Goal: Task Accomplishment & Management: Use online tool/utility

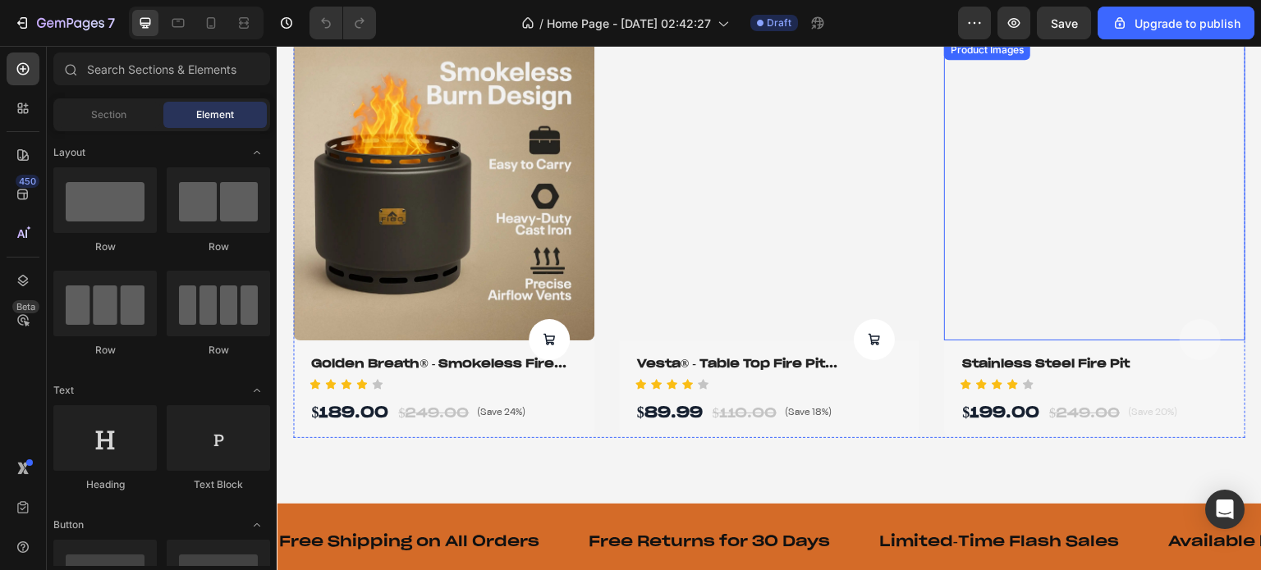
scroll to position [1231, 0]
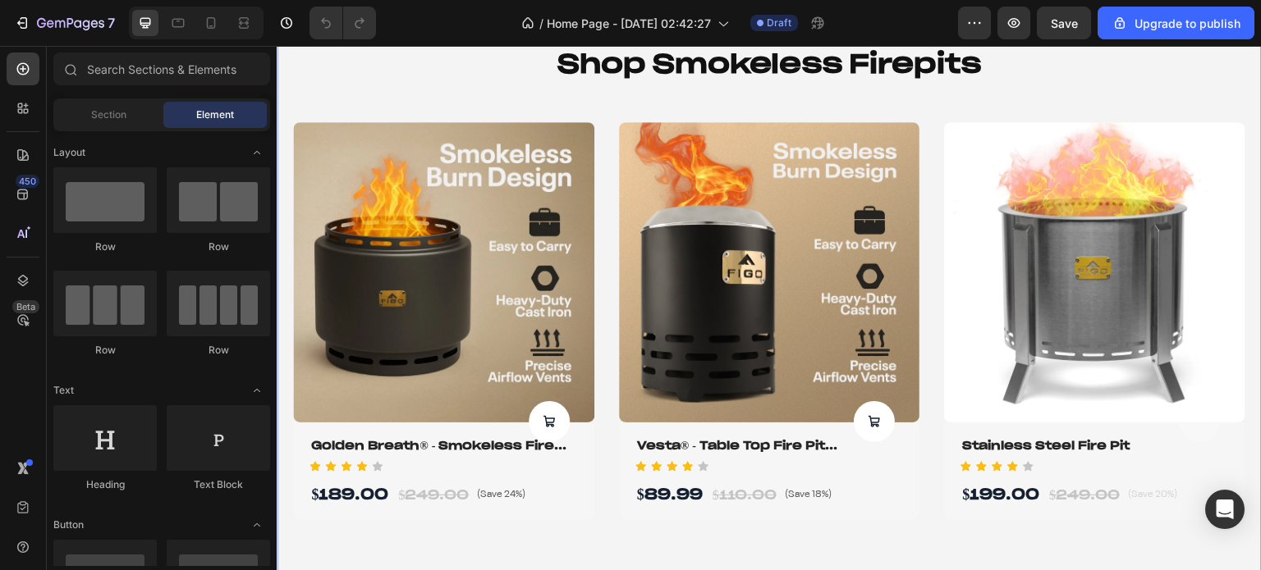
click at [282, 144] on div "shop smokeless firepits Heading Product Images Product Cart Button Golden Breat…" at bounding box center [769, 282] width 985 height 607
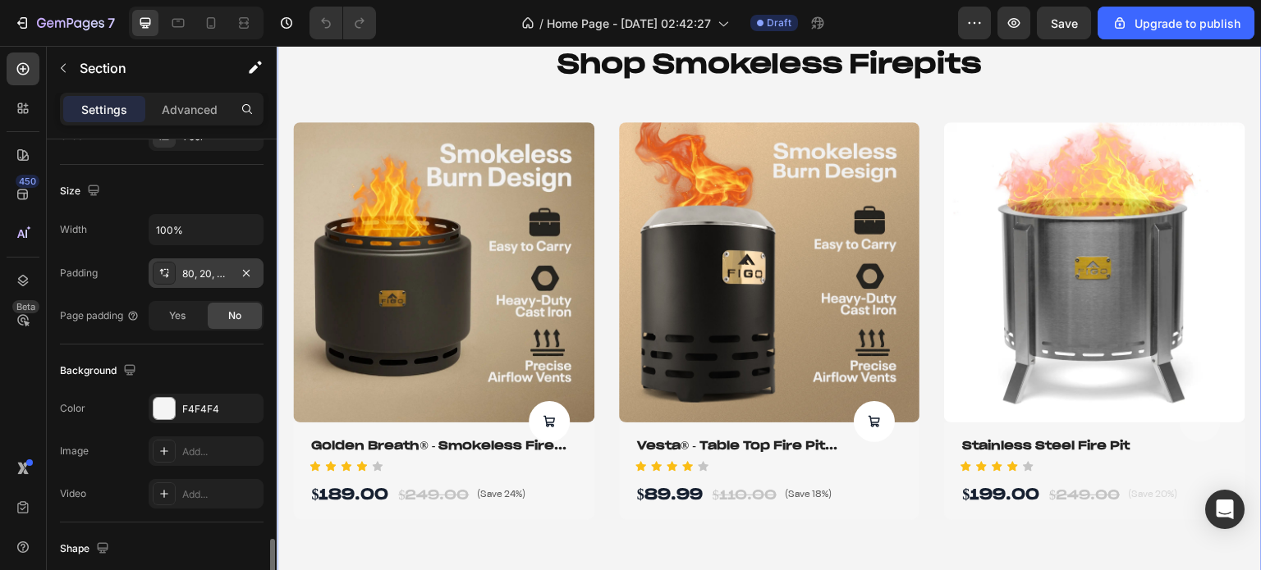
scroll to position [492, 0]
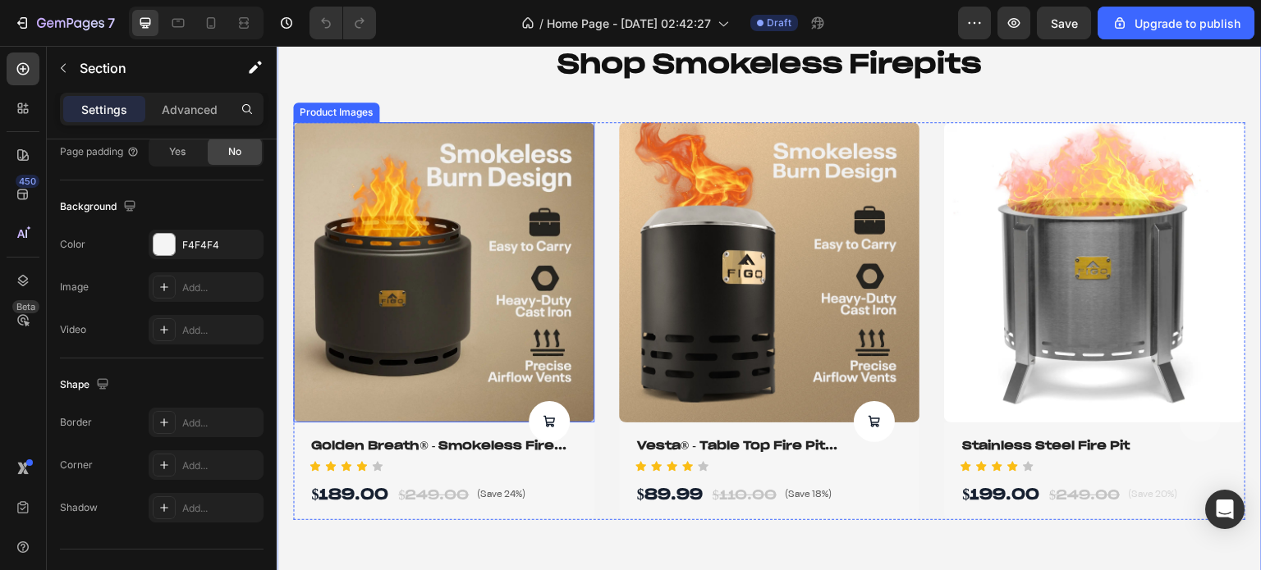
click at [324, 117] on div "Product Images" at bounding box center [336, 113] width 86 height 20
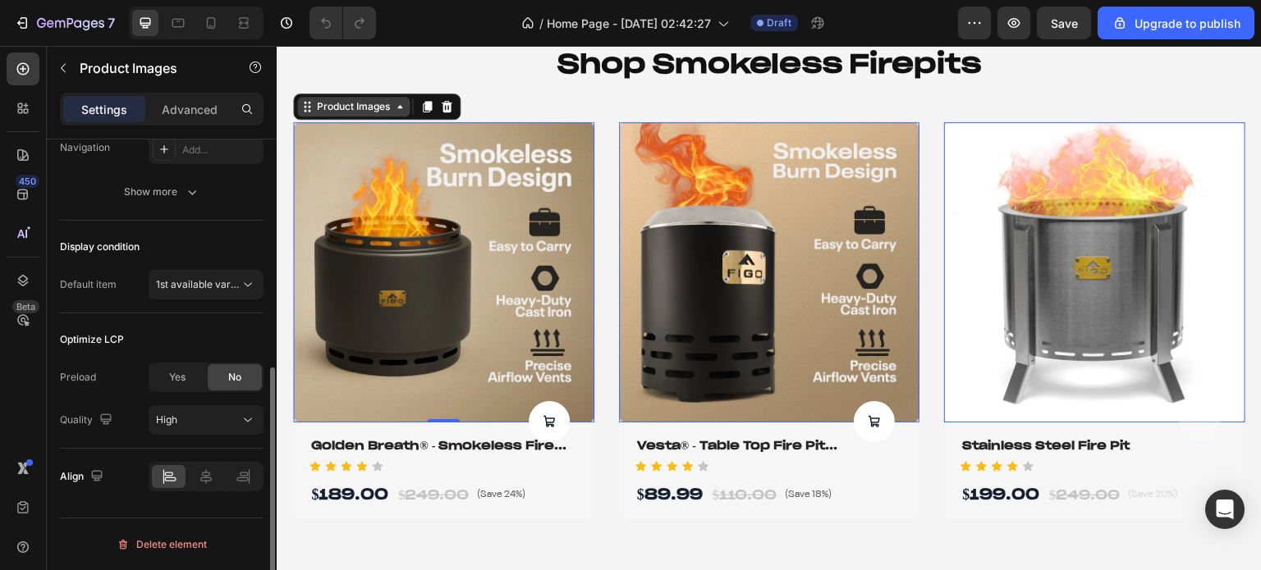
scroll to position [0, 0]
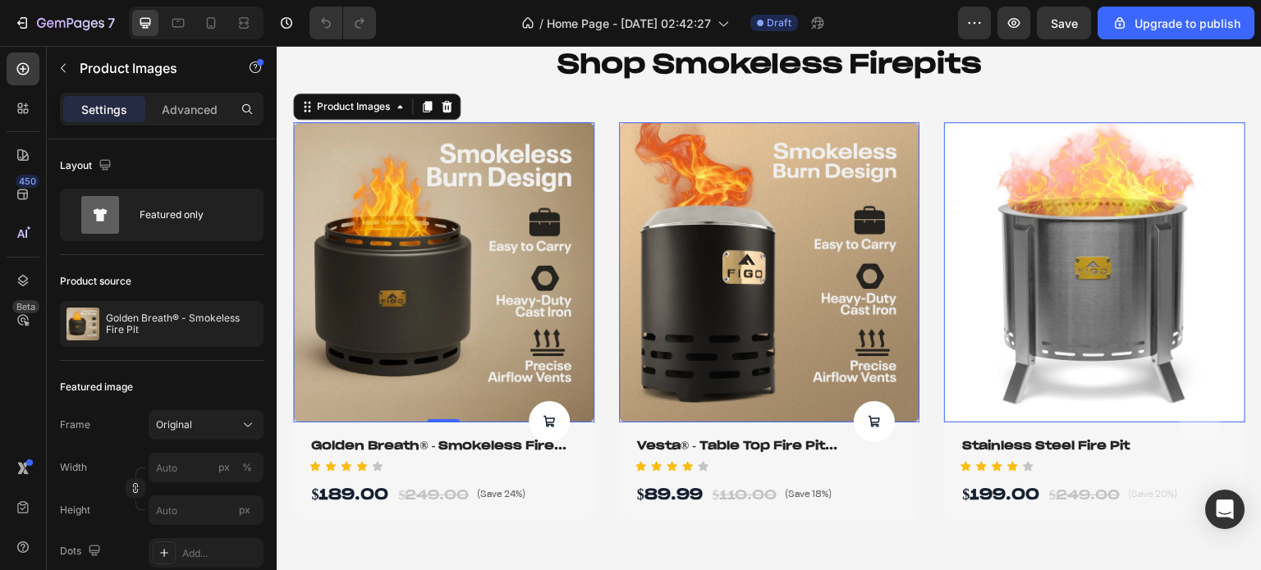
click at [968, 125] on img at bounding box center [1094, 272] width 301 height 301
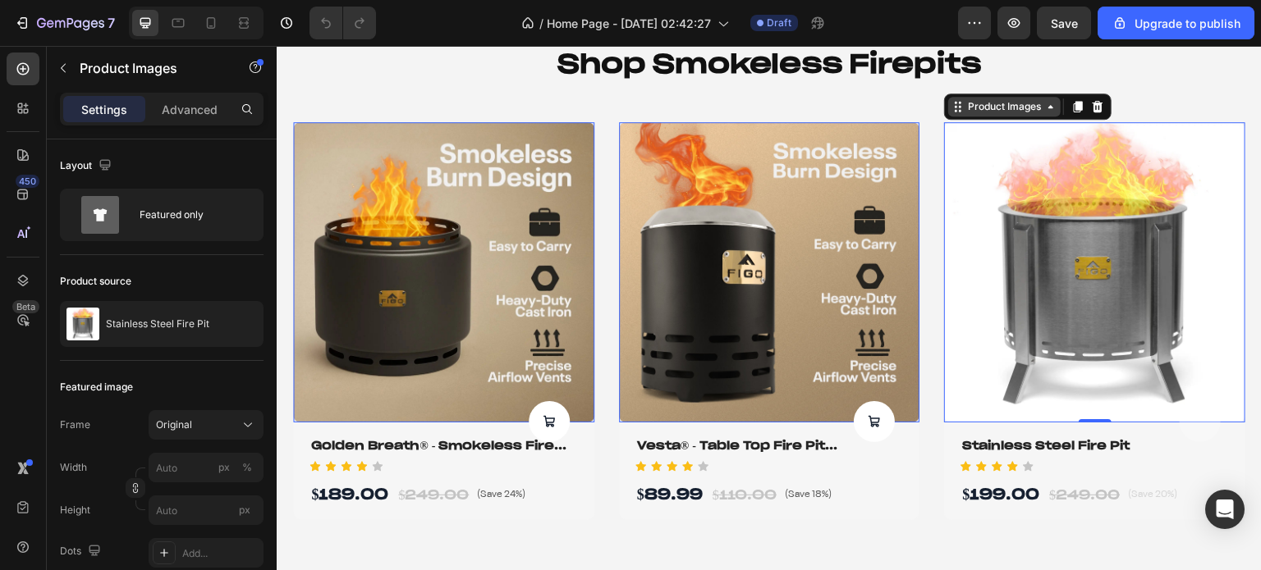
click at [975, 108] on div "Product Images" at bounding box center [1004, 106] width 80 height 15
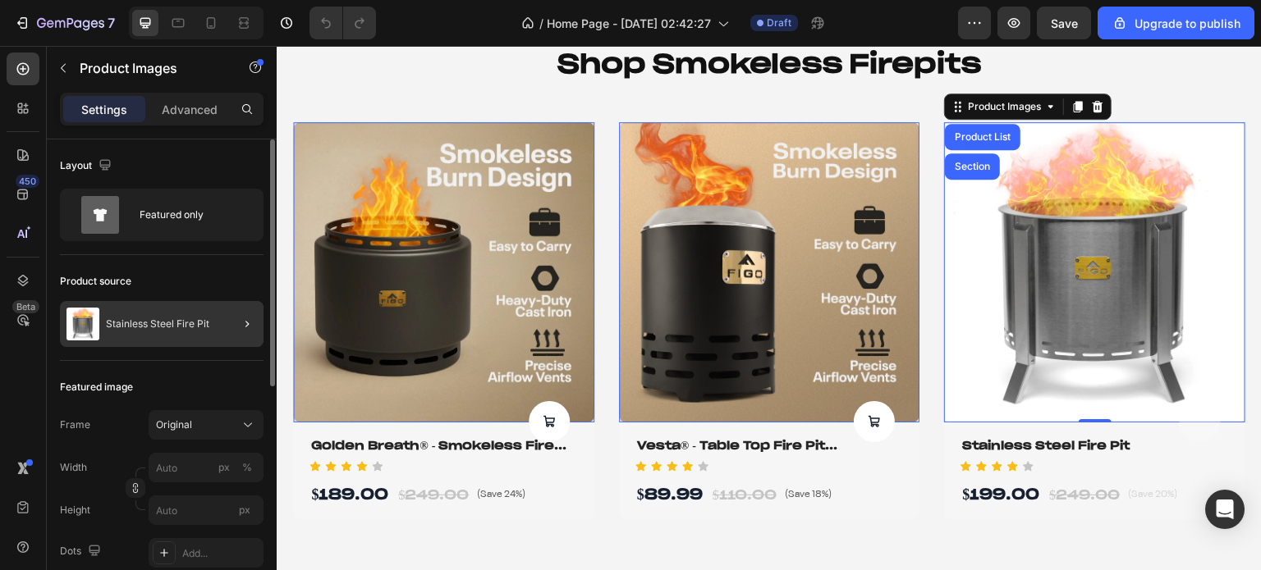
click at [231, 318] on div at bounding box center [240, 324] width 46 height 46
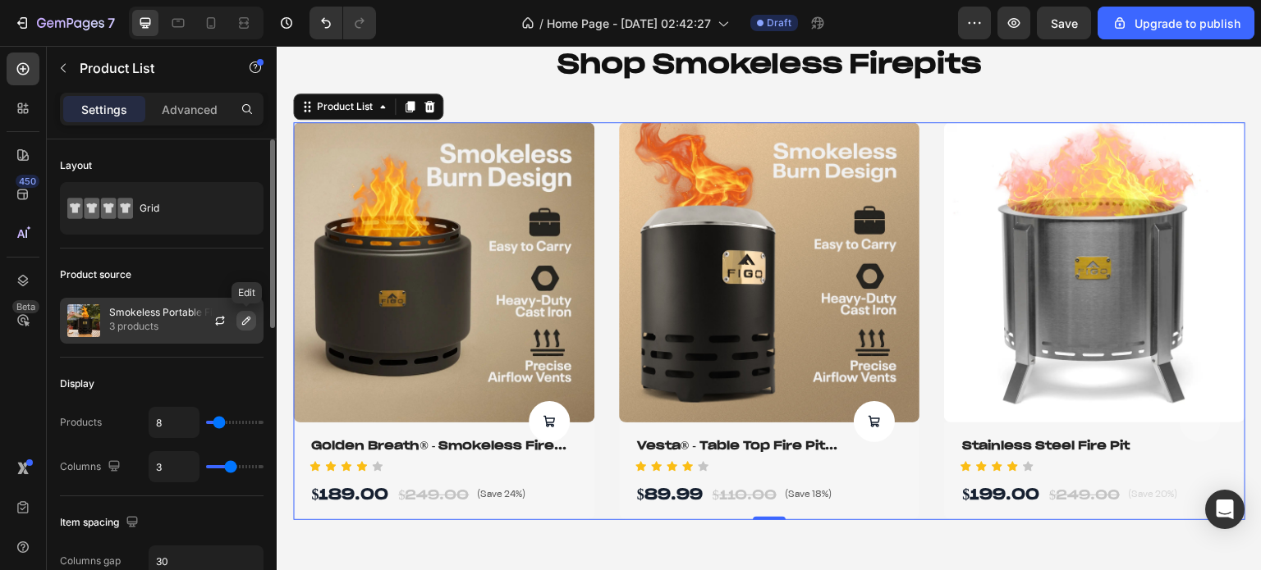
click at [239, 321] on button "button" at bounding box center [246, 321] width 20 height 20
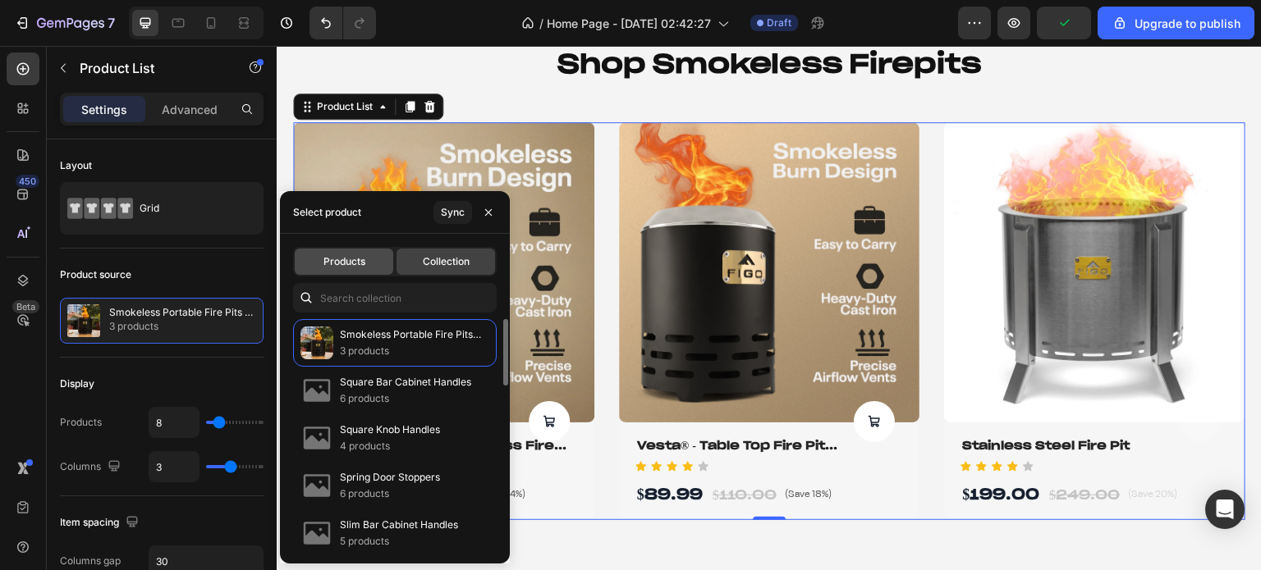
click at [367, 268] on div "Products" at bounding box center [344, 262] width 98 height 26
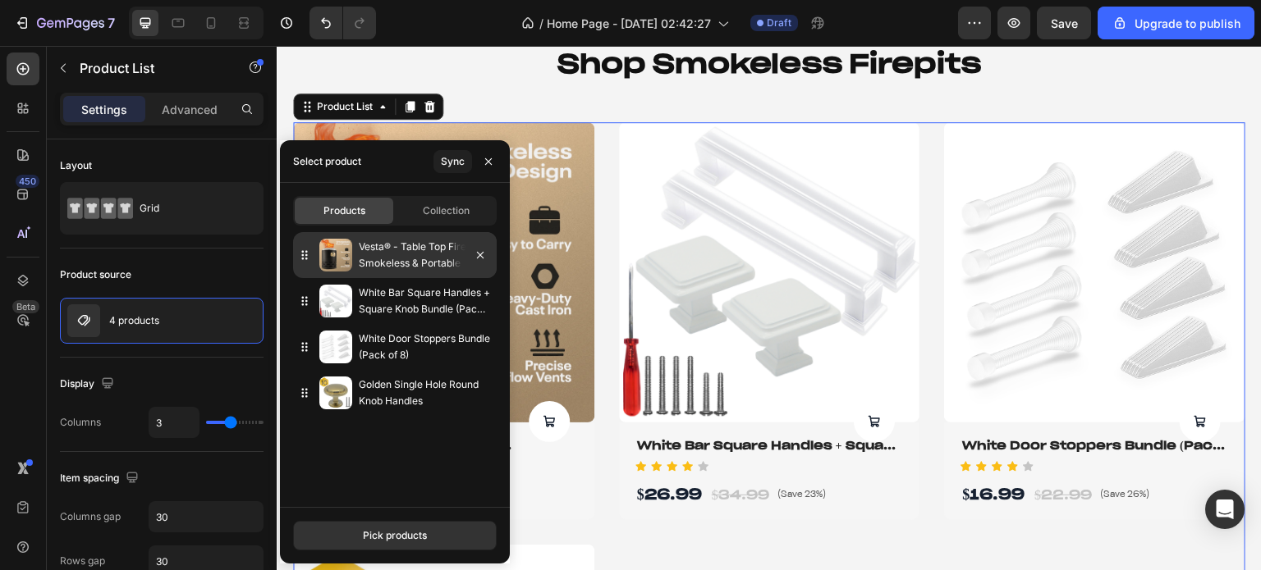
click at [359, 254] on p "Vesta® - Table Top Fire Pit Smokeless & Portable" at bounding box center [424, 255] width 131 height 33
click at [394, 270] on p "Vesta® - Table Top Fire Pit Smokeless & Portable" at bounding box center [424, 255] width 131 height 33
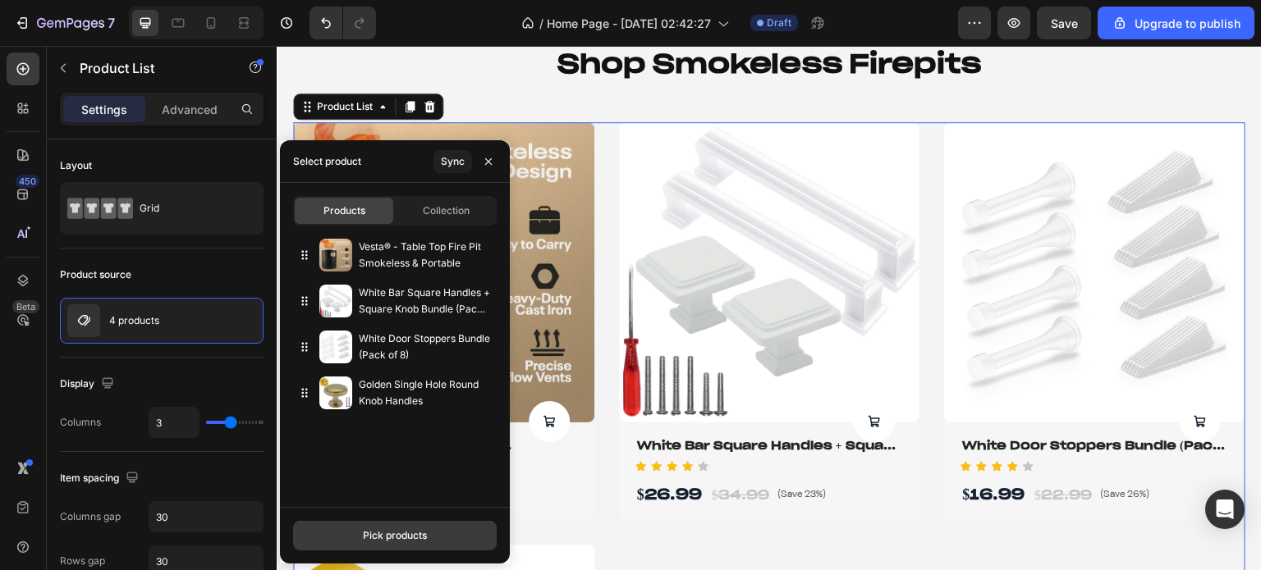
click at [427, 531] on button "Pick products" at bounding box center [395, 536] width 204 height 30
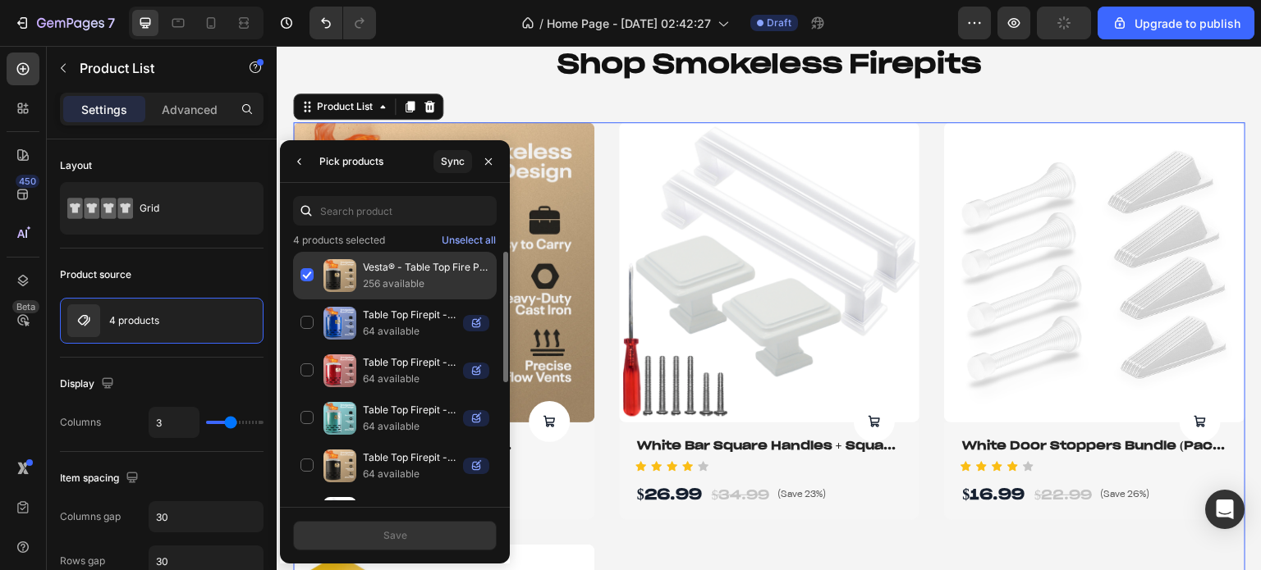
click at [307, 300] on div "Vesta® - Table Top Fire Pit Smokeless & Portable 256 available" at bounding box center [395, 324] width 204 height 48
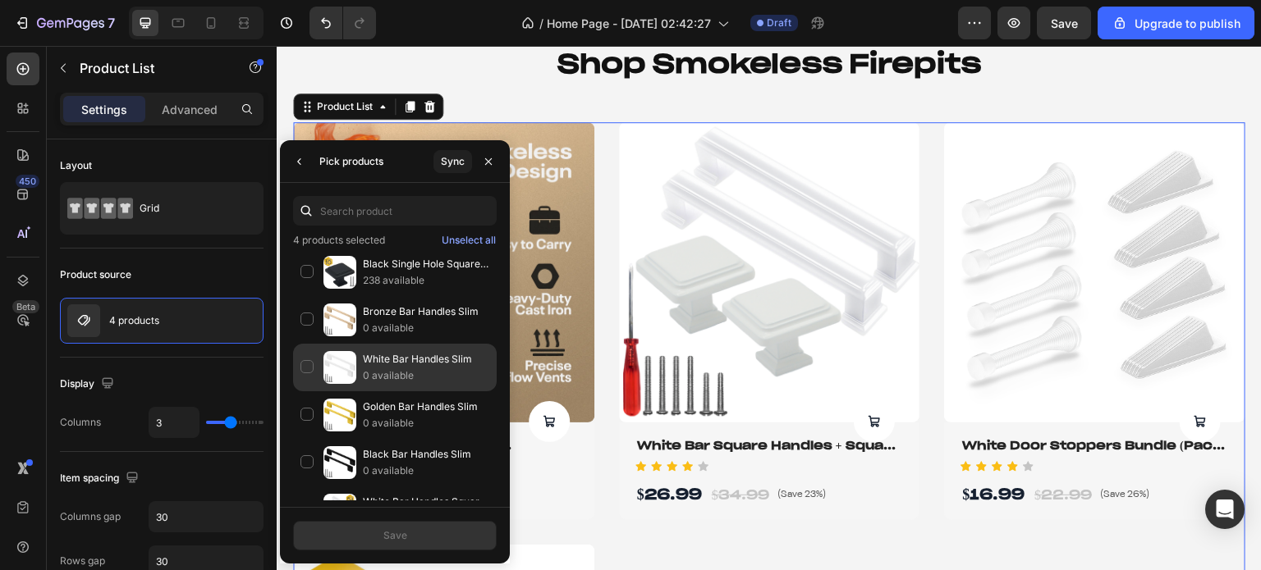
scroll to position [726, 0]
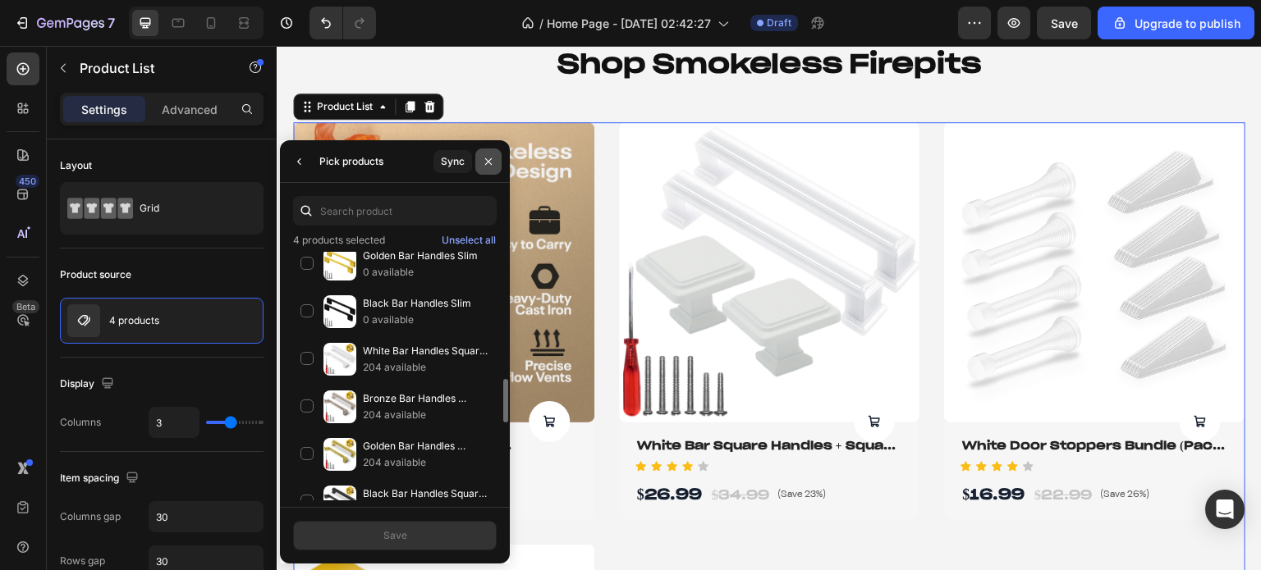
click at [491, 161] on icon "button" at bounding box center [488, 161] width 13 height 13
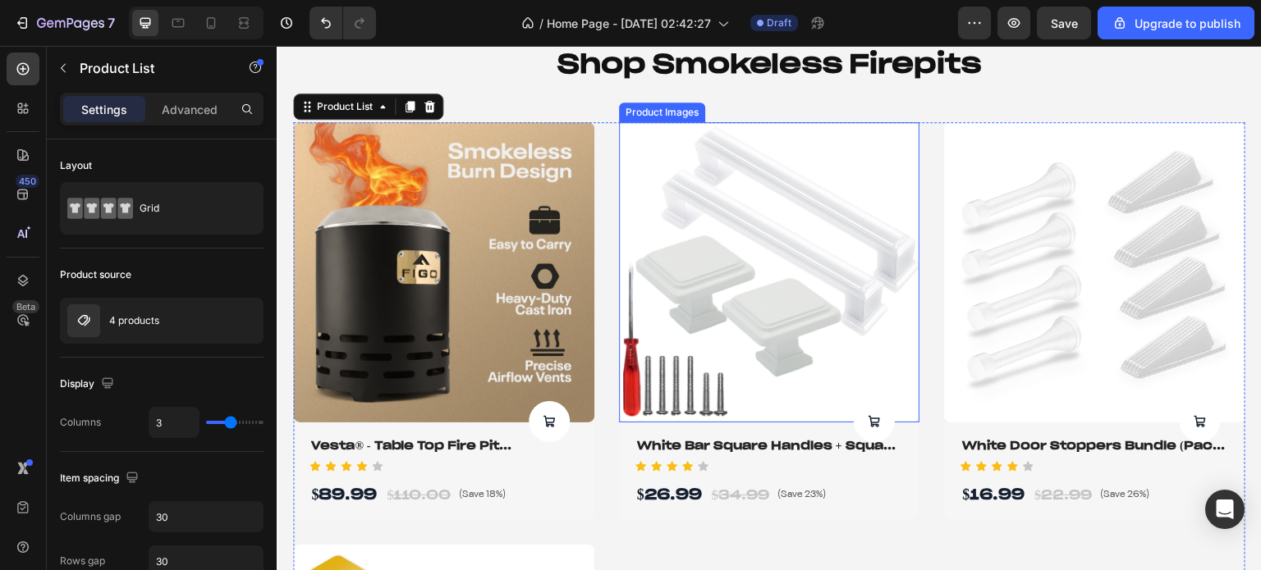
scroll to position [1067, 0]
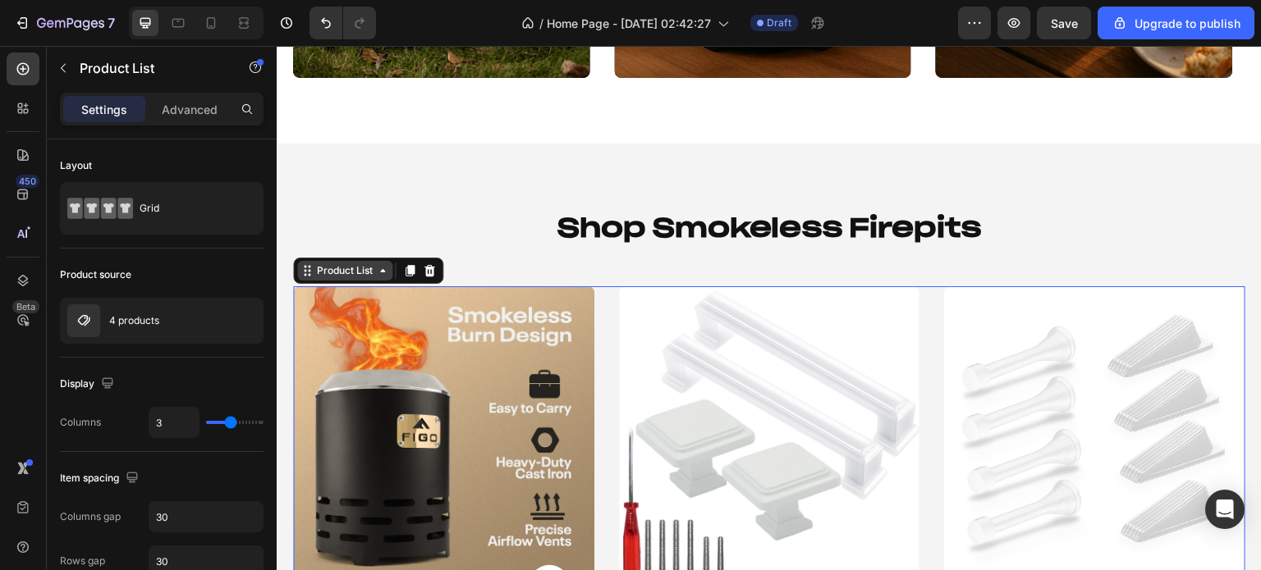
click at [349, 273] on div "Product List" at bounding box center [345, 270] width 62 height 15
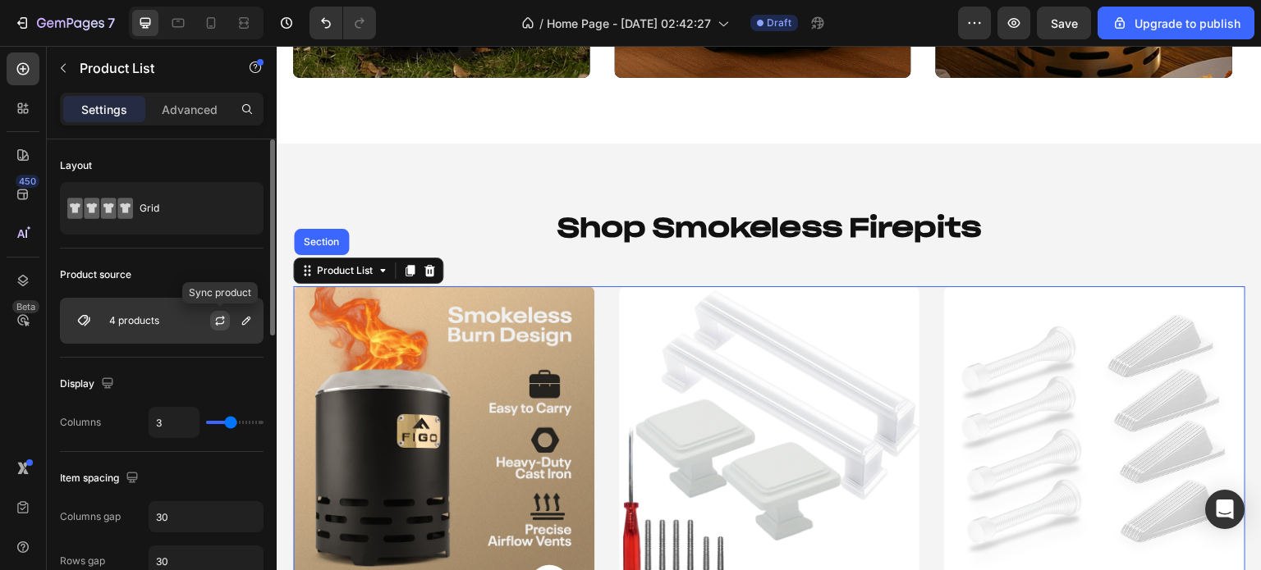
click at [217, 319] on icon "button" at bounding box center [219, 320] width 13 height 13
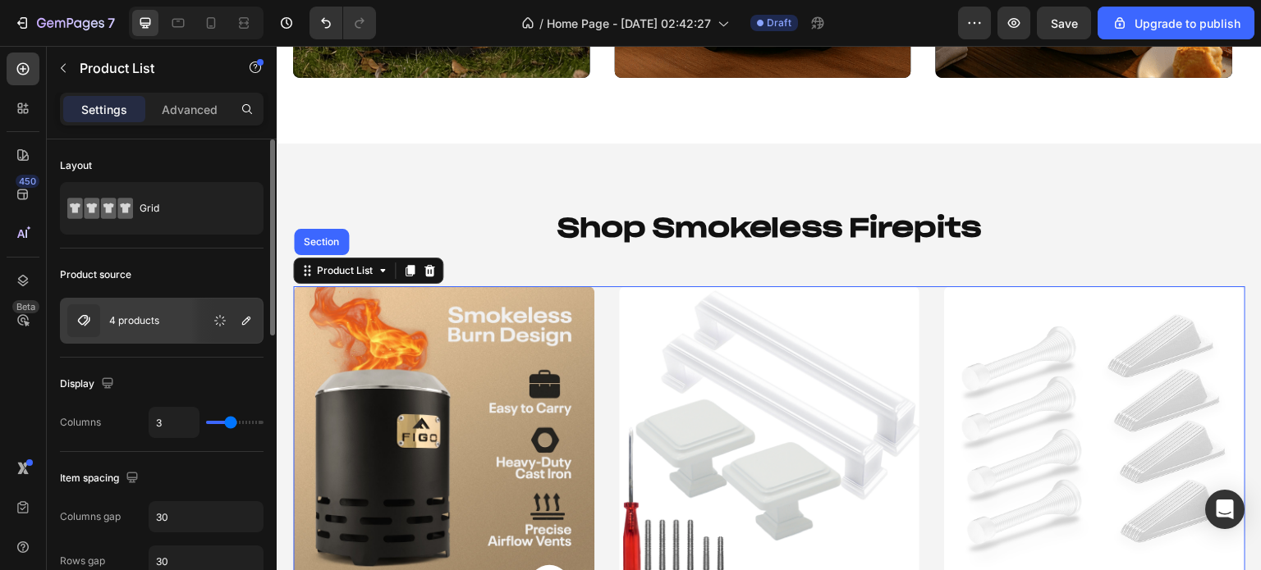
scroll to position [82, 0]
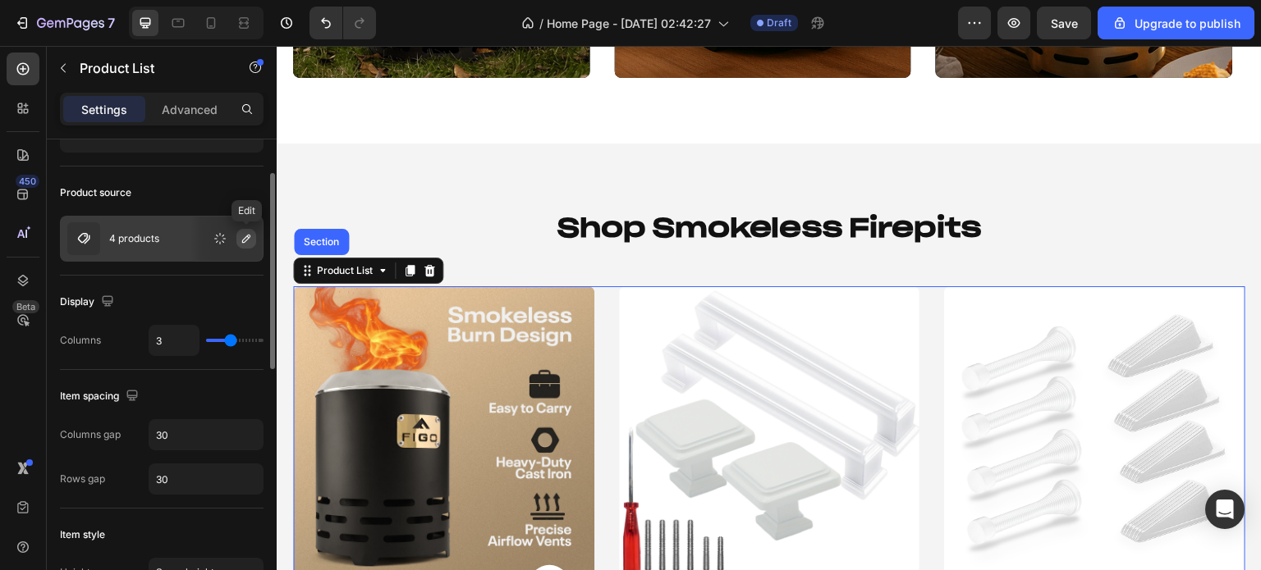
click at [246, 239] on icon "button" at bounding box center [246, 238] width 13 height 13
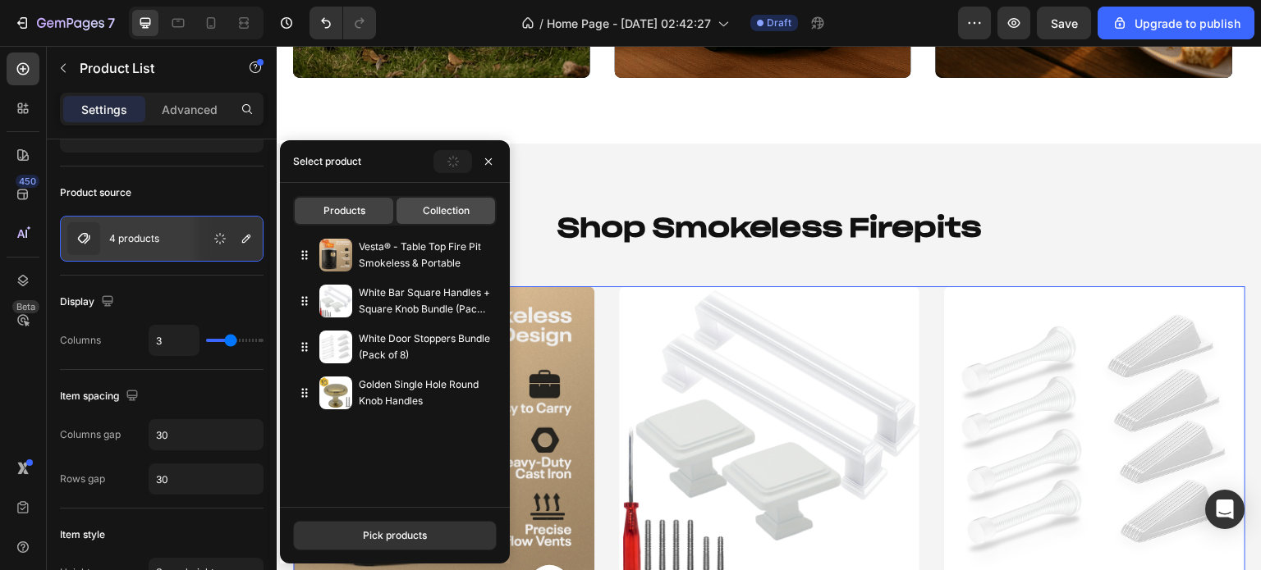
click at [407, 221] on div "Collection" at bounding box center [445, 211] width 98 height 26
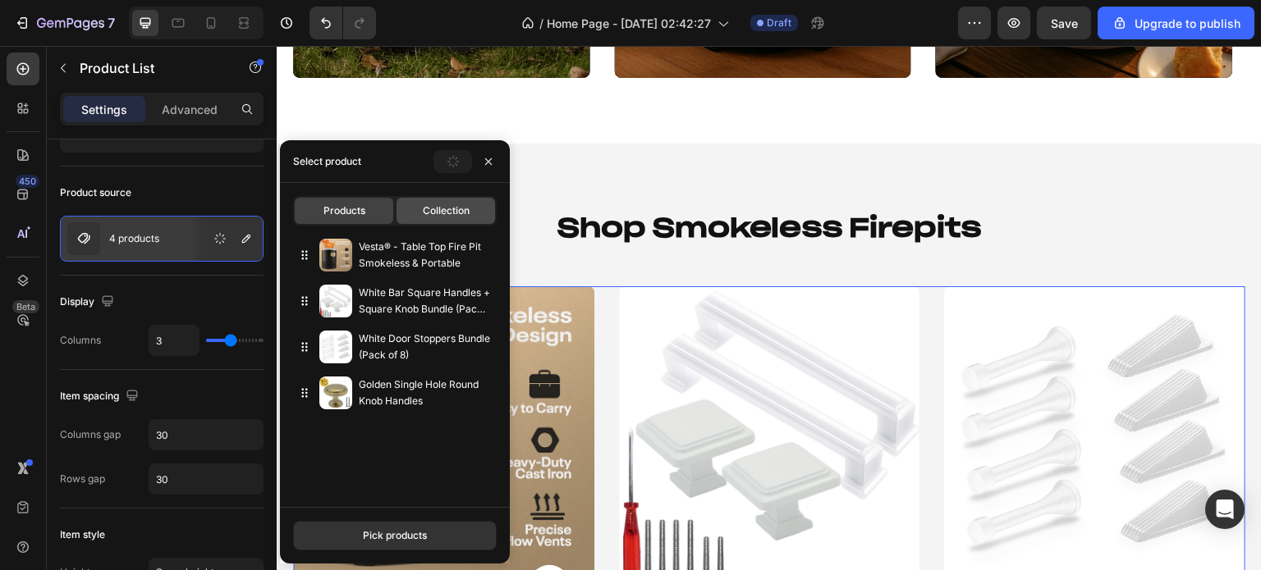
type input "8"
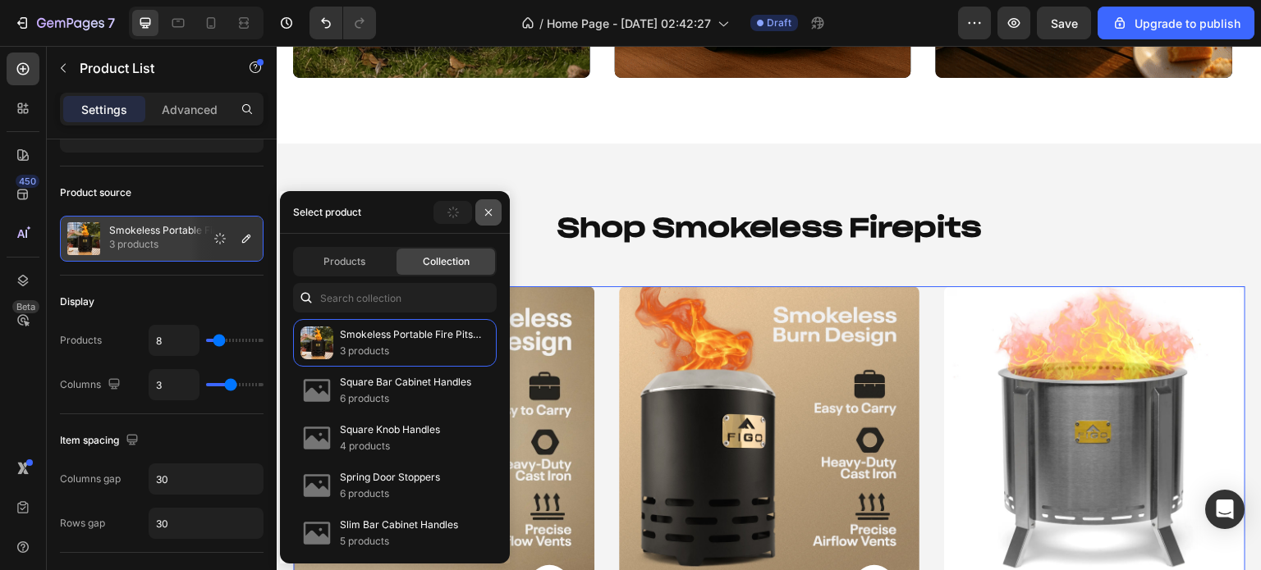
click at [488, 213] on icon "button" at bounding box center [488, 212] width 7 height 7
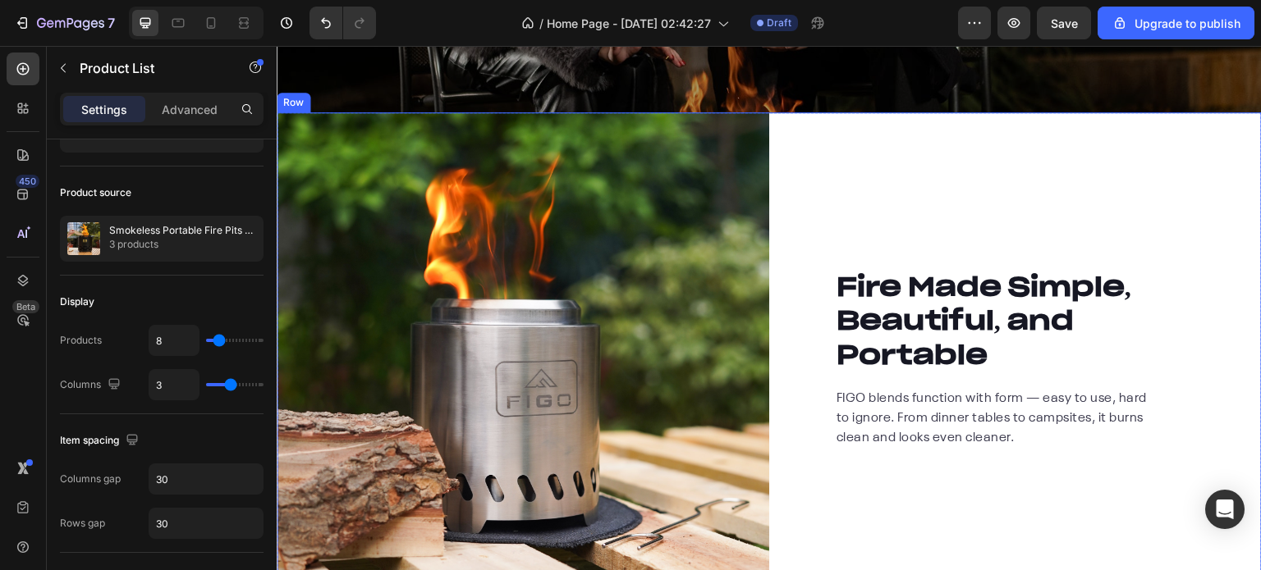
scroll to position [2380, 0]
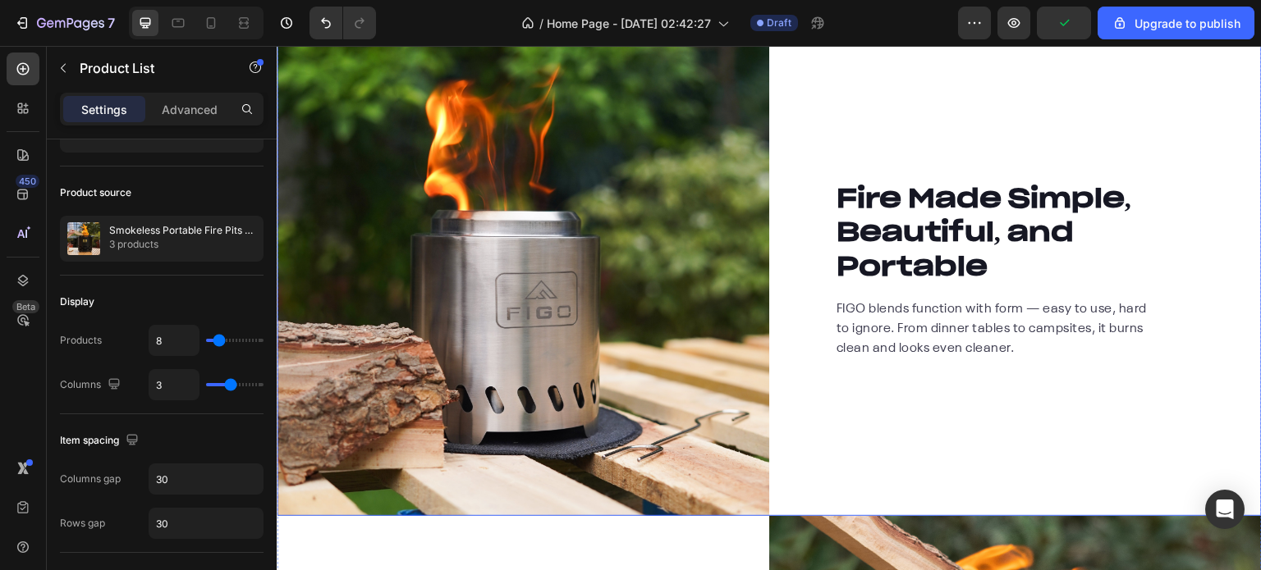
click at [876, 141] on div "Fire Made Simple, Beautiful, and Portable Heading FIGO blends function with for…" at bounding box center [1015, 270] width 492 height 492
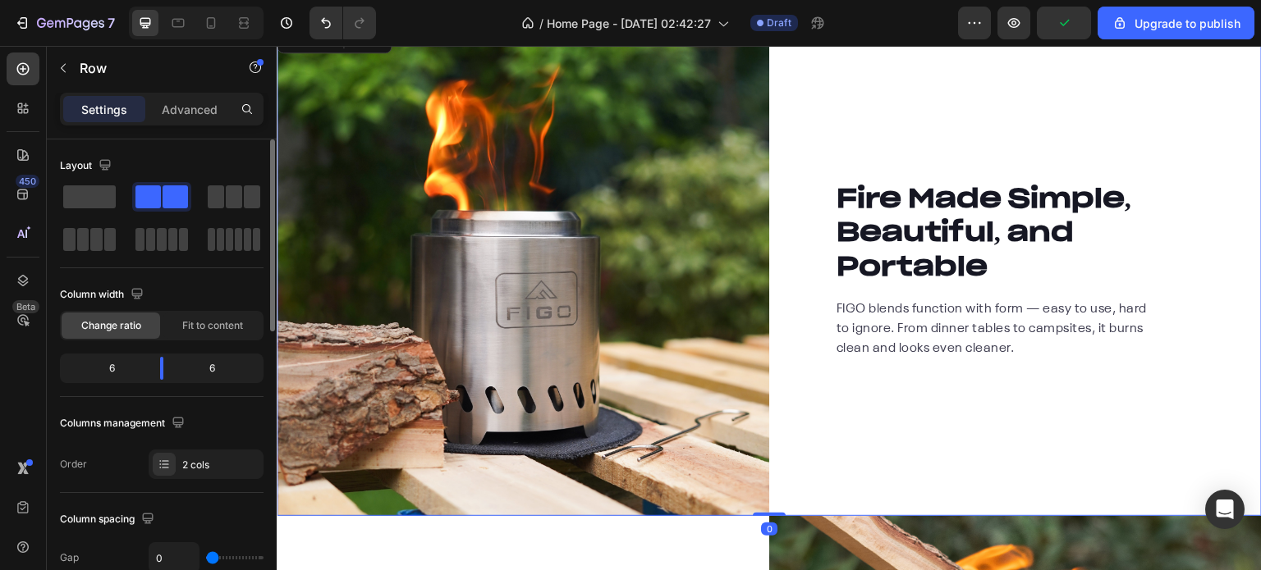
scroll to position [2298, 0]
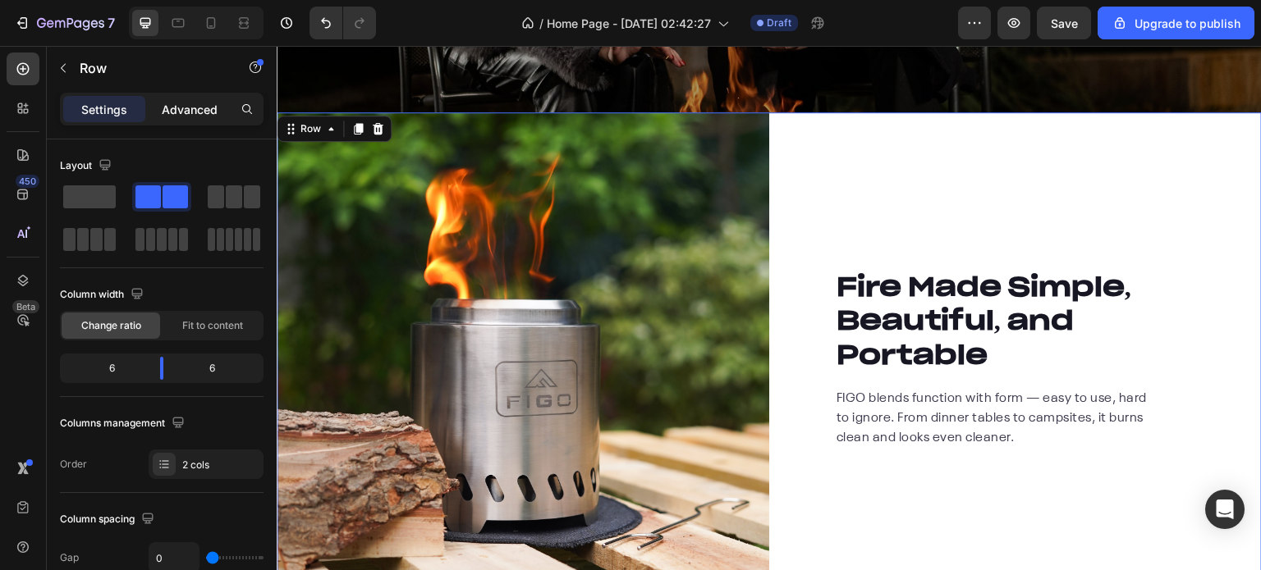
click at [177, 121] on div "Advanced" at bounding box center [190, 109] width 82 height 26
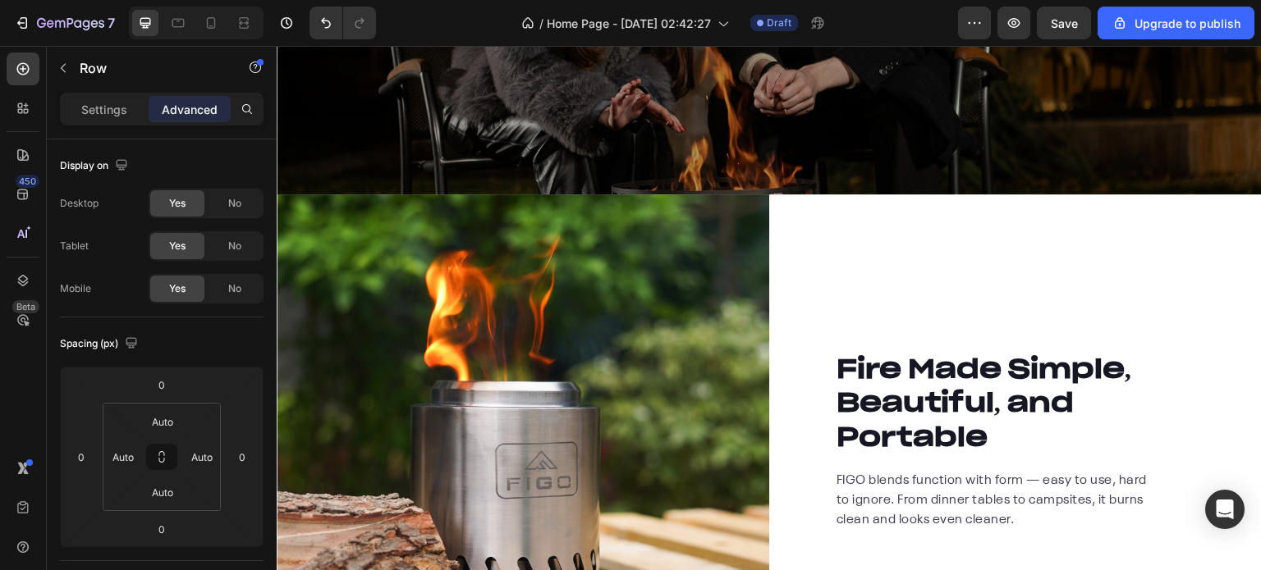
scroll to position [2380, 0]
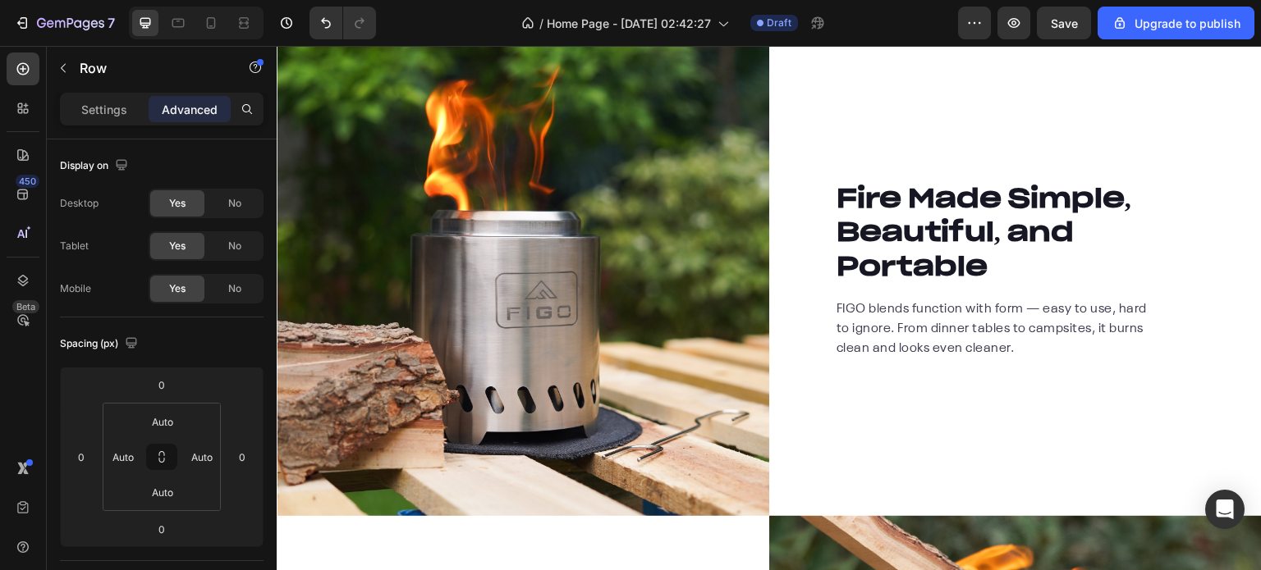
click at [950, 127] on div "Fire Made Simple, Beautiful, and Portable Heading FIGO blends function with for…" at bounding box center [1015, 270] width 492 height 492
click at [977, 25] on icon "button" at bounding box center [974, 23] width 16 height 16
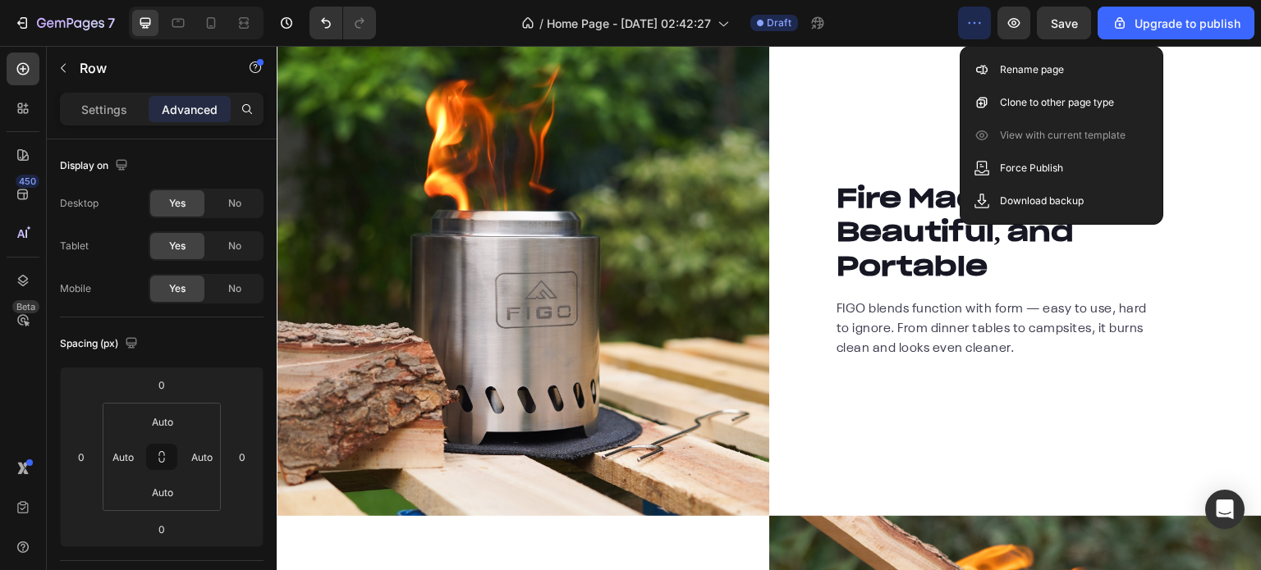
click at [977, 25] on icon "button" at bounding box center [974, 23] width 16 height 16
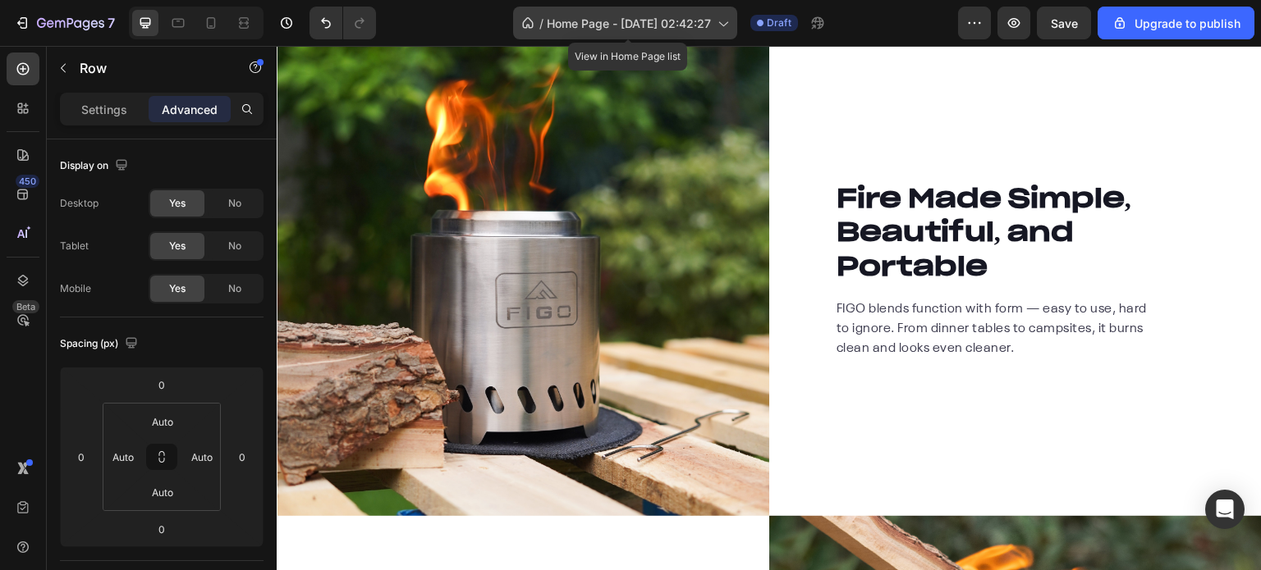
click at [729, 28] on icon at bounding box center [722, 23] width 16 height 16
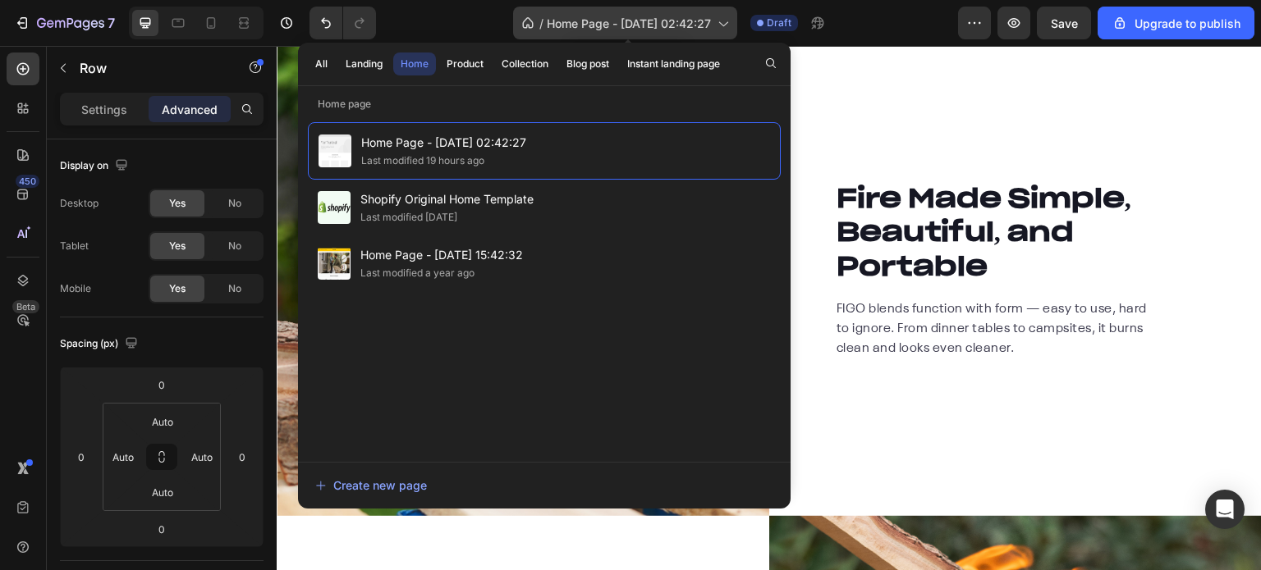
click at [611, 25] on span "Home Page - [DATE] 02:42:27" at bounding box center [629, 23] width 164 height 17
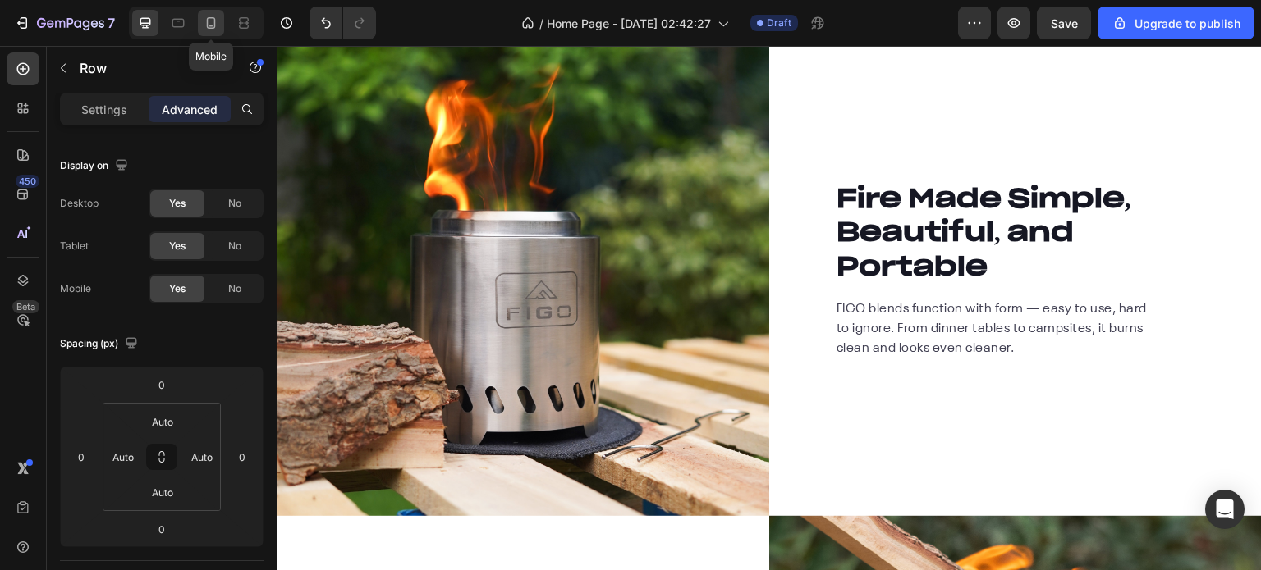
click at [215, 30] on icon at bounding box center [211, 23] width 16 height 16
type input "0"
type input "15"
type input "70"
type input "15"
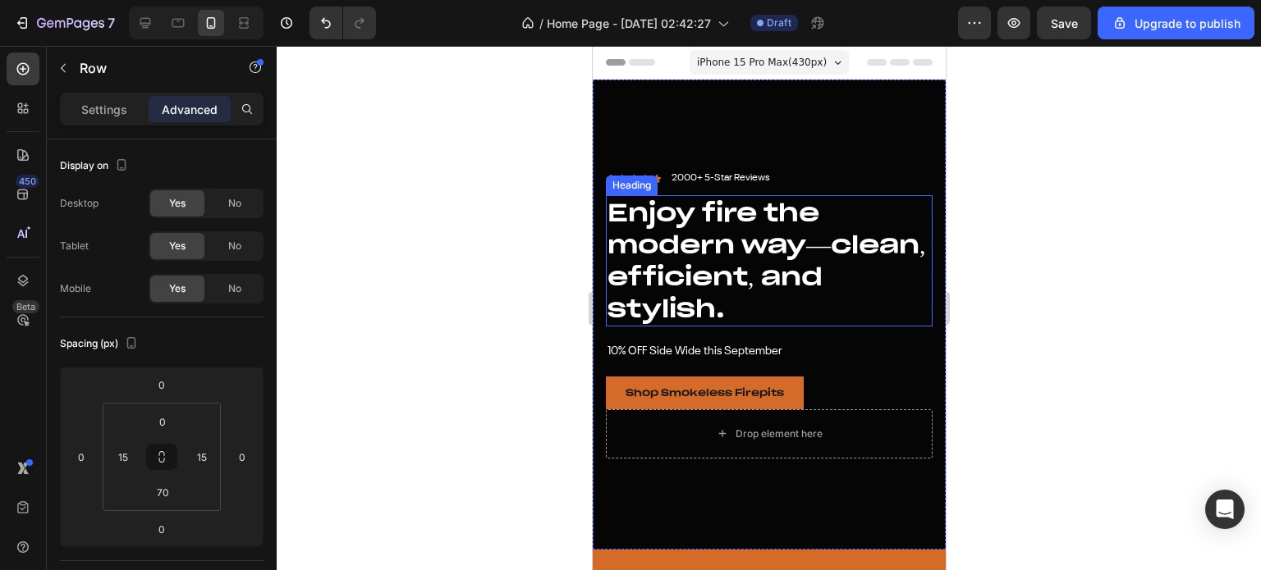
scroll to position [164, 0]
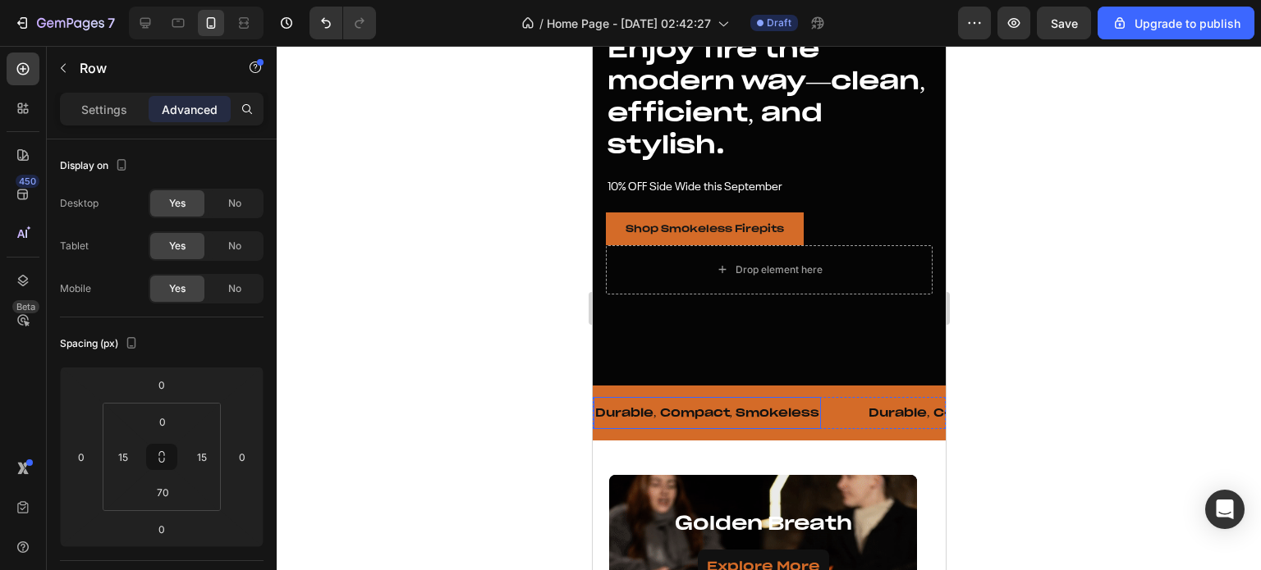
click at [753, 405] on p "Durable, Compact, Smokeless" at bounding box center [706, 412] width 224 height 15
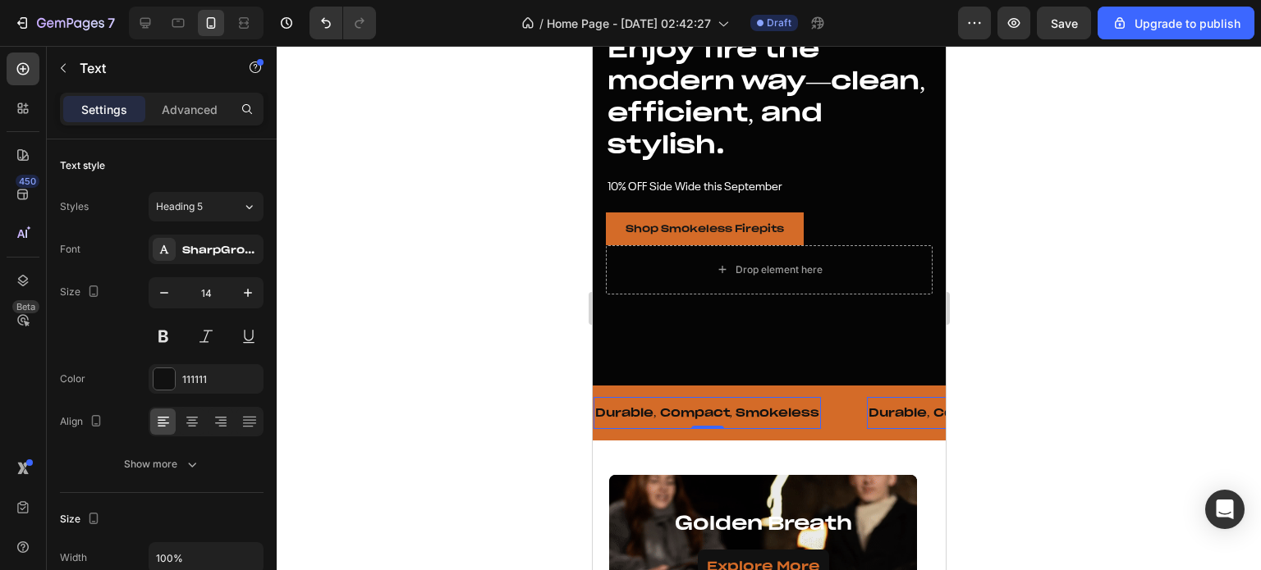
click at [677, 405] on p "Durable, Compact, Smokeless" at bounding box center [706, 412] width 224 height 15
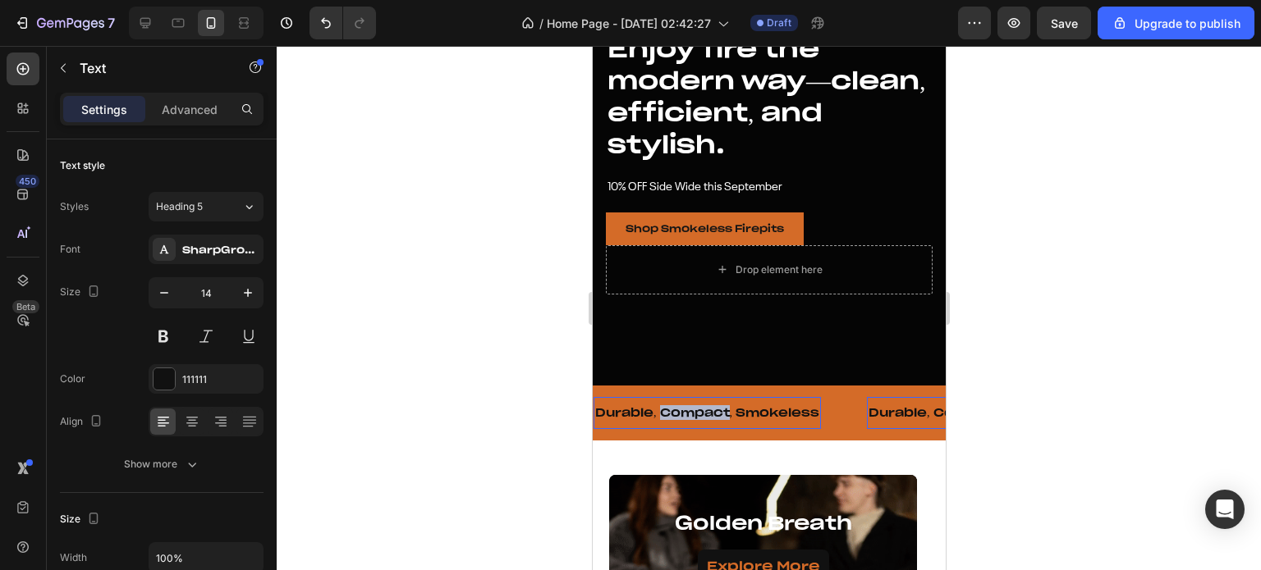
click at [677, 405] on p "Durable, Compact, Smokeless" at bounding box center [706, 412] width 224 height 15
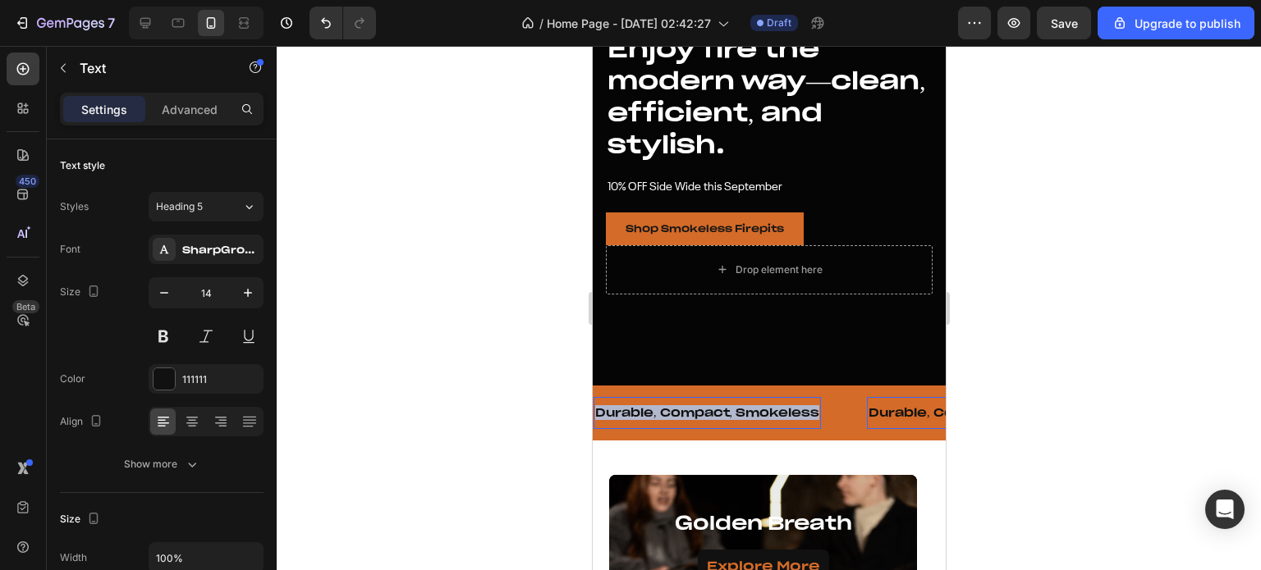
click at [677, 405] on p "Durable, Compact, Smokeless" at bounding box center [706, 412] width 224 height 15
click at [982, 378] on div at bounding box center [769, 308] width 984 height 524
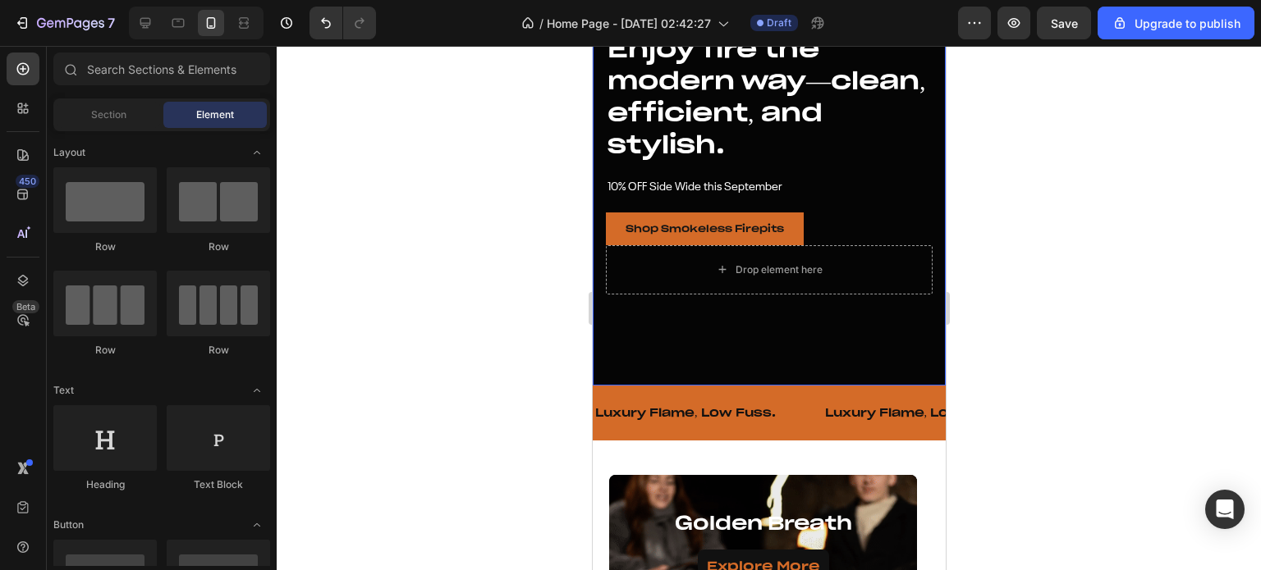
scroll to position [246, 0]
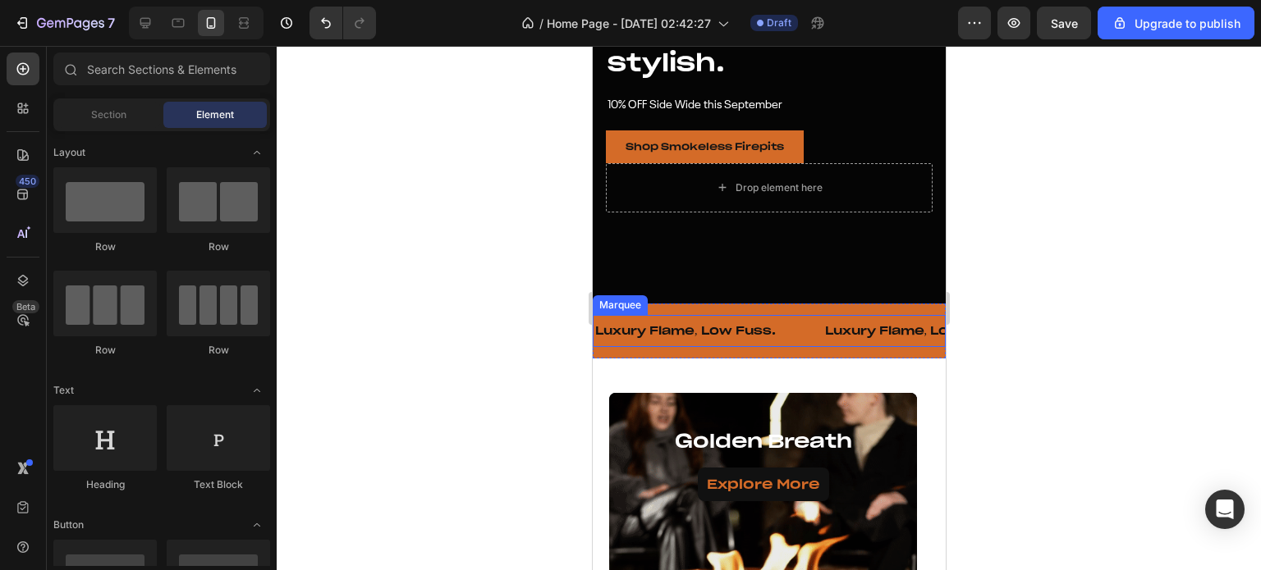
click at [799, 318] on div "Luxury Flame, Low Fuss. Text" at bounding box center [708, 330] width 230 height 31
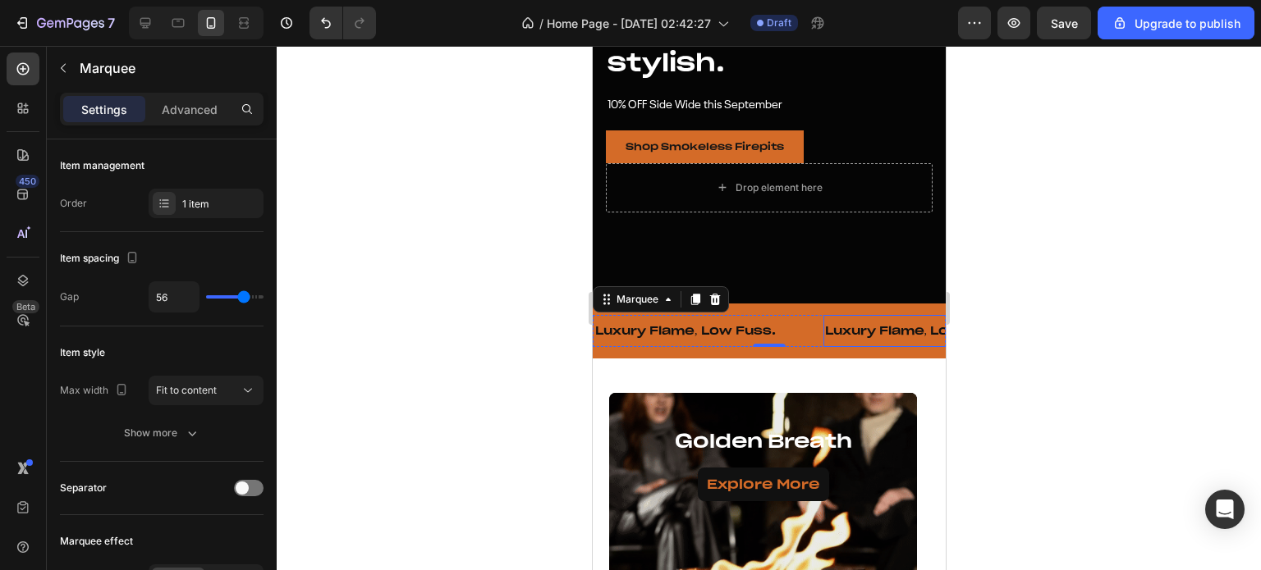
click at [849, 323] on p "Luxury Flame, Low Fuss." at bounding box center [914, 330] width 181 height 15
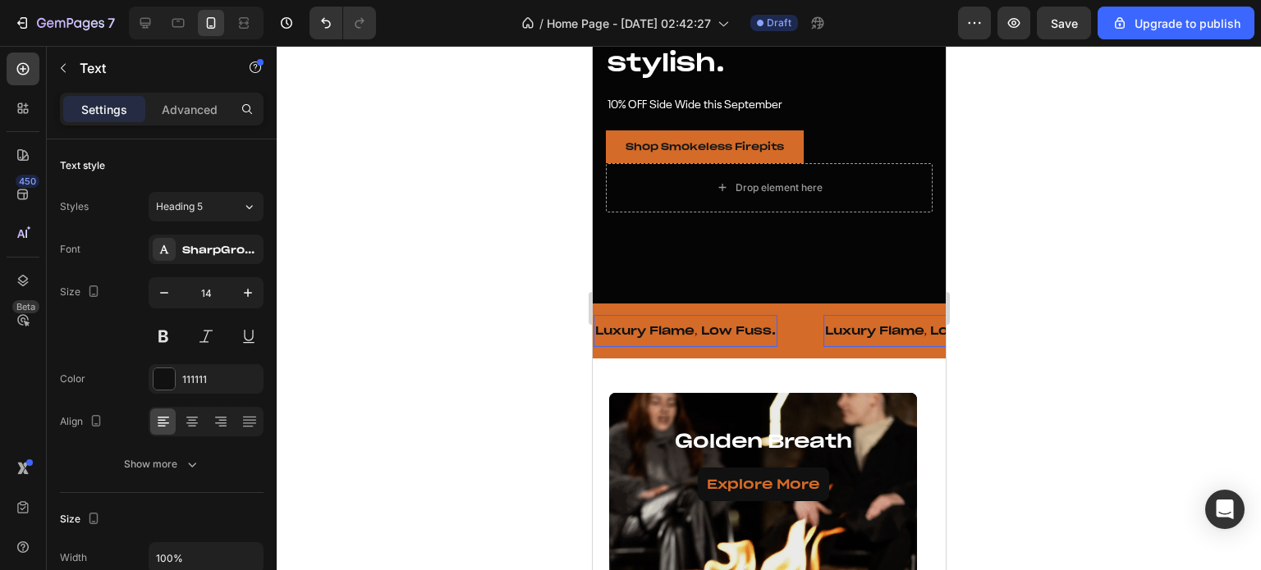
click at [871, 323] on p "Luxury Flame, Low Fuss." at bounding box center [914, 330] width 181 height 15
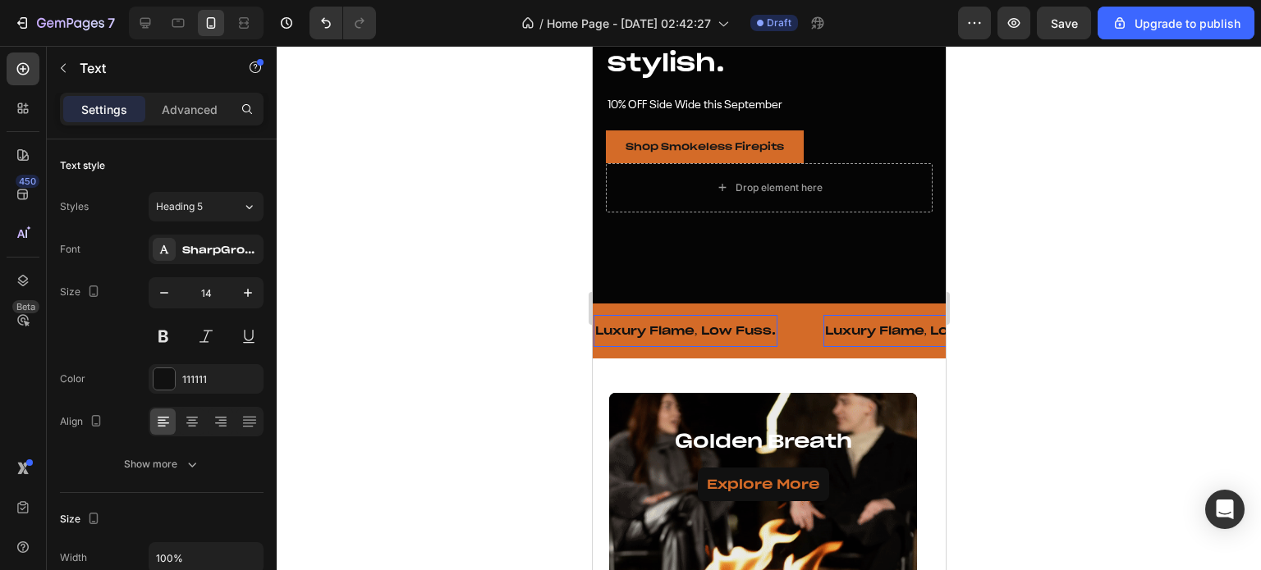
click at [1101, 325] on div at bounding box center [769, 308] width 984 height 524
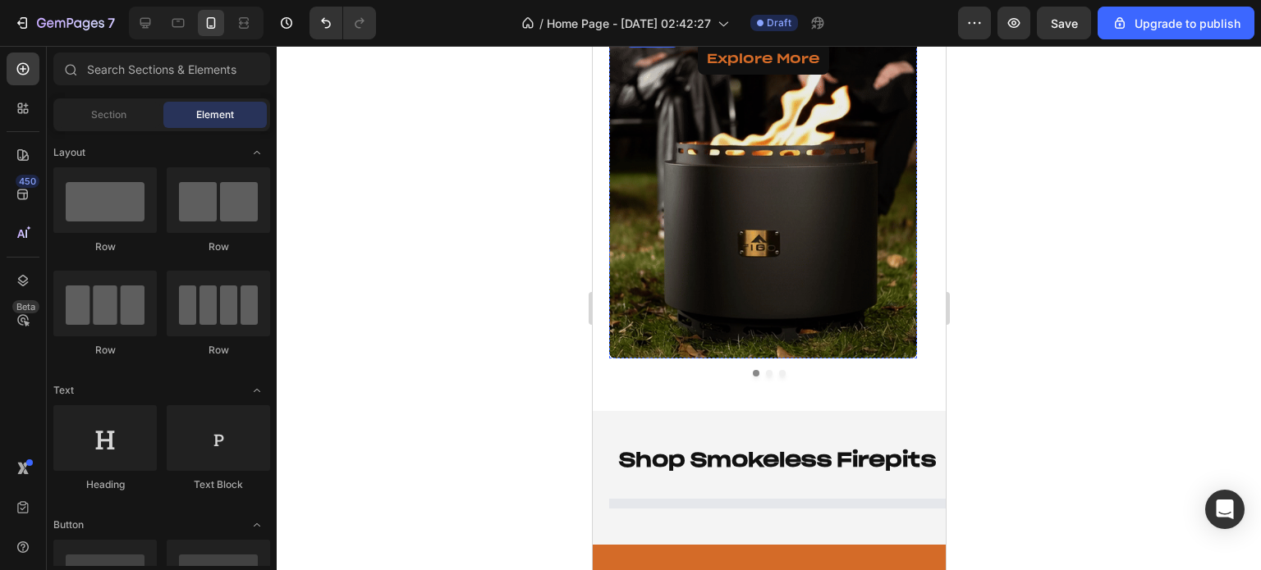
scroll to position [492, 0]
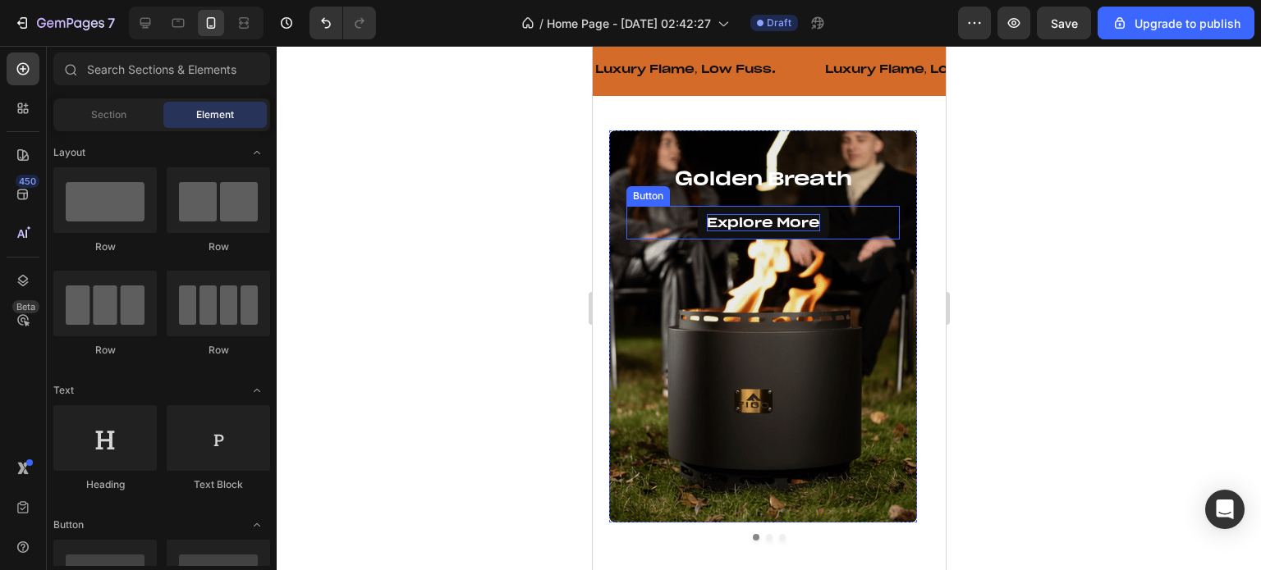
click at [720, 216] on p "Explore More" at bounding box center [762, 222] width 113 height 17
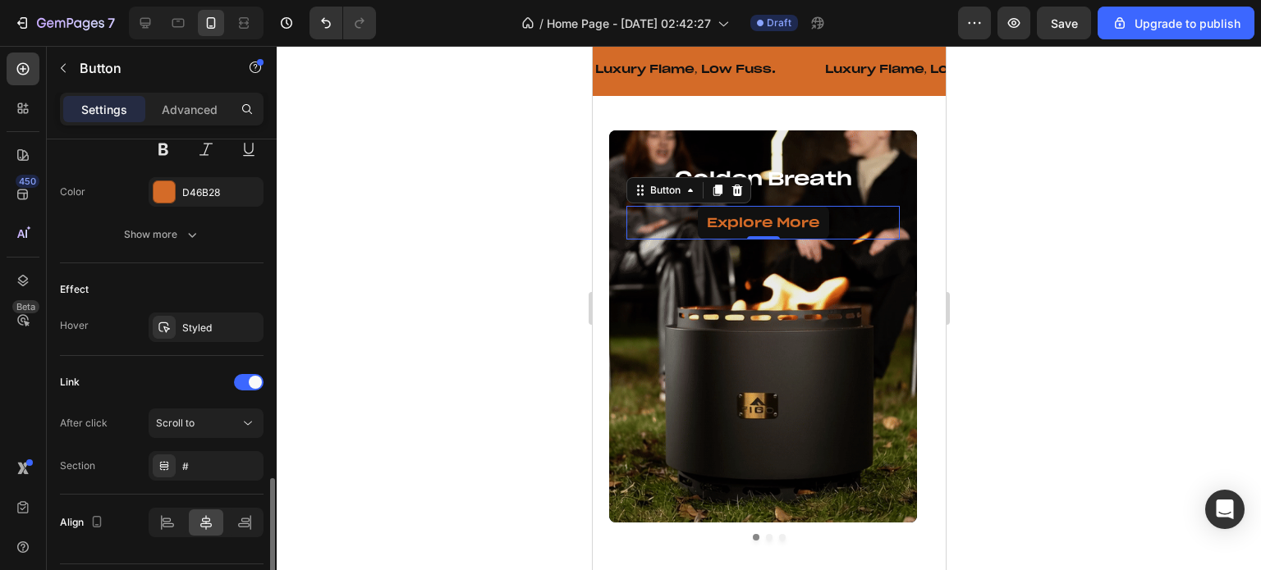
scroll to position [781, 0]
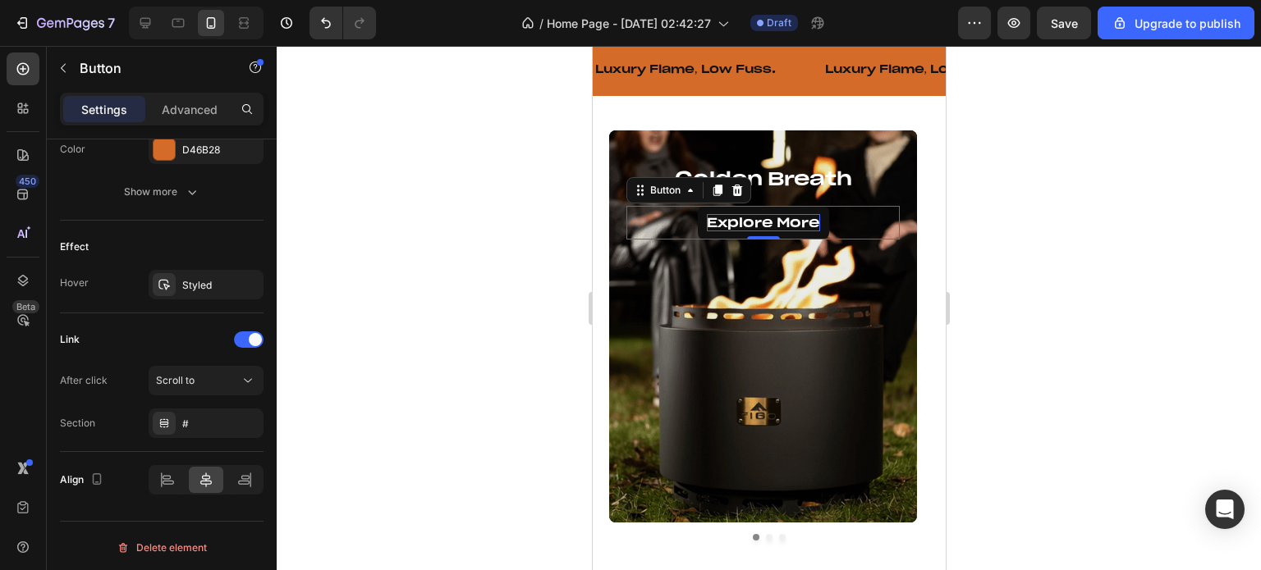
click at [748, 222] on p "Explore More" at bounding box center [762, 222] width 113 height 17
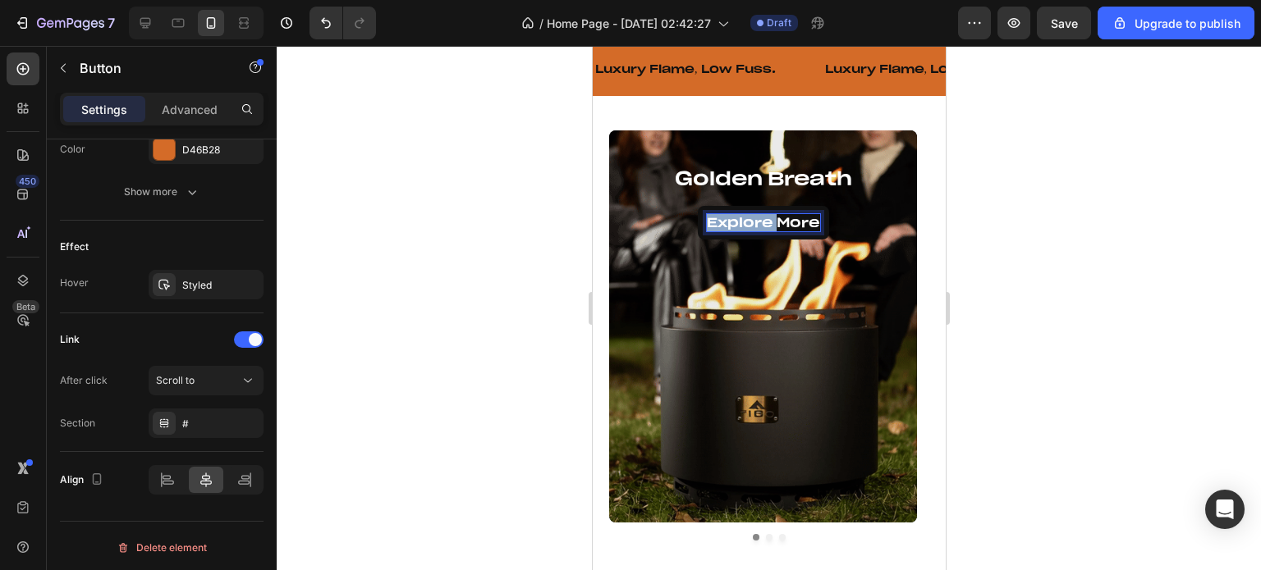
click at [748, 222] on p "Explore More" at bounding box center [762, 222] width 113 height 17
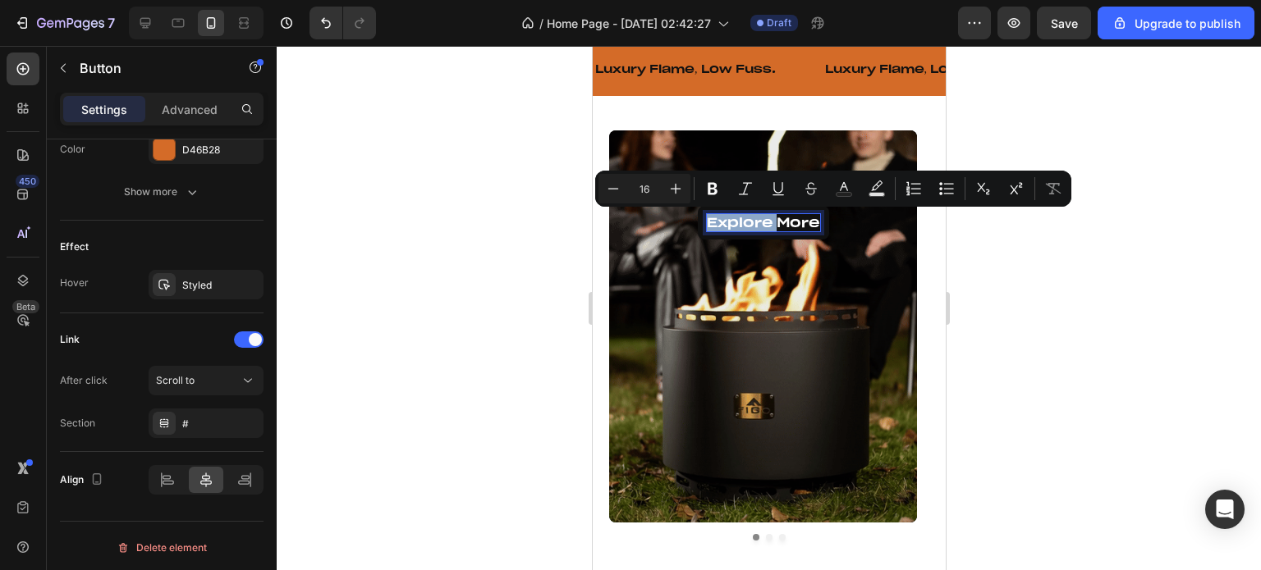
click at [748, 222] on p "Explore More" at bounding box center [762, 222] width 113 height 17
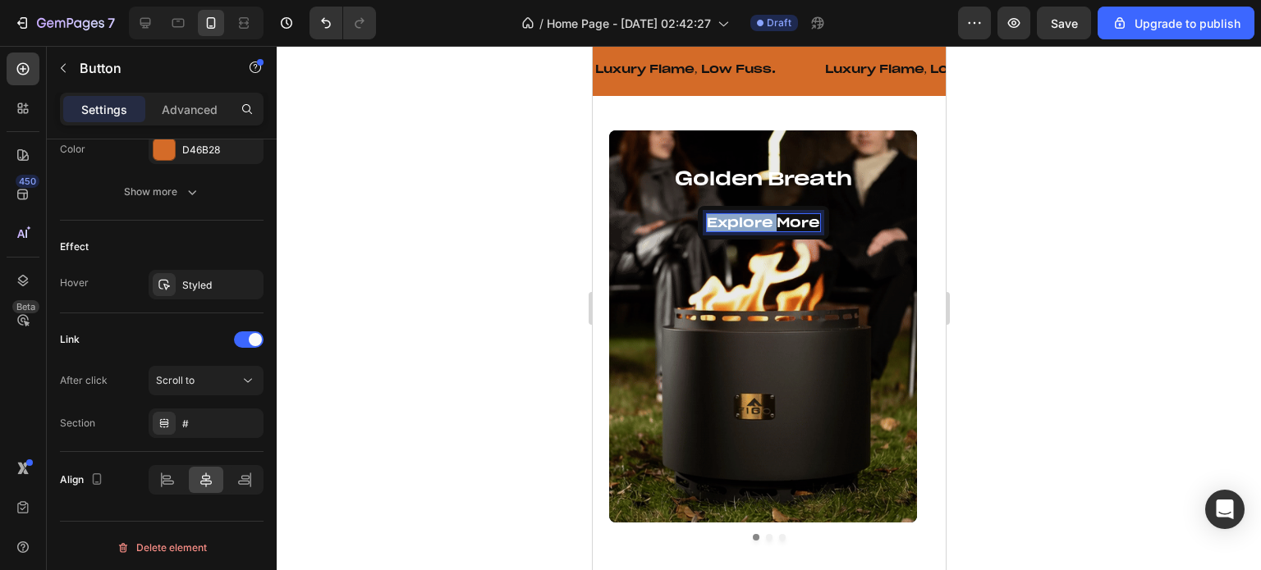
click at [748, 222] on p "Explore More" at bounding box center [762, 222] width 113 height 17
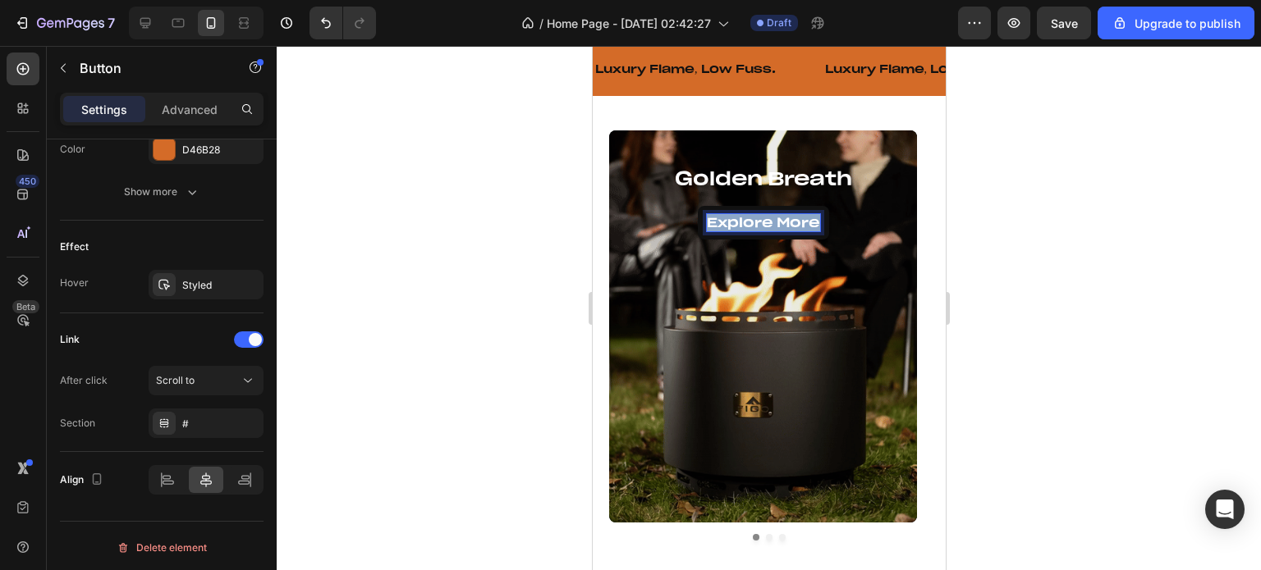
click at [748, 222] on p "Explore More" at bounding box center [762, 222] width 113 height 17
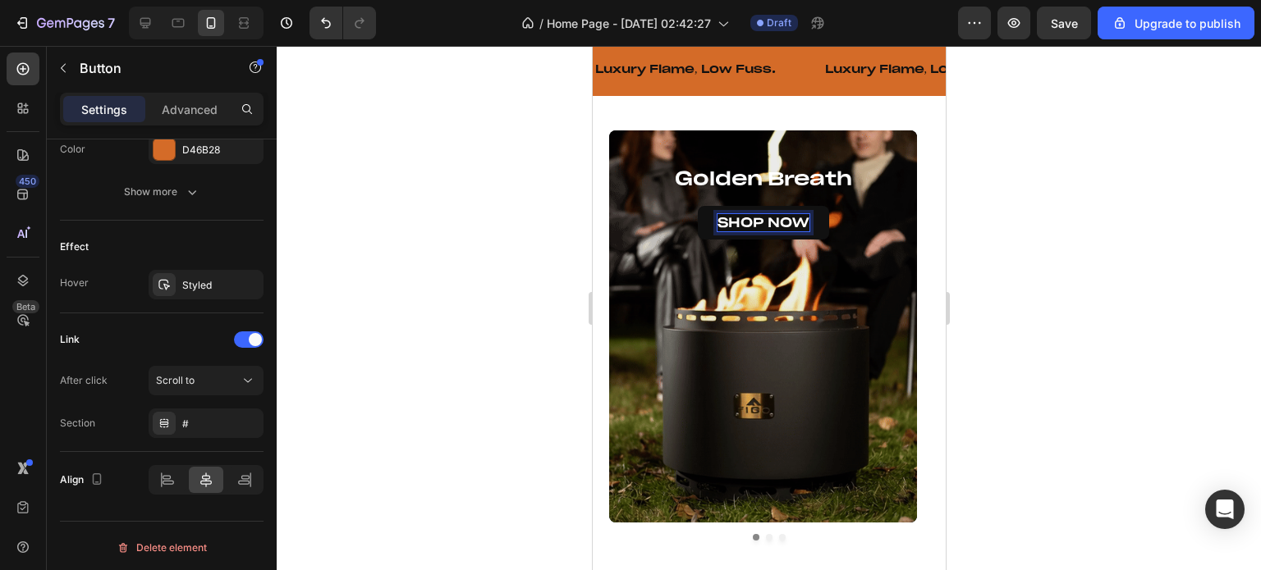
click at [801, 292] on div "Overlay" at bounding box center [762, 326] width 308 height 392
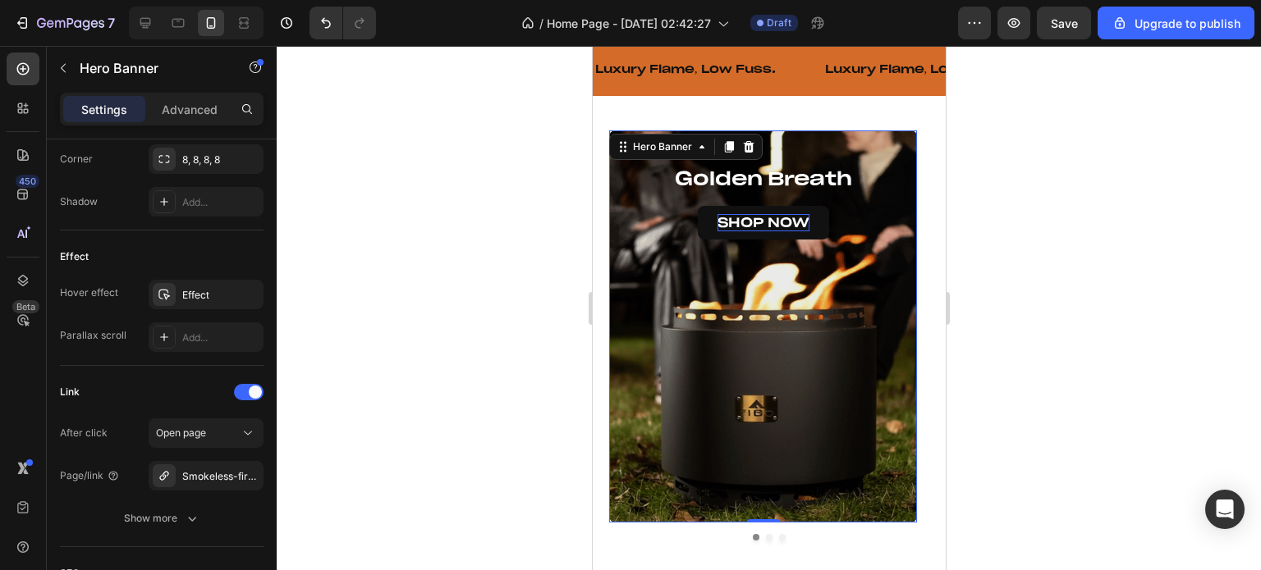
scroll to position [0, 0]
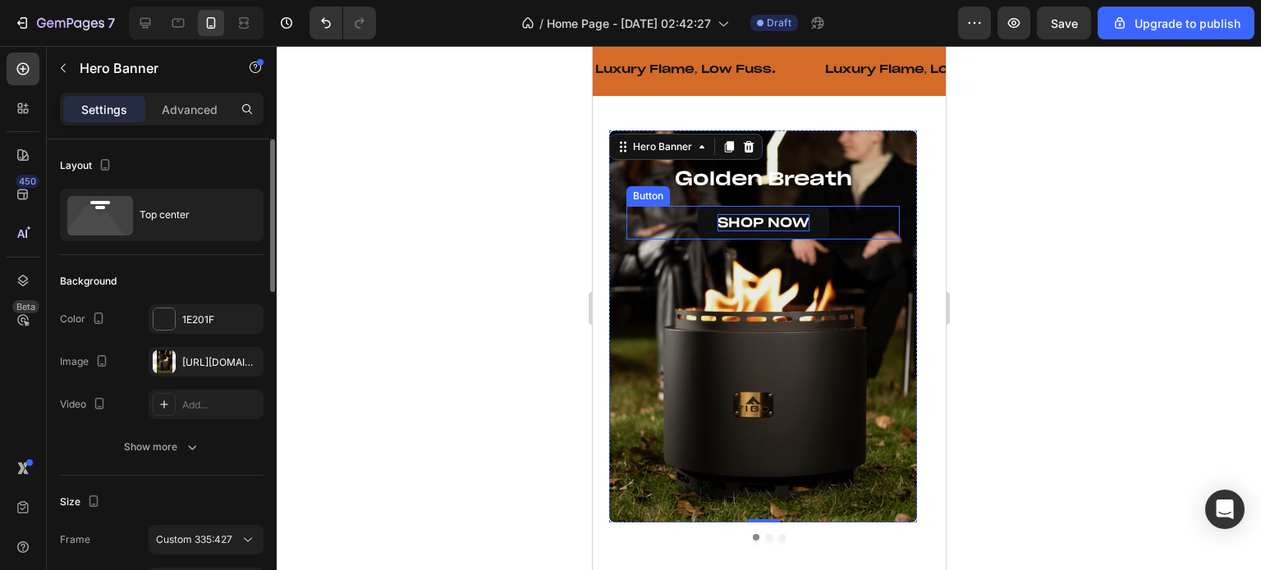
click at [819, 224] on link "SHOP NOW" at bounding box center [762, 223] width 131 height 34
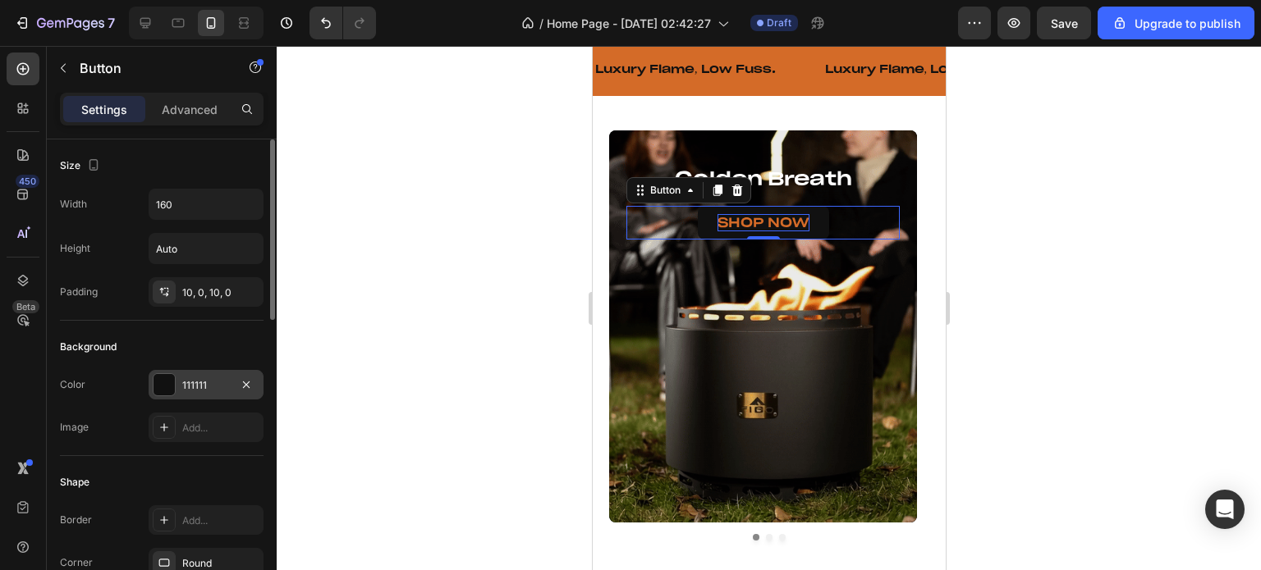
click at [163, 387] on div at bounding box center [163, 384] width 21 height 21
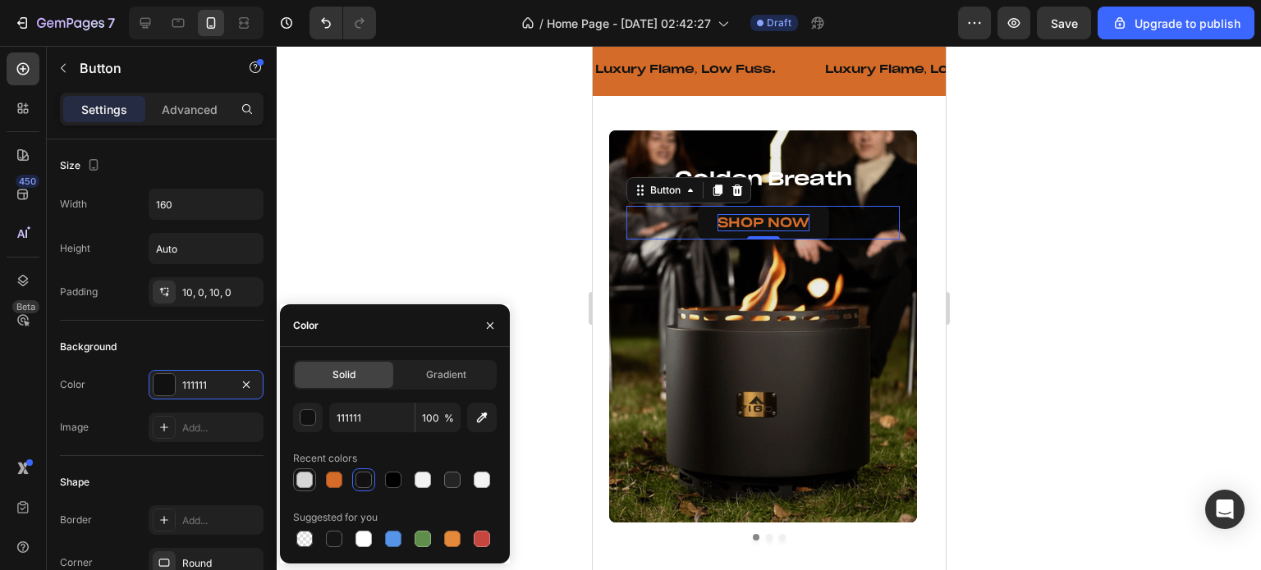
click at [307, 485] on div at bounding box center [304, 480] width 16 height 16
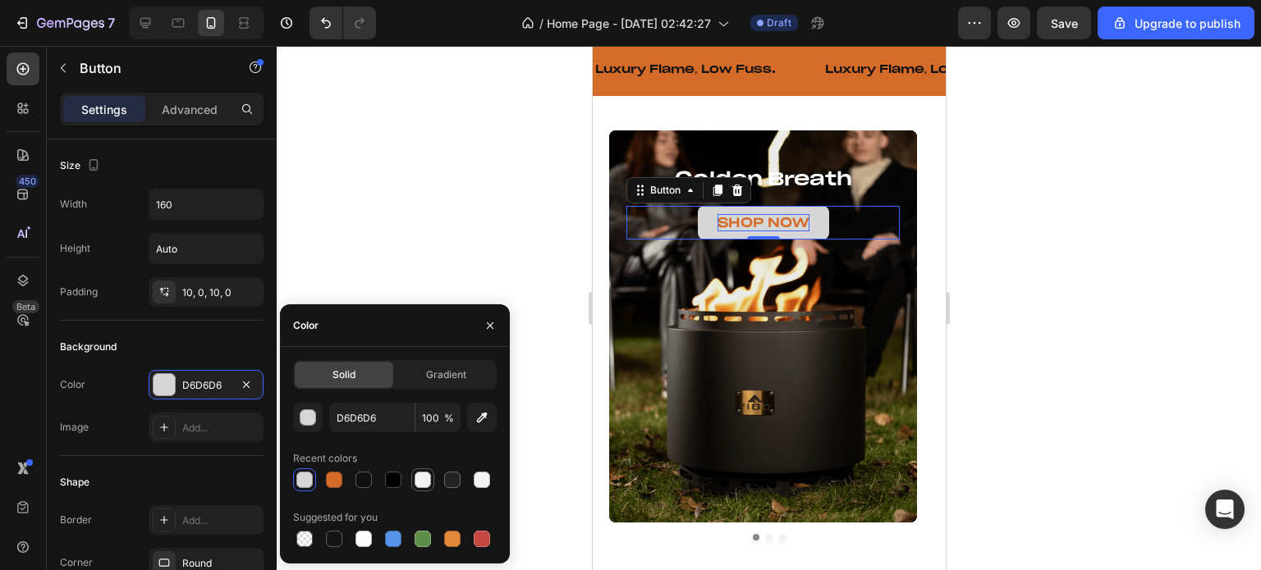
click at [418, 478] on div at bounding box center [422, 480] width 16 height 16
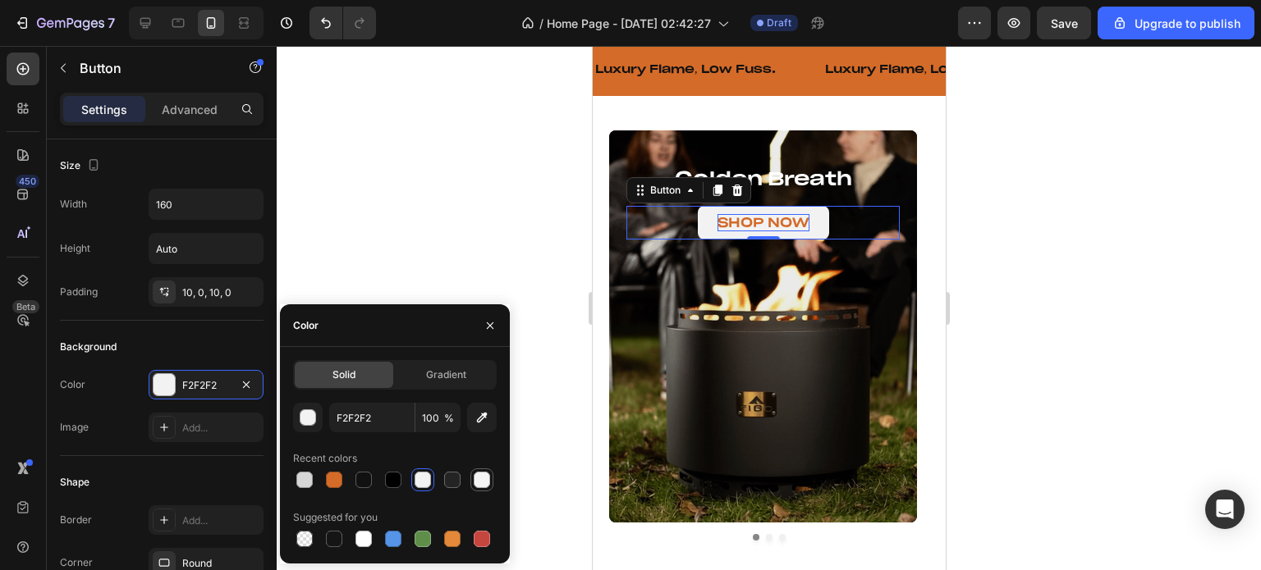
click at [475, 482] on div at bounding box center [482, 480] width 16 height 16
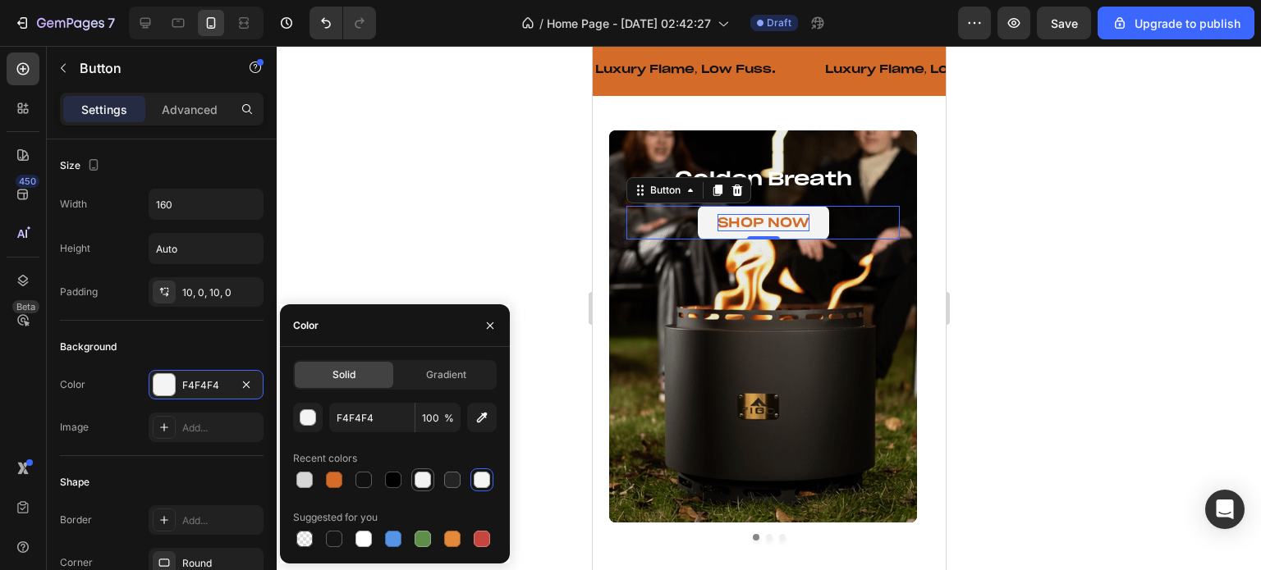
click at [419, 480] on div at bounding box center [422, 480] width 16 height 16
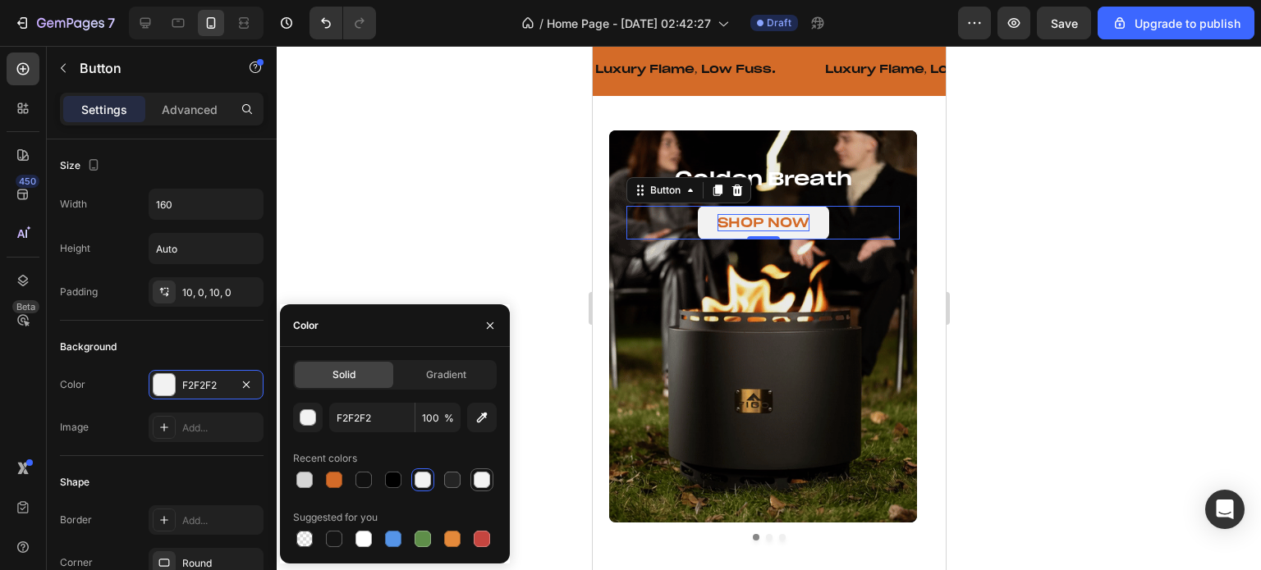
click at [476, 479] on div at bounding box center [482, 480] width 16 height 16
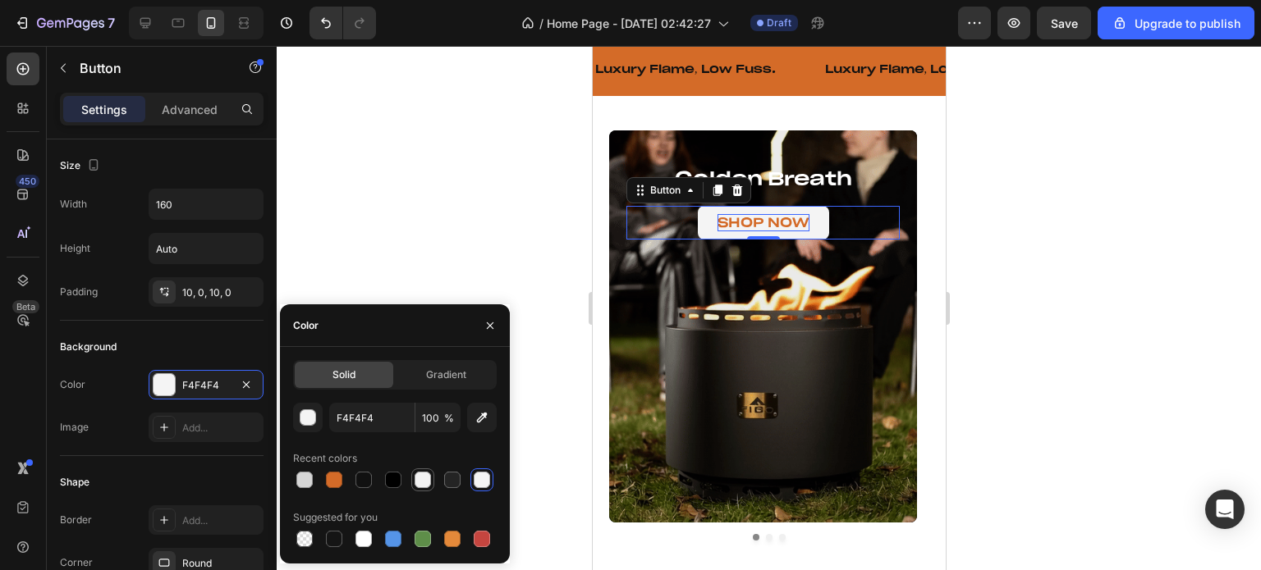
click at [427, 483] on div at bounding box center [422, 480] width 16 height 16
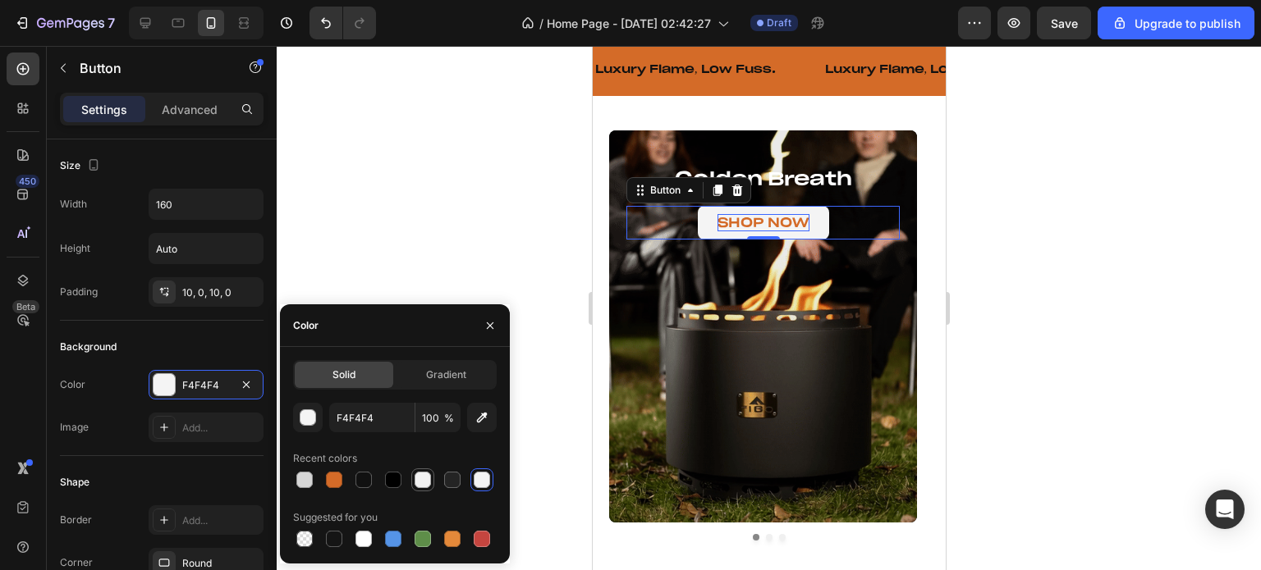
type input "F2F2F2"
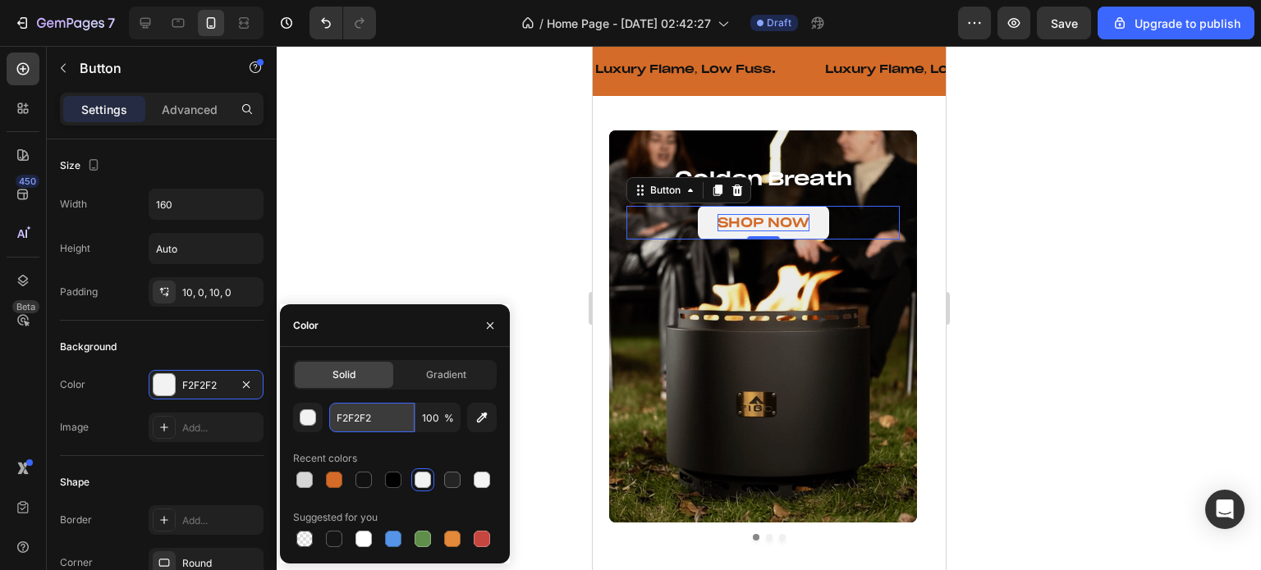
click at [364, 416] on input "F2F2F2" at bounding box center [371, 418] width 85 height 30
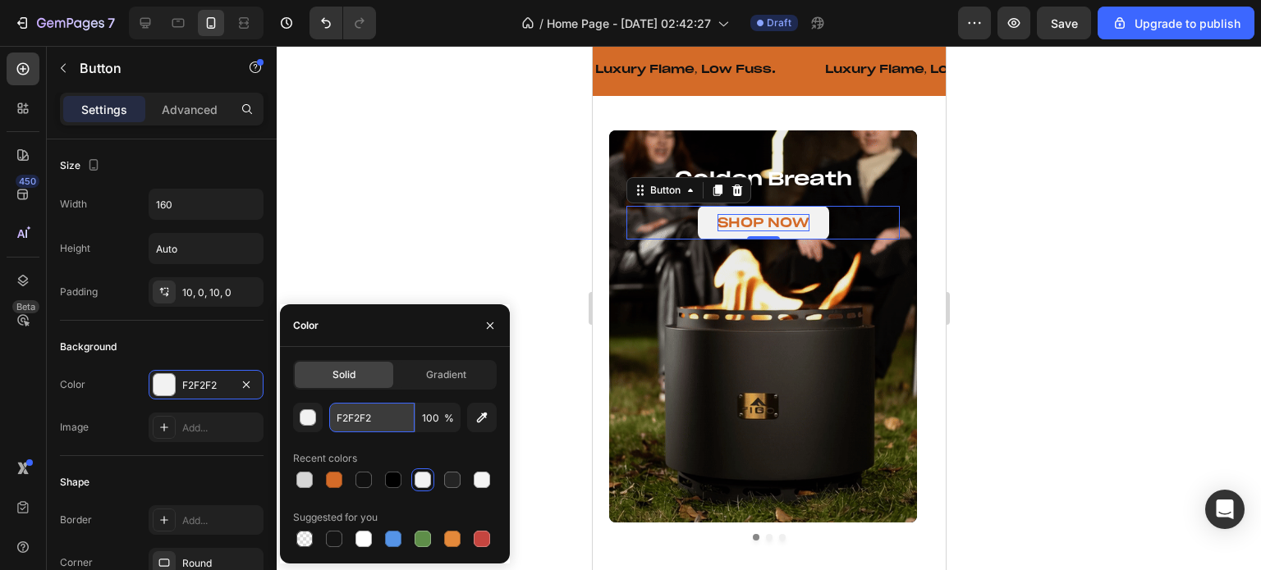
click at [364, 416] on input "F2F2F2" at bounding box center [371, 418] width 85 height 30
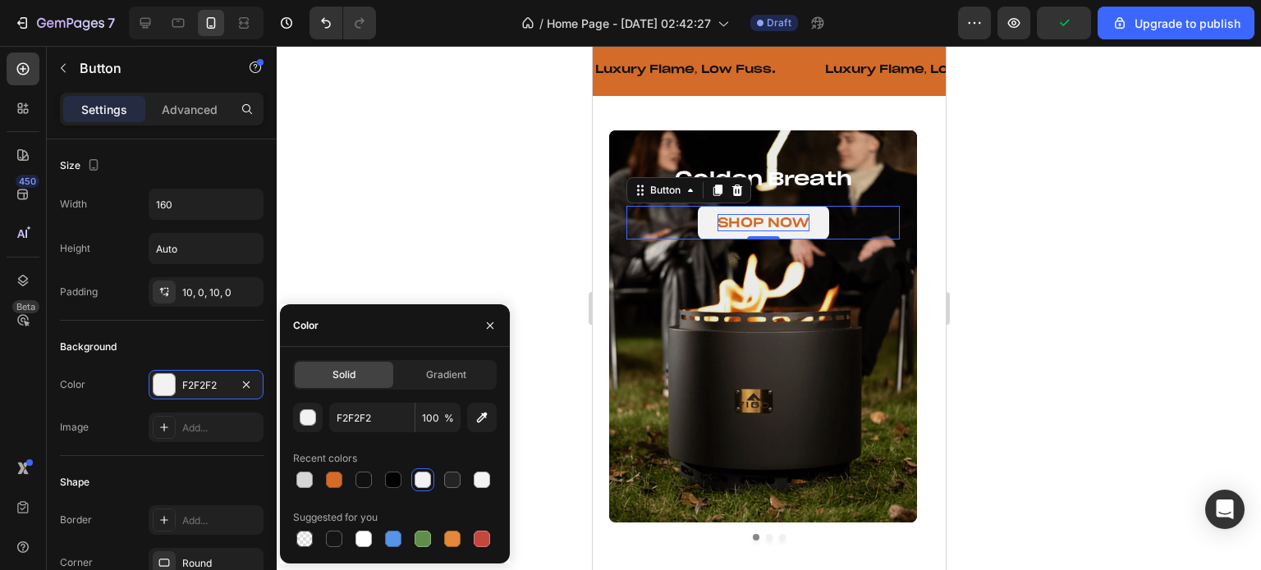
click at [409, 249] on div at bounding box center [769, 308] width 984 height 524
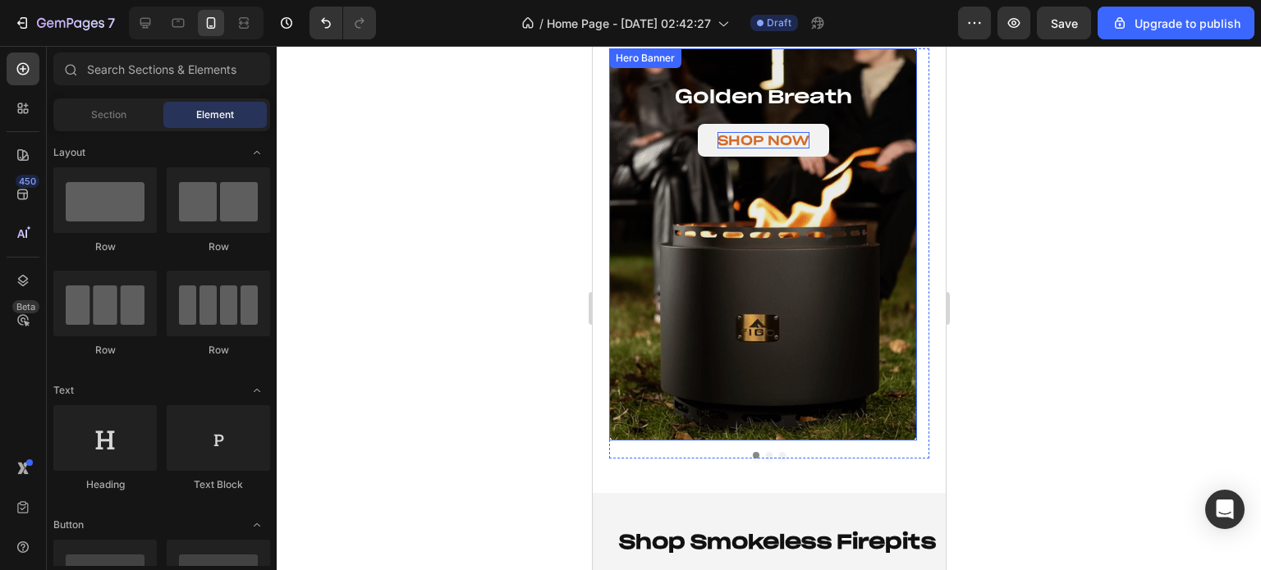
scroll to position [492, 0]
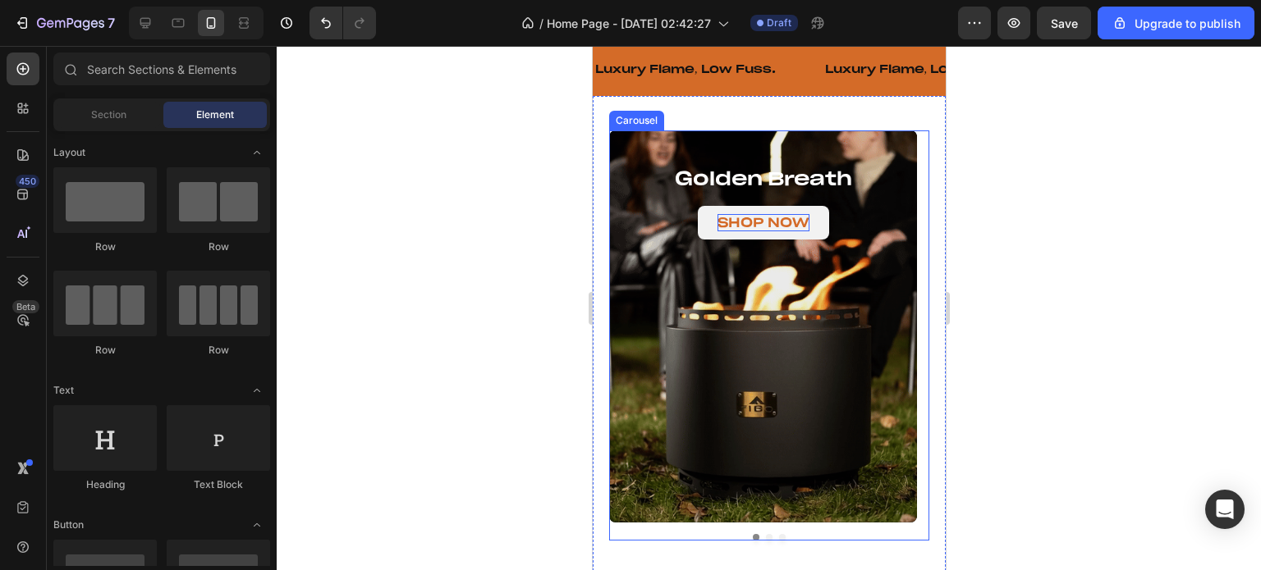
click at [765, 538] on button "Dot" at bounding box center [768, 537] width 7 height 7
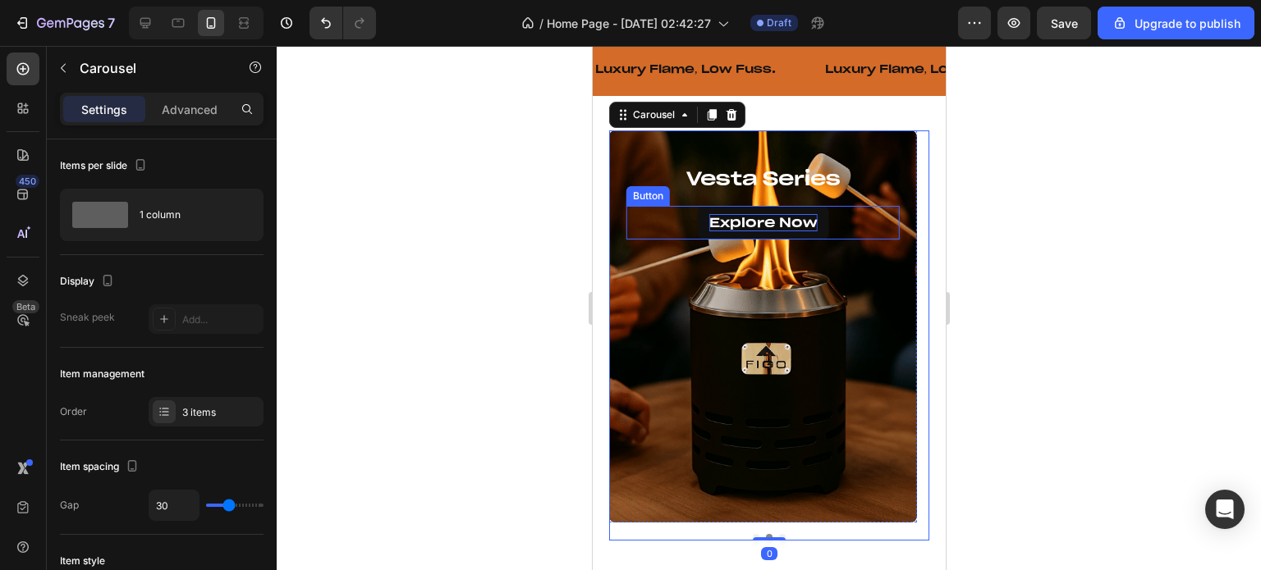
click at [735, 222] on p "Explore Now" at bounding box center [762, 222] width 108 height 17
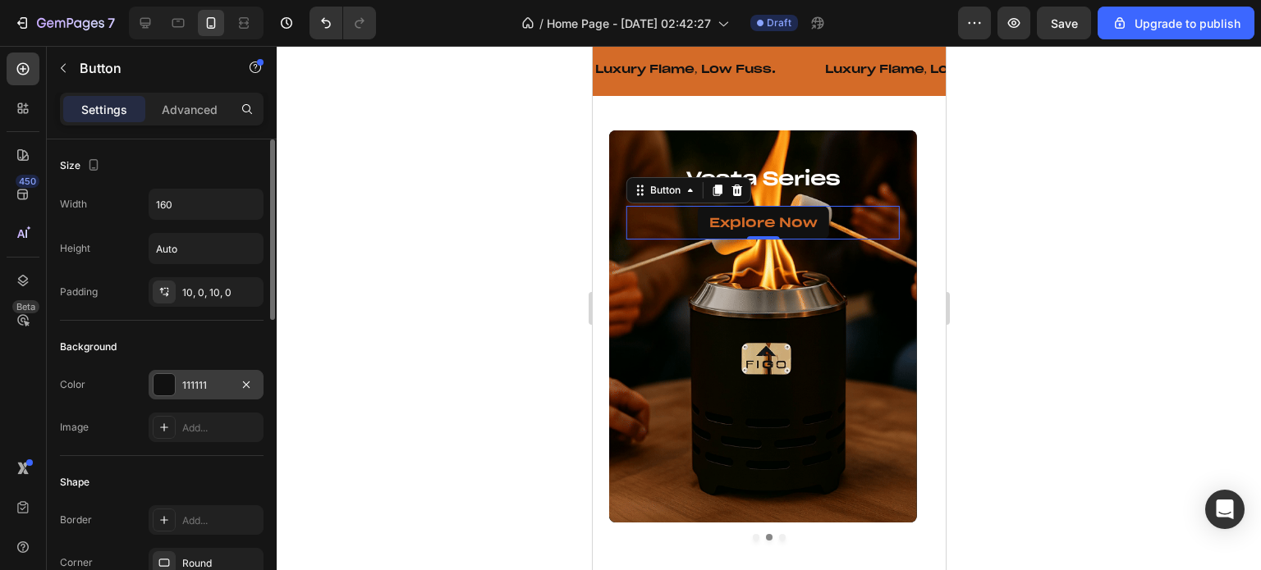
click at [161, 380] on div at bounding box center [163, 384] width 21 height 21
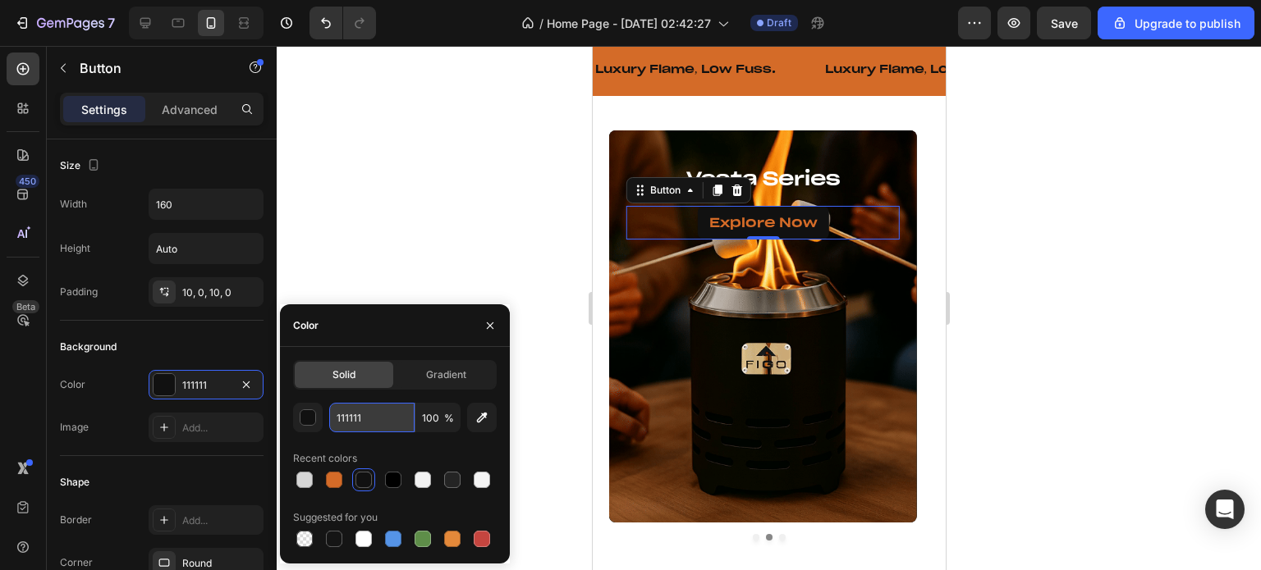
click at [364, 416] on input "111111" at bounding box center [371, 418] width 85 height 30
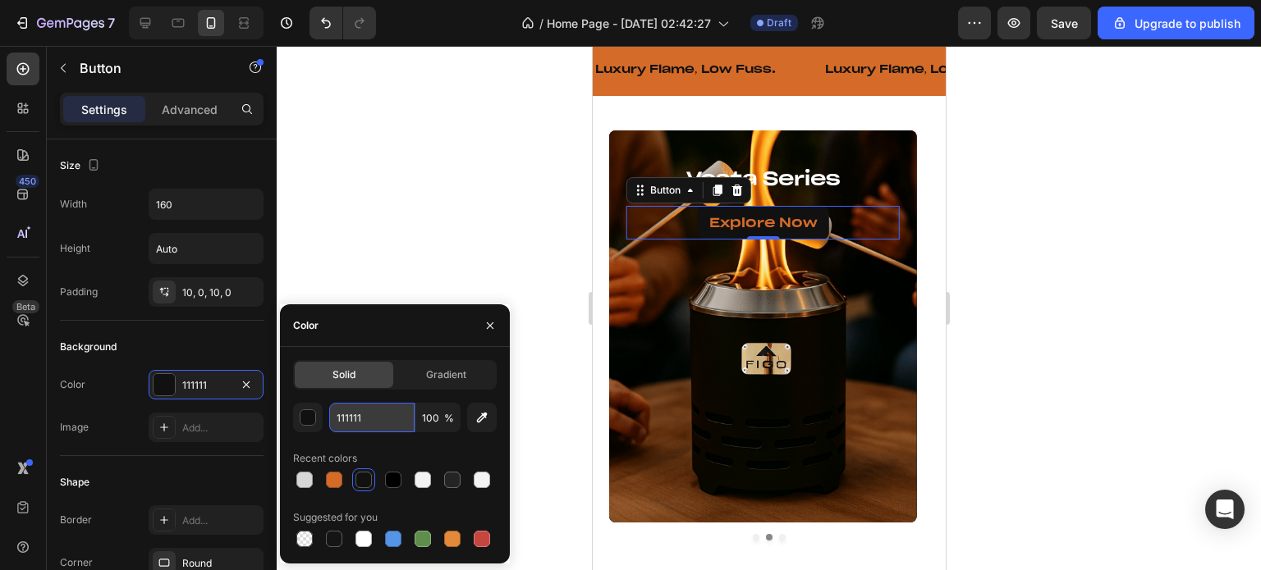
paste input "F2F2F2"
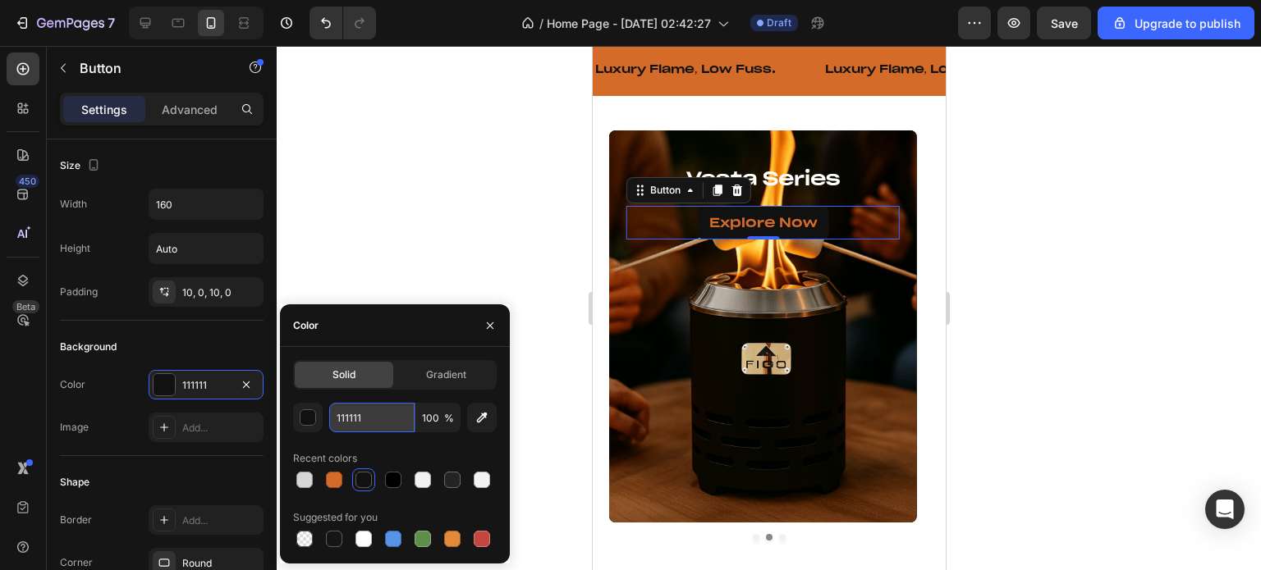
type input "F2F2F2"
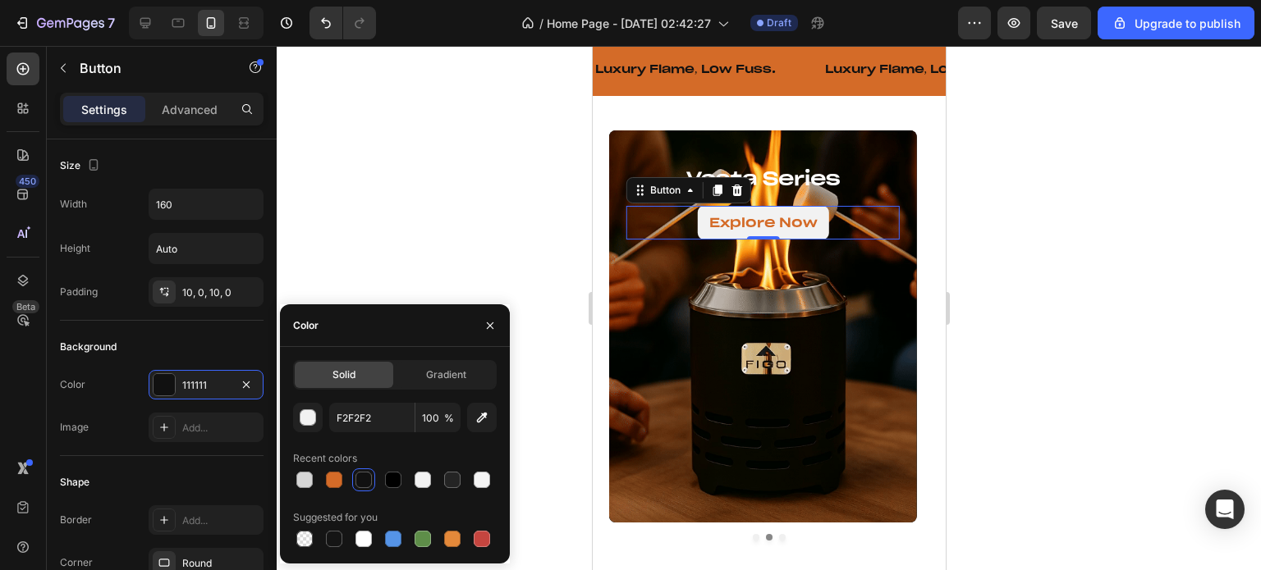
click at [397, 259] on div at bounding box center [769, 308] width 984 height 524
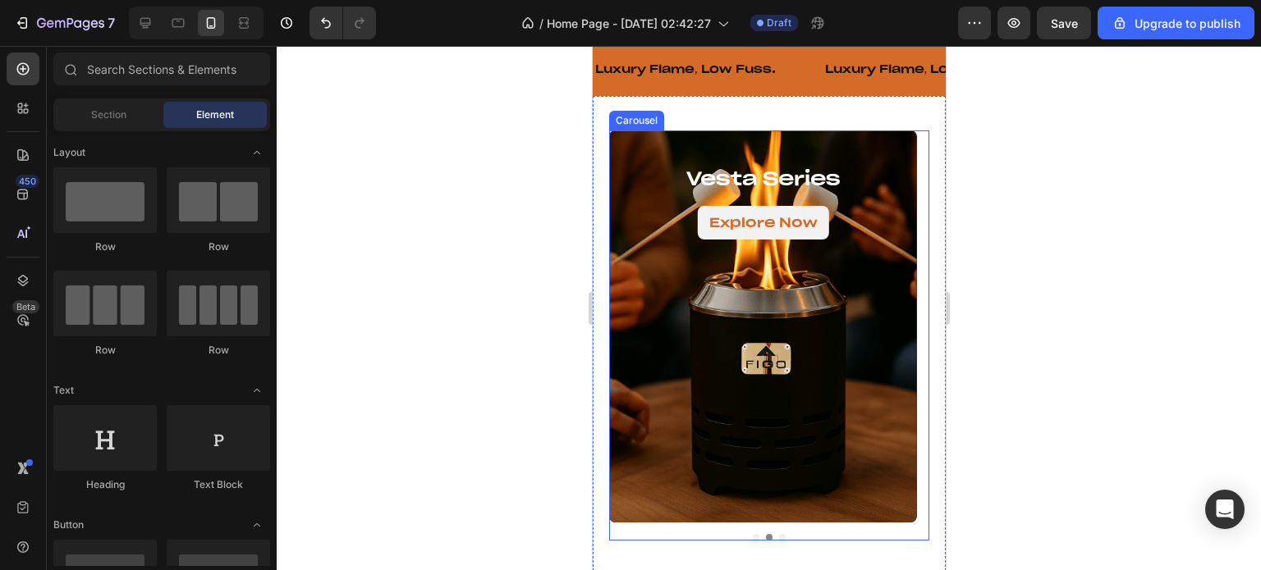
click at [778, 538] on button "Dot" at bounding box center [781, 537] width 7 height 7
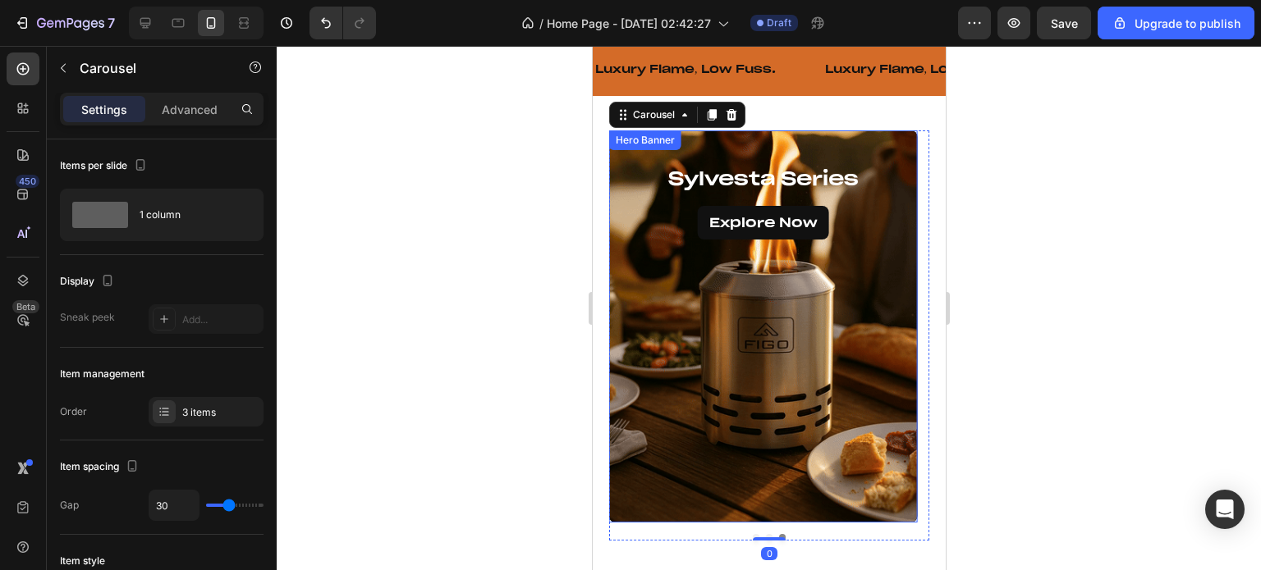
click at [767, 245] on div "Background Image" at bounding box center [762, 326] width 308 height 392
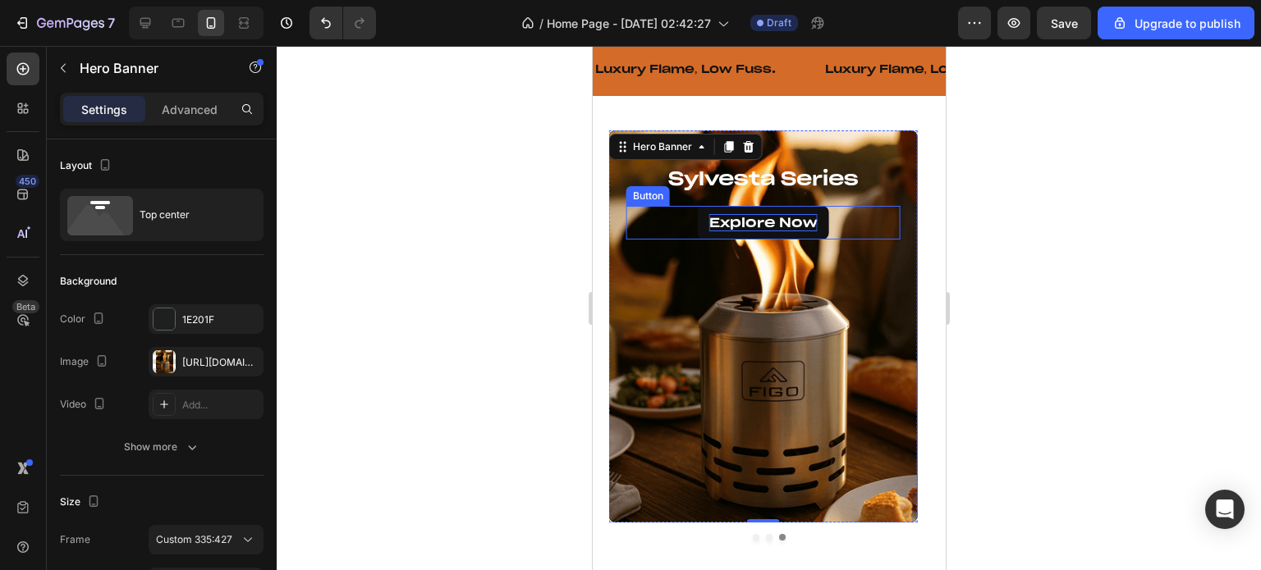
click at [769, 227] on p "Explore Now" at bounding box center [762, 222] width 108 height 17
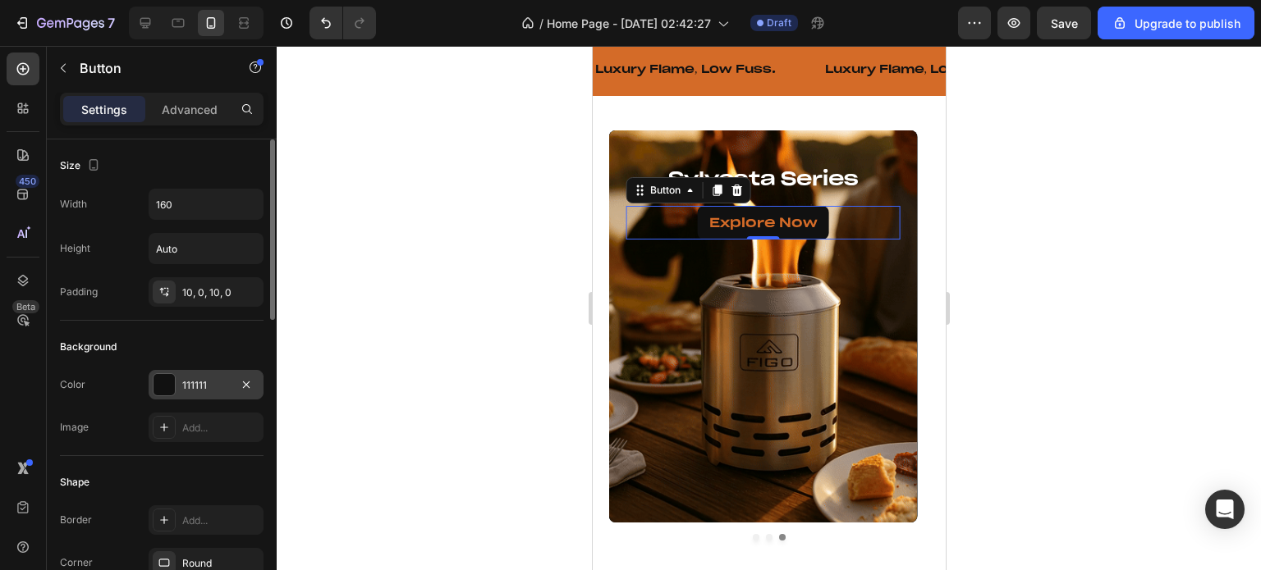
click at [190, 386] on div "111111" at bounding box center [206, 385] width 48 height 15
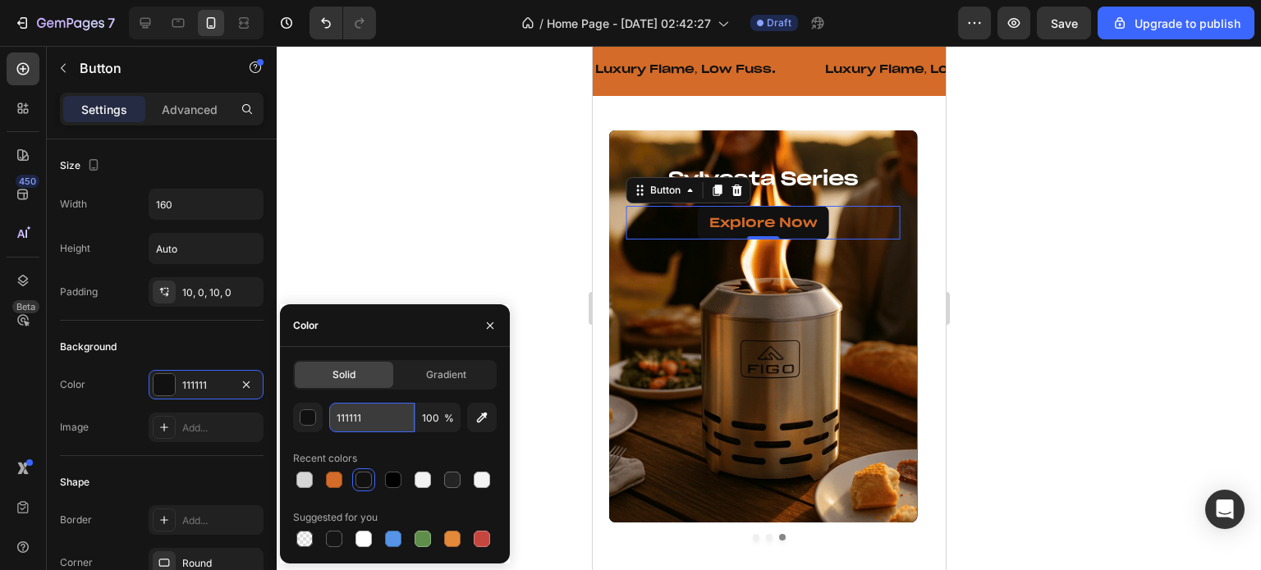
click at [373, 418] on input "111111" at bounding box center [371, 418] width 85 height 30
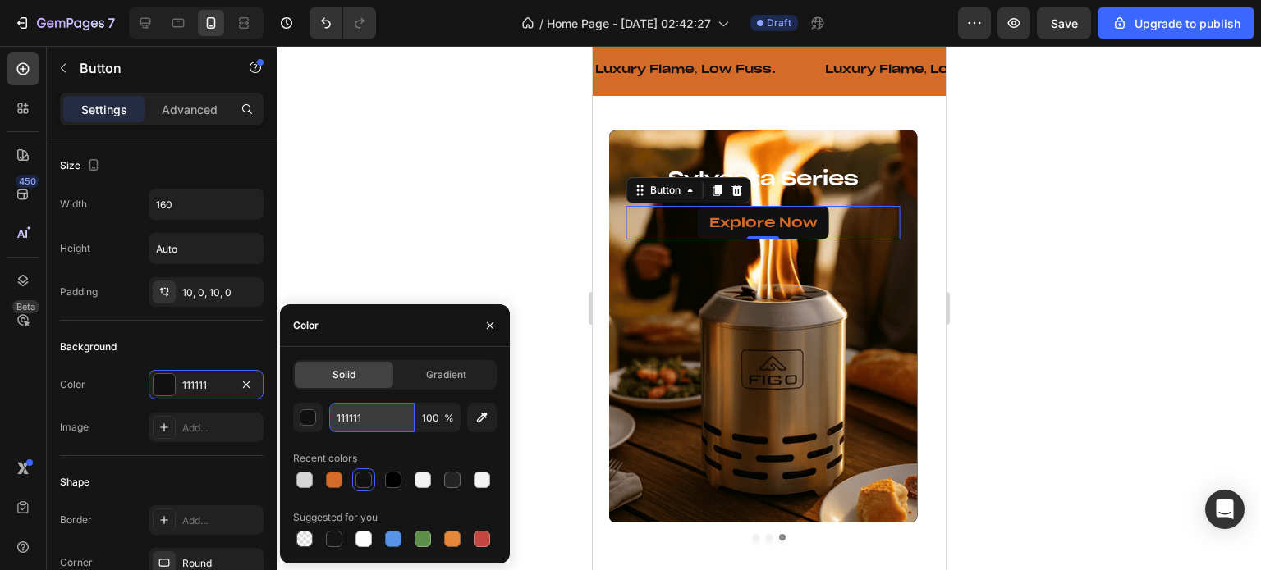
paste input "F2F2F2"
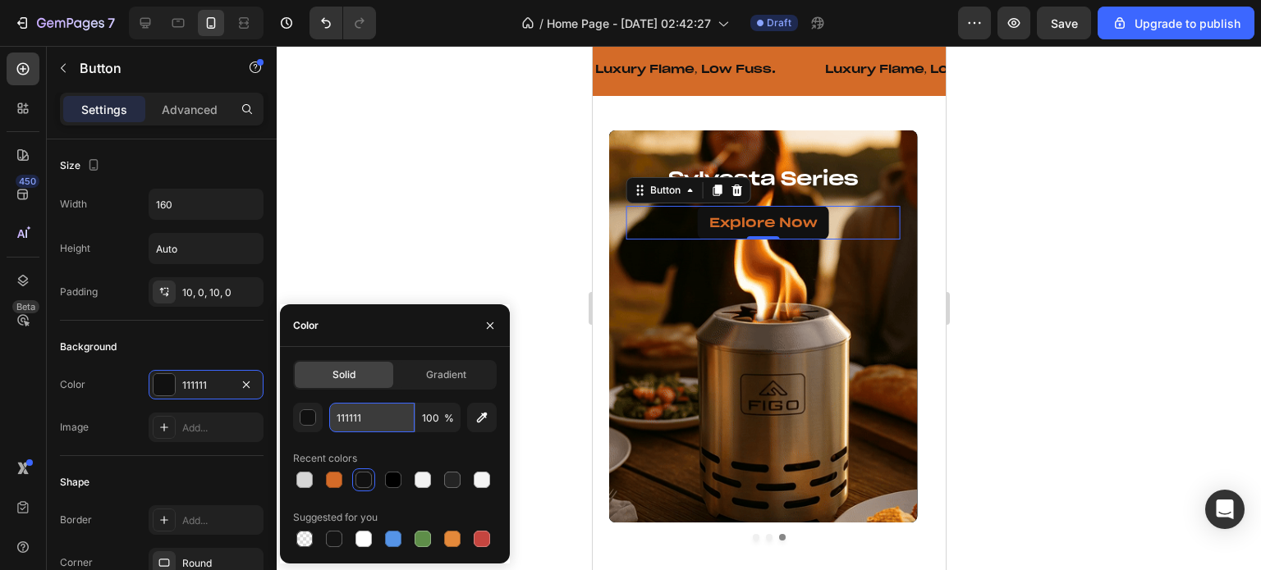
type input "F2F2F2"
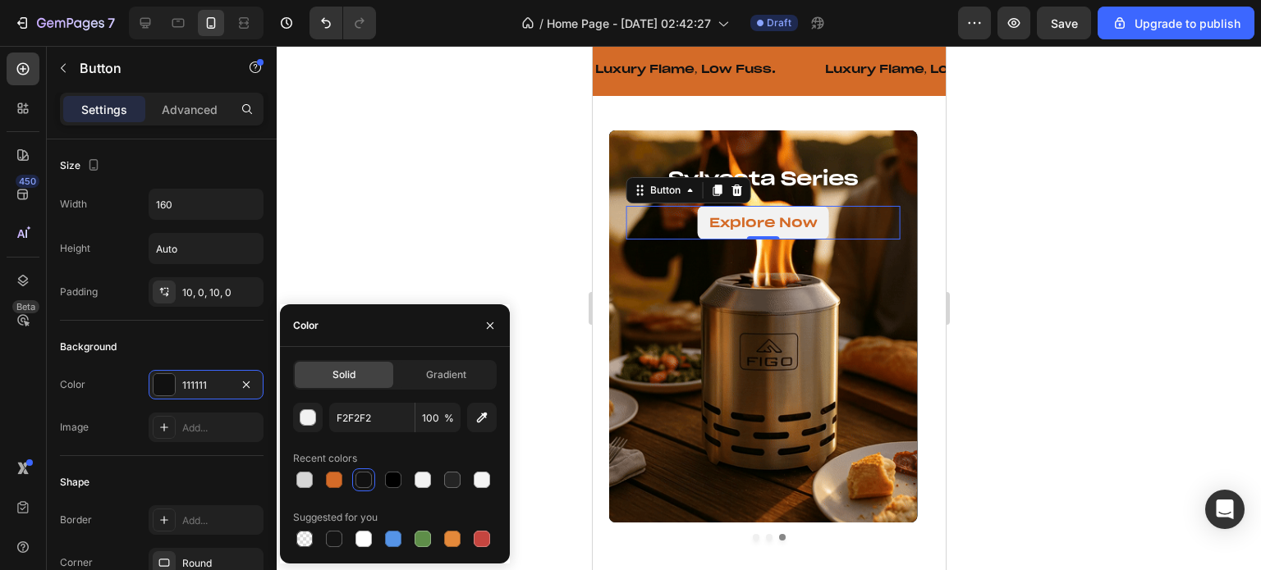
click at [427, 260] on div at bounding box center [769, 308] width 984 height 524
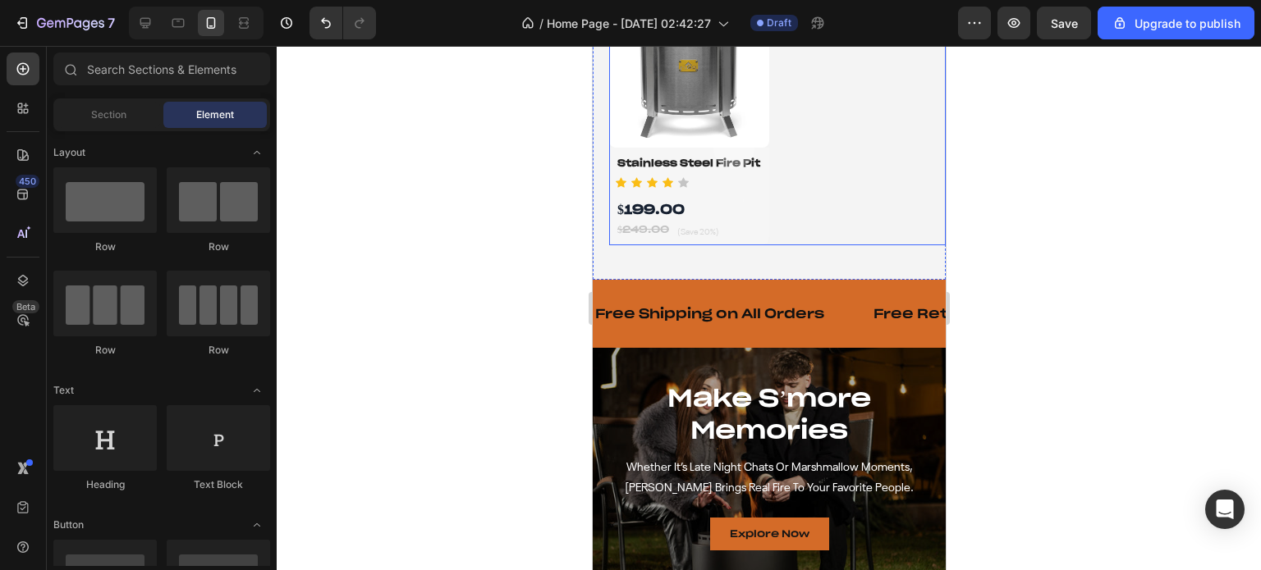
scroll to position [1395, 0]
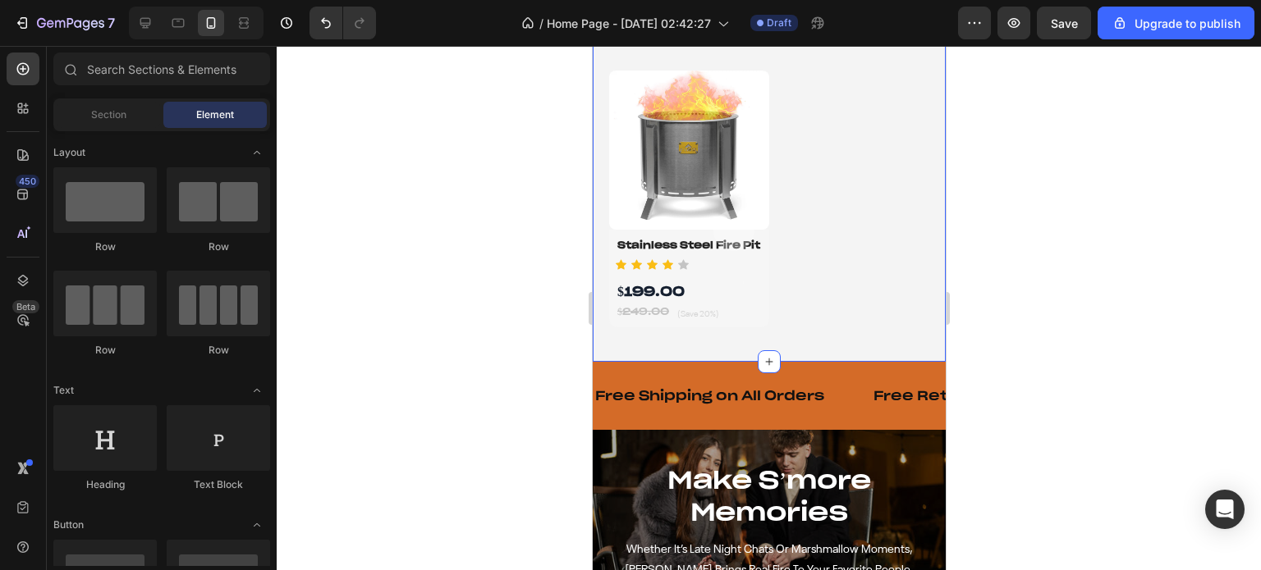
click at [831, 349] on div "shop smokeless firepits Heading Product Images Product Cart Button Golden Breat…" at bounding box center [768, 17] width 353 height 689
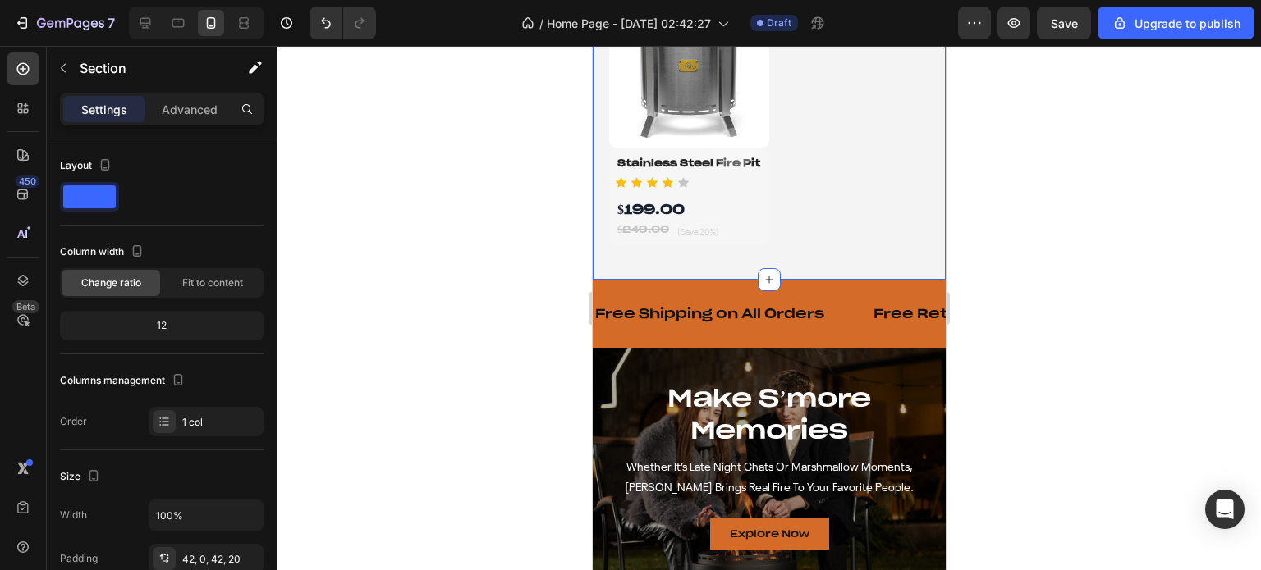
scroll to position [1641, 0]
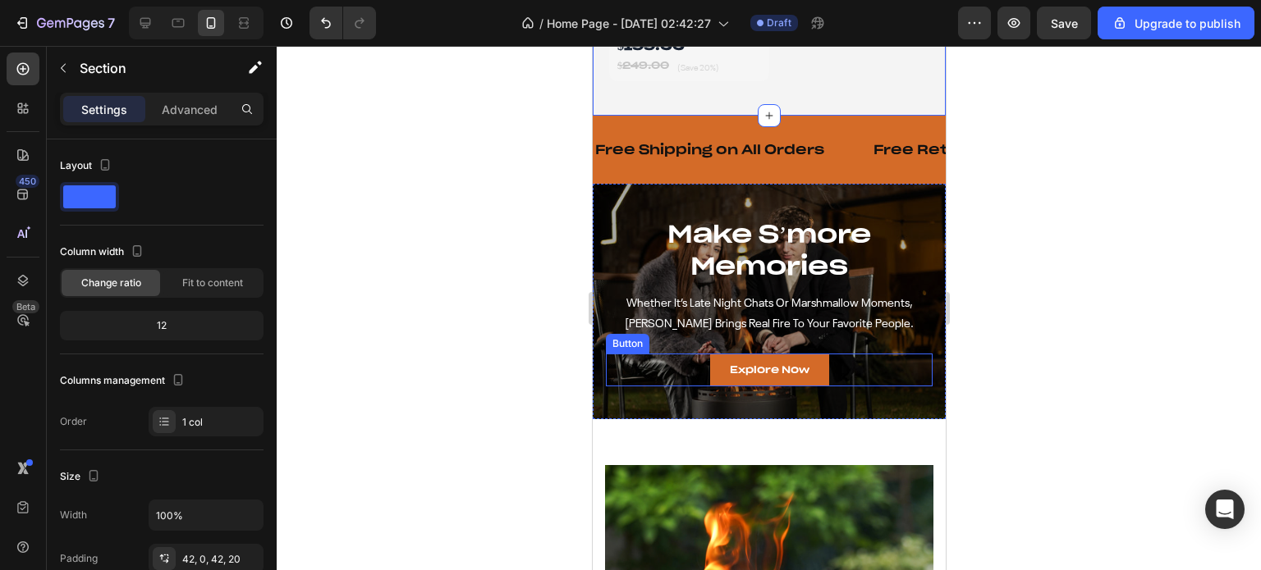
click at [808, 373] on link "Explore Now" at bounding box center [768, 370] width 119 height 33
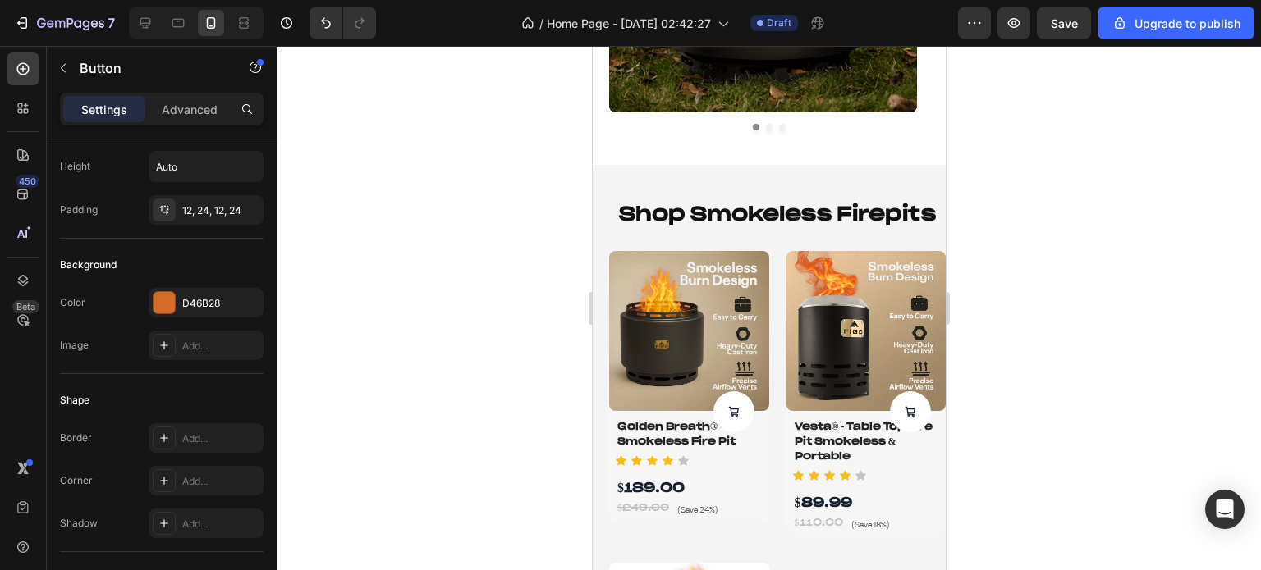
scroll to position [575, 0]
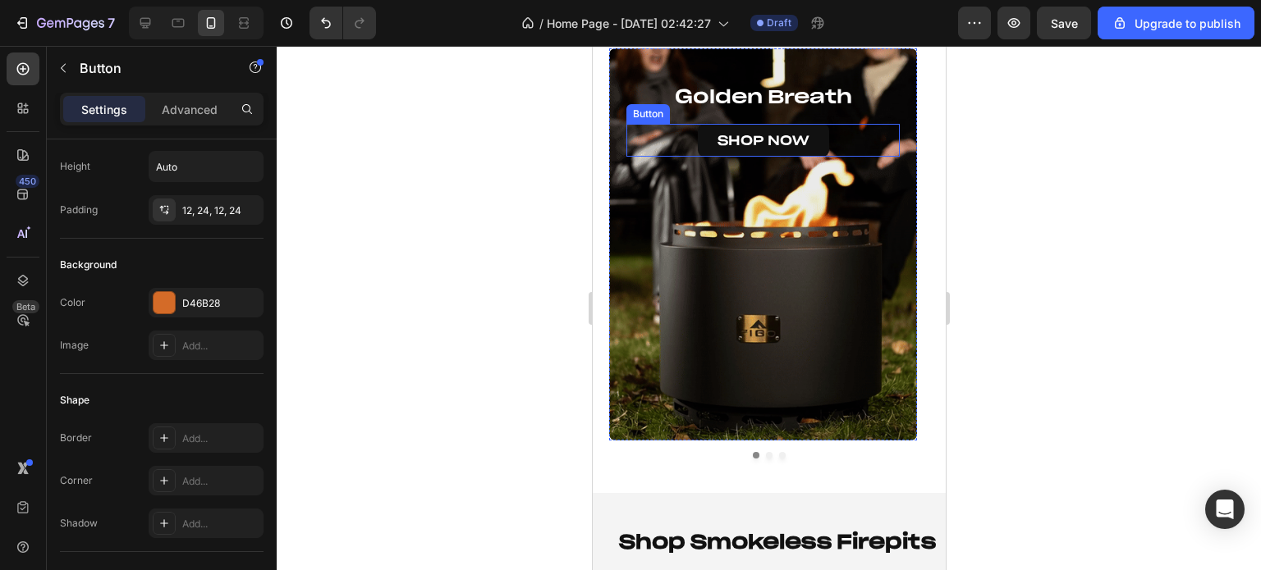
click at [705, 132] on link "SHOP NOW" at bounding box center [762, 141] width 131 height 34
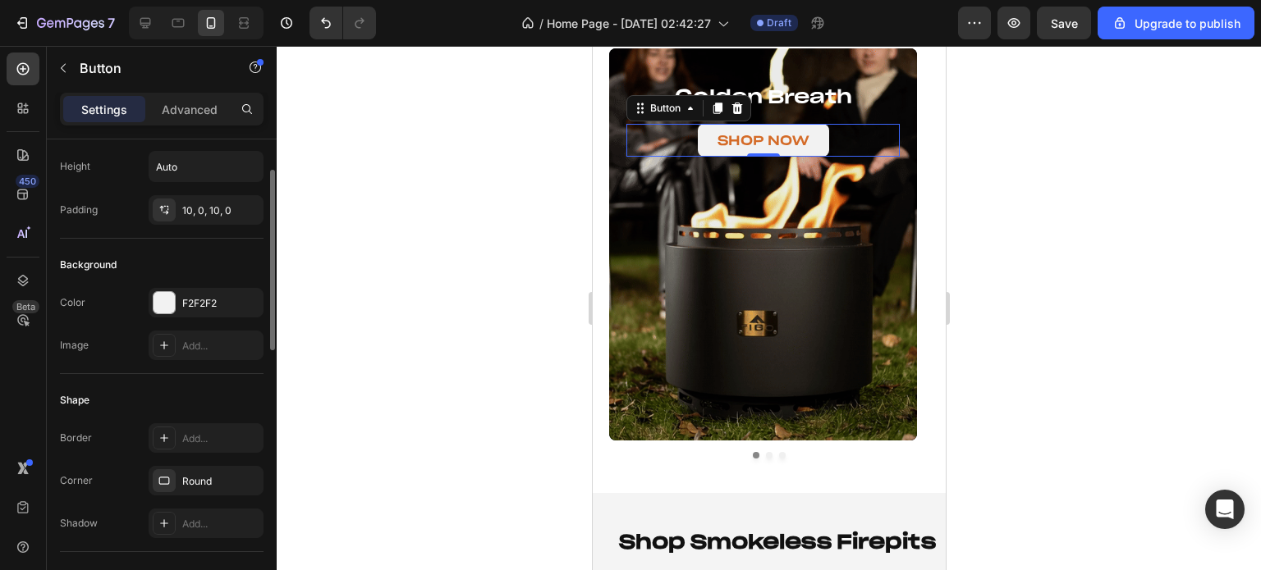
scroll to position [246, 0]
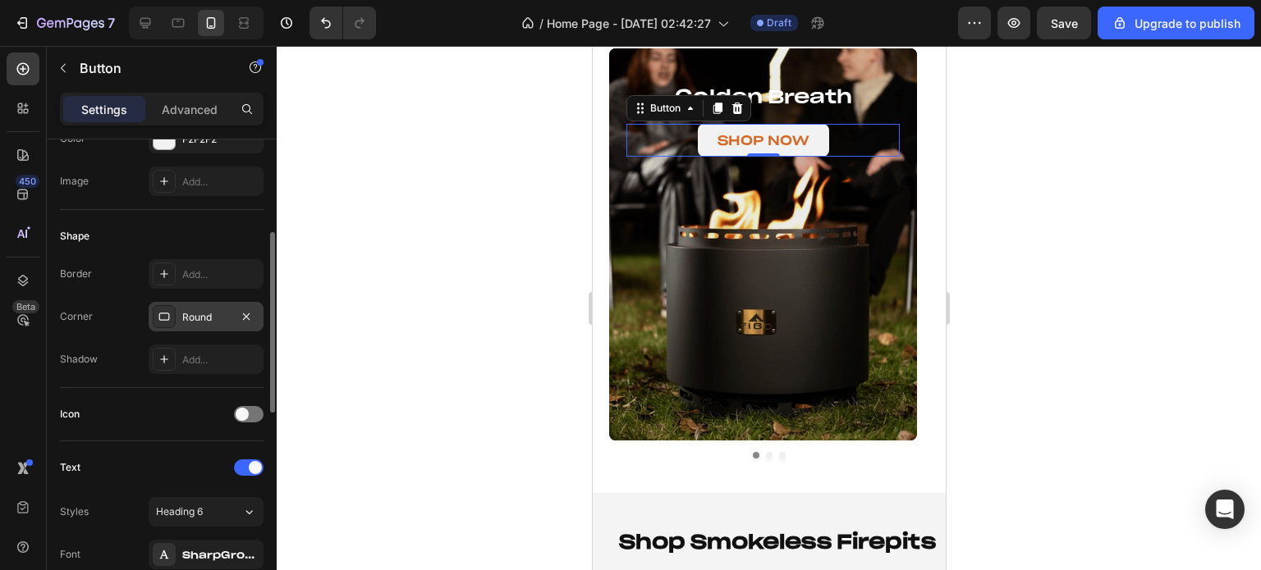
click at [167, 316] on icon at bounding box center [164, 316] width 13 height 13
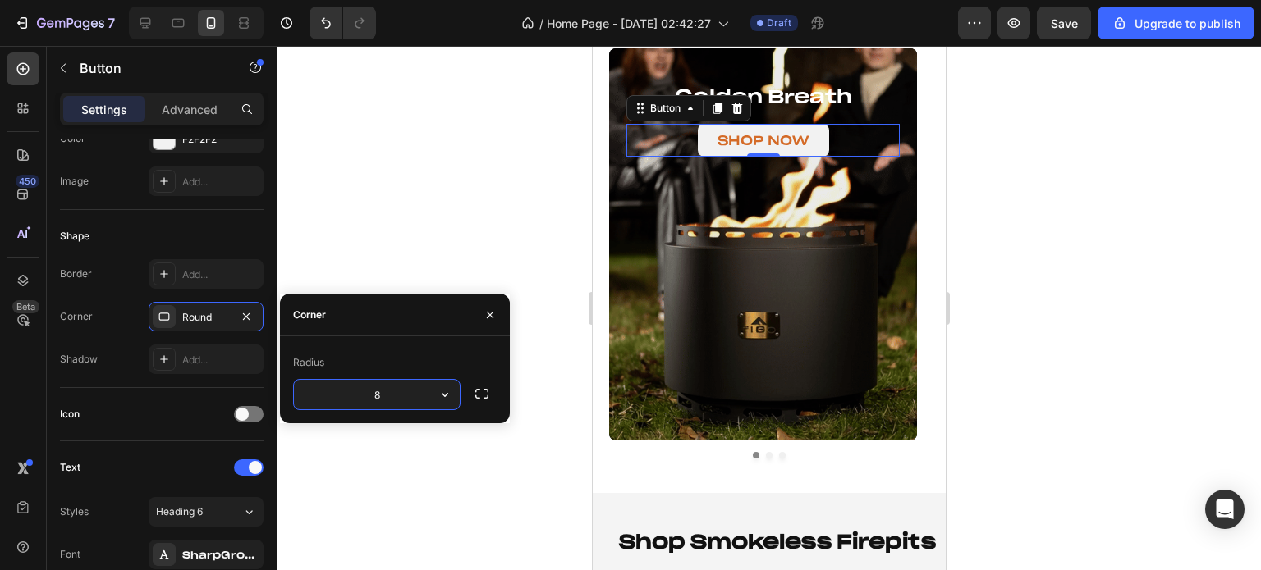
click at [410, 389] on input "8" at bounding box center [377, 395] width 166 height 30
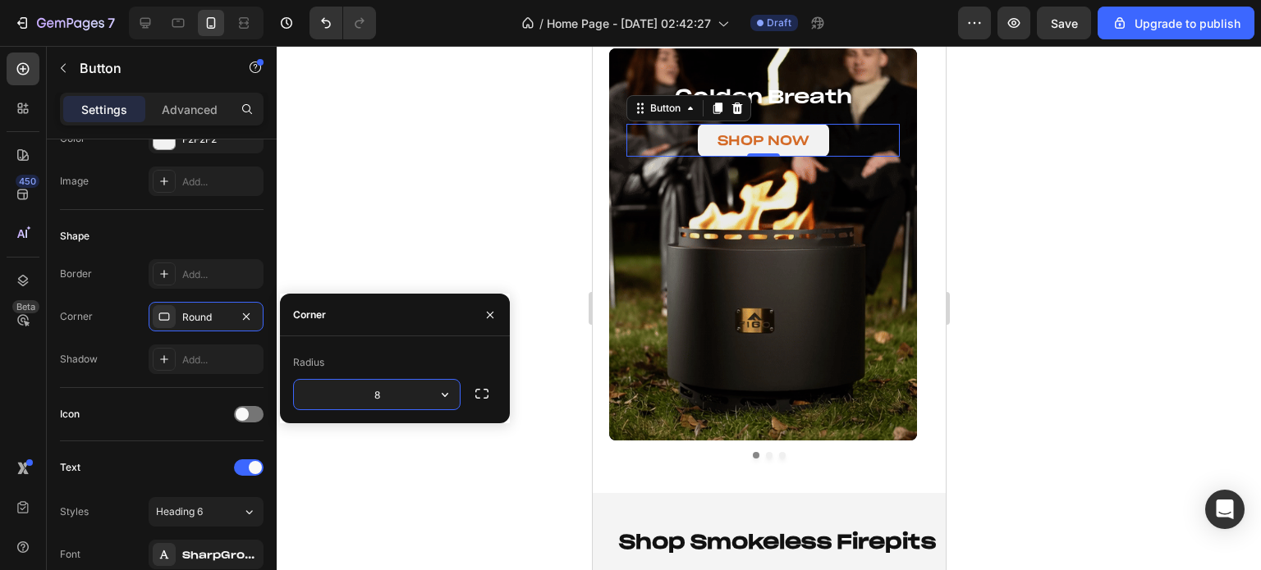
click at [410, 389] on input "8" at bounding box center [377, 395] width 166 height 30
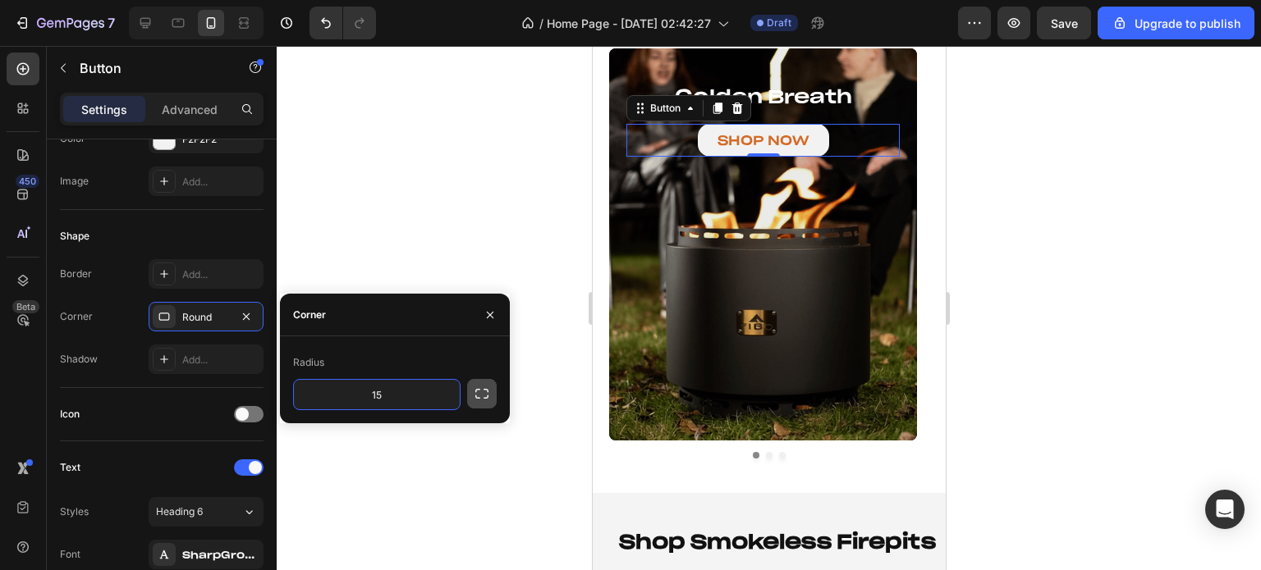
type input "15"
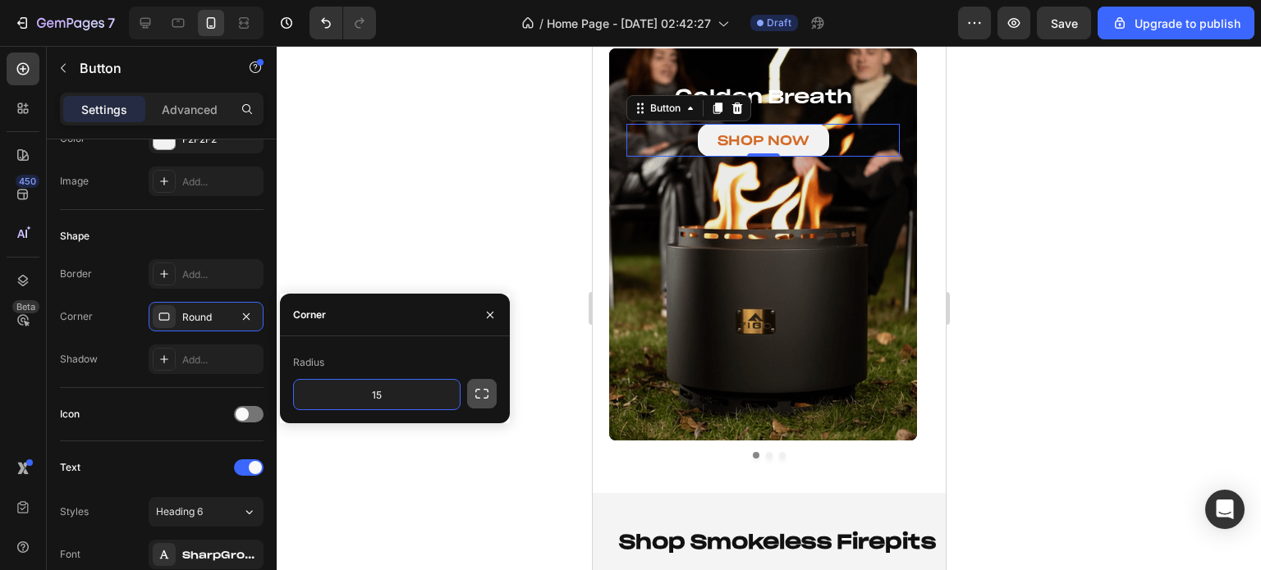
click at [474, 396] on icon "button" at bounding box center [482, 394] width 16 height 16
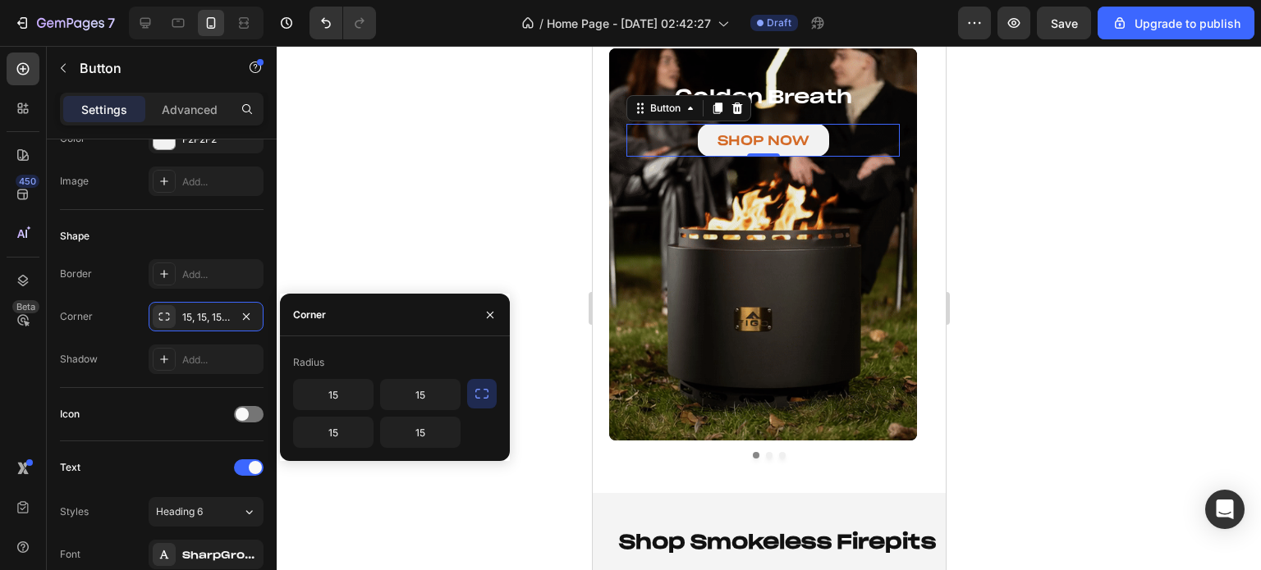
click at [444, 210] on div at bounding box center [769, 308] width 984 height 524
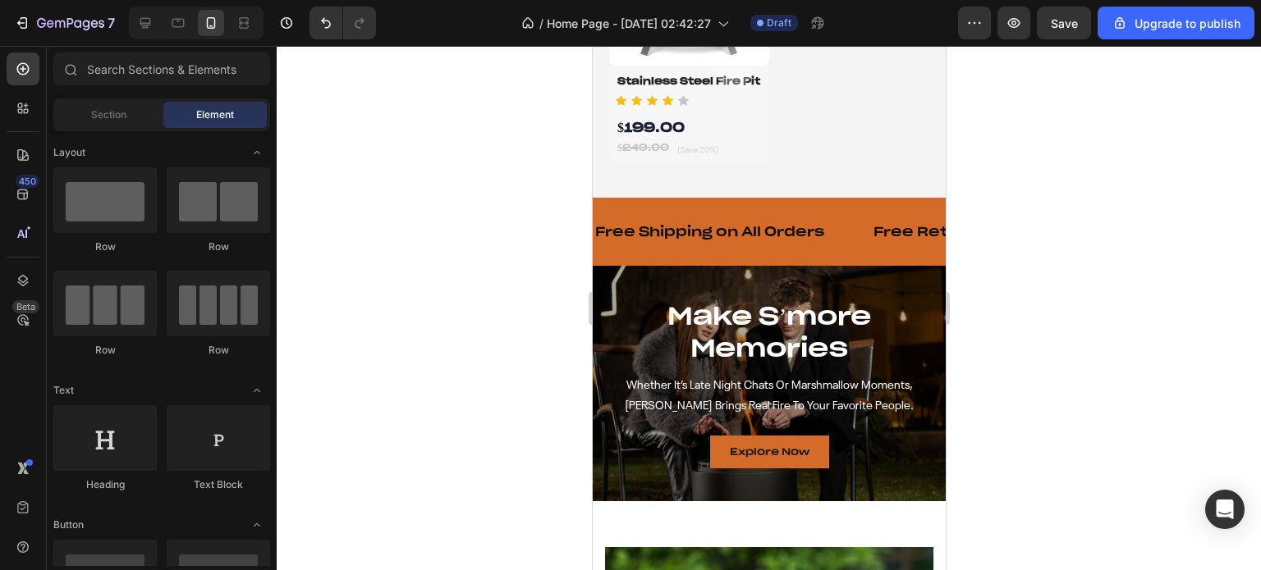
scroll to position [1888, 0]
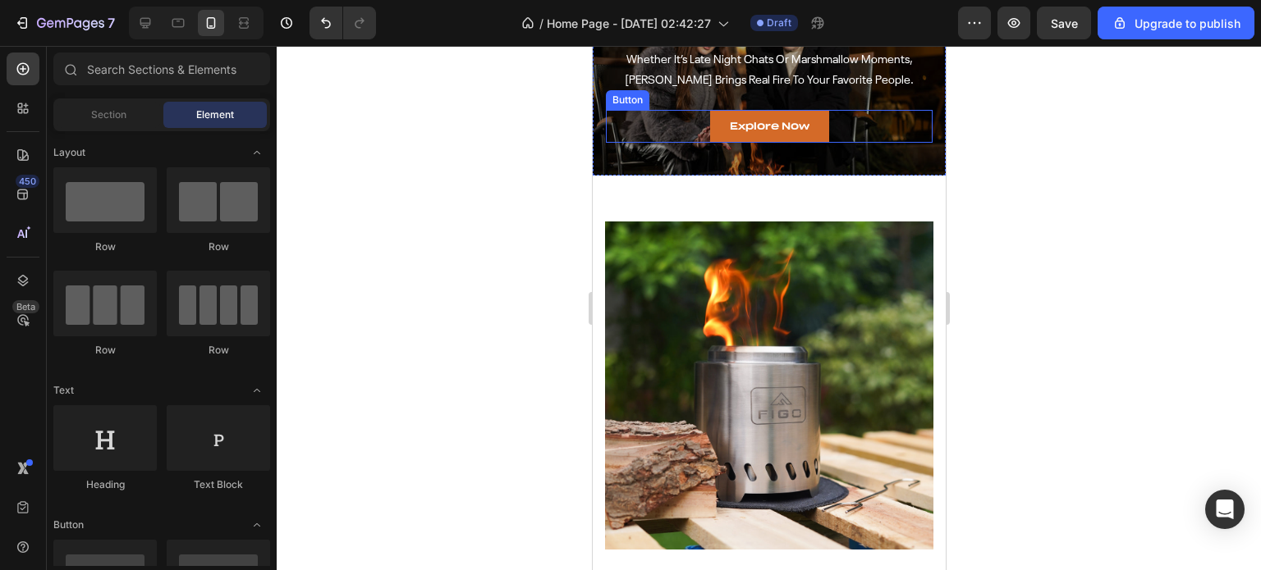
click at [716, 130] on link "Explore Now" at bounding box center [768, 126] width 119 height 33
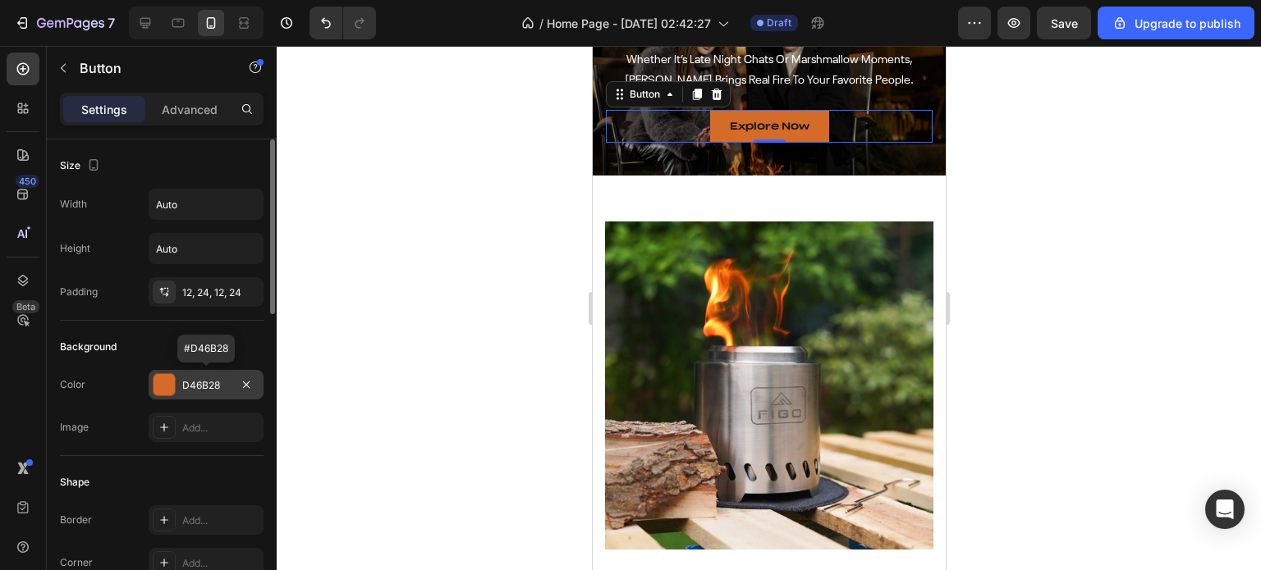
click at [162, 388] on div at bounding box center [163, 384] width 21 height 21
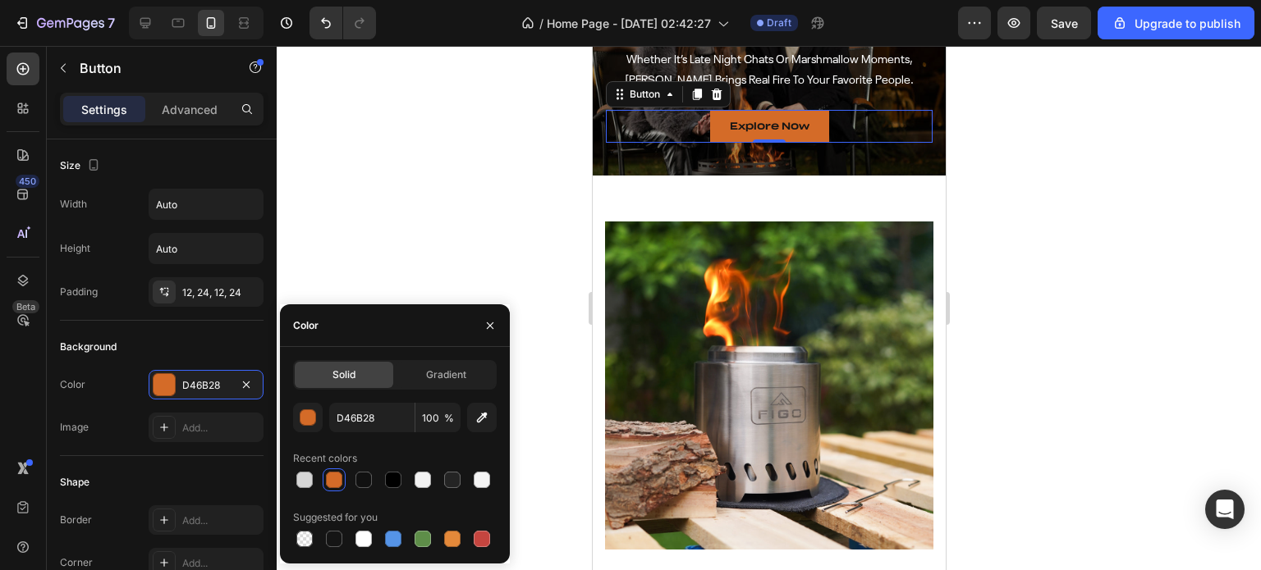
scroll to position [1724, 0]
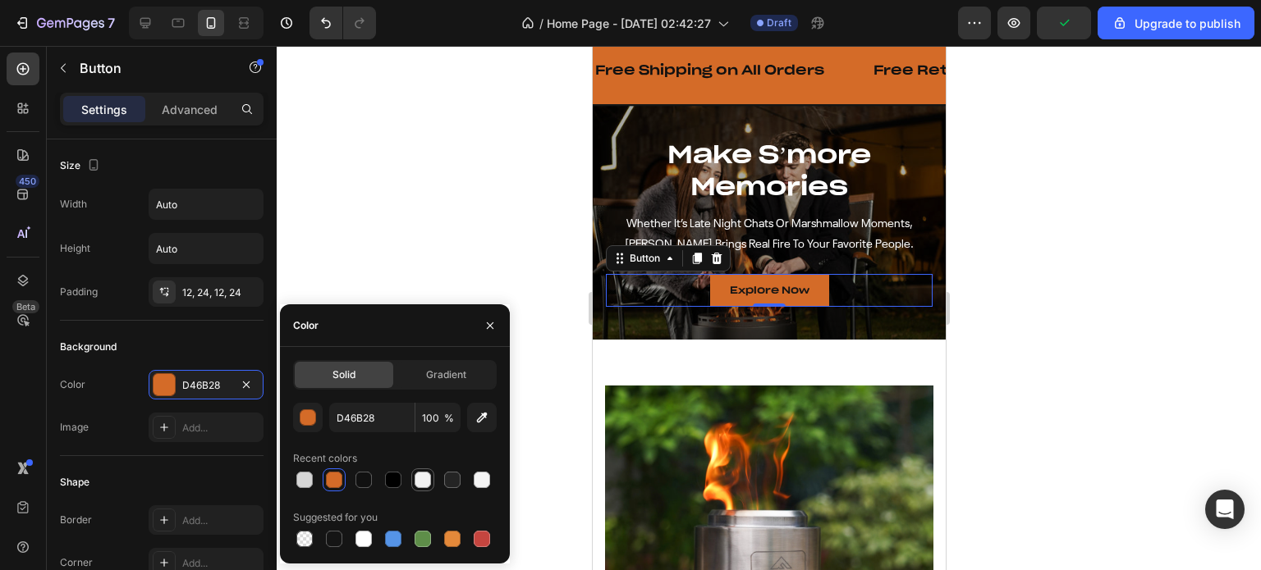
click at [423, 476] on div at bounding box center [422, 480] width 16 height 16
type input "F2F2F2"
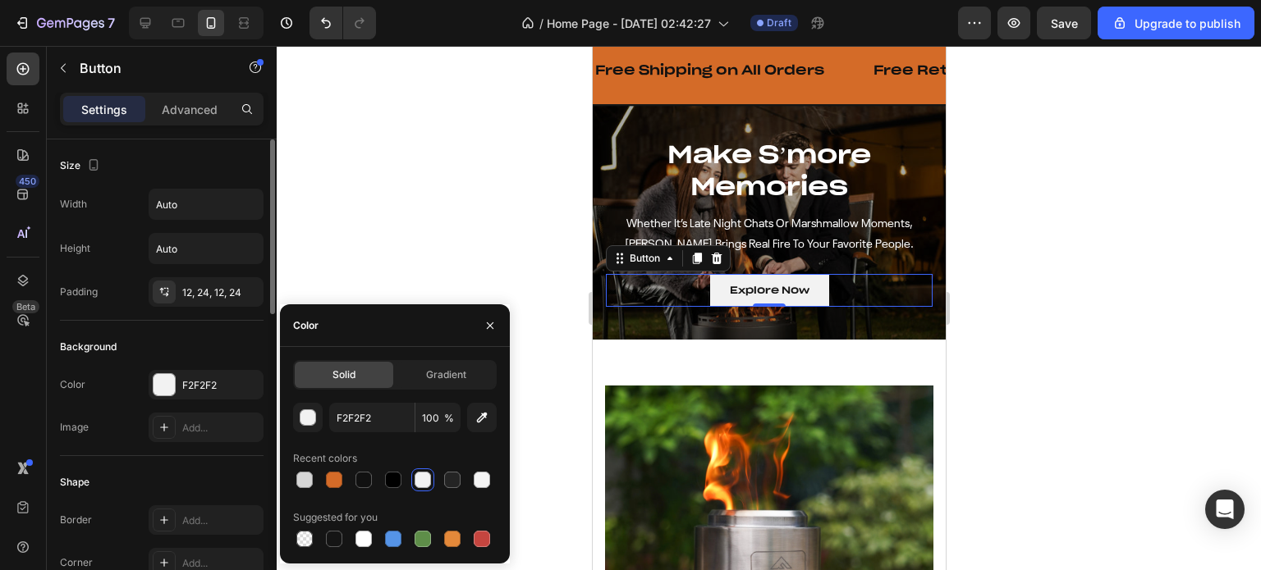
click at [129, 426] on div "Image Add..." at bounding box center [162, 428] width 204 height 30
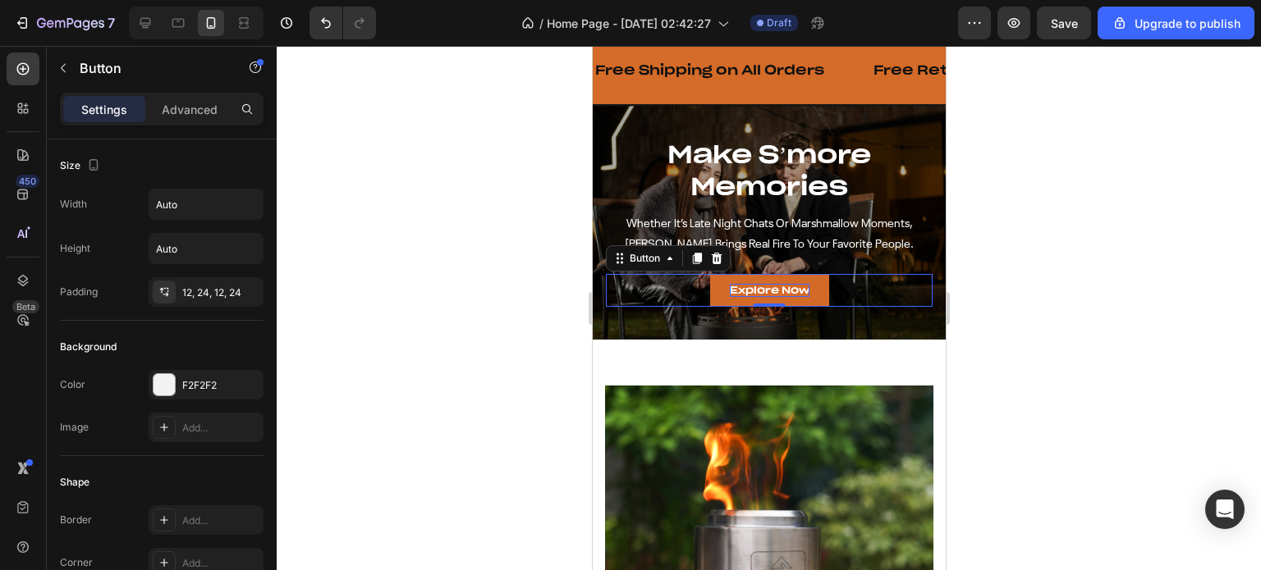
click at [756, 284] on p "Explore Now" at bounding box center [769, 290] width 80 height 13
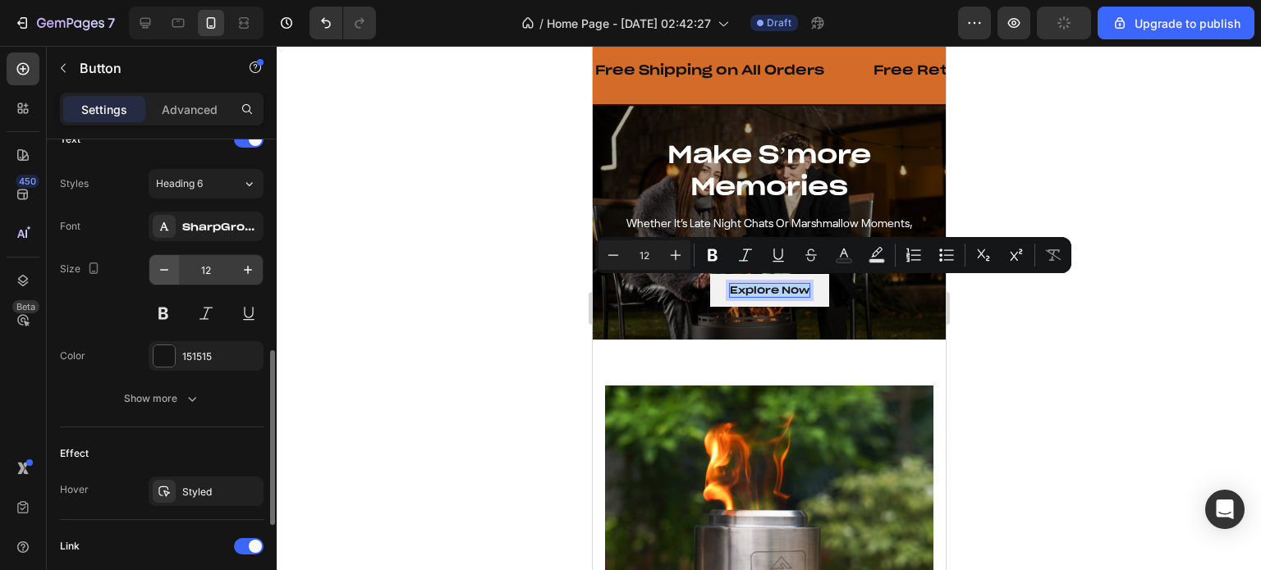
scroll to position [657, 0]
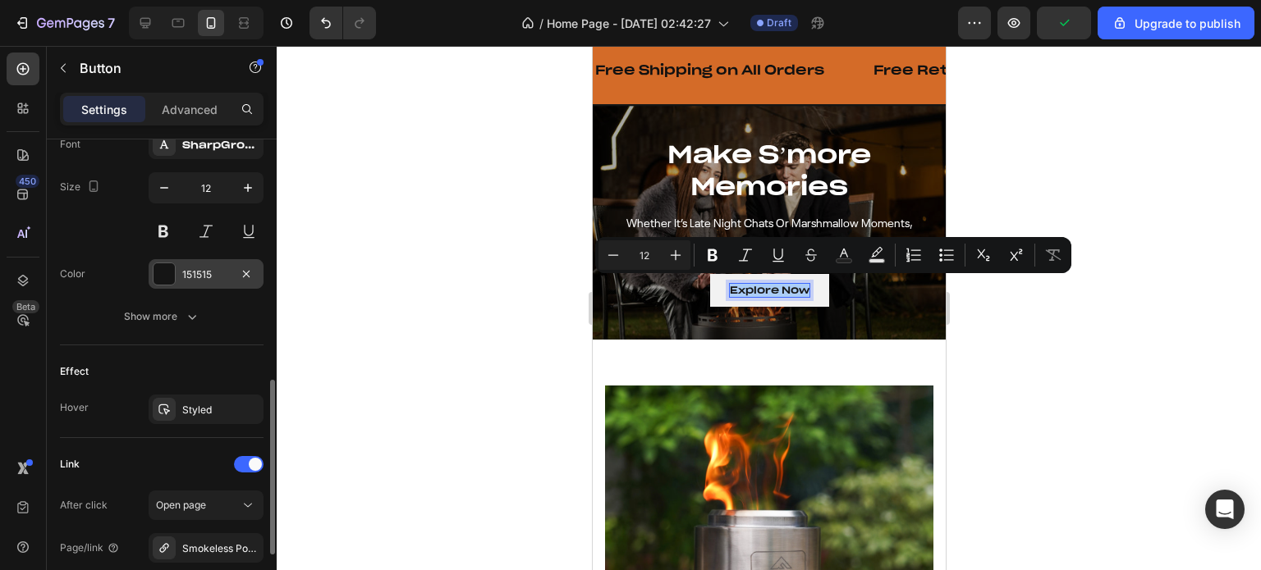
click at [161, 274] on div at bounding box center [163, 273] width 21 height 21
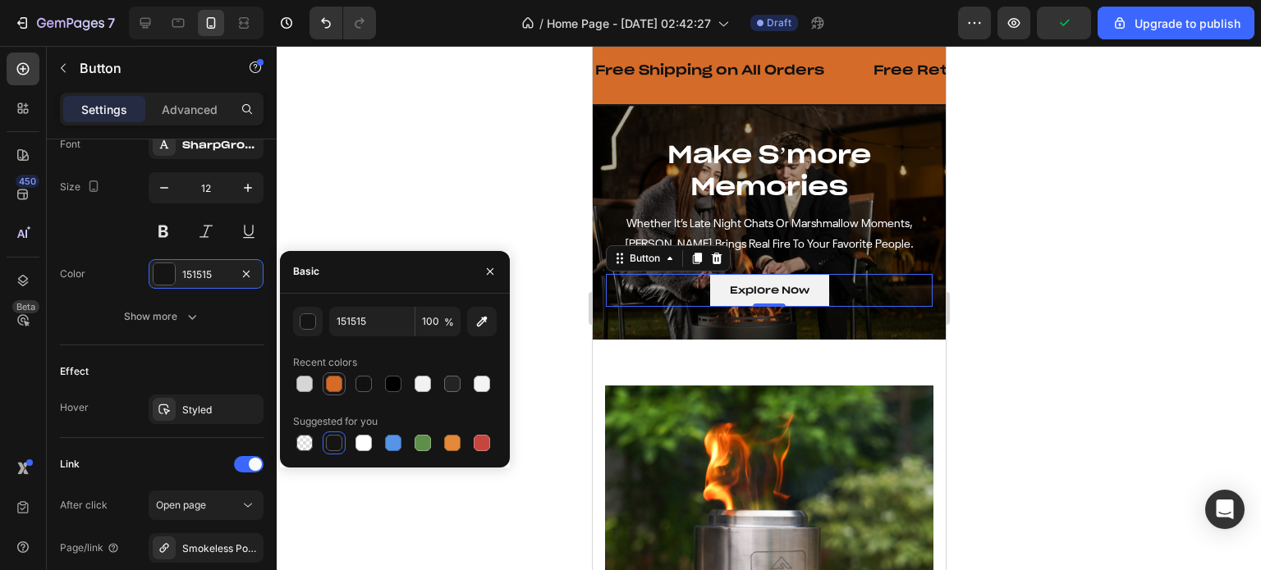
click at [330, 386] on div at bounding box center [334, 384] width 16 height 16
type input "D46B28"
click at [459, 173] on div at bounding box center [769, 308] width 984 height 524
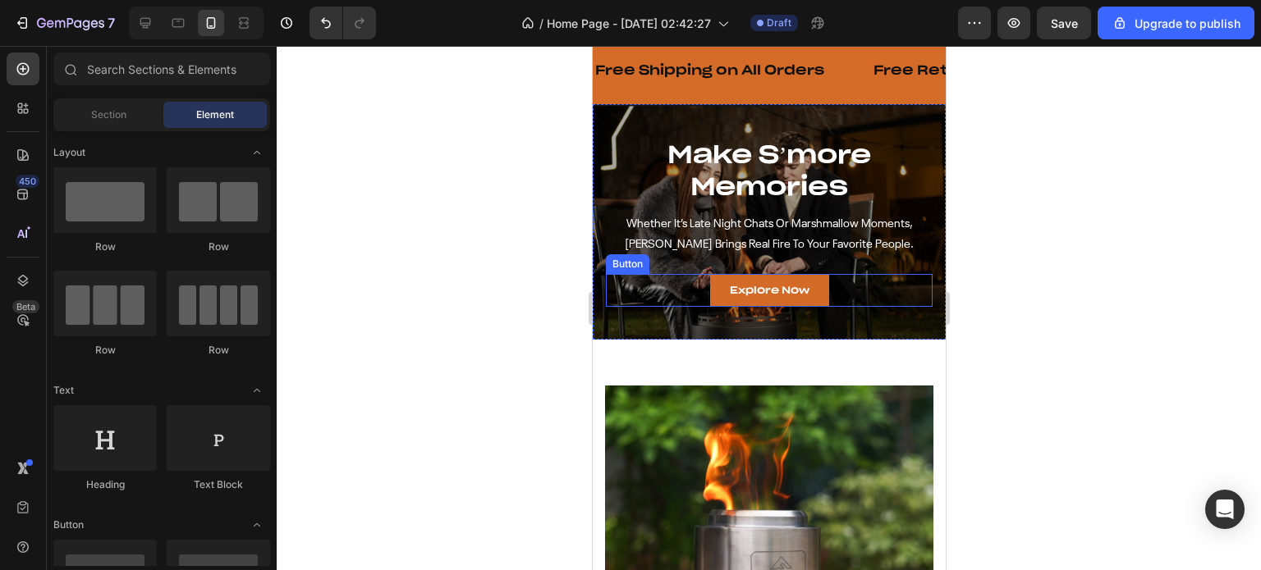
click at [709, 292] on link "Explore Now" at bounding box center [768, 290] width 119 height 33
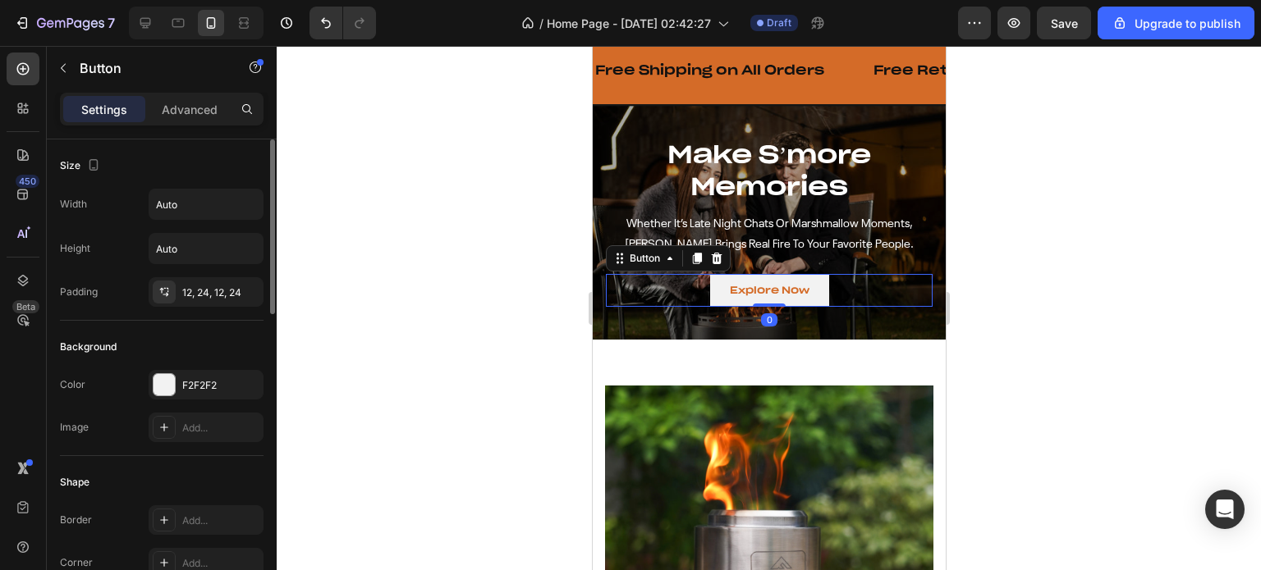
scroll to position [164, 0]
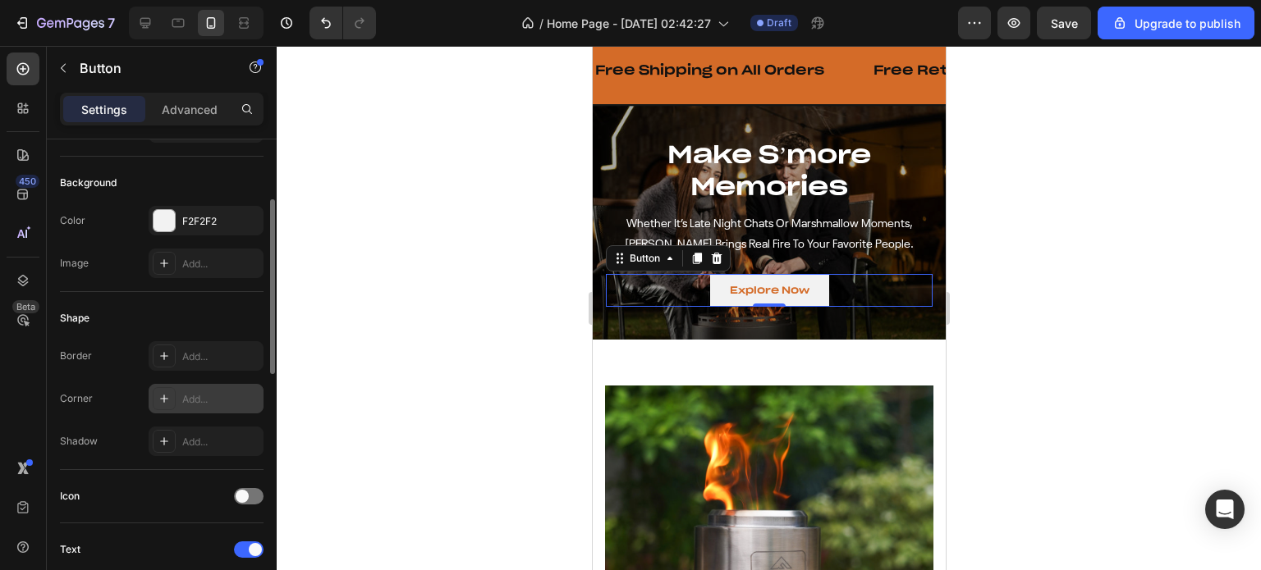
click at [181, 393] on div "Add..." at bounding box center [206, 399] width 115 height 30
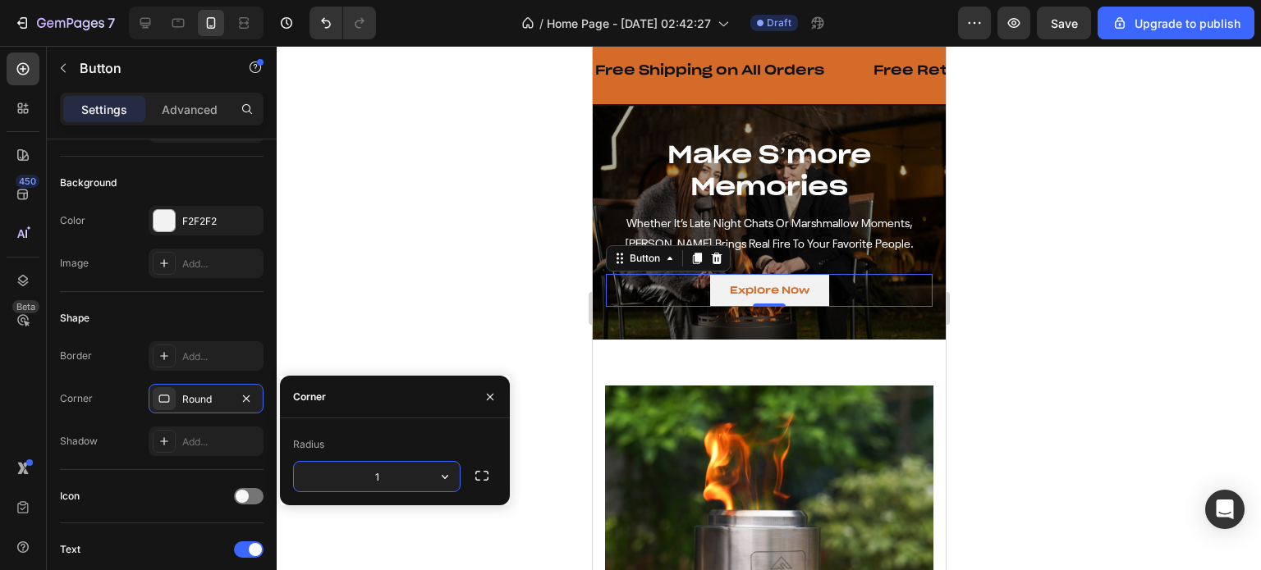
type input "15"
click at [413, 314] on div at bounding box center [769, 308] width 984 height 524
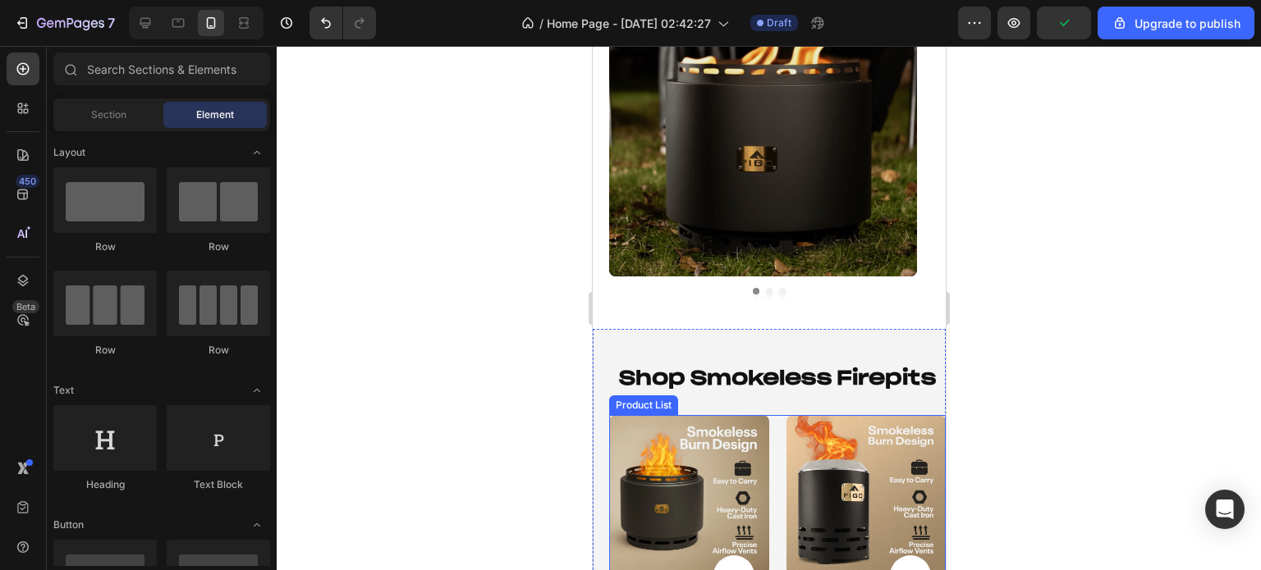
scroll to position [492, 0]
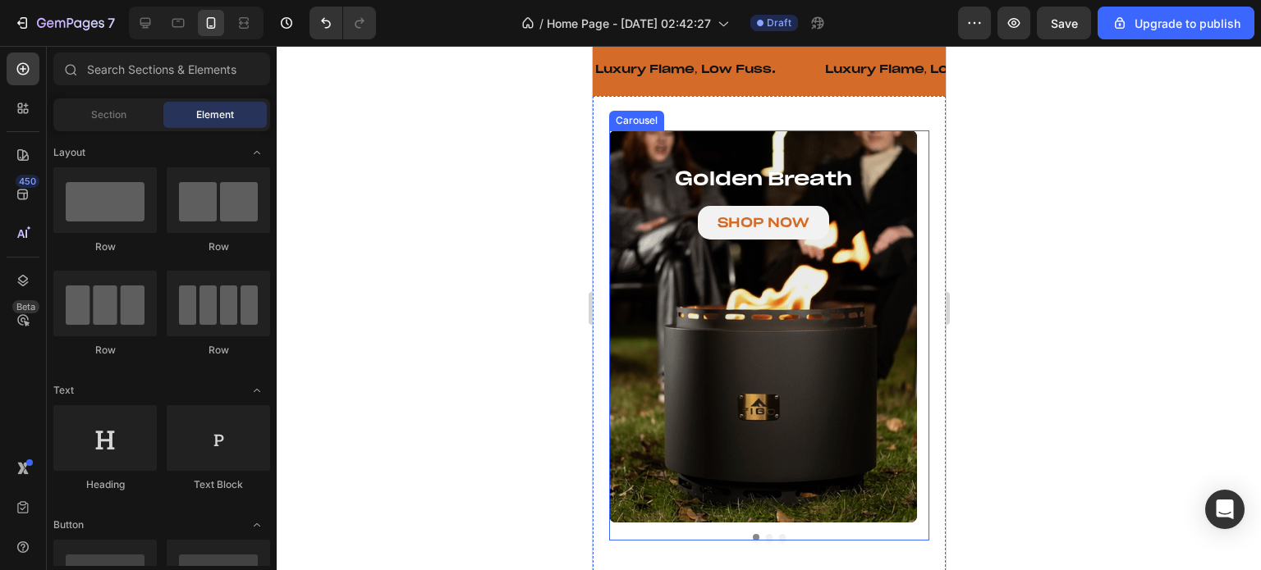
click at [765, 538] on button "Dot" at bounding box center [768, 537] width 7 height 7
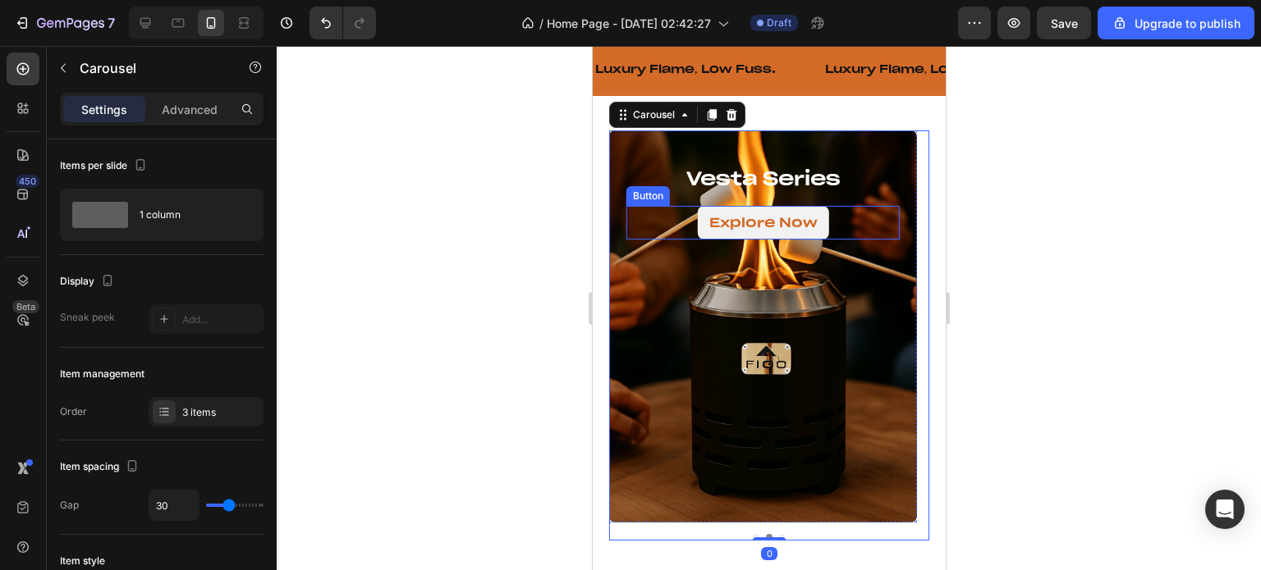
drag, startPoint x: 709, startPoint y: 235, endPoint x: 661, endPoint y: 249, distance: 50.4
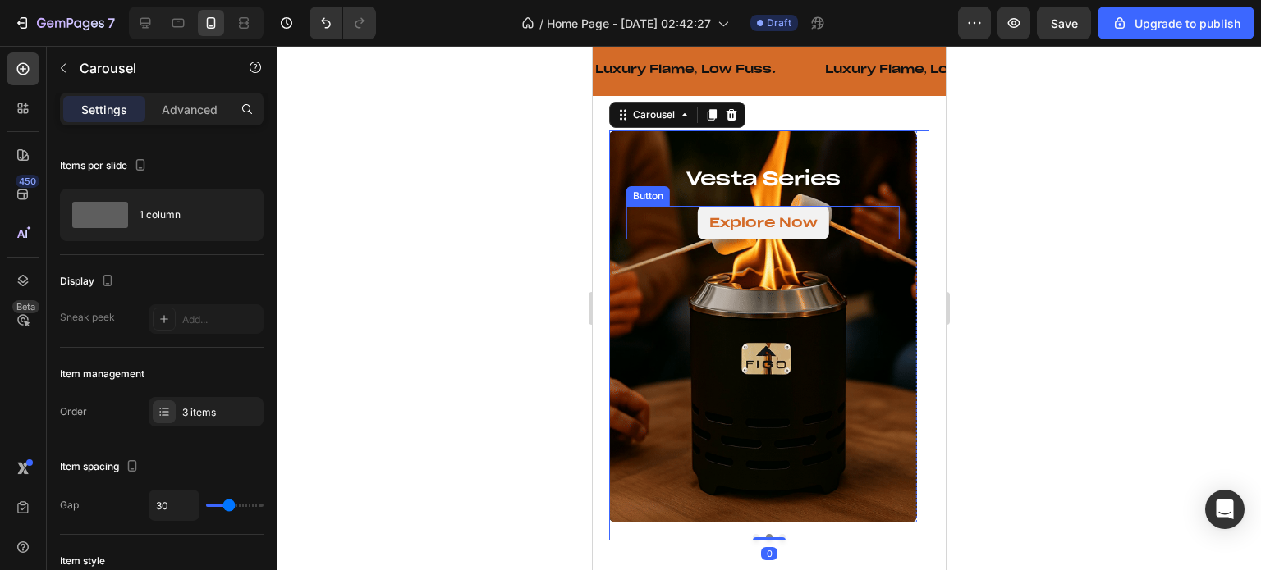
click at [709, 235] on link "Explore Now" at bounding box center [762, 223] width 131 height 34
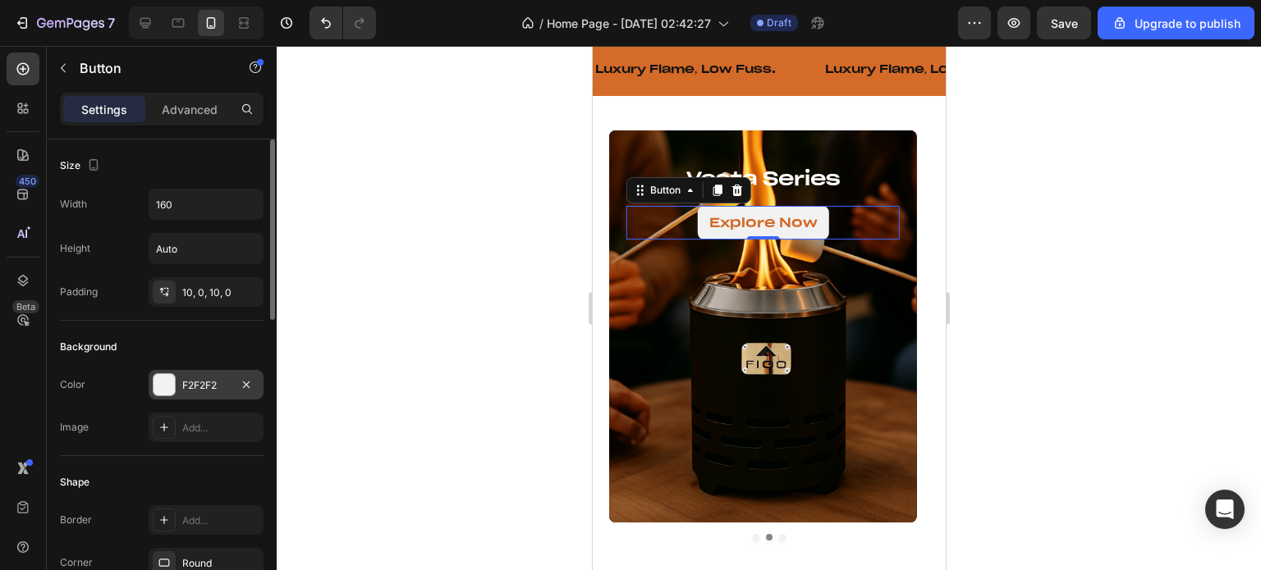
scroll to position [164, 0]
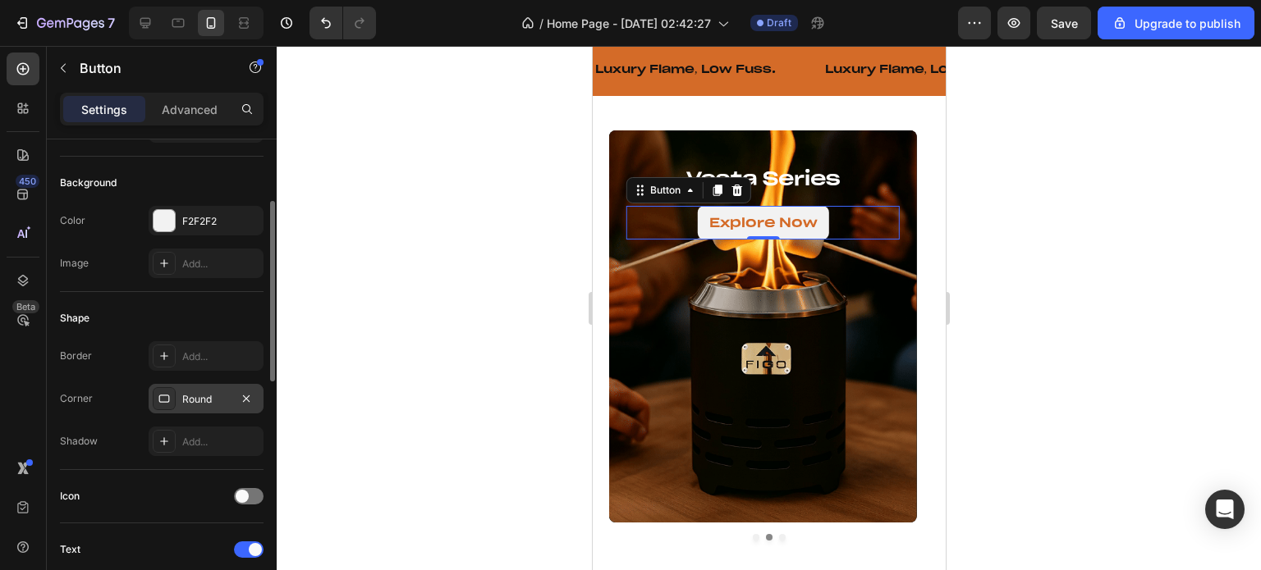
click at [188, 400] on div "Round" at bounding box center [206, 399] width 48 height 15
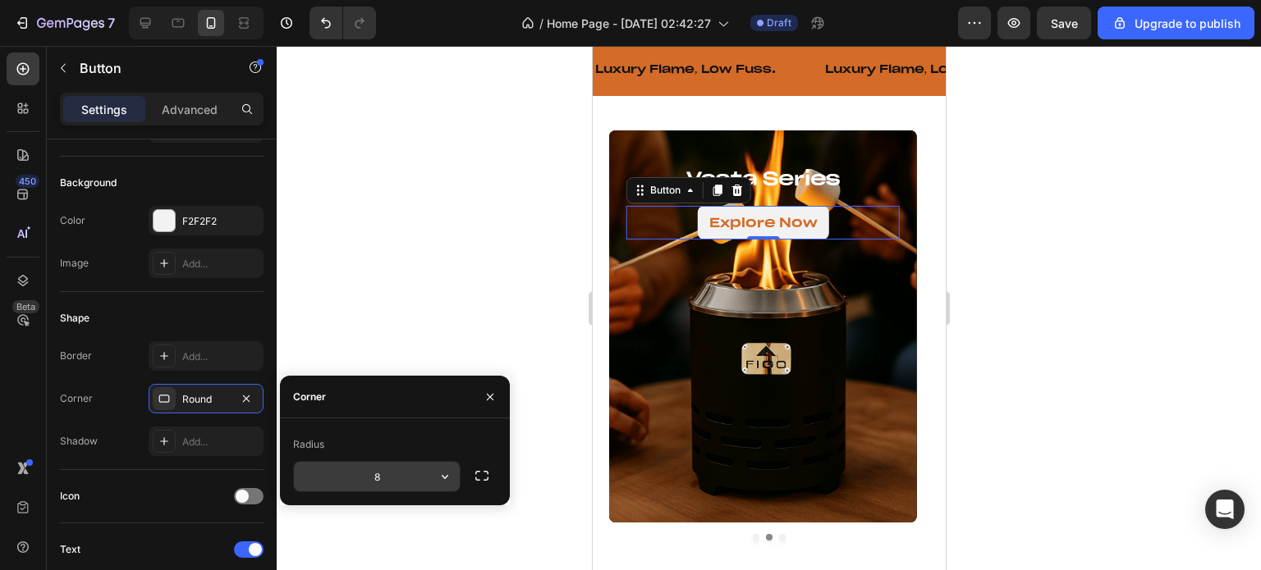
click at [370, 484] on input "8" at bounding box center [377, 477] width 166 height 30
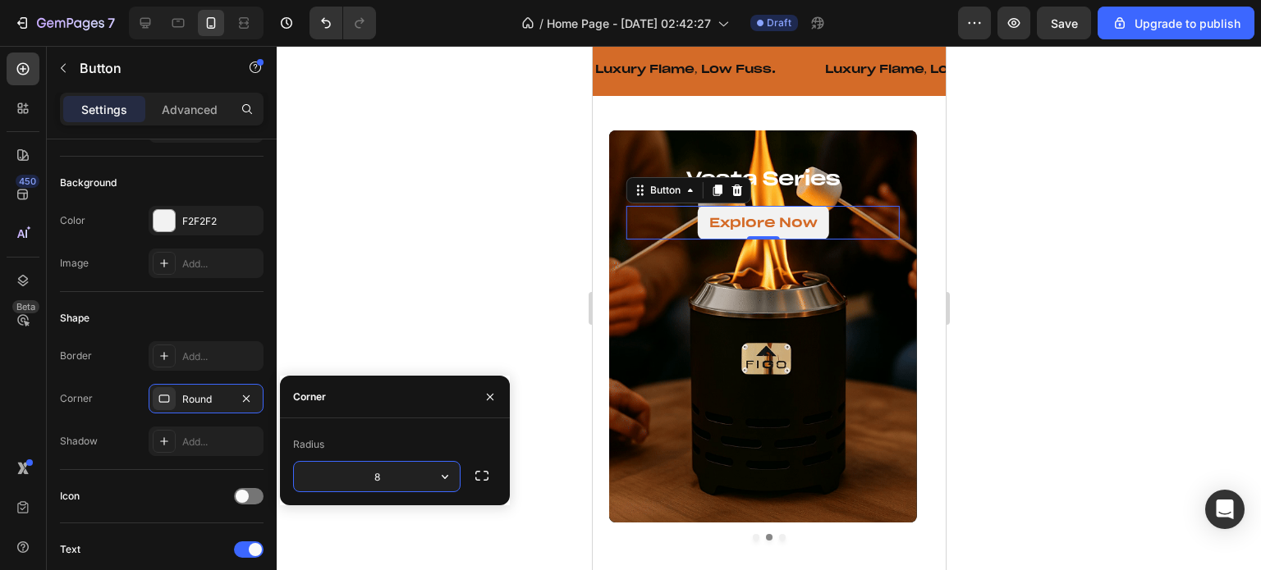
click at [370, 484] on input "8" at bounding box center [377, 477] width 166 height 30
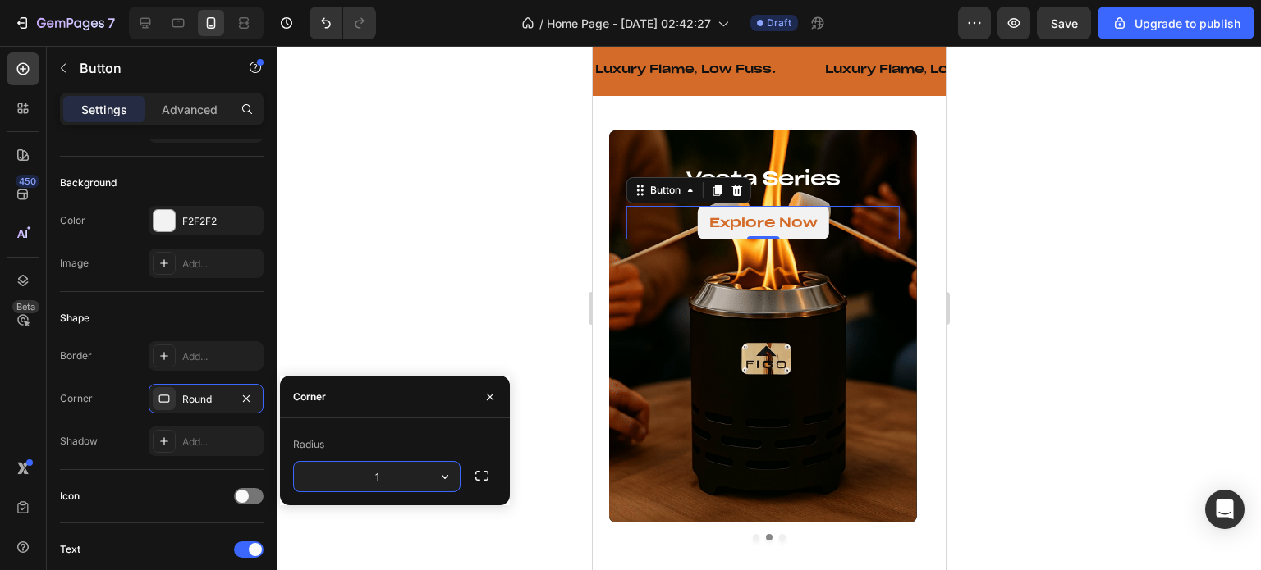
type input "15"
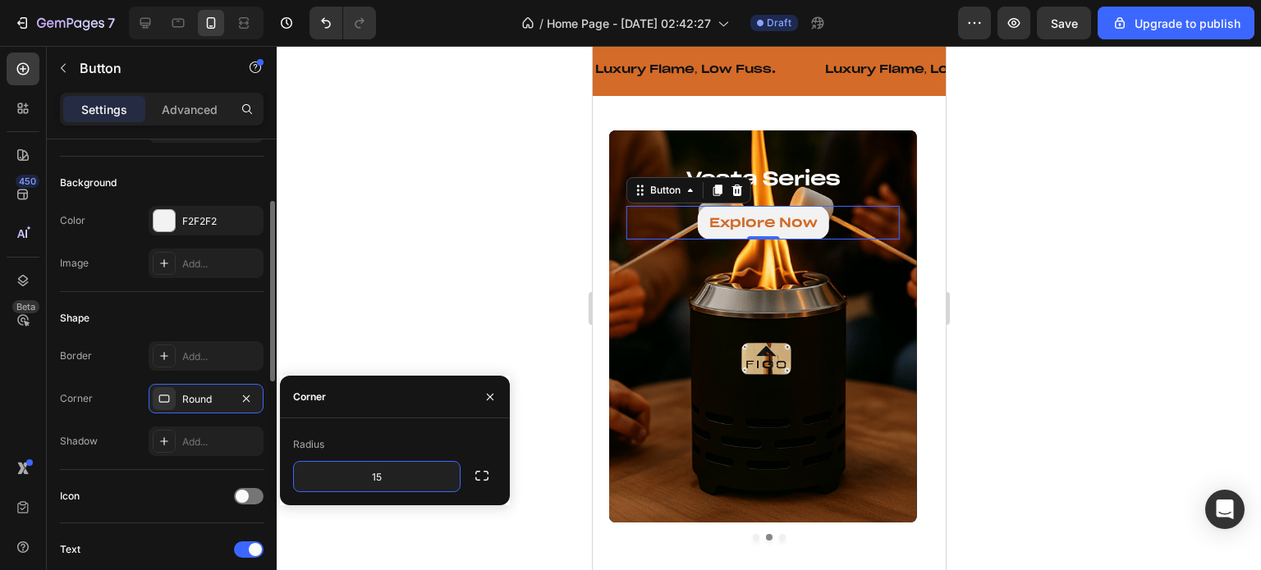
click at [107, 415] on div "Border Add... Corner Round Shadow Add..." at bounding box center [162, 398] width 204 height 115
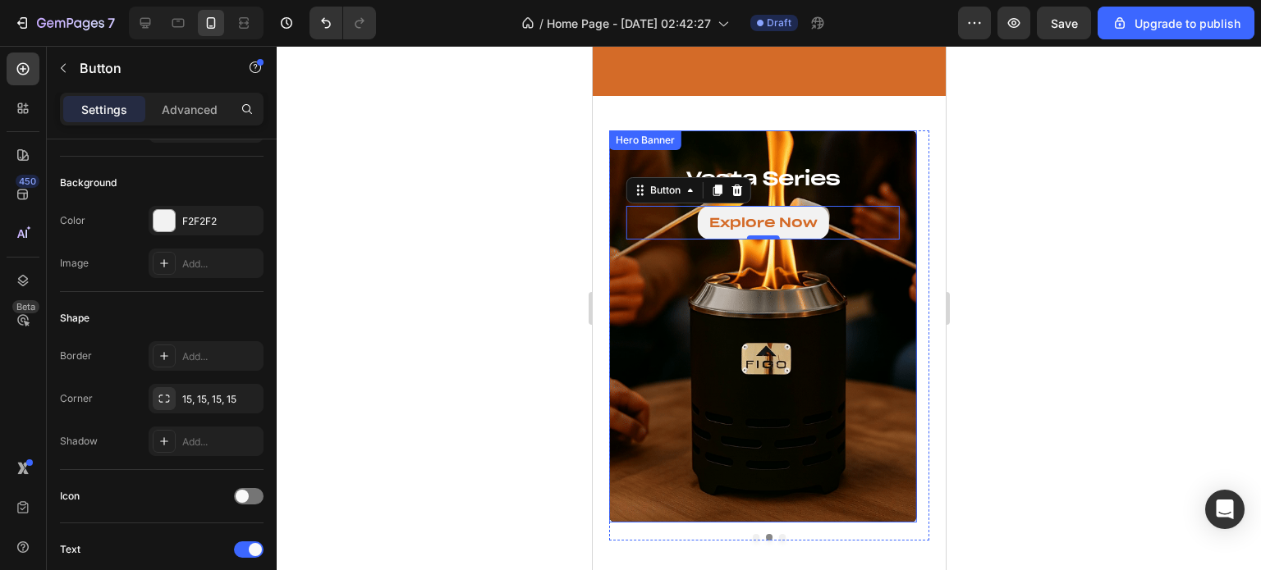
scroll to position [657, 0]
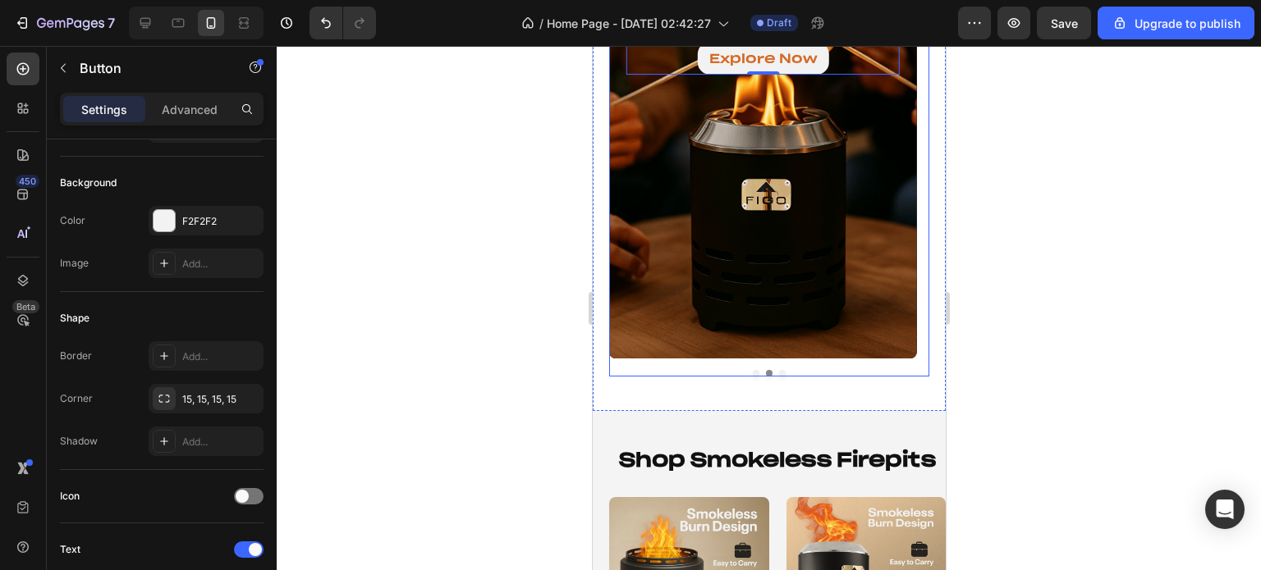
click at [771, 374] on div at bounding box center [768, 373] width 320 height 7
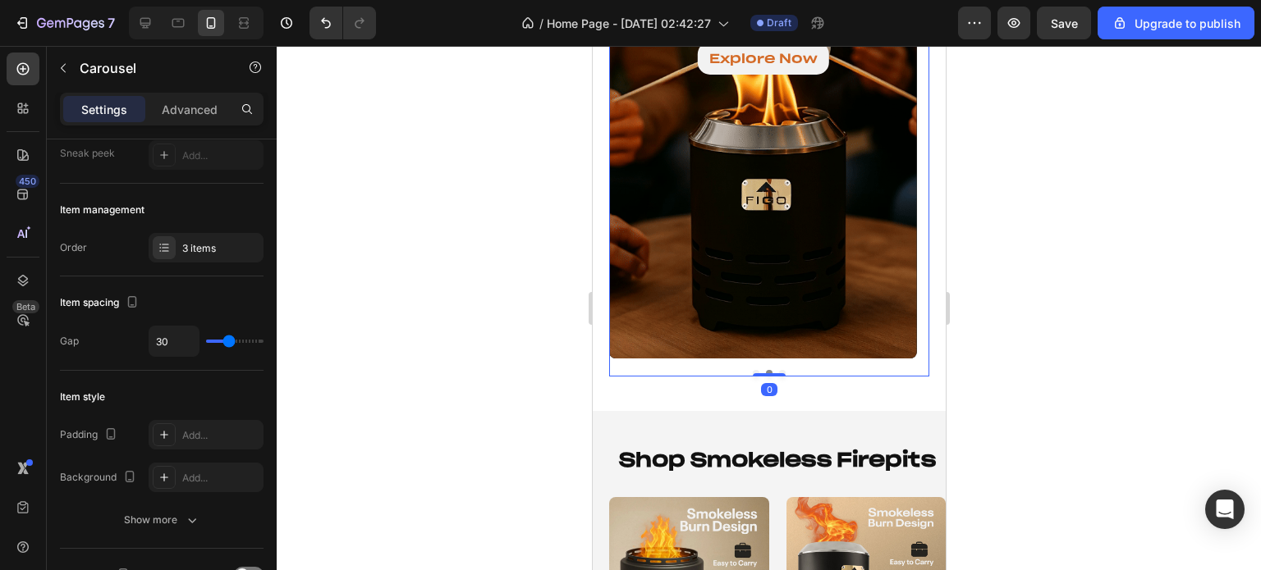
scroll to position [0, 0]
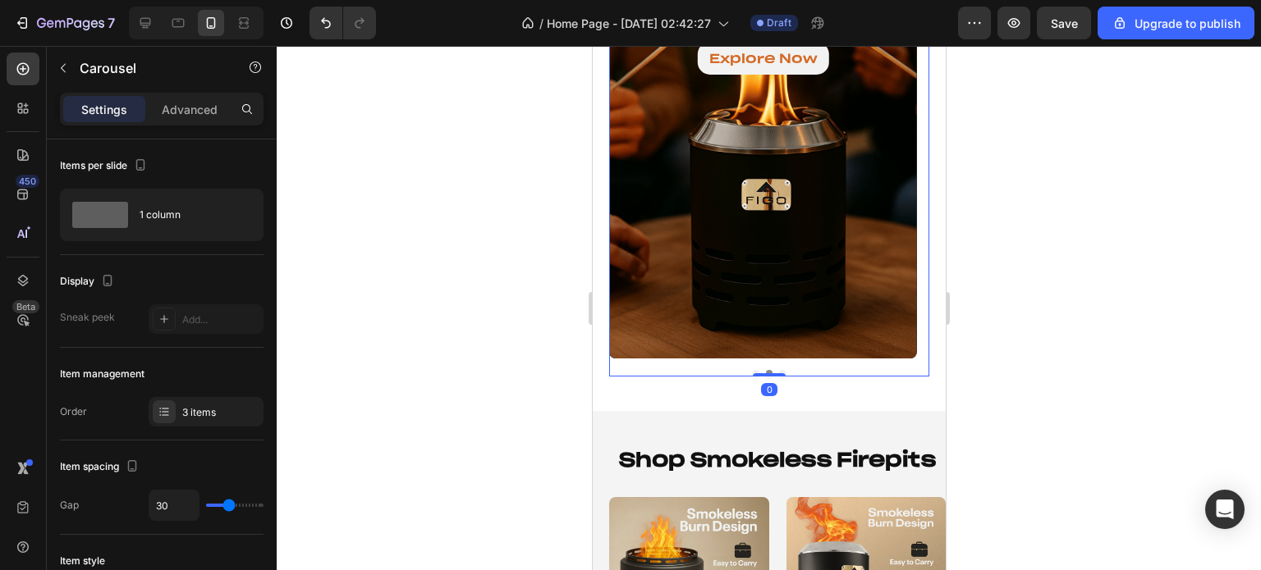
click at [776, 370] on div at bounding box center [768, 373] width 320 height 7
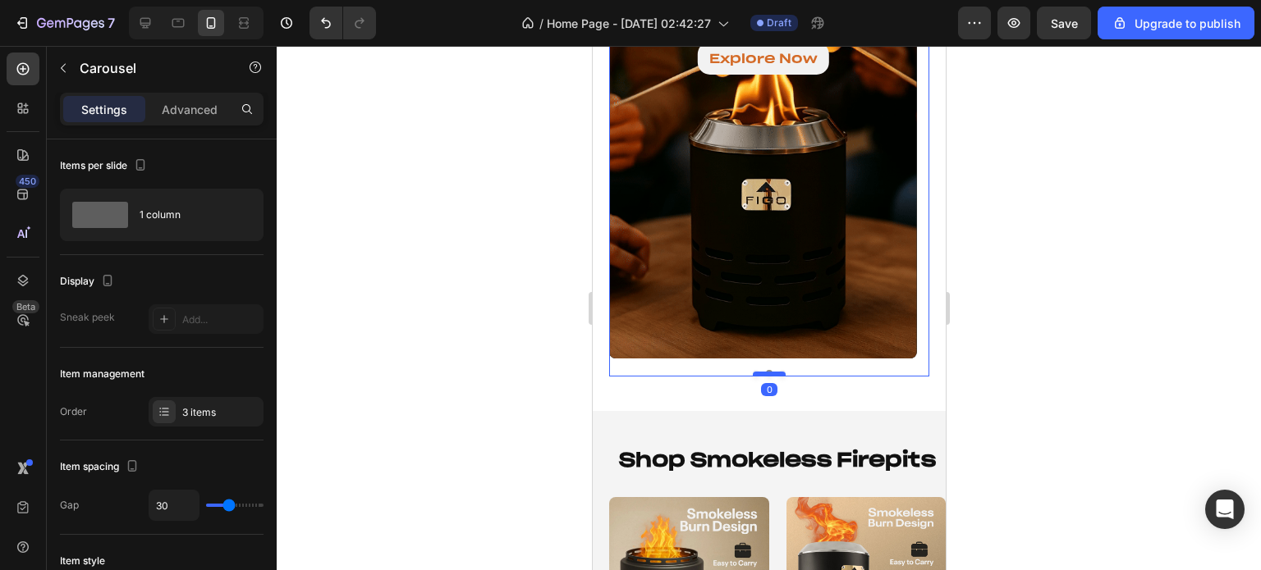
click at [774, 373] on div at bounding box center [768, 374] width 33 height 5
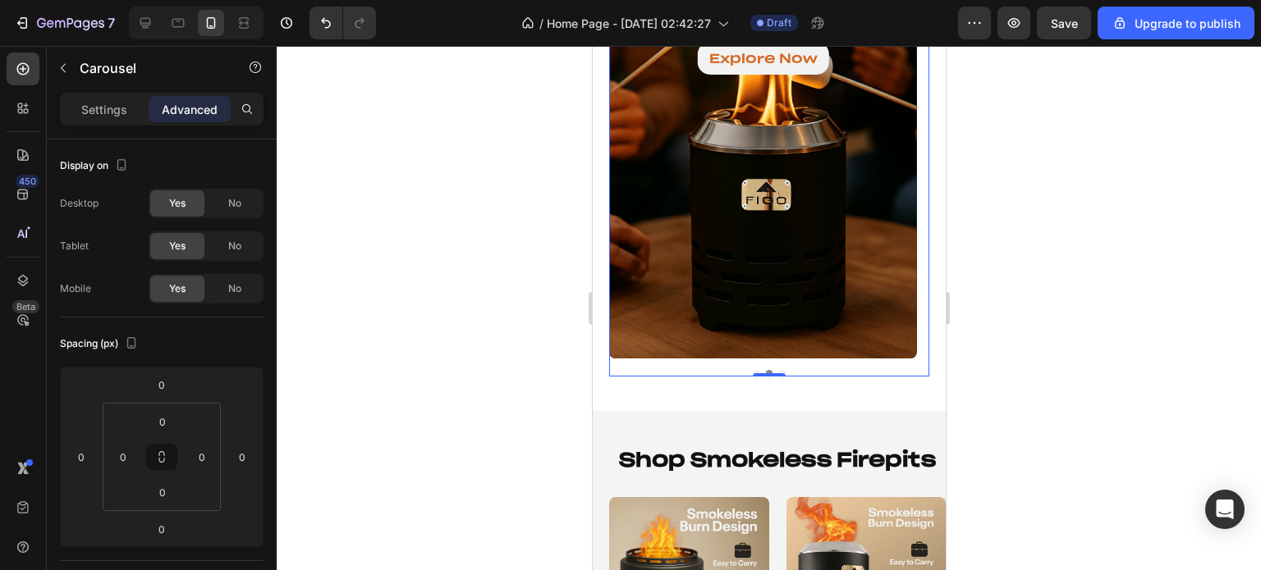
click at [778, 371] on button "Dot" at bounding box center [781, 373] width 7 height 7
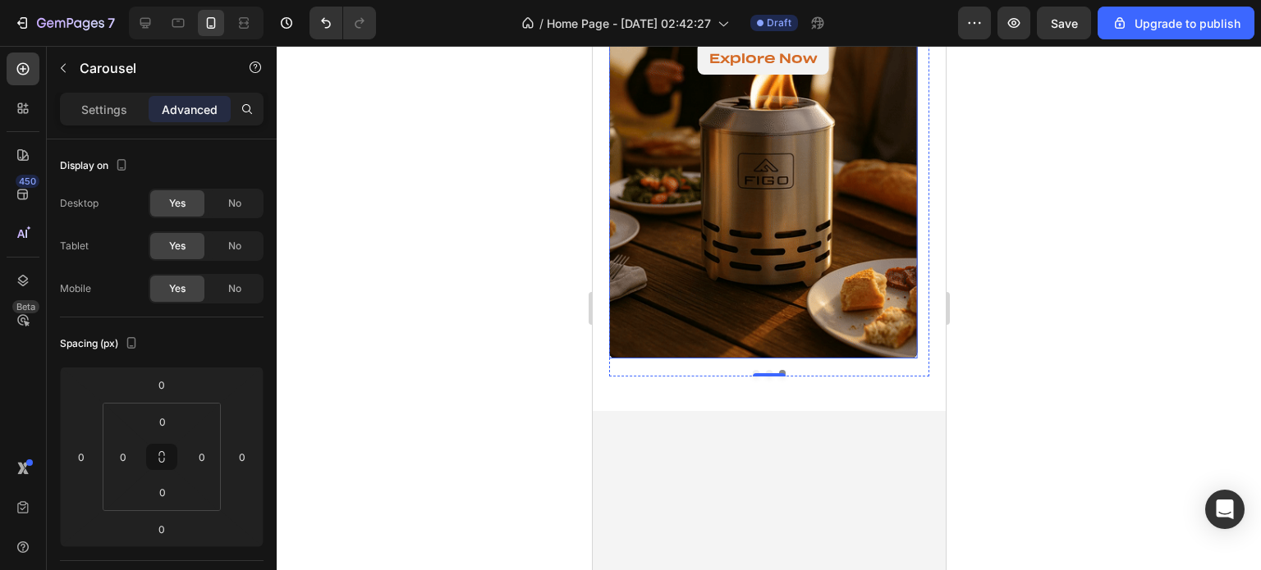
scroll to position [492, 0]
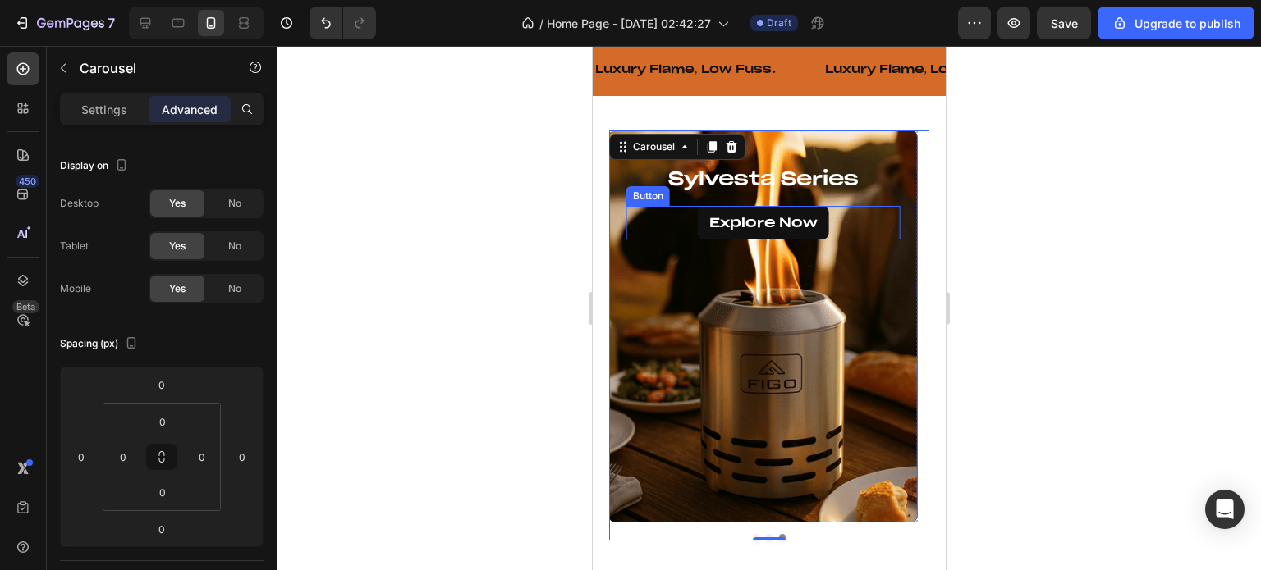
click at [707, 235] on link "Explore Now" at bounding box center [762, 223] width 131 height 34
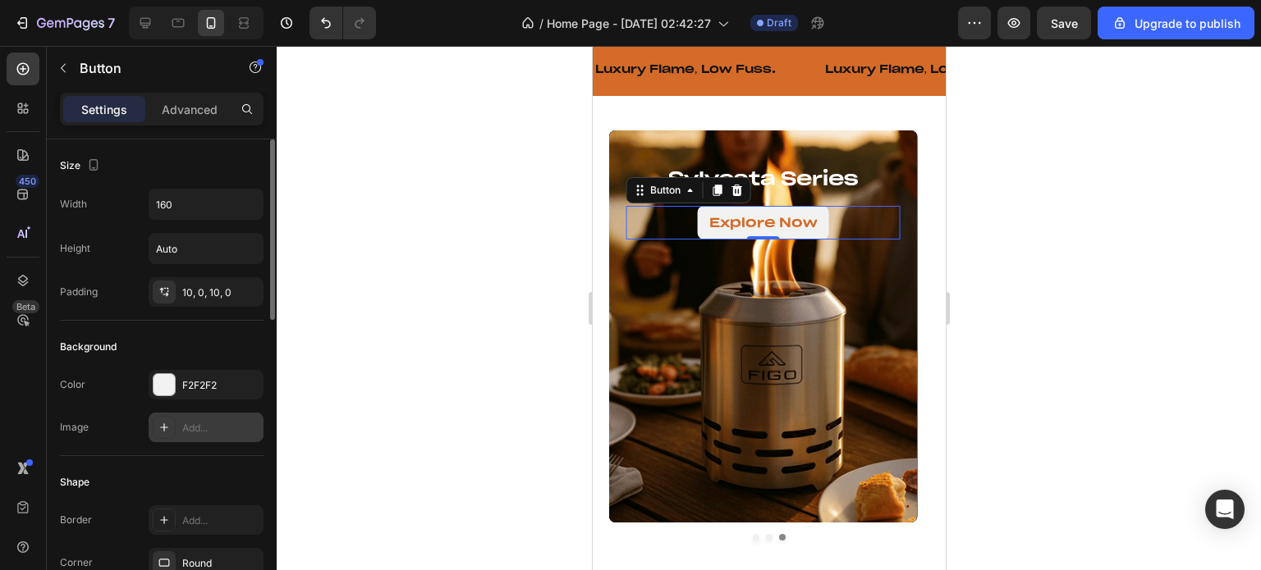
scroll to position [82, 0]
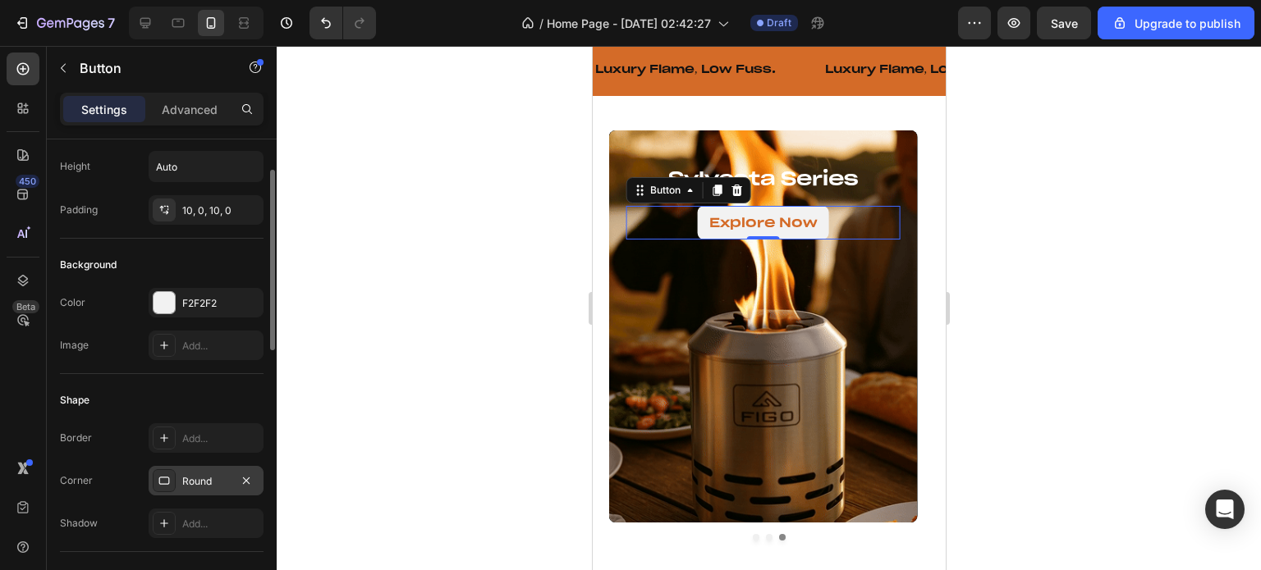
click at [194, 472] on div "Round" at bounding box center [206, 481] width 115 height 30
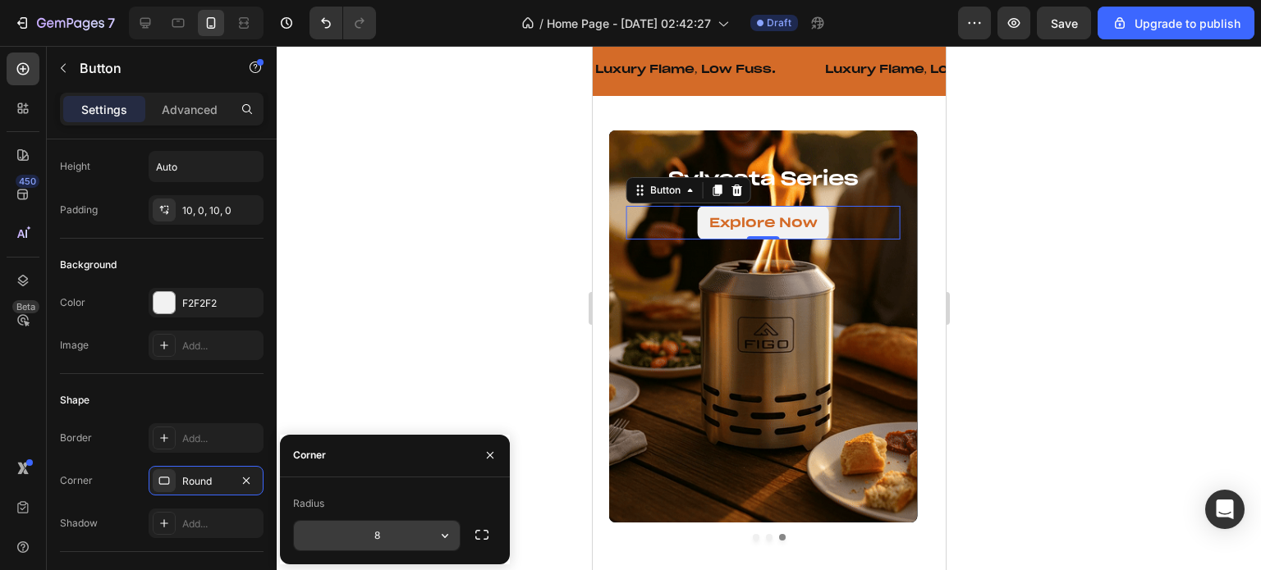
click at [359, 530] on input "8" at bounding box center [377, 536] width 166 height 30
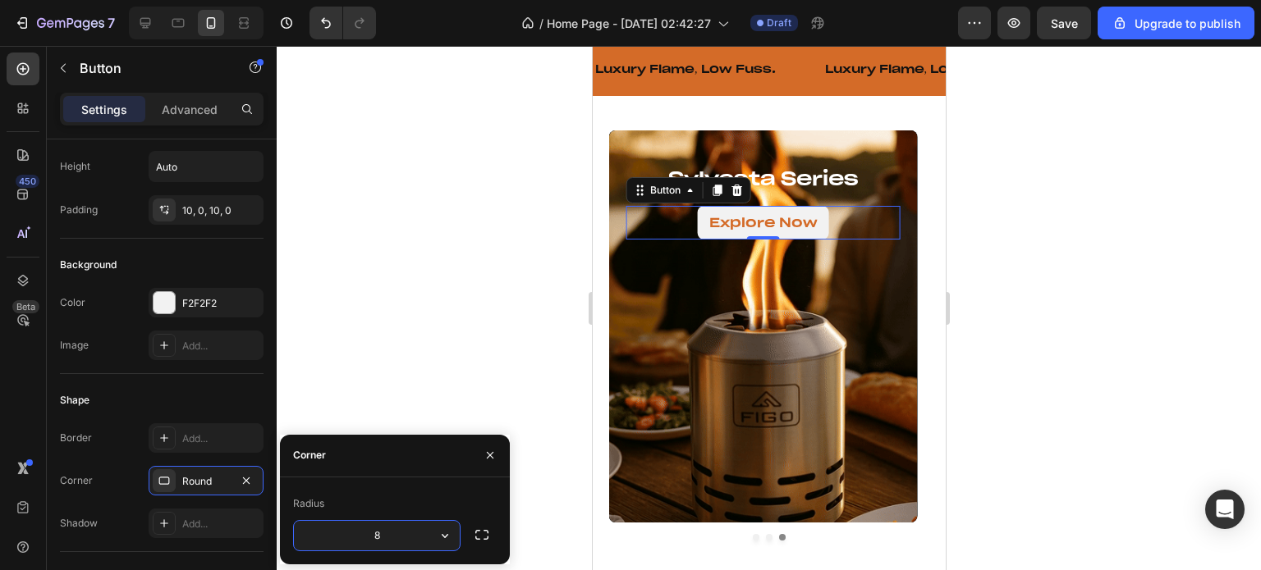
click at [359, 530] on input "8" at bounding box center [377, 536] width 166 height 30
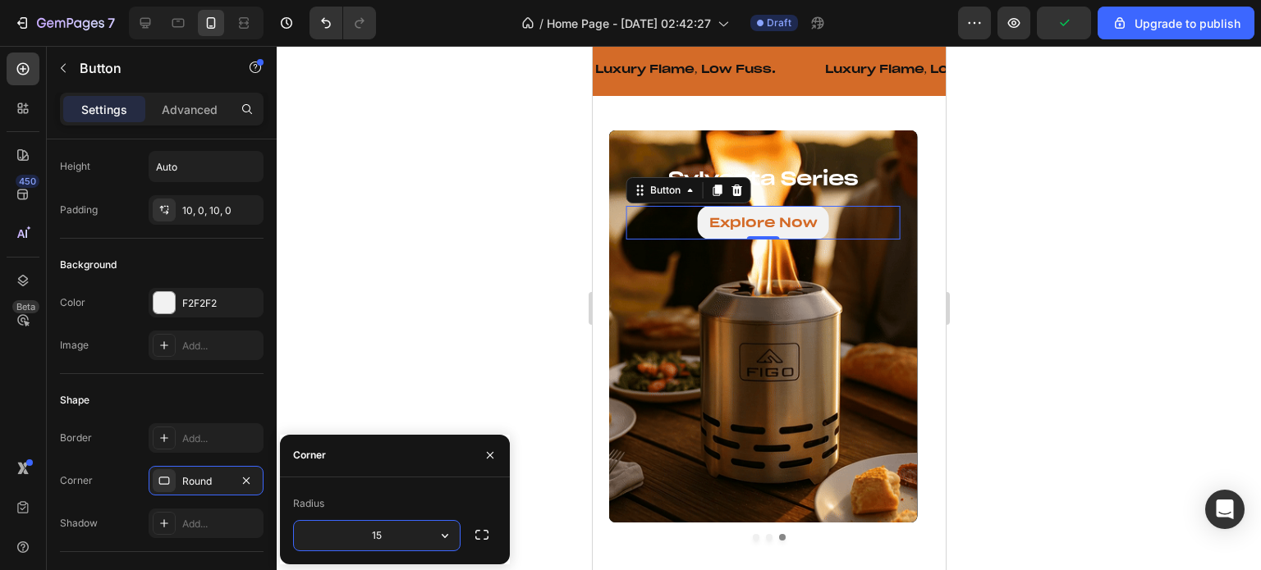
type input "15"
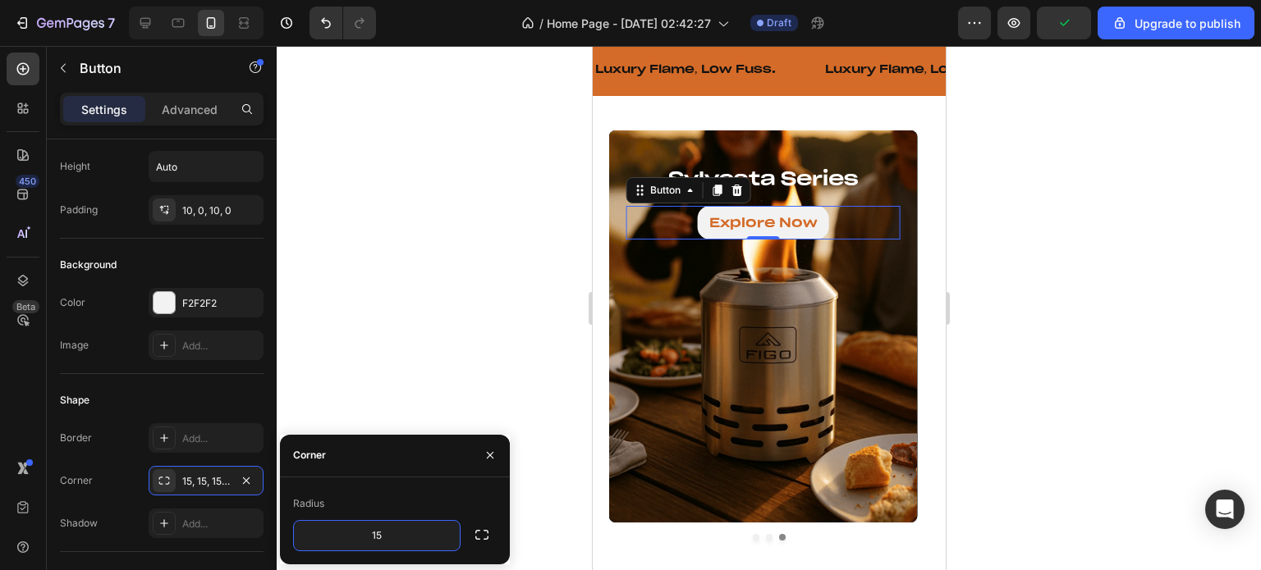
click at [414, 342] on div at bounding box center [769, 308] width 984 height 524
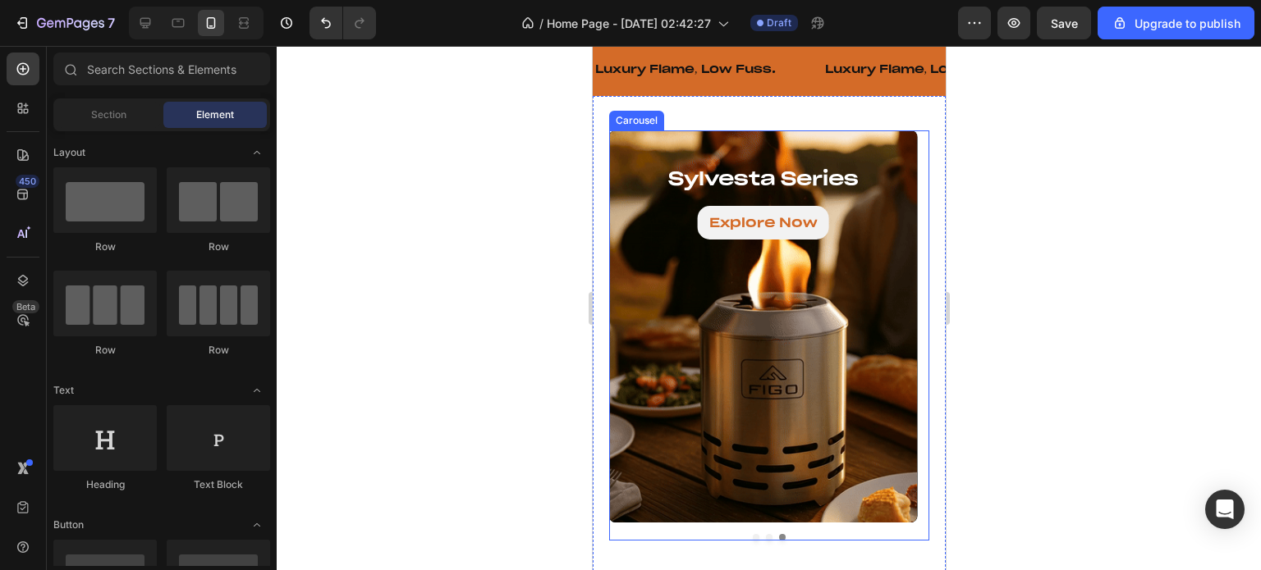
click at [752, 537] on button "Dot" at bounding box center [755, 537] width 7 height 7
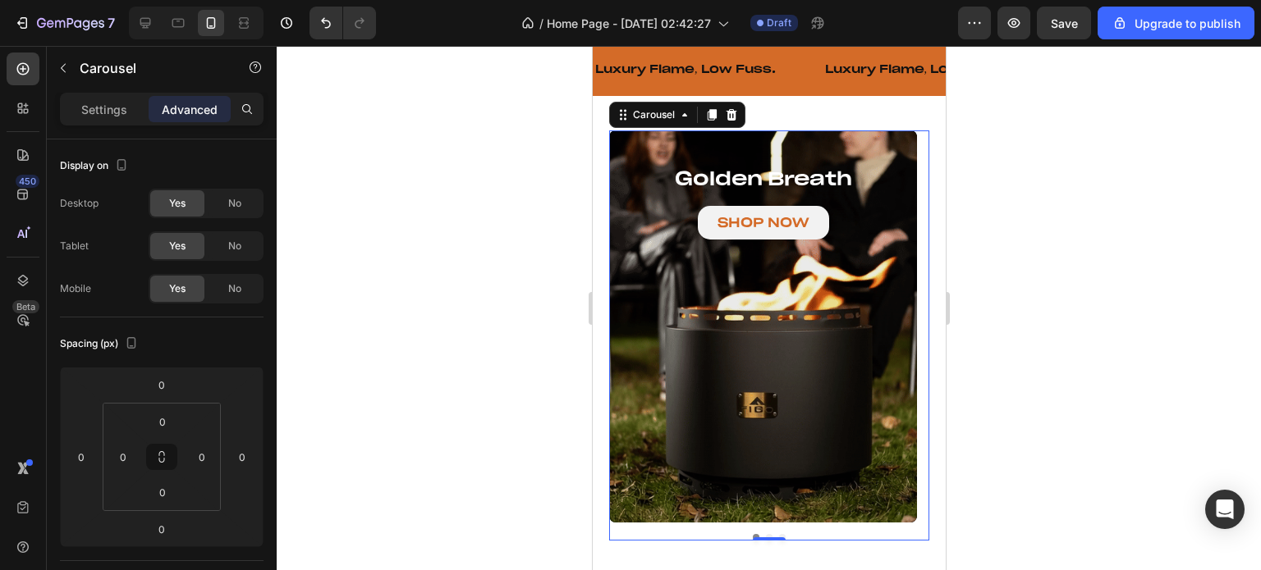
click at [765, 534] on button "Dot" at bounding box center [768, 537] width 7 height 7
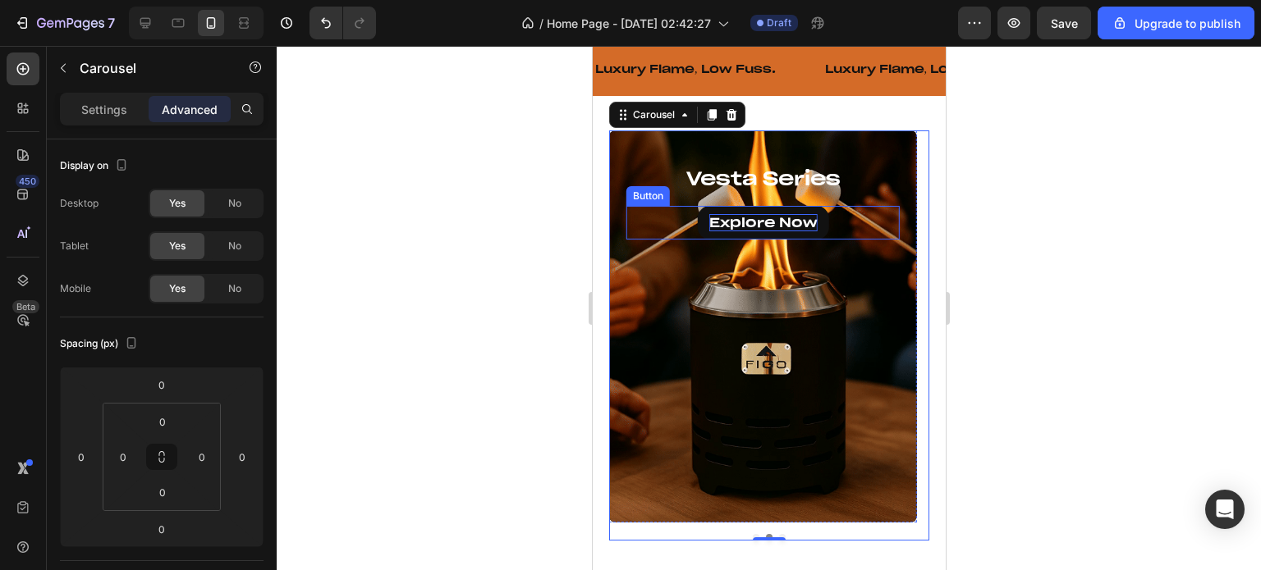
click at [767, 221] on p "Explore Now" at bounding box center [762, 222] width 108 height 17
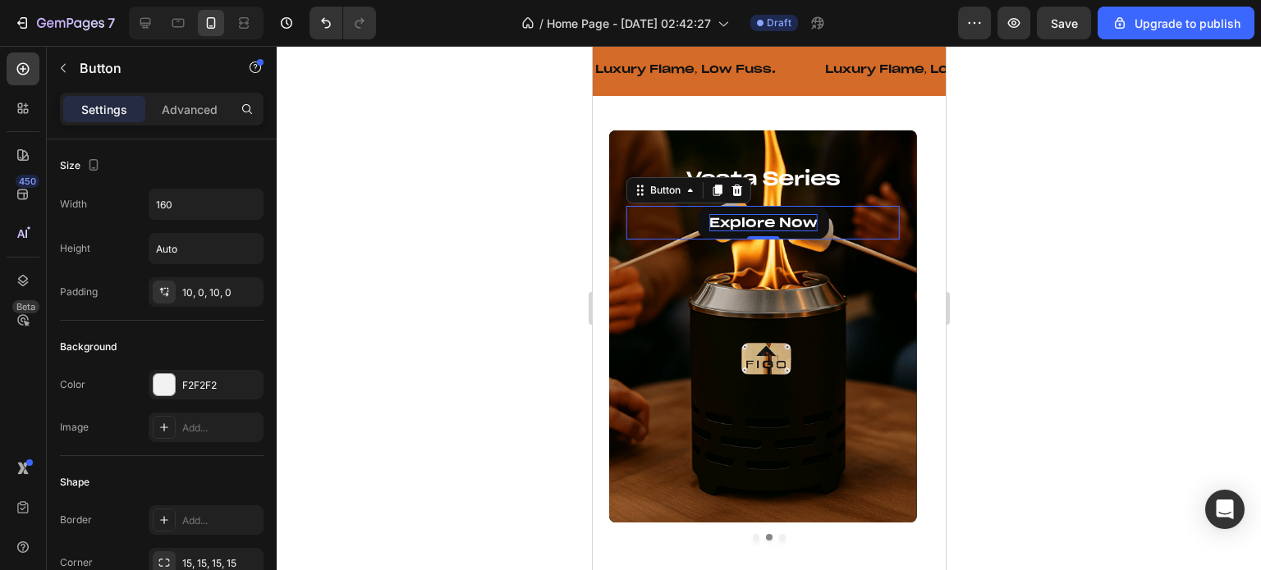
click at [767, 221] on p "Explore Now" at bounding box center [762, 222] width 108 height 17
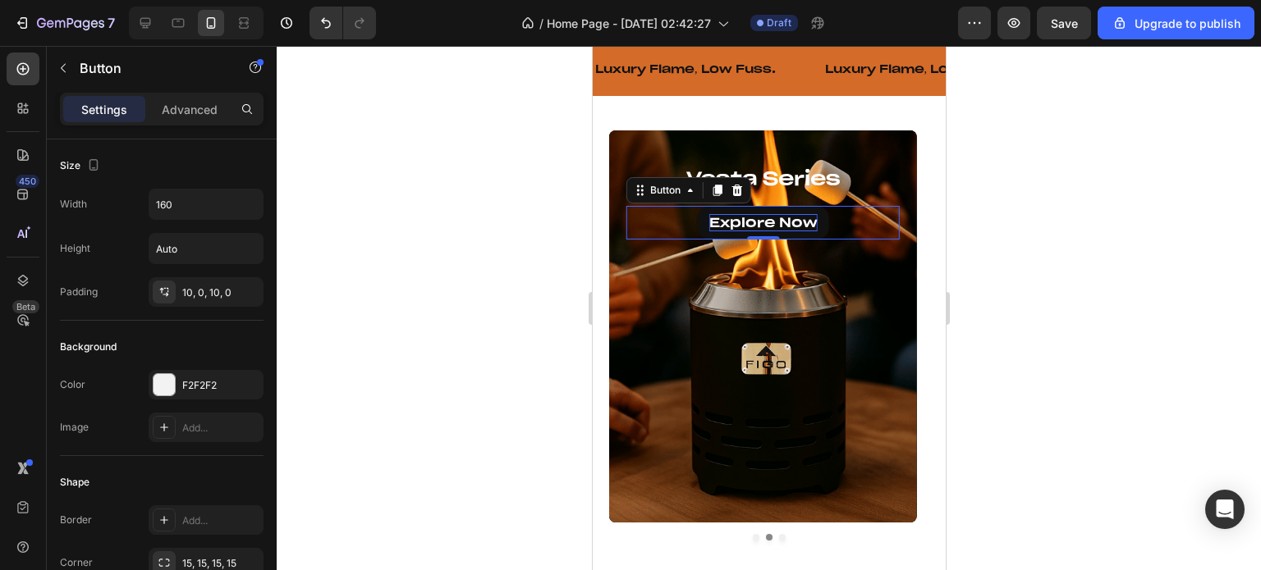
click at [767, 221] on p "Explore Now" at bounding box center [762, 222] width 108 height 17
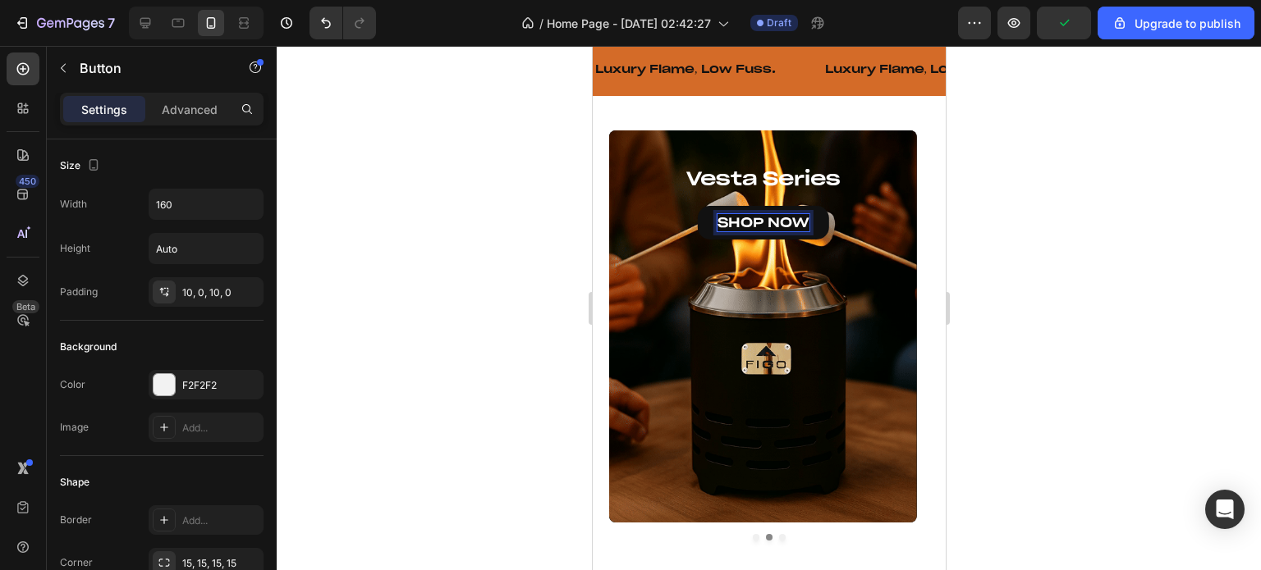
click at [1133, 272] on div at bounding box center [769, 308] width 984 height 524
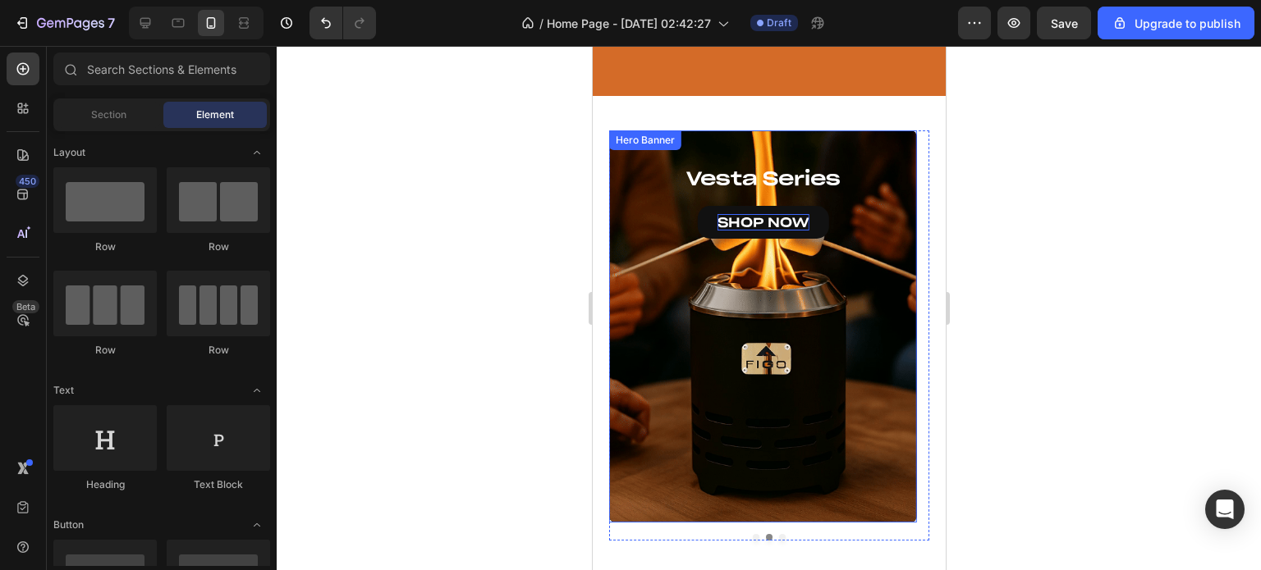
scroll to position [575, 0]
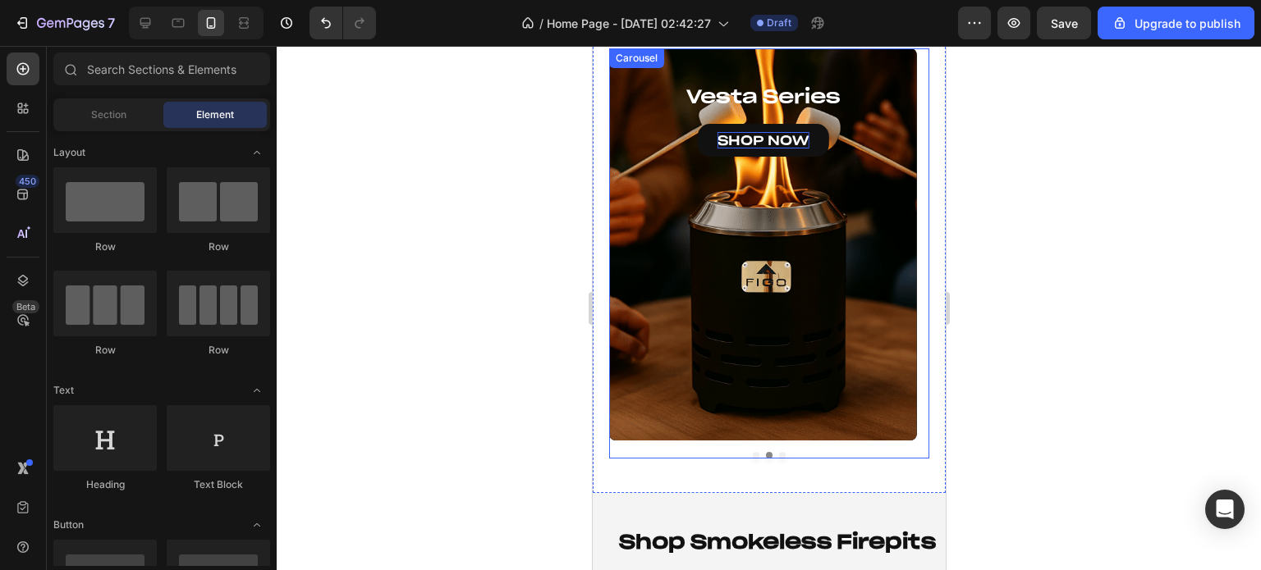
click at [778, 455] on button "Dot" at bounding box center [781, 455] width 7 height 7
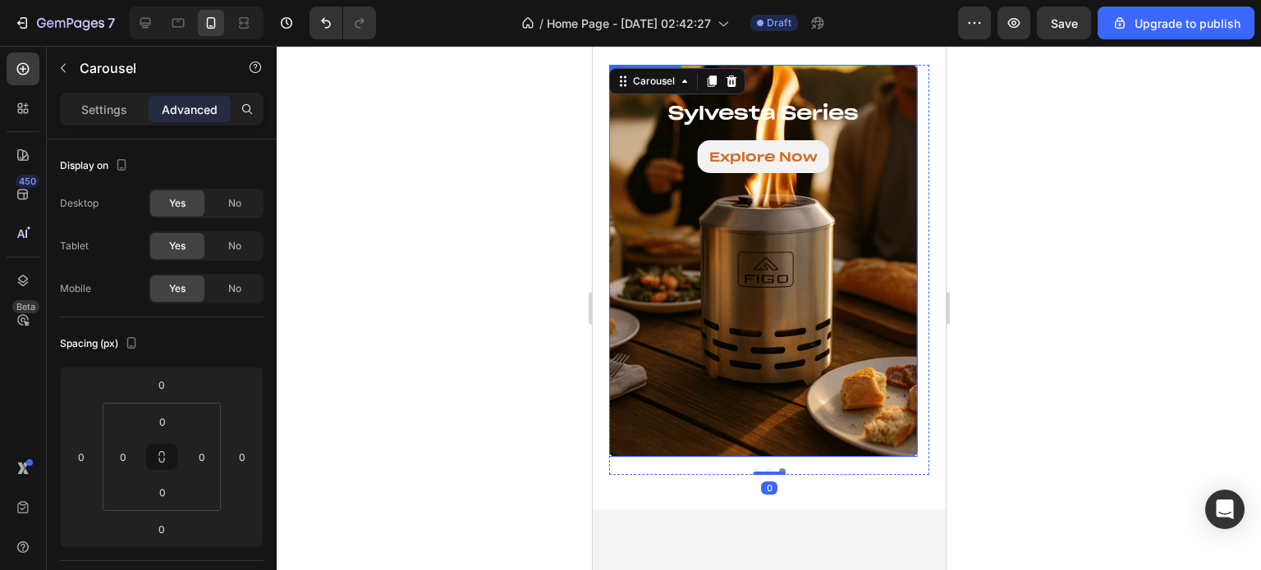
scroll to position [410, 0]
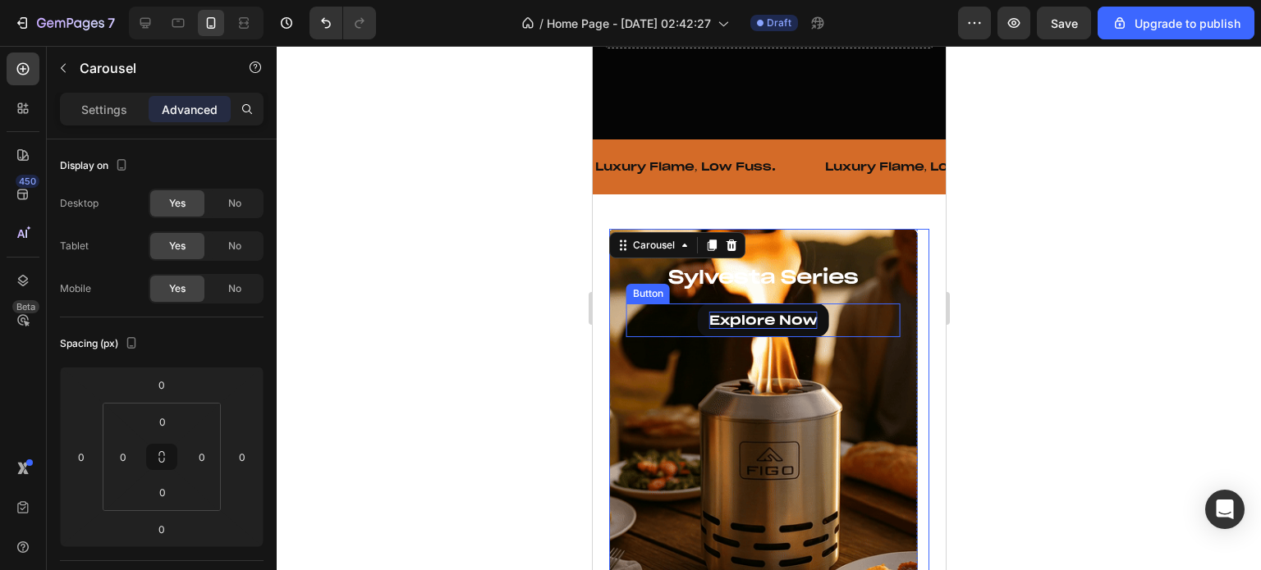
click at [762, 312] on p "Explore Now" at bounding box center [762, 320] width 108 height 17
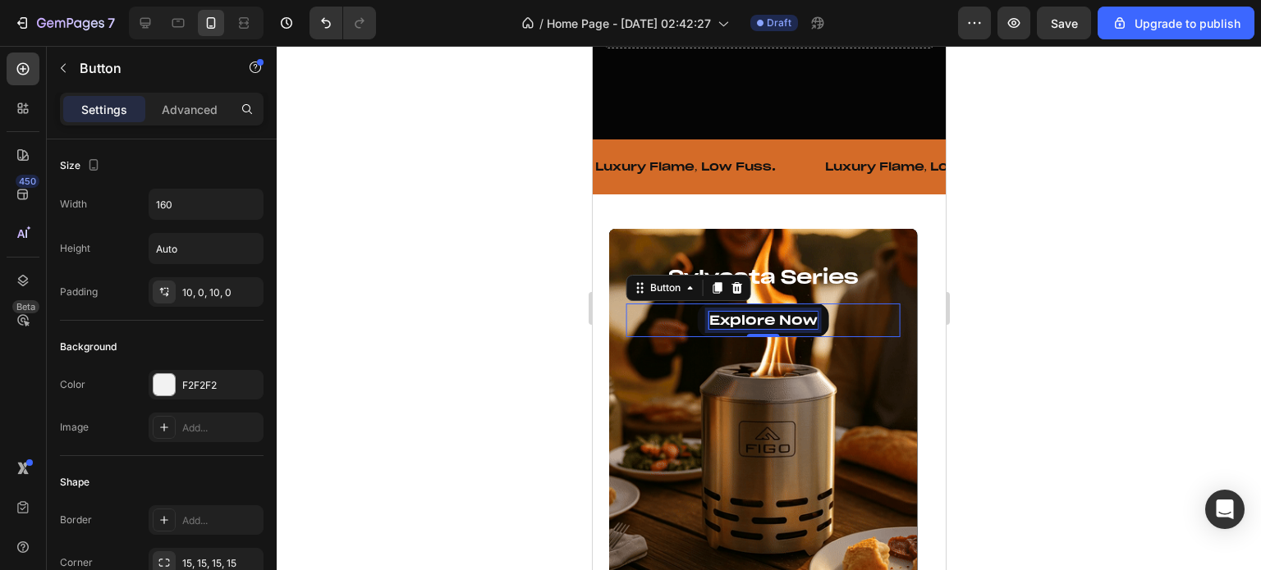
click at [762, 312] on p "Explore Now" at bounding box center [762, 320] width 108 height 17
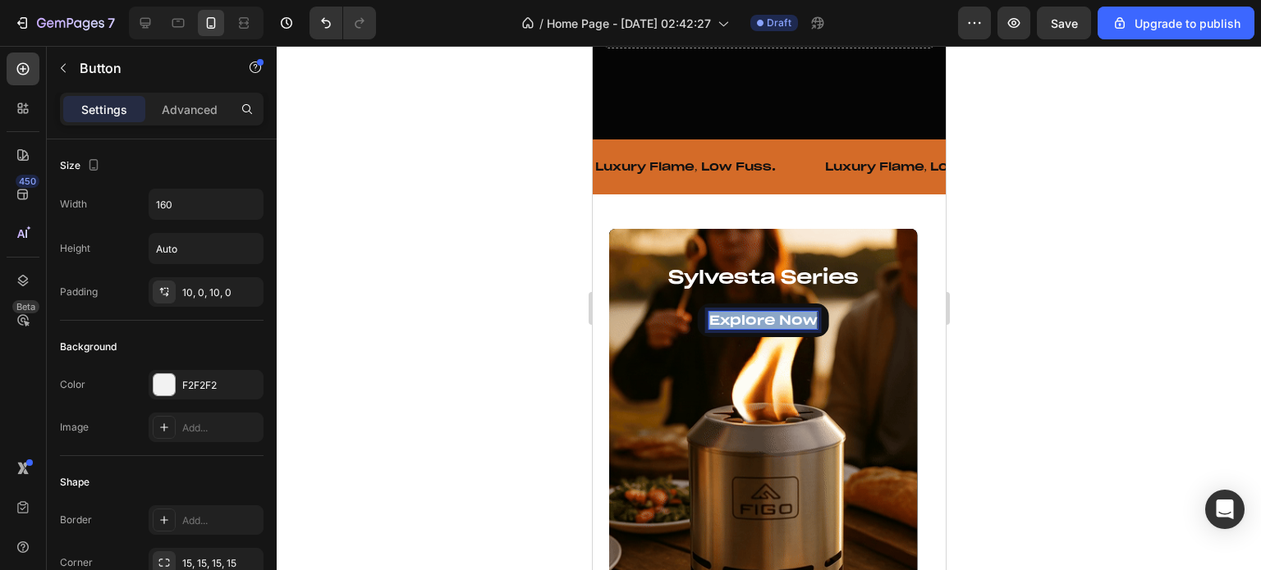
click at [762, 312] on p "Explore Now" at bounding box center [762, 320] width 108 height 17
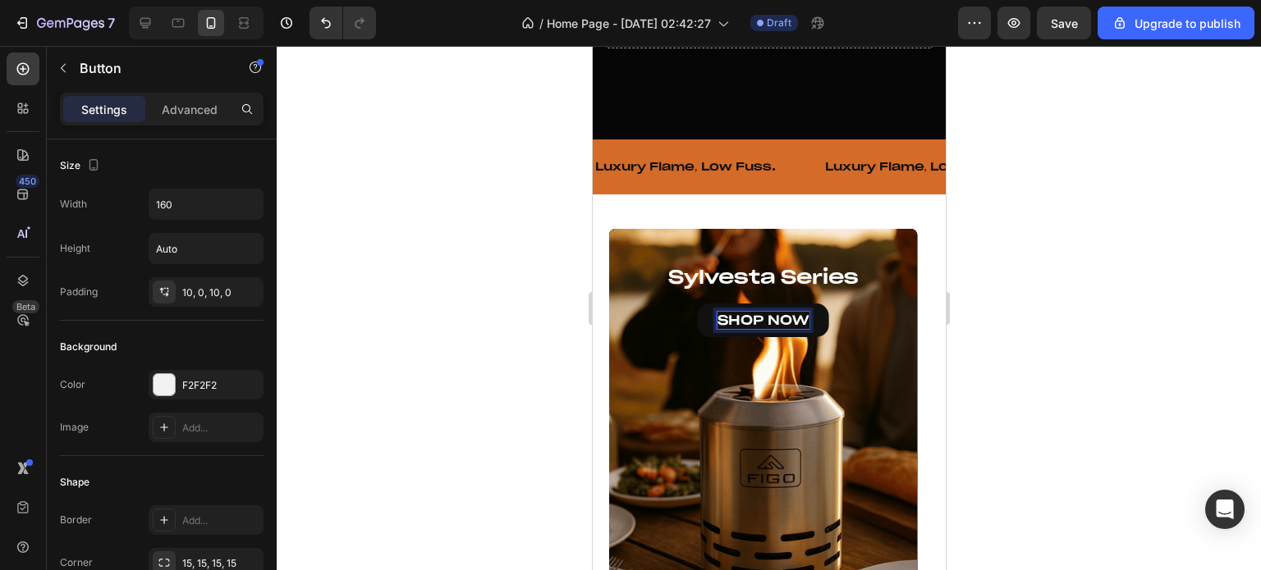
click at [1101, 304] on div at bounding box center [769, 308] width 984 height 524
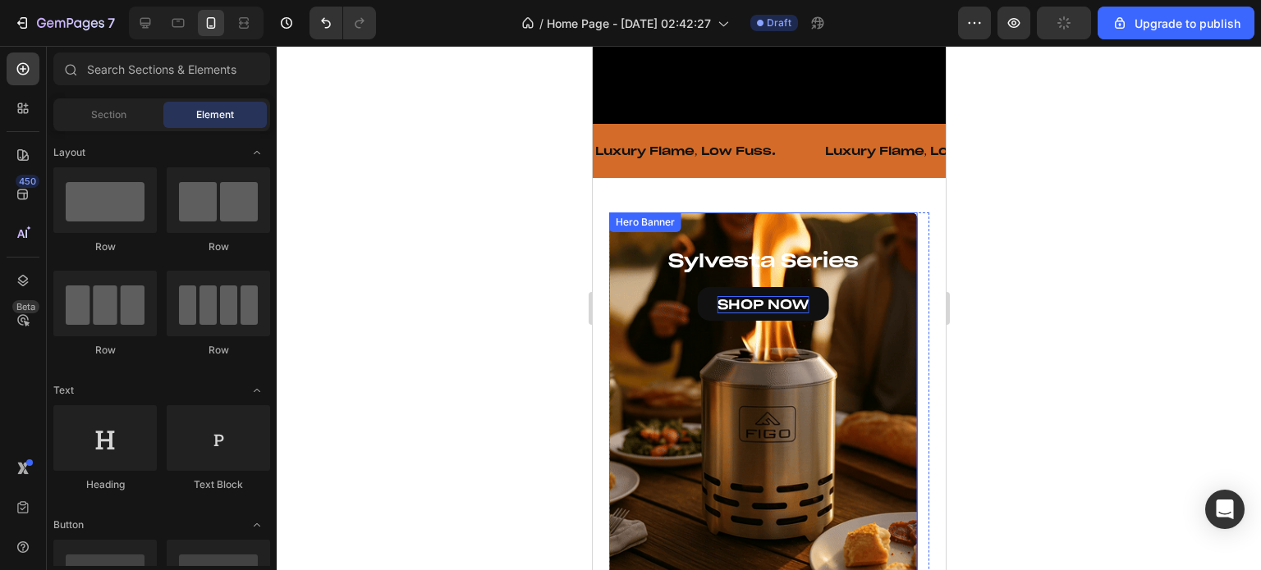
scroll to position [492, 0]
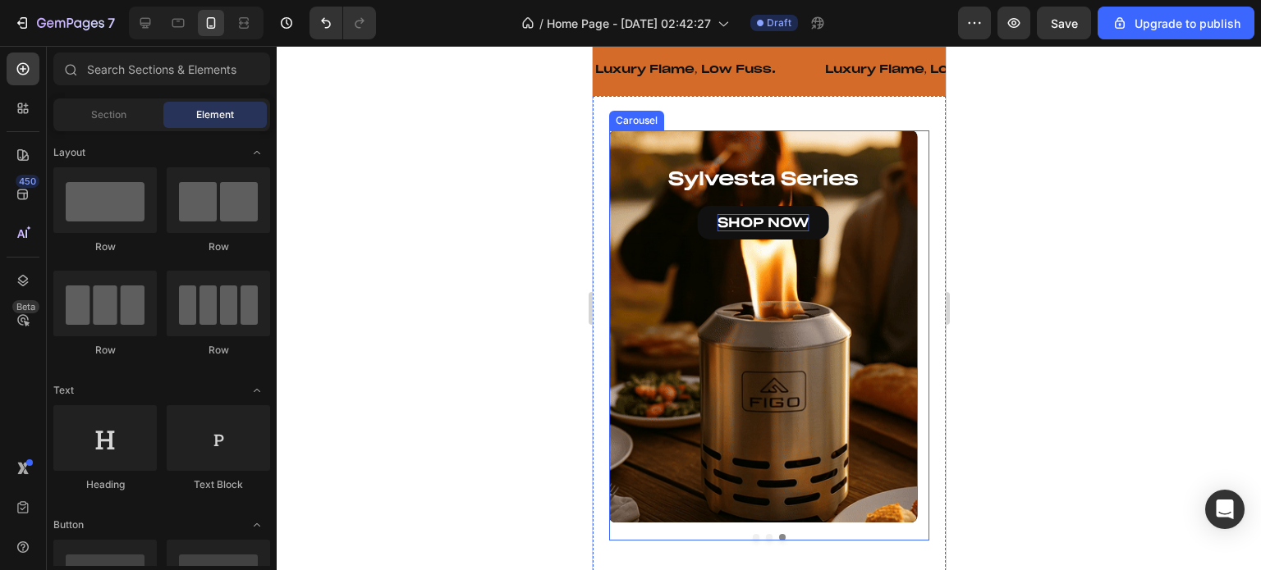
click at [765, 536] on button "Dot" at bounding box center [768, 537] width 7 height 7
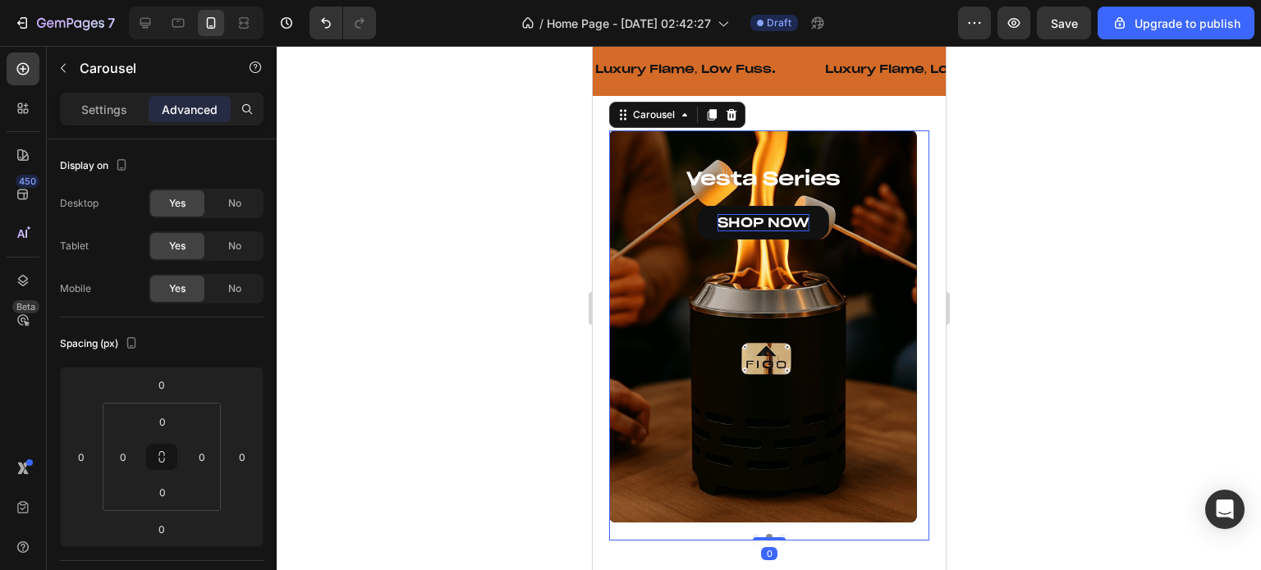
click at [752, 535] on button "Dot" at bounding box center [755, 537] width 7 height 7
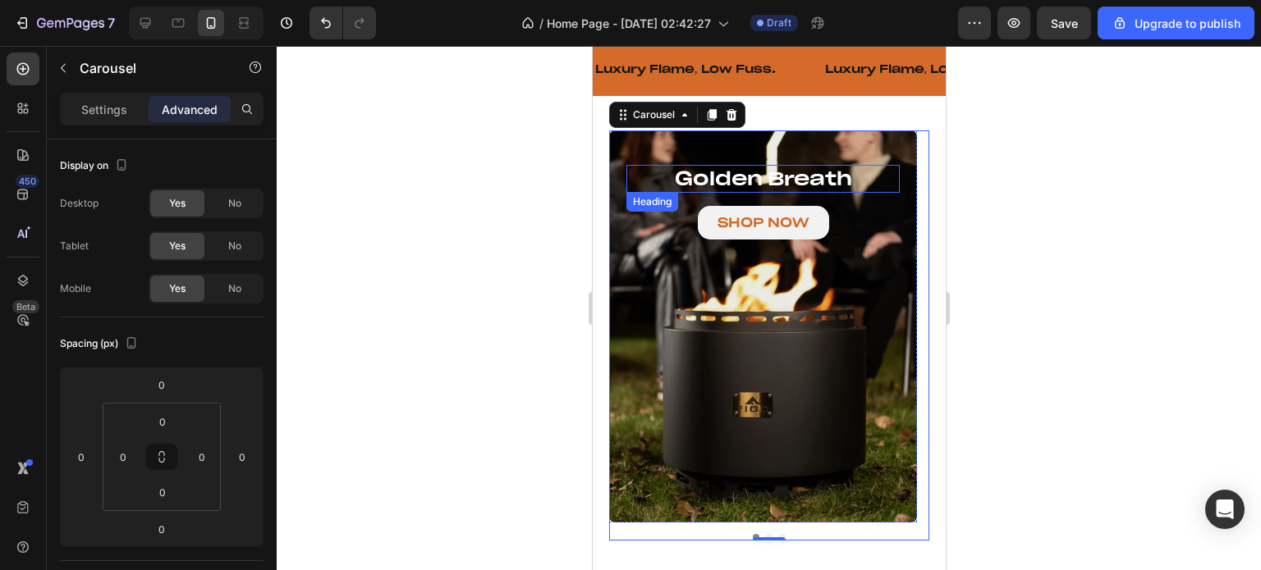
click at [858, 176] on h2 "golden breath" at bounding box center [761, 179] width 273 height 28
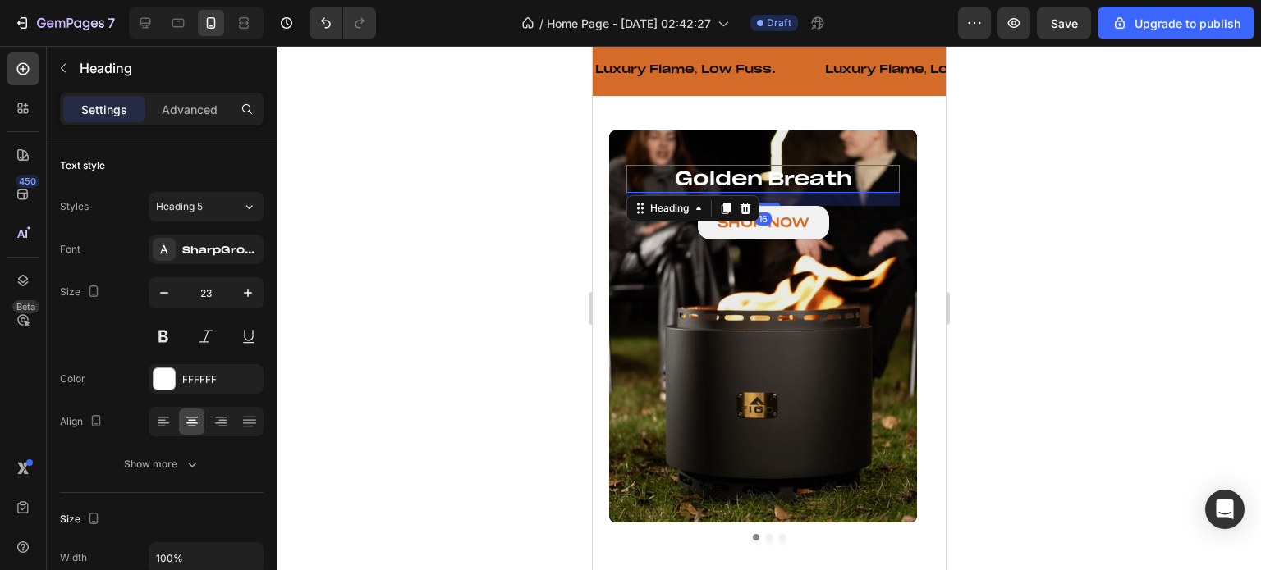
click at [1077, 216] on div at bounding box center [769, 308] width 984 height 524
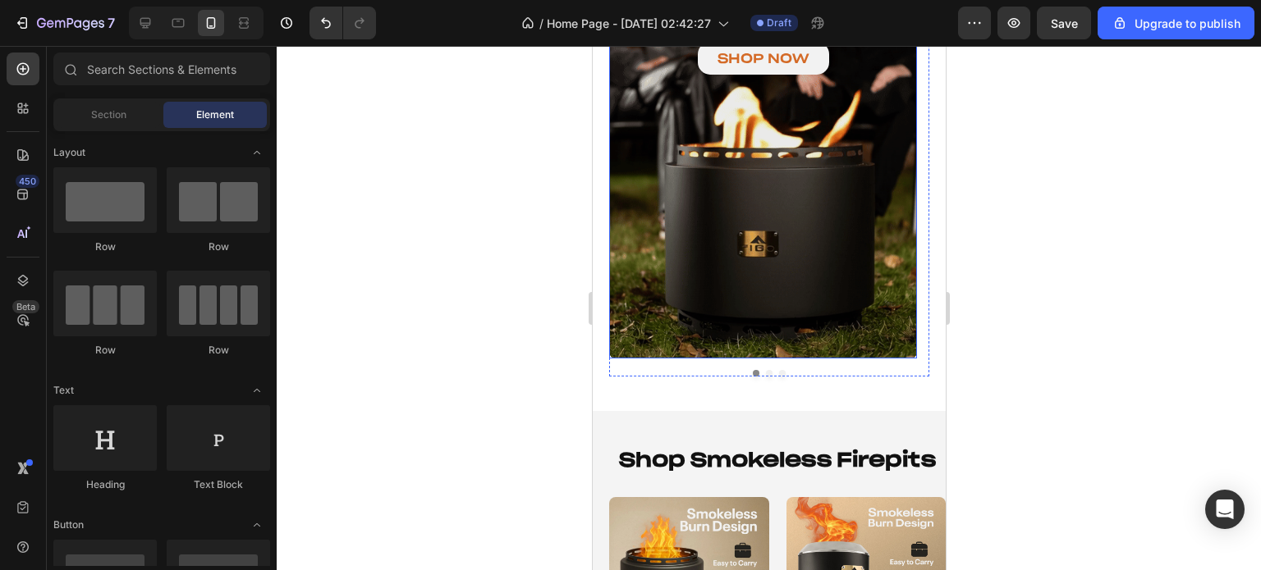
scroll to position [410, 0]
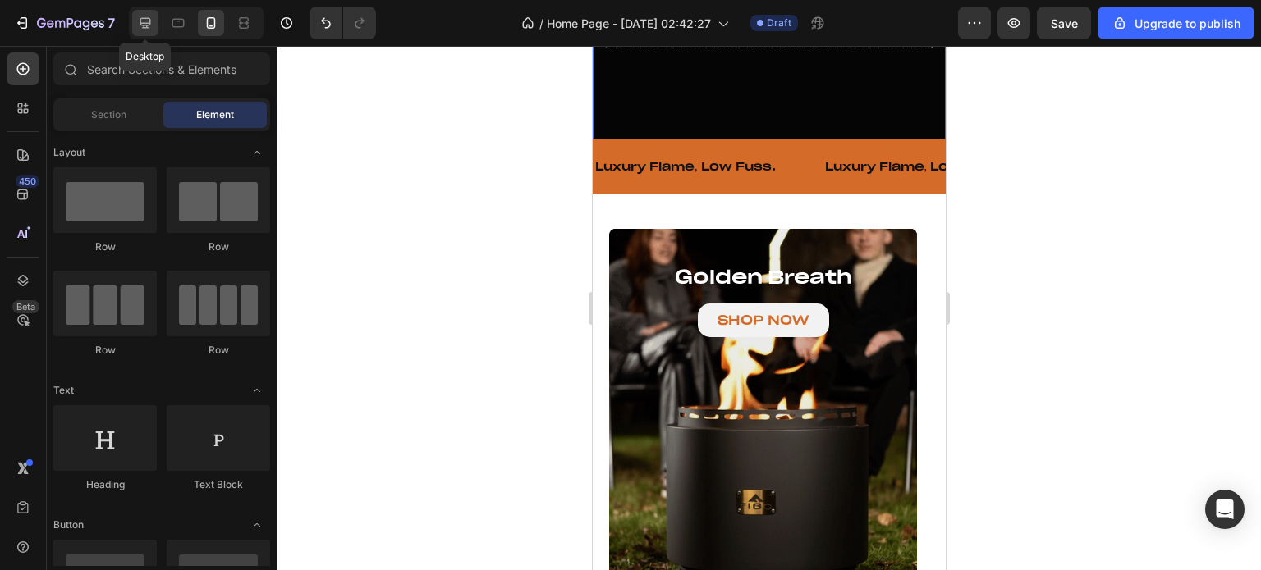
click at [151, 25] on icon at bounding box center [145, 23] width 16 height 16
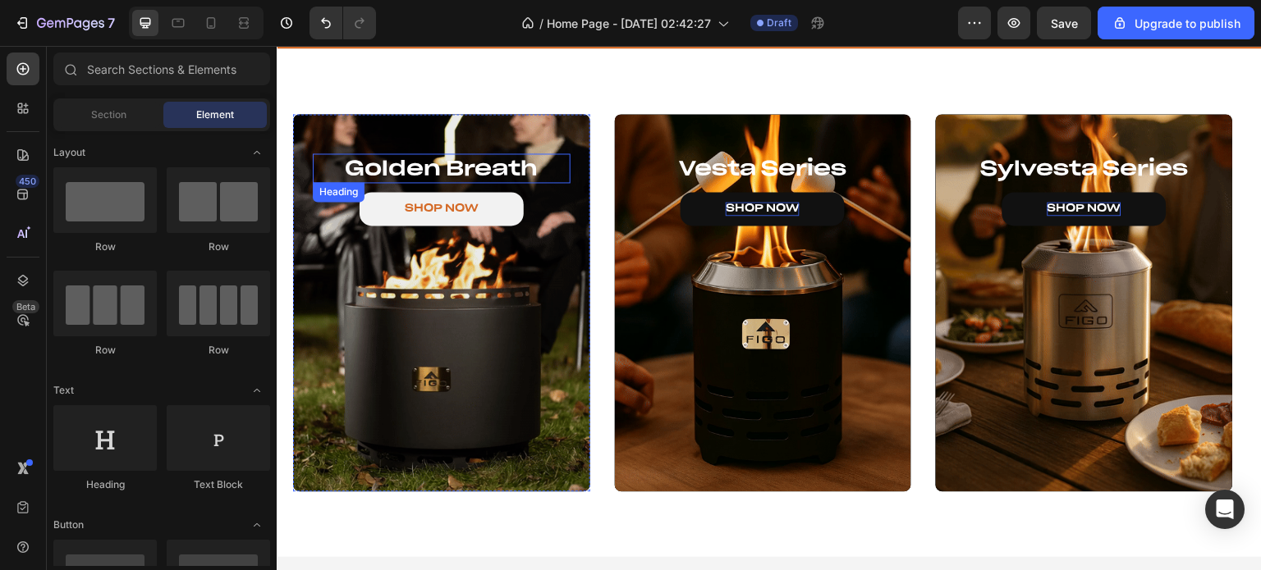
click at [536, 167] on h2 "golden breath" at bounding box center [442, 168] width 258 height 30
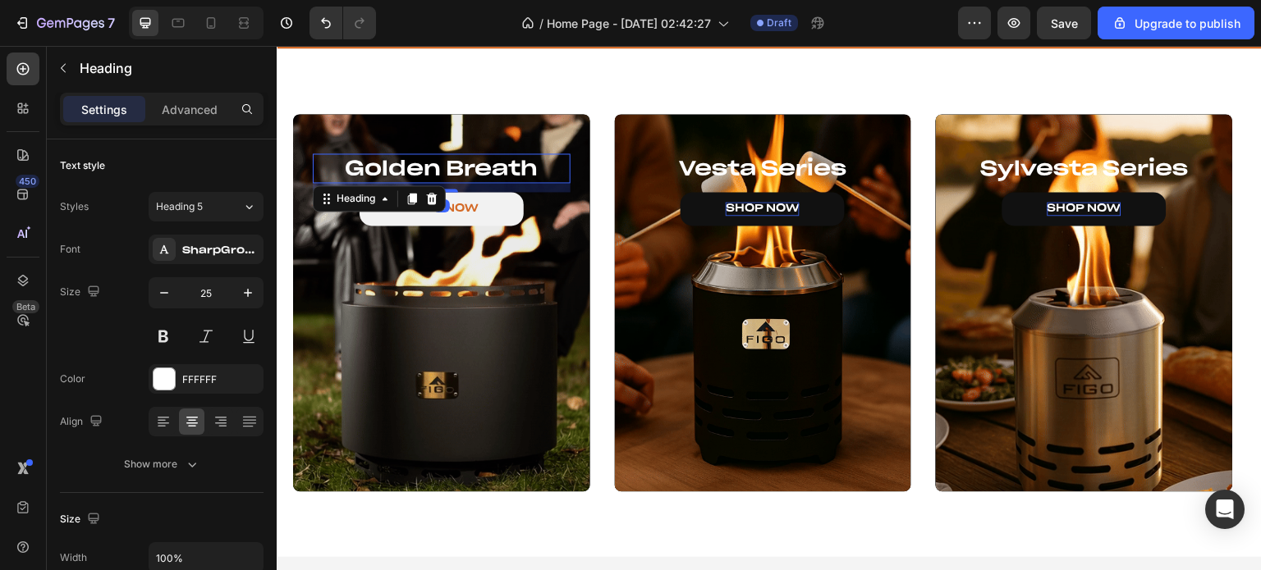
click at [546, 167] on h2 "golden breath" at bounding box center [442, 168] width 258 height 30
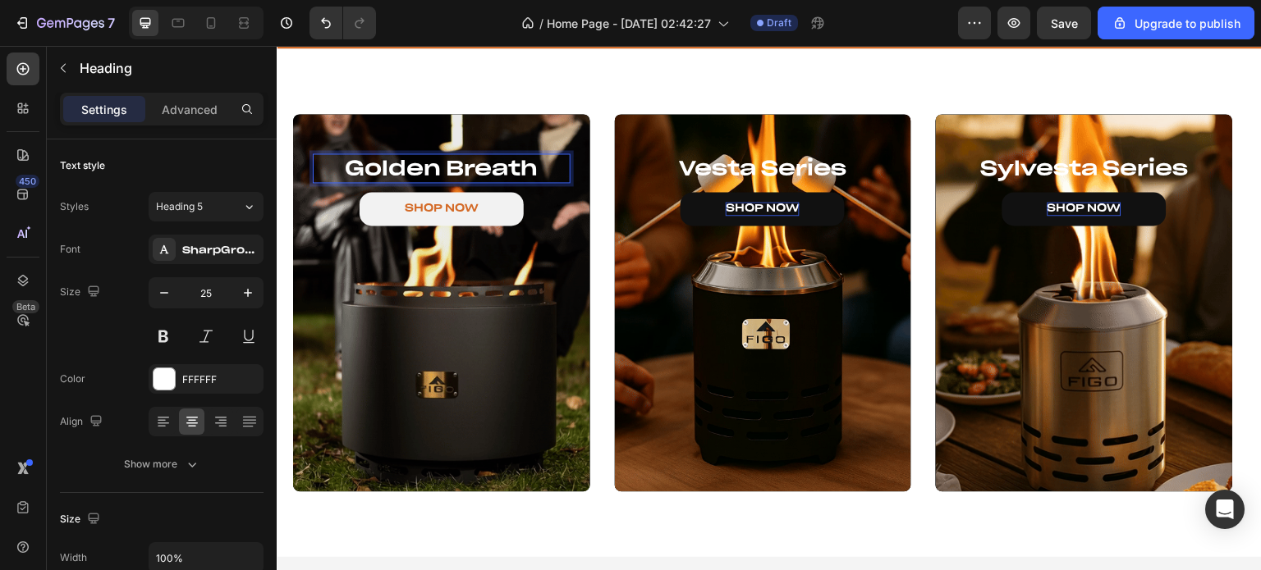
click at [546, 167] on p "golden breath" at bounding box center [441, 168] width 254 height 27
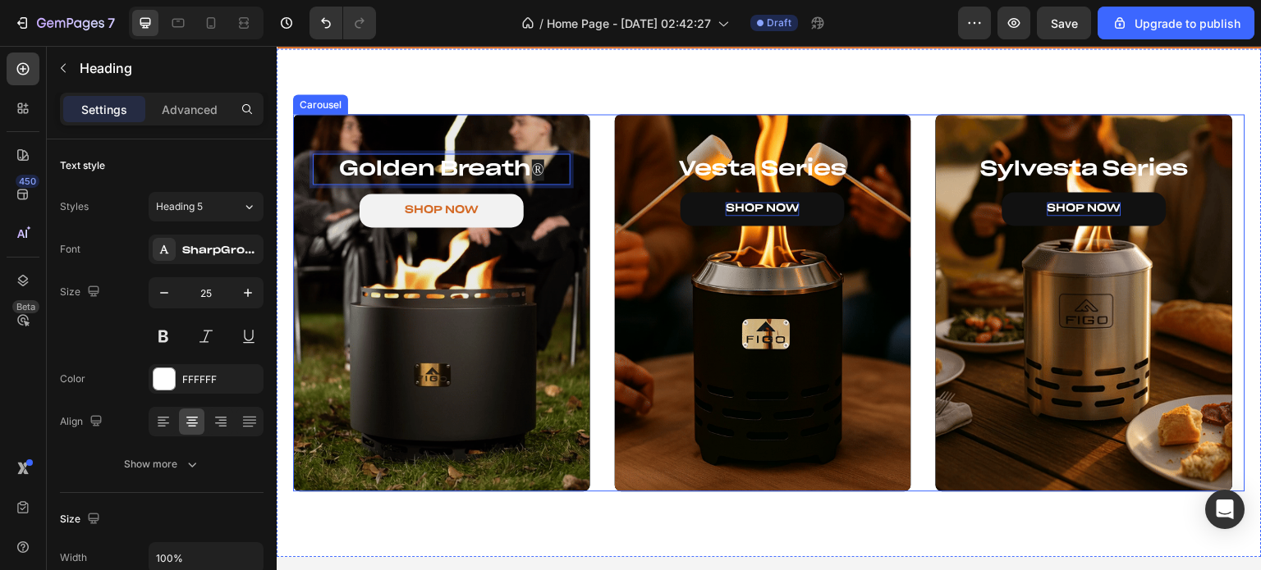
click at [669, 293] on div "Background Image" at bounding box center [763, 303] width 297 height 378
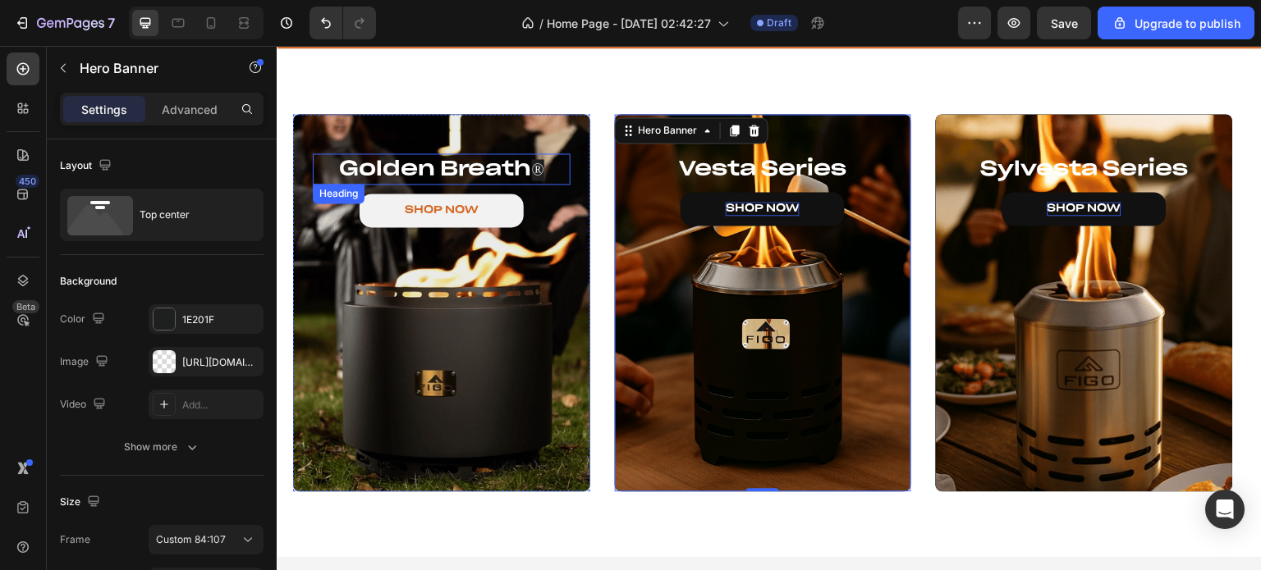
click at [547, 165] on p "golden breath ®" at bounding box center [441, 169] width 254 height 29
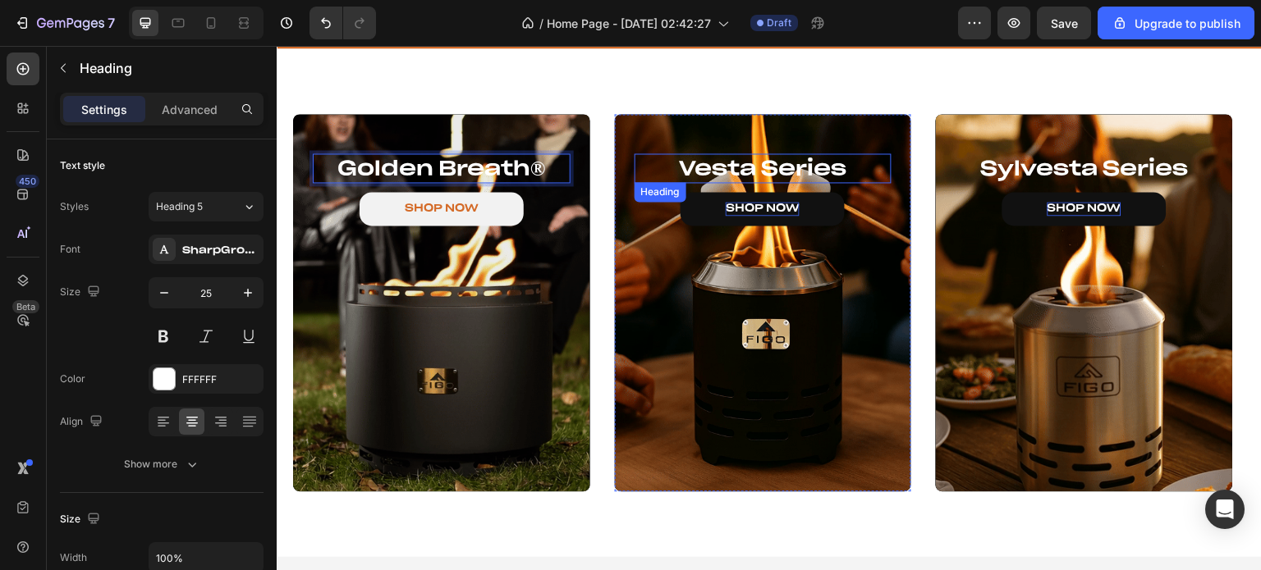
click at [849, 167] on h2 "vesta series" at bounding box center [763, 168] width 258 height 30
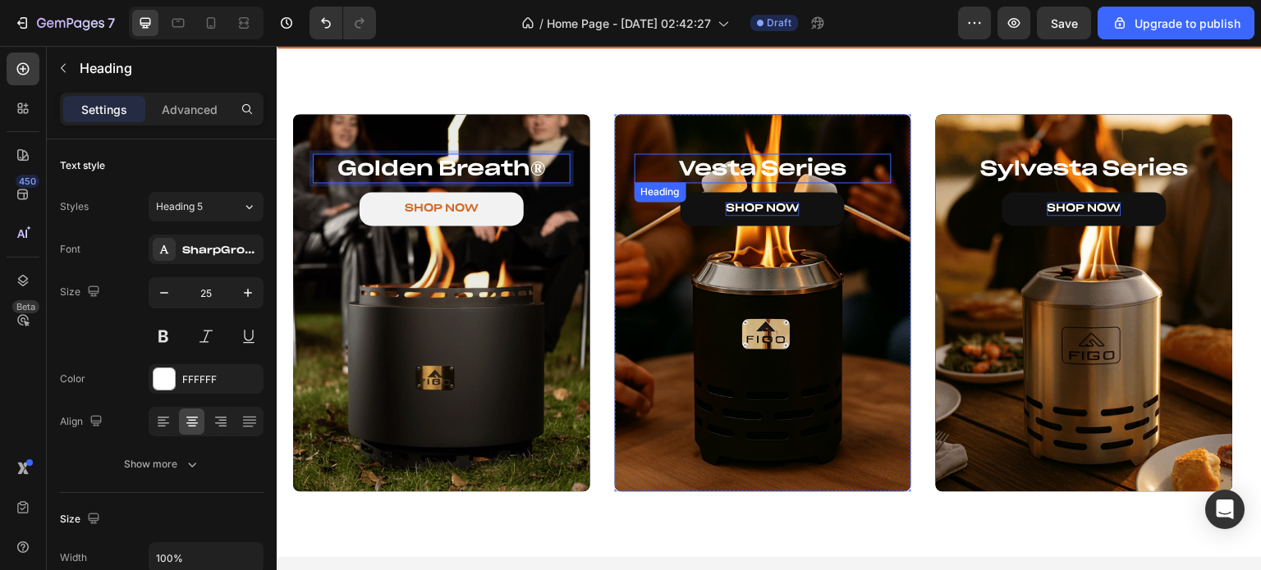
scroll to position [82, 0]
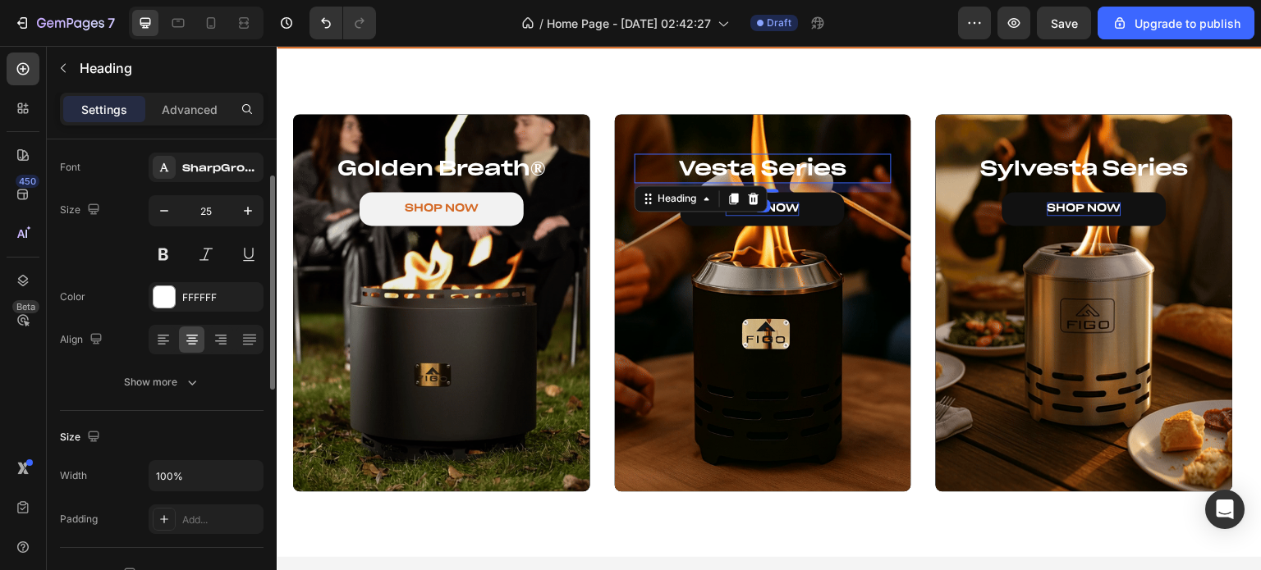
click at [854, 167] on h2 "vesta series" at bounding box center [763, 168] width 258 height 30
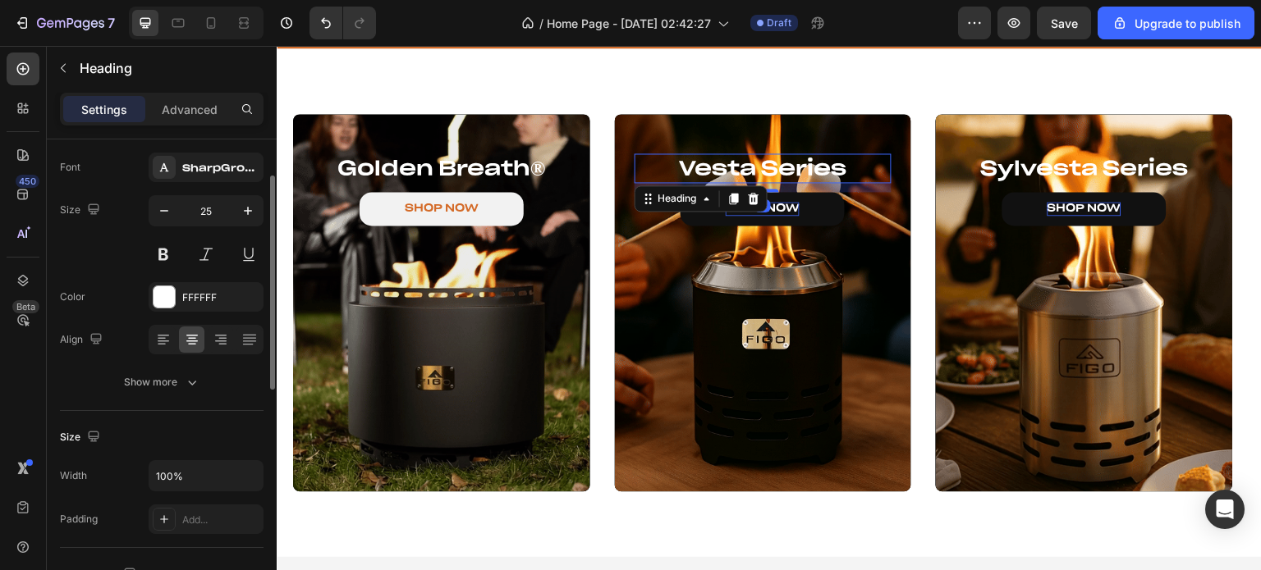
click at [854, 167] on p "vesta series" at bounding box center [763, 168] width 254 height 27
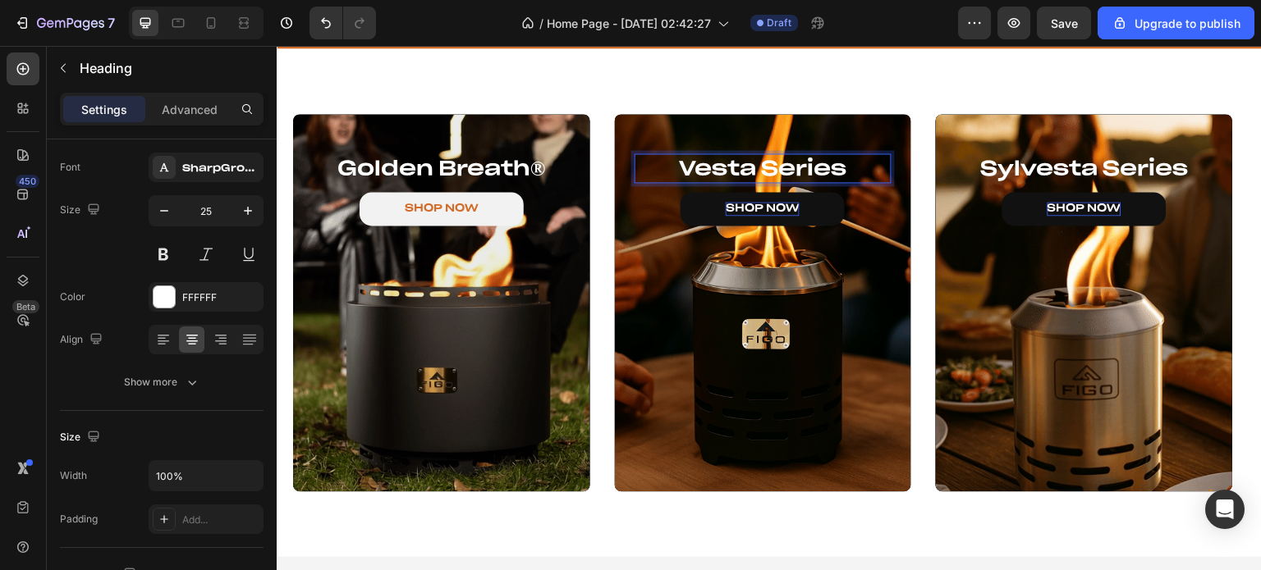
click at [758, 161] on p "vesta series" at bounding box center [763, 168] width 254 height 27
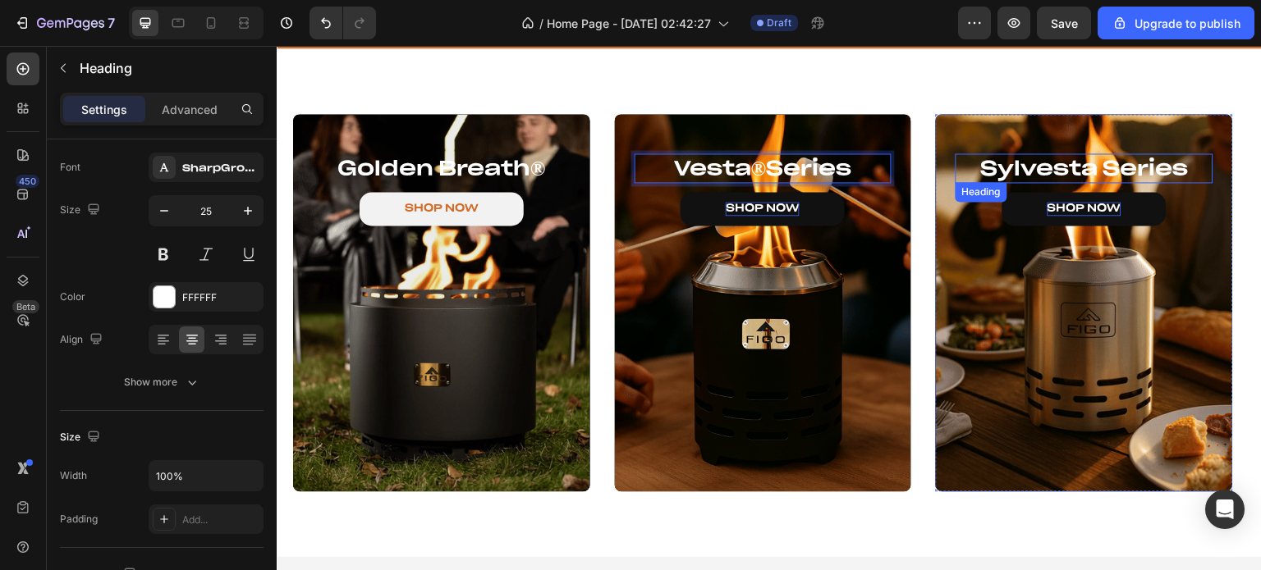
click at [1101, 167] on h2 "sylvesta series" at bounding box center [1084, 168] width 258 height 30
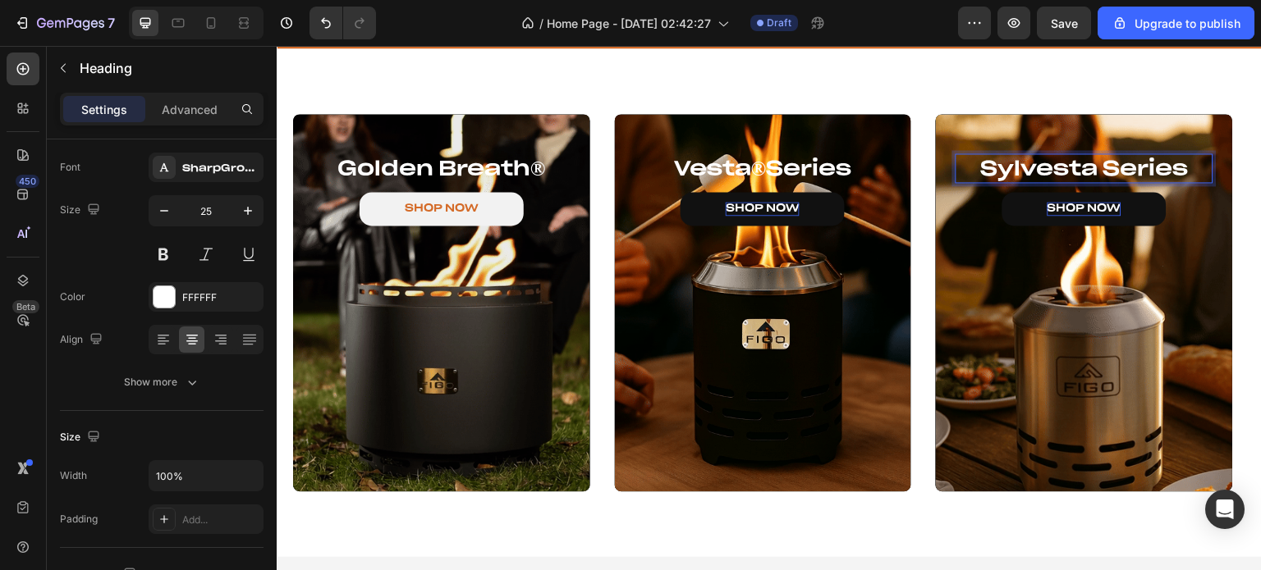
click at [1100, 170] on h2 "sylvesta series" at bounding box center [1084, 168] width 258 height 30
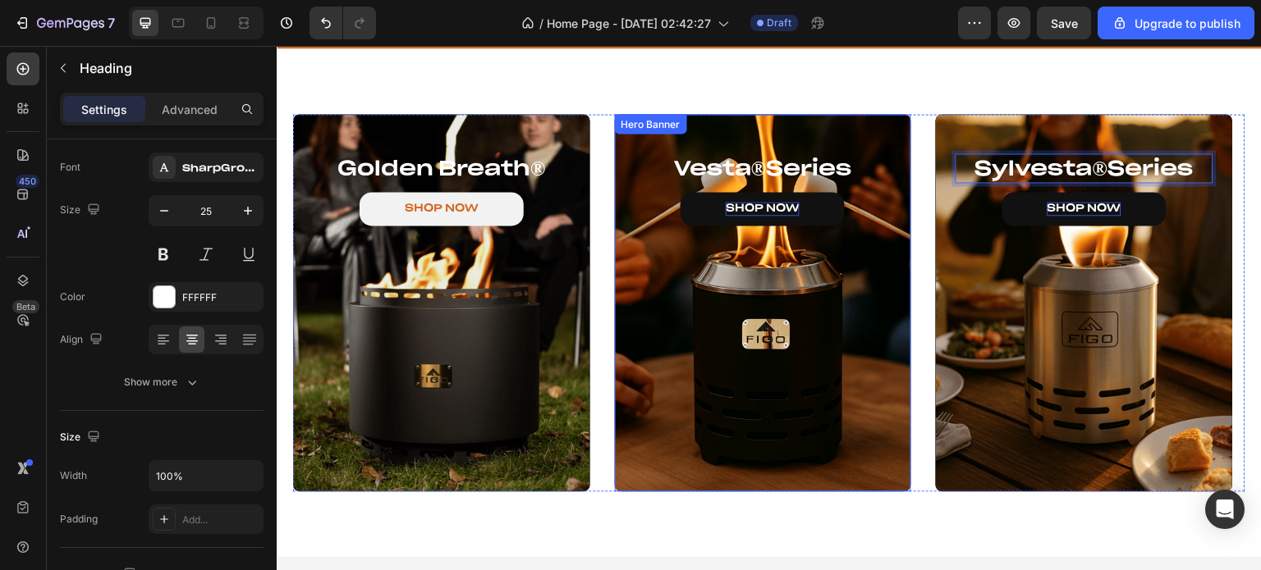
click at [884, 81] on div "golden breath ® Heading SHOP NOW Button Hero Banner vesta ® series Heading SHOP…" at bounding box center [769, 303] width 985 height 510
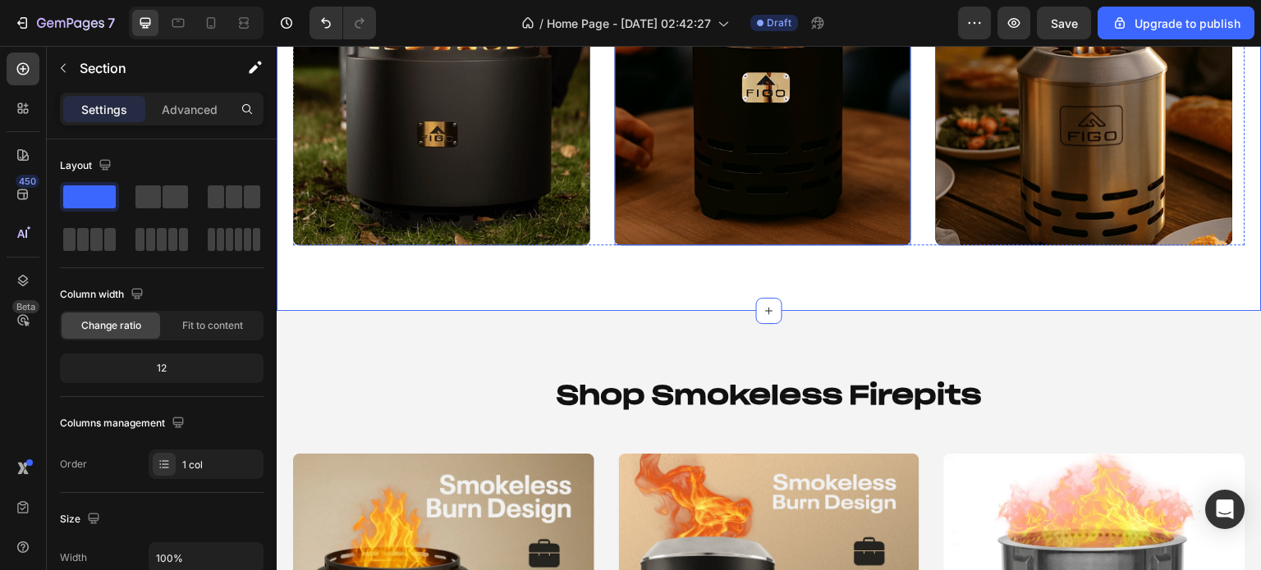
scroll to position [903, 0]
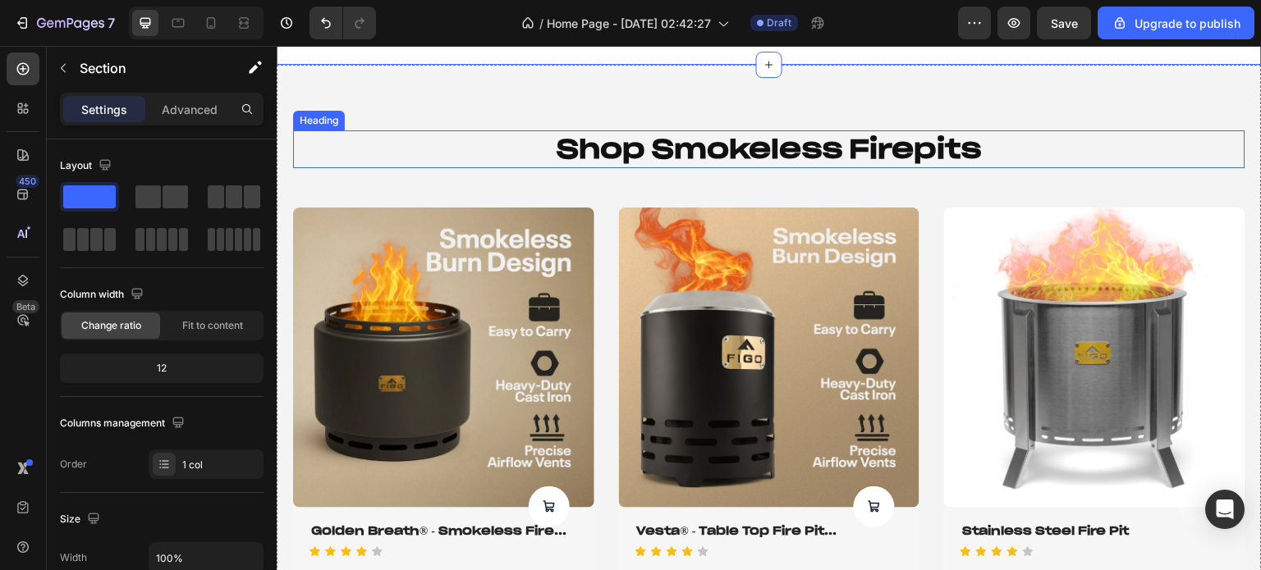
click at [456, 154] on h2 "shop smokeless firepits" at bounding box center [769, 149] width 952 height 38
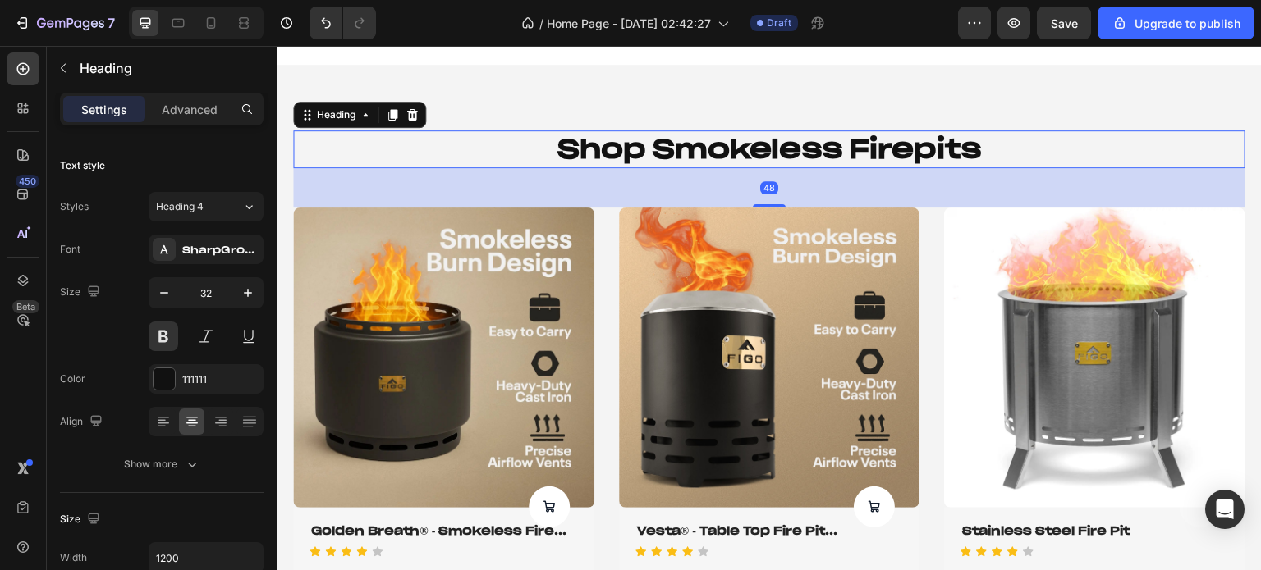
click at [415, 151] on h2 "shop smokeless firepits" at bounding box center [769, 149] width 952 height 38
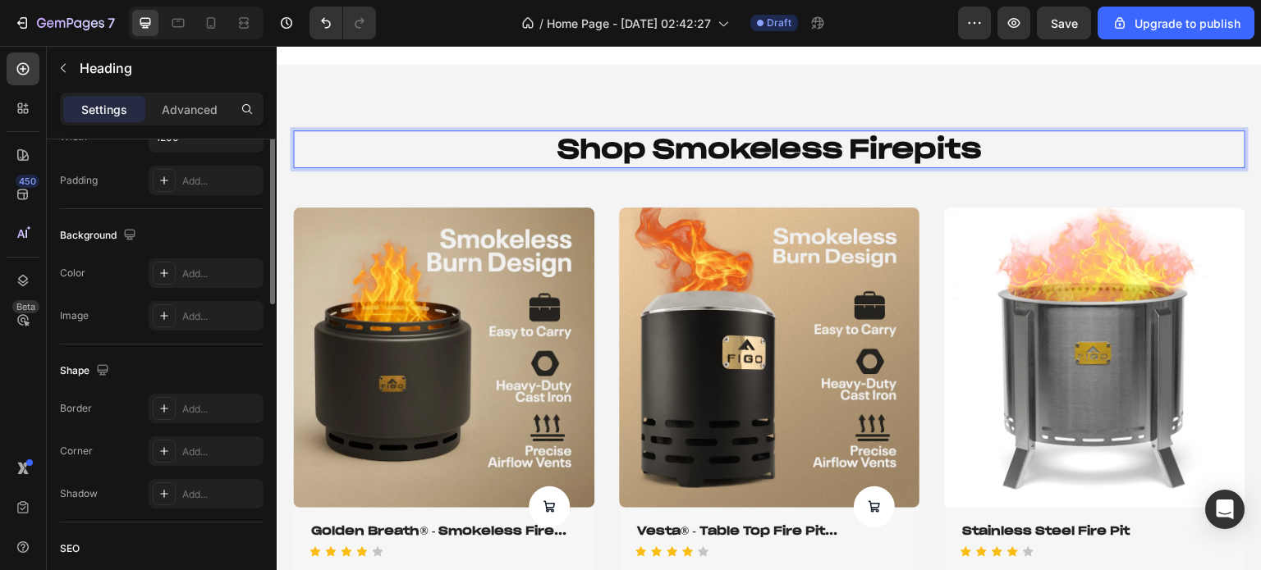
scroll to position [257, 0]
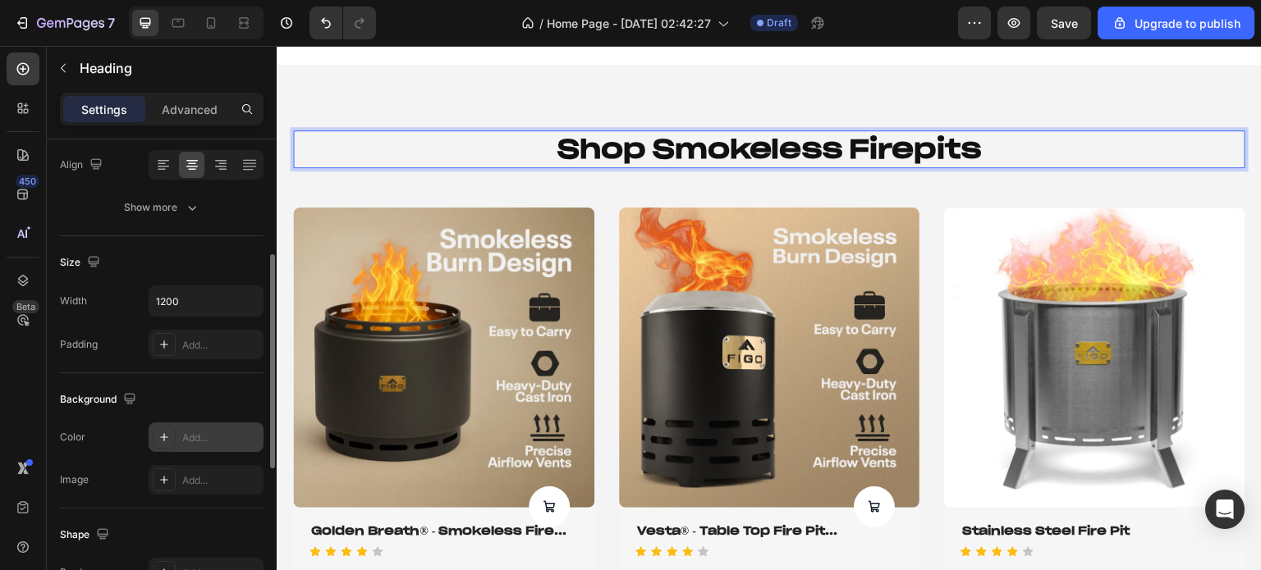
click at [168, 435] on icon at bounding box center [164, 437] width 13 height 13
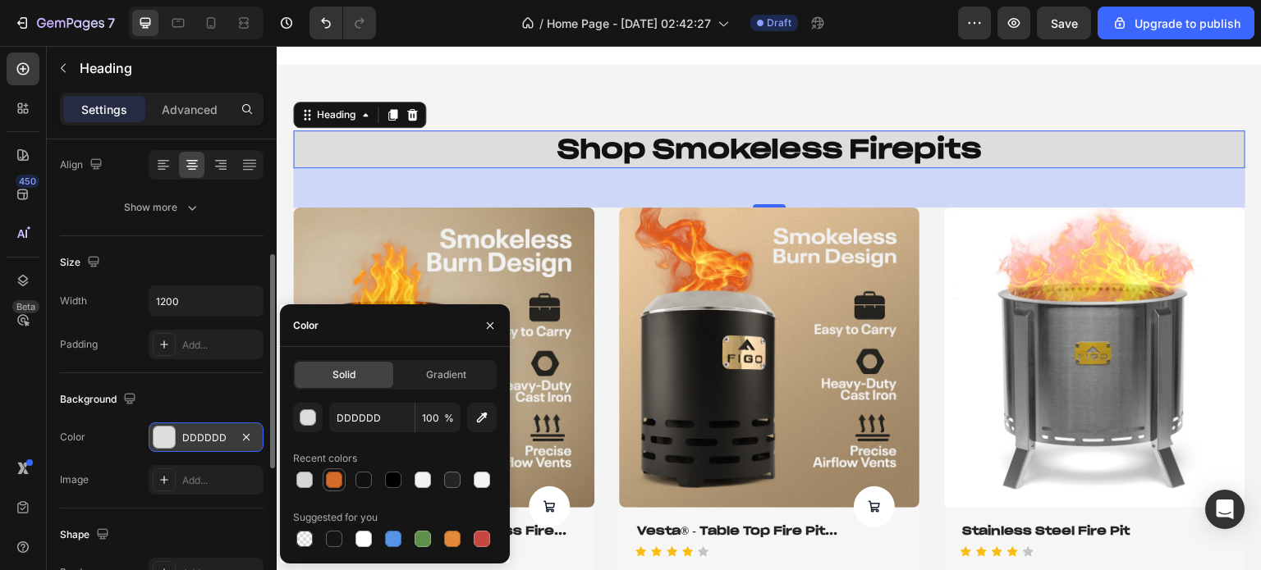
click at [329, 479] on div at bounding box center [334, 480] width 16 height 16
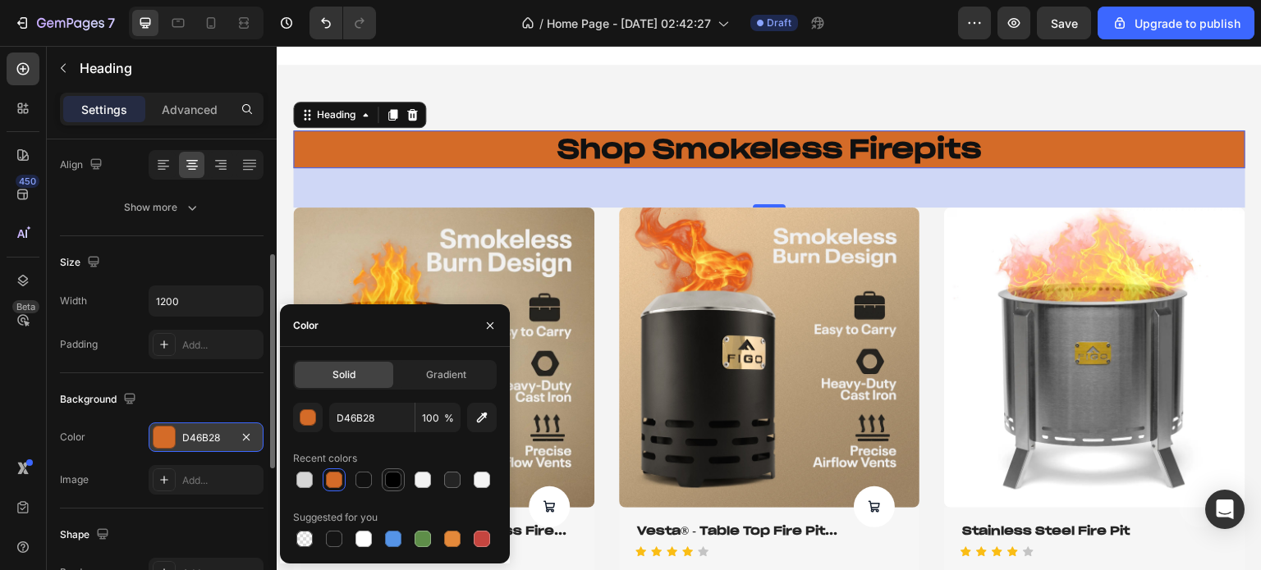
click at [391, 485] on div at bounding box center [393, 480] width 16 height 16
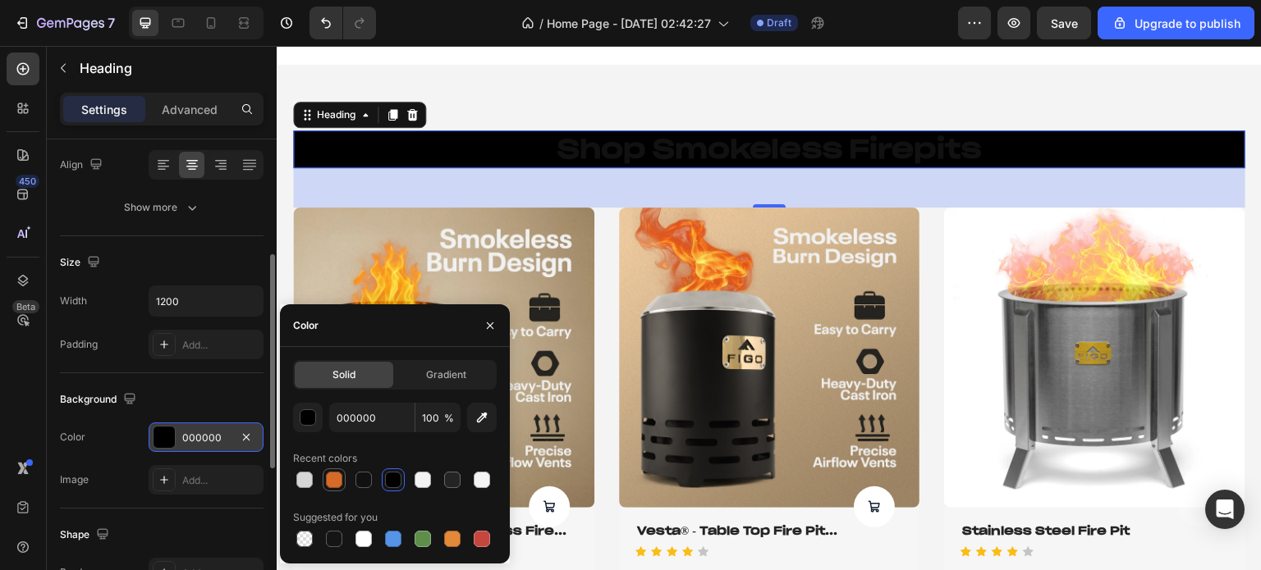
click at [331, 485] on div at bounding box center [334, 480] width 16 height 16
type input "D46B28"
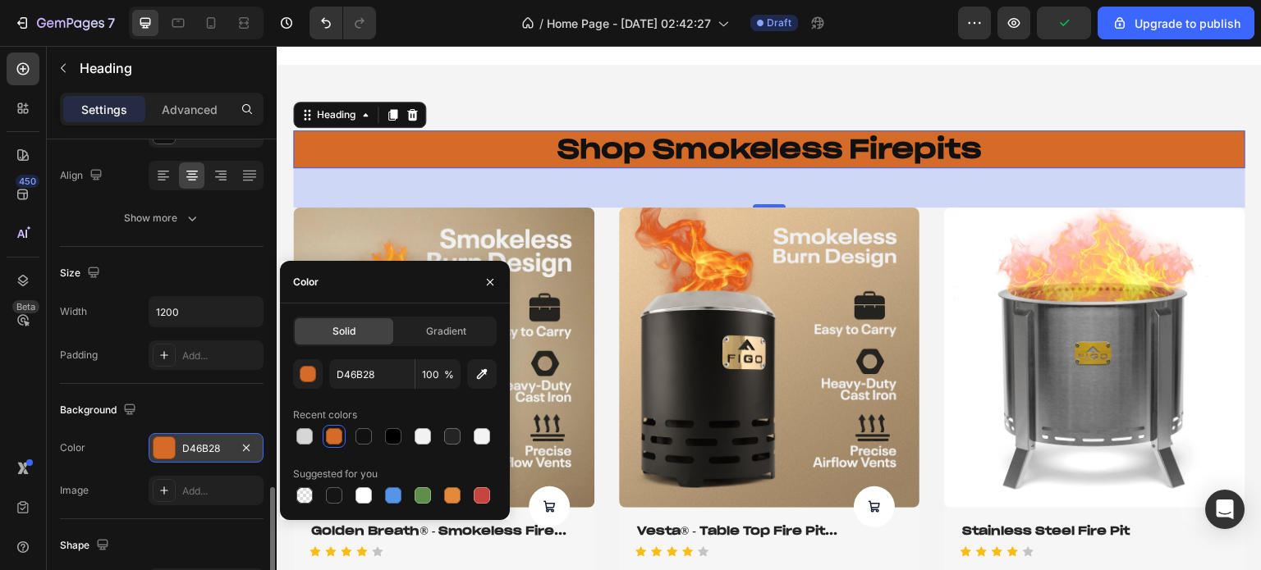
scroll to position [492, 0]
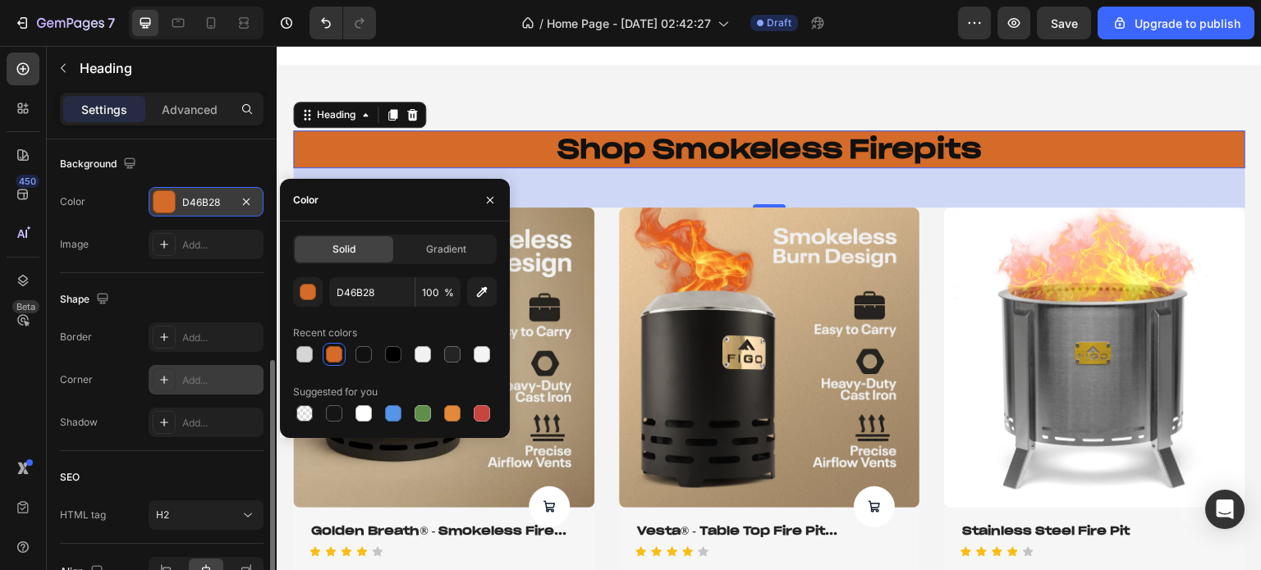
click at [162, 378] on icon at bounding box center [164, 380] width 8 height 8
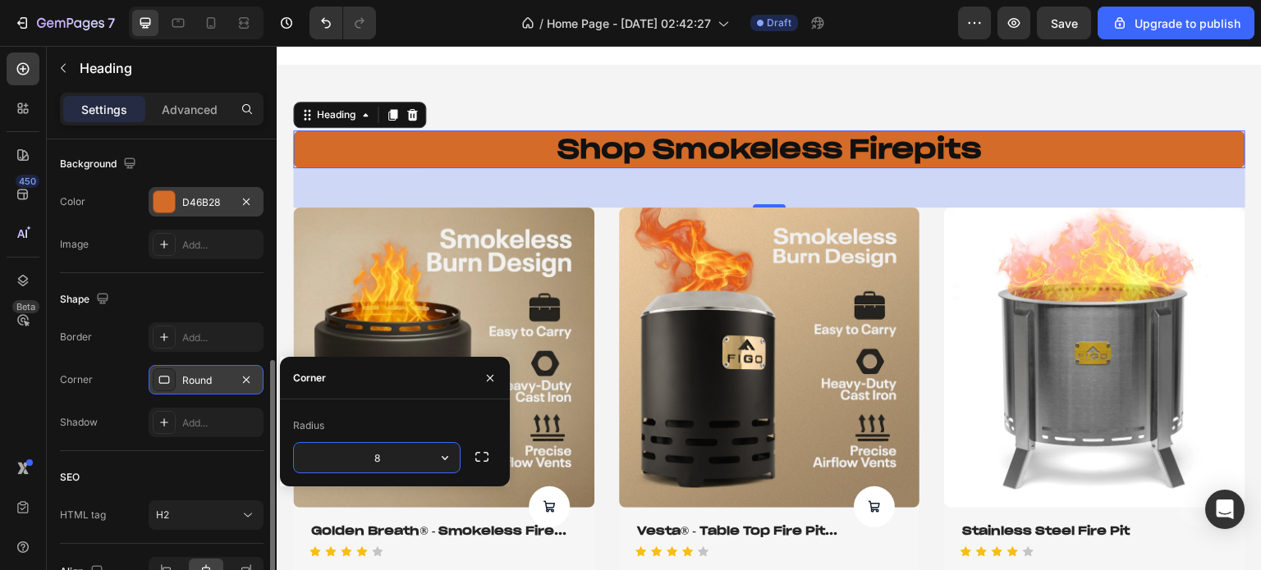
click at [404, 462] on input "8" at bounding box center [377, 458] width 166 height 30
type input "15"
click at [193, 295] on div "Shape" at bounding box center [162, 299] width 204 height 26
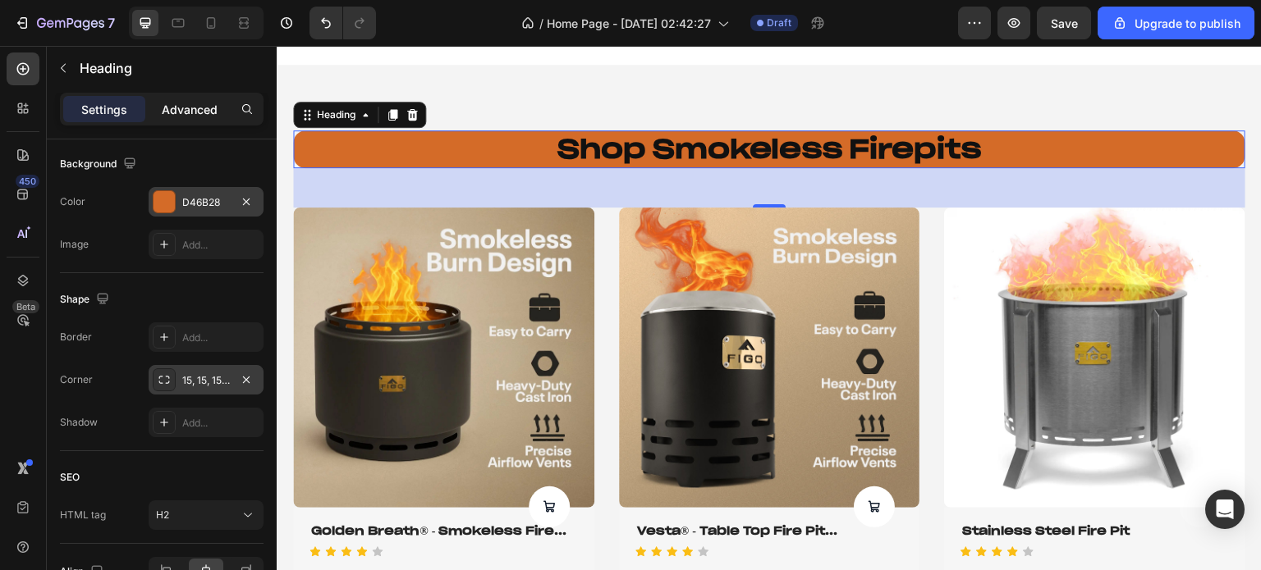
click at [190, 101] on p "Advanced" at bounding box center [190, 109] width 56 height 17
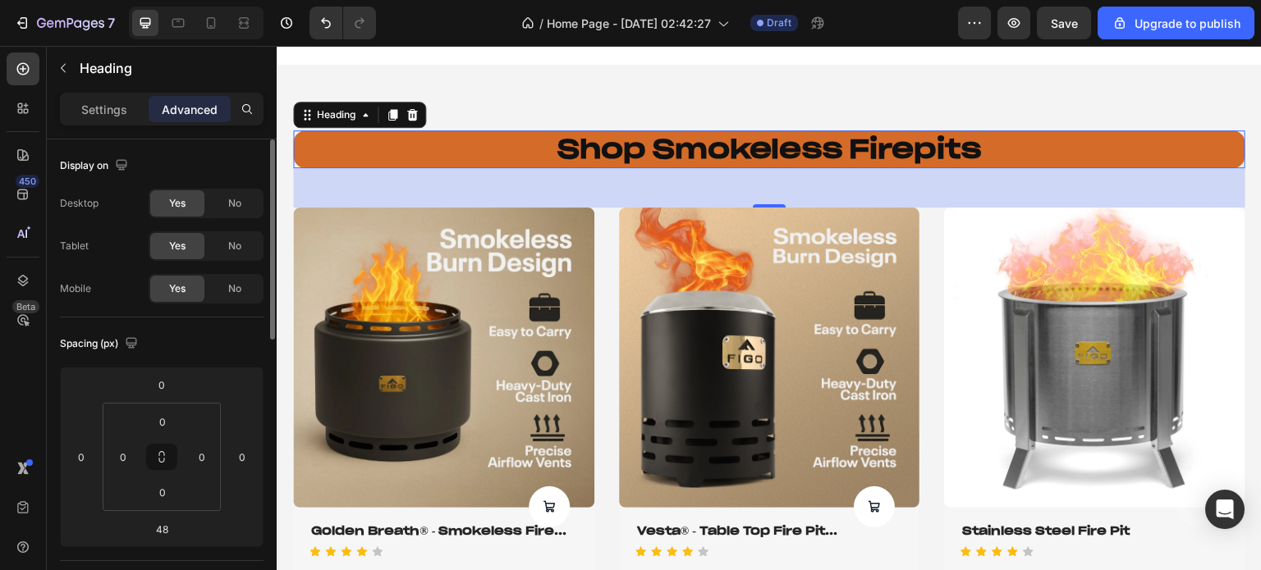
scroll to position [164, 0]
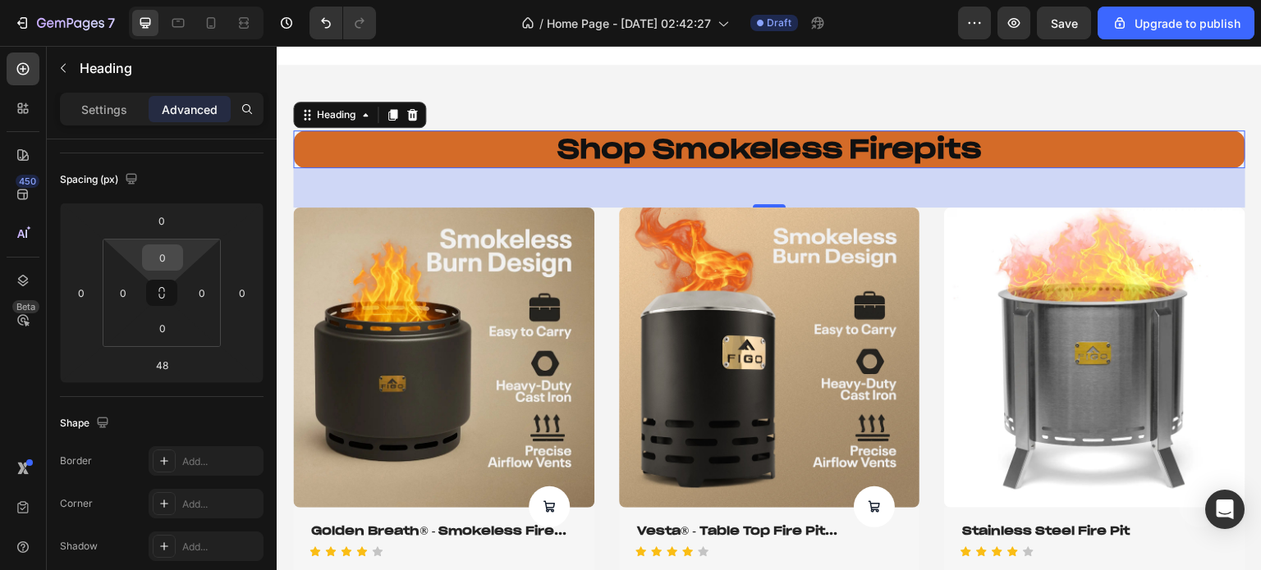
click at [161, 254] on input "0" at bounding box center [162, 257] width 33 height 25
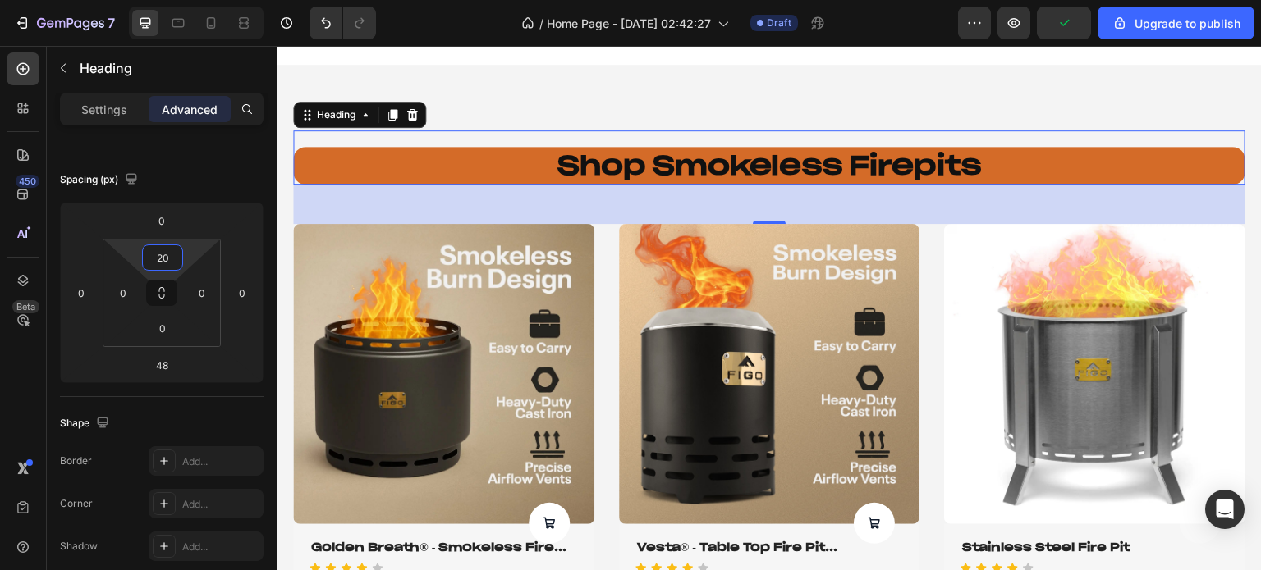
type input "2"
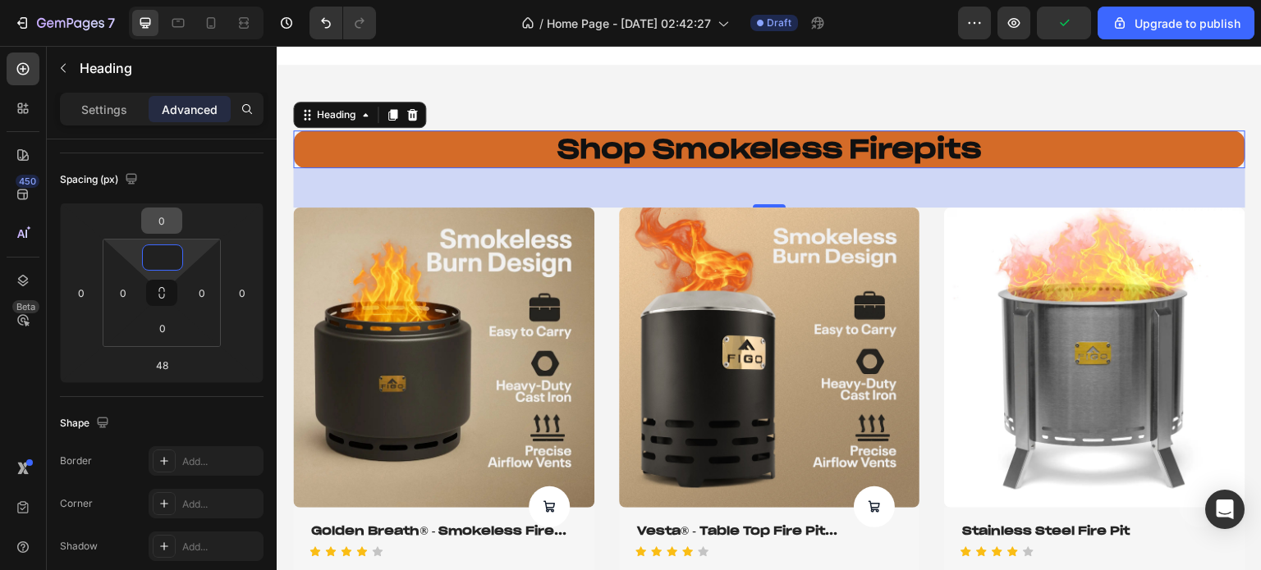
click at [158, 232] on div "0" at bounding box center [161, 221] width 41 height 26
type input "0"
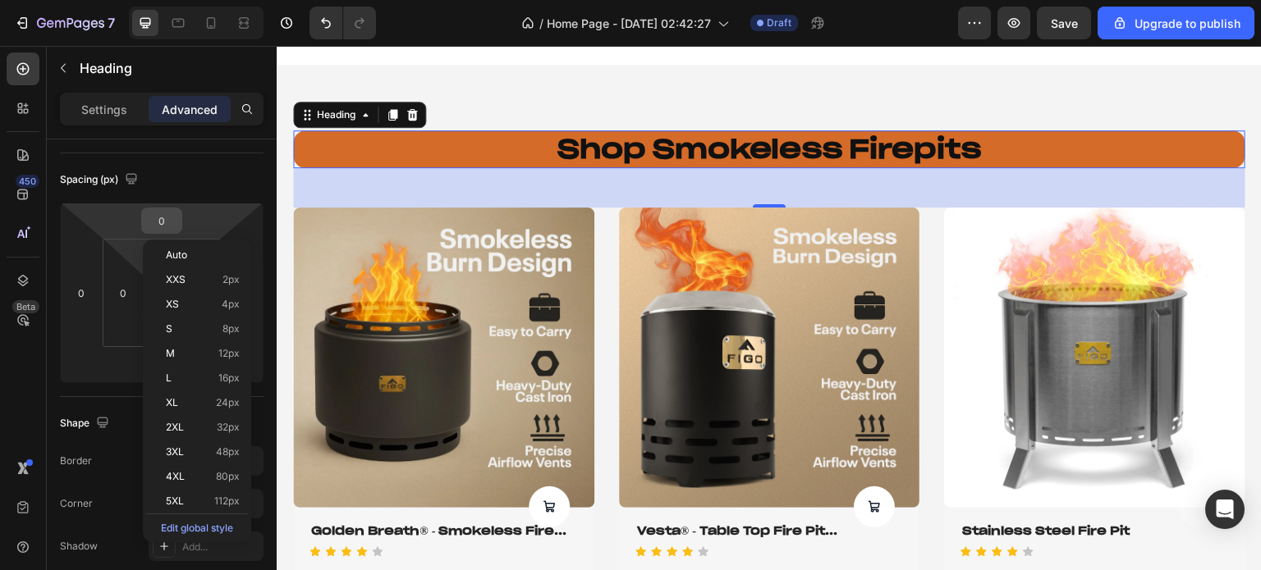
click at [158, 232] on div "0" at bounding box center [161, 221] width 41 height 26
click at [164, 218] on input "0" at bounding box center [161, 220] width 33 height 25
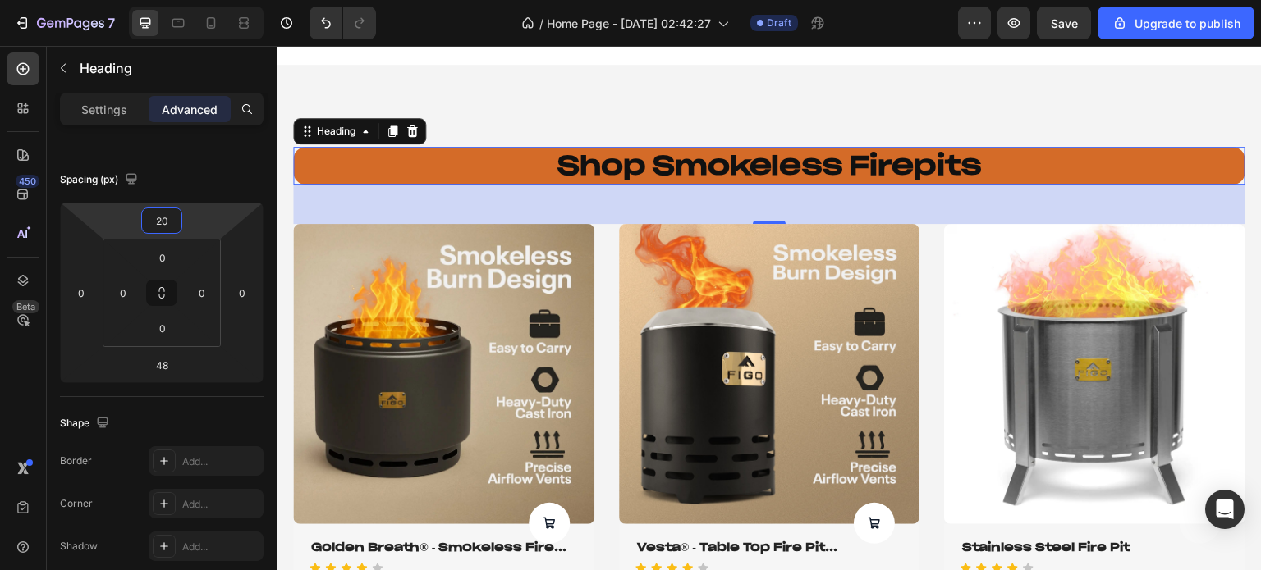
type input "2"
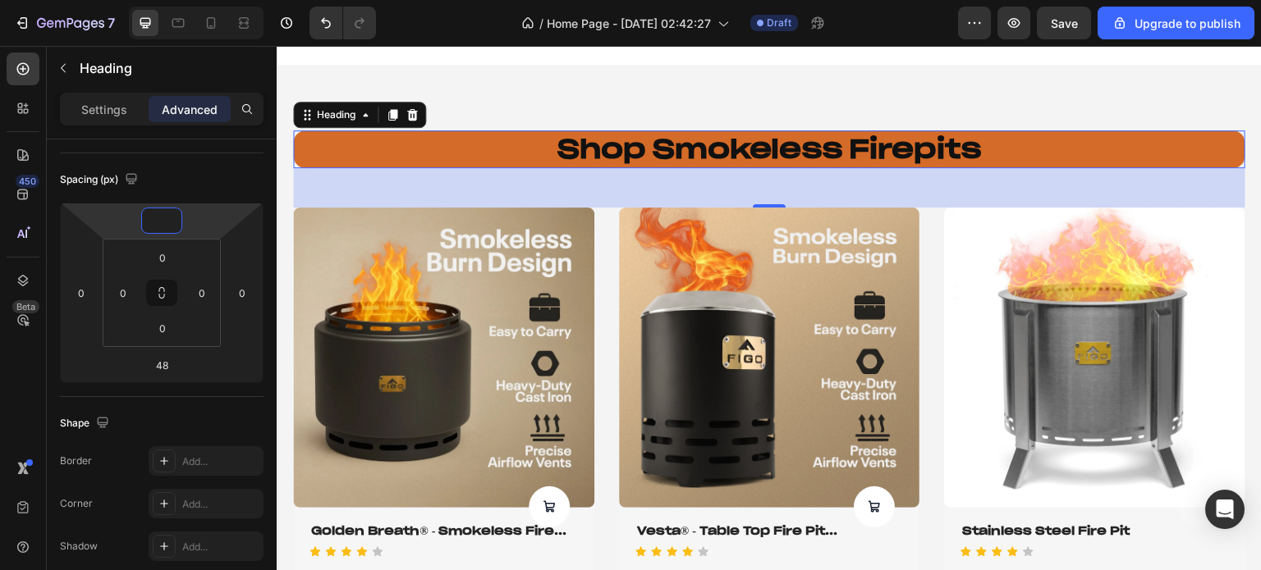
type input "0"
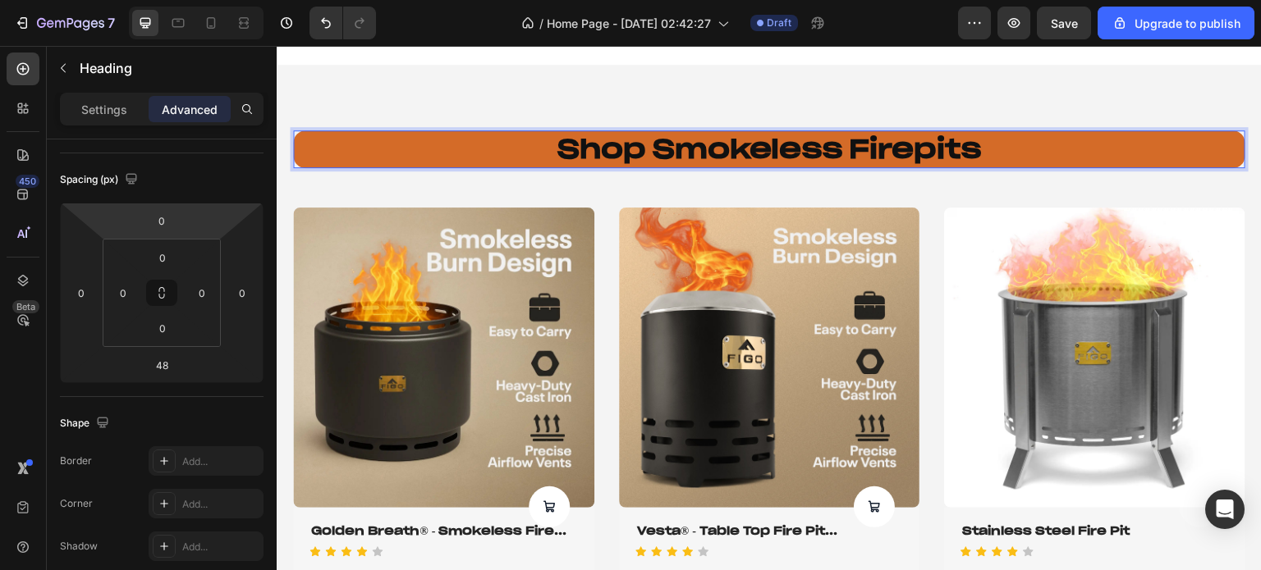
click at [643, 151] on p "shop smokeless firepits" at bounding box center [769, 149] width 949 height 34
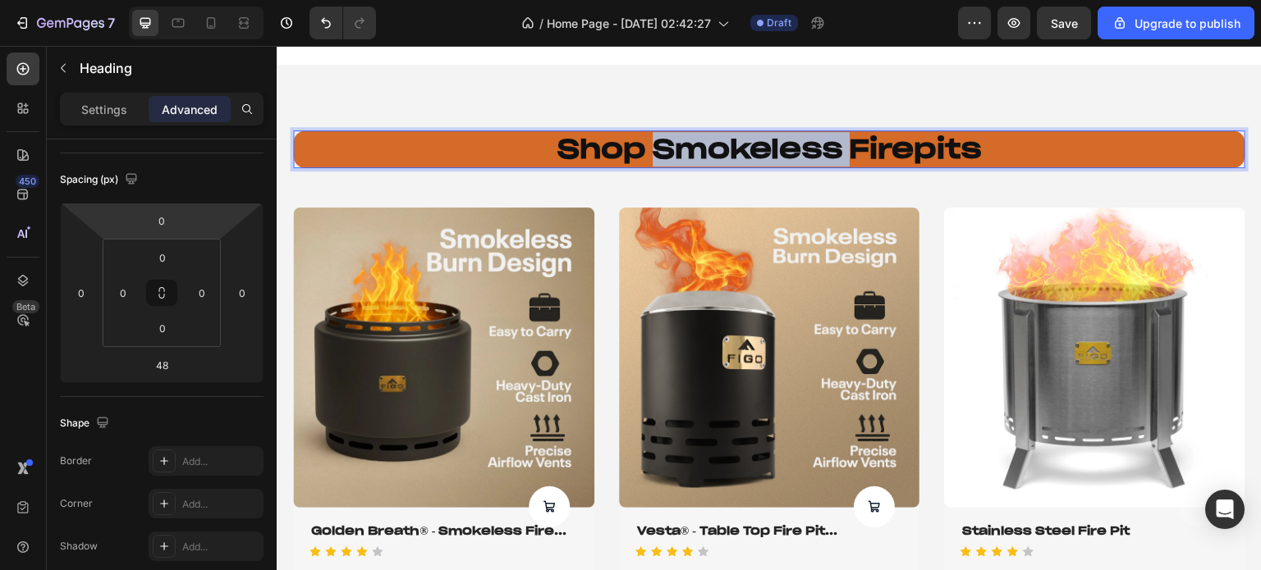
click at [643, 151] on p "shop smokeless firepits" at bounding box center [769, 149] width 949 height 34
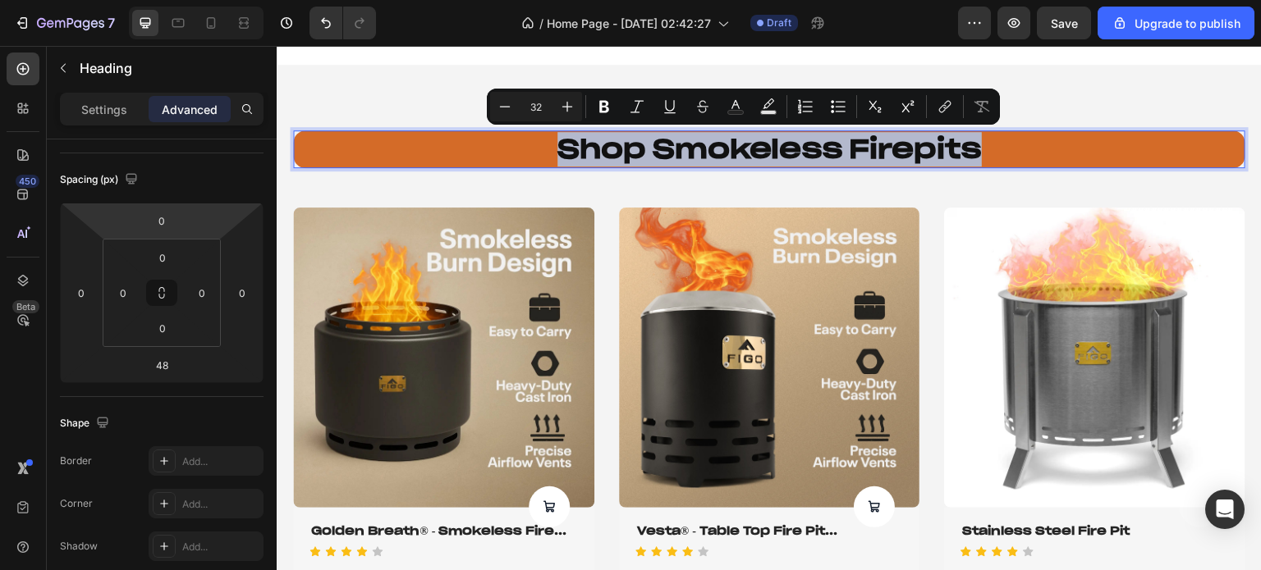
click at [643, 151] on p "shop smokeless firepits" at bounding box center [769, 149] width 949 height 34
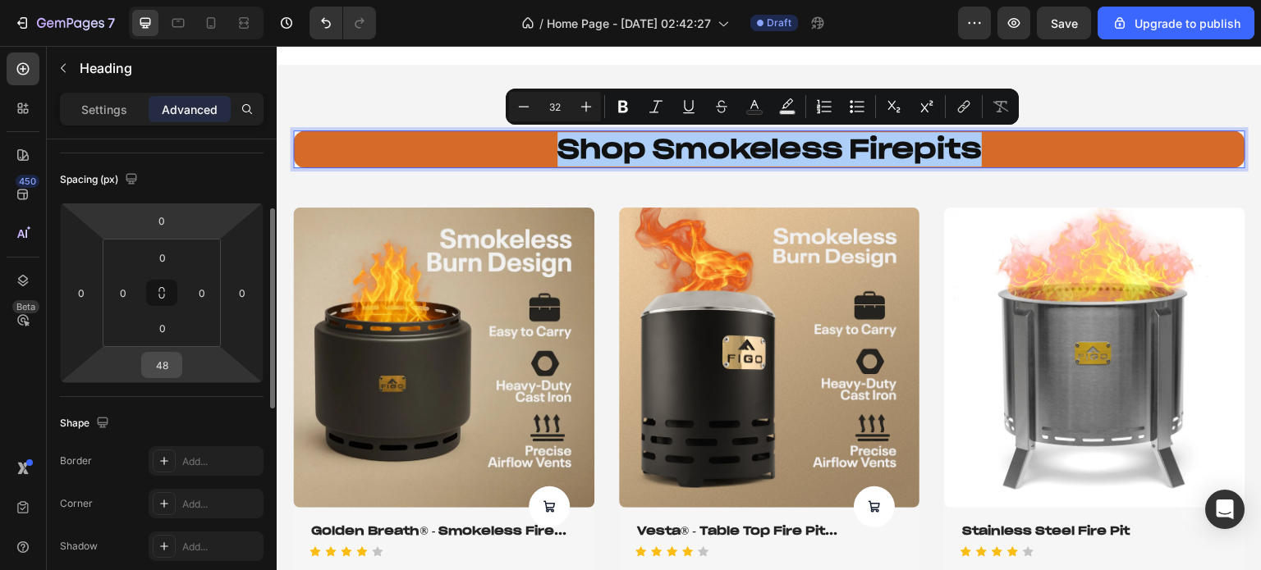
click at [167, 358] on input "48" at bounding box center [161, 365] width 33 height 25
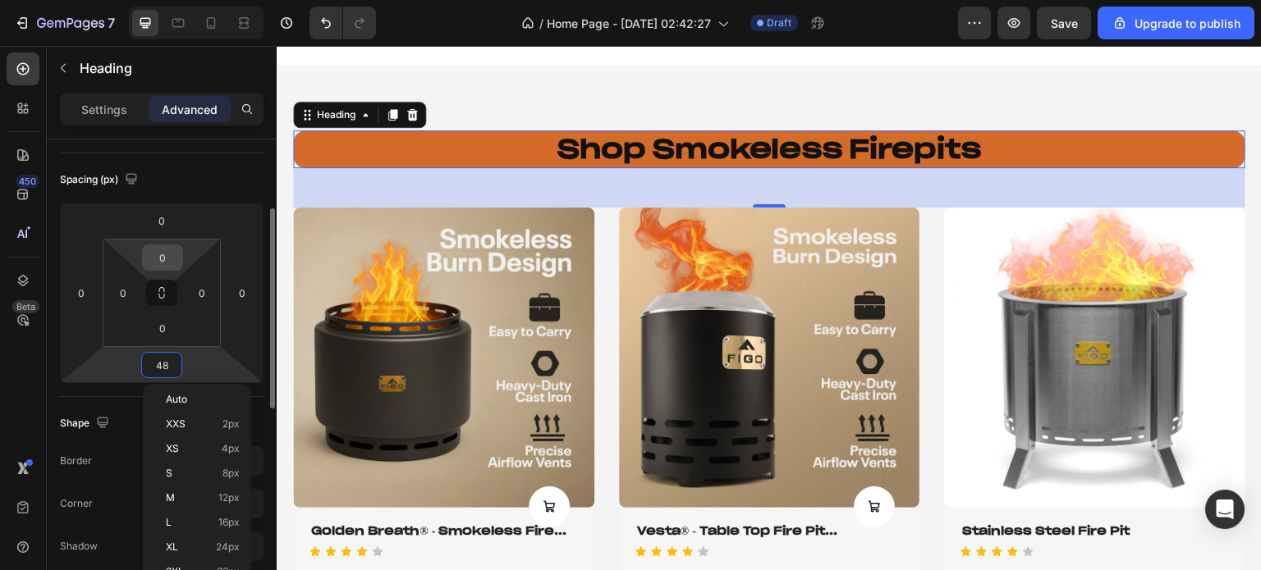
click at [158, 262] on input "0" at bounding box center [162, 257] width 33 height 25
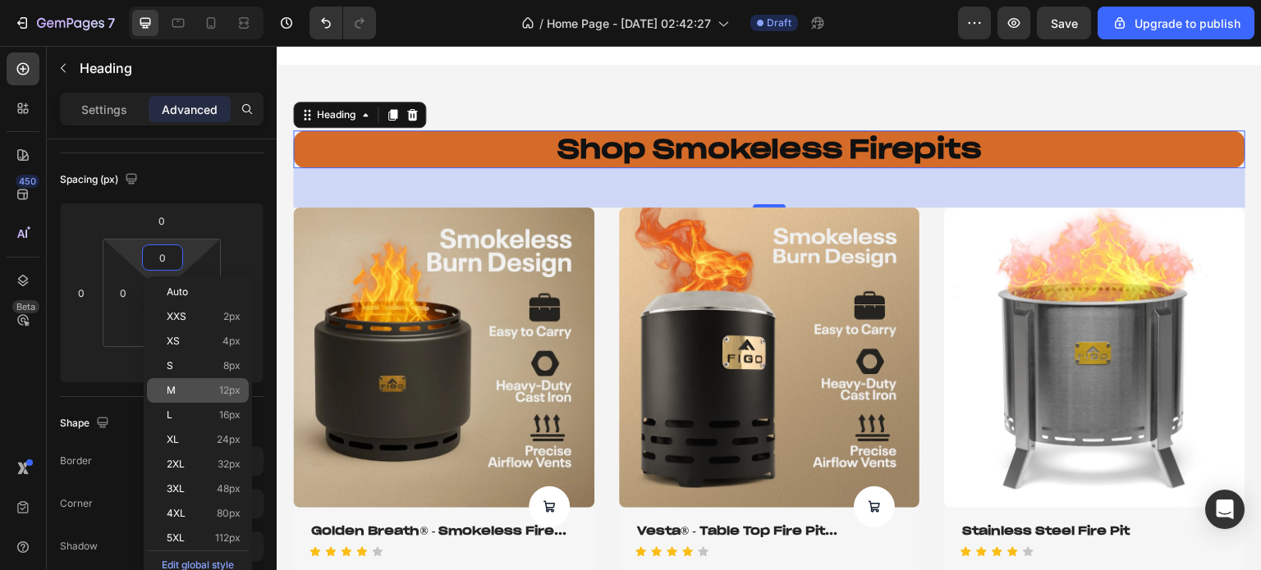
click at [187, 378] on div "M 12px" at bounding box center [198, 390] width 102 height 25
type input "12"
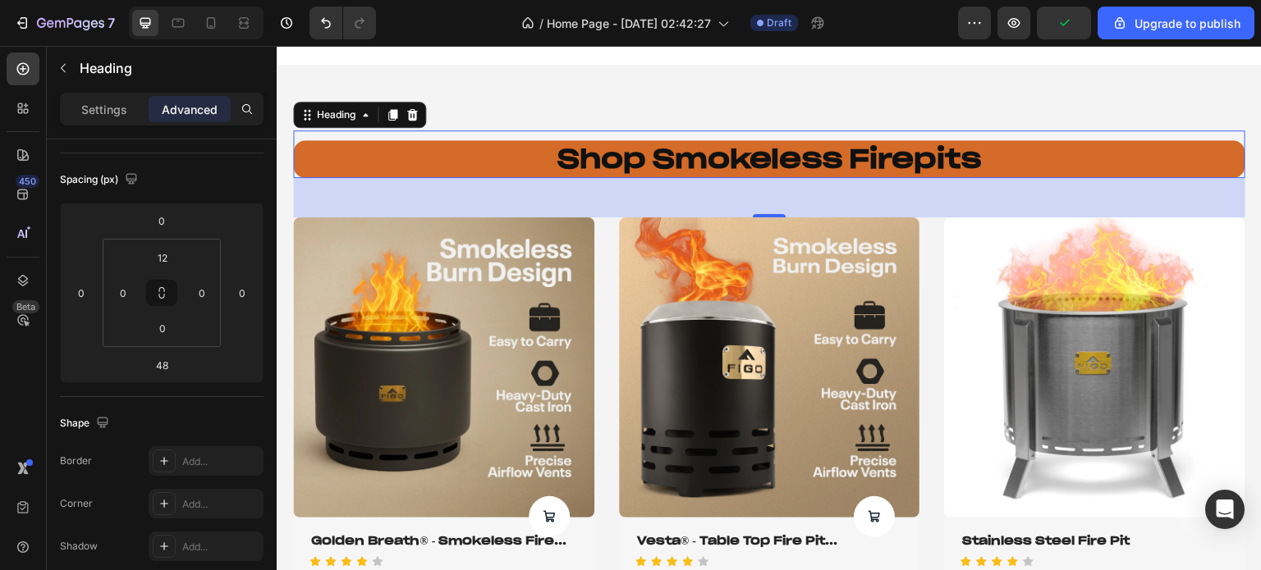
click at [336, 132] on div "shop smokeless firepits Heading 48" at bounding box center [769, 154] width 952 height 48
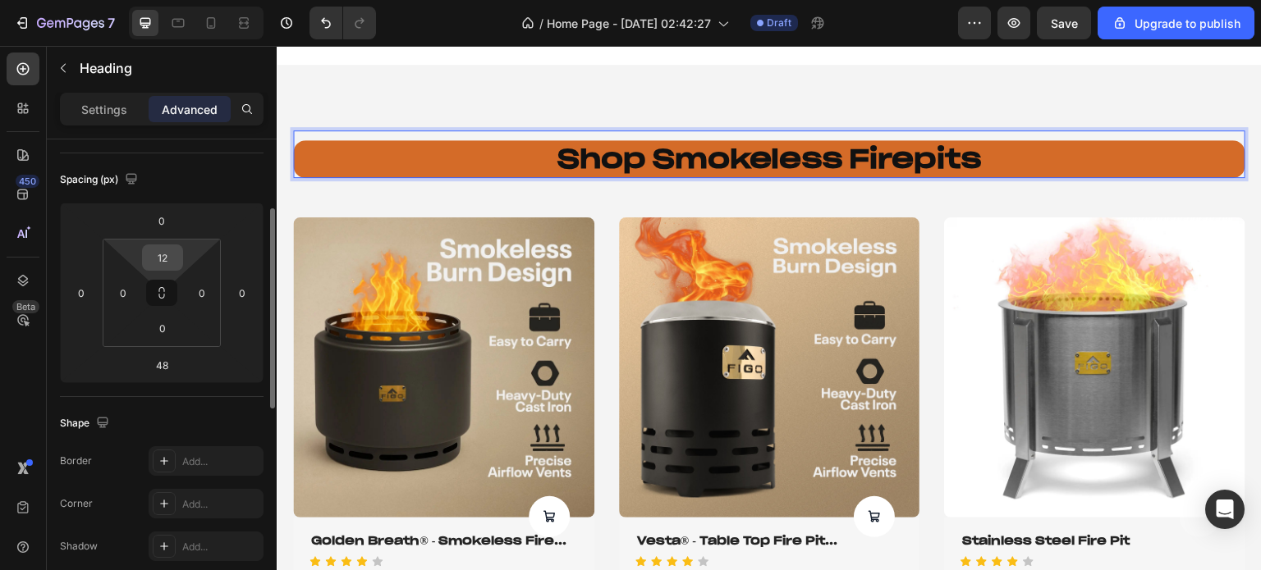
click at [164, 255] on input "12" at bounding box center [162, 257] width 33 height 25
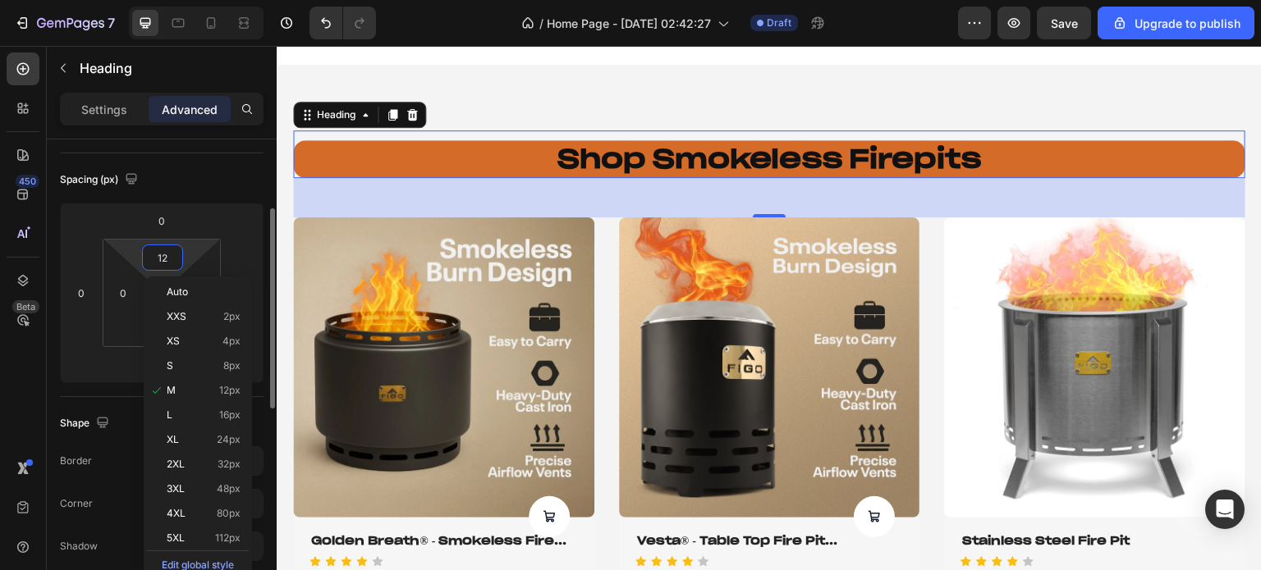
click at [164, 255] on input "12" at bounding box center [162, 257] width 33 height 25
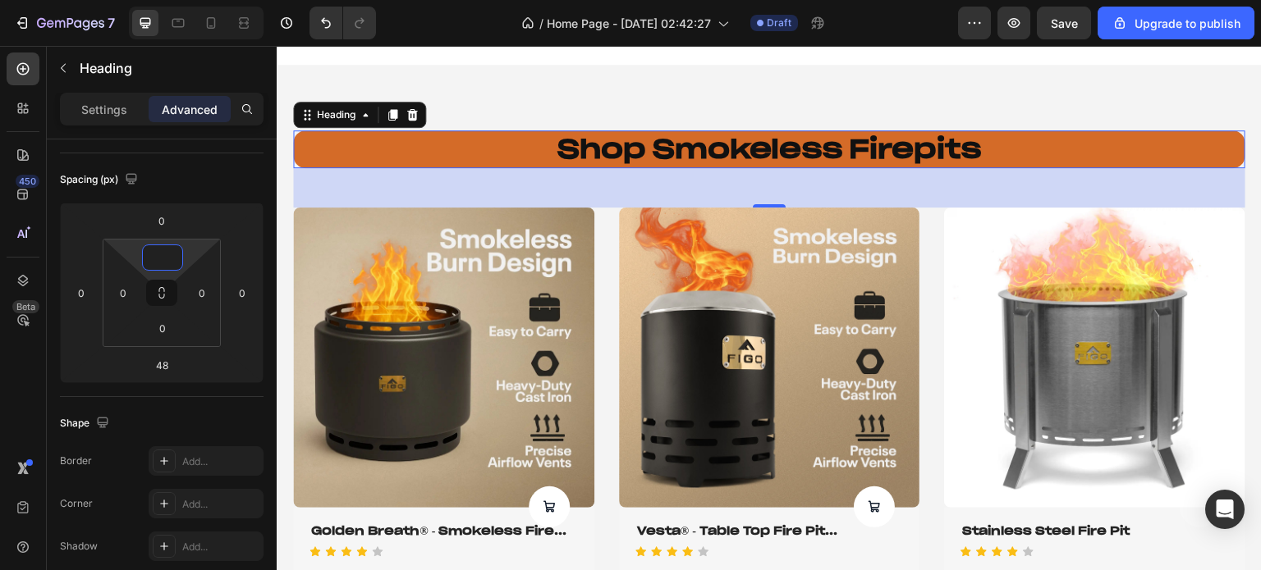
type input "0"
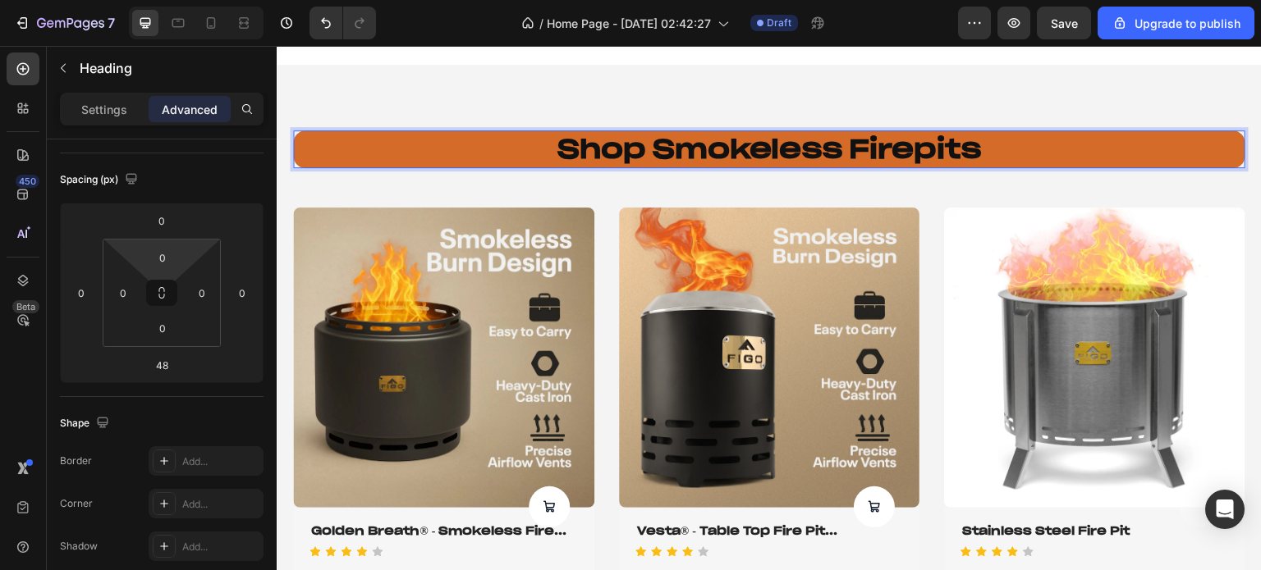
click at [388, 157] on p "shop smokeless firepits" at bounding box center [769, 149] width 949 height 34
click at [387, 153] on p "shop smokeless firepits" at bounding box center [769, 149] width 949 height 34
click at [103, 108] on p "Settings" at bounding box center [104, 109] width 46 height 17
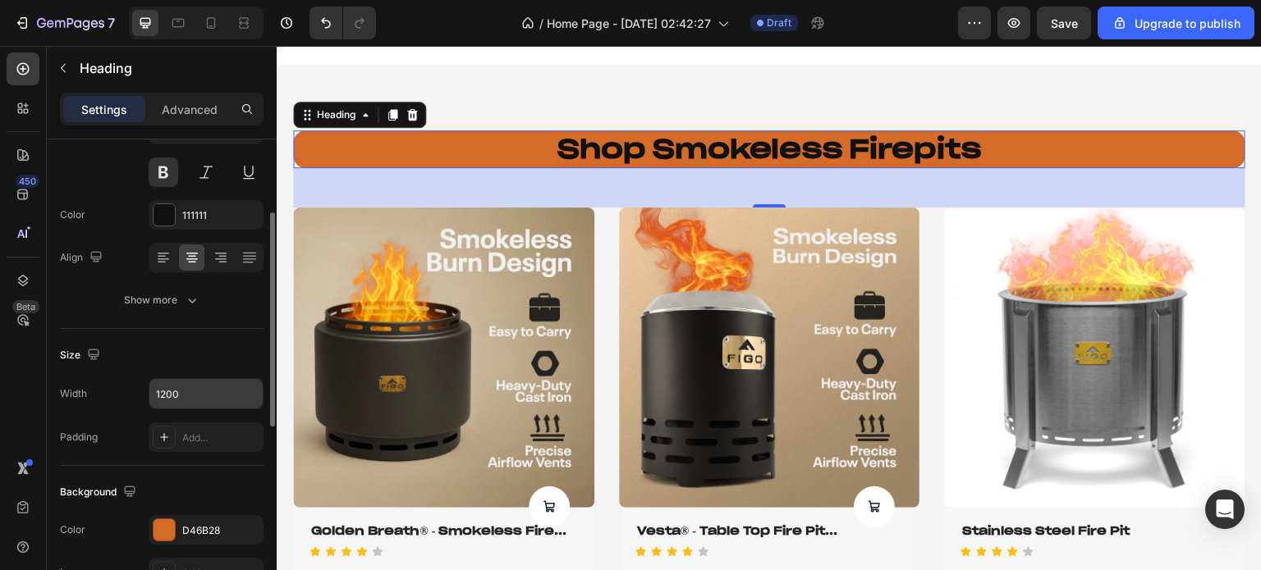
scroll to position [246, 0]
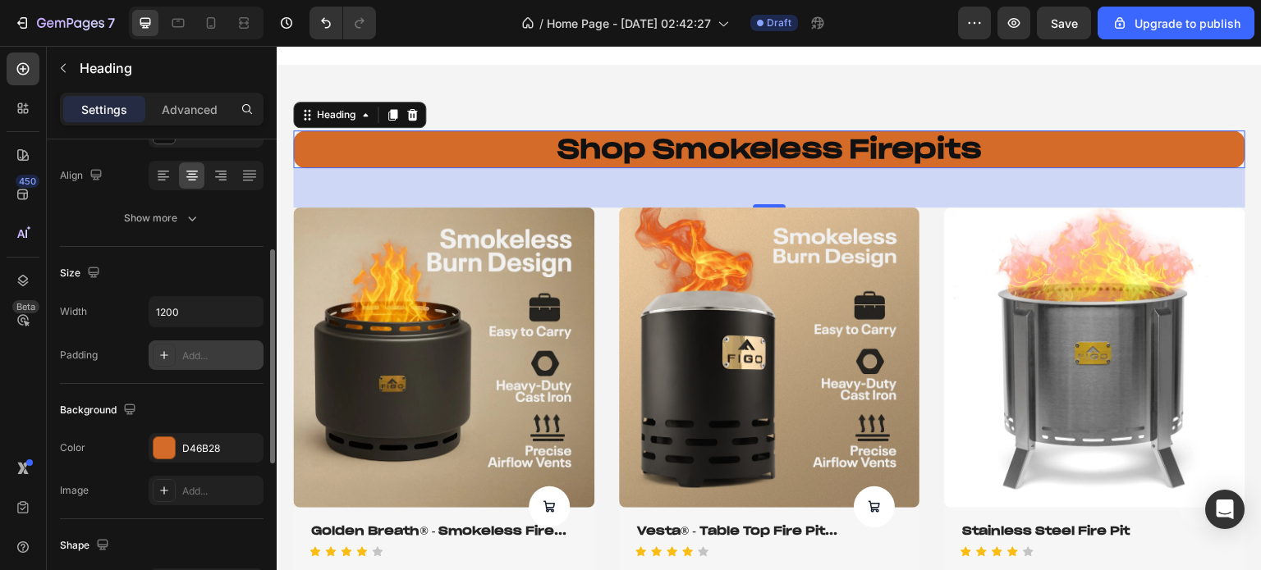
click at [155, 359] on div at bounding box center [164, 355] width 23 height 23
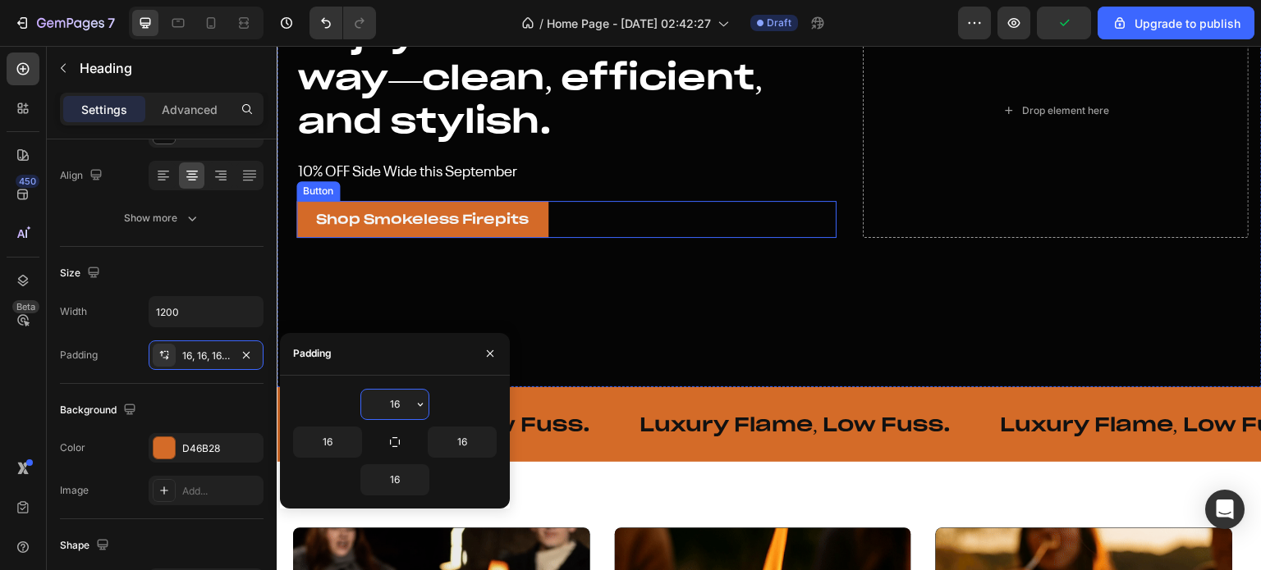
click at [539, 220] on link "Shop Smokeless Firepits" at bounding box center [422, 219] width 252 height 37
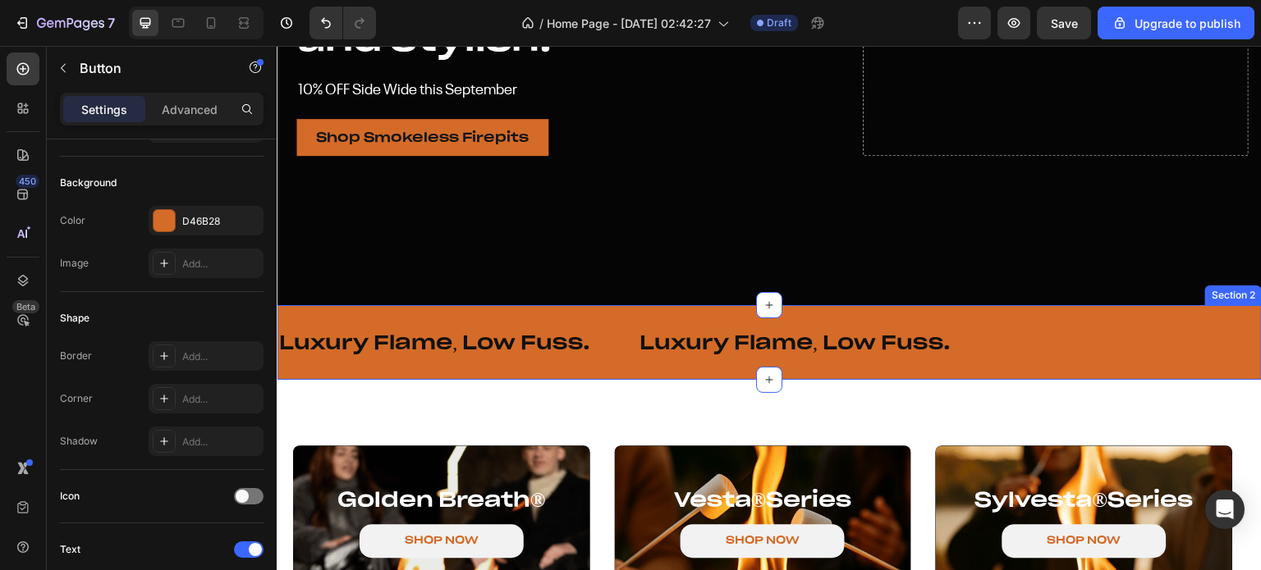
scroll to position [0, 0]
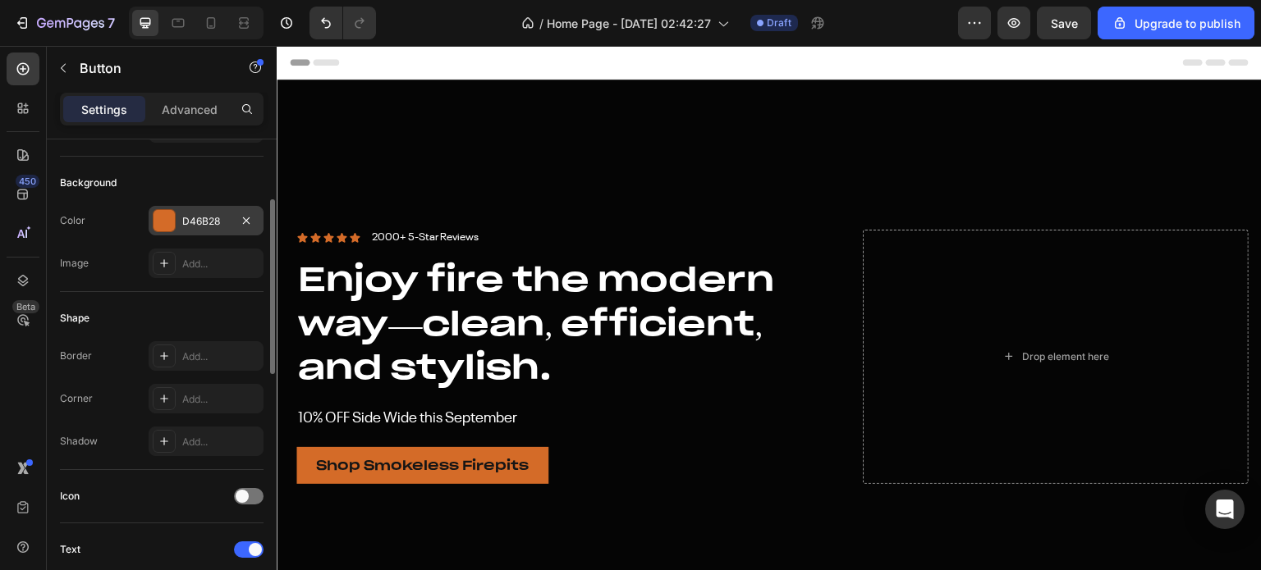
click at [161, 221] on div at bounding box center [163, 220] width 21 height 21
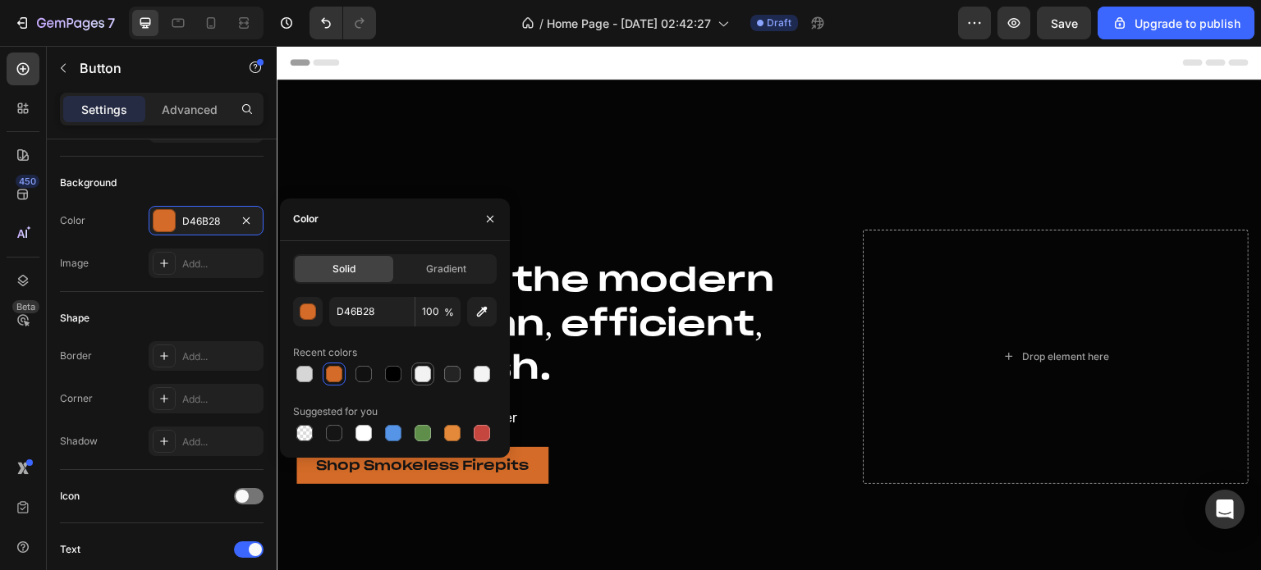
click at [422, 373] on div at bounding box center [422, 374] width 16 height 16
type input "F2F2F2"
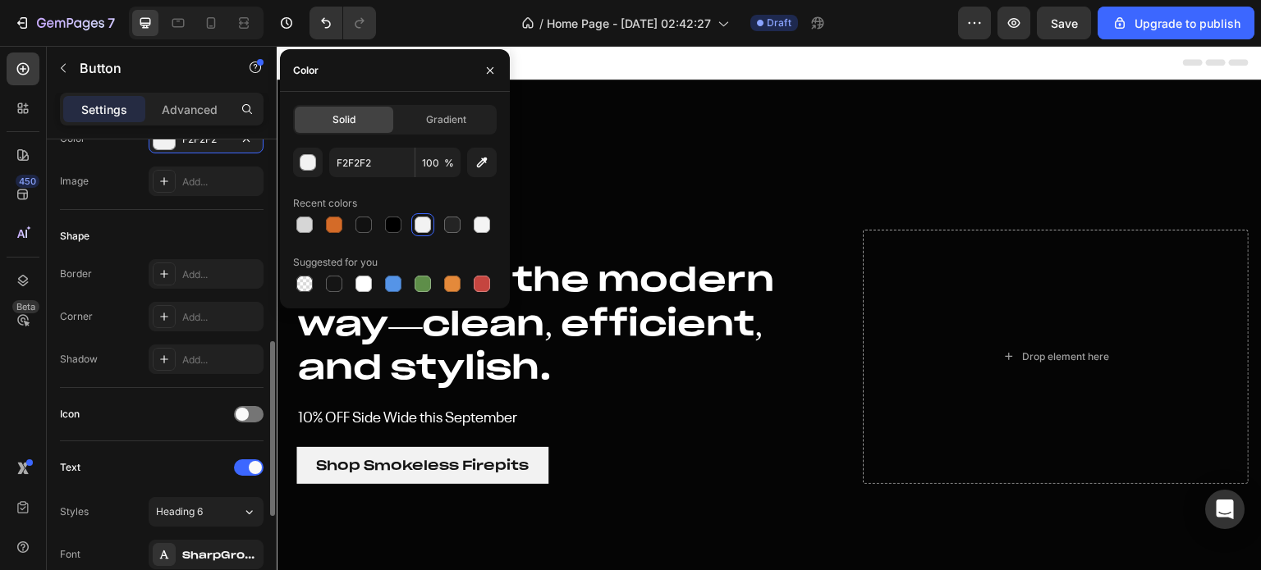
scroll to position [410, 0]
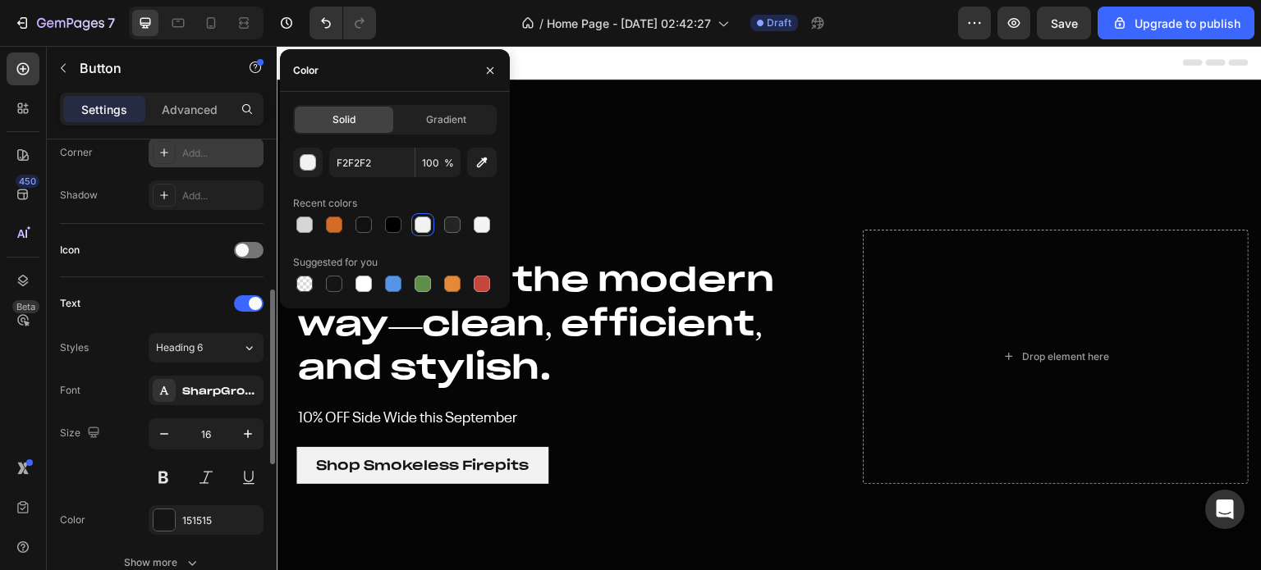
click at [161, 151] on icon at bounding box center [164, 153] width 8 height 8
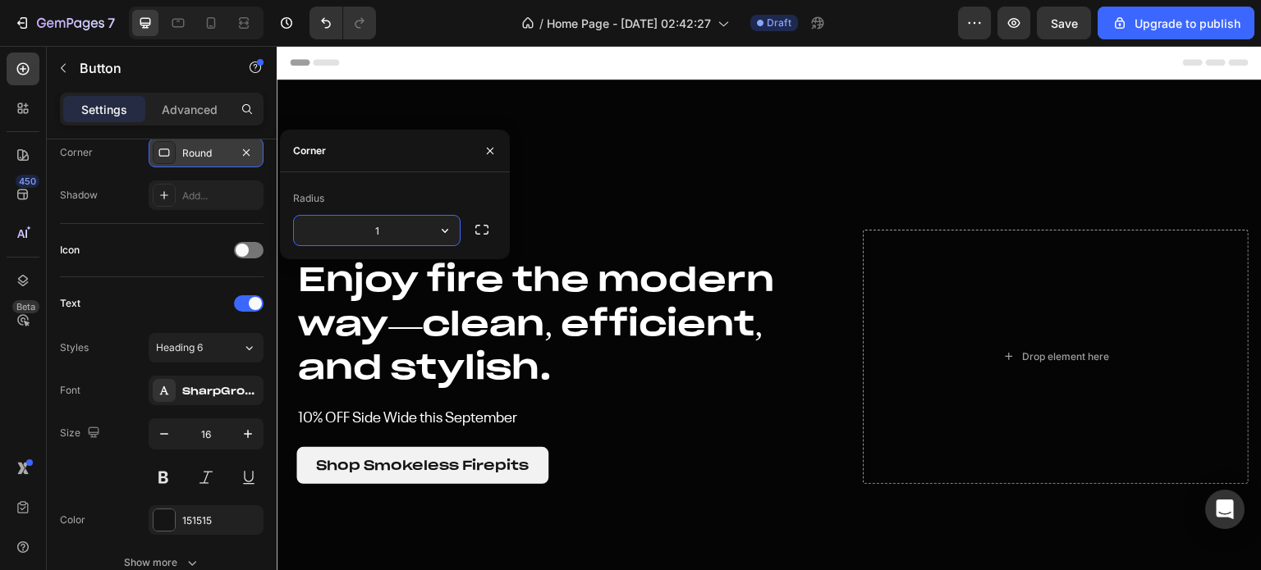
type input "15"
click at [121, 176] on div "Border Add... Corner Round Shadow Add..." at bounding box center [162, 152] width 204 height 115
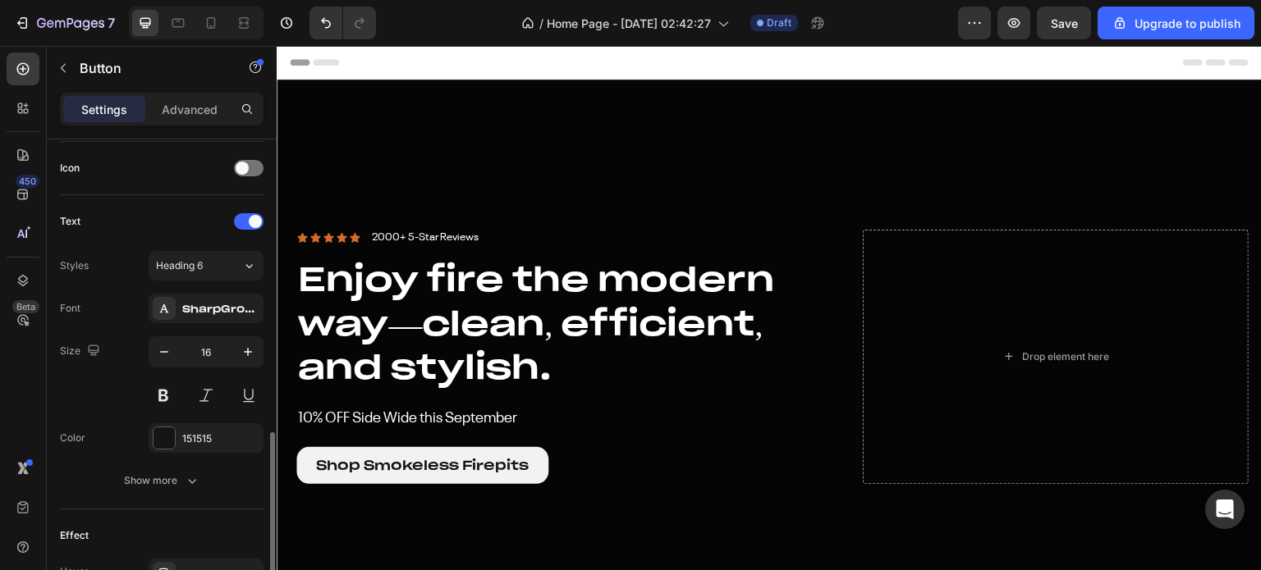
scroll to position [575, 0]
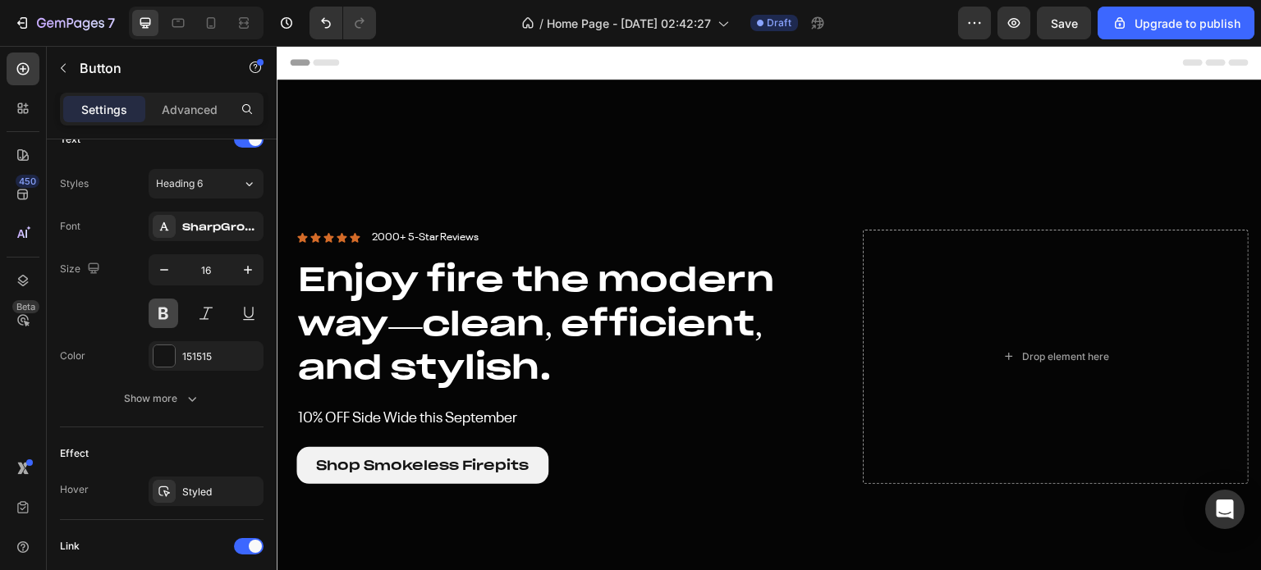
click at [164, 310] on button at bounding box center [164, 314] width 30 height 30
click at [243, 275] on icon "button" at bounding box center [248, 270] width 16 height 16
type input "17"
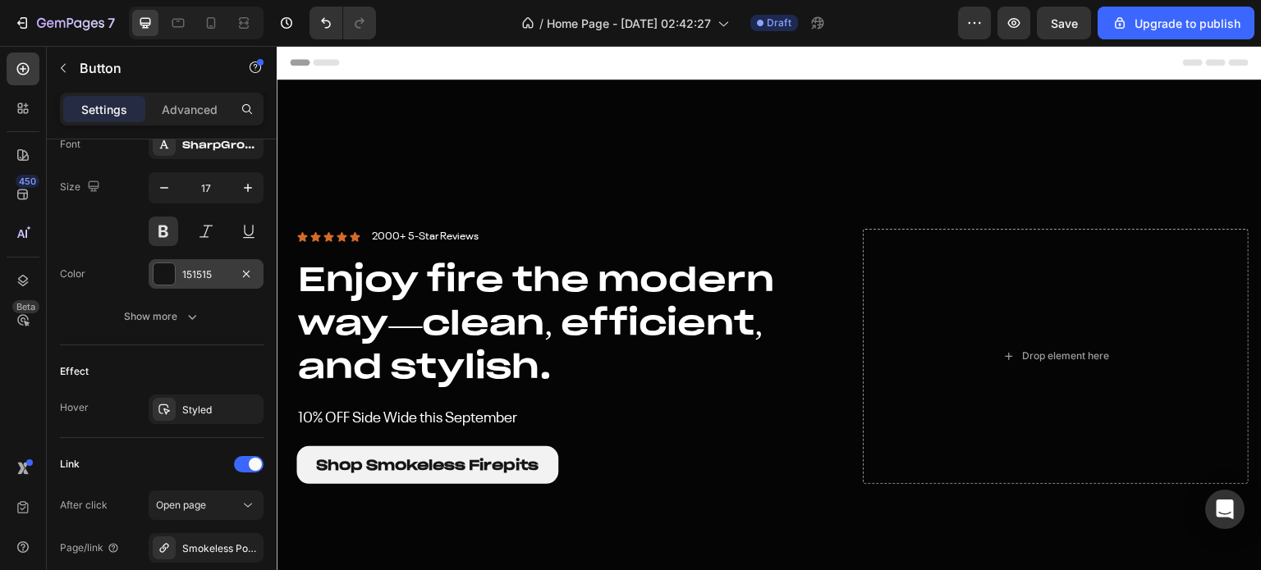
click at [197, 282] on div "151515" at bounding box center [206, 274] width 115 height 30
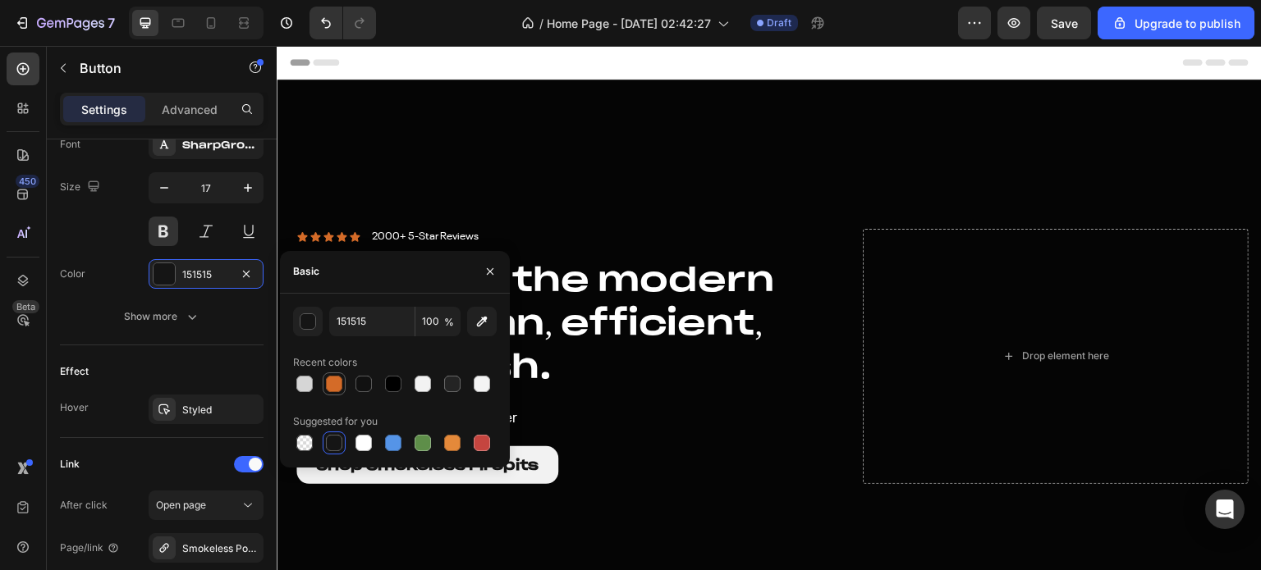
click at [327, 382] on div at bounding box center [334, 384] width 16 height 16
type input "D46B28"
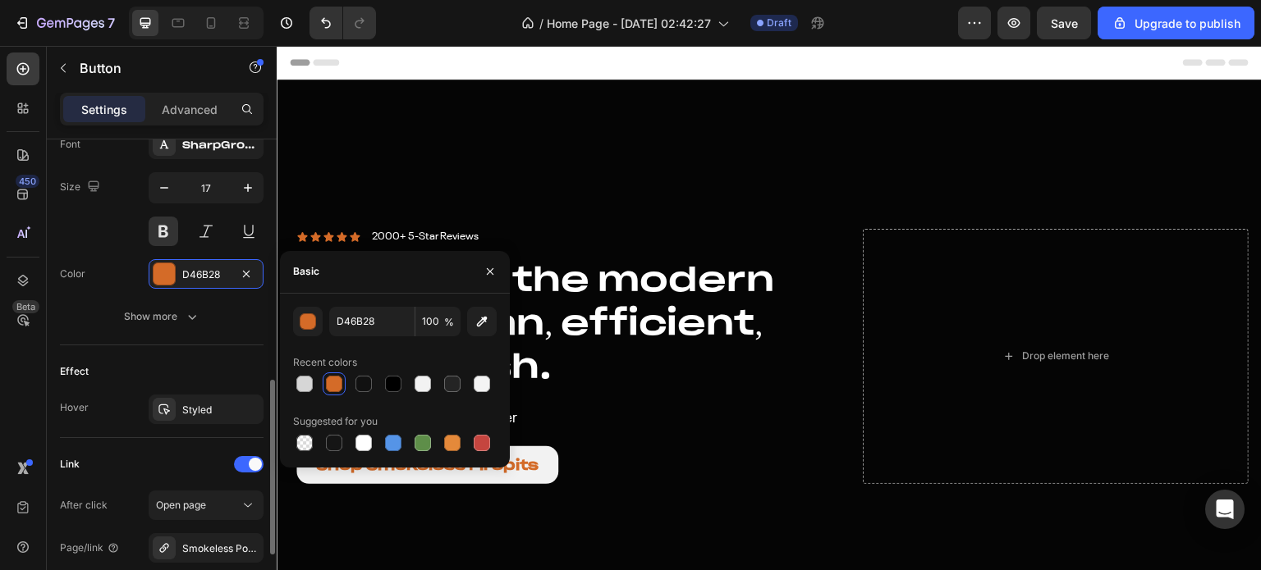
click at [115, 254] on div "Font SharpGroteskPETrialMedium-25-BF646589e6051e7 Size 17 Color D46B28 Show more" at bounding box center [162, 231] width 204 height 202
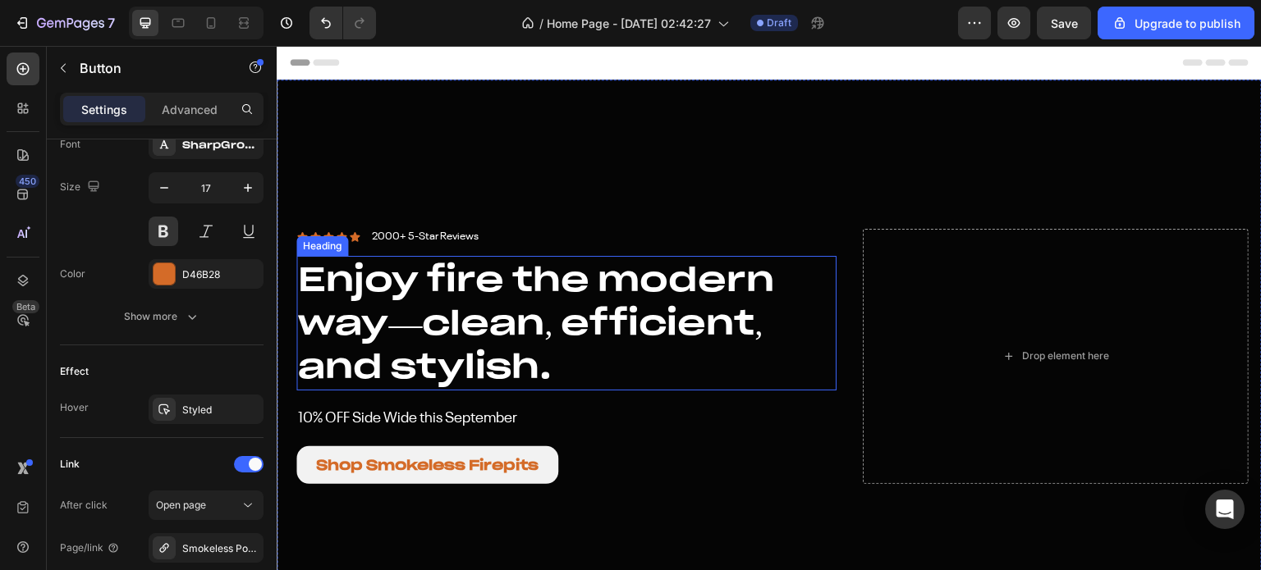
scroll to position [164, 0]
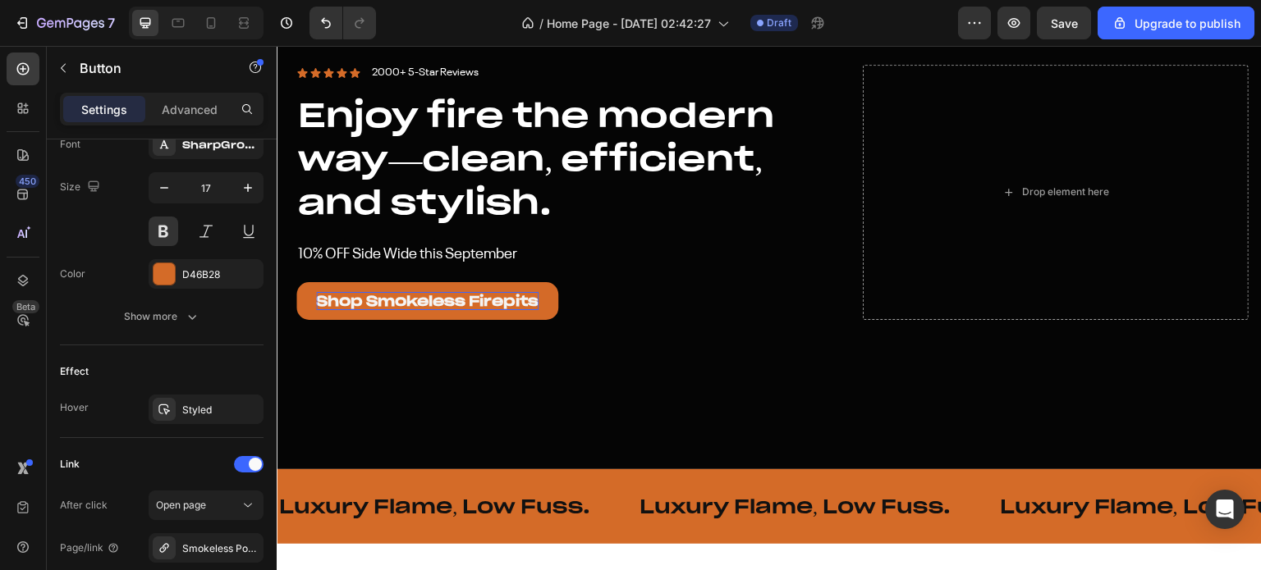
click at [513, 297] on p "Shop Smokeless Firepits" at bounding box center [427, 301] width 222 height 18
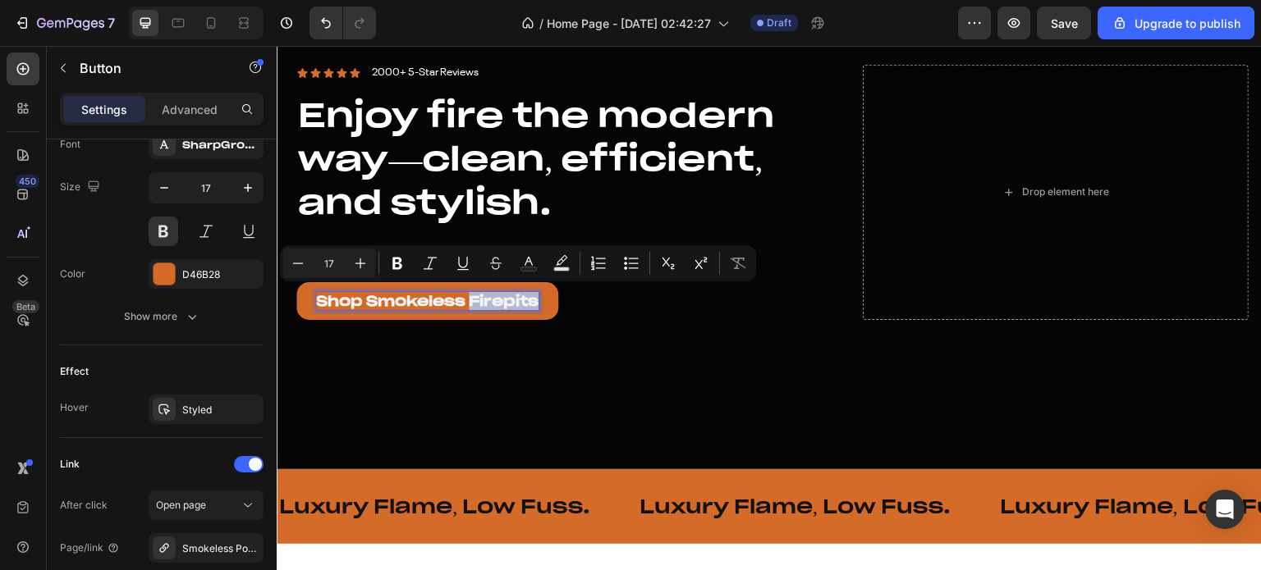
click at [505, 299] on p "Shop Smokeless Firepits" at bounding box center [427, 301] width 222 height 18
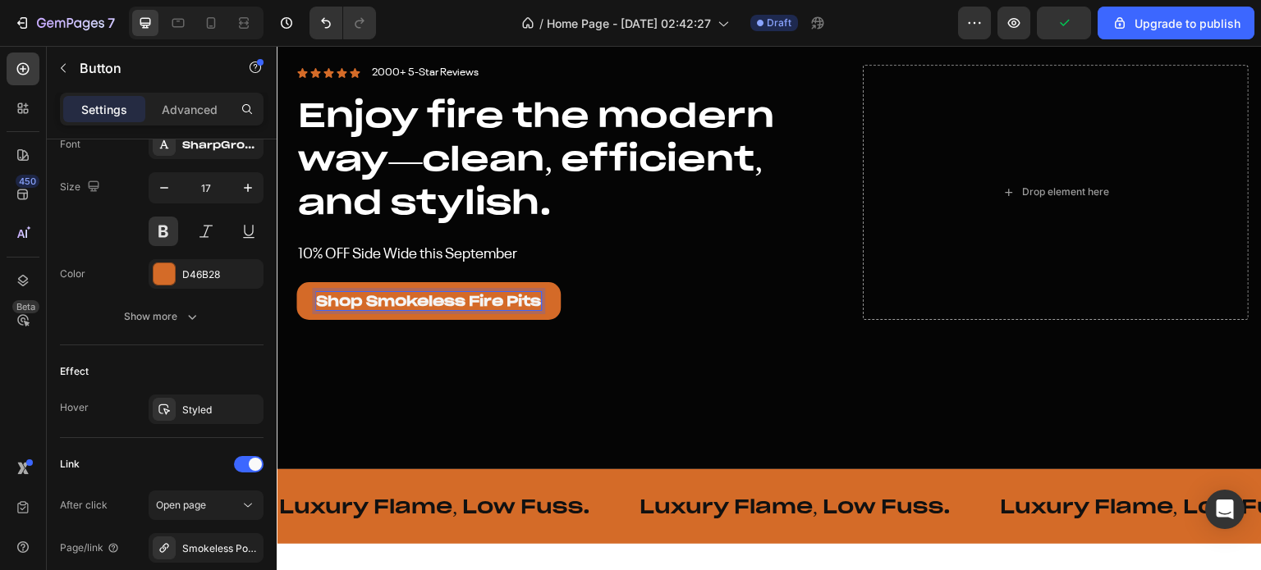
click at [632, 313] on div "Shop Smokeless Fire Pits Button" at bounding box center [566, 301] width 540 height 38
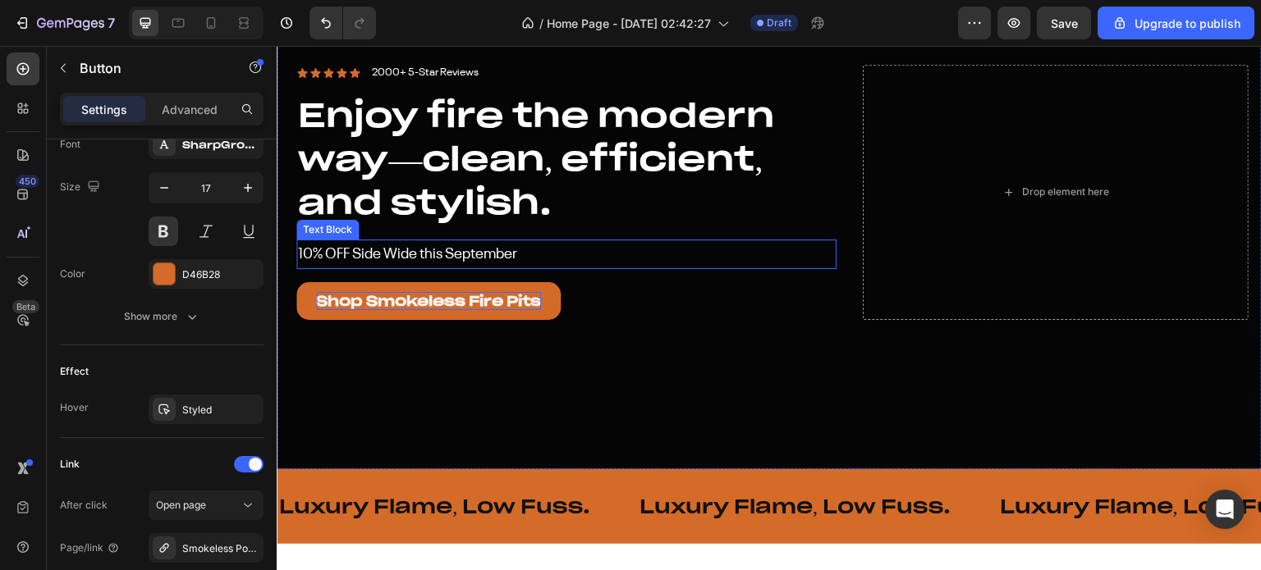
scroll to position [82, 0]
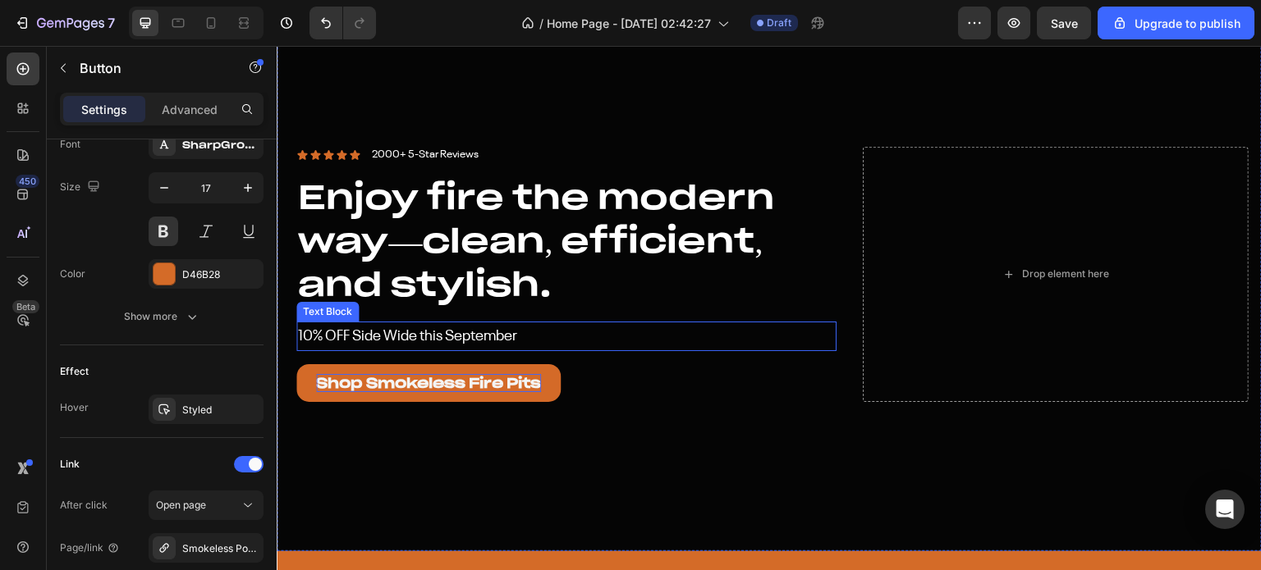
click at [437, 338] on p "10% OFF Side Wide this September" at bounding box center [566, 336] width 537 height 26
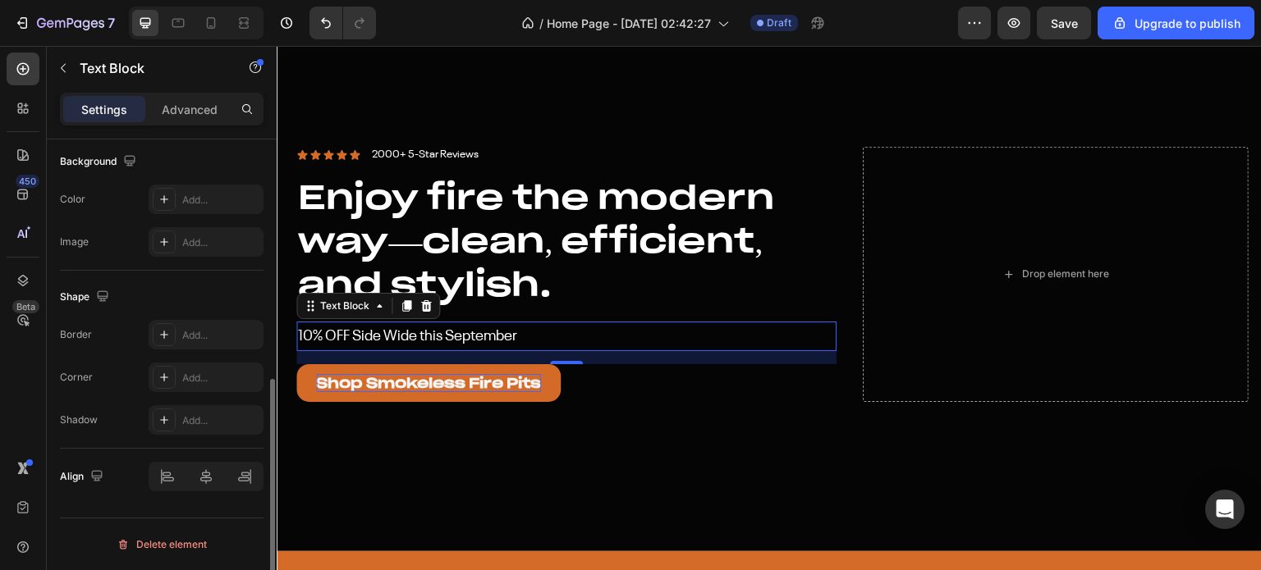
click at [437, 338] on p "10% OFF Side Wide this September" at bounding box center [566, 336] width 537 height 26
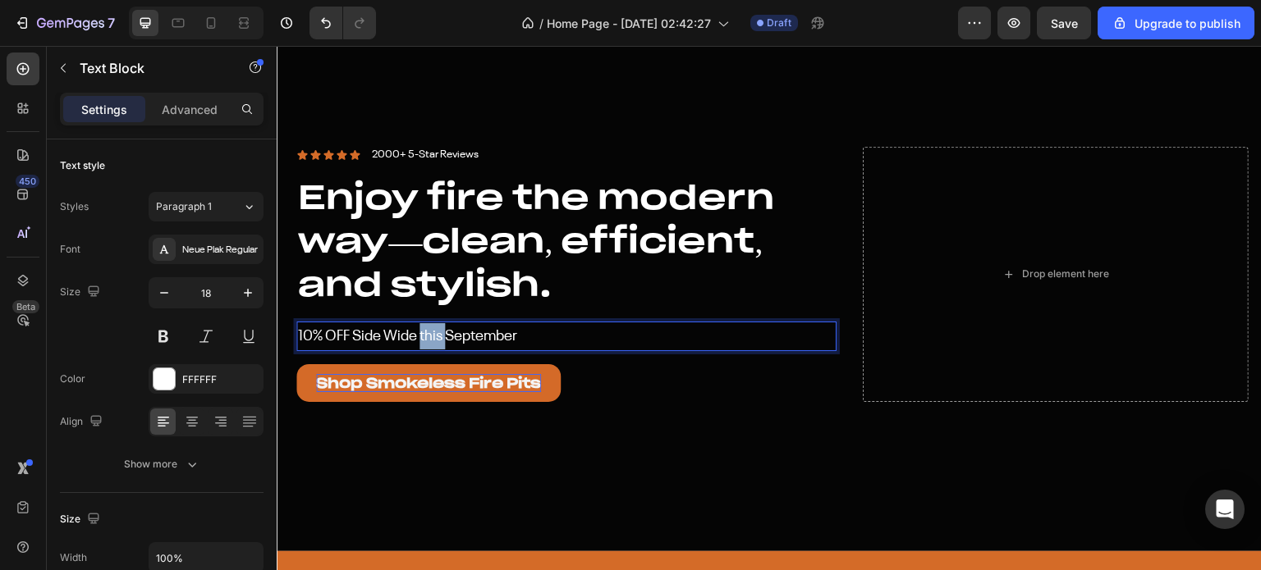
click at [437, 338] on p "10% OFF Side Wide this September" at bounding box center [566, 336] width 537 height 26
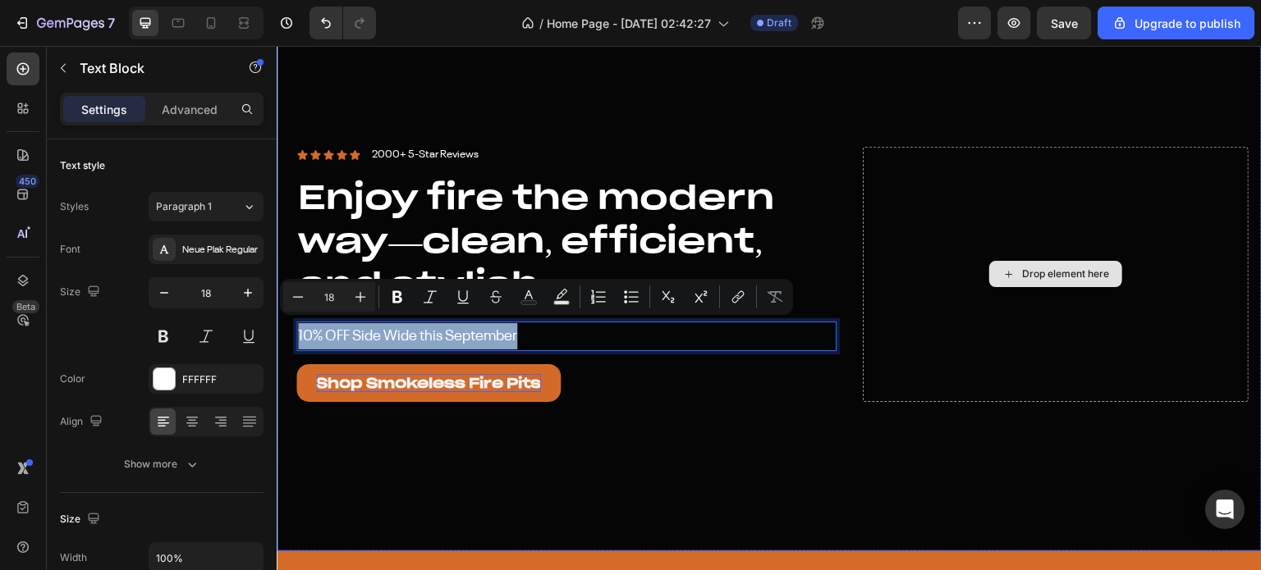
click at [882, 191] on div "Drop element here" at bounding box center [1056, 274] width 386 height 255
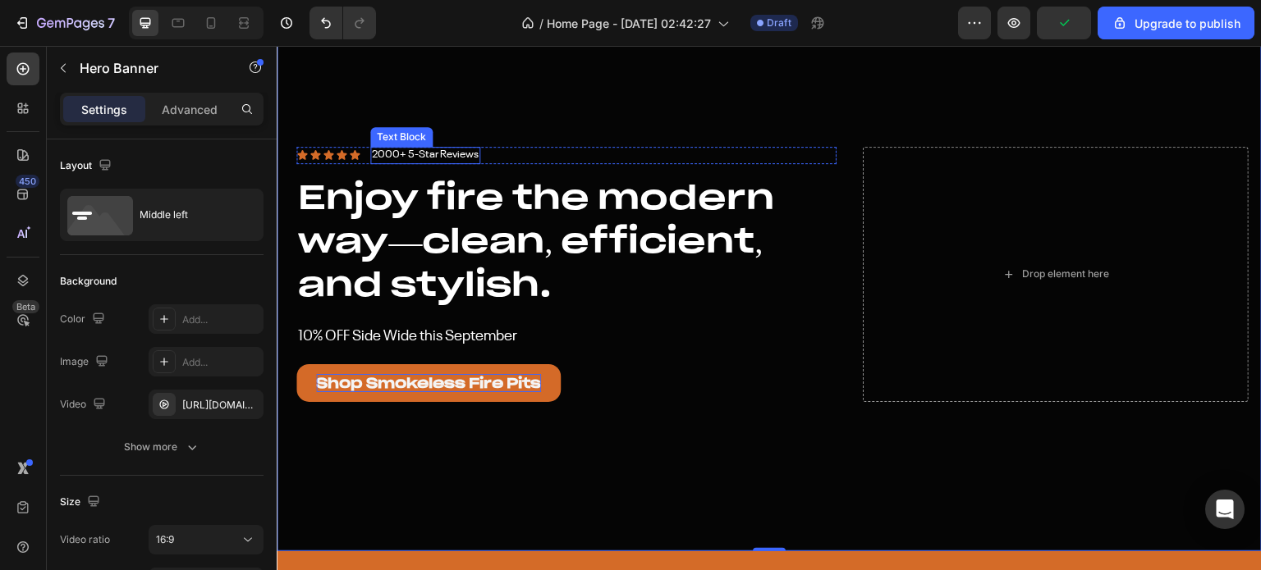
click at [437, 152] on p "2000+ 5-Star Reviews" at bounding box center [425, 156] width 107 height 14
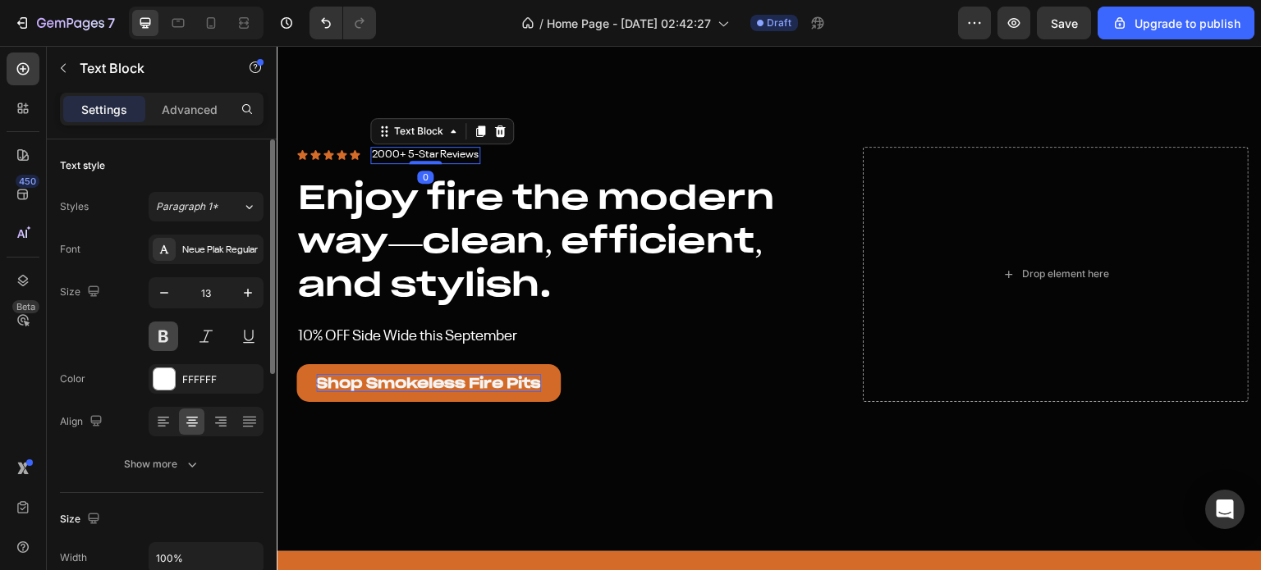
click at [166, 331] on button at bounding box center [164, 337] width 30 height 30
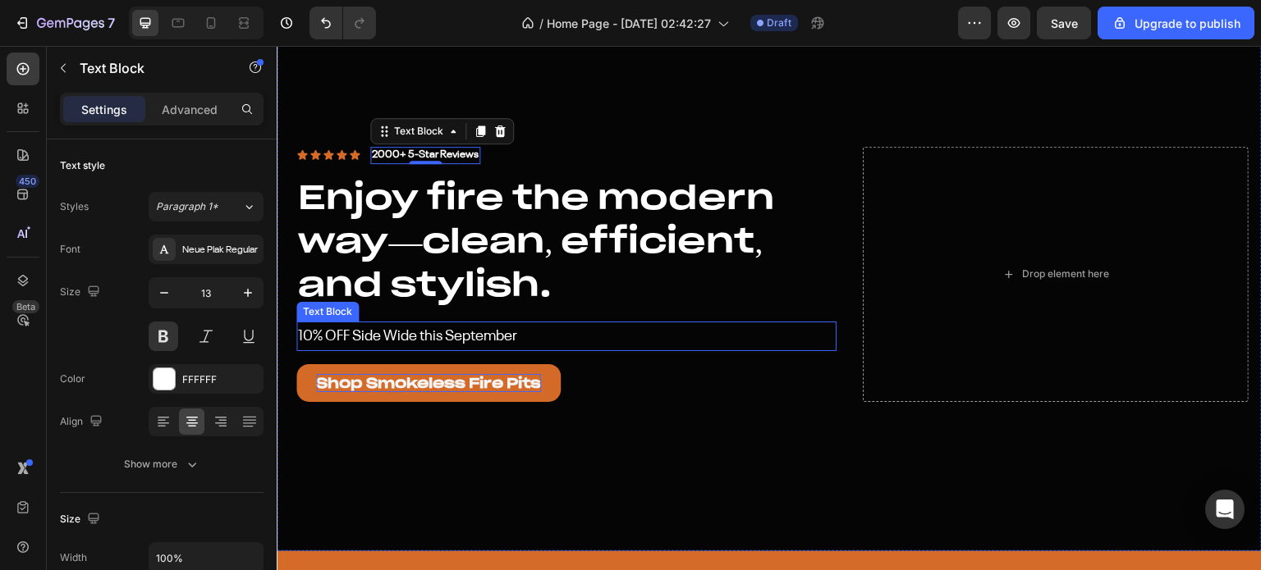
click at [471, 331] on p "10% OFF Side Wide this September" at bounding box center [566, 336] width 537 height 26
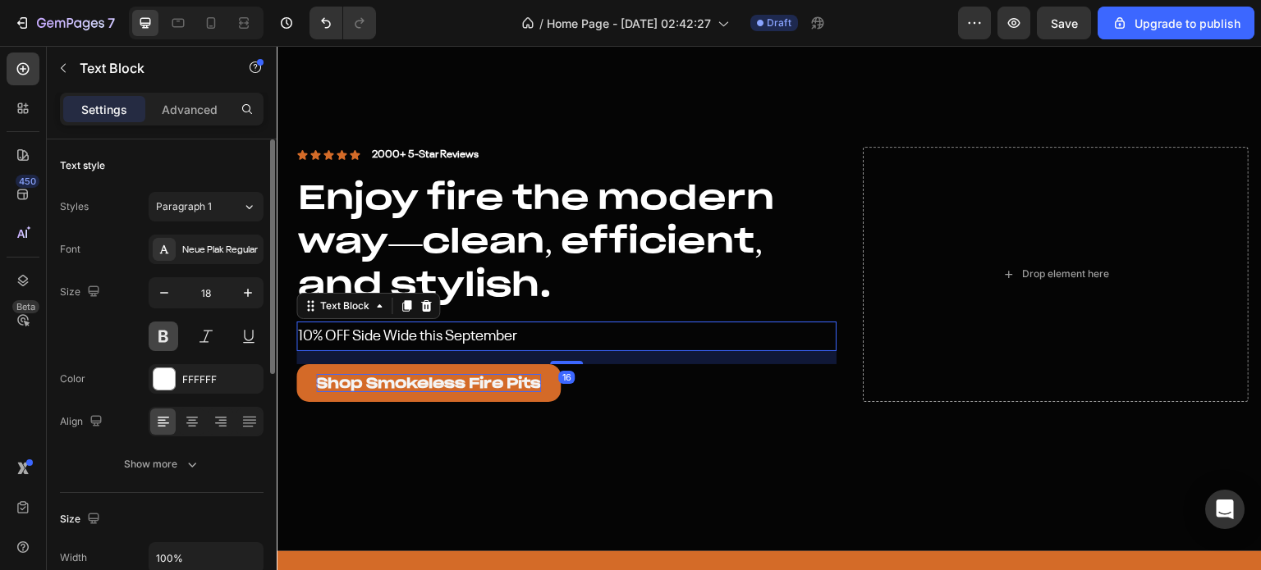
click at [163, 341] on button at bounding box center [164, 337] width 30 height 30
drag, startPoint x: 163, startPoint y: 341, endPoint x: 28, endPoint y: 284, distance: 146.3
click at [163, 341] on button at bounding box center [164, 337] width 30 height 30
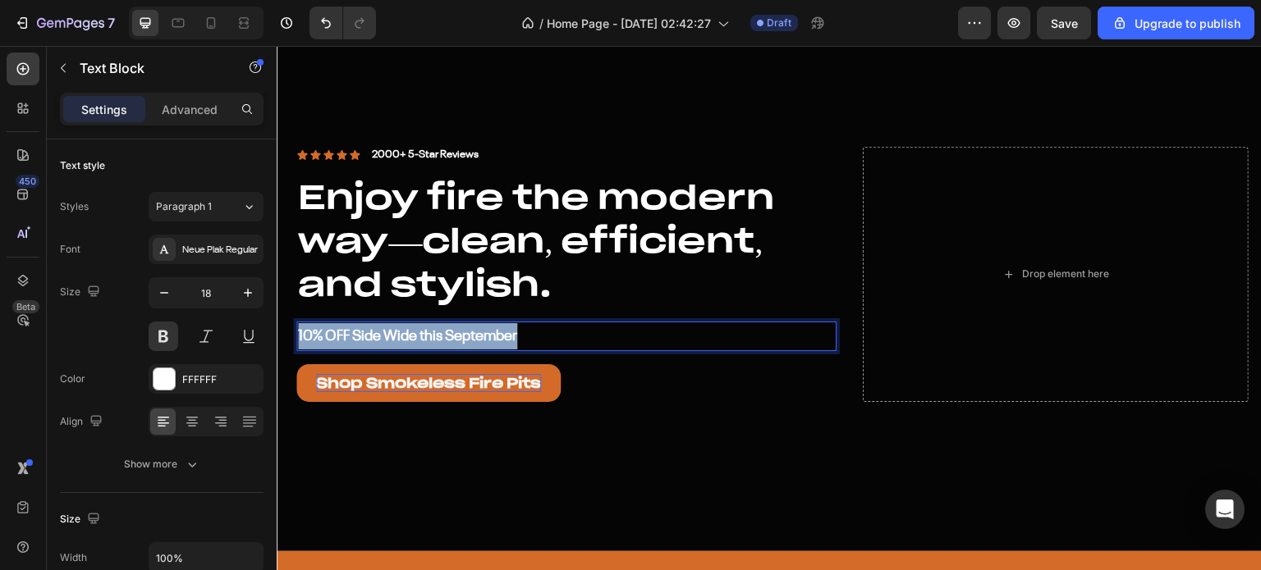
click at [478, 327] on p "10% OFF Side Wide this September" at bounding box center [566, 336] width 537 height 26
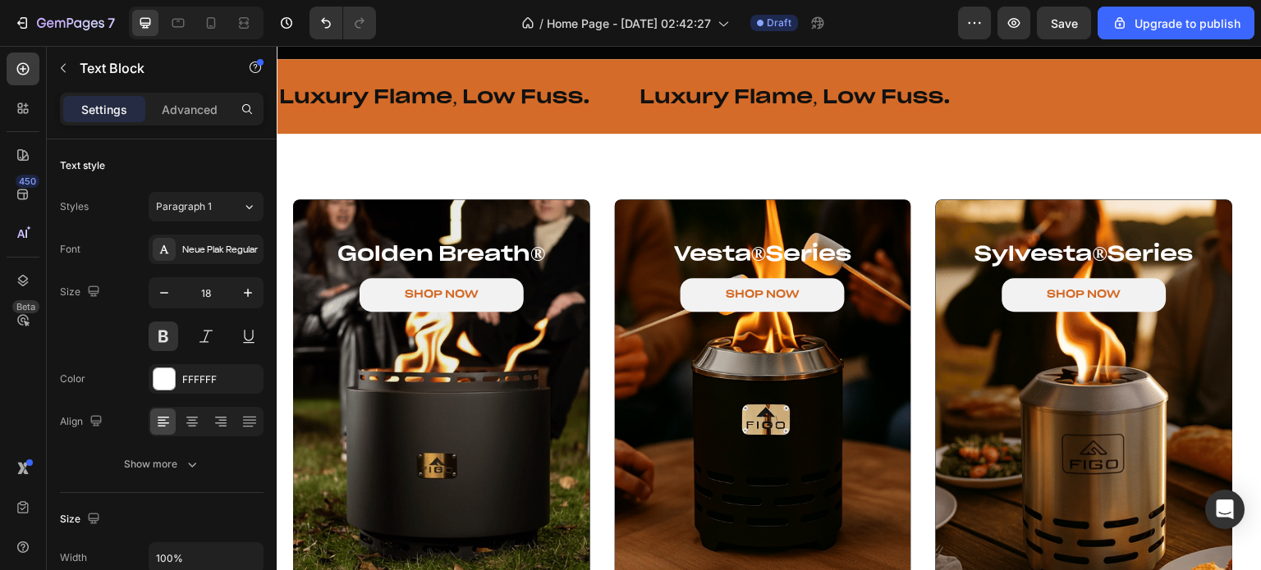
scroll to position [164, 0]
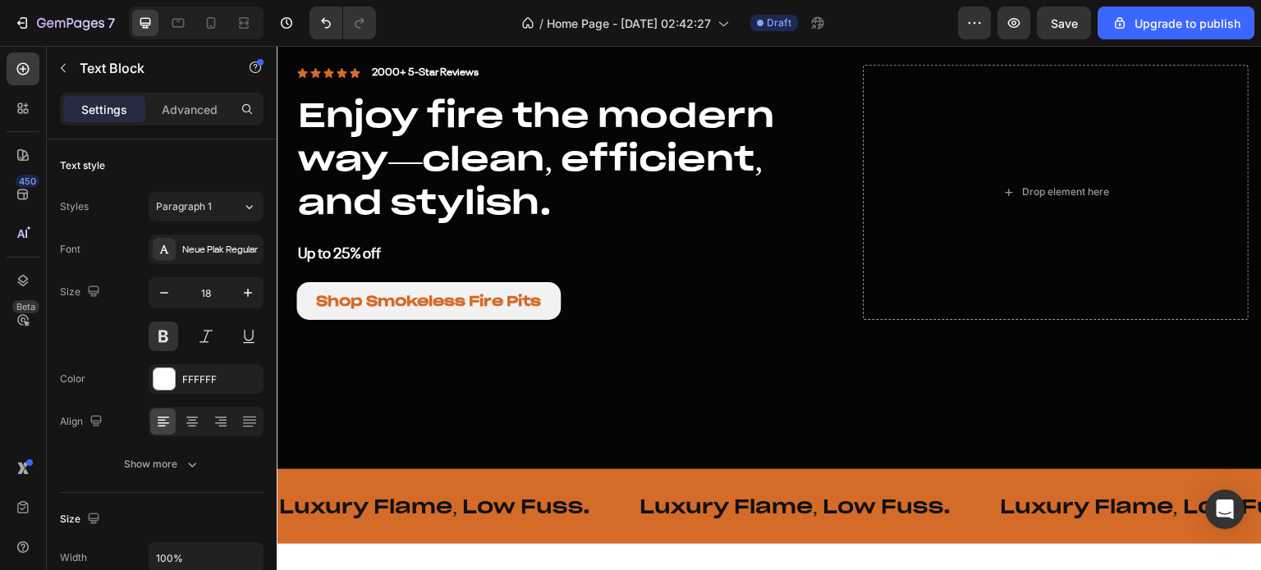
click at [365, 253] on p "Up to 25% off" at bounding box center [566, 254] width 537 height 26
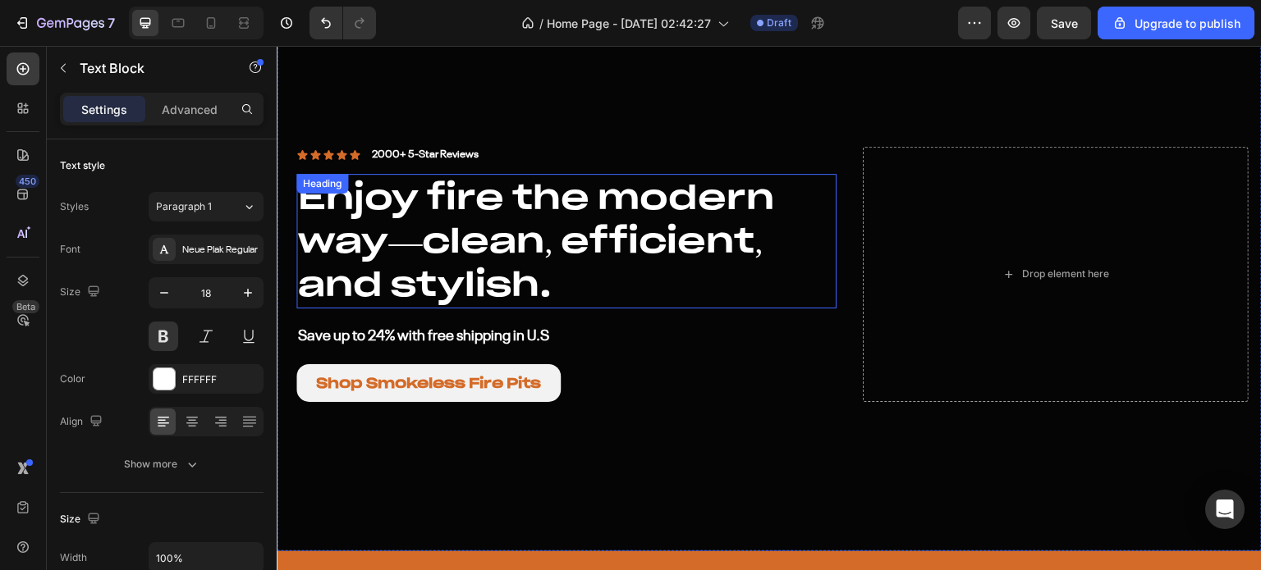
scroll to position [246, 0]
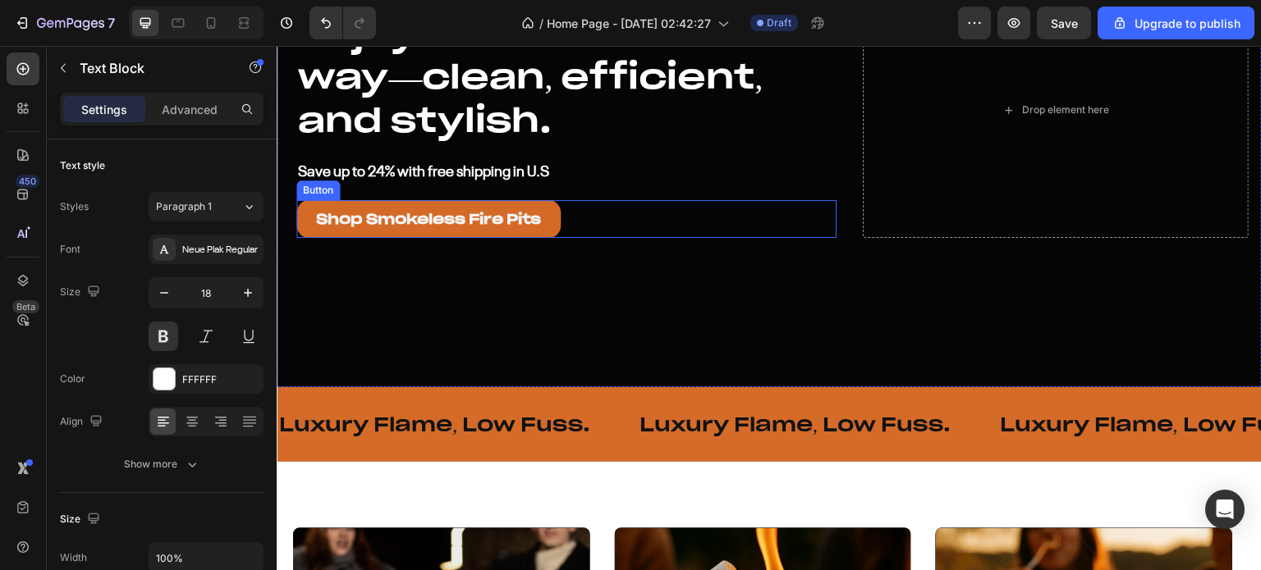
click at [556, 218] on link "Shop Smokeless Fire Pits" at bounding box center [428, 219] width 264 height 38
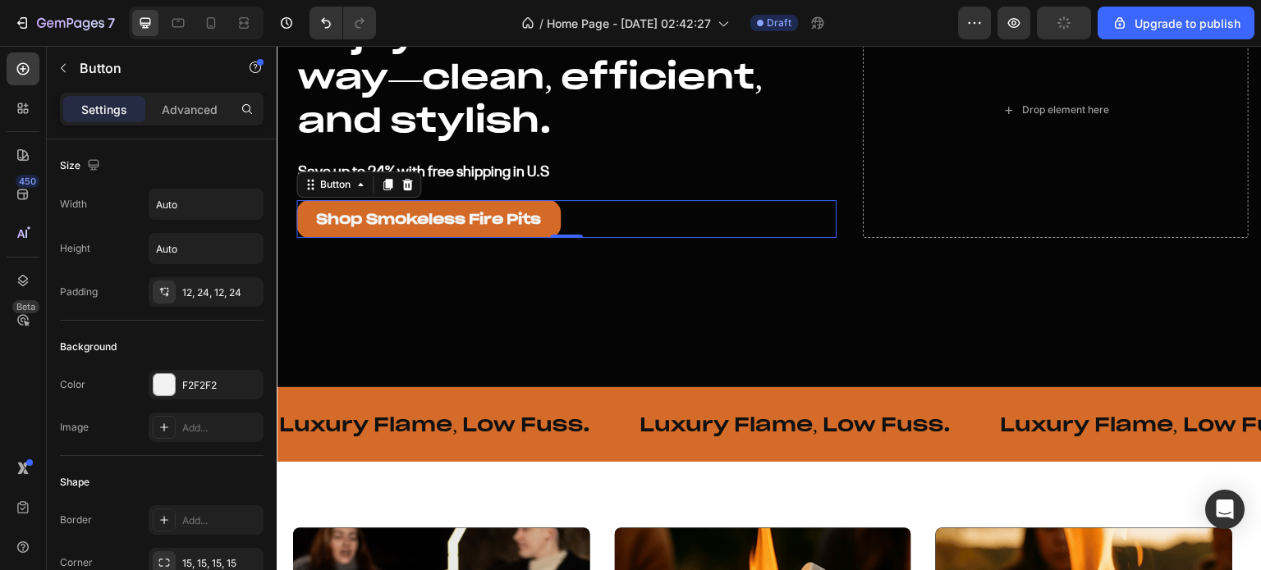
click at [549, 213] on link "Shop Smokeless Fire Pits" at bounding box center [428, 219] width 264 height 38
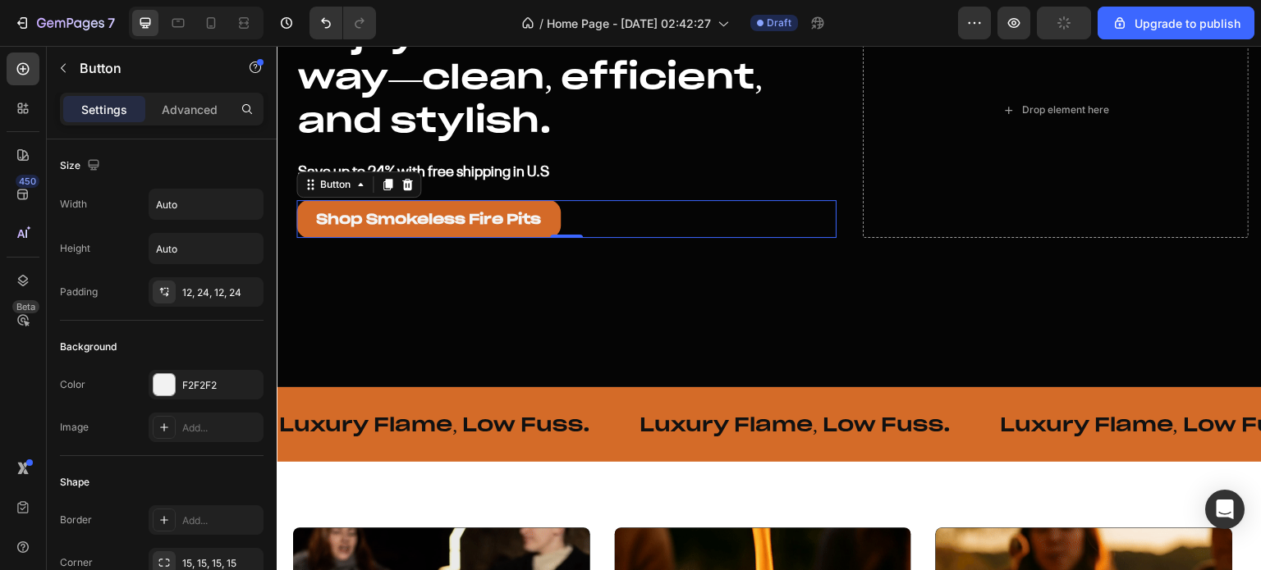
click at [549, 213] on link "Shop Smokeless Fire Pits" at bounding box center [428, 219] width 264 height 38
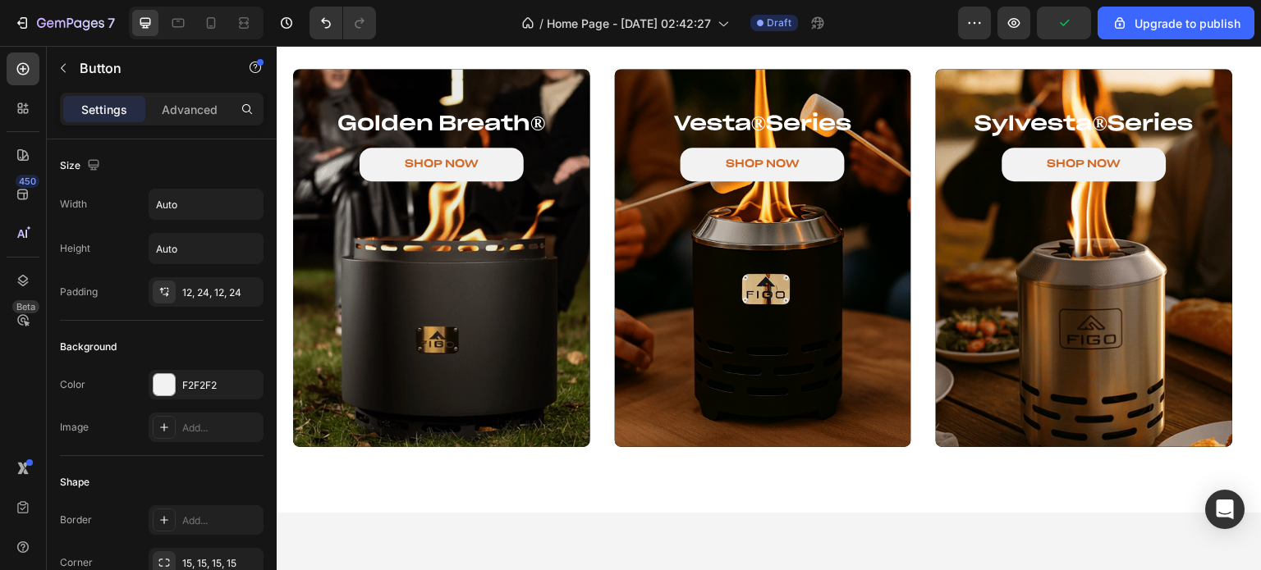
scroll to position [130, 0]
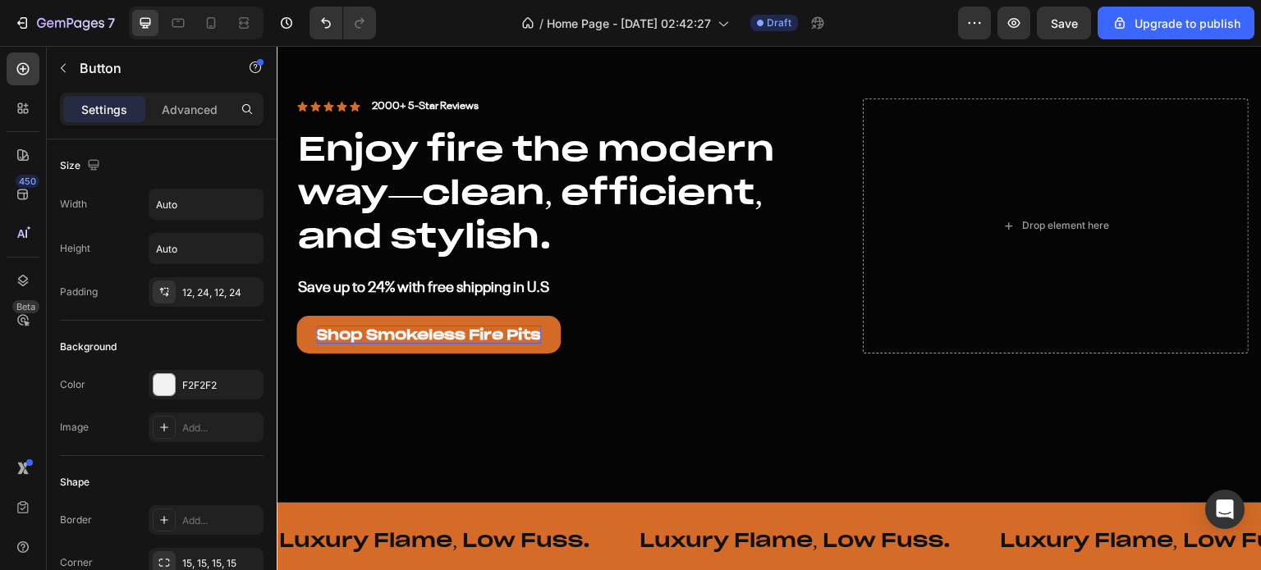
click at [529, 329] on p "Shop Smokeless Fire Pits" at bounding box center [428, 335] width 225 height 18
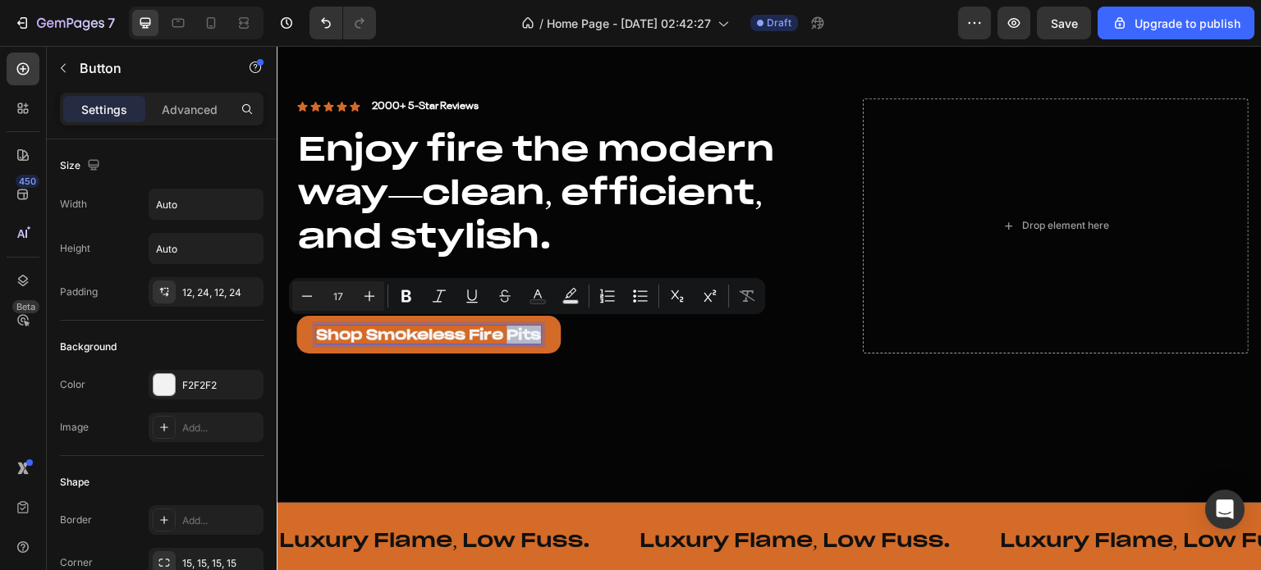
click at [541, 327] on p "Shop Smokeless Fire Pits" at bounding box center [428, 335] width 225 height 18
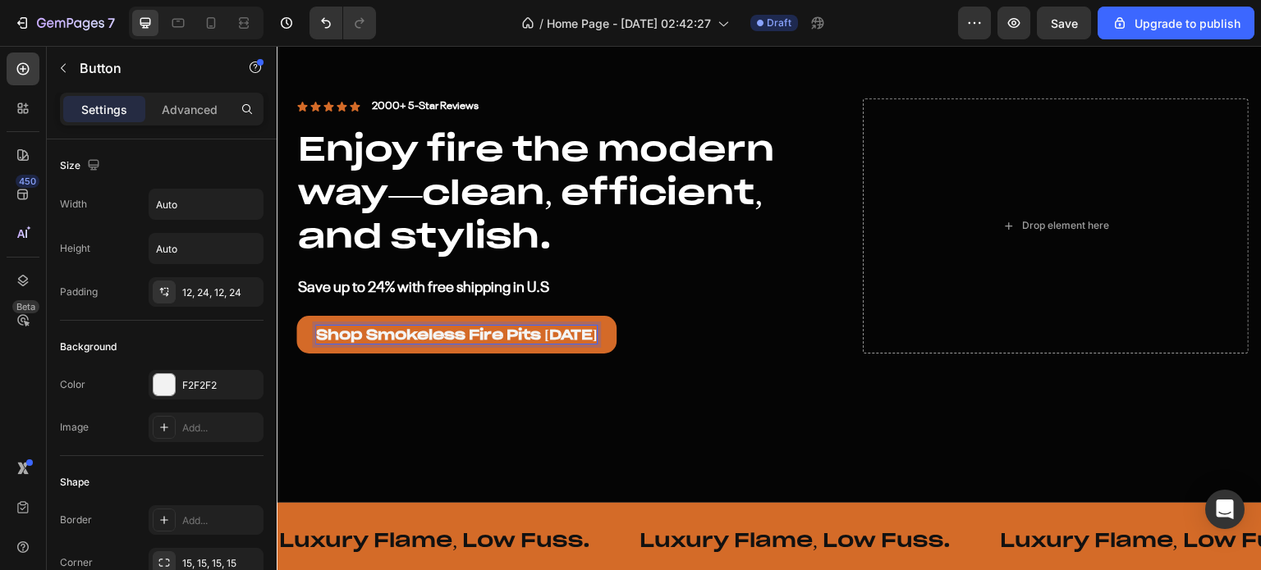
click at [675, 295] on p "Save up to 24% with free shipping in U.S" at bounding box center [566, 288] width 537 height 26
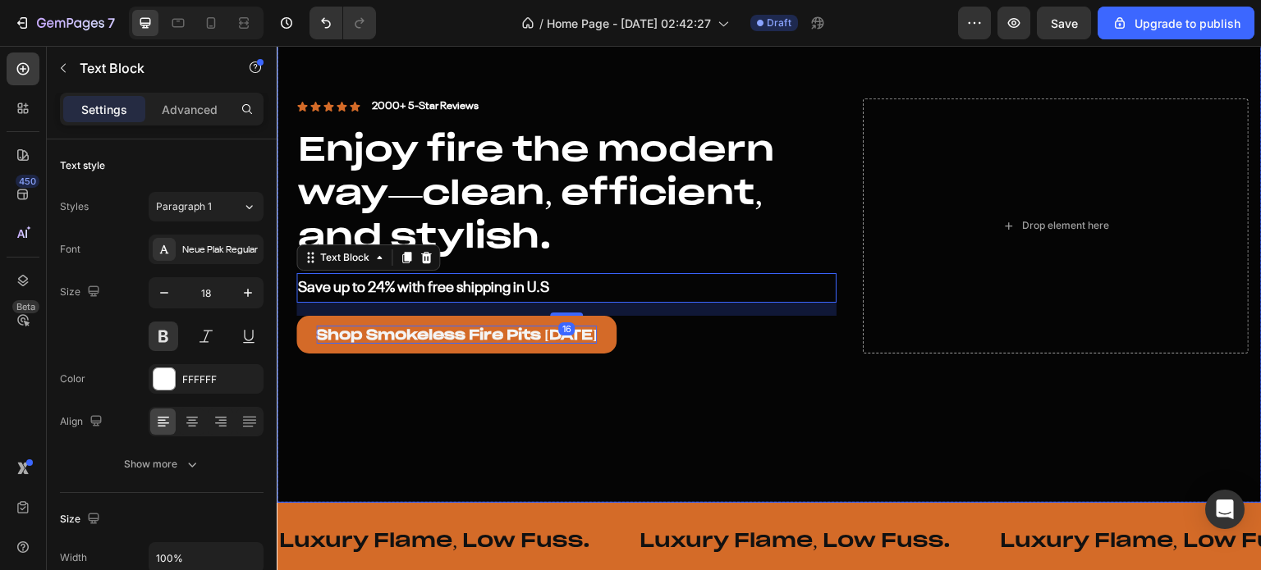
click at [633, 364] on div "Overlay" at bounding box center [769, 226] width 985 height 554
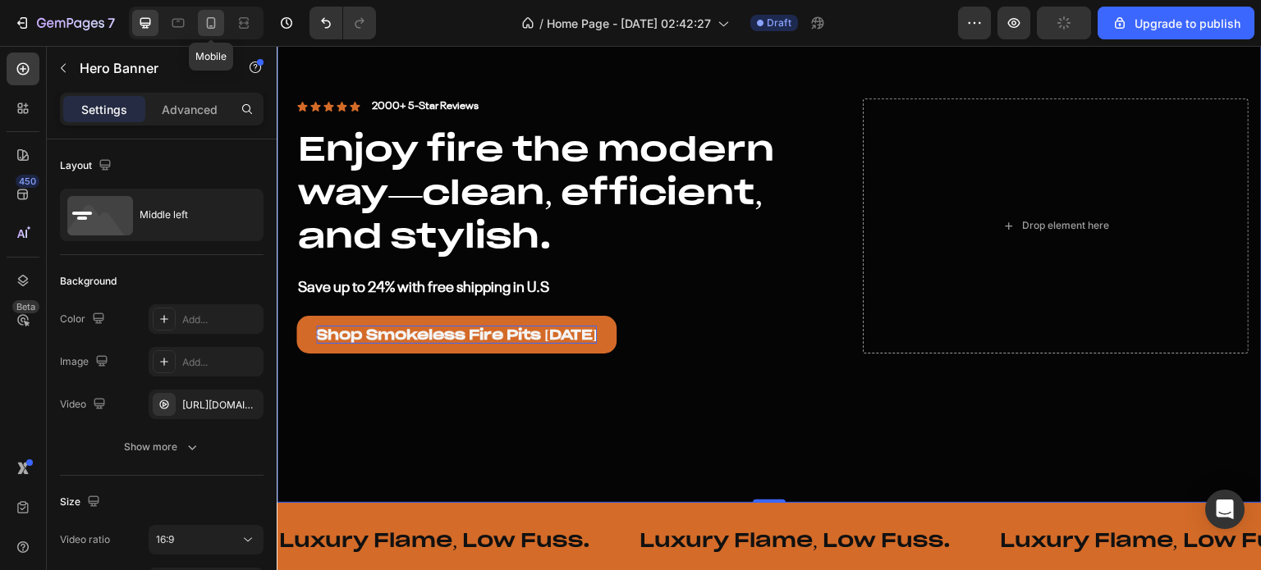
click at [215, 25] on icon at bounding box center [211, 23] width 16 height 16
type input "100%"
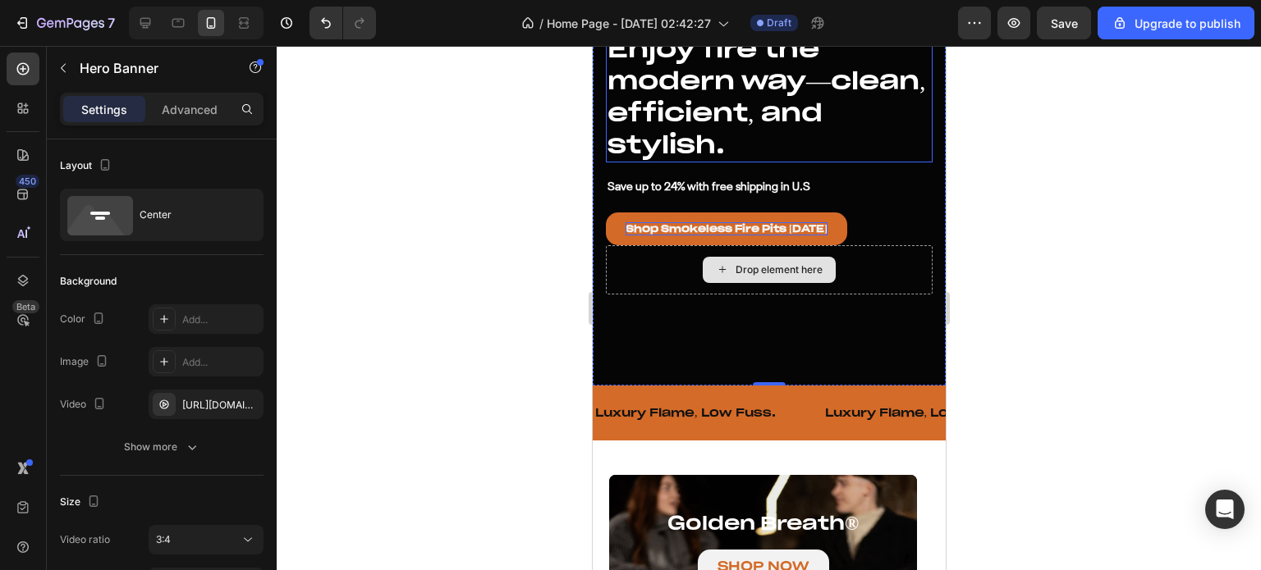
scroll to position [246, 0]
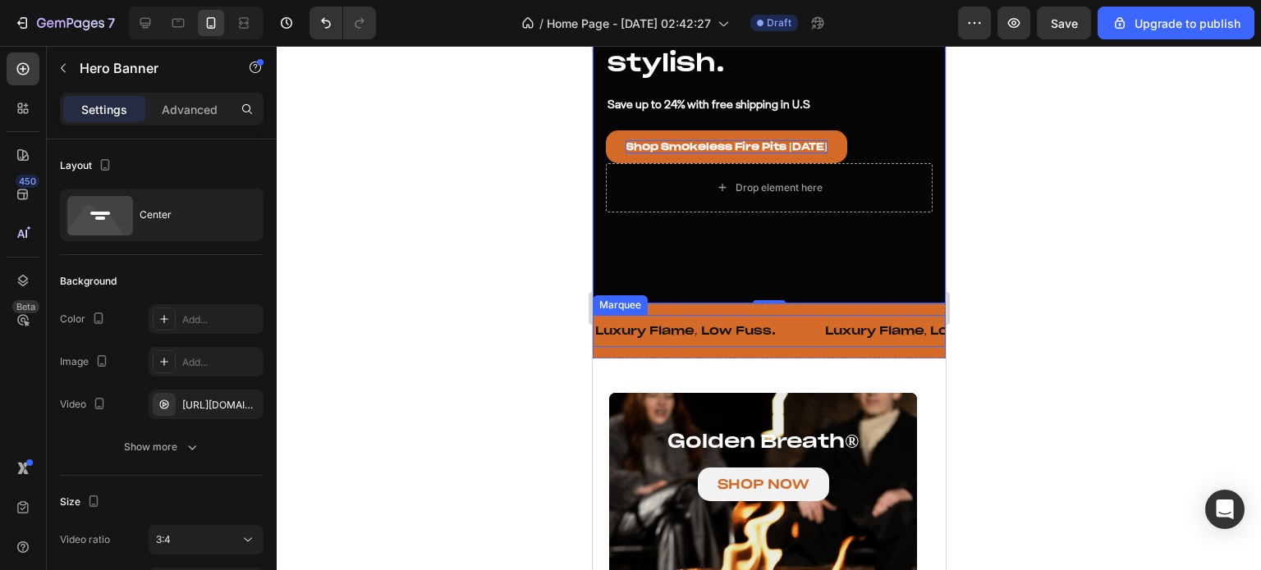
click at [849, 323] on p "Luxury Flame, Low Fuss." at bounding box center [914, 330] width 181 height 15
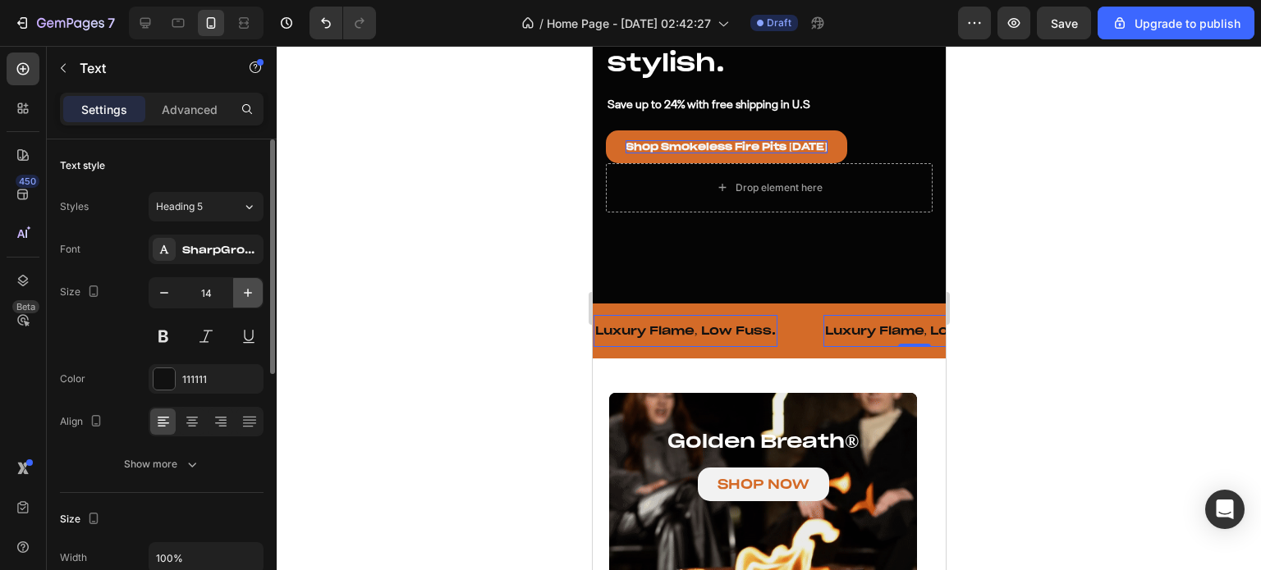
click at [241, 295] on icon "button" at bounding box center [248, 293] width 16 height 16
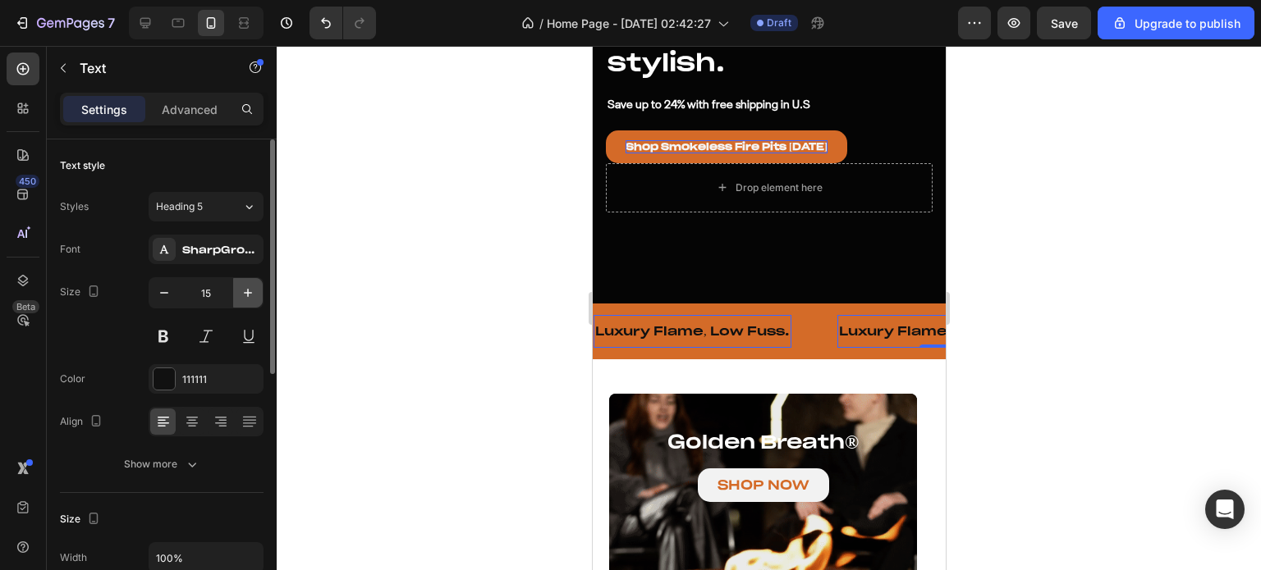
click at [240, 295] on icon "button" at bounding box center [248, 293] width 16 height 16
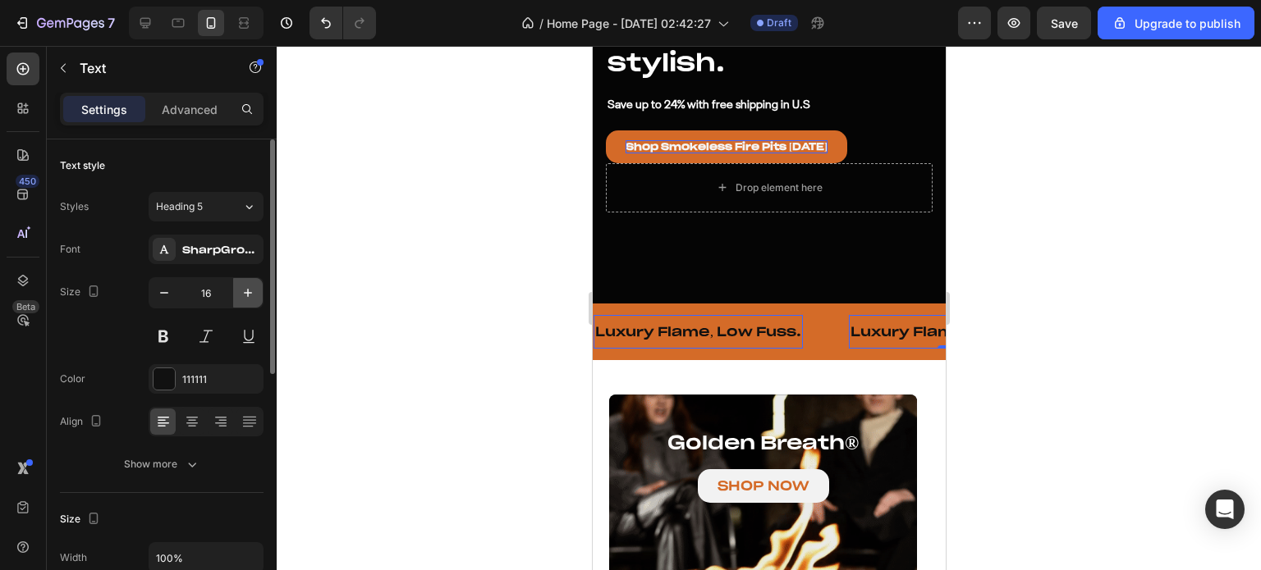
click at [240, 295] on icon "button" at bounding box center [248, 293] width 16 height 16
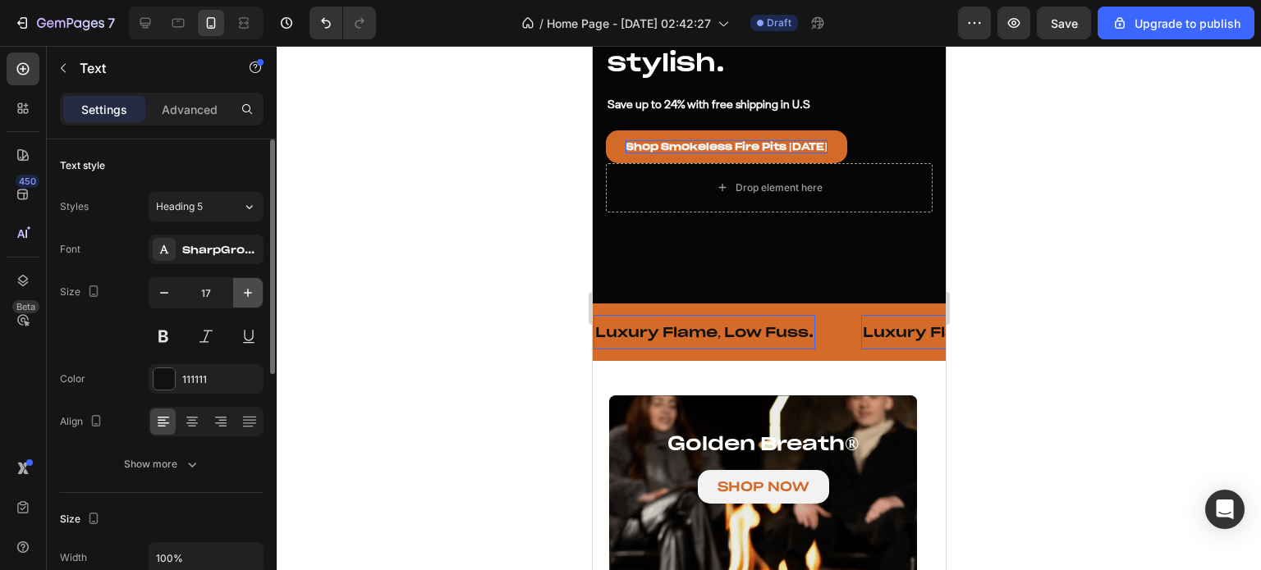
click at [240, 295] on icon "button" at bounding box center [248, 293] width 16 height 16
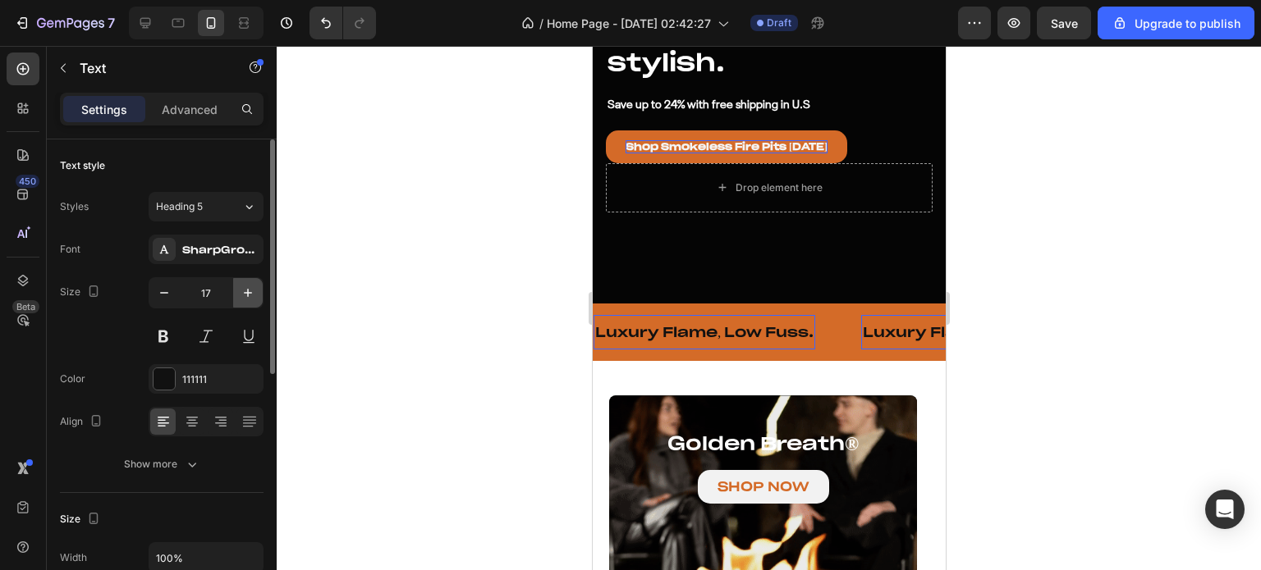
type input "18"
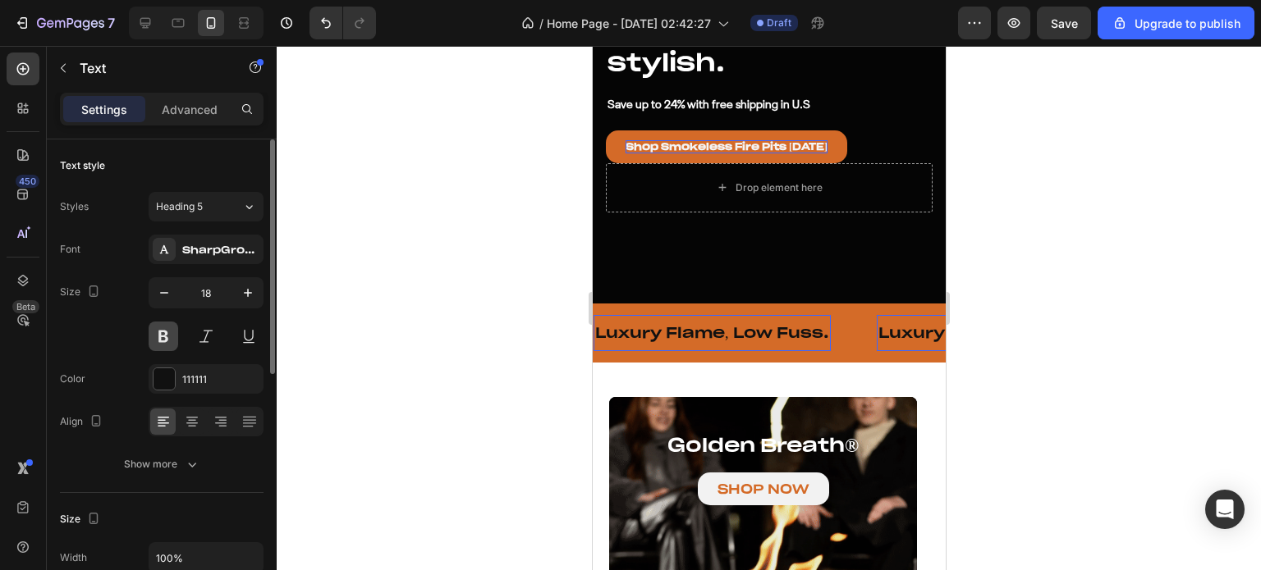
click at [166, 341] on button at bounding box center [164, 337] width 30 height 30
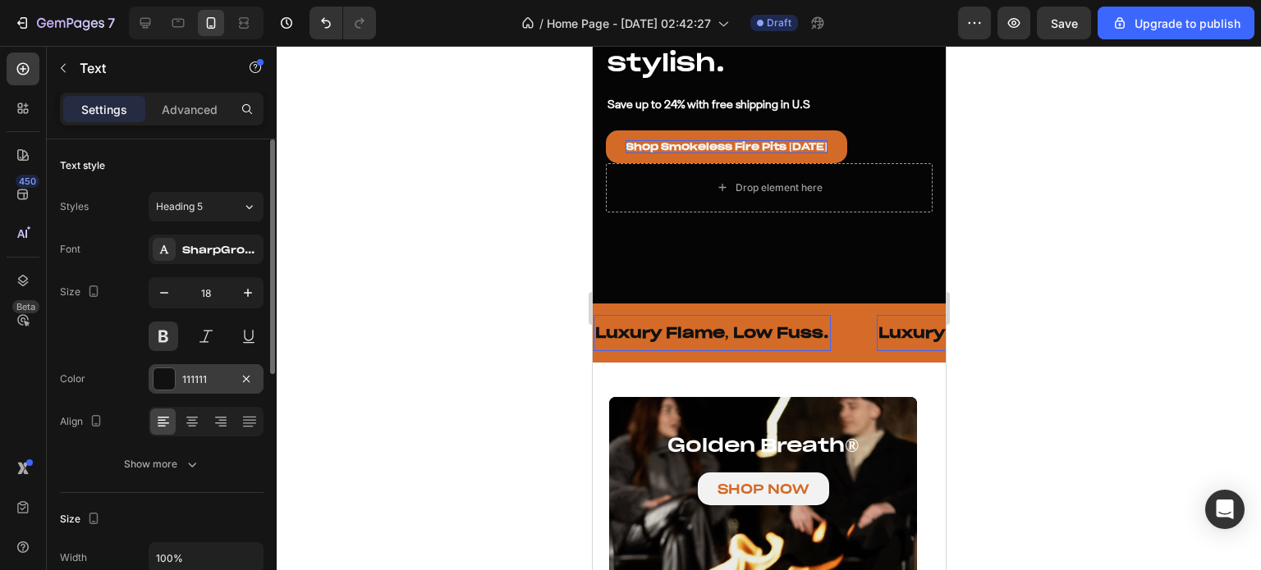
click at [163, 381] on div at bounding box center [163, 379] width 21 height 21
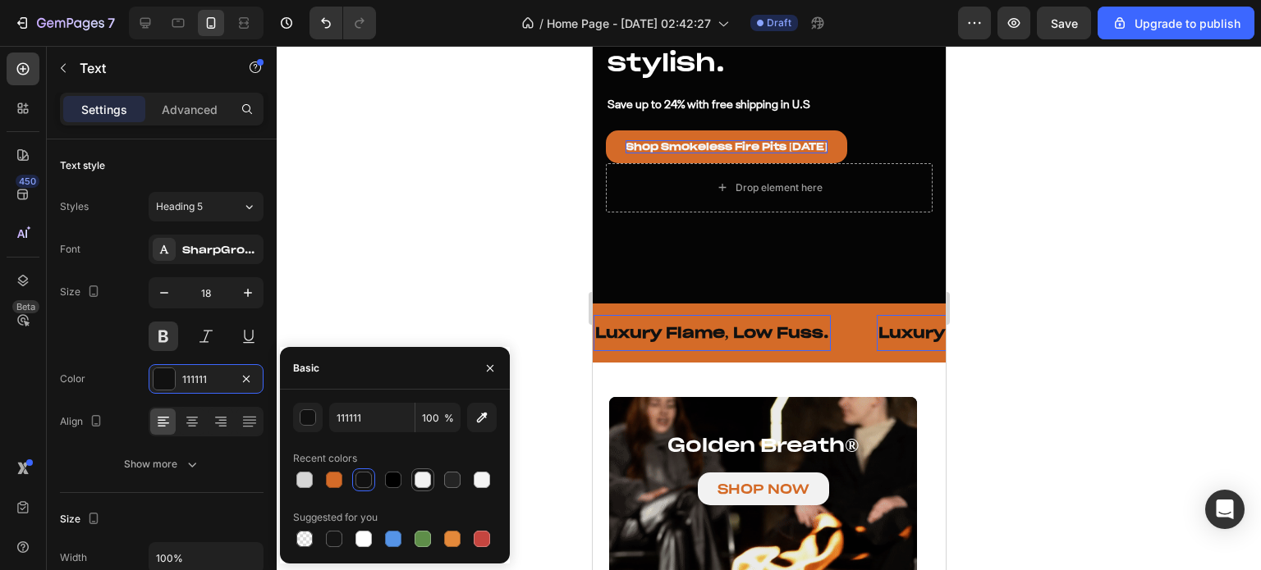
click at [416, 478] on div at bounding box center [422, 480] width 16 height 16
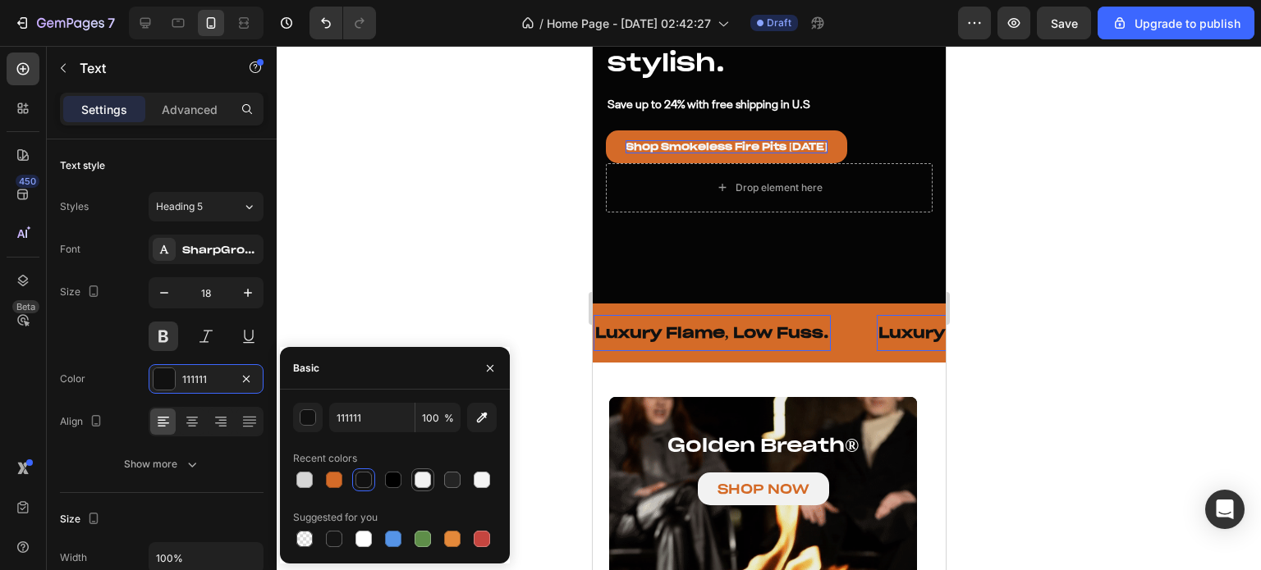
type input "F2F2F2"
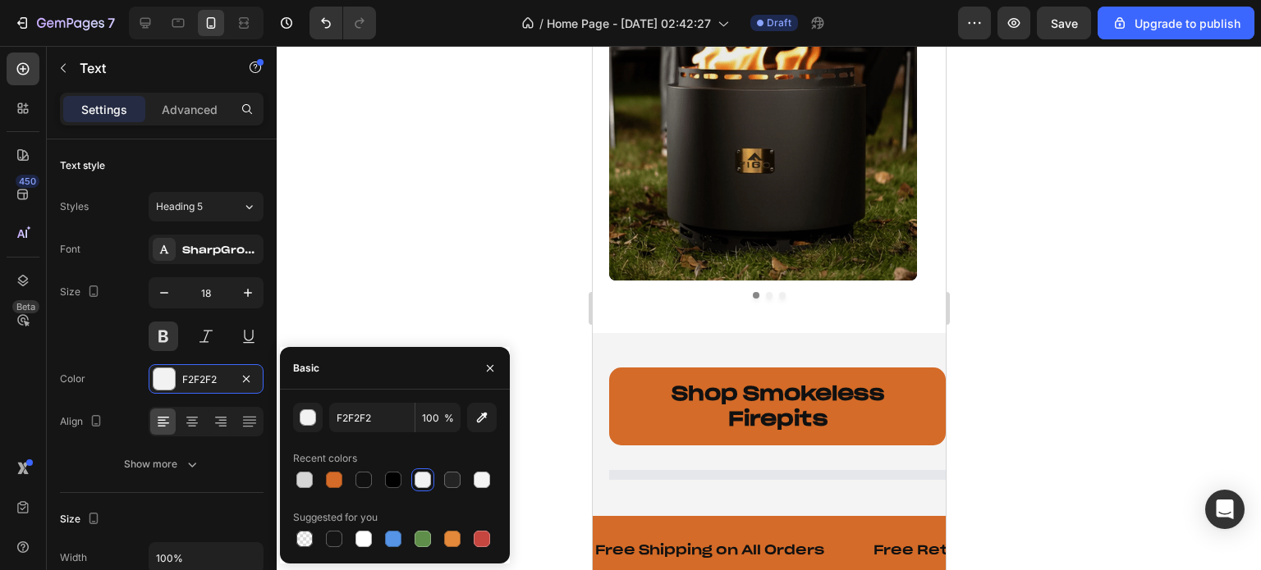
scroll to position [821, 0]
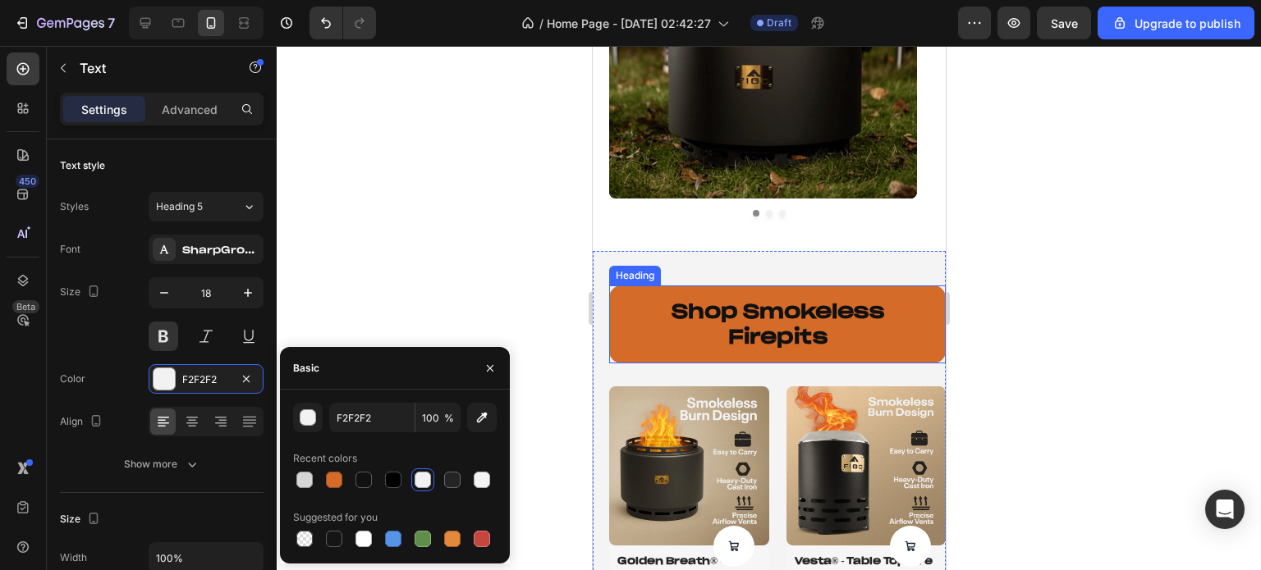
click at [734, 323] on h2 "shop smokeless firepits" at bounding box center [776, 324] width 336 height 77
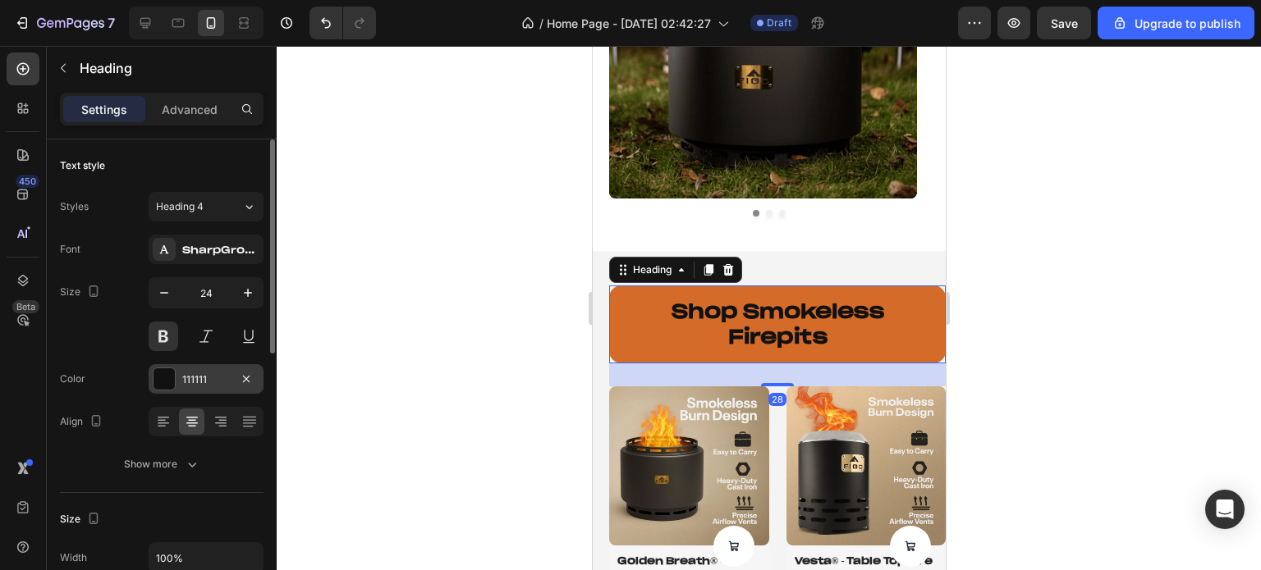
click at [167, 373] on div at bounding box center [163, 379] width 21 height 21
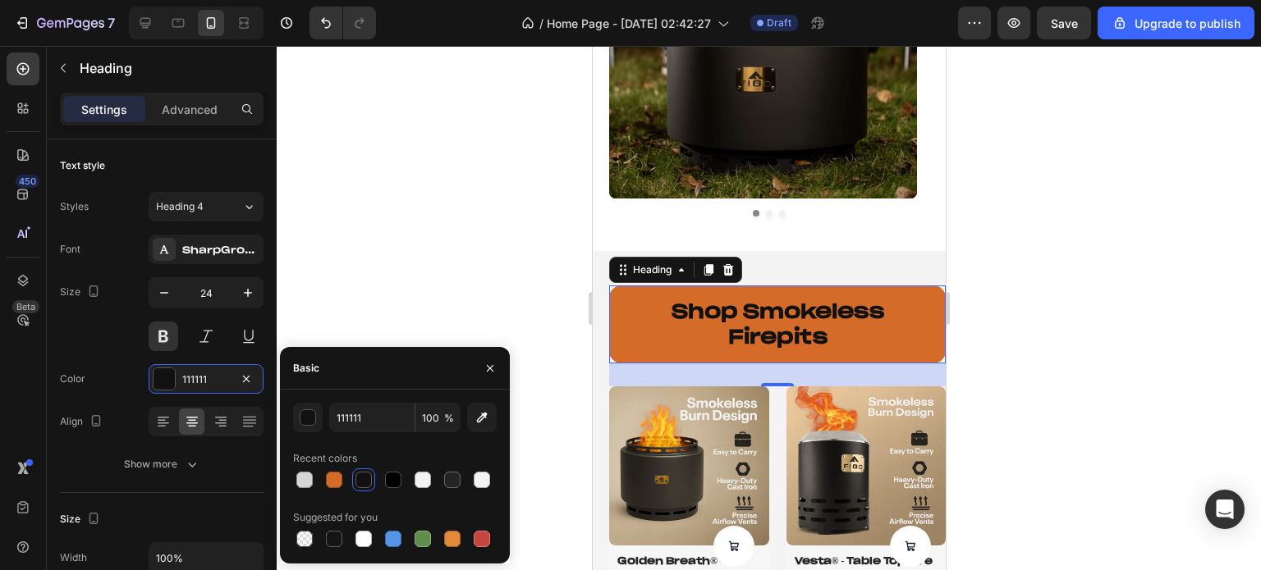
click at [418, 474] on div at bounding box center [422, 480] width 16 height 16
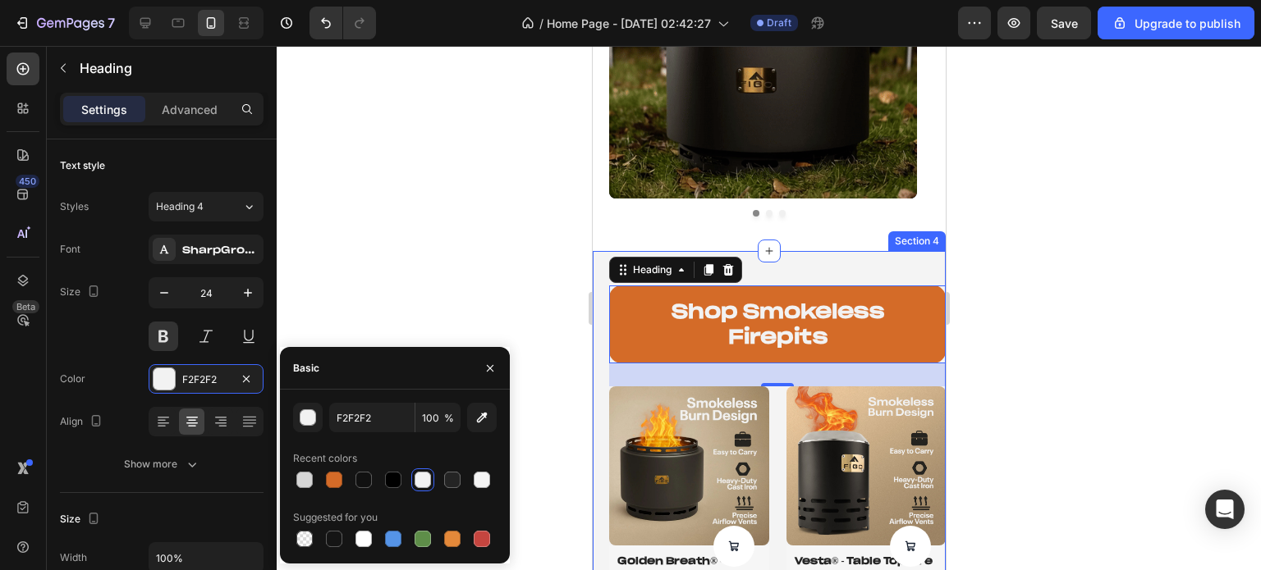
scroll to position [903, 0]
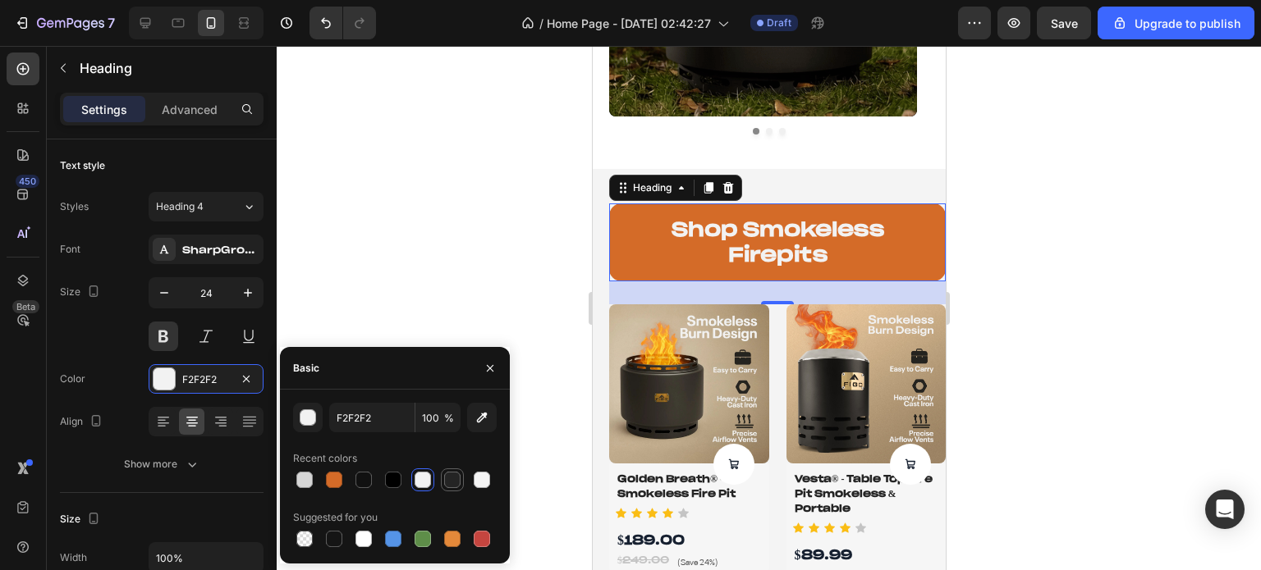
click at [451, 475] on div at bounding box center [452, 480] width 16 height 16
type input "242424"
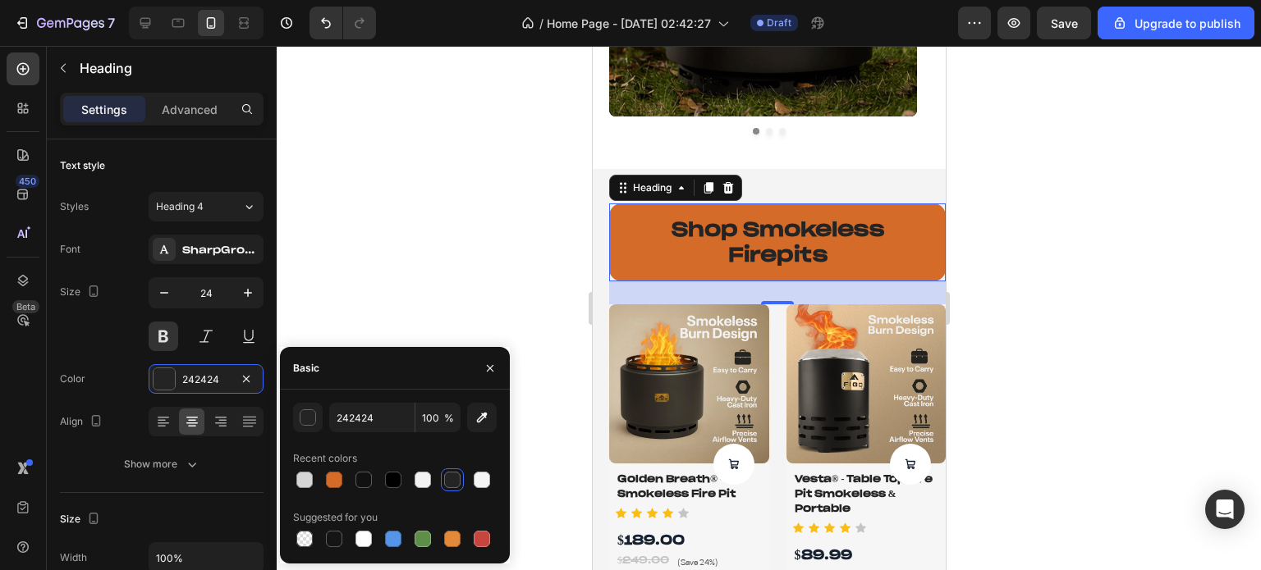
click at [1064, 252] on div at bounding box center [769, 308] width 984 height 524
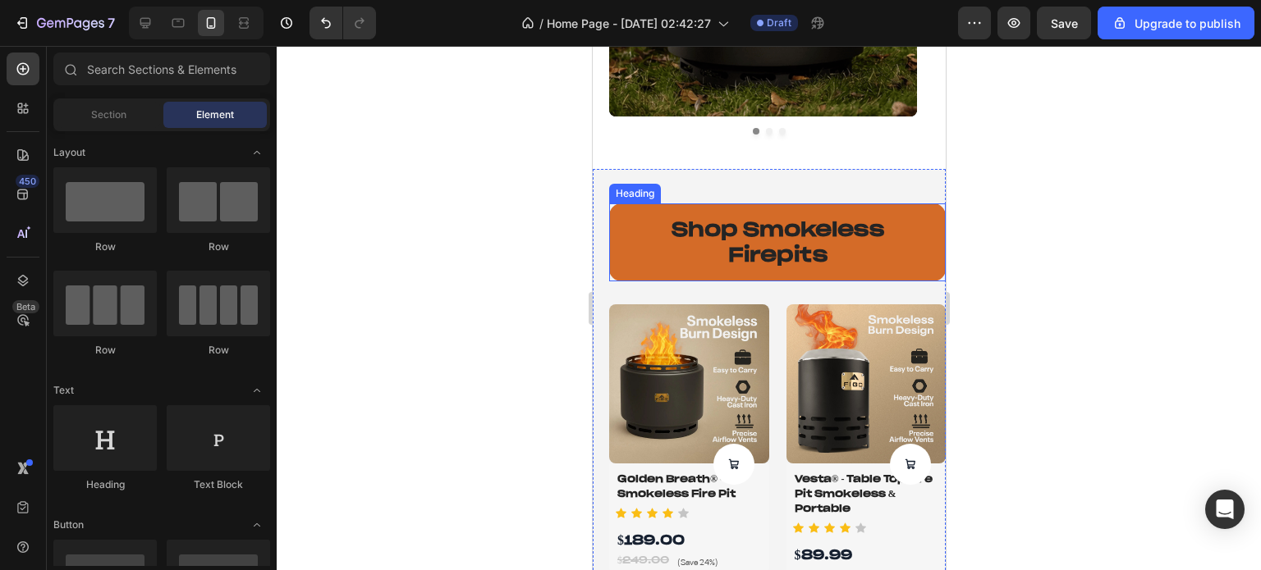
click at [768, 249] on h2 "shop smokeless firepits" at bounding box center [776, 242] width 336 height 77
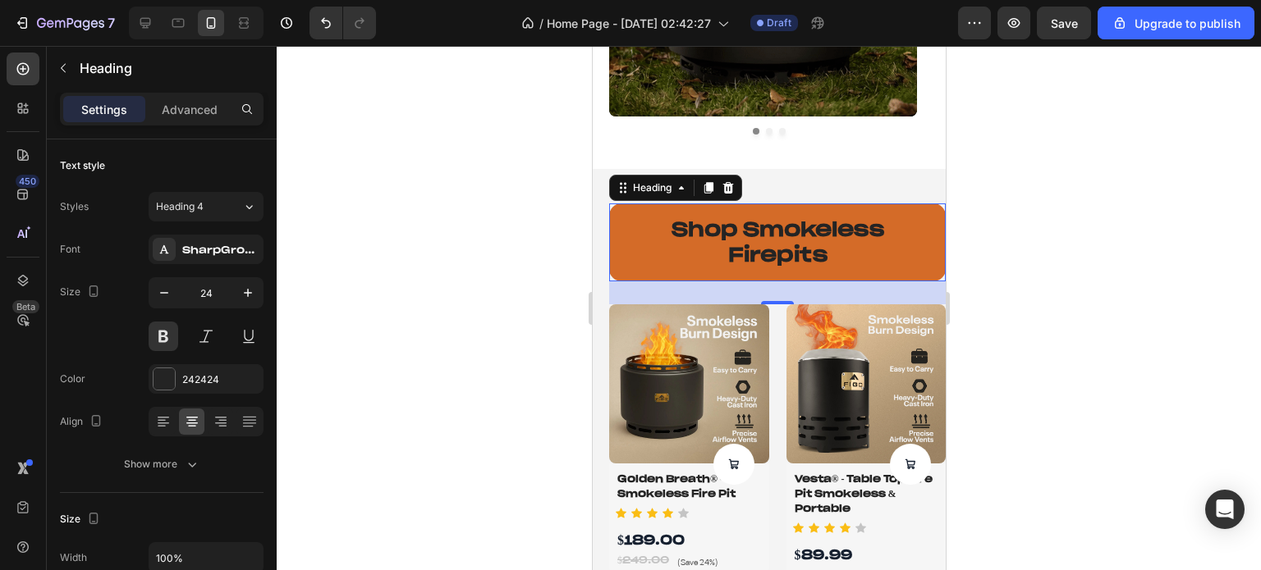
drag, startPoint x: 483, startPoint y: 293, endPoint x: 568, endPoint y: 249, distance: 96.2
click at [483, 293] on div at bounding box center [769, 308] width 984 height 524
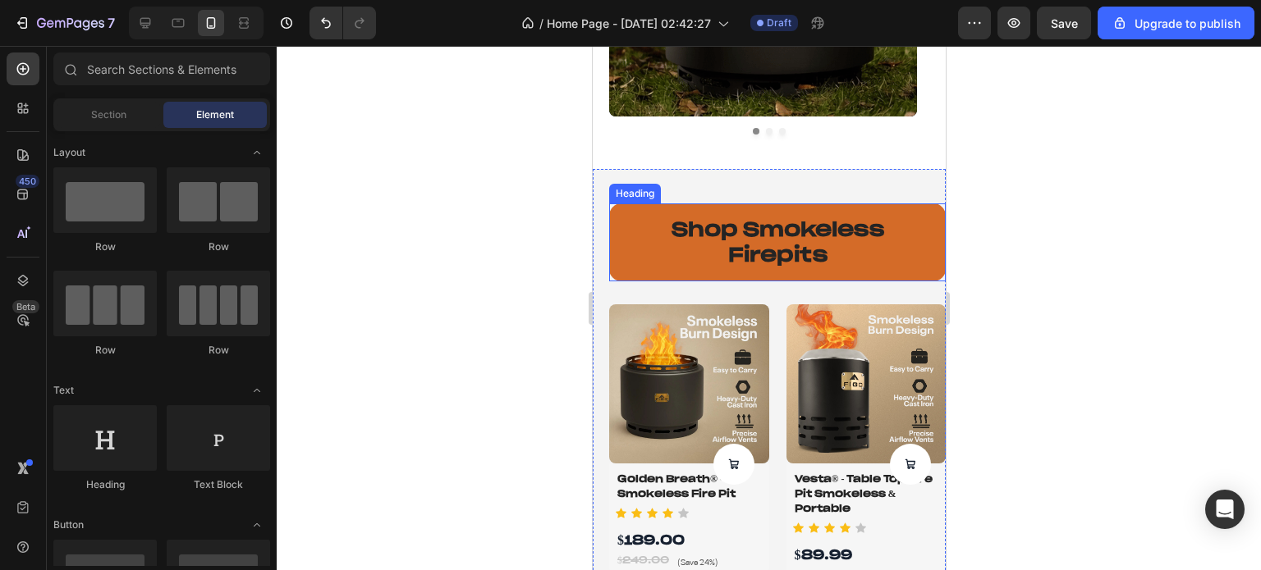
click at [708, 235] on h2 "shop smokeless firepits" at bounding box center [776, 242] width 336 height 77
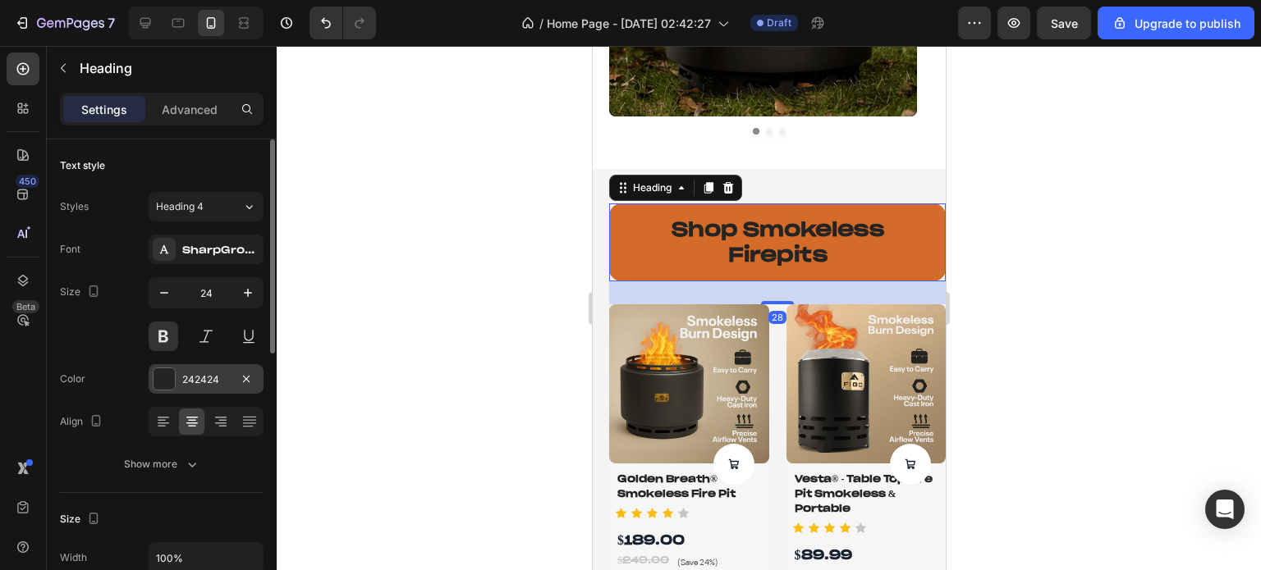
click at [207, 378] on div "242424" at bounding box center [206, 380] width 48 height 15
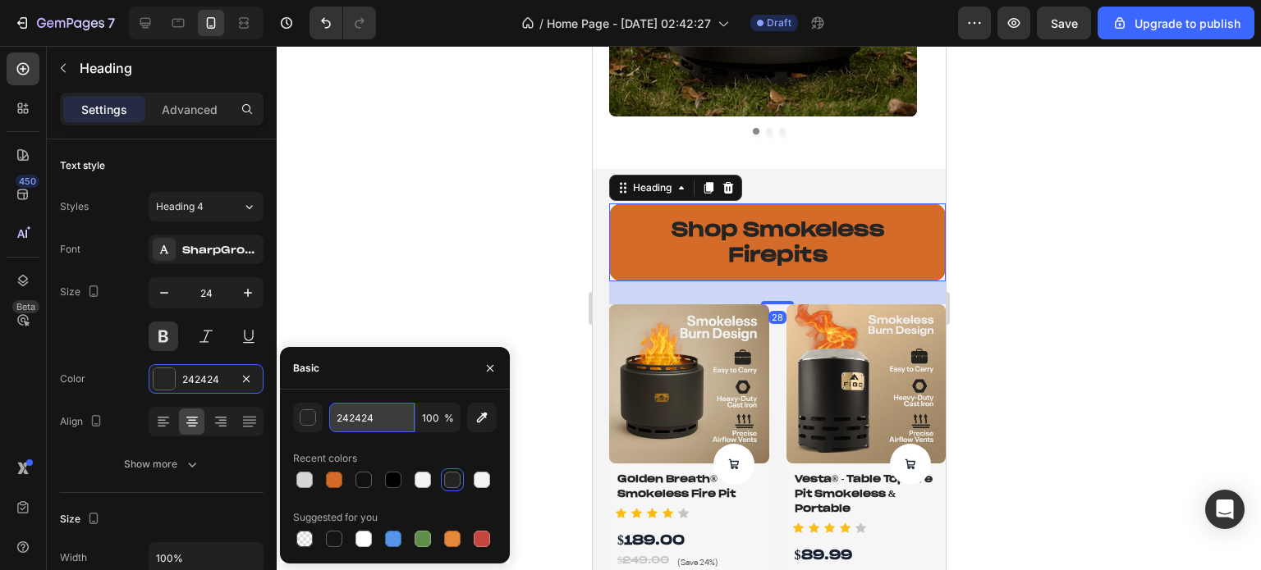
click at [341, 416] on input "242424" at bounding box center [371, 418] width 85 height 30
paste input "1c2936"
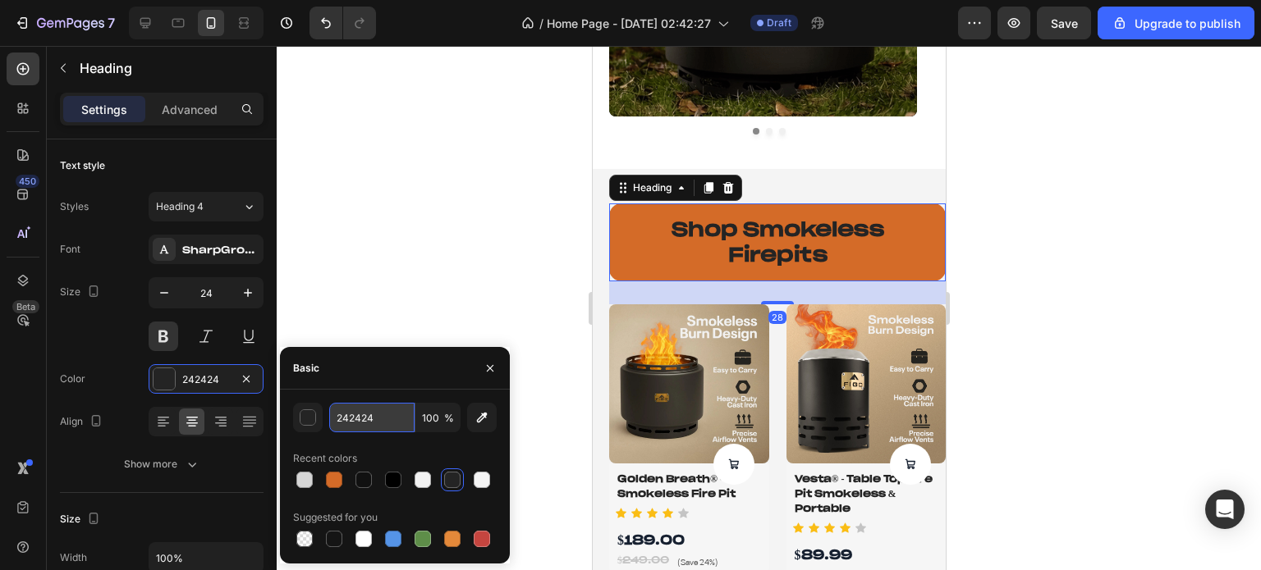
type input "1c2936"
click at [403, 291] on div at bounding box center [769, 308] width 984 height 524
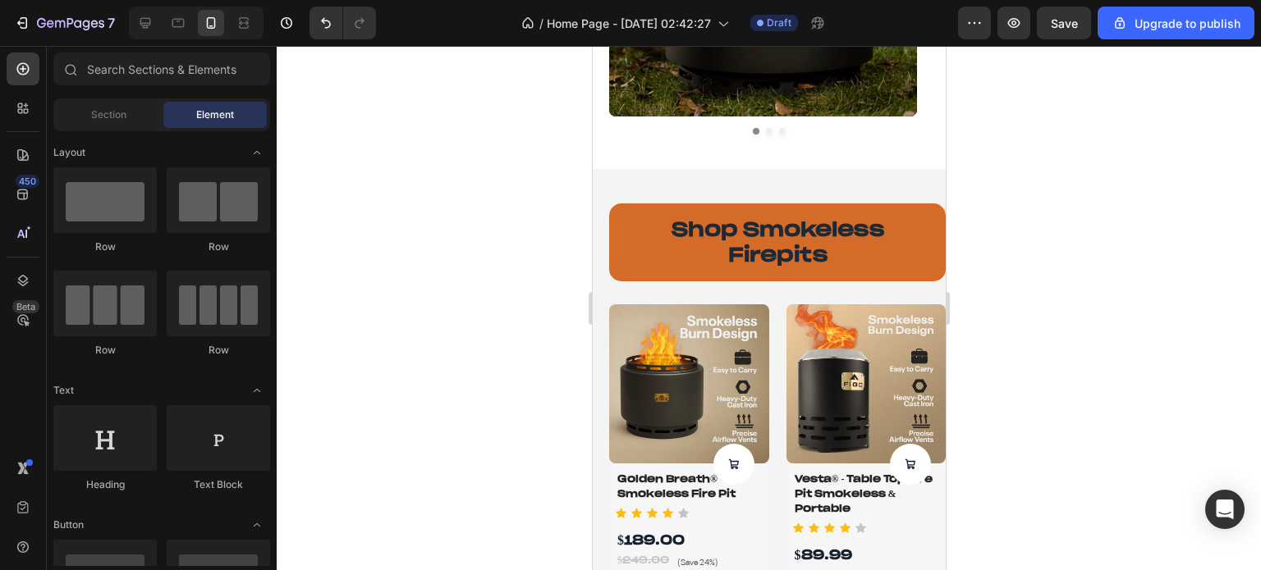
click at [407, 311] on div at bounding box center [769, 308] width 984 height 524
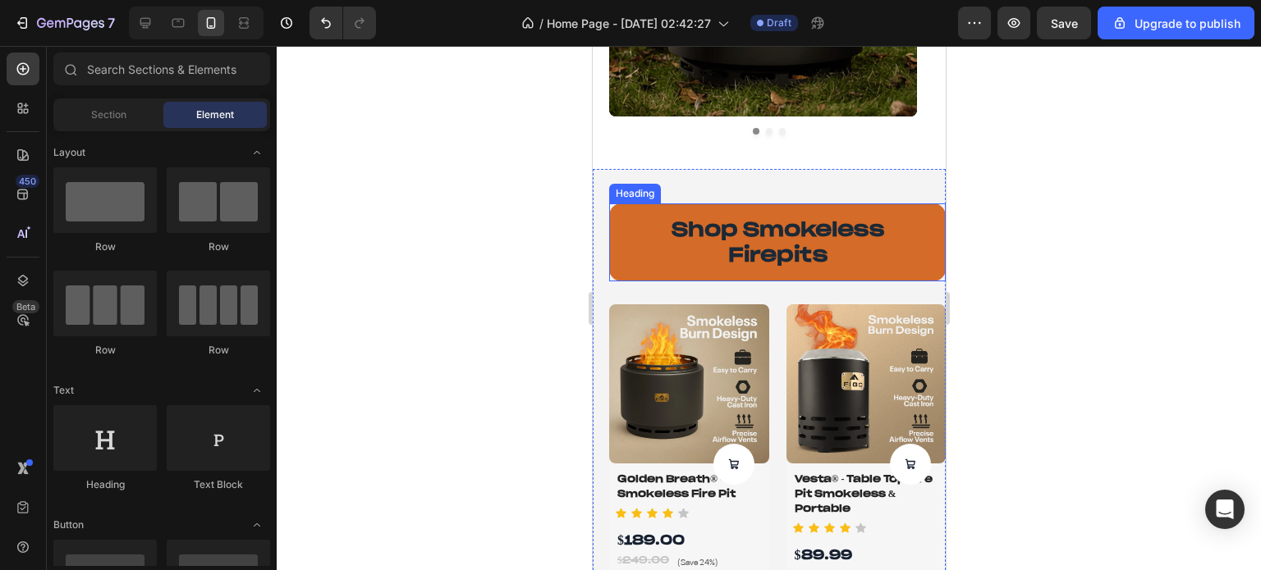
click at [799, 239] on h2 "shop smokeless firepits" at bounding box center [776, 242] width 336 height 77
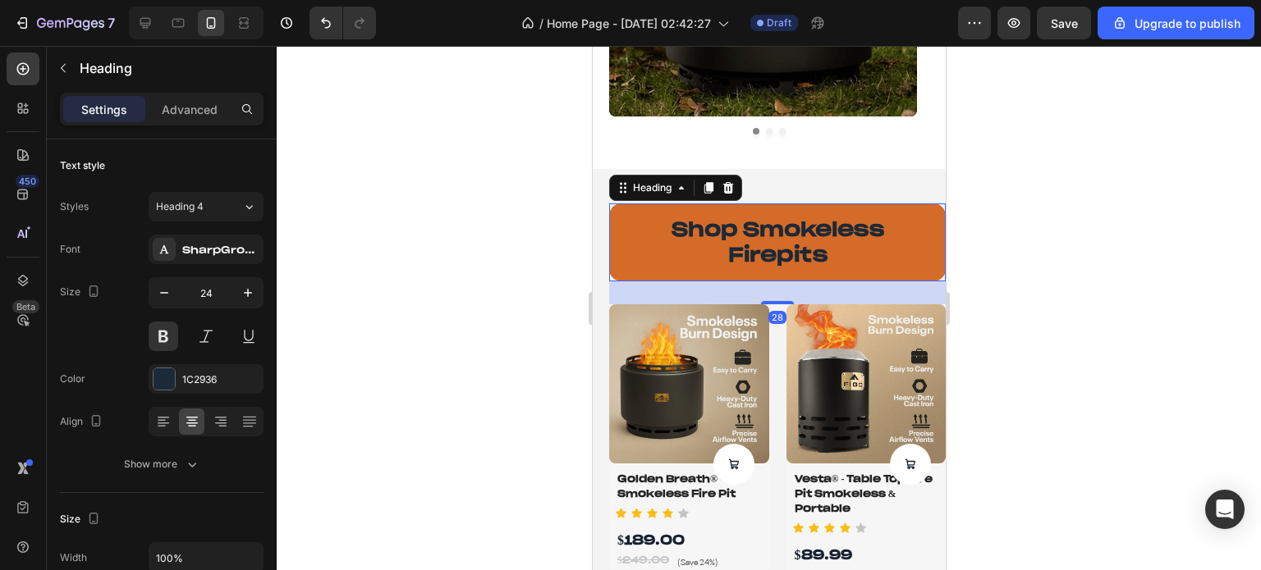
click at [772, 240] on h2 "shop smokeless firepits" at bounding box center [776, 242] width 336 height 77
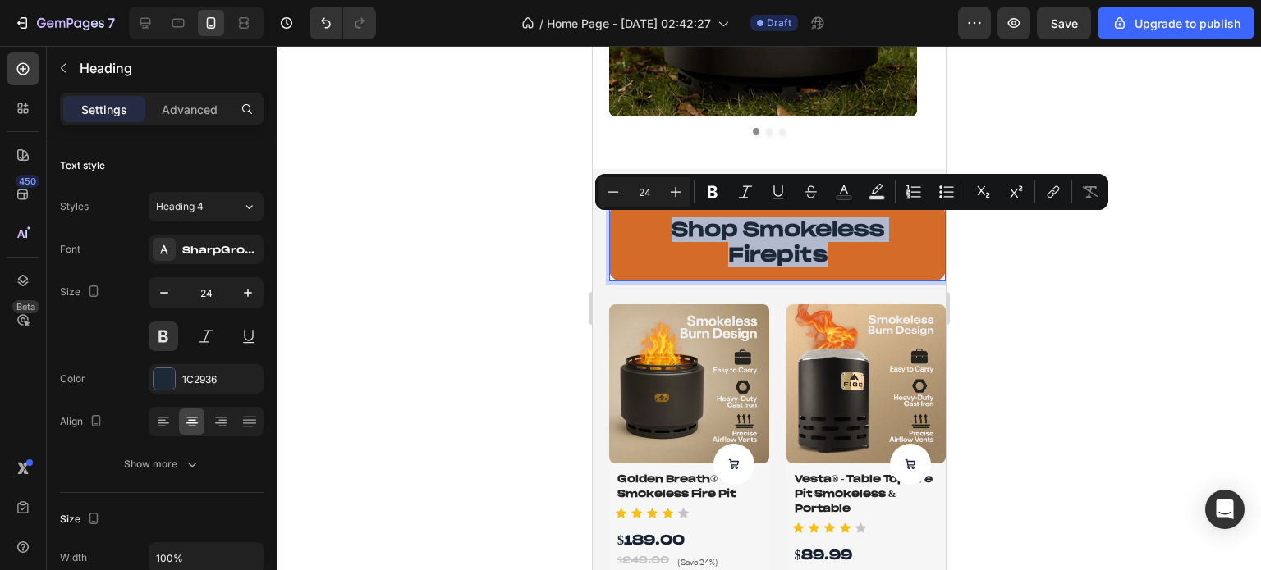
click at [772, 240] on p "shop smokeless firepits" at bounding box center [776, 242] width 310 height 51
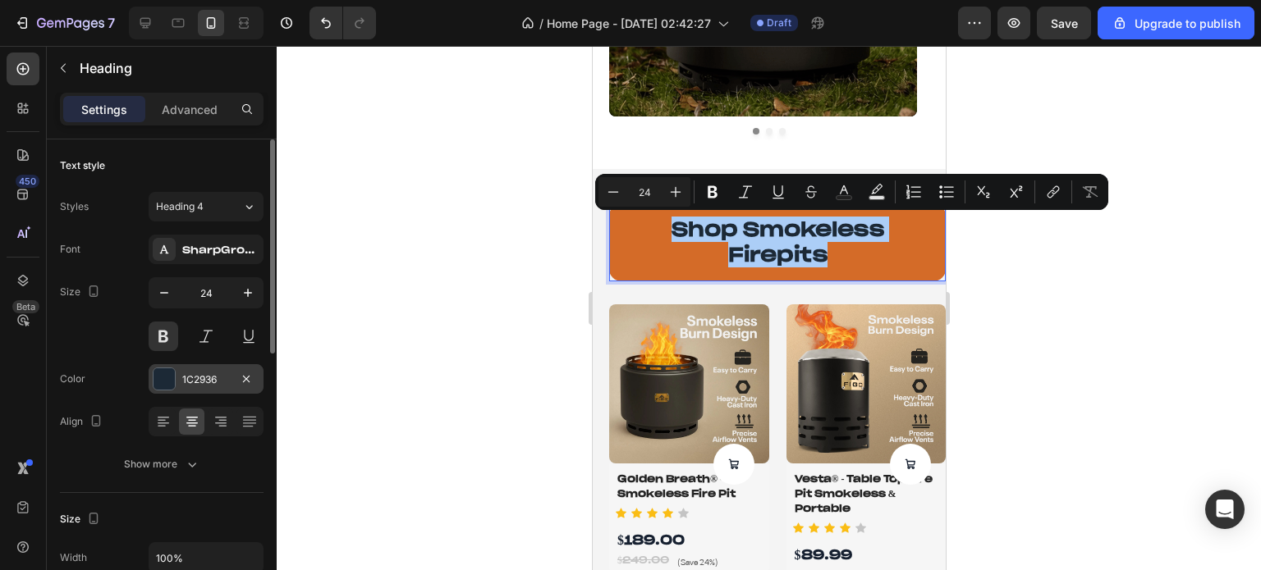
click at [149, 383] on div "1C2936" at bounding box center [206, 379] width 115 height 30
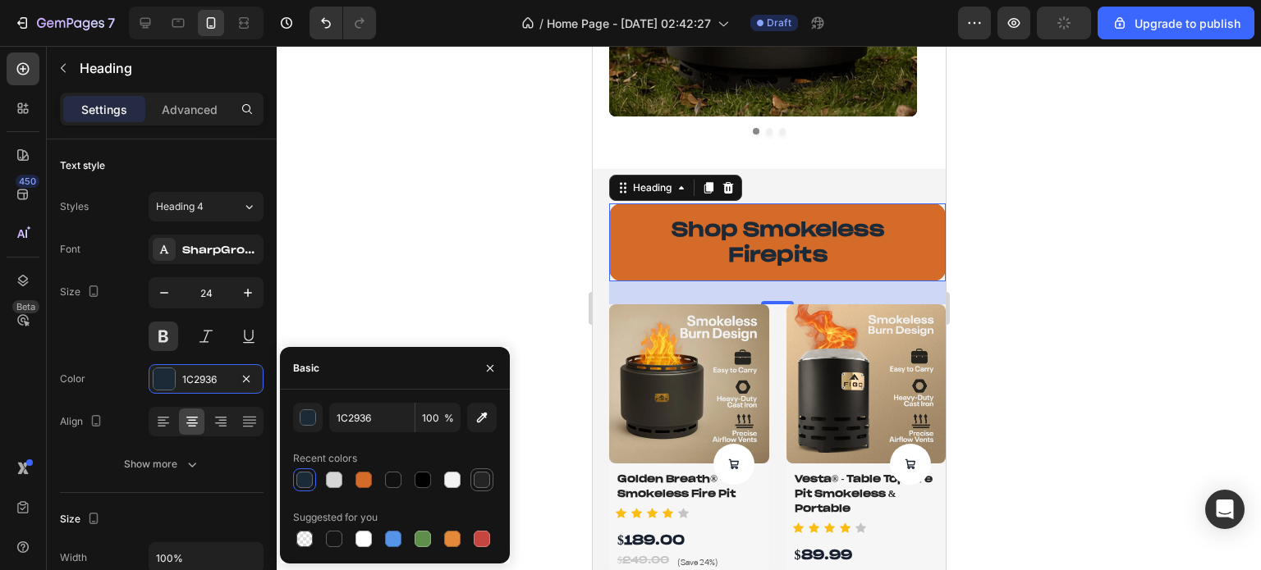
click at [479, 479] on div at bounding box center [482, 480] width 16 height 16
click at [424, 482] on div at bounding box center [422, 480] width 16 height 16
click at [401, 485] on div at bounding box center [393, 480] width 16 height 16
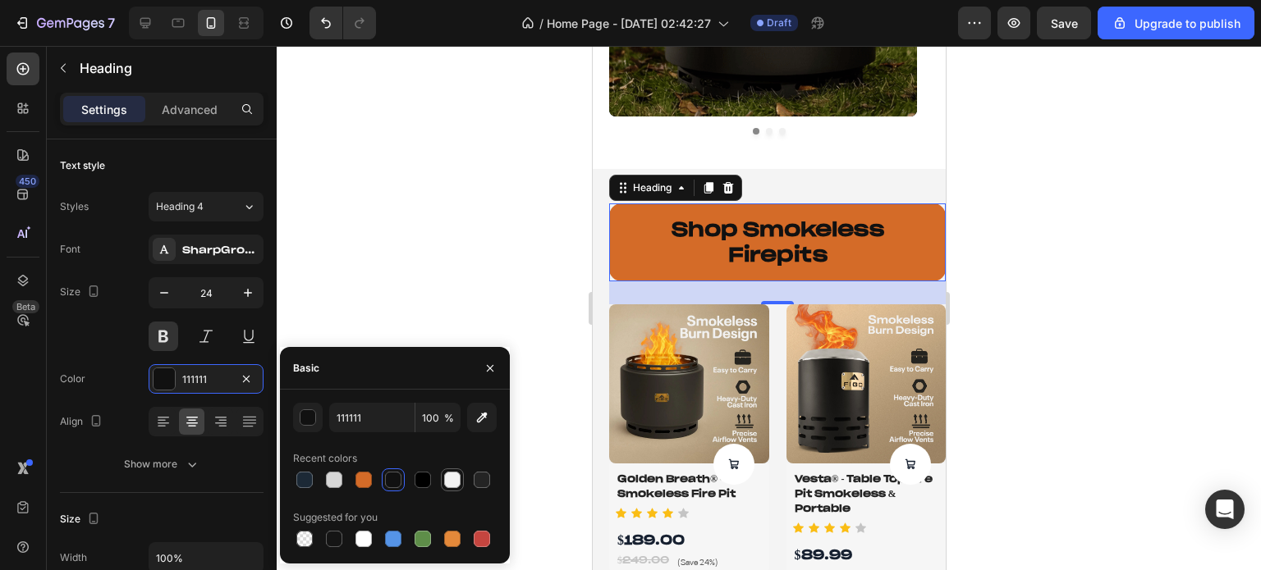
click at [455, 485] on div at bounding box center [452, 480] width 16 height 16
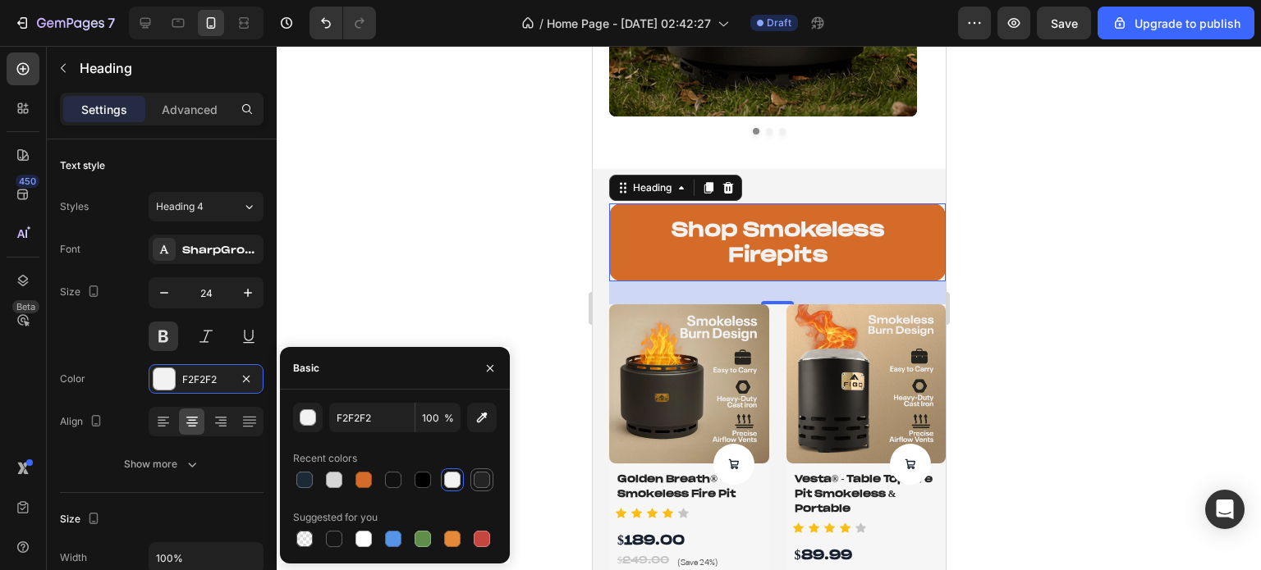
click at [487, 485] on div at bounding box center [482, 480] width 16 height 16
type input "242424"
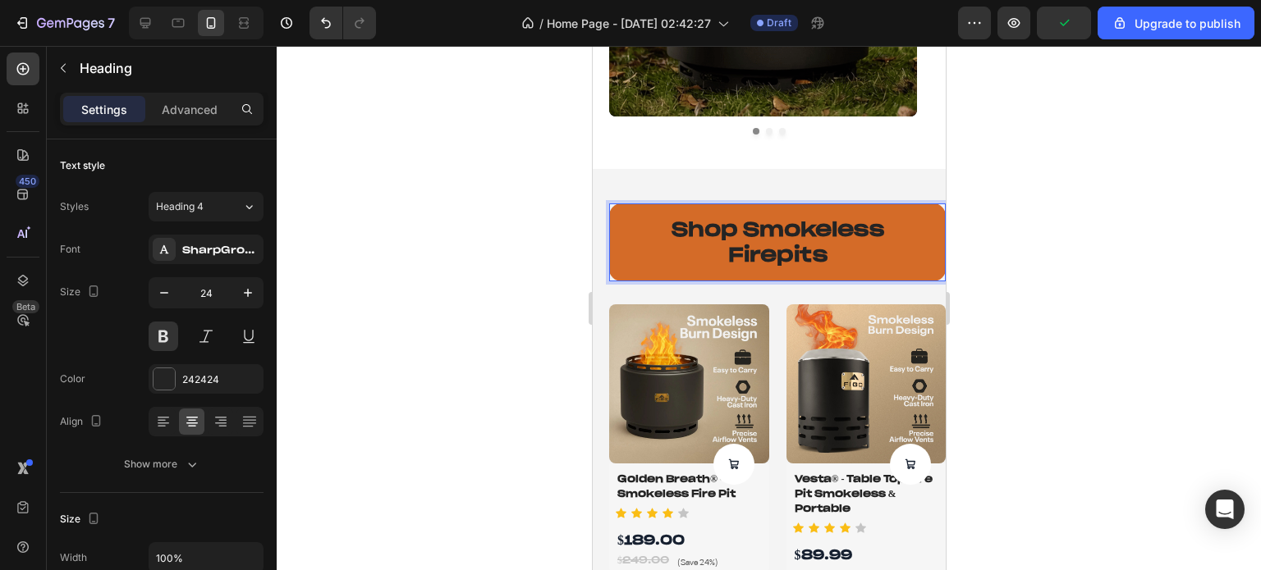
click at [769, 264] on p "shop smokeless firepits" at bounding box center [776, 242] width 310 height 51
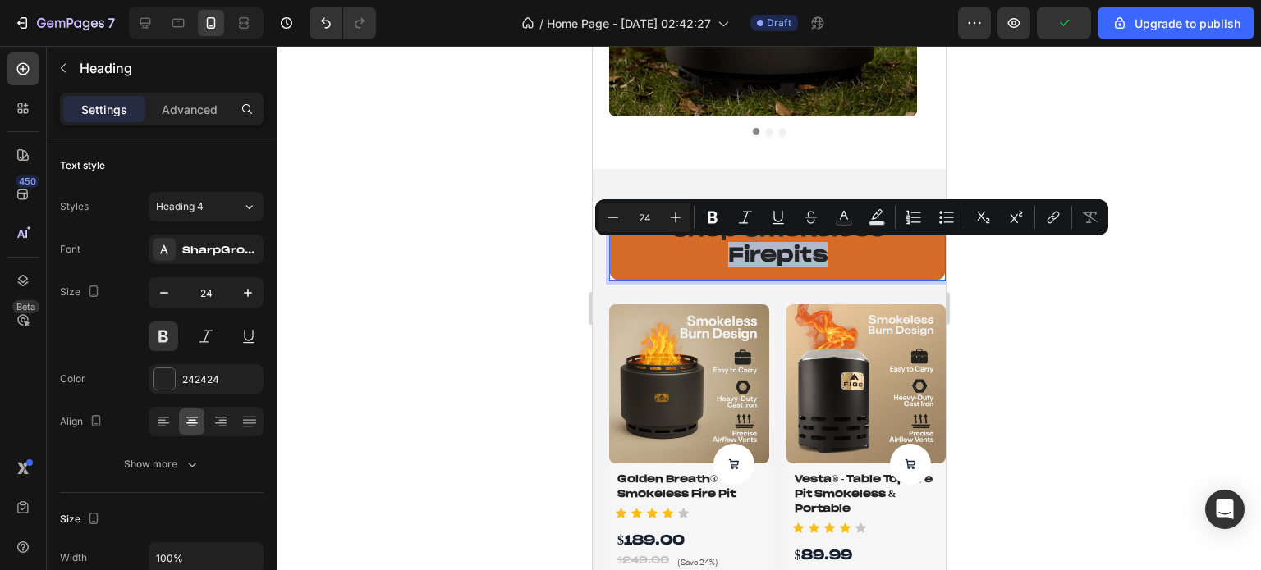
click at [769, 262] on p "shop smokeless firepits" at bounding box center [776, 242] width 310 height 51
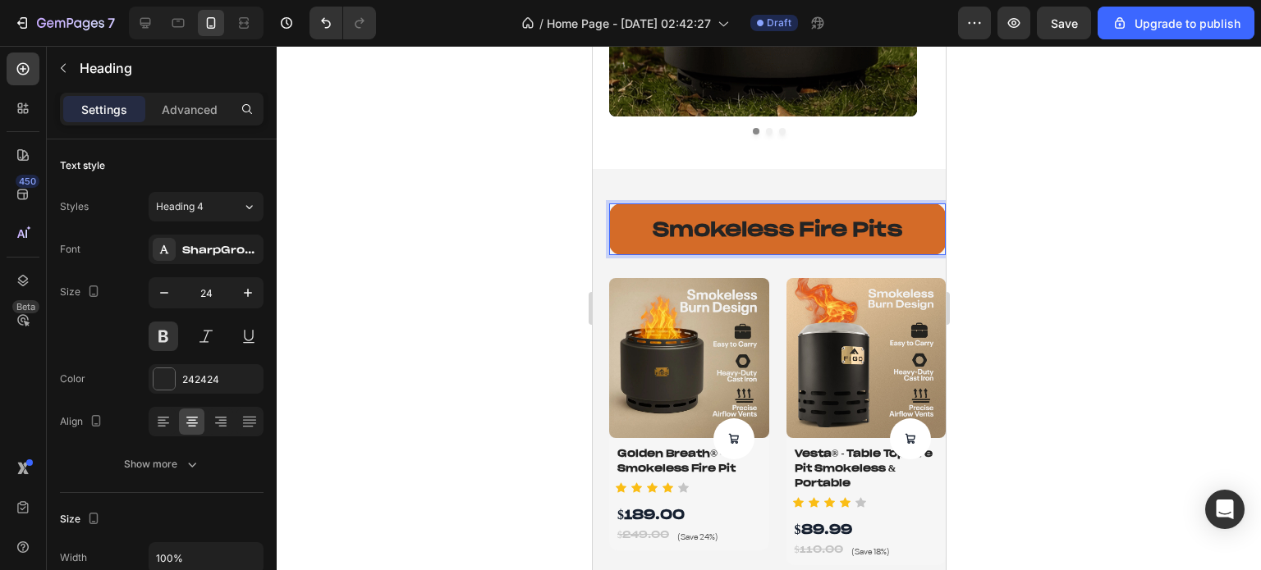
click at [648, 231] on p "Smokeless Fire Pits" at bounding box center [776, 229] width 310 height 25
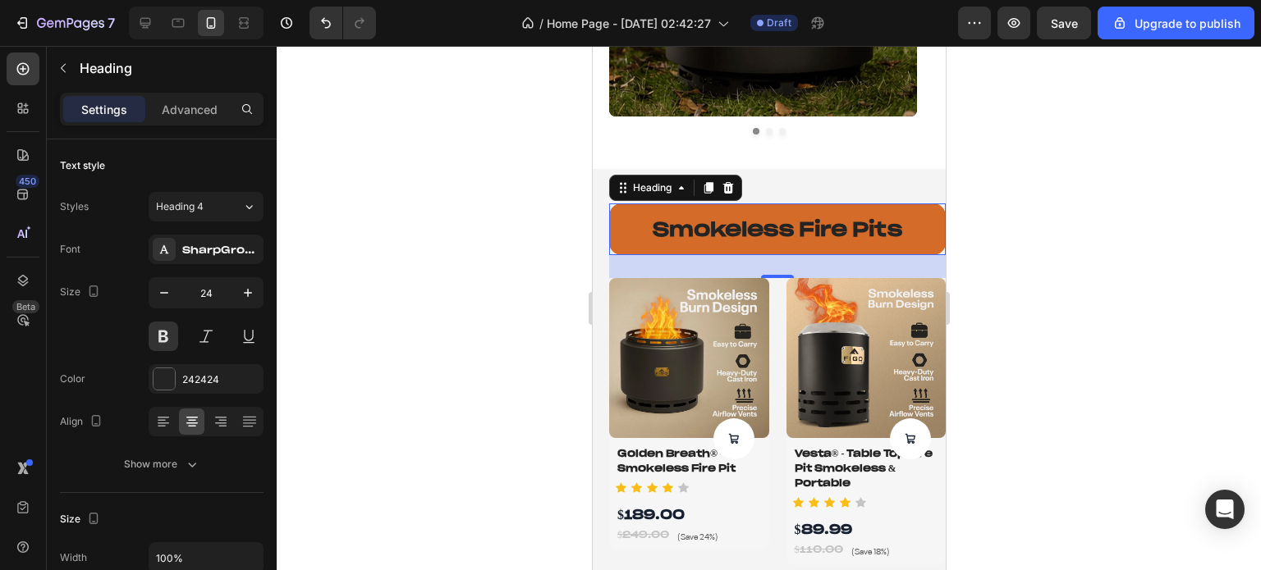
click at [1093, 231] on div at bounding box center [769, 308] width 984 height 524
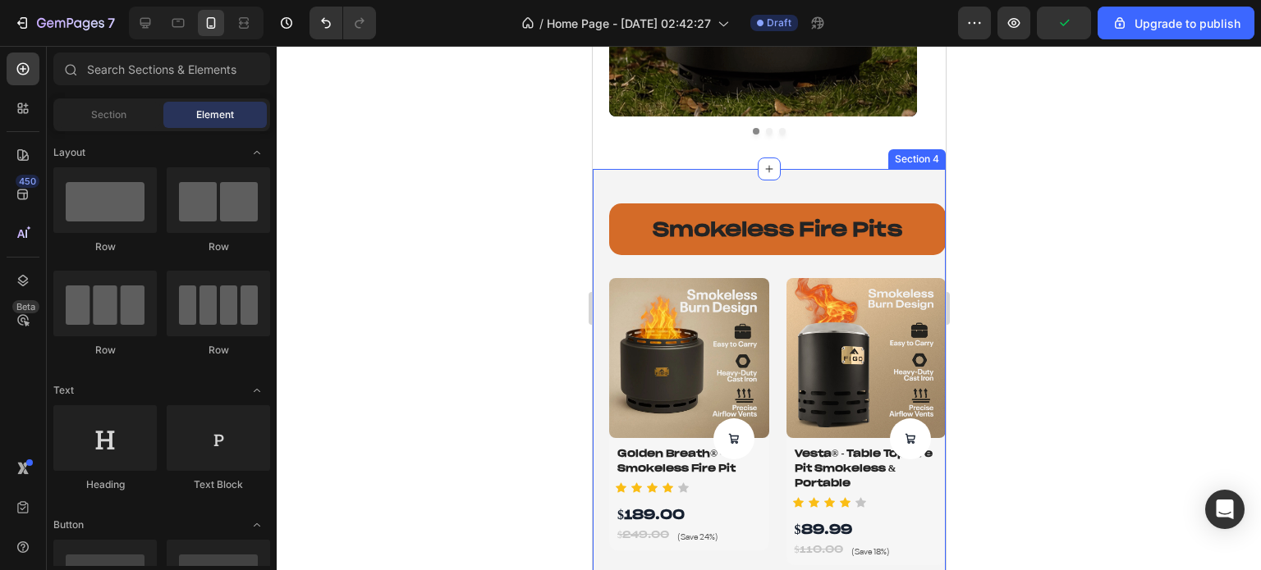
click at [909, 190] on div "Smokeless Fire Pits Heading Product Images Product Cart Button Golden Breath® -…" at bounding box center [768, 525] width 353 height 712
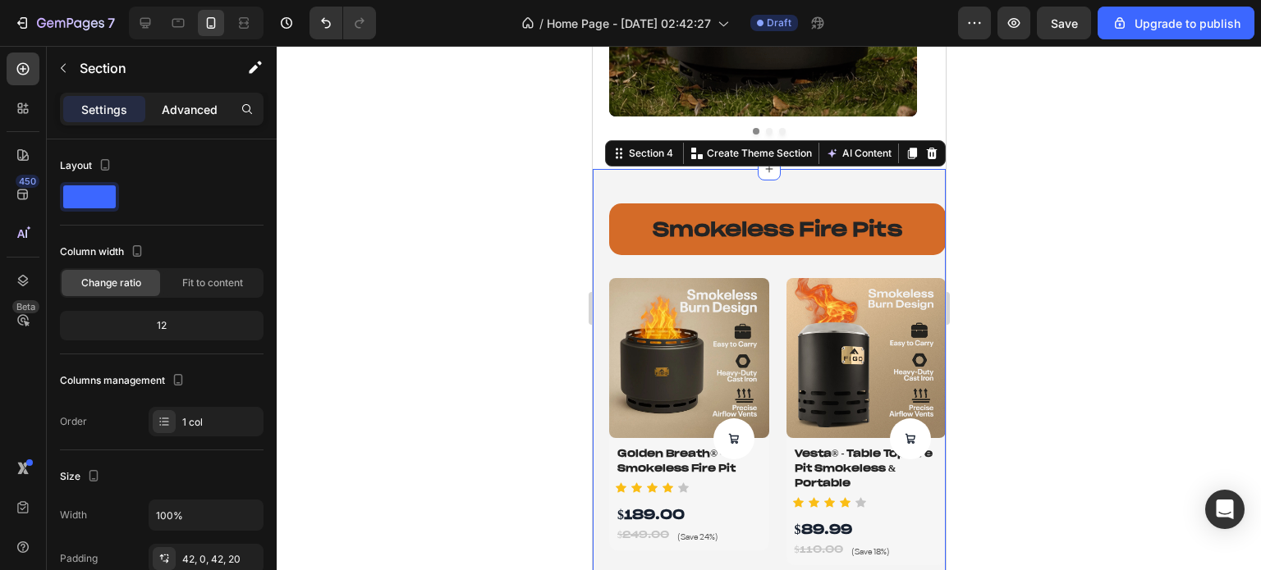
click at [191, 117] on p "Advanced" at bounding box center [190, 109] width 56 height 17
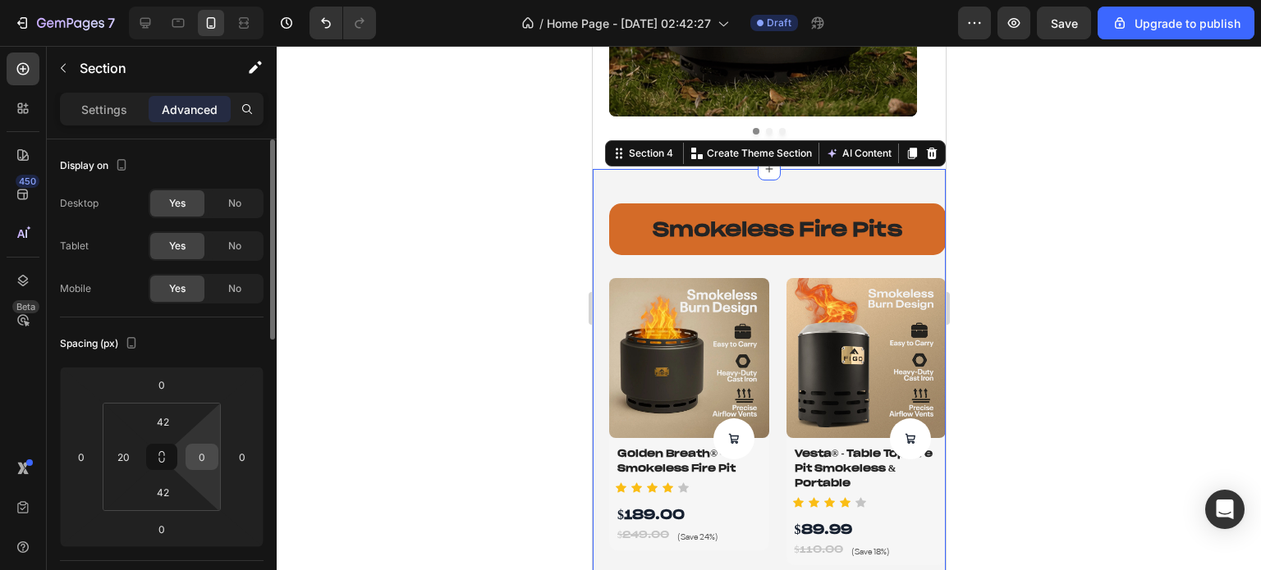
click at [195, 462] on input "0" at bounding box center [202, 457] width 25 height 25
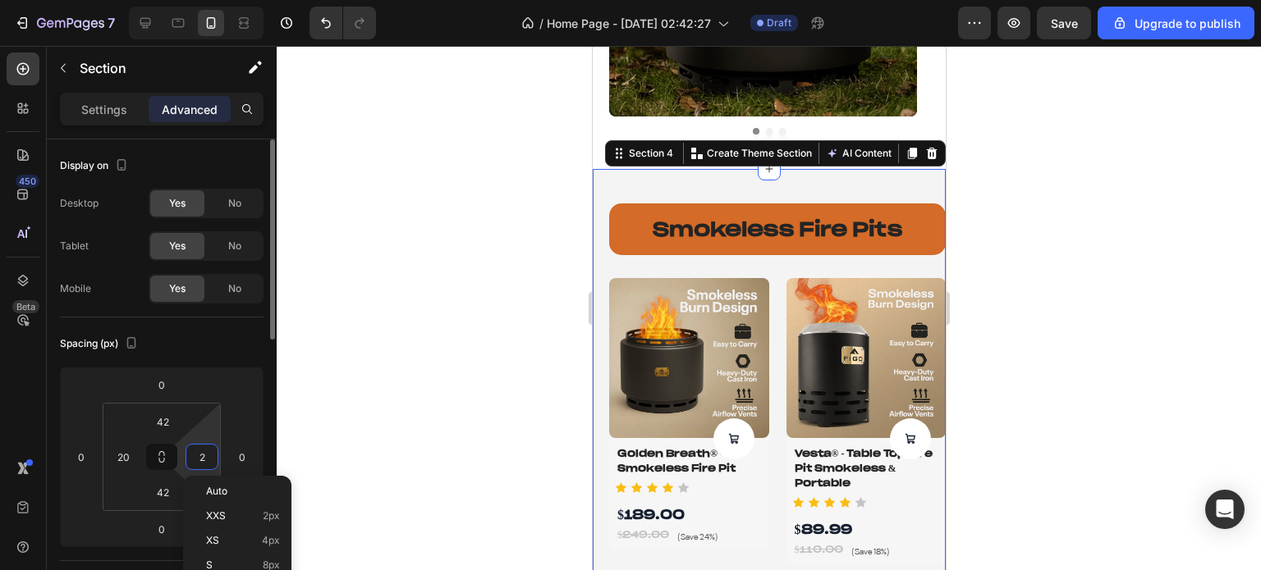
type input "20"
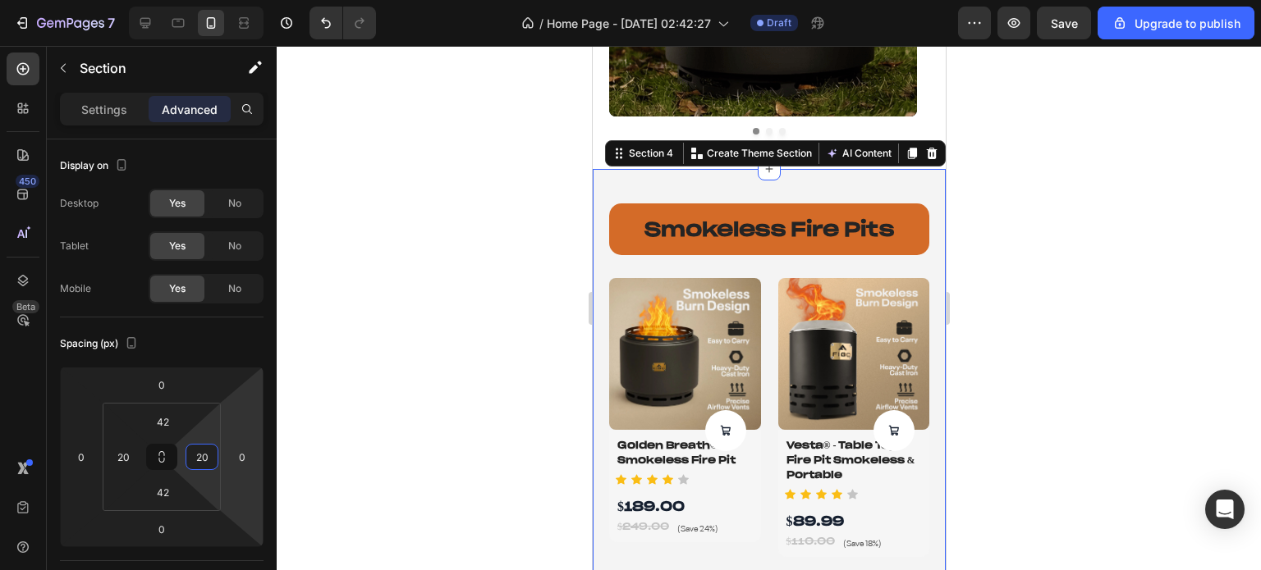
click at [348, 350] on div at bounding box center [769, 308] width 984 height 524
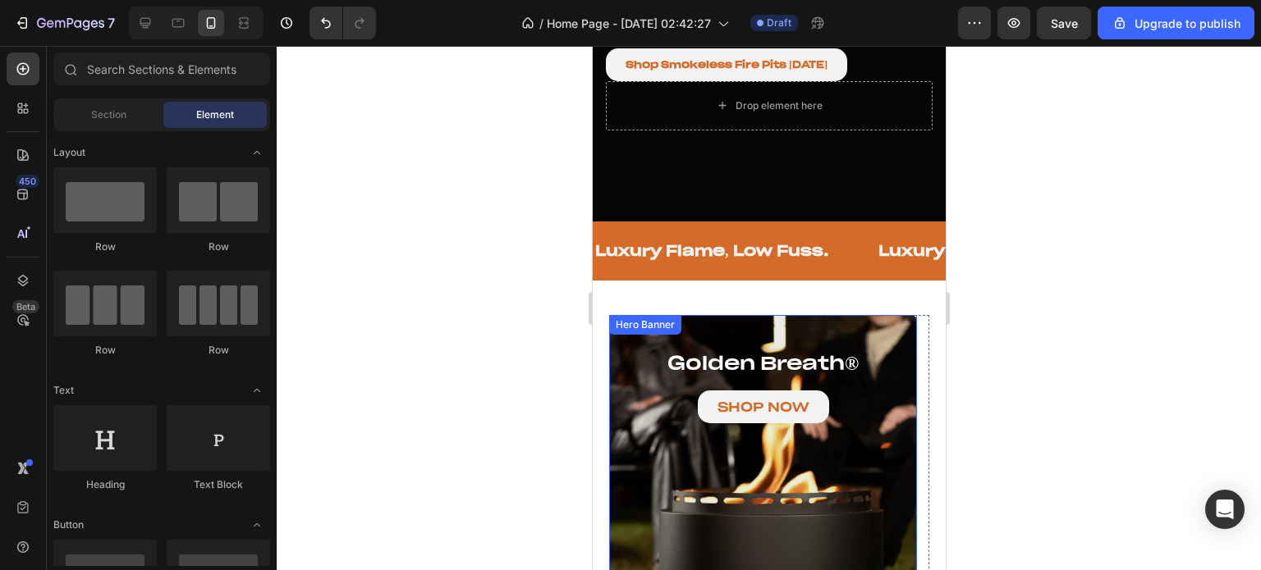
scroll to position [657, 0]
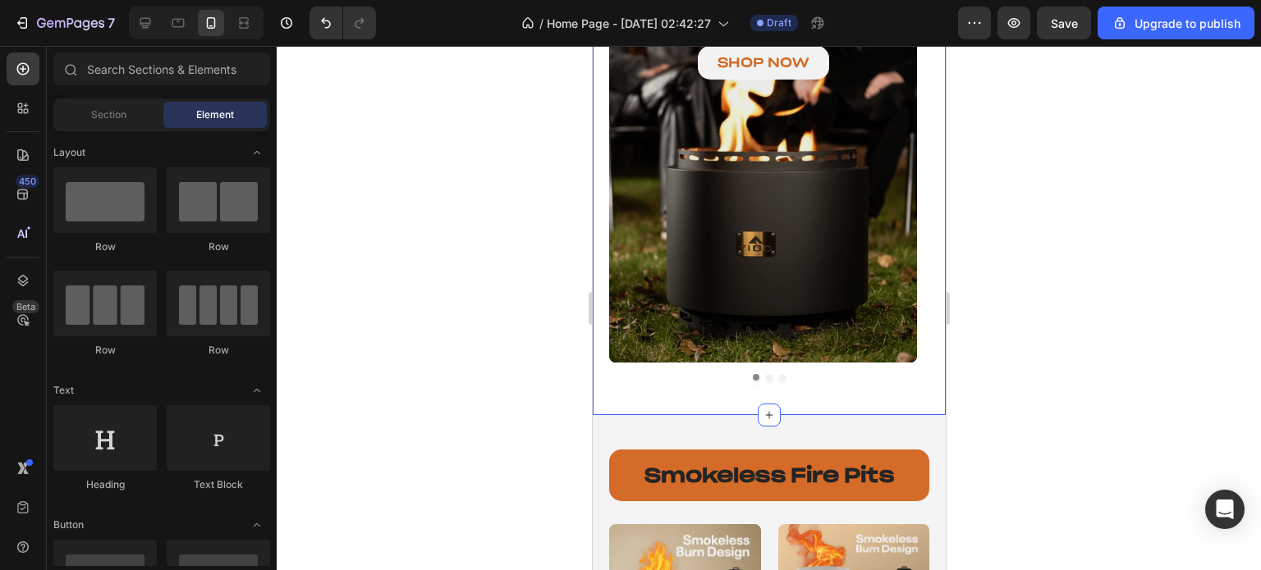
click at [772, 395] on div "golden breath ® Heading SHOP NOW Button Hero Banner vesta ® series Heading SHOP…" at bounding box center [768, 175] width 353 height 479
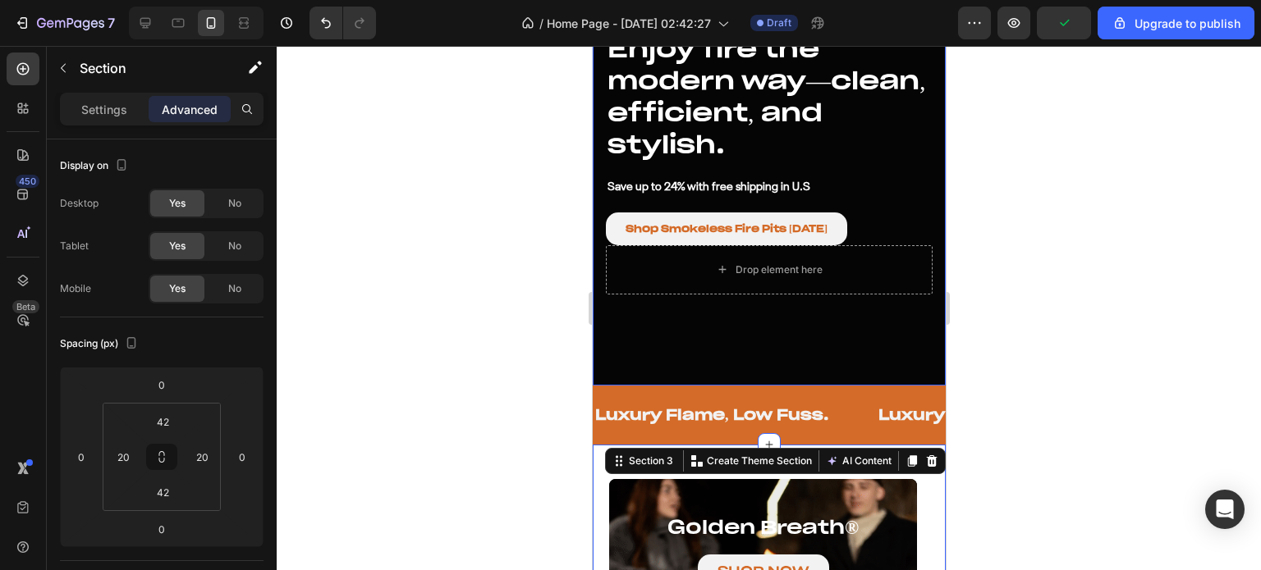
scroll to position [410, 0]
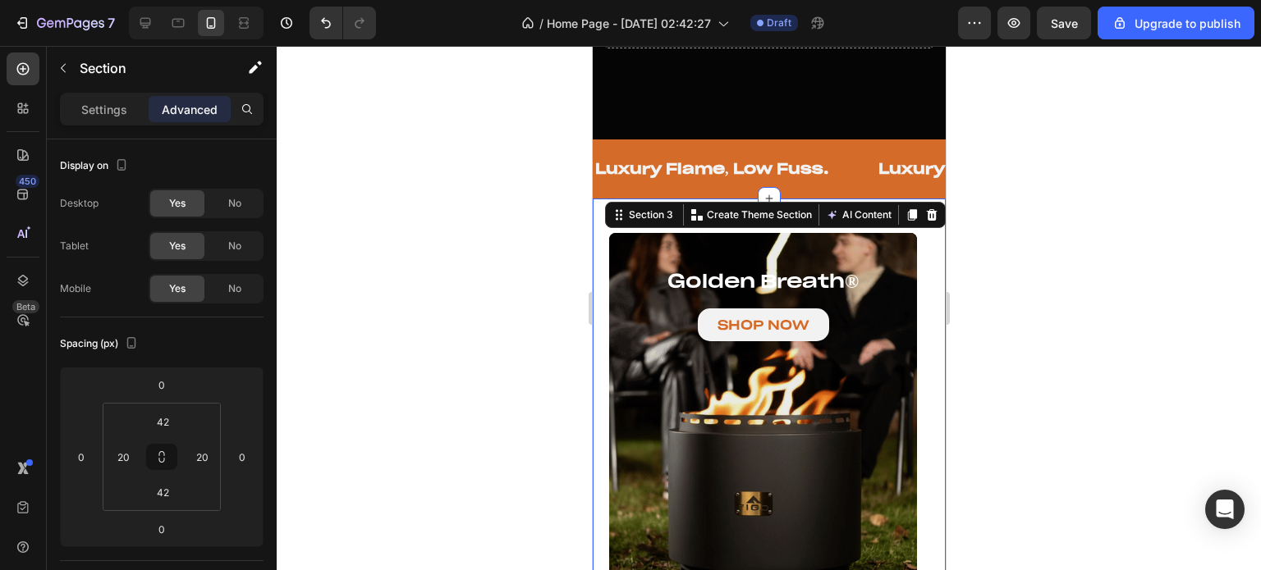
click at [1259, 322] on div at bounding box center [769, 308] width 984 height 524
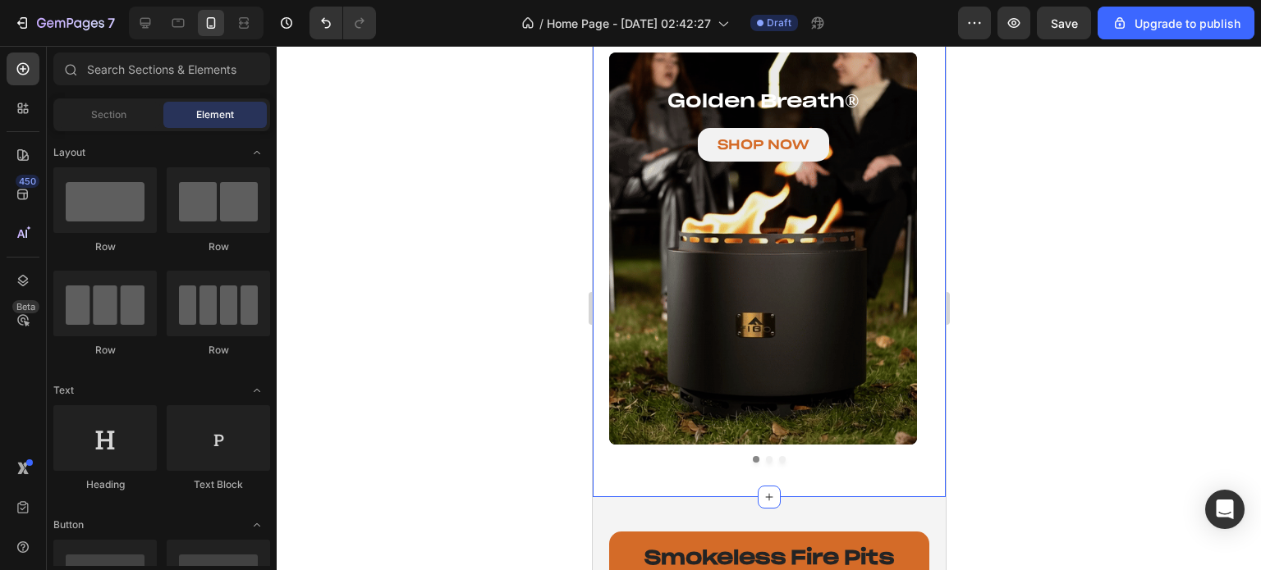
scroll to position [657, 0]
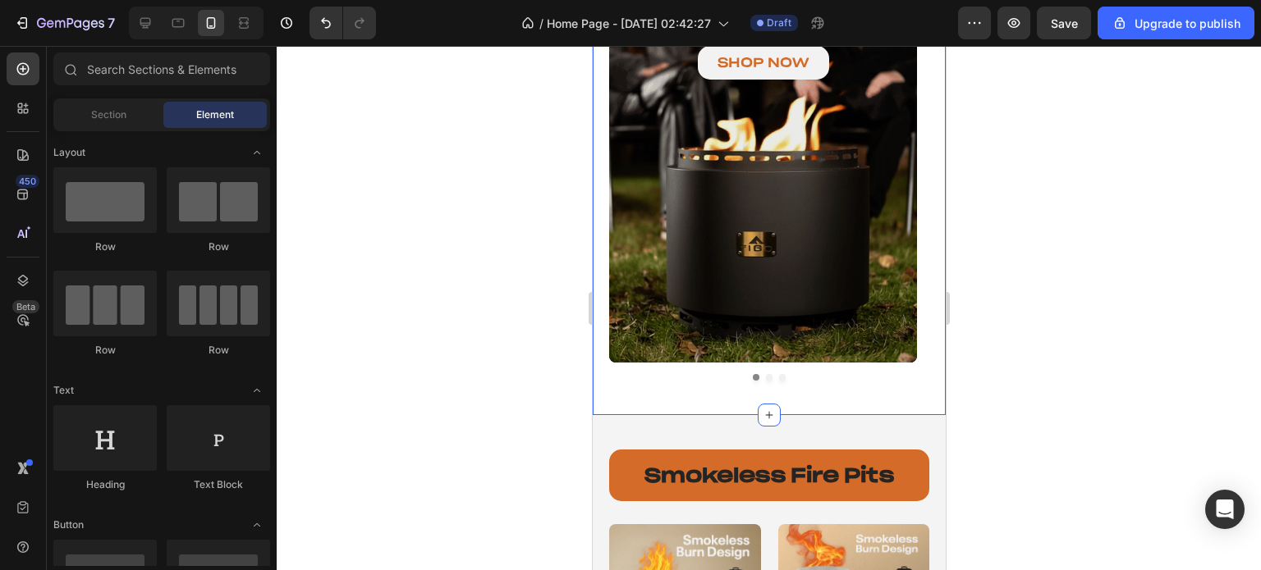
click at [614, 396] on div "golden breath ® Heading SHOP NOW Button Hero Banner vesta ® series Heading SHOP…" at bounding box center [768, 175] width 353 height 479
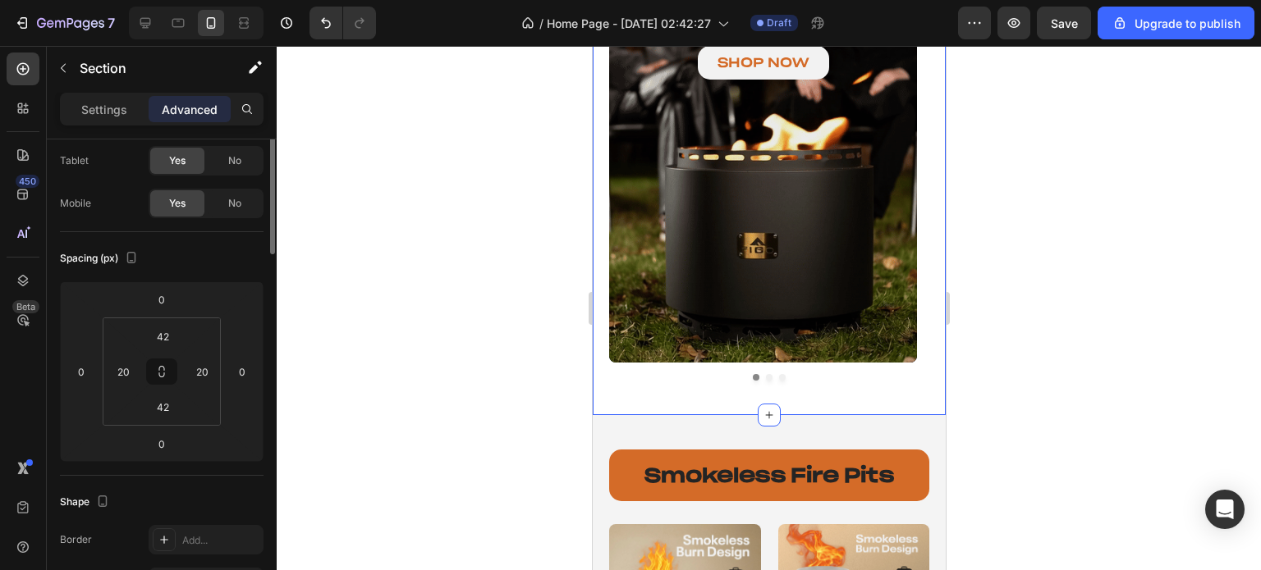
scroll to position [0, 0]
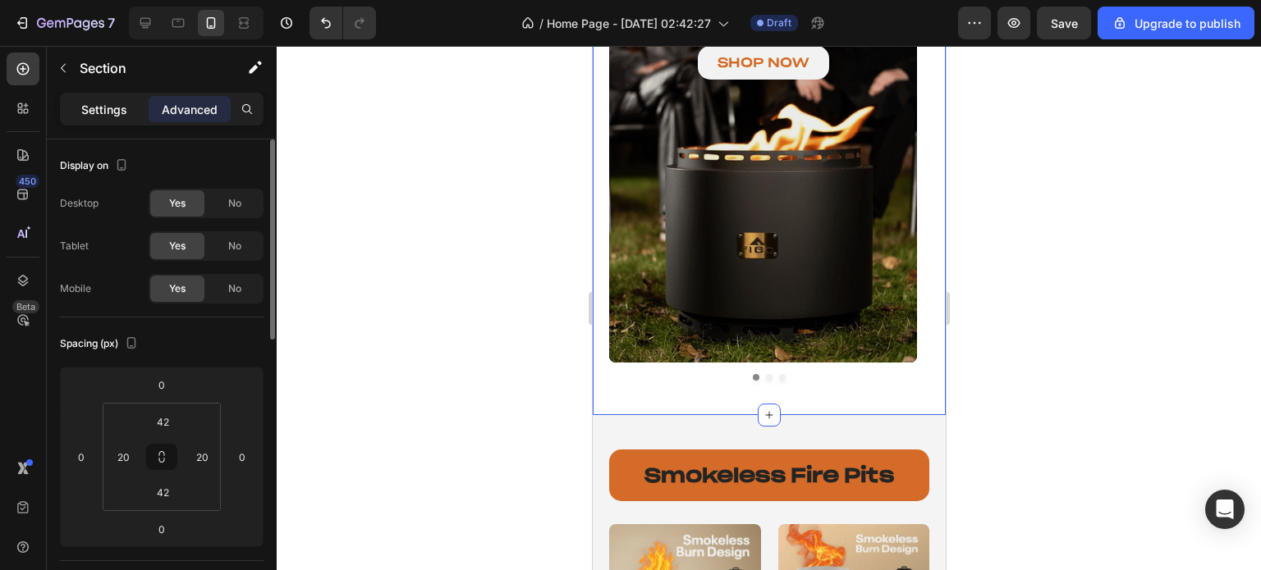
click at [116, 107] on p "Settings" at bounding box center [104, 109] width 46 height 17
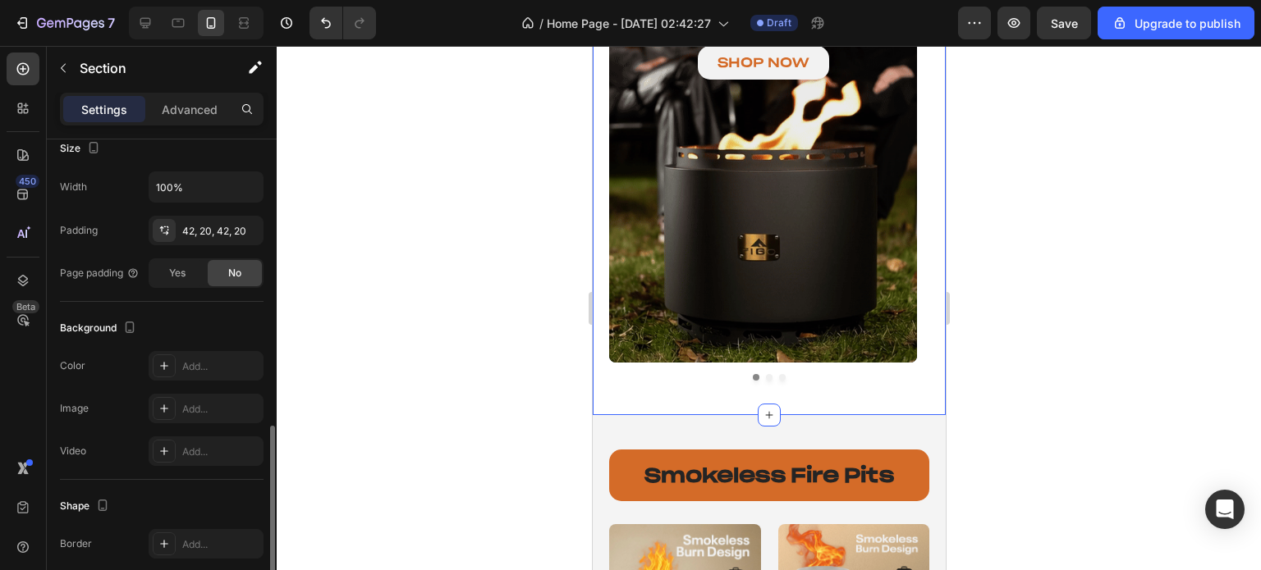
scroll to position [479, 0]
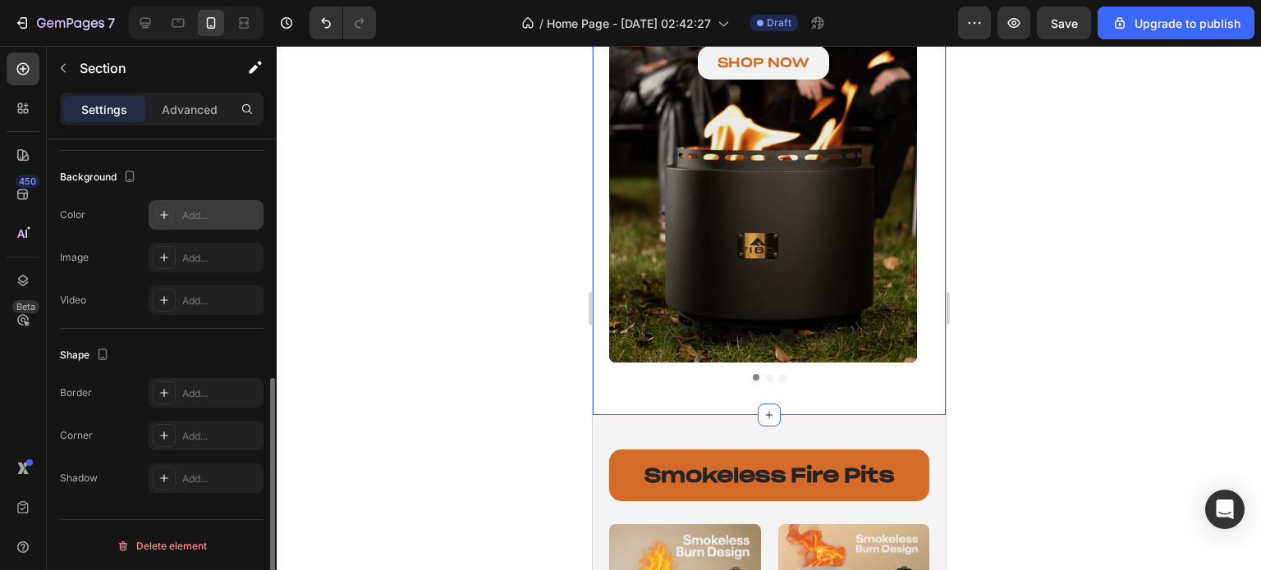
click at [162, 216] on icon at bounding box center [164, 214] width 13 height 13
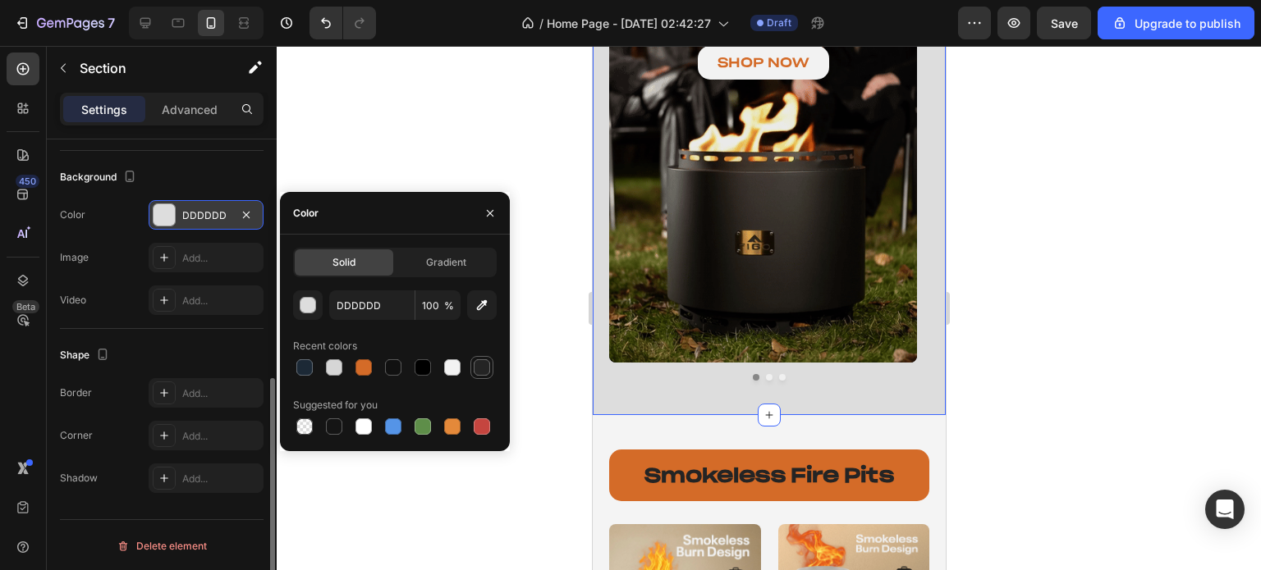
click at [473, 370] on div at bounding box center [482, 368] width 20 height 20
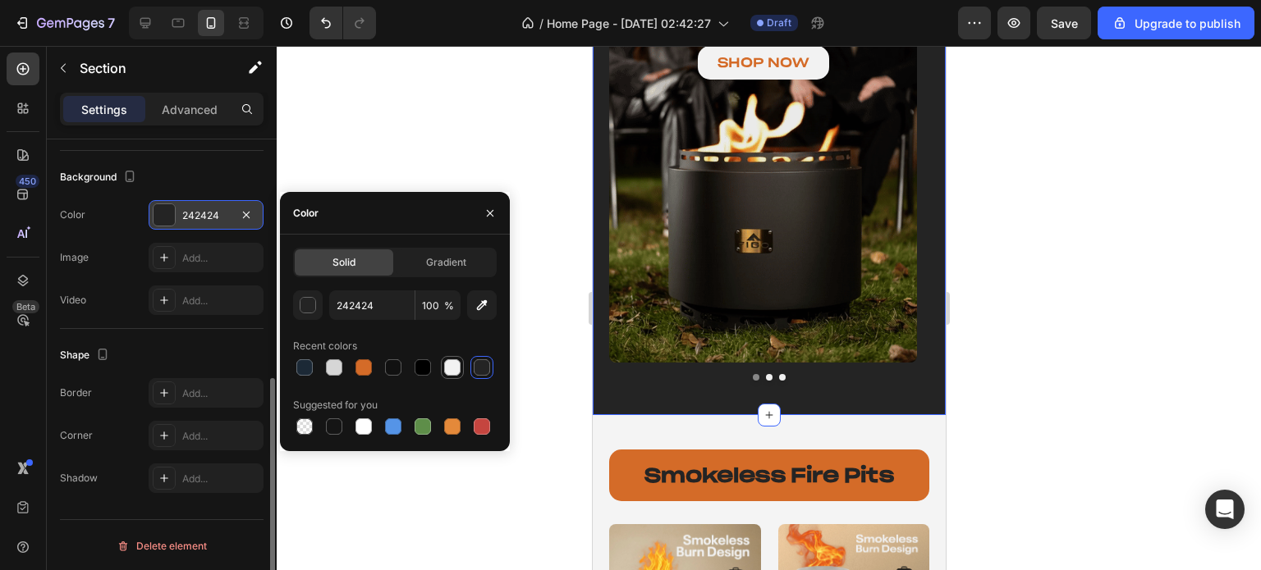
click at [451, 371] on div at bounding box center [452, 367] width 16 height 16
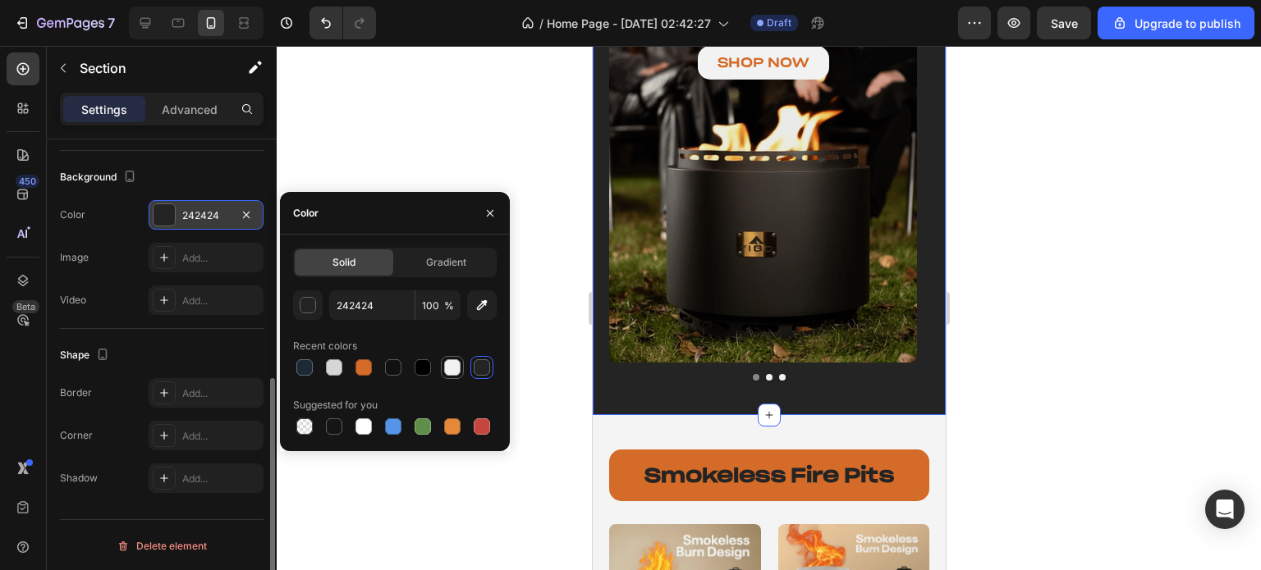
type input "F2F2F2"
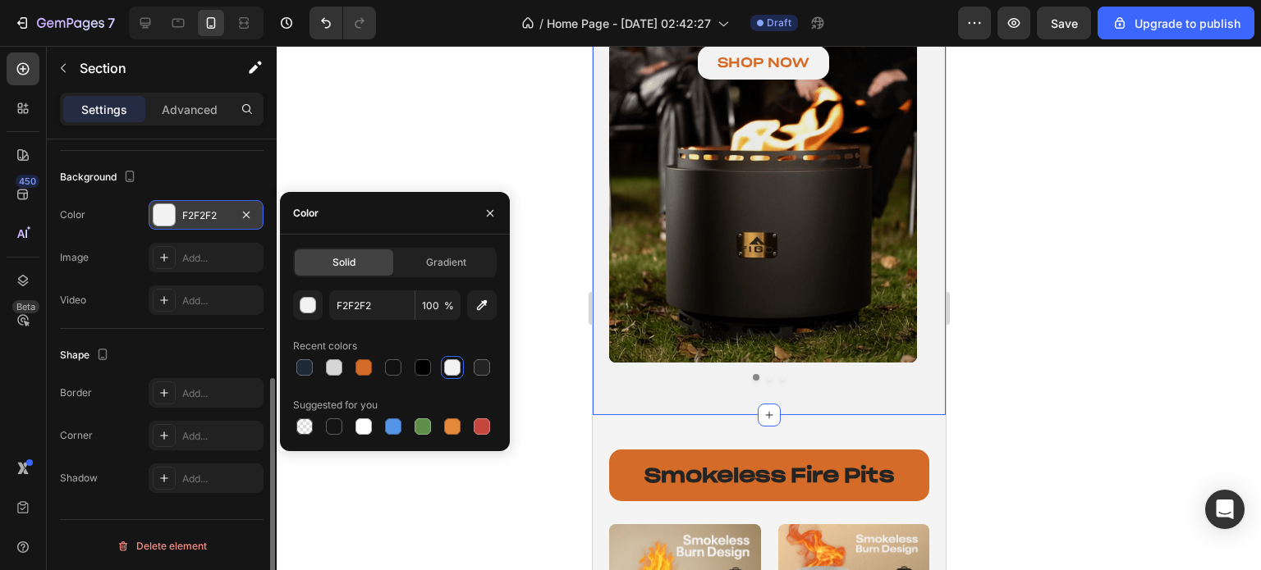
click at [1106, 373] on div at bounding box center [769, 308] width 984 height 524
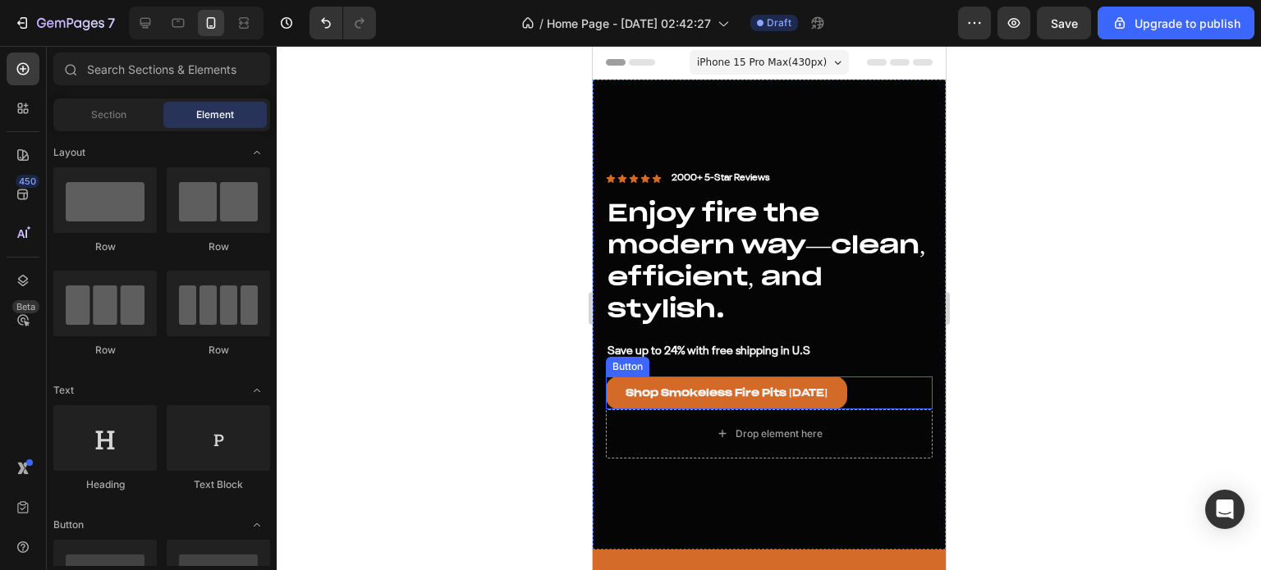
scroll to position [328, 0]
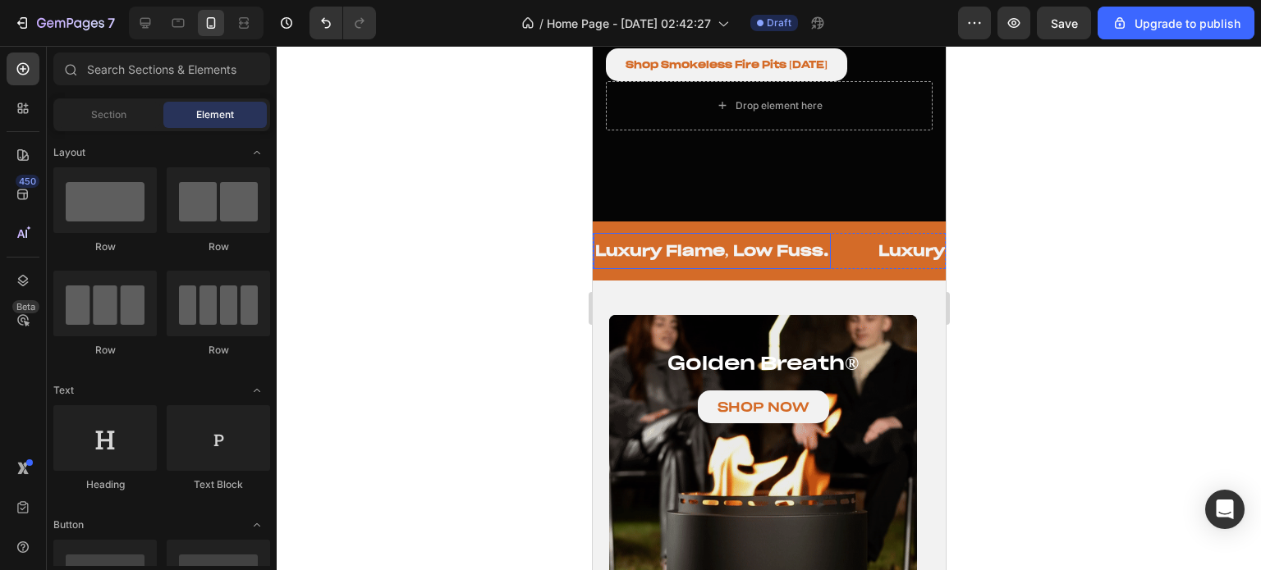
click at [748, 241] on p "Luxury Flame, Low Fuss." at bounding box center [711, 250] width 234 height 19
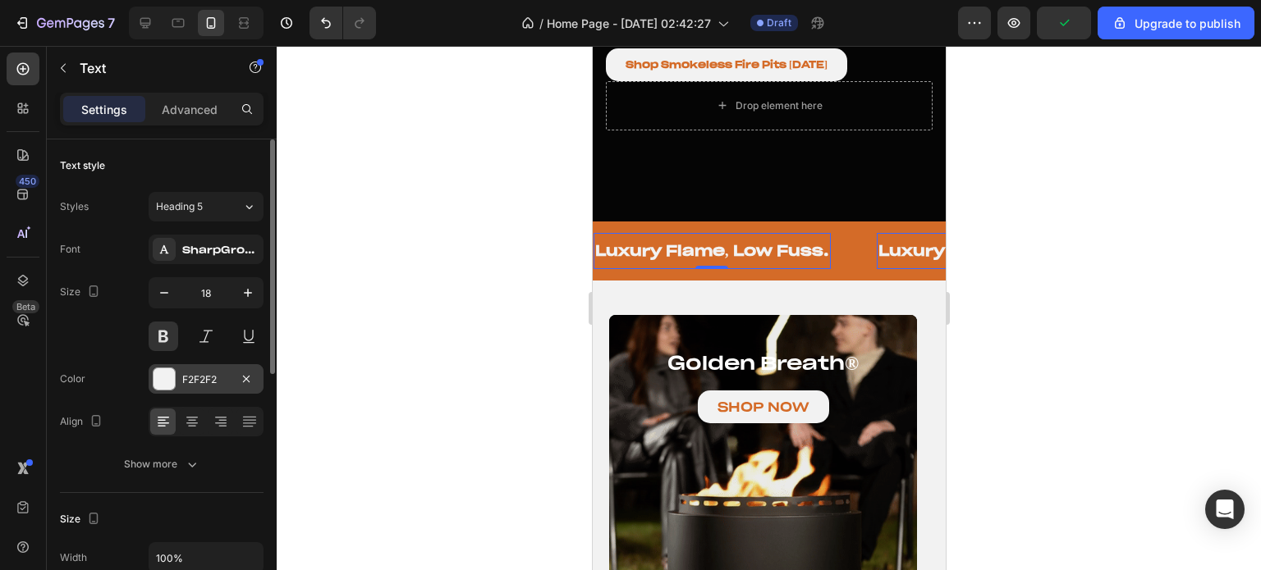
click at [163, 378] on div at bounding box center [163, 379] width 21 height 21
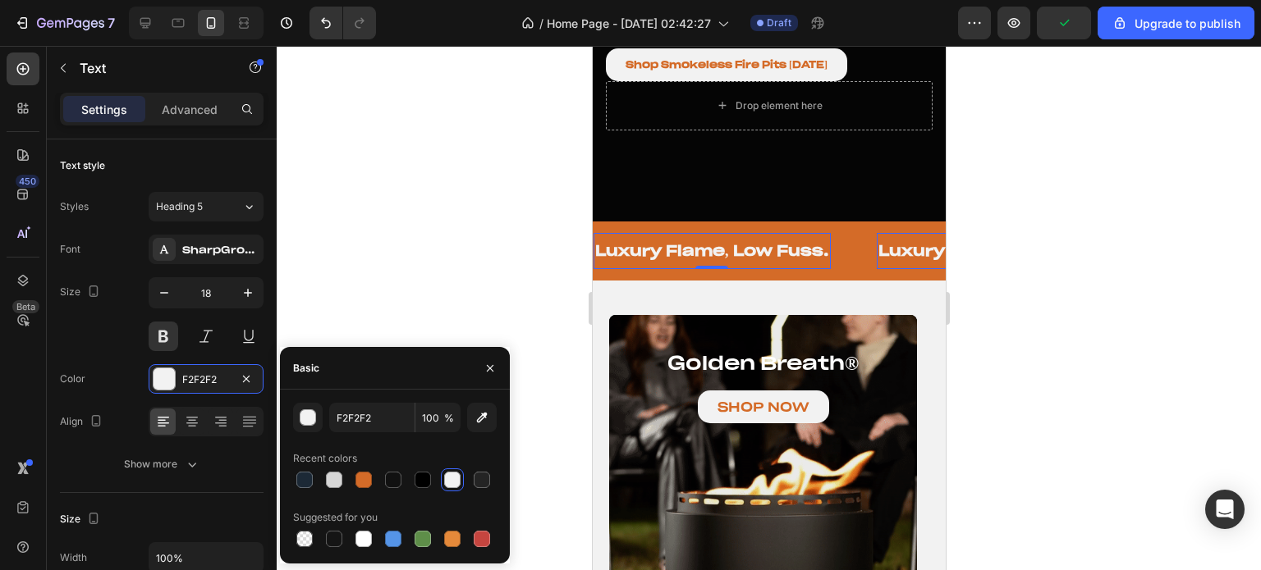
click at [449, 475] on div at bounding box center [452, 480] width 16 height 16
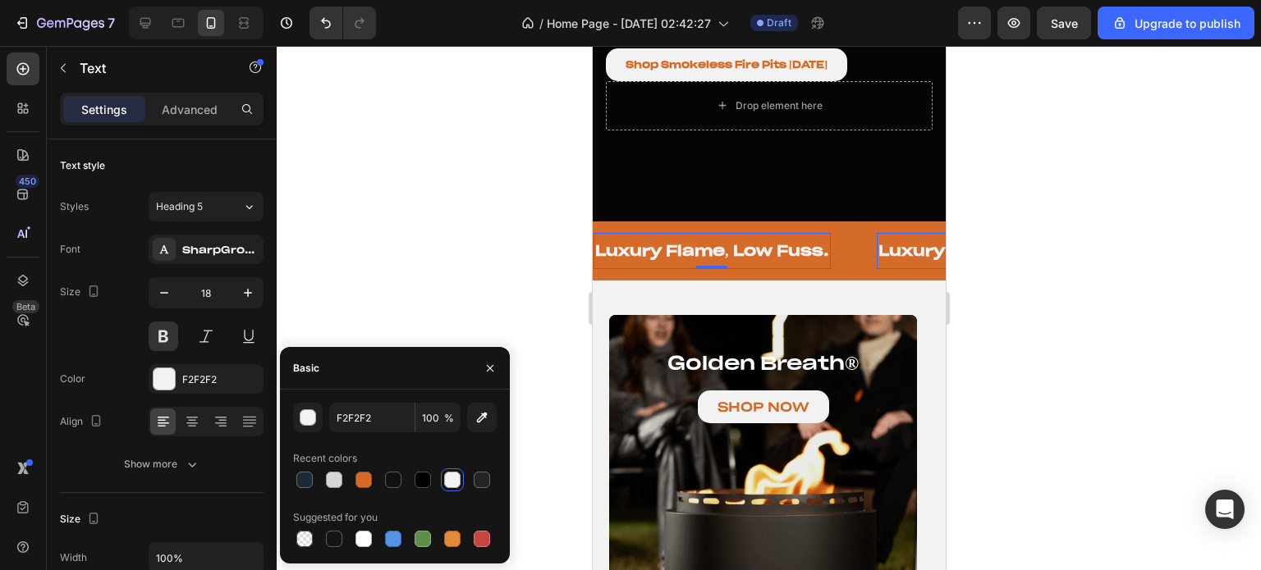
click at [430, 259] on div at bounding box center [769, 308] width 984 height 524
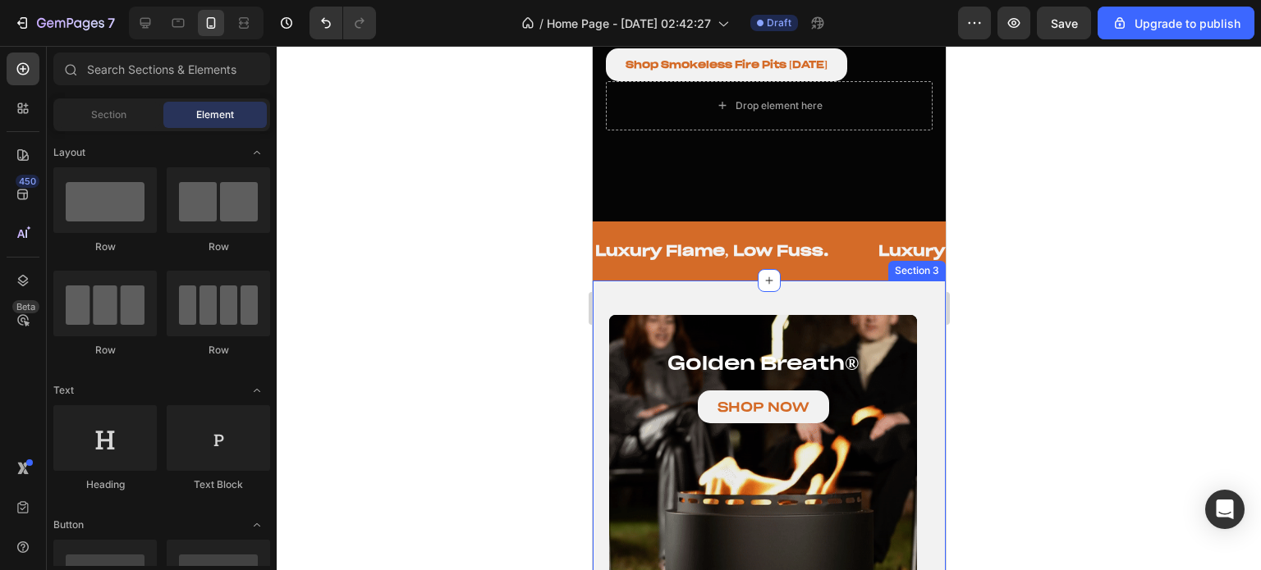
click at [648, 286] on div "golden breath ® Heading SHOP NOW Button Hero Banner vesta ® series Heading SHOP…" at bounding box center [768, 520] width 353 height 479
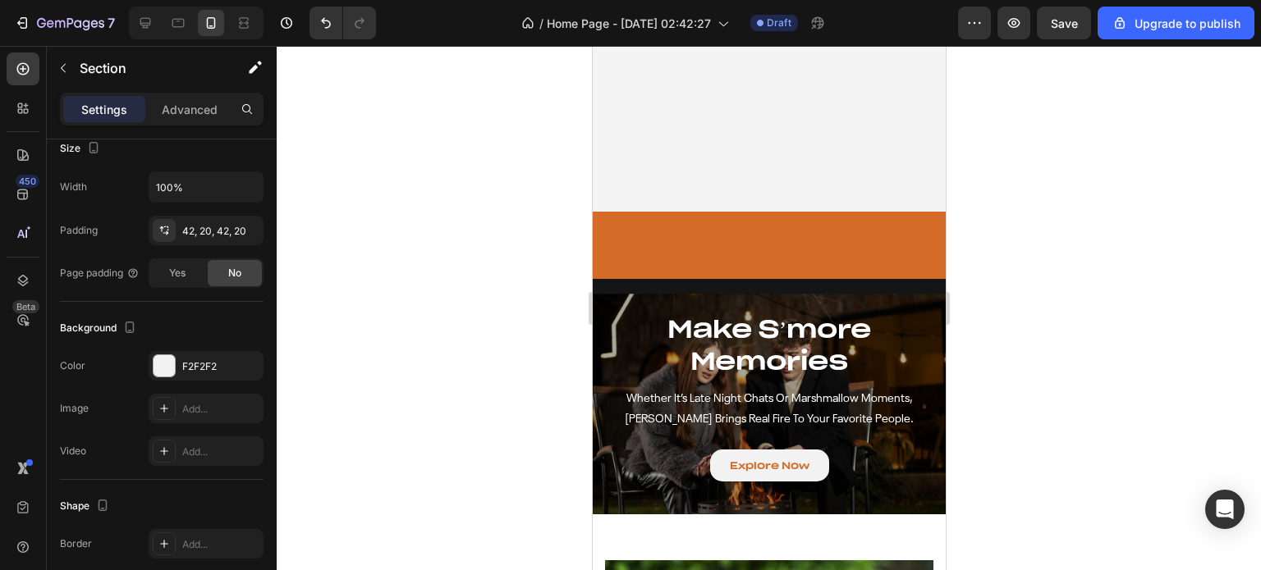
scroll to position [1806, 0]
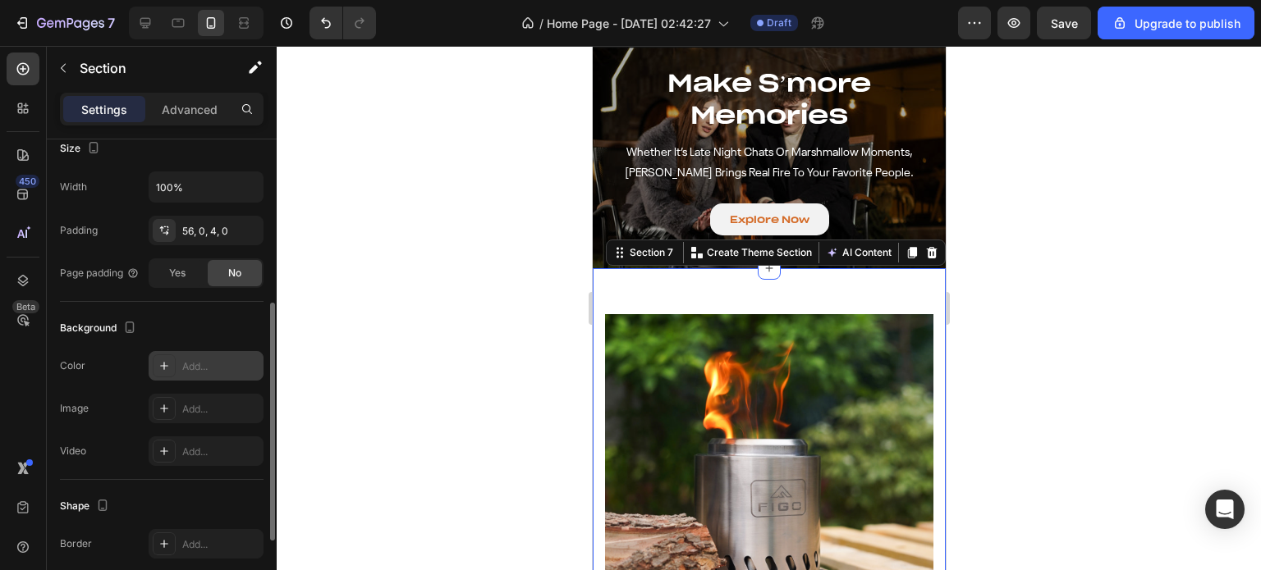
click at [163, 359] on icon at bounding box center [164, 365] width 13 height 13
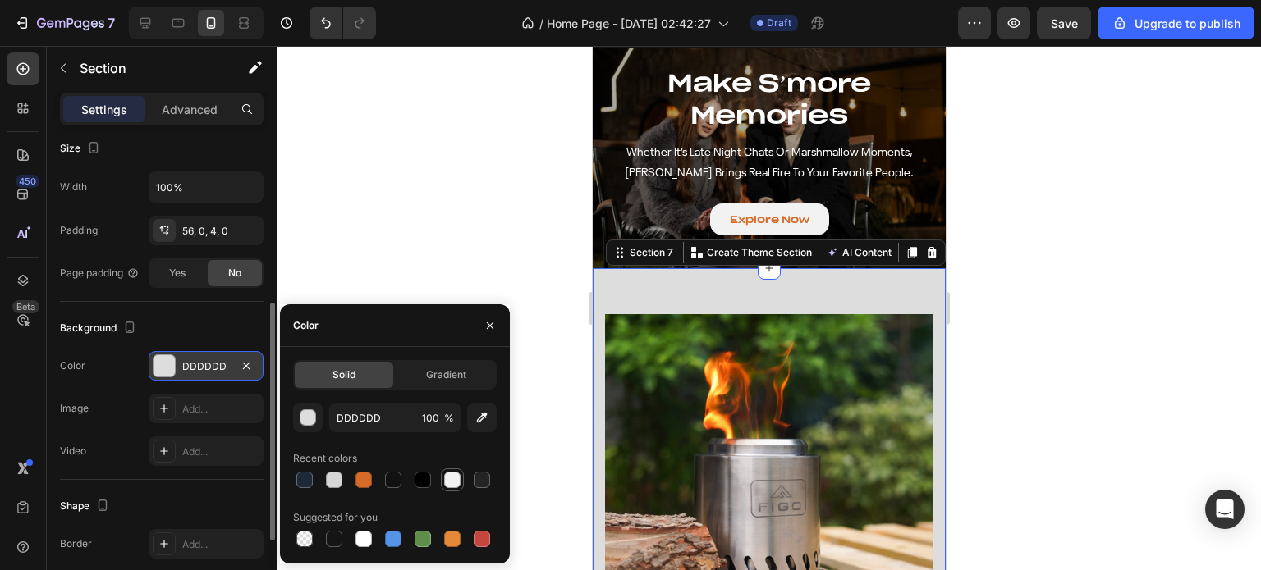
click at [448, 474] on div at bounding box center [452, 480] width 16 height 16
type input "F2F2F2"
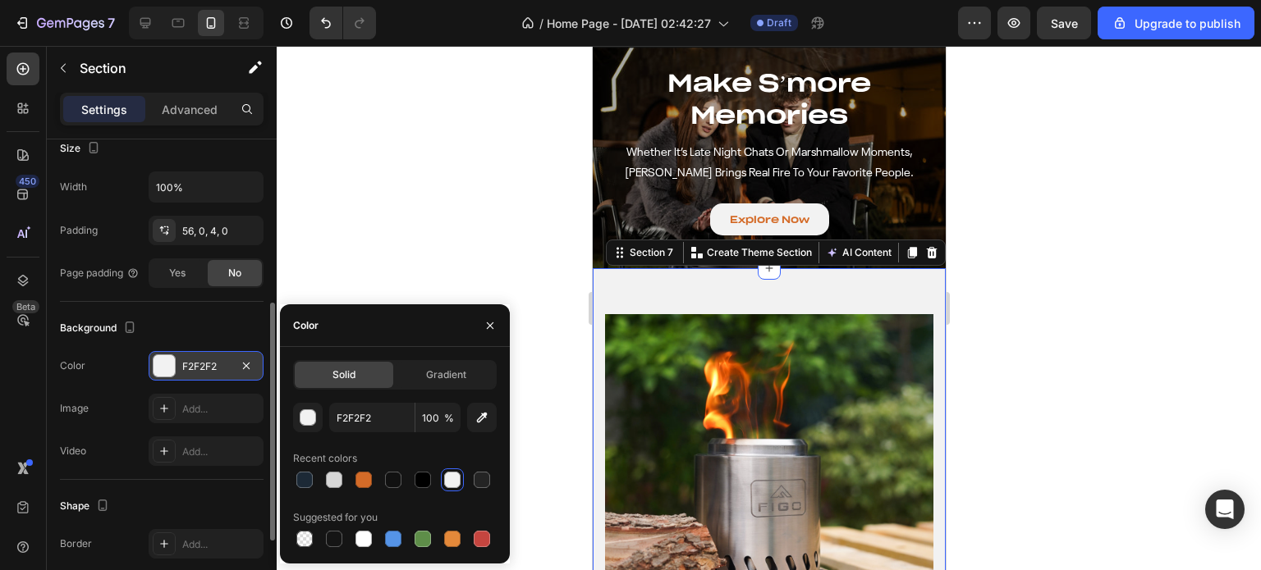
click at [486, 225] on div at bounding box center [769, 308] width 984 height 524
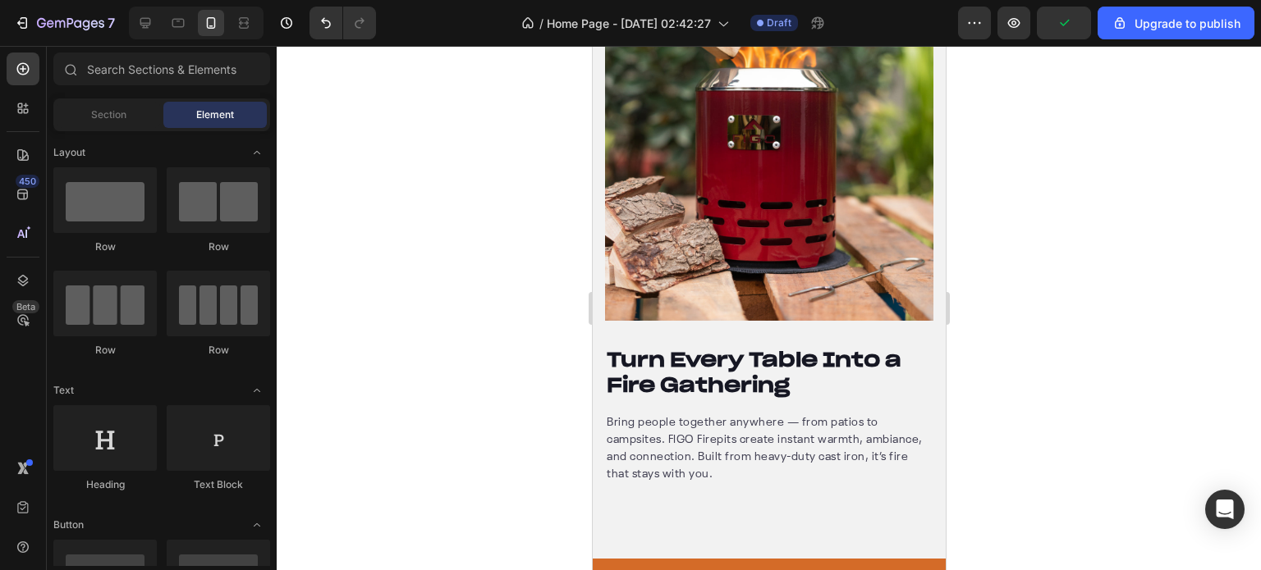
scroll to position [2873, 0]
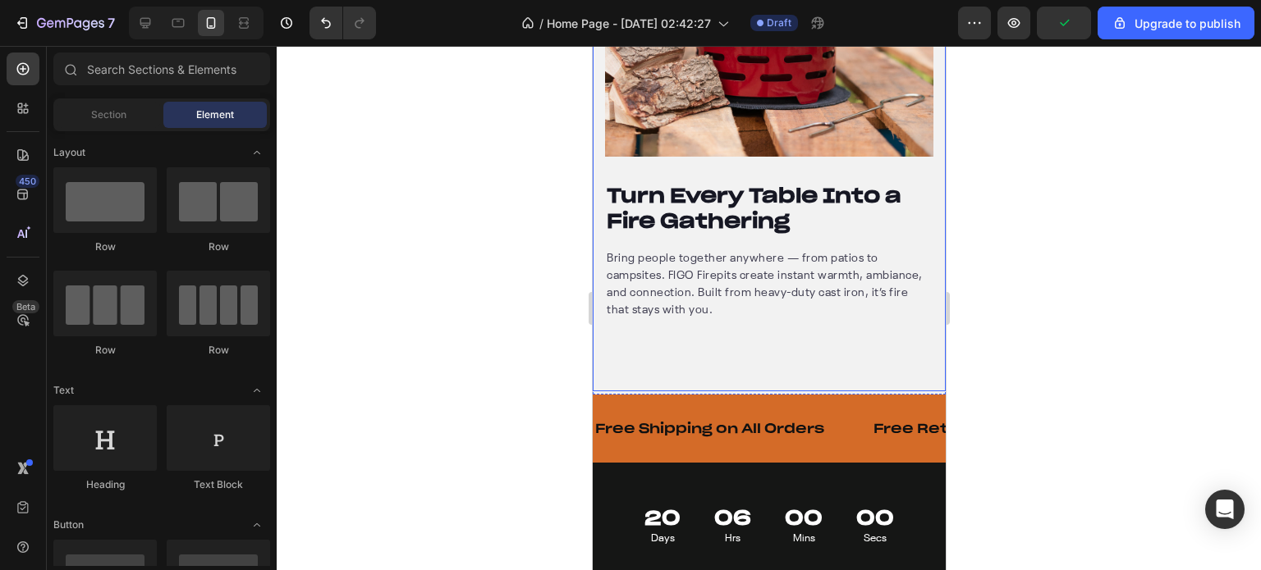
click at [692, 376] on div "Turn Every Table Into a Fire Gathering Heading Bring people together anywhere —…" at bounding box center [768, 109] width 353 height 563
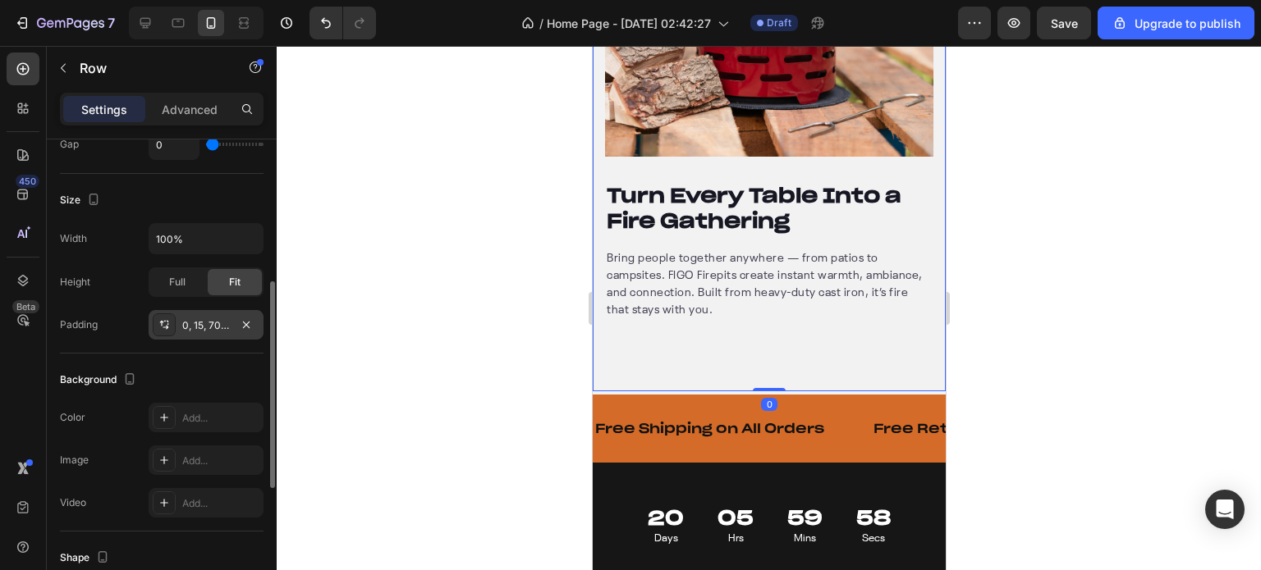
scroll to position [492, 0]
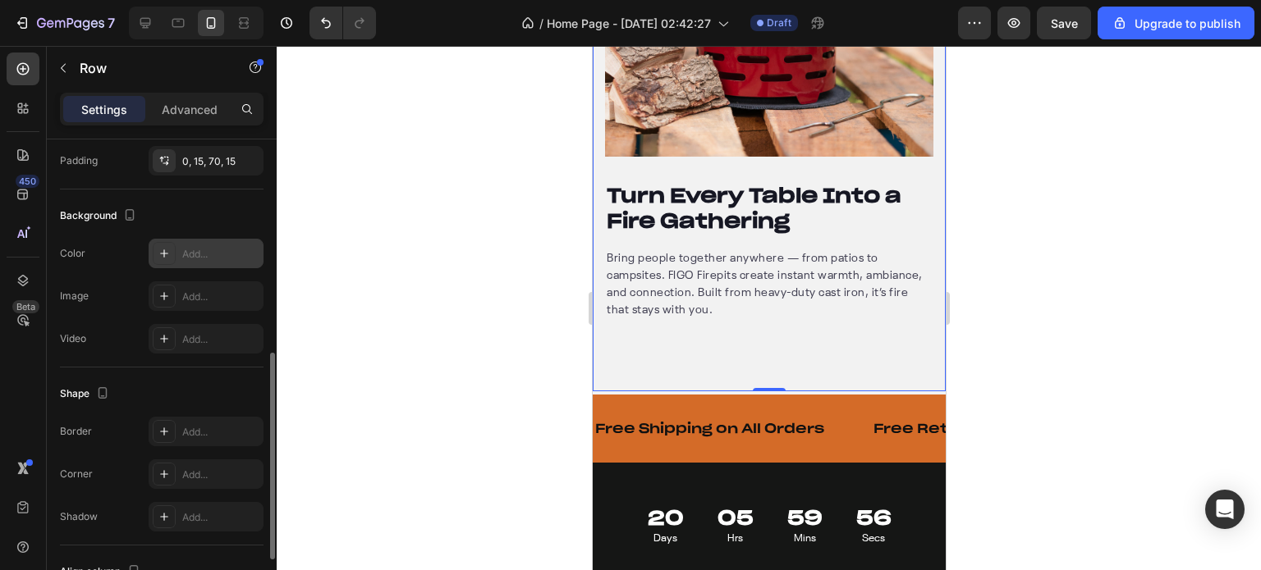
click at [158, 252] on icon at bounding box center [164, 253] width 13 height 13
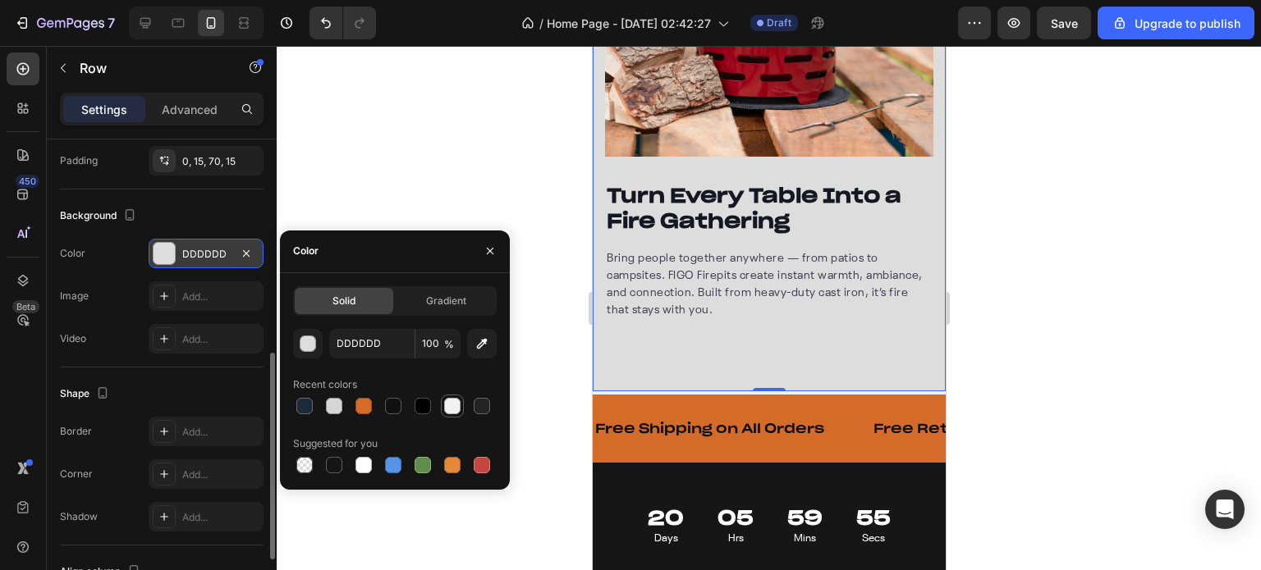
click at [451, 404] on div at bounding box center [452, 406] width 16 height 16
type input "F2F2F2"
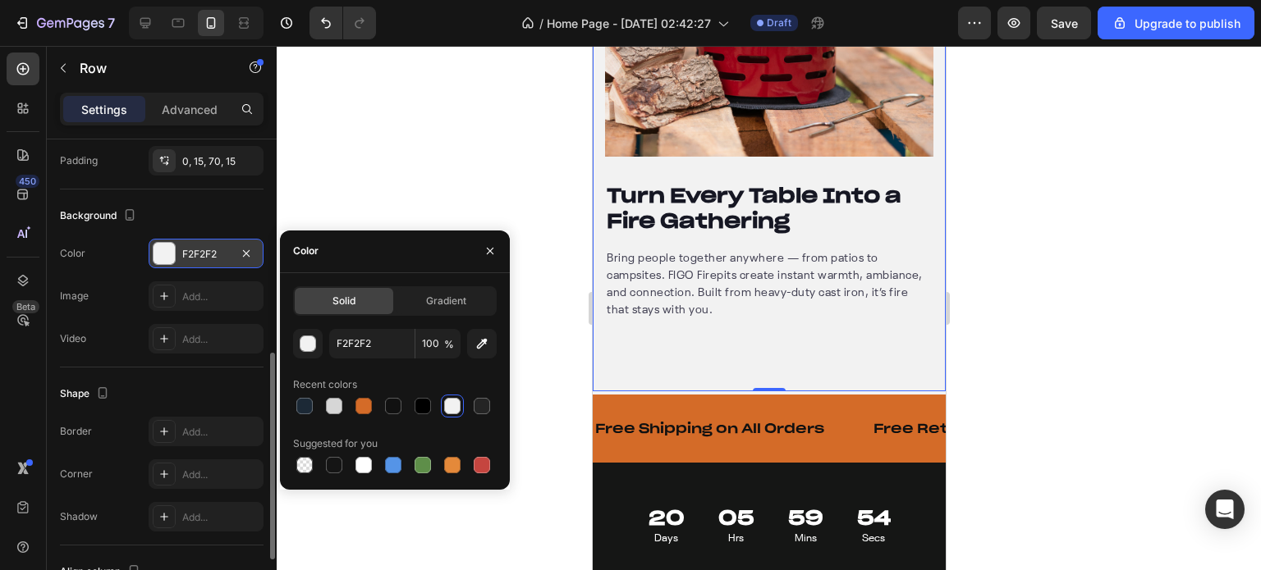
click at [544, 336] on div at bounding box center [769, 308] width 984 height 524
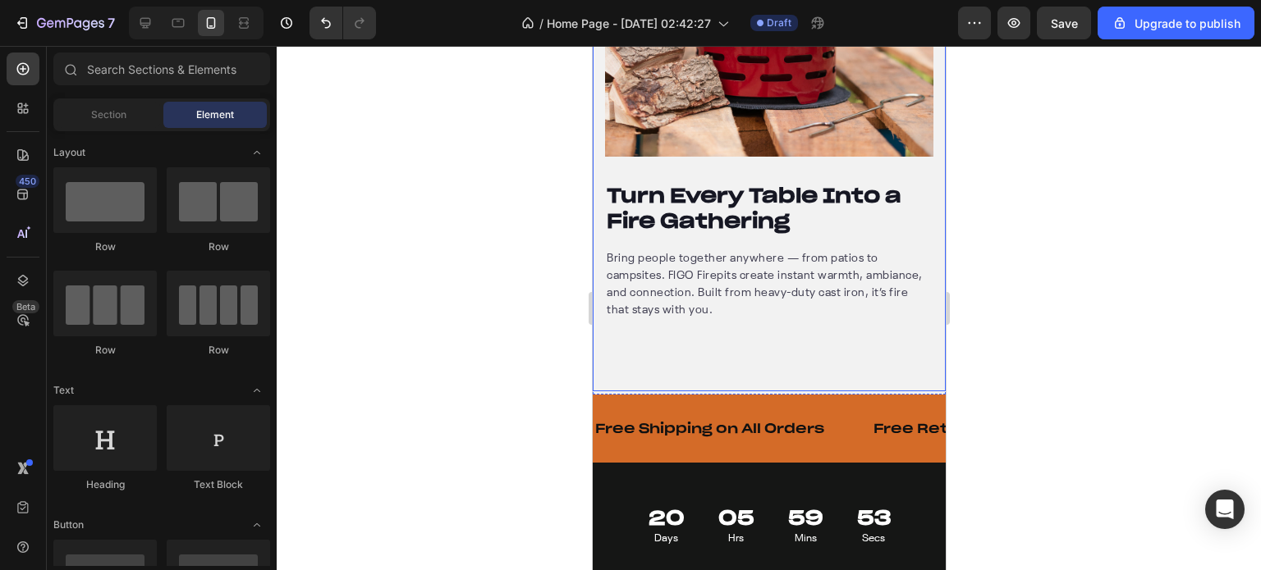
scroll to position [3119, 0]
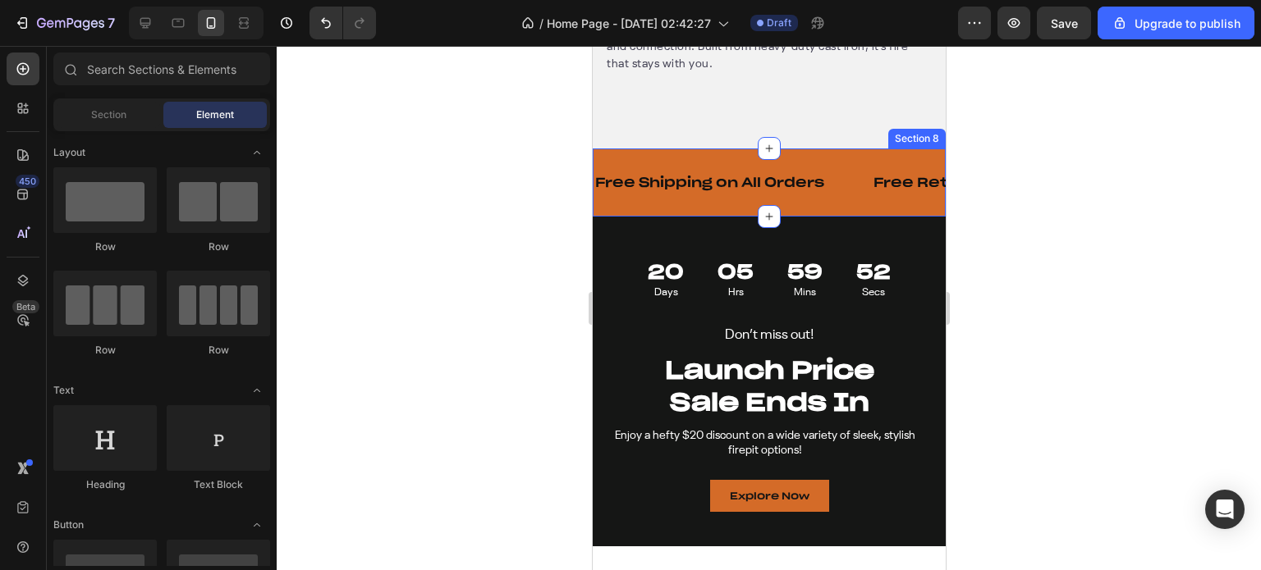
click at [703, 204] on div "Free Shipping on All Orders Text Free Returns for 30 Days Text Limited-Time Fla…" at bounding box center [768, 183] width 353 height 68
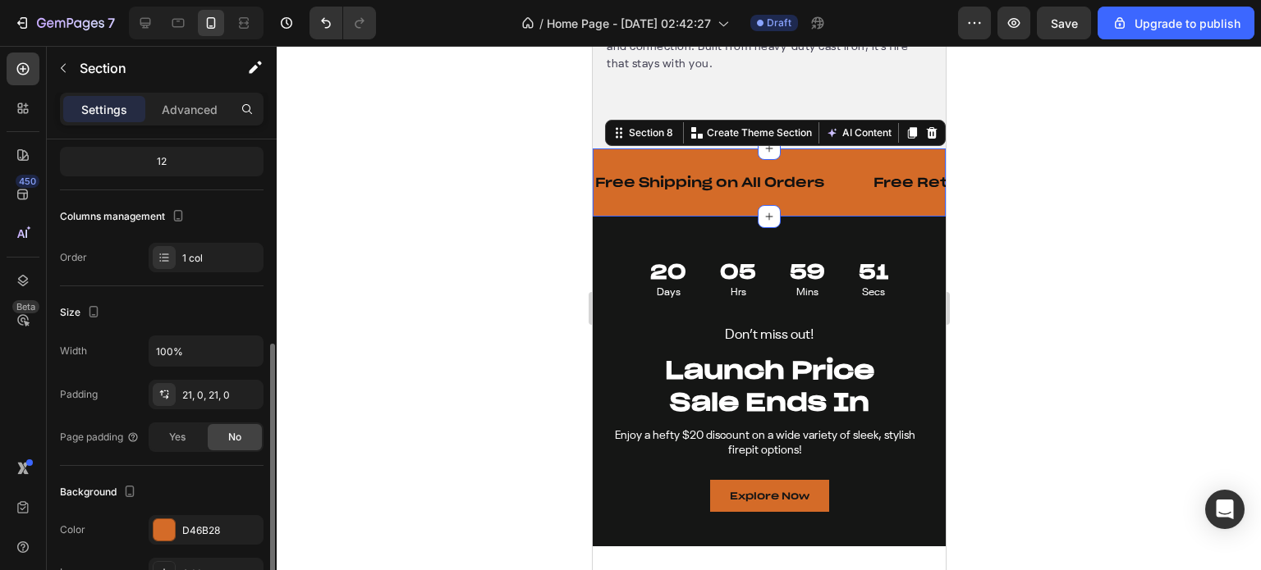
scroll to position [246, 0]
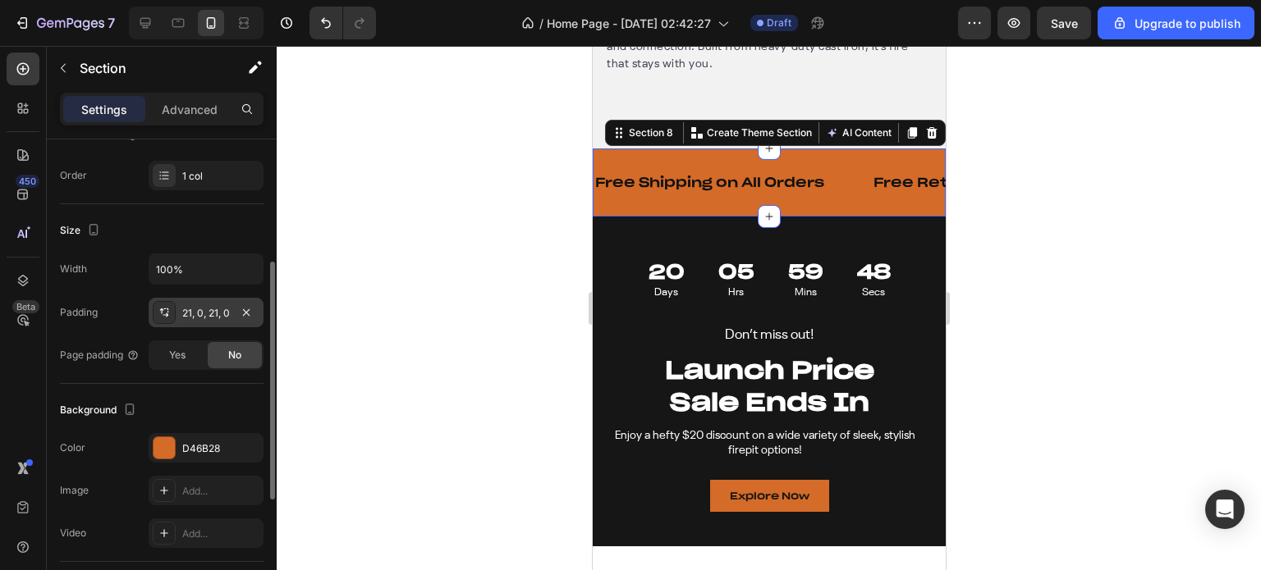
click at [193, 316] on div "21, 0, 21, 0" at bounding box center [206, 313] width 48 height 15
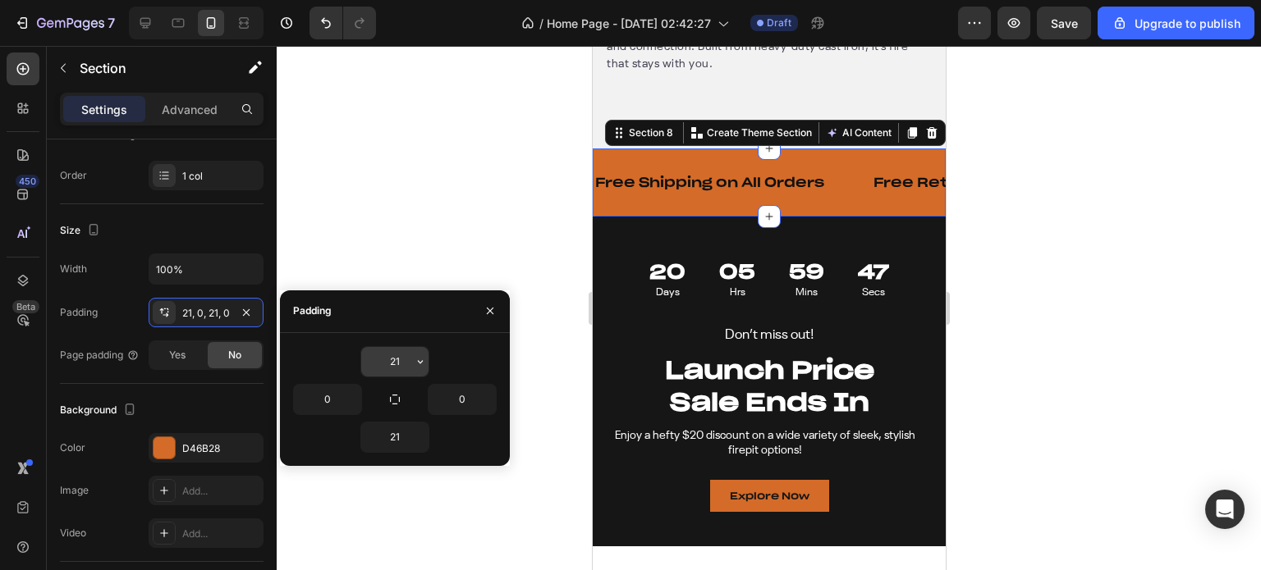
click at [387, 360] on input "21" at bounding box center [394, 362] width 67 height 30
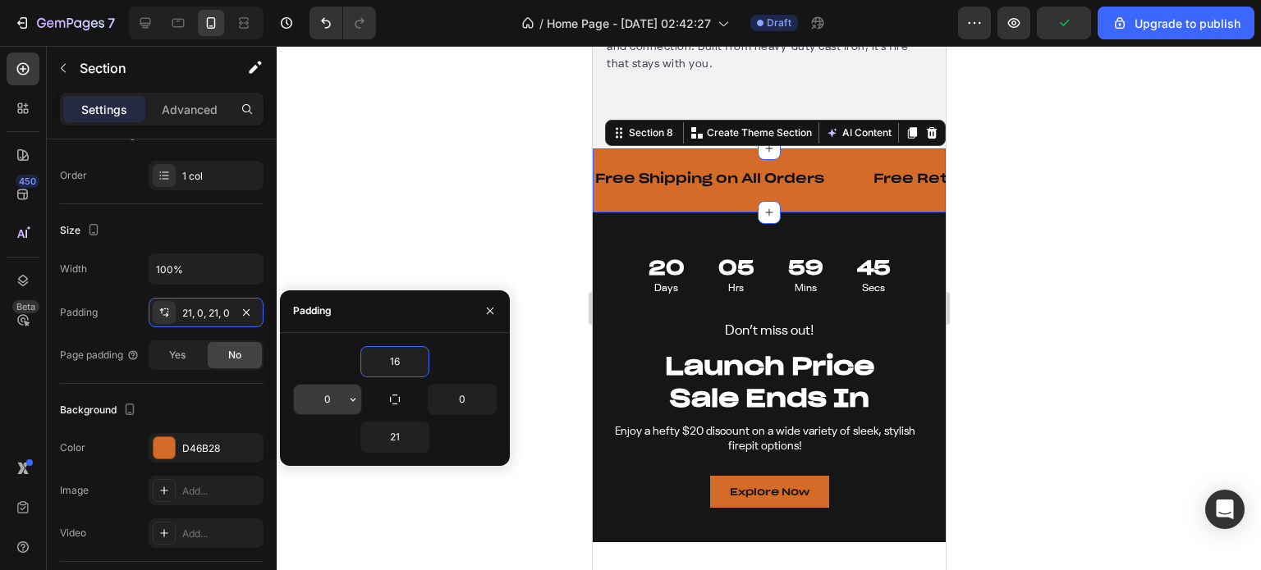
type input "16"
click at [341, 392] on input "0" at bounding box center [327, 400] width 67 height 30
type input "16"
click at [455, 397] on input "0" at bounding box center [461, 400] width 67 height 30
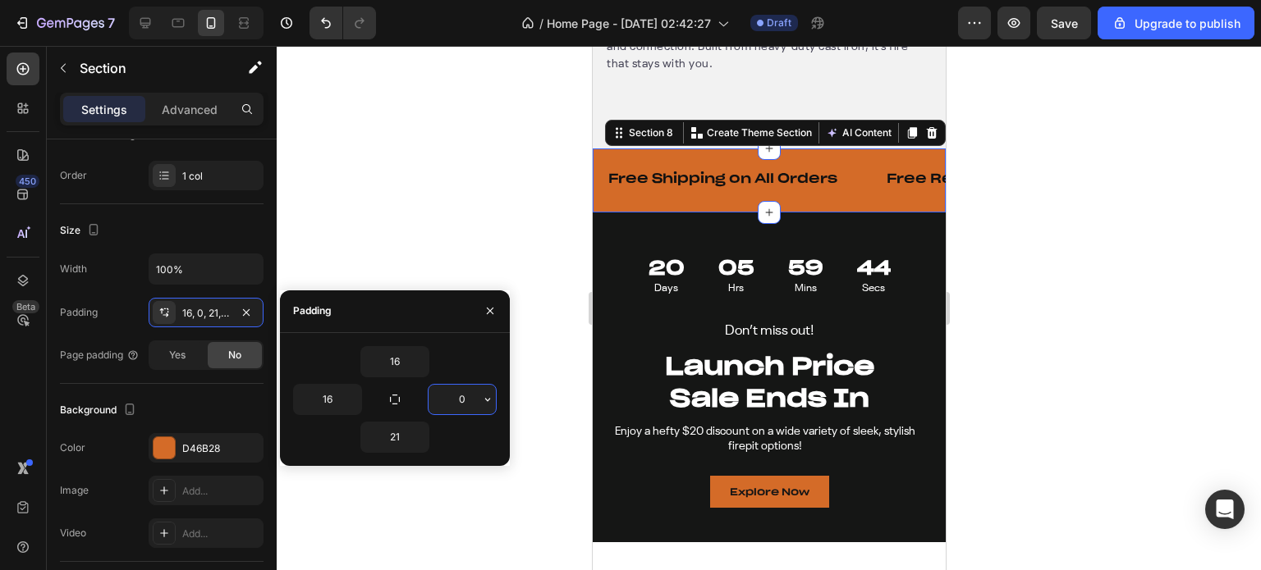
click at [455, 397] on input "0" at bounding box center [461, 400] width 67 height 30
type input "16"
click at [403, 442] on input "21" at bounding box center [394, 438] width 67 height 30
type input "16"
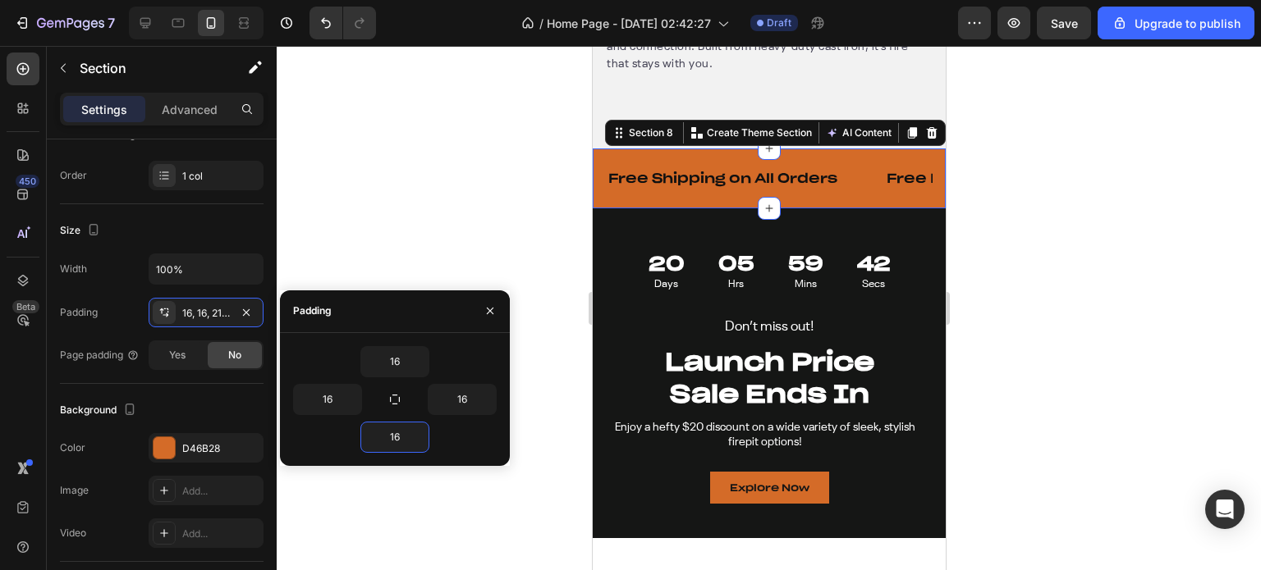
click at [411, 254] on div at bounding box center [769, 308] width 984 height 524
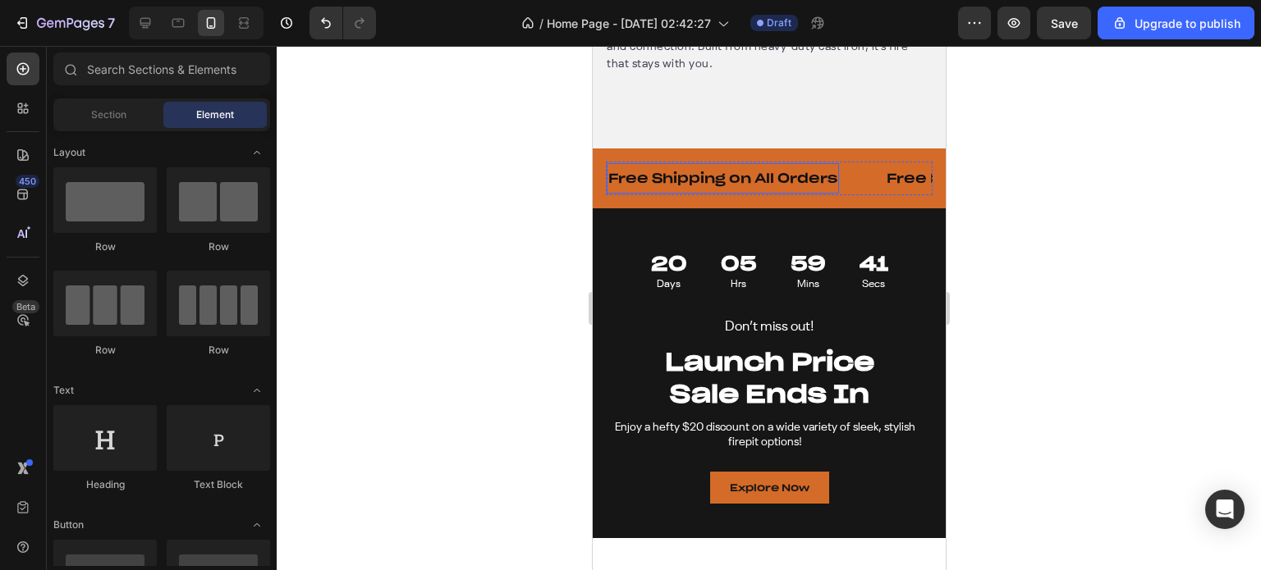
click at [739, 180] on p "Free Shipping on All Orders" at bounding box center [721, 178] width 229 height 17
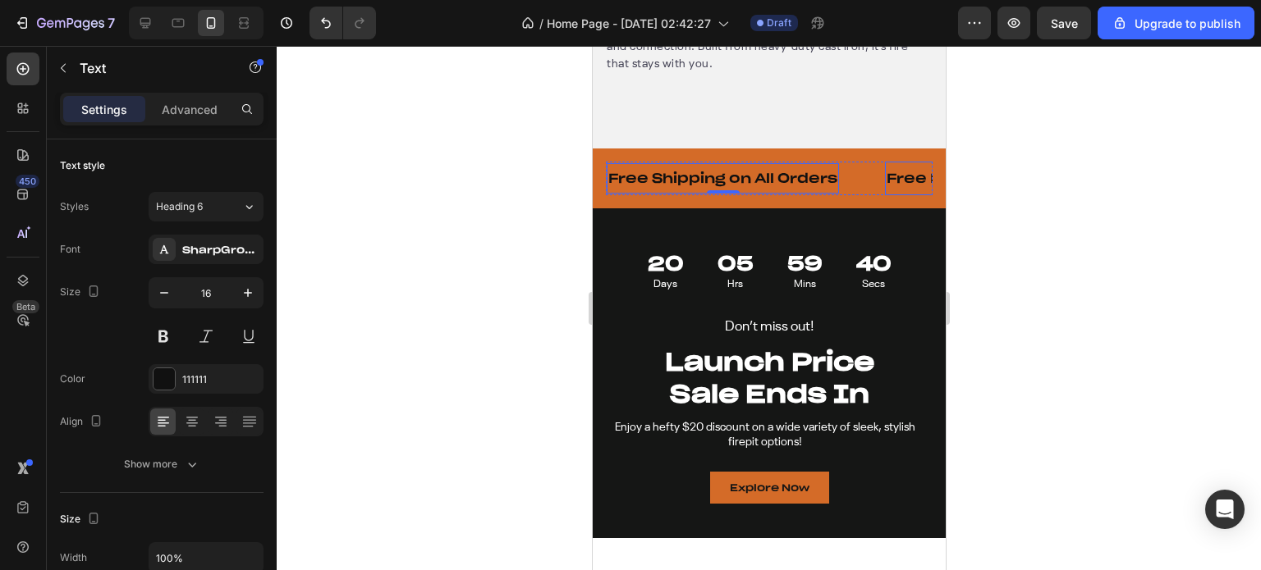
click at [891, 177] on p "Free Returns for 30 Days" at bounding box center [994, 178] width 216 height 17
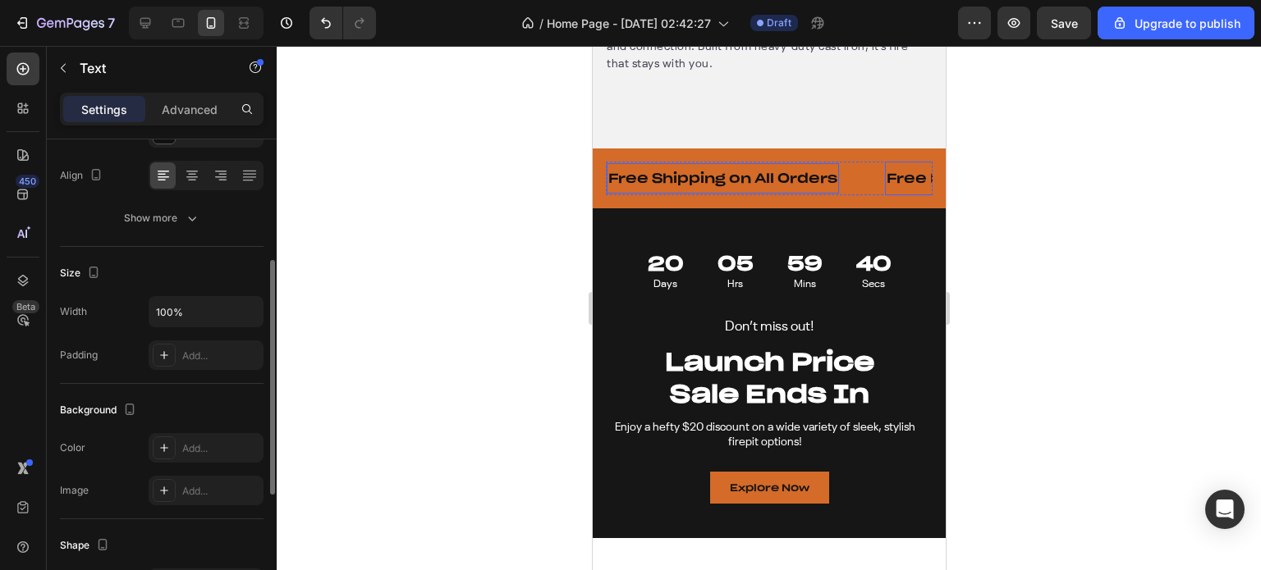
click at [783, 180] on p "Free Shipping on All Orders" at bounding box center [721, 178] width 229 height 17
click at [190, 361] on div "Add..." at bounding box center [220, 356] width 77 height 15
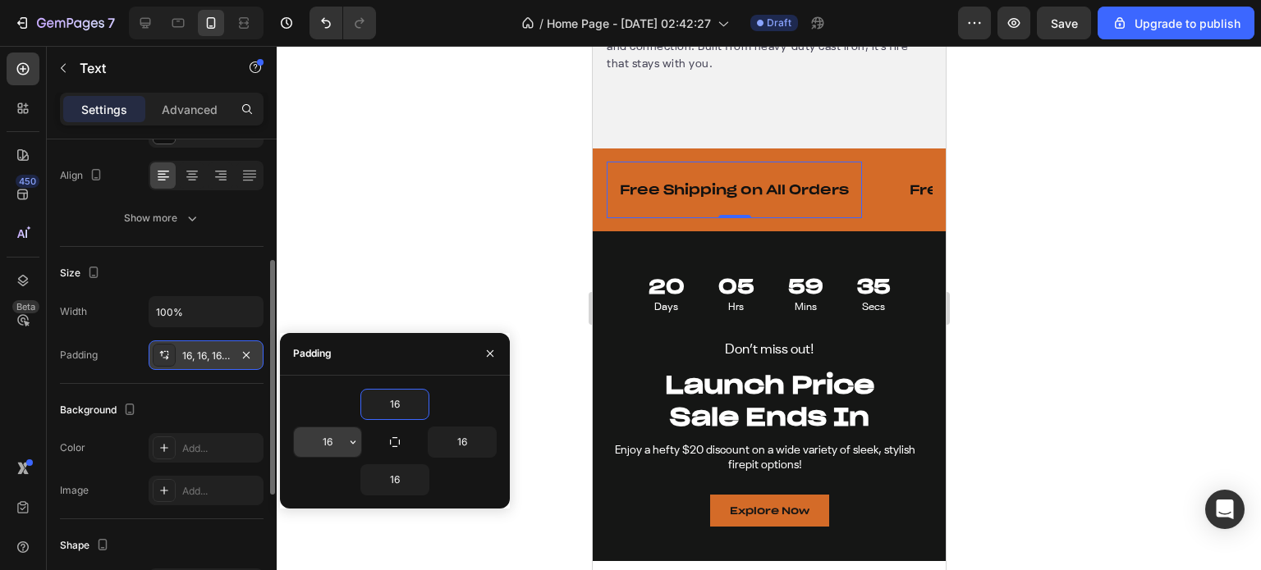
click at [332, 429] on input "16" at bounding box center [327, 443] width 67 height 30
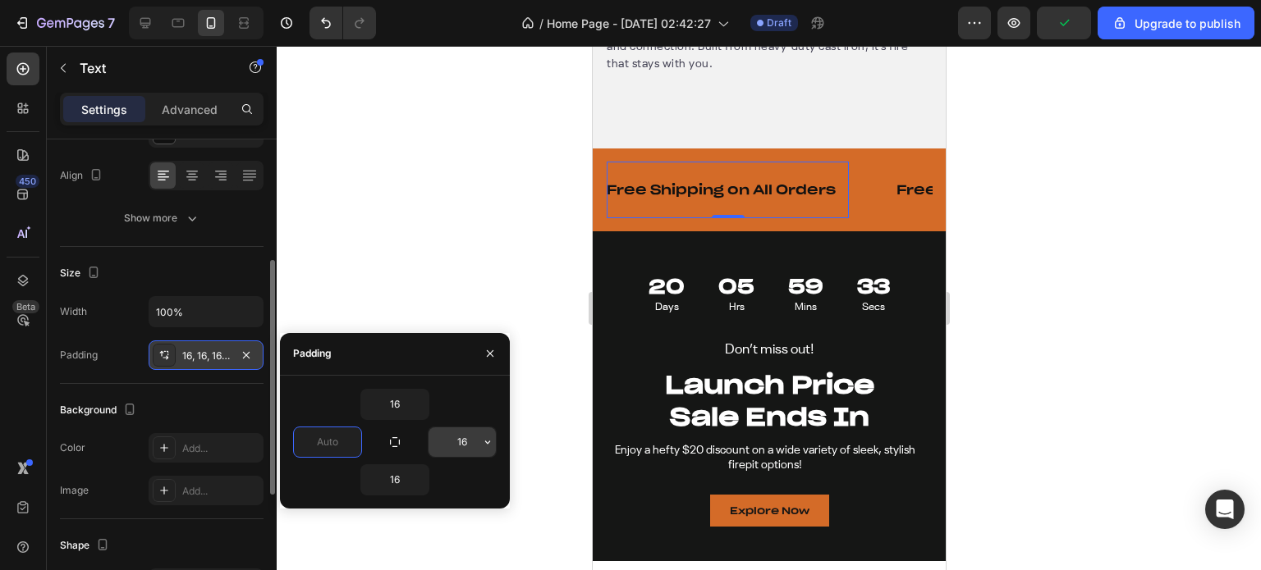
click at [469, 440] on input "16" at bounding box center [461, 443] width 67 height 30
type input "0"
click at [469, 440] on input "16" at bounding box center [461, 443] width 67 height 30
click at [448, 261] on div at bounding box center [769, 308] width 984 height 524
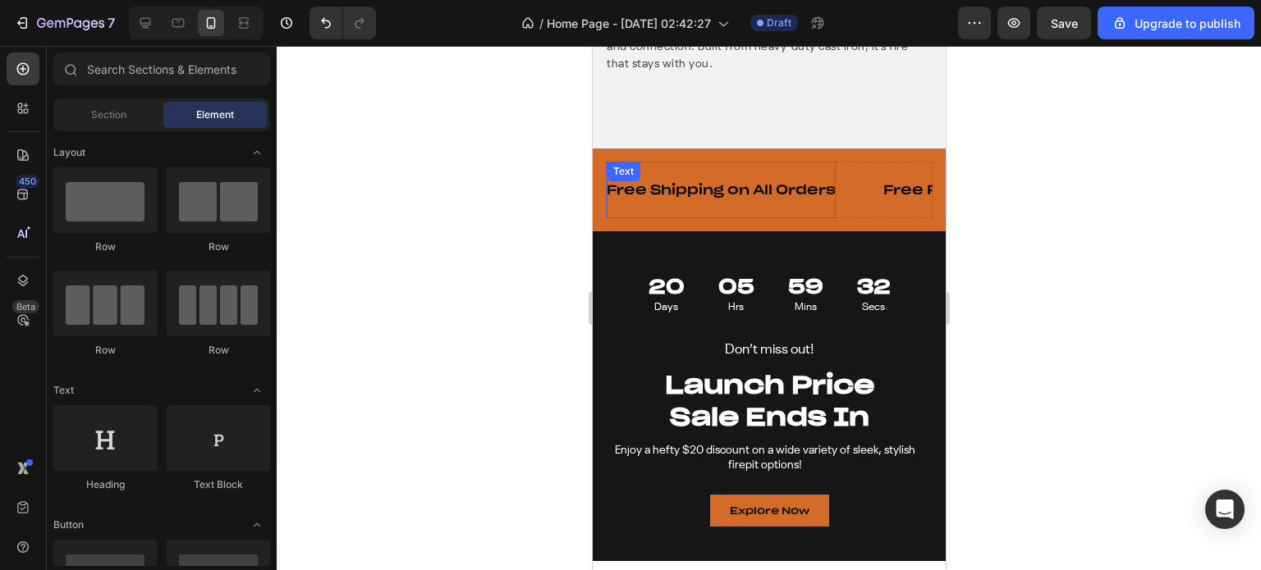
click at [694, 212] on div "Free Shipping on All Orders" at bounding box center [720, 189] width 229 height 43
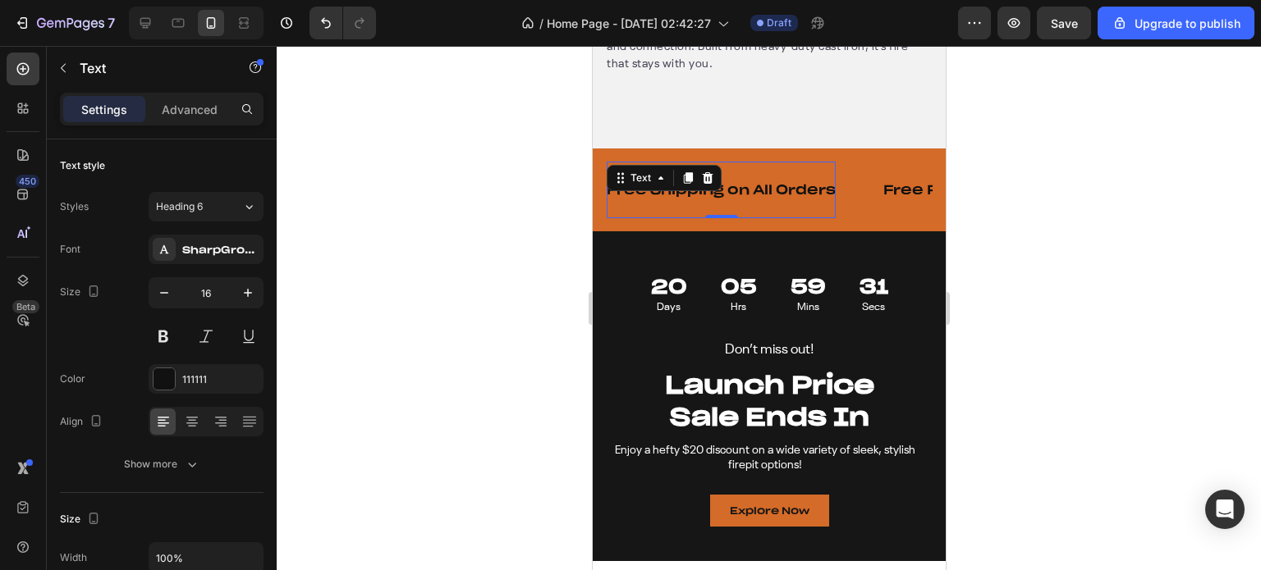
click at [768, 196] on p "Free Shipping on All Orders" at bounding box center [720, 189] width 229 height 17
click at [535, 229] on div at bounding box center [769, 308] width 984 height 524
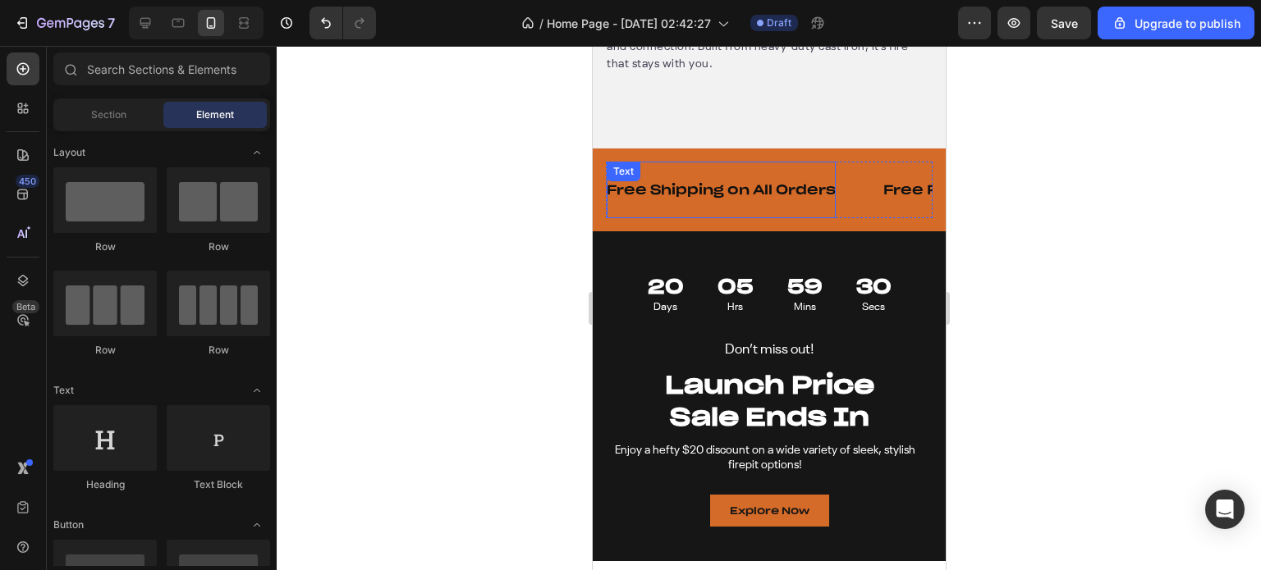
click at [666, 188] on p "Free Shipping on All Orders" at bounding box center [720, 189] width 229 height 17
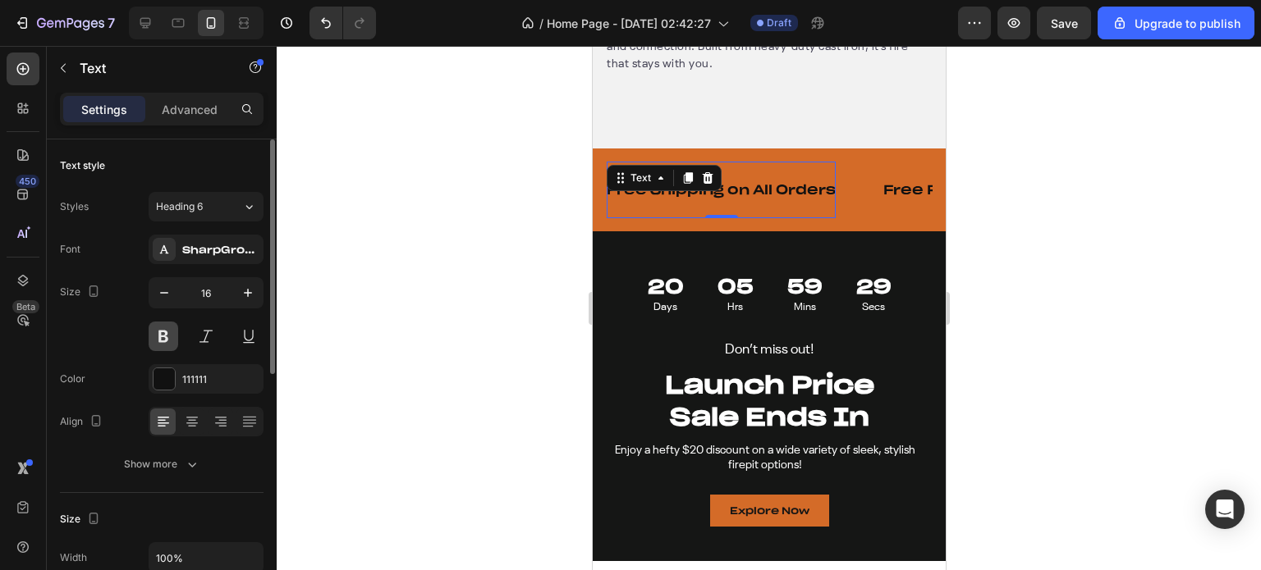
click at [158, 336] on button at bounding box center [164, 337] width 30 height 30
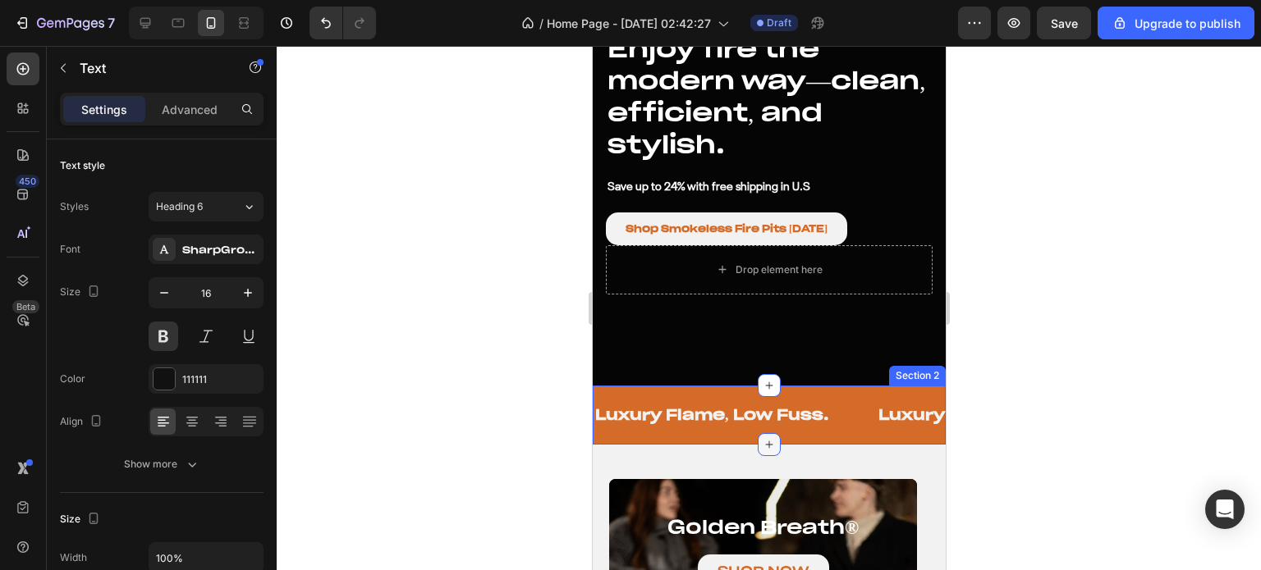
scroll to position [82, 0]
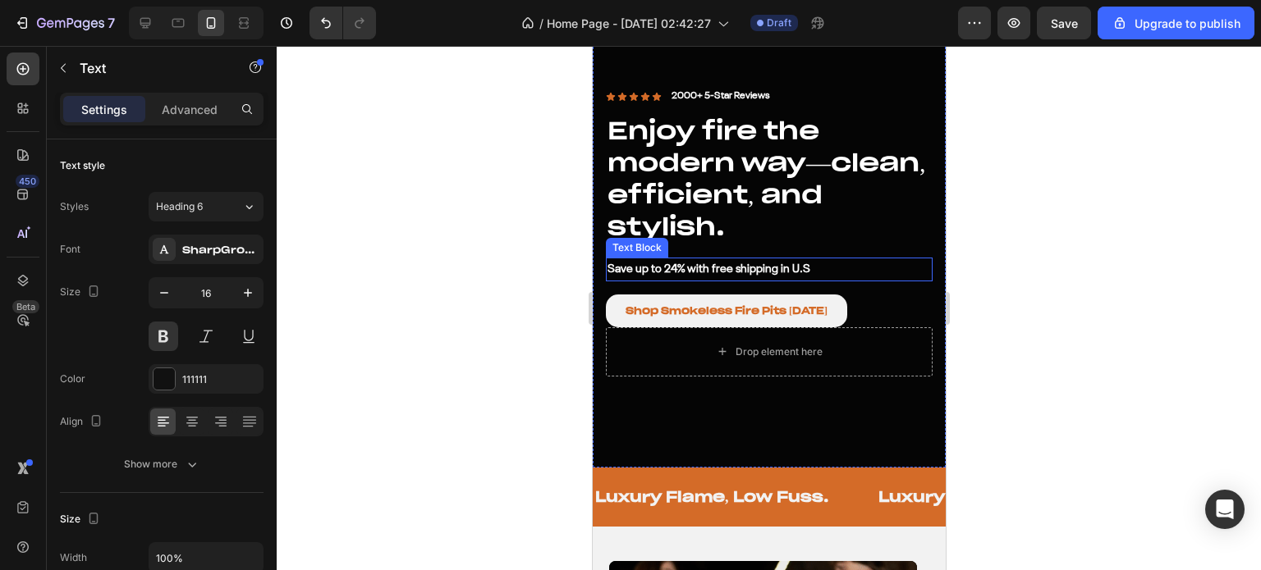
click at [705, 263] on p "Save up to 24% with free shipping in U.S" at bounding box center [768, 269] width 323 height 21
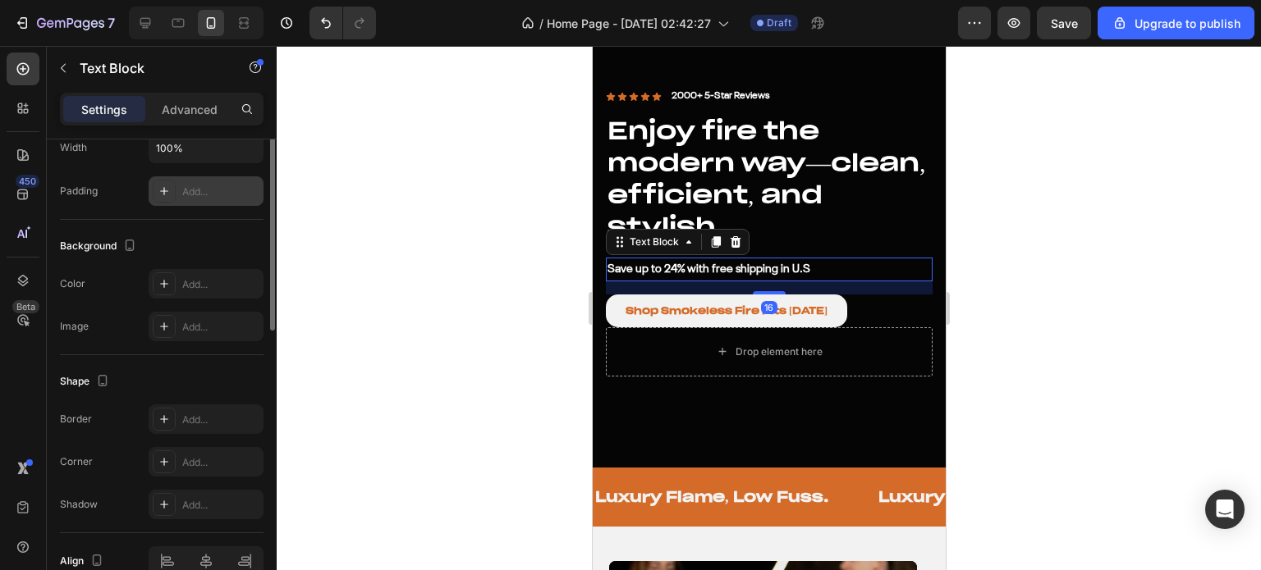
scroll to position [0, 0]
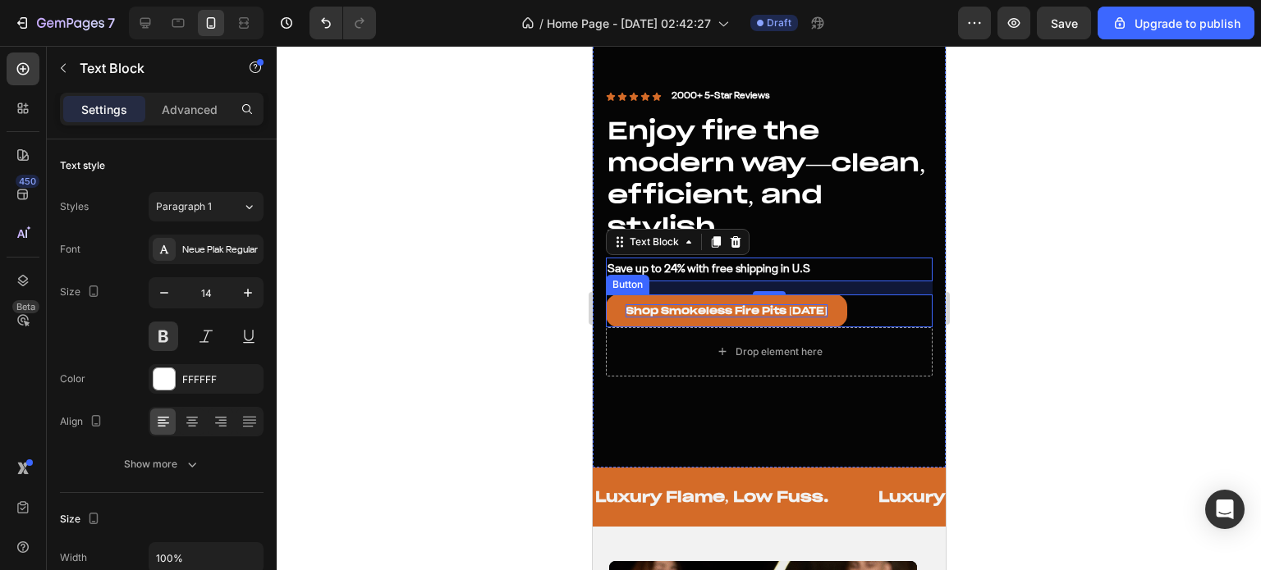
click at [665, 306] on p "Shop Smokeless Fire Pits [DATE]" at bounding box center [726, 310] width 202 height 13
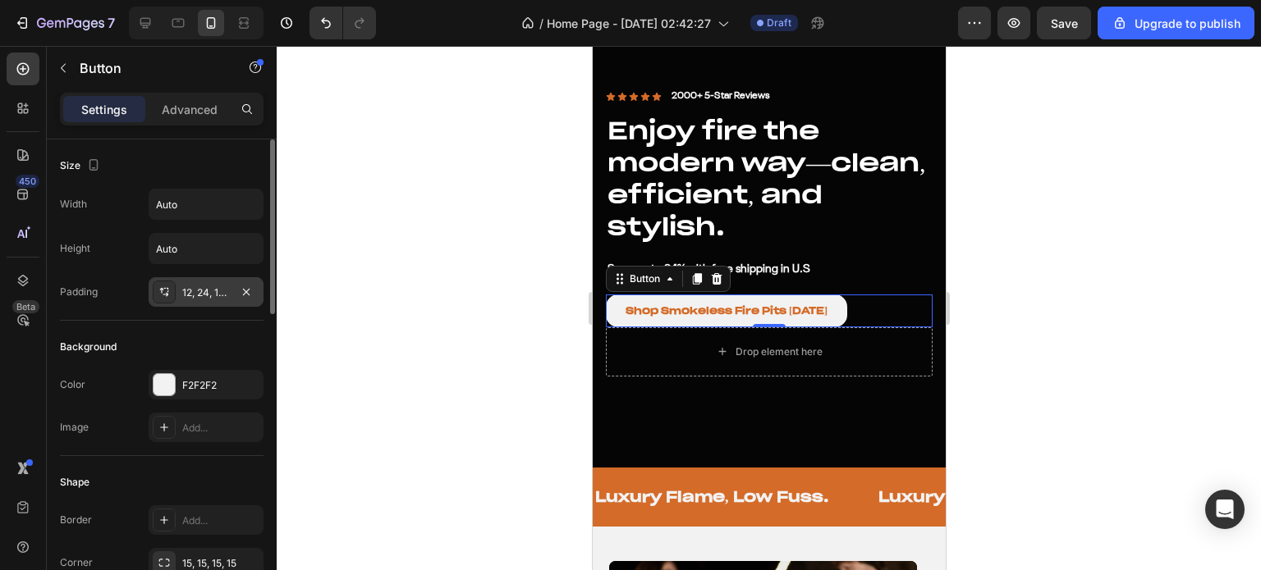
click at [200, 282] on div "12, 24, 12, 24" at bounding box center [206, 292] width 115 height 30
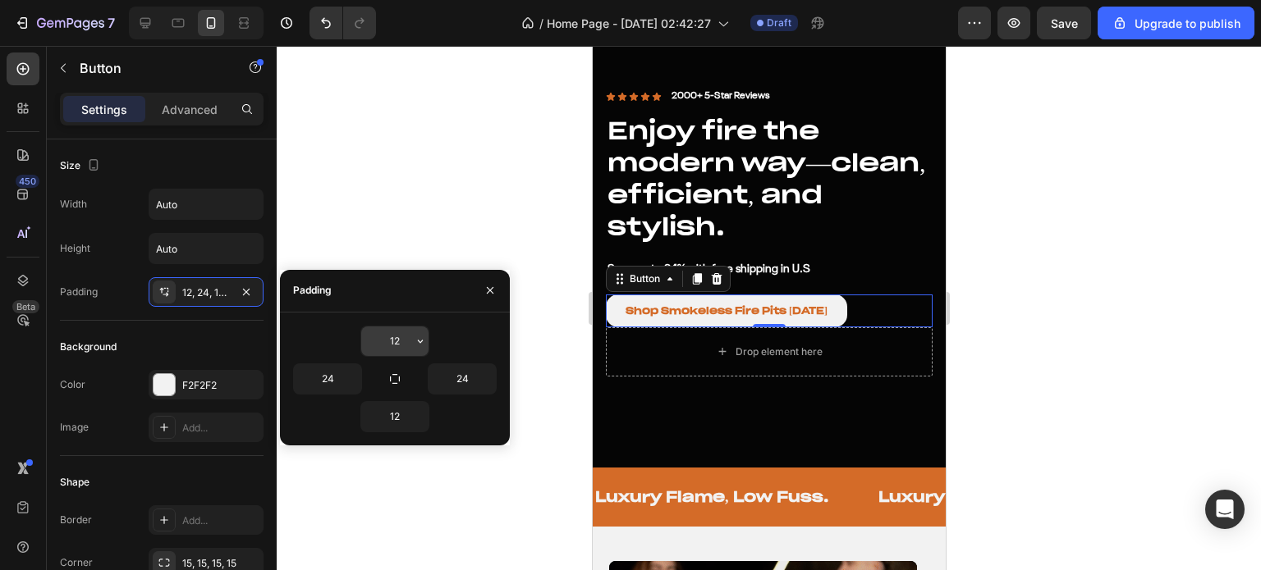
click at [384, 344] on input "12" at bounding box center [394, 342] width 67 height 30
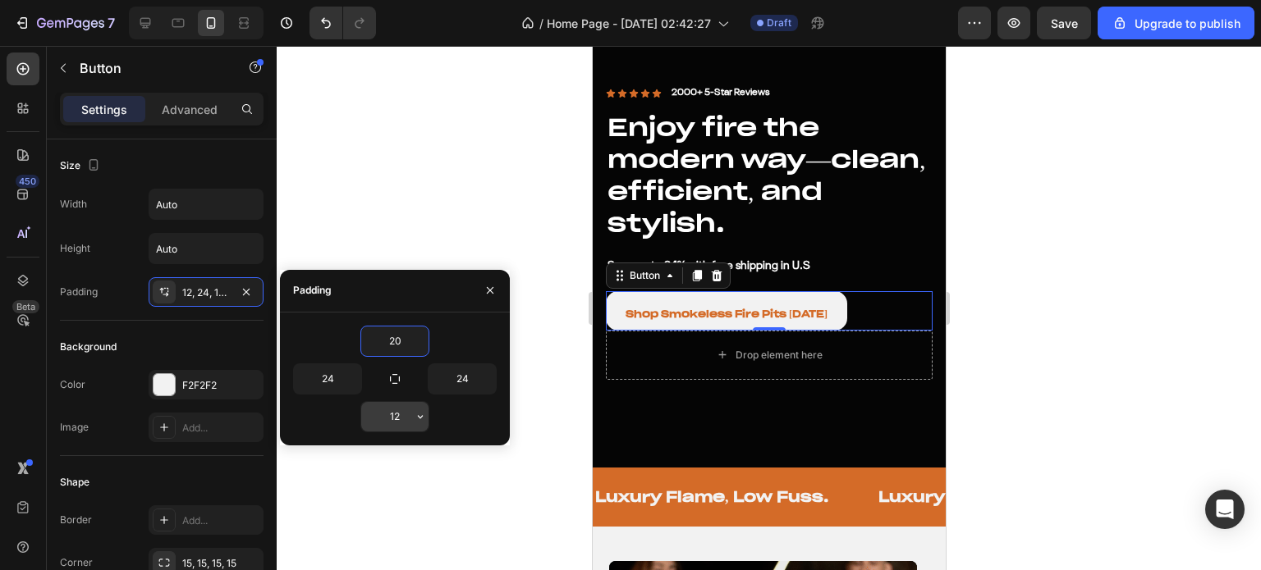
type input "20"
click at [401, 413] on input "12" at bounding box center [394, 417] width 67 height 30
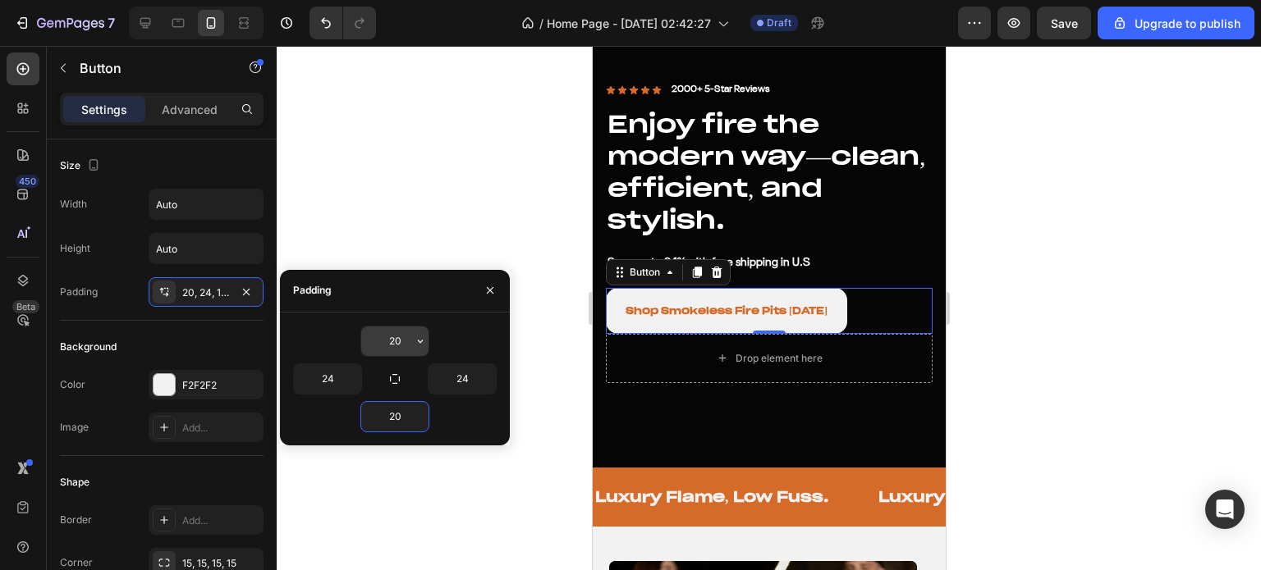
type input "20"
click at [399, 341] on input "20" at bounding box center [394, 342] width 67 height 30
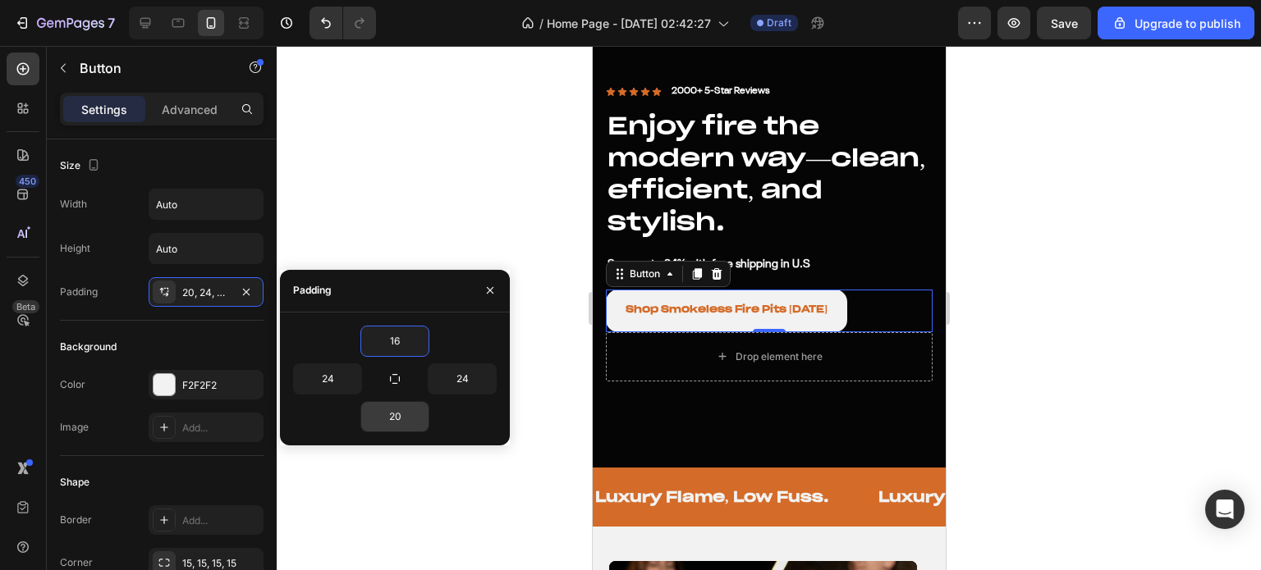
type input "16"
click at [401, 413] on input "20" at bounding box center [394, 417] width 67 height 30
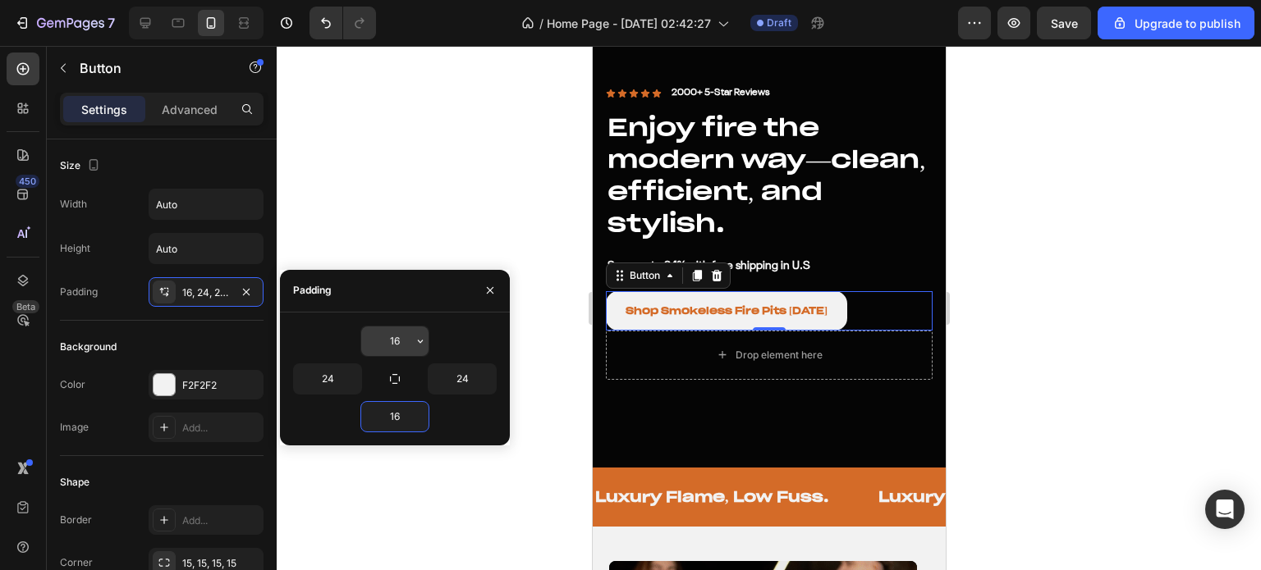
type input "16"
click at [392, 336] on input "16" at bounding box center [394, 342] width 67 height 30
type input "15"
click at [394, 421] on input "16" at bounding box center [394, 417] width 67 height 30
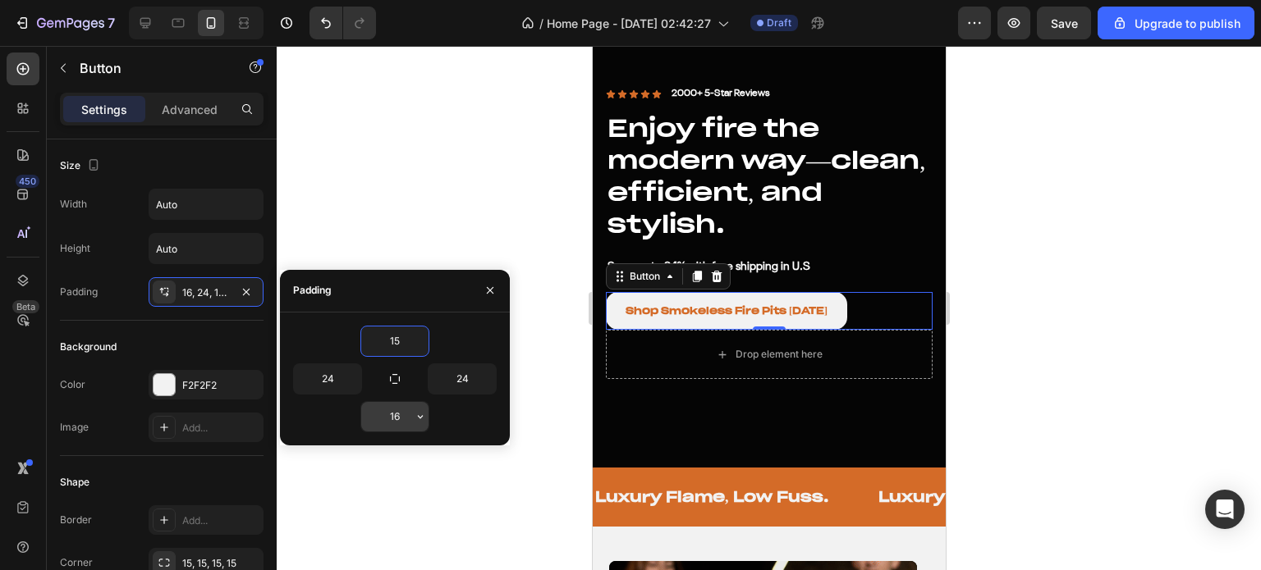
click at [394, 421] on input "16" at bounding box center [394, 417] width 67 height 30
type input "15"
click at [332, 374] on input "24" at bounding box center [327, 379] width 67 height 30
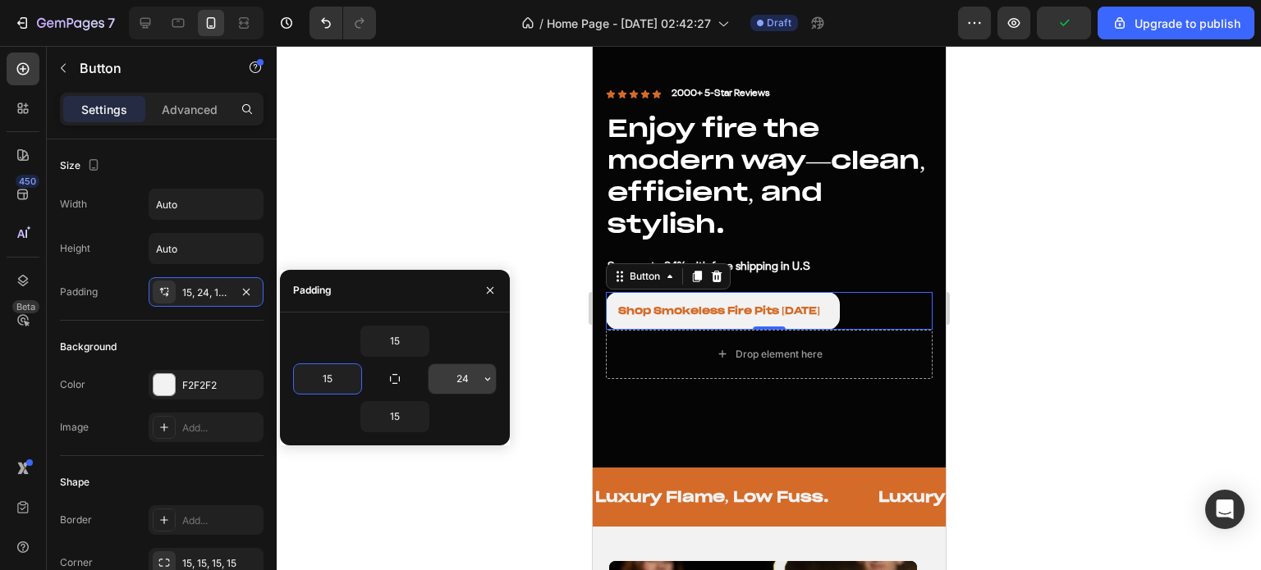
type input "15"
click at [460, 376] on input "24" at bounding box center [461, 379] width 67 height 30
type input "15"
click at [473, 173] on div at bounding box center [769, 308] width 984 height 524
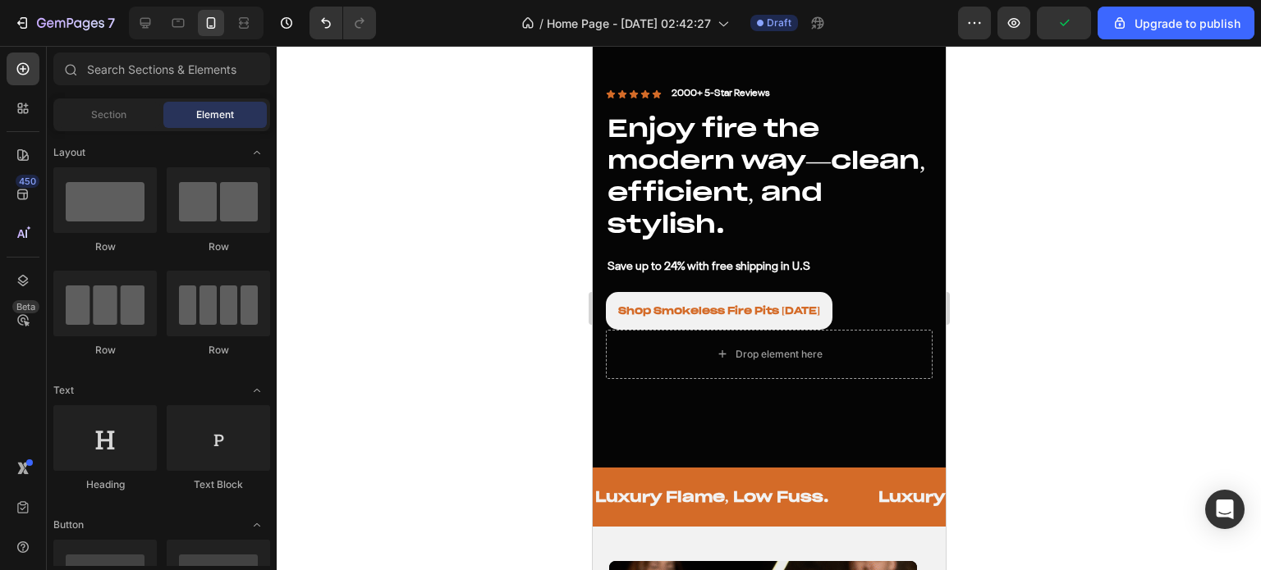
click at [473, 173] on div at bounding box center [769, 308] width 984 height 524
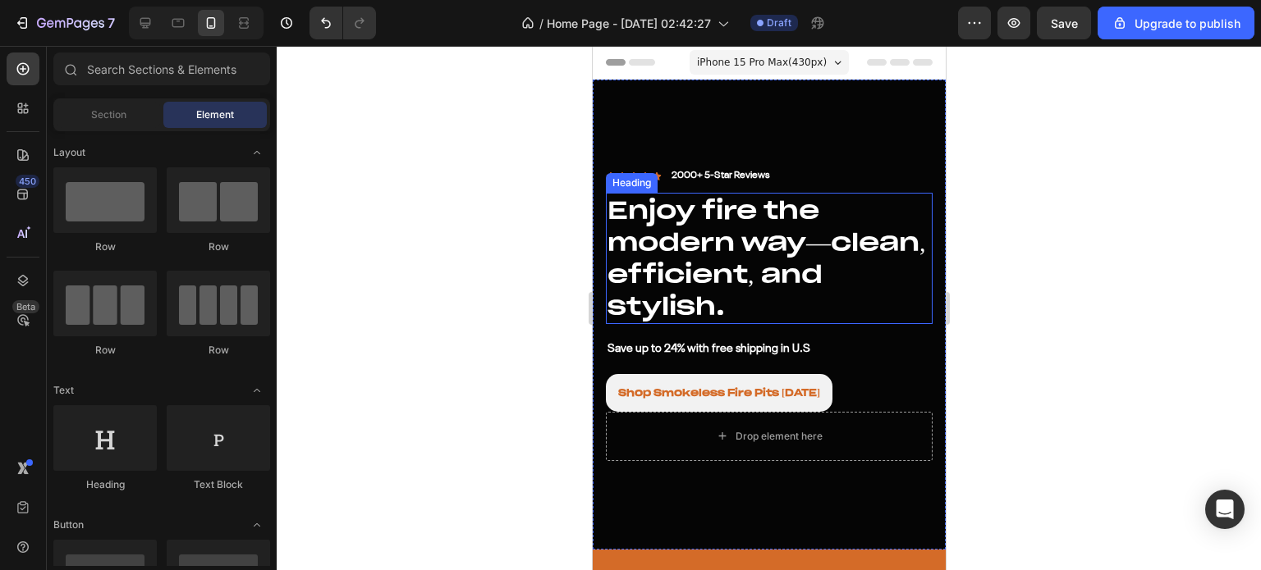
click at [712, 254] on h2 "Enjoy fire the modern way—clean, efficient, and stylish." at bounding box center [768, 258] width 327 height 131
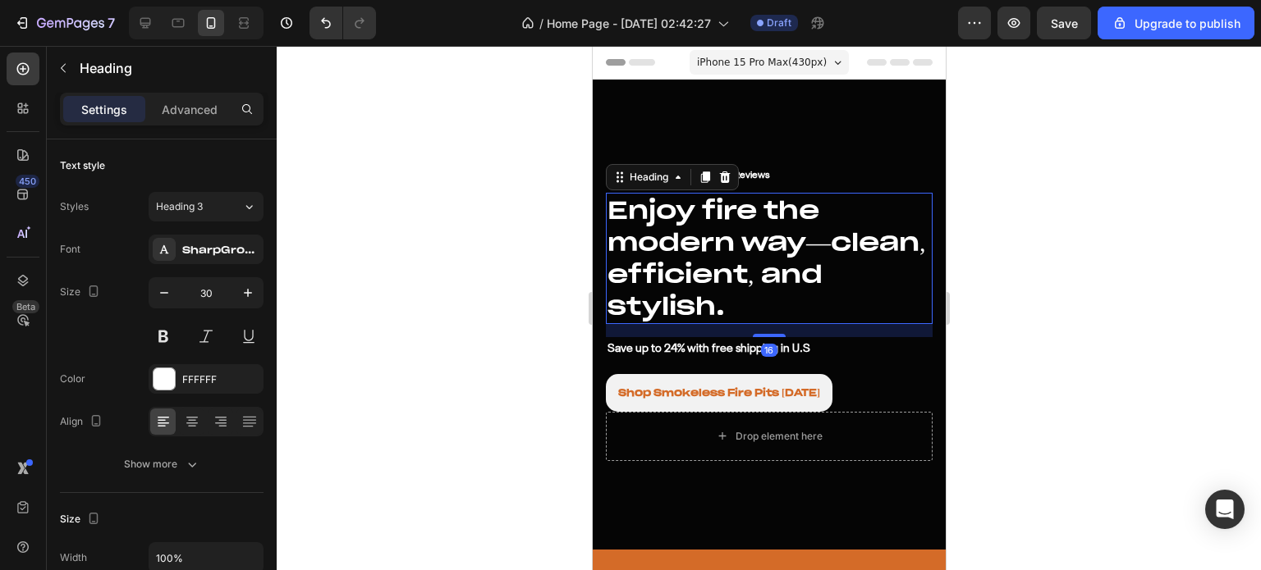
scroll to position [246, 0]
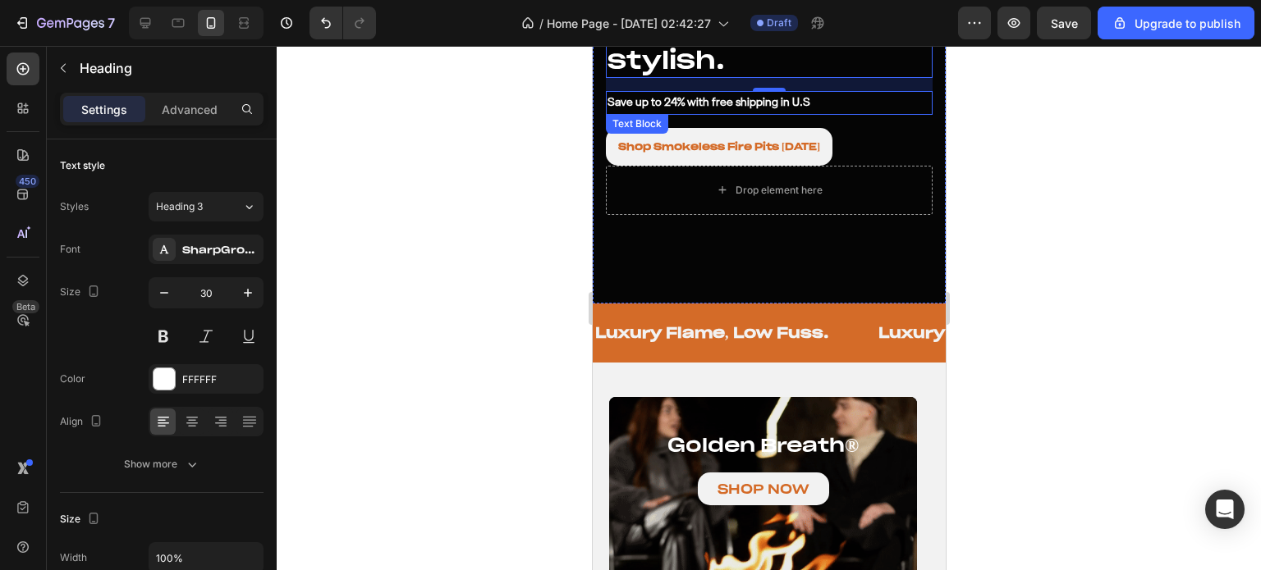
click at [700, 98] on p "Save up to 24% with free shipping in U.S" at bounding box center [768, 103] width 323 height 21
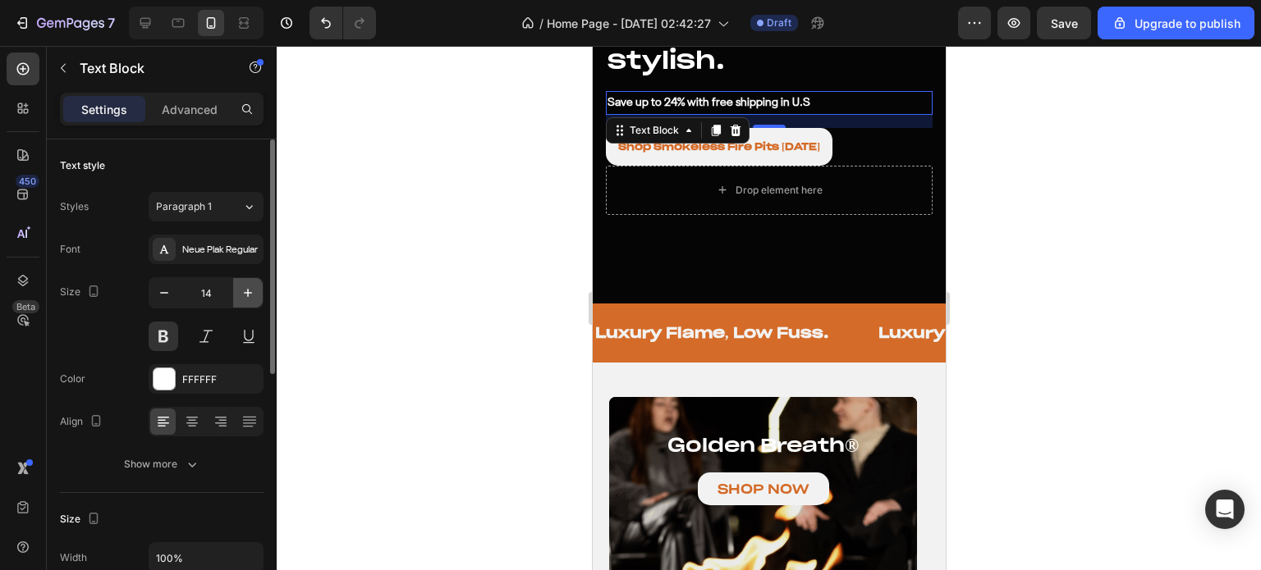
click at [245, 291] on icon "button" at bounding box center [248, 293] width 16 height 16
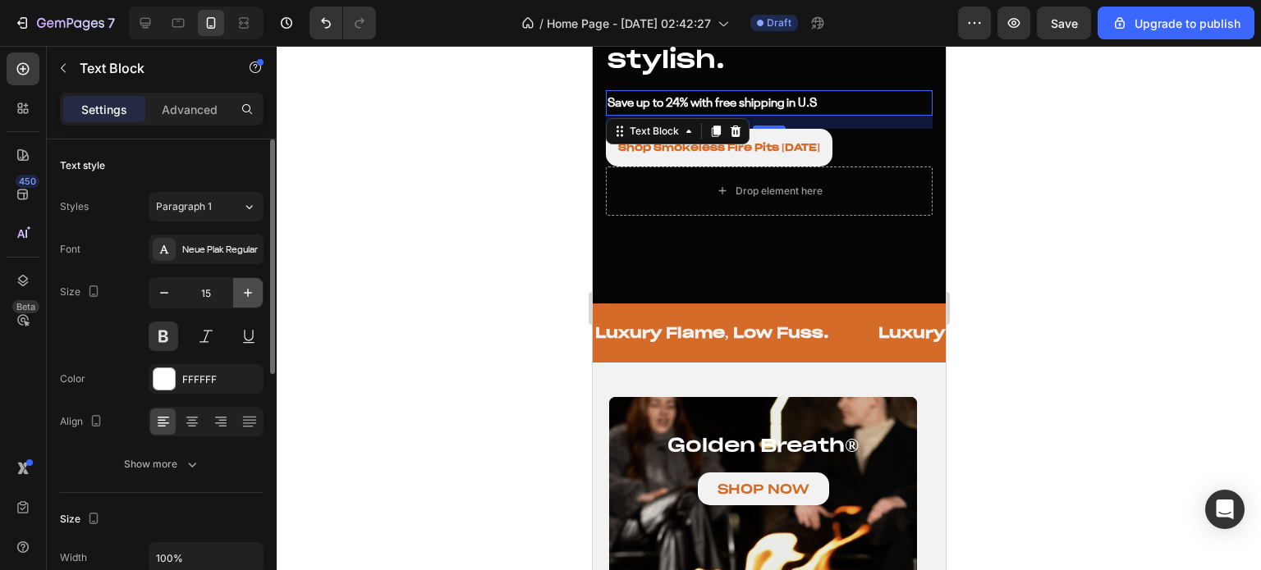
click at [245, 291] on icon "button" at bounding box center [248, 293] width 16 height 16
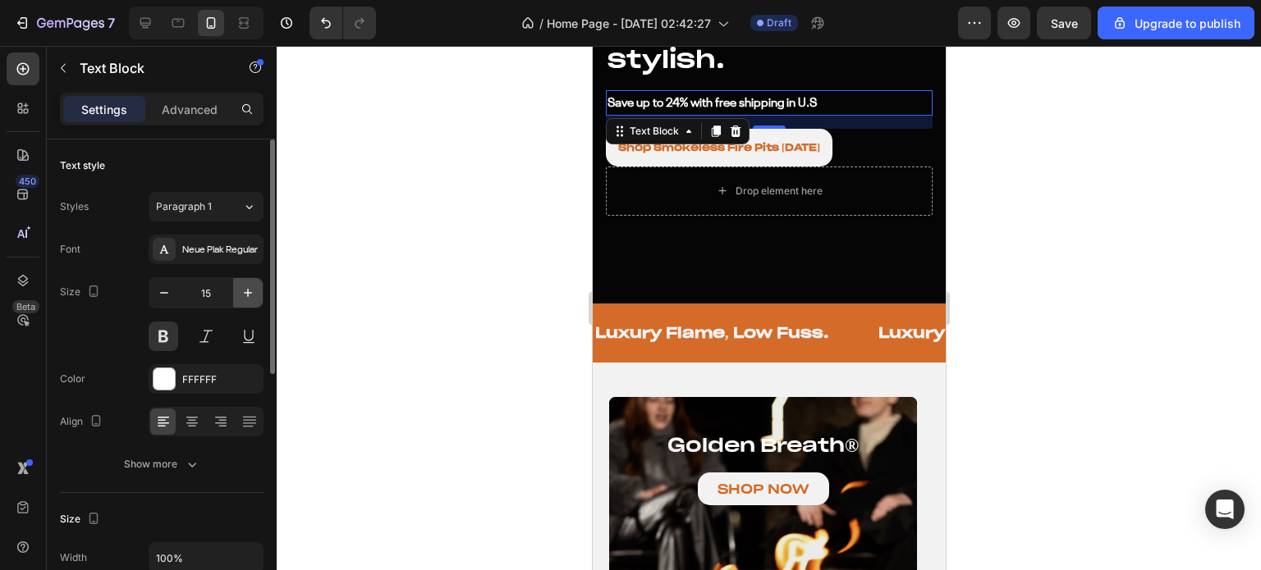
type input "16"
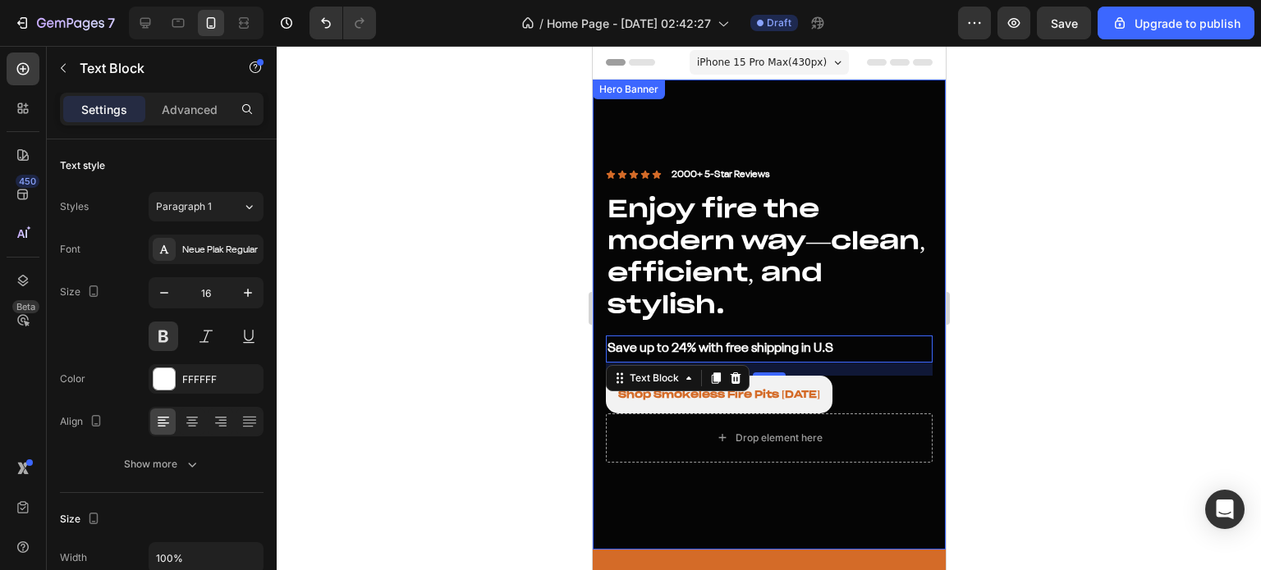
scroll to position [246, 0]
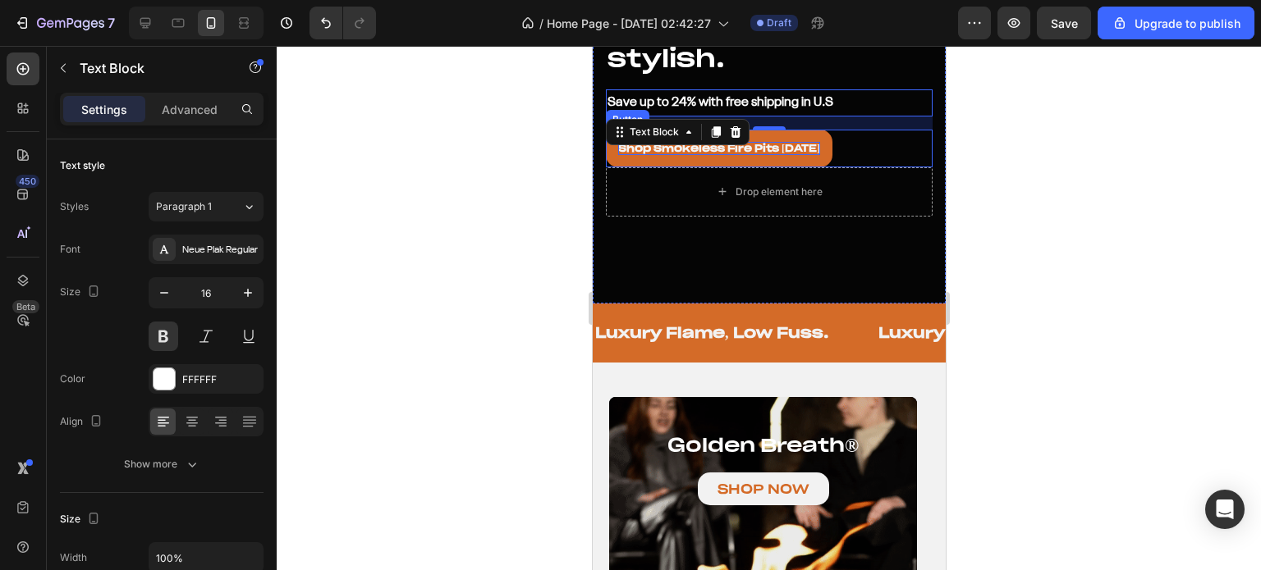
click at [777, 142] on p "Shop Smokeless Fire Pits [DATE]" at bounding box center [718, 148] width 202 height 13
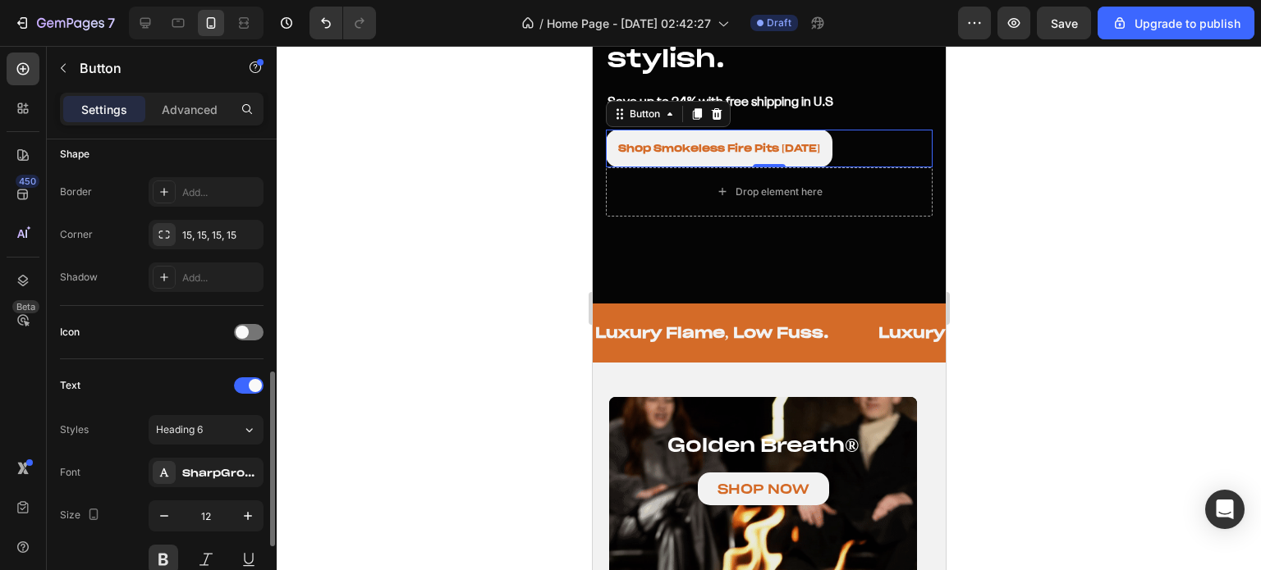
scroll to position [492, 0]
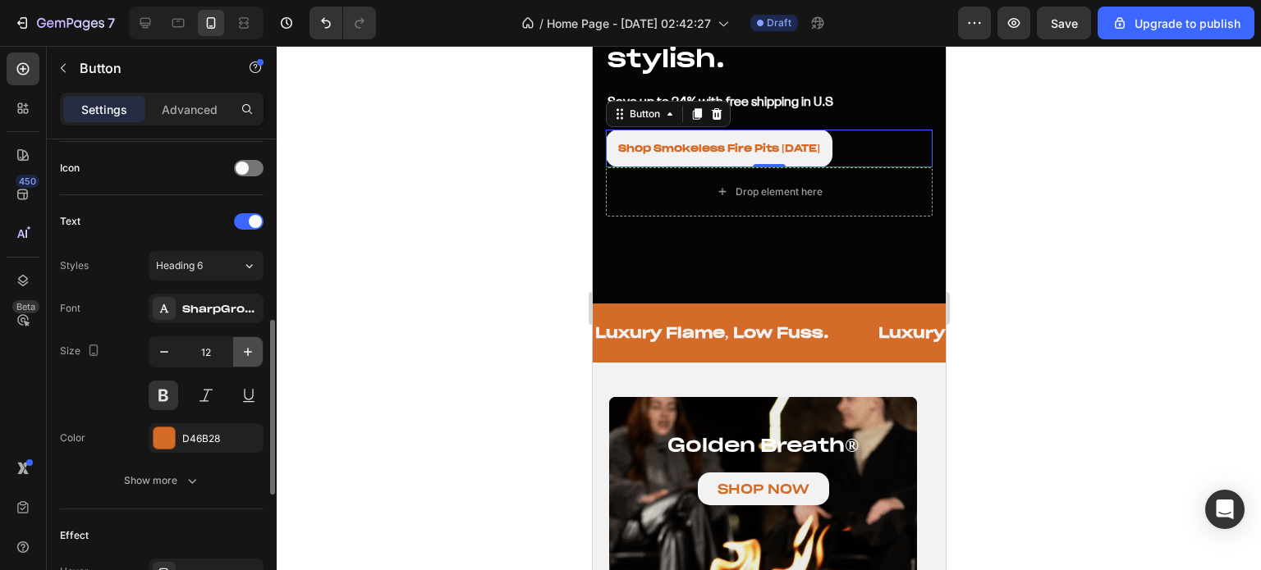
click at [245, 347] on icon "button" at bounding box center [248, 352] width 16 height 16
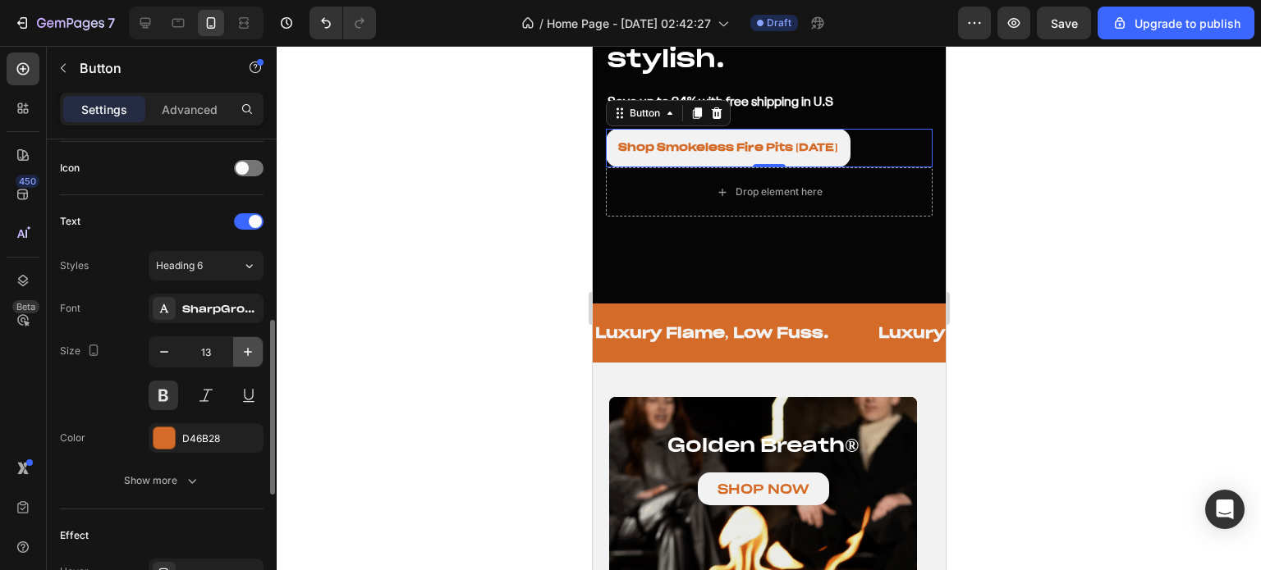
click at [245, 347] on icon "button" at bounding box center [248, 352] width 16 height 16
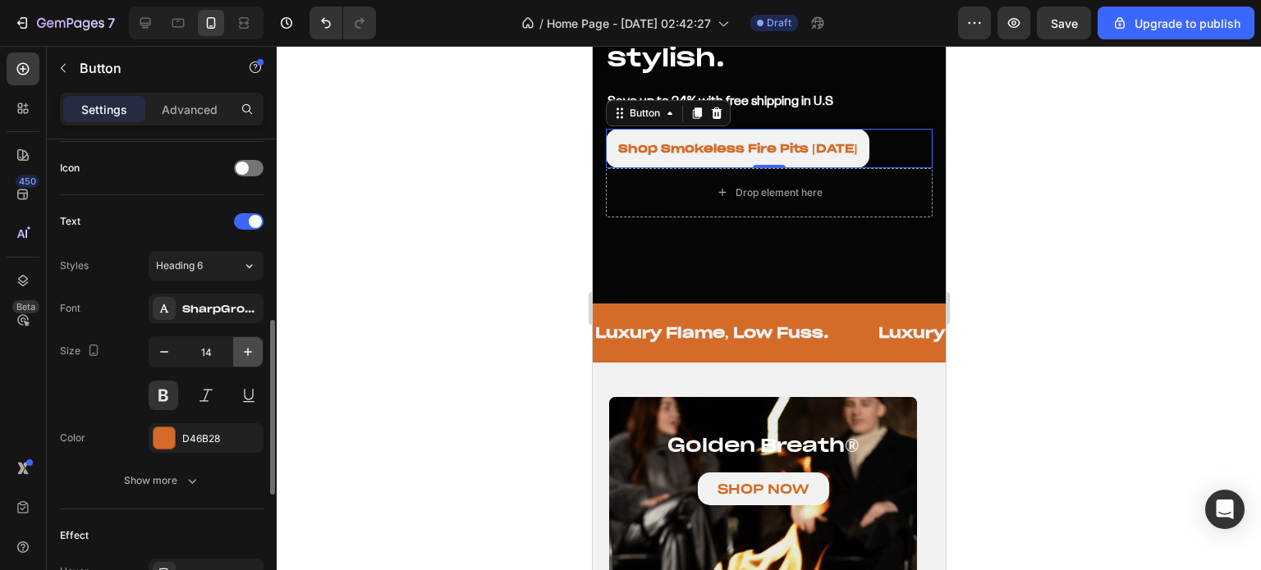
click at [245, 347] on icon "button" at bounding box center [248, 352] width 16 height 16
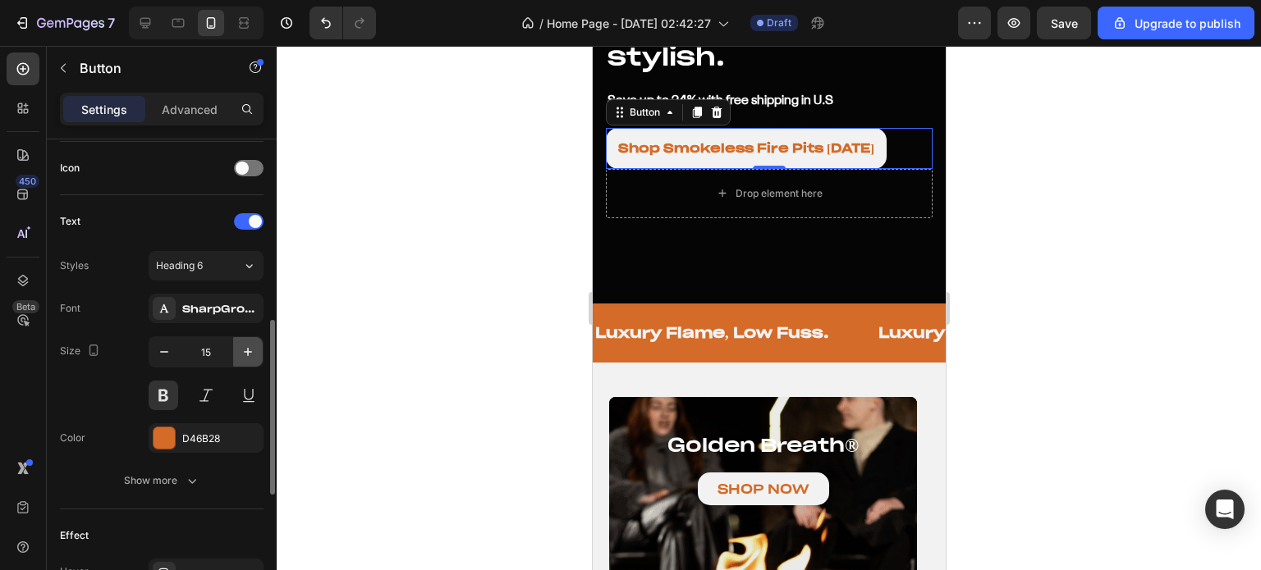
click at [245, 347] on icon "button" at bounding box center [248, 352] width 16 height 16
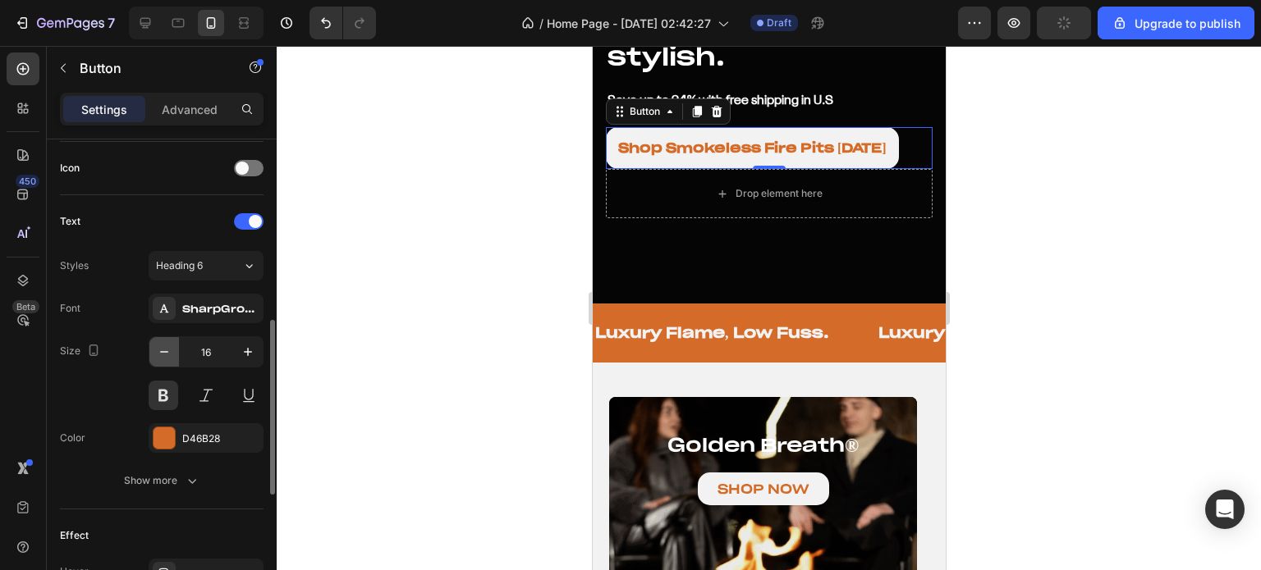
click at [167, 347] on icon "button" at bounding box center [164, 352] width 16 height 16
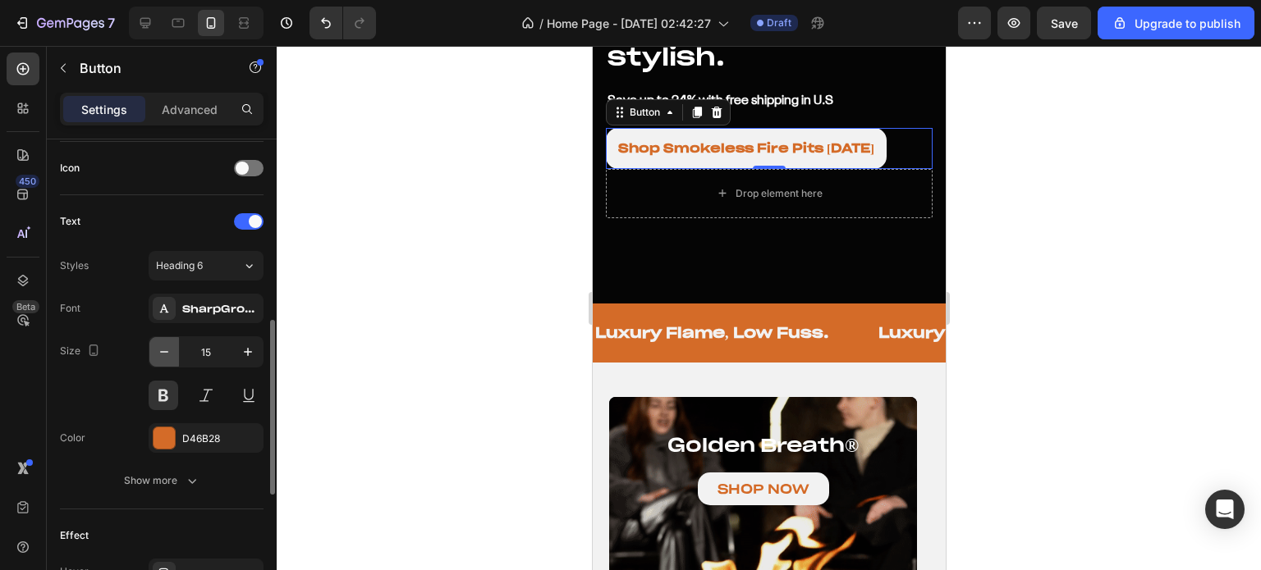
click at [167, 347] on icon "button" at bounding box center [164, 352] width 16 height 16
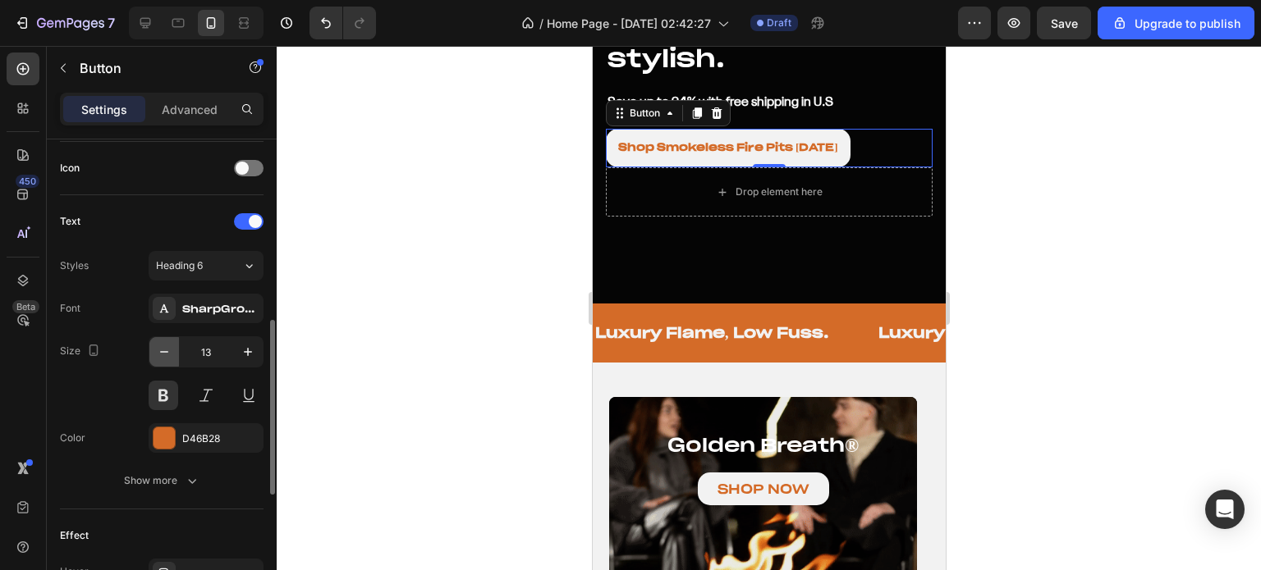
click at [167, 347] on icon "button" at bounding box center [164, 352] width 16 height 16
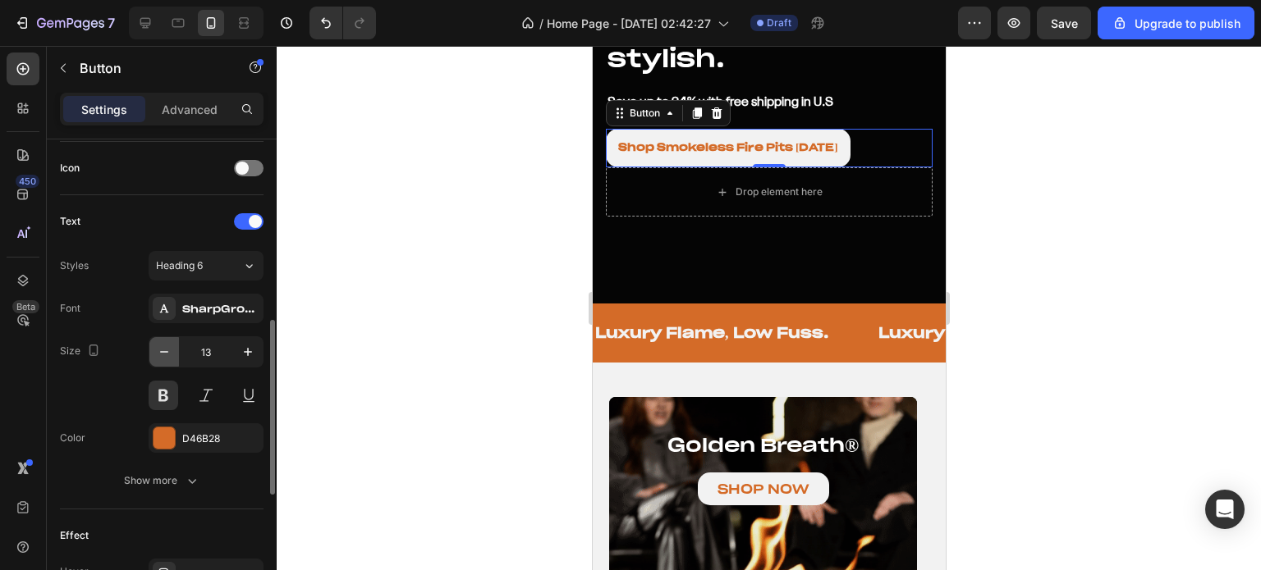
type input "12"
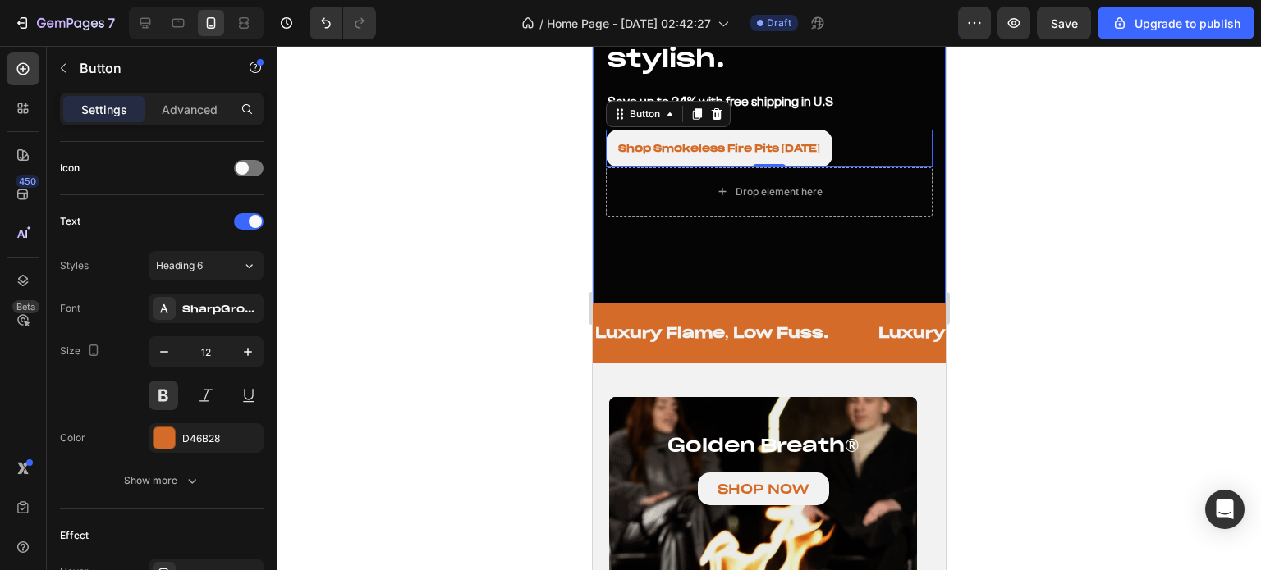
click at [492, 263] on div at bounding box center [769, 308] width 984 height 524
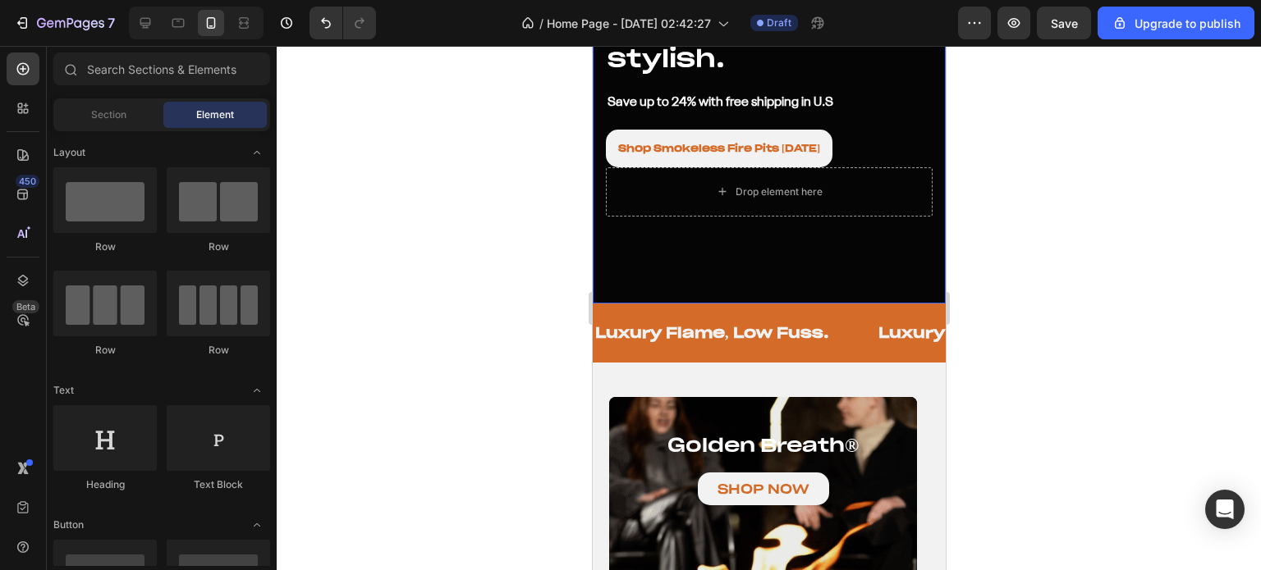
scroll to position [328, 0]
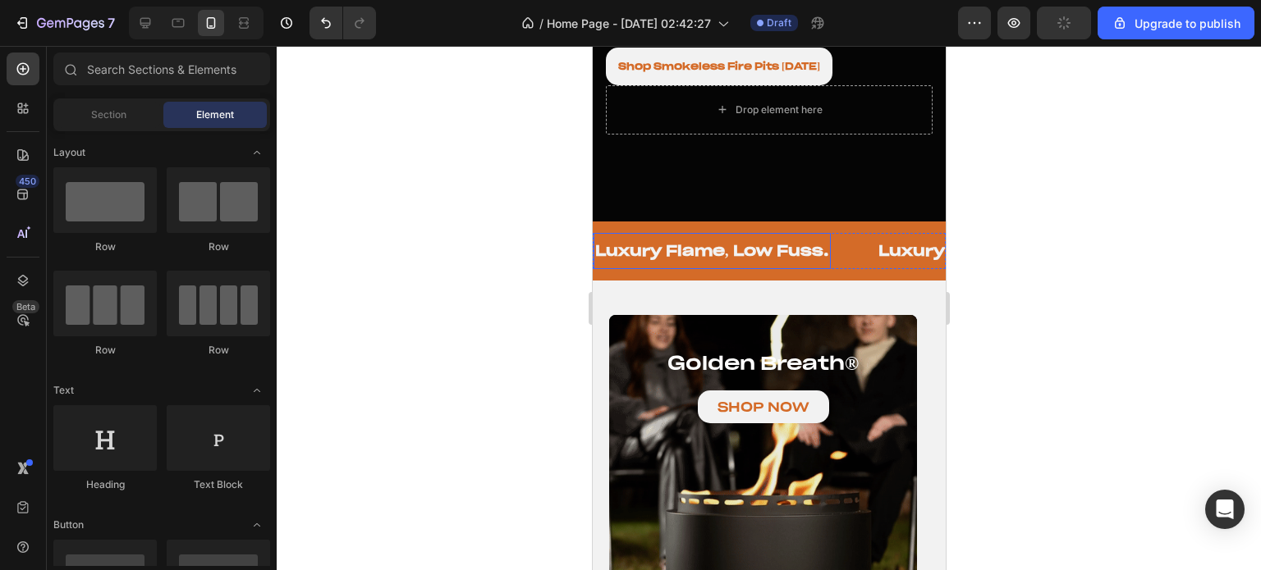
click at [678, 241] on p "Luxury Flame, Low Fuss." at bounding box center [711, 250] width 234 height 19
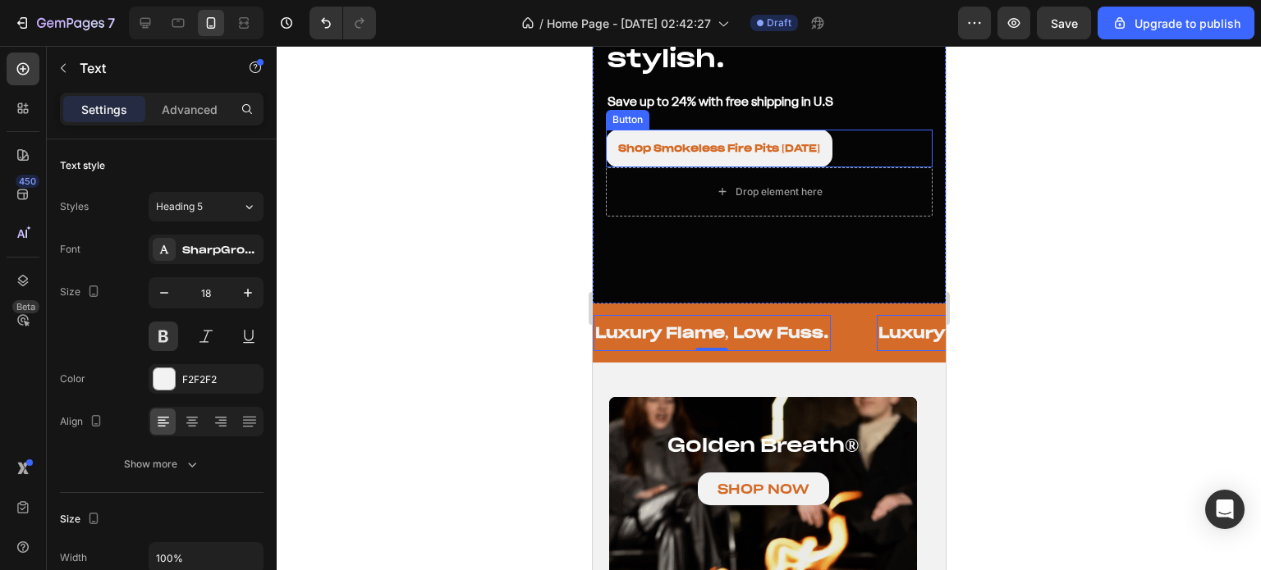
scroll to position [492, 0]
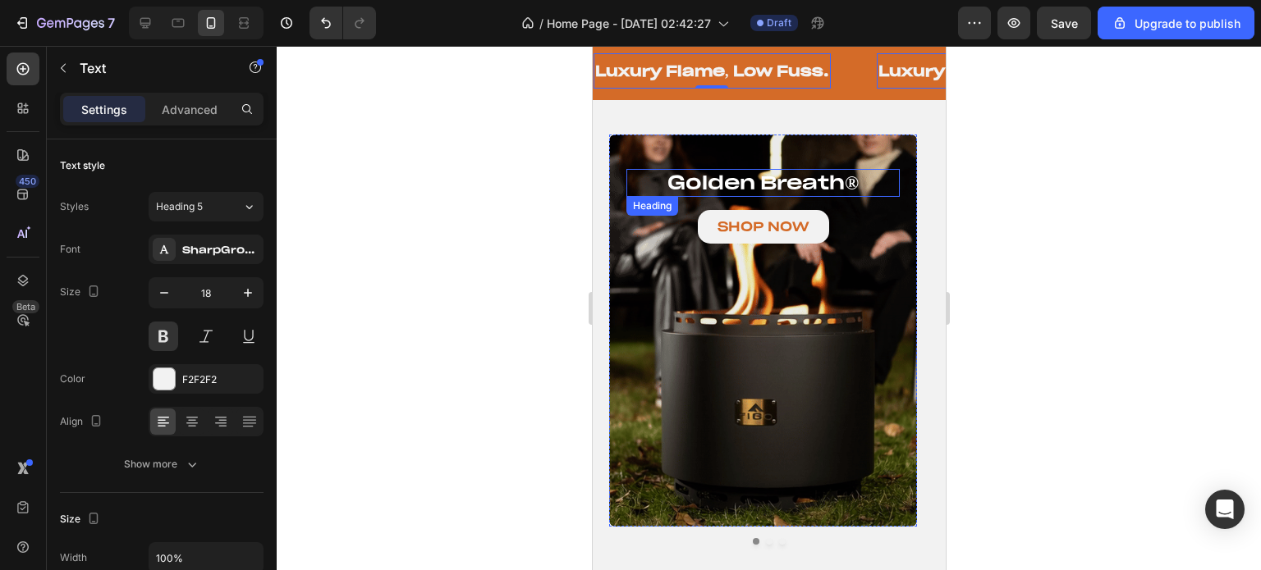
click at [713, 187] on h2 "golden breath ®" at bounding box center [761, 183] width 273 height 28
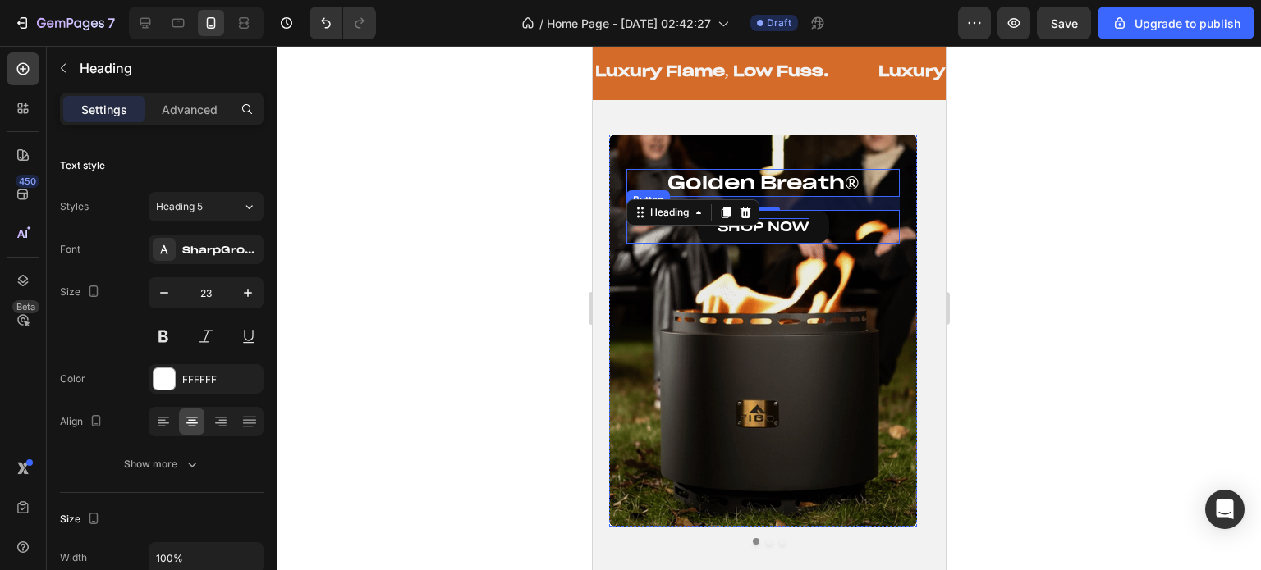
click at [796, 223] on p "SHOP NOW" at bounding box center [762, 226] width 92 height 17
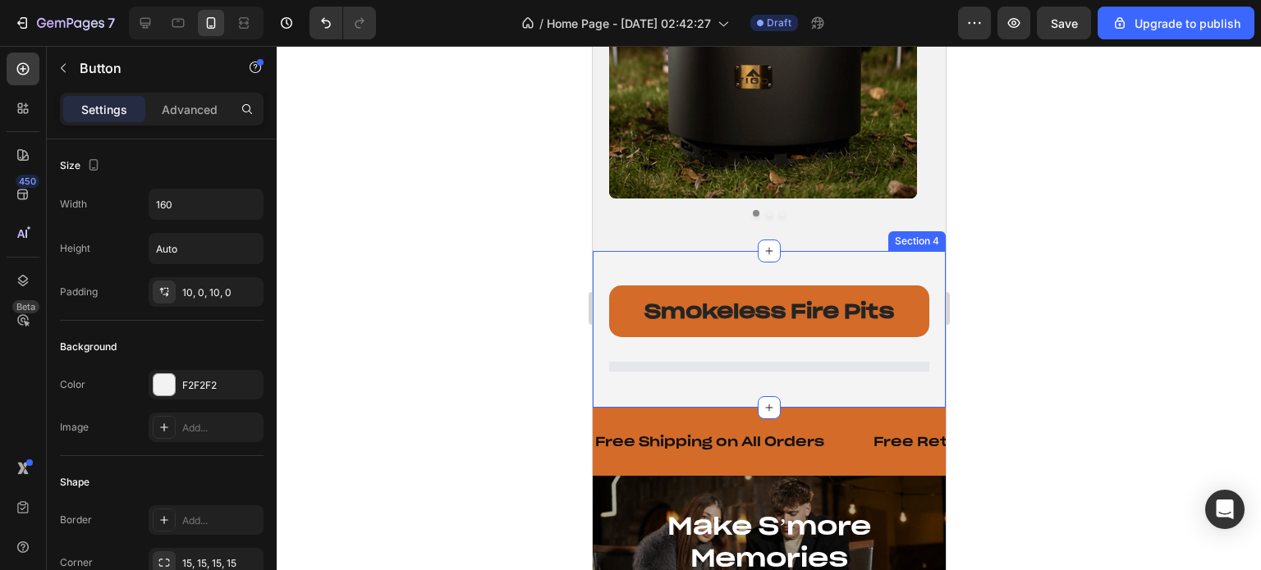
scroll to position [985, 0]
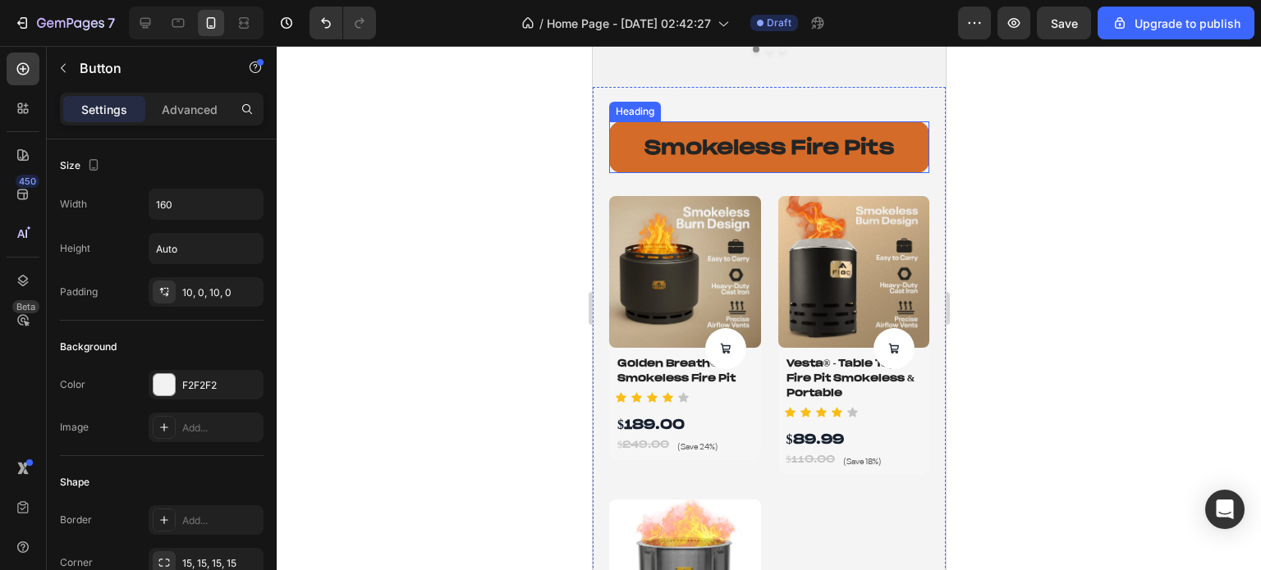
click at [748, 157] on h2 "smokeless fire pits" at bounding box center [768, 147] width 320 height 52
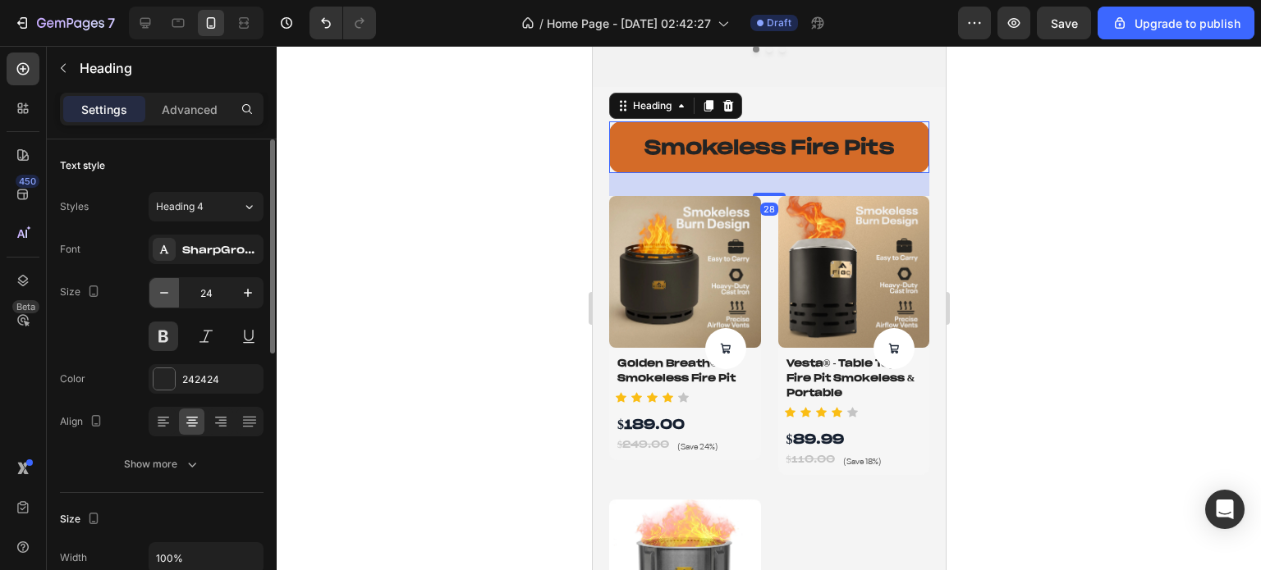
click at [161, 300] on icon "button" at bounding box center [164, 293] width 16 height 16
click at [162, 298] on icon "button" at bounding box center [164, 293] width 16 height 16
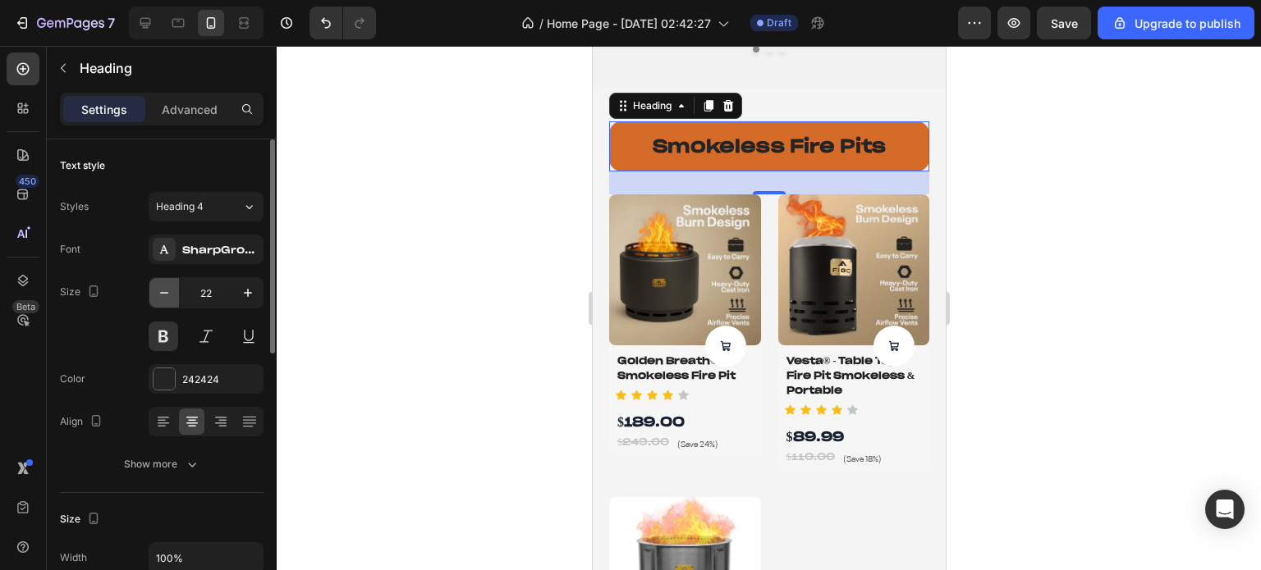
click at [162, 298] on icon "button" at bounding box center [164, 293] width 16 height 16
type input "20"
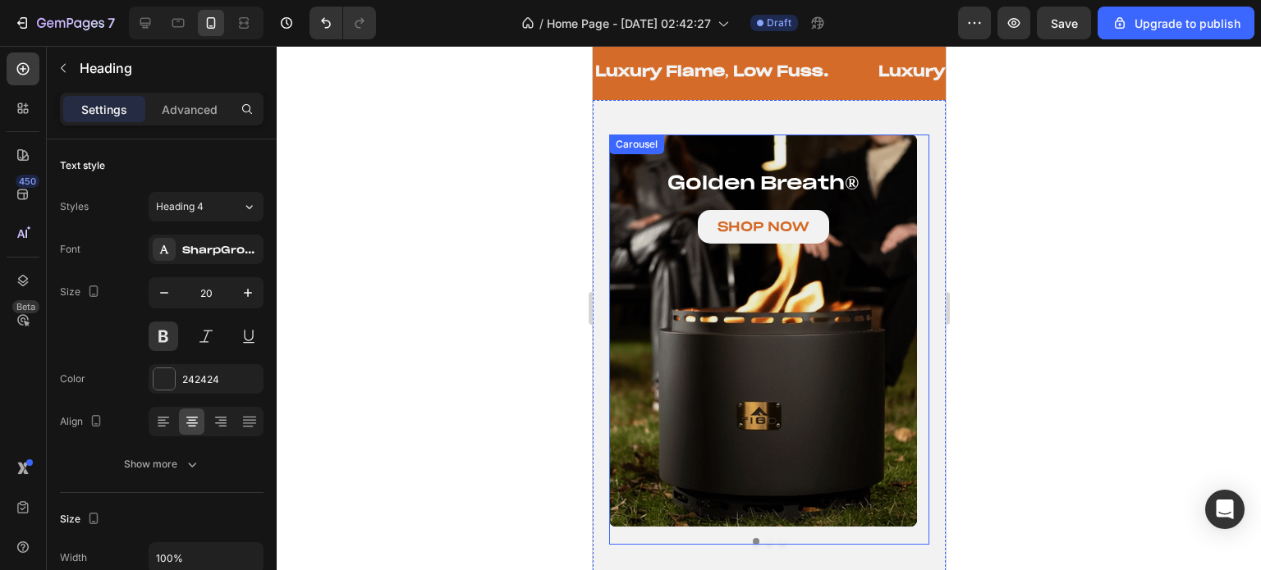
scroll to position [246, 0]
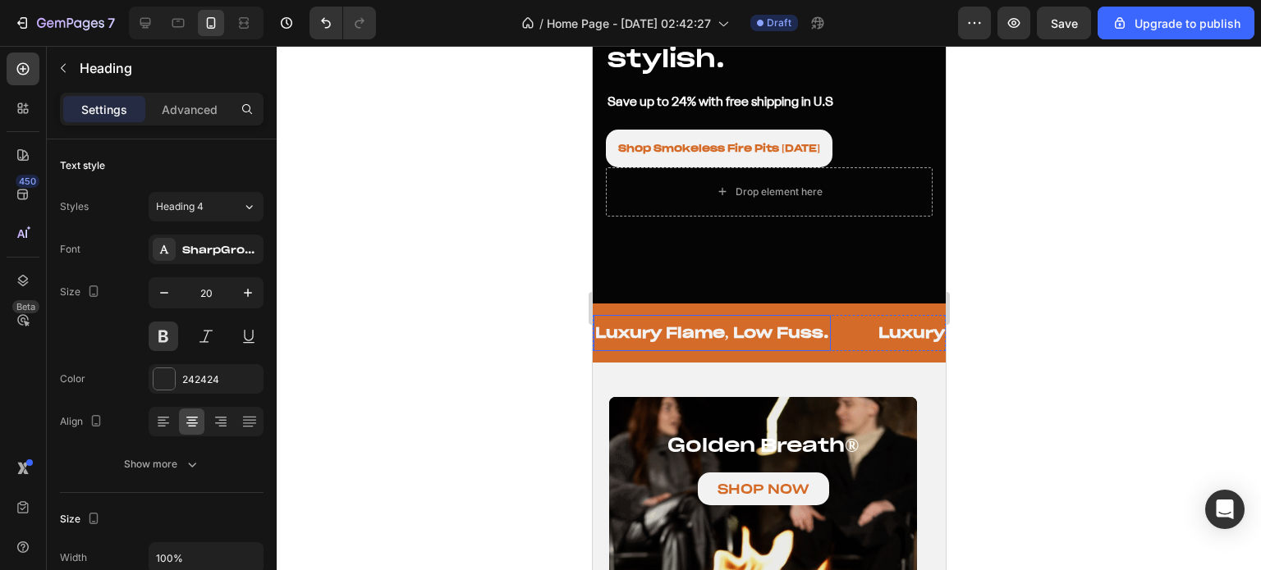
click at [736, 323] on p "Luxury Flame, Low Fuss." at bounding box center [711, 332] width 234 height 19
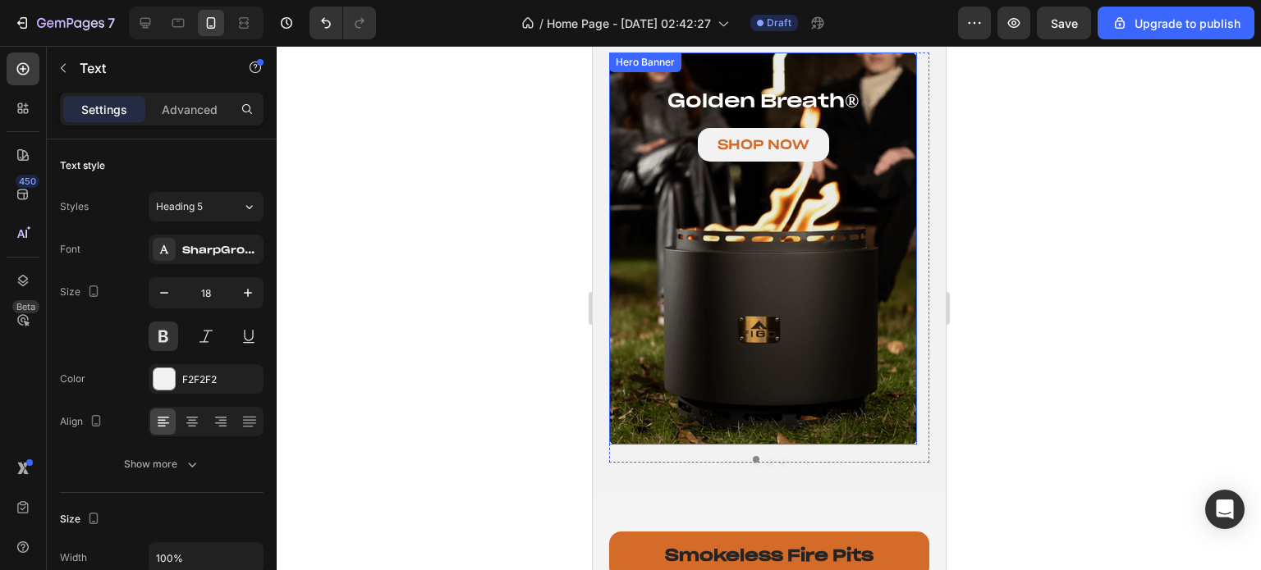
scroll to position [903, 0]
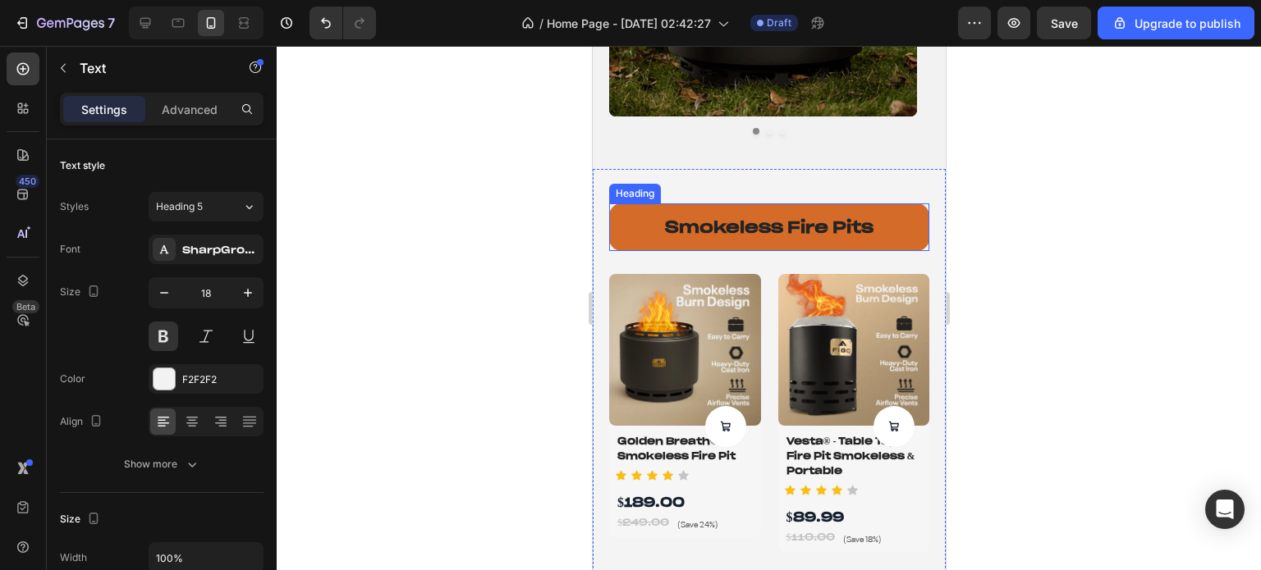
click at [758, 234] on h2 "smokeless fire pits" at bounding box center [768, 228] width 320 height 48
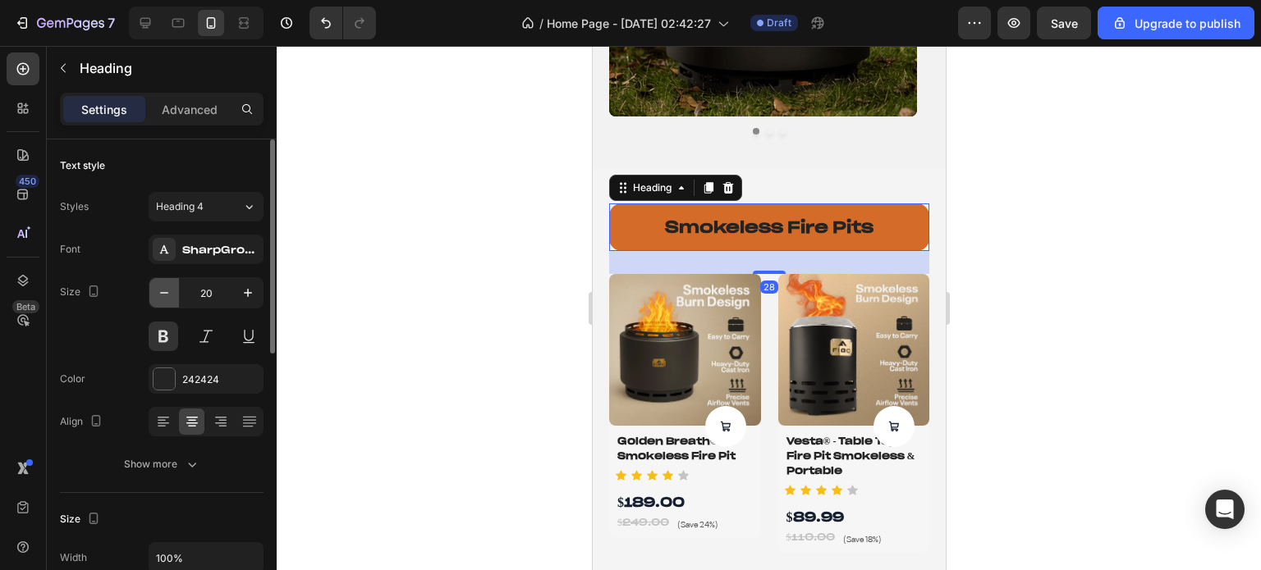
click at [161, 292] on icon "button" at bounding box center [164, 293] width 8 height 2
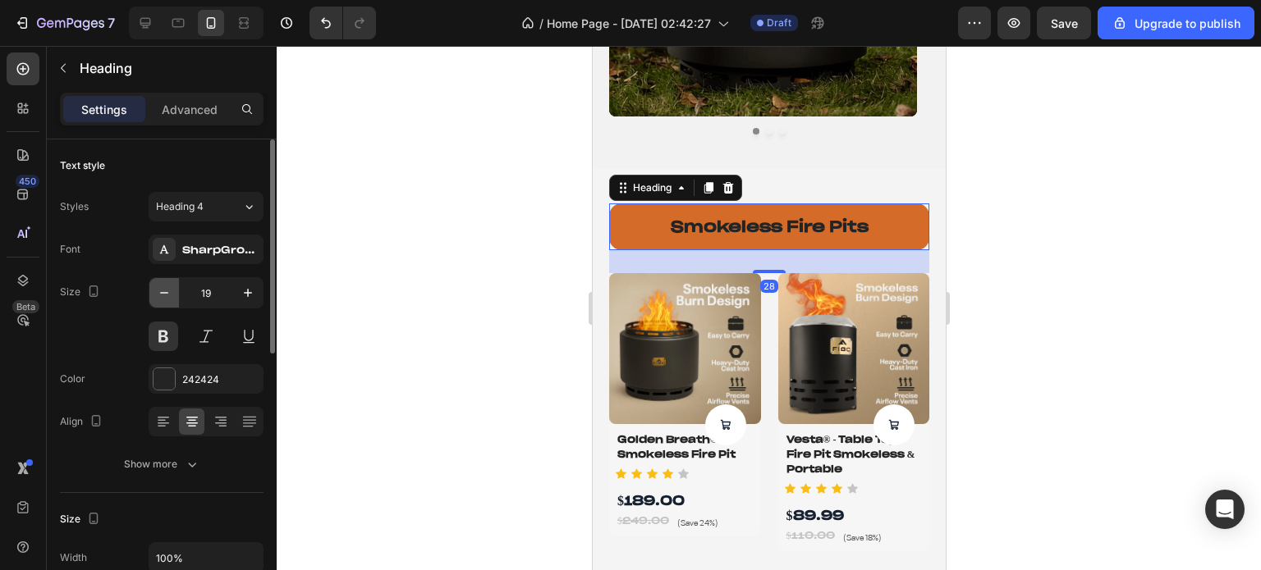
click at [161, 292] on icon "button" at bounding box center [164, 293] width 8 height 2
type input "18"
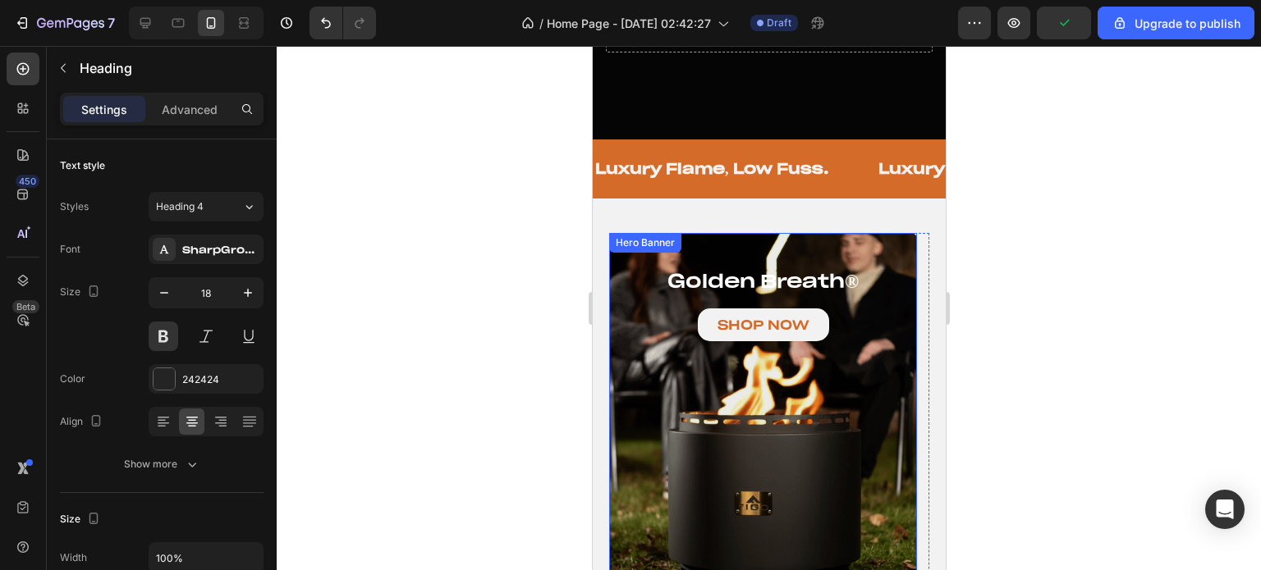
scroll to position [246, 0]
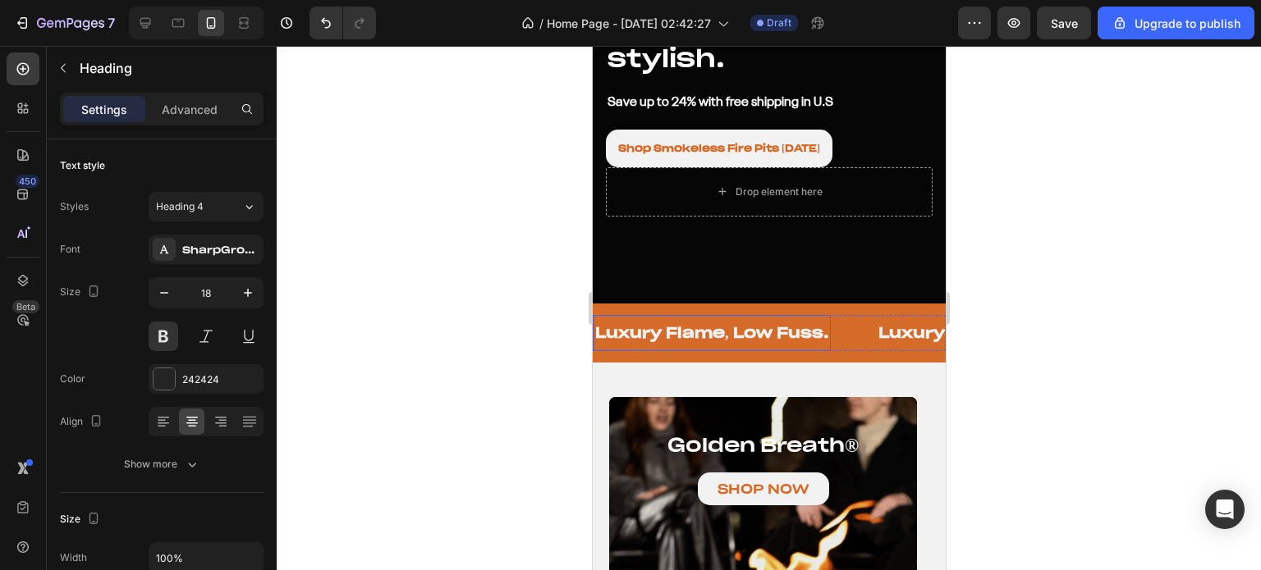
click at [746, 323] on p "Luxury Flame, Low Fuss." at bounding box center [711, 332] width 234 height 19
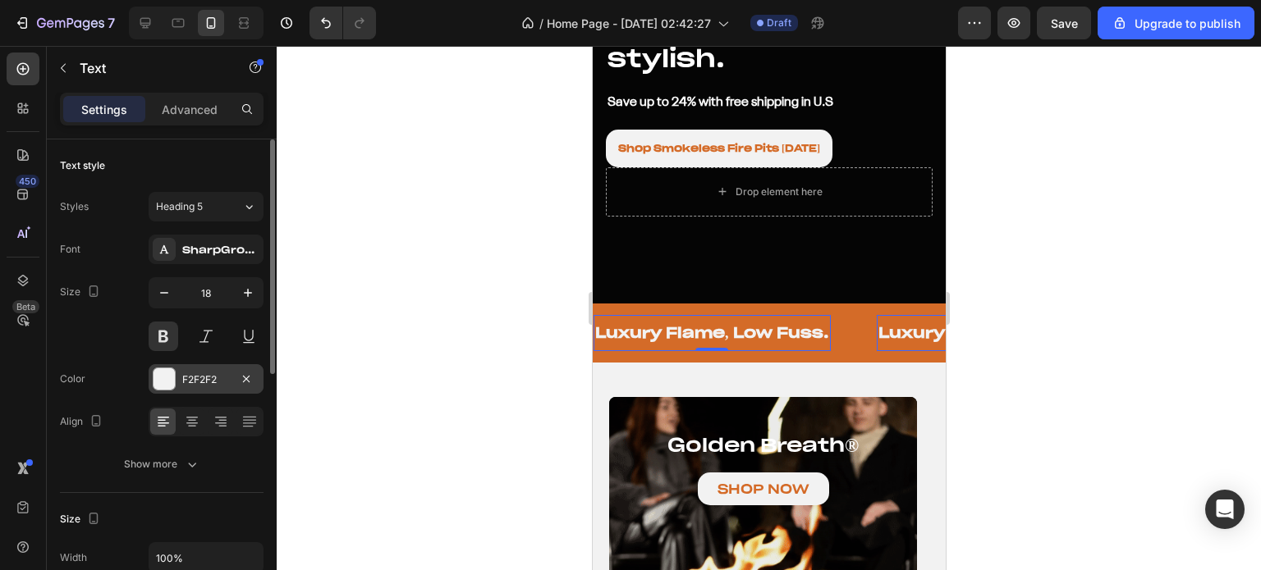
click at [167, 373] on div at bounding box center [163, 379] width 21 height 21
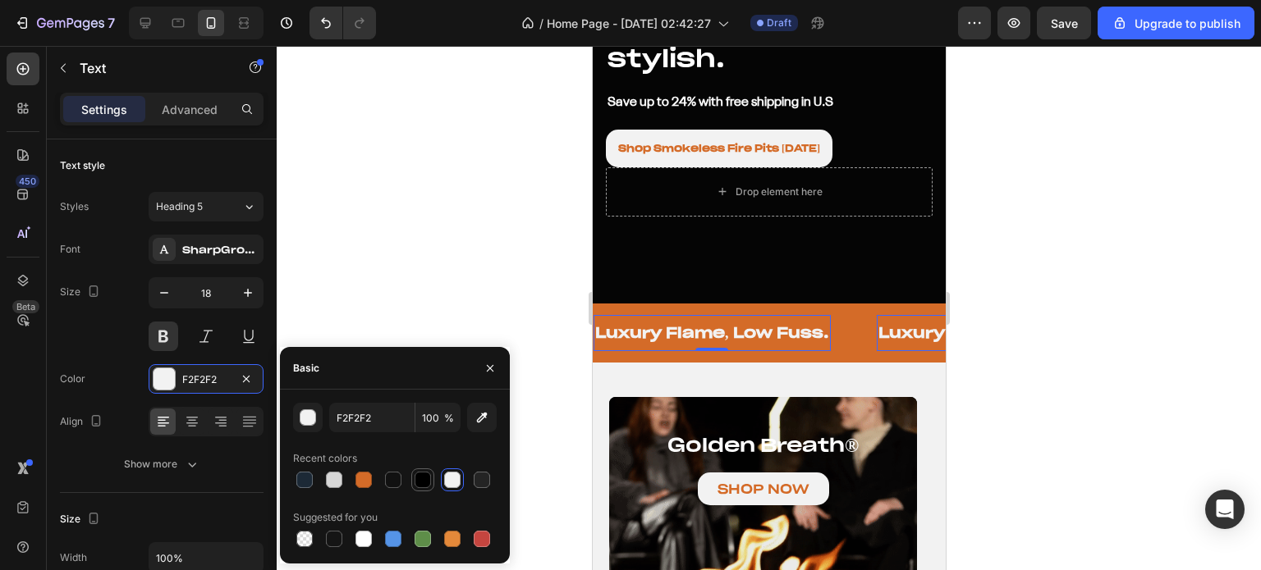
click at [423, 482] on div at bounding box center [422, 480] width 16 height 16
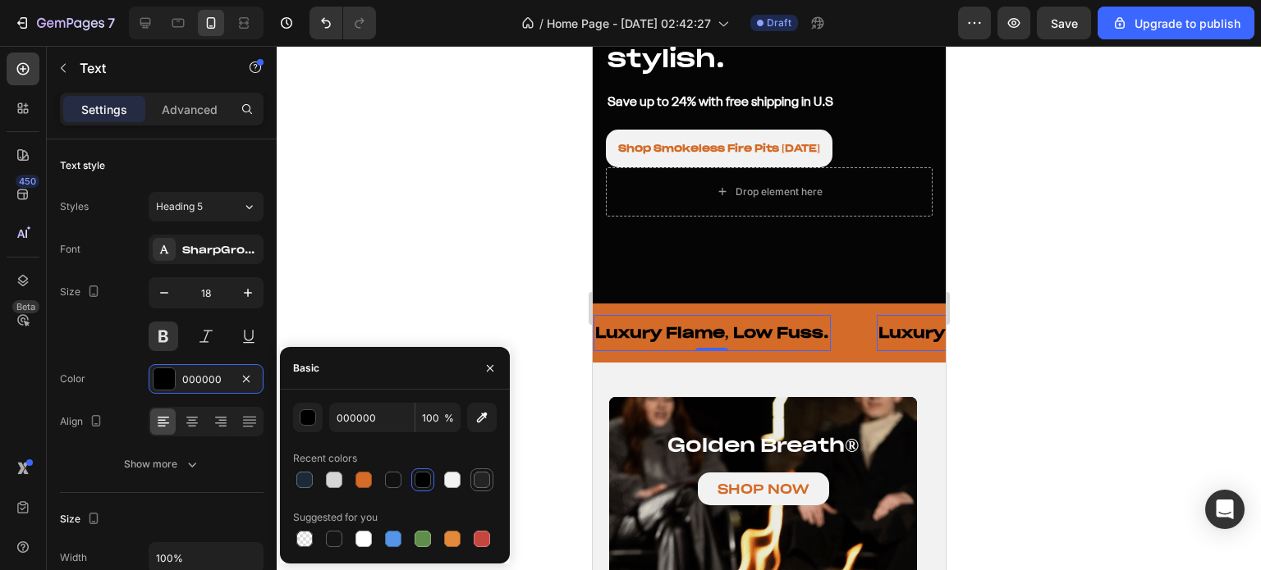
click at [475, 483] on div at bounding box center [482, 480] width 16 height 16
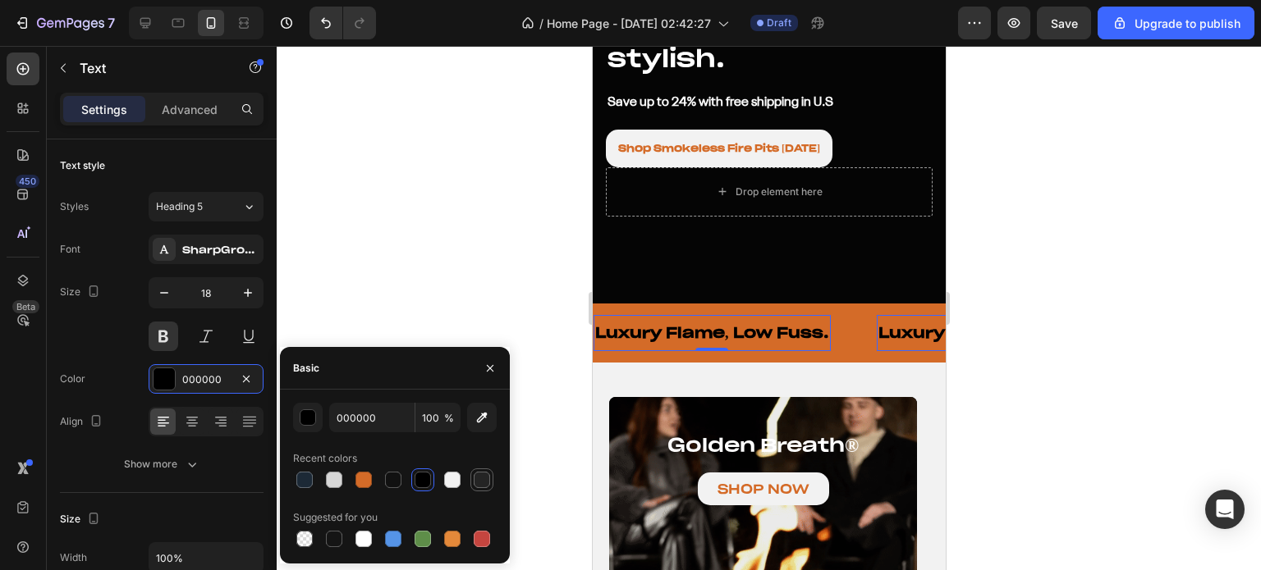
type input "242424"
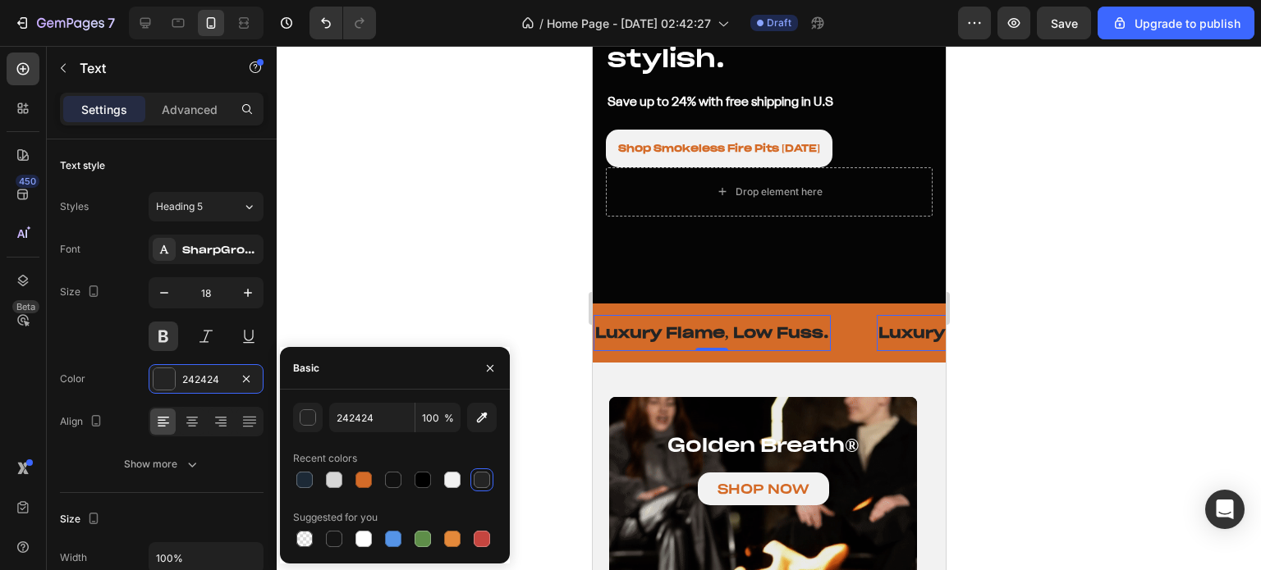
click at [1256, 278] on div at bounding box center [769, 308] width 984 height 524
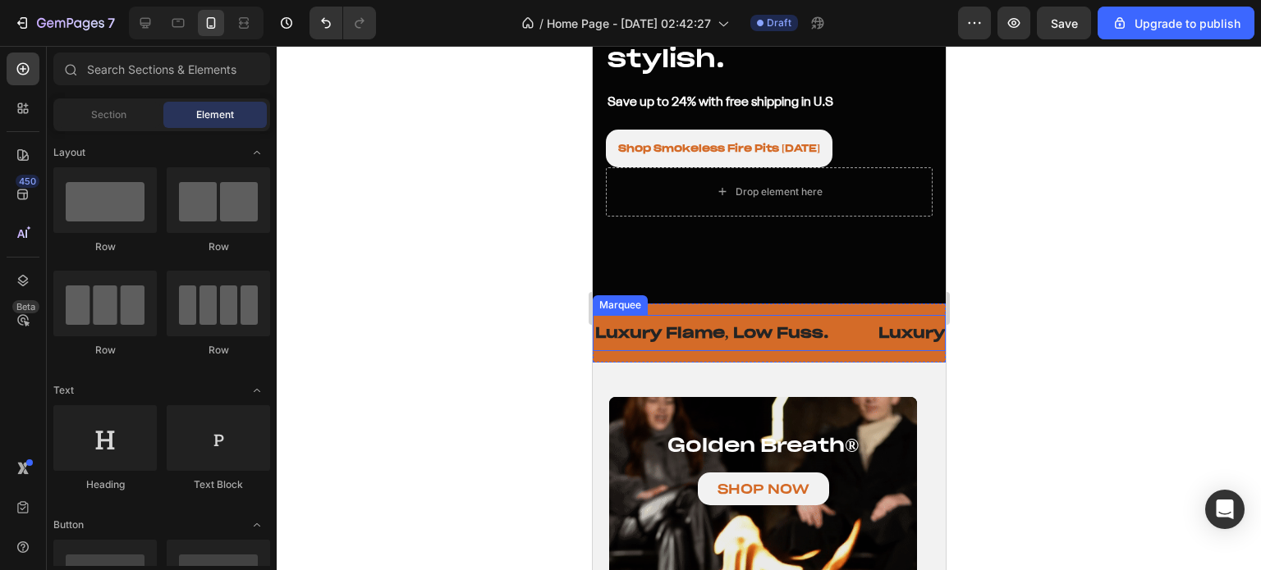
click at [799, 323] on p "Luxury Flame, Low Fuss." at bounding box center [711, 332] width 234 height 19
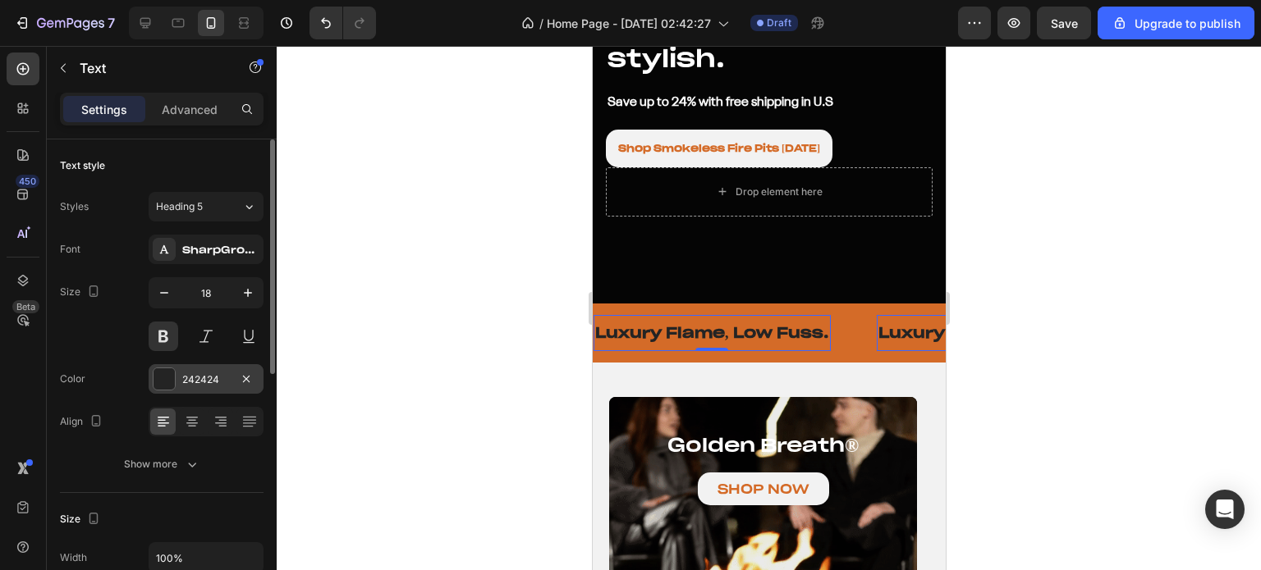
click at [161, 378] on div at bounding box center [163, 379] width 21 height 21
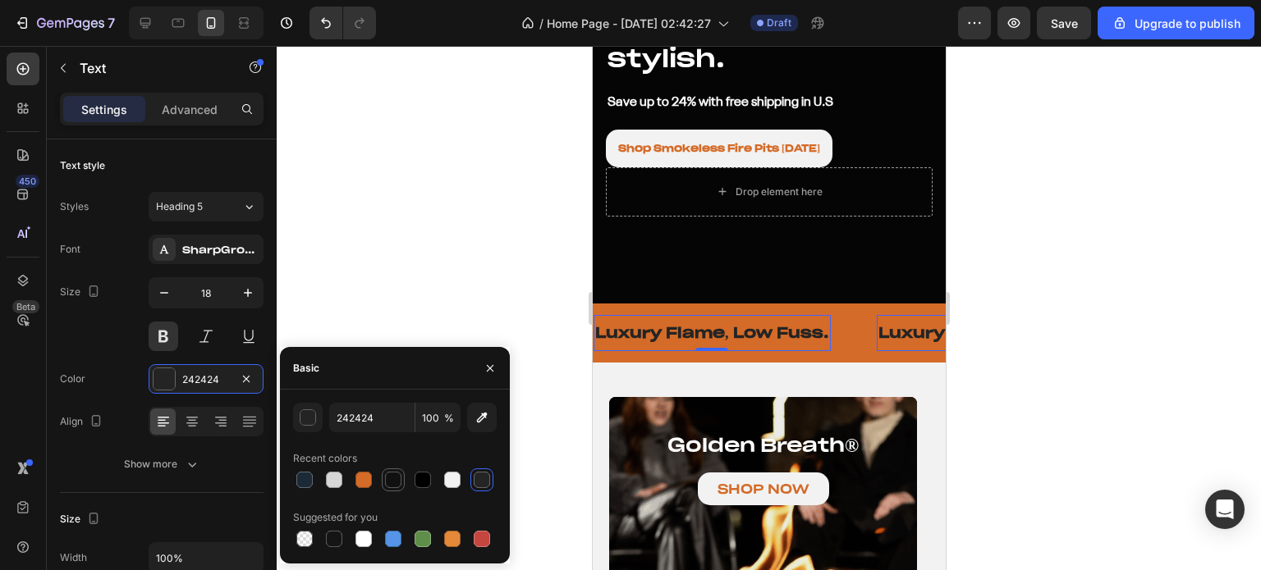
click at [391, 478] on div at bounding box center [393, 480] width 16 height 16
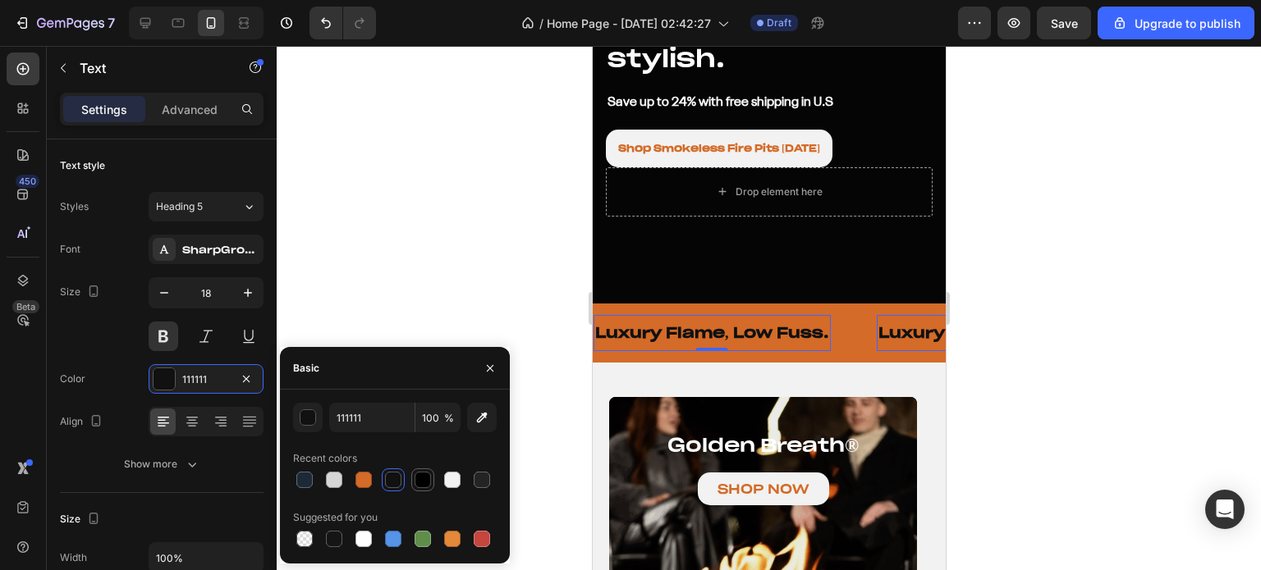
click at [411, 478] on div at bounding box center [422, 480] width 23 height 23
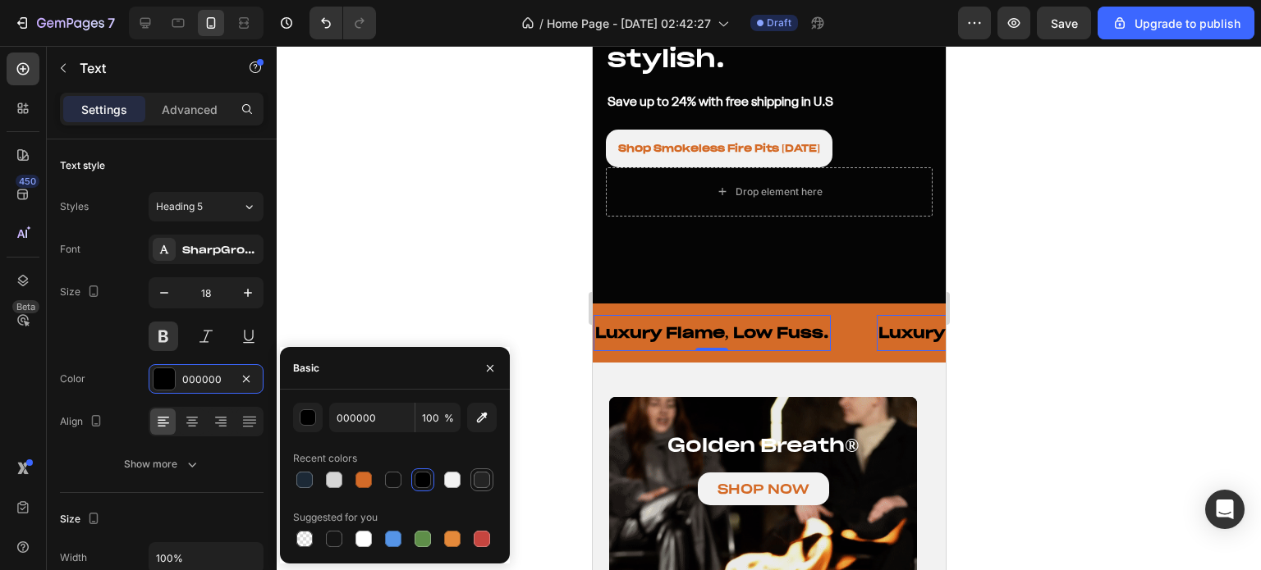
click at [483, 478] on div at bounding box center [482, 480] width 16 height 16
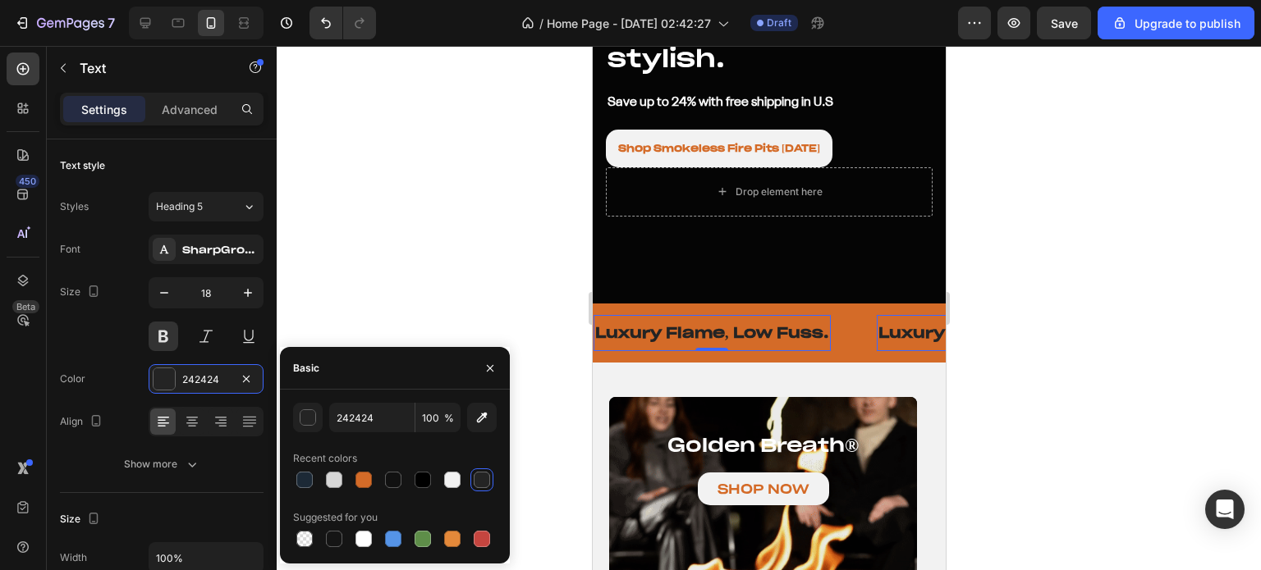
click at [674, 323] on p "Luxury Flame, Low Fuss." at bounding box center [711, 332] width 234 height 19
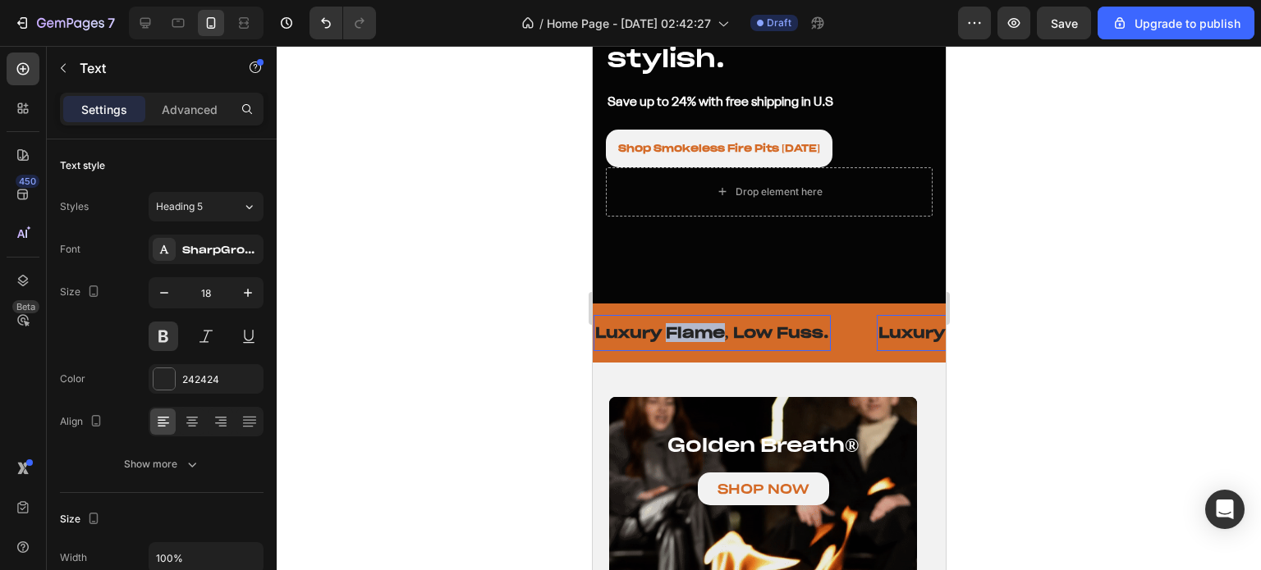
click at [674, 323] on p "Luxury Flame, Low Fuss." at bounding box center [711, 332] width 234 height 19
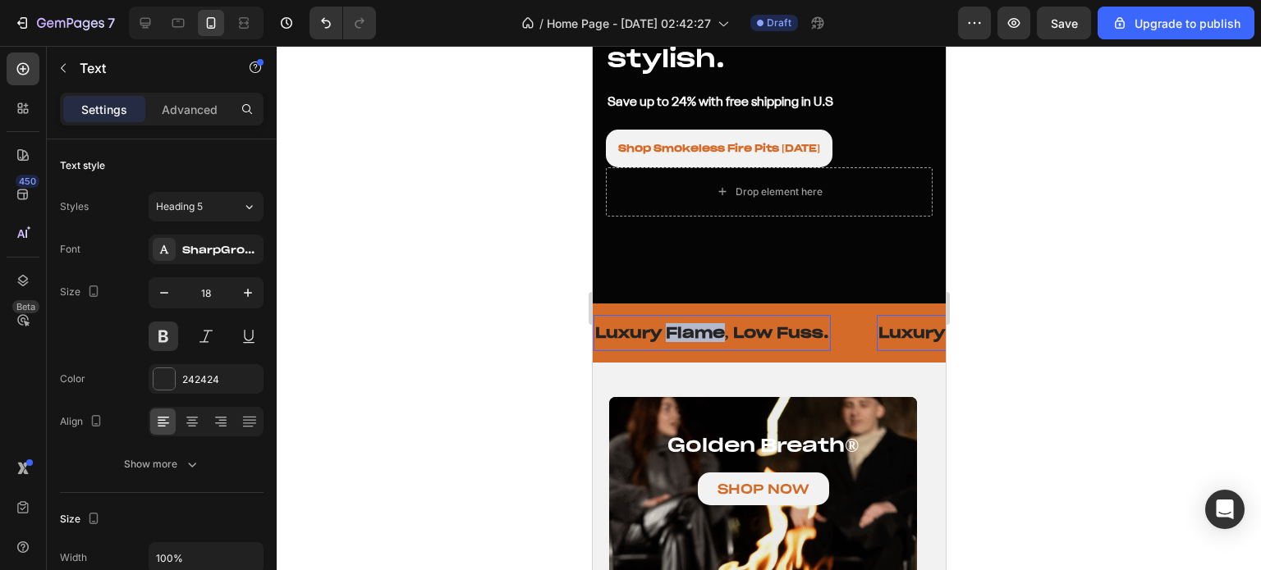
click at [674, 323] on p "Luxury Flame, Low Fuss." at bounding box center [711, 332] width 234 height 19
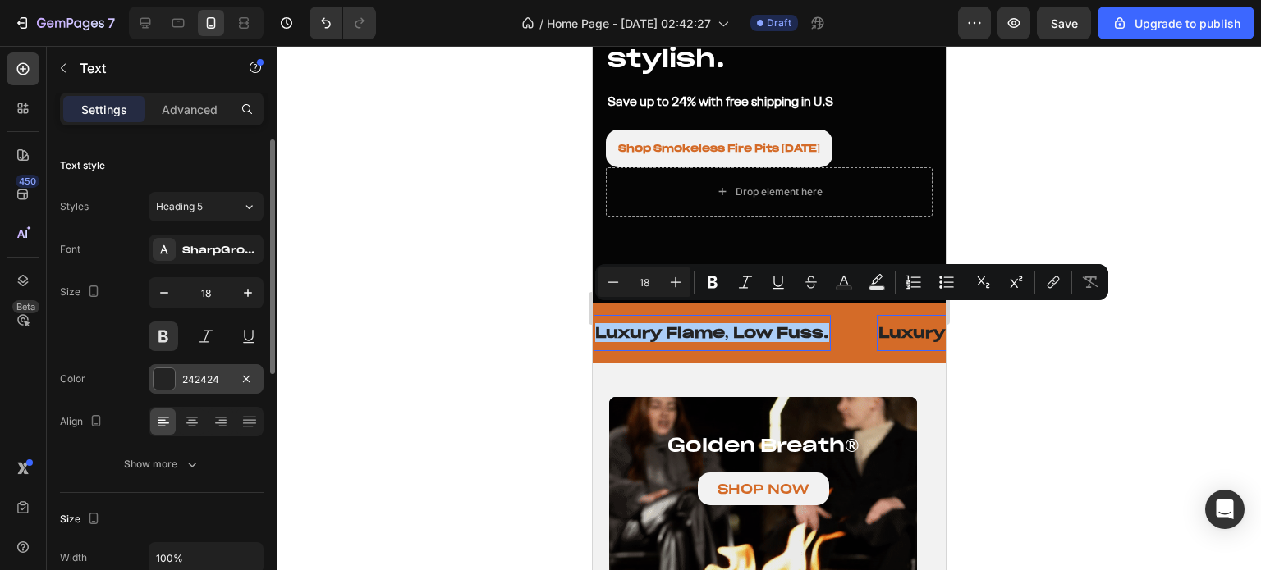
click at [158, 382] on div at bounding box center [163, 379] width 21 height 21
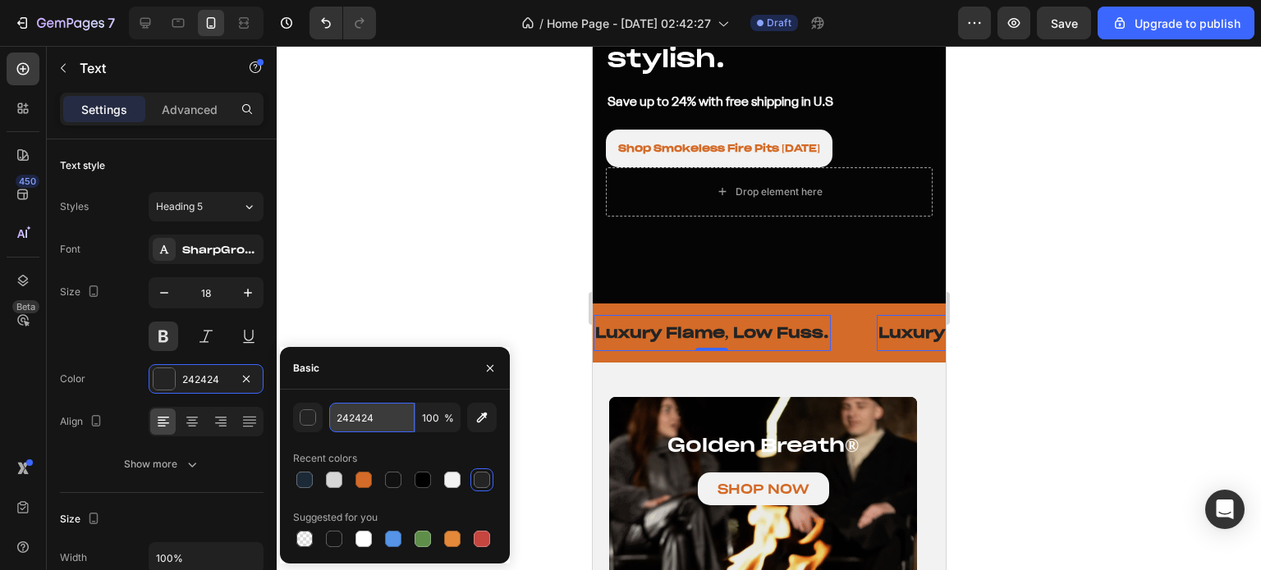
click at [373, 419] on input "242424" at bounding box center [371, 418] width 85 height 30
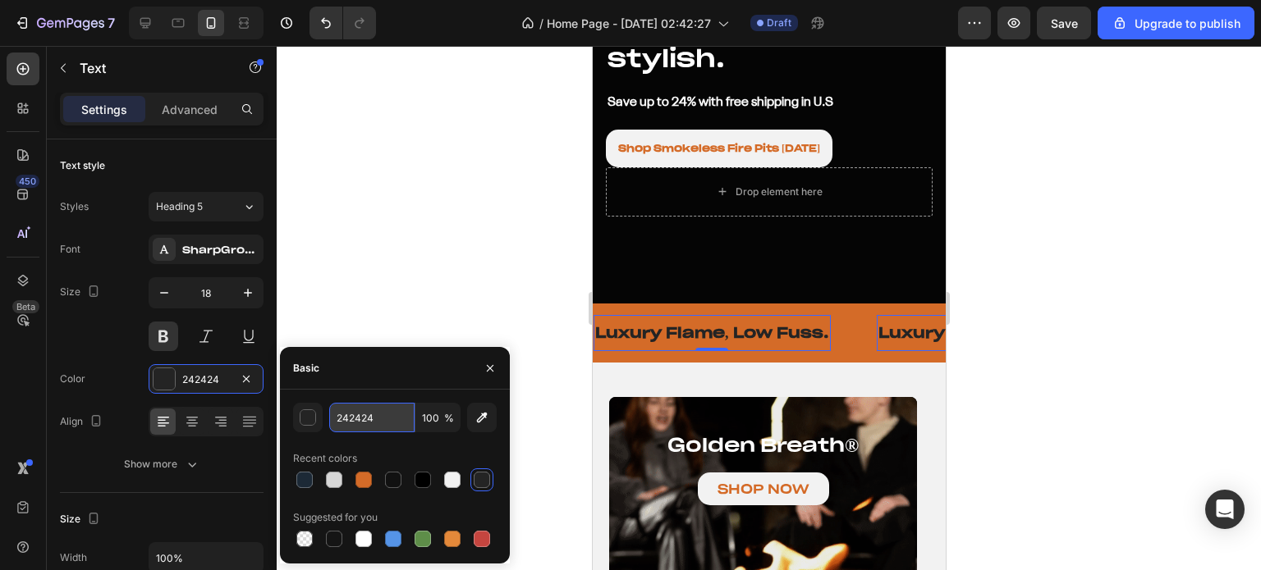
paste input "1a1a1a"
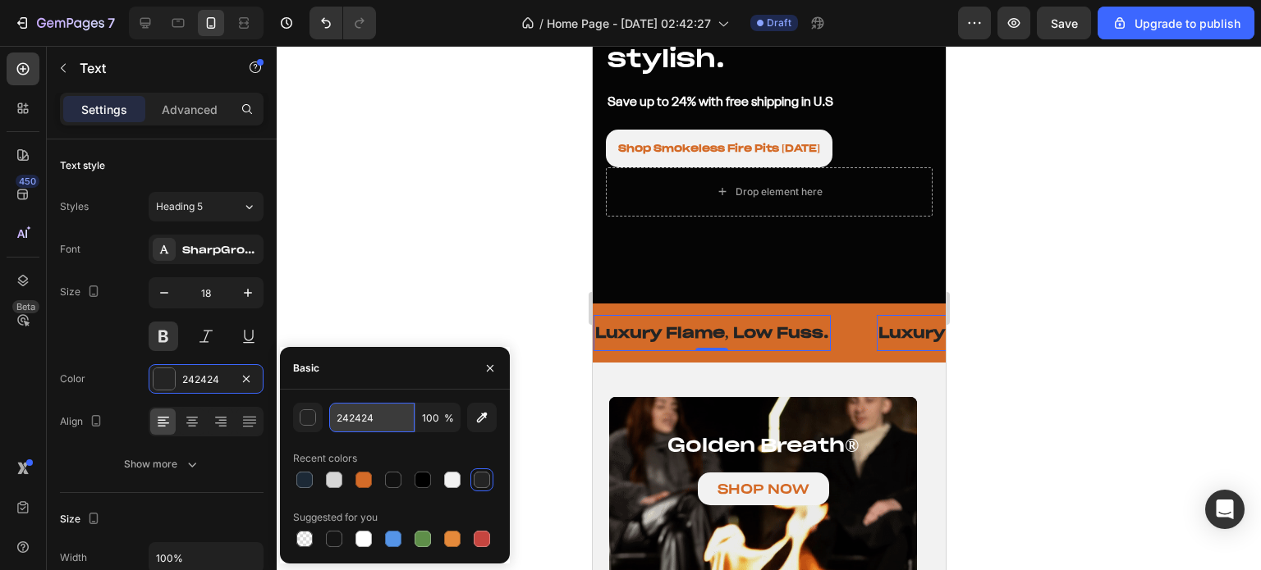
type input "1a1a1a"
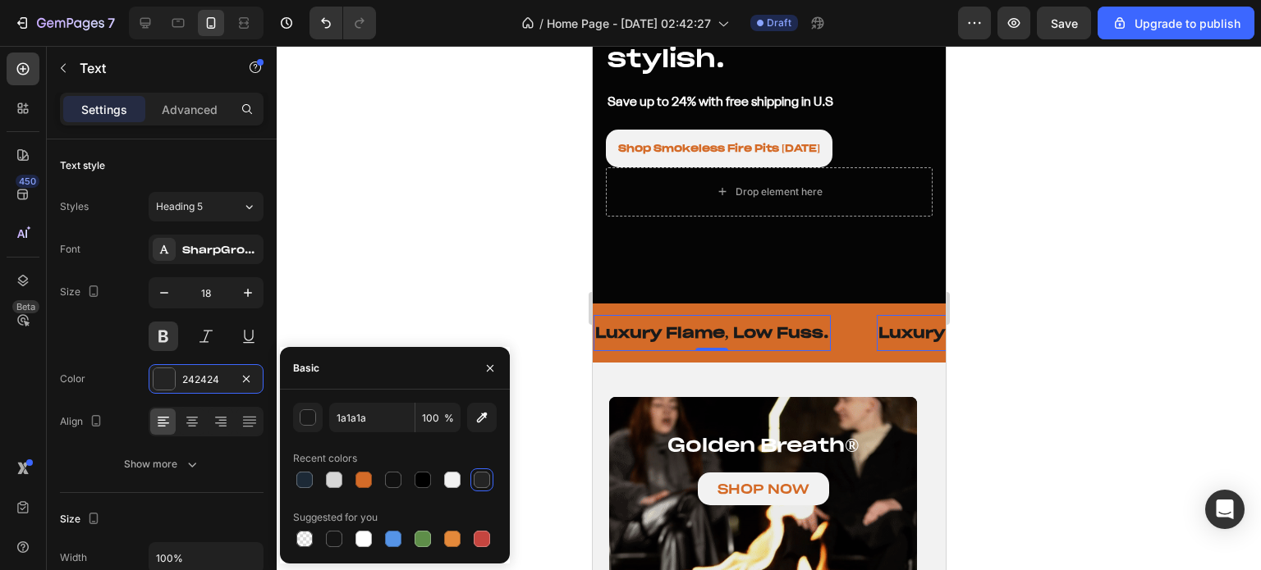
click at [414, 256] on div at bounding box center [769, 308] width 984 height 524
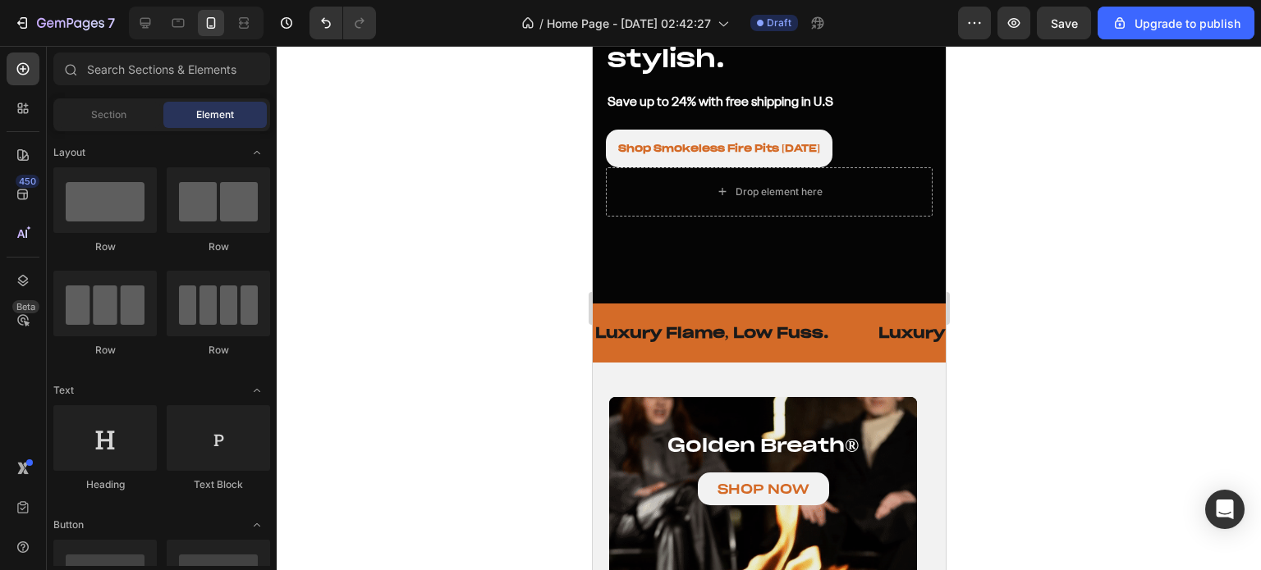
click at [414, 256] on div at bounding box center [769, 308] width 984 height 524
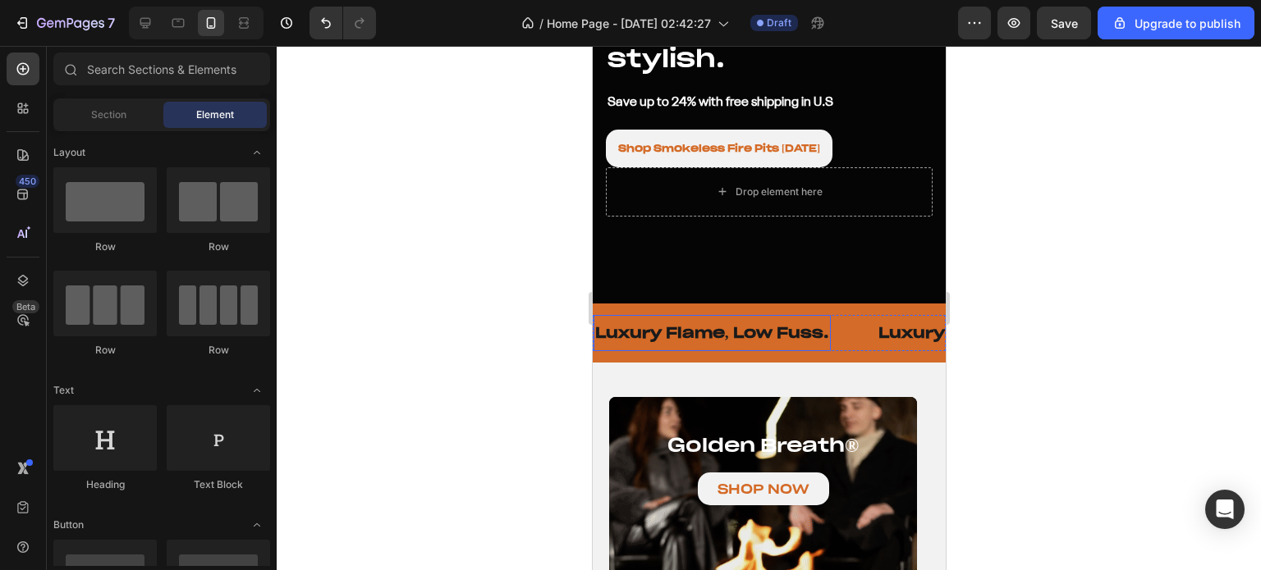
click at [697, 323] on p "Luxury Flame, Low Fuss." at bounding box center [711, 332] width 234 height 19
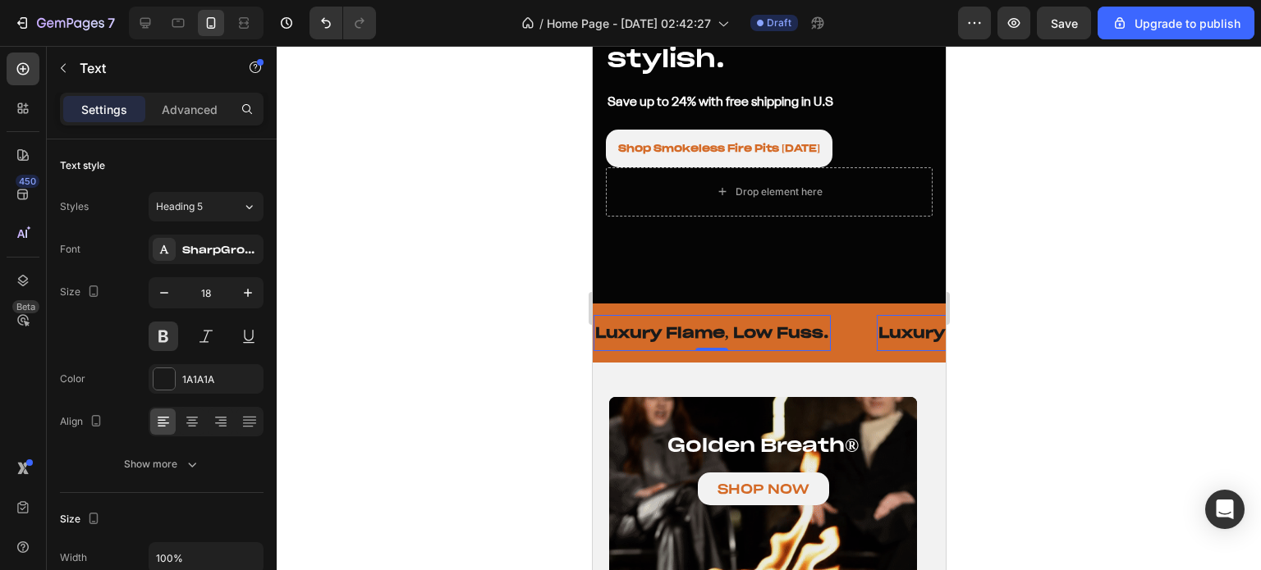
click at [535, 343] on div at bounding box center [769, 308] width 984 height 524
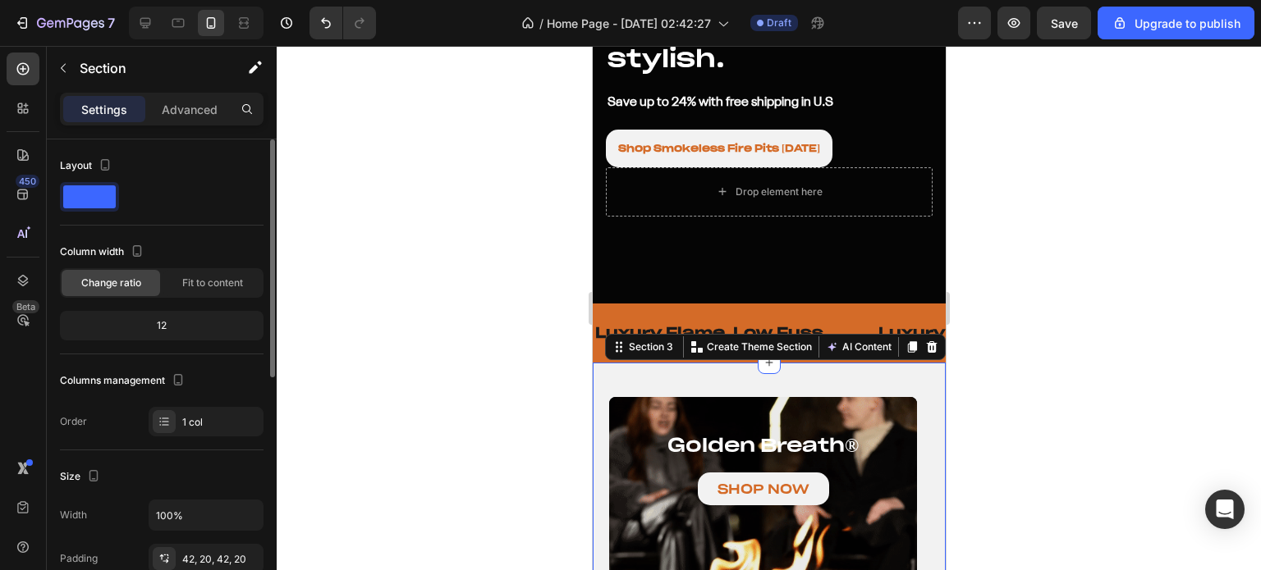
scroll to position [328, 0]
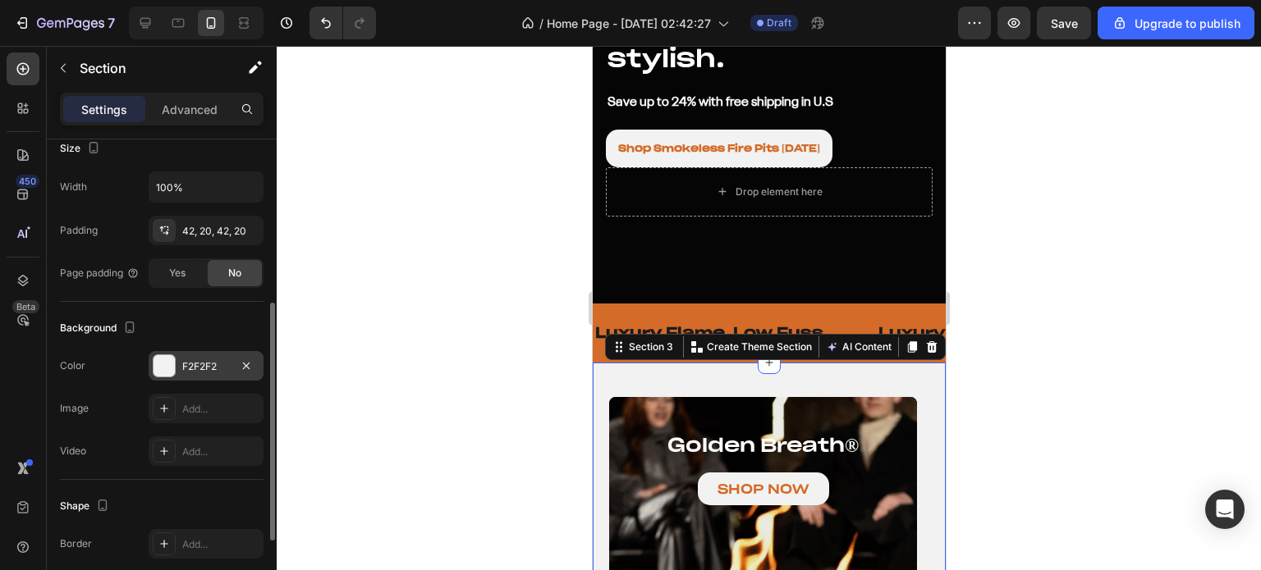
click at [159, 362] on div at bounding box center [163, 365] width 21 height 21
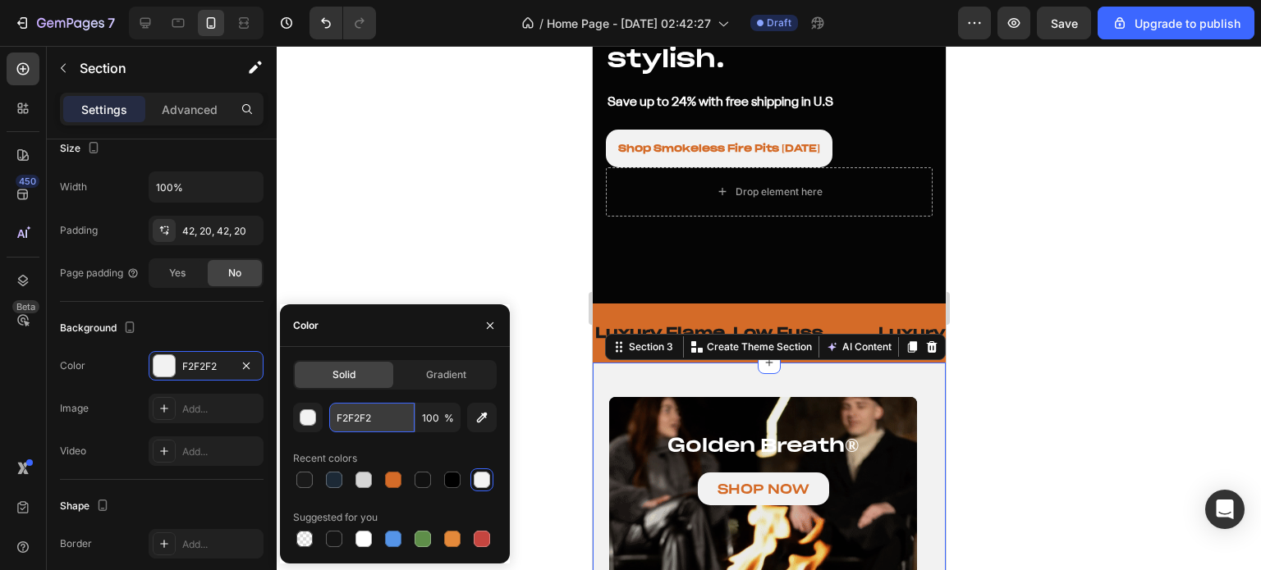
click at [360, 419] on input "F2F2F2" at bounding box center [371, 418] width 85 height 30
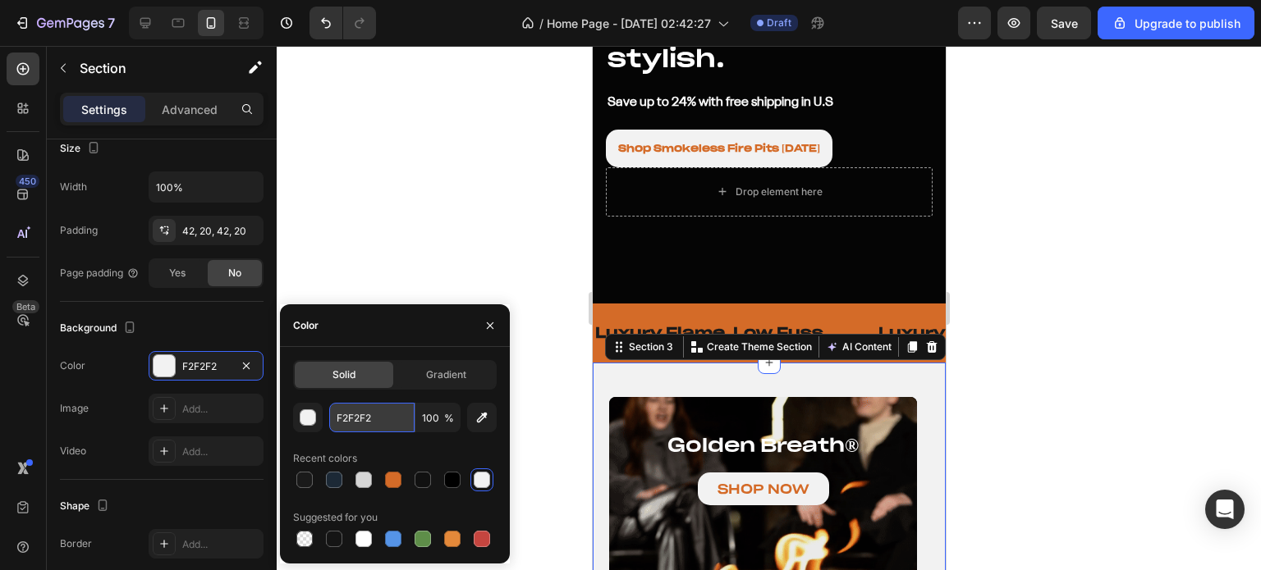
paste input "f3f2ec"
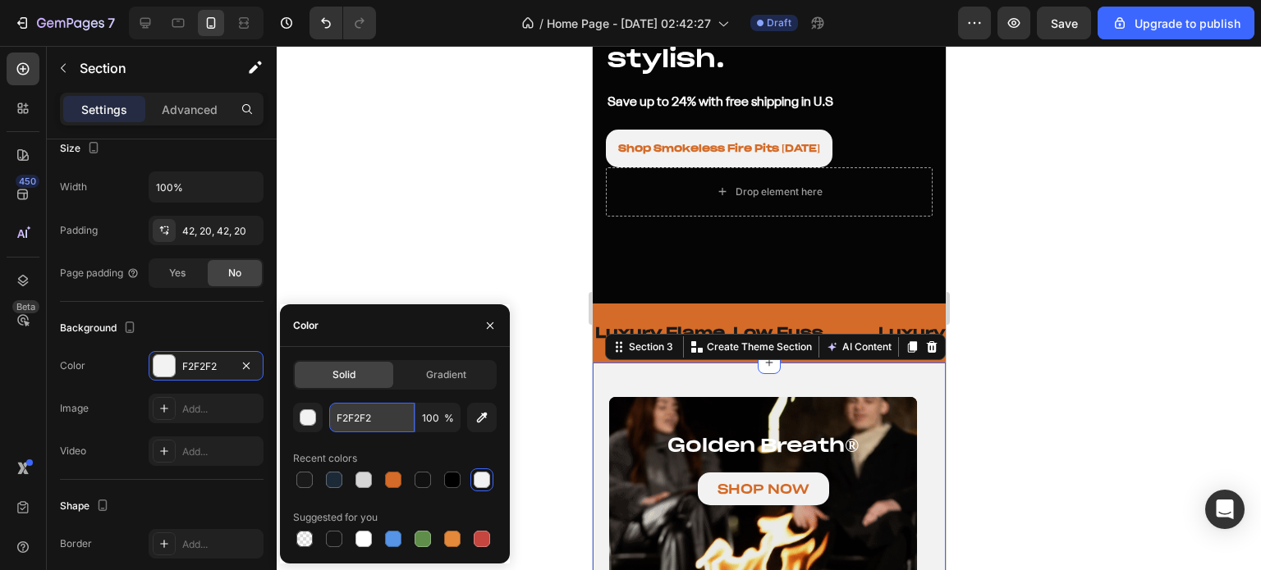
type input "f3f2ec"
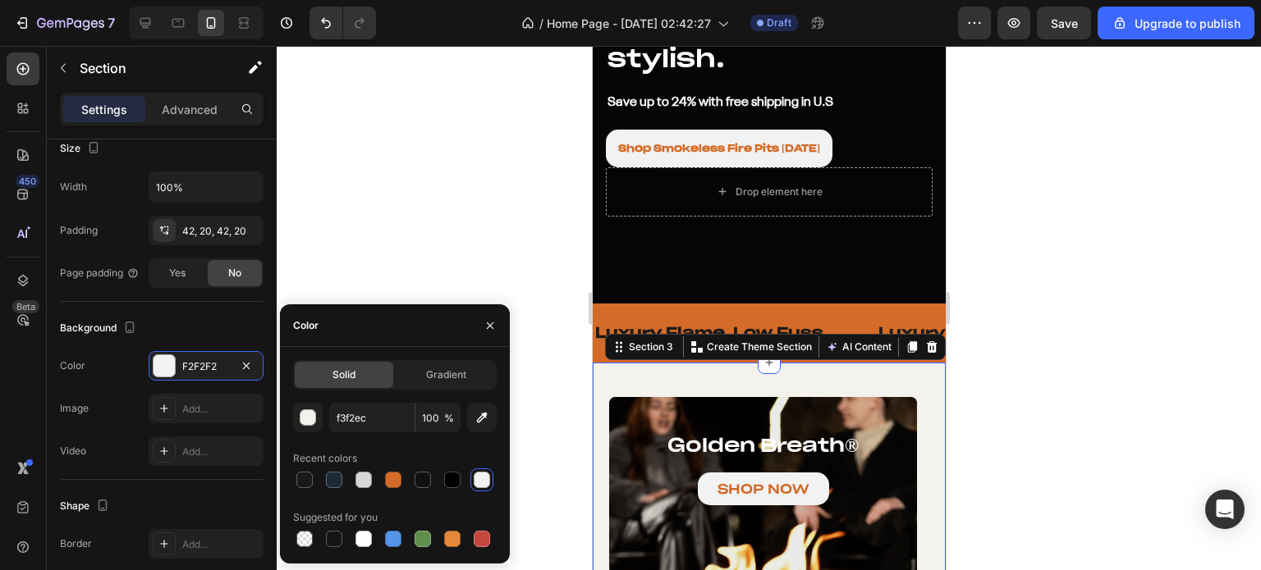
click at [430, 200] on div at bounding box center [769, 308] width 984 height 524
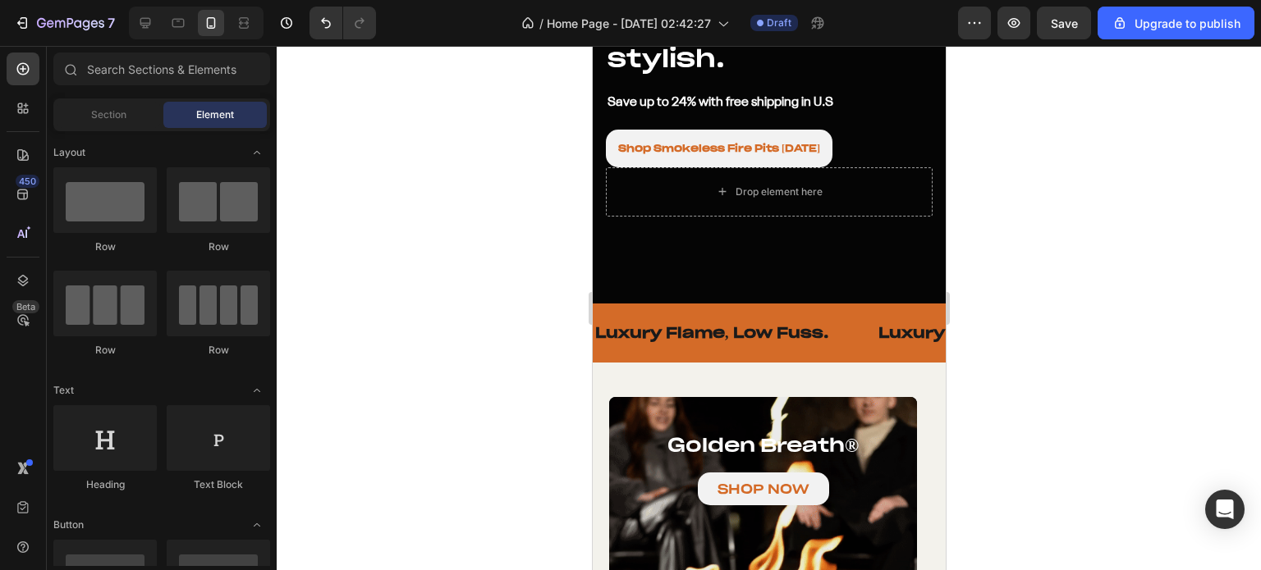
click at [466, 286] on div at bounding box center [769, 308] width 984 height 524
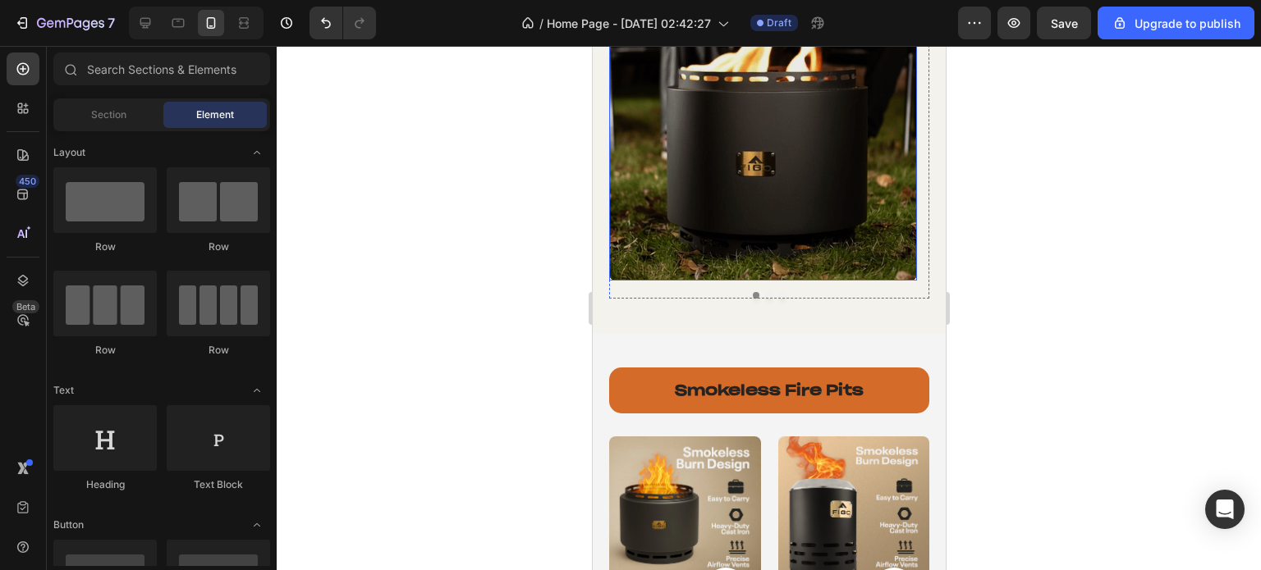
scroll to position [903, 0]
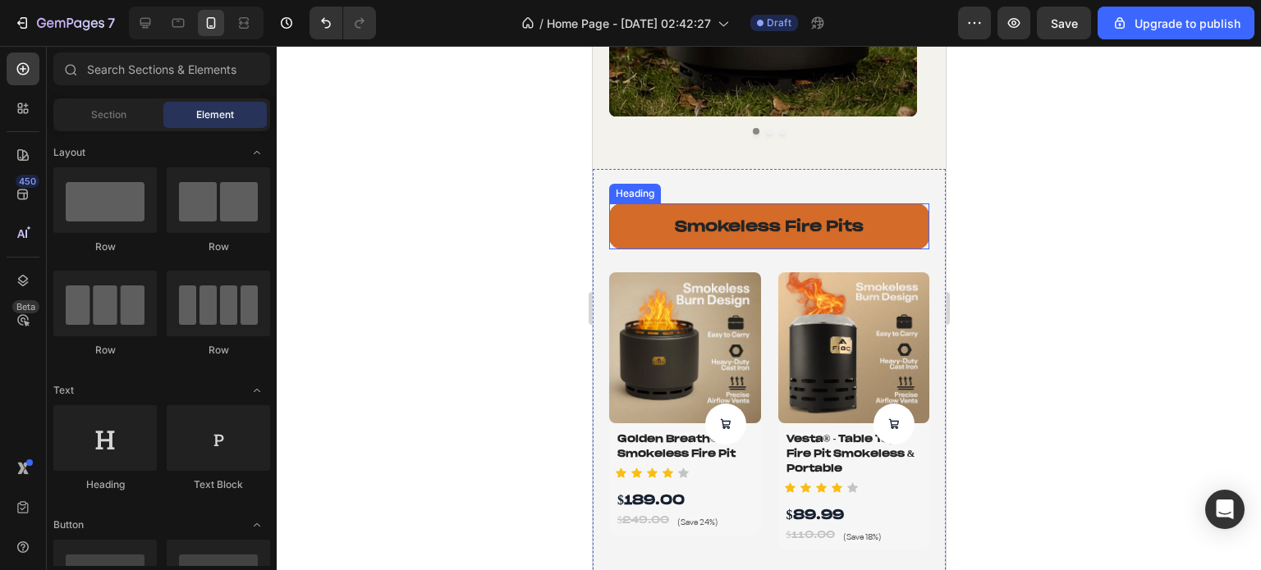
click at [634, 230] on h2 "smokeless fire pits" at bounding box center [768, 226] width 320 height 45
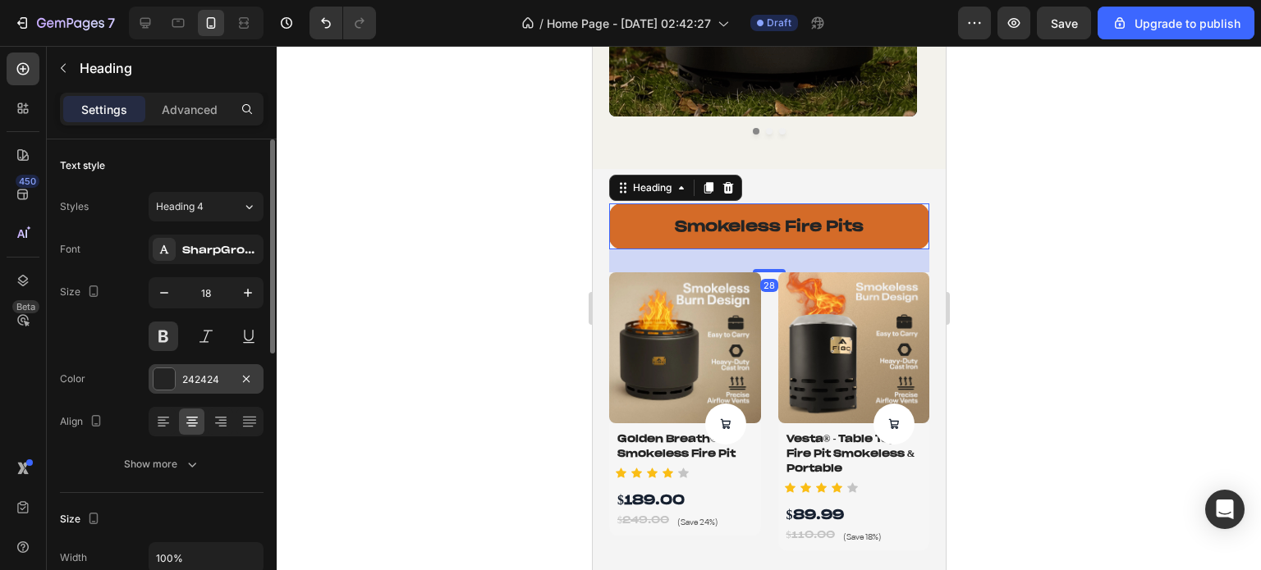
click at [182, 379] on div "242424" at bounding box center [206, 380] width 48 height 15
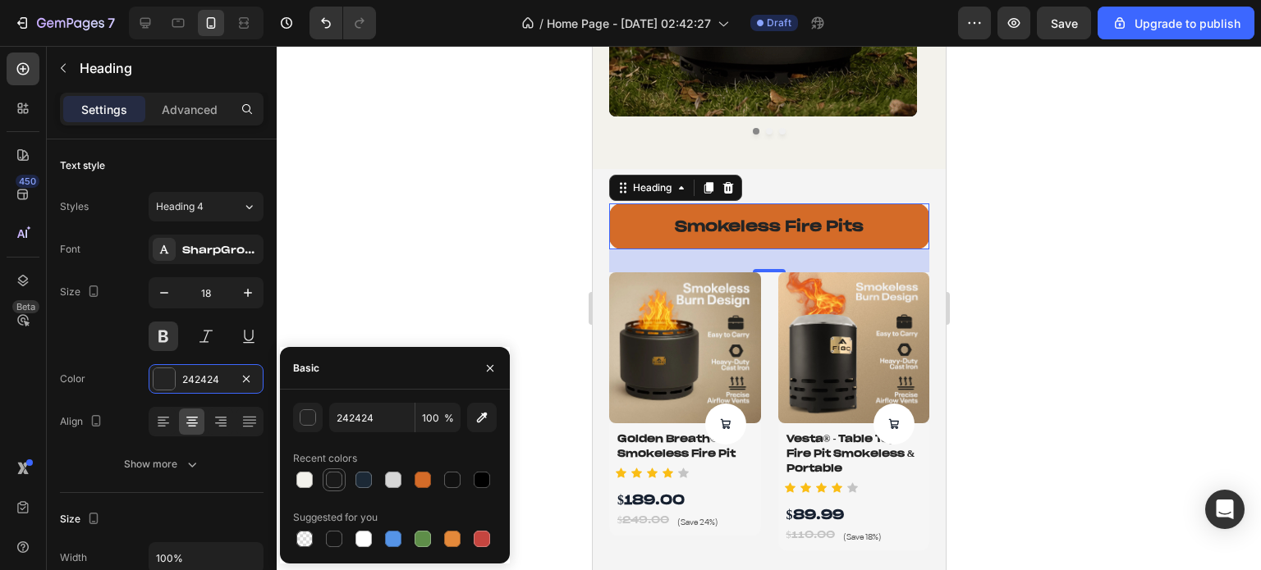
click at [336, 483] on div at bounding box center [334, 480] width 16 height 16
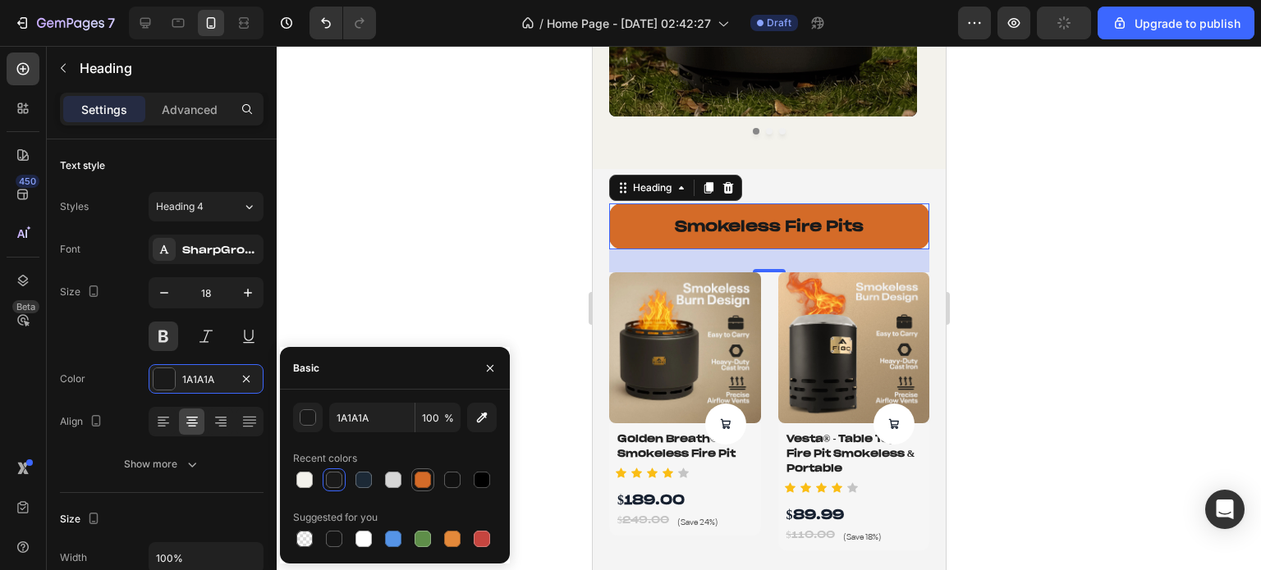
click at [411, 478] on div at bounding box center [422, 480] width 23 height 23
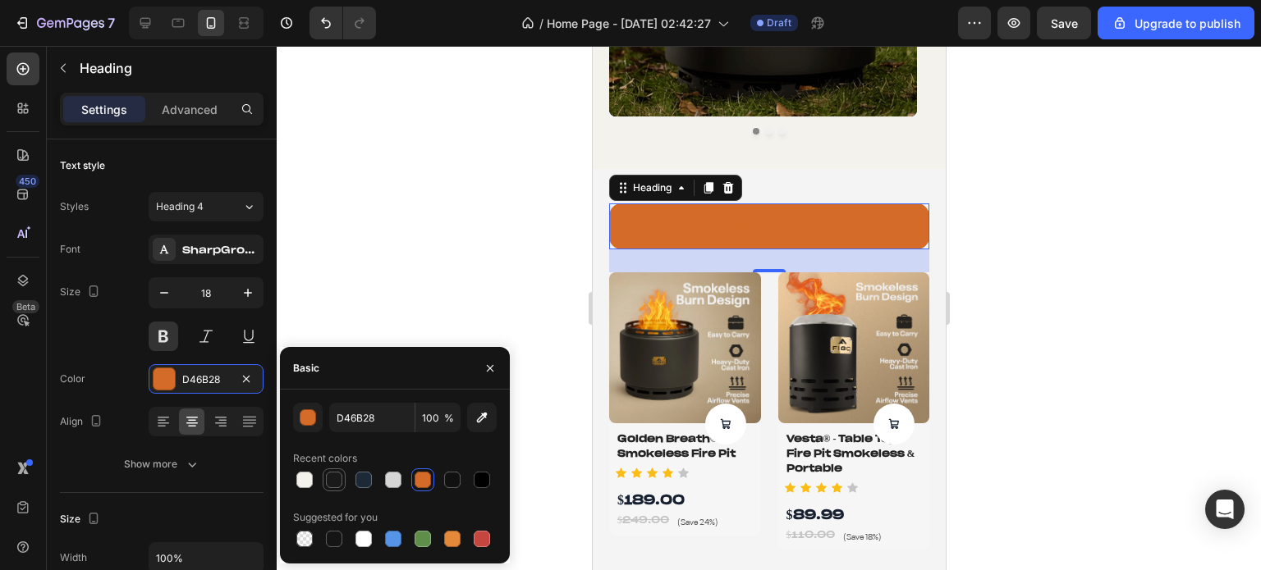
click at [335, 485] on div at bounding box center [334, 480] width 16 height 16
type input "1A1A1A"
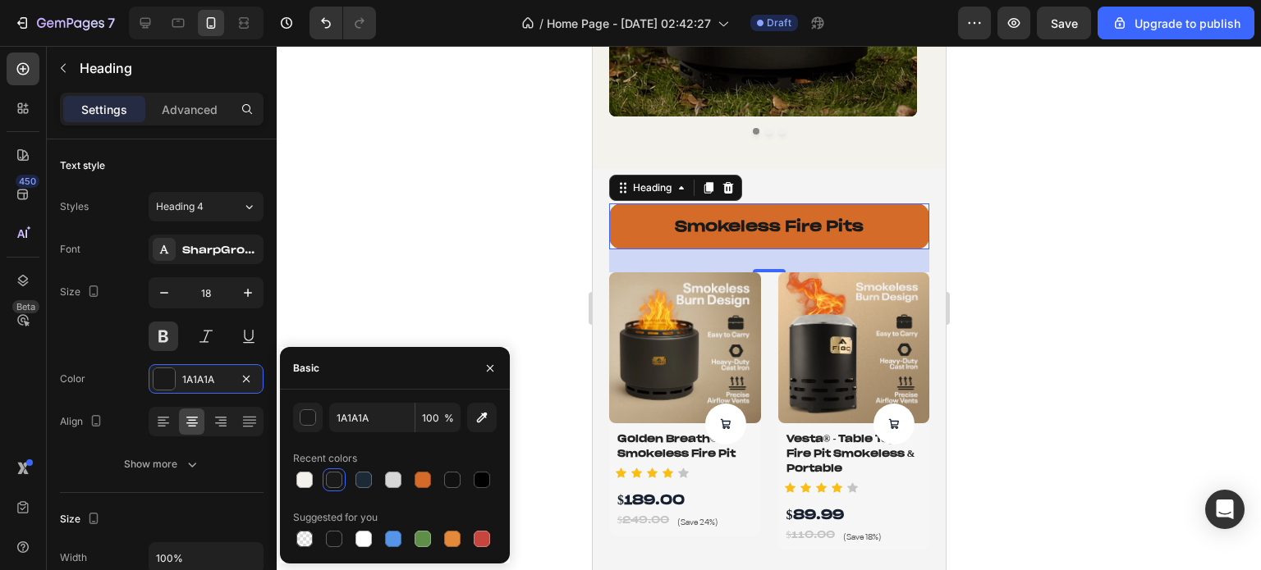
click at [442, 238] on div at bounding box center [769, 308] width 984 height 524
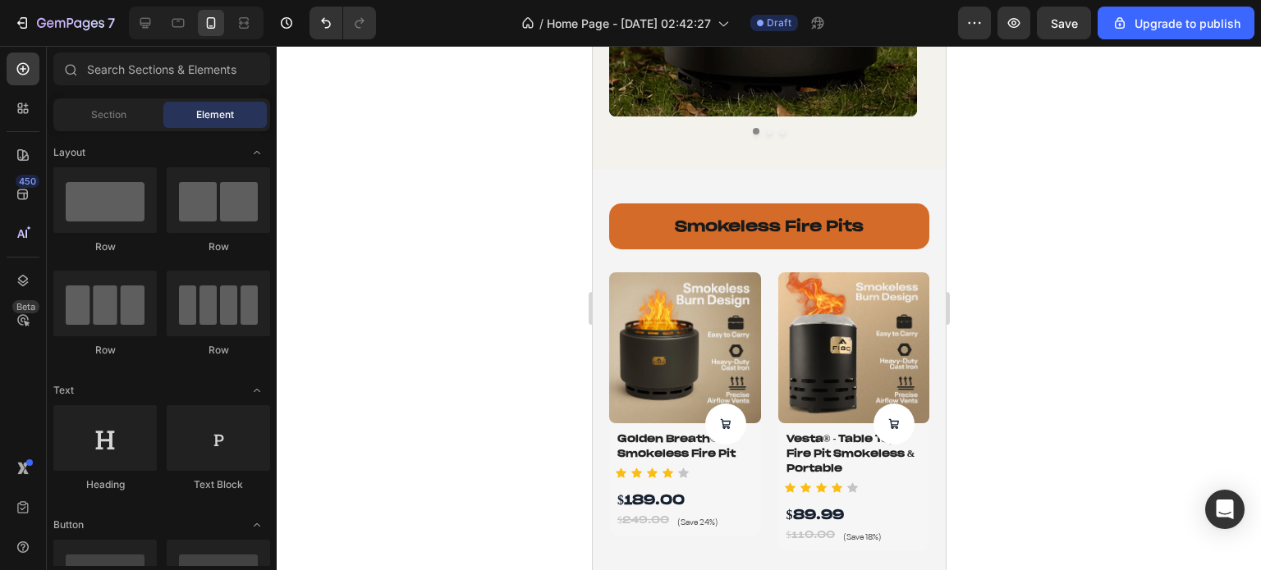
click at [442, 238] on div at bounding box center [769, 308] width 984 height 524
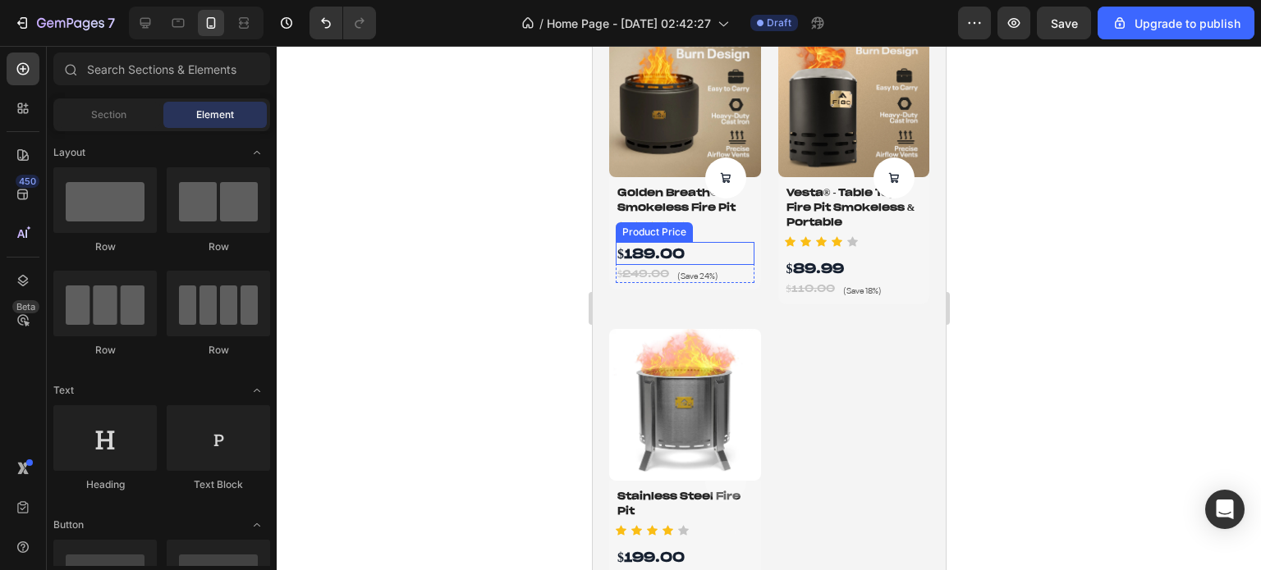
scroll to position [1231, 0]
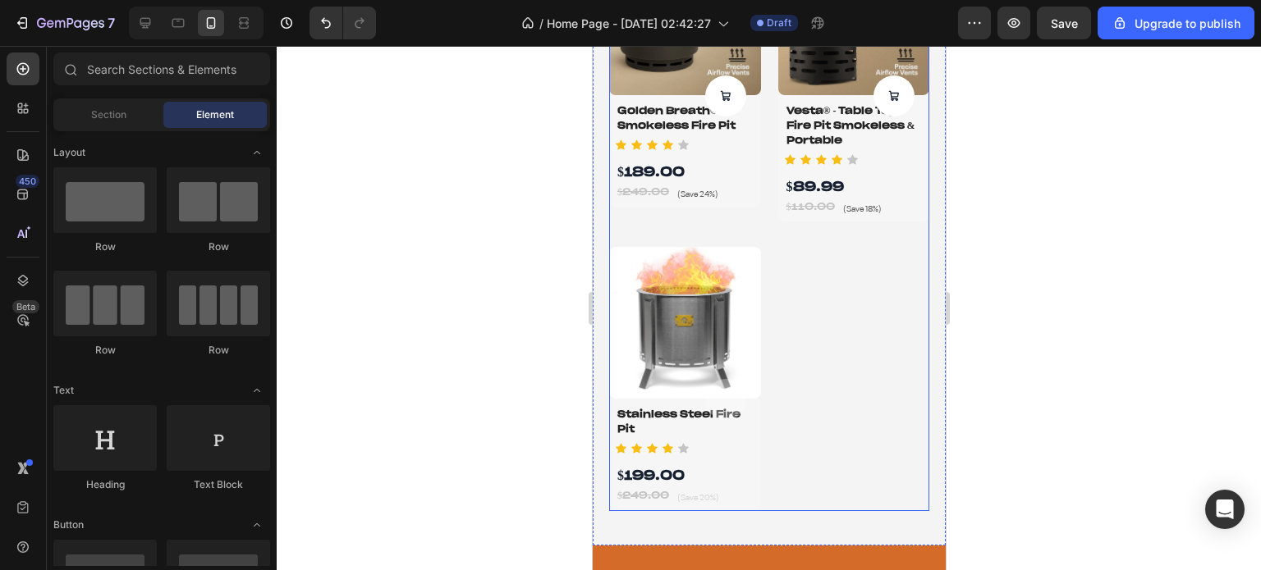
click at [856, 296] on div "Product Images Product Cart Button Golden Breath® - Smokeless Fire Pit Product …" at bounding box center [768, 227] width 320 height 567
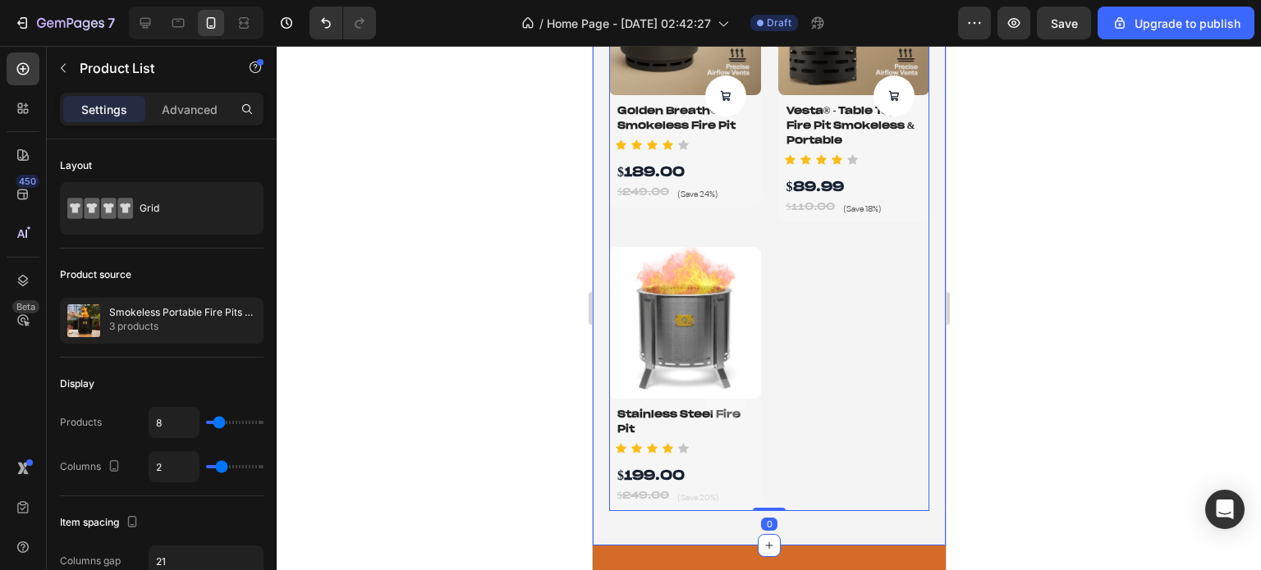
click at [602, 515] on div "smokeless fire pits Heading Product Images Product Cart Button Golden Breath® -…" at bounding box center [768, 193] width 353 height 704
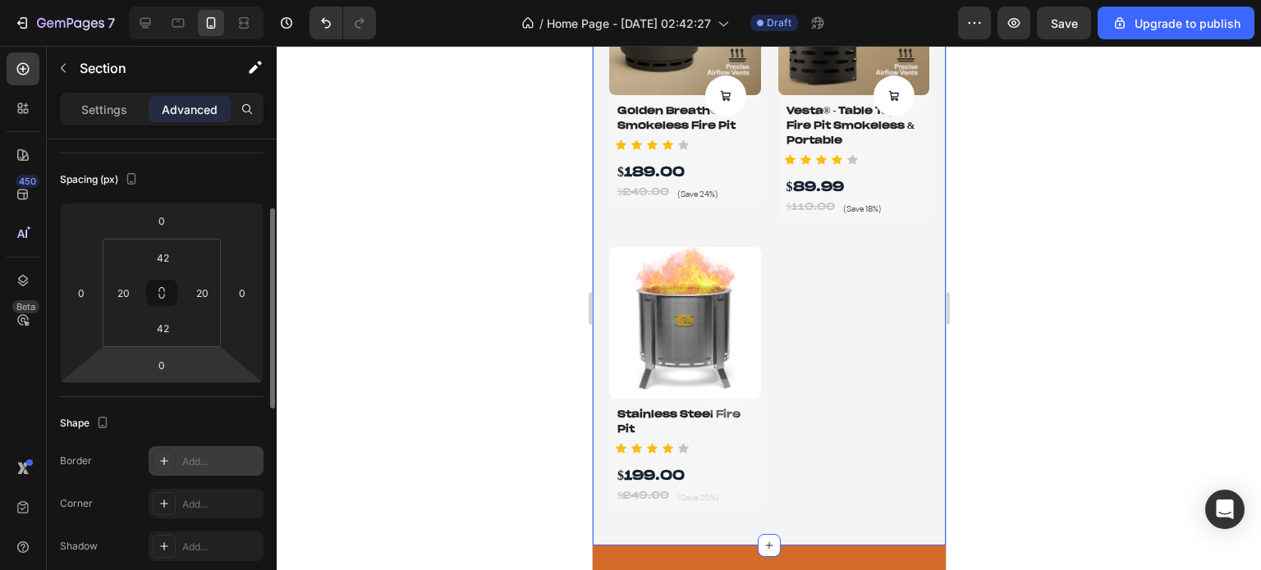
scroll to position [0, 0]
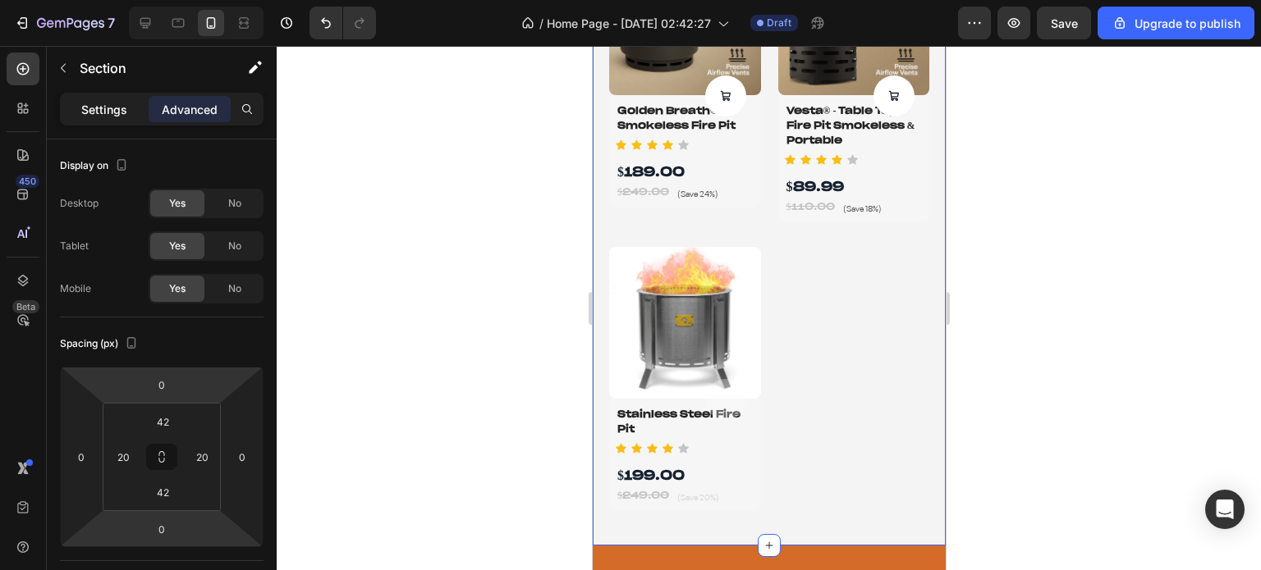
click at [103, 103] on p "Settings" at bounding box center [104, 109] width 46 height 17
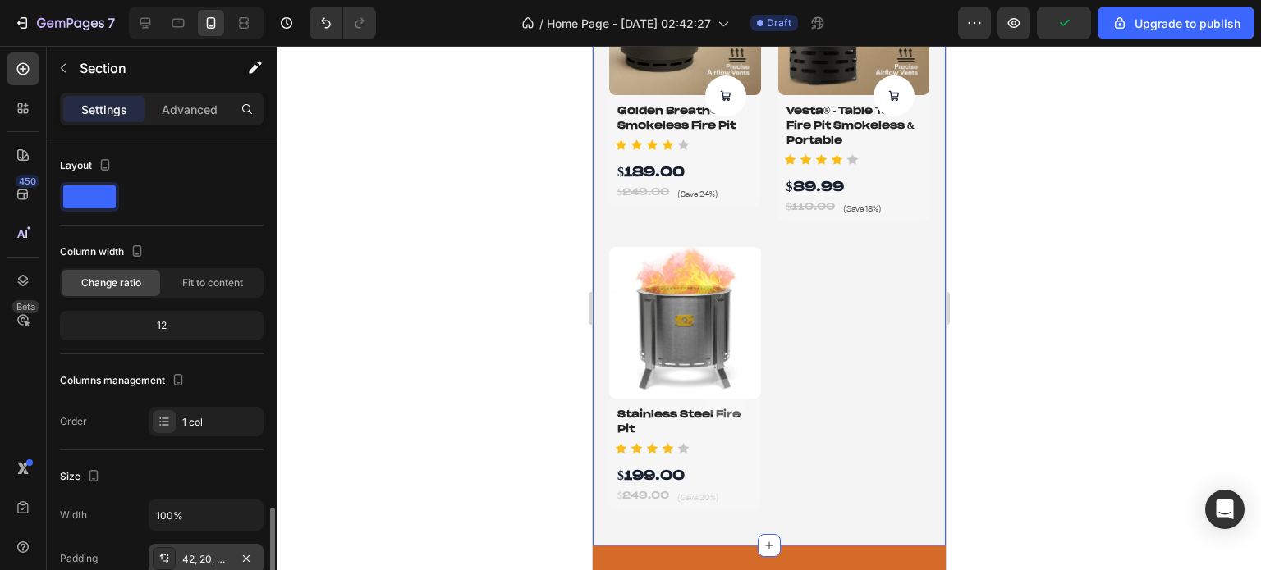
scroll to position [246, 0]
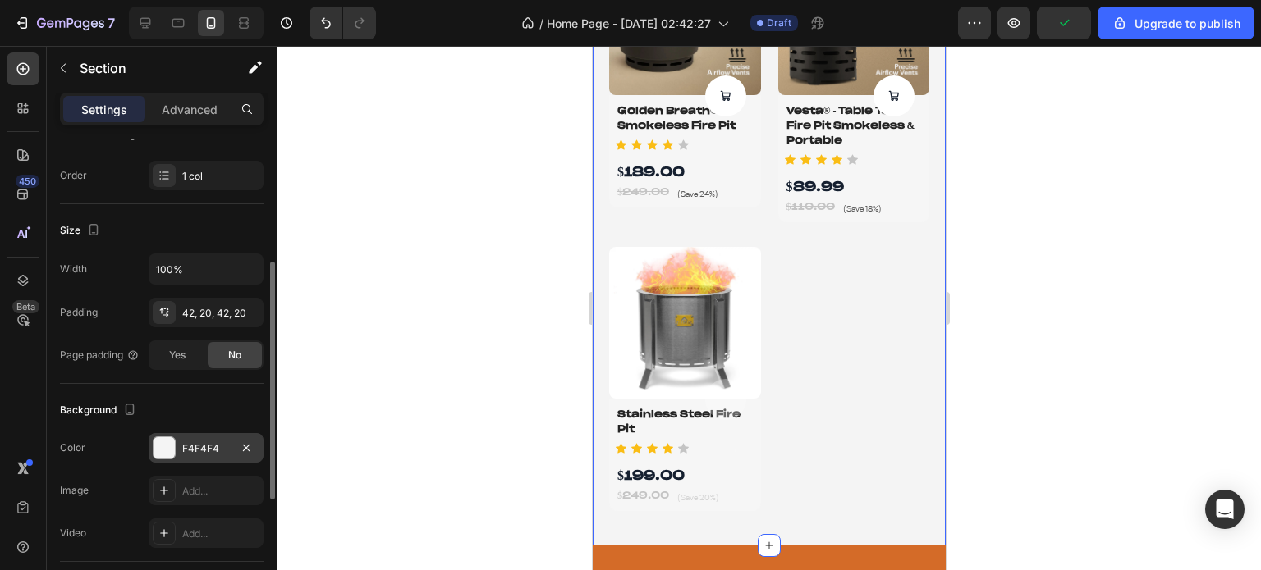
click at [163, 442] on div at bounding box center [163, 447] width 21 height 21
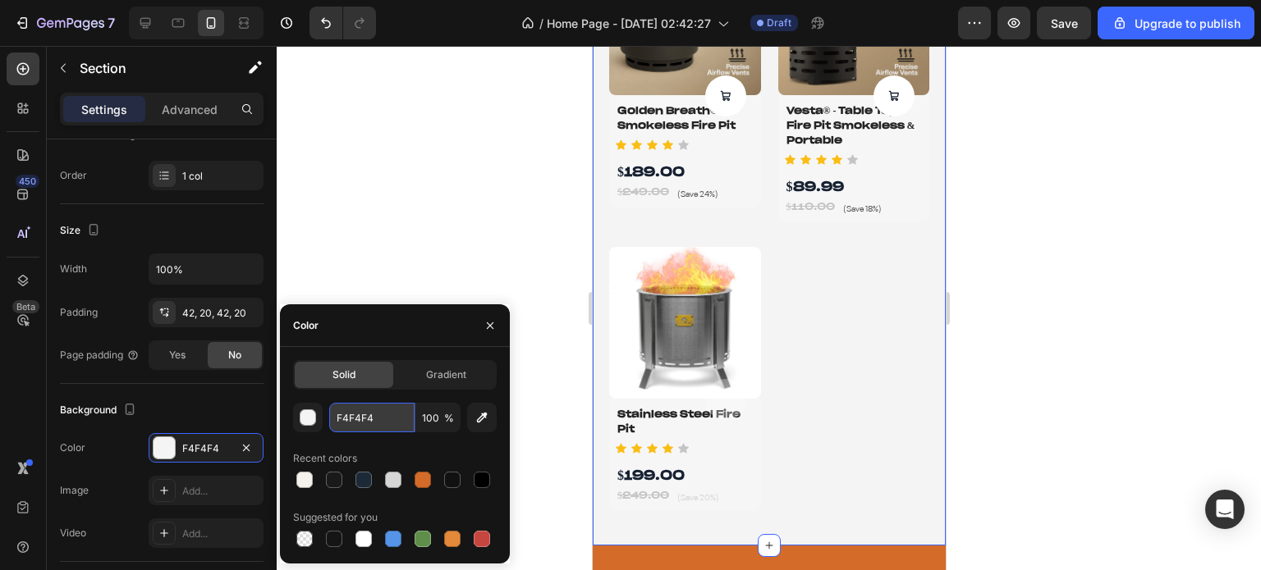
click at [364, 423] on input "F4F4F4" at bounding box center [371, 418] width 85 height 30
paste input "f3f2ec"
type input "f3f2ec"
click at [443, 229] on div at bounding box center [769, 308] width 984 height 524
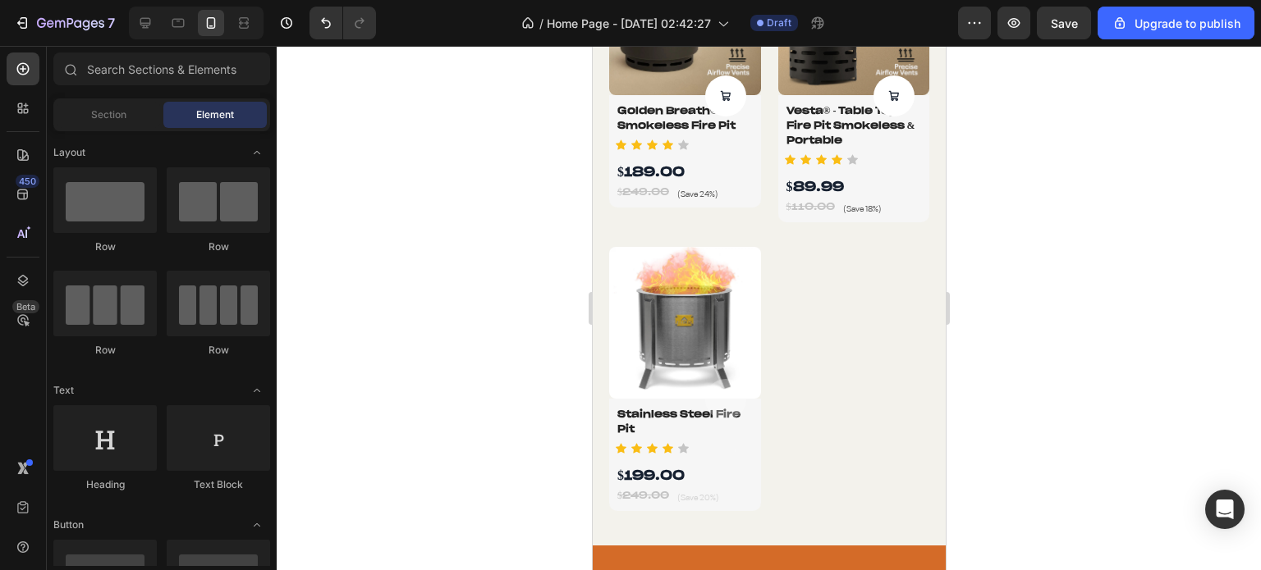
click at [443, 229] on div at bounding box center [769, 308] width 984 height 524
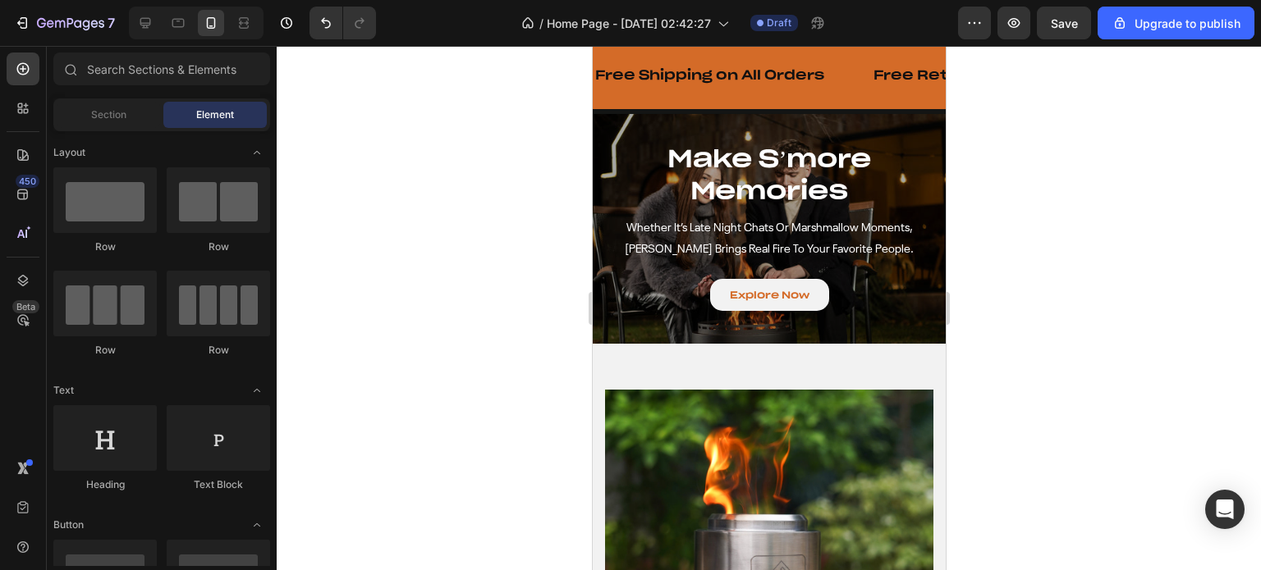
scroll to position [1806, 0]
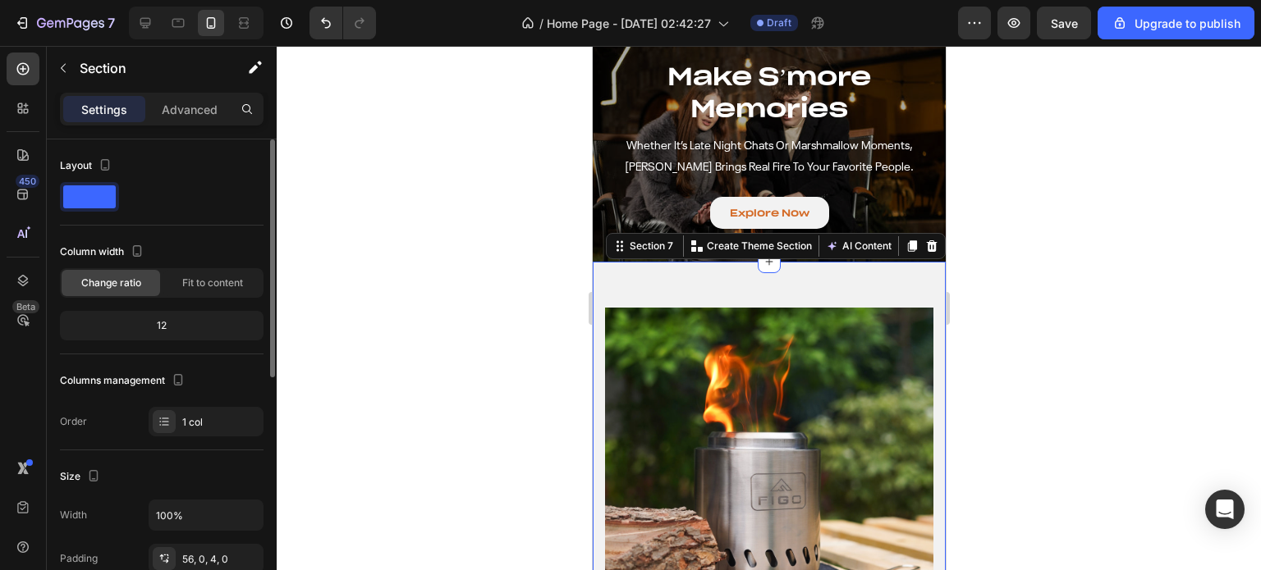
scroll to position [246, 0]
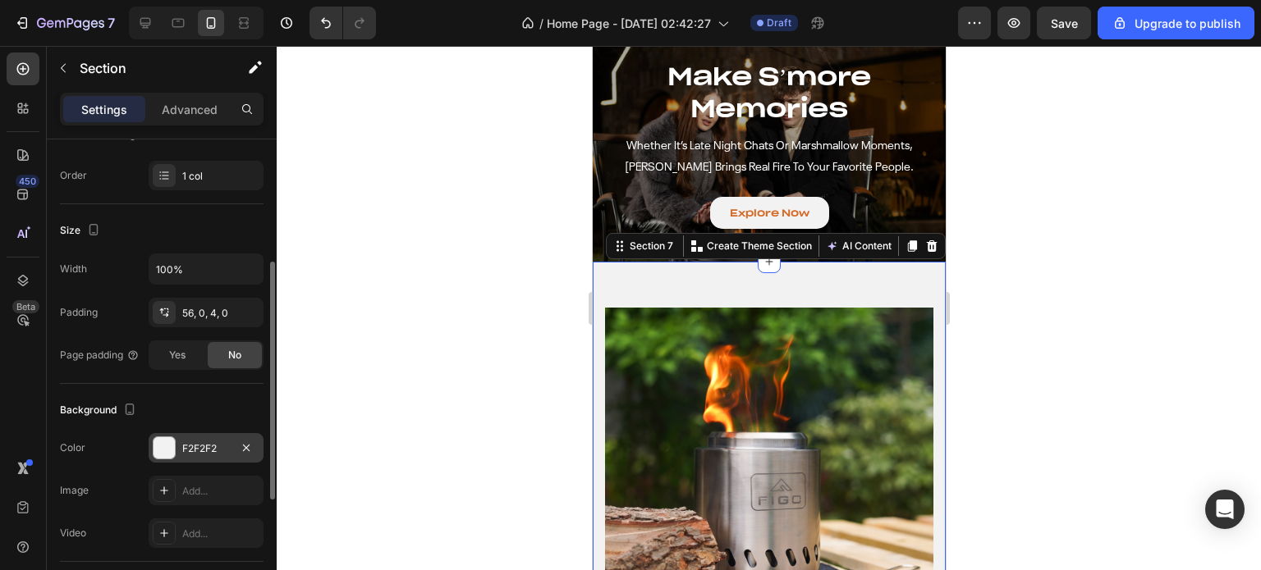
click at [165, 452] on div at bounding box center [163, 447] width 21 height 21
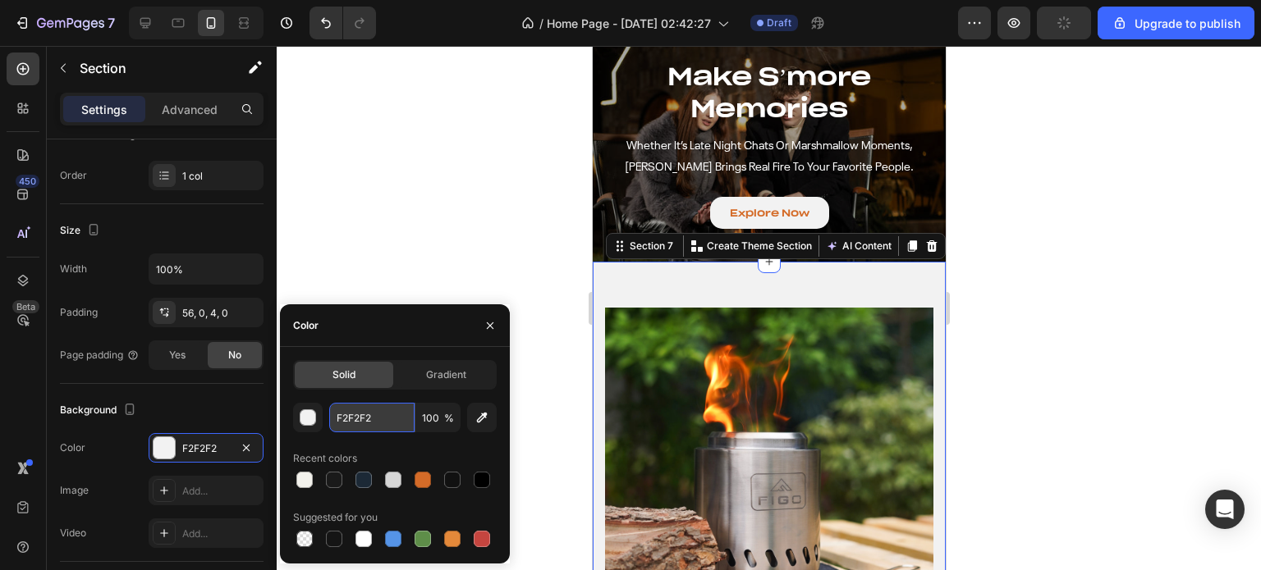
click at [374, 418] on input "F2F2F2" at bounding box center [371, 418] width 85 height 30
paste input "f3f2ec"
type input "f3f2ec"
click at [467, 232] on div at bounding box center [769, 308] width 984 height 524
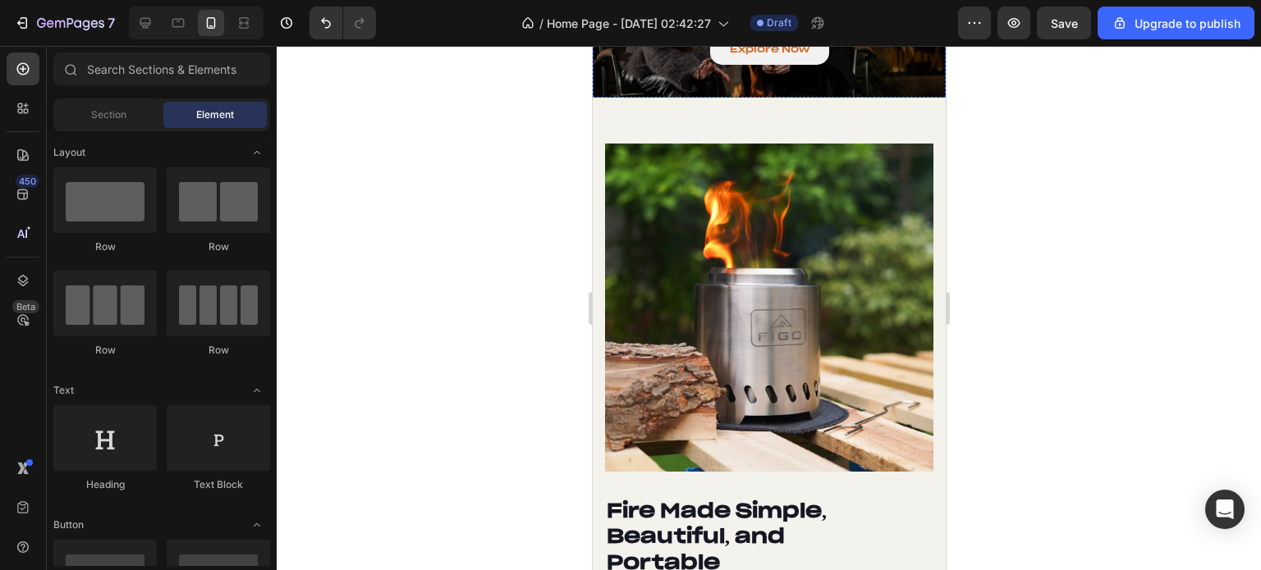
scroll to position [2216, 0]
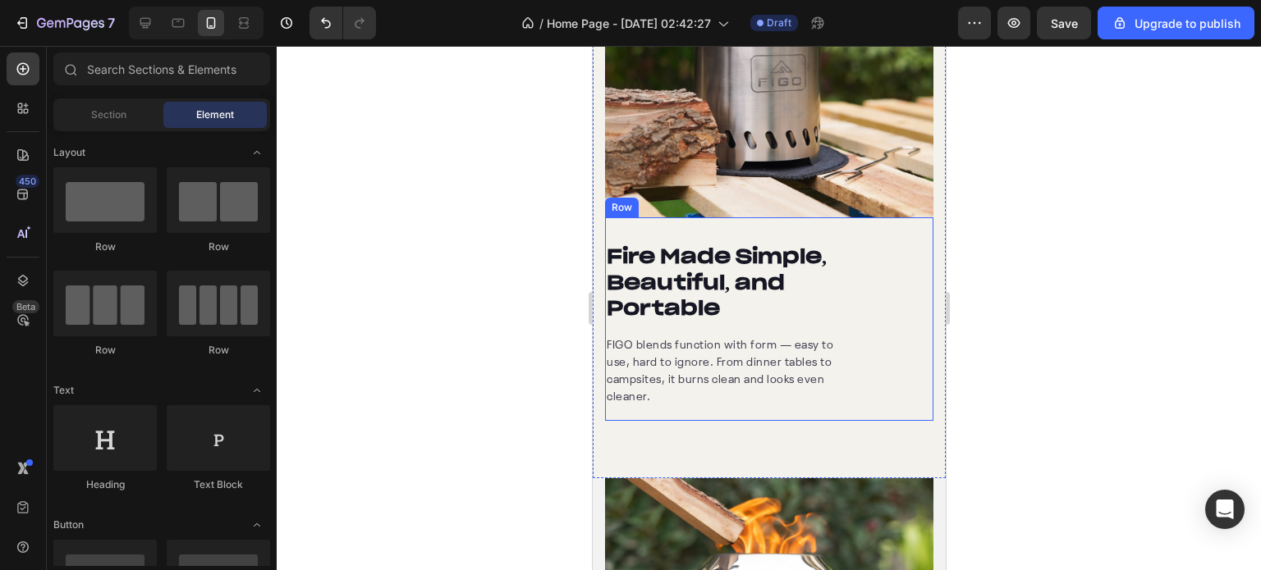
click at [854, 321] on div "Fire Made Simple, Beautiful, and Portable Heading FIGO blends function with for…" at bounding box center [768, 319] width 328 height 204
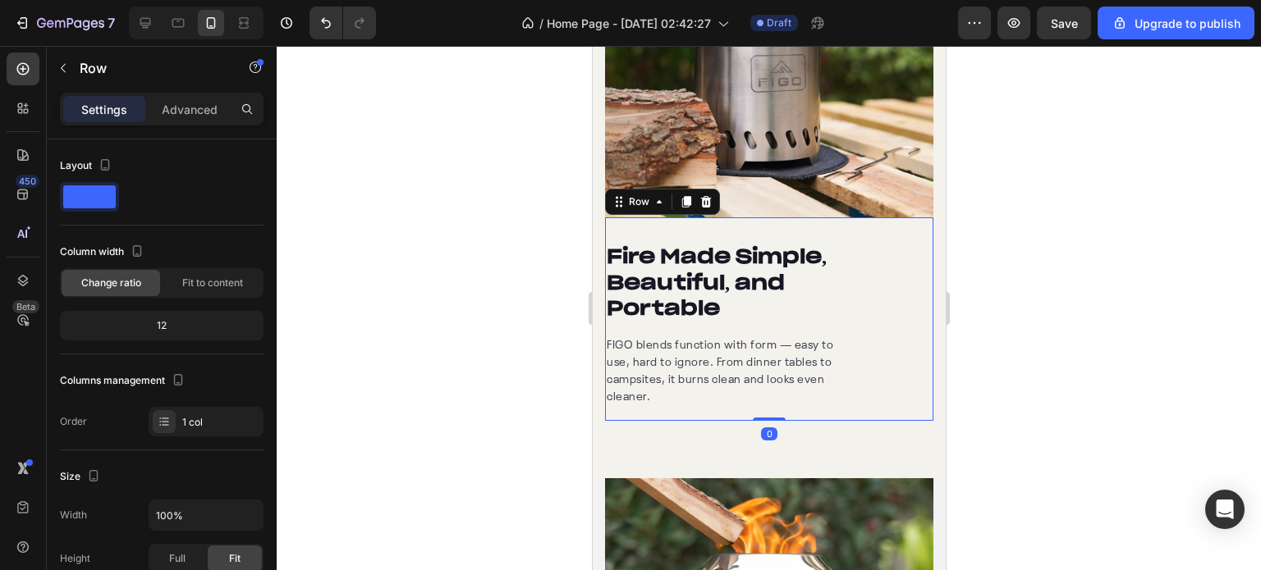
click at [603, 458] on div "Image Fire Made Simple, Beautiful, and Portable Heading FIGO blends function wi…" at bounding box center [768, 183] width 353 height 589
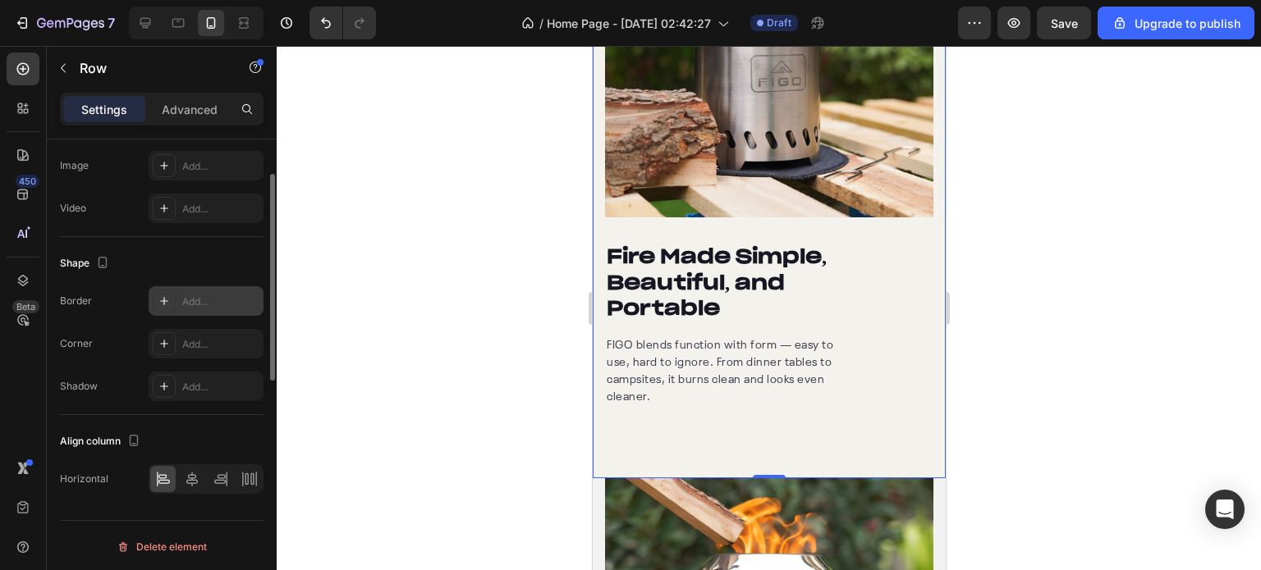
scroll to position [459, 0]
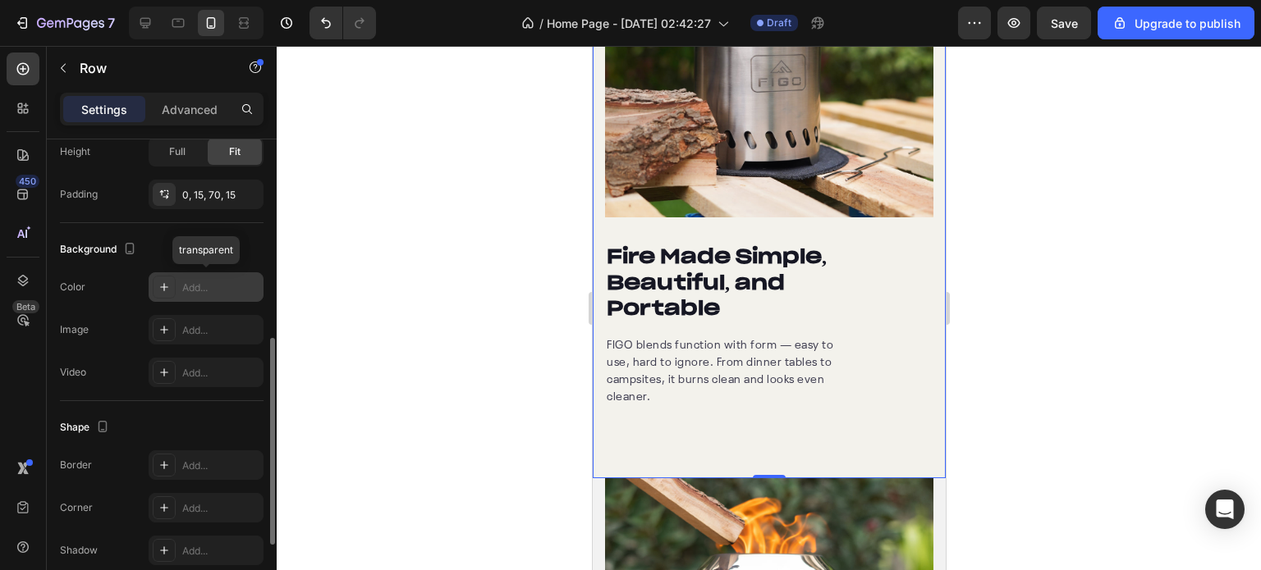
click at [160, 296] on div at bounding box center [164, 287] width 23 height 23
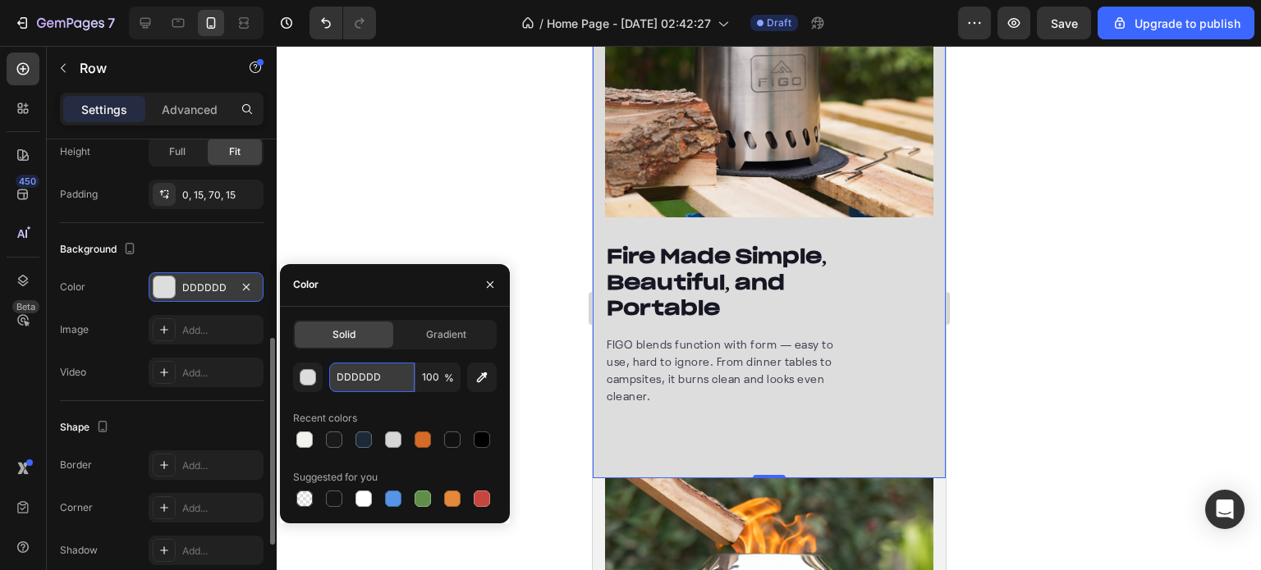
click at [350, 370] on input "DDDDDD" at bounding box center [371, 378] width 85 height 30
paste input "f3f2ec"
type input "f3f2ec"
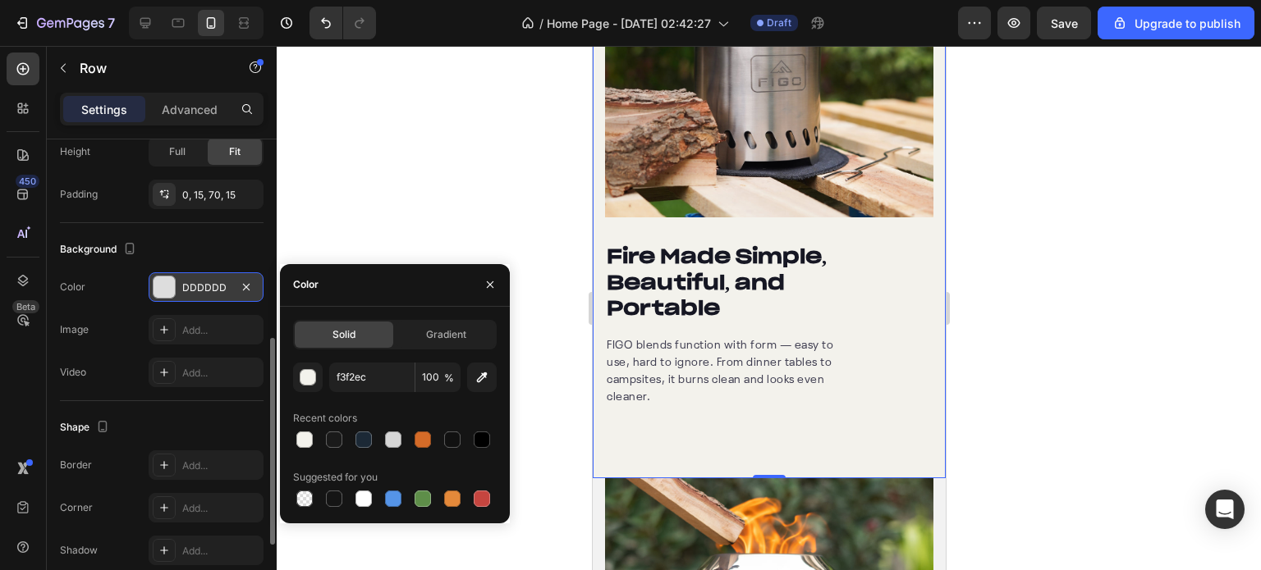
click at [398, 199] on div at bounding box center [769, 308] width 984 height 524
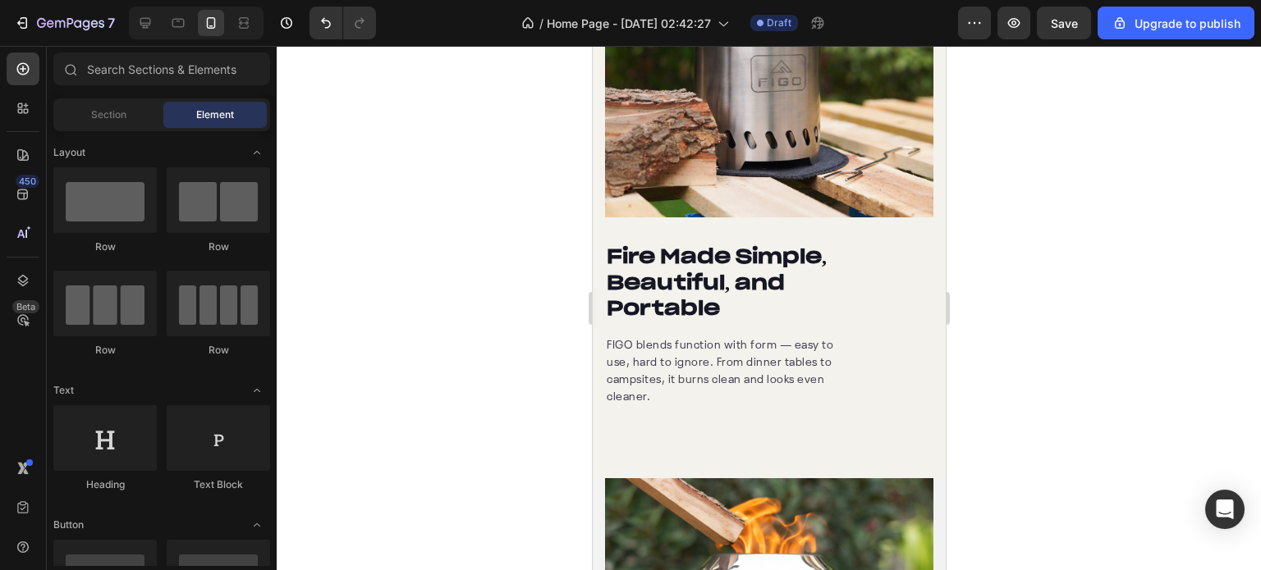
click at [410, 199] on div at bounding box center [769, 308] width 984 height 524
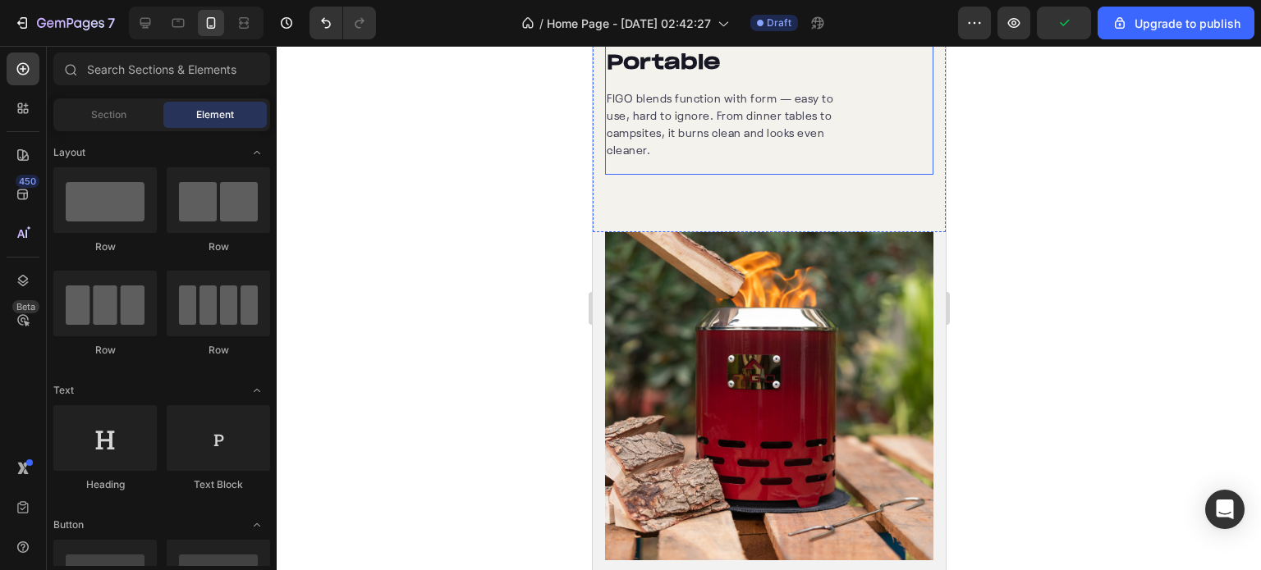
scroll to position [2626, 0]
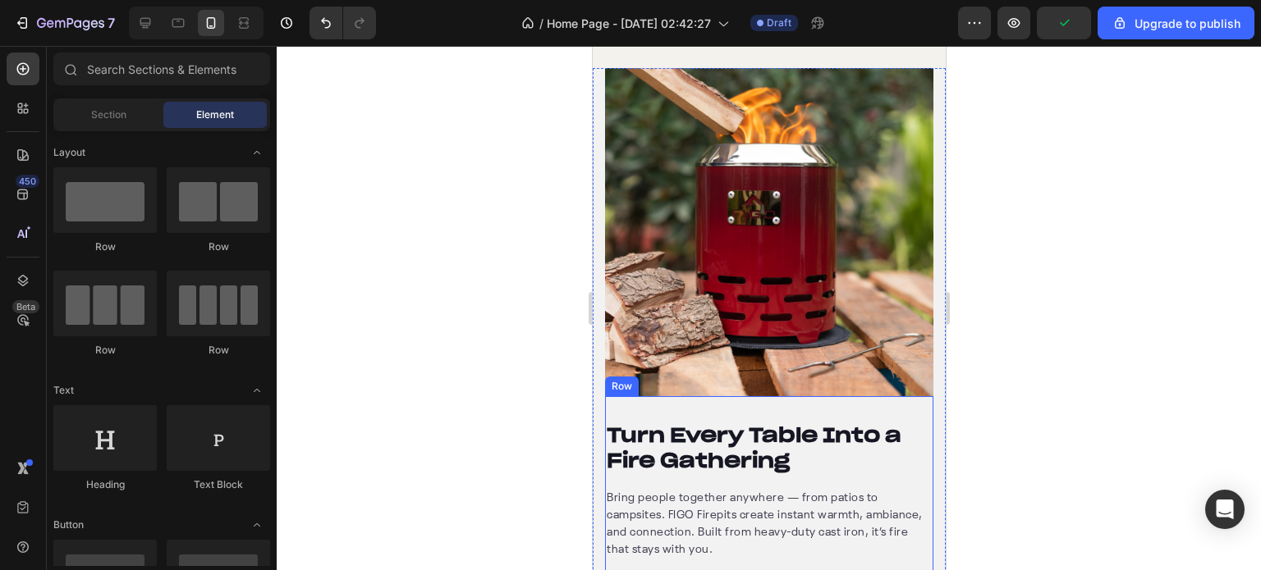
click at [829, 414] on div "Turn Every Table Into a Fire Gathering Heading Bring people together anywhere —…" at bounding box center [768, 484] width 328 height 177
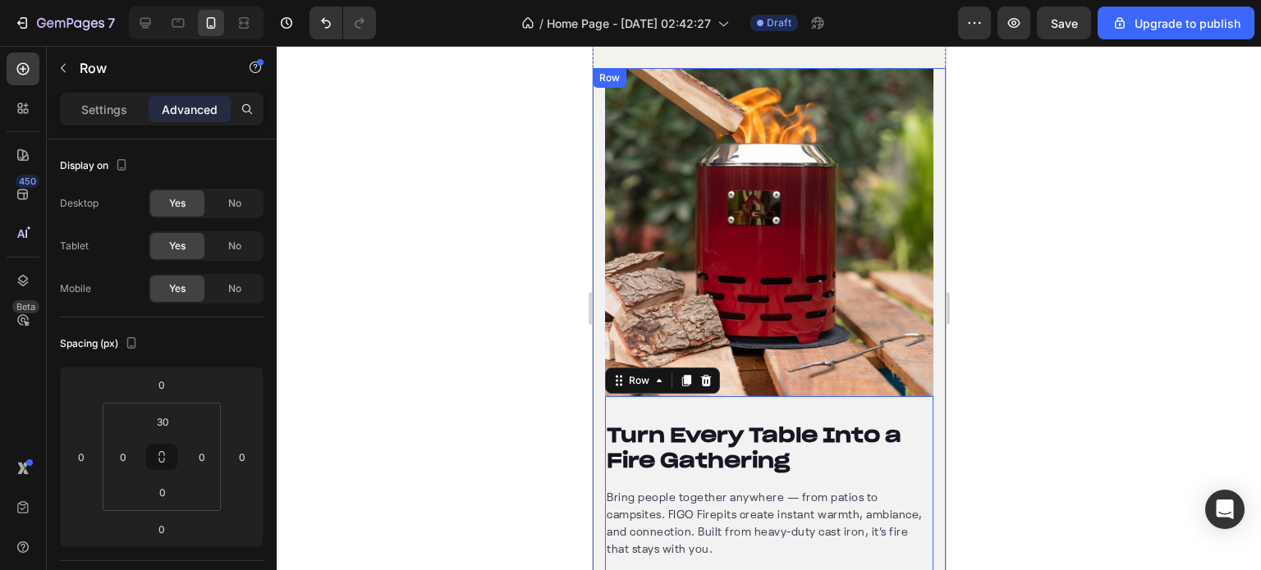
click at [594, 410] on div "Turn Every Table Into a Fire Gathering Heading Bring people together anywhere —…" at bounding box center [768, 349] width 353 height 563
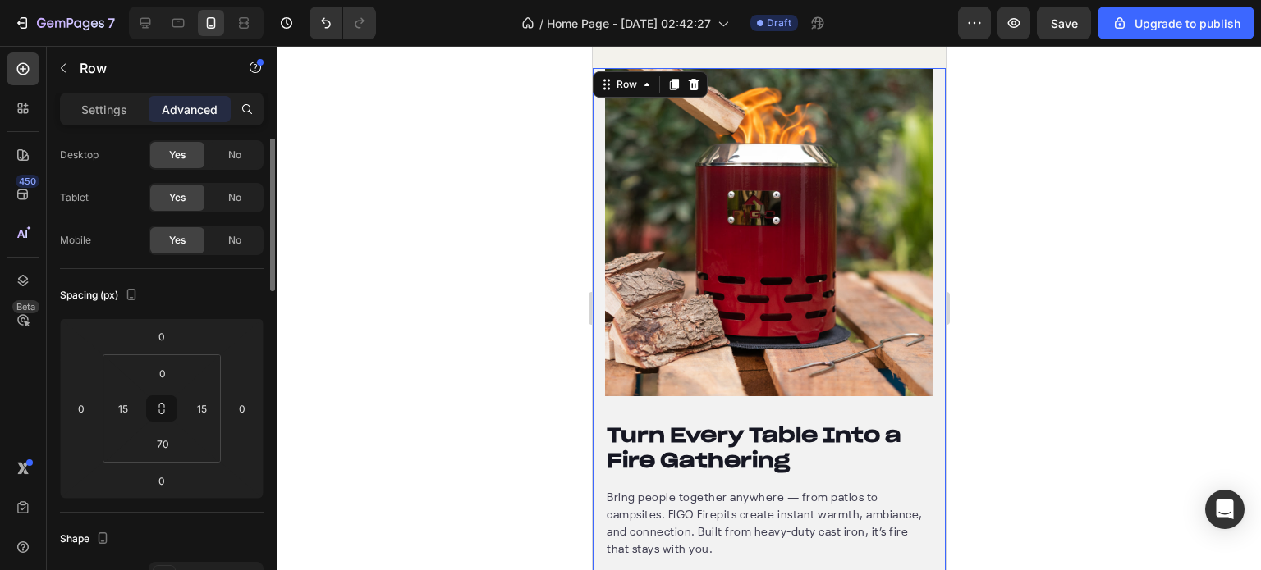
scroll to position [0, 0]
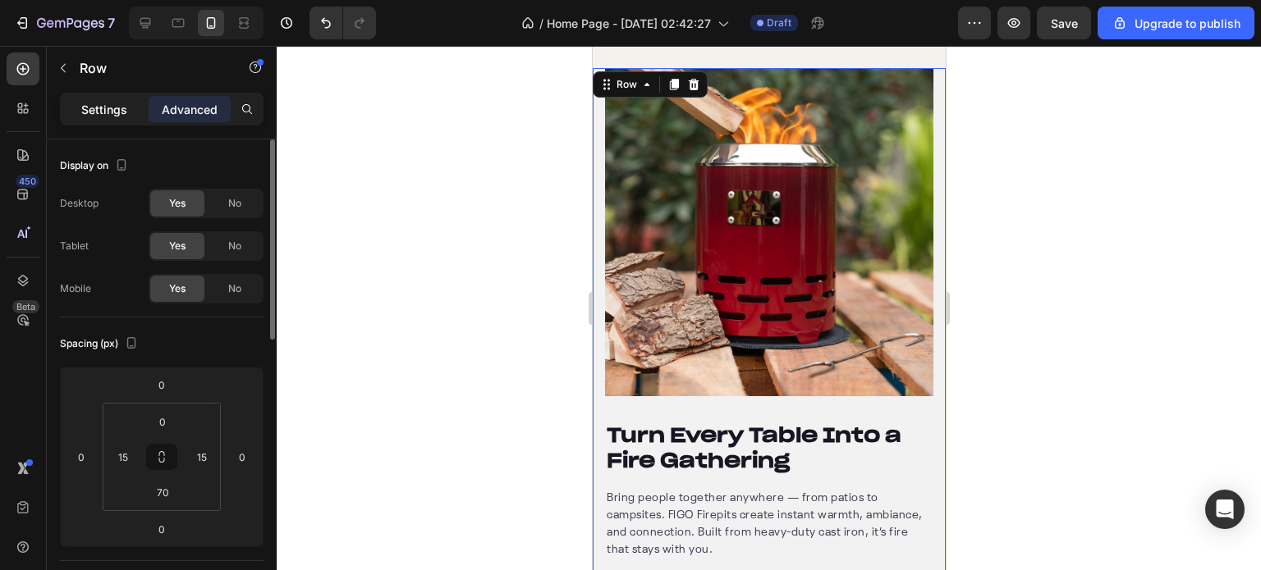
click at [113, 106] on p "Settings" at bounding box center [104, 109] width 46 height 17
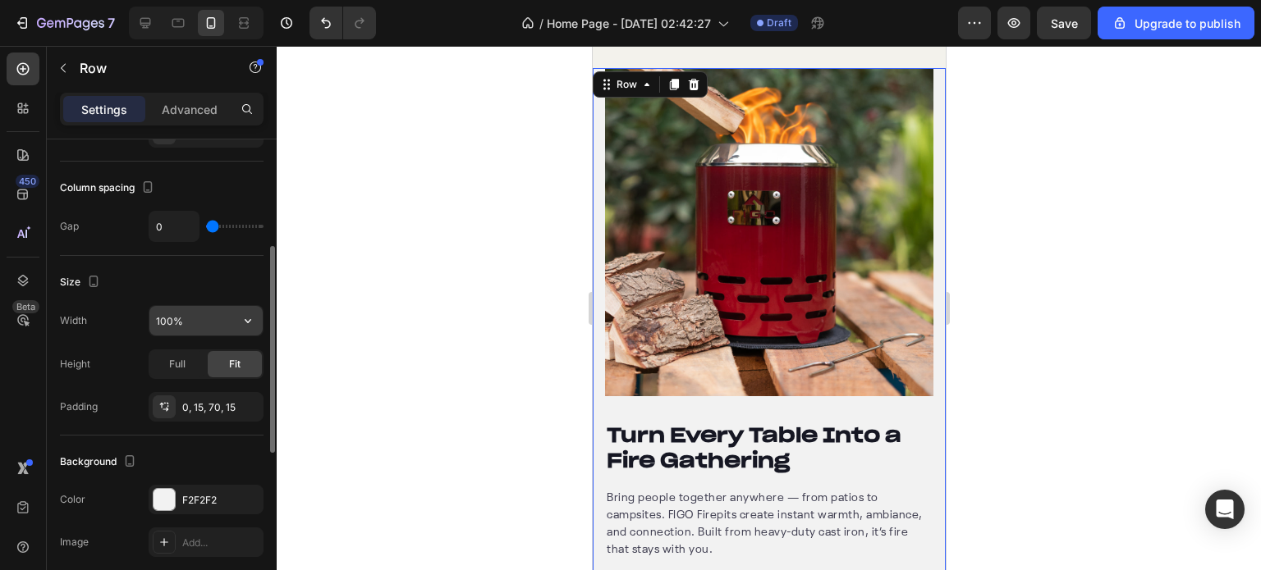
scroll to position [410, 0]
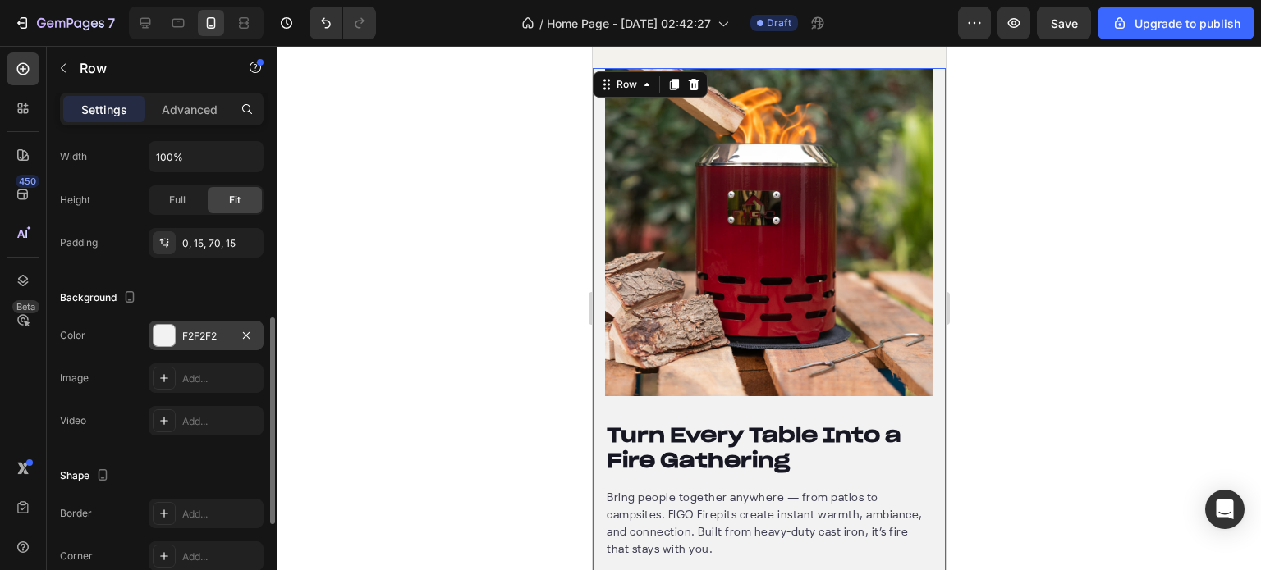
click at [160, 333] on div at bounding box center [163, 335] width 21 height 21
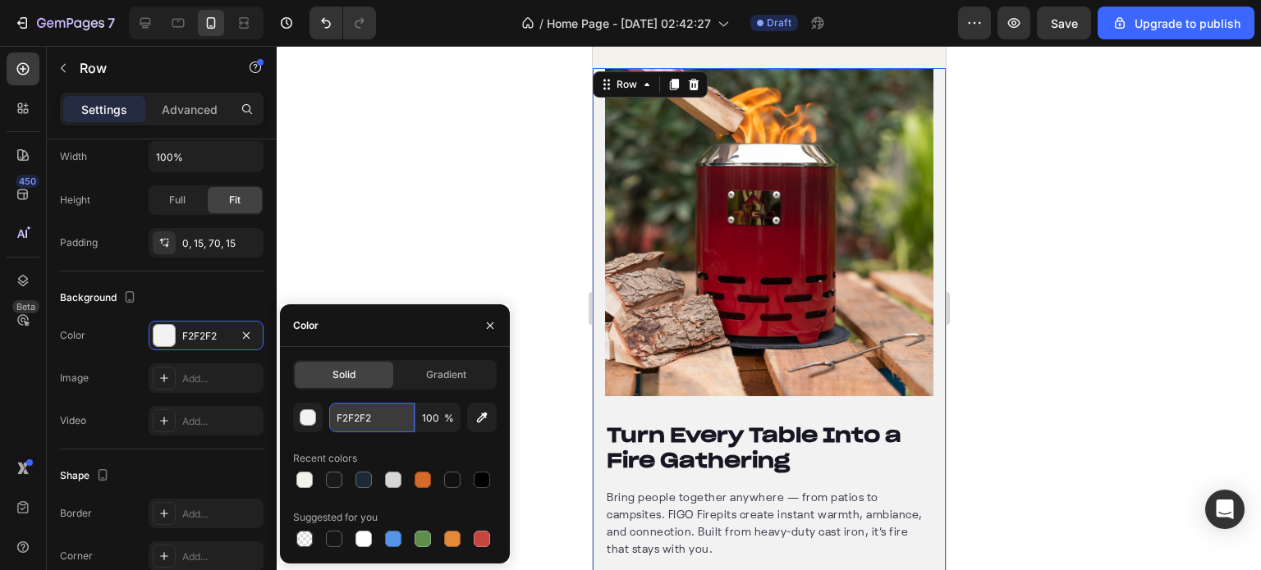
click at [364, 415] on input "F2F2F2" at bounding box center [371, 418] width 85 height 30
paste input "f3f2ec"
type input "f3f2ec"
click at [450, 211] on div at bounding box center [769, 308] width 984 height 524
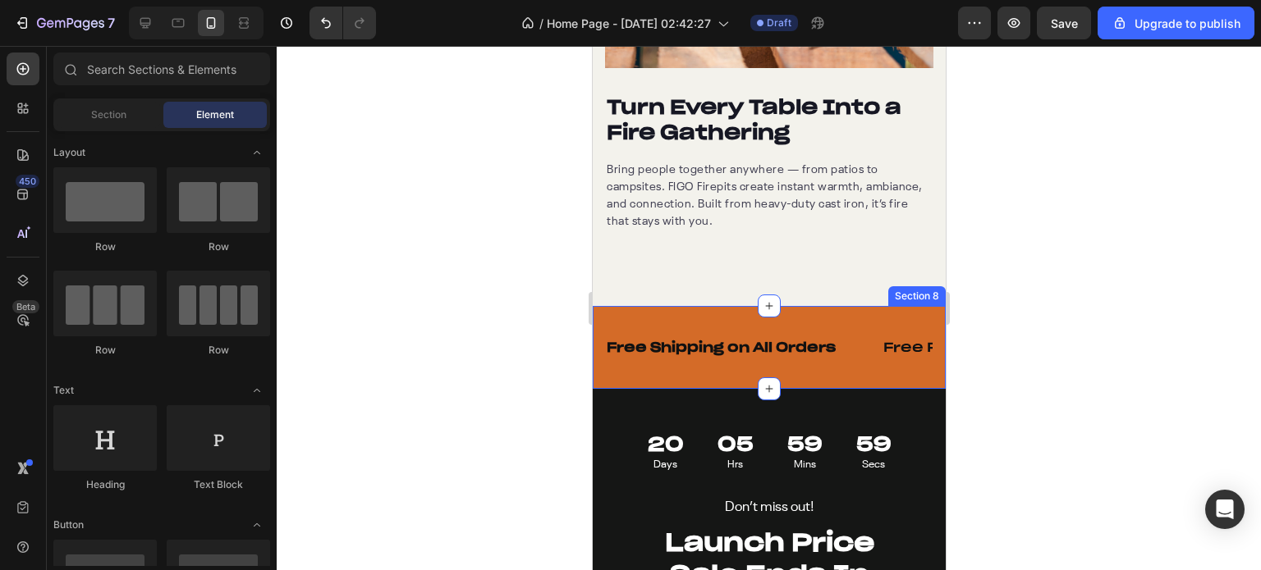
scroll to position [3037, 0]
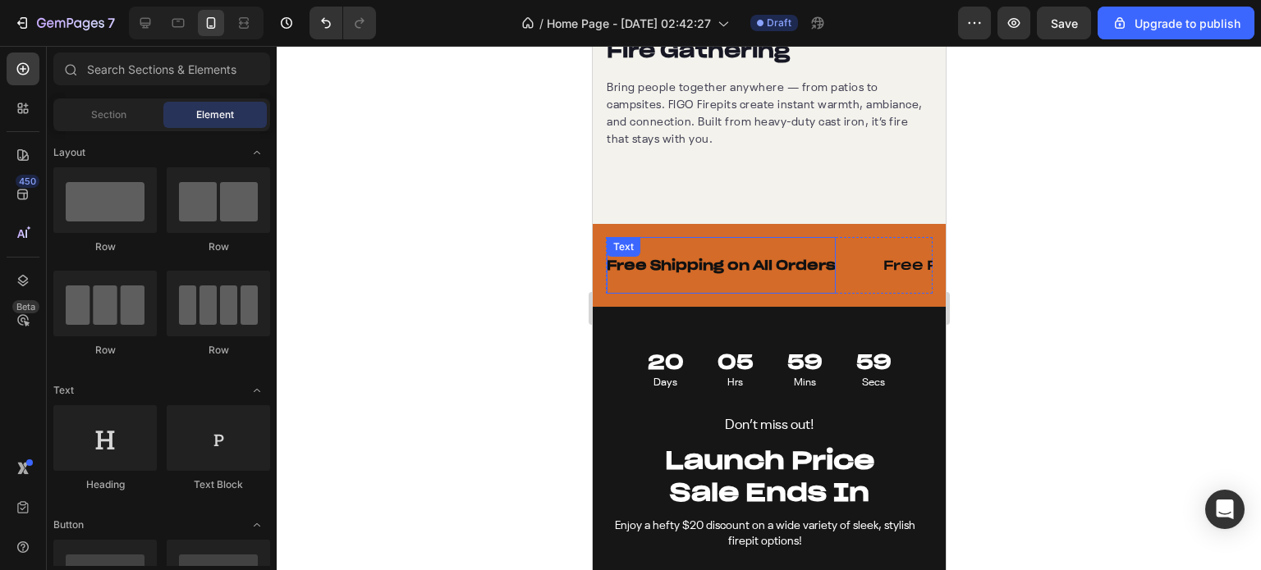
click at [711, 294] on div "Free Shipping on All Orders Text" at bounding box center [720, 265] width 229 height 57
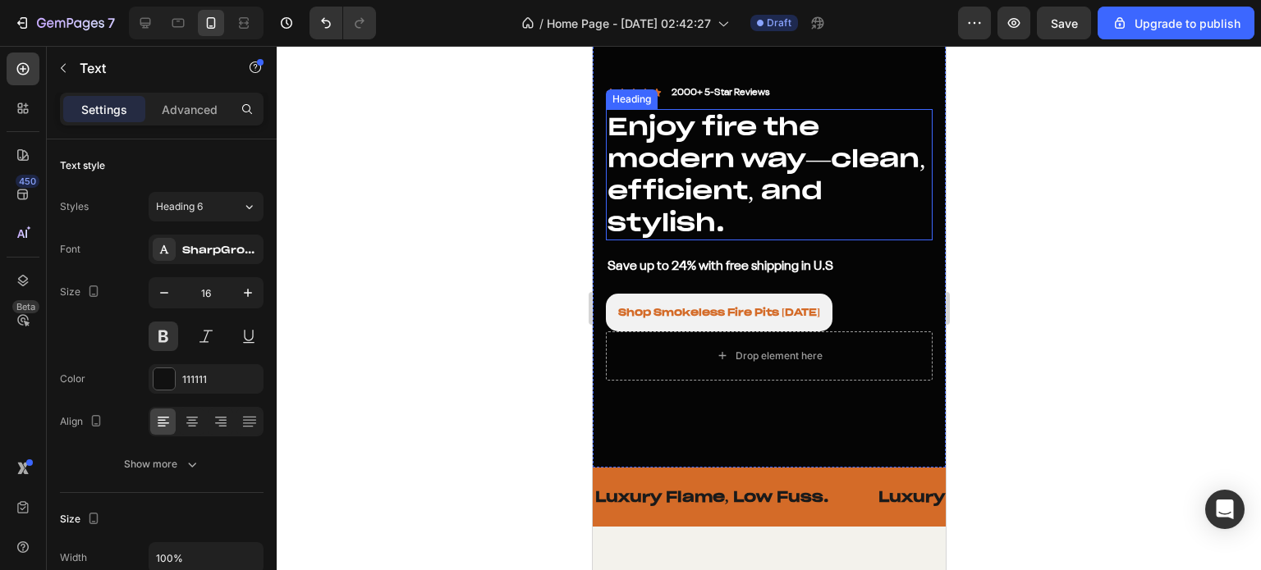
scroll to position [164, 0]
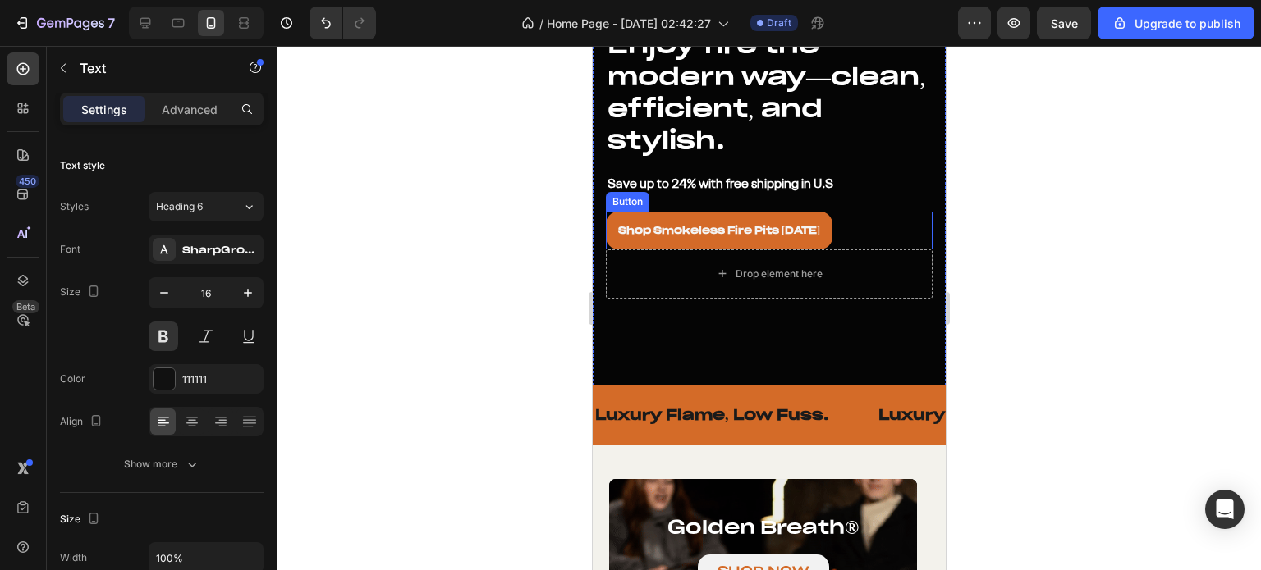
click at [615, 212] on link "Shop Smokeless Fire Pits [DATE]" at bounding box center [718, 231] width 227 height 38
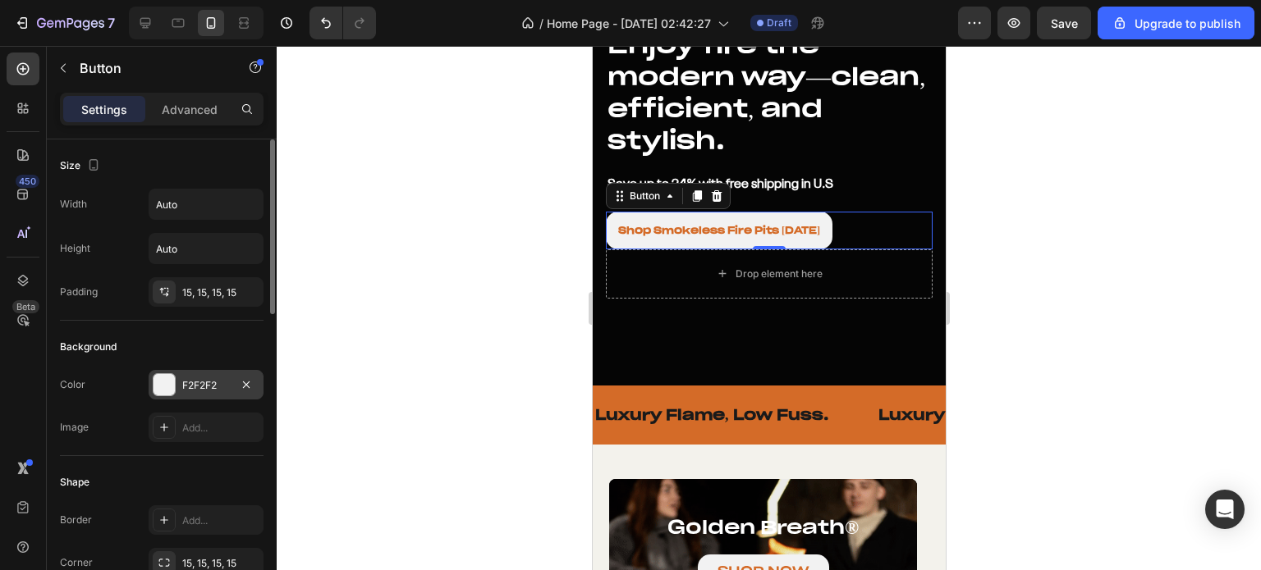
click at [164, 376] on div at bounding box center [163, 384] width 21 height 21
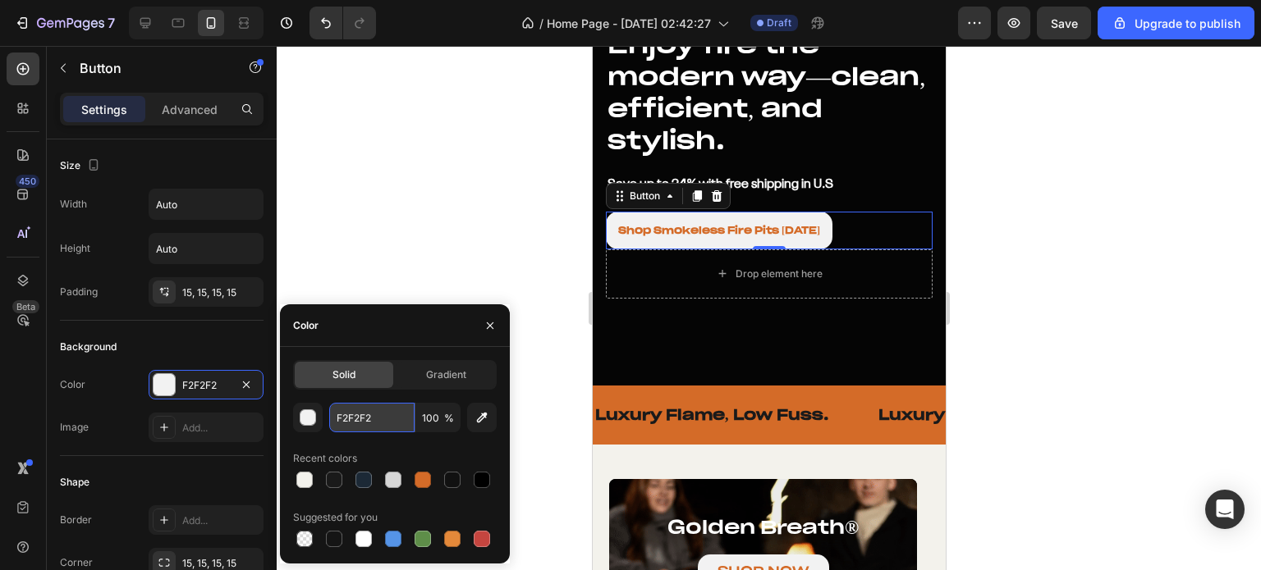
click at [384, 413] on input "F2F2F2" at bounding box center [371, 418] width 85 height 30
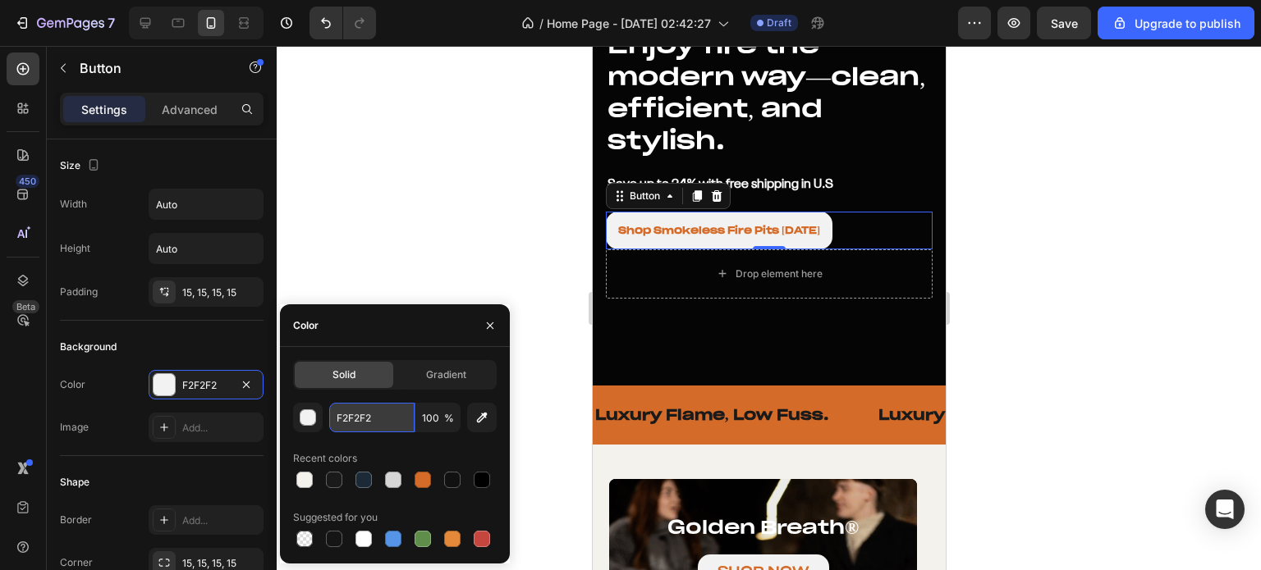
paste input "f3f2ec"
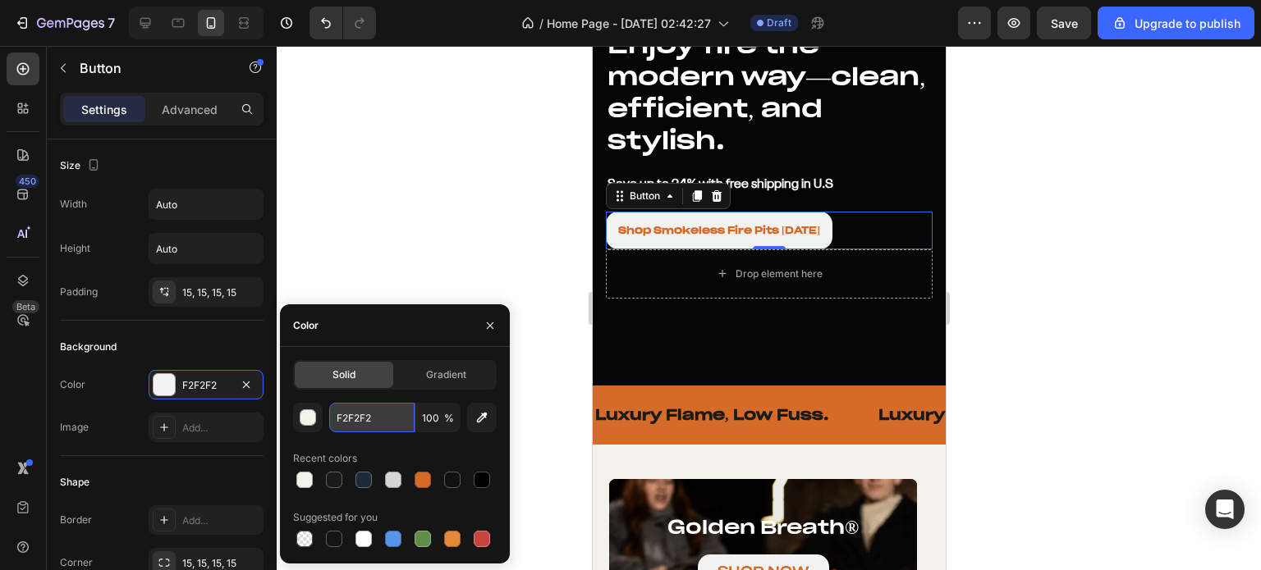
type input "f3f2ec"
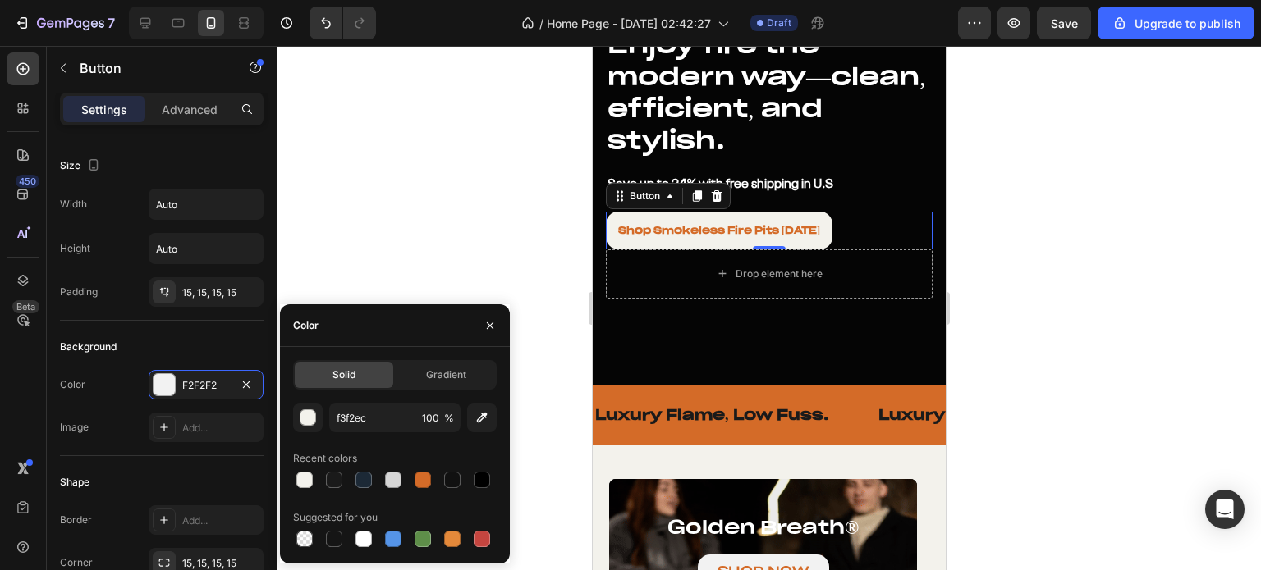
click at [428, 213] on div at bounding box center [769, 308] width 984 height 524
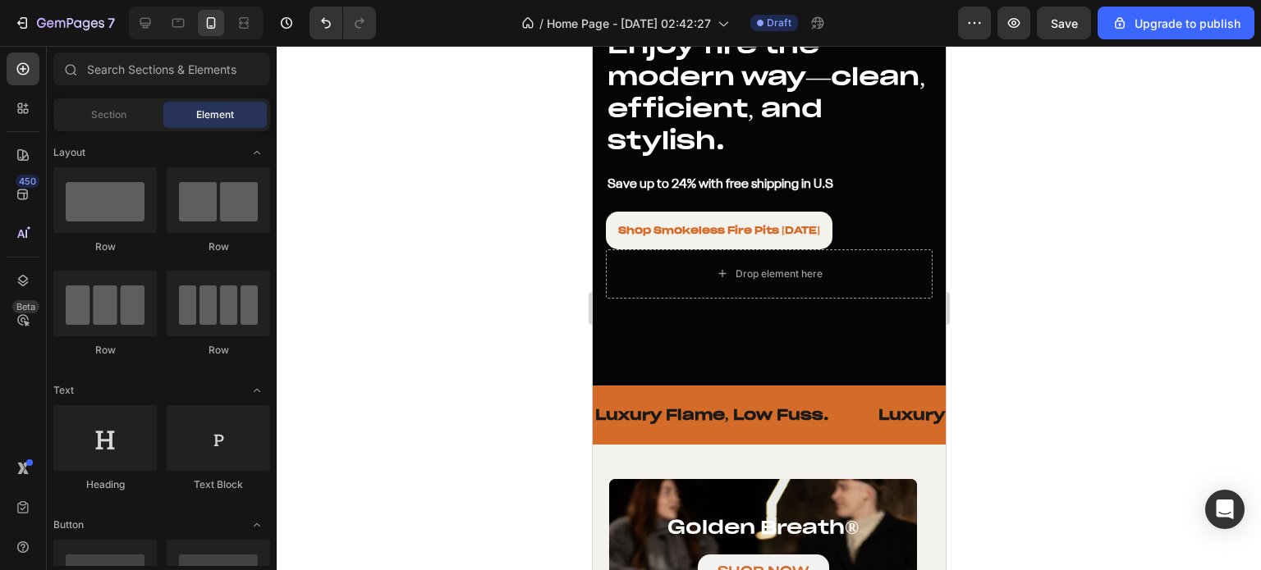
click at [428, 213] on div at bounding box center [769, 308] width 984 height 524
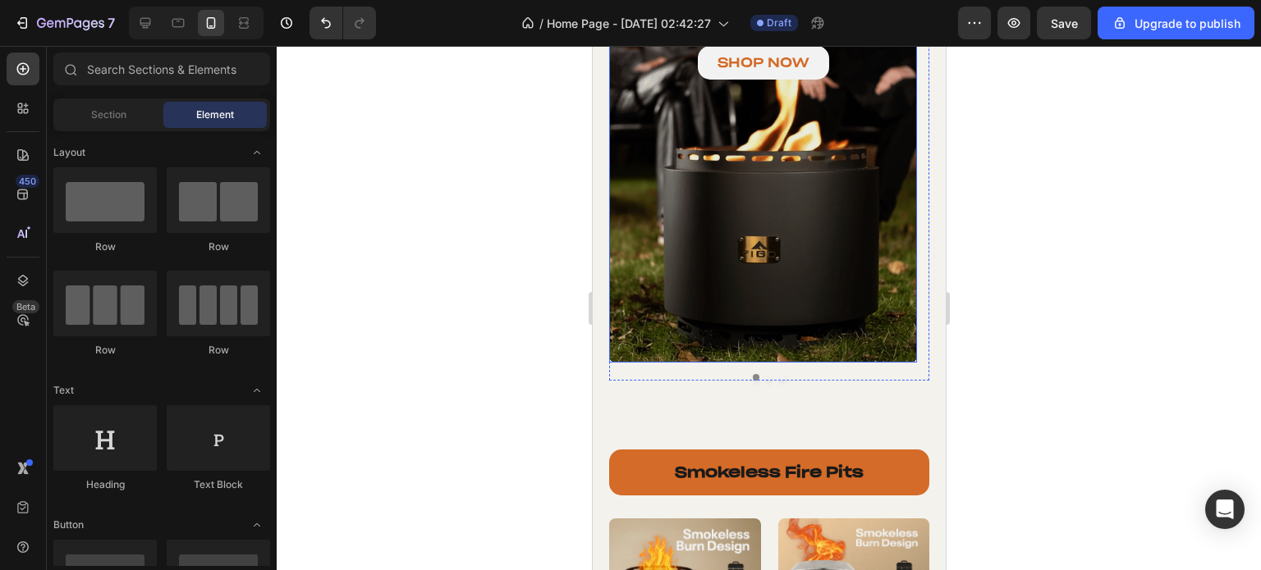
scroll to position [492, 0]
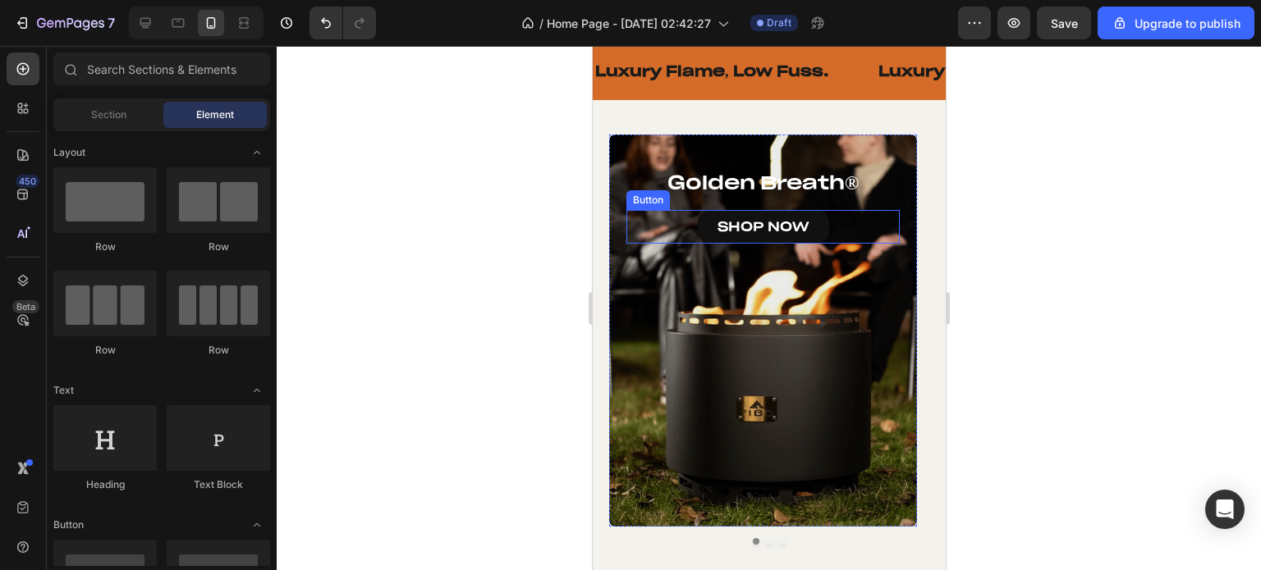
click at [709, 220] on link "SHOP NOW" at bounding box center [762, 227] width 131 height 34
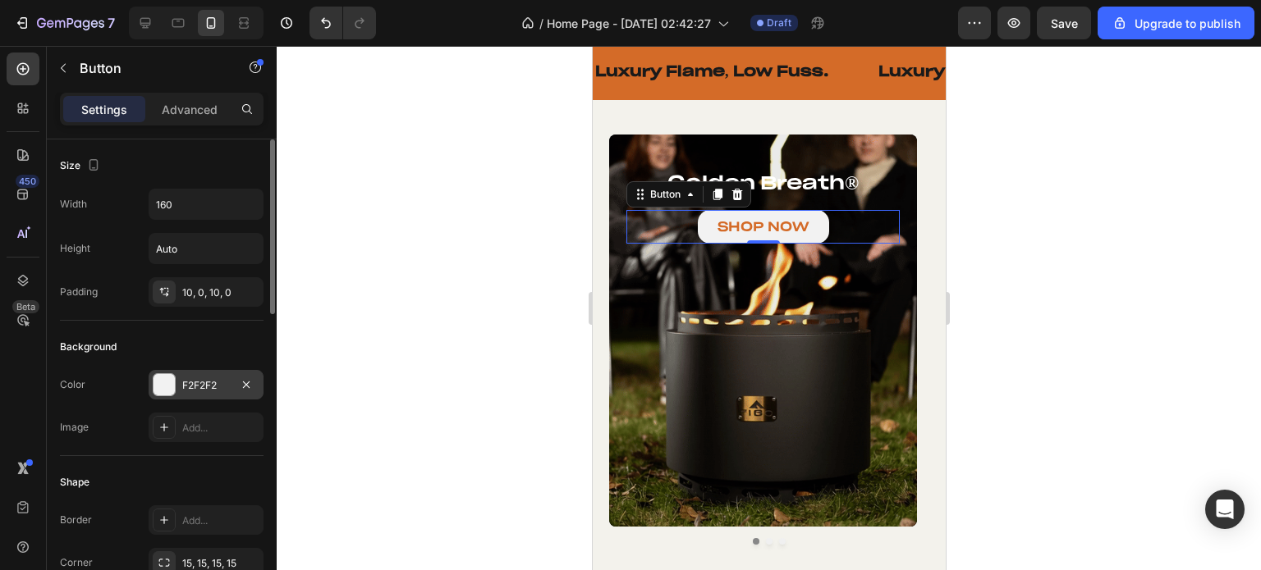
click at [158, 384] on div at bounding box center [163, 384] width 21 height 21
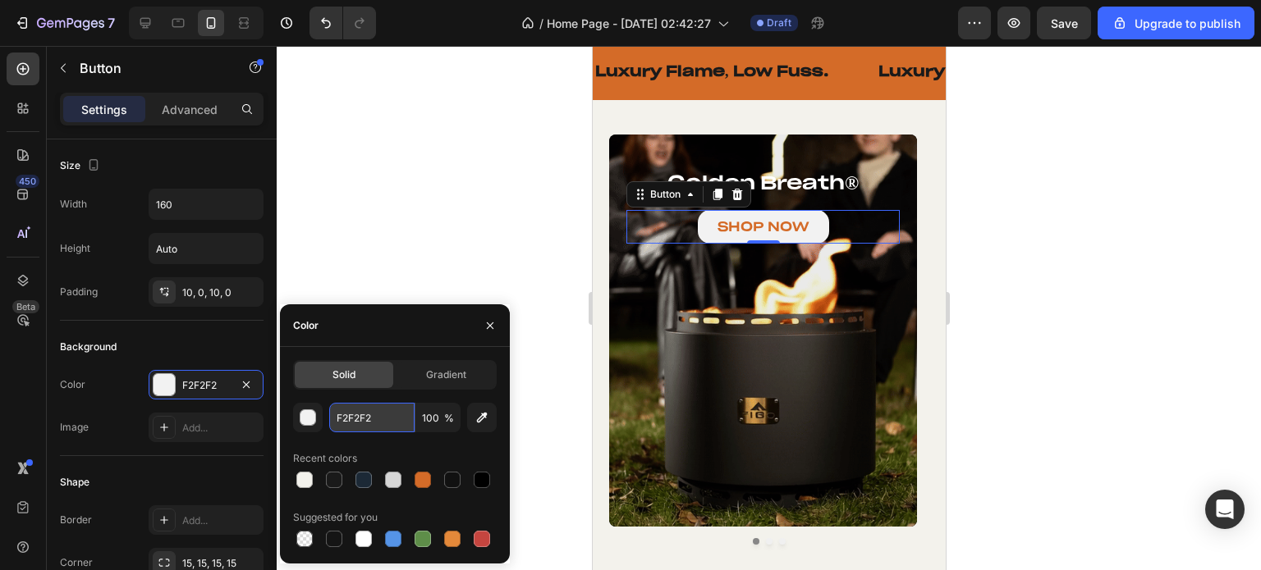
click at [377, 424] on input "F2F2F2" at bounding box center [371, 418] width 85 height 30
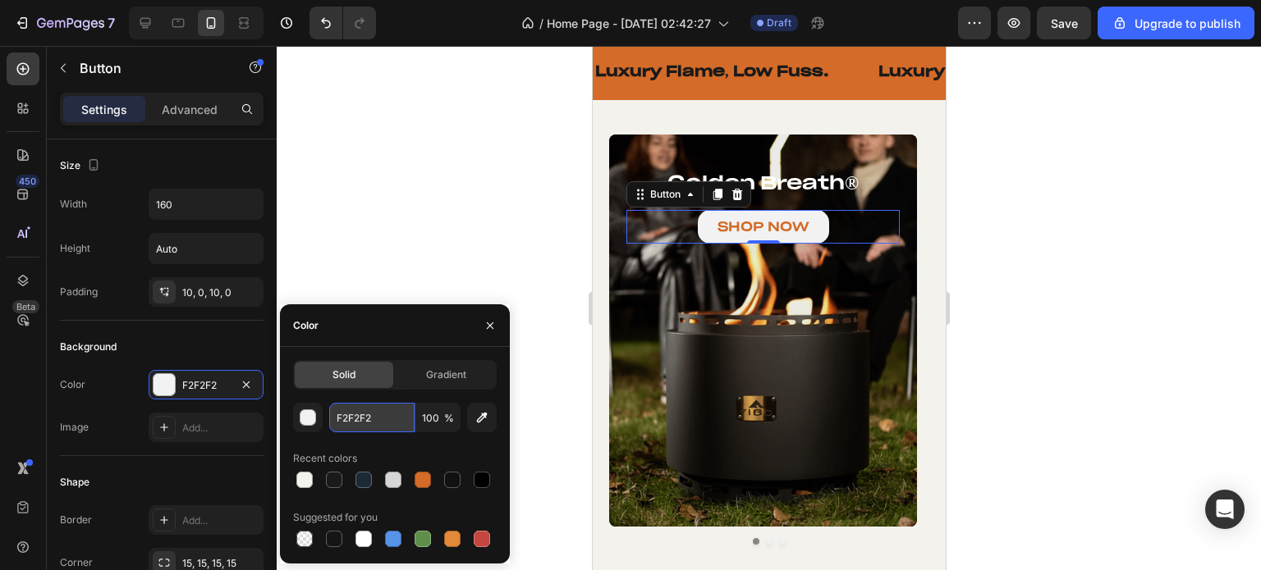
paste input "f3f2ec"
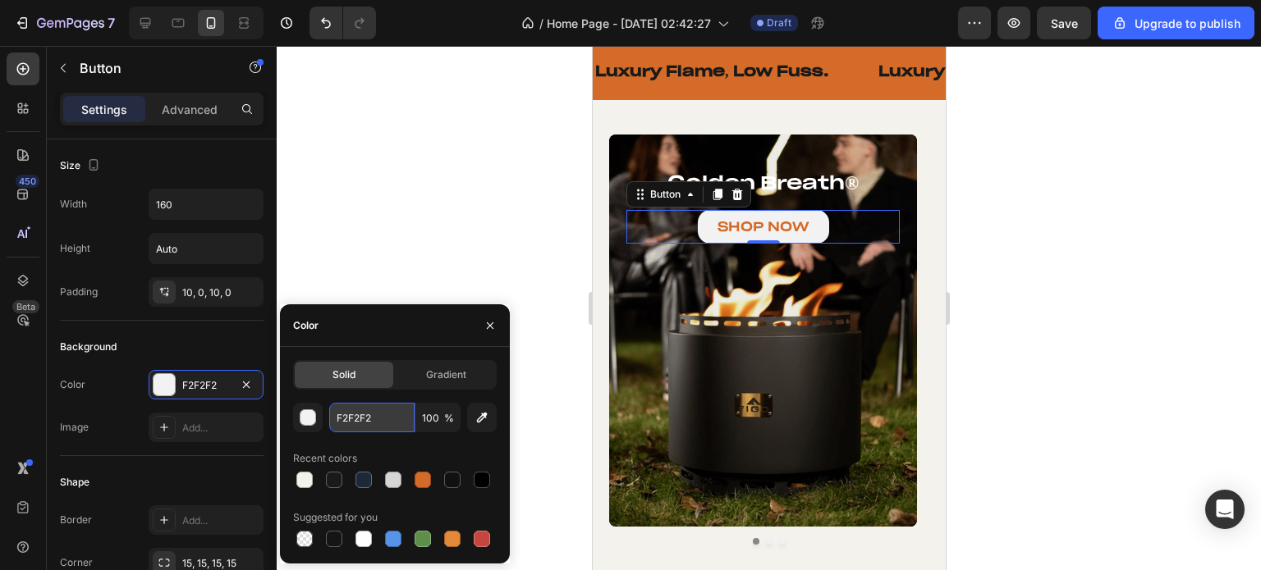
type input "f3f2ec"
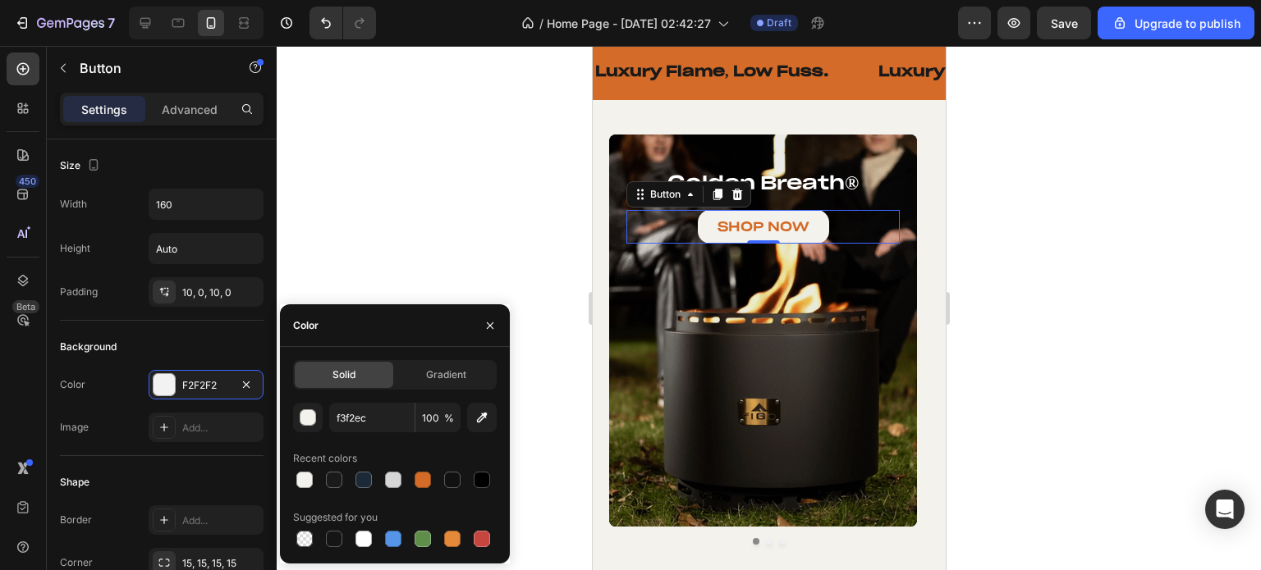
click at [403, 242] on div at bounding box center [769, 308] width 984 height 524
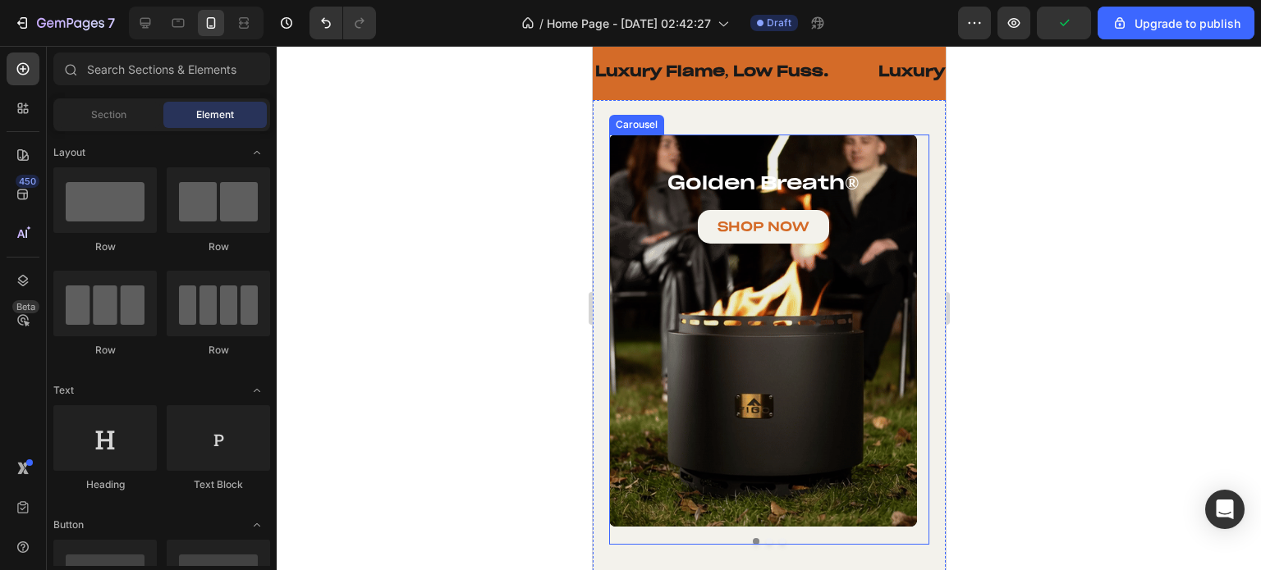
click at [757, 541] on div at bounding box center [768, 541] width 320 height 7
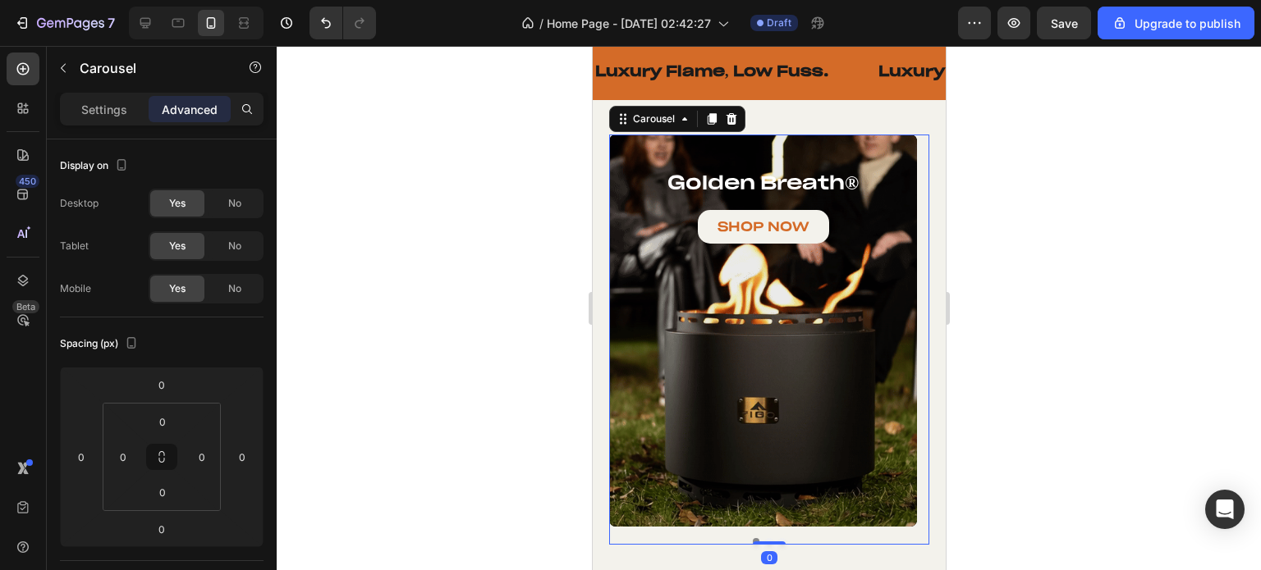
click at [765, 539] on button "Dot" at bounding box center [768, 541] width 7 height 7
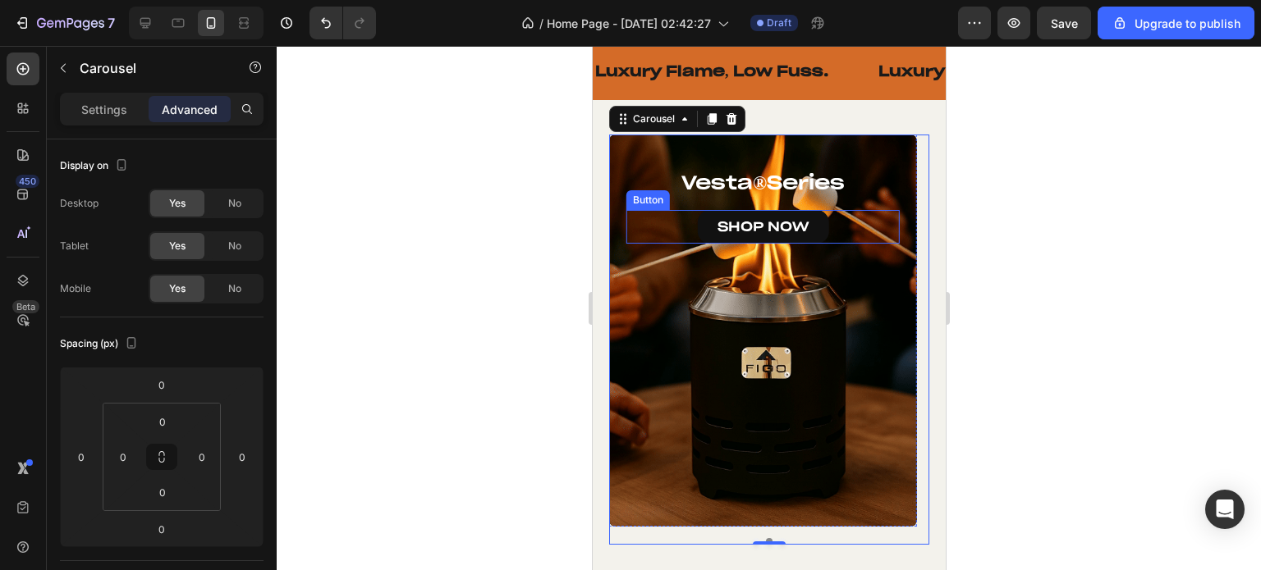
click at [701, 239] on link "SHOP NOW" at bounding box center [762, 227] width 131 height 34
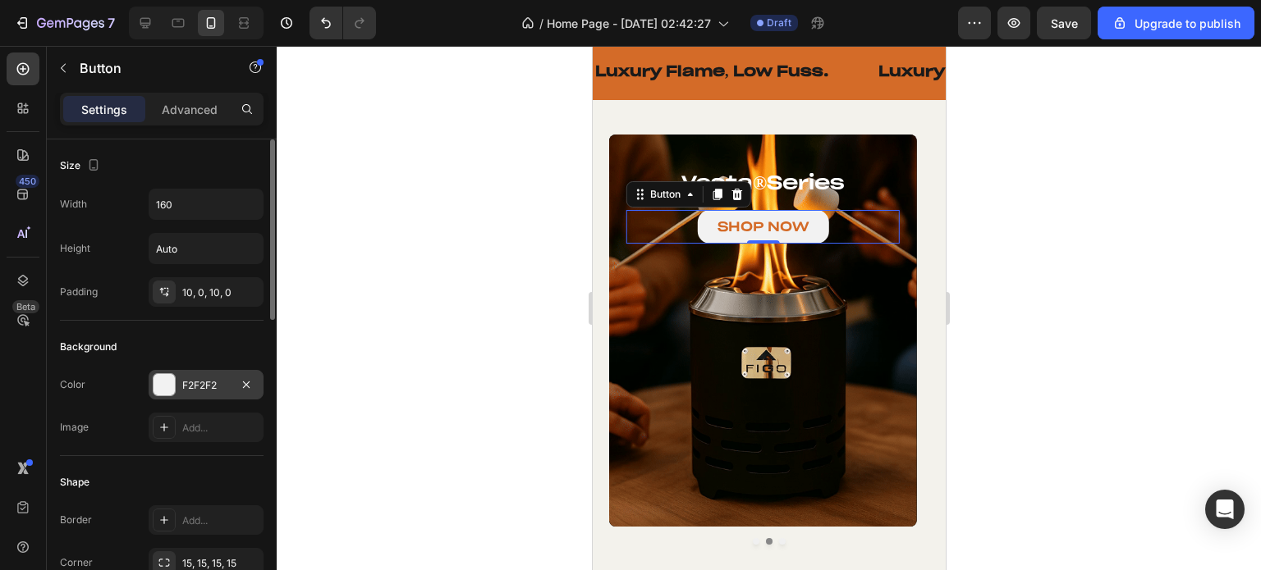
click at [184, 385] on div "F2F2F2" at bounding box center [206, 385] width 48 height 15
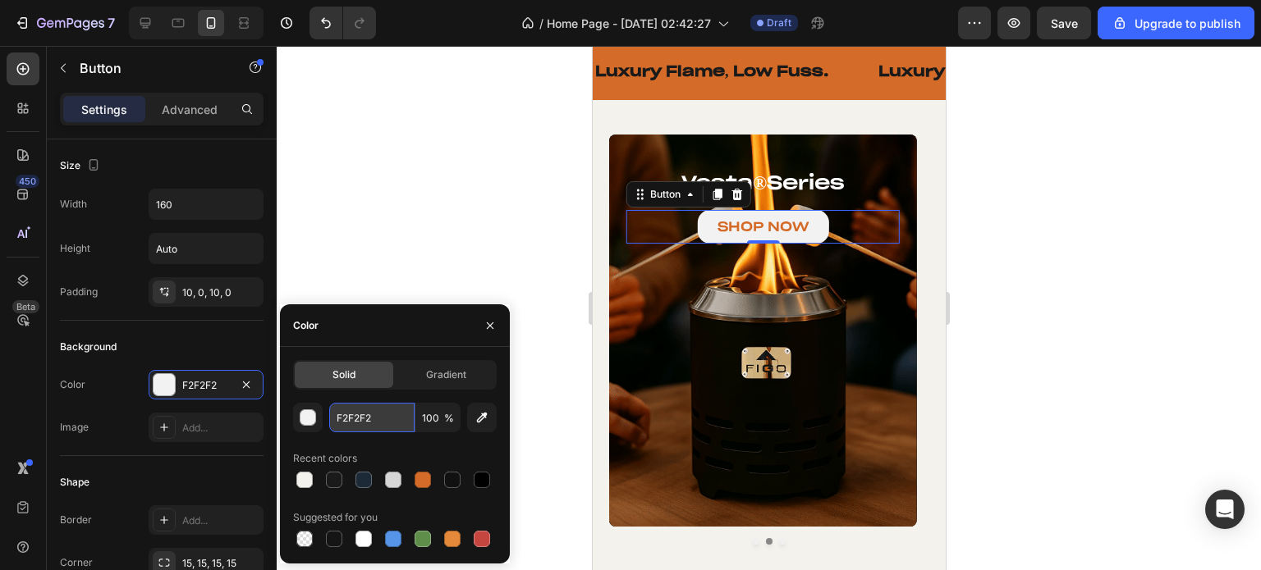
click at [369, 421] on input "F2F2F2" at bounding box center [371, 418] width 85 height 30
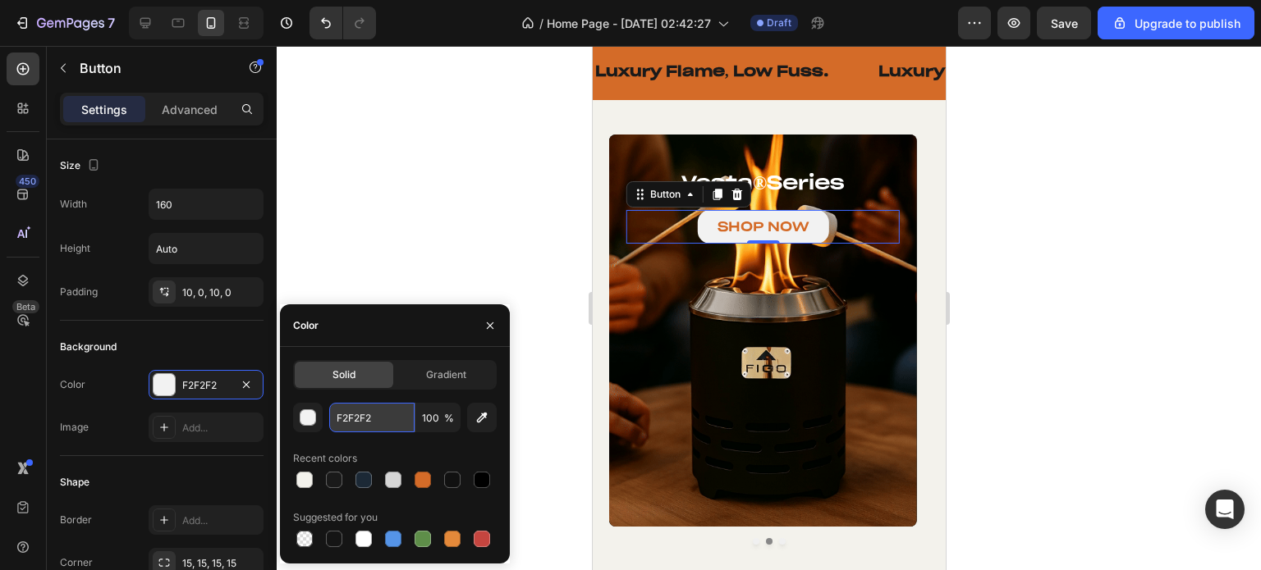
paste input "f3f2ec"
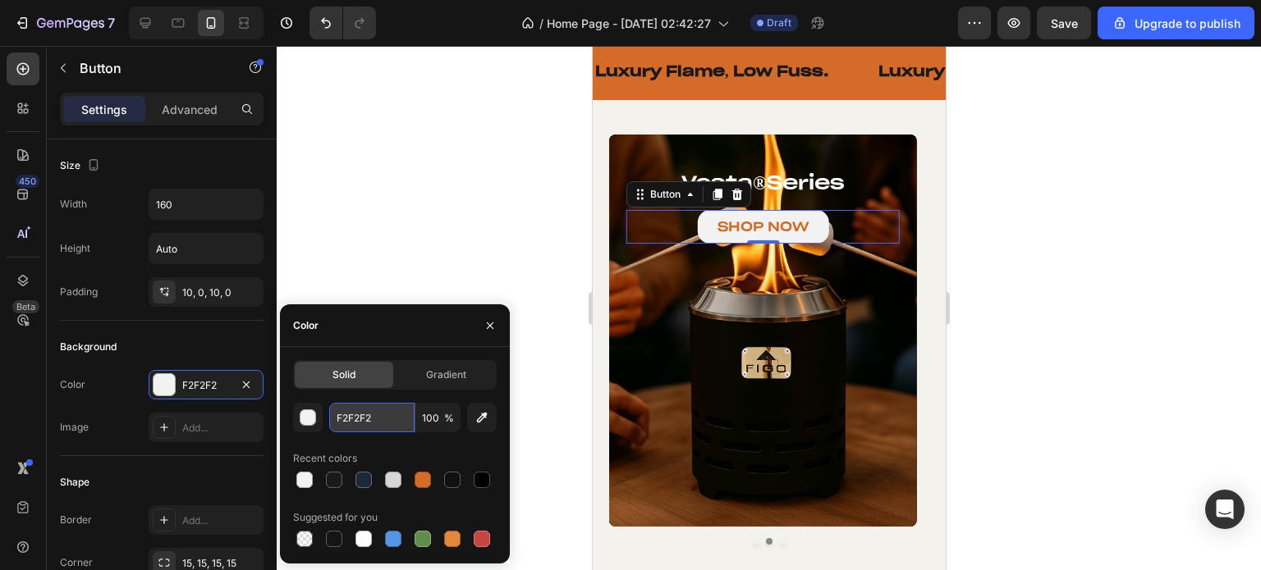
type input "f3f2ec"
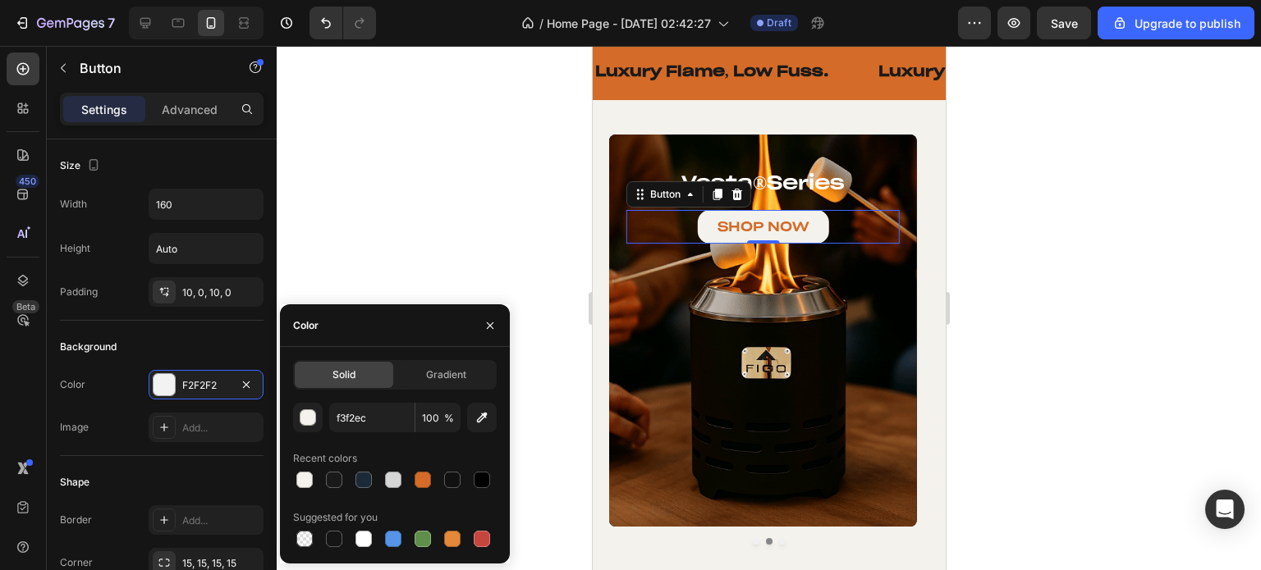
click at [460, 197] on div at bounding box center [769, 308] width 984 height 524
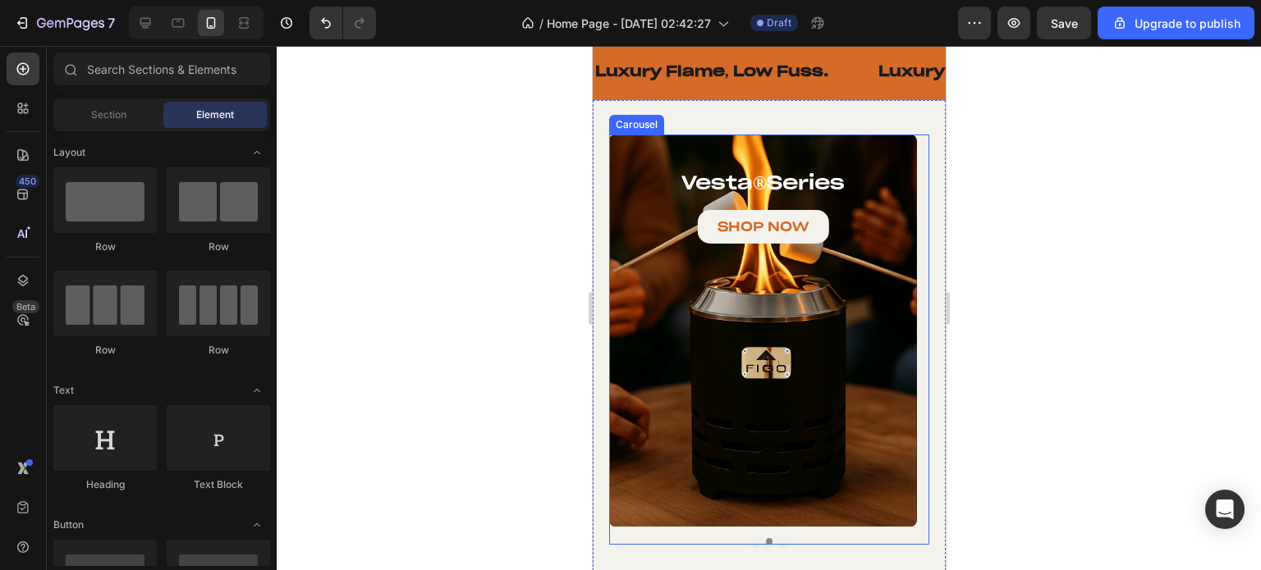
click at [778, 541] on button "Dot" at bounding box center [781, 541] width 7 height 7
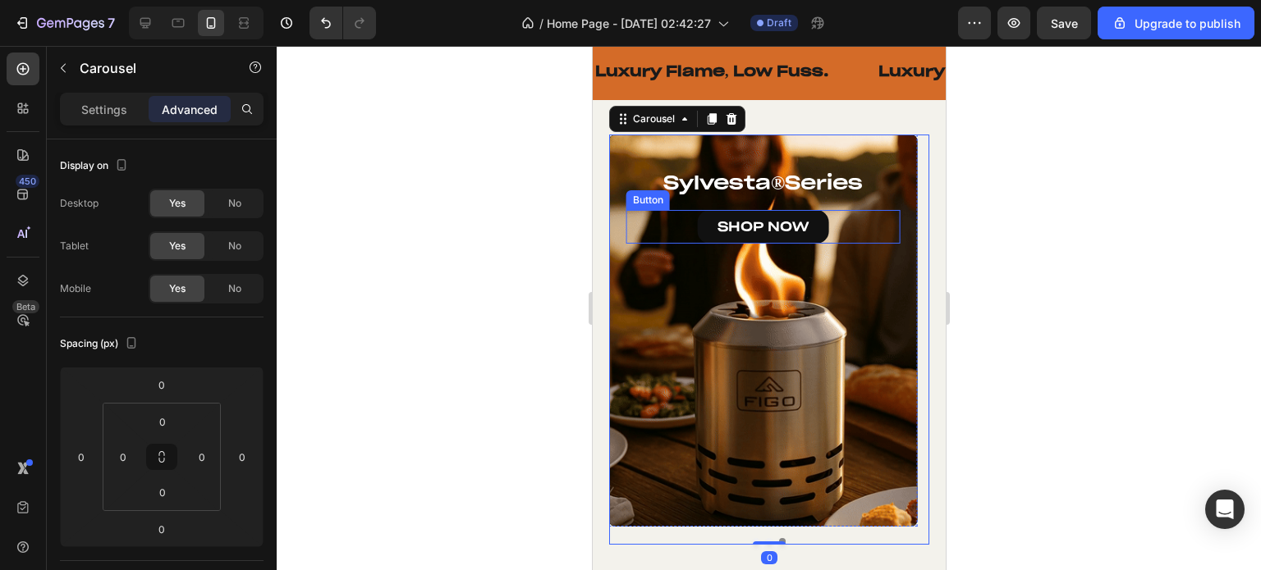
click at [709, 240] on link "SHOP NOW" at bounding box center [762, 227] width 131 height 34
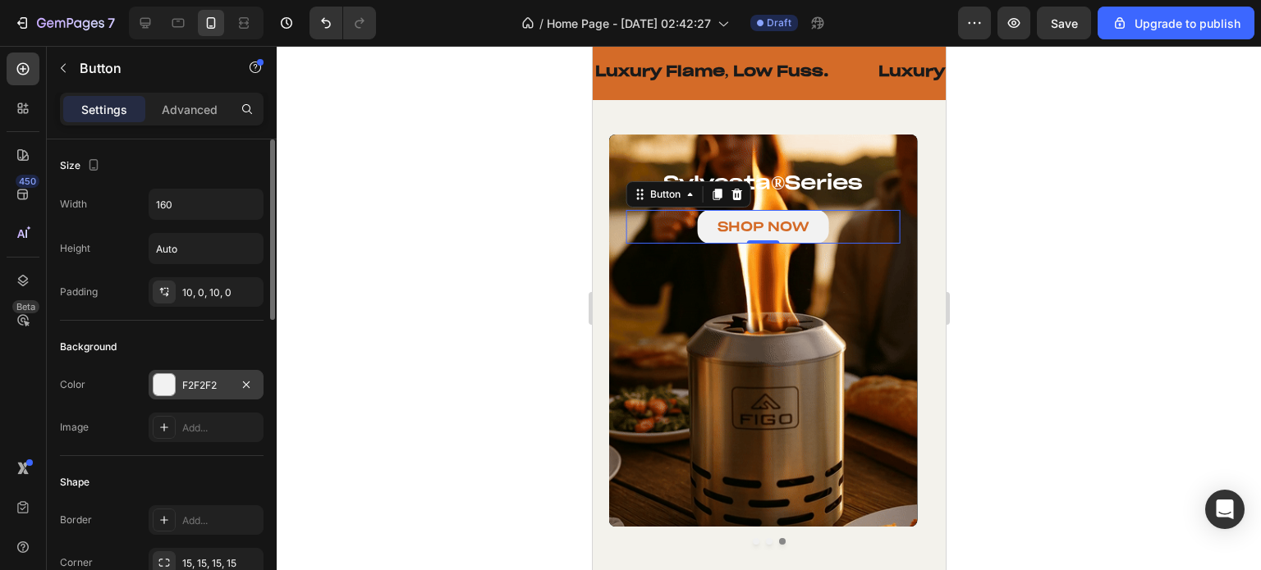
click at [210, 381] on div "F2F2F2" at bounding box center [206, 385] width 48 height 15
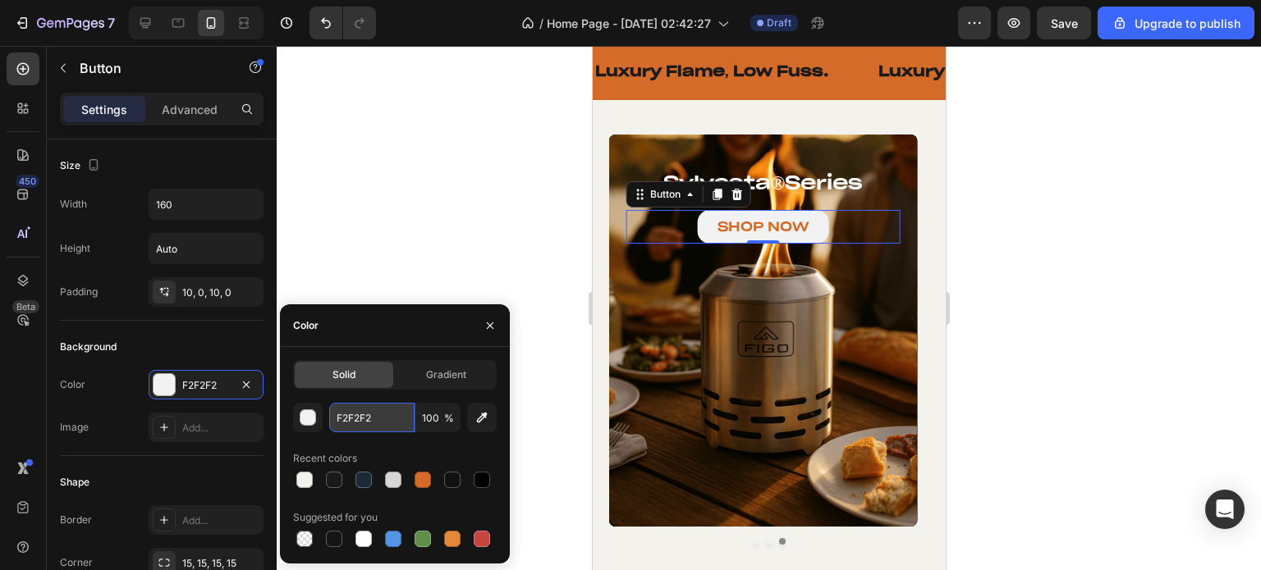
click at [355, 423] on input "F2F2F2" at bounding box center [371, 418] width 85 height 30
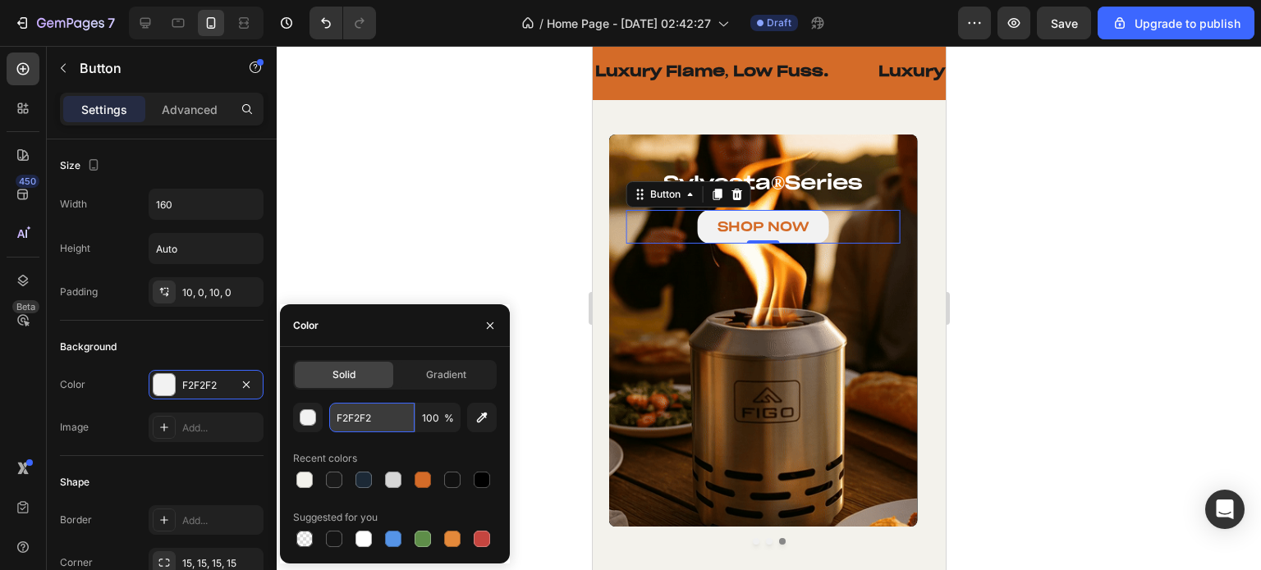
paste input "f3f2ec"
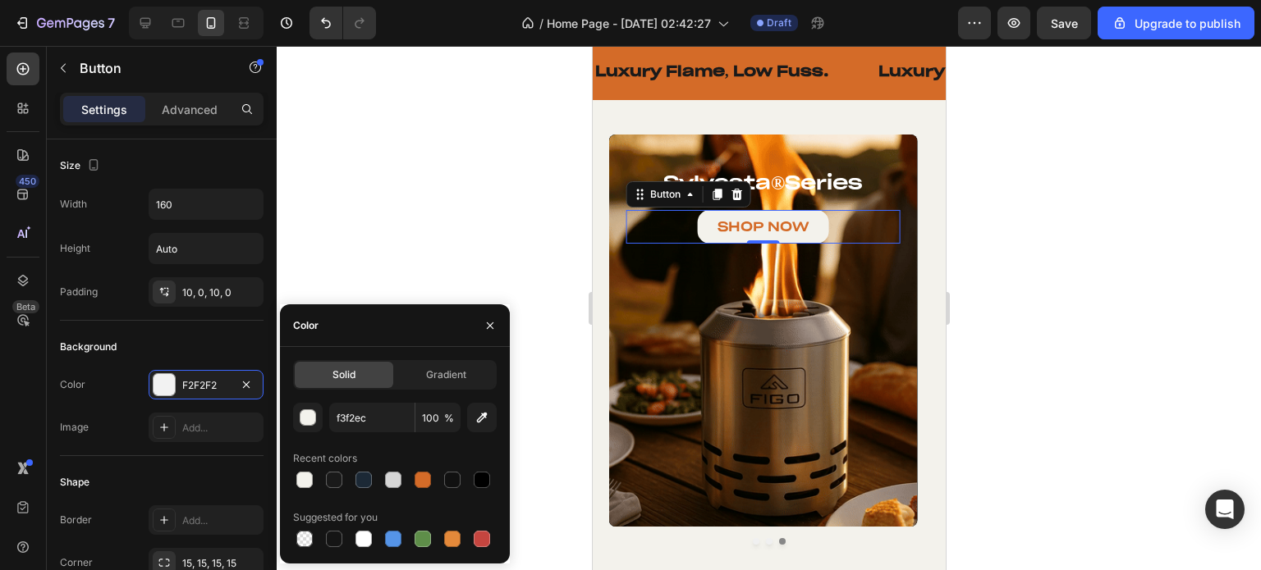
click at [414, 449] on div "Recent colors" at bounding box center [395, 459] width 204 height 26
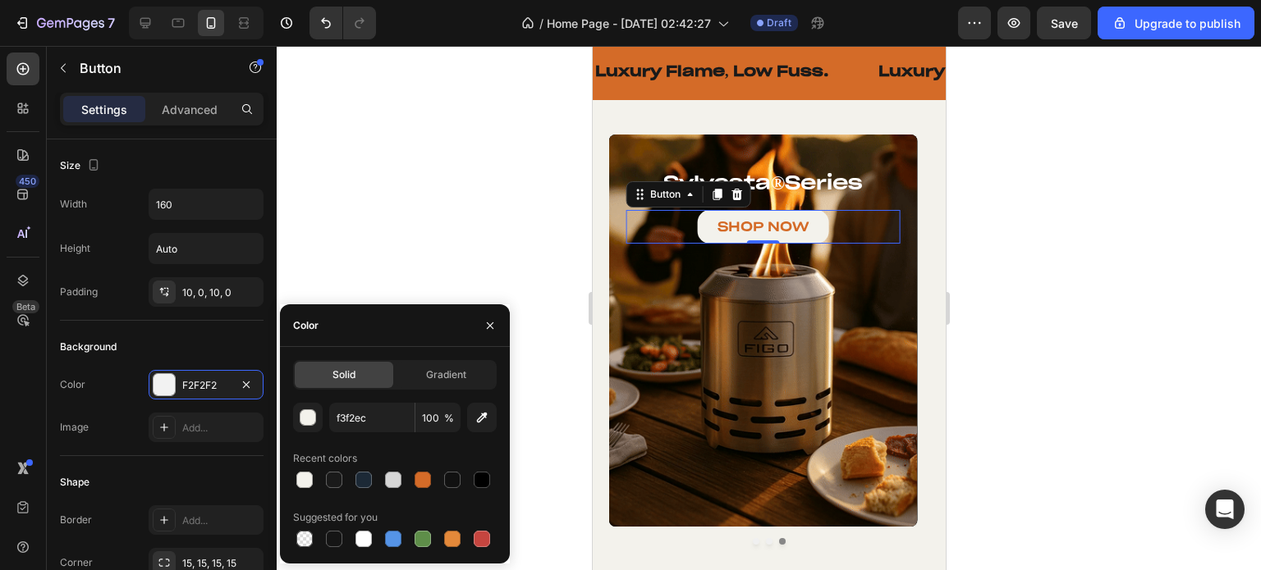
type input "F3F2EC"
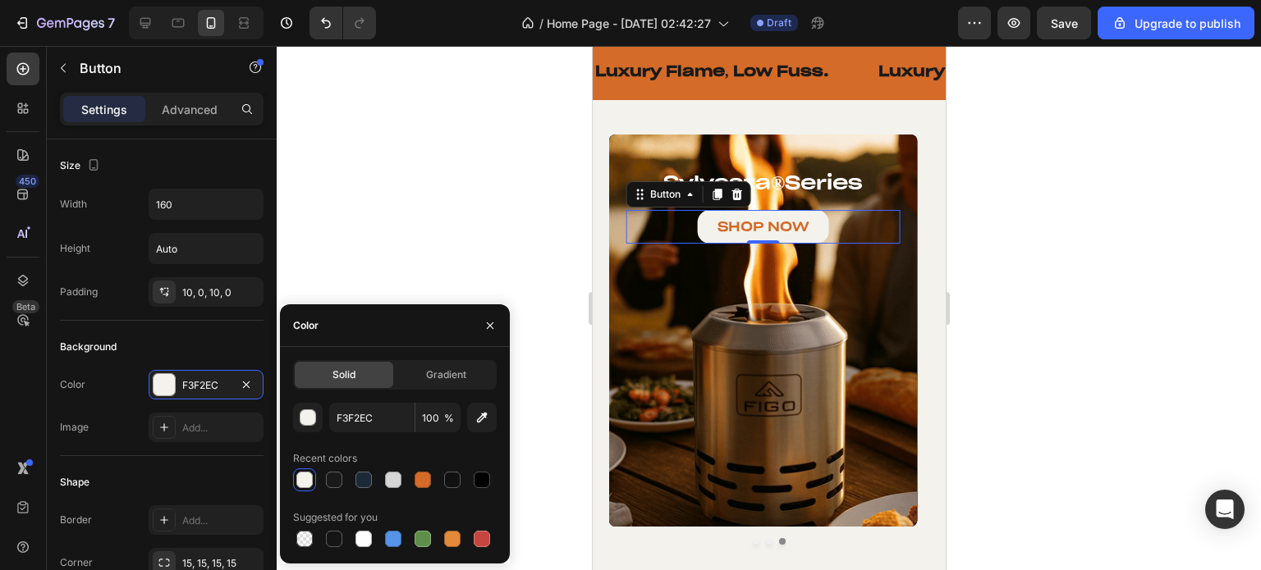
click at [455, 275] on div at bounding box center [769, 308] width 984 height 524
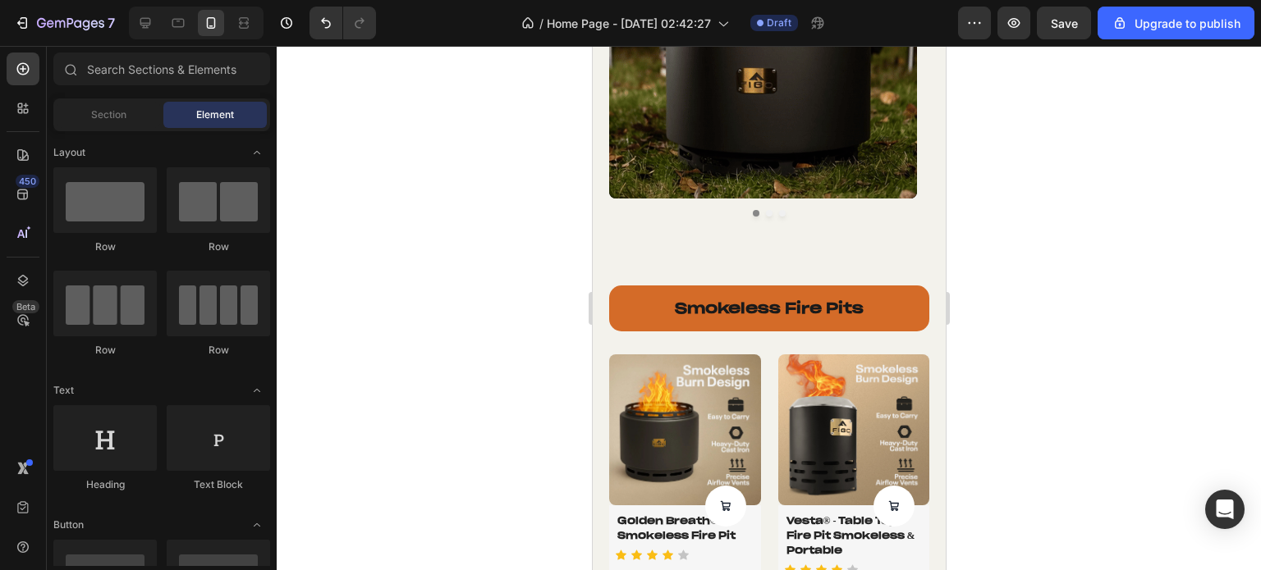
scroll to position [903, 0]
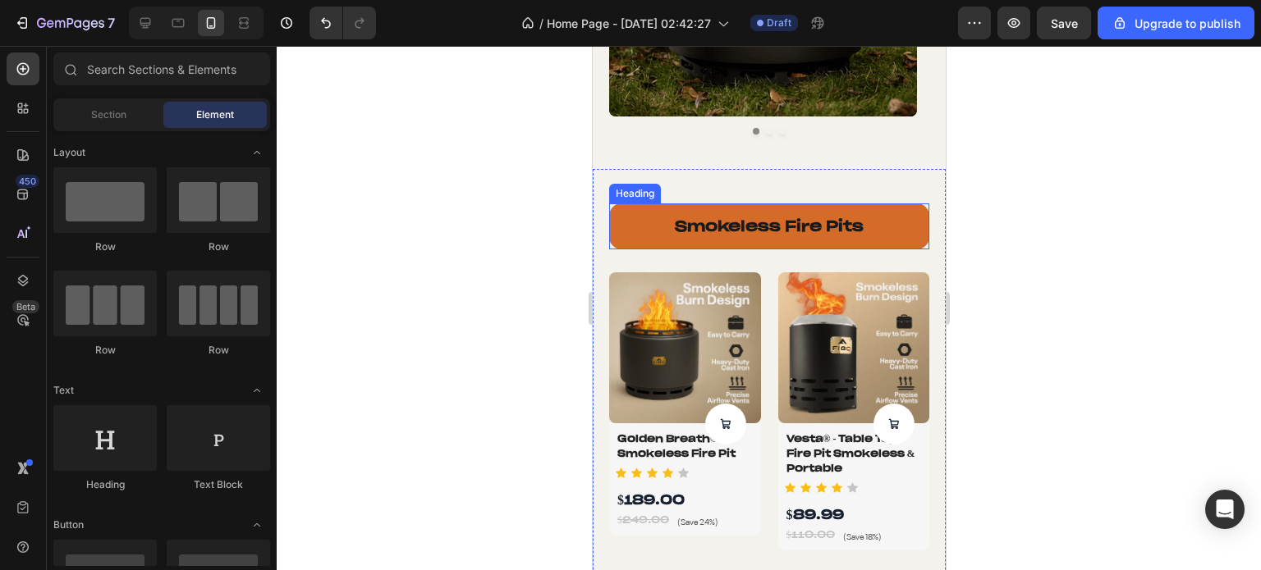
click at [634, 226] on h2 "smokeless fire pits" at bounding box center [768, 226] width 320 height 45
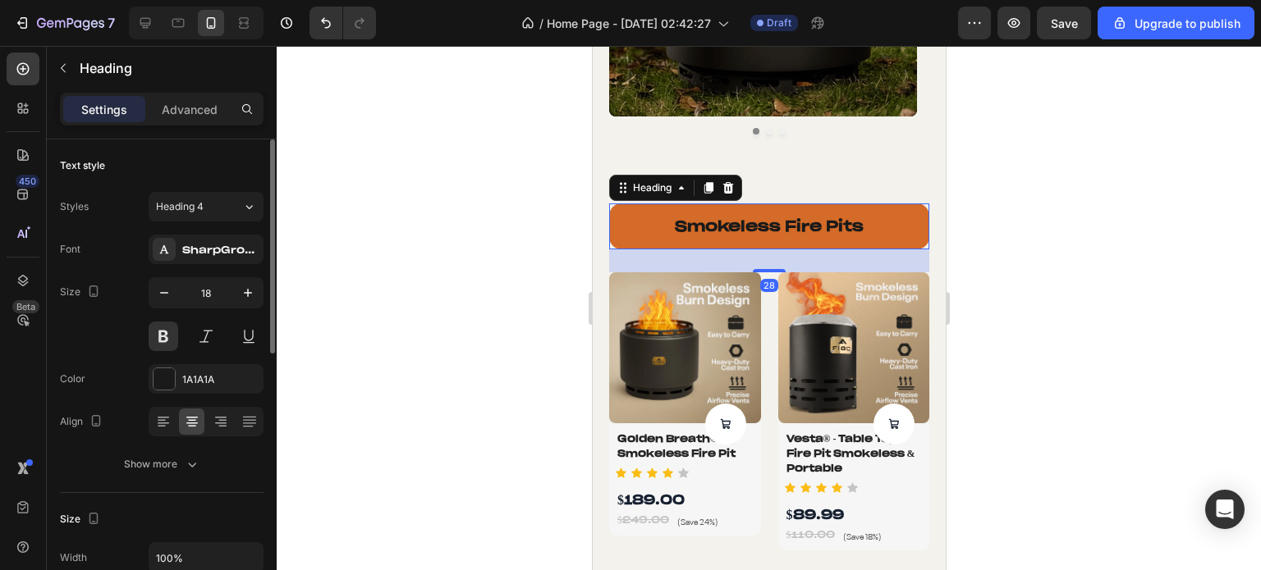
scroll to position [82, 0]
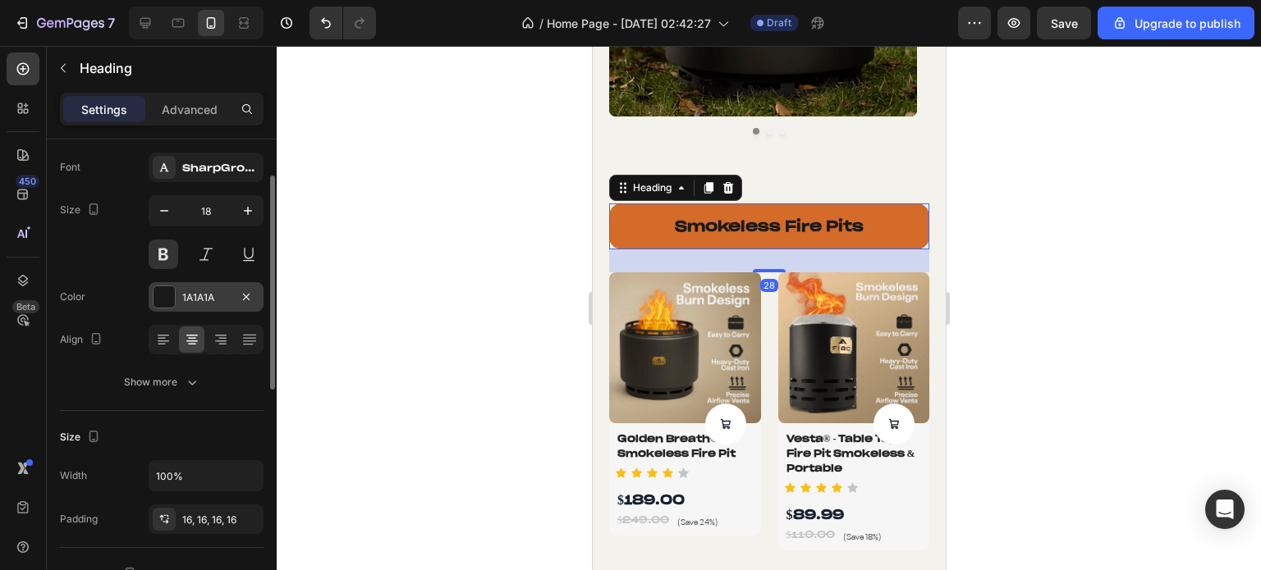
click at [164, 295] on div at bounding box center [163, 296] width 21 height 21
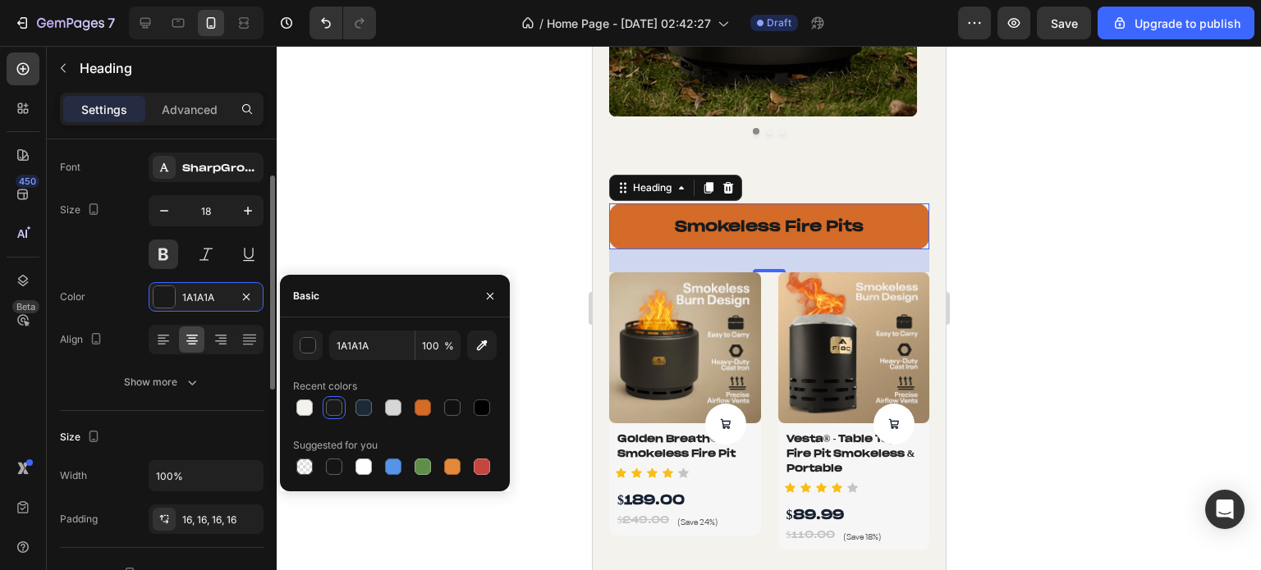
click at [107, 304] on div "Color 1A1A1A" at bounding box center [162, 297] width 204 height 30
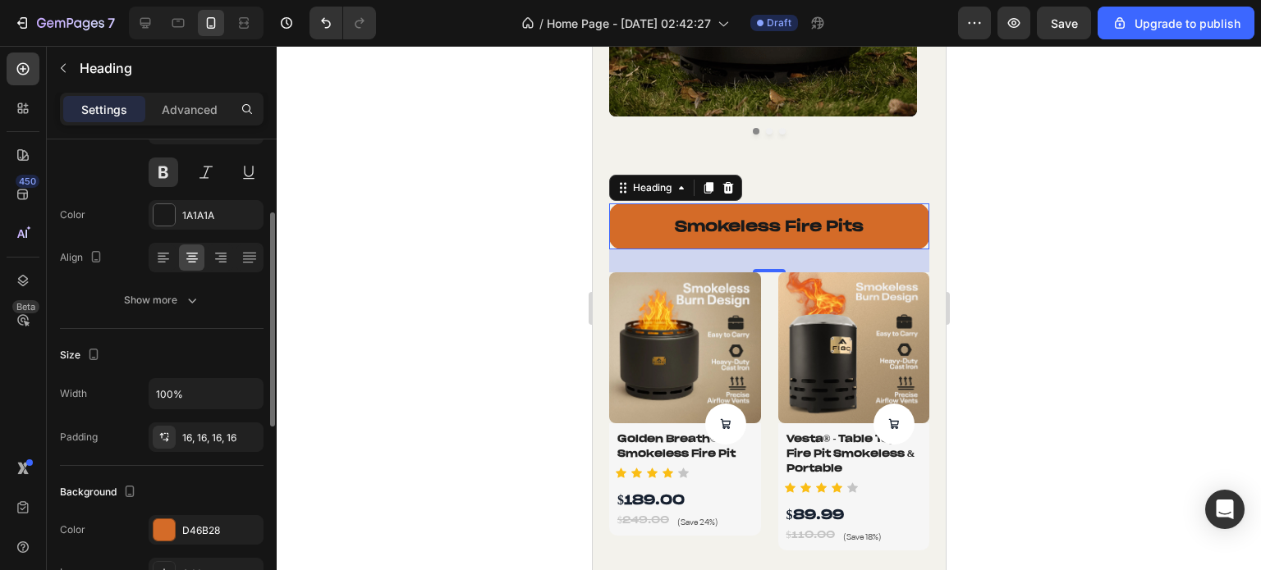
scroll to position [328, 0]
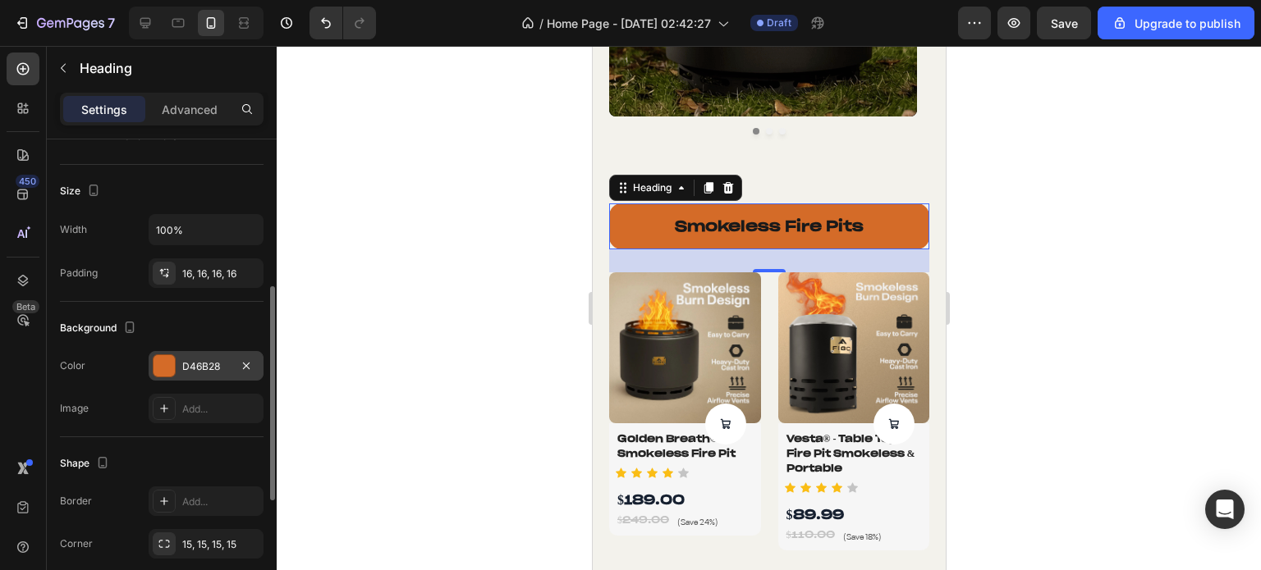
click at [156, 372] on div at bounding box center [163, 365] width 21 height 21
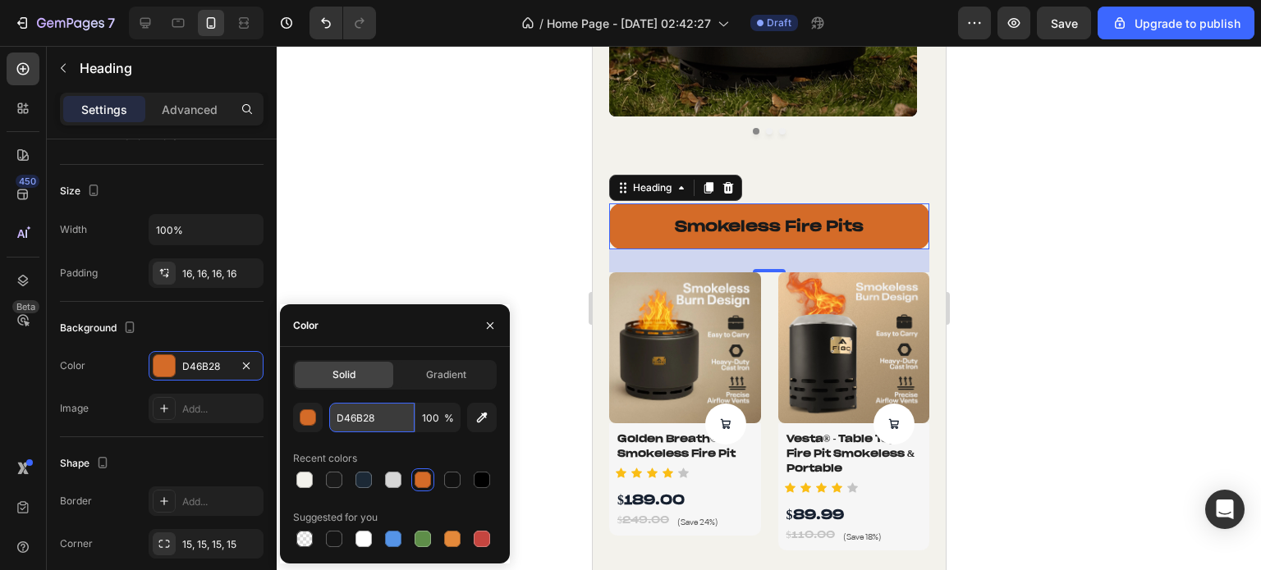
click at [0, 0] on input "D46B28" at bounding box center [0, 0] width 0 height 0
paste input "f3f2ec"
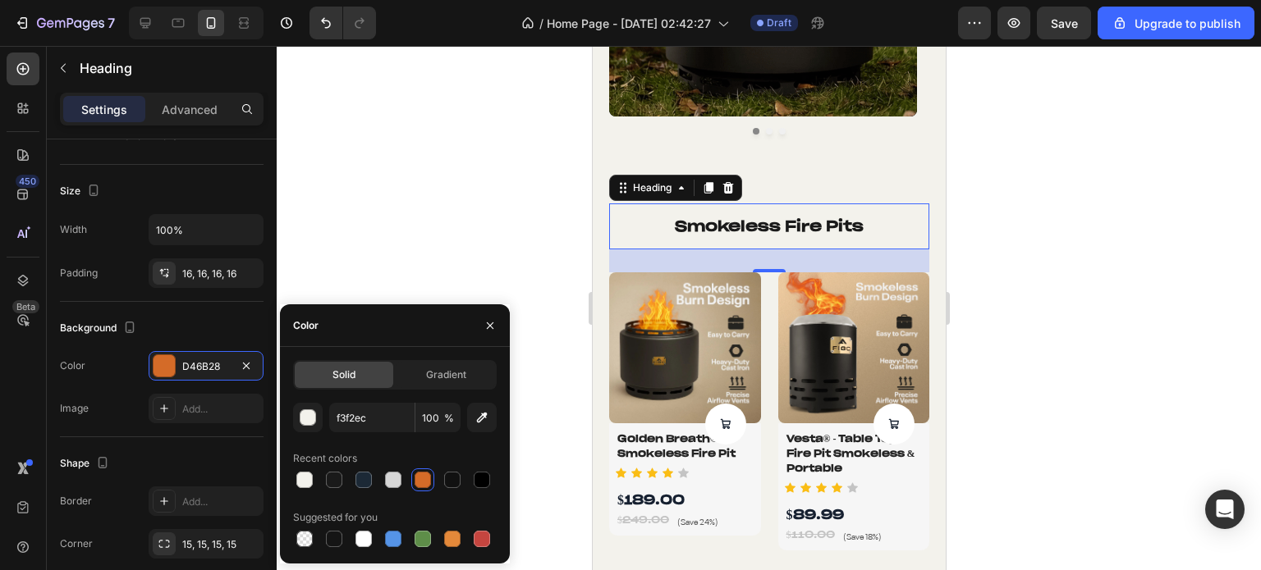
click at [373, 447] on div "Recent colors" at bounding box center [395, 459] width 204 height 26
click at [342, 478] on div at bounding box center [334, 480] width 20 height 20
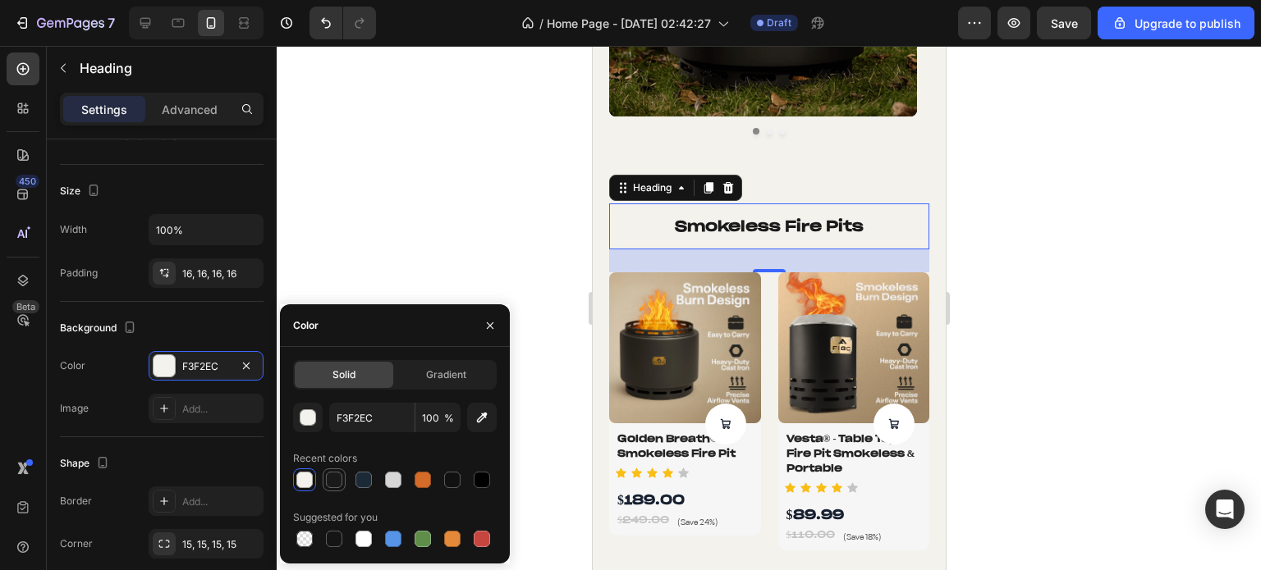
type input "1A1A1A"
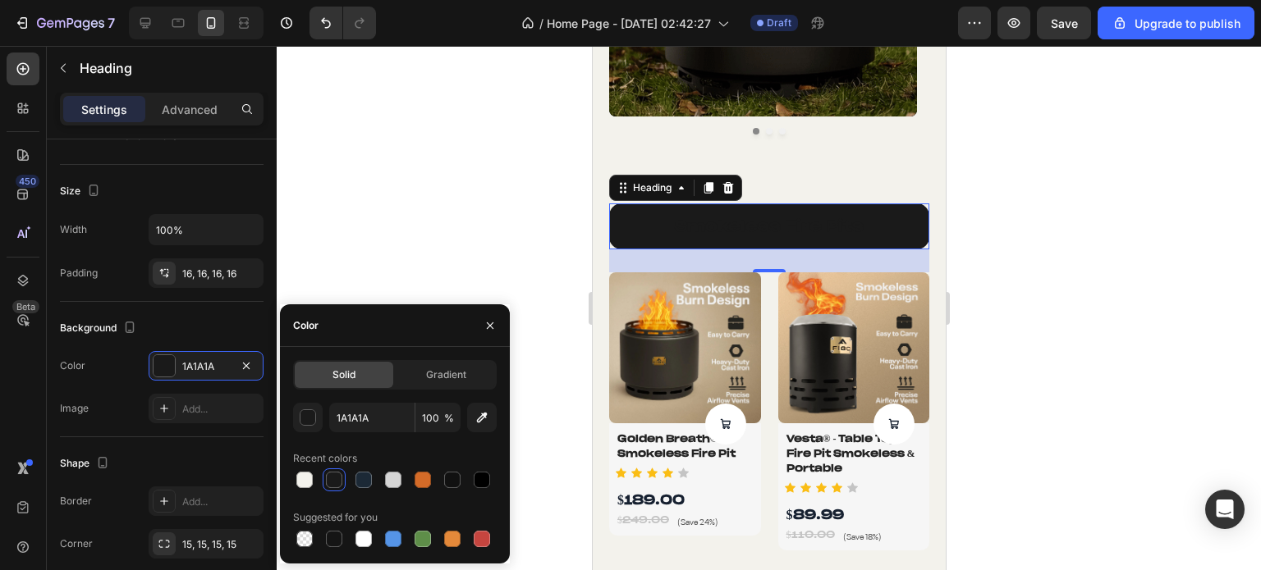
click at [746, 232] on h2 "smokeless fire pits" at bounding box center [768, 226] width 320 height 45
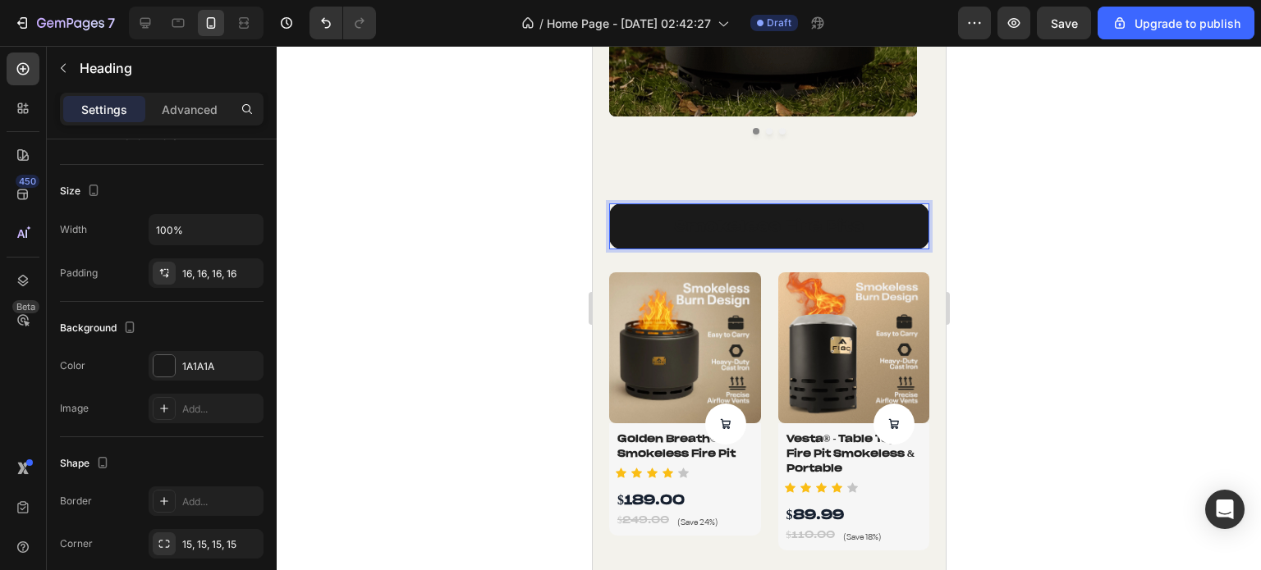
click at [766, 231] on p "smokeless fire pits" at bounding box center [768, 226] width 294 height 19
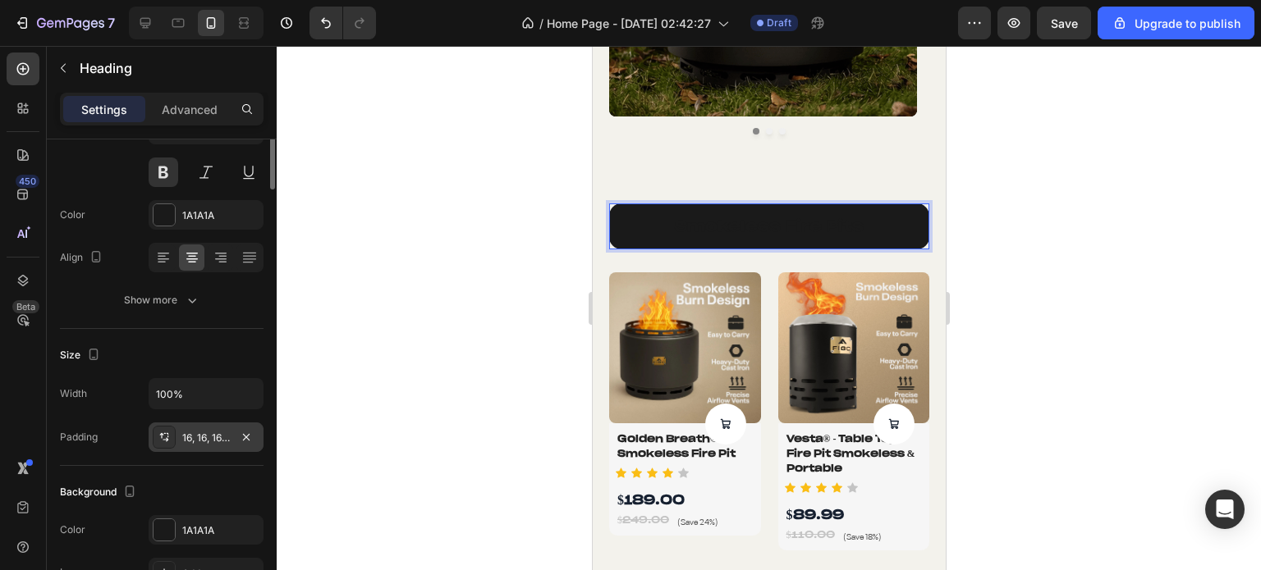
scroll to position [0, 0]
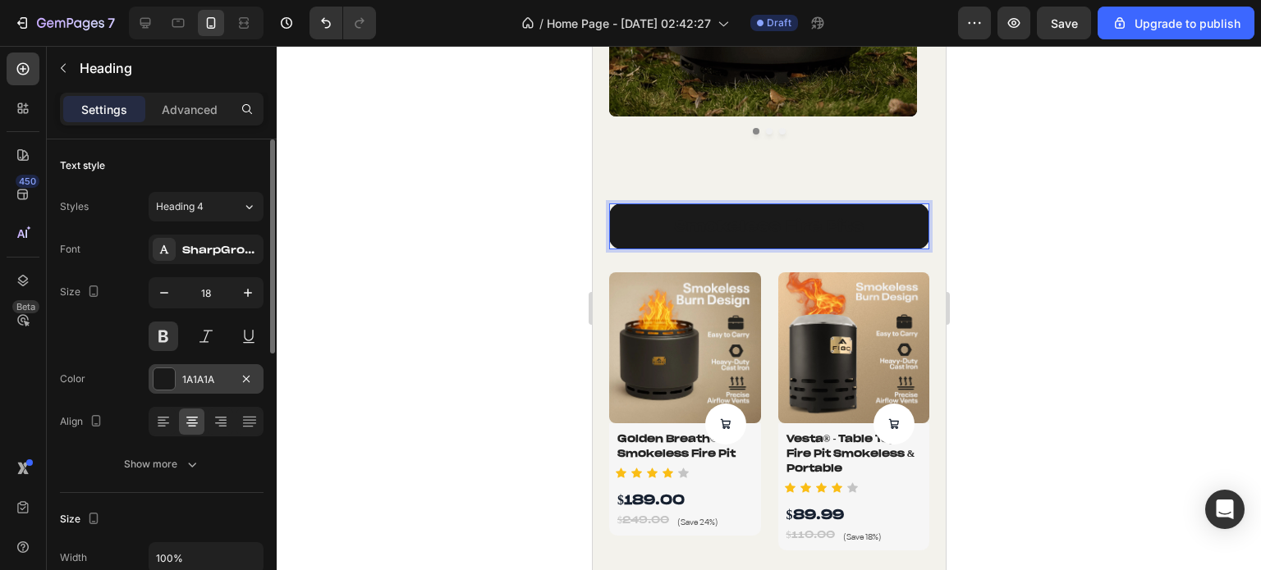
click at [172, 384] on div at bounding box center [163, 379] width 21 height 21
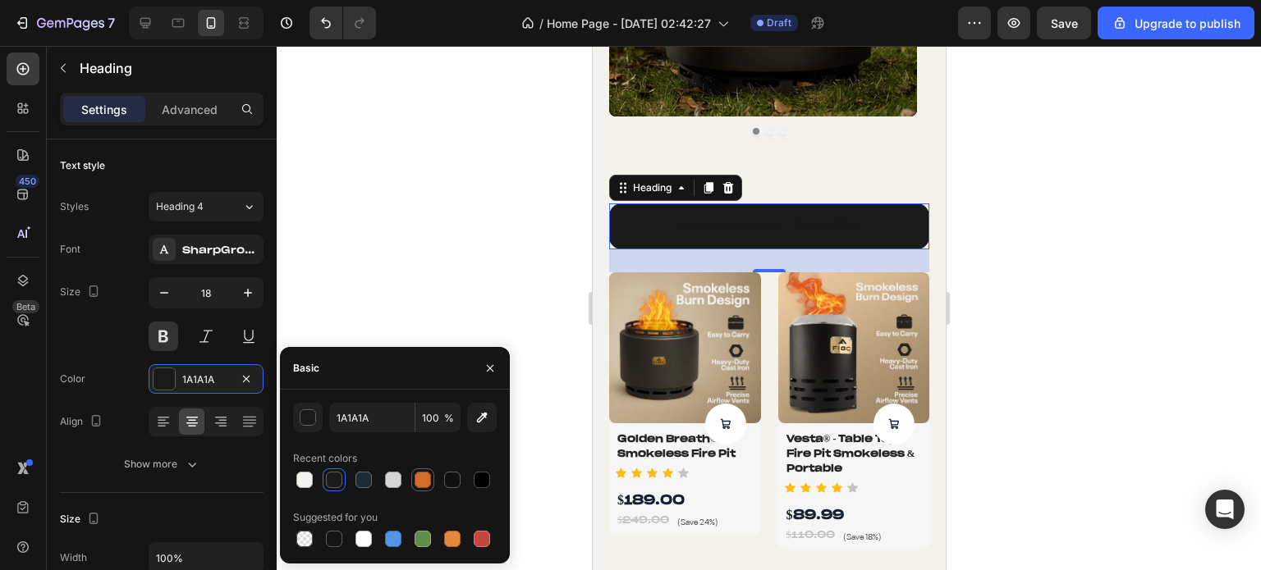
click at [419, 488] on div at bounding box center [422, 480] width 16 height 16
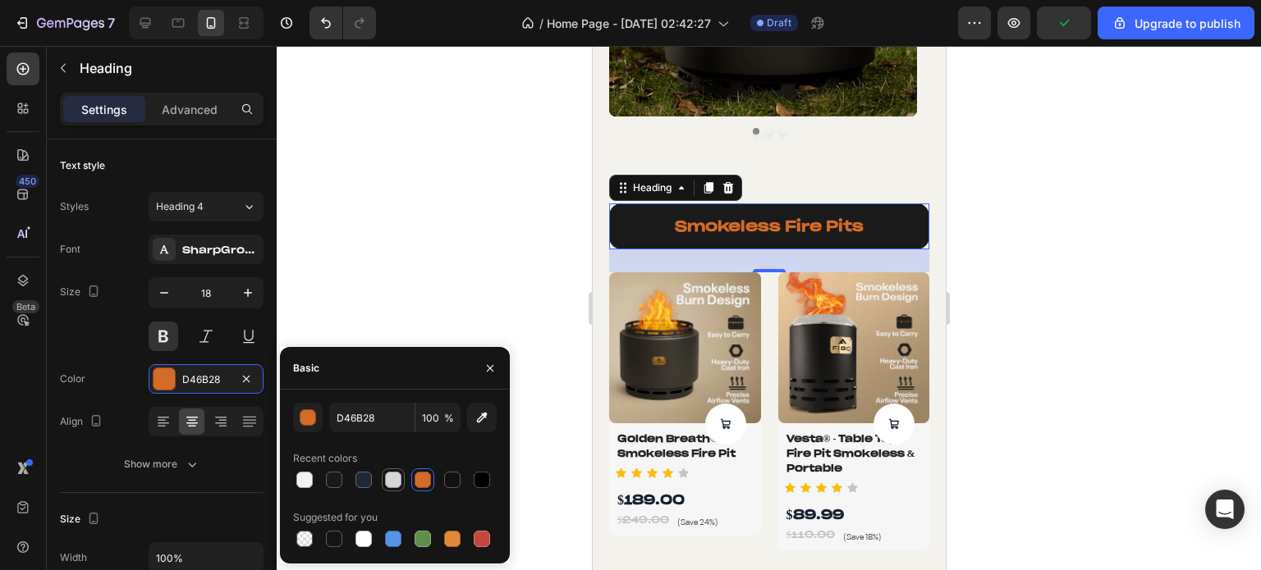
click at [398, 482] on div at bounding box center [393, 480] width 16 height 16
type input "D6D6D6"
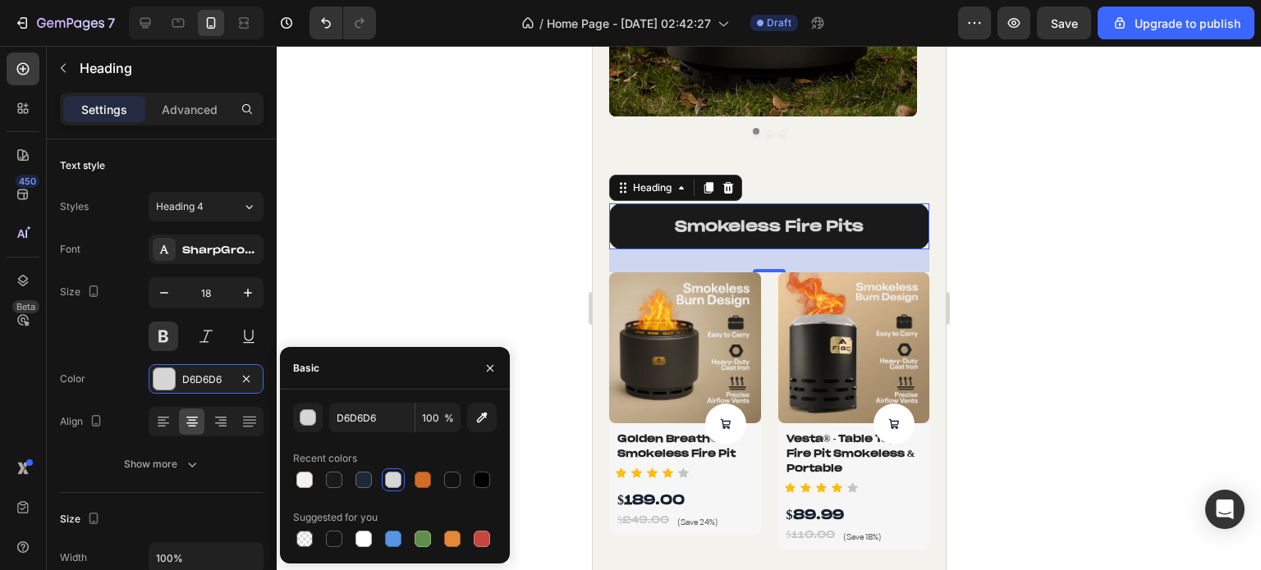
click at [1051, 248] on div at bounding box center [769, 308] width 984 height 524
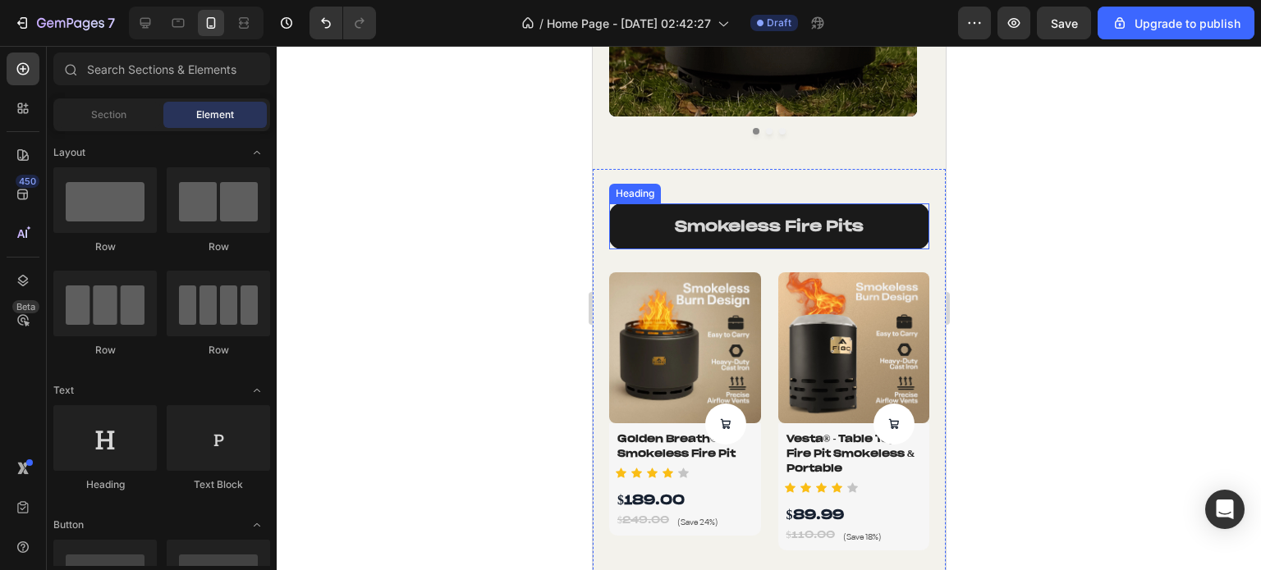
click at [787, 224] on p "smokeless fire pits" at bounding box center [768, 226] width 294 height 19
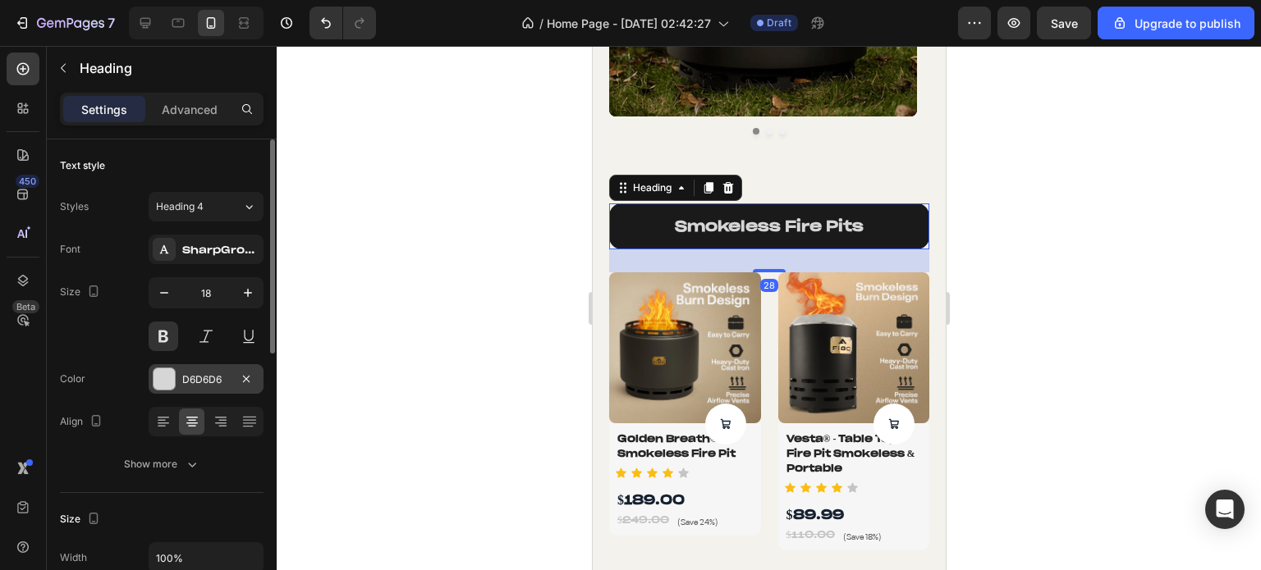
click at [210, 381] on div "D6D6D6" at bounding box center [206, 380] width 48 height 15
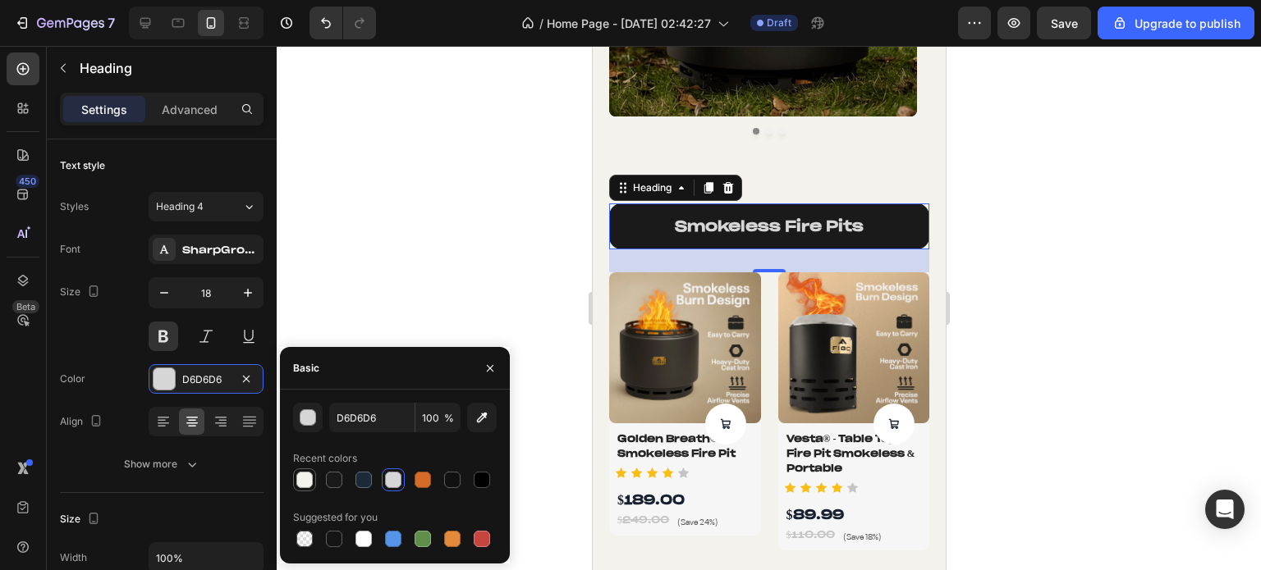
click at [301, 478] on div at bounding box center [304, 480] width 16 height 16
type input "F3F2EC"
click at [433, 244] on div at bounding box center [769, 308] width 984 height 524
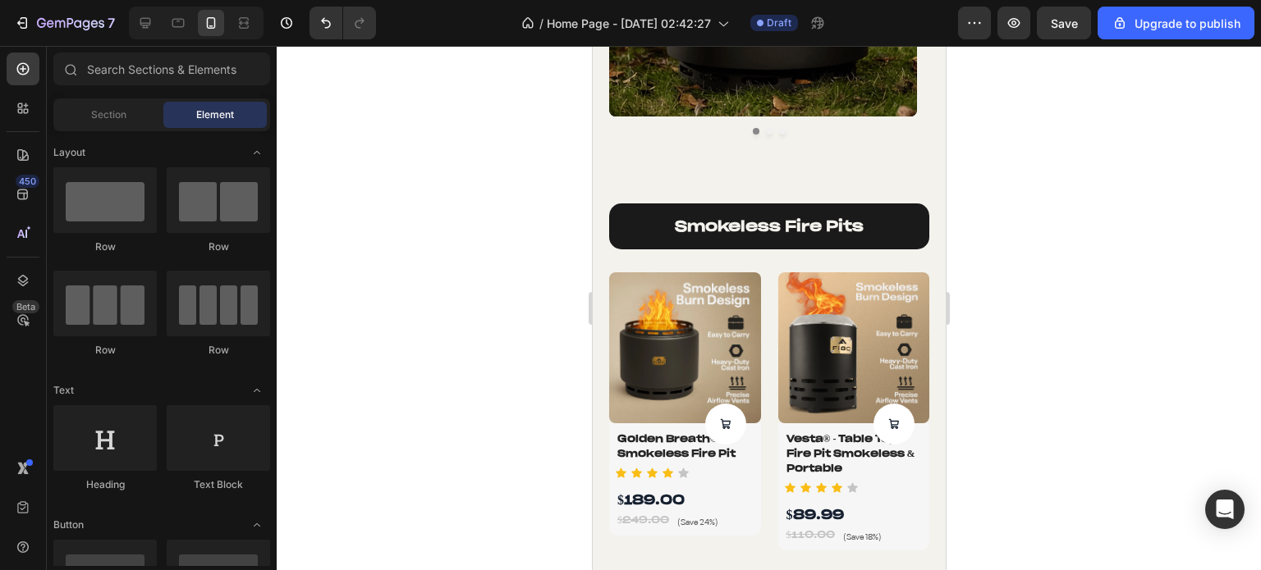
click at [433, 244] on div at bounding box center [769, 308] width 984 height 524
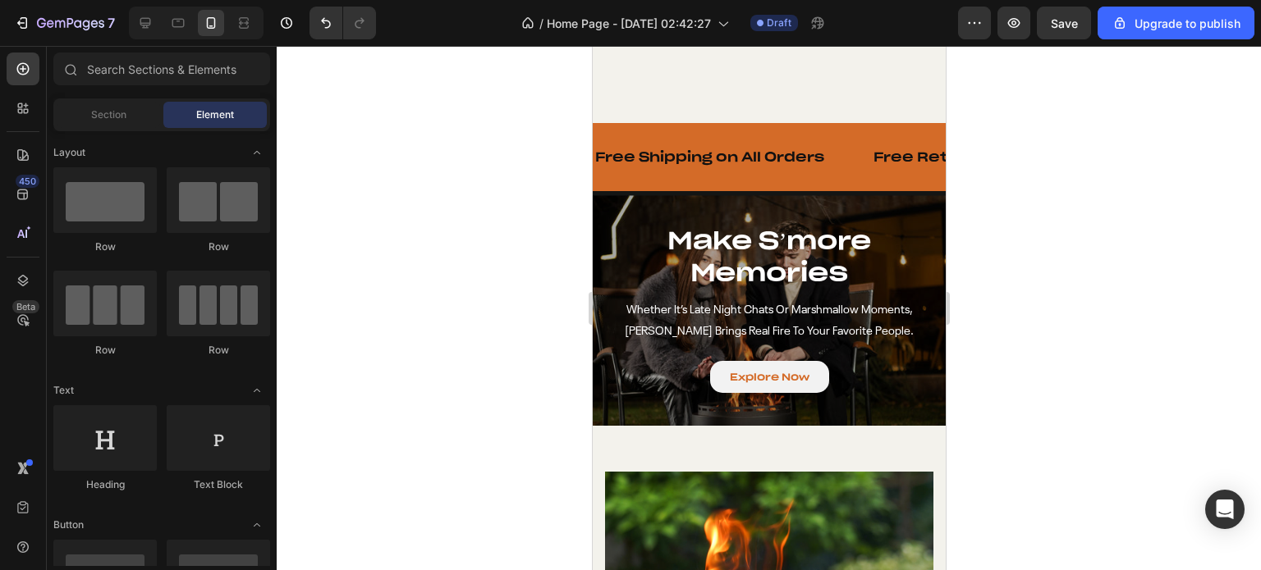
scroll to position [1724, 0]
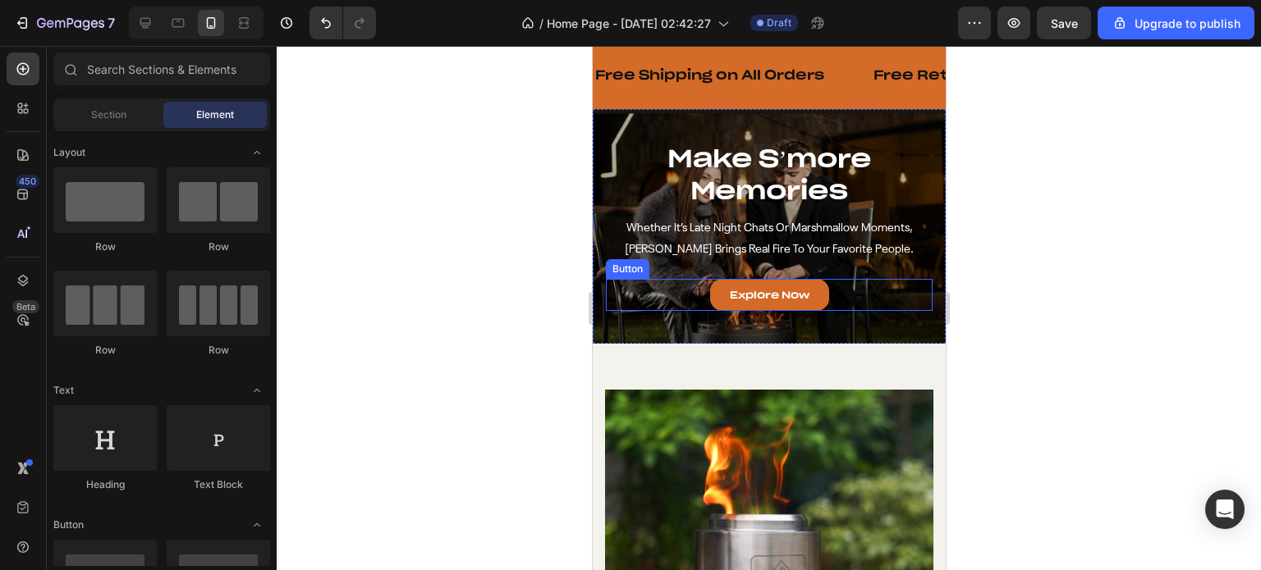
click at [811, 299] on link "Explore Now" at bounding box center [768, 295] width 119 height 33
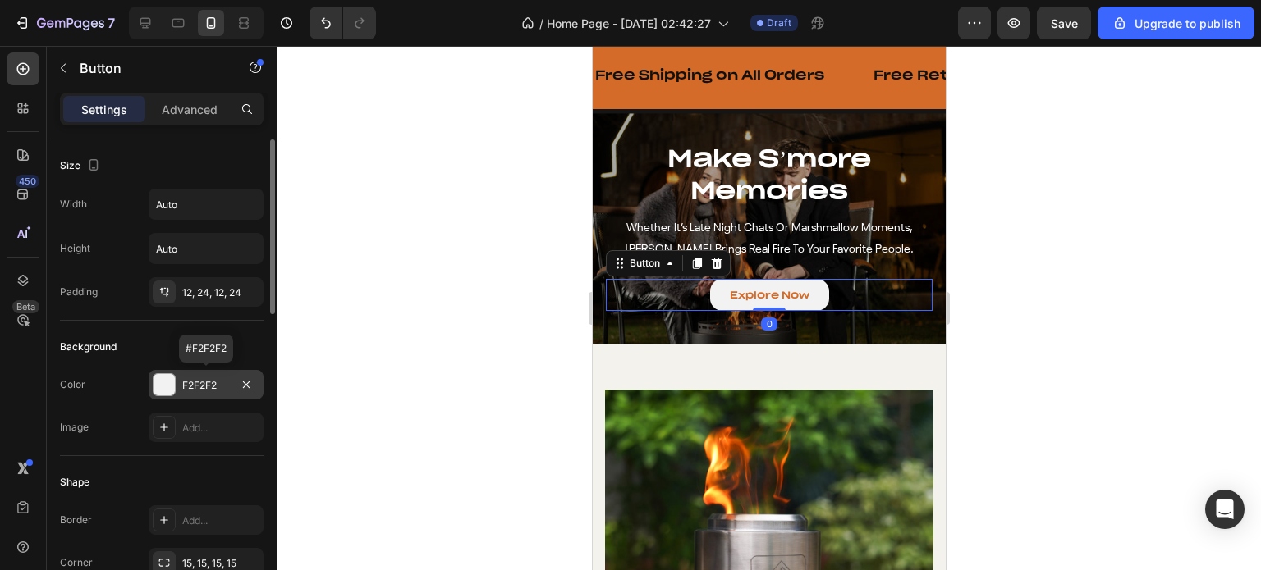
click at [187, 387] on div "F2F2F2" at bounding box center [206, 385] width 48 height 15
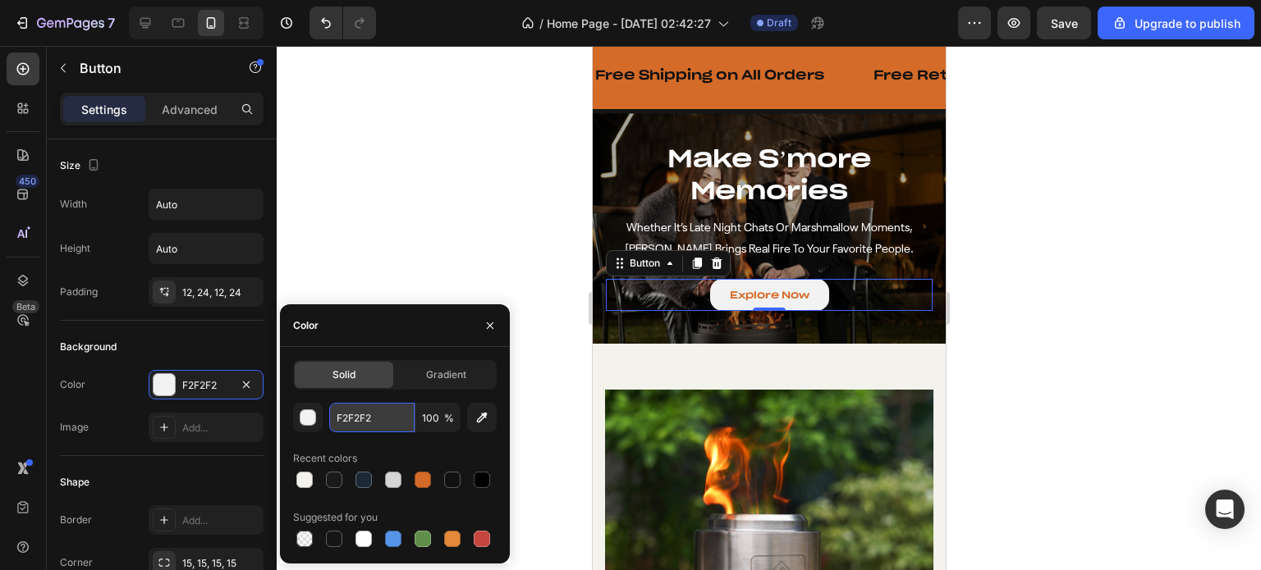
click at [358, 419] on input "F2F2F2" at bounding box center [371, 418] width 85 height 30
paste input "f3f2ec"
click at [381, 443] on div "f3f2ec 100 % Recent colors Suggested for you" at bounding box center [395, 477] width 204 height 148
type input "F3F2EC"
click at [446, 206] on div at bounding box center [769, 308] width 984 height 524
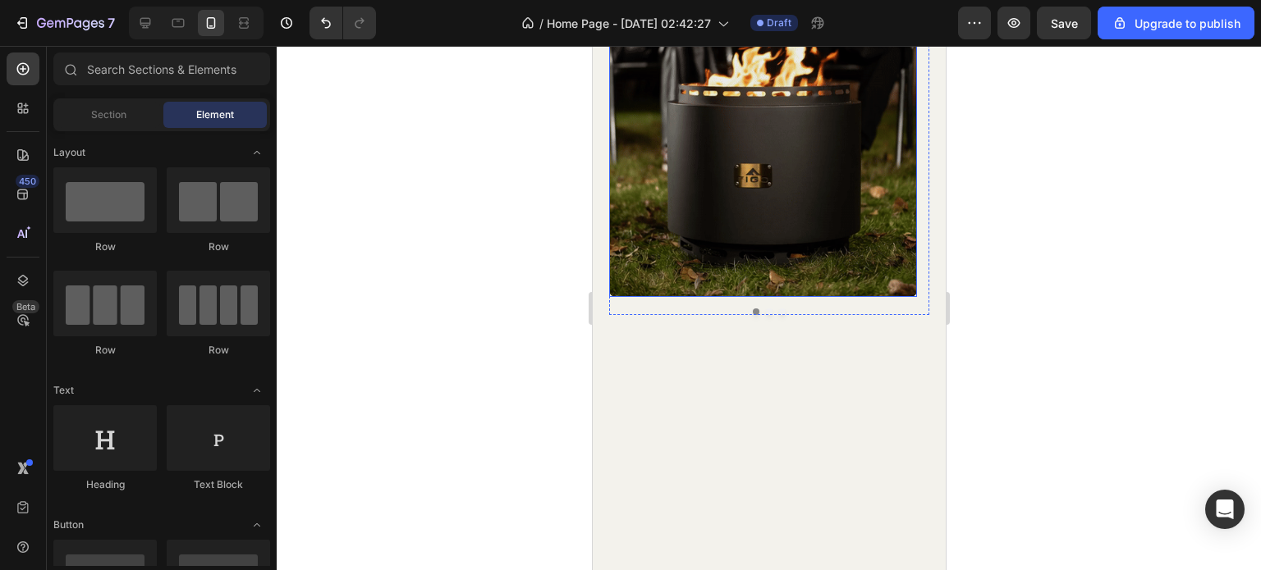
scroll to position [328, 0]
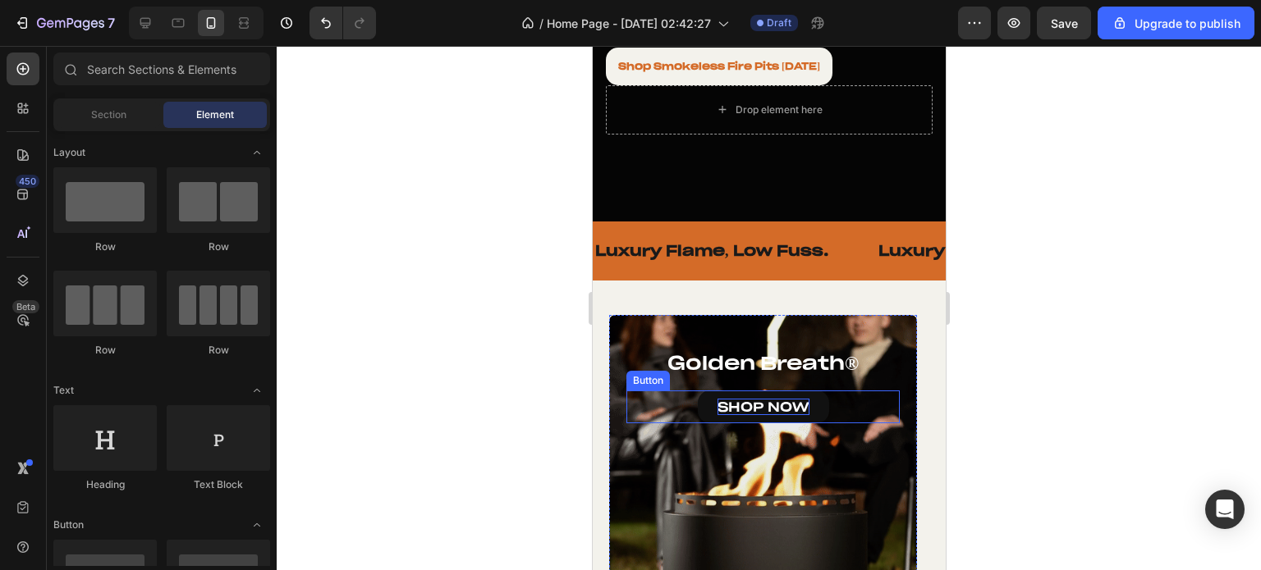
click at [752, 399] on p "SHOP NOW" at bounding box center [762, 407] width 92 height 17
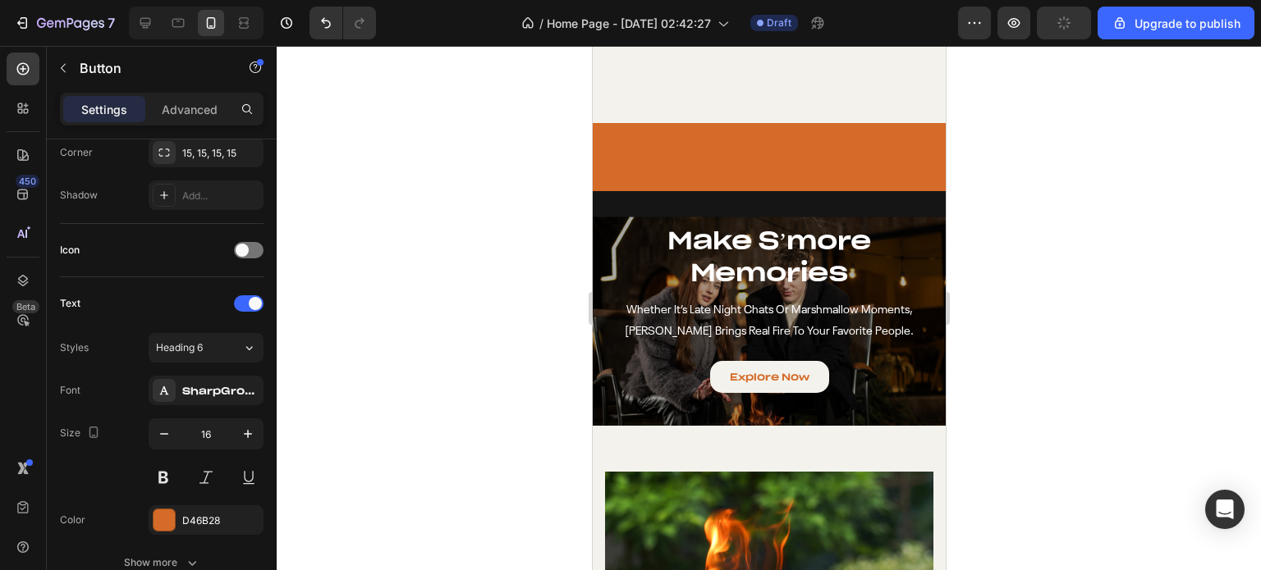
scroll to position [1888, 0]
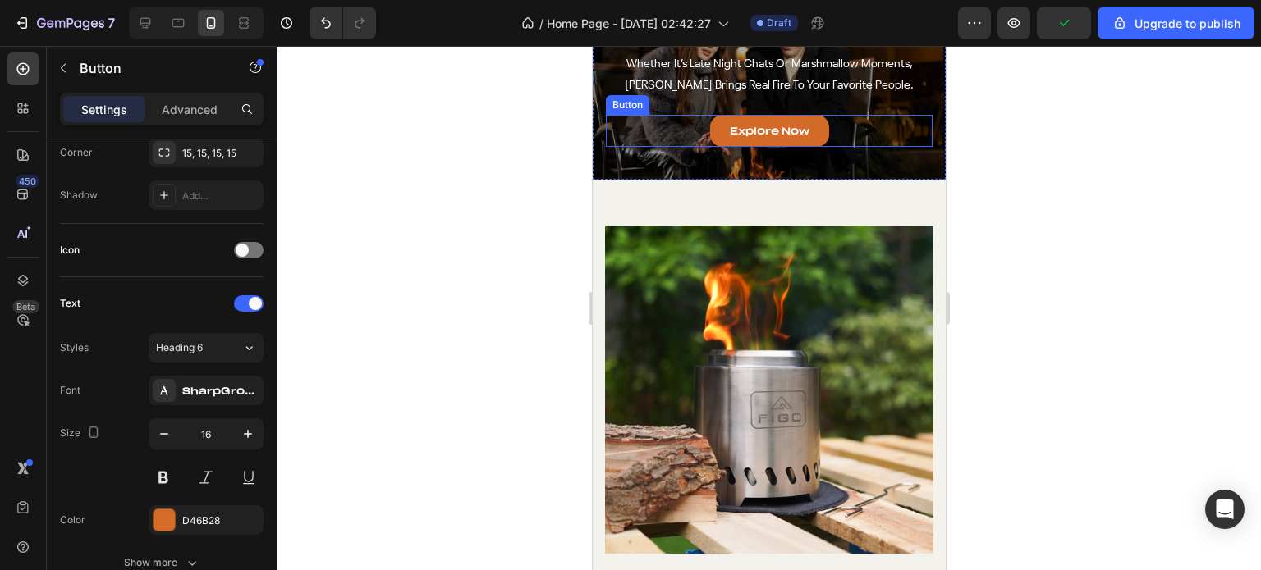
click at [745, 134] on link "Explore Now" at bounding box center [768, 131] width 119 height 33
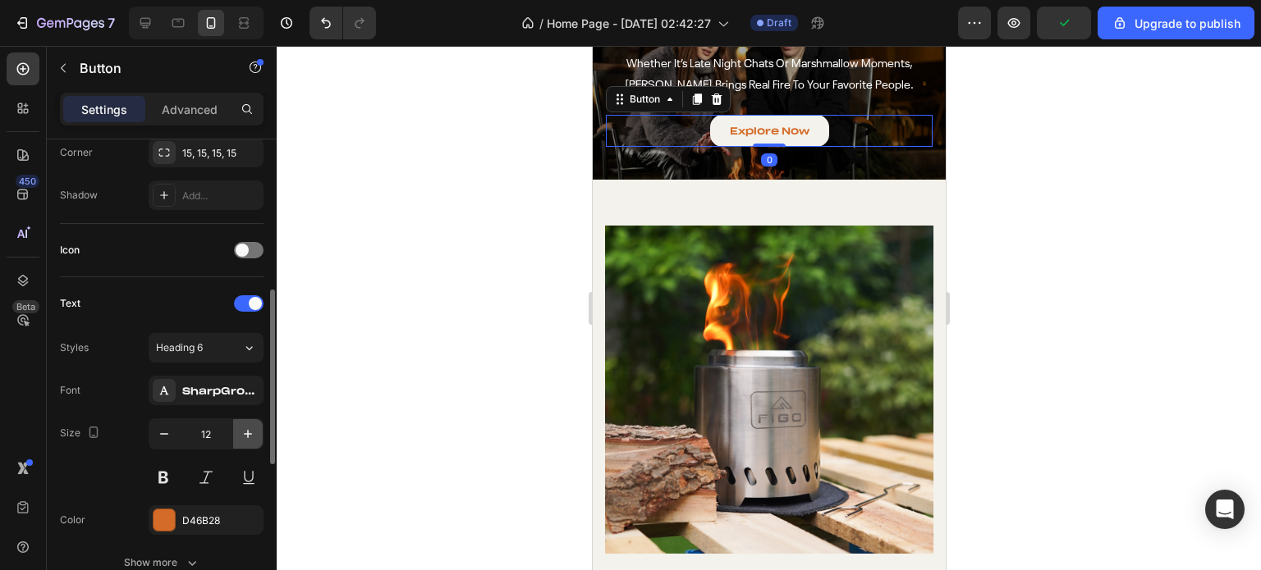
click at [249, 437] on icon "button" at bounding box center [248, 434] width 16 height 16
type input "16"
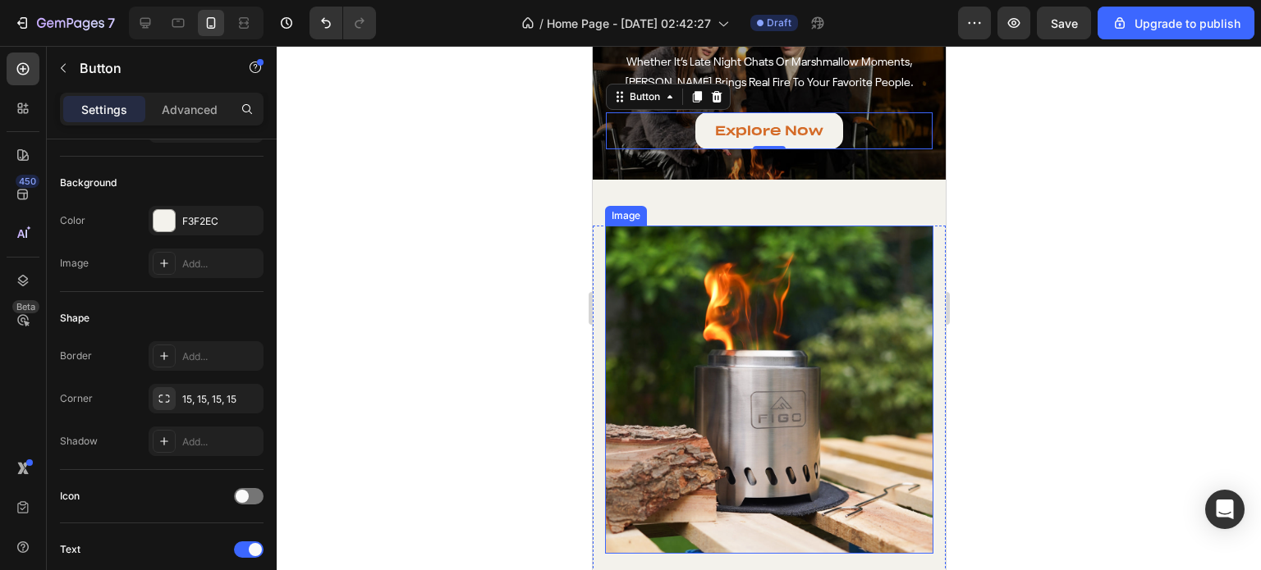
scroll to position [1806, 0]
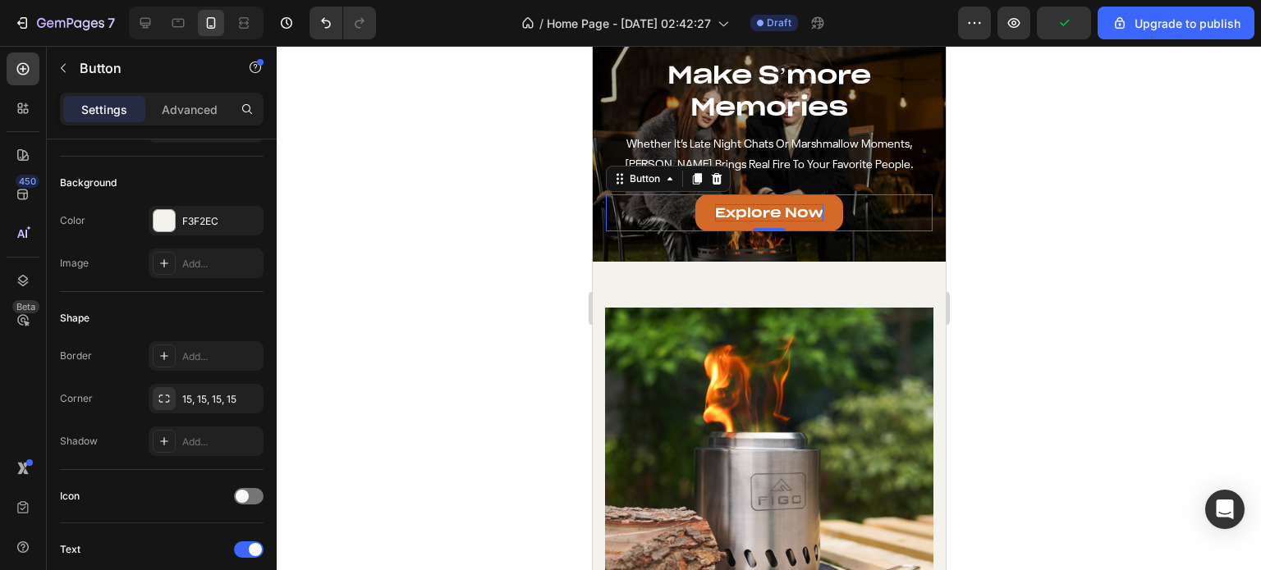
click at [761, 204] on p "Explore Now" at bounding box center [768, 212] width 108 height 17
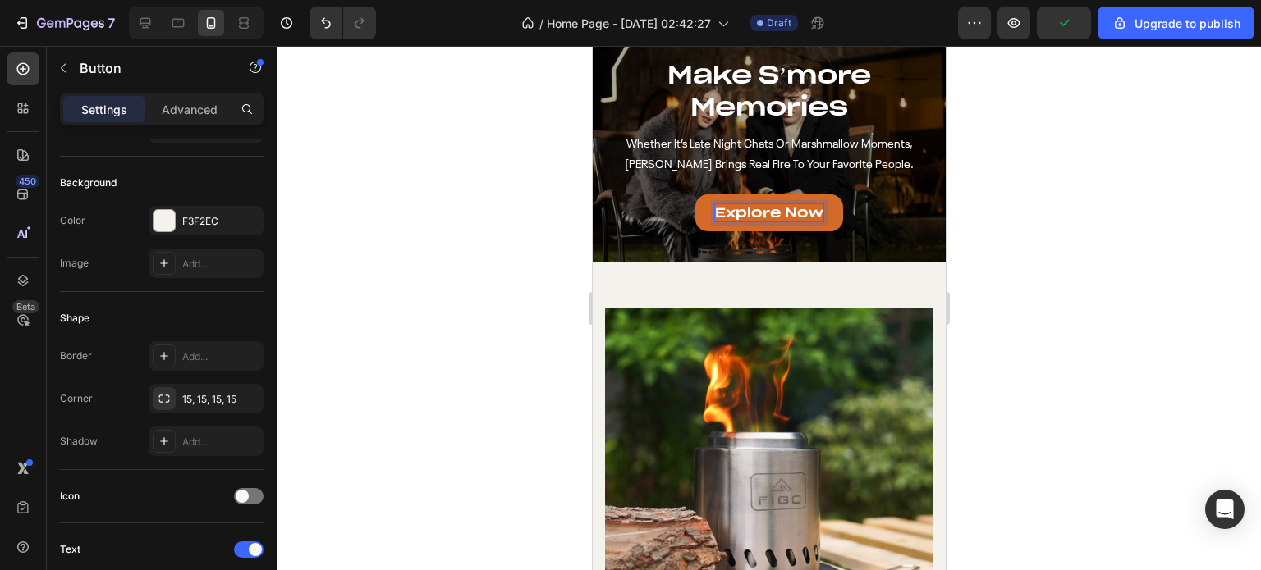
click at [753, 206] on p "Explore Now" at bounding box center [768, 212] width 108 height 17
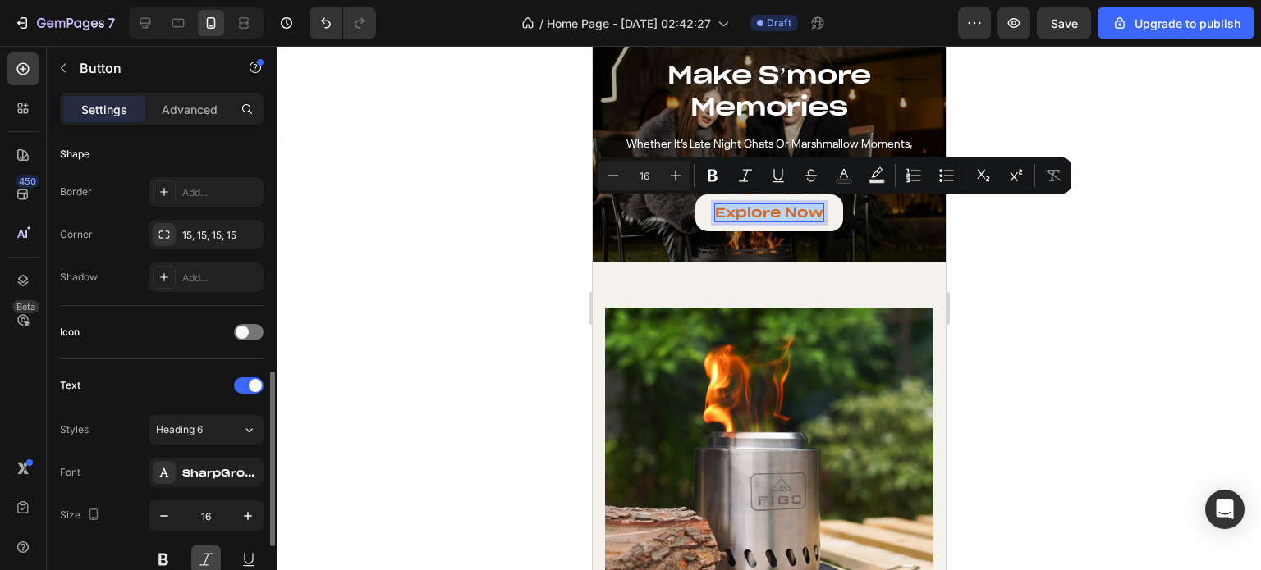
scroll to position [575, 0]
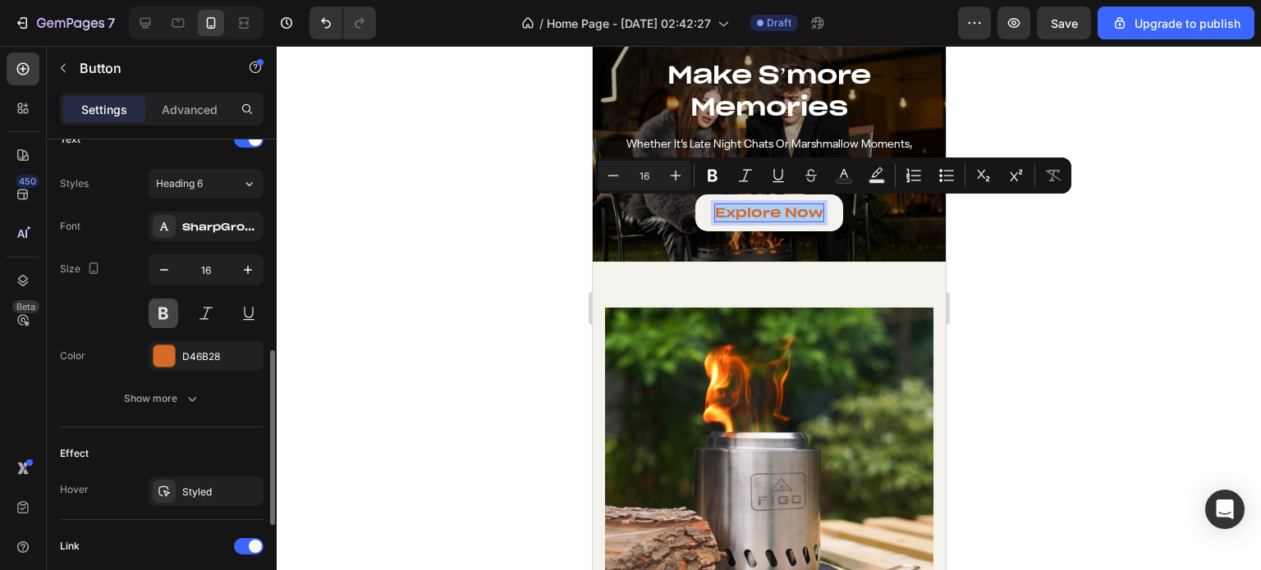
click at [169, 318] on button at bounding box center [164, 314] width 30 height 30
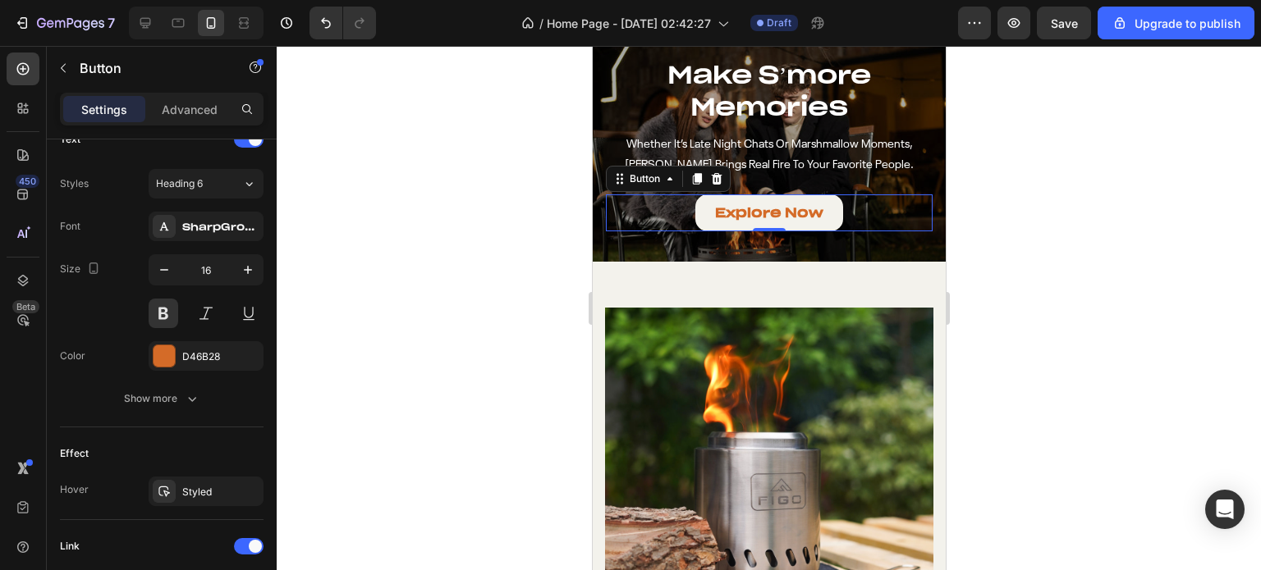
click at [499, 286] on div at bounding box center [769, 308] width 984 height 524
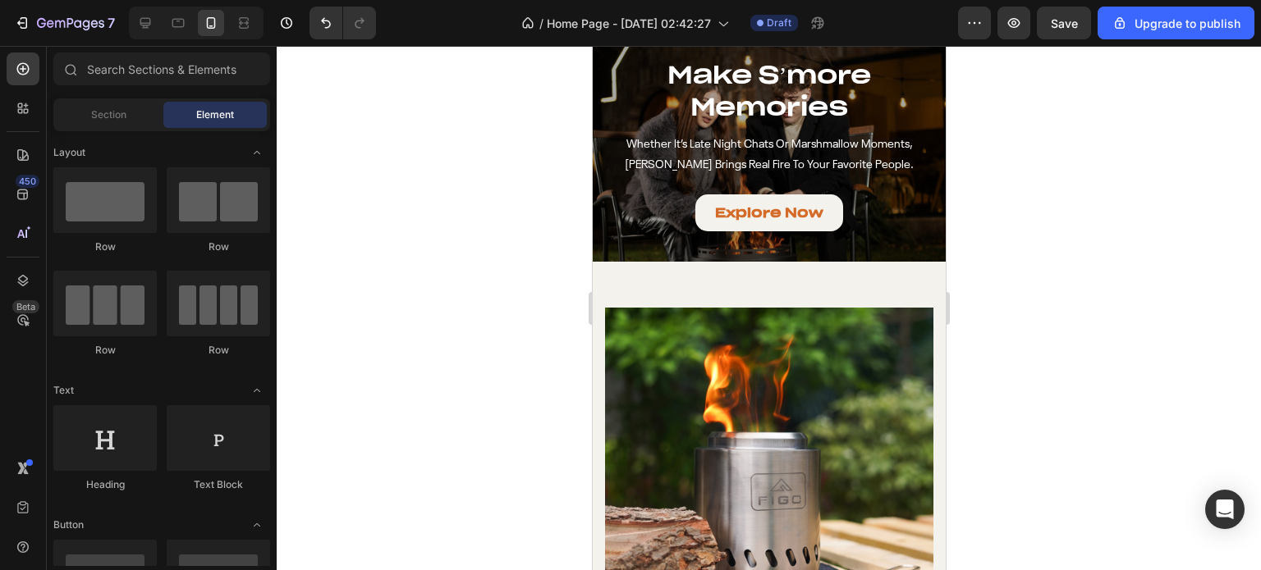
click at [499, 286] on div at bounding box center [769, 308] width 984 height 524
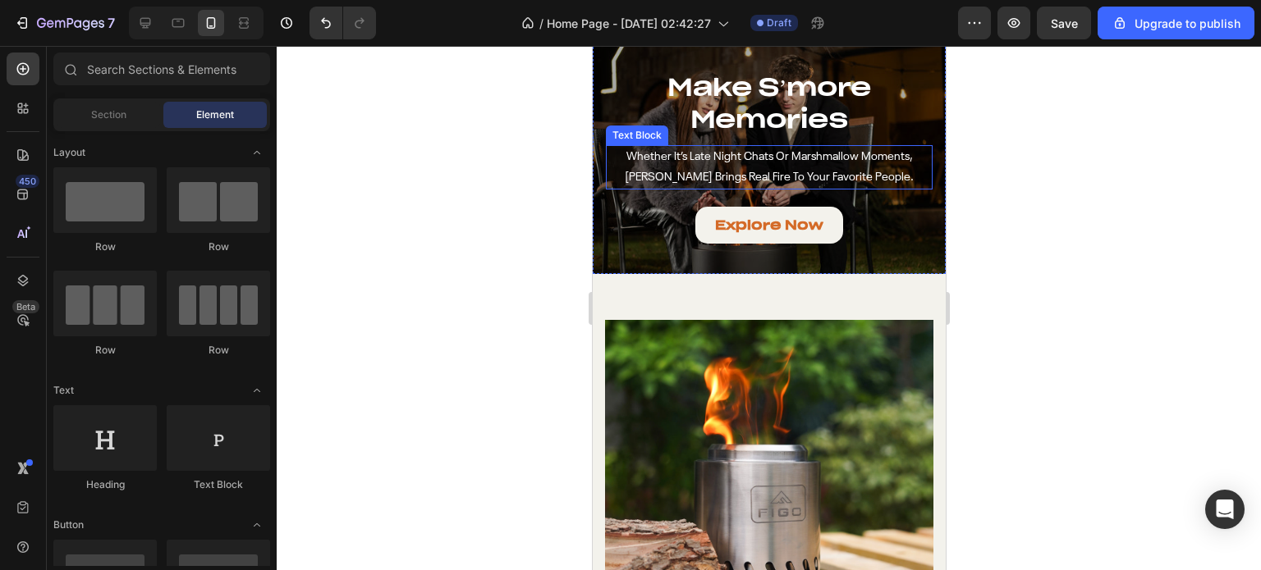
scroll to position [1641, 0]
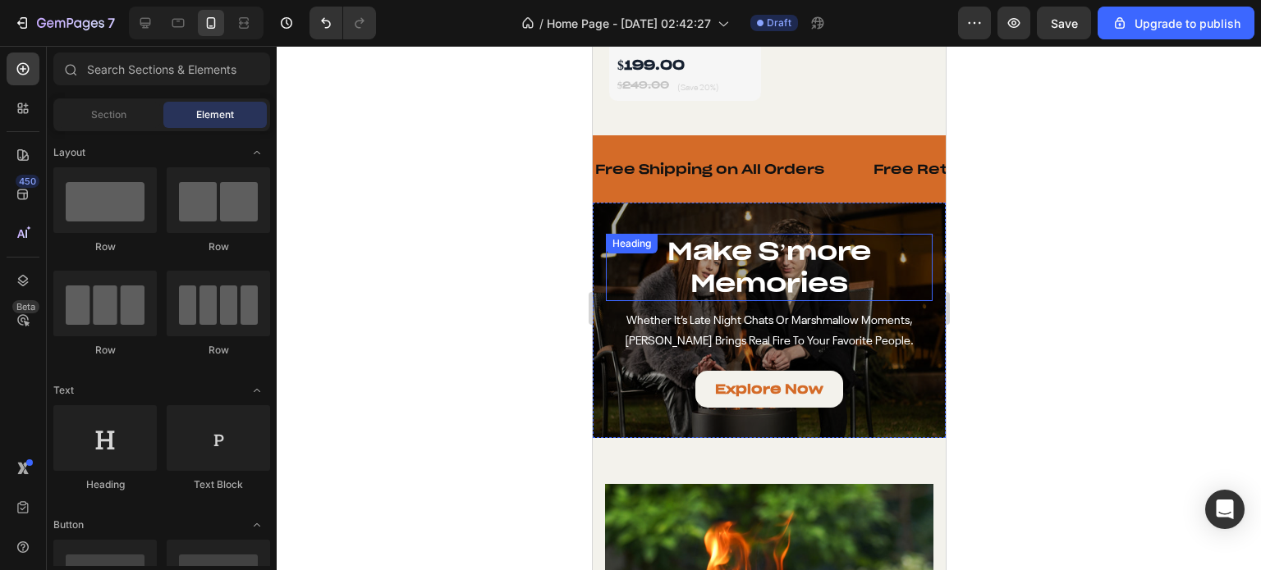
click at [747, 249] on h2 "make s’more memories" at bounding box center [768, 267] width 327 height 67
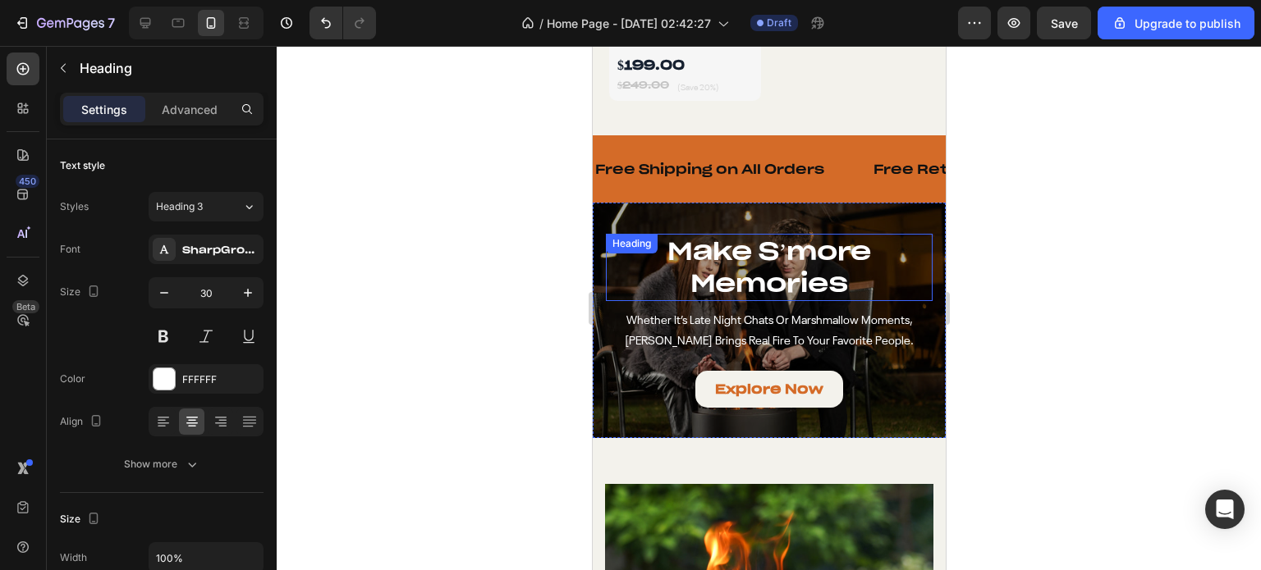
click at [747, 249] on h2 "make s’more memories" at bounding box center [768, 267] width 327 height 67
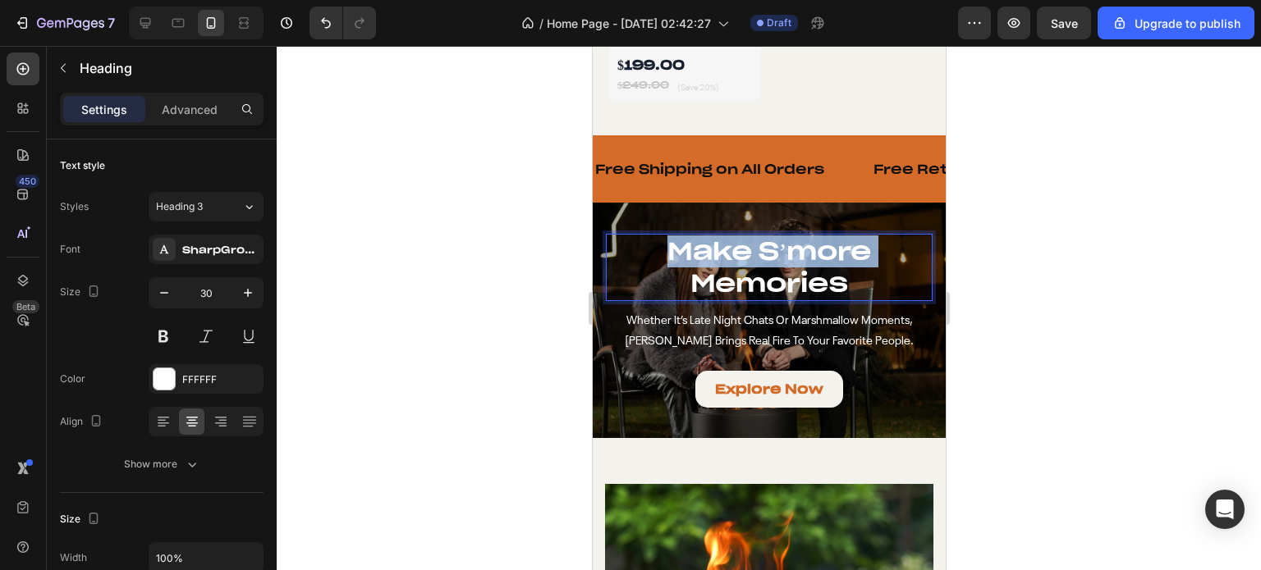
click at [747, 249] on p "make s’more memories" at bounding box center [768, 268] width 323 height 64
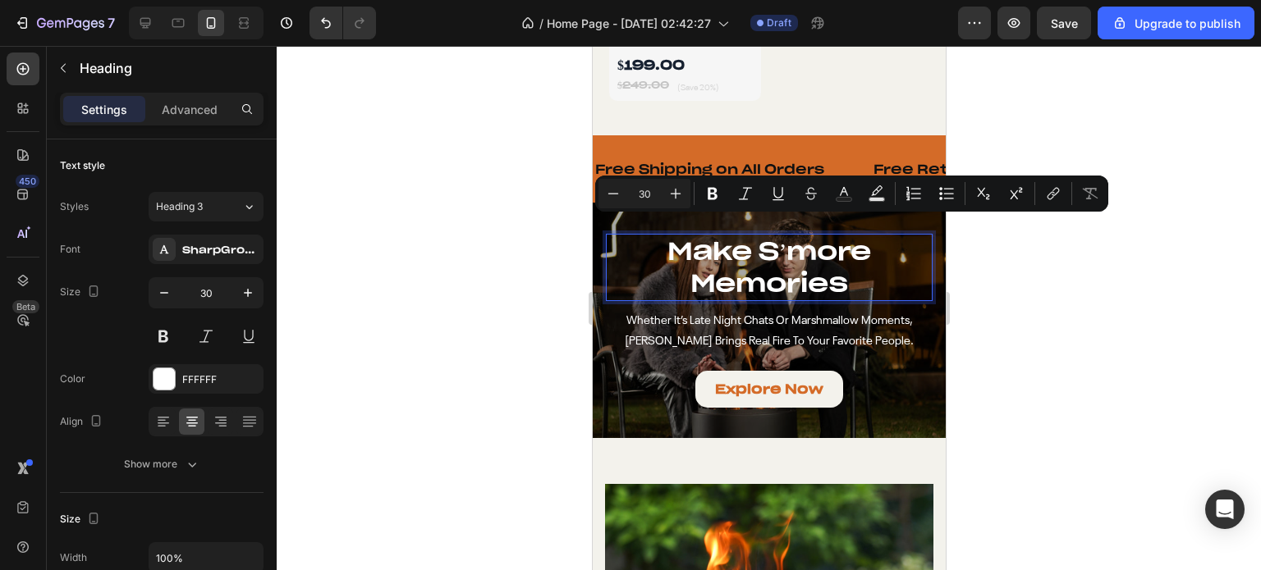
click at [778, 251] on p "make s’more memories" at bounding box center [768, 268] width 323 height 64
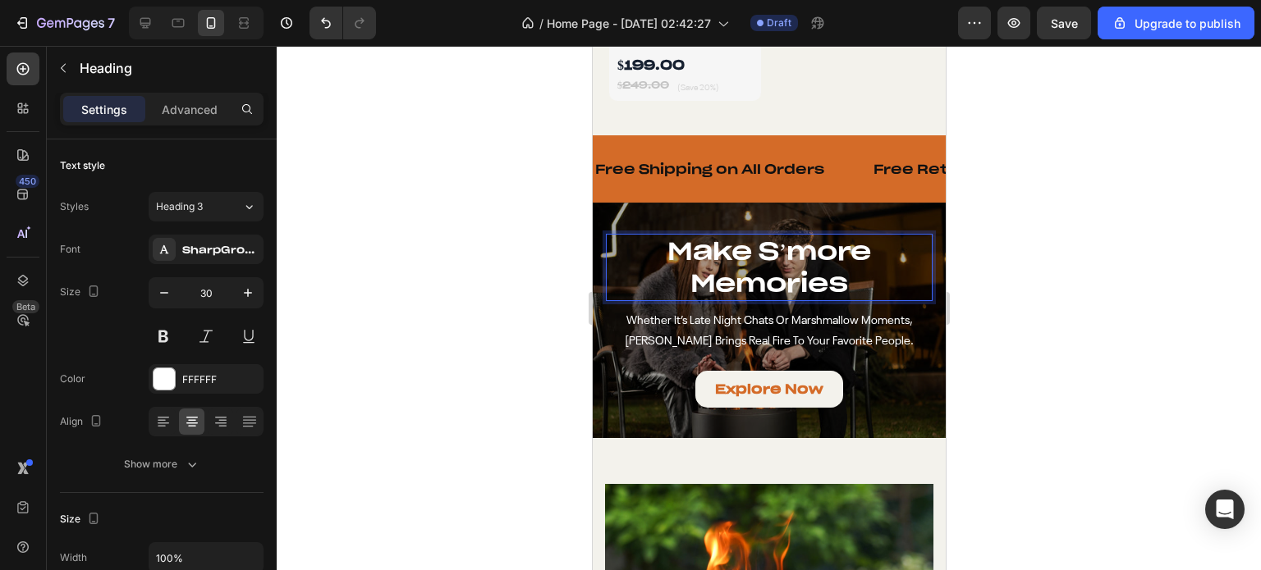
click at [778, 251] on p "make s’more memories" at bounding box center [768, 268] width 323 height 64
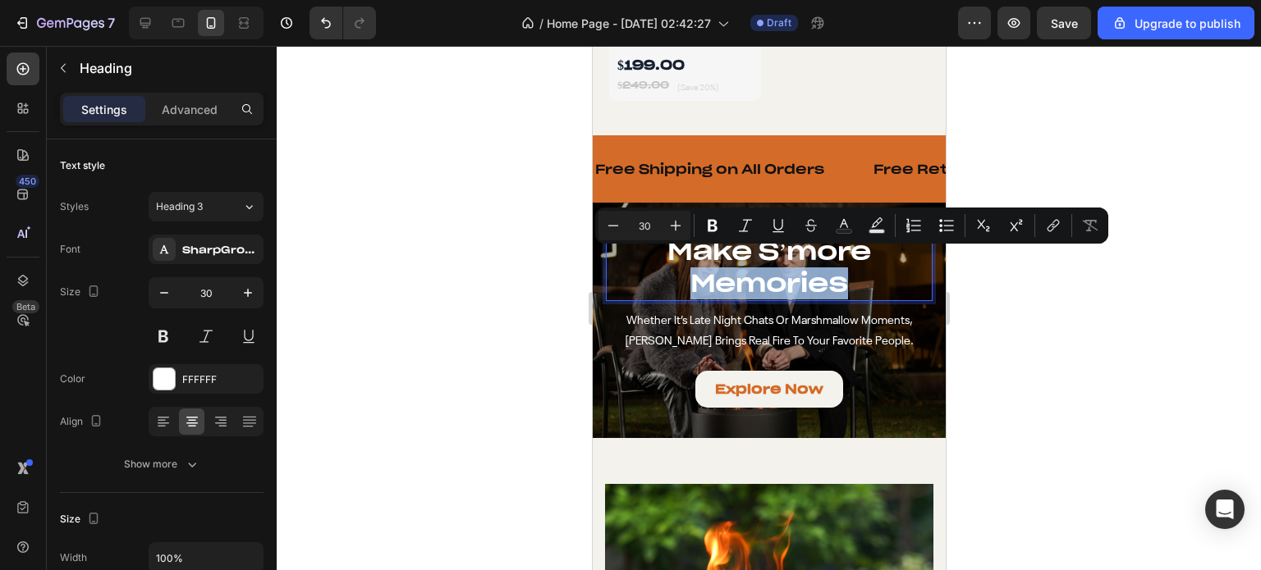
click at [804, 252] on p "make s’more memories" at bounding box center [768, 268] width 323 height 64
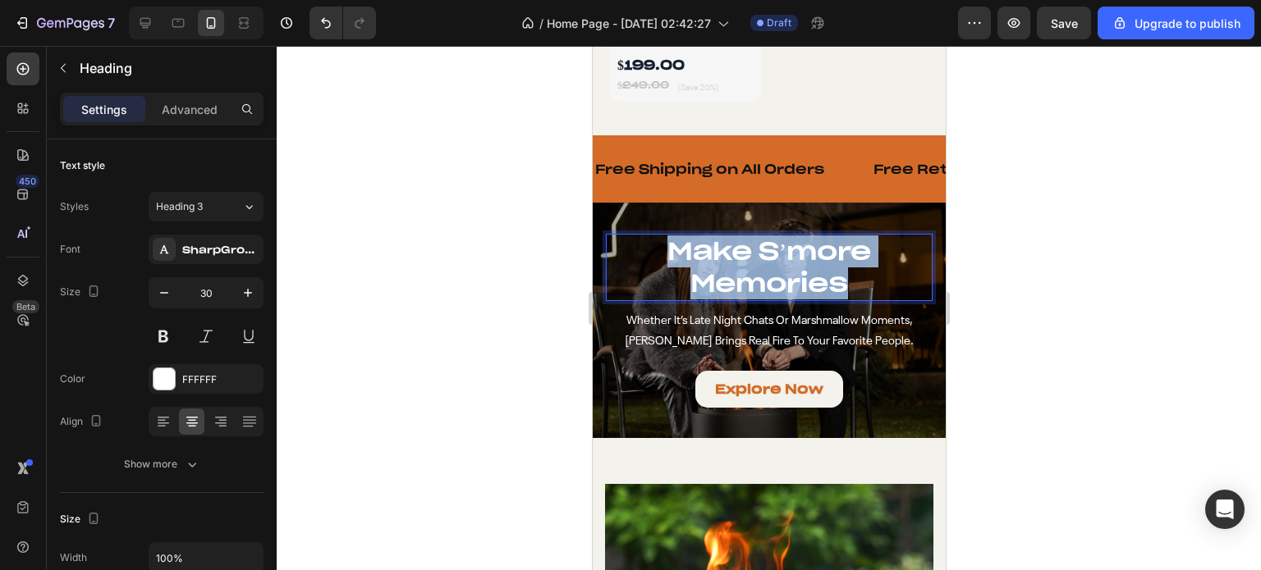
drag, startPoint x: 845, startPoint y: 265, endPoint x: 651, endPoint y: 227, distance: 197.3
click at [651, 236] on p "make s’more memories" at bounding box center [768, 268] width 323 height 64
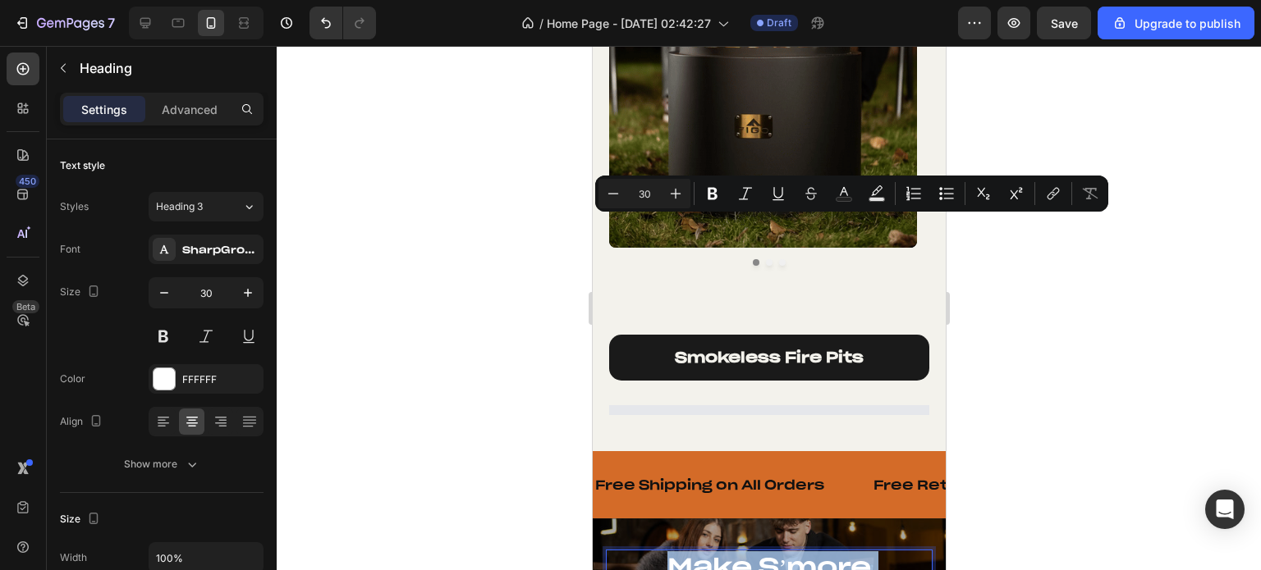
scroll to position [1100, 0]
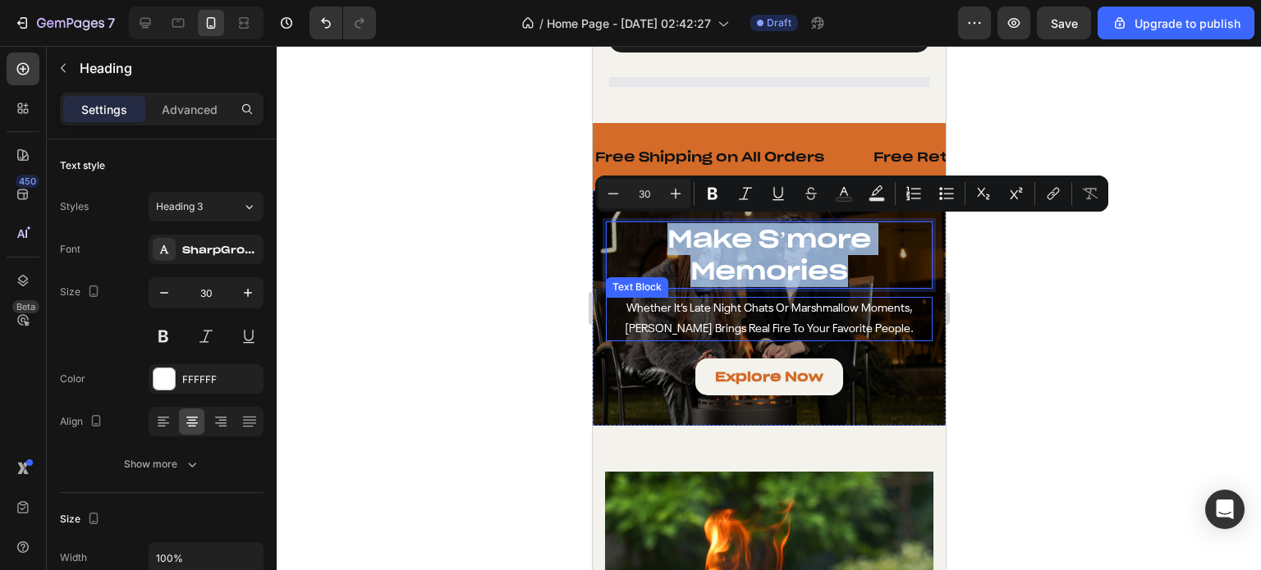
click at [743, 305] on p "whether it’s late night chats or marshmallow moments, [PERSON_NAME] brings real…" at bounding box center [768, 319] width 323 height 41
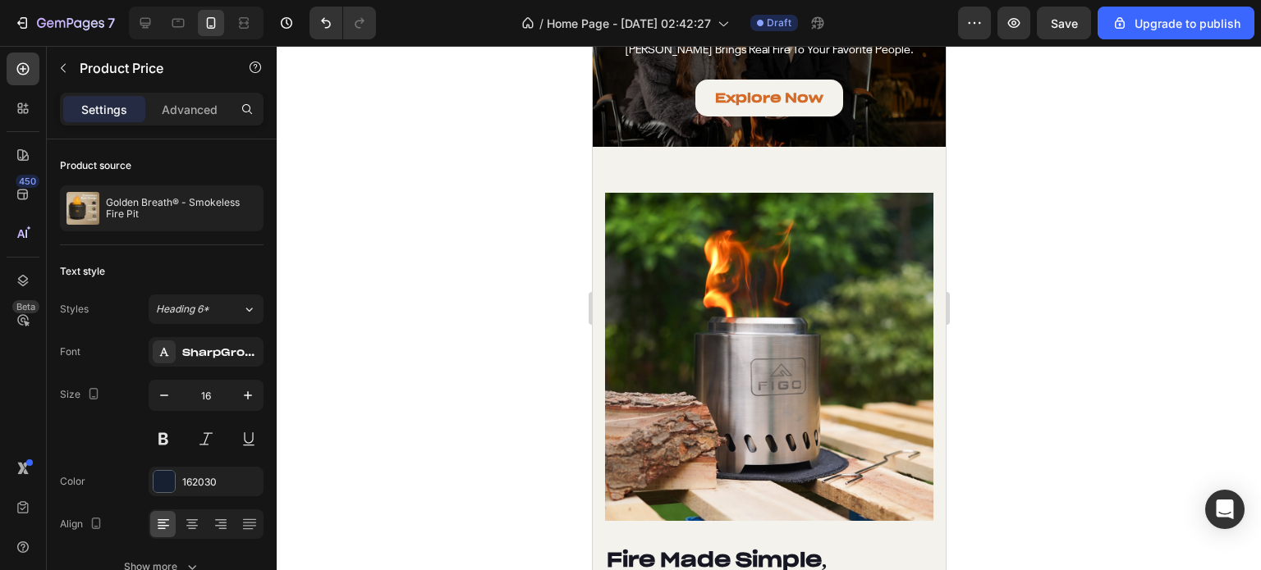
scroll to position [1674, 0]
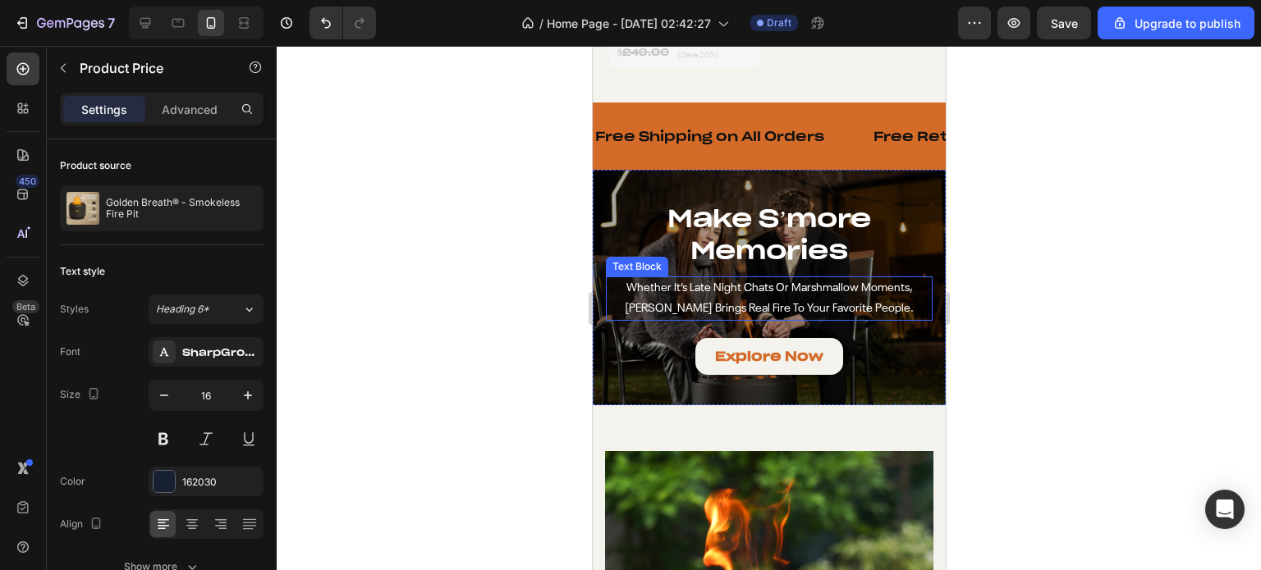
click at [749, 278] on p "whether it’s late night chats or marshmallow moments, [PERSON_NAME] brings real…" at bounding box center [768, 298] width 323 height 41
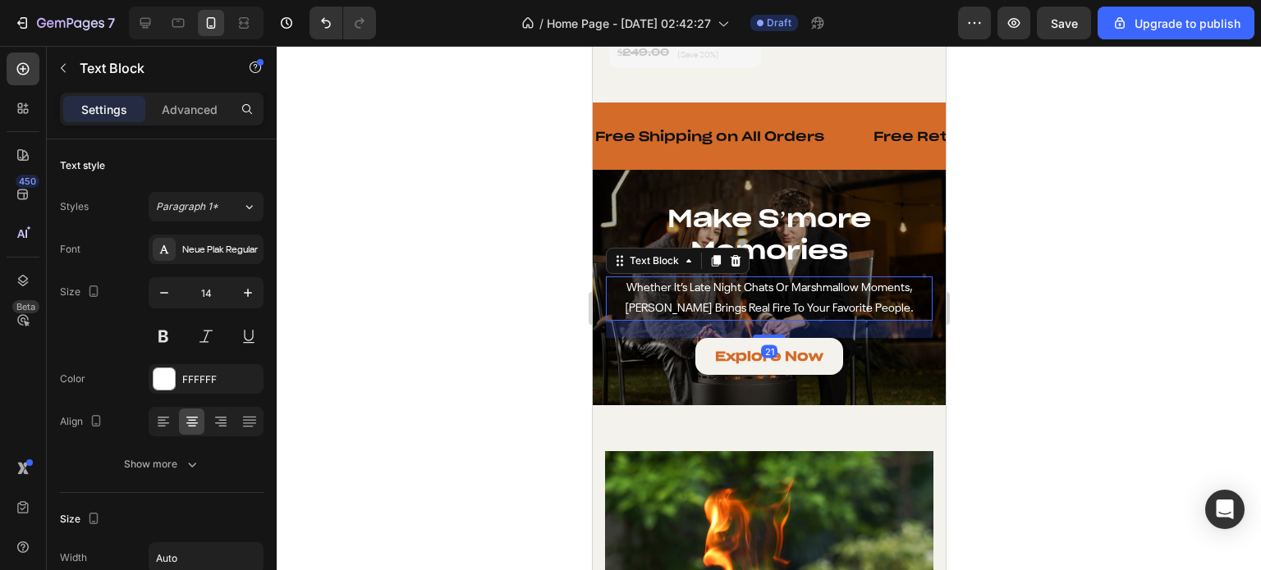
click at [750, 282] on p "whether it’s late night chats or marshmallow moments, [PERSON_NAME] brings real…" at bounding box center [768, 298] width 323 height 41
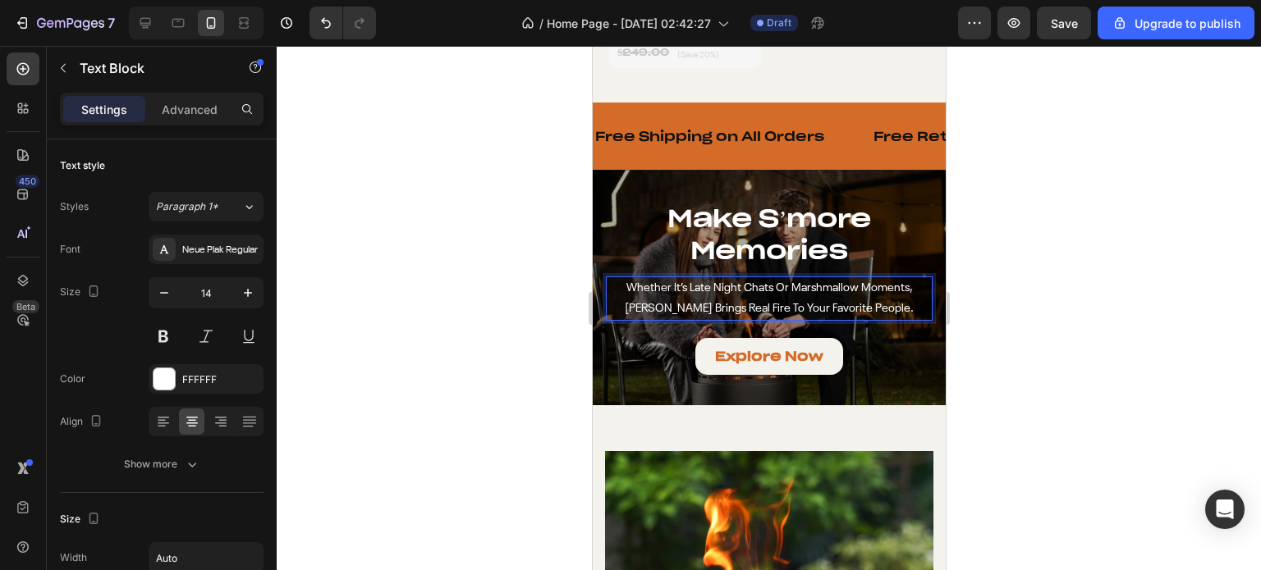
click at [750, 282] on p "whether it’s late night chats or marshmallow moments, [PERSON_NAME] brings real…" at bounding box center [768, 298] width 323 height 41
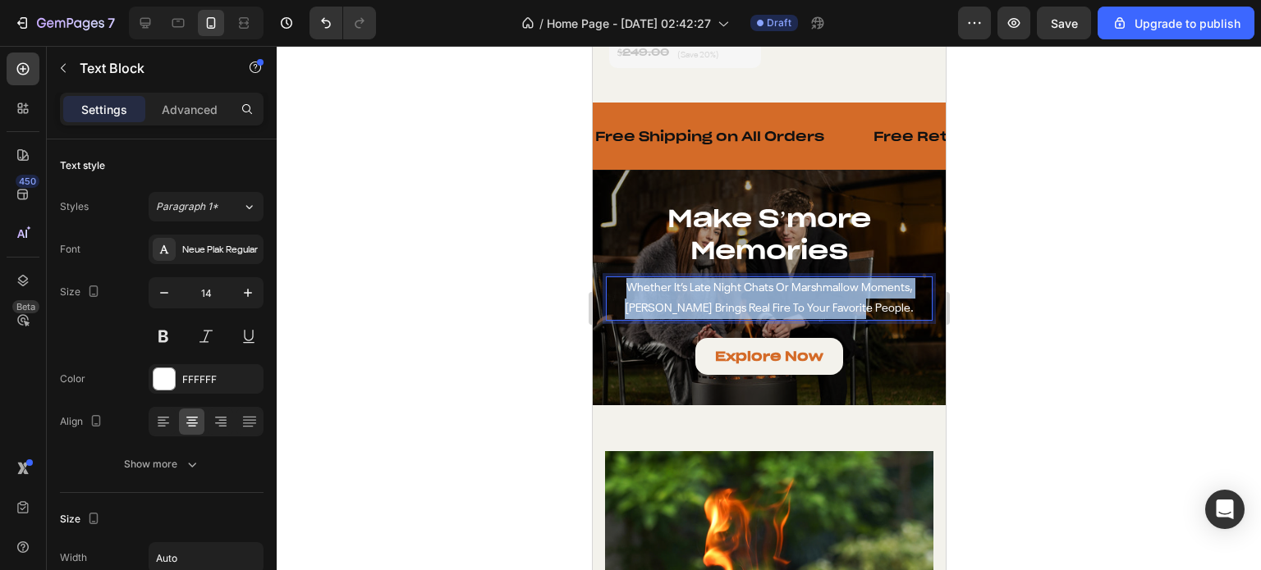
click at [750, 282] on p "whether it’s late night chats or marshmallow moments, [PERSON_NAME] brings real…" at bounding box center [768, 298] width 323 height 41
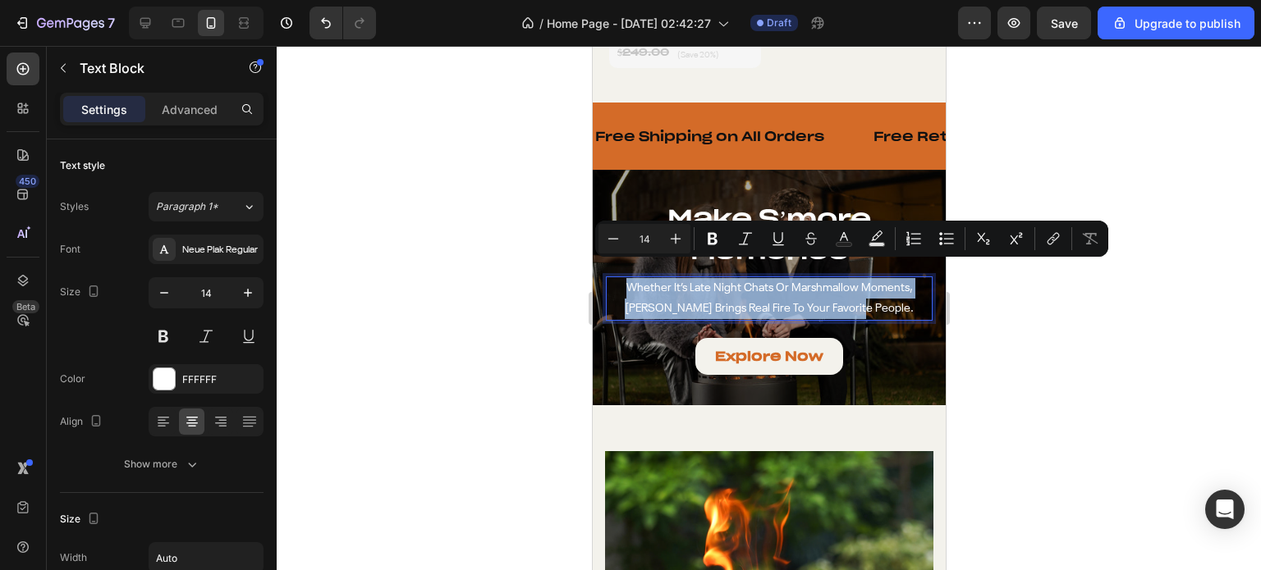
type input "11"
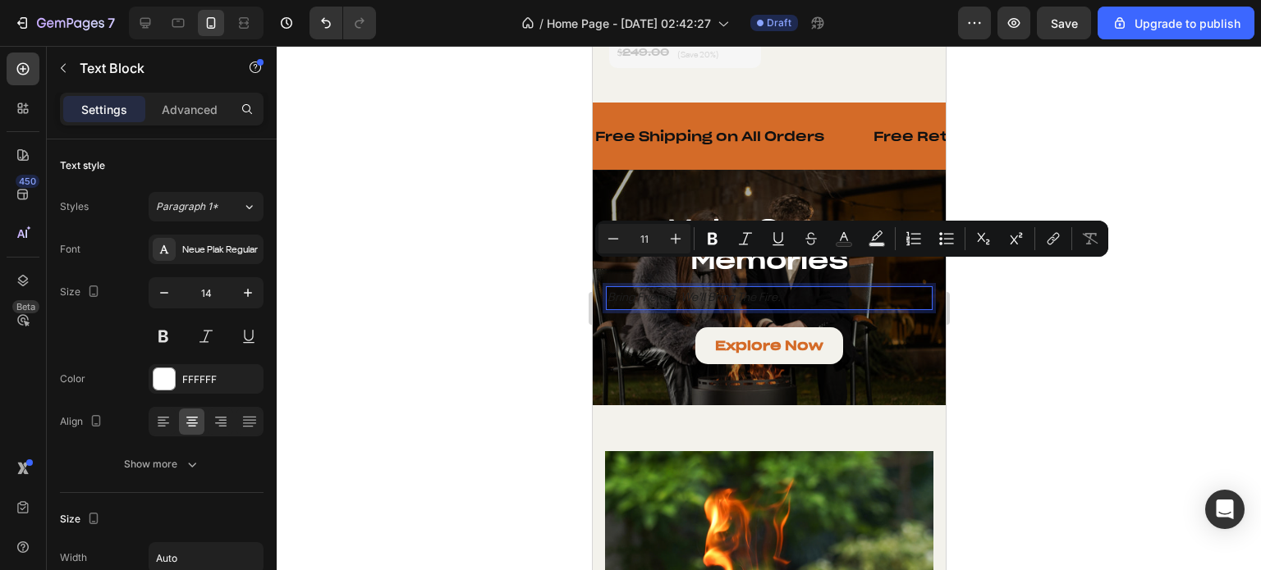
scroll to position [1684, 0]
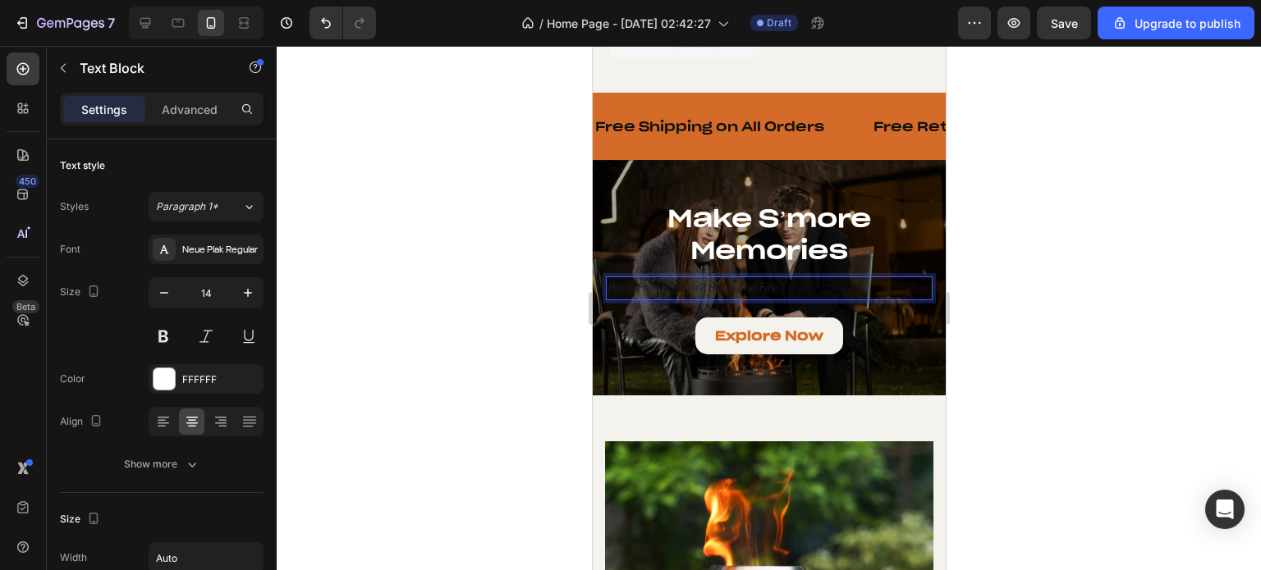
click at [751, 282] on icon "Bring Friends, We'll Bring the Fire." at bounding box center [693, 287] width 173 height 11
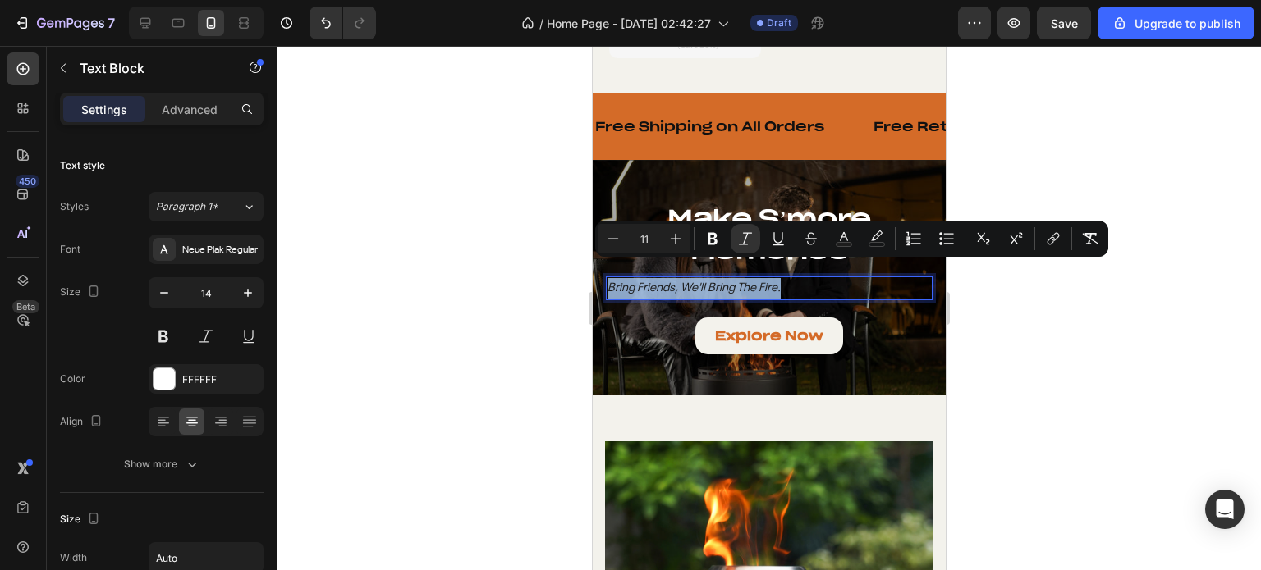
click at [751, 282] on icon "Bring Friends, We'll Bring the Fire." at bounding box center [693, 287] width 173 height 11
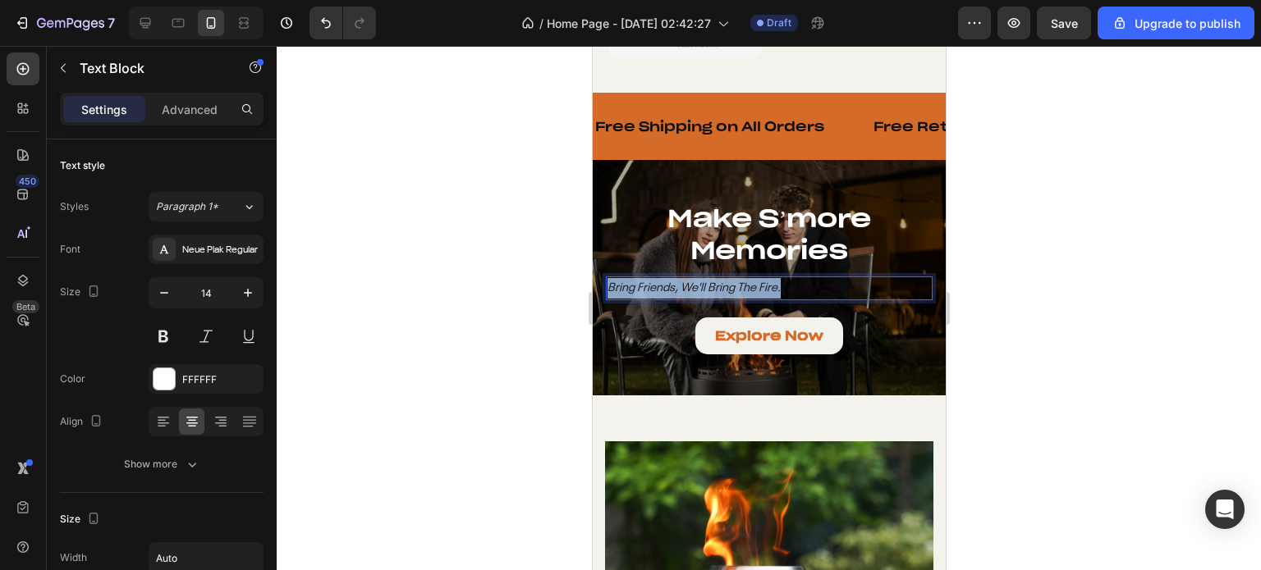
click at [751, 282] on icon "Bring Friends, We'll Bring the Fire." at bounding box center [693, 287] width 173 height 11
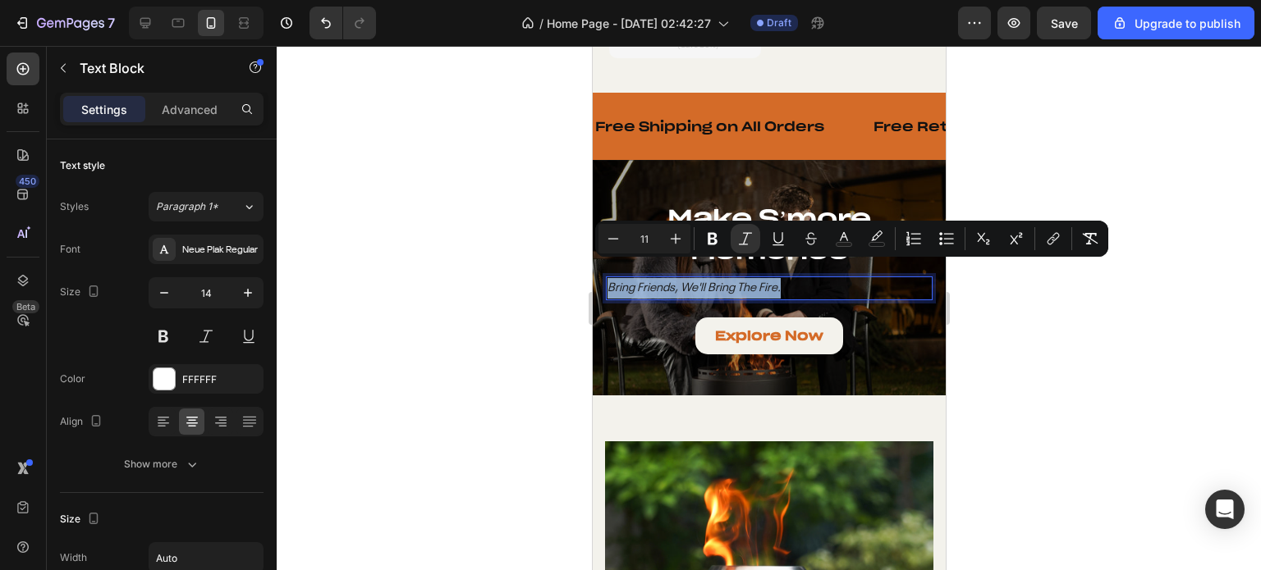
click at [751, 282] on icon "Bring Friends, We'll Bring the Fire." at bounding box center [693, 287] width 173 height 11
click at [718, 242] on icon "Editor contextual toolbar" at bounding box center [712, 239] width 16 height 16
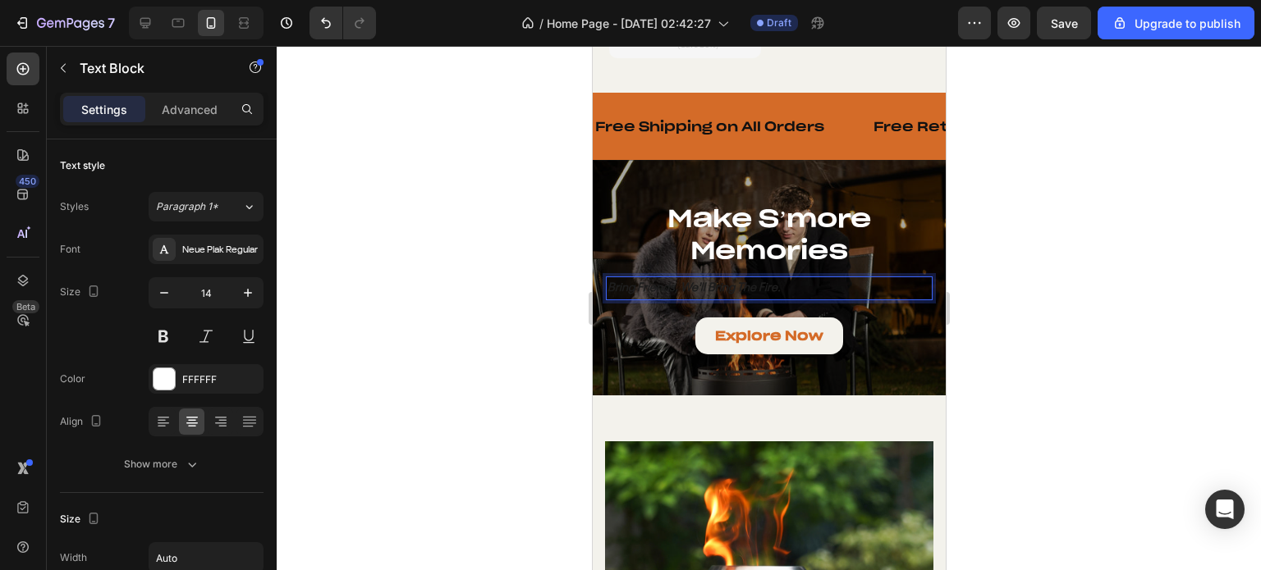
click at [712, 282] on strong "Bring Friends, We'll Bring the Fire." at bounding box center [693, 287] width 173 height 11
click at [712, 282] on icon "Bring Friends, We'll Bring the Fire." at bounding box center [693, 287] width 173 height 11
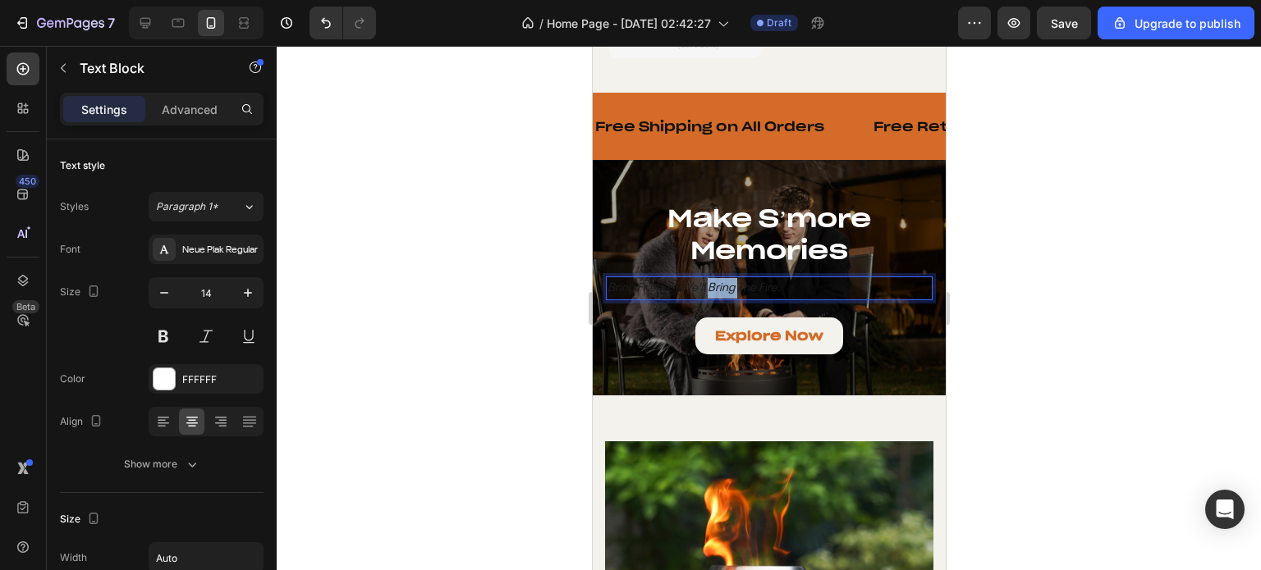
click at [712, 282] on icon "Bring Friends, We'll Bring the Fire." at bounding box center [693, 287] width 173 height 11
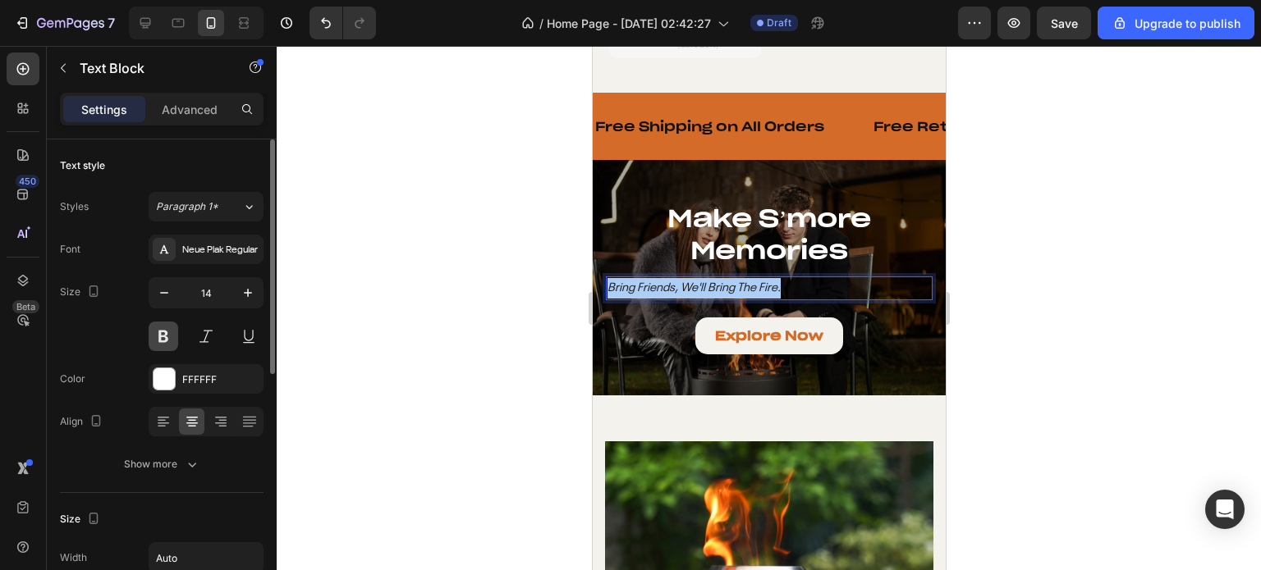
click at [172, 344] on button at bounding box center [164, 337] width 30 height 30
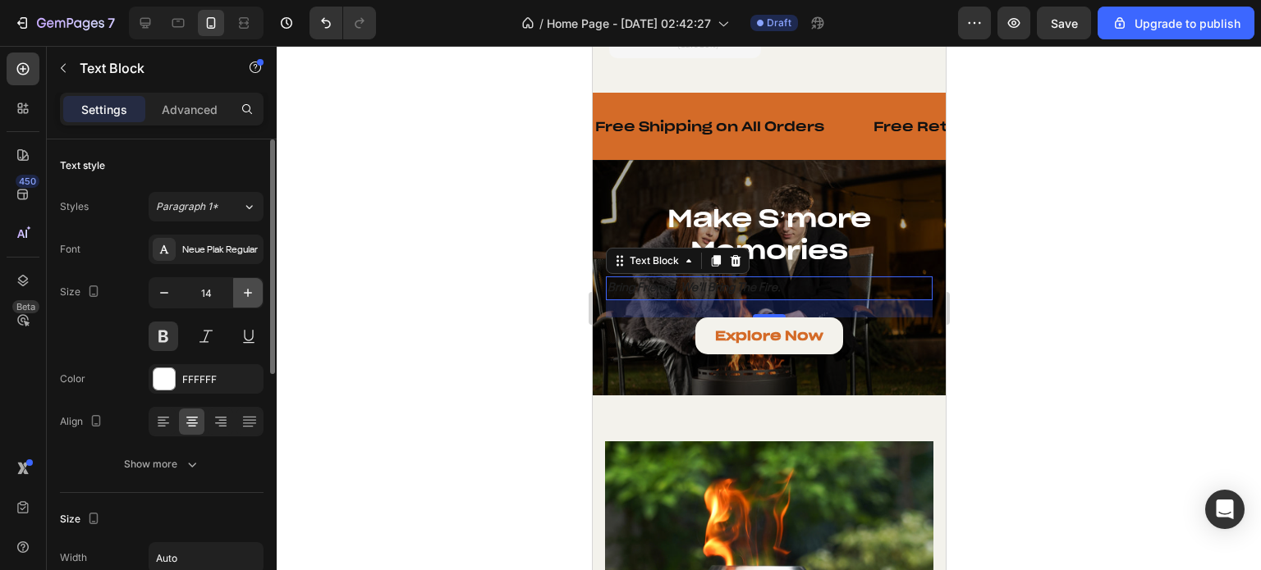
click at [245, 298] on icon "button" at bounding box center [248, 293] width 16 height 16
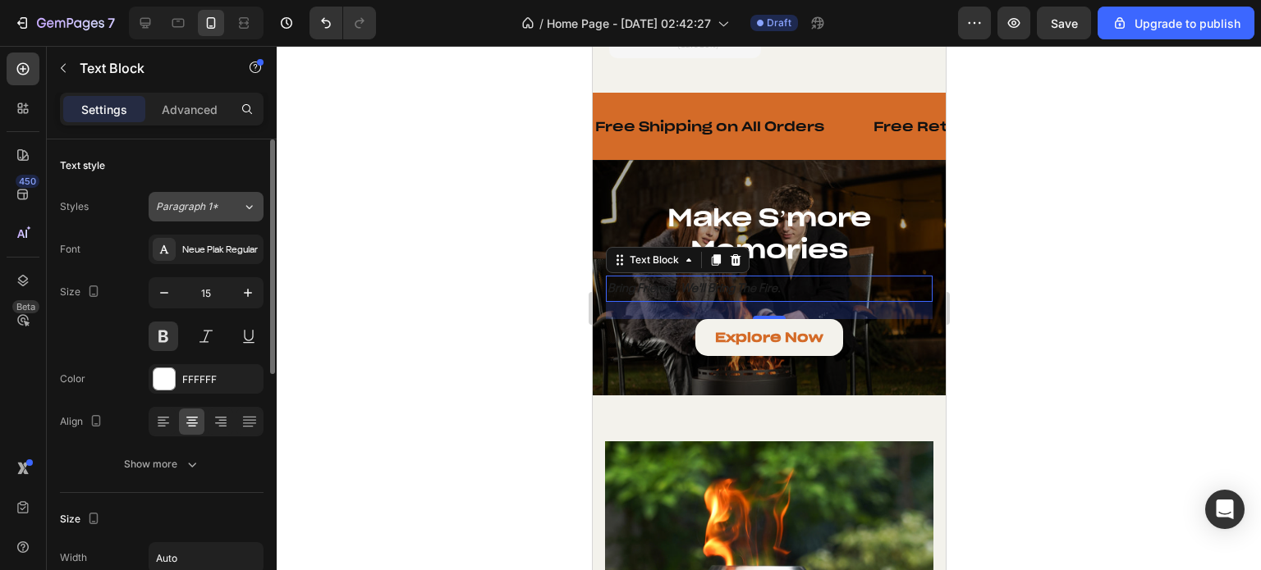
click at [188, 215] on button "Paragraph 1*" at bounding box center [206, 207] width 115 height 30
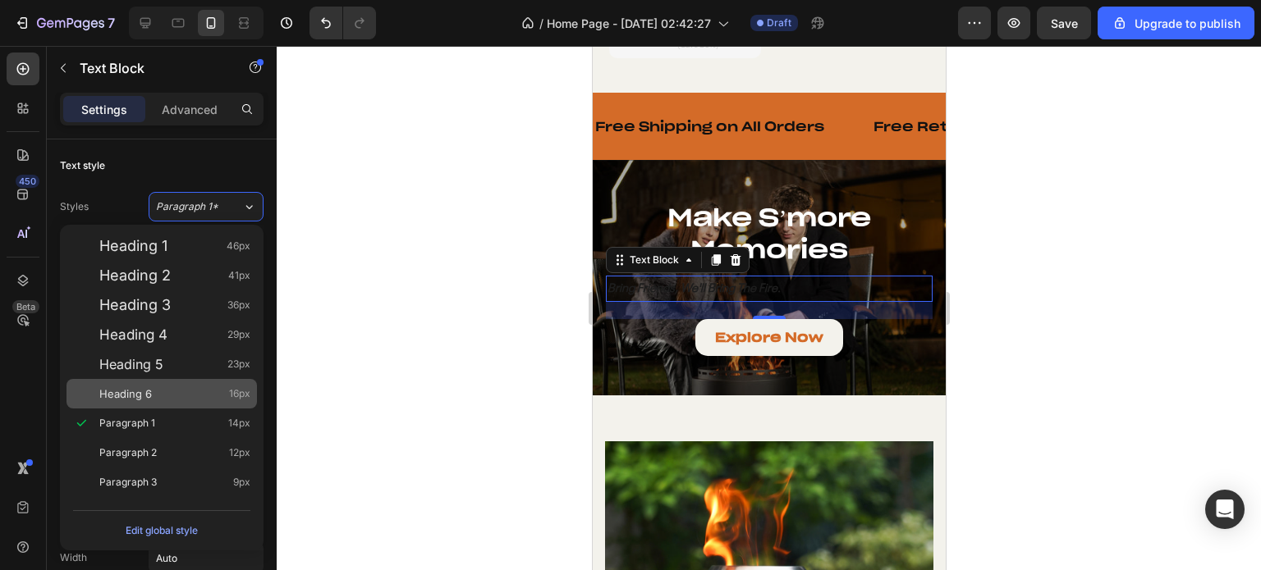
click at [165, 383] on div "Heading 6 16px" at bounding box center [161, 394] width 190 height 30
type input "16"
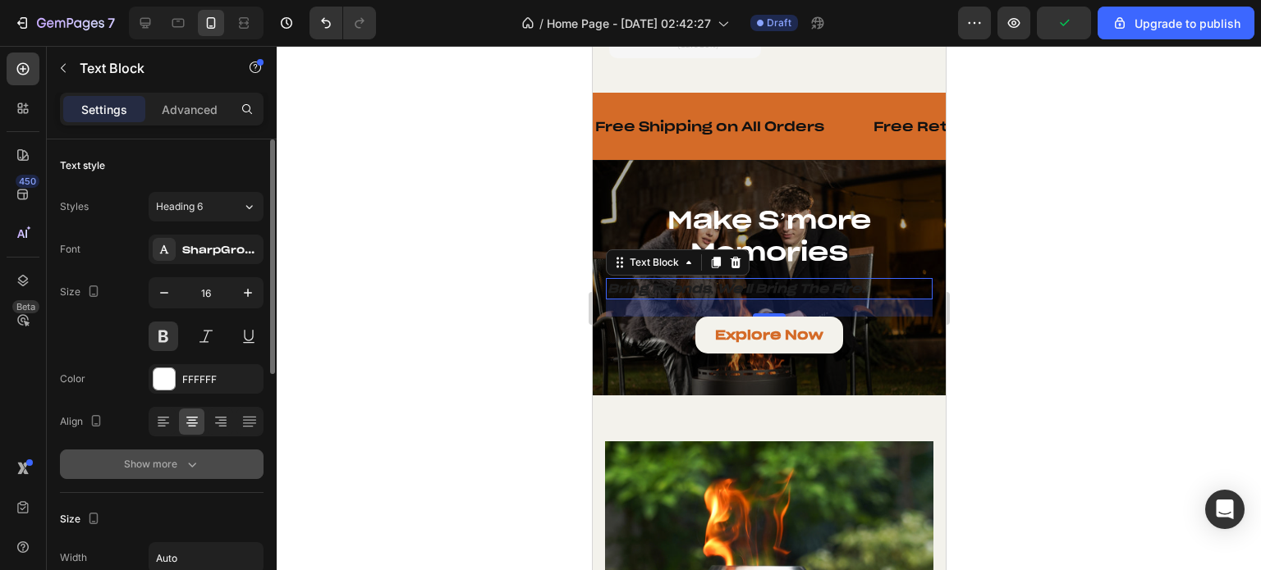
click at [180, 456] on div "Show more" at bounding box center [162, 464] width 76 height 16
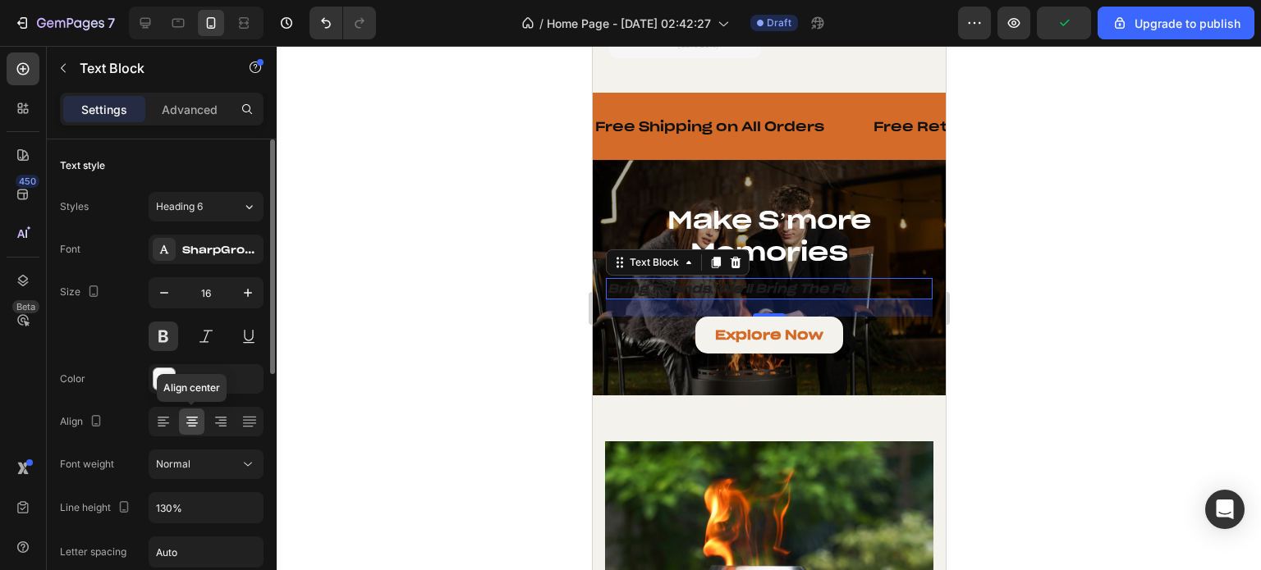
click at [195, 423] on icon at bounding box center [191, 424] width 11 height 2
click at [221, 423] on icon at bounding box center [220, 424] width 11 height 2
click at [187, 423] on icon at bounding box center [191, 424] width 11 height 2
click at [162, 423] on icon at bounding box center [163, 424] width 11 height 2
click at [198, 421] on icon at bounding box center [192, 422] width 16 height 16
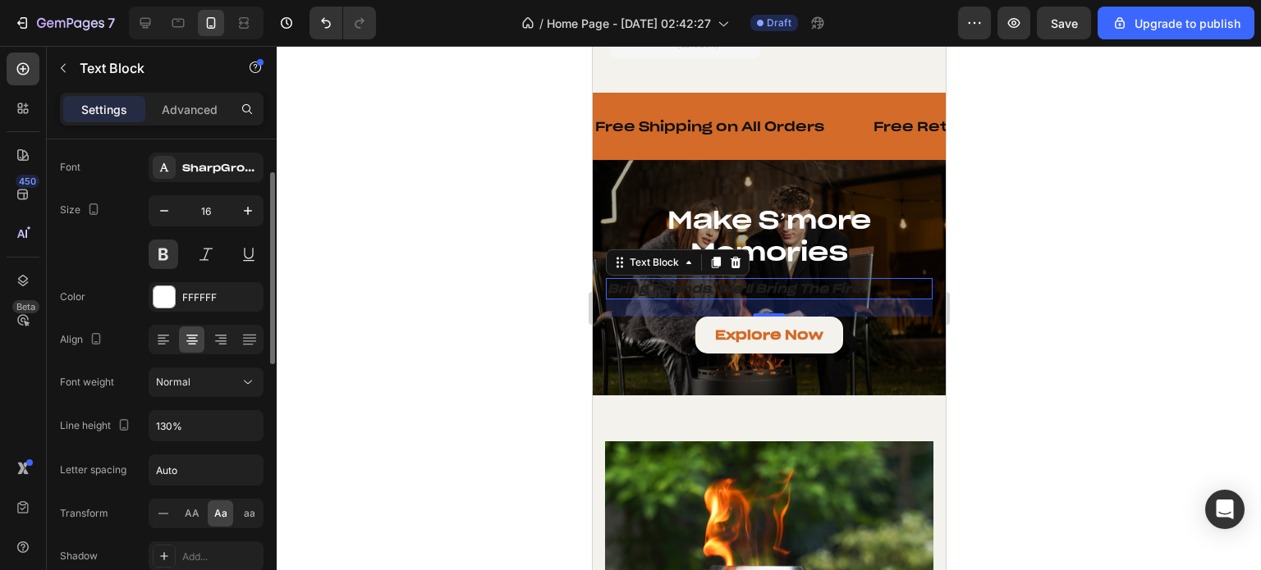
scroll to position [0, 0]
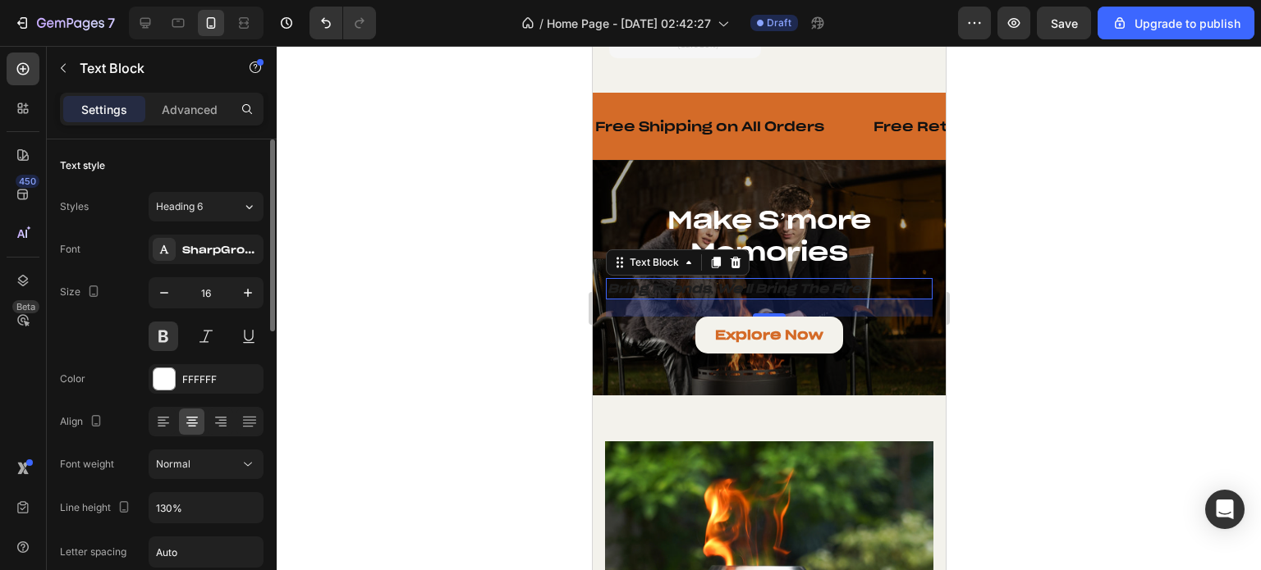
click at [128, 331] on div "Size 16" at bounding box center [162, 314] width 204 height 74
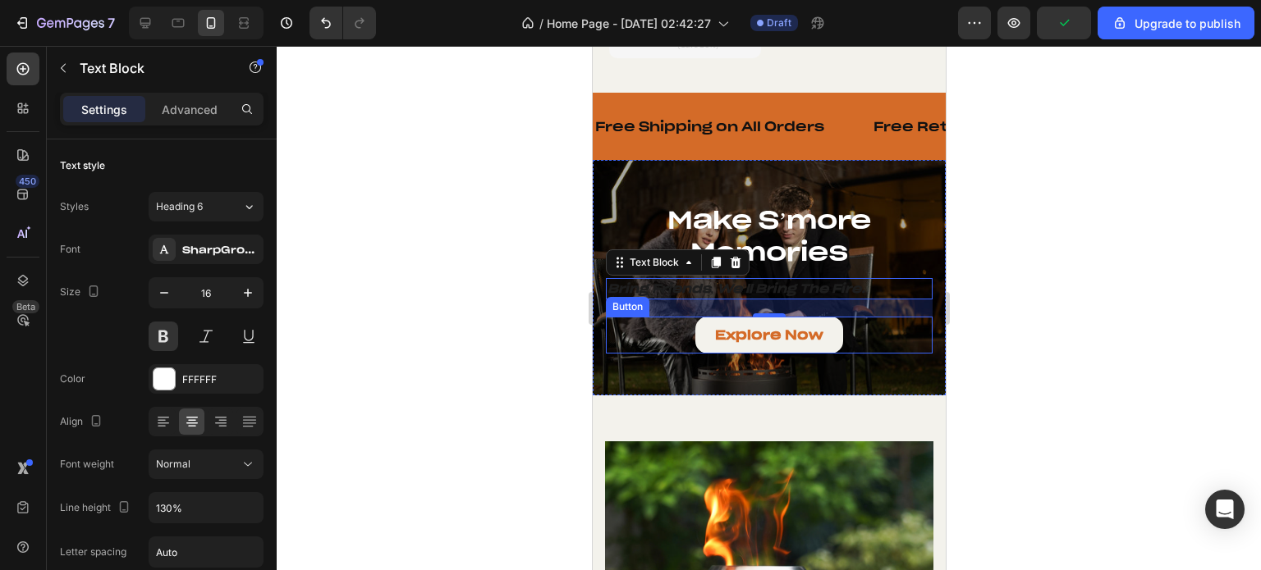
click at [641, 317] on div "Explore Now Button" at bounding box center [768, 335] width 327 height 37
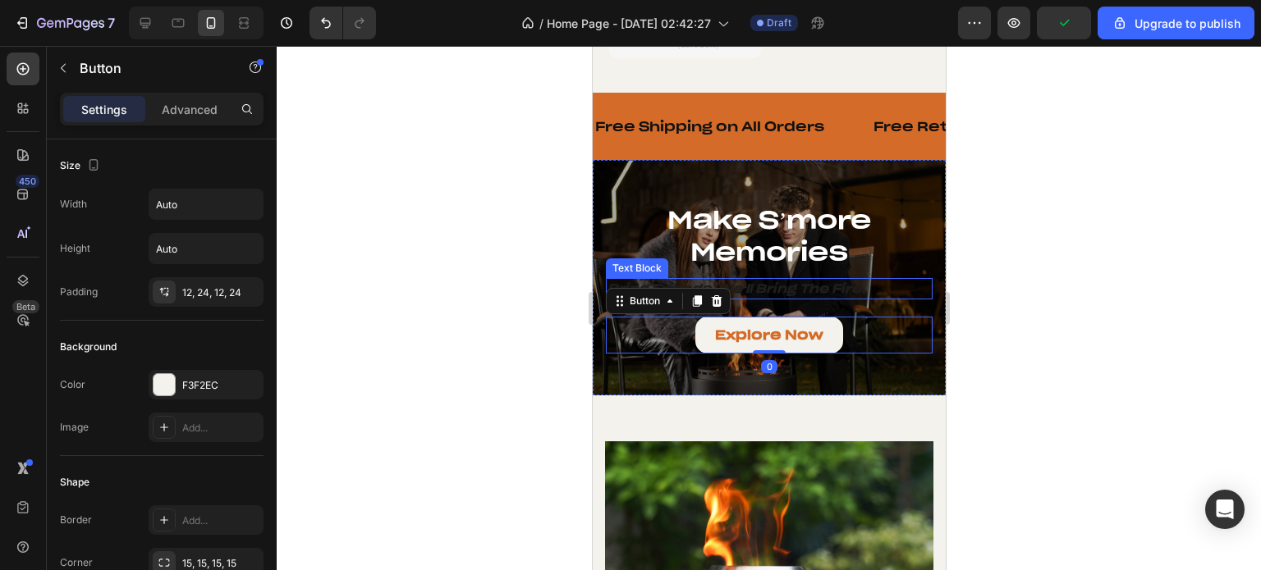
click at [799, 281] on icon "Bring Friends, We'll Bring the Fire." at bounding box center [736, 289] width 258 height 16
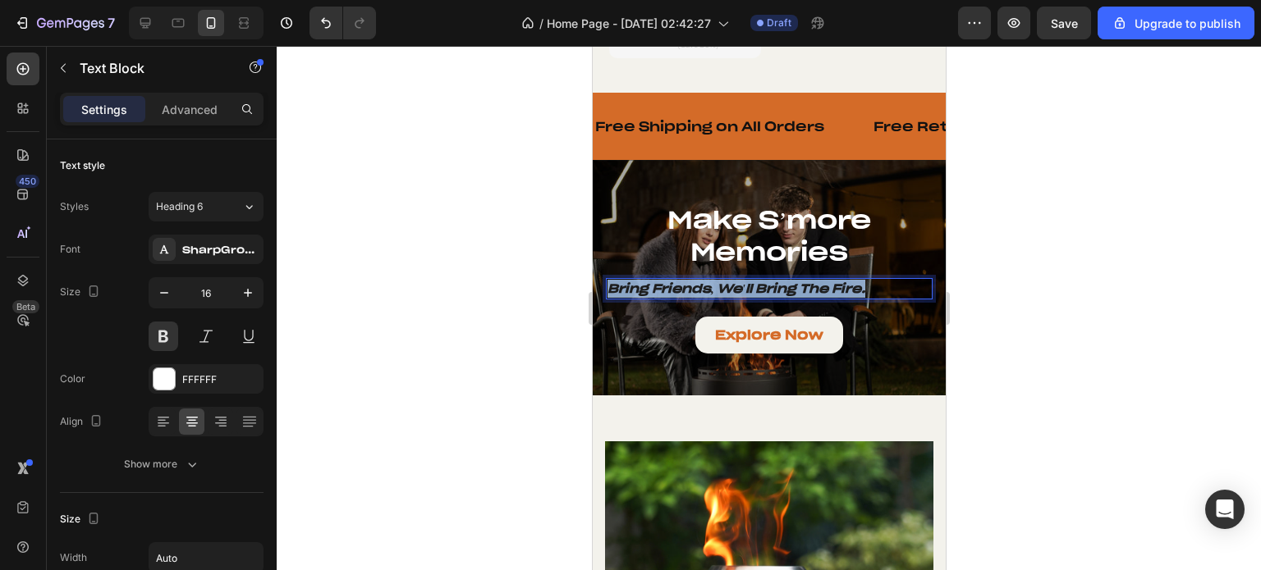
click at [689, 281] on icon "Bring Friends, We'll Bring the Fire." at bounding box center [736, 289] width 258 height 16
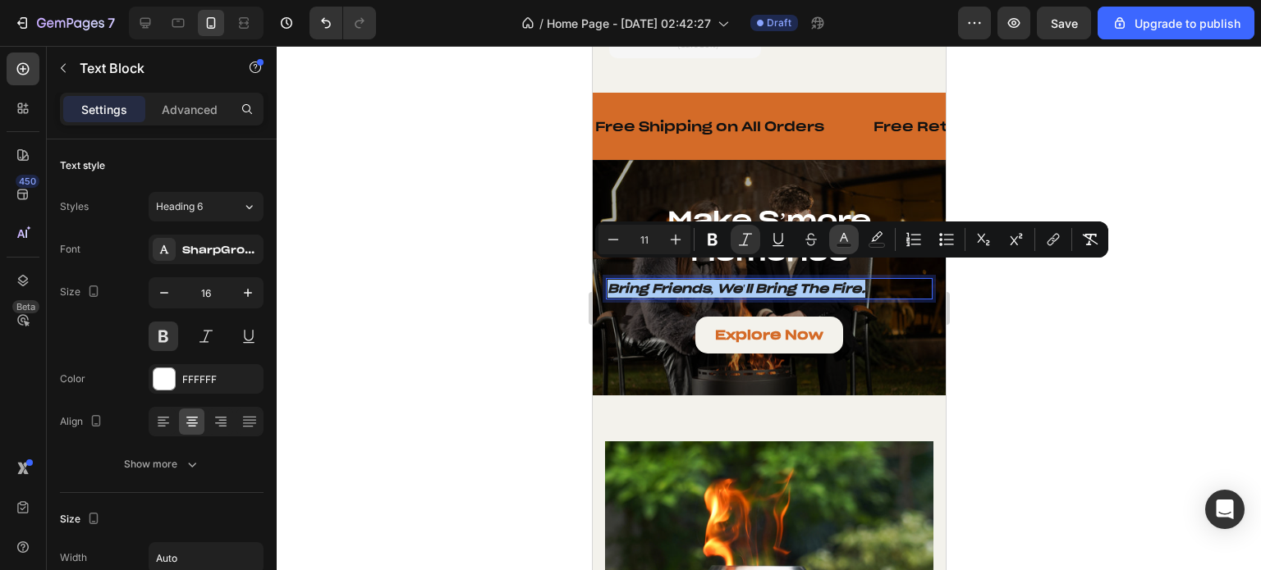
click at [847, 244] on rect "Editor contextual toolbar" at bounding box center [844, 246] width 16 height 4
type input "1D1D1D"
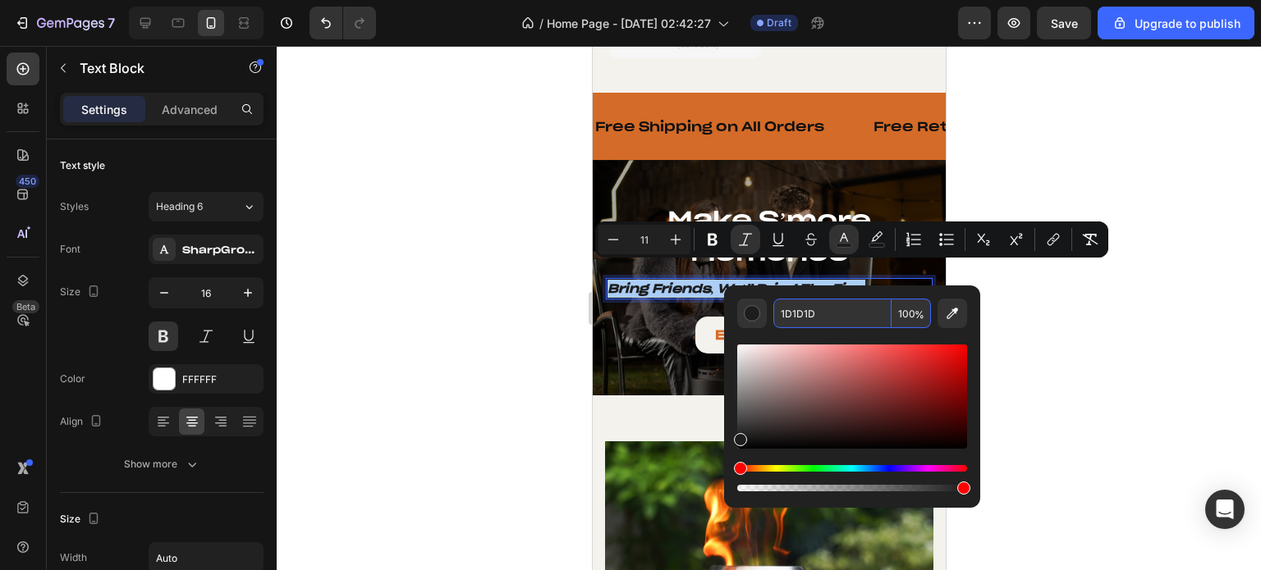
click at [804, 308] on input "1D1D1D" at bounding box center [832, 314] width 118 height 30
paste input "Bring Friends, We'll Bring the Fire."
type input "1D1D1D"
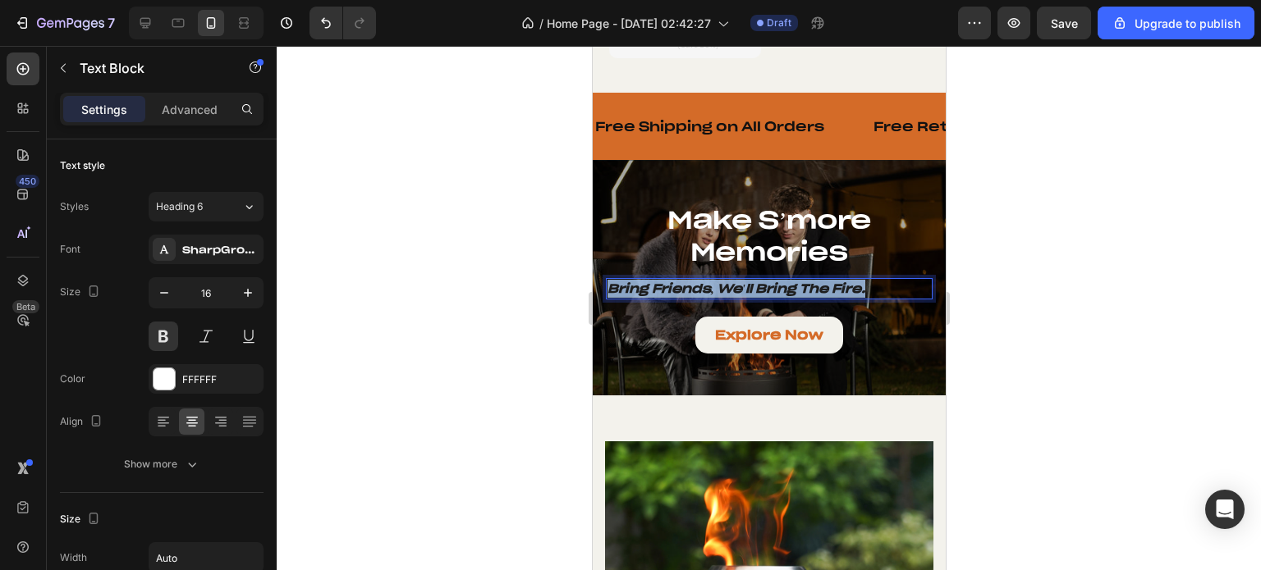
click at [815, 281] on icon "Bring Friends, We'll Bring the Fire." at bounding box center [736, 289] width 258 height 16
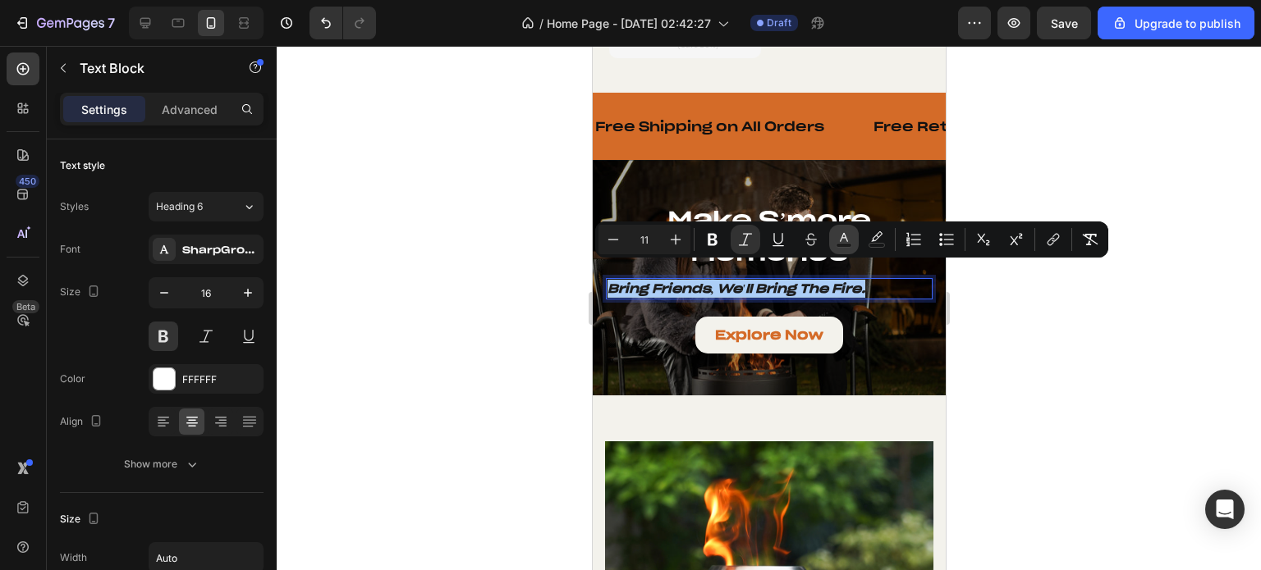
click at [853, 236] on button "color" at bounding box center [844, 240] width 30 height 30
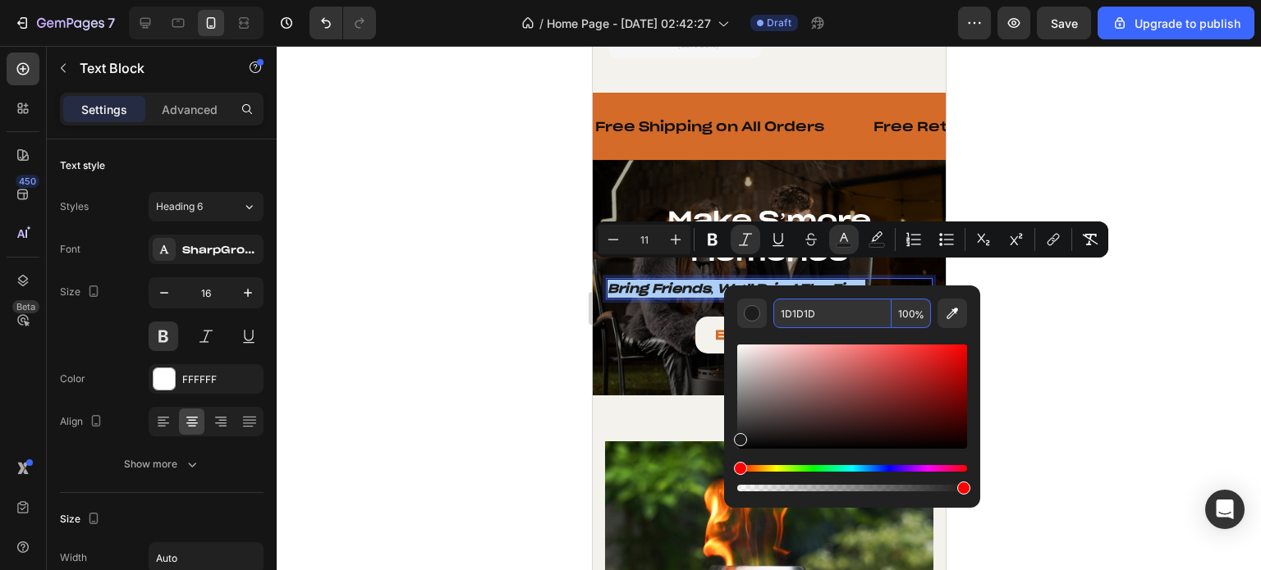
click at [822, 311] on input "1D1D1D" at bounding box center [832, 314] width 118 height 30
paste input "f3f2ec"
type input "F3F2EC"
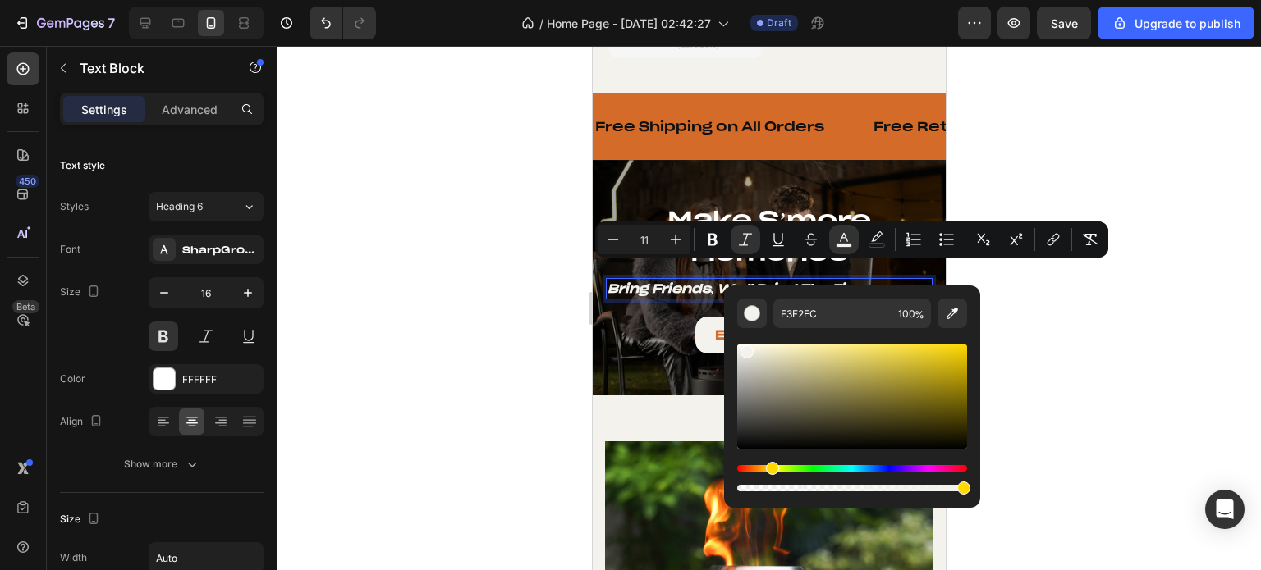
click at [817, 333] on div "Editor contextual toolbar" at bounding box center [852, 411] width 230 height 167
click at [1114, 286] on div at bounding box center [769, 308] width 984 height 524
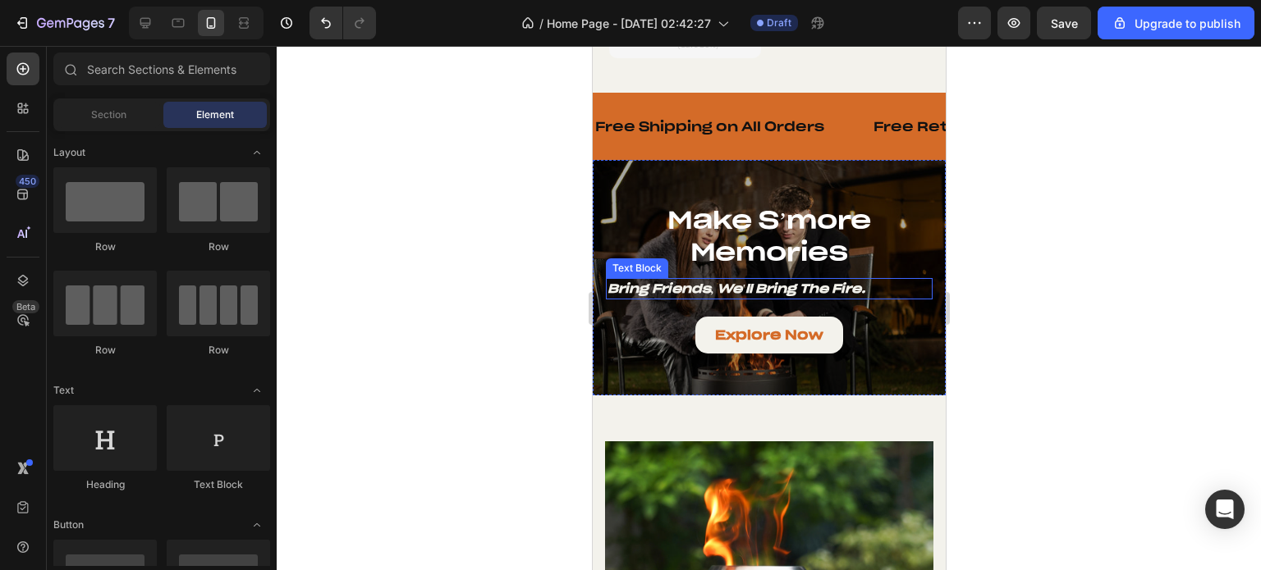
click at [877, 278] on div "Bring Friends, We'll Bring the Fire." at bounding box center [768, 288] width 327 height 21
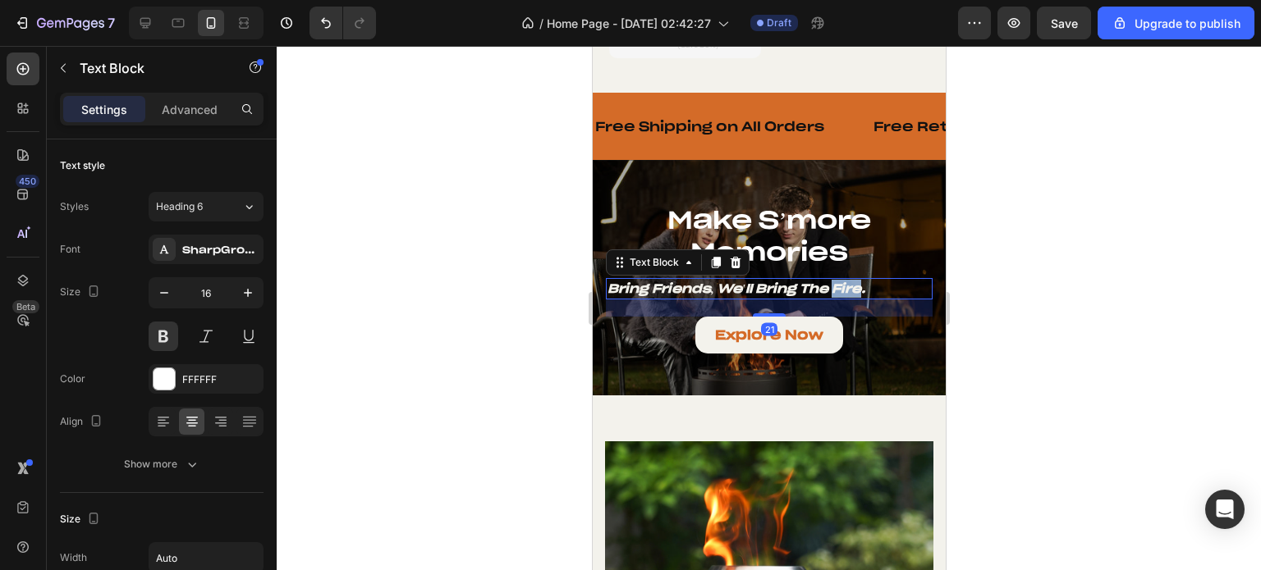
click at [843, 281] on icon "Bring Friends, We'll Bring the Fire." at bounding box center [736, 289] width 258 height 16
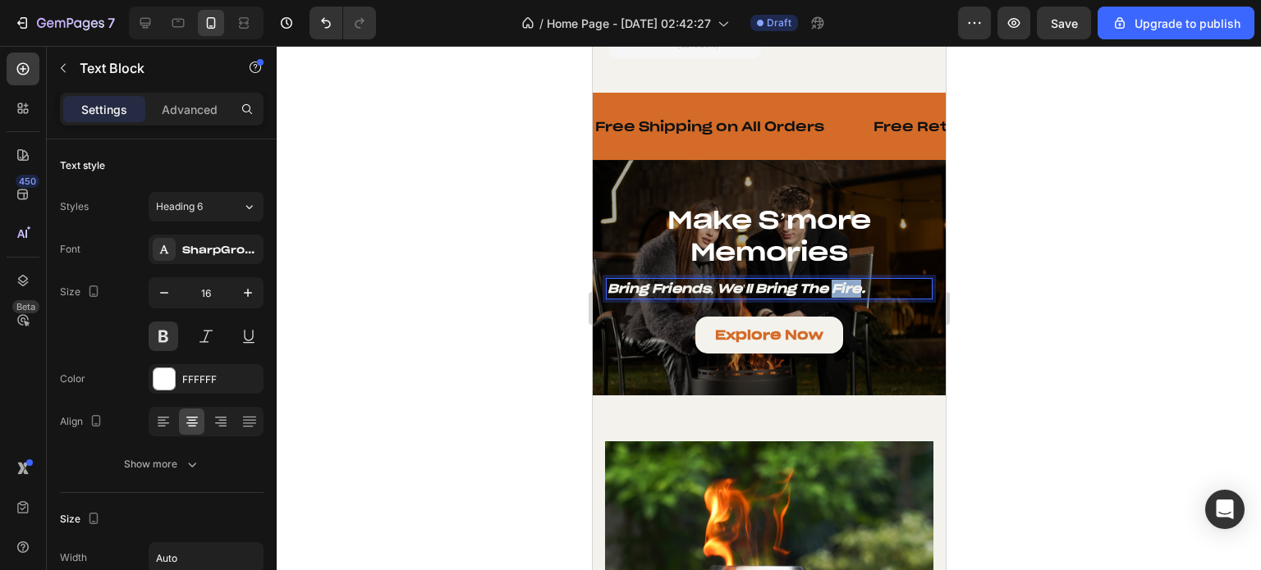
click at [843, 281] on icon "Bring Friends, We'll Bring the Fire." at bounding box center [736, 289] width 258 height 16
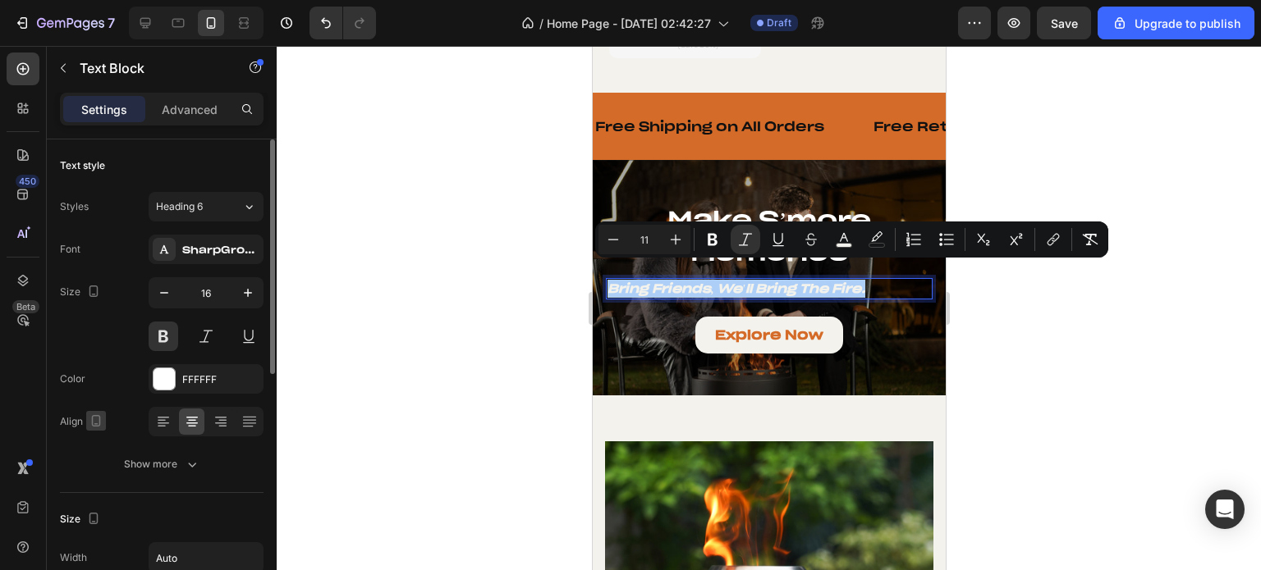
click at [88, 426] on icon "button" at bounding box center [96, 421] width 16 height 16
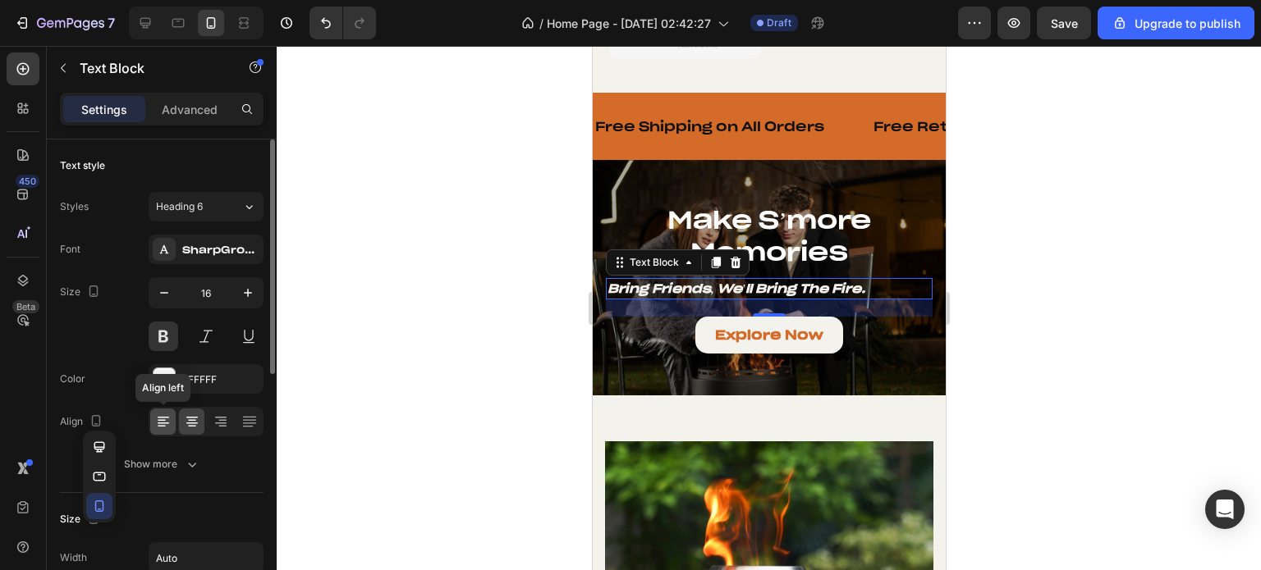
click at [169, 422] on icon at bounding box center [163, 422] width 16 height 16
click at [218, 420] on icon at bounding box center [221, 422] width 16 height 16
click at [197, 420] on icon at bounding box center [192, 422] width 16 height 16
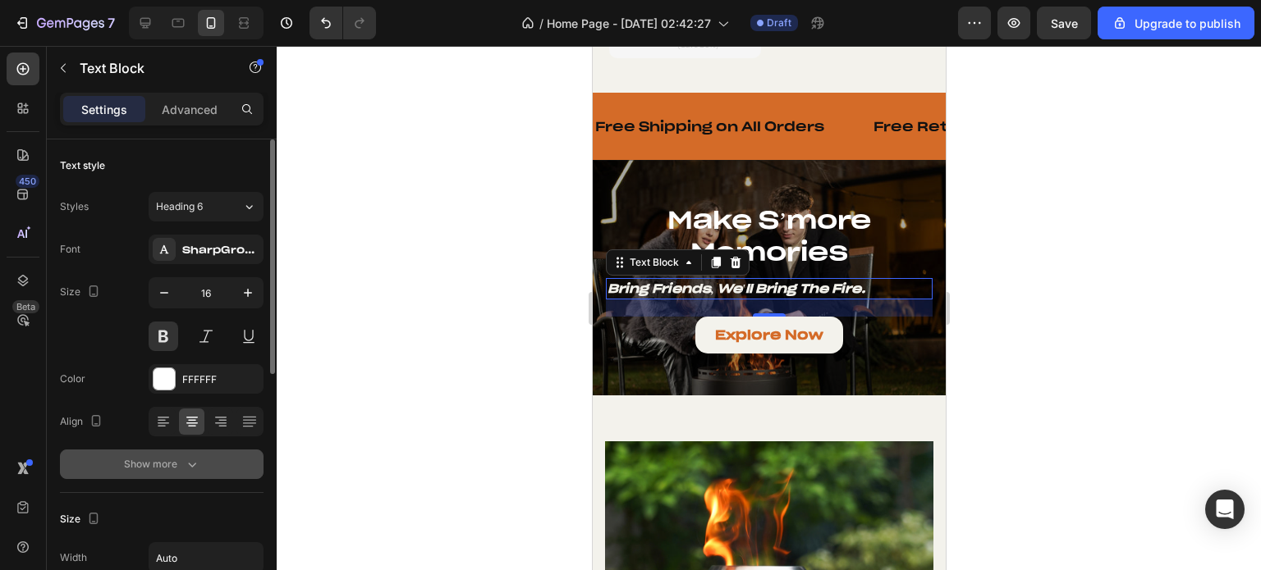
click at [184, 454] on button "Show more" at bounding box center [162, 465] width 204 height 30
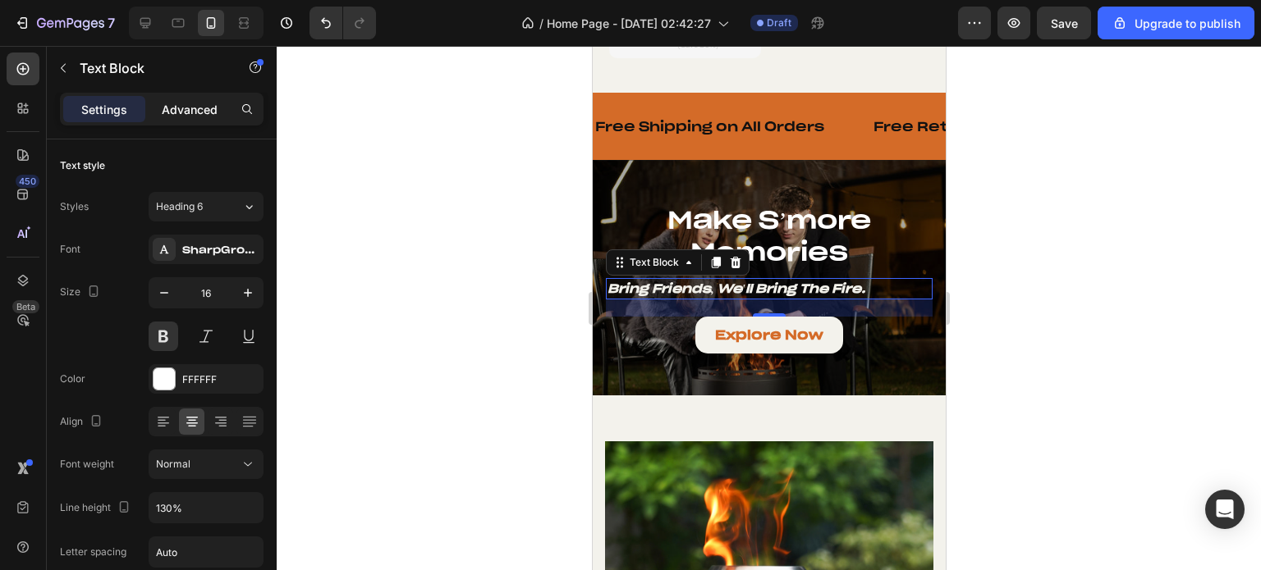
click at [189, 103] on p "Advanced" at bounding box center [190, 109] width 56 height 17
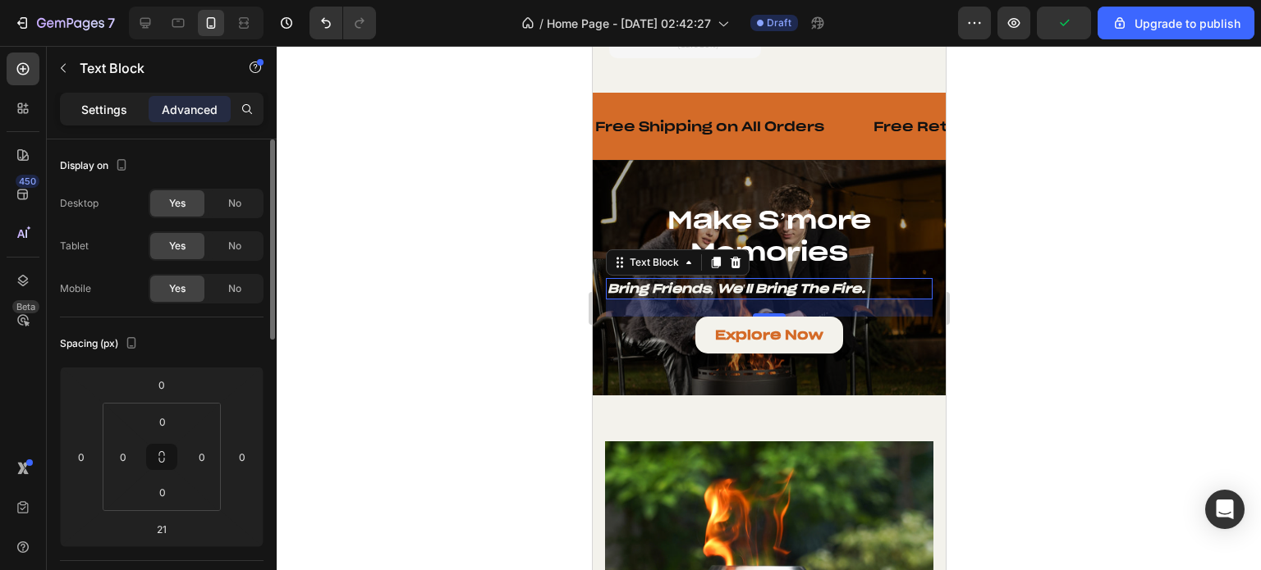
click at [103, 107] on p "Settings" at bounding box center [104, 109] width 46 height 17
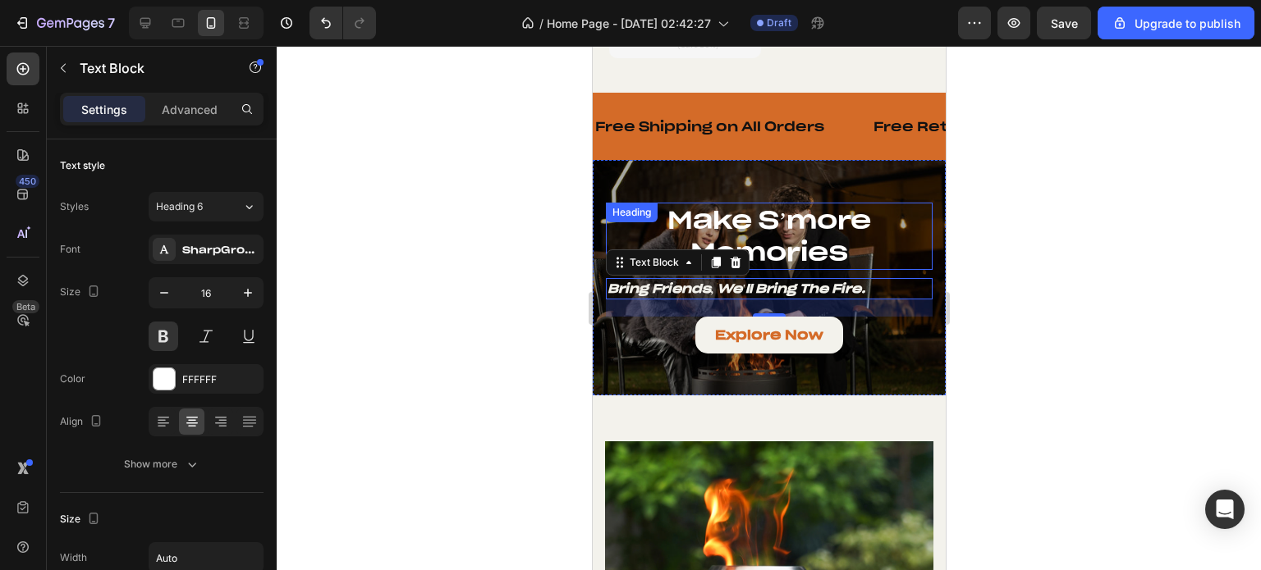
click at [782, 209] on h2 "make s’more memories" at bounding box center [768, 236] width 327 height 67
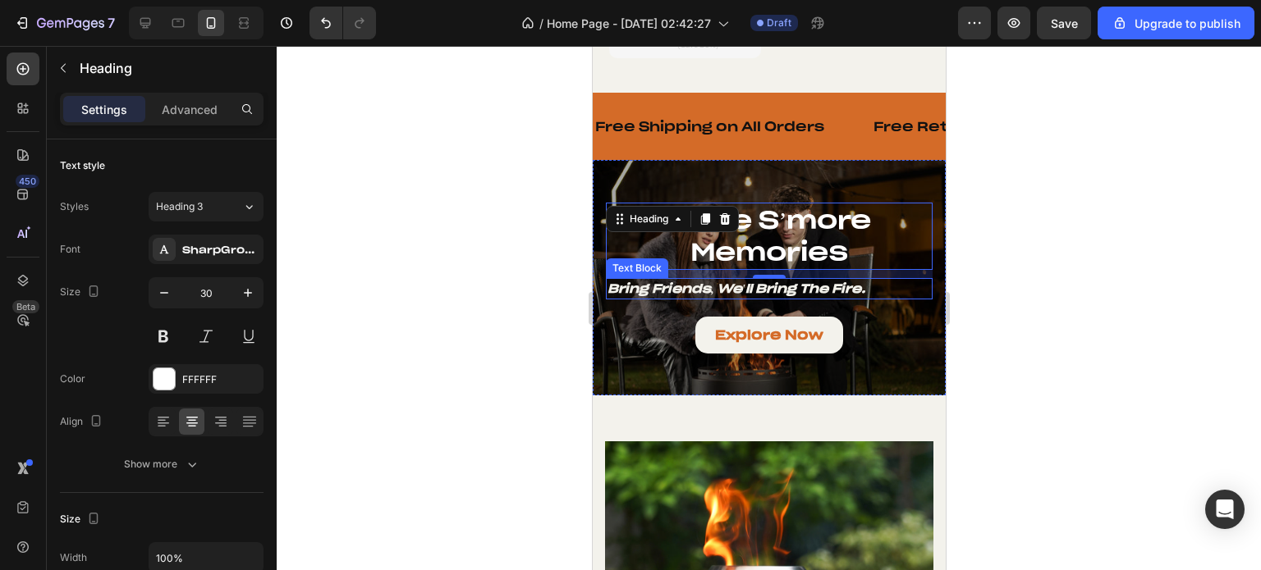
click at [807, 281] on icon "Bring Friends, We'll Bring the Fire." at bounding box center [736, 289] width 258 height 16
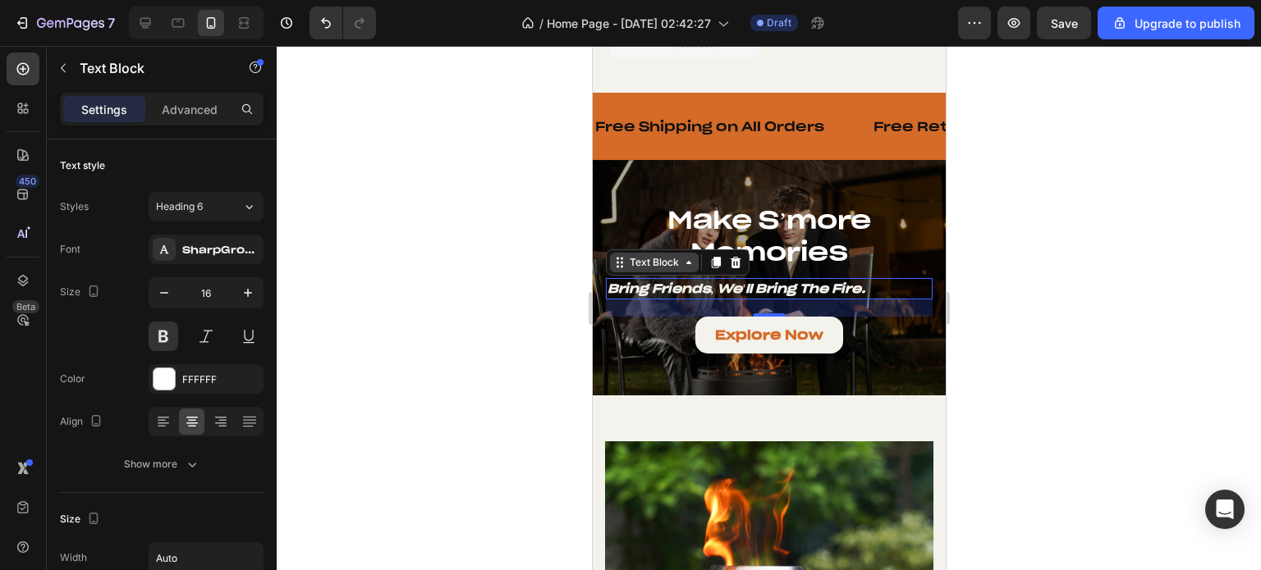
click at [621, 257] on icon at bounding box center [621, 258] width 2 height 2
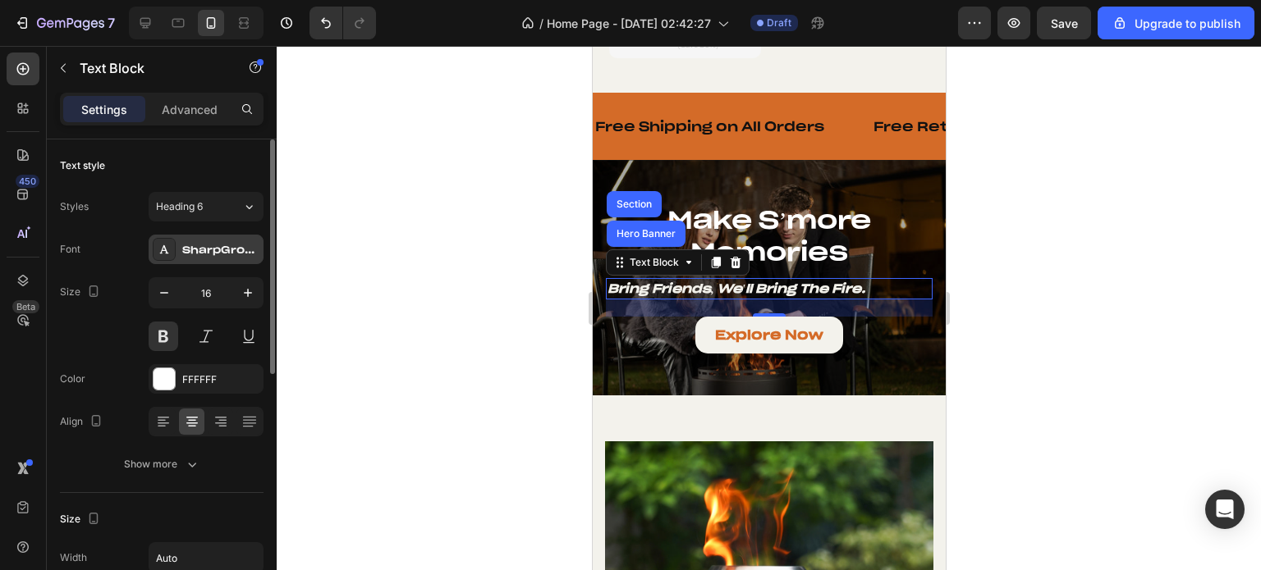
click at [200, 256] on div "SharpGroteskPETrialMedium-25-BF646589e6051e7" at bounding box center [220, 250] width 77 height 15
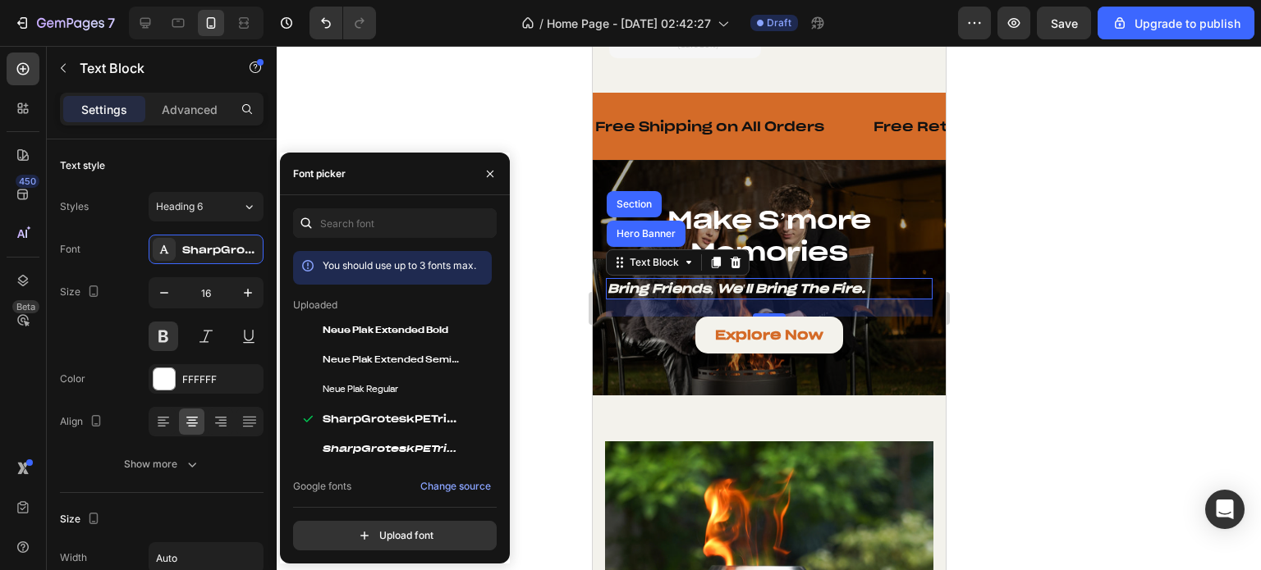
click at [548, 321] on div at bounding box center [769, 308] width 984 height 524
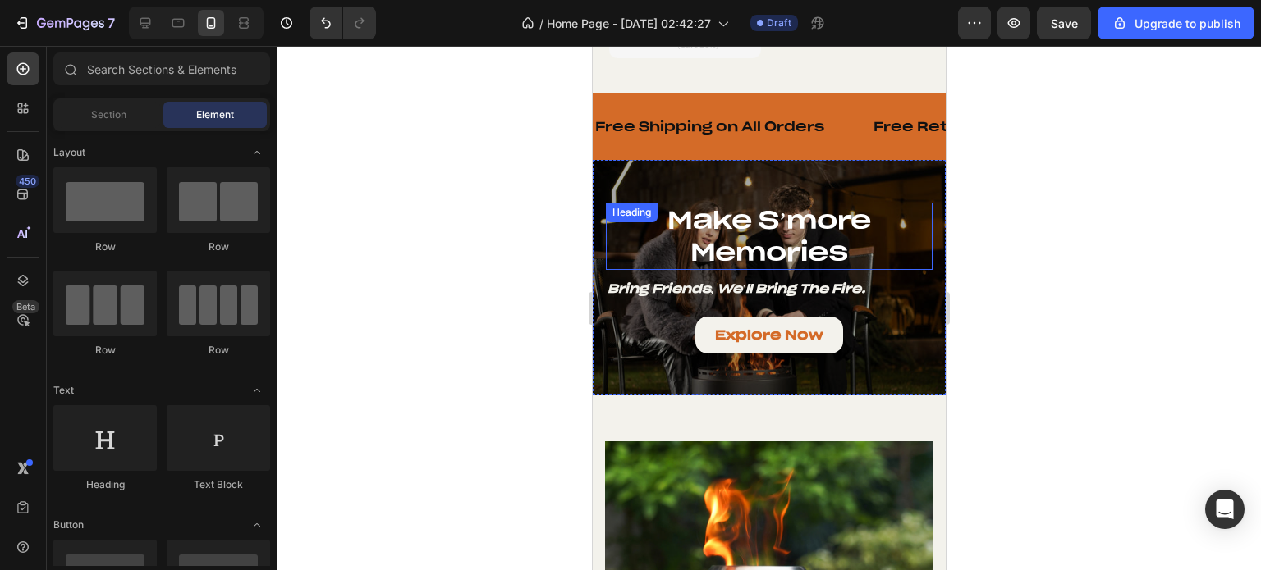
click at [729, 226] on h2 "make s’more memories" at bounding box center [768, 236] width 327 height 67
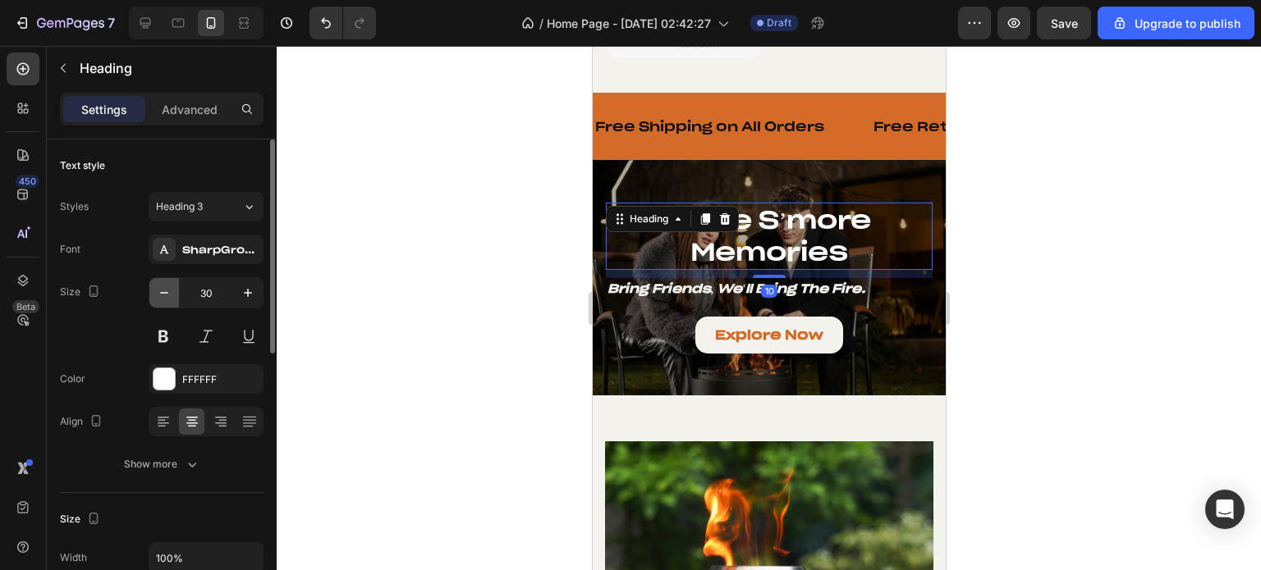
click at [156, 291] on icon "button" at bounding box center [164, 293] width 16 height 16
type input "28"
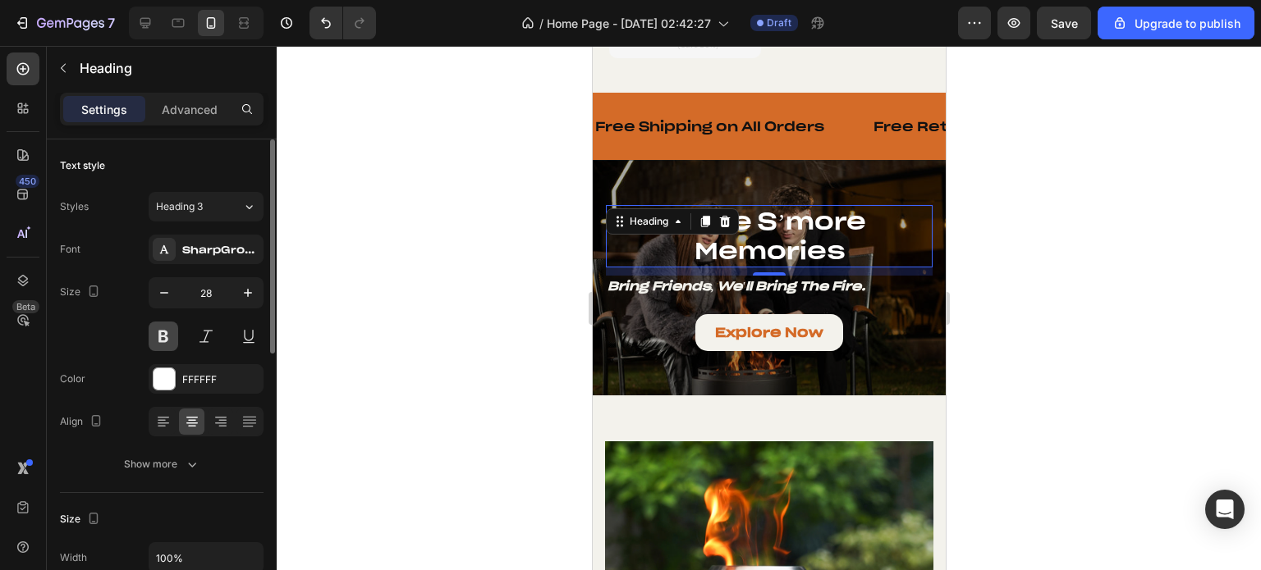
click at [167, 345] on button at bounding box center [164, 337] width 30 height 30
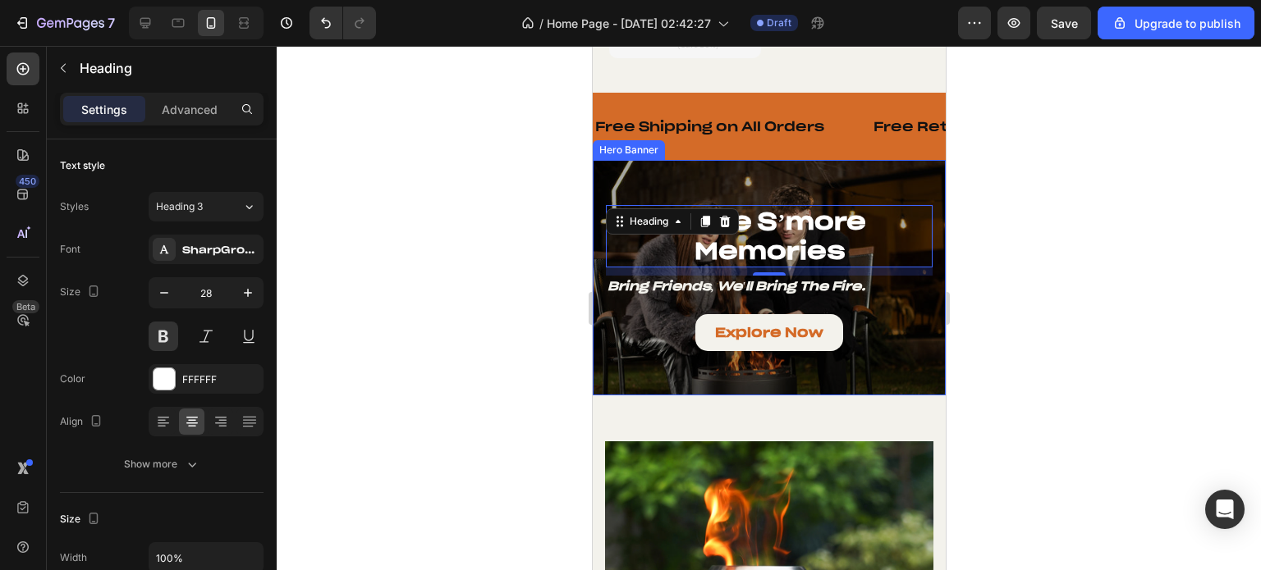
click at [606, 354] on div "make s’more memories Heading 10 Bring Friends, We'll Bring the Fire. Text Block…" at bounding box center [768, 278] width 353 height 199
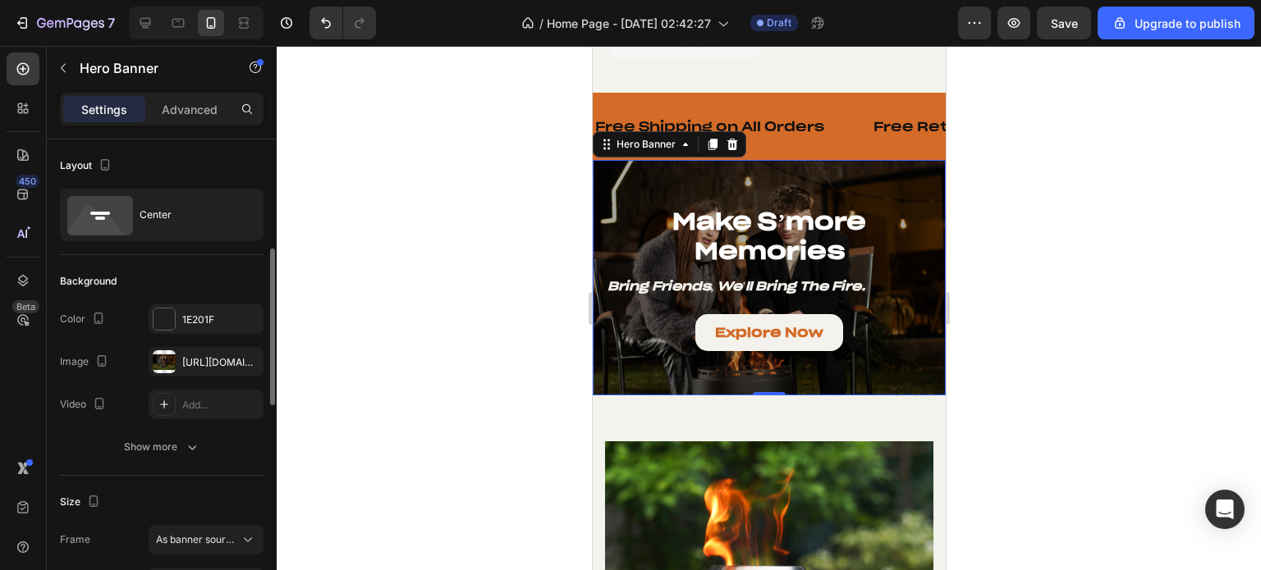
scroll to position [82, 0]
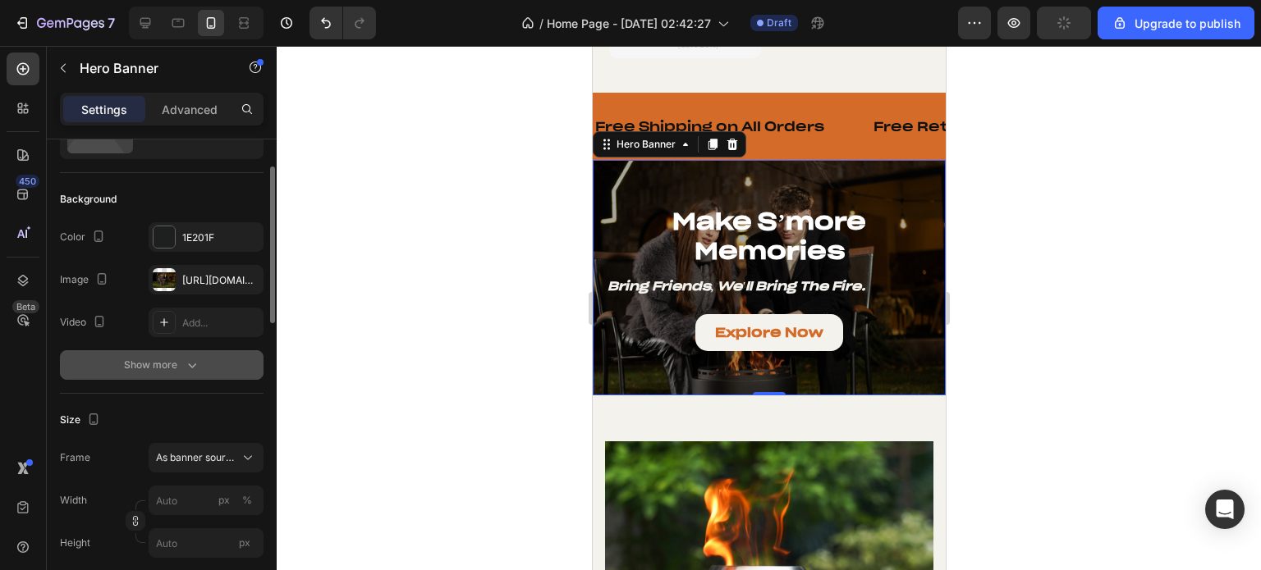
click at [166, 364] on div "Show more" at bounding box center [162, 365] width 76 height 16
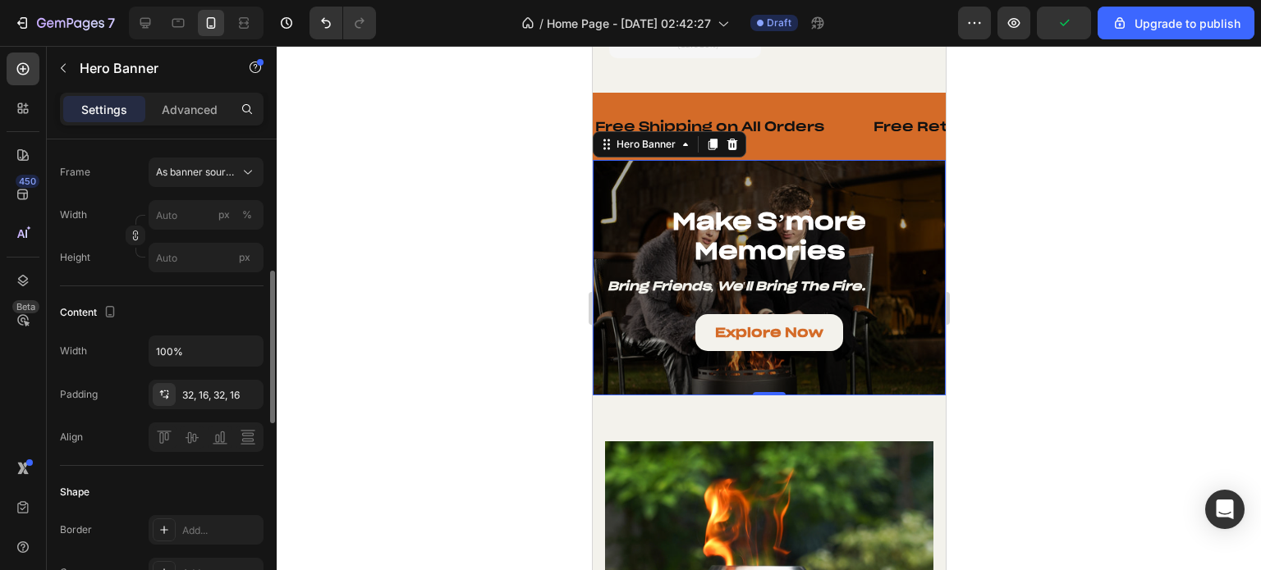
scroll to position [246, 0]
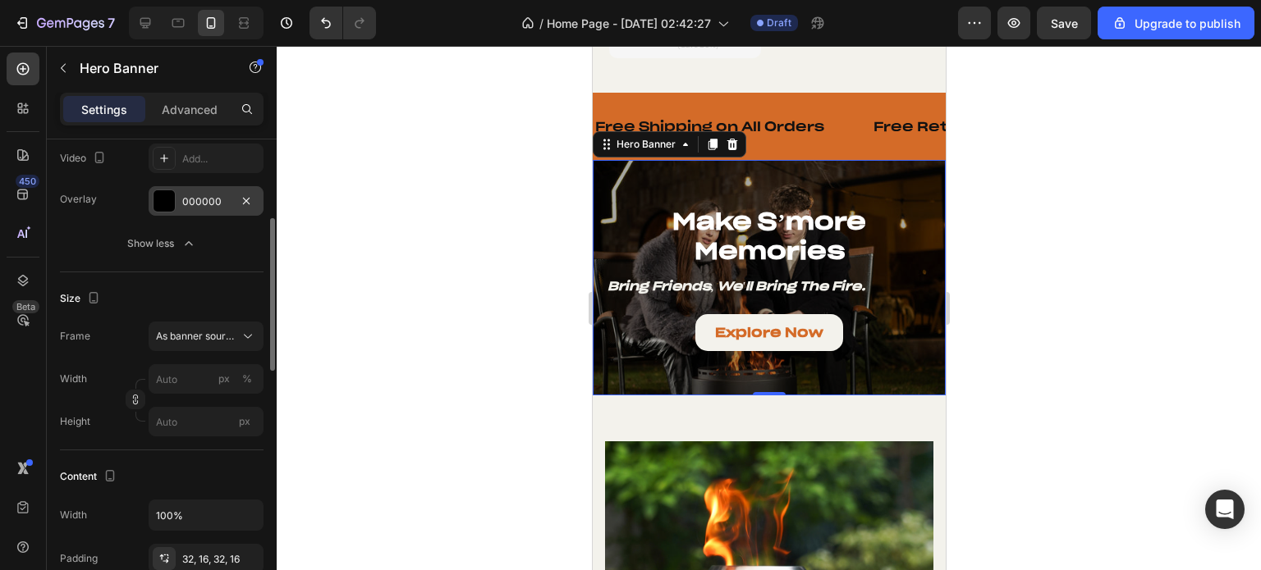
click at [171, 206] on div at bounding box center [163, 200] width 21 height 21
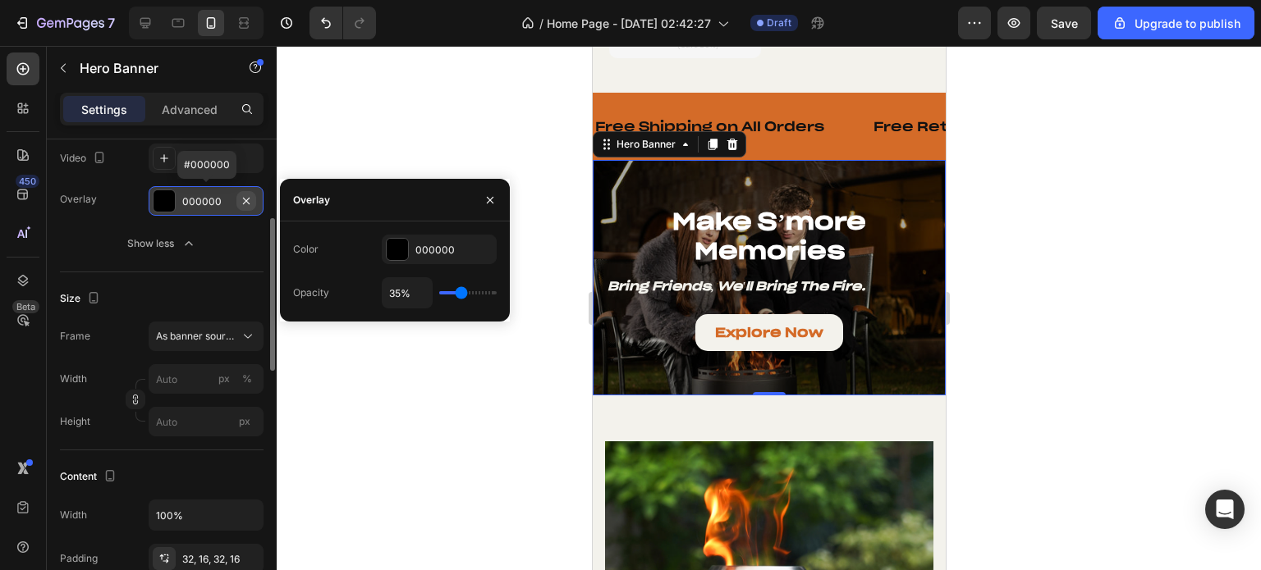
click at [248, 202] on icon "button" at bounding box center [246, 200] width 7 height 7
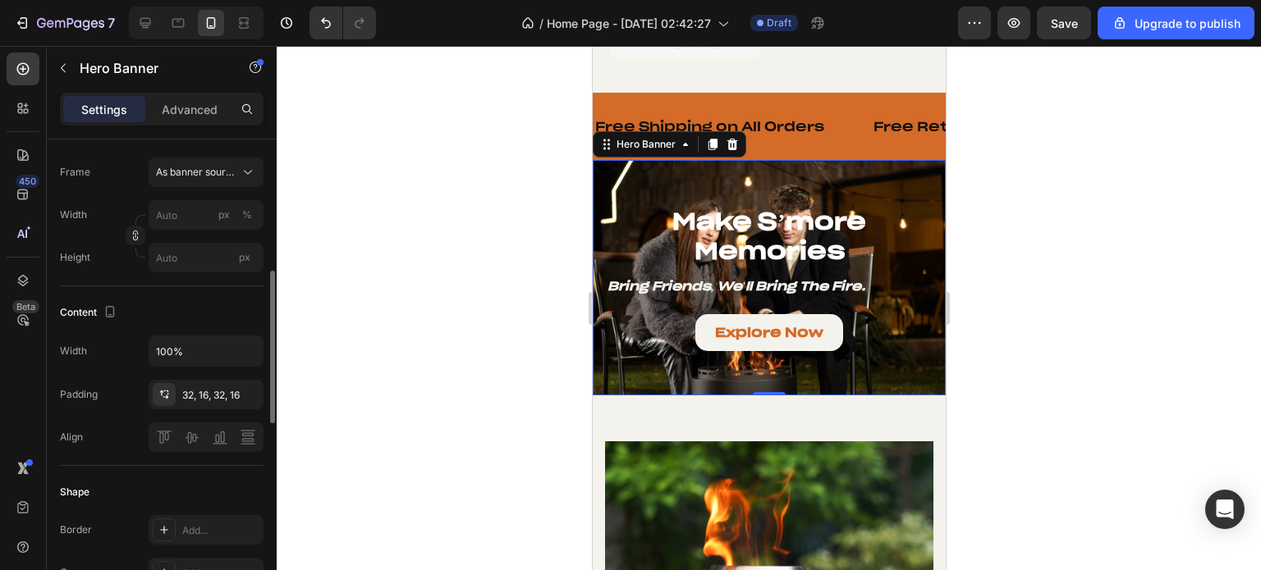
scroll to position [492, 0]
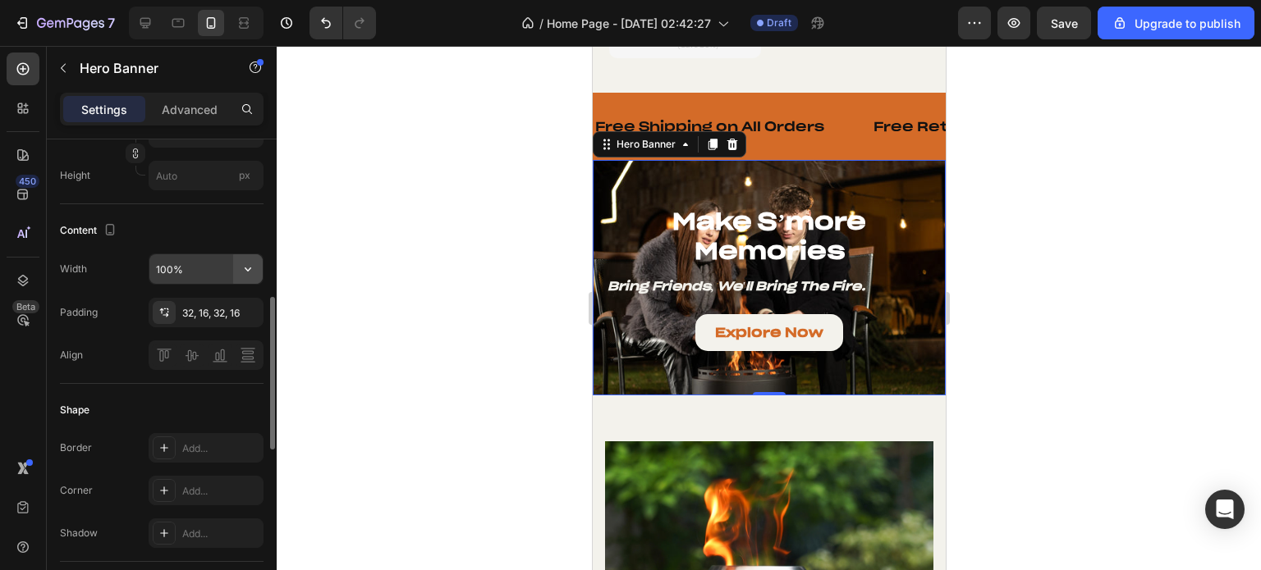
click at [249, 265] on icon "button" at bounding box center [248, 269] width 16 height 16
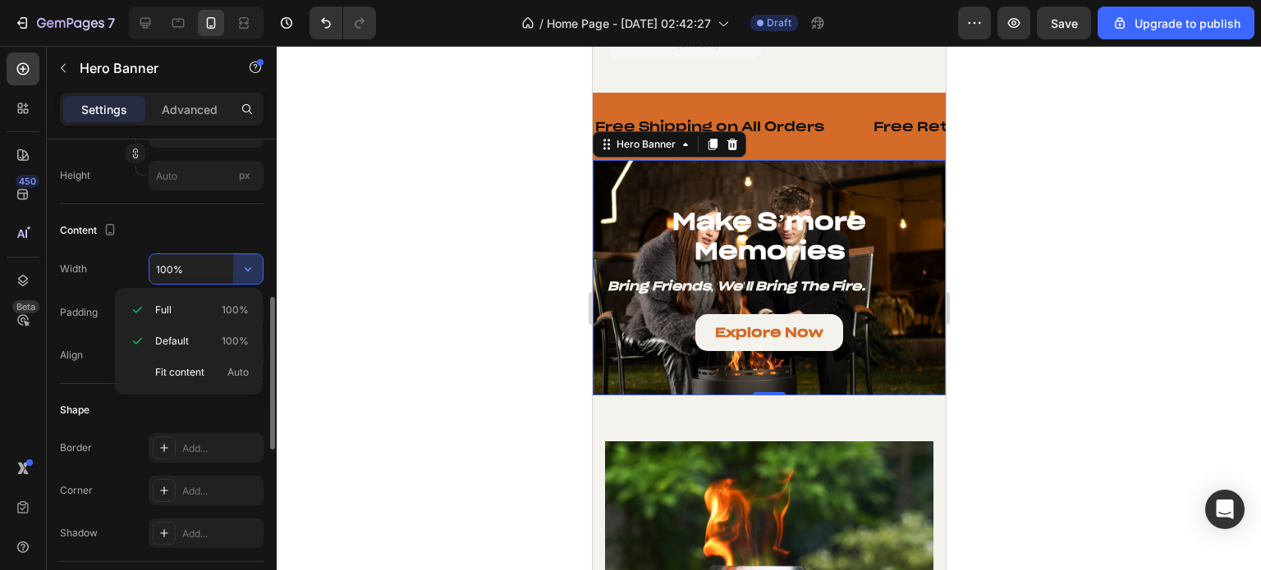
click at [187, 367] on span "Fit content" at bounding box center [179, 372] width 49 height 15
type input "Auto"
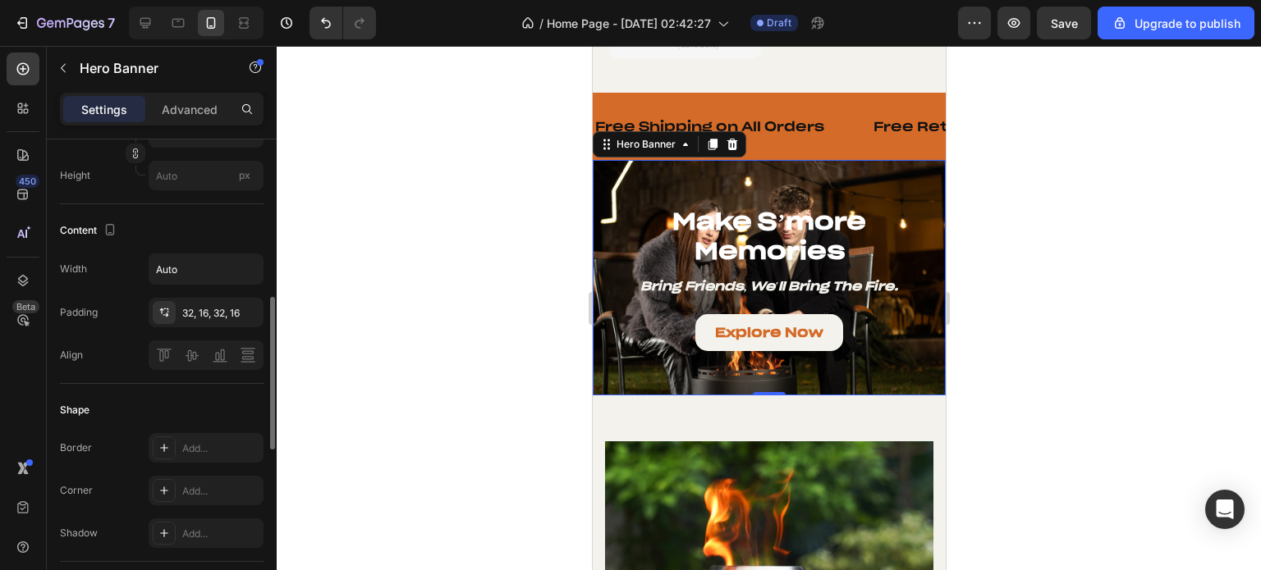
click at [184, 236] on div "Content" at bounding box center [162, 230] width 204 height 26
click at [756, 219] on h2 "make s’more memories" at bounding box center [768, 236] width 261 height 63
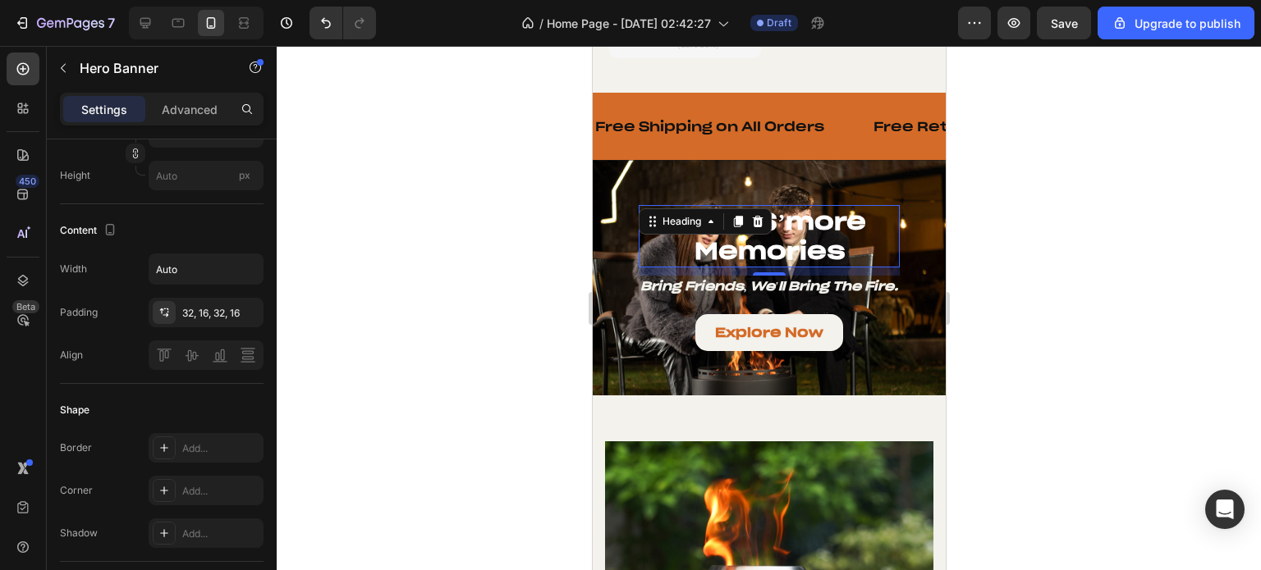
click at [756, 219] on h2 "make s’more memories" at bounding box center [768, 236] width 261 height 63
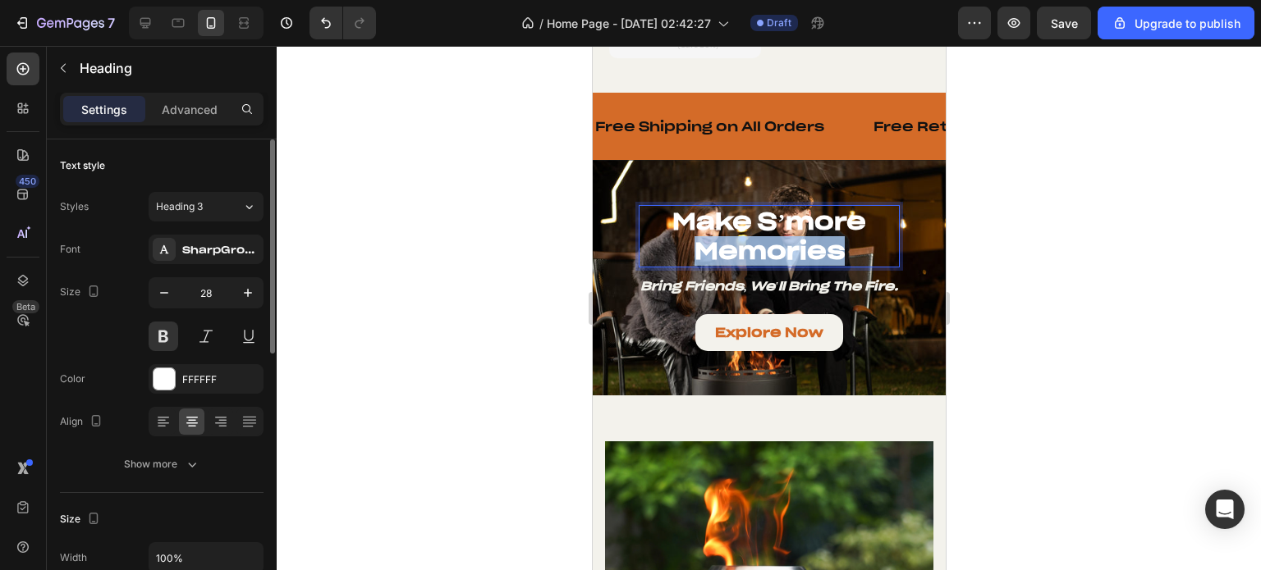
click at [756, 219] on p "make s’more memories" at bounding box center [768, 237] width 258 height 60
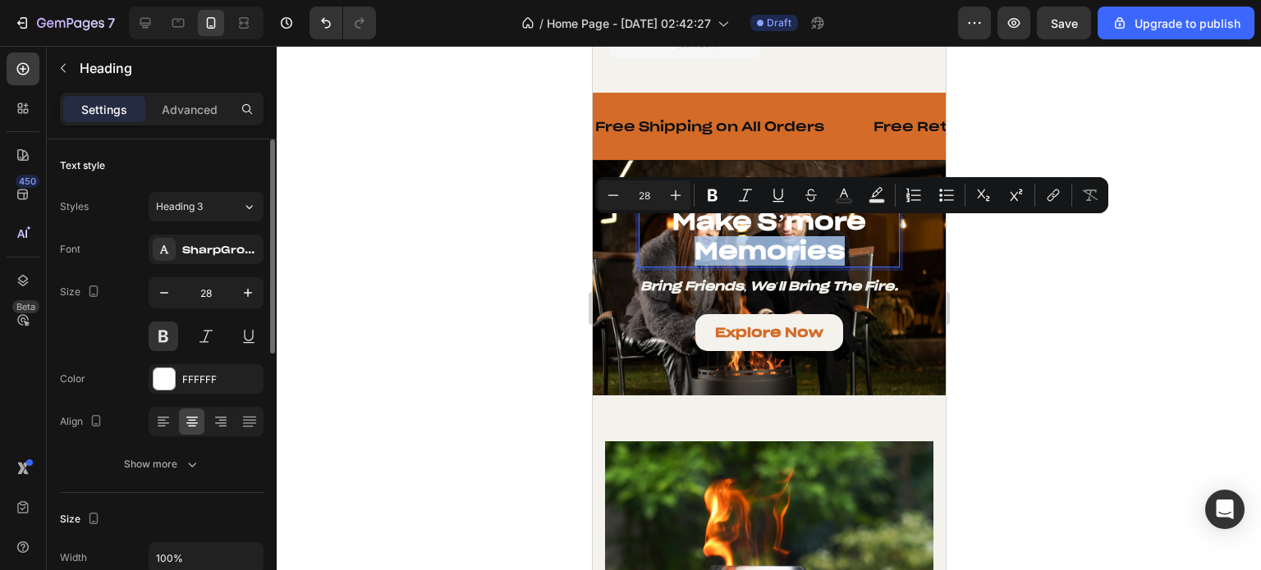
click at [758, 231] on p "make s’more memories" at bounding box center [768, 237] width 258 height 60
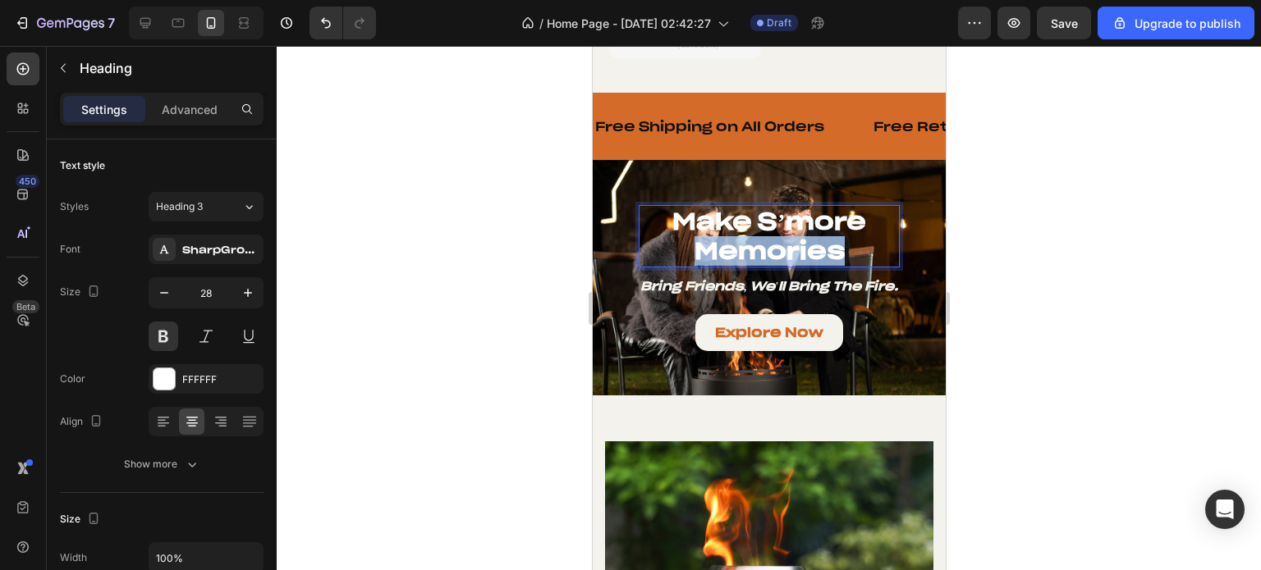
click at [758, 231] on p "make s’more memories" at bounding box center [768, 237] width 258 height 60
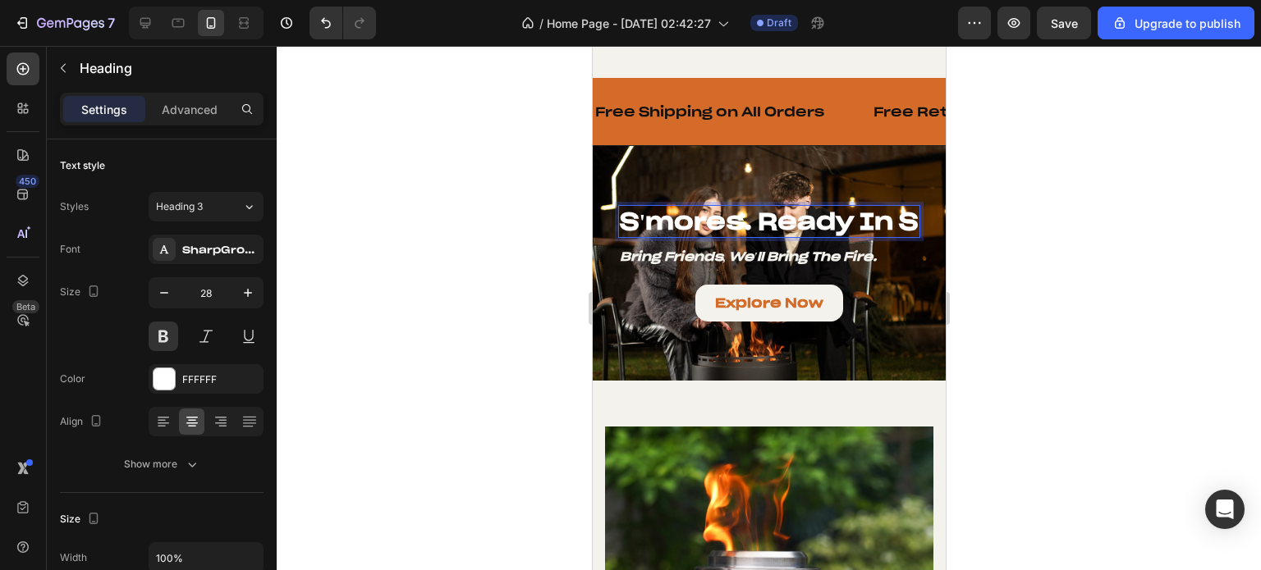
scroll to position [1684, 0]
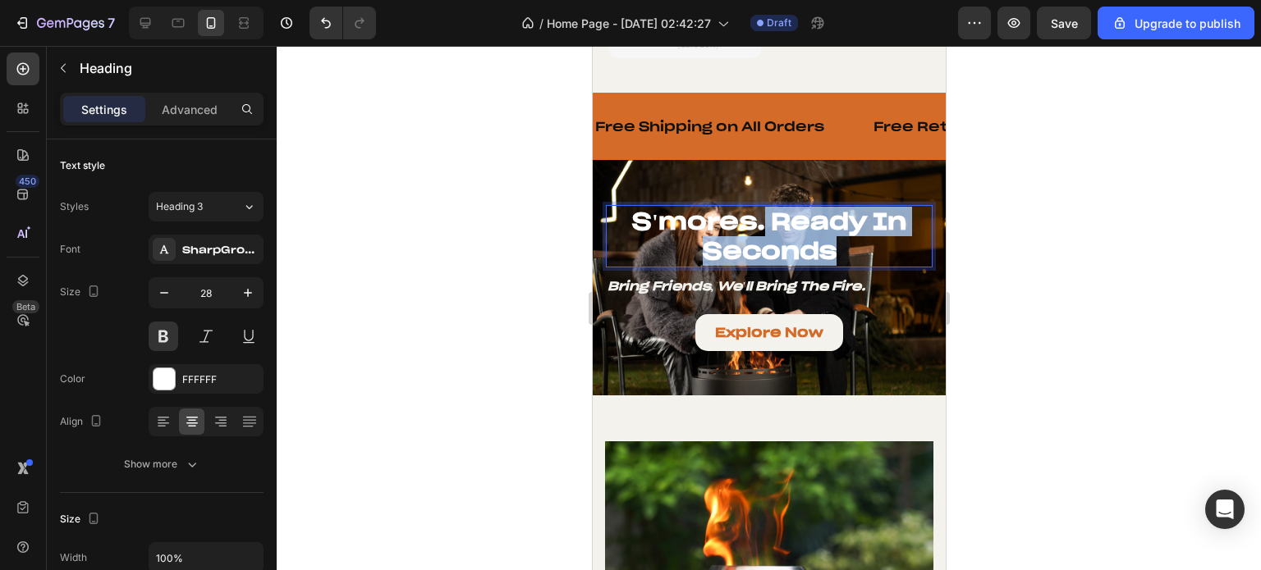
drag, startPoint x: 863, startPoint y: 232, endPoint x: 760, endPoint y: 211, distance: 105.6
click at [760, 211] on p "S'mores. Ready in Seconds" at bounding box center [768, 237] width 323 height 60
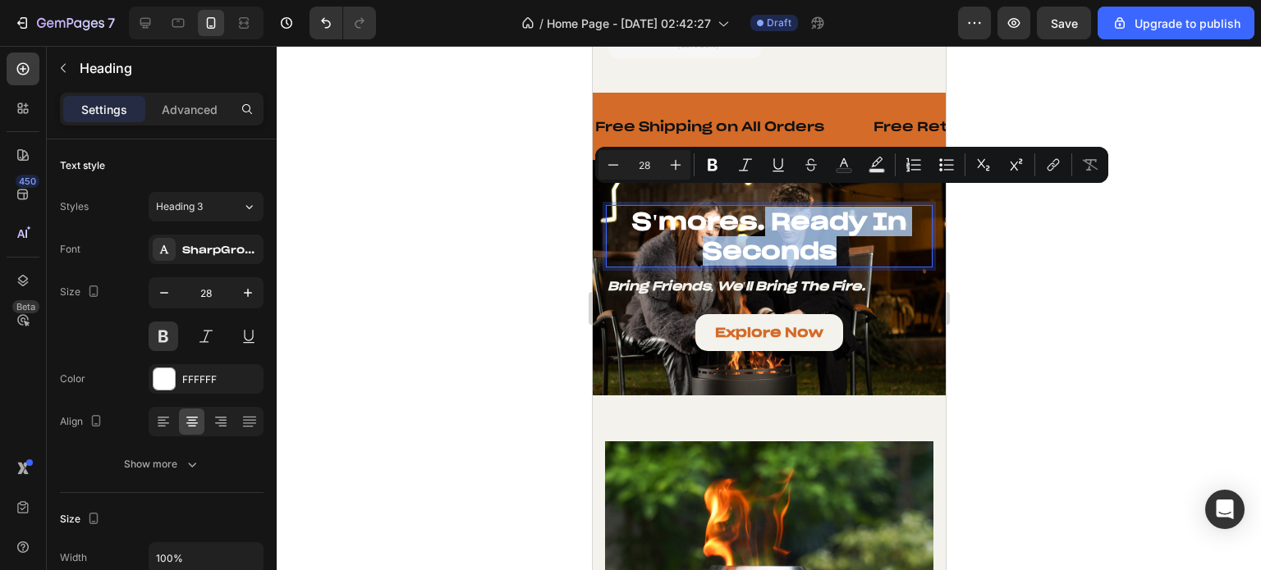
click at [774, 210] on p "S'mores. Ready in Seconds" at bounding box center [768, 237] width 323 height 60
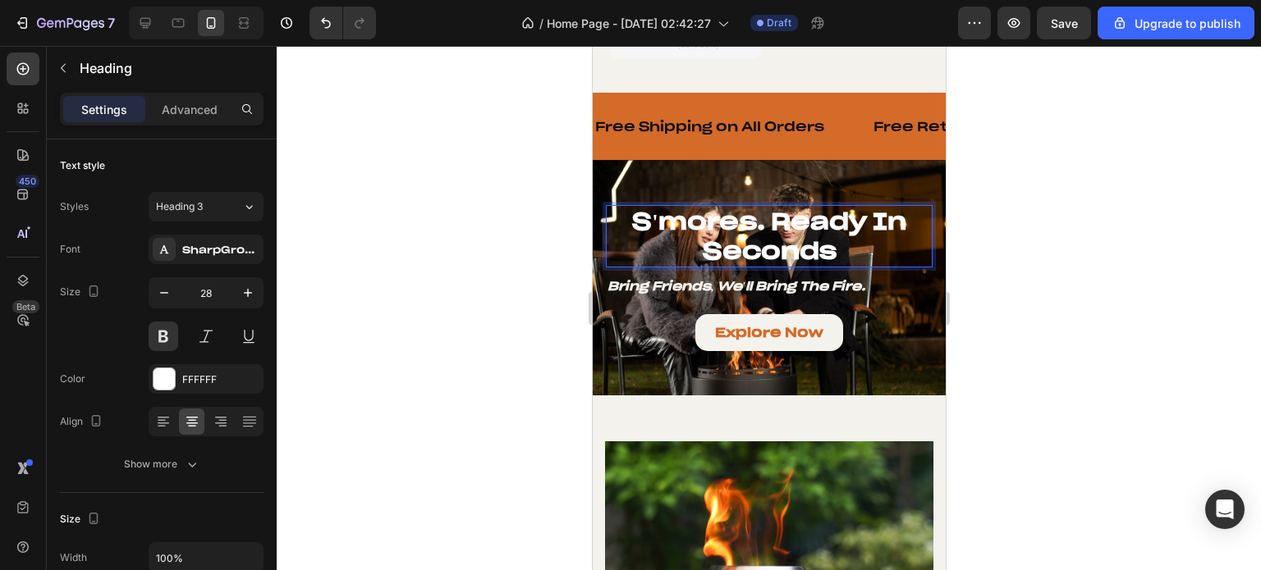
click at [777, 232] on p "S'mores. Ready in Seconds" at bounding box center [768, 237] width 323 height 60
click at [778, 232] on p "S'mores. Ready in Seconds" at bounding box center [768, 237] width 323 height 60
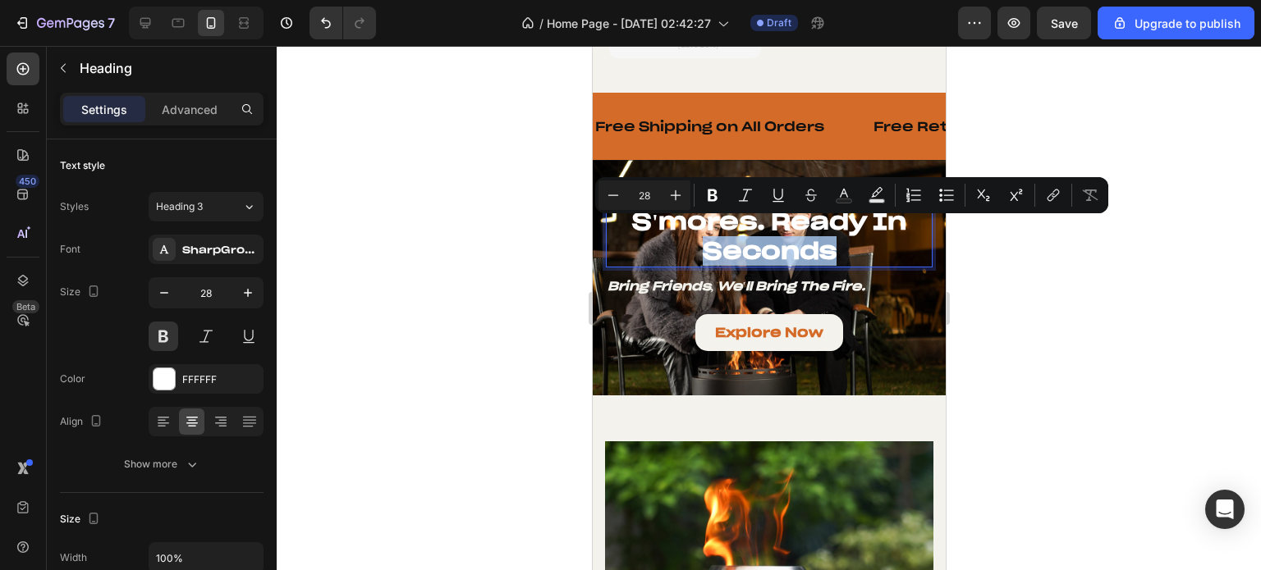
click at [839, 234] on p "S'mores. Ready in Seconds" at bounding box center [768, 237] width 323 height 60
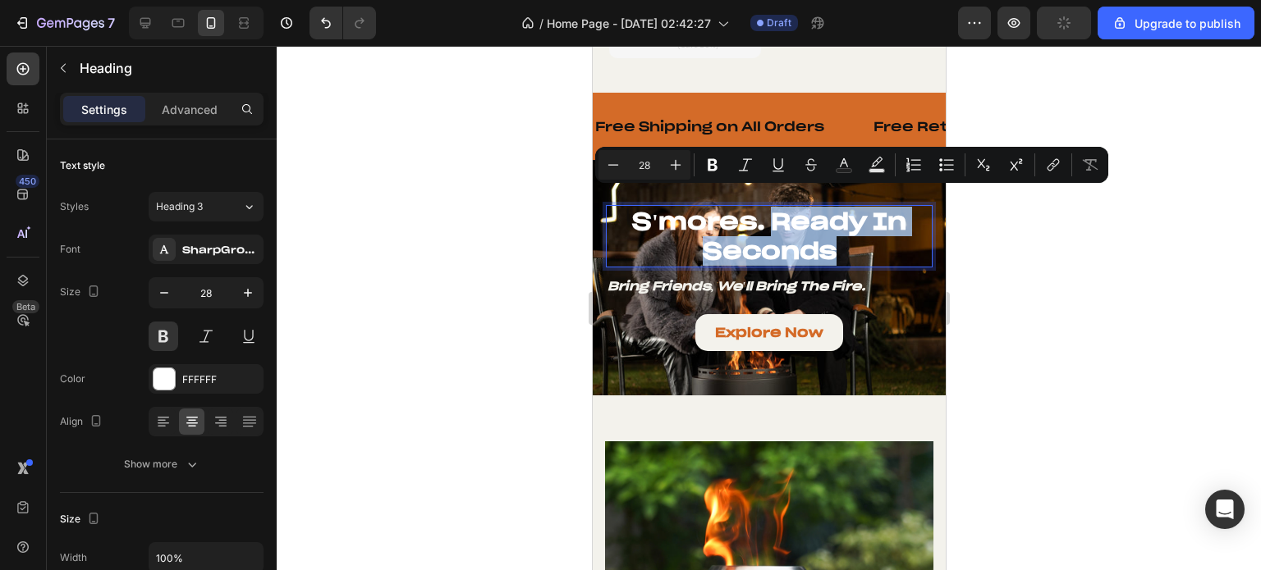
drag, startPoint x: 826, startPoint y: 236, endPoint x: 762, endPoint y: 209, distance: 70.3
click at [762, 209] on p "S'mores. Ready in Seconds" at bounding box center [768, 237] width 323 height 60
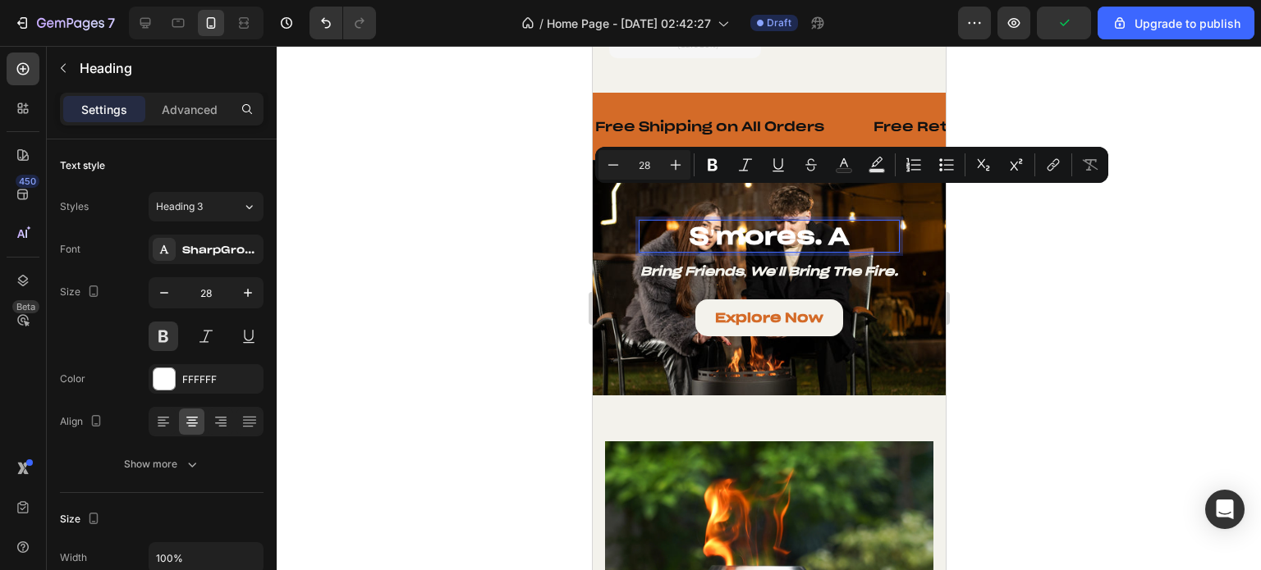
scroll to position [1699, 0]
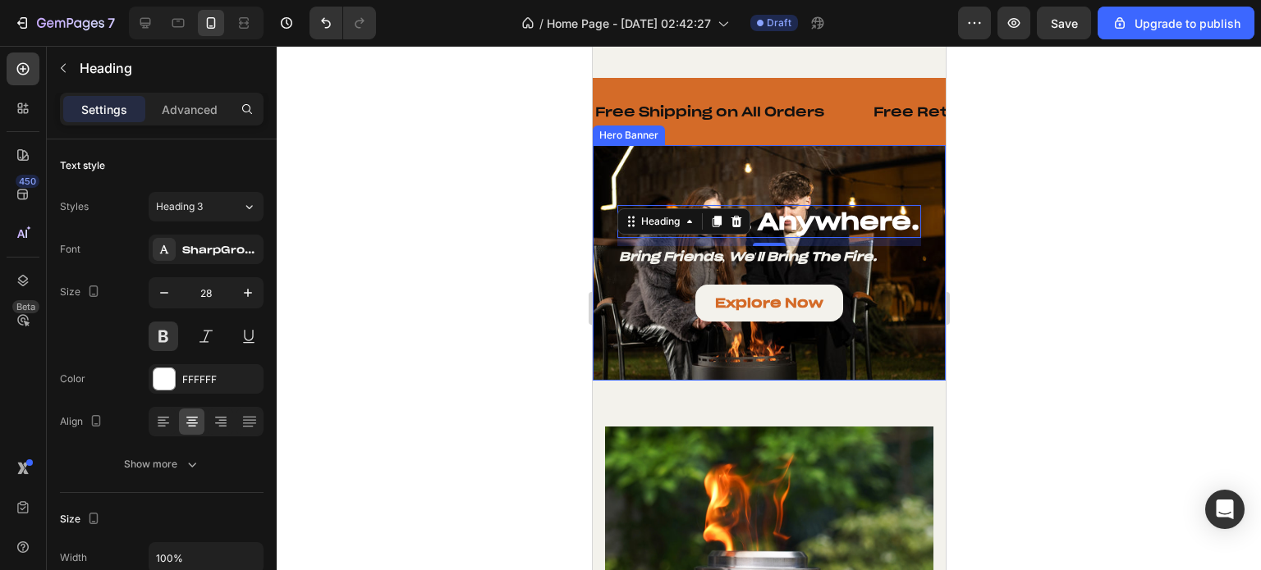
click at [1077, 277] on div at bounding box center [769, 308] width 984 height 524
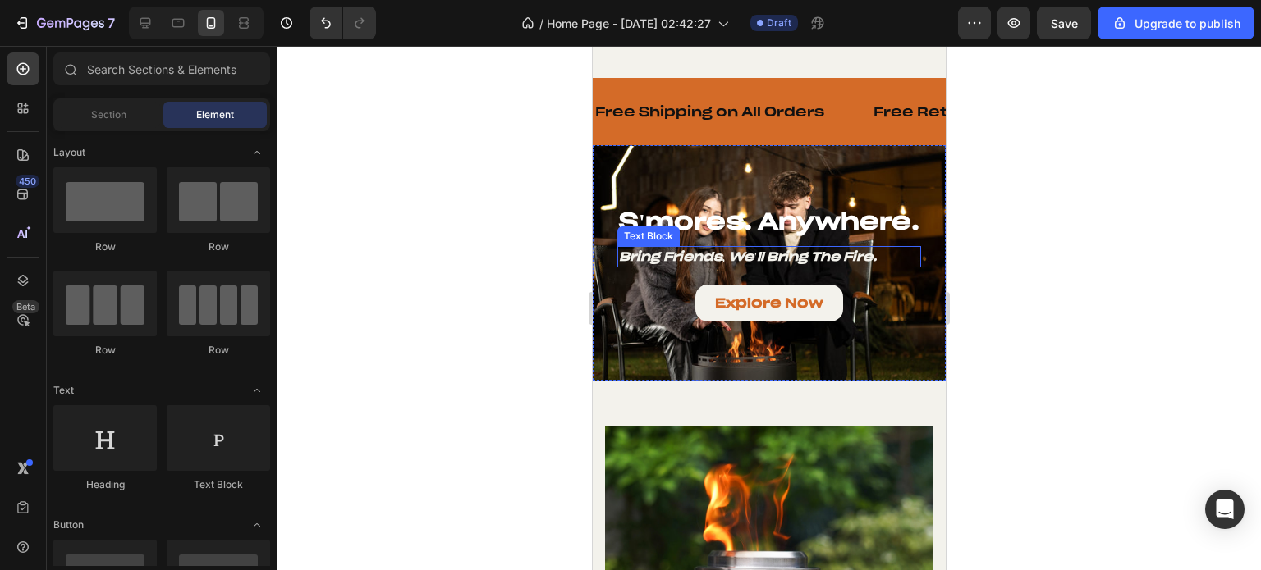
click at [856, 249] on icon "Bring Friends, We'll Bring the Fire." at bounding box center [747, 257] width 258 height 16
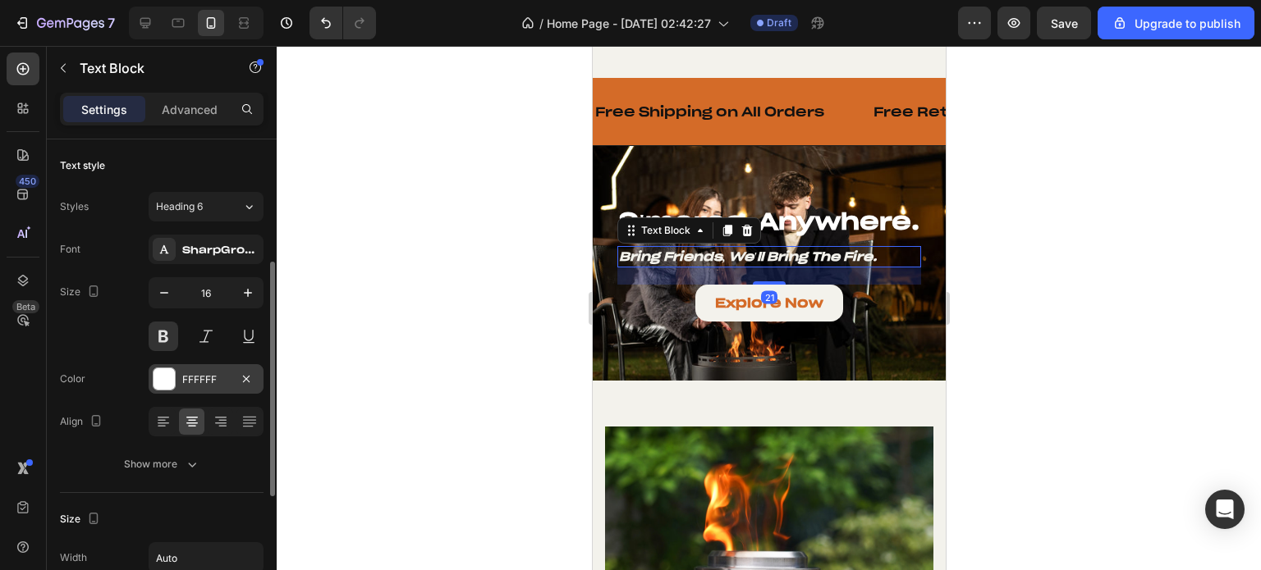
scroll to position [164, 0]
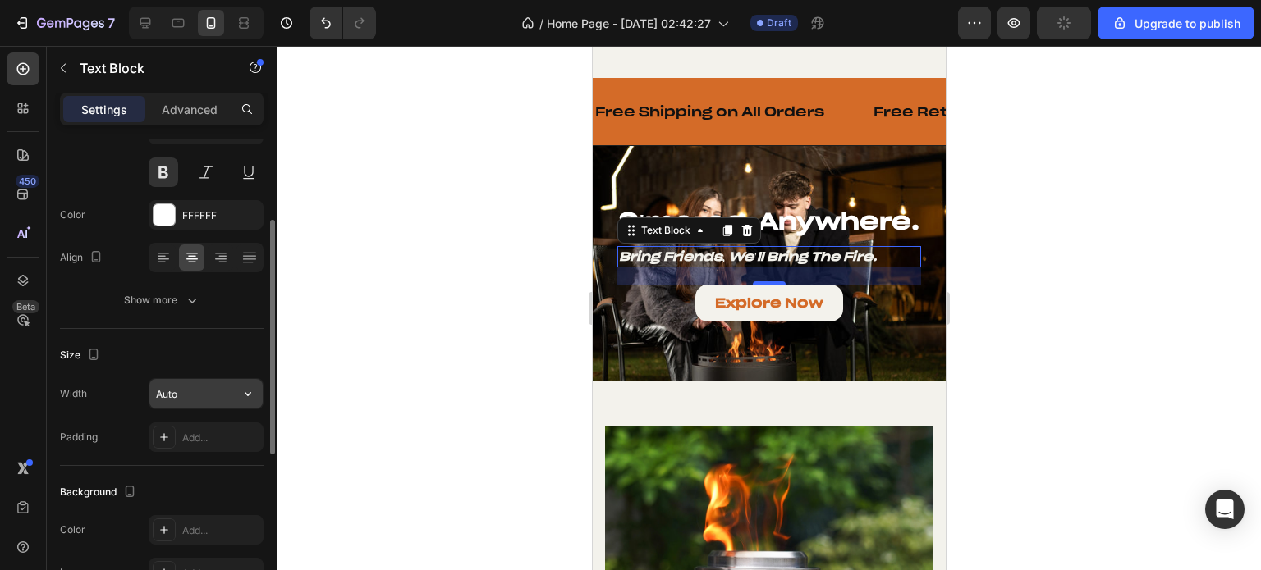
click at [220, 393] on input "Auto" at bounding box center [205, 394] width 113 height 30
click at [270, 392] on div at bounding box center [272, 337] width 5 height 235
click at [248, 392] on icon "button" at bounding box center [248, 394] width 16 height 16
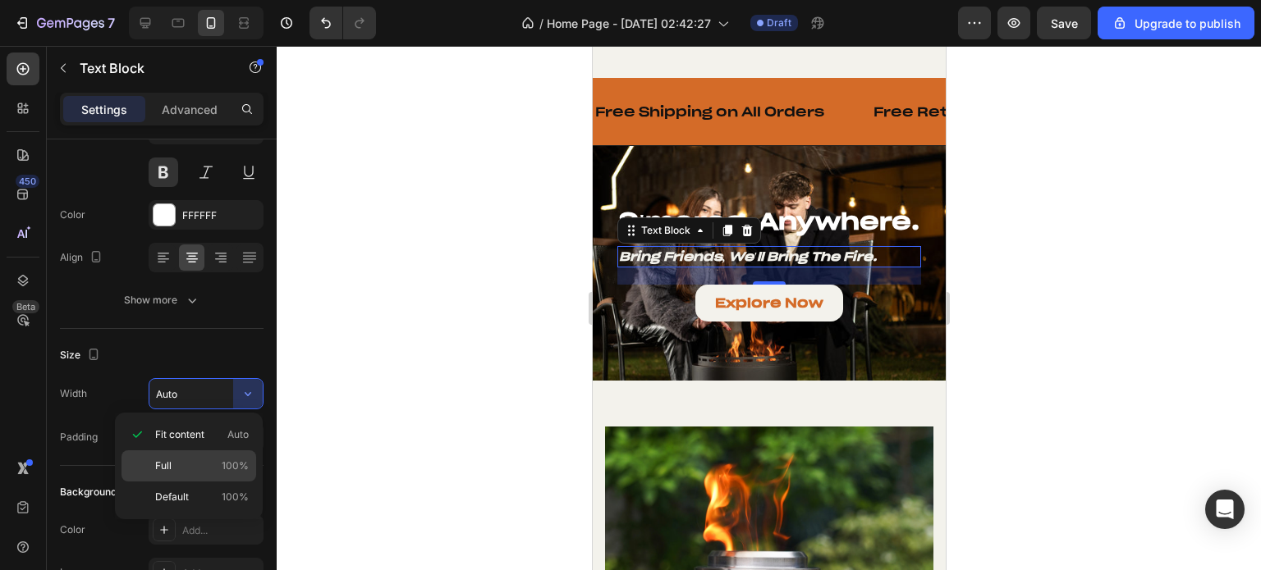
click at [197, 469] on p "Full 100%" at bounding box center [202, 466] width 94 height 15
type input "100%"
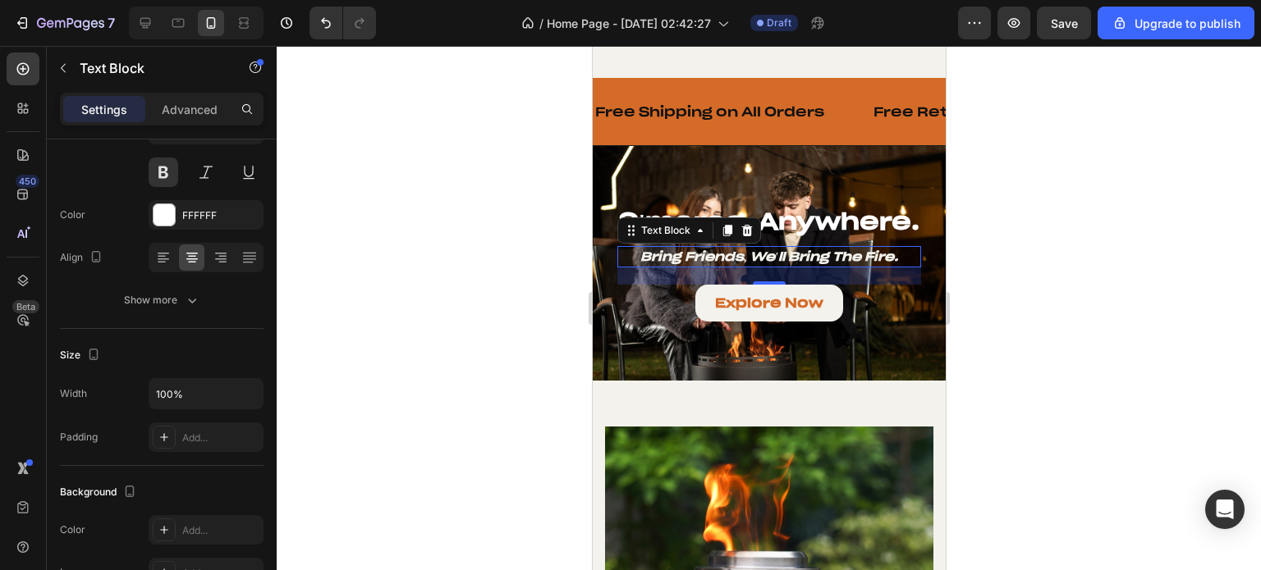
click at [373, 401] on div at bounding box center [769, 308] width 984 height 524
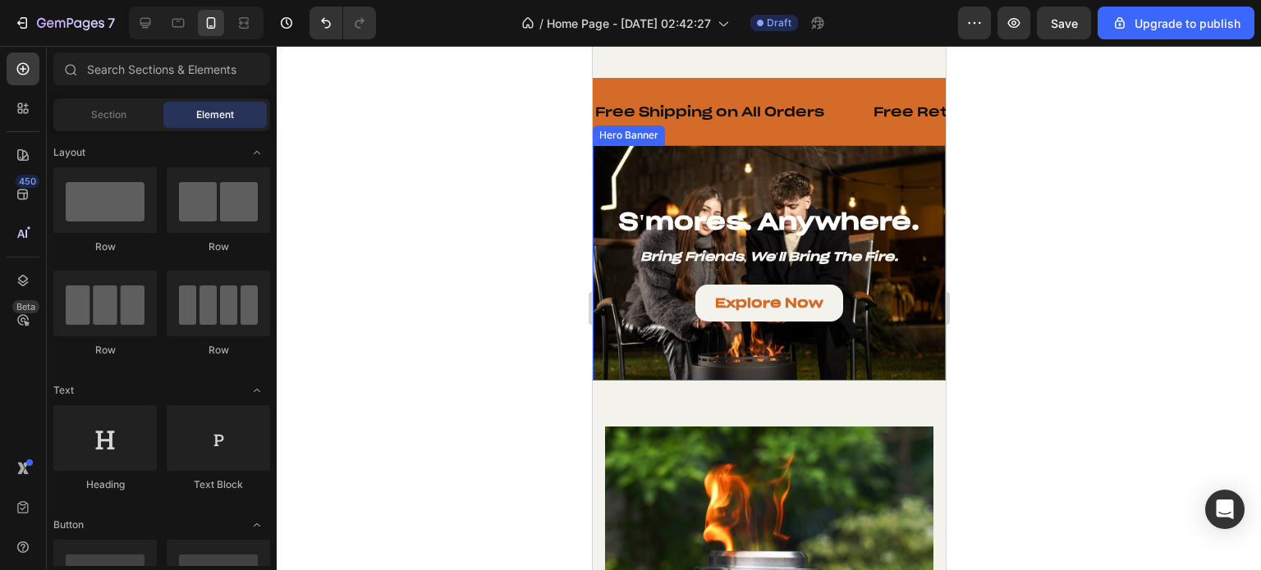
click at [817, 179] on div "S'mores. Anywhere. Heading Bring Friends, We'll Bring the Fire. Text Block Expl…" at bounding box center [768, 263] width 330 height 169
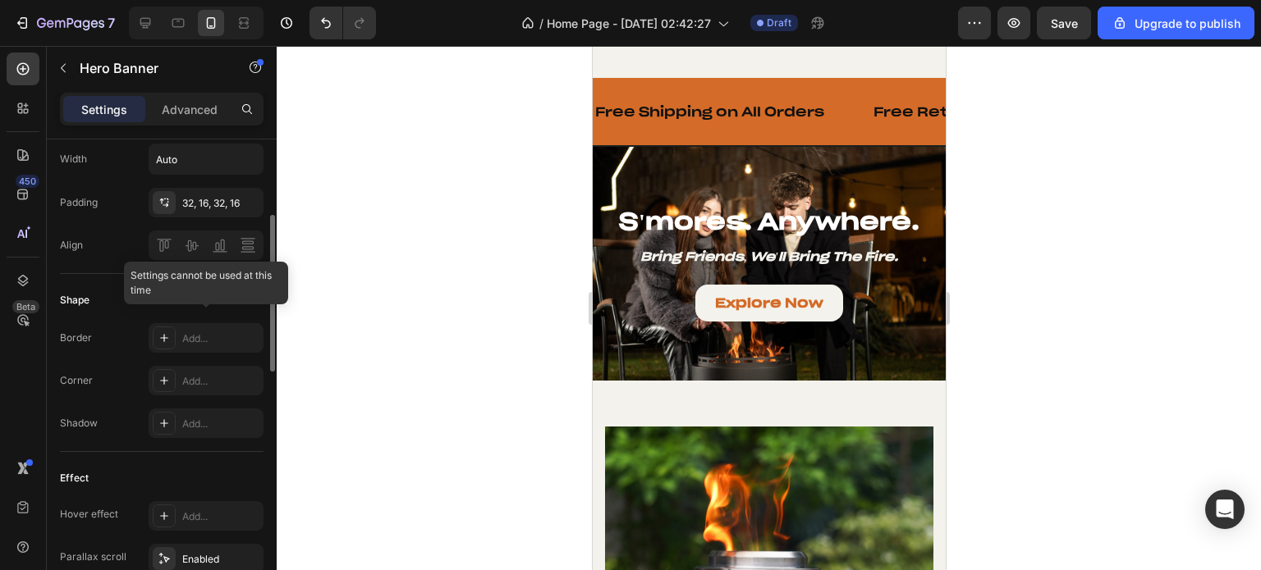
scroll to position [478, 0]
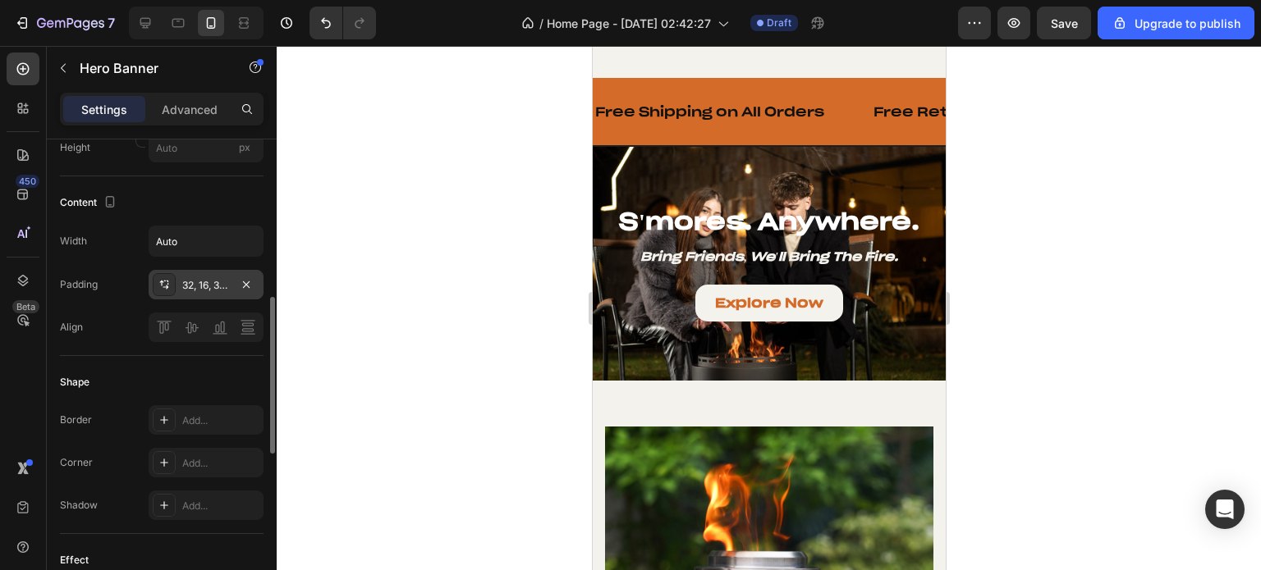
click at [197, 284] on div "32, 16, 32, 16" at bounding box center [206, 285] width 48 height 15
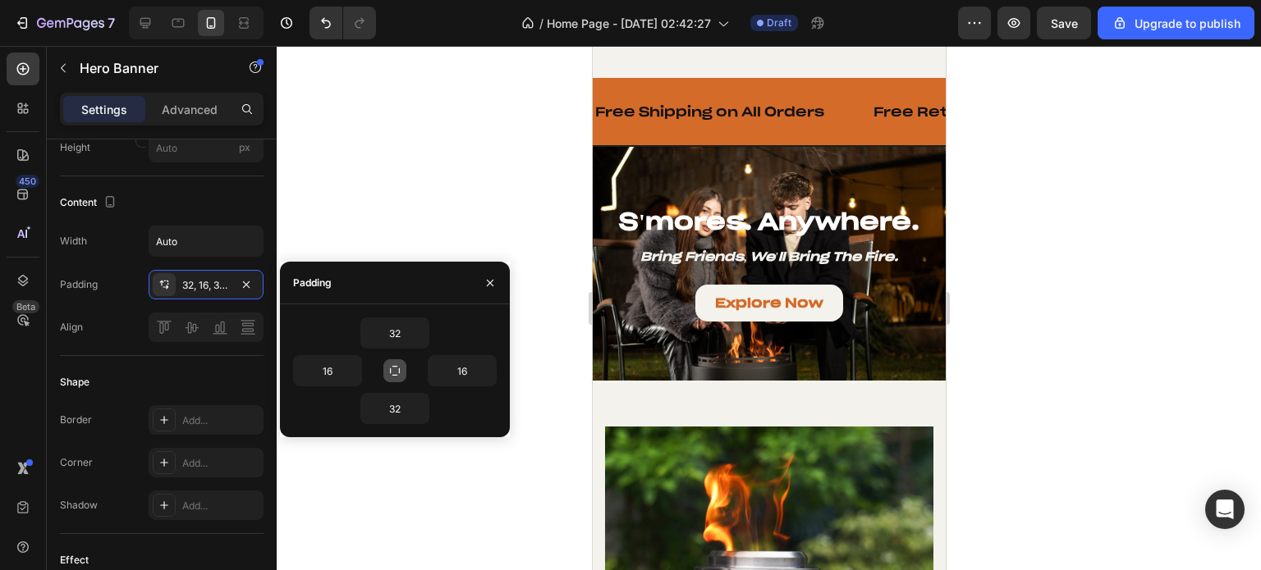
click at [401, 370] on icon "button" at bounding box center [394, 370] width 13 height 13
type input "32"
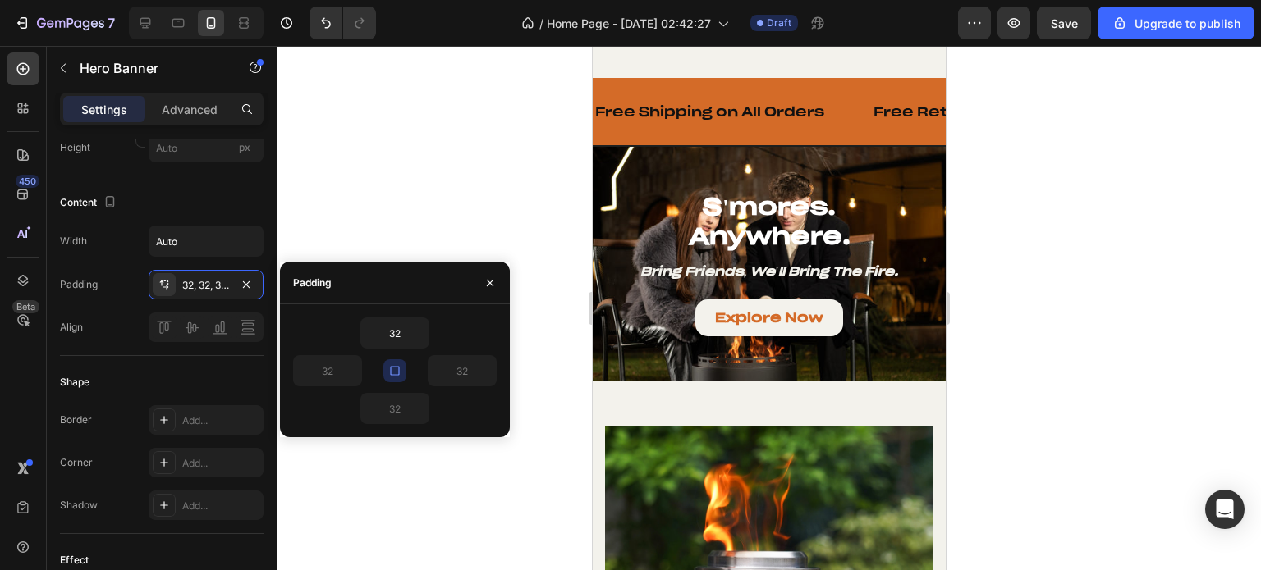
click at [393, 371] on icon "button" at bounding box center [394, 370] width 13 height 13
click at [388, 372] on icon "button" at bounding box center [394, 370] width 13 height 13
click at [384, 251] on div at bounding box center [769, 308] width 984 height 524
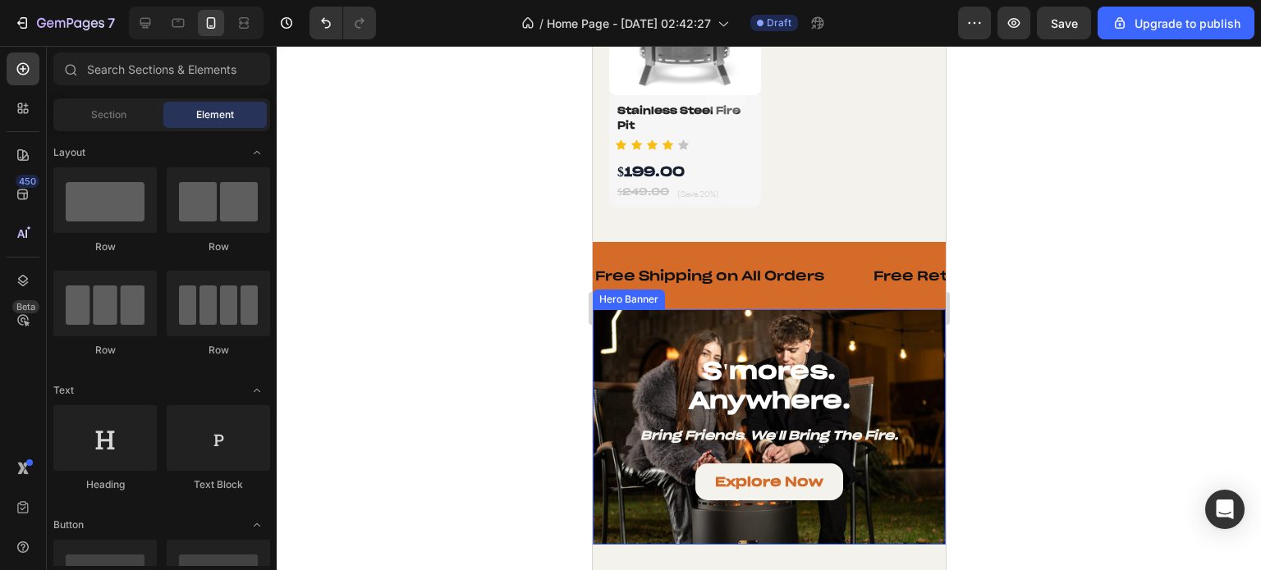
scroll to position [1699, 0]
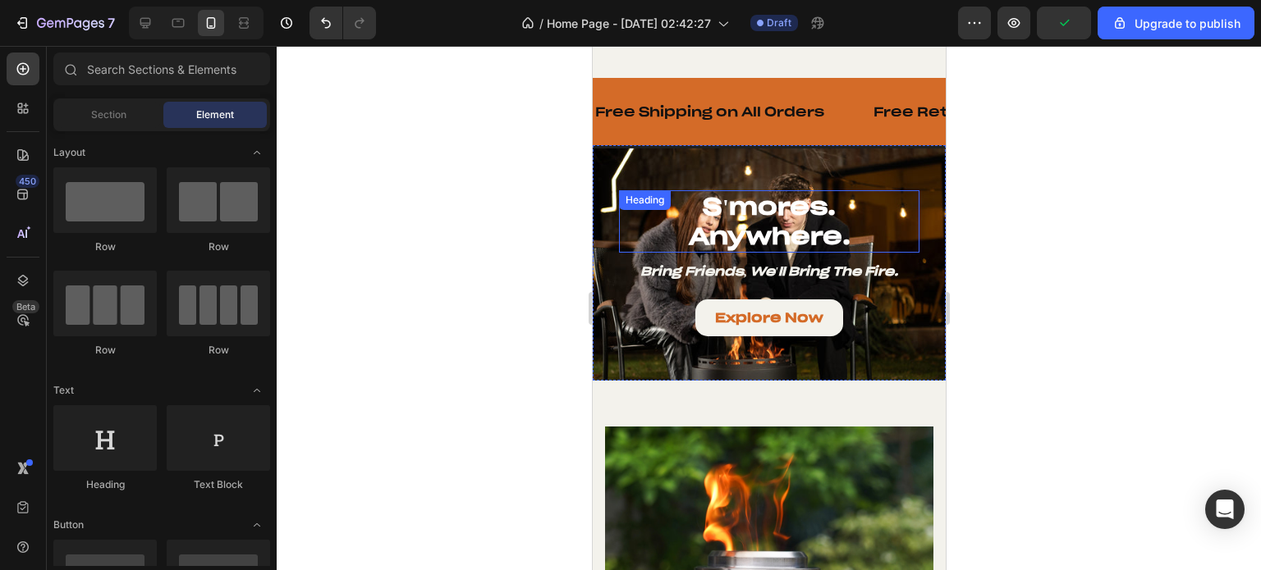
click at [785, 207] on h2 "s'mores. anywhere." at bounding box center [768, 221] width 300 height 63
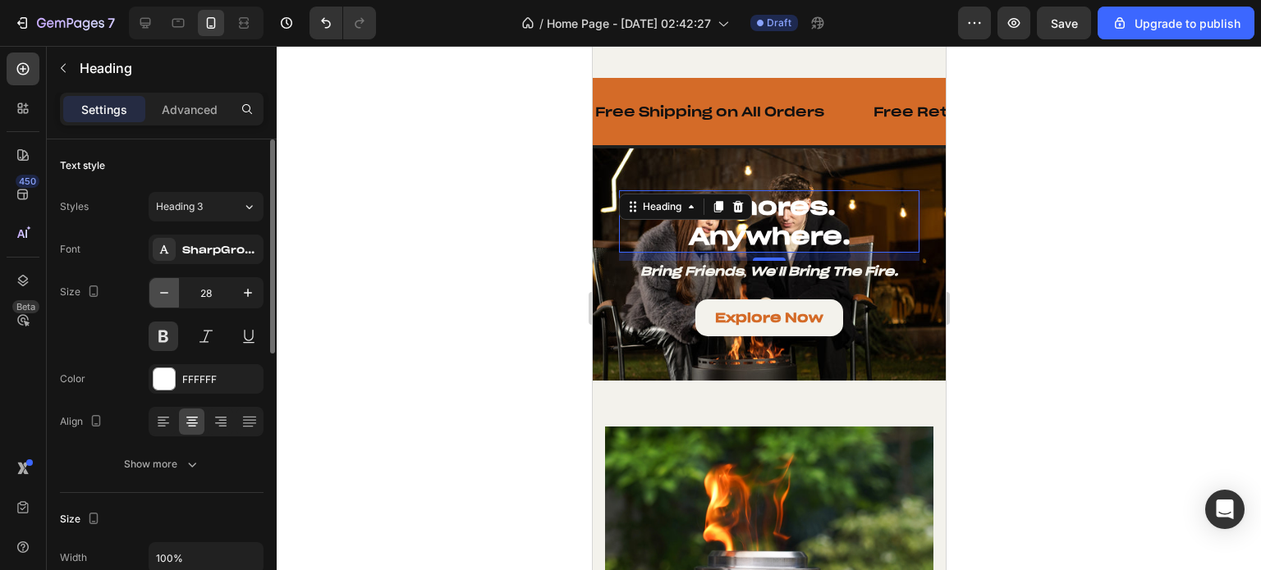
click at [163, 293] on icon "button" at bounding box center [164, 293] width 16 height 16
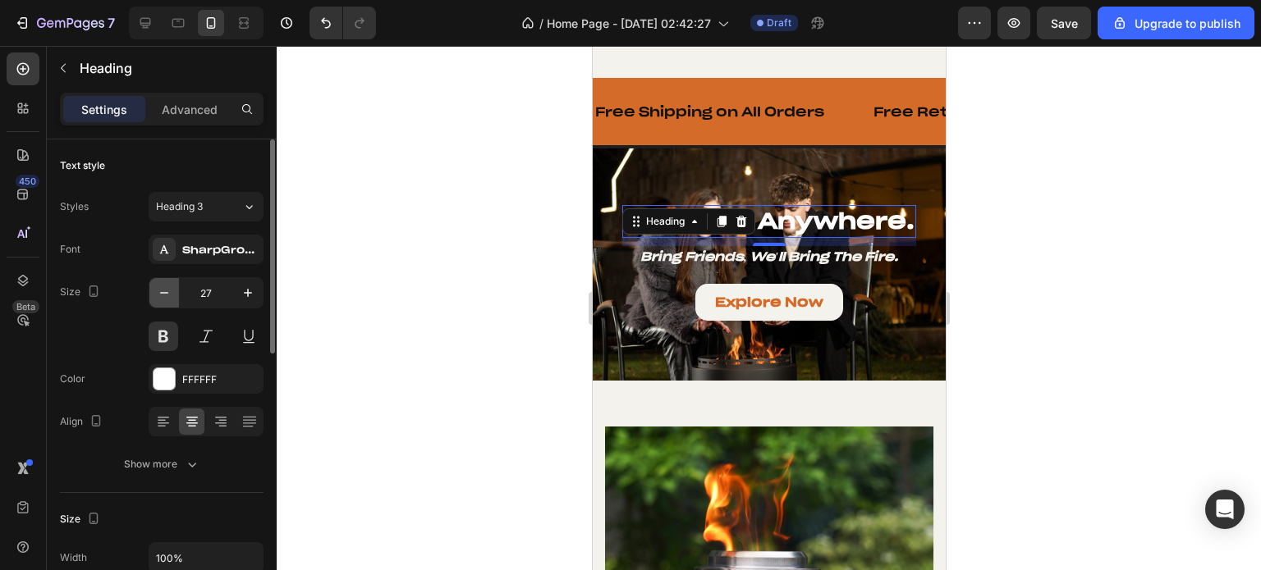
click at [163, 293] on icon "button" at bounding box center [164, 293] width 16 height 16
type input "24"
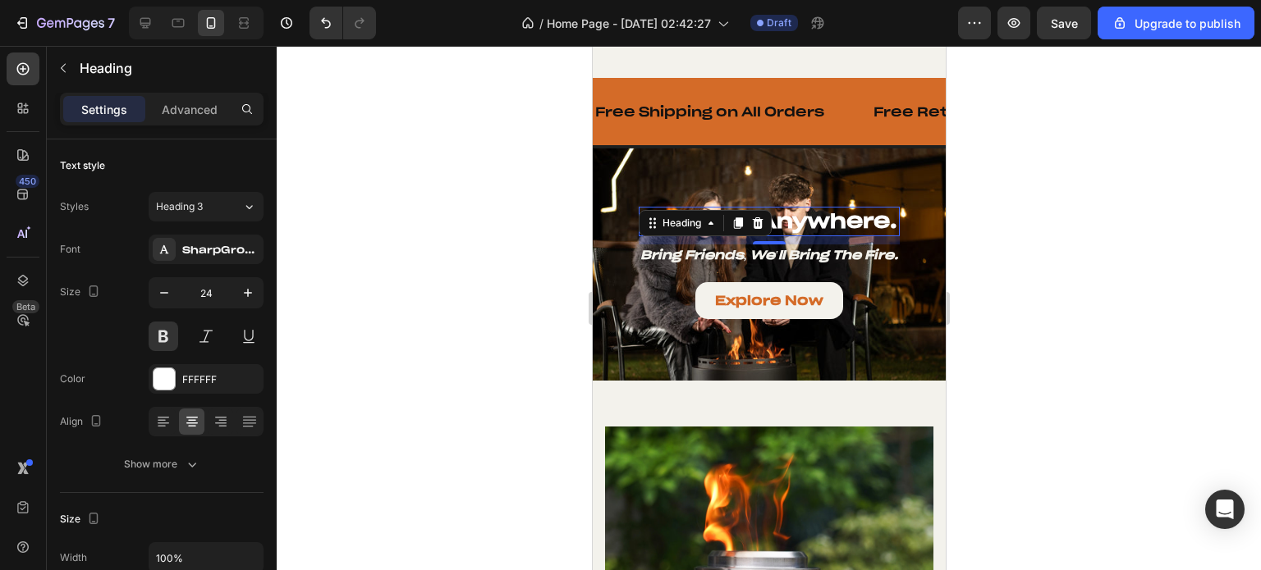
click at [436, 286] on div at bounding box center [769, 308] width 984 height 524
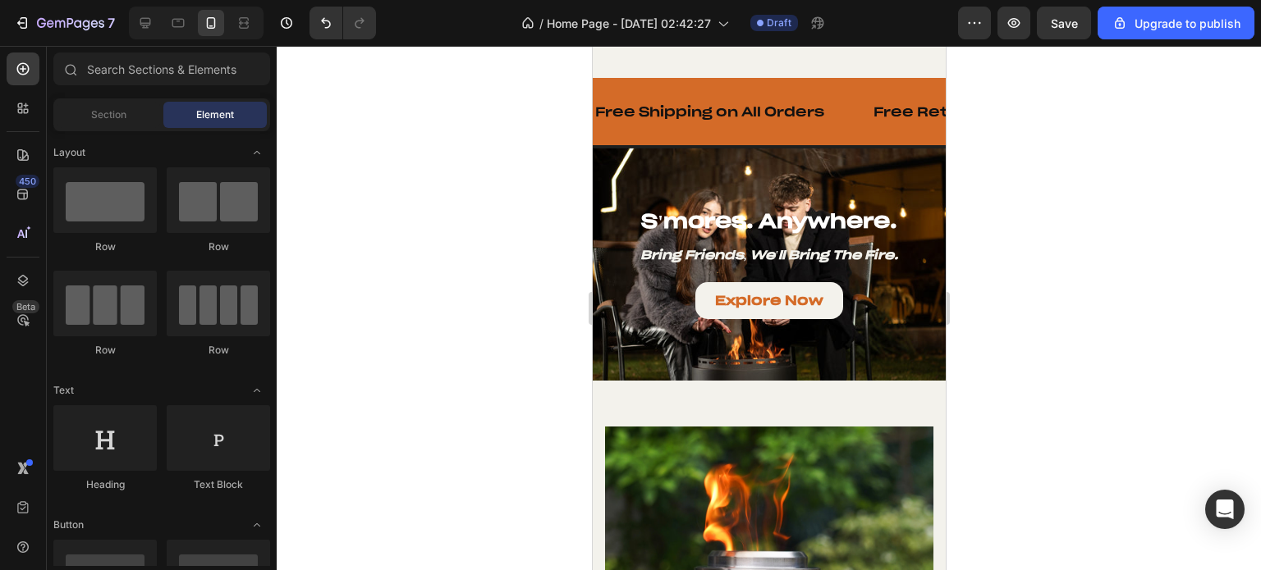
click at [1068, 275] on div at bounding box center [769, 308] width 984 height 524
click at [849, 285] on div "Explore Now Button" at bounding box center [768, 300] width 261 height 37
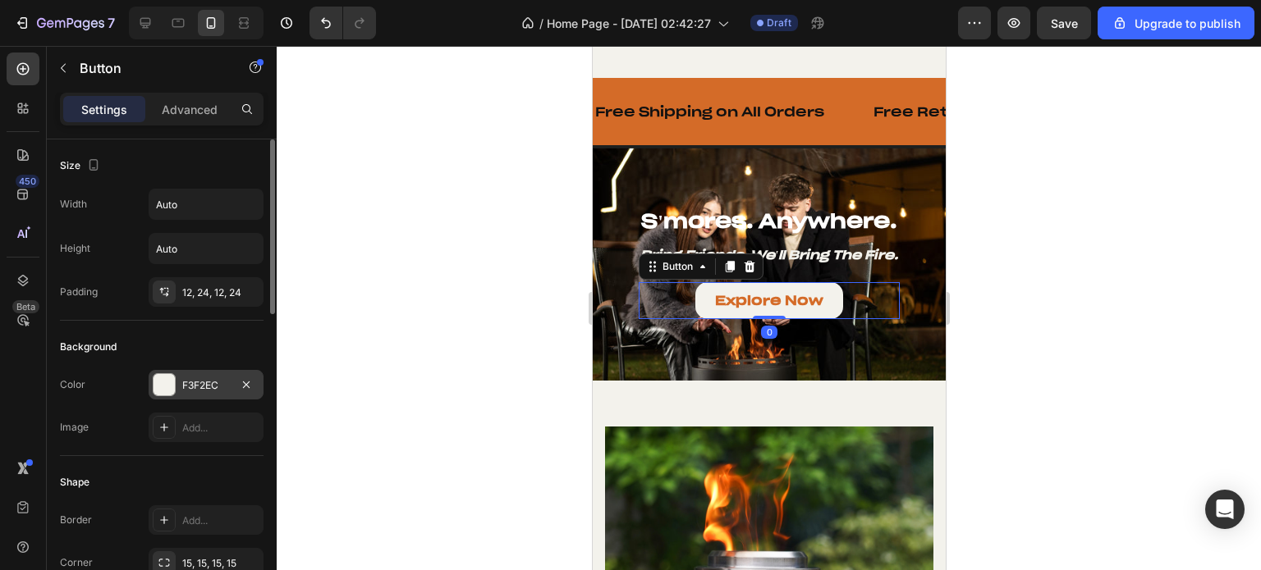
click at [168, 387] on div at bounding box center [163, 384] width 21 height 21
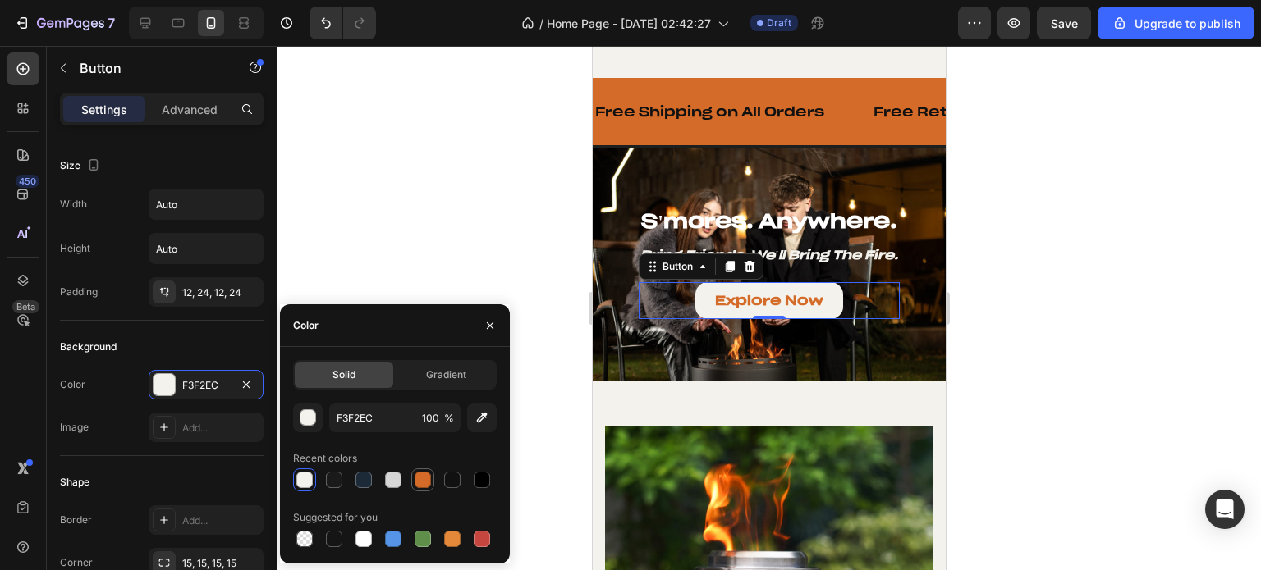
click at [414, 479] on div at bounding box center [422, 480] width 16 height 16
type input "D46B28"
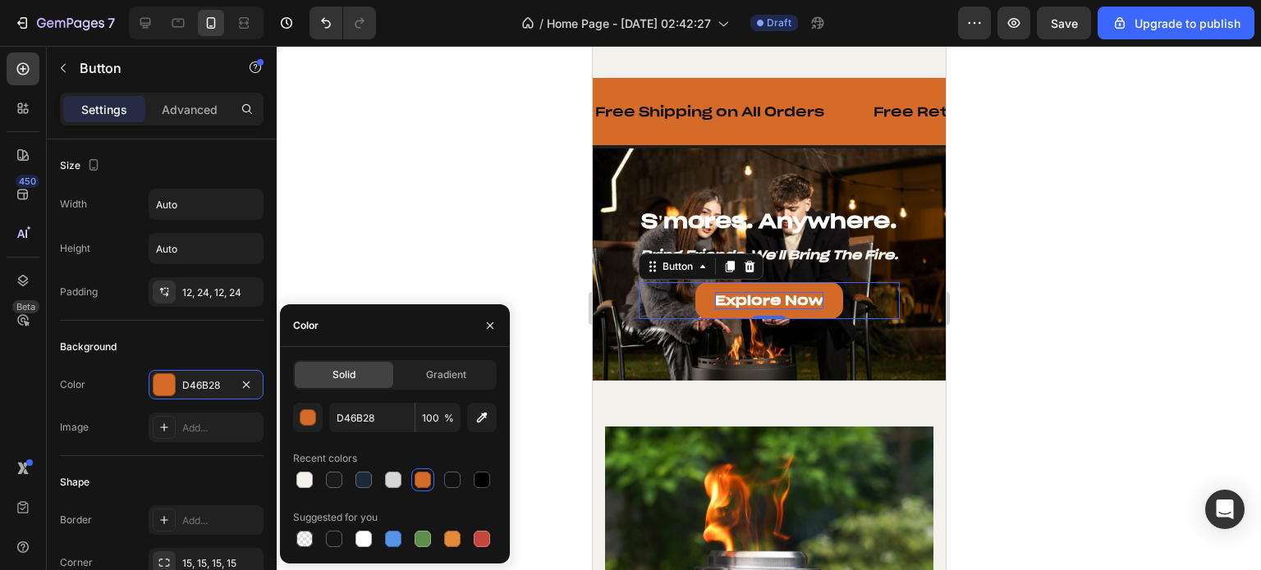
click at [753, 292] on p "Explore Now" at bounding box center [768, 300] width 108 height 17
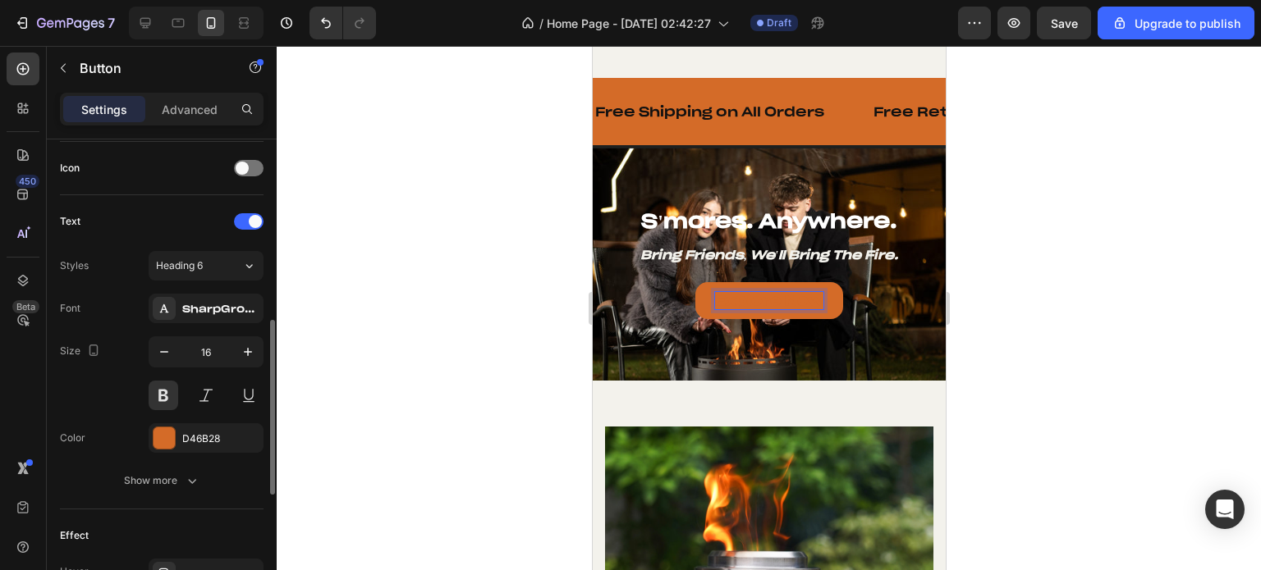
scroll to position [657, 0]
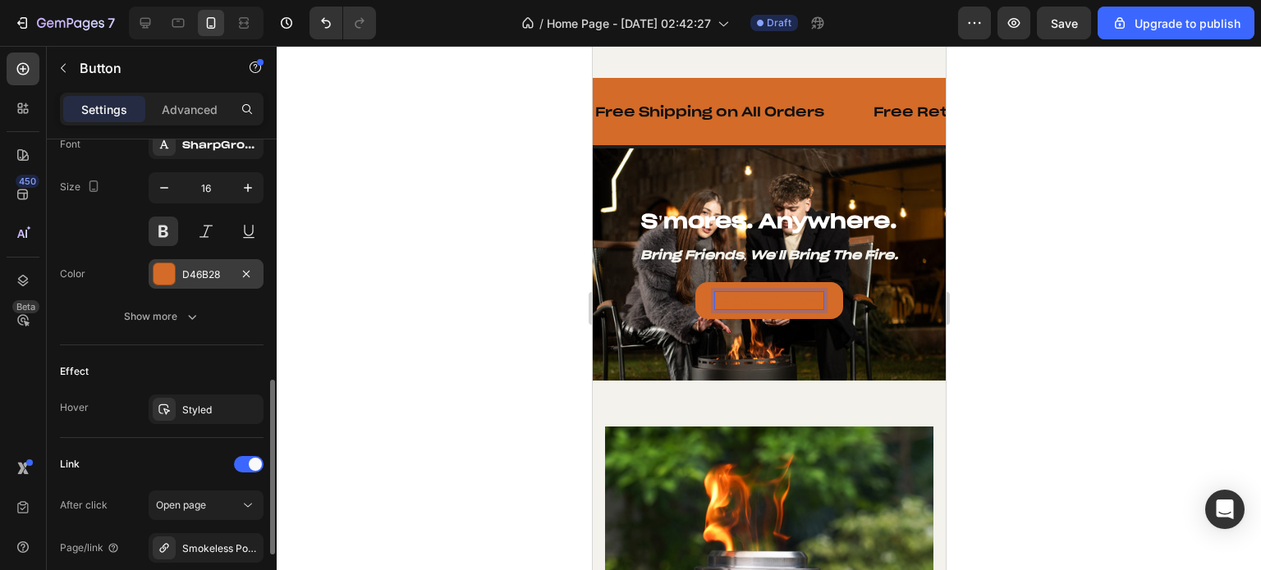
click at [151, 282] on div "D46B28" at bounding box center [206, 274] width 115 height 30
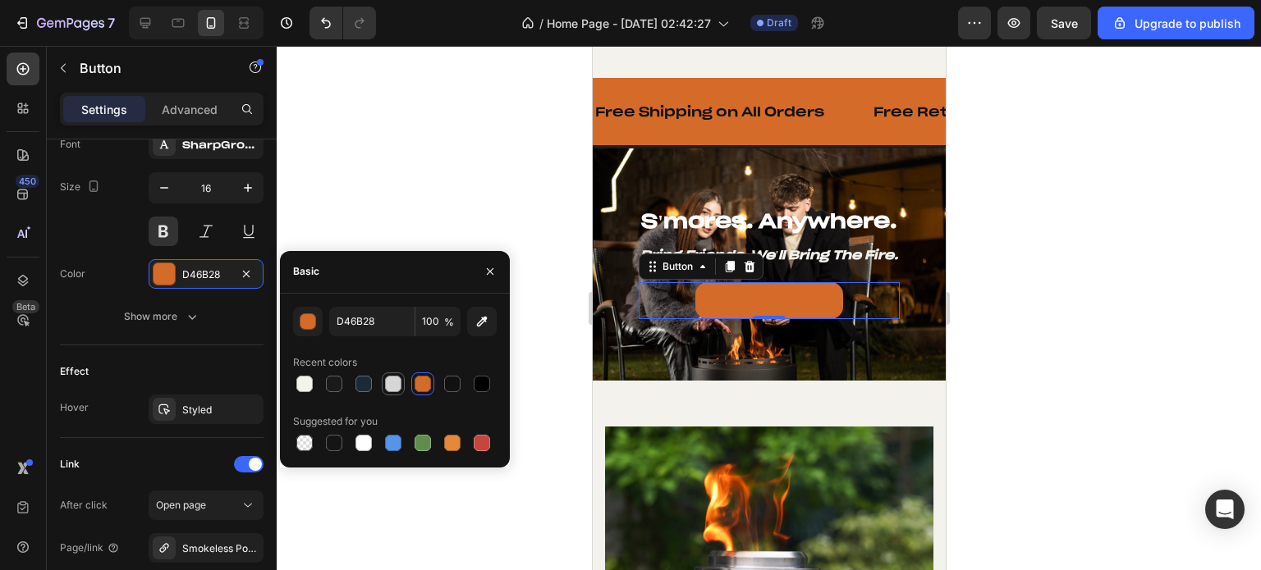
click at [401, 380] on div at bounding box center [393, 384] width 20 height 20
click at [302, 382] on div at bounding box center [304, 384] width 16 height 16
type input "F3F2EC"
click at [426, 199] on div at bounding box center [769, 308] width 984 height 524
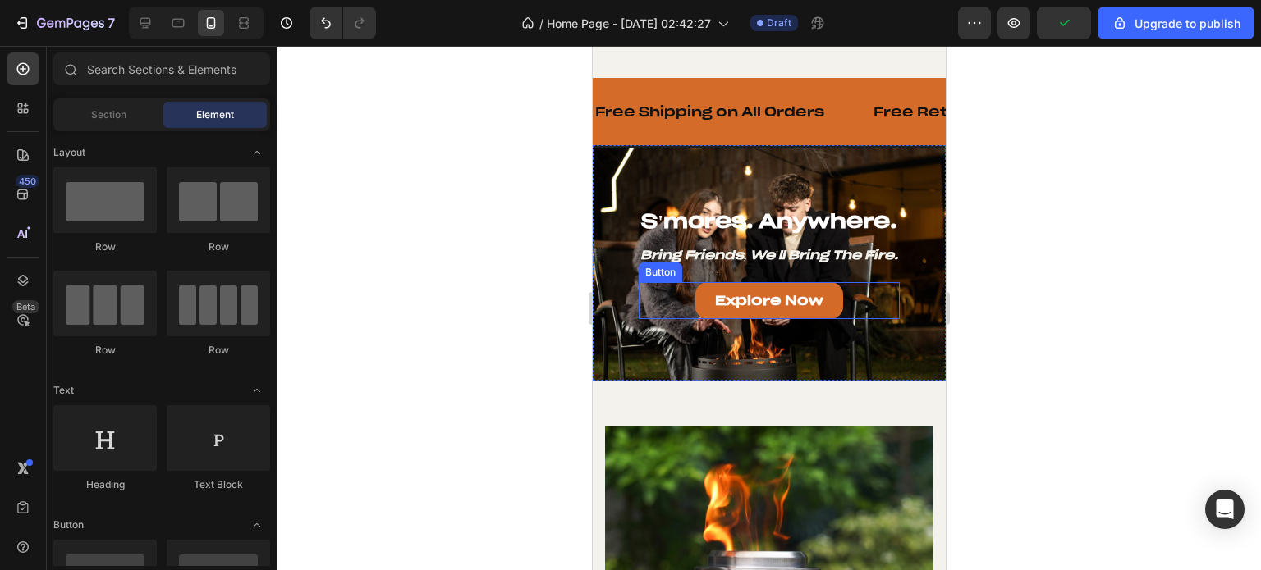
click at [694, 285] on link "Explore Now" at bounding box center [768, 300] width 148 height 37
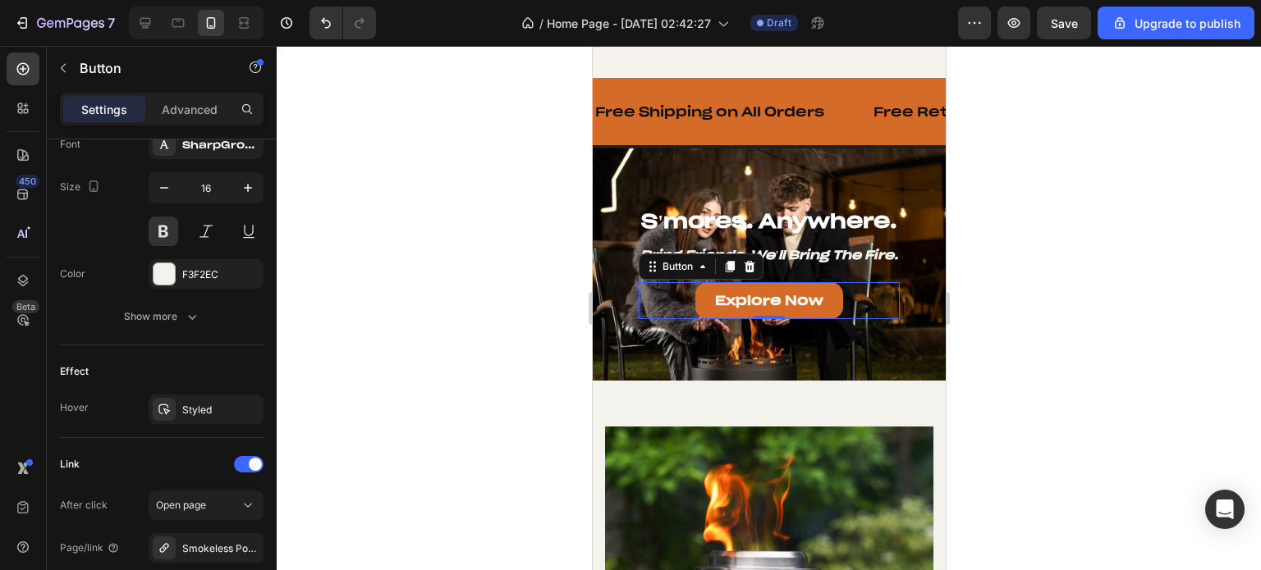
scroll to position [821, 0]
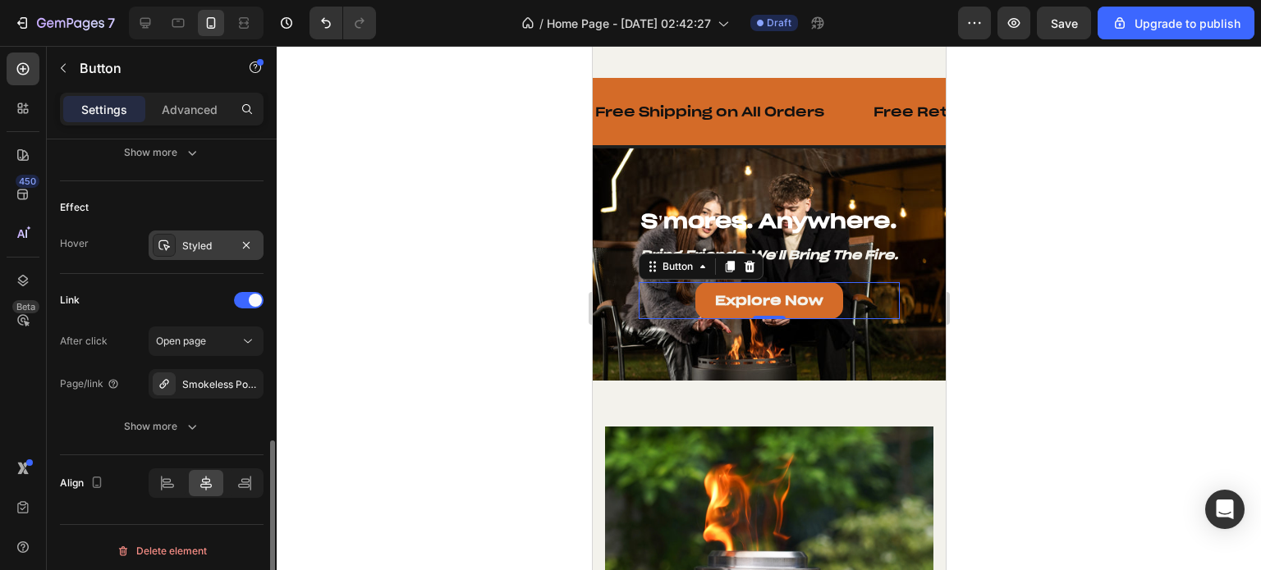
click at [198, 244] on div "Styled" at bounding box center [206, 246] width 48 height 15
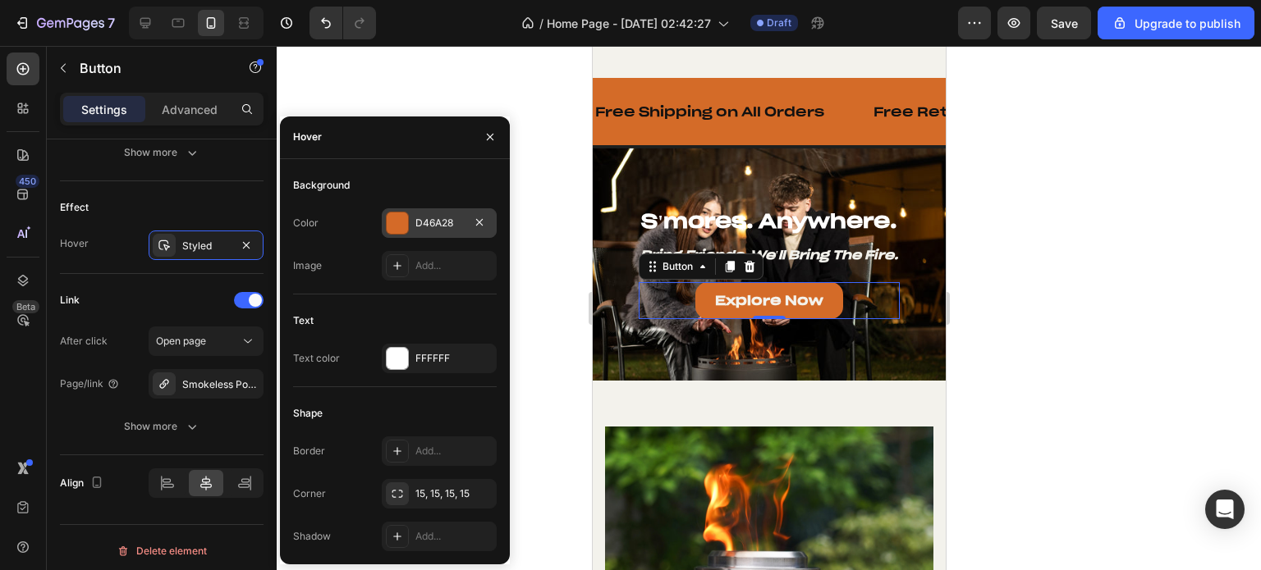
click at [396, 230] on div at bounding box center [397, 223] width 21 height 21
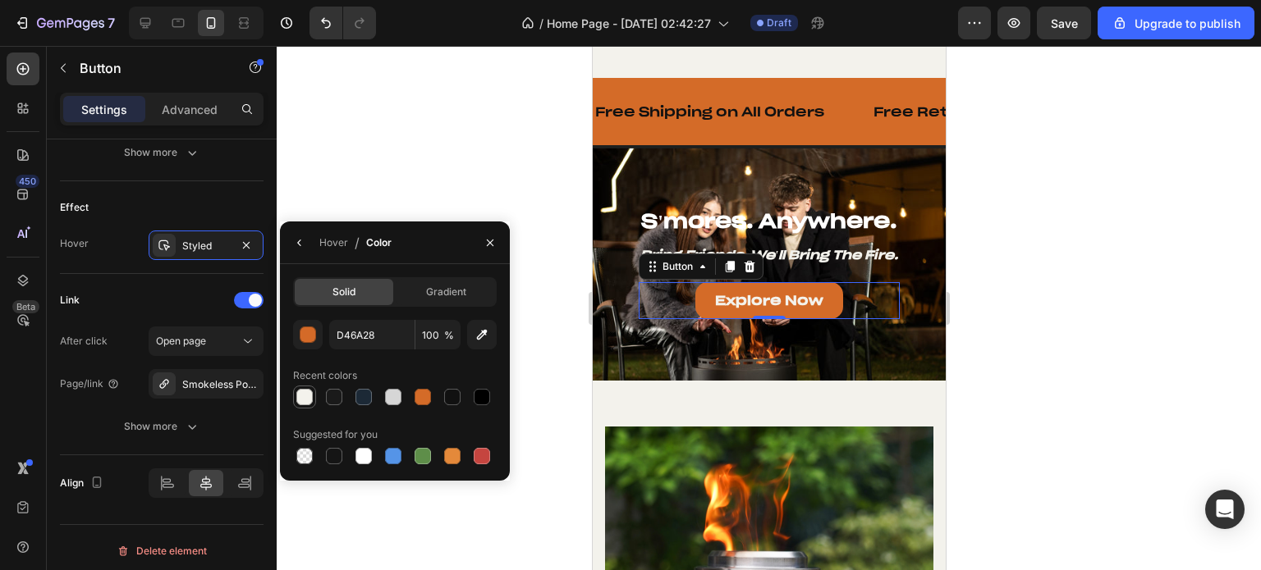
click at [312, 396] on div at bounding box center [304, 397] width 16 height 16
type input "F3F2EC"
click at [167, 288] on div "Link" at bounding box center [162, 300] width 204 height 26
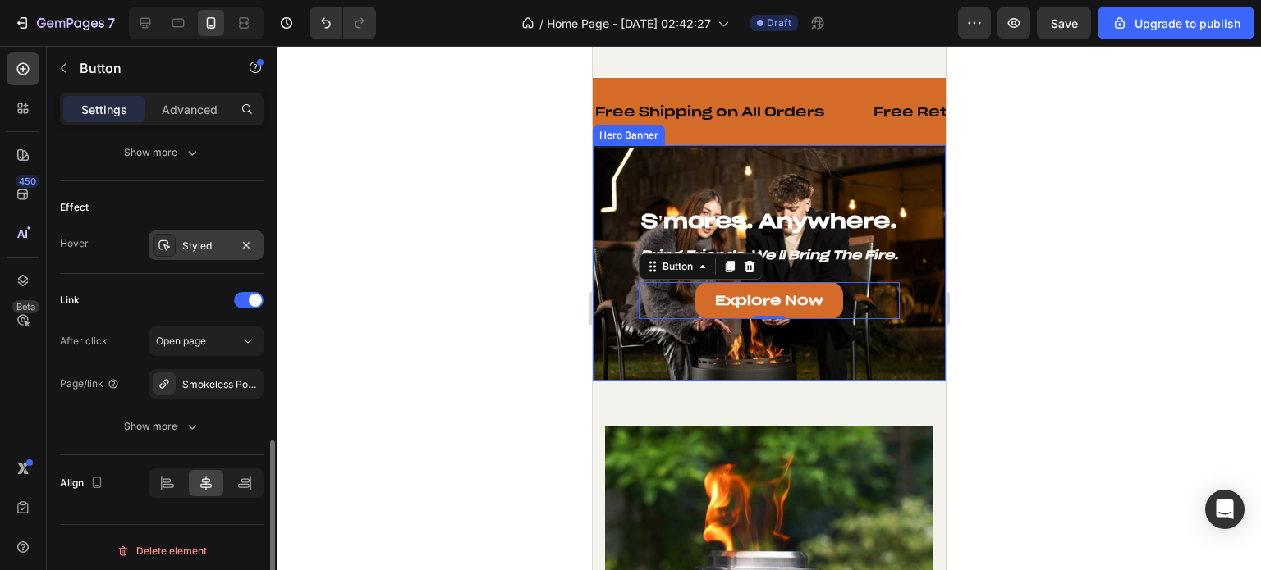
click at [200, 250] on div "Styled" at bounding box center [206, 246] width 48 height 15
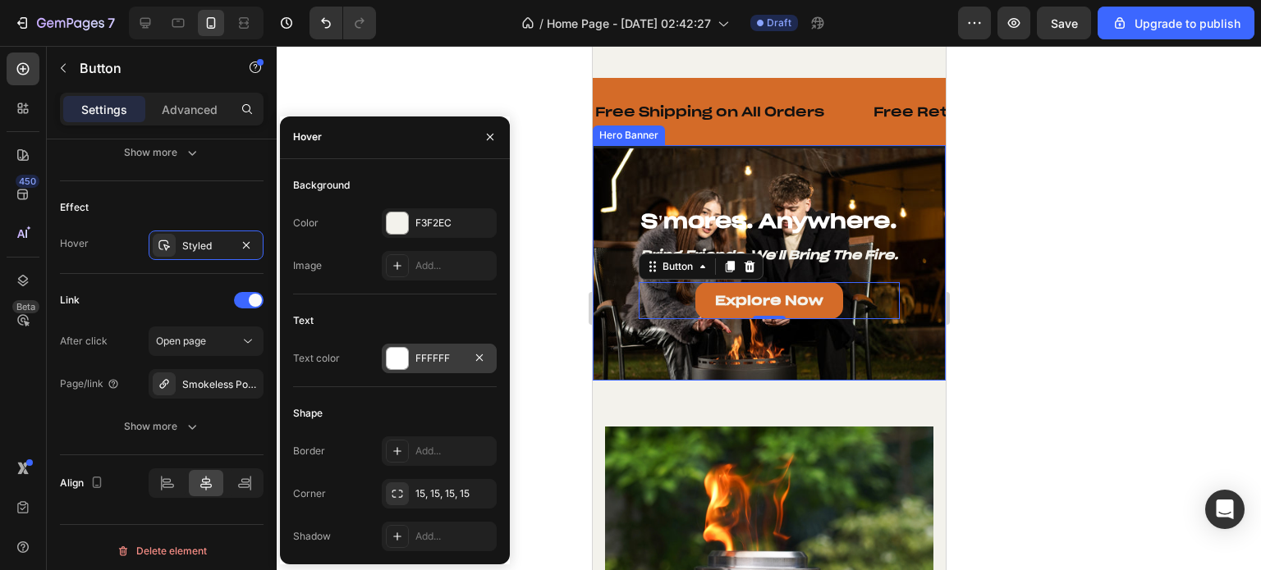
click at [394, 367] on div at bounding box center [397, 358] width 21 height 21
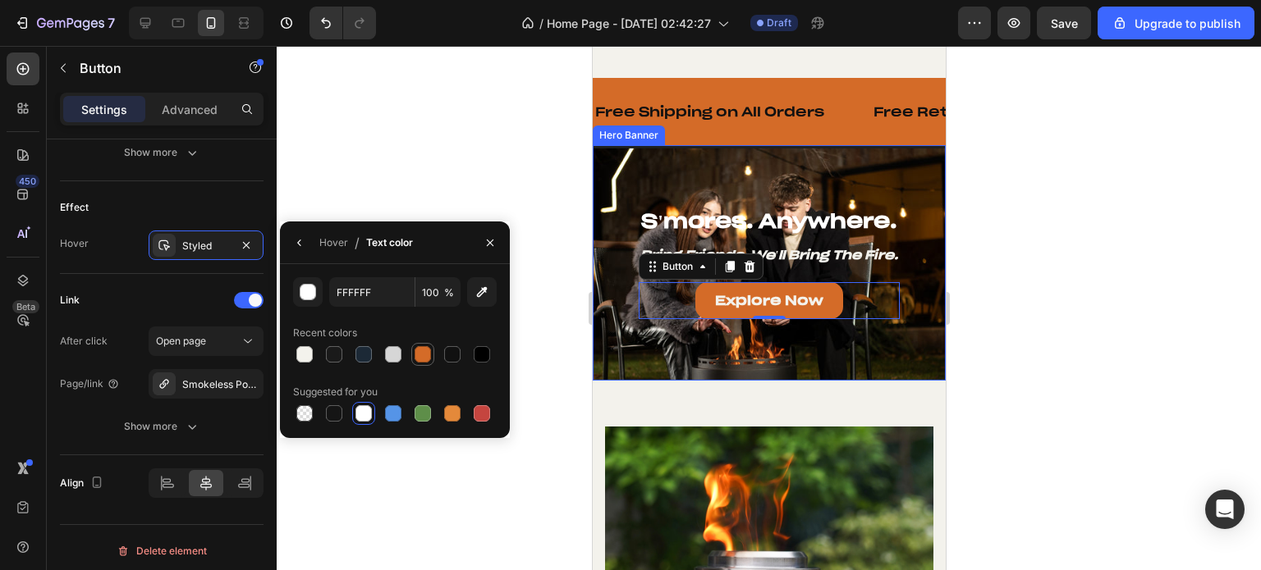
click at [424, 361] on div at bounding box center [422, 354] width 16 height 16
type input "D46B28"
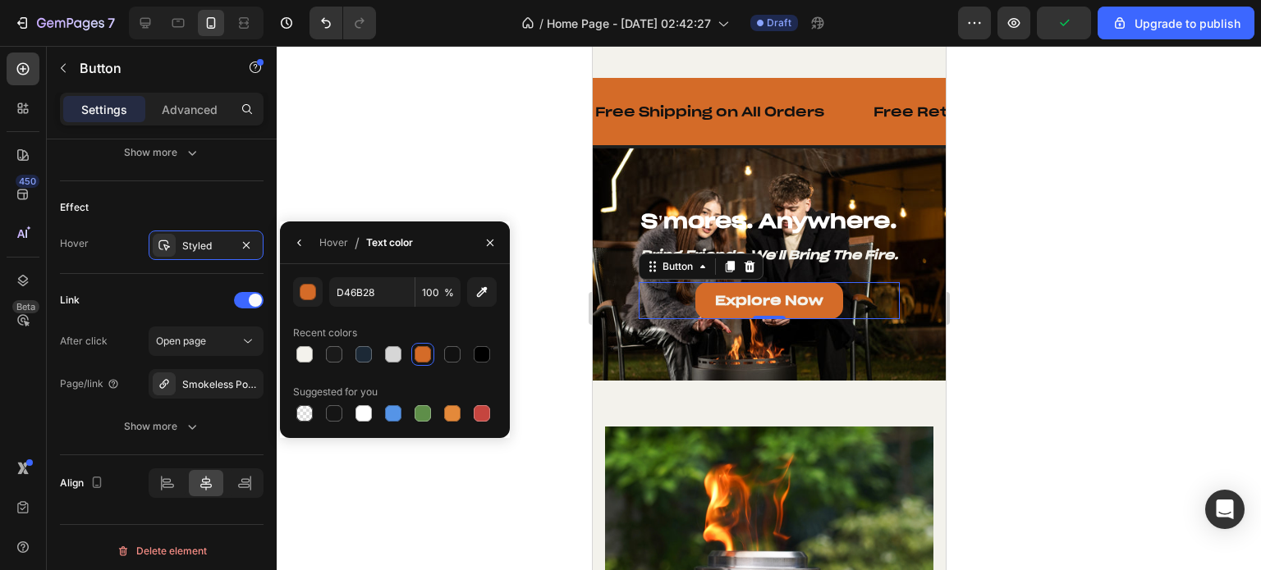
click at [1130, 291] on div at bounding box center [769, 308] width 984 height 524
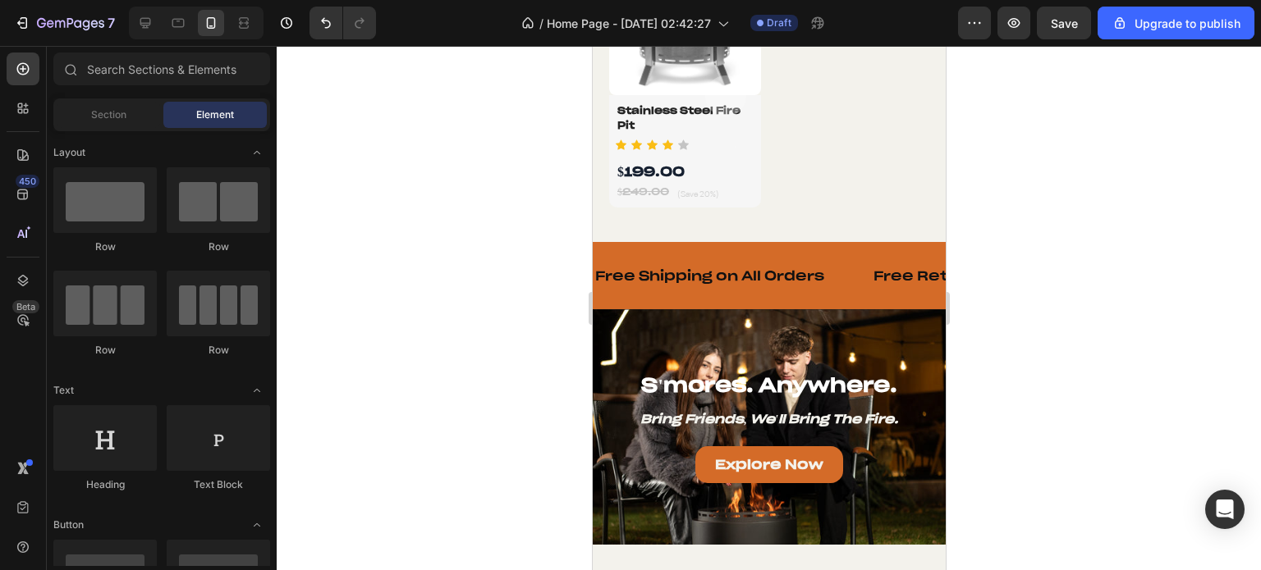
scroll to position [1617, 0]
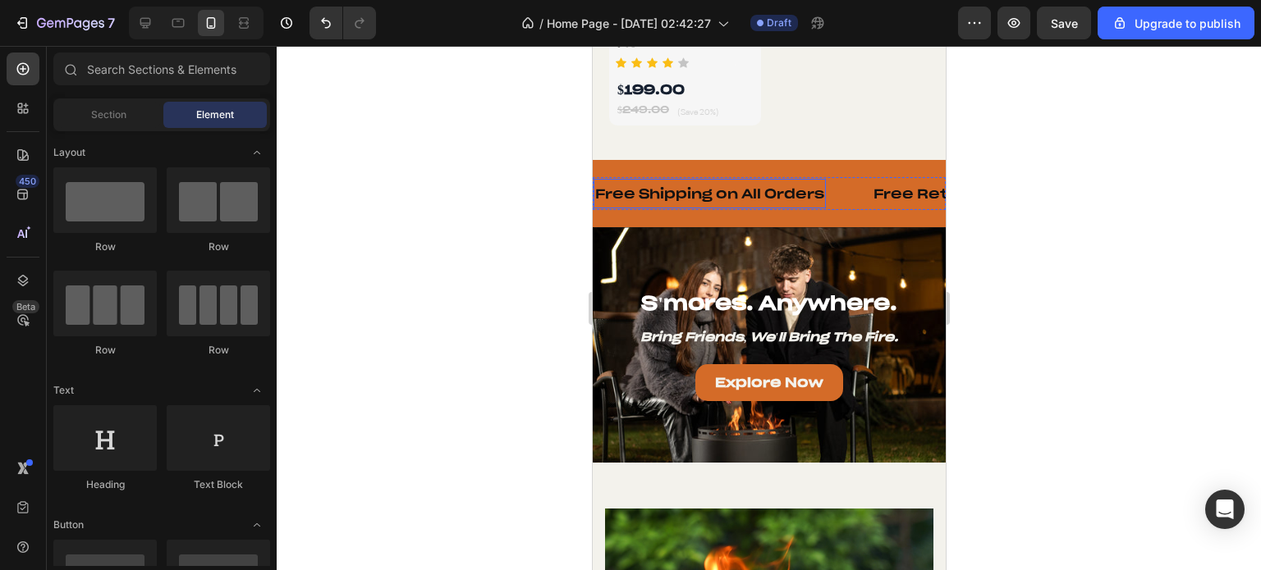
click at [772, 185] on p "Free Shipping on All Orders" at bounding box center [708, 193] width 229 height 17
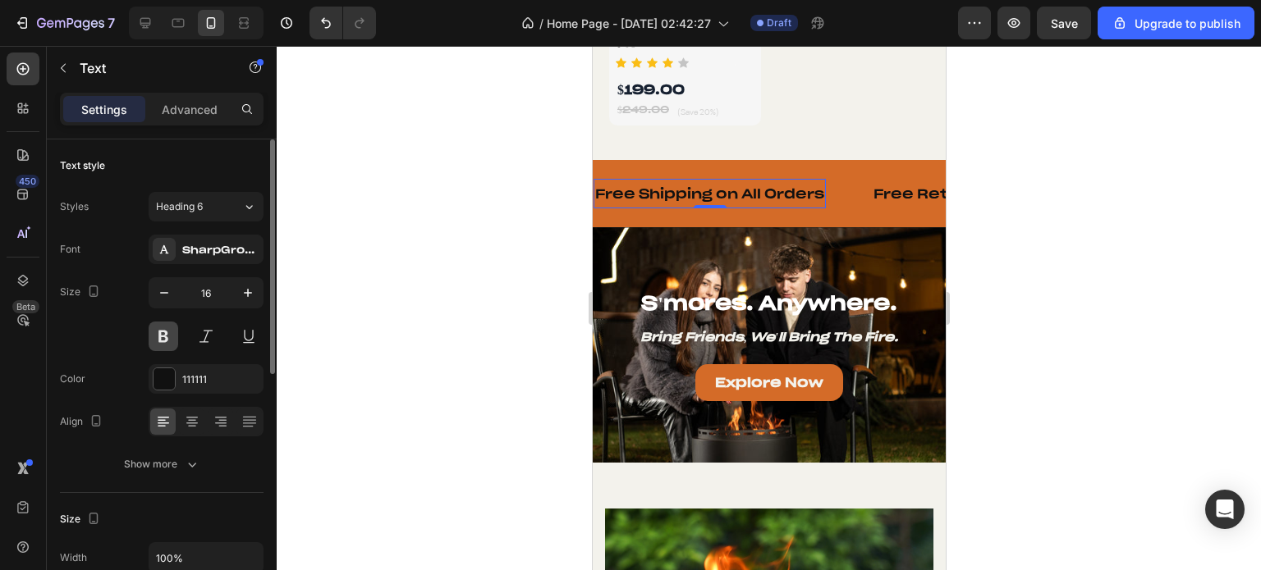
click at [167, 339] on button at bounding box center [164, 337] width 30 height 30
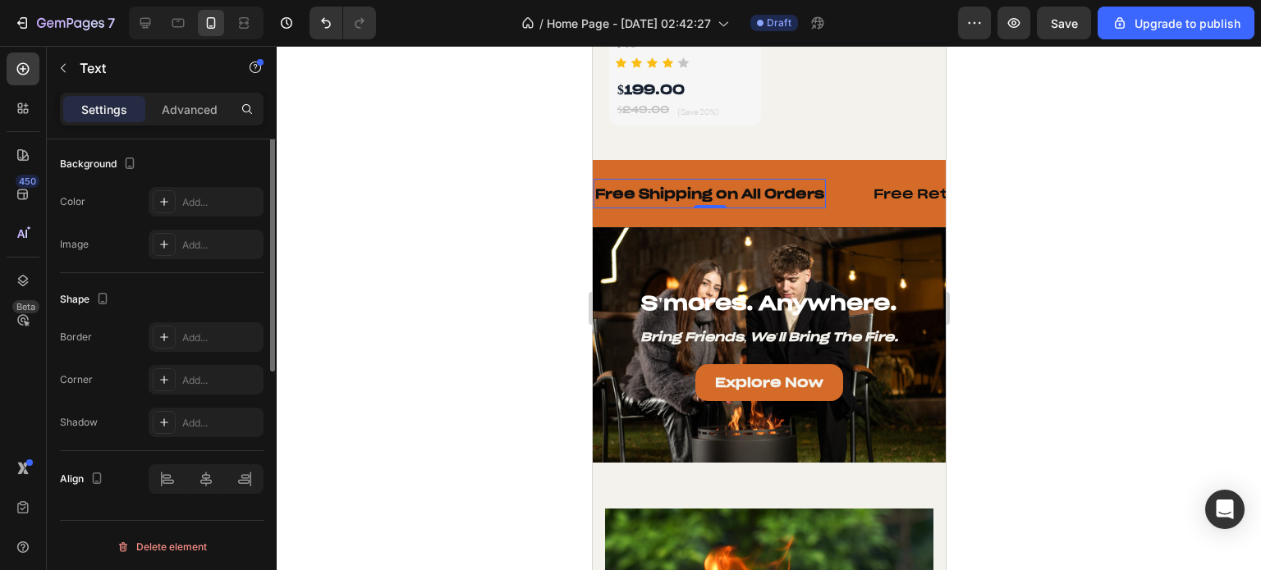
scroll to position [328, 0]
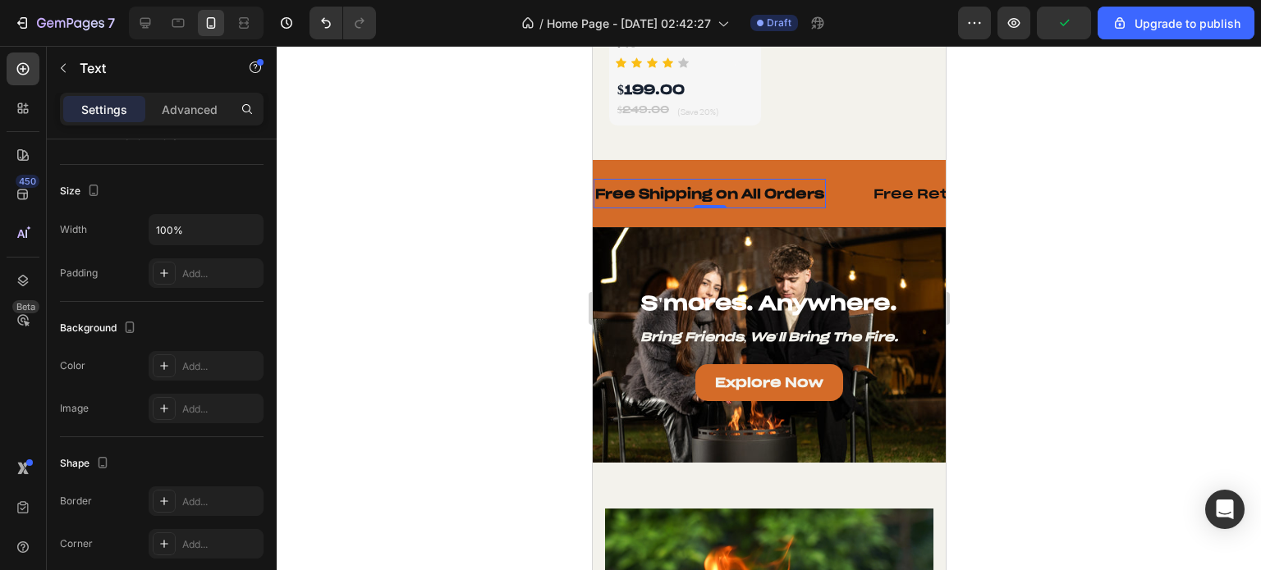
click at [655, 185] on p "Free Shipping on All Orders" at bounding box center [708, 193] width 229 height 17
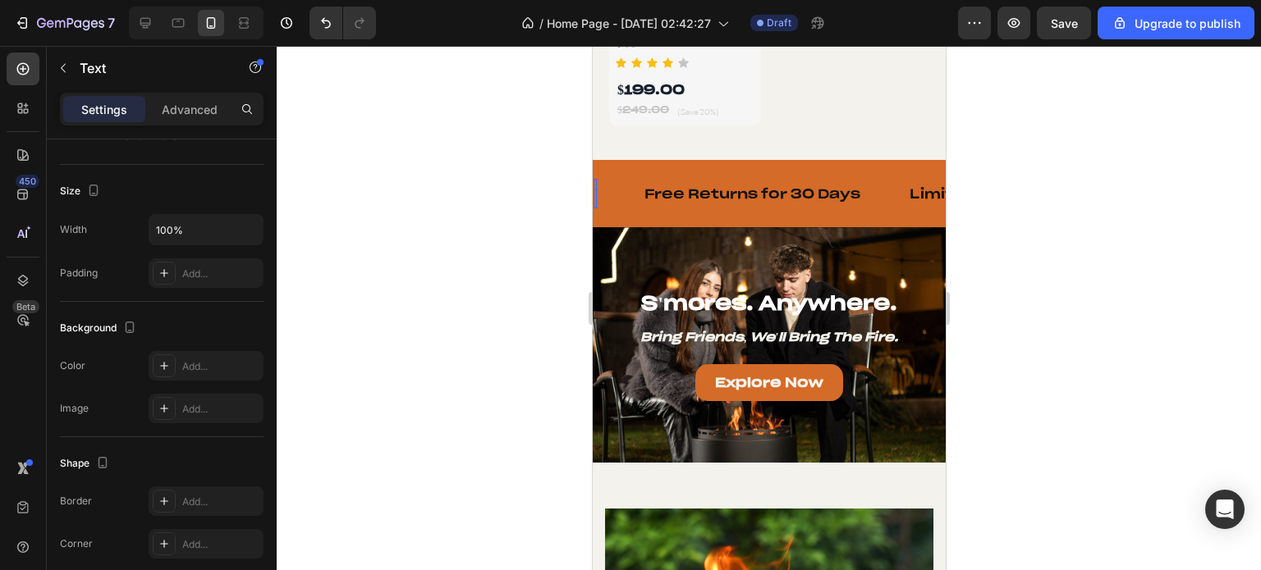
click at [655, 185] on p "Free Returns for 30 Days" at bounding box center [751, 193] width 216 height 17
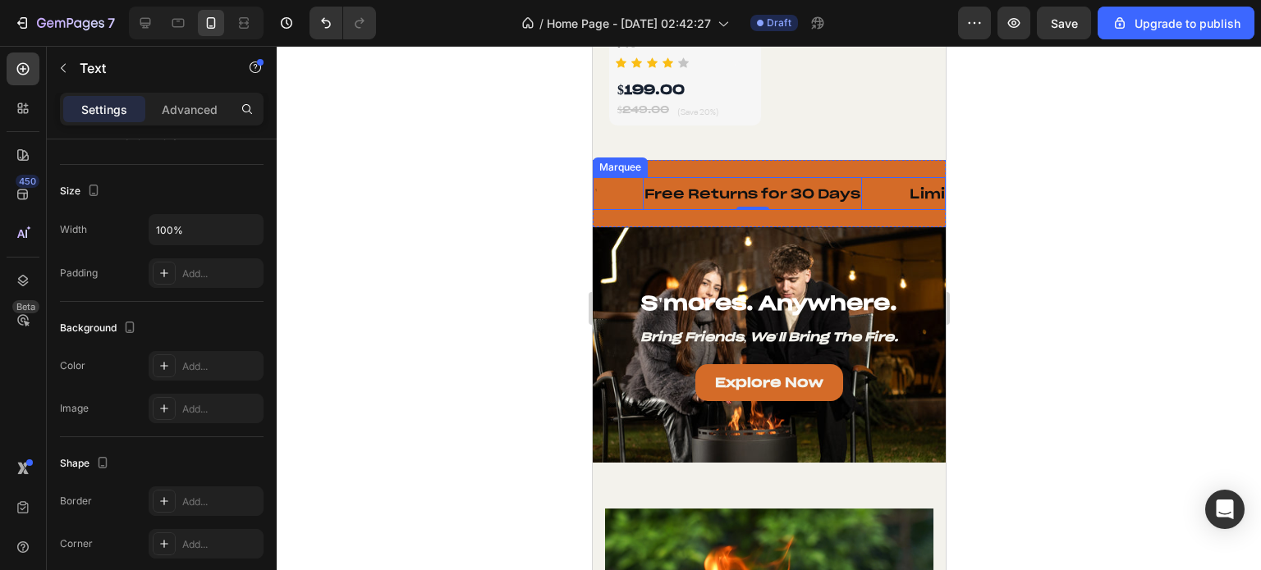
click at [903, 177] on div "Free Returns for 30 Days Text 0" at bounding box center [774, 194] width 265 height 34
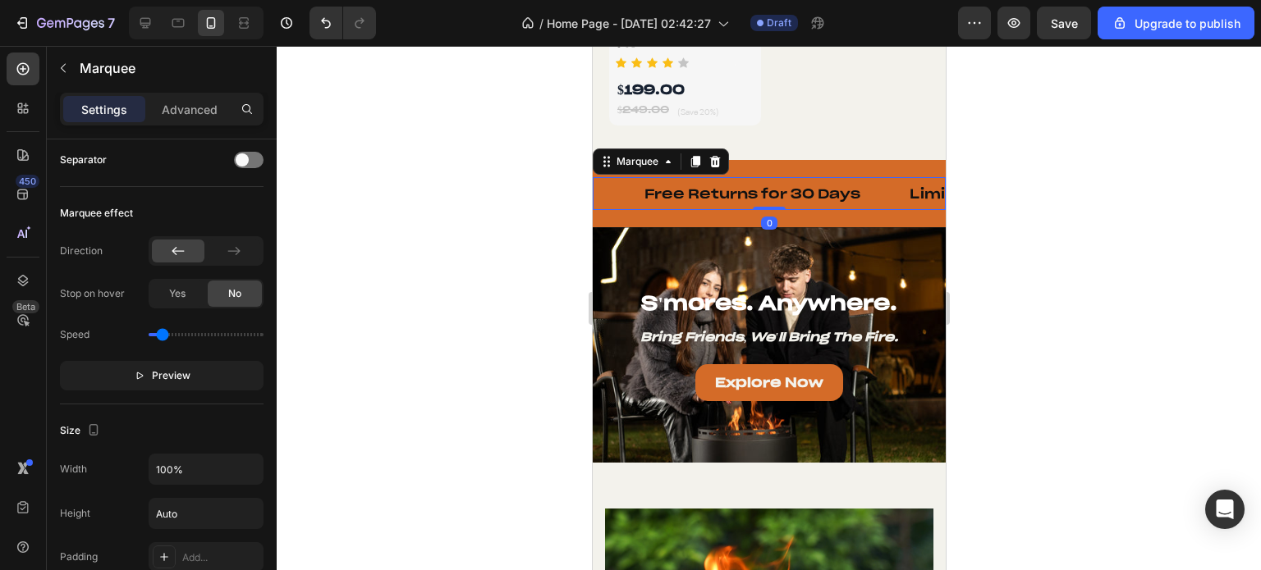
scroll to position [0, 0]
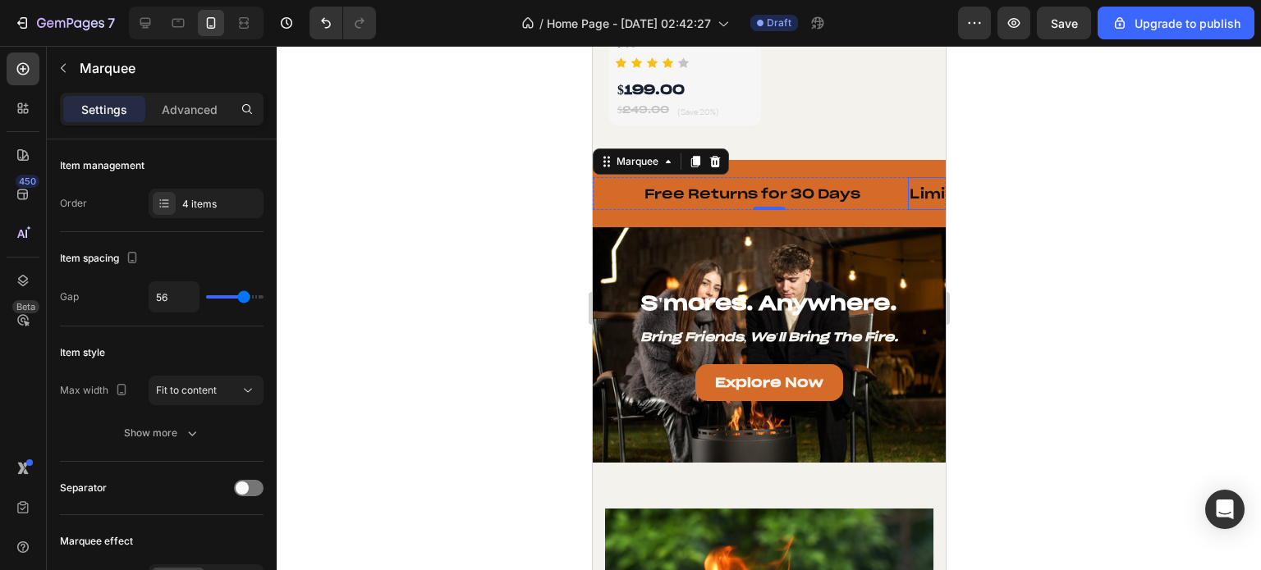
click at [918, 186] on p "Limited-Time Flash Sales" at bounding box center [1014, 193] width 211 height 17
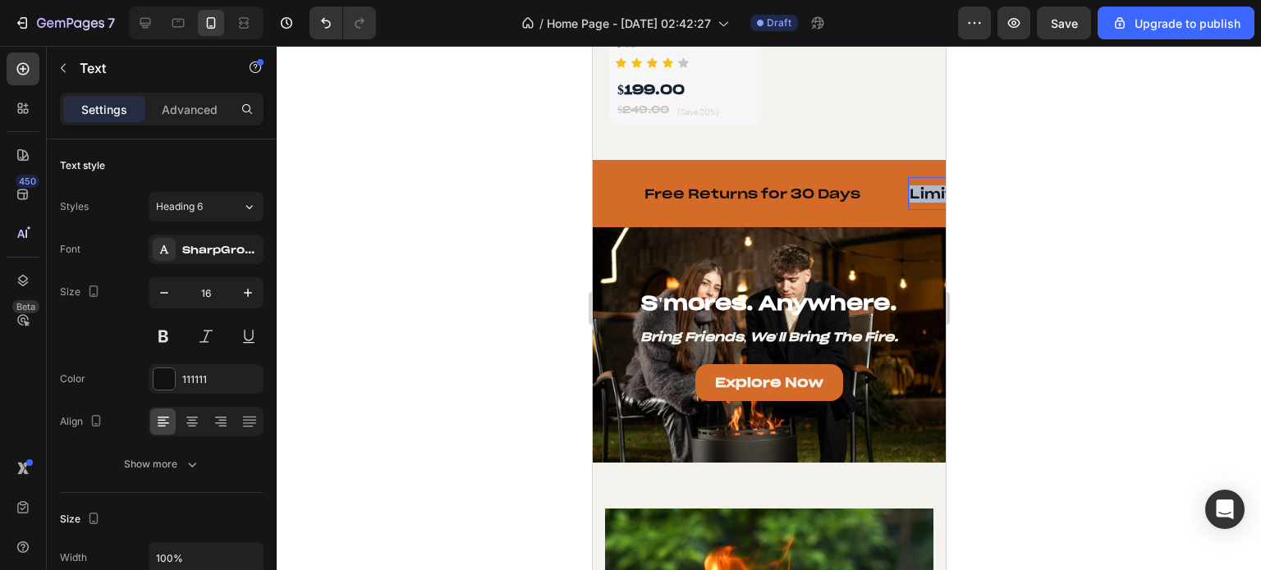
click at [918, 186] on p "Limited-Time Flash Sales" at bounding box center [1014, 193] width 211 height 17
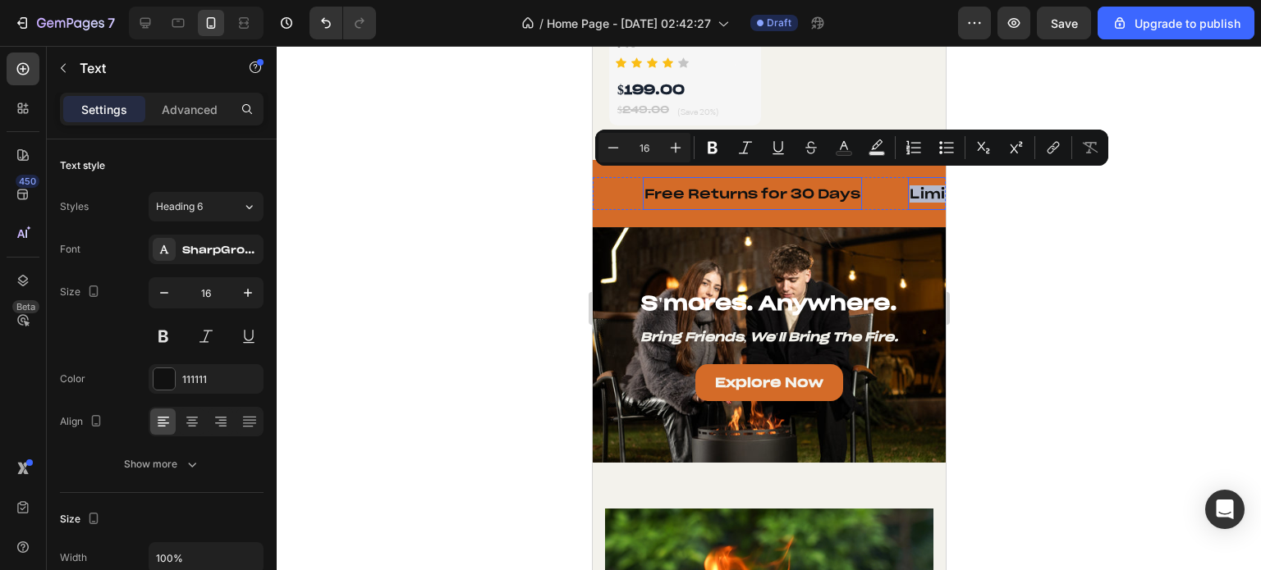
click at [797, 189] on p "Free Returns for 30 Days" at bounding box center [751, 193] width 216 height 17
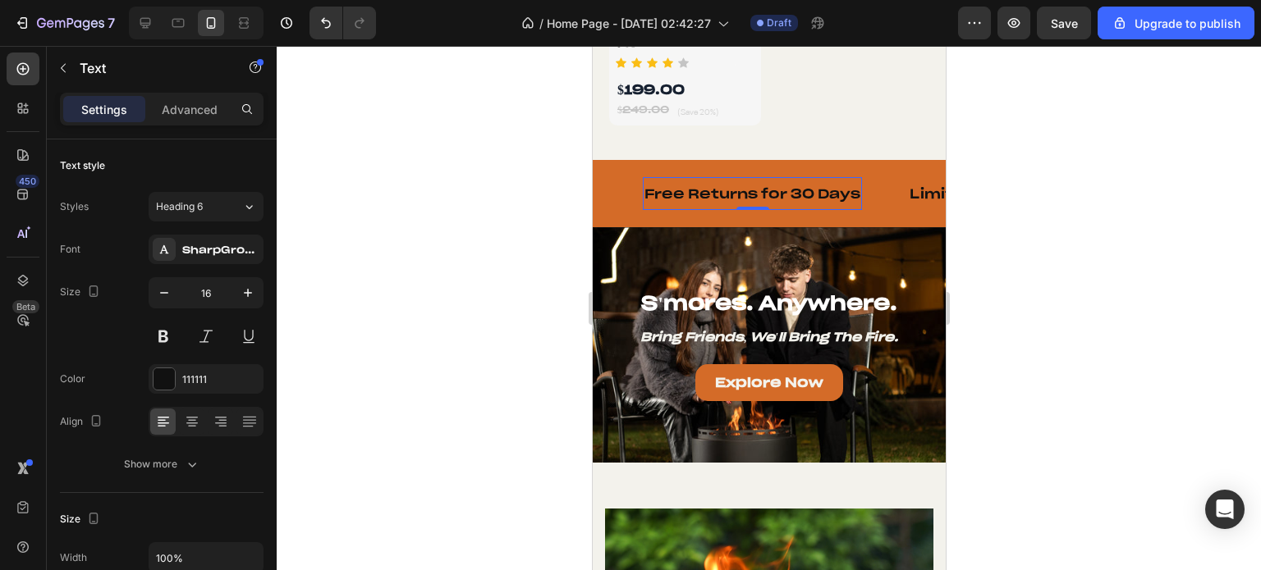
click at [794, 185] on p "Free Returns for 30 Days" at bounding box center [751, 193] width 216 height 17
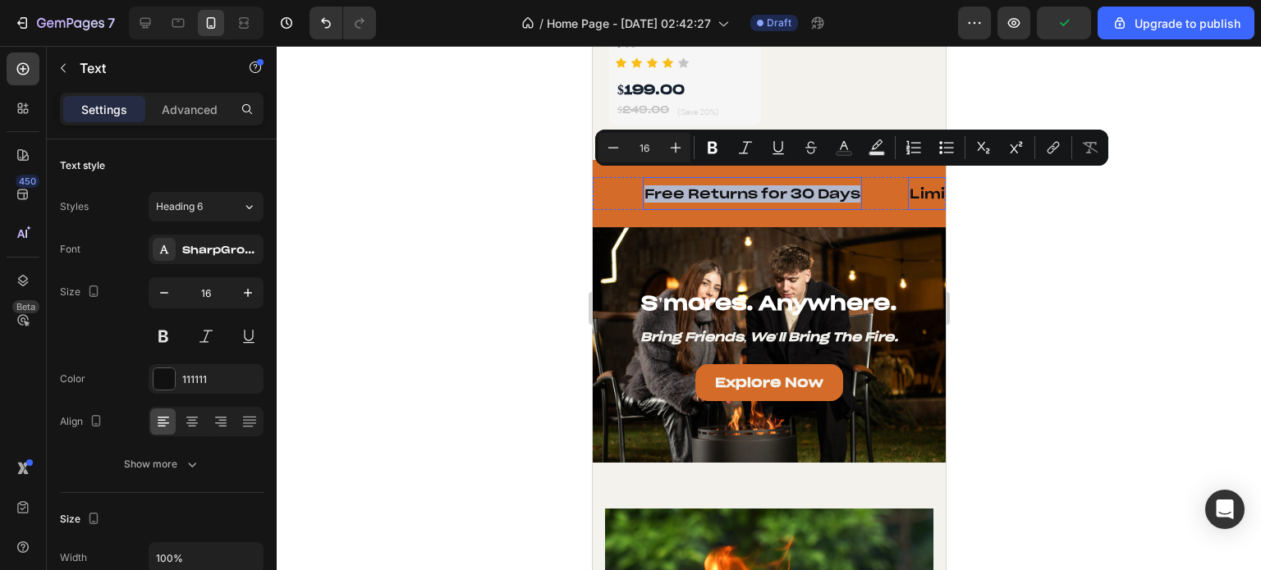
click at [919, 185] on p "Limited-Time Flash Sales" at bounding box center [1014, 193] width 211 height 17
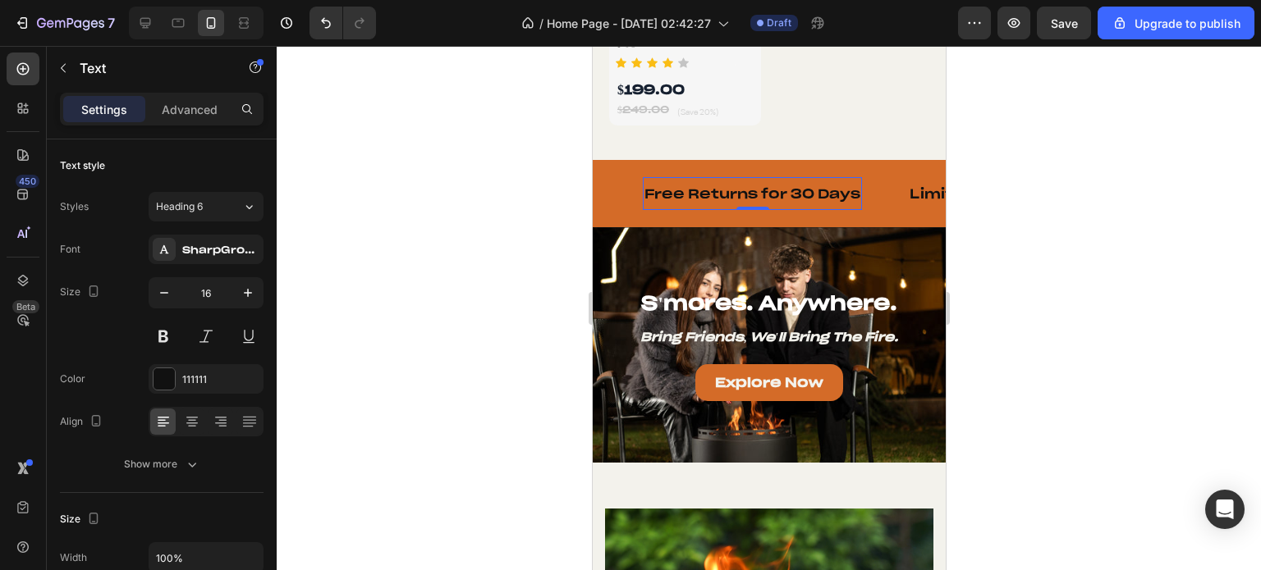
drag, startPoint x: 794, startPoint y: 185, endPoint x: 803, endPoint y: 182, distance: 9.4
click at [803, 185] on p "Free Returns for 30 Days" at bounding box center [751, 193] width 216 height 17
click at [857, 194] on div "Free Returns for 30 Days Text 0" at bounding box center [751, 194] width 219 height 34
click at [877, 180] on div "Free Returns for 30 Days Text 0" at bounding box center [774, 194] width 265 height 34
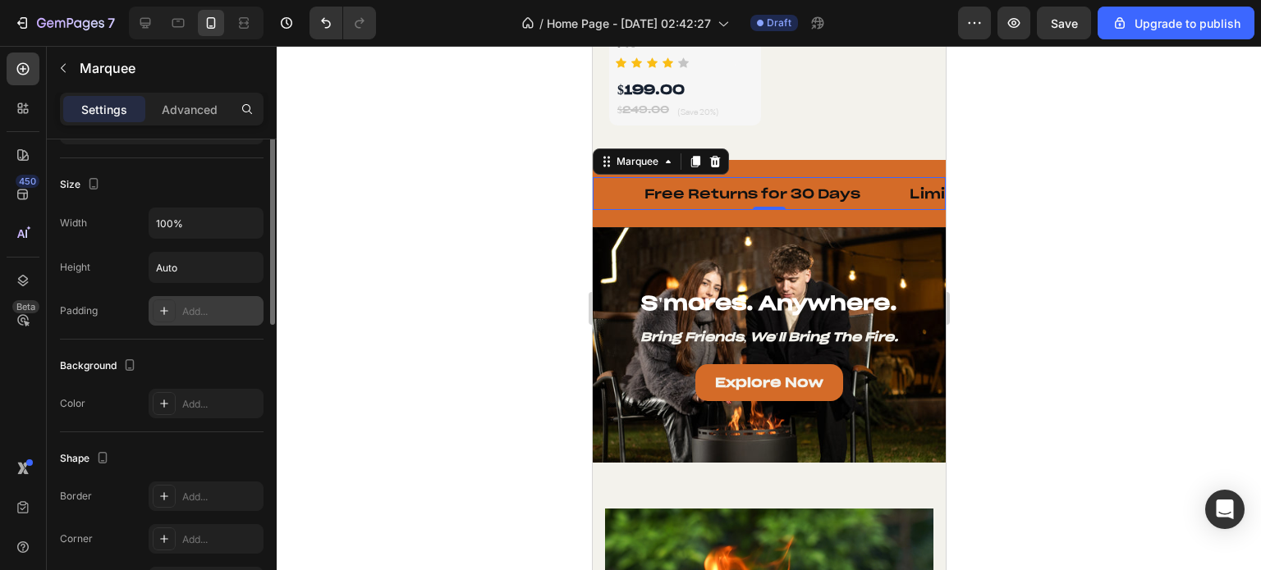
scroll to position [410, 0]
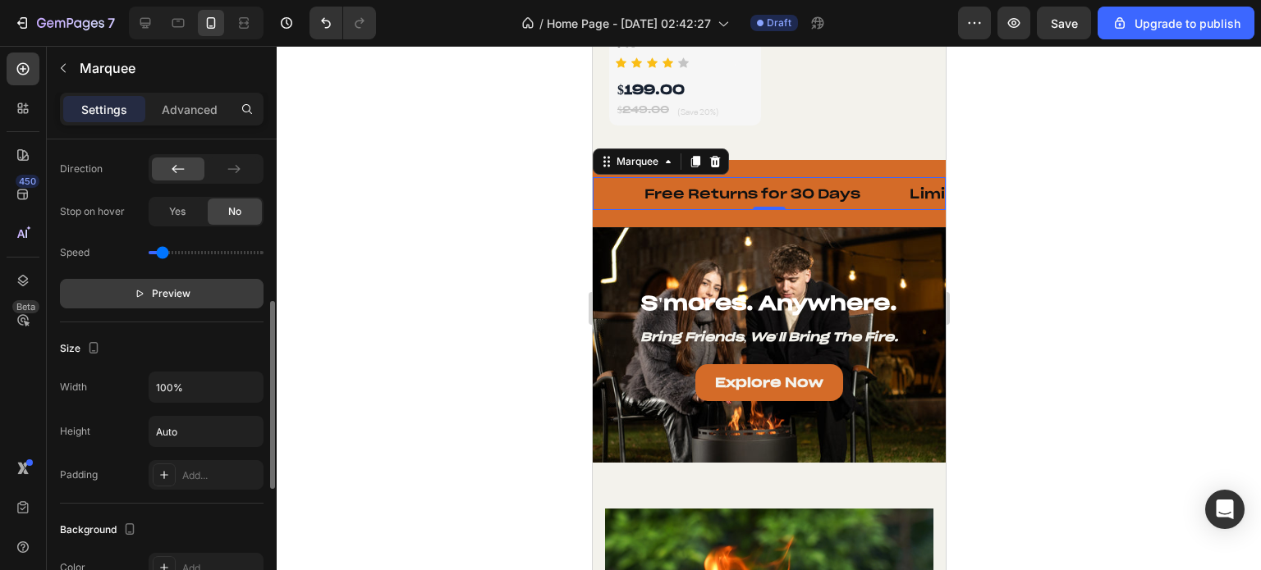
click at [171, 298] on span "Preview" at bounding box center [171, 294] width 39 height 16
click at [216, 290] on button "Pause" at bounding box center [162, 294] width 204 height 30
click at [653, 185] on p "Free Returns for 30 Days" at bounding box center [735, 193] width 216 height 17
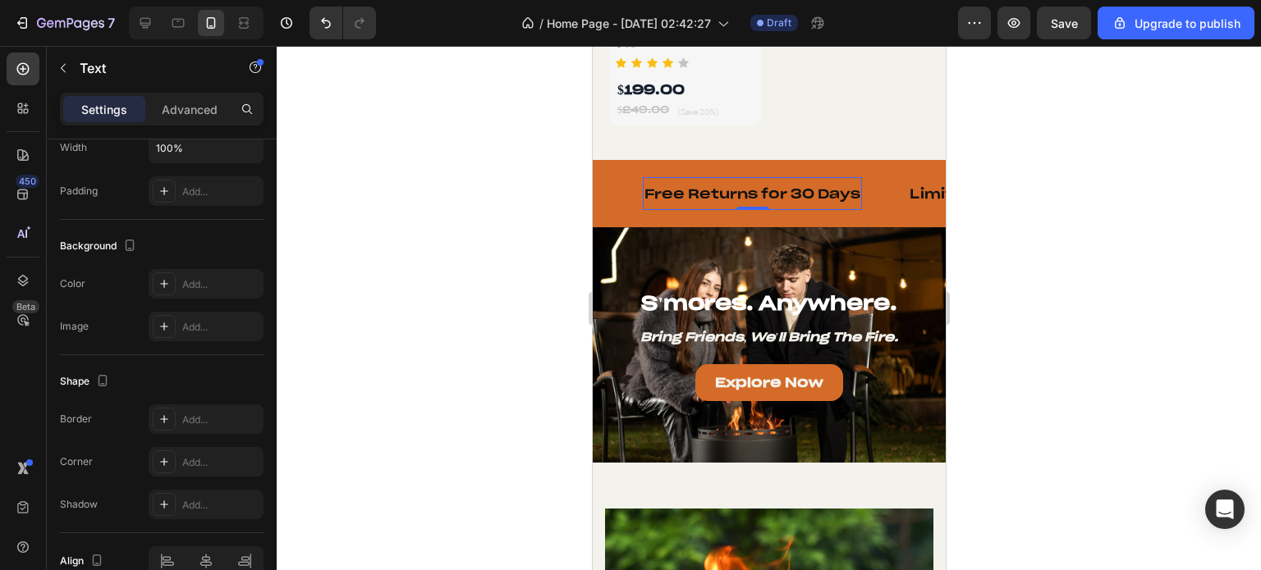
scroll to position [0, 0]
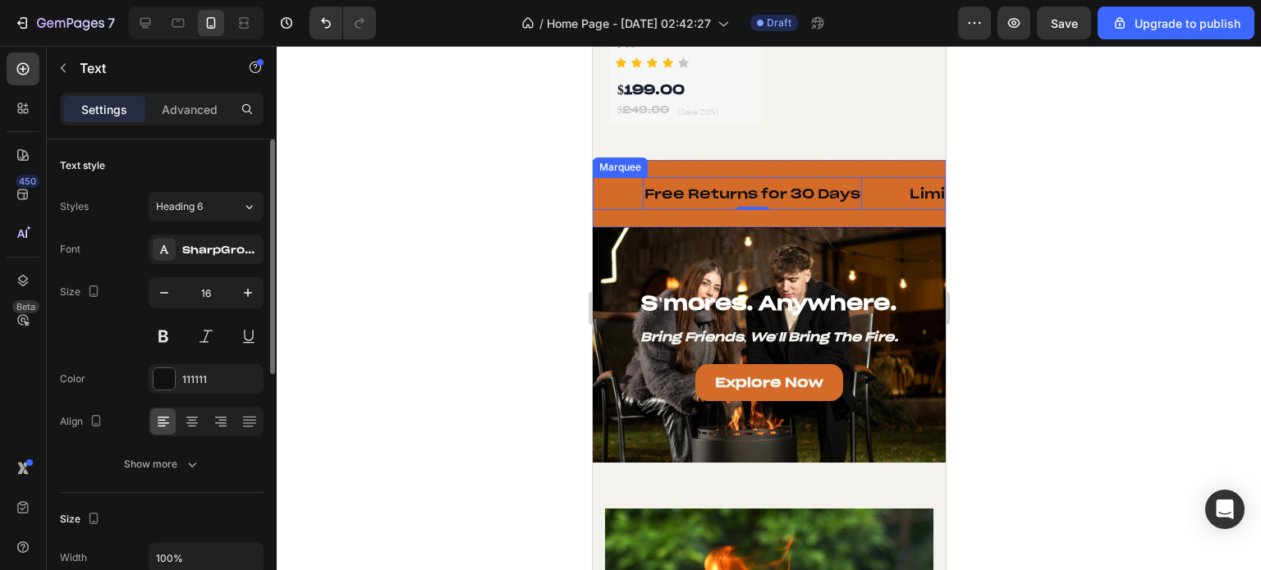
click at [631, 182] on div "Text" at bounding box center [616, 194] width 49 height 30
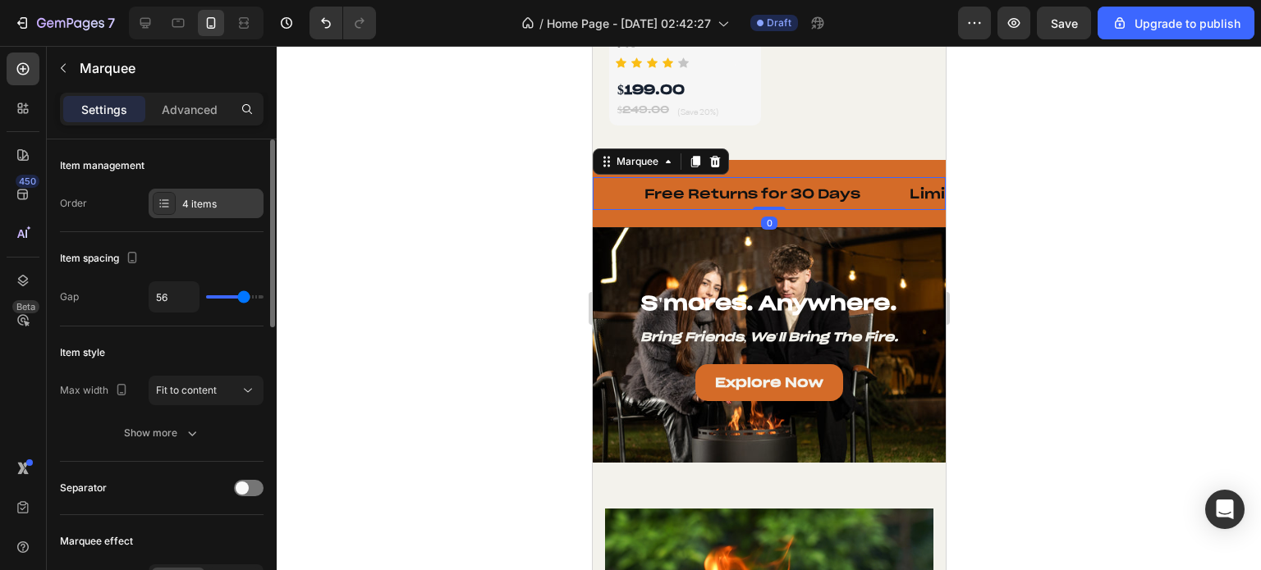
click at [167, 206] on icon at bounding box center [165, 206] width 7 height 1
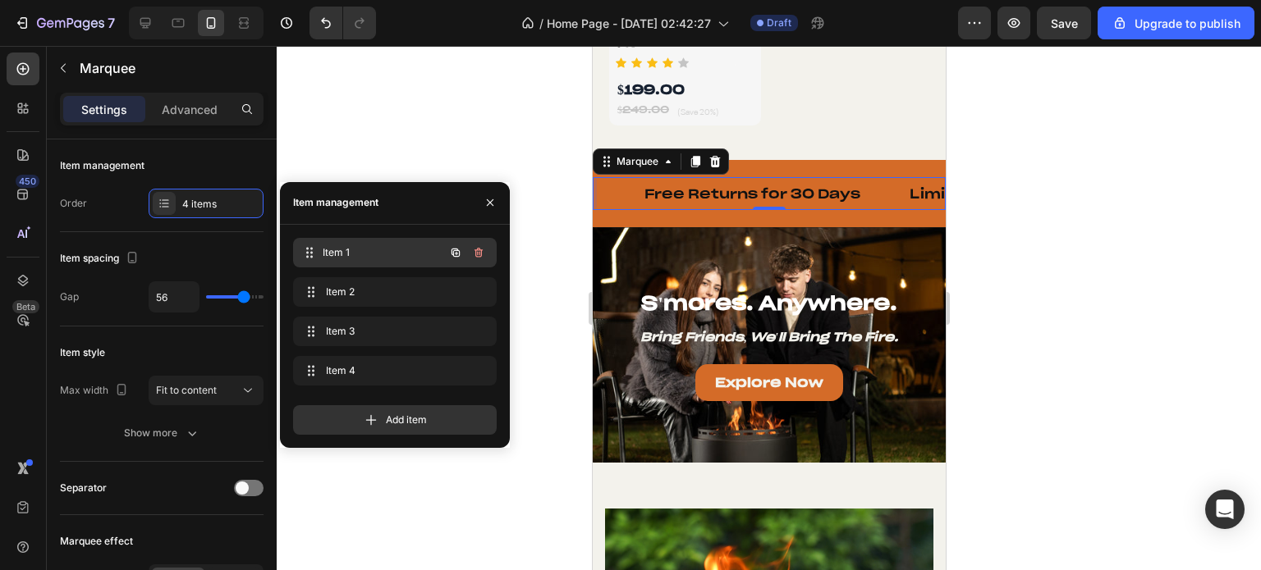
click at [405, 253] on span "Item 1" at bounding box center [383, 252] width 121 height 15
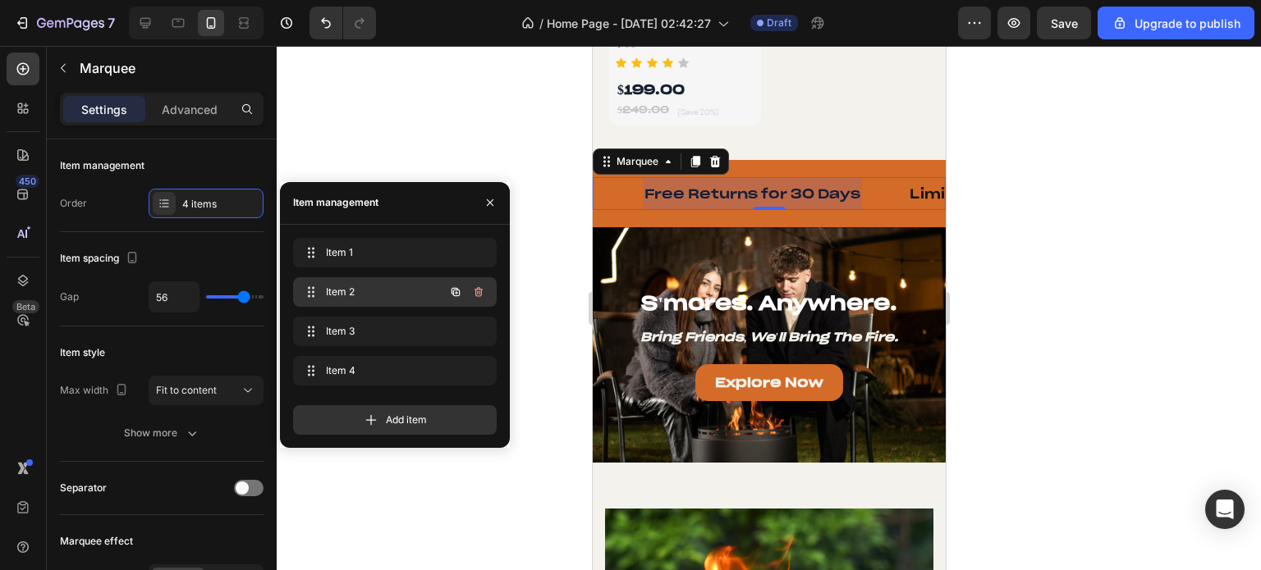
click at [401, 281] on div "Item 2 Item 2" at bounding box center [372, 292] width 144 height 23
click at [315, 291] on icon at bounding box center [309, 292] width 13 height 13
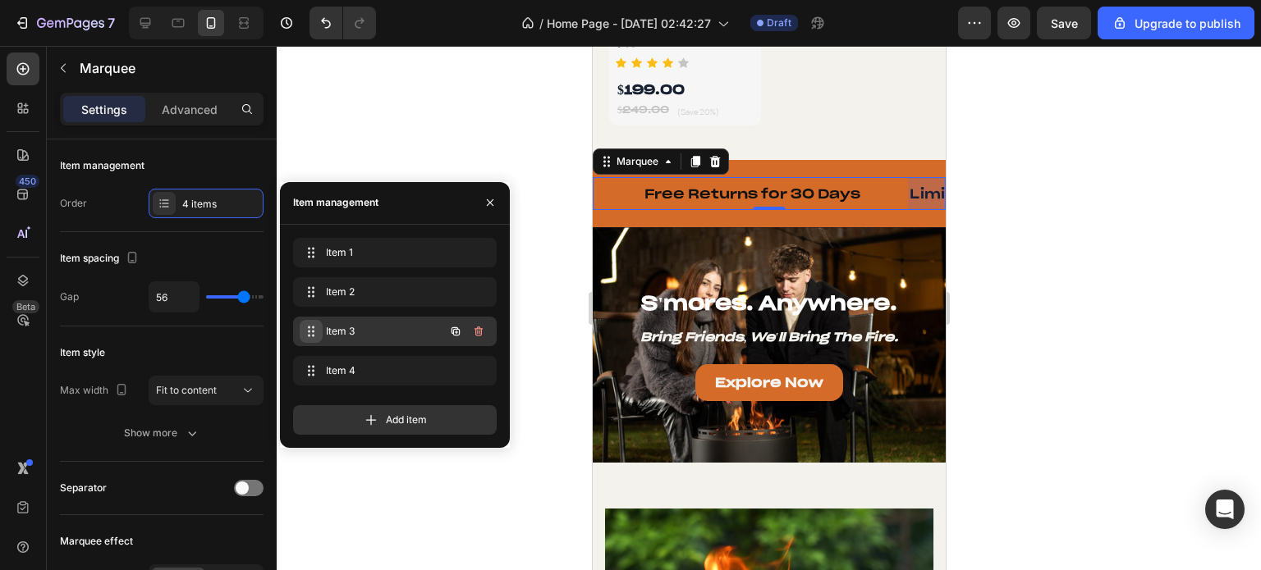
click at [310, 331] on icon at bounding box center [310, 331] width 13 height 13
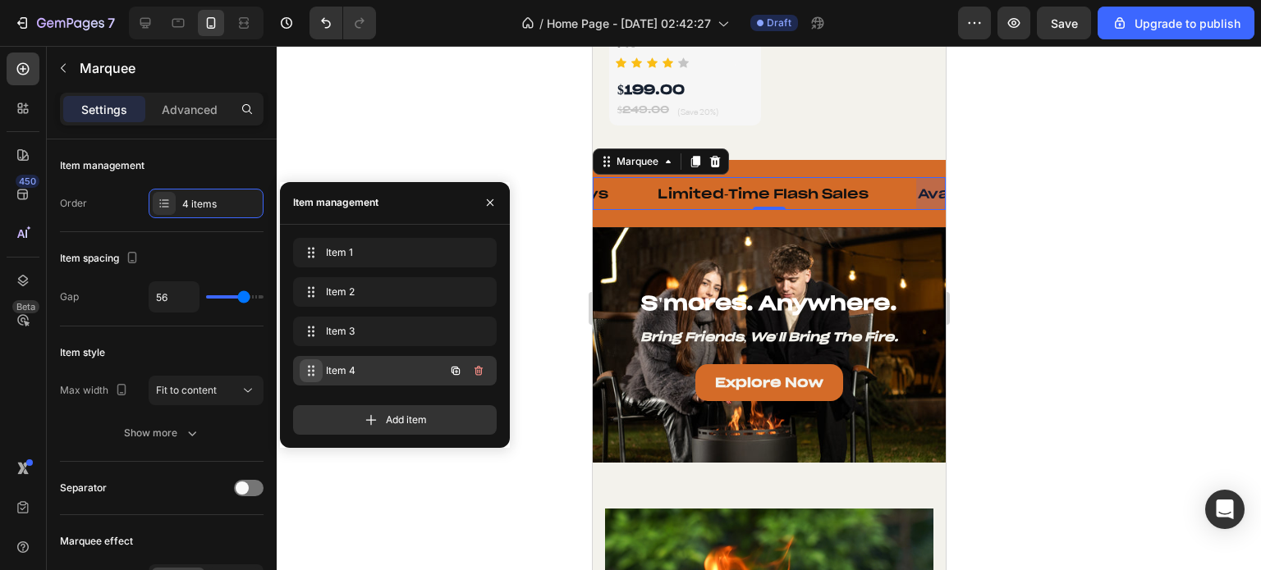
click at [308, 362] on span at bounding box center [311, 370] width 23 height 23
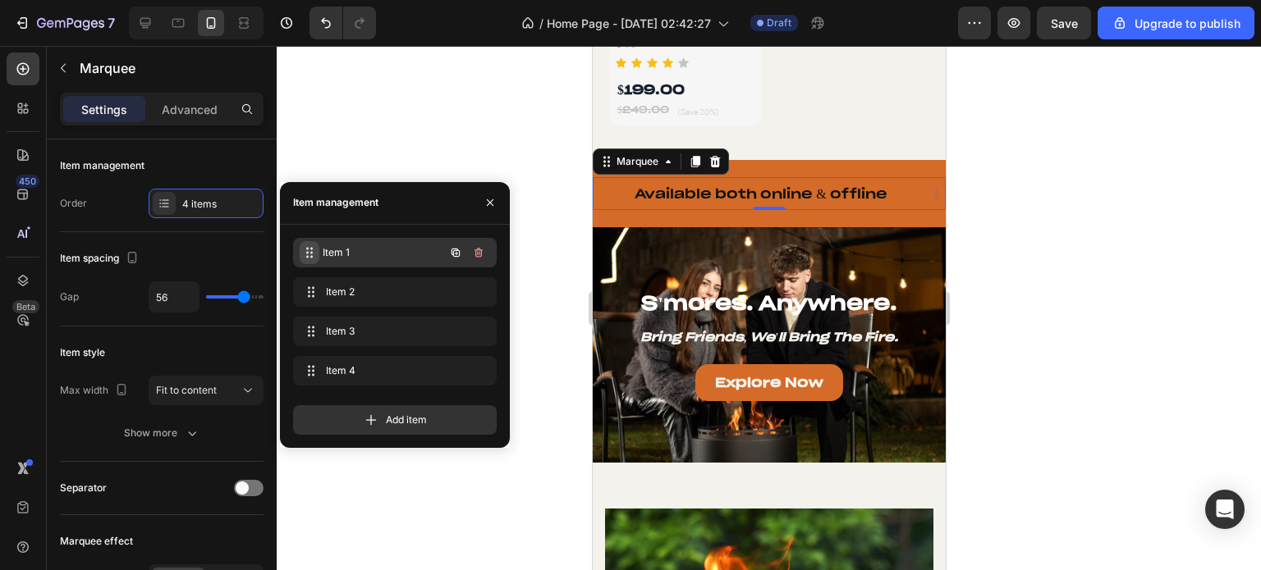
click at [314, 249] on icon at bounding box center [309, 252] width 13 height 13
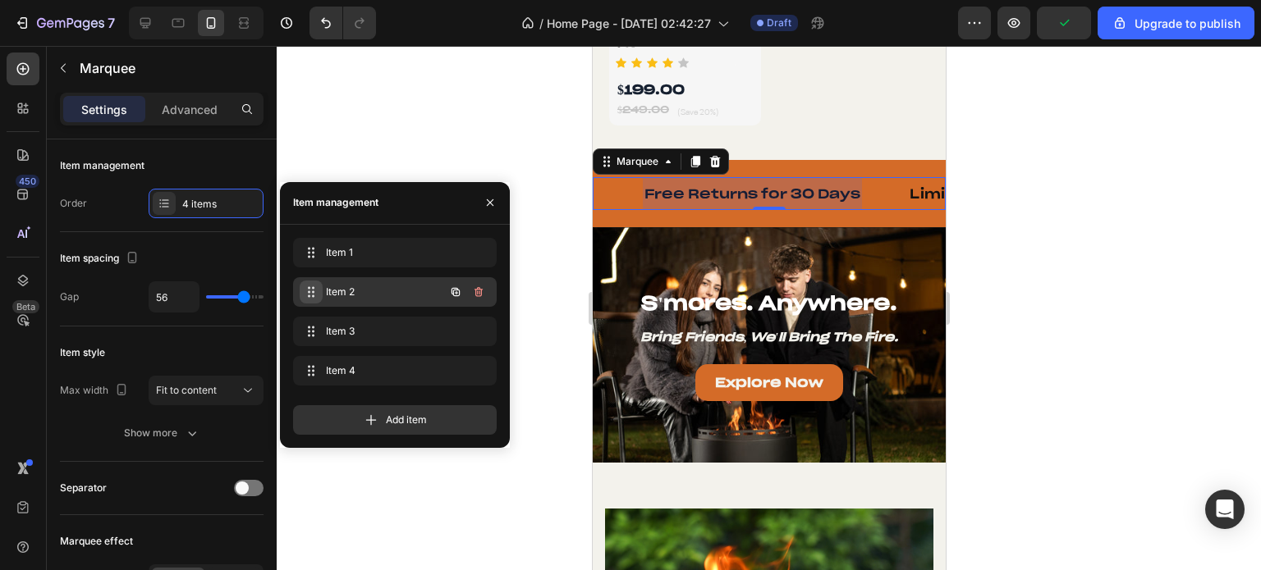
click at [314, 286] on icon at bounding box center [310, 292] width 13 height 13
click at [312, 290] on icon at bounding box center [309, 292] width 13 height 13
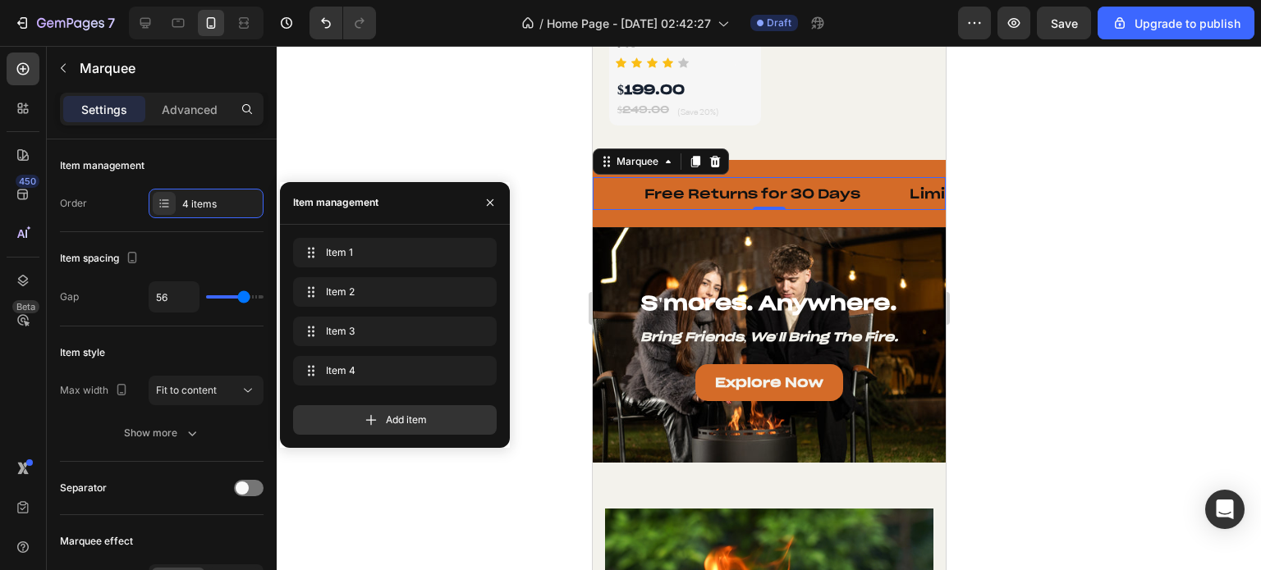
click at [311, 317] on div "Item 2 Item 2" at bounding box center [395, 335] width 204 height 36
click at [364, 246] on span "Item 1" at bounding box center [372, 252] width 93 height 15
click at [736, 185] on p "Free Returns for 30 Days" at bounding box center [737, 193] width 216 height 17
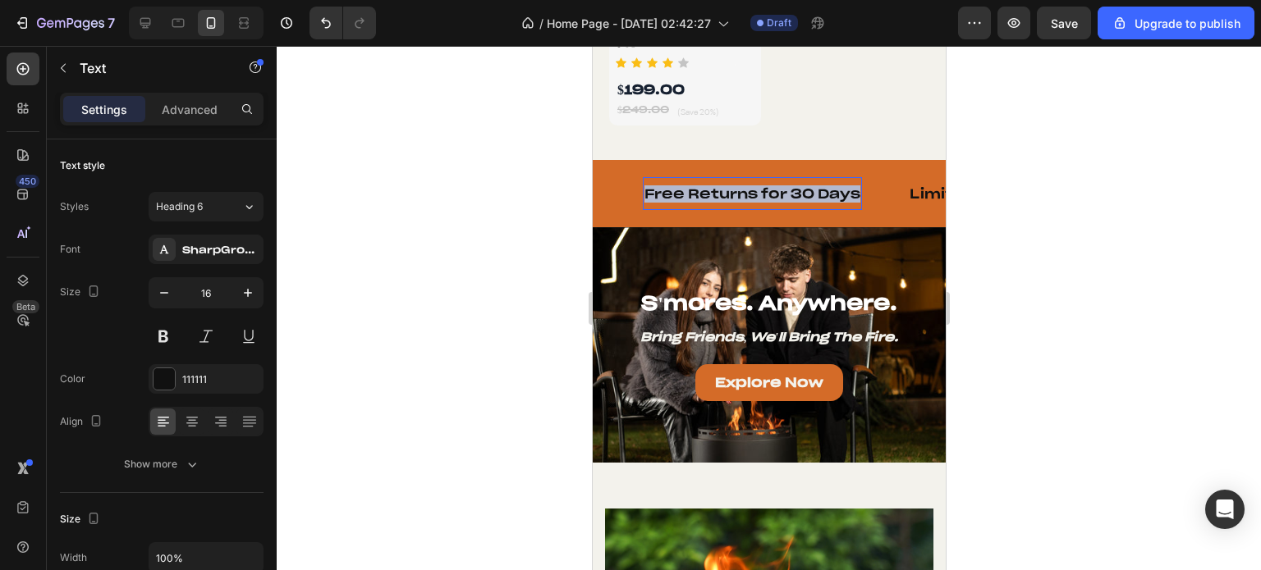
click at [736, 185] on p "Free Returns for 30 Days" at bounding box center [751, 193] width 216 height 17
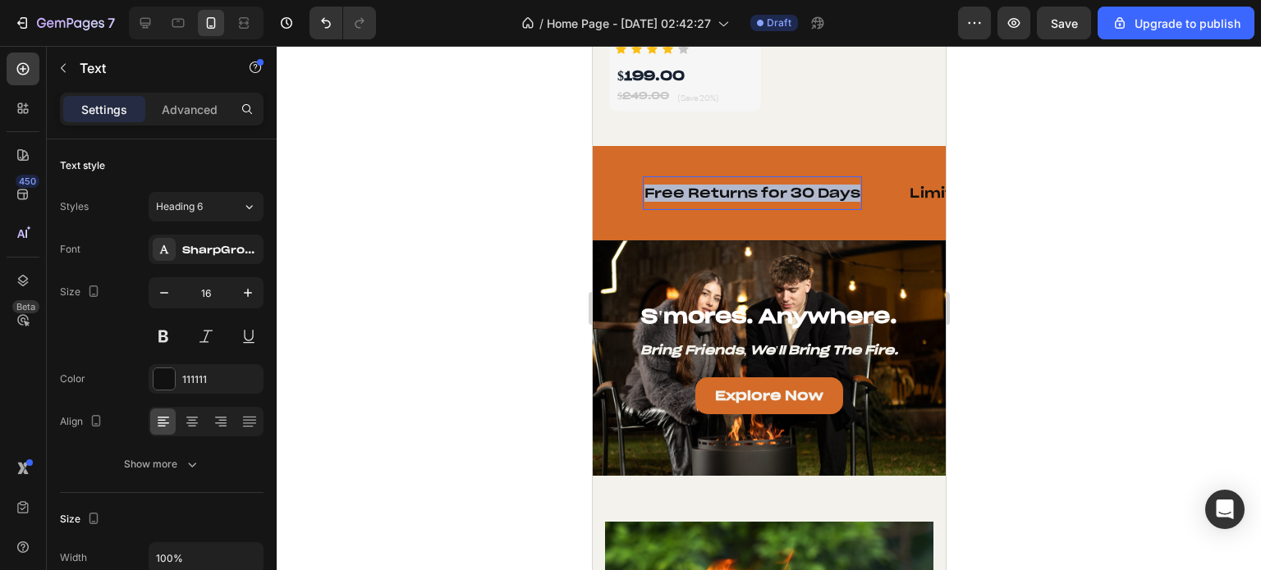
scroll to position [1617, 0]
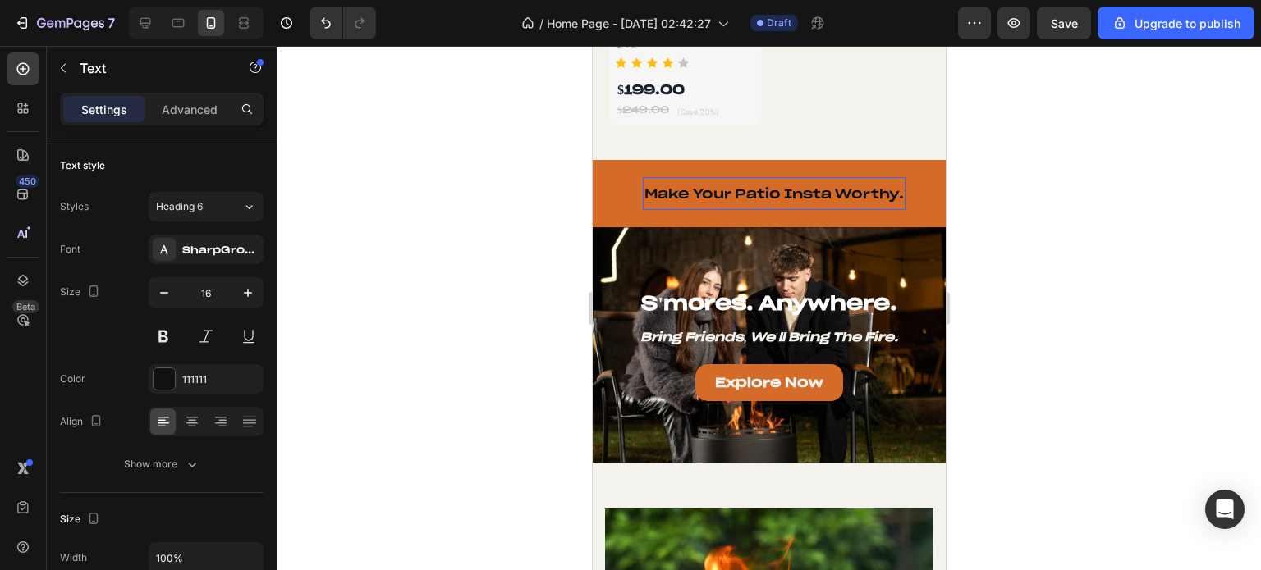
click at [661, 185] on p "Make Your Patio Insta Worthy." at bounding box center [772, 193] width 259 height 17
click at [650, 177] on div "Make Your Patio Insta Worthy. Text 0" at bounding box center [772, 194] width 263 height 34
click at [621, 179] on div "Text" at bounding box center [616, 194] width 49 height 30
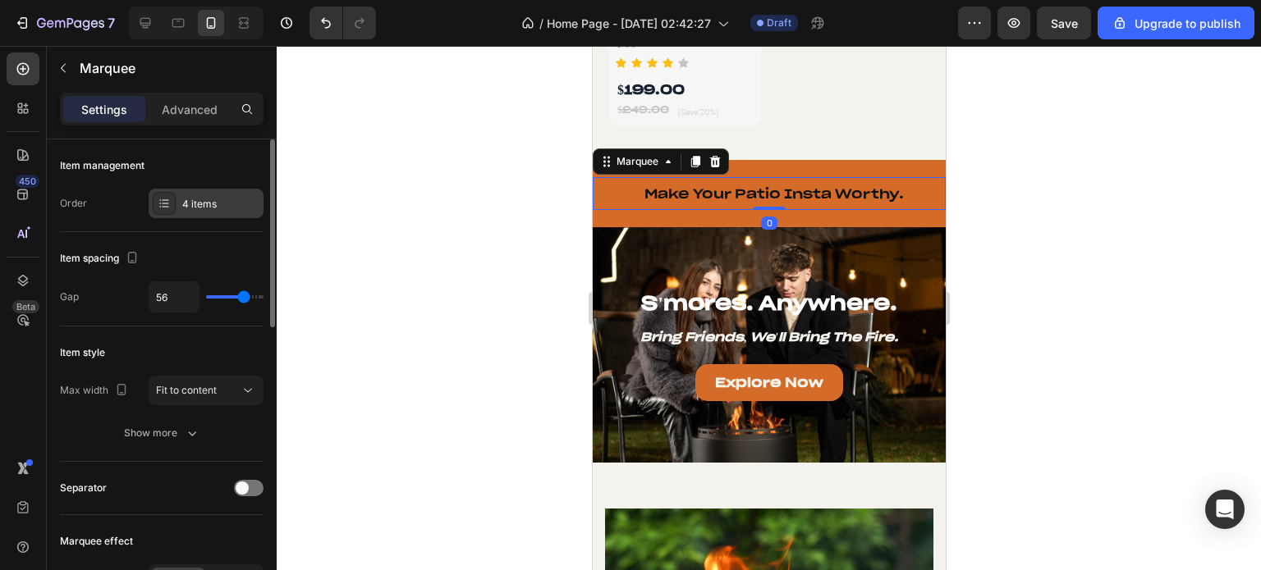
click at [171, 203] on div at bounding box center [164, 203] width 23 height 23
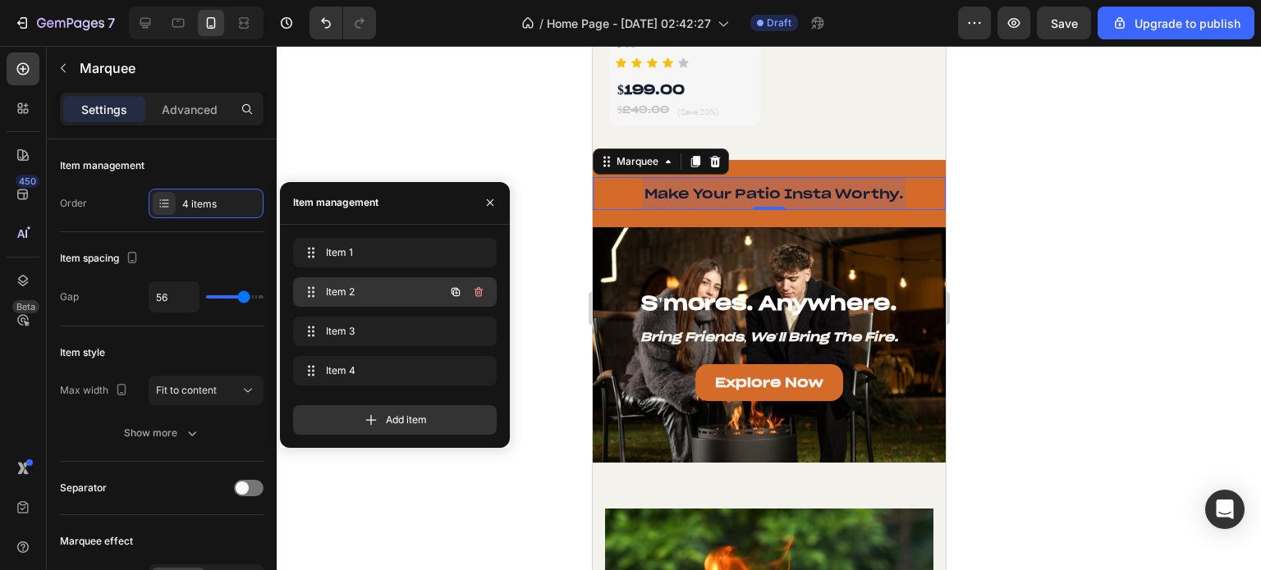
click at [345, 291] on span "Item 2" at bounding box center [372, 292] width 93 height 15
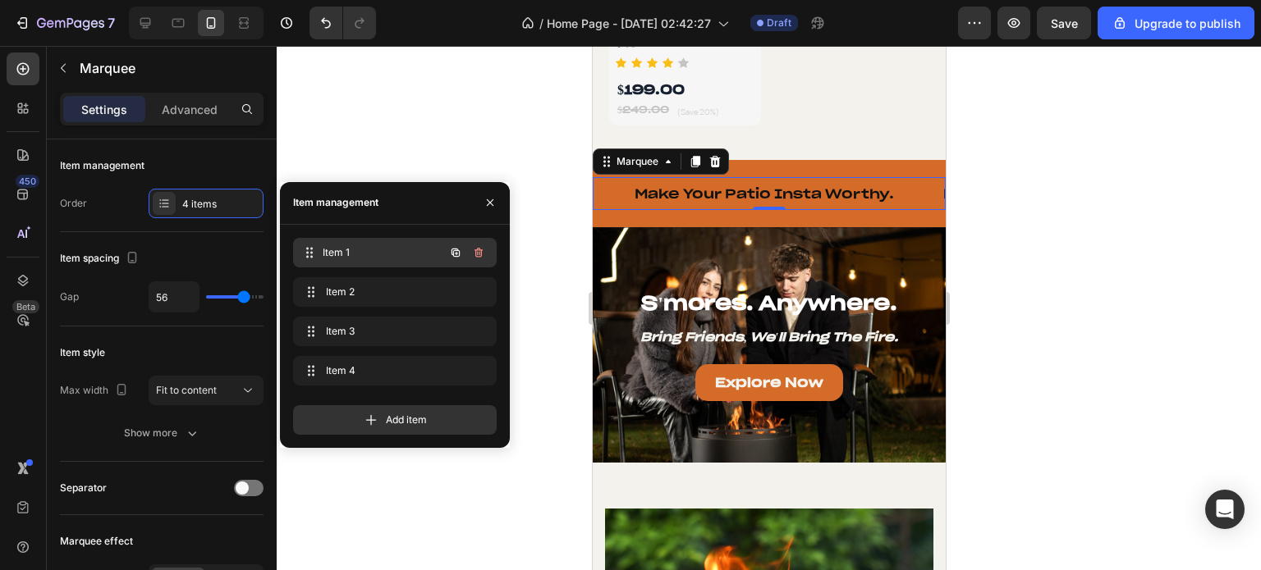
click at [345, 253] on span "Item 1" at bounding box center [383, 252] width 121 height 15
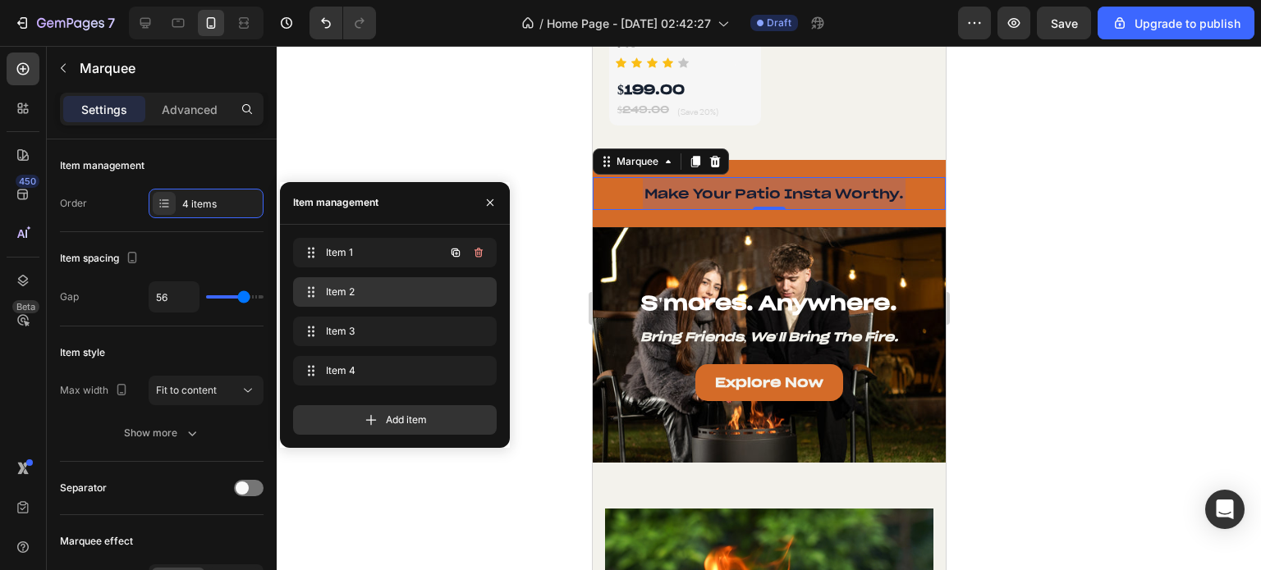
click at [346, 285] on span "Item 2" at bounding box center [391, 292] width 131 height 15
click at [340, 314] on div "Item 1 Item 1 Item 2 Item 2 Item 3 Item 3 Item 4 Item 4" at bounding box center [395, 315] width 204 height 154
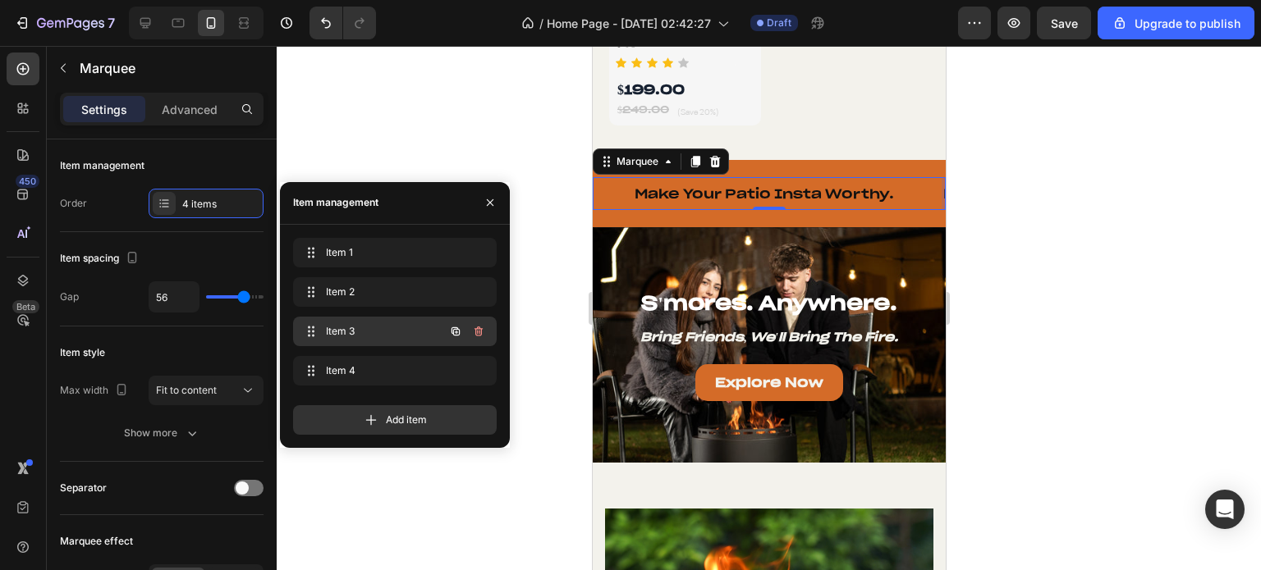
click at [336, 331] on span "Item 3" at bounding box center [372, 331] width 93 height 15
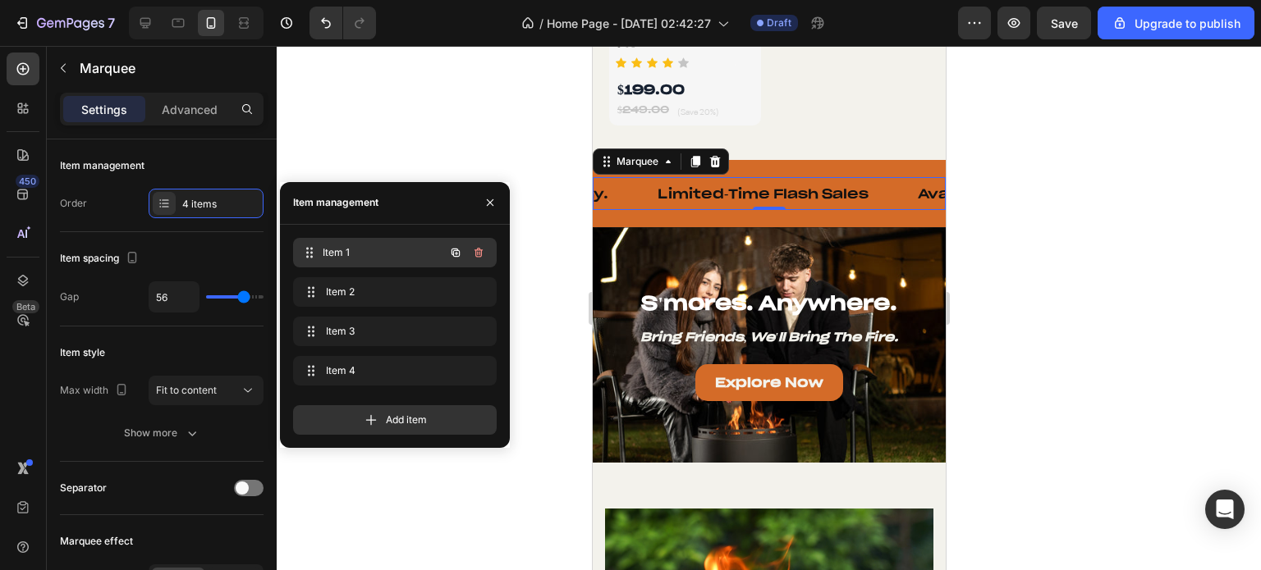
click at [355, 262] on div "Item 1 Item 1" at bounding box center [372, 252] width 144 height 23
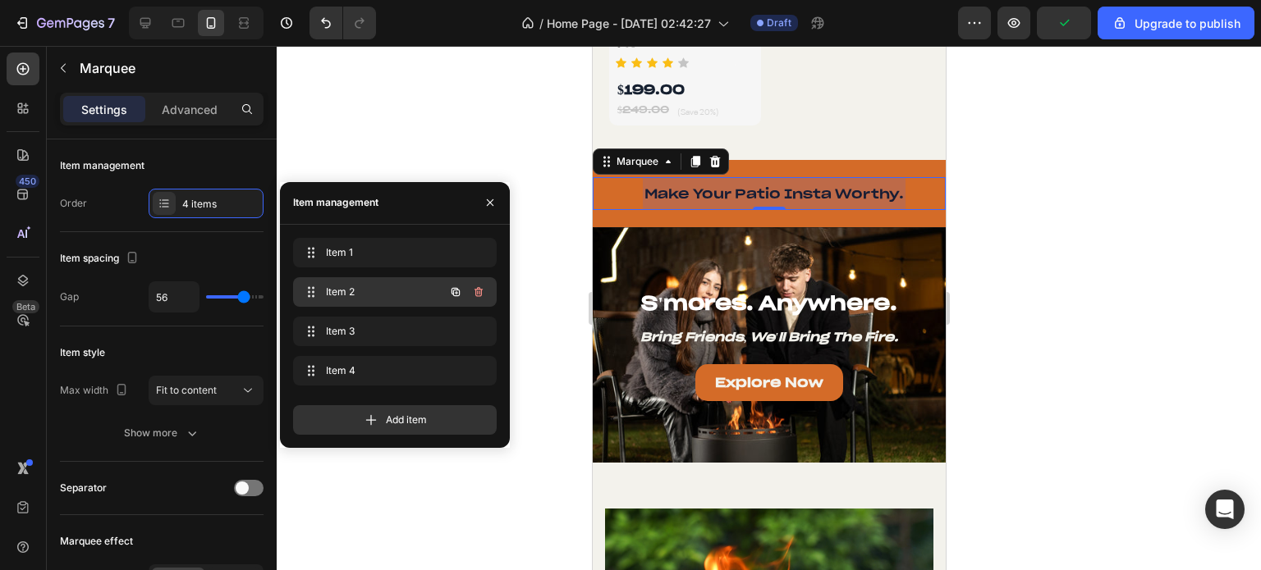
click at [358, 290] on span "Item 2" at bounding box center [372, 292] width 93 height 15
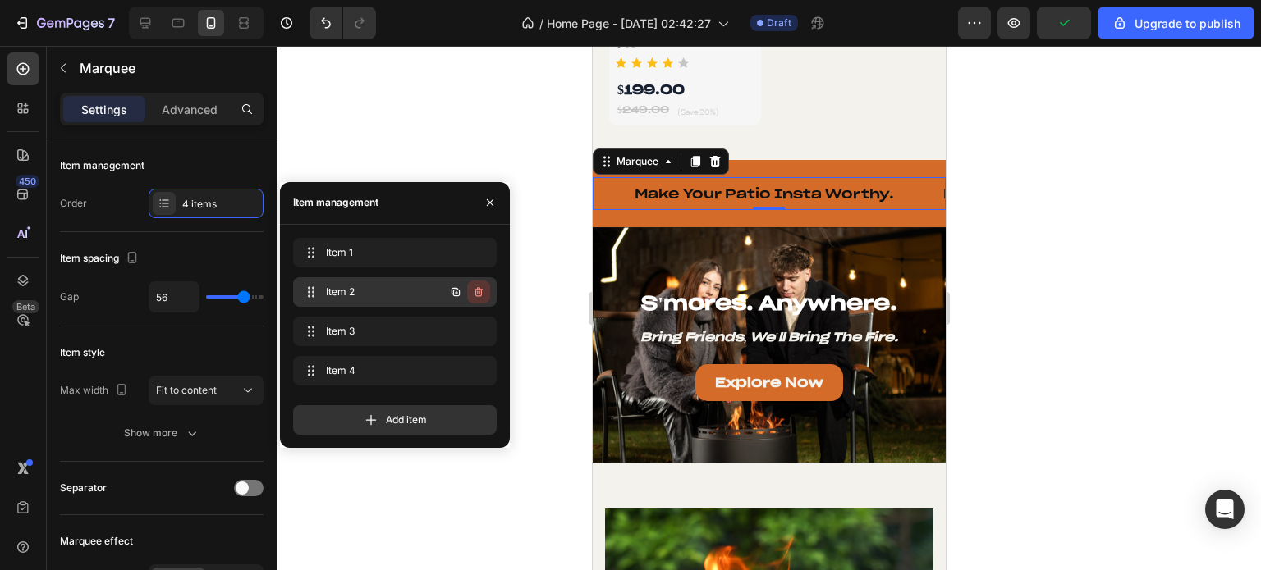
click at [472, 289] on icon "button" at bounding box center [478, 292] width 13 height 13
click at [459, 286] on div "Delete" at bounding box center [467, 292] width 30 height 15
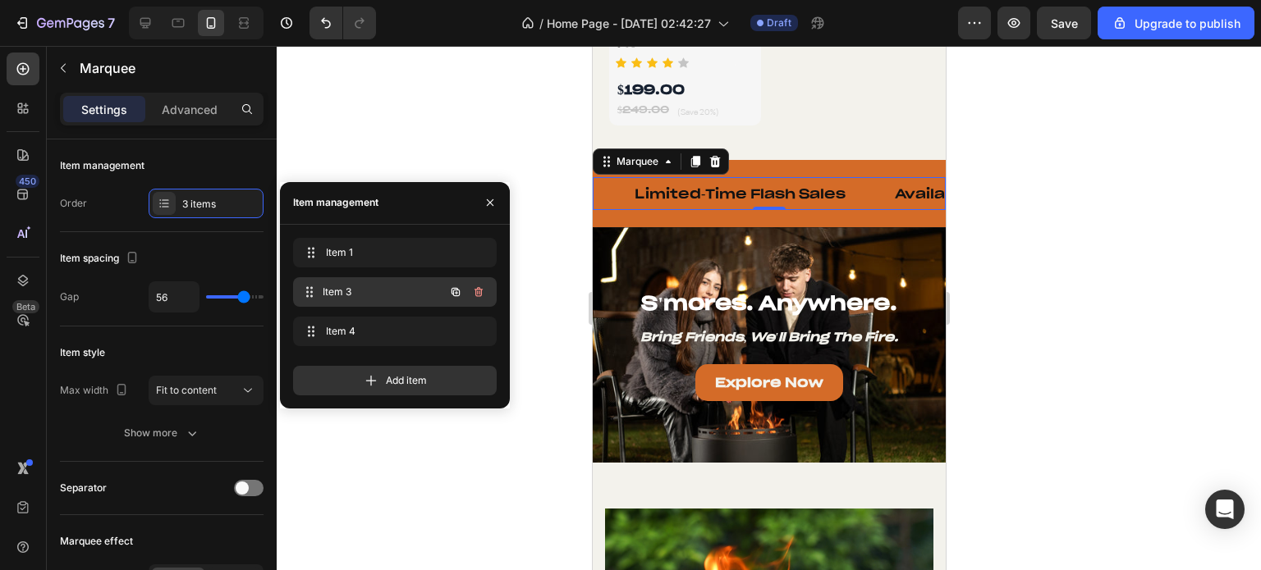
click at [387, 293] on span "Item 3" at bounding box center [383, 292] width 121 height 15
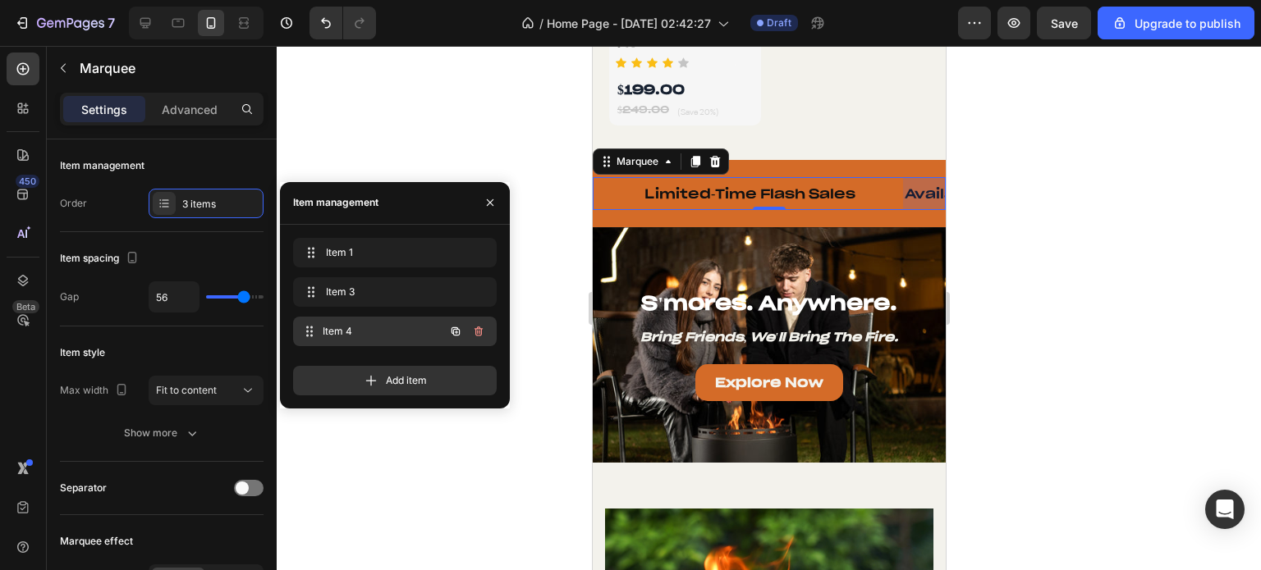
click at [385, 326] on span "Item 4" at bounding box center [383, 331] width 121 height 15
click at [476, 331] on icon "button" at bounding box center [478, 332] width 8 height 10
click at [475, 331] on div "Delete" at bounding box center [467, 331] width 30 height 15
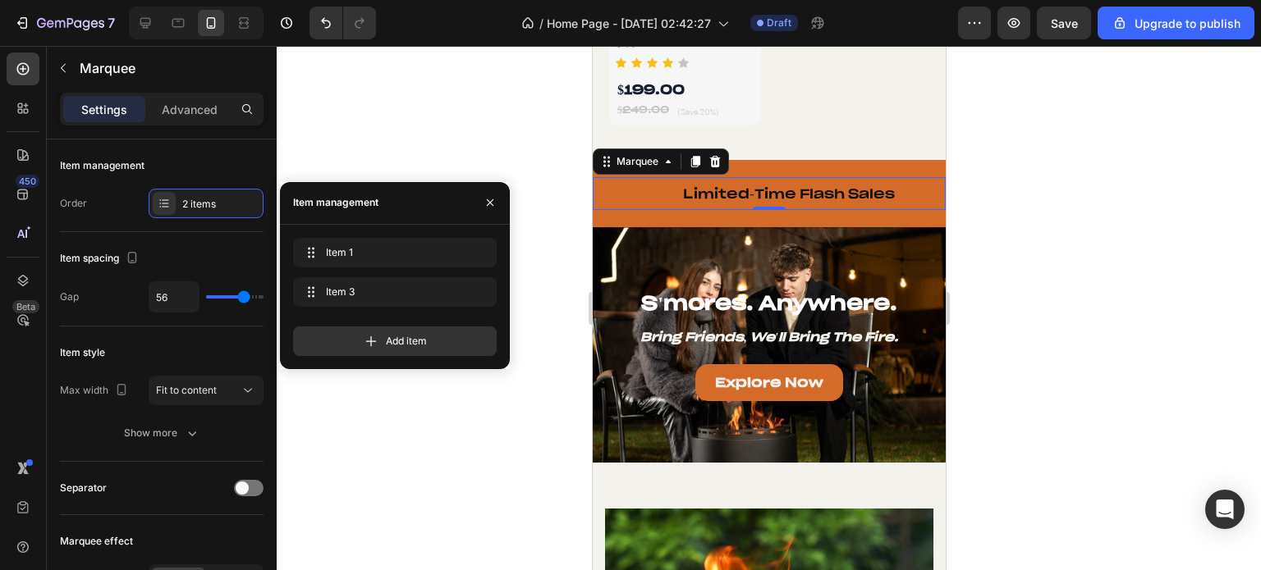
click at [525, 262] on div at bounding box center [769, 308] width 984 height 524
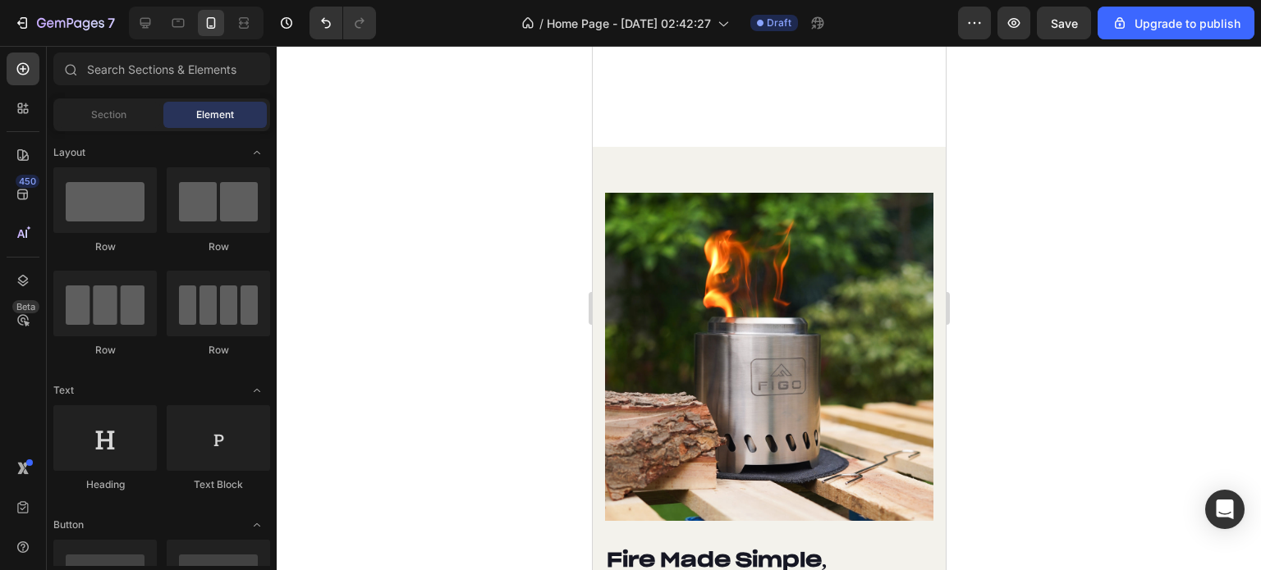
scroll to position [1535, 0]
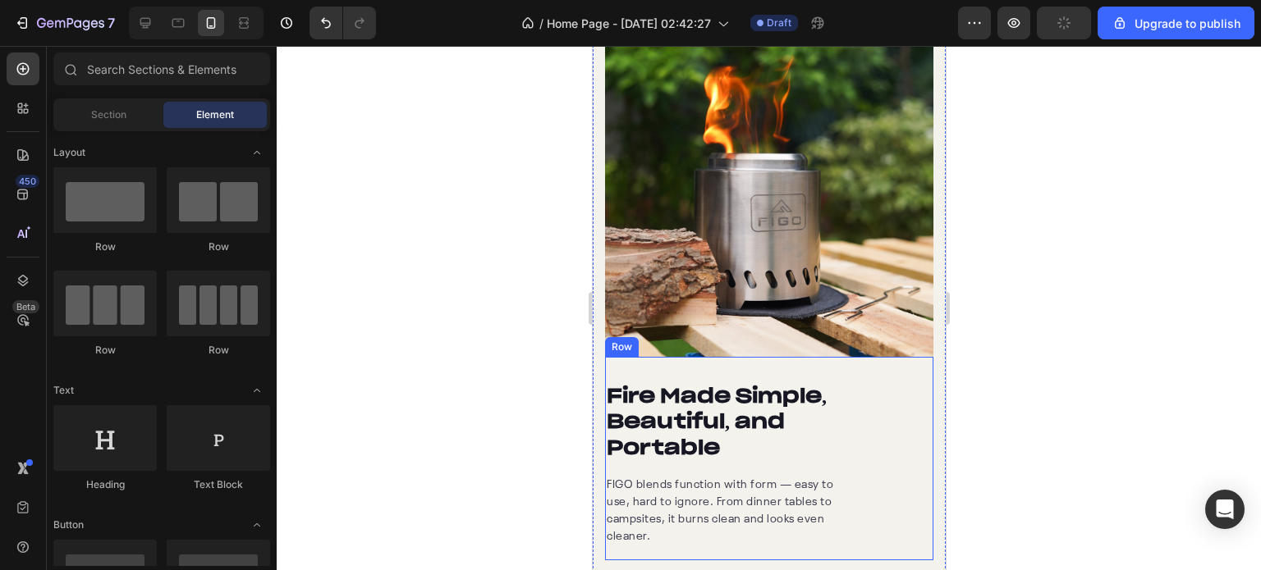
click at [838, 406] on div "Fire Made Simple, Beautiful, and Portable Heading FIGO blends function with for…" at bounding box center [768, 459] width 328 height 204
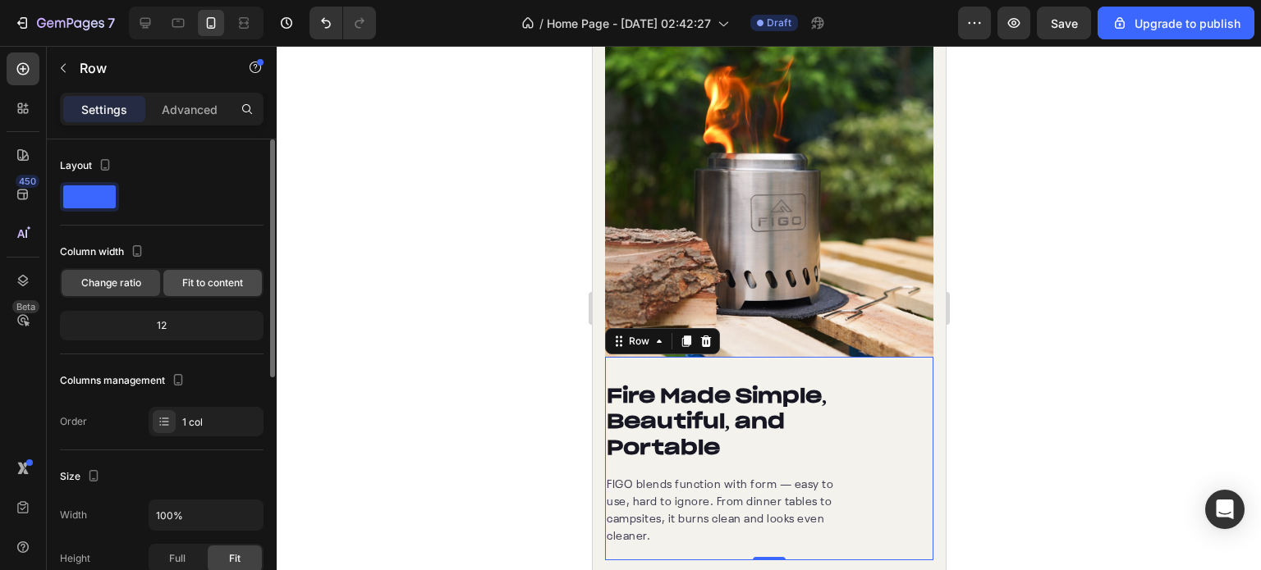
click at [195, 288] on span "Fit to content" at bounding box center [212, 283] width 61 height 15
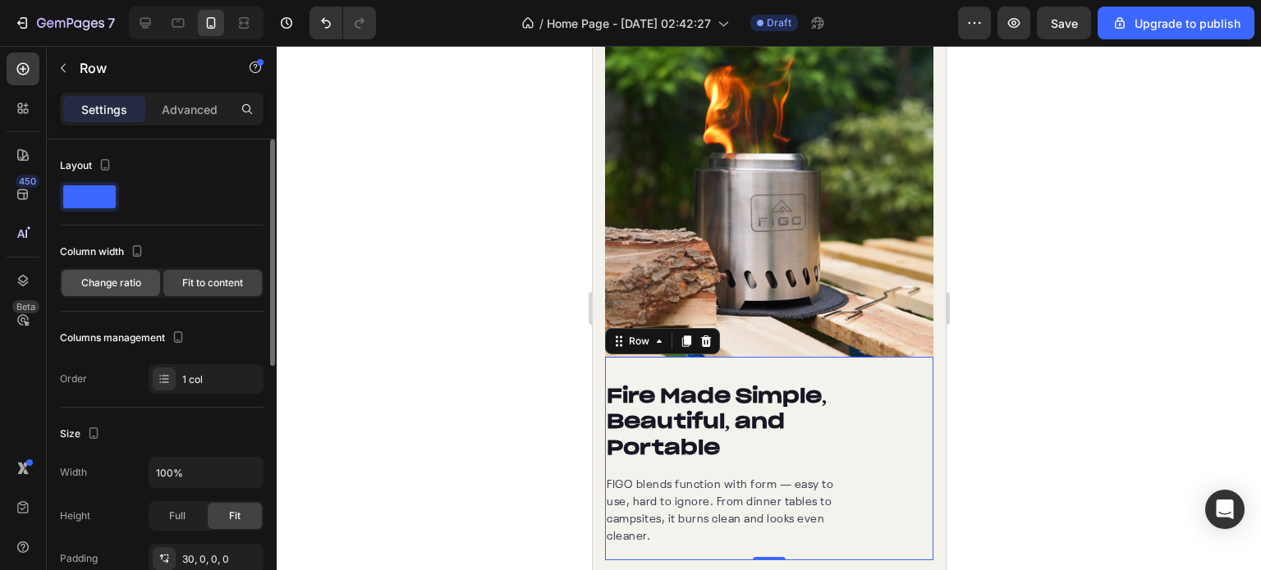
click at [112, 289] on span "Change ratio" at bounding box center [111, 283] width 60 height 15
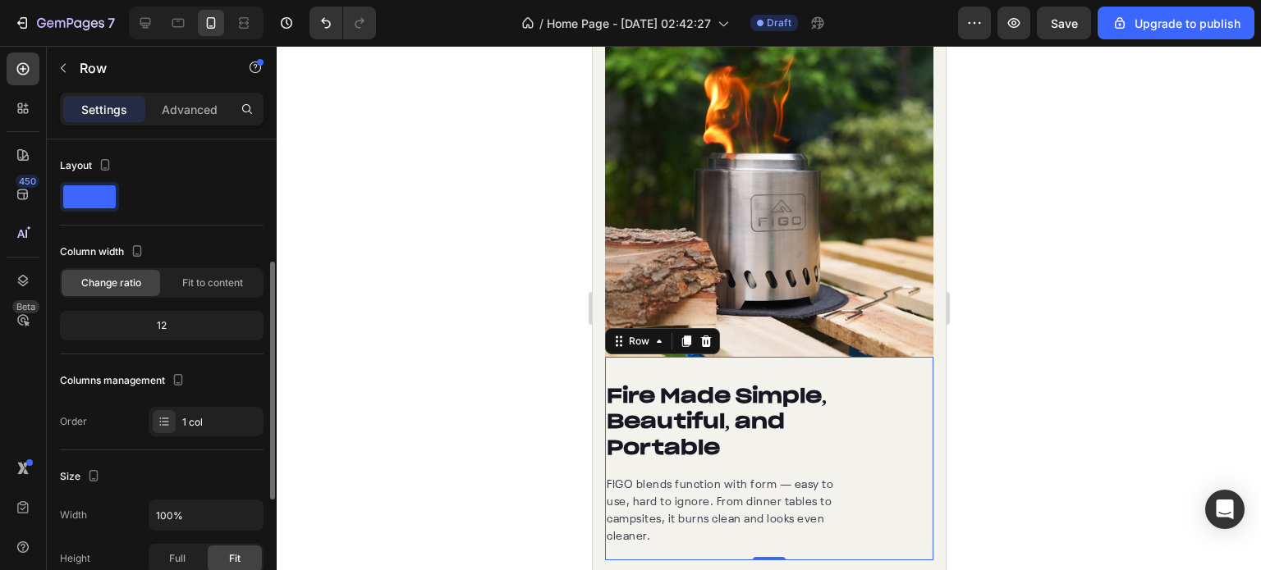
scroll to position [82, 0]
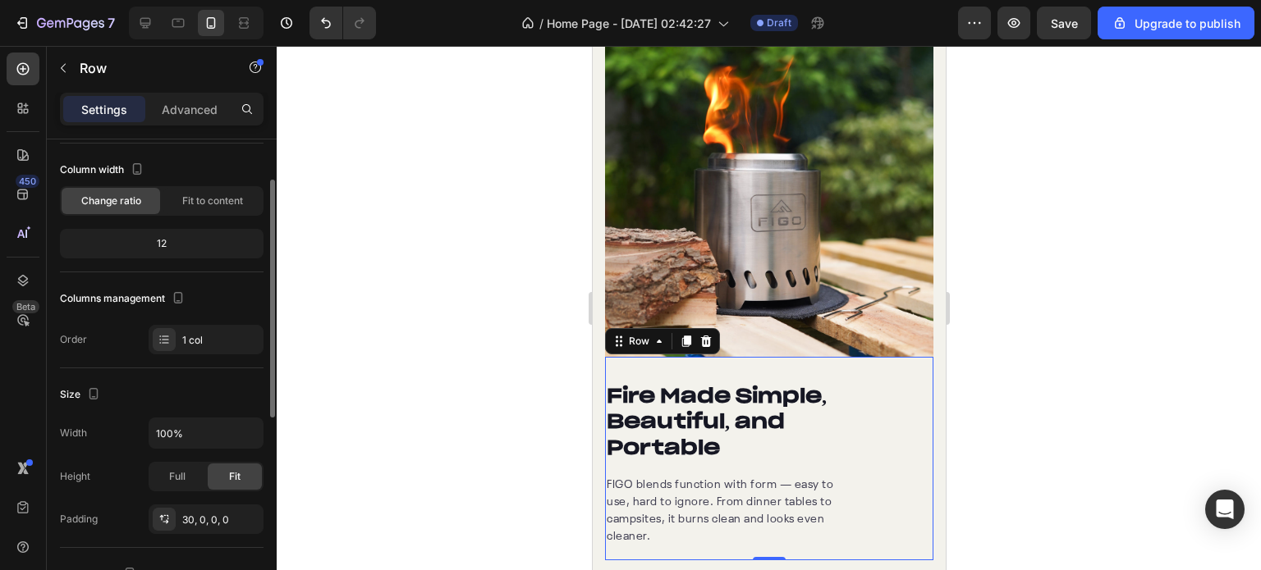
click at [158, 255] on div "12" at bounding box center [162, 244] width 204 height 30
click at [162, 245] on div "12" at bounding box center [161, 243] width 197 height 23
click at [171, 239] on div "12" at bounding box center [161, 243] width 197 height 23
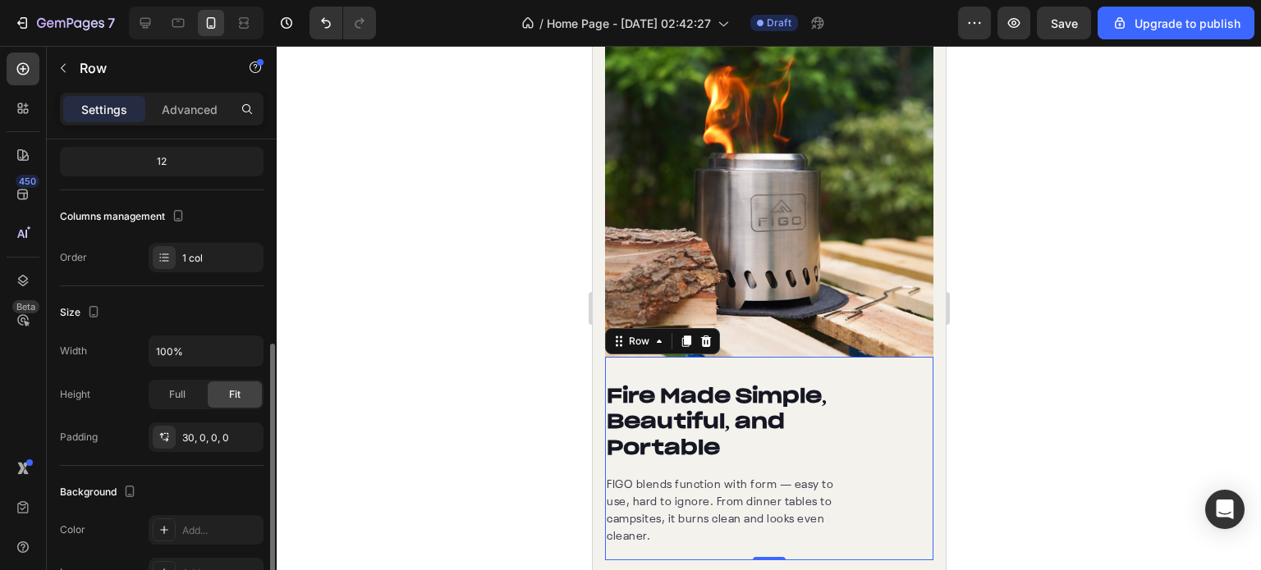
scroll to position [246, 0]
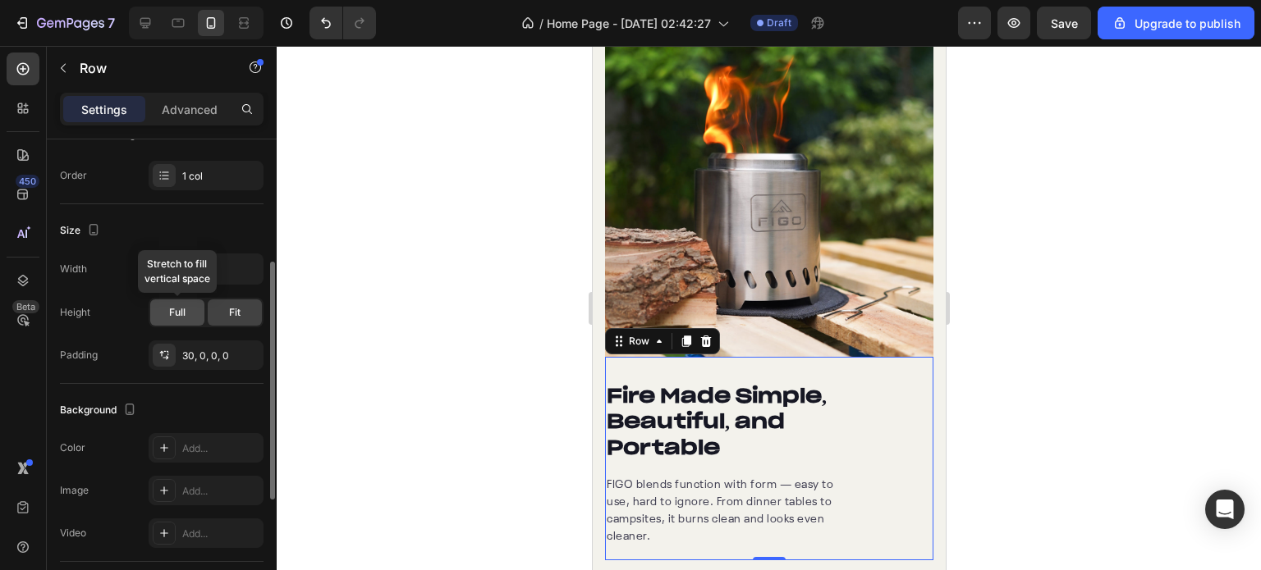
click at [180, 314] on span "Full" at bounding box center [177, 312] width 16 height 15
click at [245, 314] on div "Fit" at bounding box center [235, 313] width 54 height 26
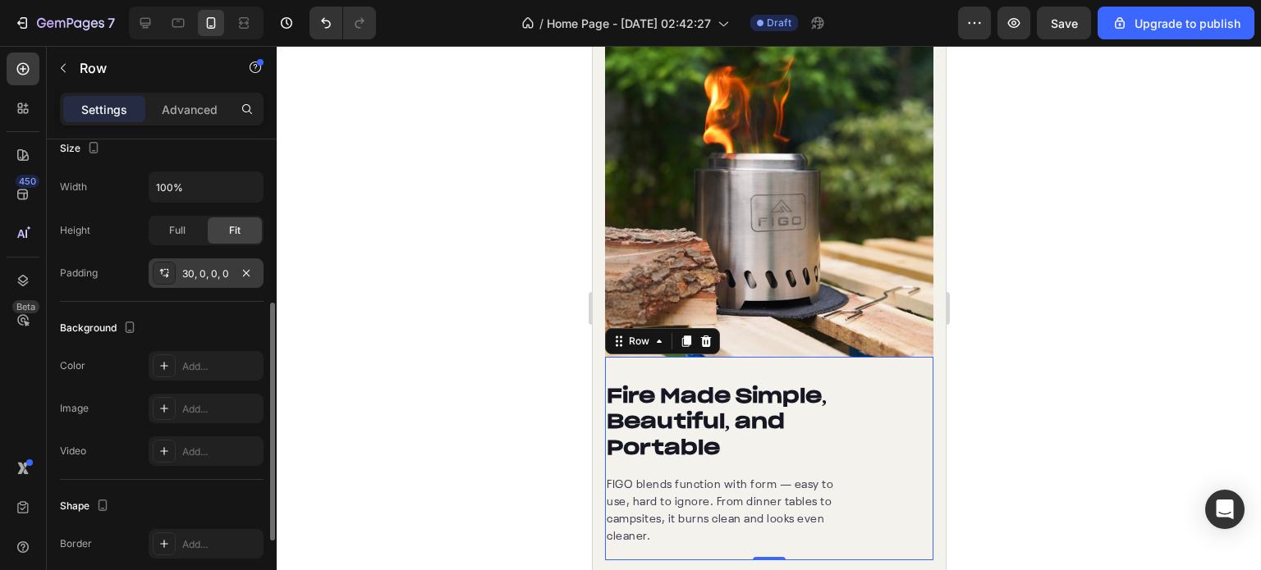
click at [208, 267] on div "30, 0, 0, 0" at bounding box center [206, 274] width 48 height 15
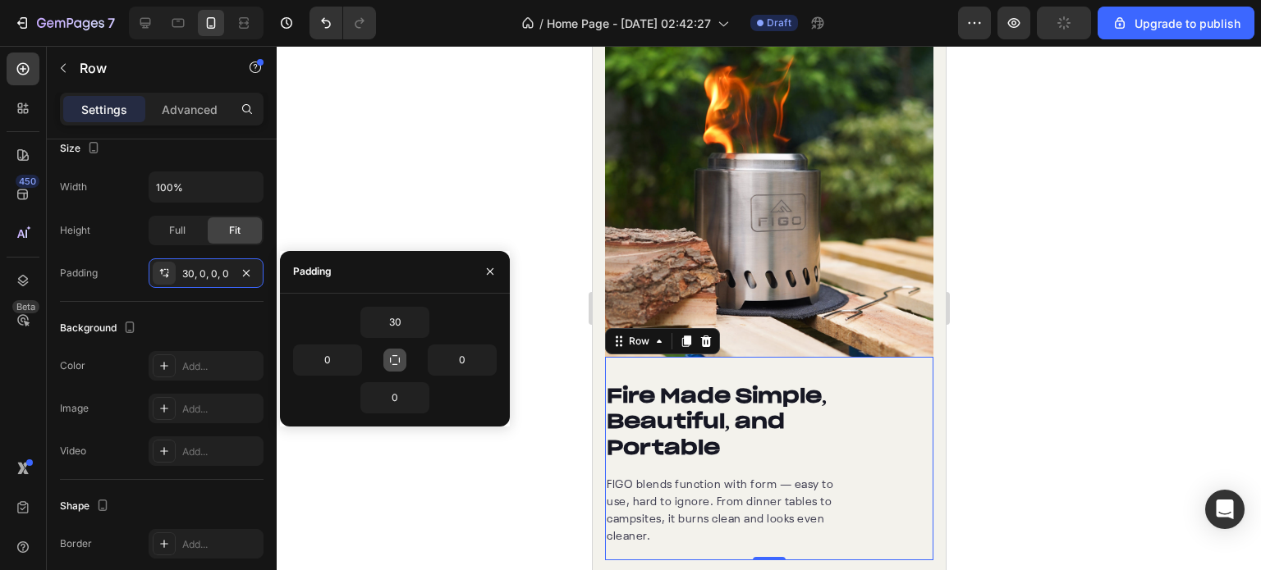
click at [388, 365] on icon "button" at bounding box center [394, 360] width 13 height 13
type input "30"
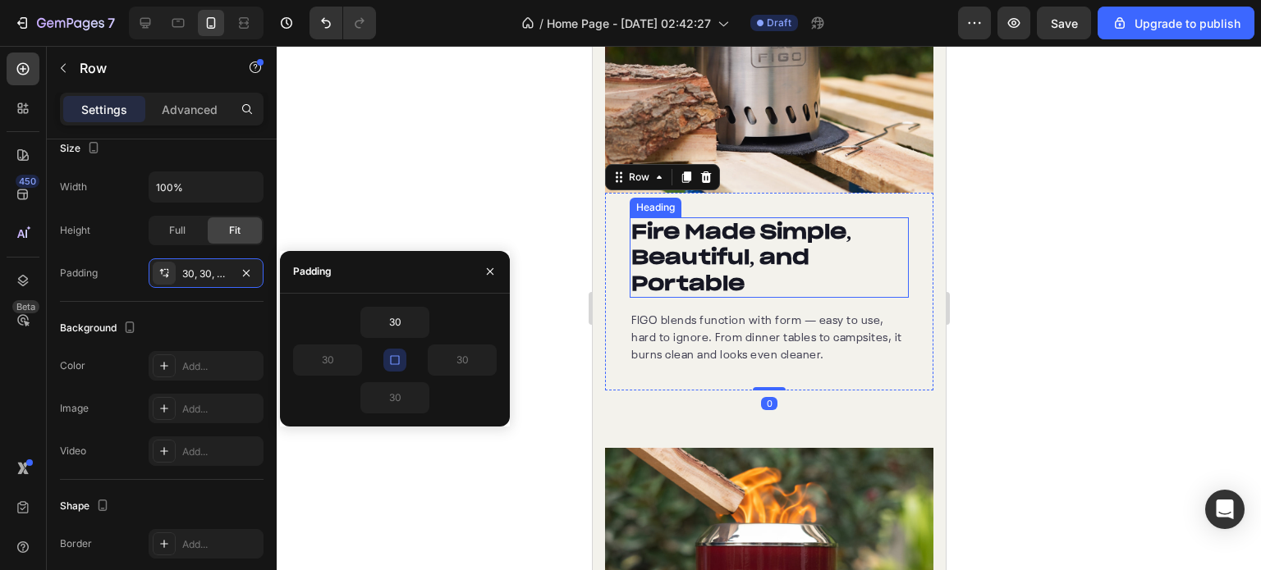
scroll to position [1781, 0]
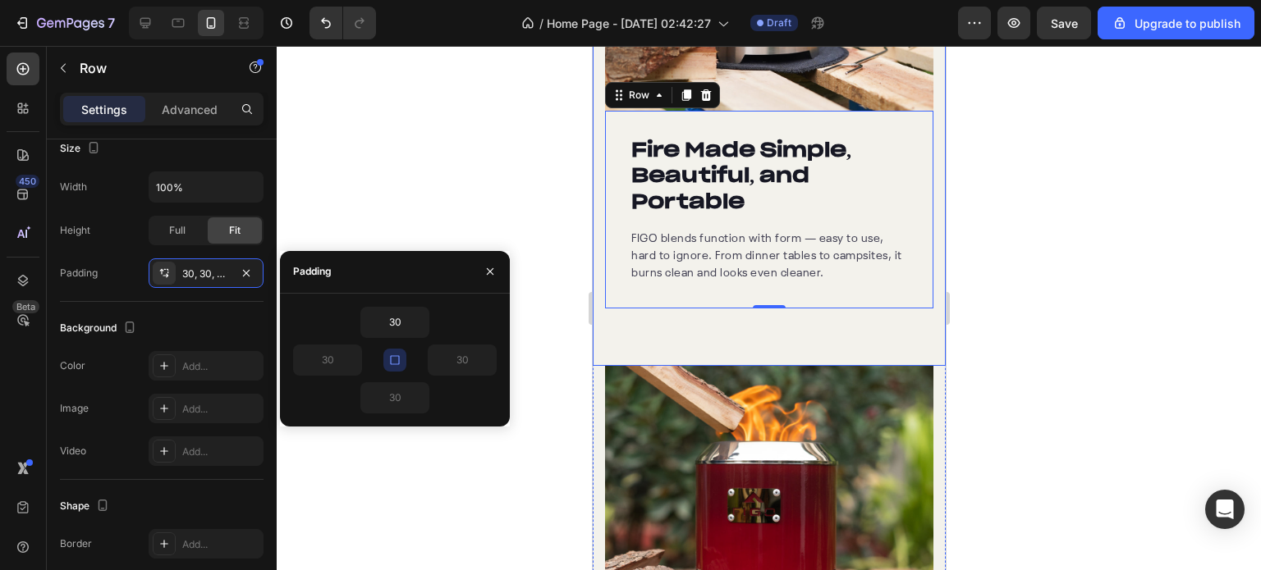
click at [771, 334] on div "Image Fire Made Simple, Beautiful, and Portable Heading FIGO blends function wi…" at bounding box center [768, 75] width 353 height 584
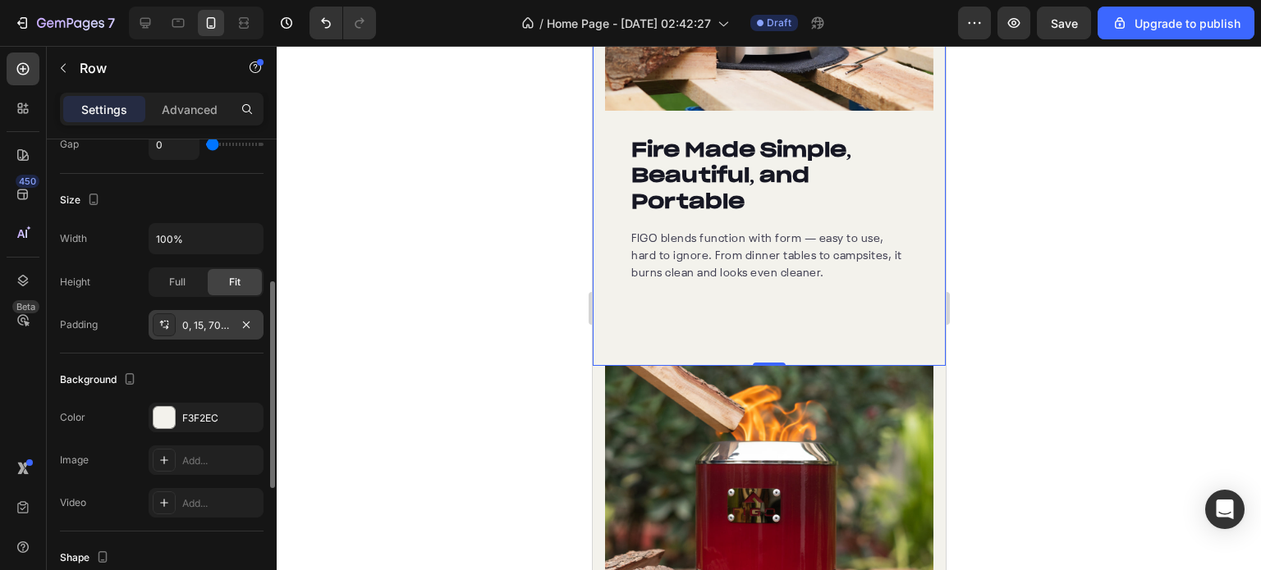
click at [213, 323] on div "0, 15, 70, 15" at bounding box center [206, 325] width 48 height 15
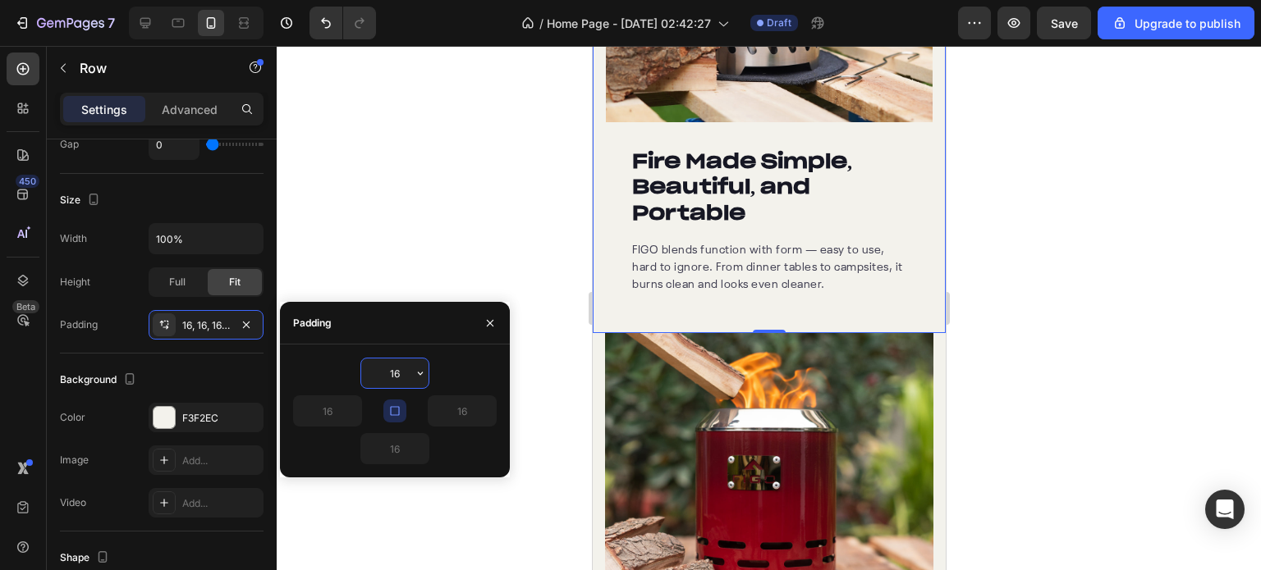
click at [390, 412] on icon "button" at bounding box center [394, 411] width 13 height 13
click at [390, 412] on icon "button" at bounding box center [395, 411] width 10 height 10
click at [390, 412] on icon "button" at bounding box center [394, 411] width 13 height 13
click at [393, 396] on div "16" at bounding box center [344, 411] width 102 height 31
click at [507, 236] on div at bounding box center [769, 308] width 984 height 524
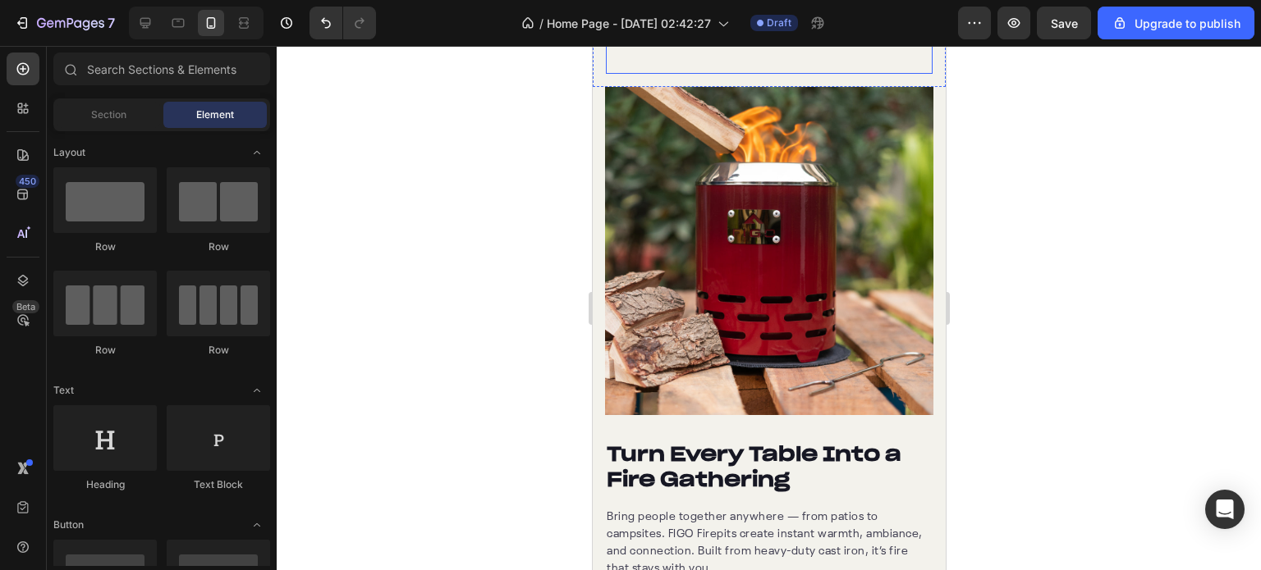
scroll to position [2191, 0]
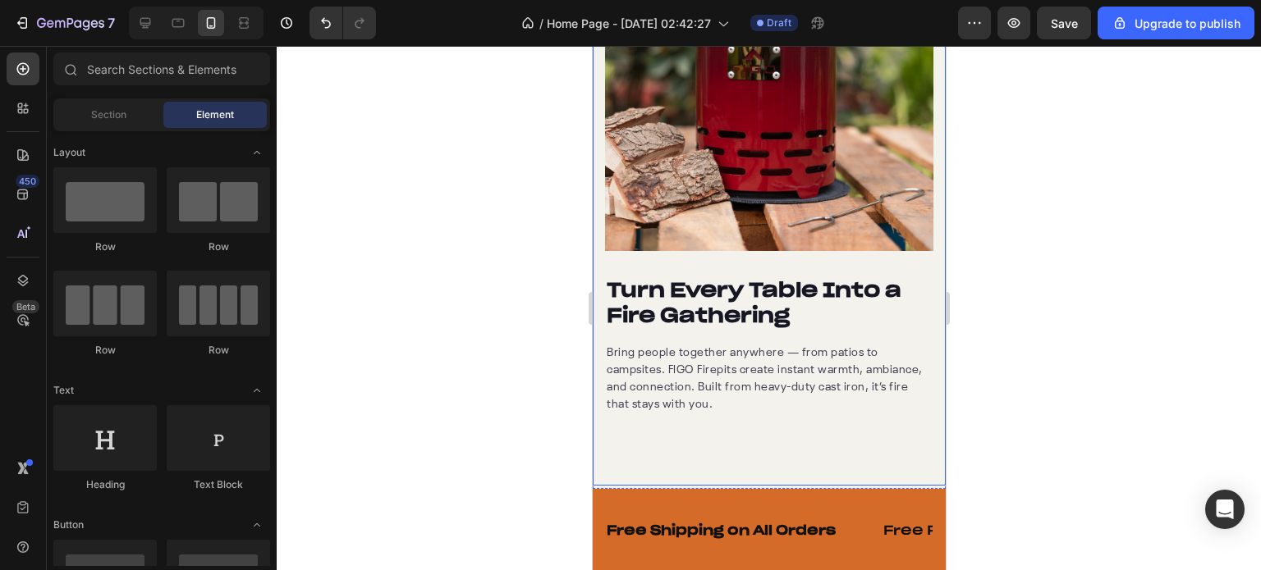
click at [767, 410] on div "Turn Every Table Into a Fire Gathering Heading Bring people together anywhere —…" at bounding box center [768, 204] width 353 height 563
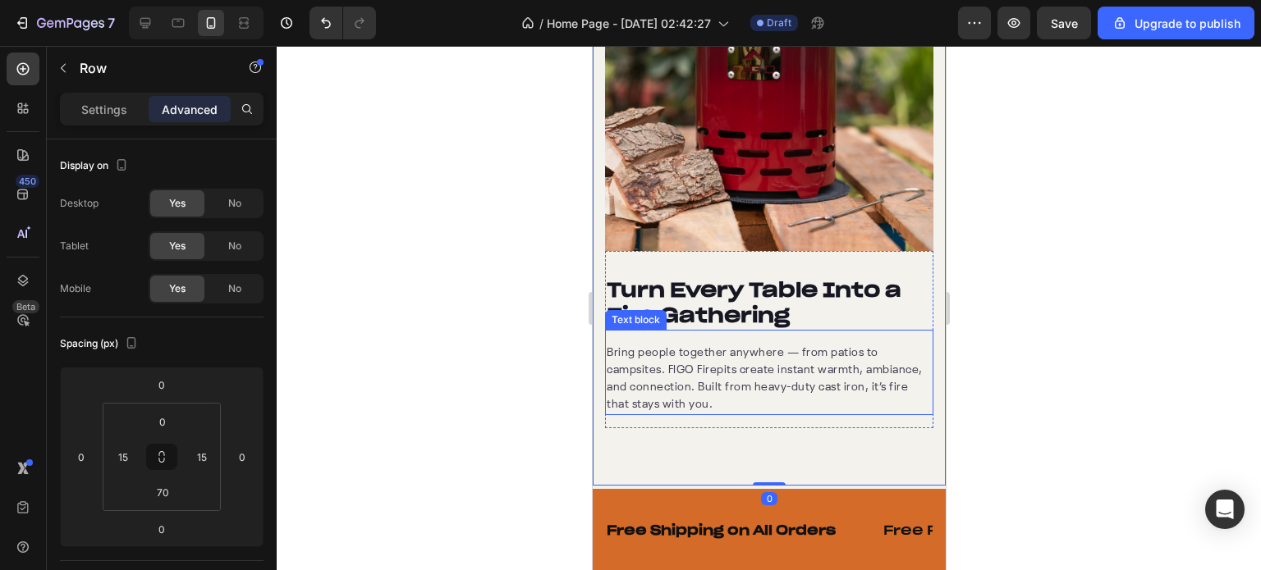
click at [725, 352] on p "Bring people together anywhere — from patios to campsites. FIGO Firepits create…" at bounding box center [768, 379] width 325 height 69
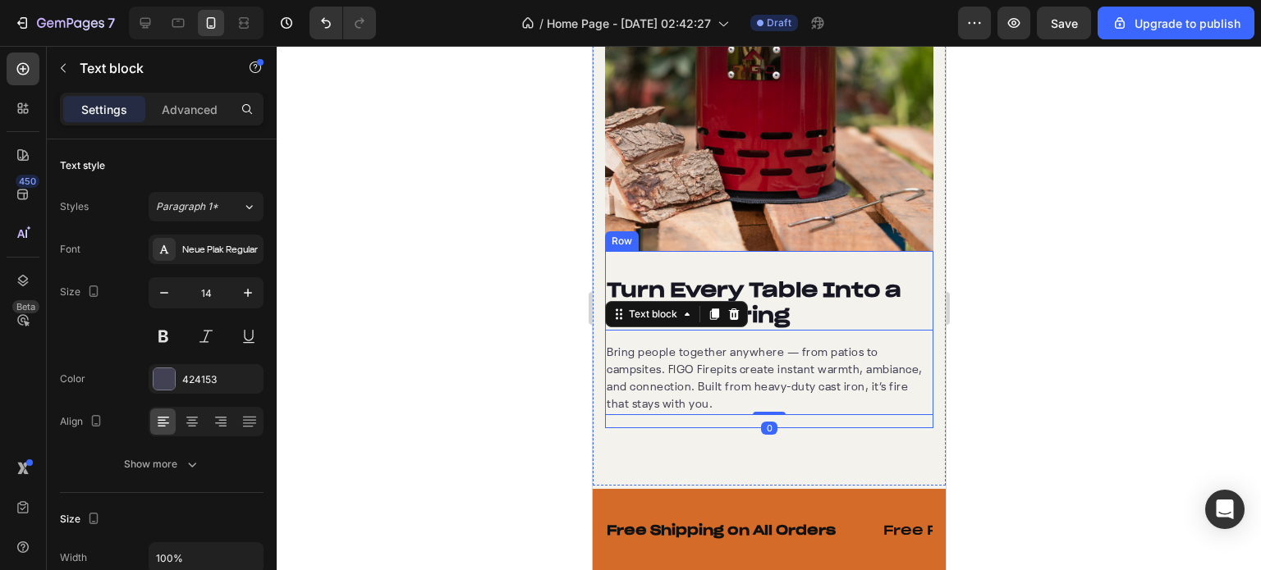
click at [795, 251] on div "Turn Every Table Into a Fire Gathering Heading Bring people together anywhere —…" at bounding box center [768, 339] width 328 height 177
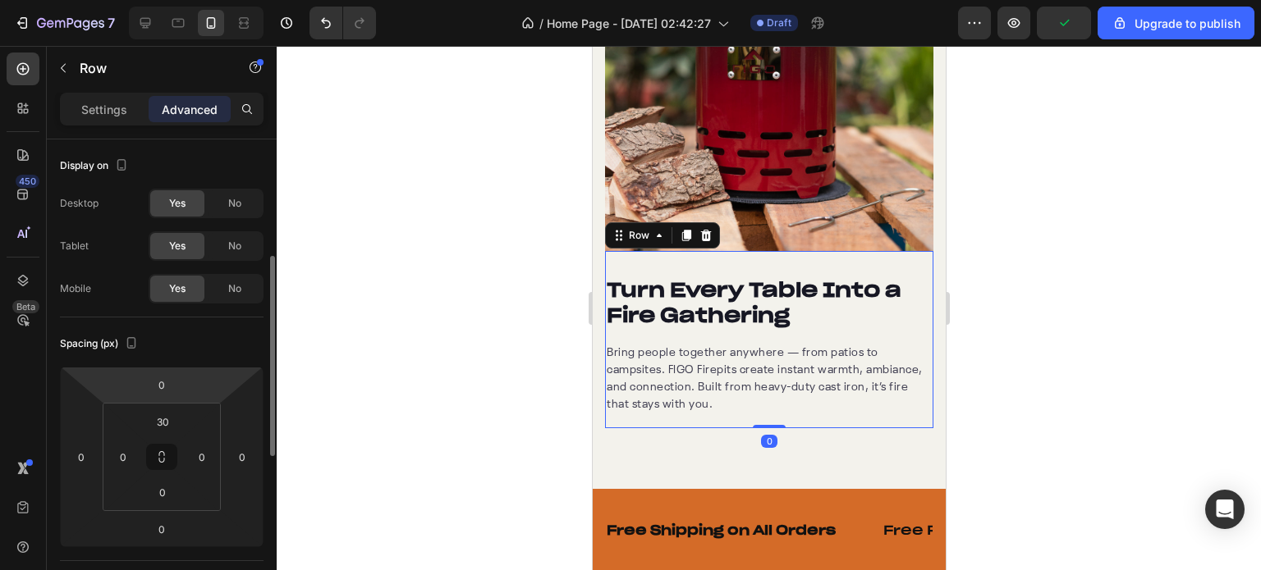
scroll to position [82, 0]
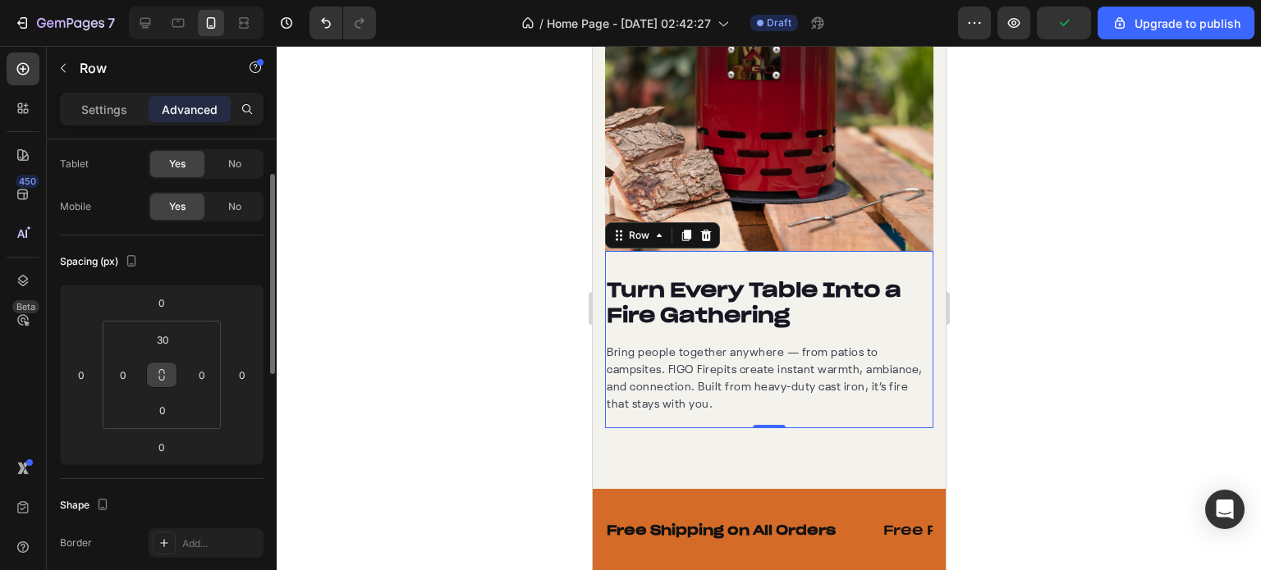
click at [163, 378] on icon at bounding box center [162, 378] width 6 height 5
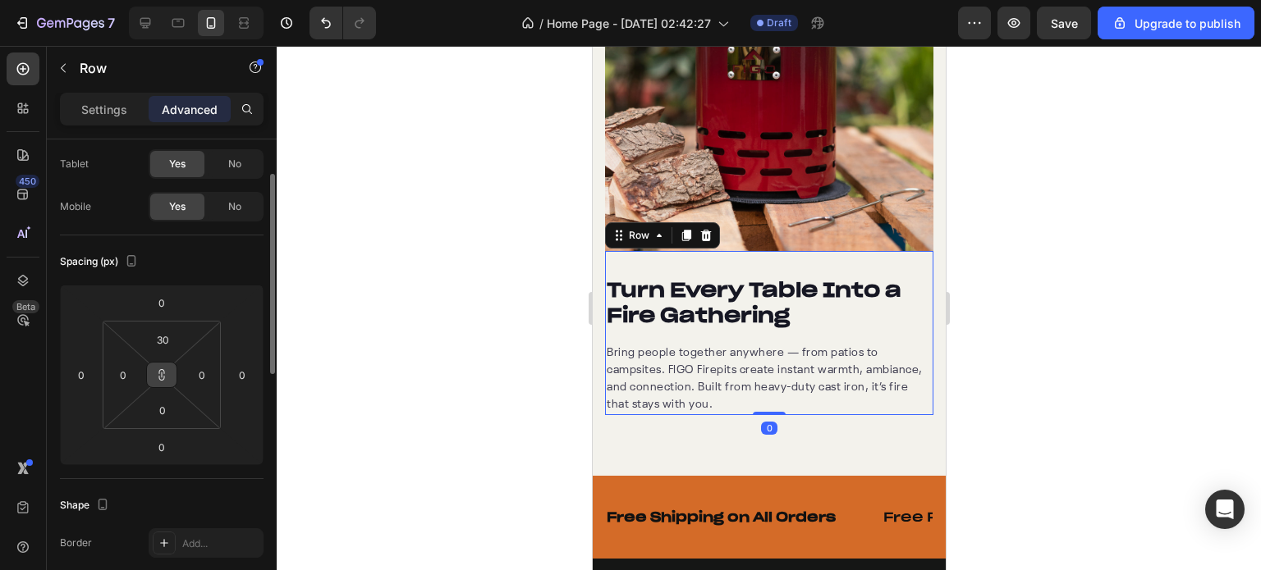
click at [161, 378] on icon at bounding box center [161, 375] width 13 height 13
click at [160, 377] on icon at bounding box center [161, 375] width 13 height 13
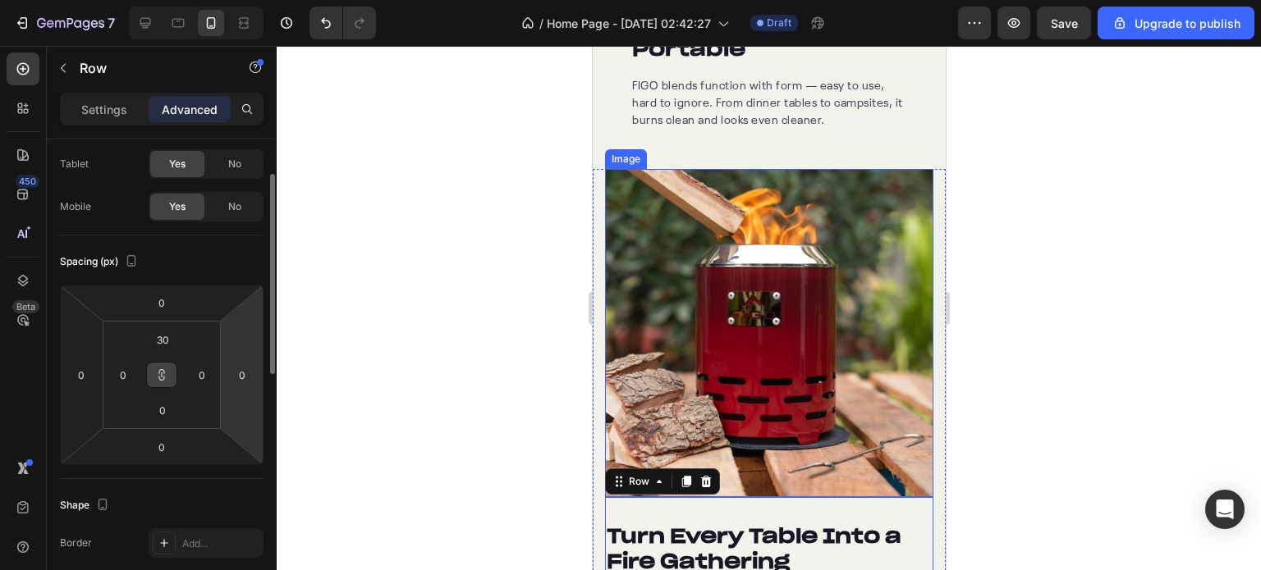
scroll to position [1781, 0]
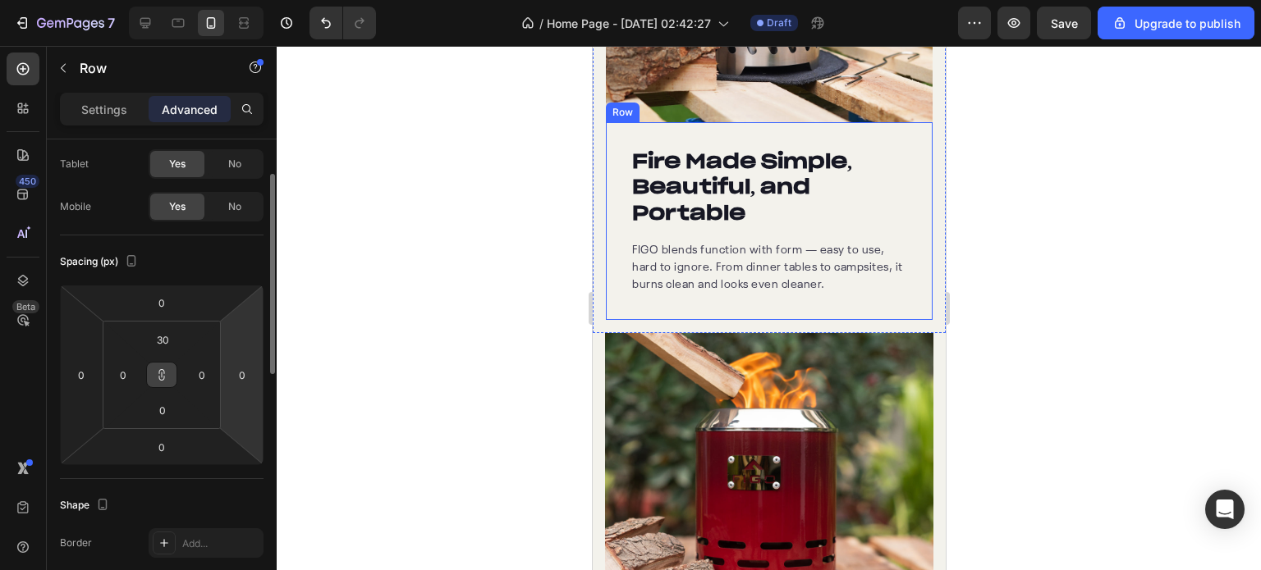
click at [745, 122] on div "Fire Made Simple, Beautiful, and Portable Heading FIGO blends function with for…" at bounding box center [768, 221] width 327 height 198
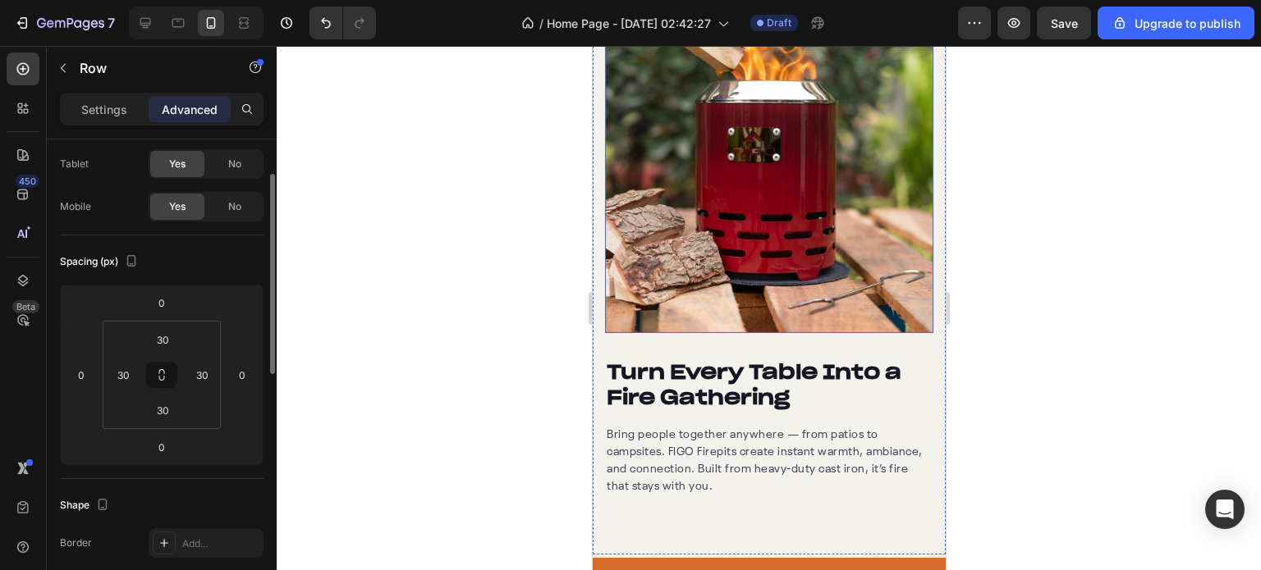
scroll to position [2273, 0]
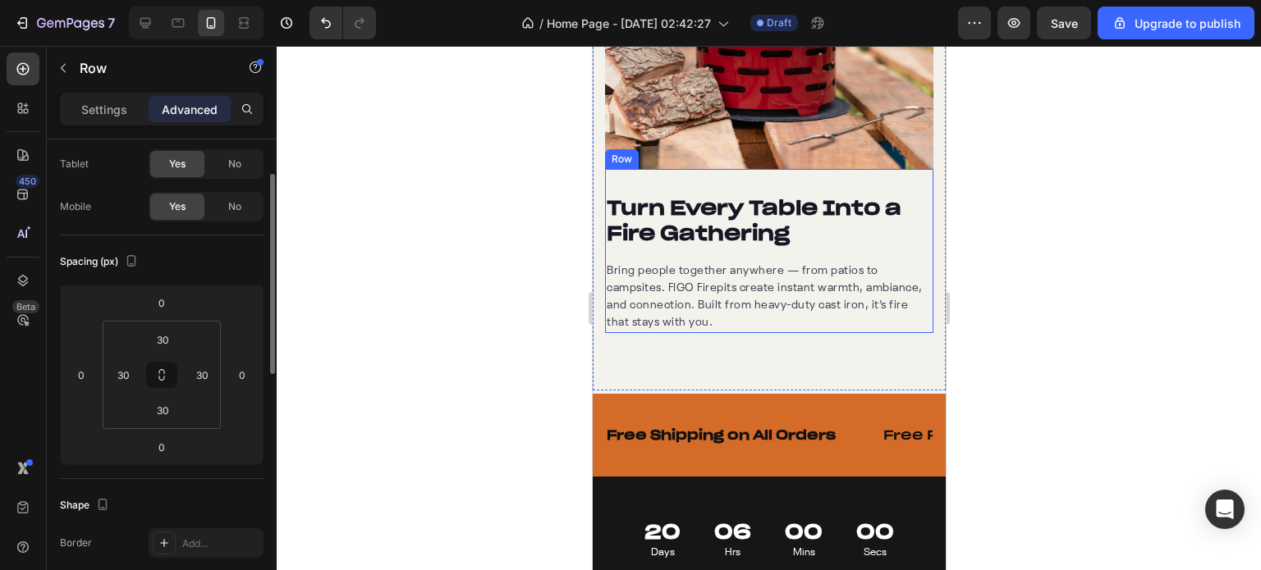
click at [703, 169] on div "Turn Every Table Into a Fire Gathering Heading Bring people together anywhere —…" at bounding box center [768, 251] width 328 height 164
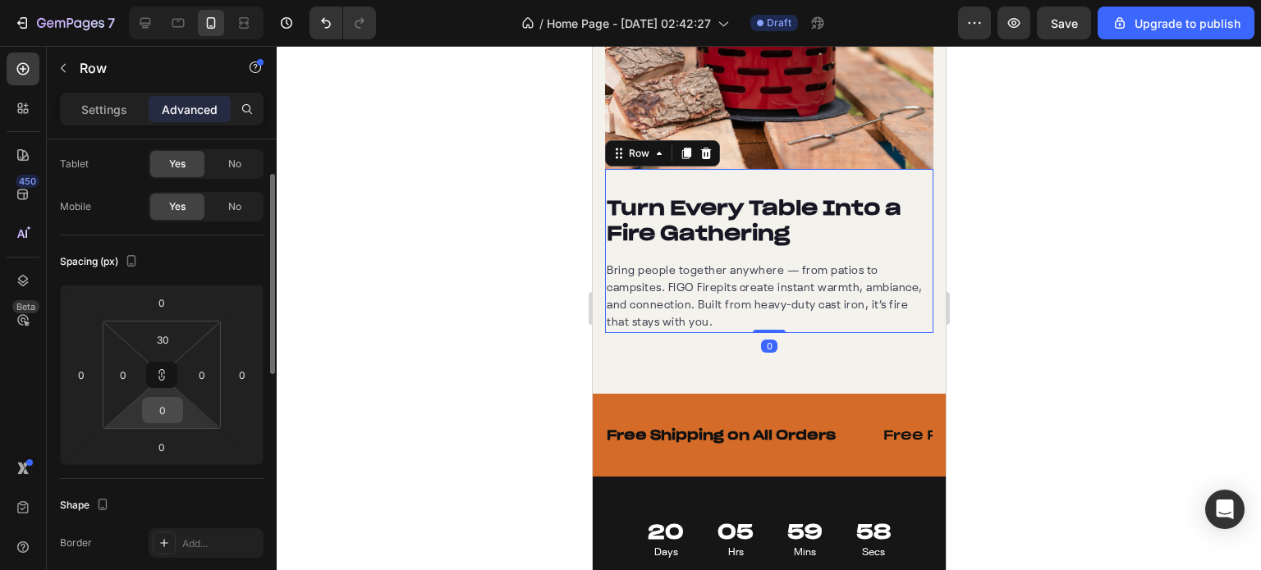
click at [167, 400] on input "0" at bounding box center [162, 410] width 33 height 25
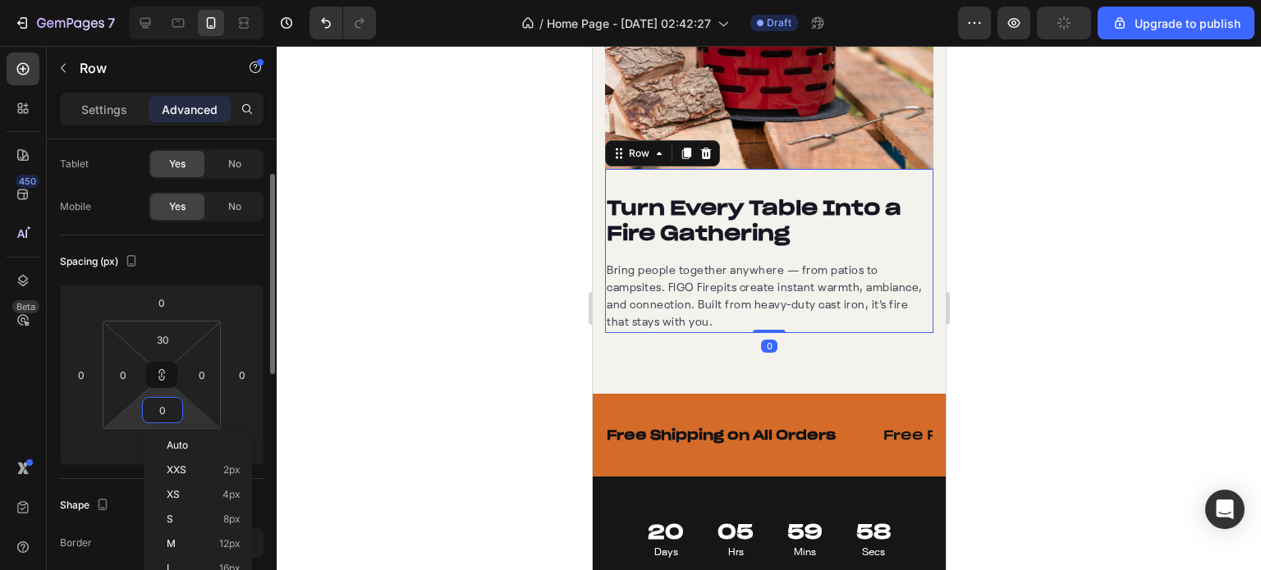
click at [167, 400] on input "0" at bounding box center [162, 410] width 33 height 25
type input "3"
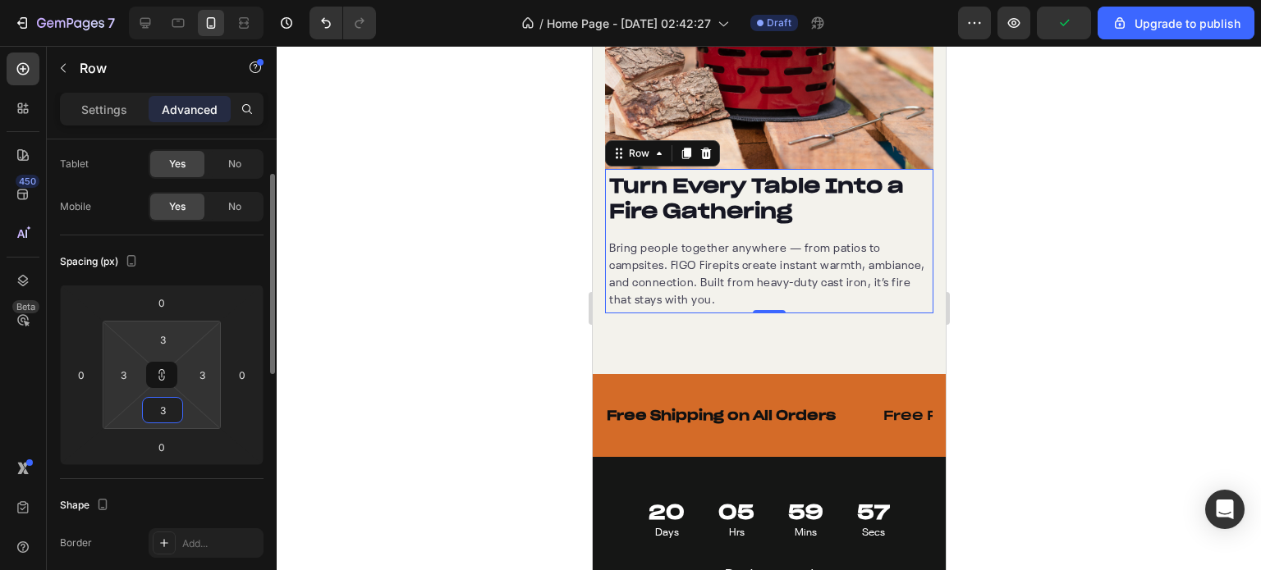
type input "30"
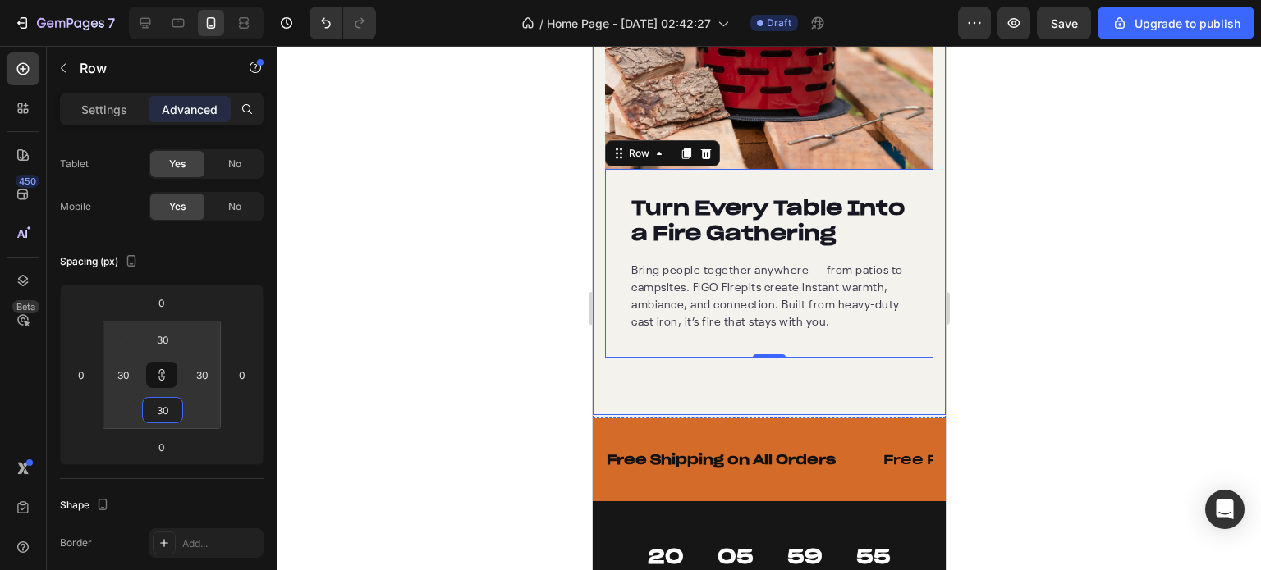
click at [729, 399] on div "Turn Every Table Into a Fire Gathering Heading Bring people together anywhere —…" at bounding box center [768, 128] width 353 height 575
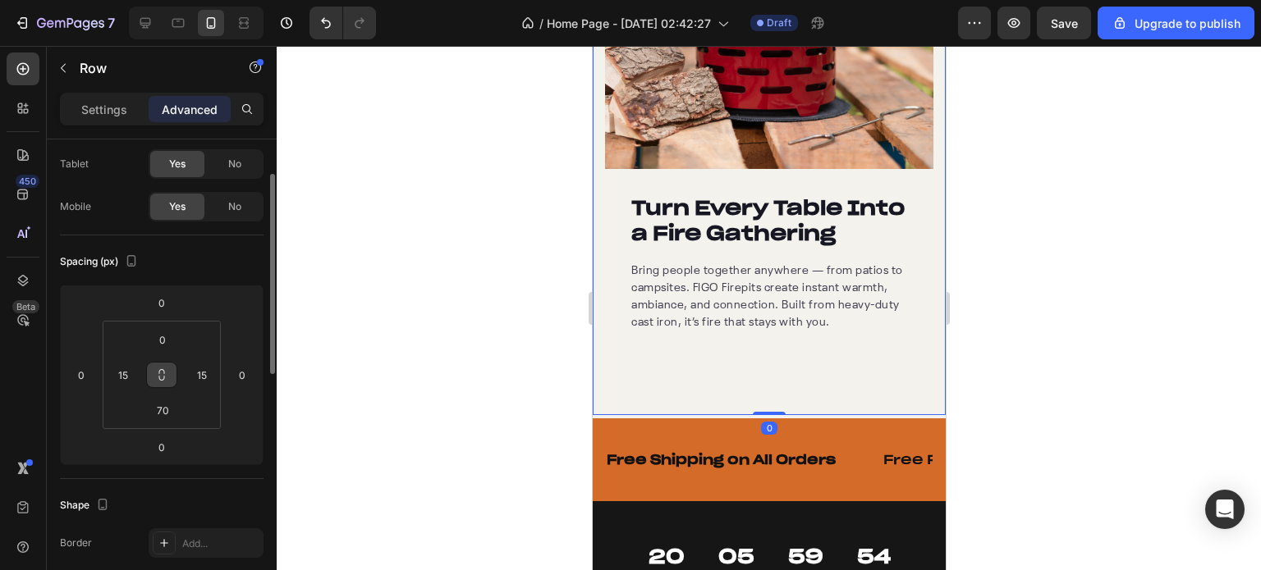
click at [167, 382] on button at bounding box center [161, 375] width 31 height 26
click at [158, 375] on icon at bounding box center [161, 375] width 13 height 13
click at [159, 332] on input "0" at bounding box center [162, 339] width 33 height 25
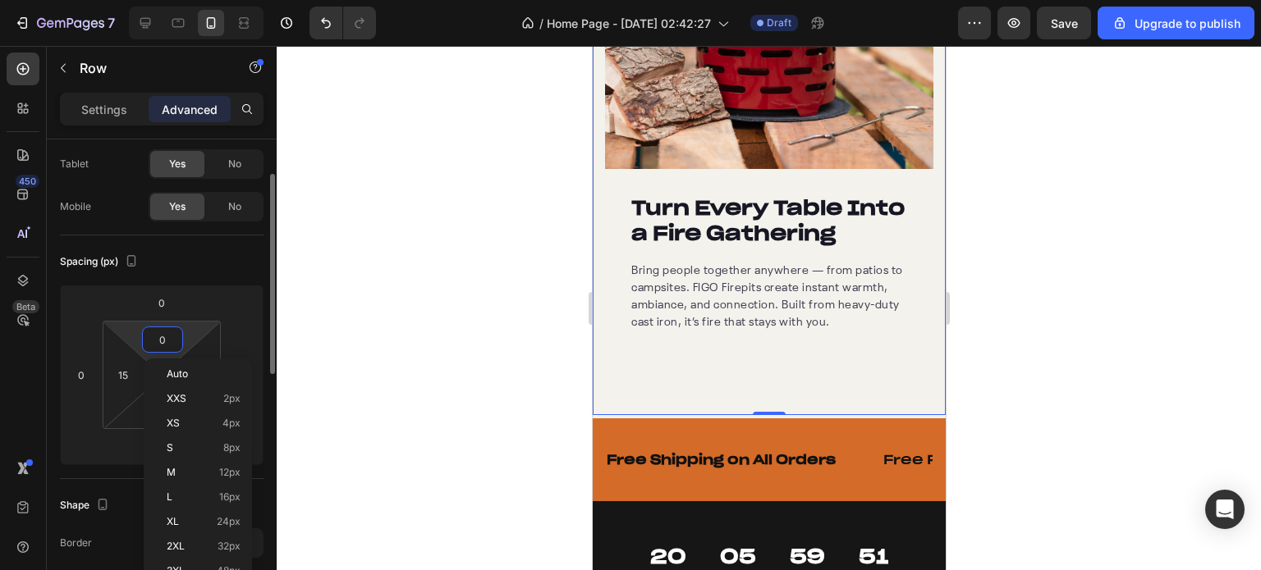
type input "1"
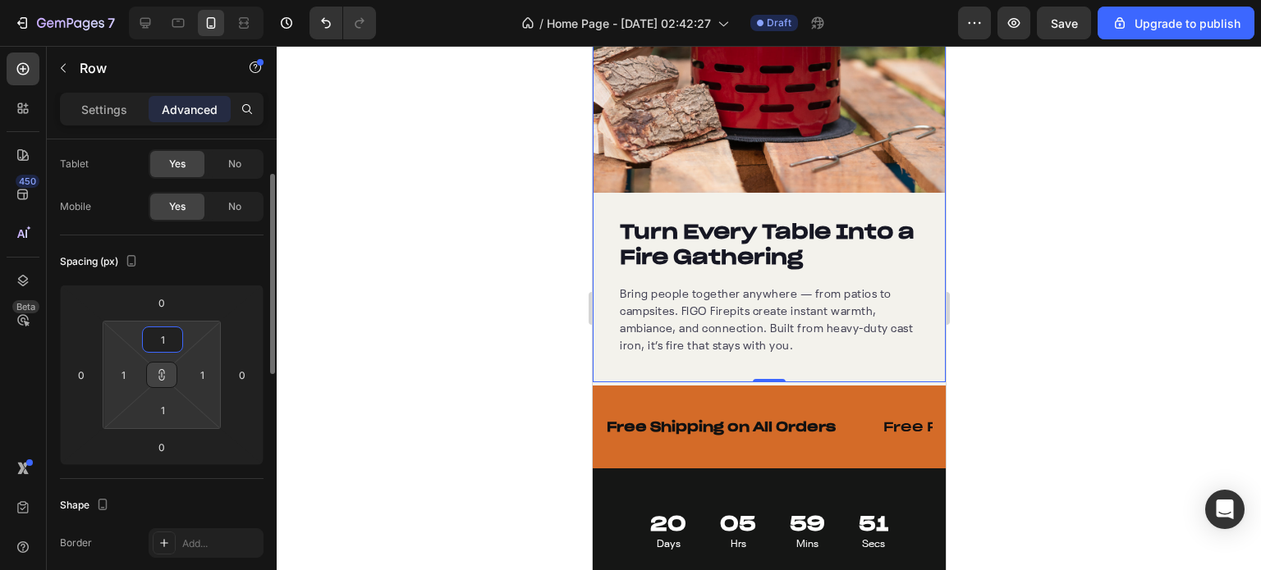
type input "15"
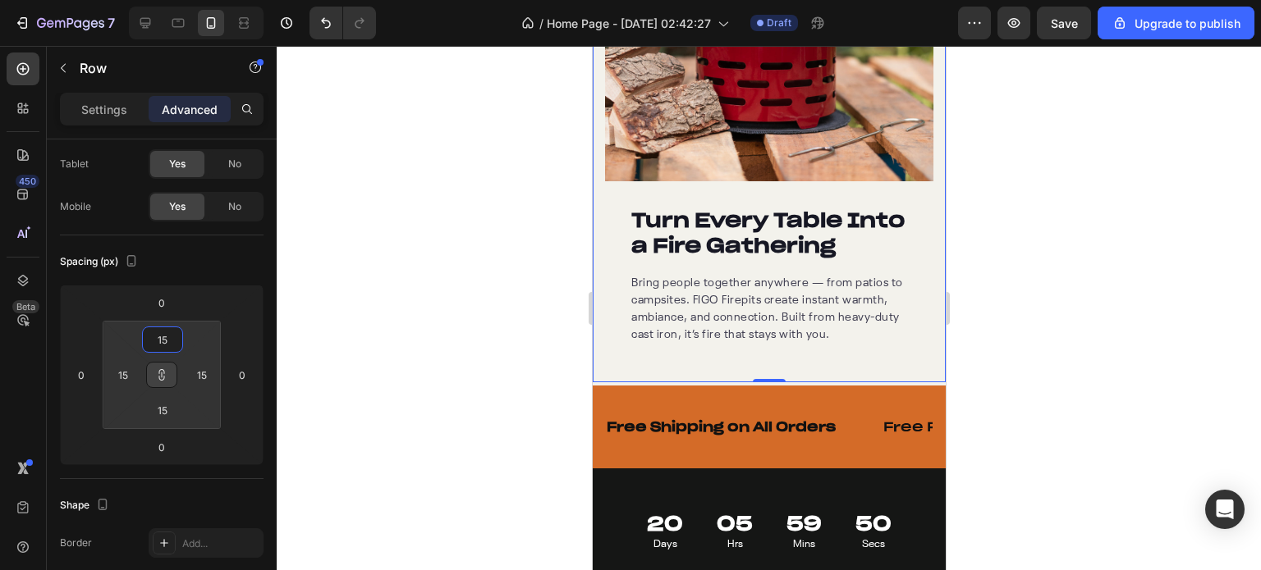
click at [416, 332] on div at bounding box center [769, 308] width 984 height 524
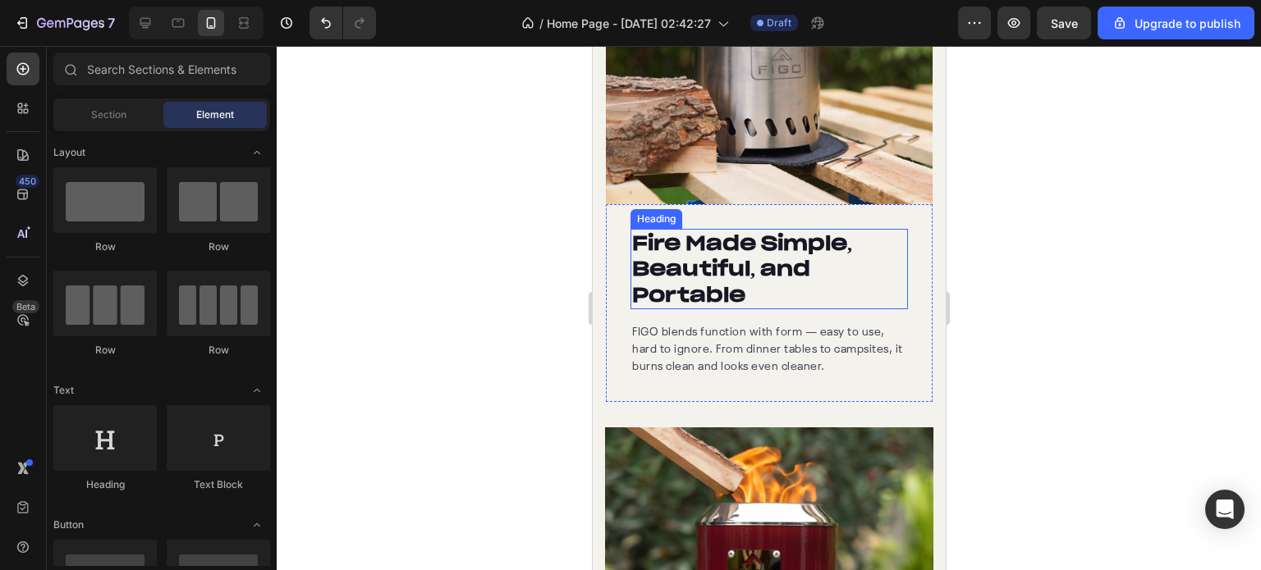
scroll to position [1781, 0]
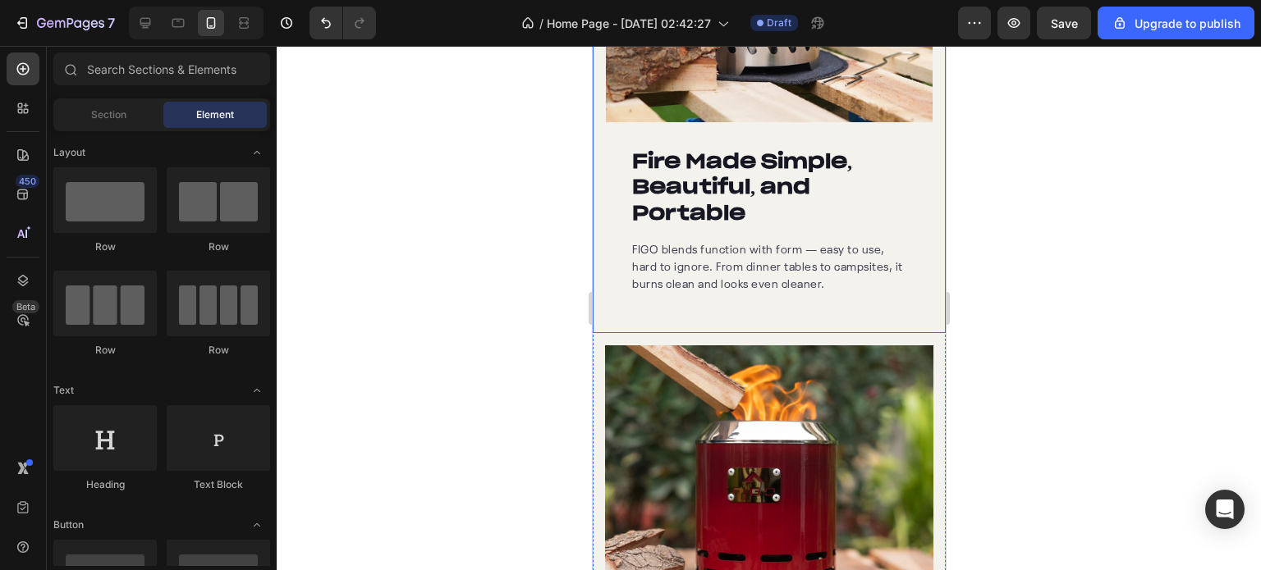
click at [739, 300] on div "Fire Made Simple, Beautiful, and Portable Heading FIGO blends function with for…" at bounding box center [768, 221] width 327 height 198
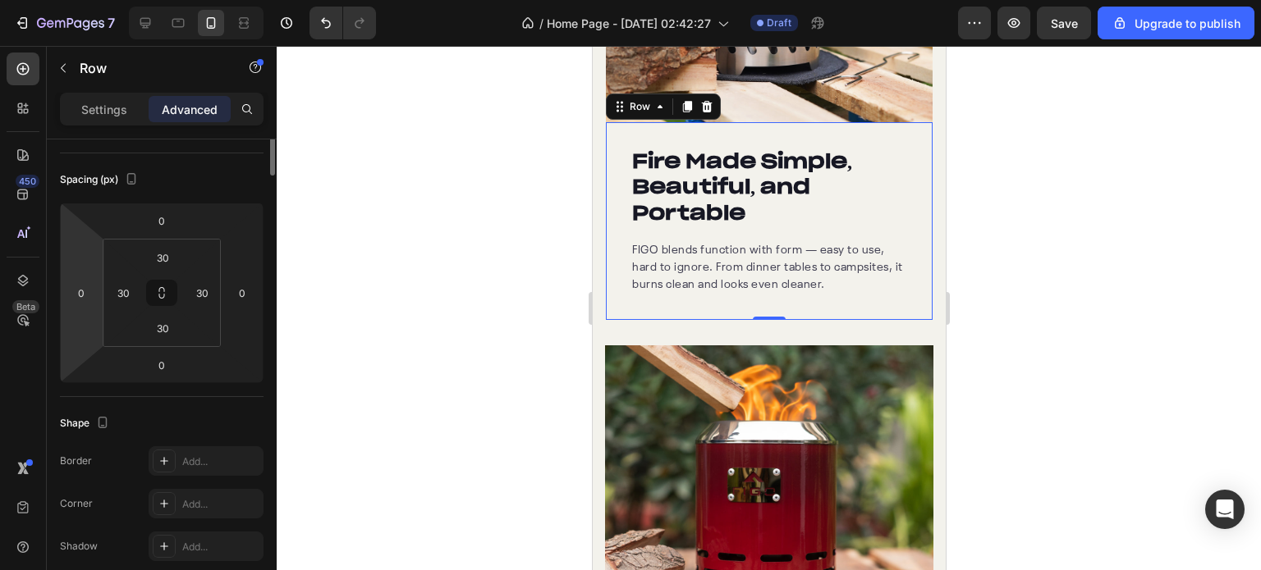
scroll to position [0, 0]
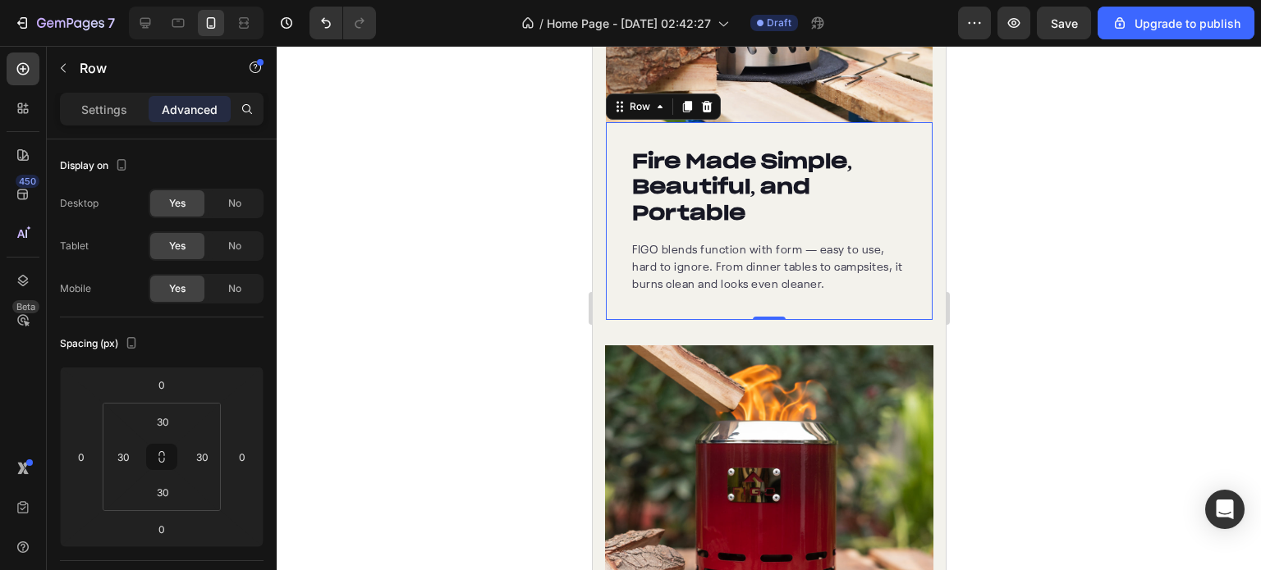
click at [900, 221] on div "Fire Made Simple, Beautiful, and Portable Heading FIGO blends function with for…" at bounding box center [768, 221] width 327 height 198
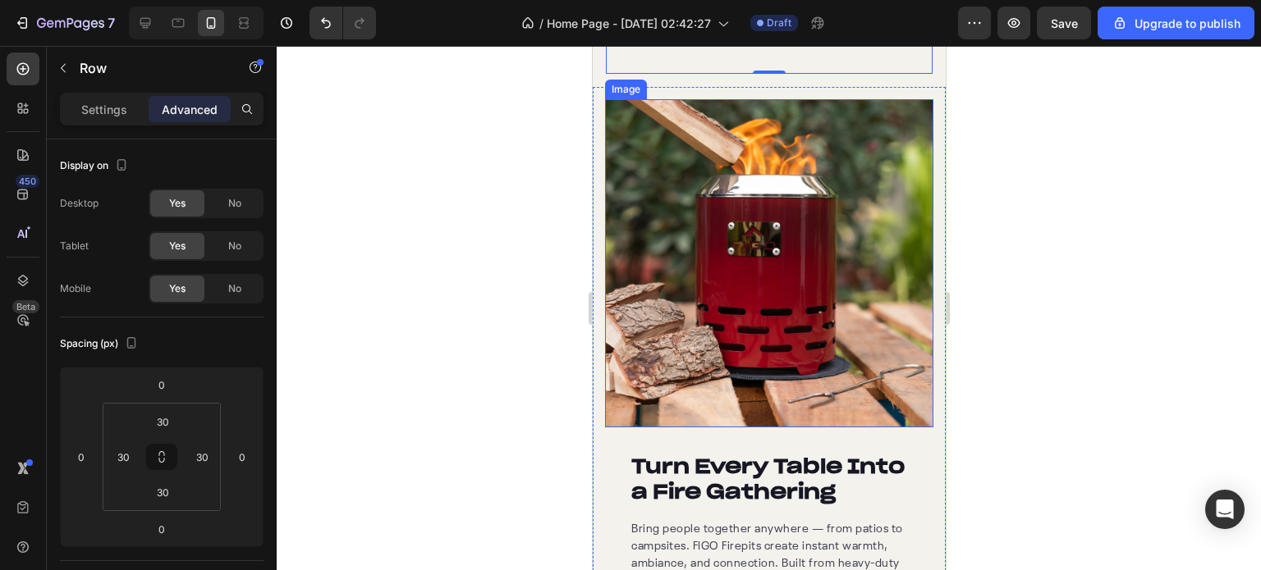
scroll to position [2273, 0]
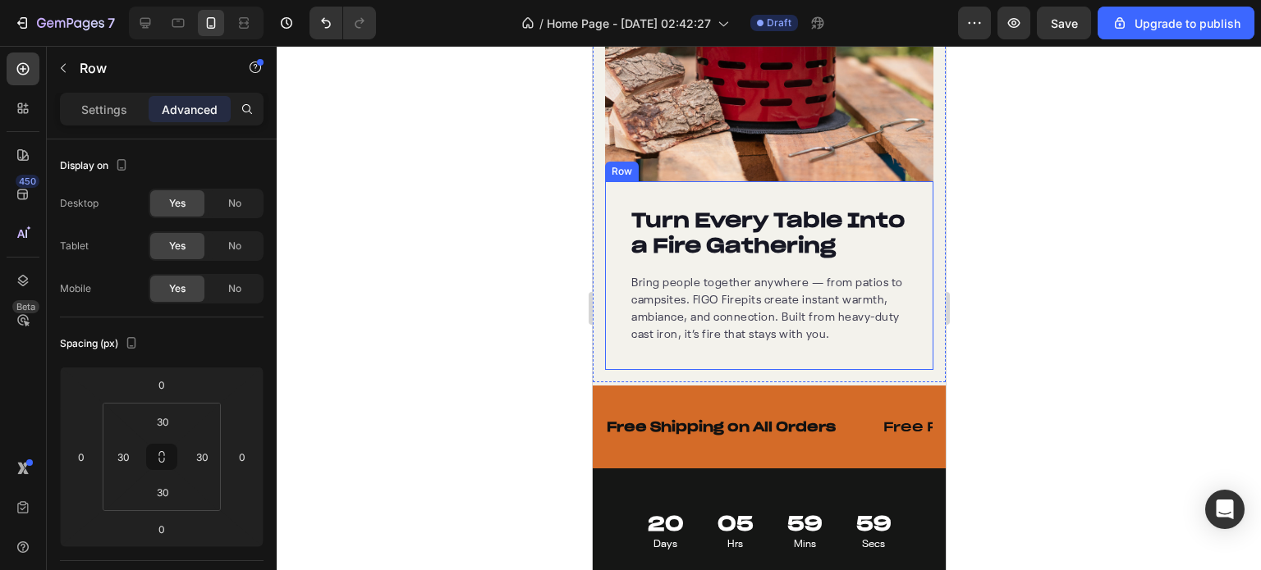
click at [902, 224] on div "Turn Every Table Into a Fire Gathering Heading Bring people together anywhere —…" at bounding box center [768, 275] width 328 height 189
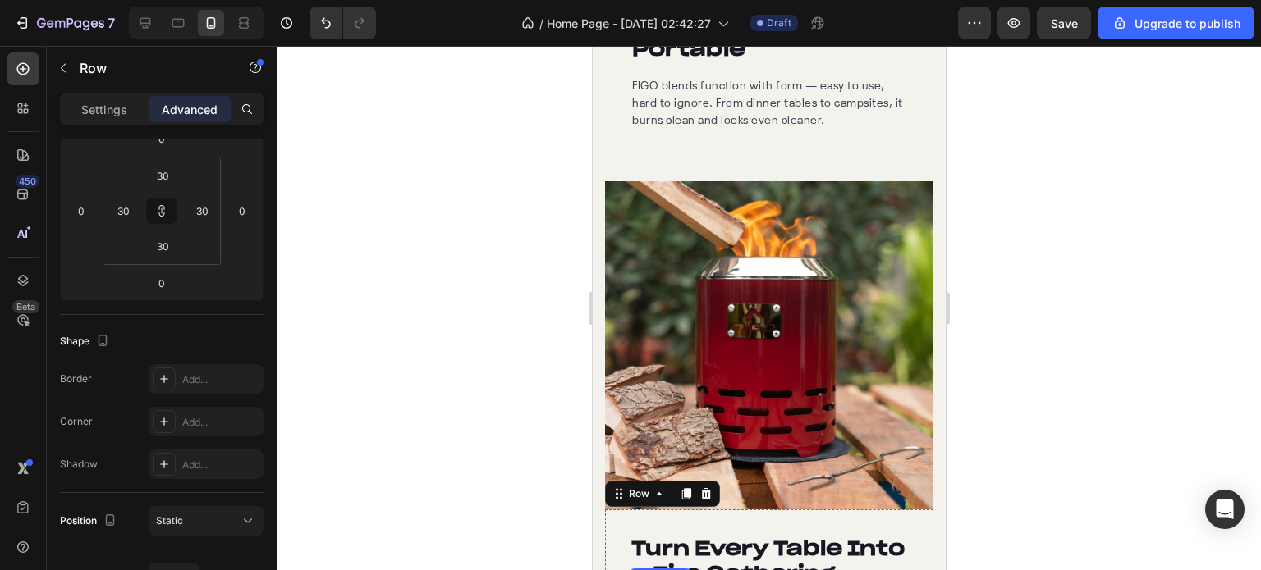
scroll to position [1781, 0]
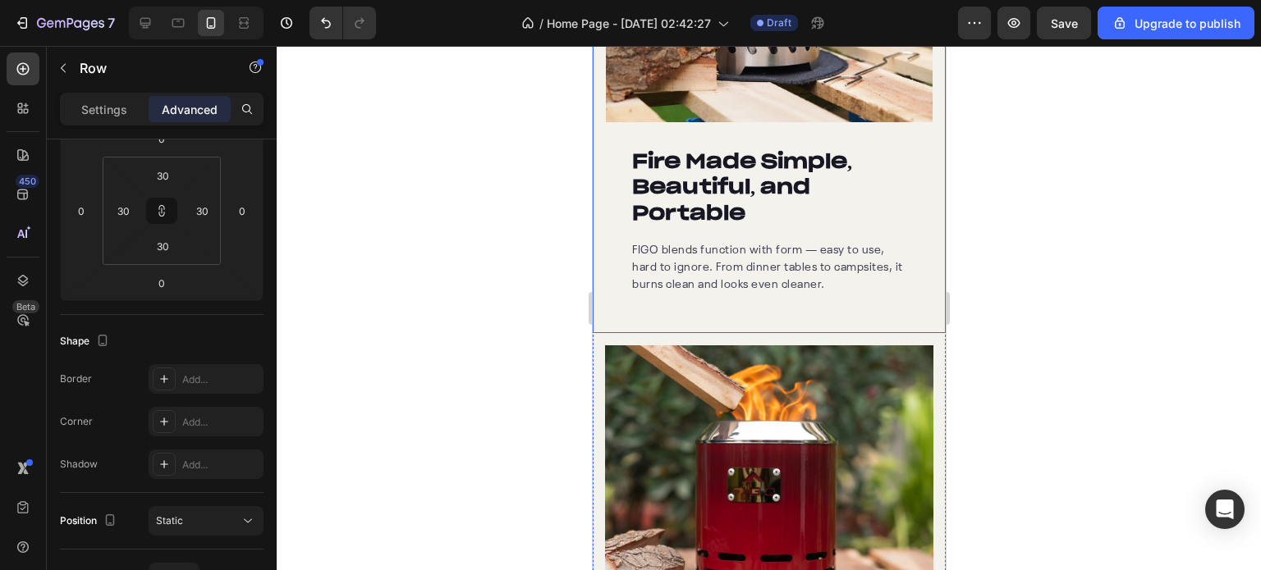
click at [789, 310] on div "Image Fire Made Simple, Beautiful, and Portable Heading FIGO blends function wi…" at bounding box center [768, 58] width 353 height 551
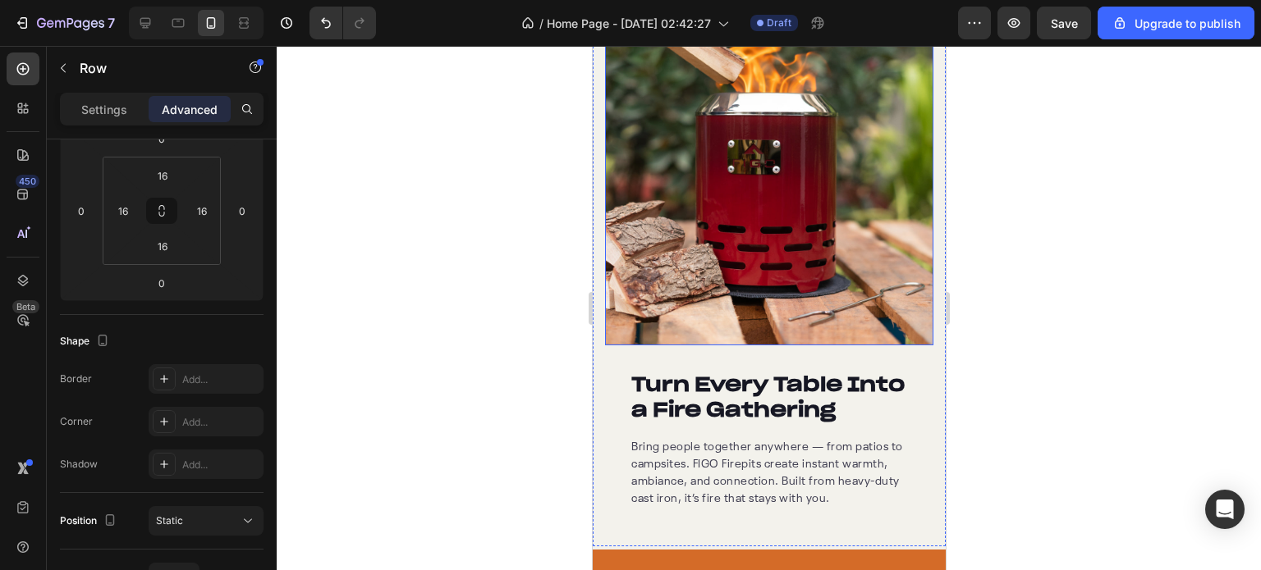
scroll to position [2191, 0]
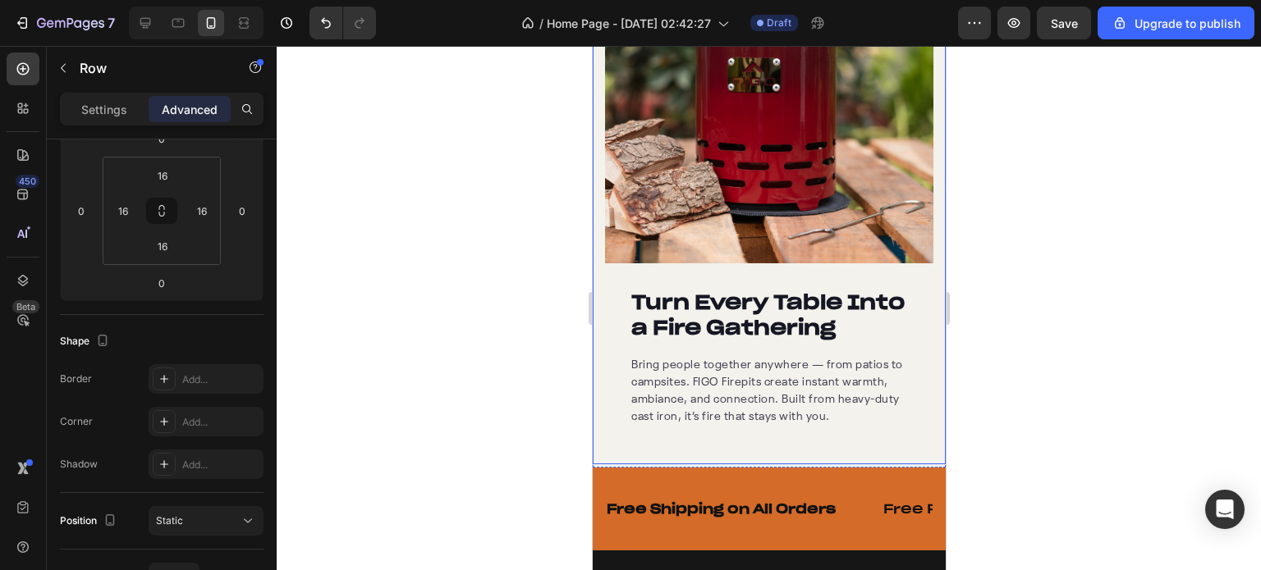
click at [598, 381] on div "Turn Every Table Into a Fire Gathering Heading Bring people together anywhere —…" at bounding box center [768, 194] width 353 height 542
click at [158, 179] on input "15" at bounding box center [162, 175] width 33 height 25
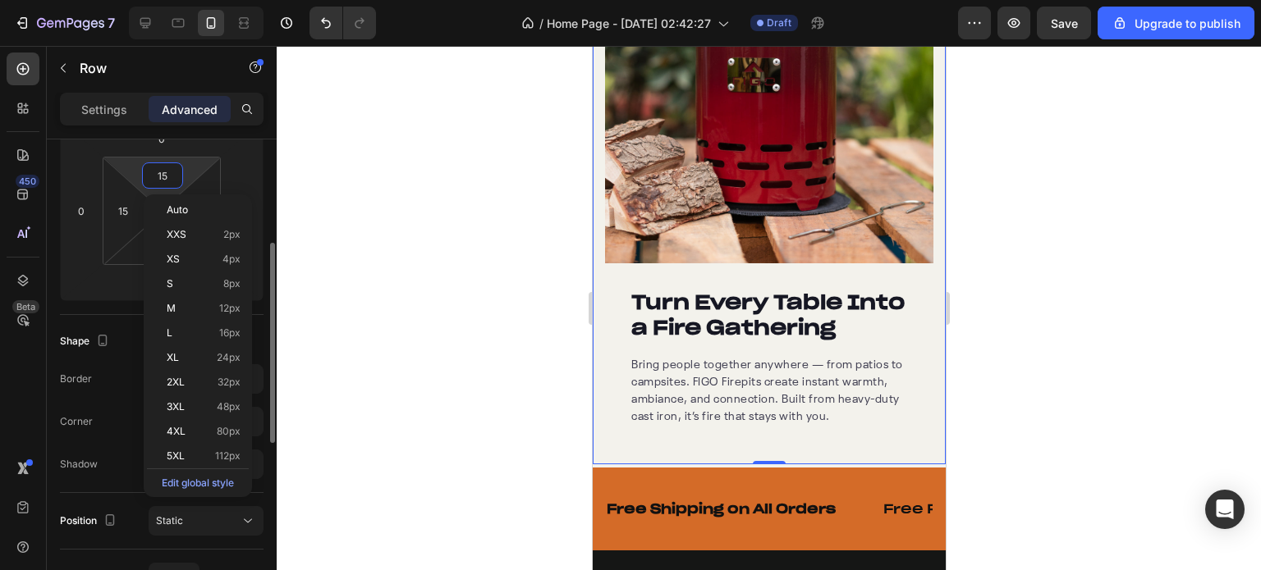
type input "1"
type input "16"
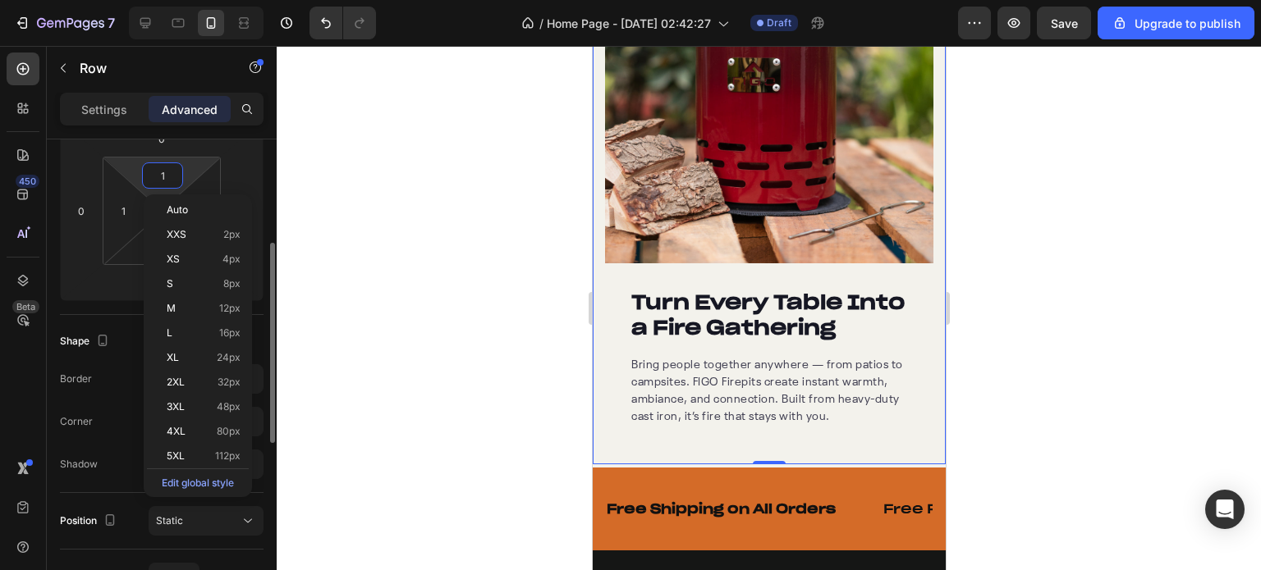
type input "16"
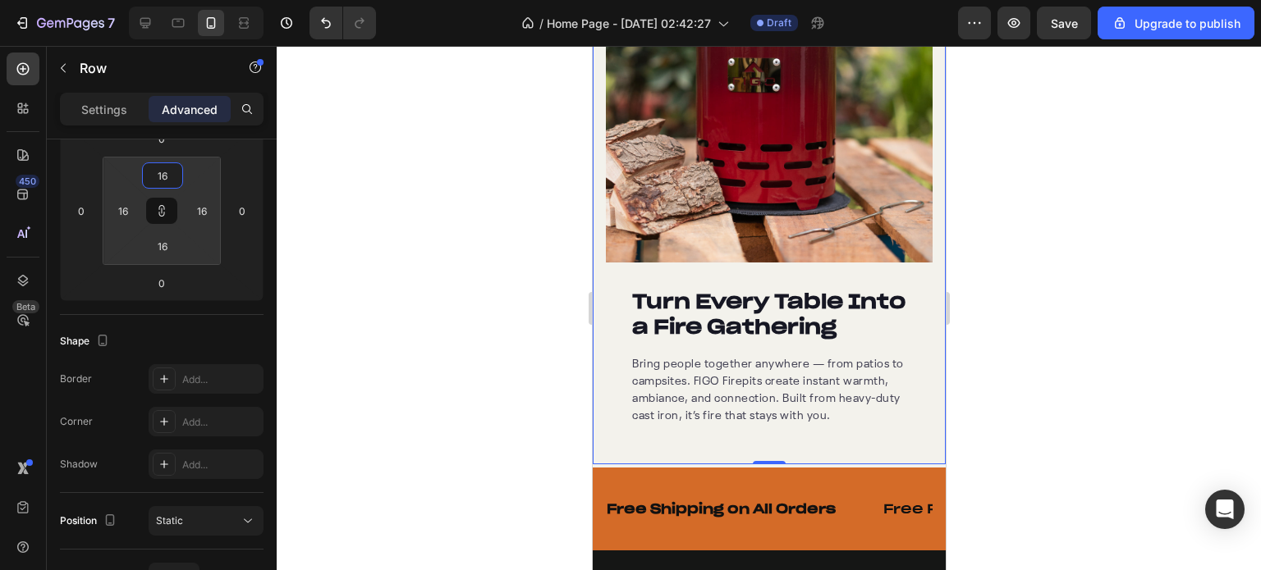
click at [334, 218] on div at bounding box center [769, 308] width 984 height 524
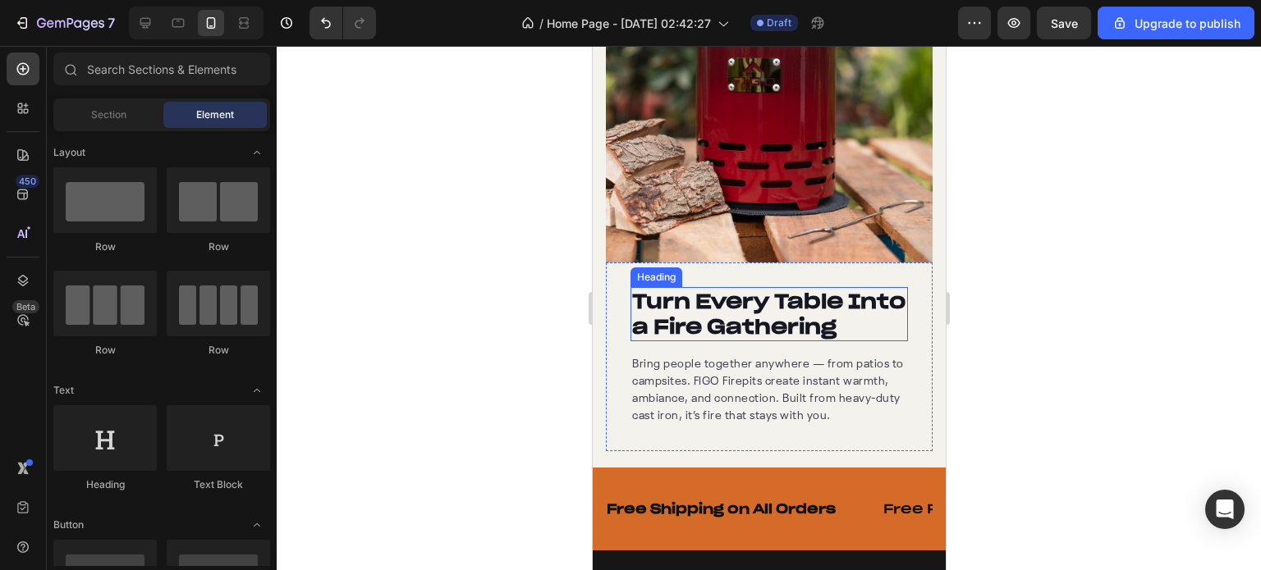
click at [690, 299] on h2 "Turn Every Table Into a Fire Gathering" at bounding box center [767, 314] width 277 height 54
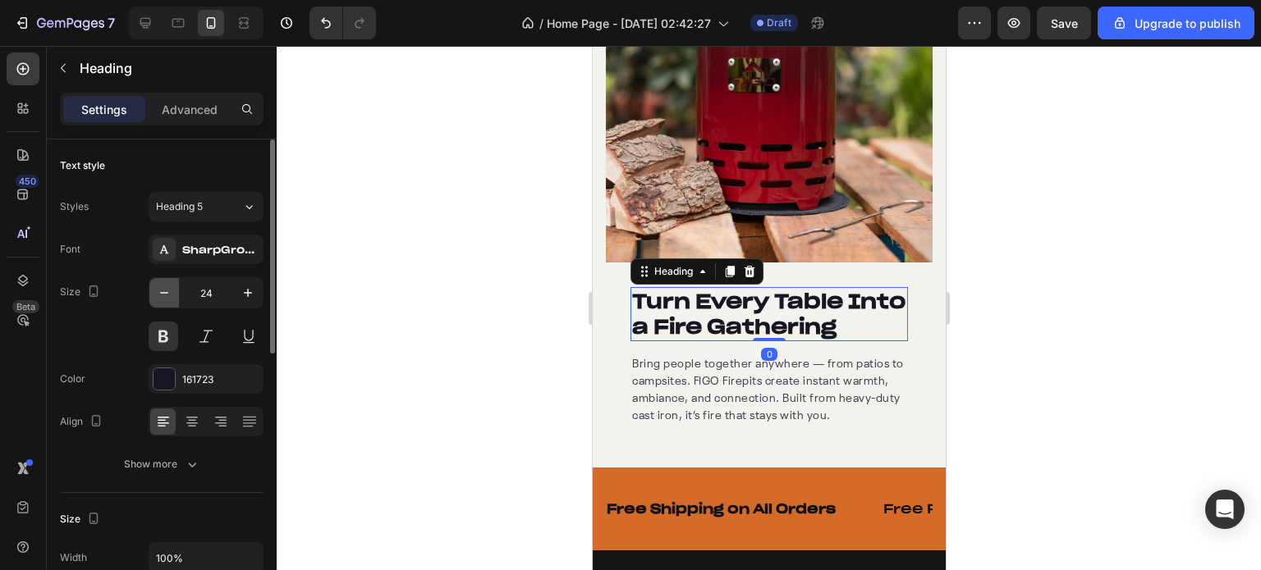
click at [163, 294] on icon "button" at bounding box center [164, 293] width 16 height 16
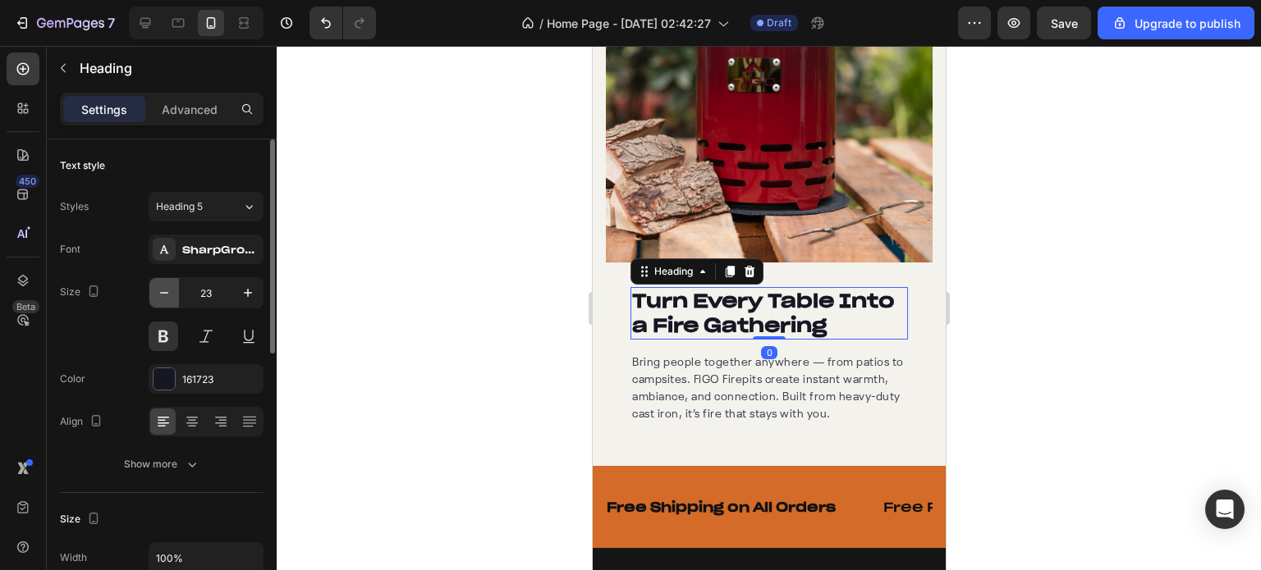
click at [163, 294] on icon "button" at bounding box center [164, 293] width 16 height 16
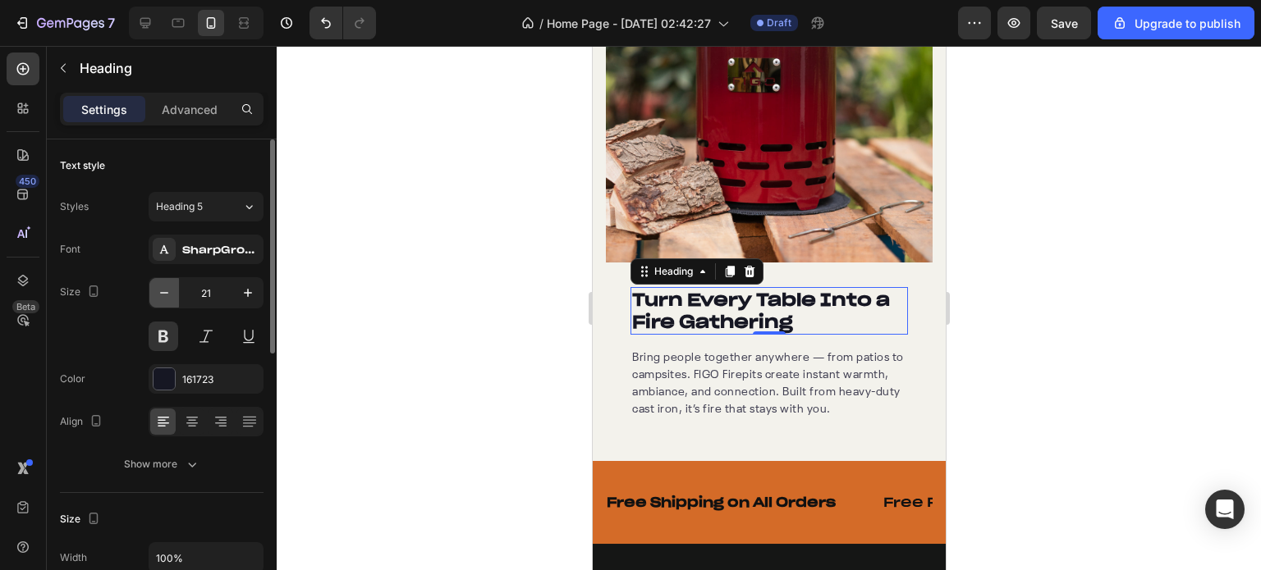
click at [163, 294] on icon "button" at bounding box center [164, 293] width 16 height 16
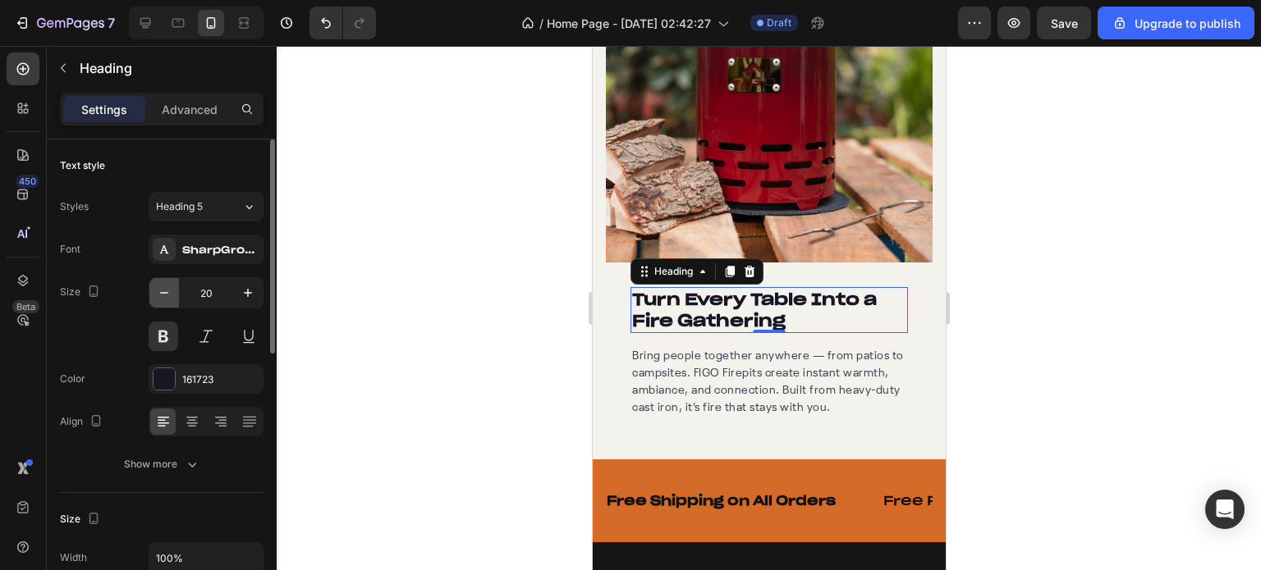
click at [163, 294] on icon "button" at bounding box center [164, 293] width 16 height 16
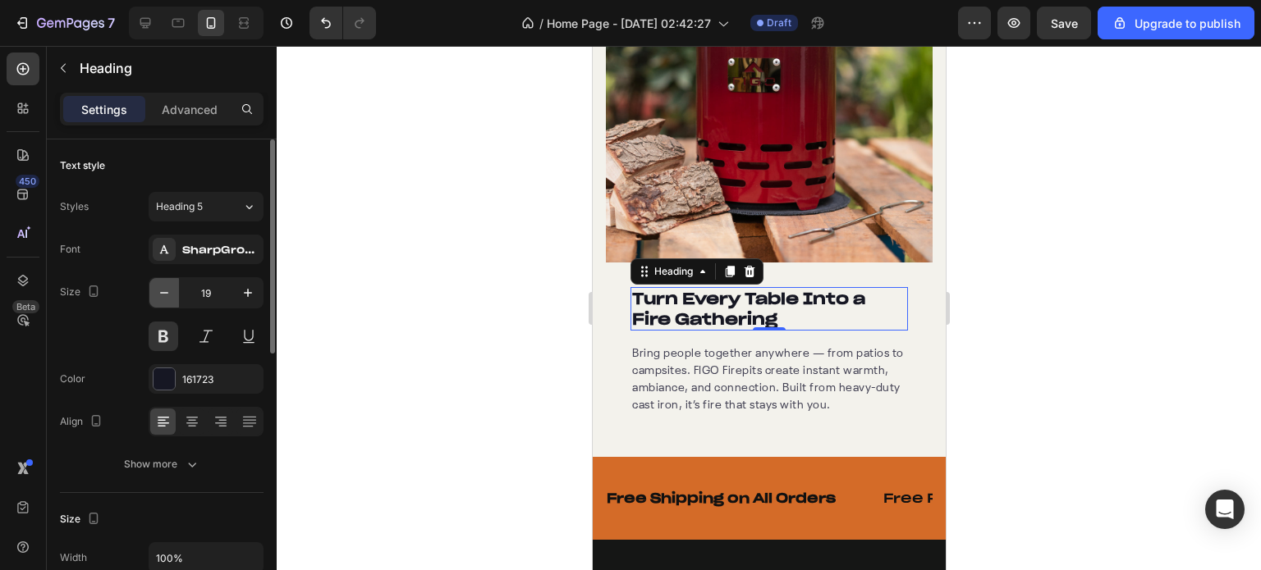
click at [163, 294] on icon "button" at bounding box center [164, 293] width 16 height 16
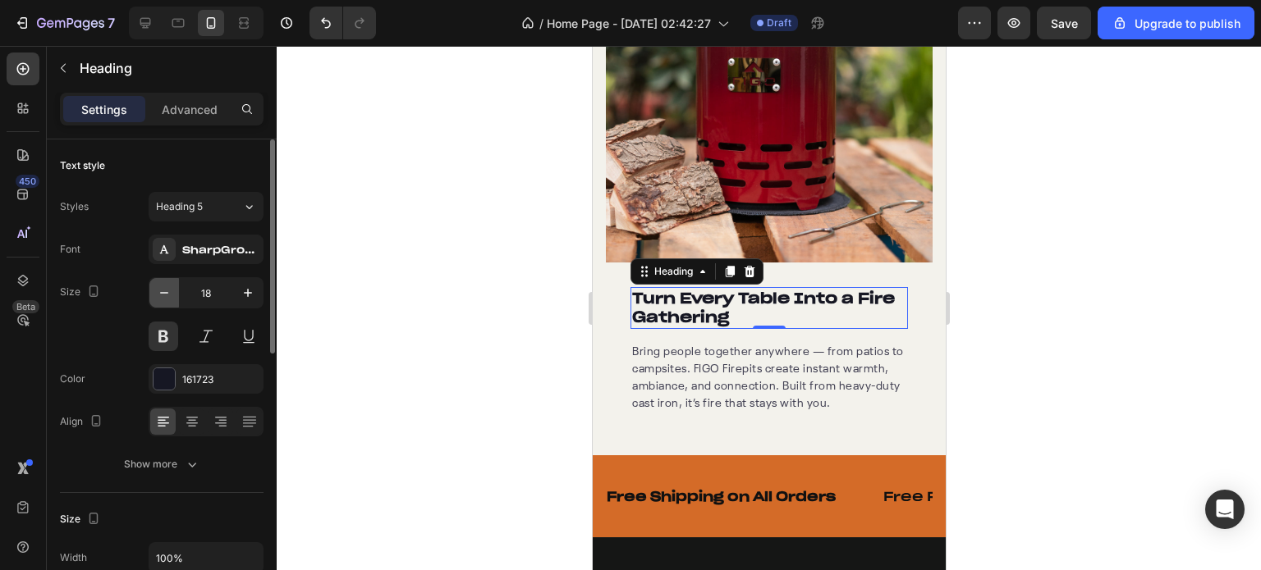
click at [163, 294] on icon "button" at bounding box center [164, 293] width 16 height 16
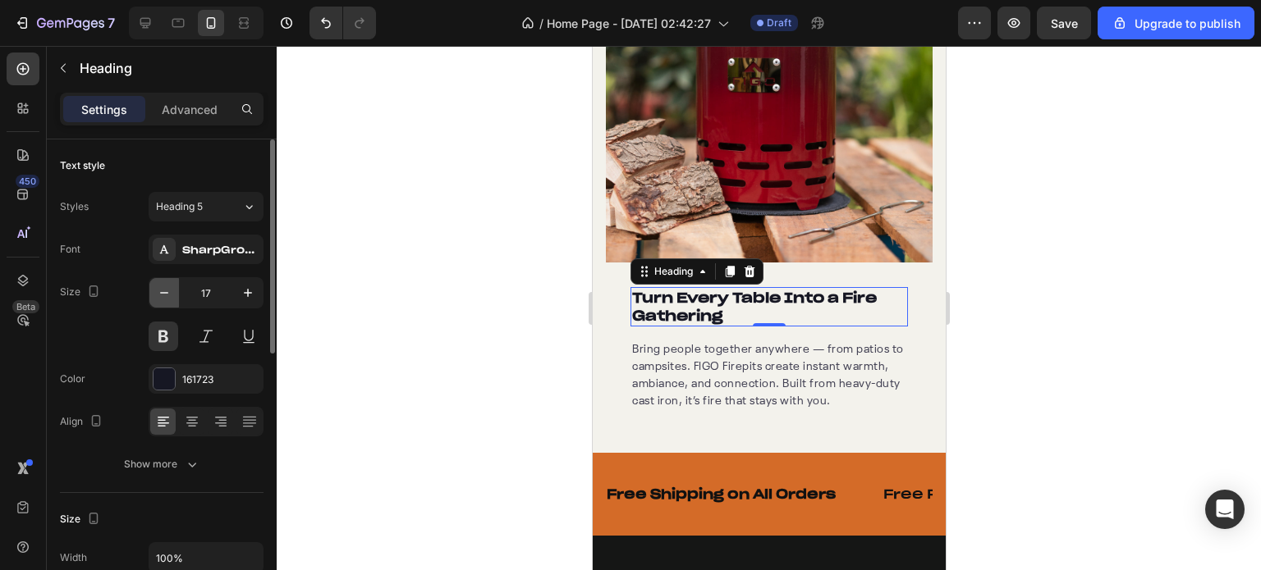
click at [163, 294] on icon "button" at bounding box center [164, 293] width 16 height 16
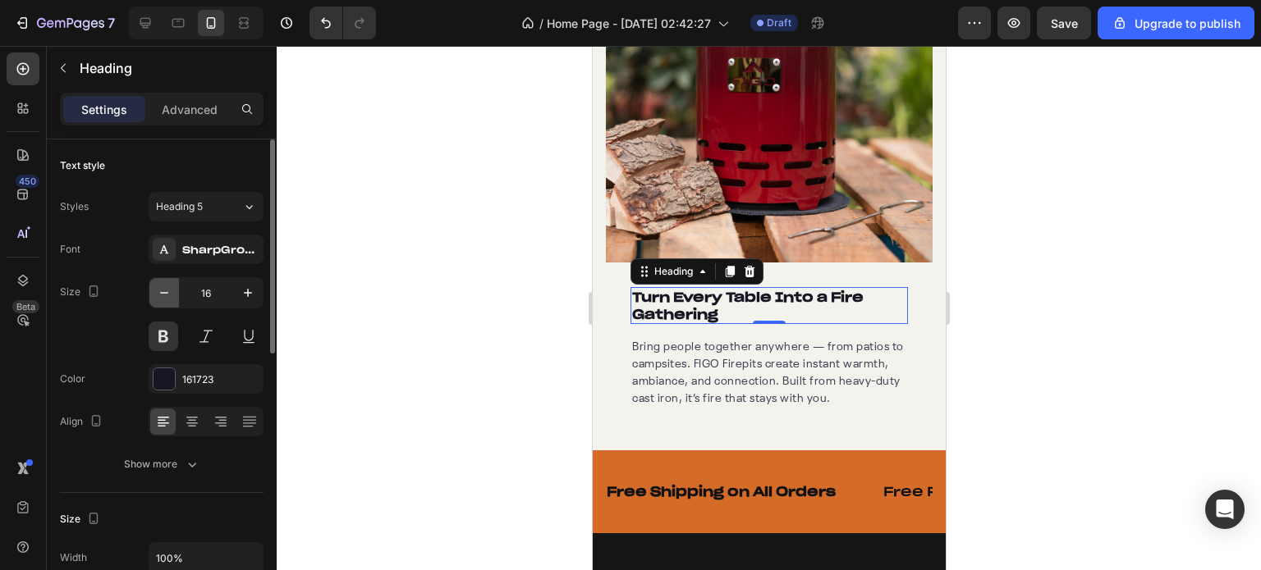
click at [163, 294] on icon "button" at bounding box center [164, 293] width 16 height 16
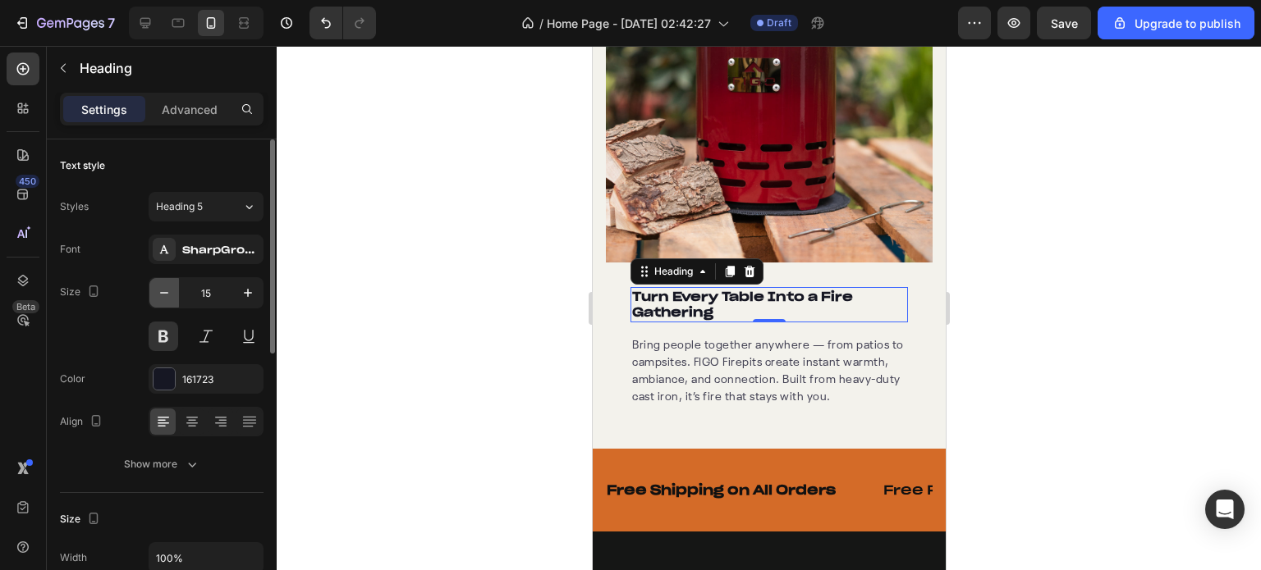
click at [163, 294] on icon "button" at bounding box center [164, 293] width 16 height 16
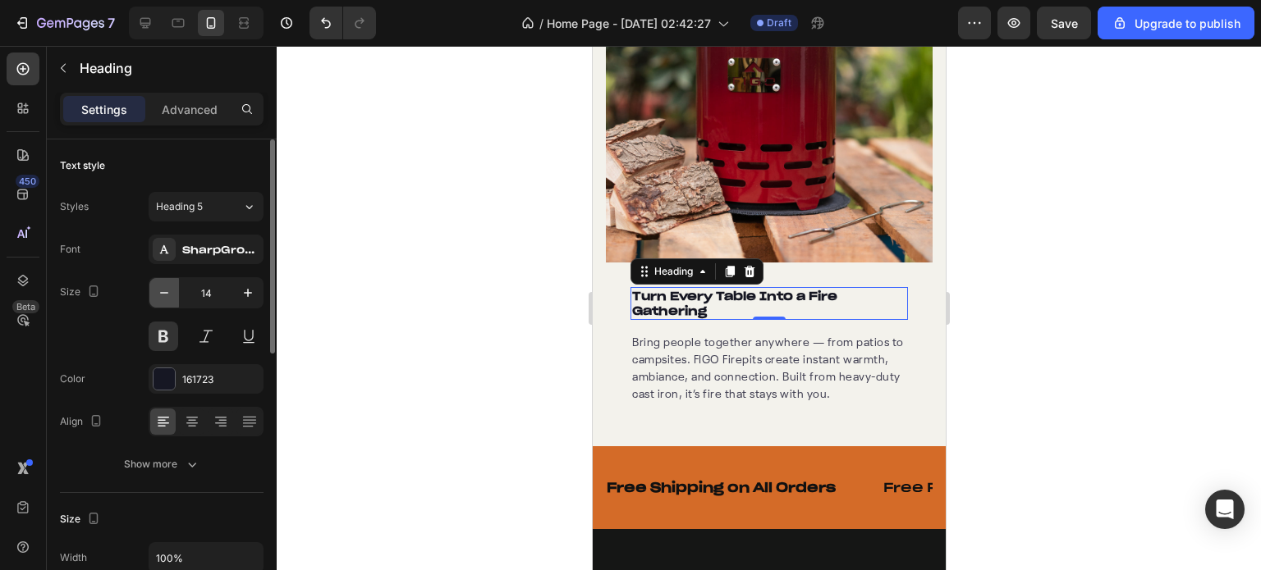
click at [163, 294] on icon "button" at bounding box center [164, 293] width 16 height 16
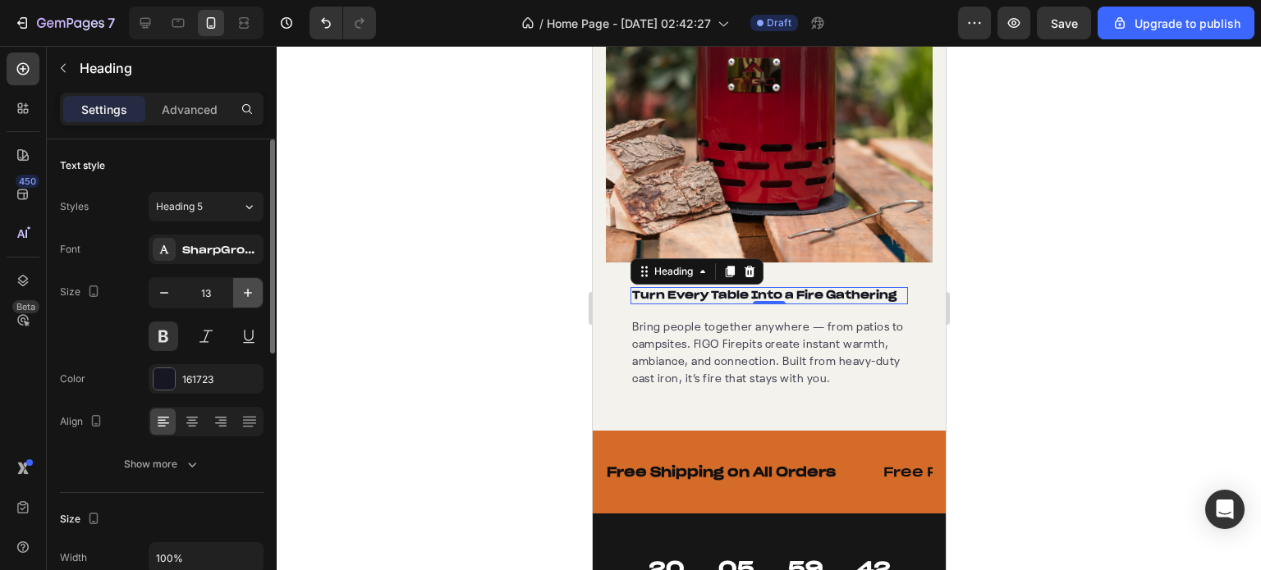
click at [246, 295] on icon "button" at bounding box center [248, 293] width 16 height 16
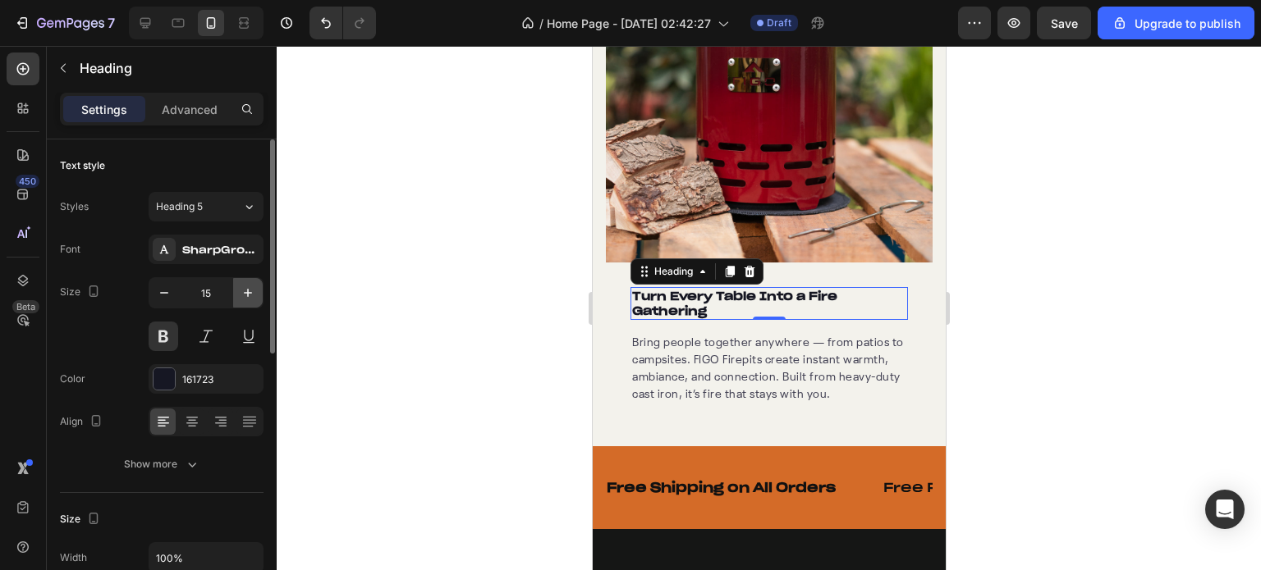
click at [246, 295] on icon "button" at bounding box center [248, 293] width 16 height 16
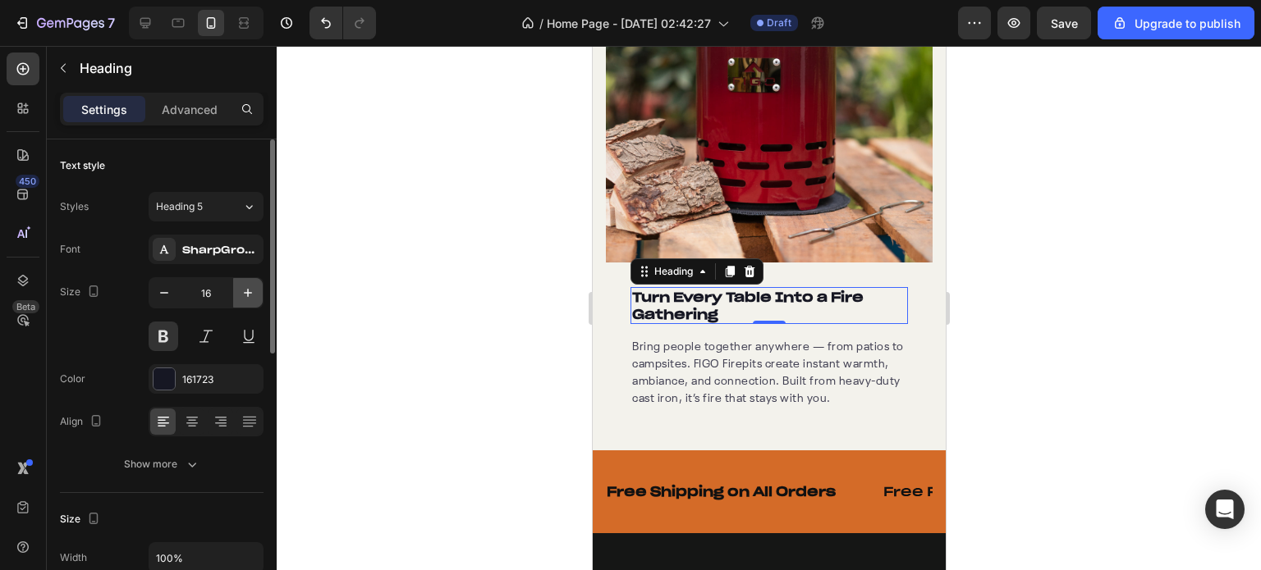
click at [246, 295] on icon "button" at bounding box center [248, 293] width 16 height 16
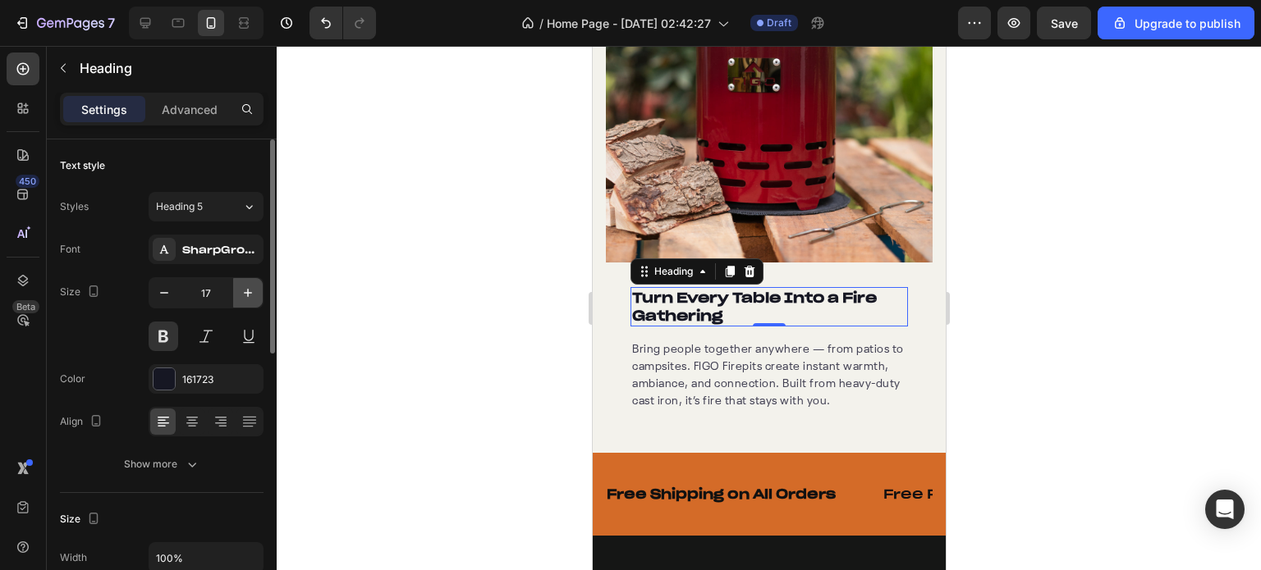
click at [246, 295] on icon "button" at bounding box center [248, 293] width 16 height 16
type input "18"
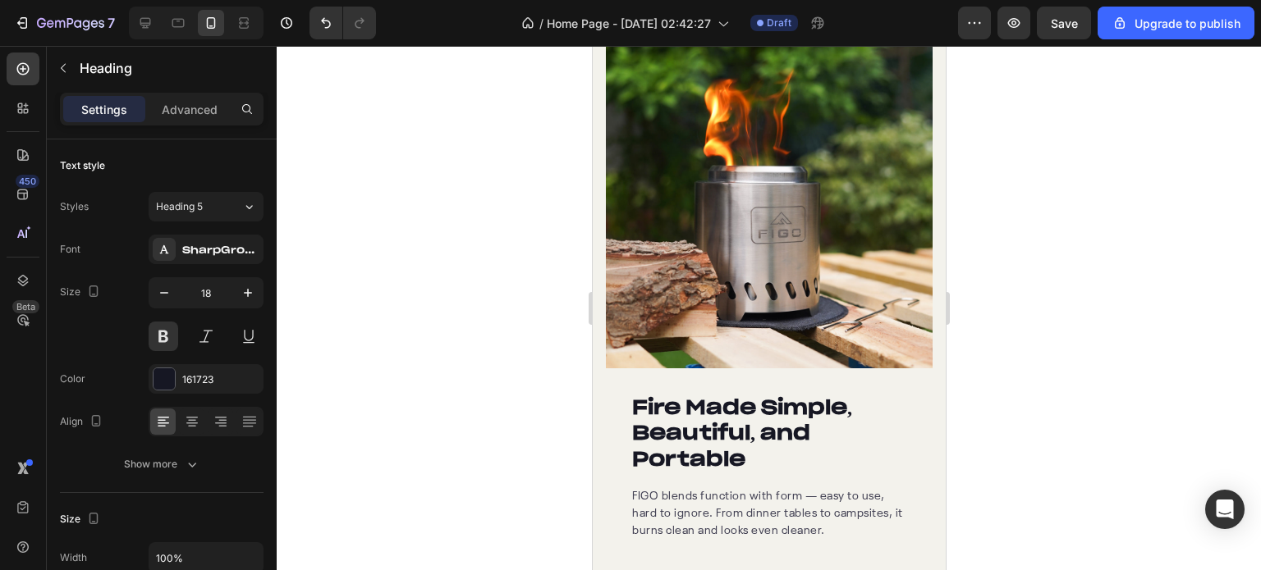
scroll to position [1617, 0]
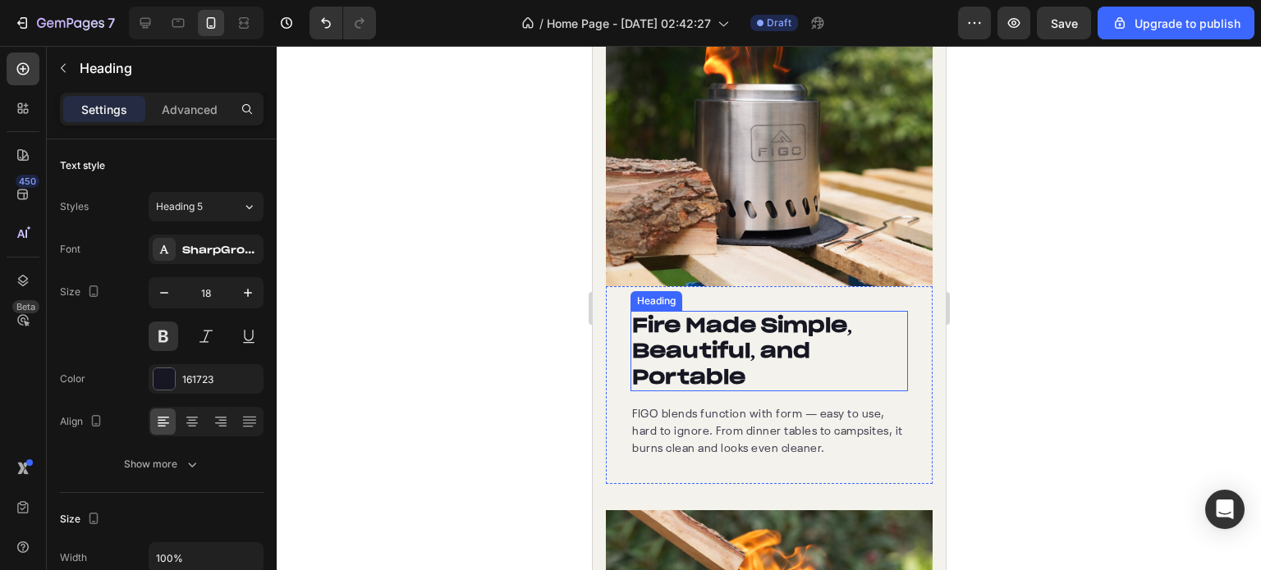
click at [733, 326] on h2 "Fire Made Simple, Beautiful, and Portable" at bounding box center [767, 351] width 277 height 80
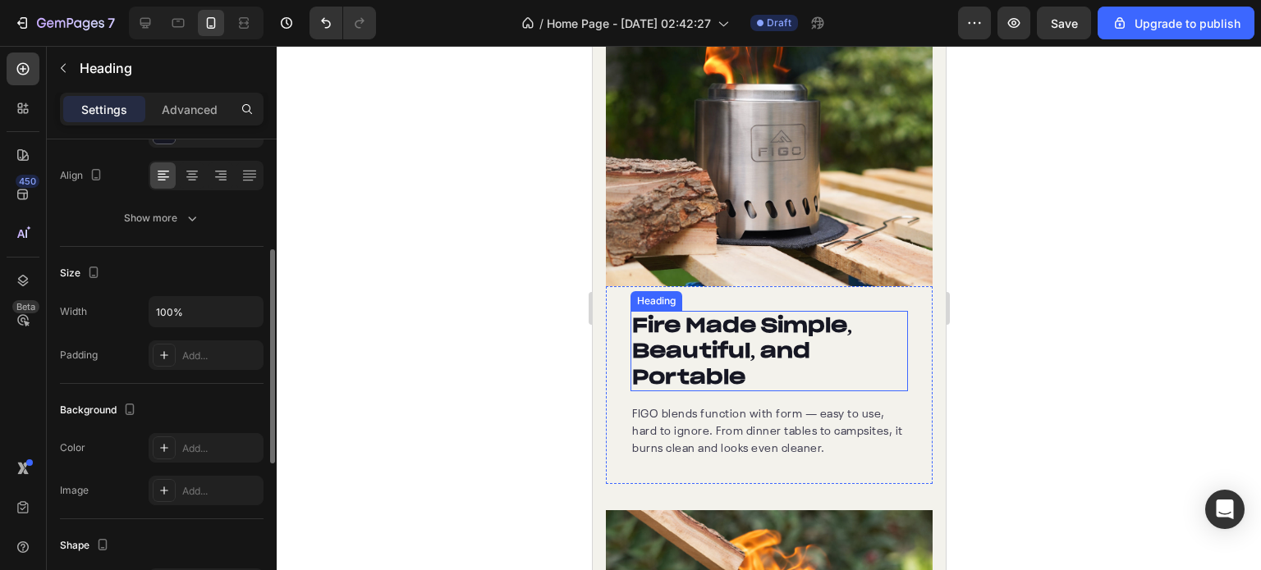
click at [733, 326] on h2 "Fire Made Simple, Beautiful, and Portable" at bounding box center [767, 351] width 277 height 80
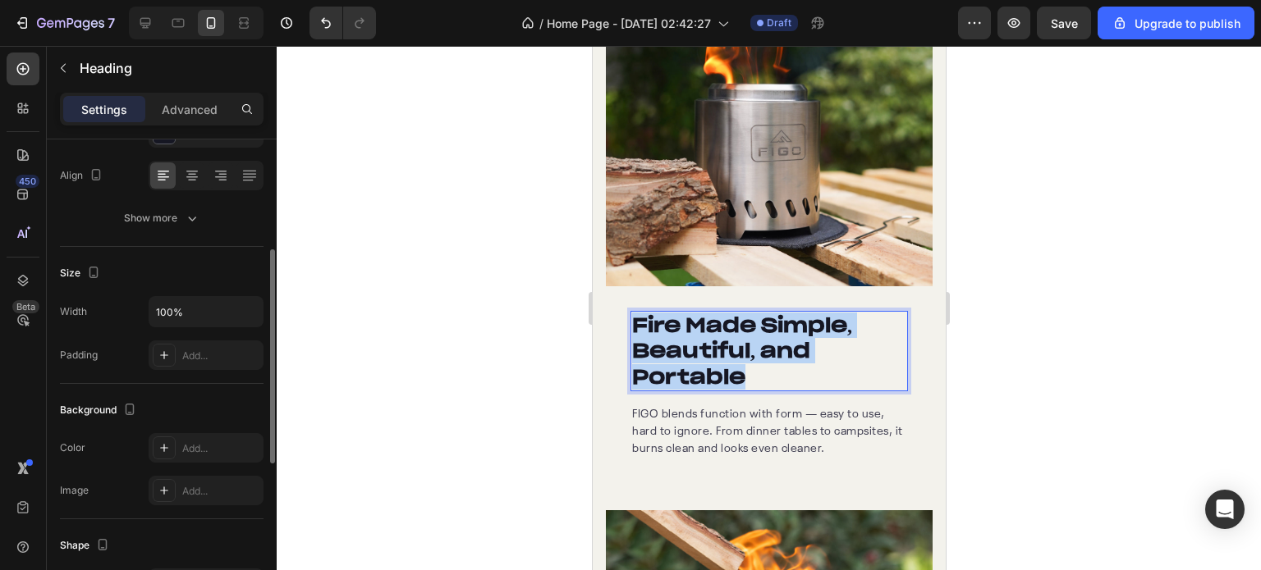
click at [733, 326] on p "Fire Made Simple, Beautiful, and Portable" at bounding box center [768, 351] width 274 height 77
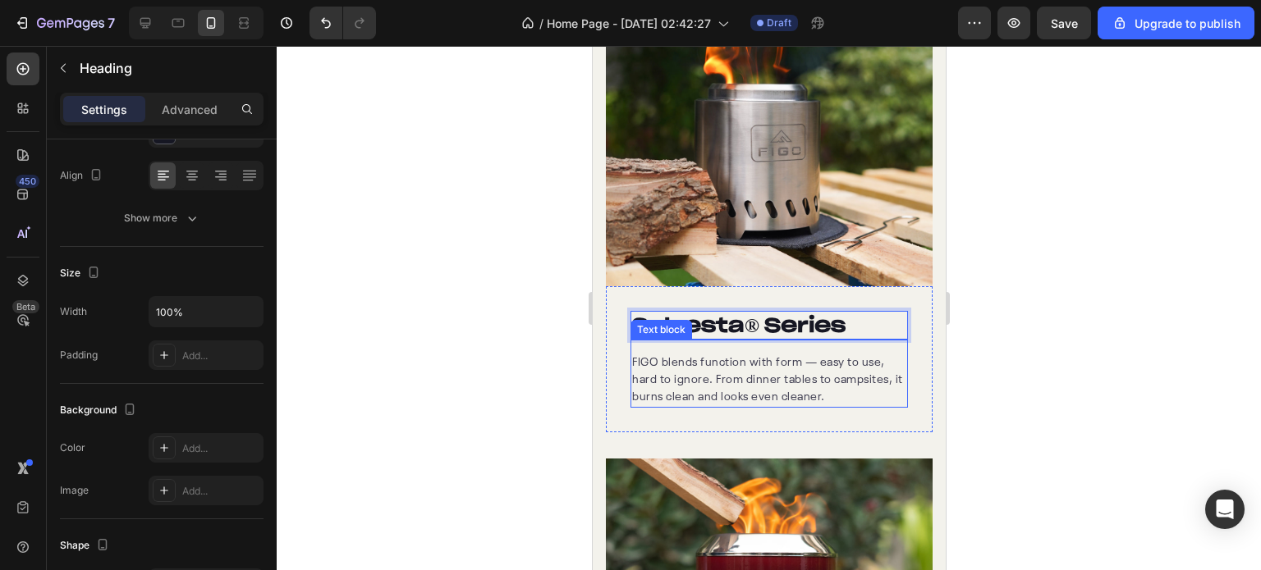
click at [747, 358] on p "FIGO blends function with form — easy to use, hard to ignore. From dinner table…" at bounding box center [768, 381] width 274 height 52
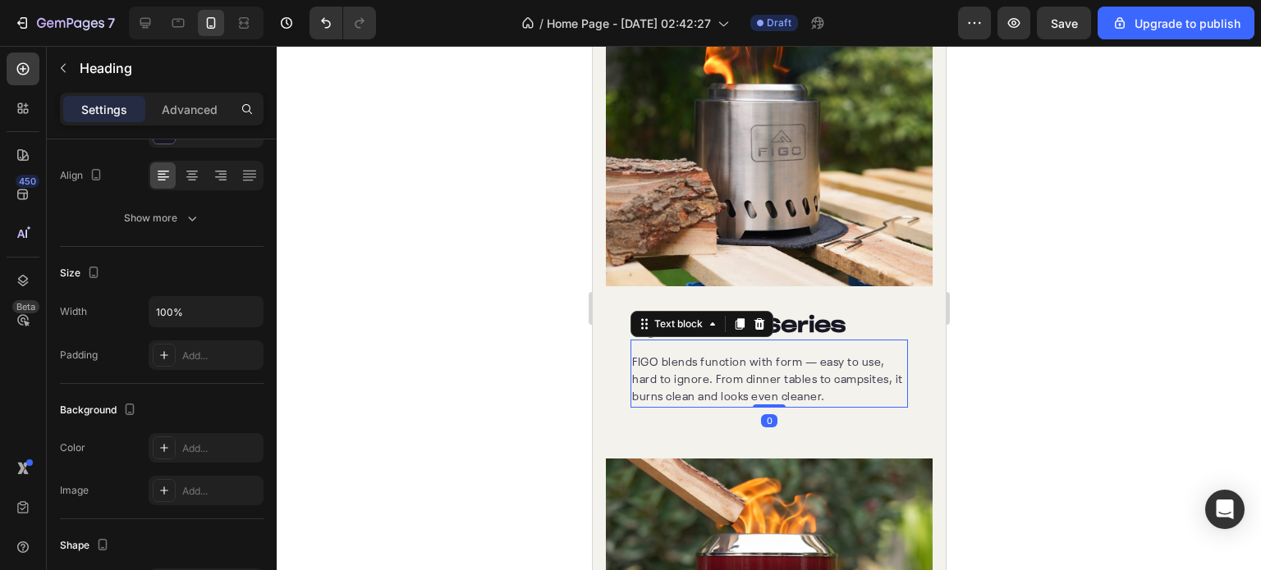
click at [747, 358] on p "FIGO blends function with form — easy to use, hard to ignore. From dinner table…" at bounding box center [768, 381] width 274 height 52
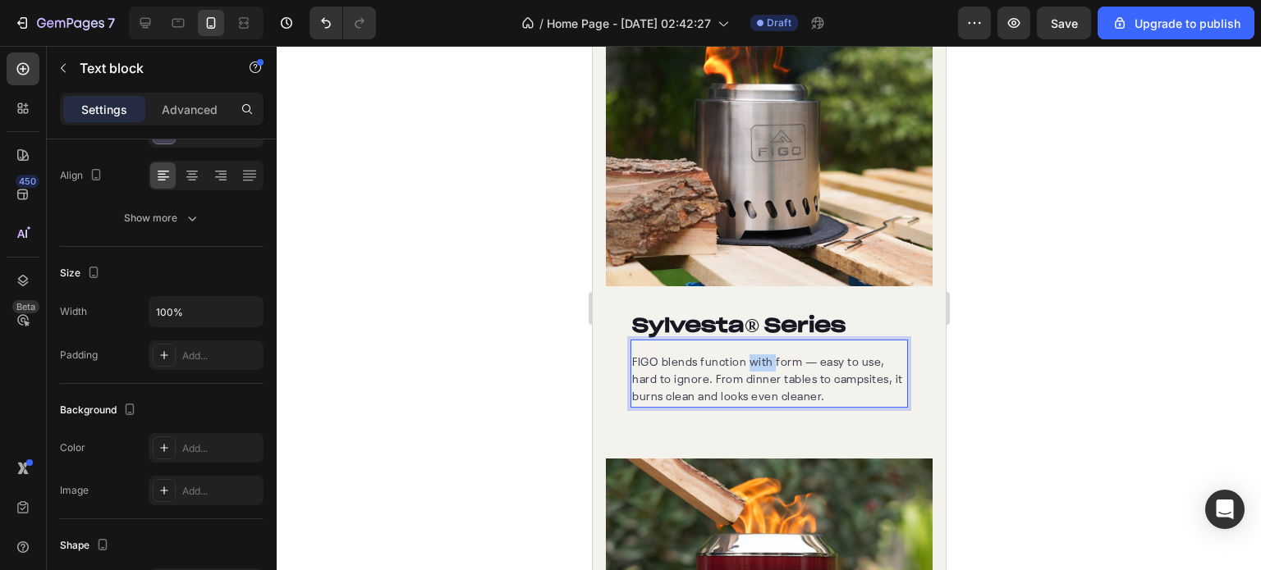
scroll to position [0, 0]
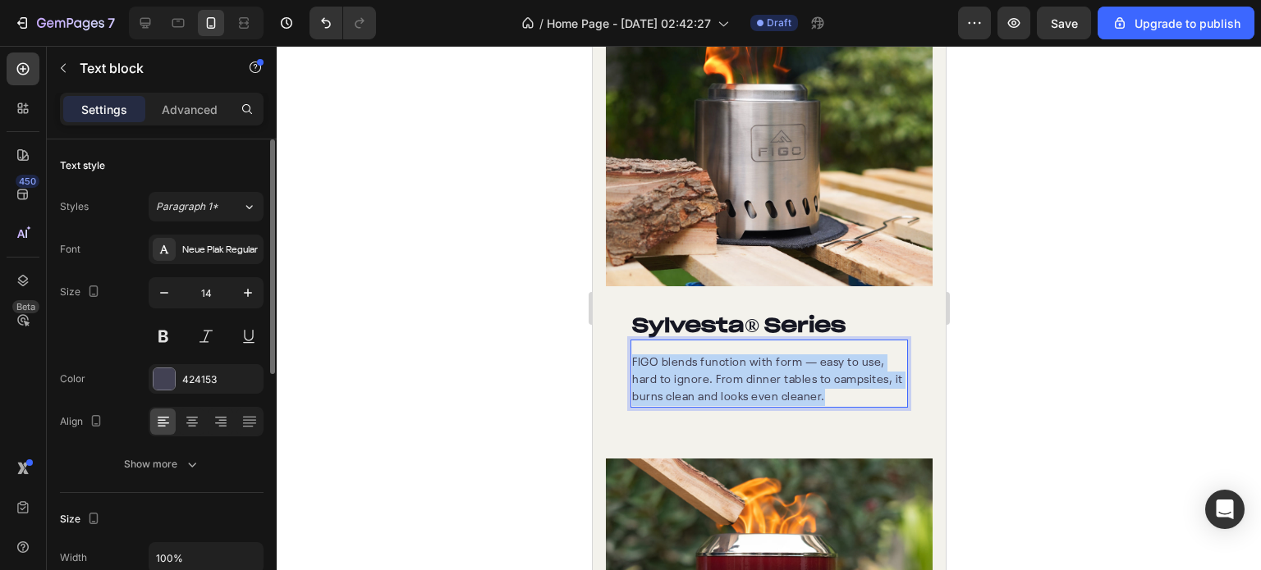
click at [747, 358] on p "FIGO blends function with form — easy to use, hard to ignore. From dinner table…" at bounding box center [768, 381] width 274 height 52
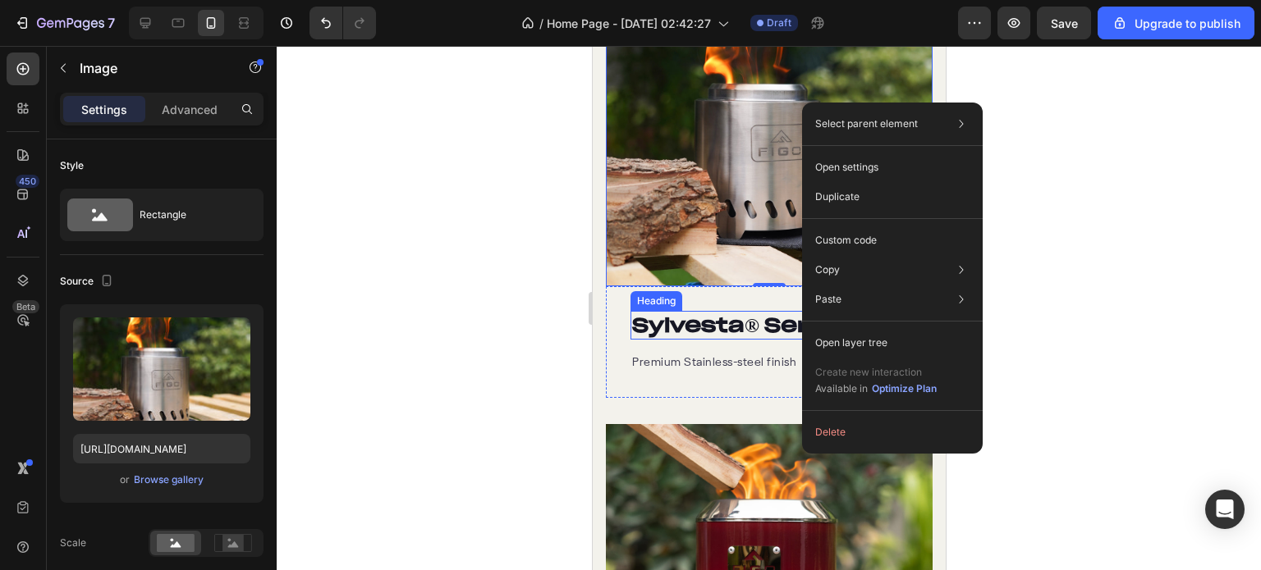
click at [724, 318] on p "Sylvesta ® Series" at bounding box center [768, 325] width 274 height 25
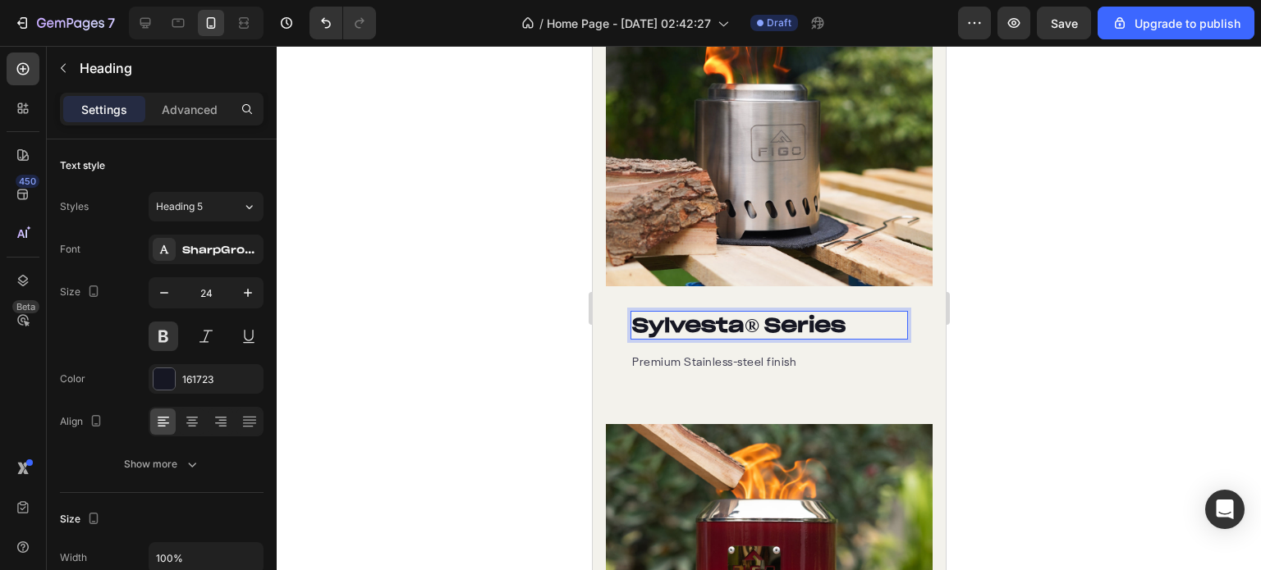
click at [762, 313] on strong "® Series" at bounding box center [794, 325] width 101 height 25
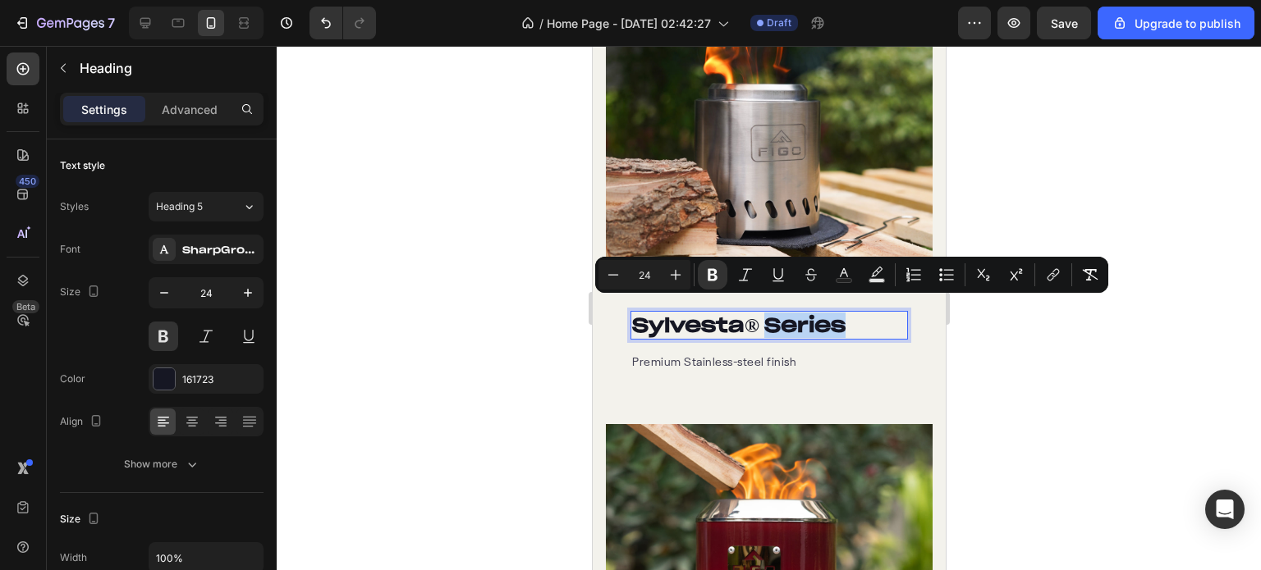
drag, startPoint x: 768, startPoint y: 310, endPoint x: 858, endPoint y: 311, distance: 90.3
click at [858, 313] on p "Sylvesta ® Series" at bounding box center [768, 325] width 274 height 25
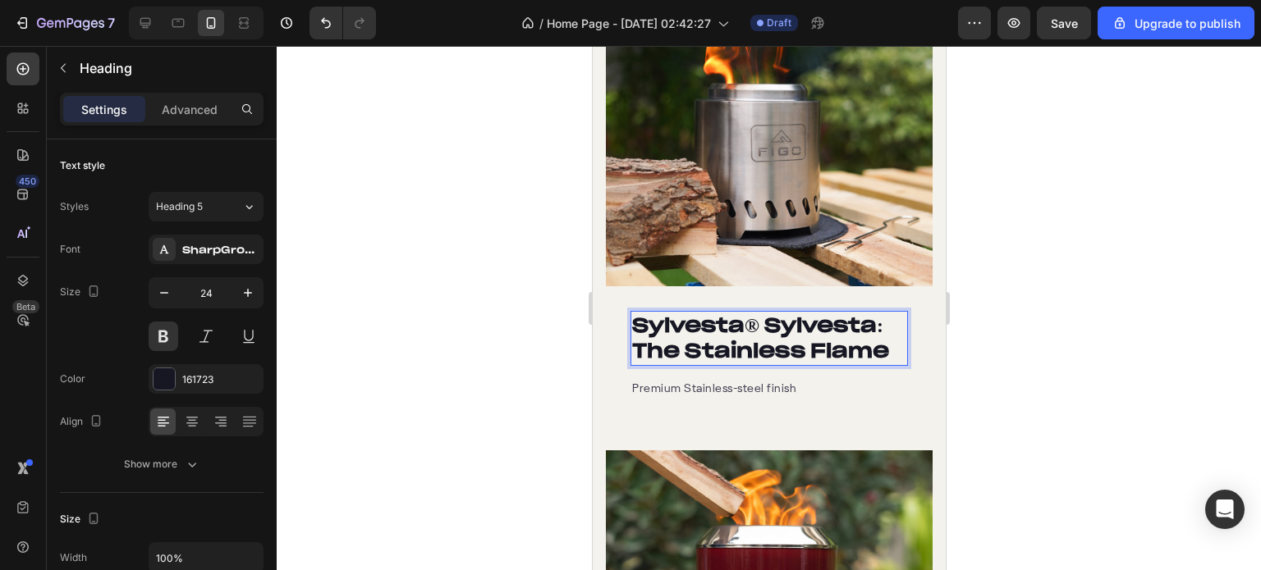
click at [766, 313] on strong "® Sylvesta: The Stainless Flame" at bounding box center [759, 338] width 257 height 51
click at [815, 321] on p "Sylvesta: The Stainless Flame" at bounding box center [768, 338] width 274 height 51
click at [778, 324] on strong "Sylvesta: The Stainless Flame" at bounding box center [733, 338] width 204 height 51
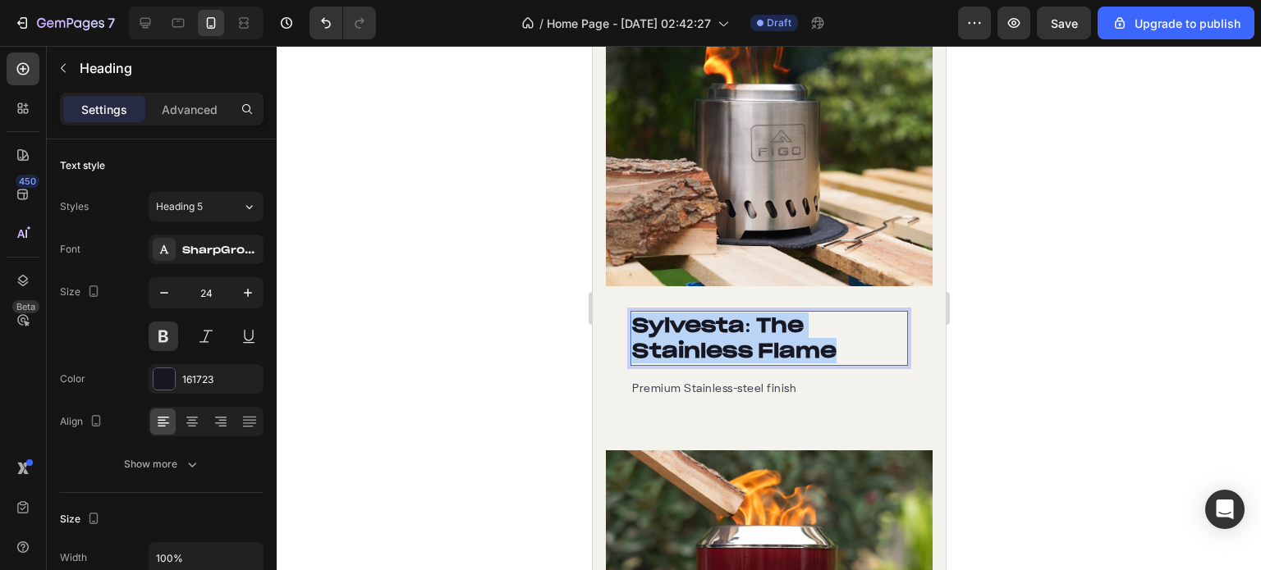
click at [778, 324] on strong "Sylvesta: The Stainless Flame" at bounding box center [733, 338] width 204 height 51
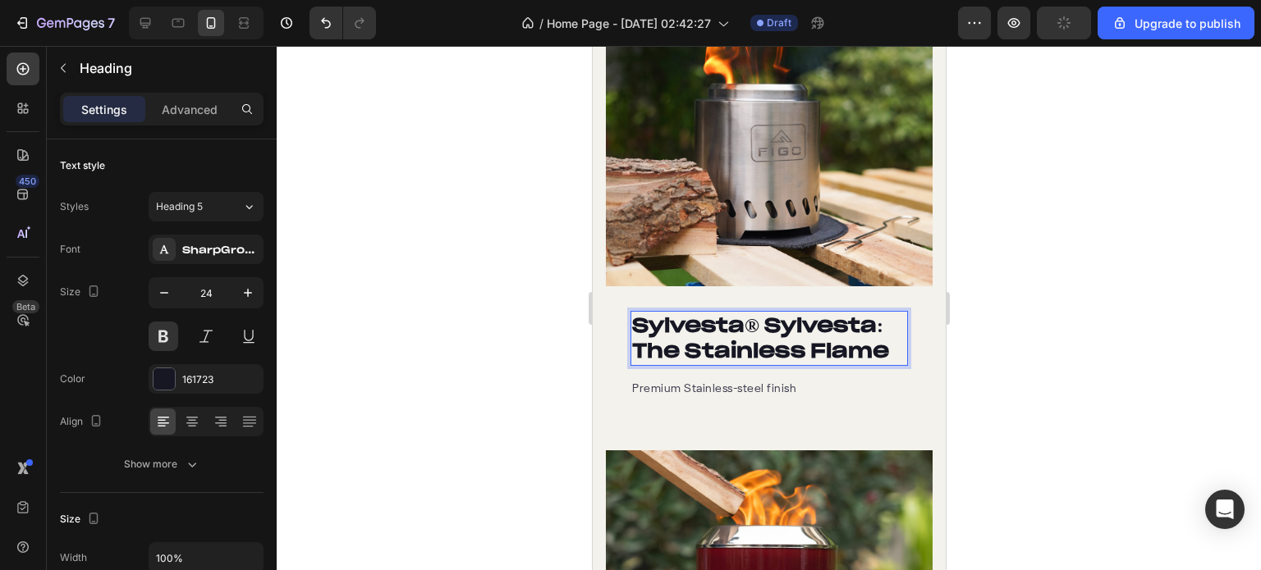
click at [763, 314] on strong "® Sylvesta: The Stainless Flame" at bounding box center [759, 338] width 257 height 51
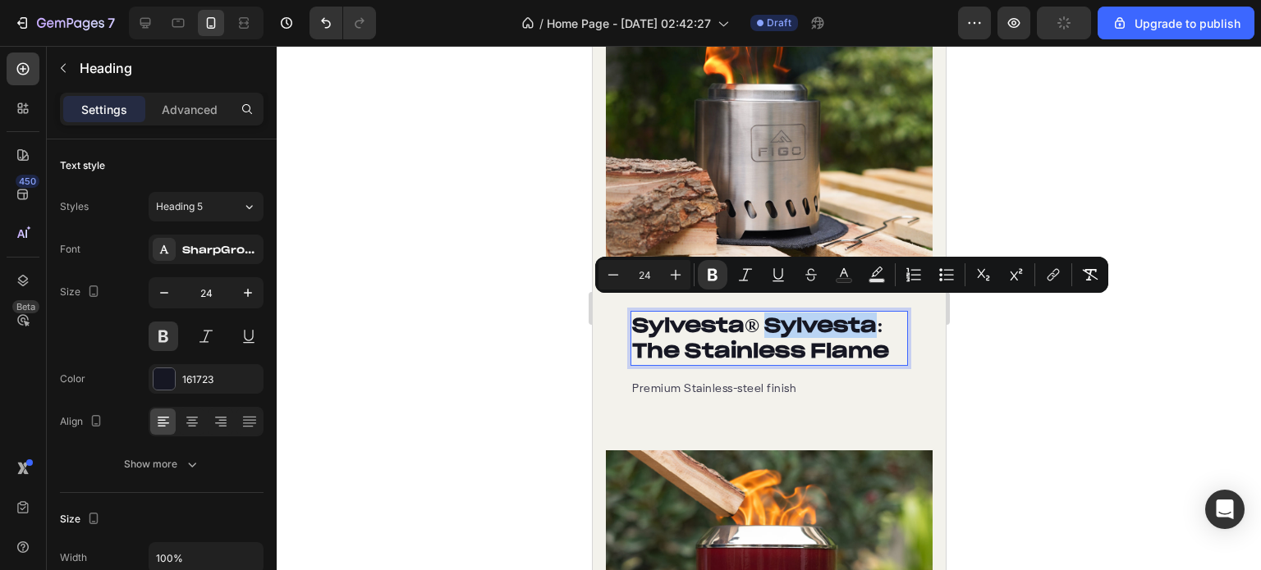
drag, startPoint x: 764, startPoint y: 314, endPoint x: 845, endPoint y: 318, distance: 81.3
click at [845, 318] on strong "® Sylvesta: The Stainless Flame" at bounding box center [759, 338] width 257 height 51
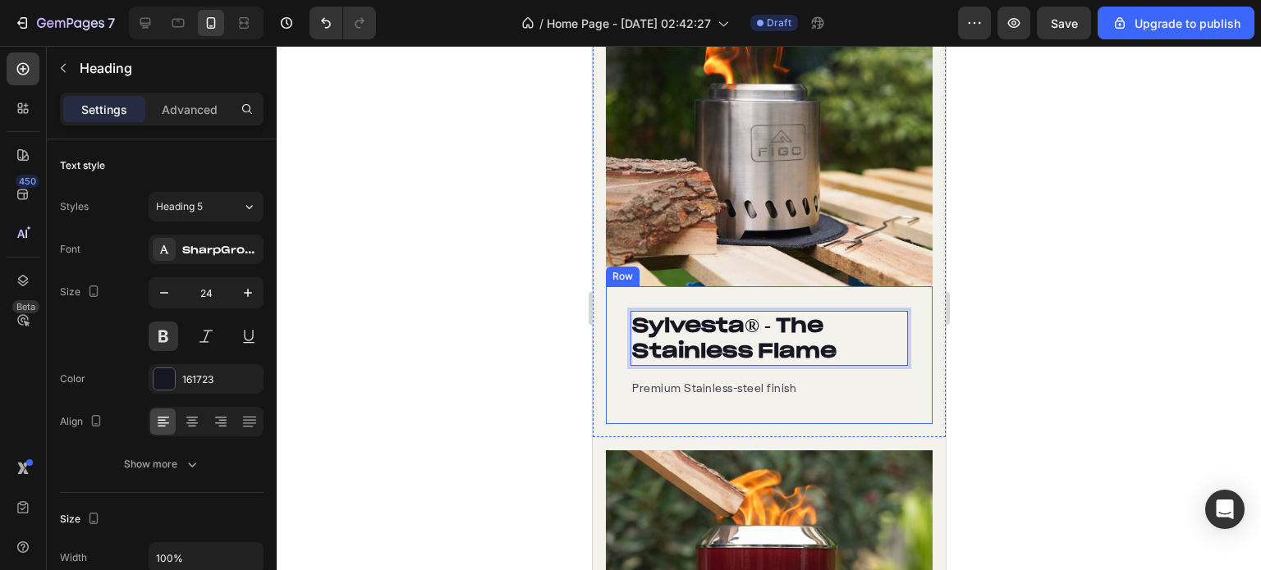
click at [1179, 318] on div at bounding box center [769, 308] width 984 height 524
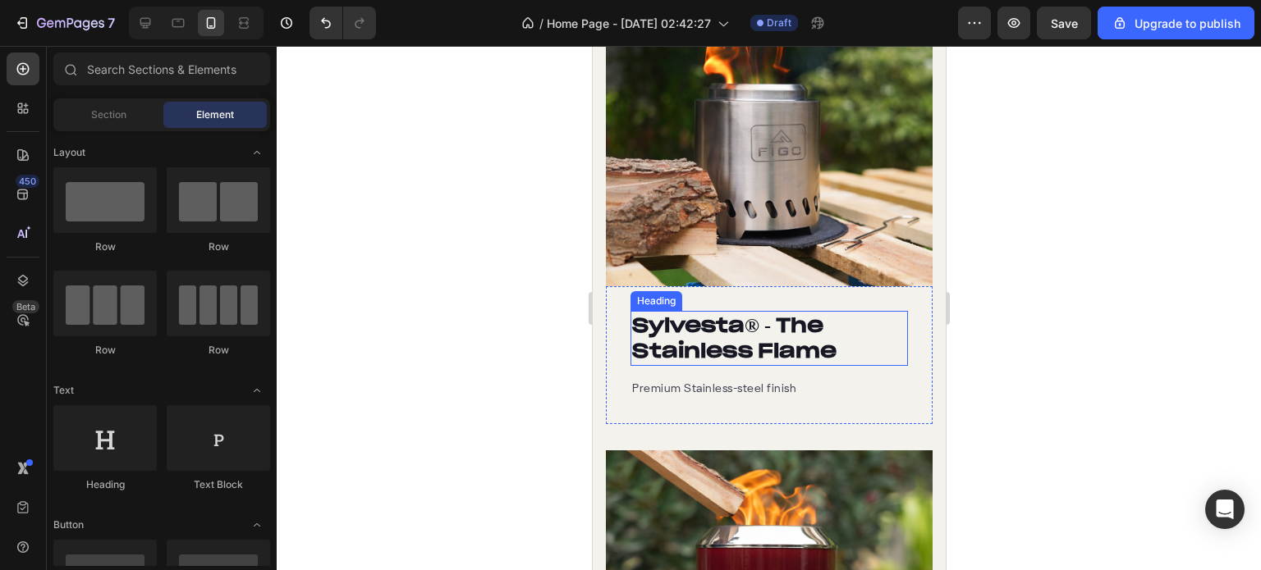
click at [722, 331] on strong "® - The Stainless Flame" at bounding box center [733, 338] width 204 height 51
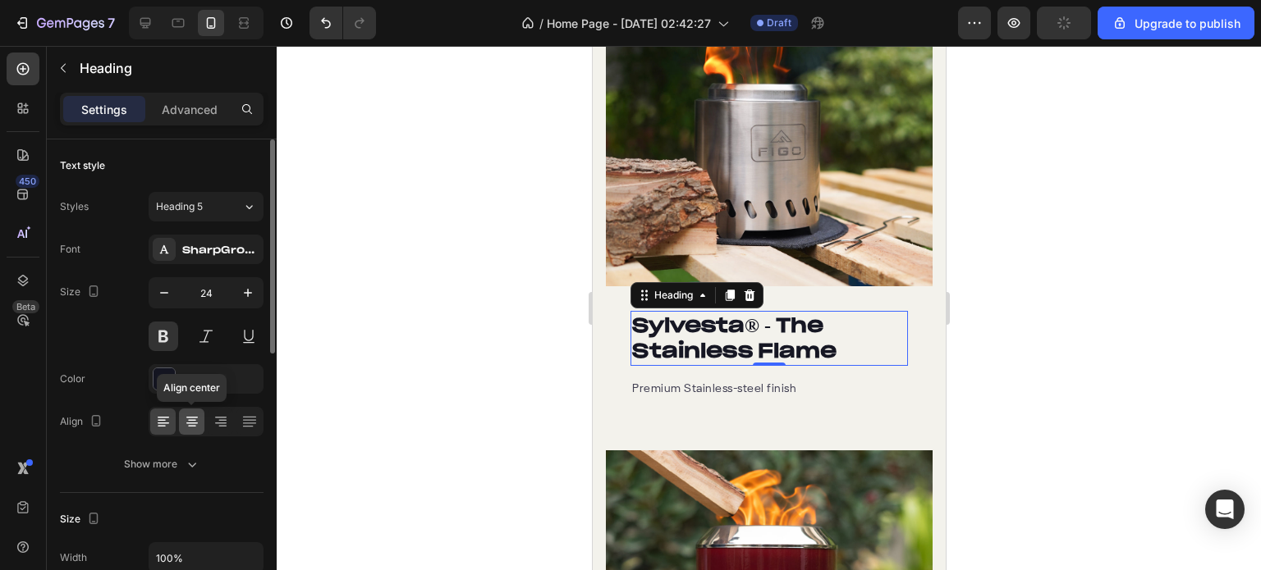
click at [186, 423] on icon at bounding box center [191, 424] width 11 height 2
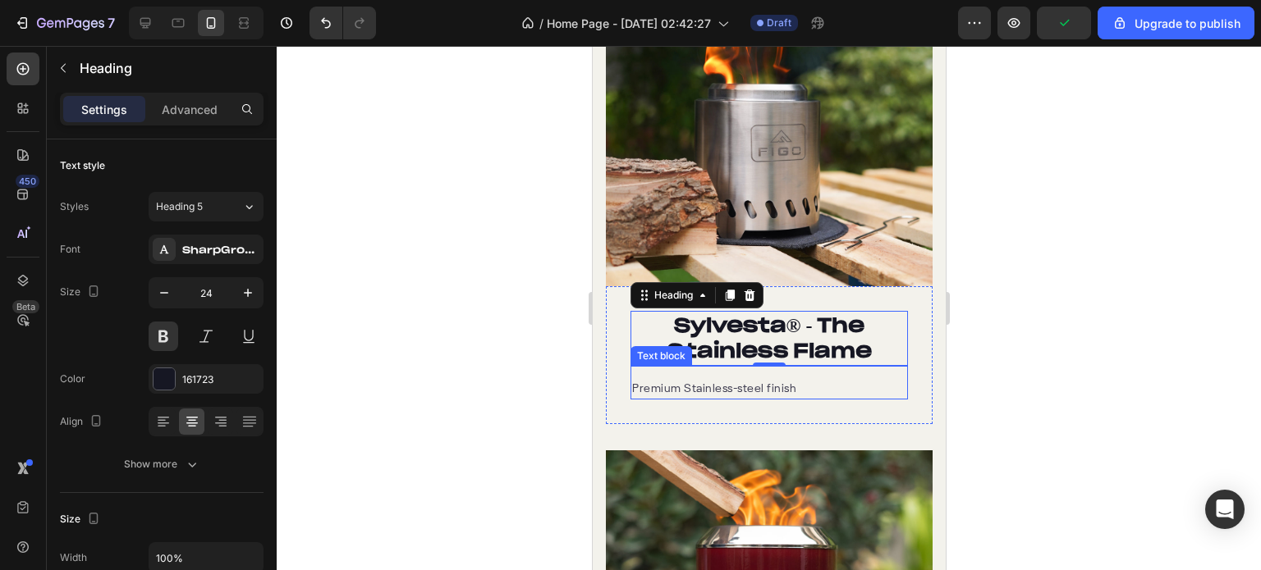
click at [720, 382] on p "Premium Stainless-steel finish" at bounding box center [768, 389] width 274 height 17
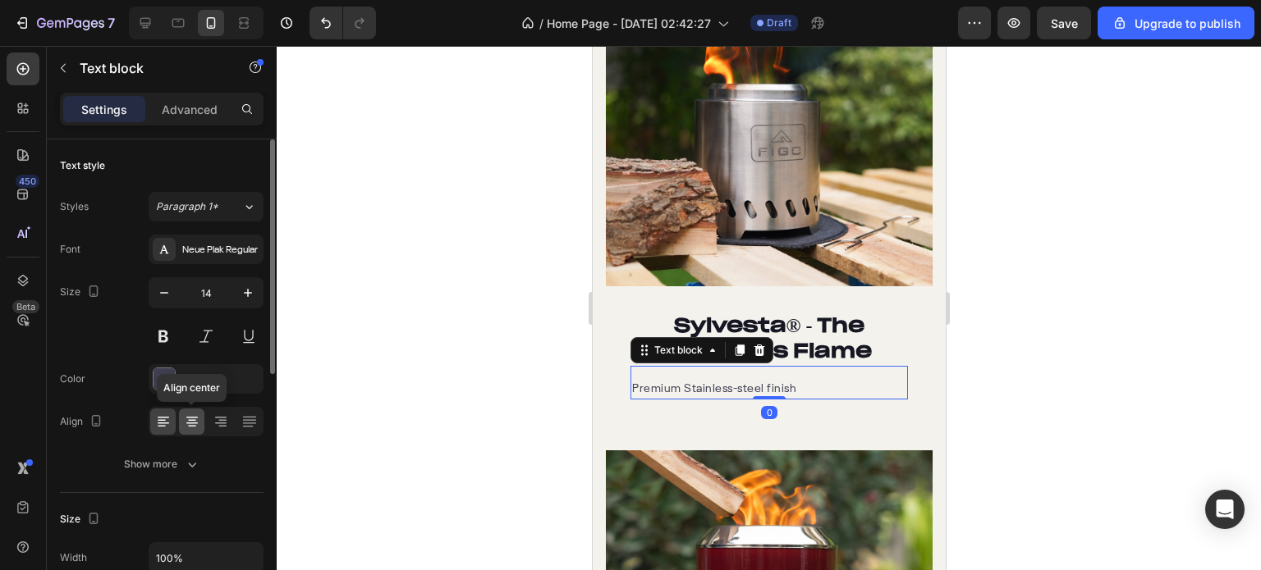
click at [197, 418] on icon at bounding box center [192, 422] width 16 height 16
click at [1088, 309] on div at bounding box center [769, 308] width 984 height 524
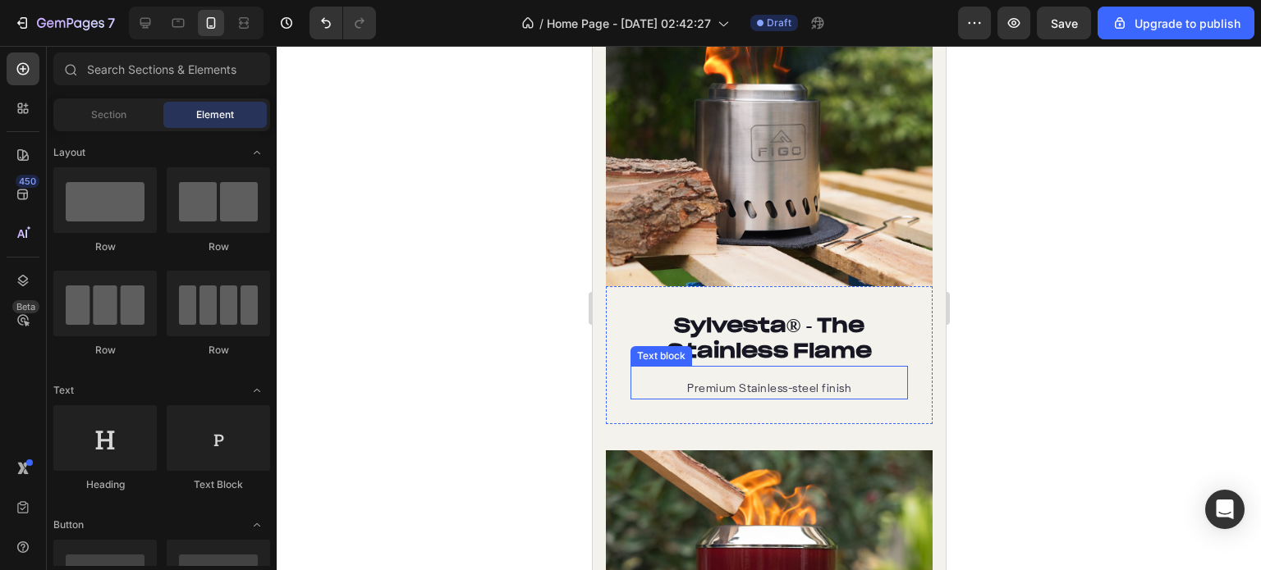
click at [769, 381] on p "Premium Stainless-steel finish" at bounding box center [768, 389] width 274 height 17
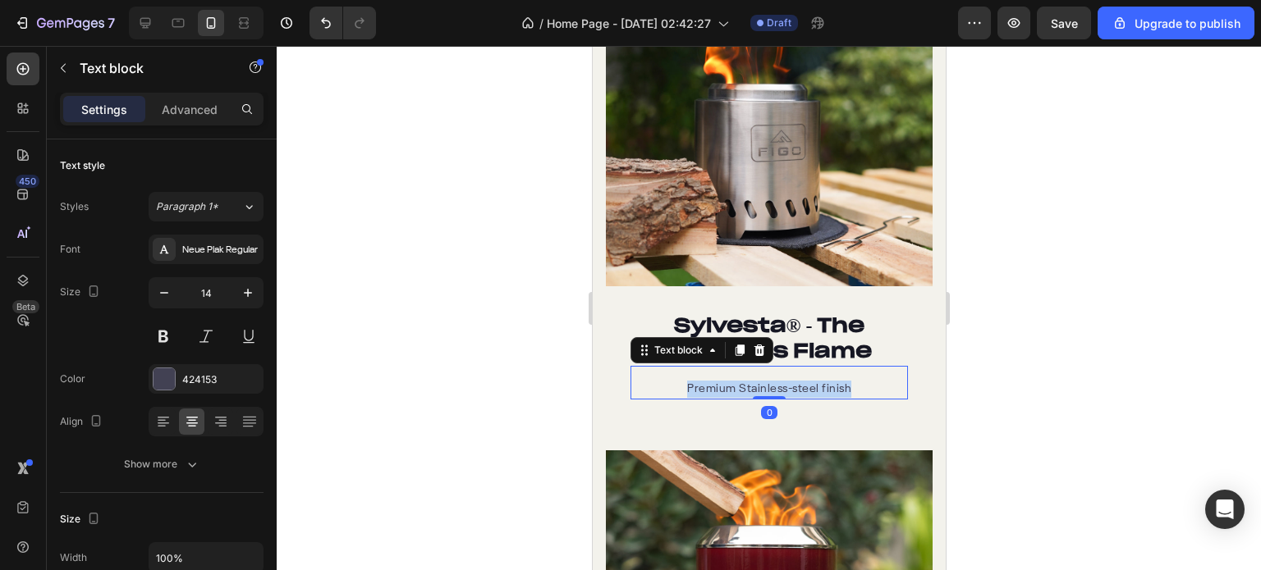
click at [769, 381] on p "Premium Stainless-steel finish" at bounding box center [768, 389] width 274 height 17
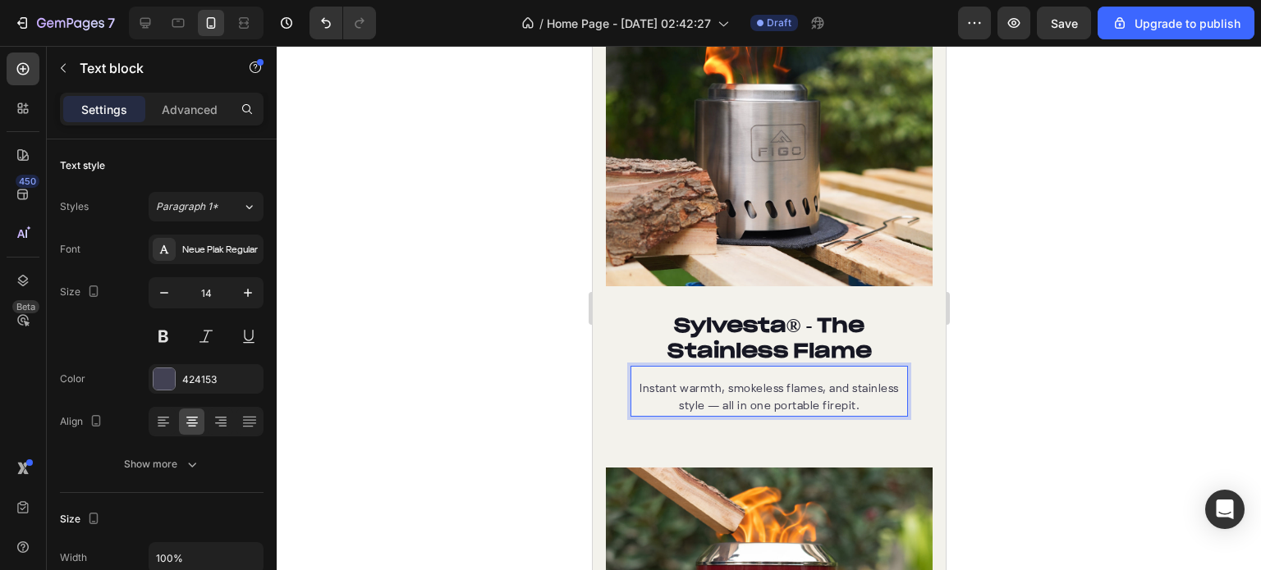
click at [749, 388] on p "Instant warmth, smokeless flames, and stainless style — all in one portable fir…" at bounding box center [768, 398] width 274 height 34
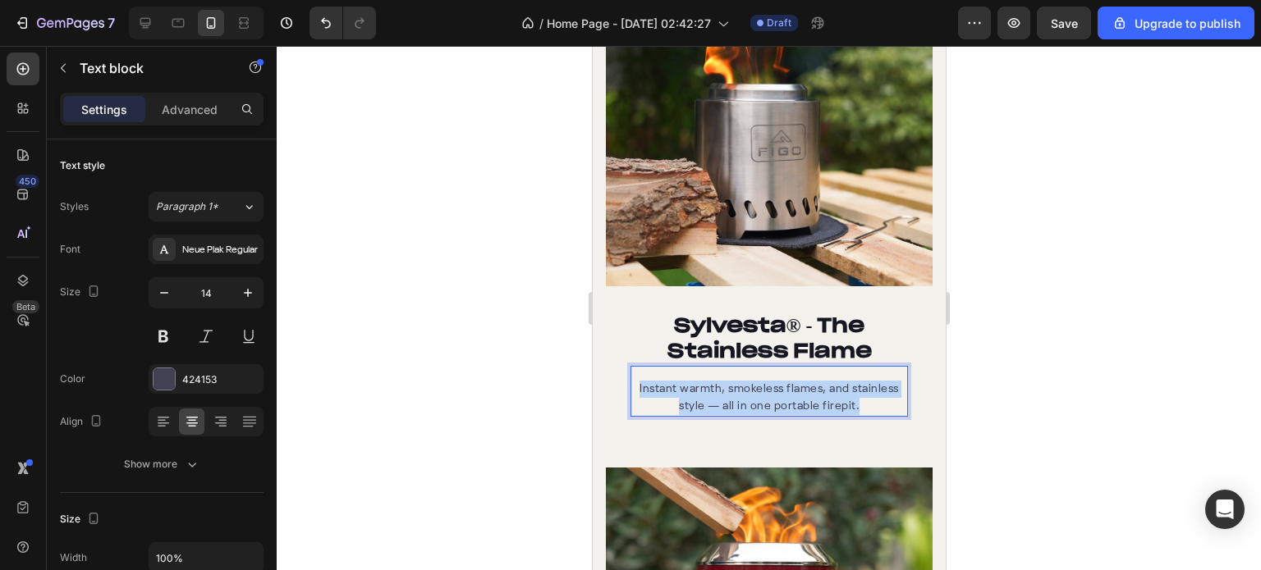
click at [749, 388] on p "Instant warmth, smokeless flames, and stainless style — all in one portable fir…" at bounding box center [768, 398] width 274 height 34
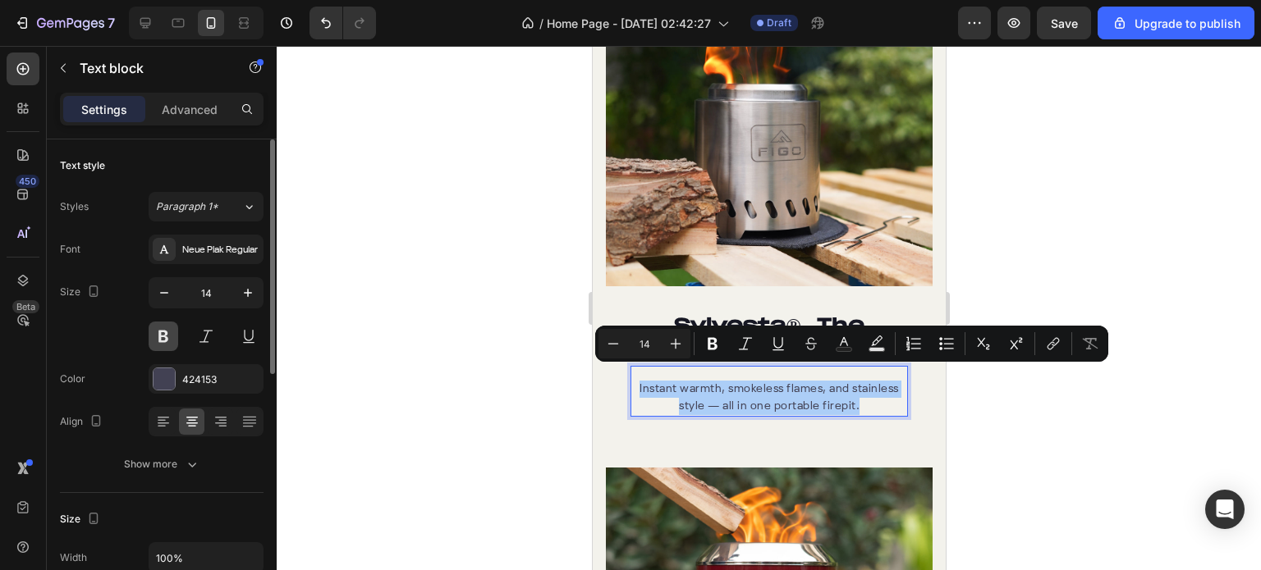
click at [158, 336] on button at bounding box center [164, 337] width 30 height 30
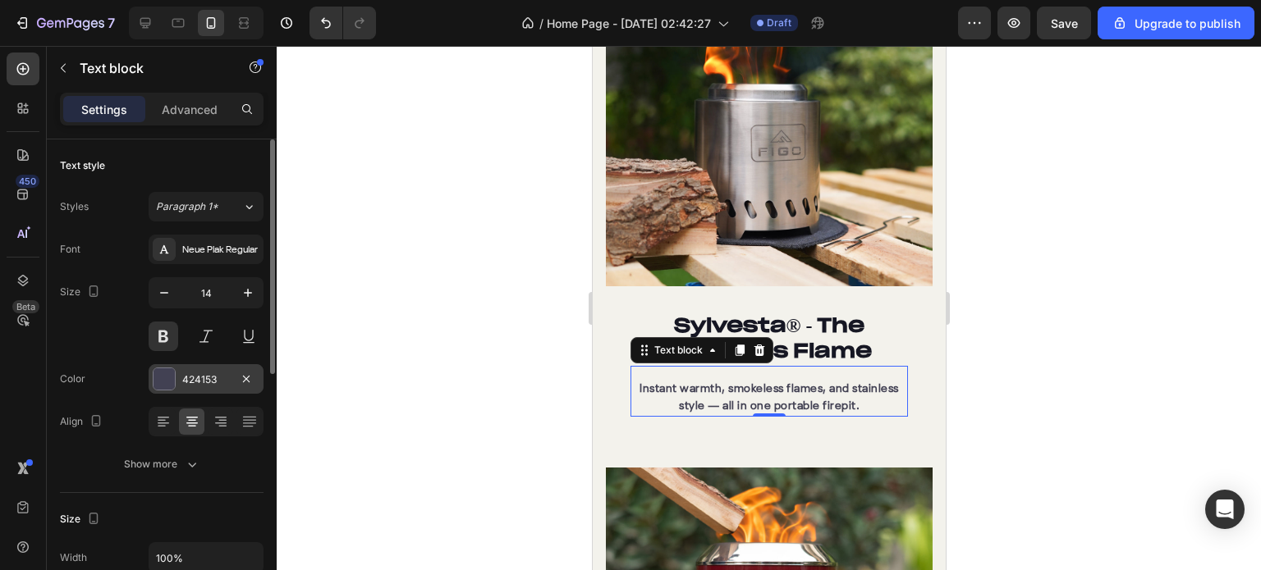
click at [163, 380] on div at bounding box center [163, 379] width 21 height 21
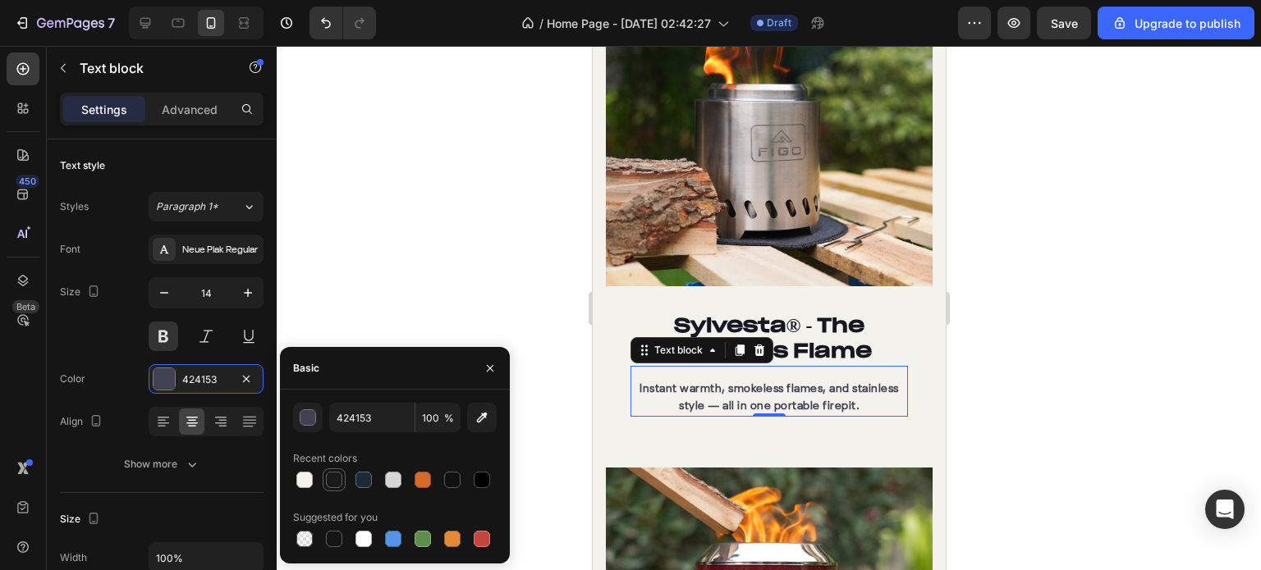
click at [326, 483] on div at bounding box center [334, 480] width 16 height 16
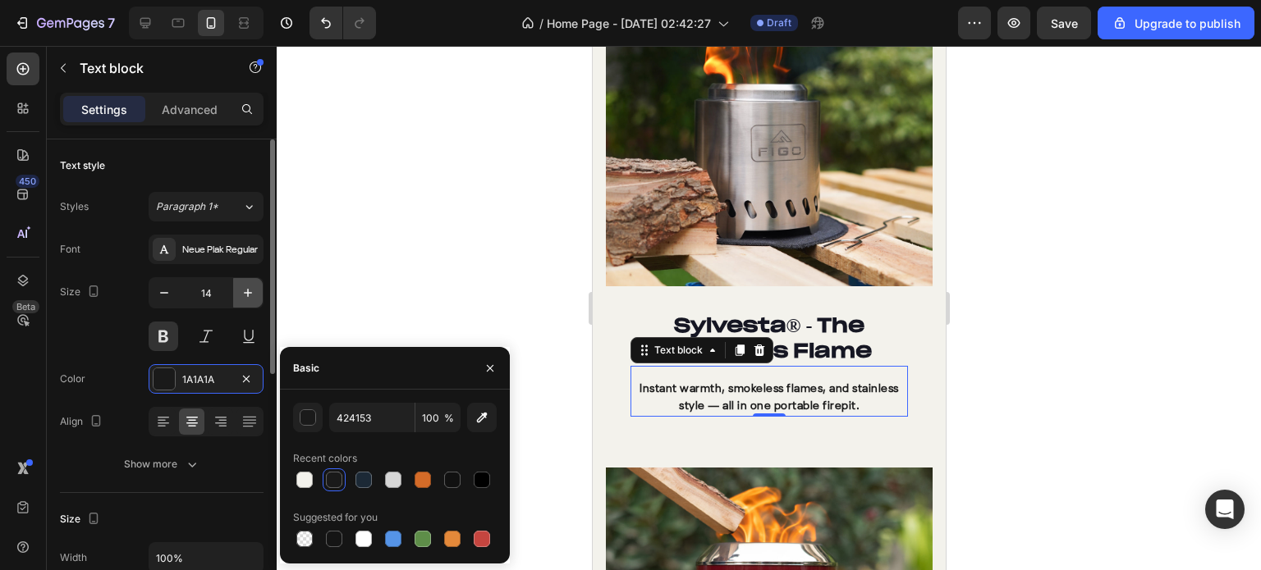
click at [252, 294] on icon "button" at bounding box center [248, 293] width 16 height 16
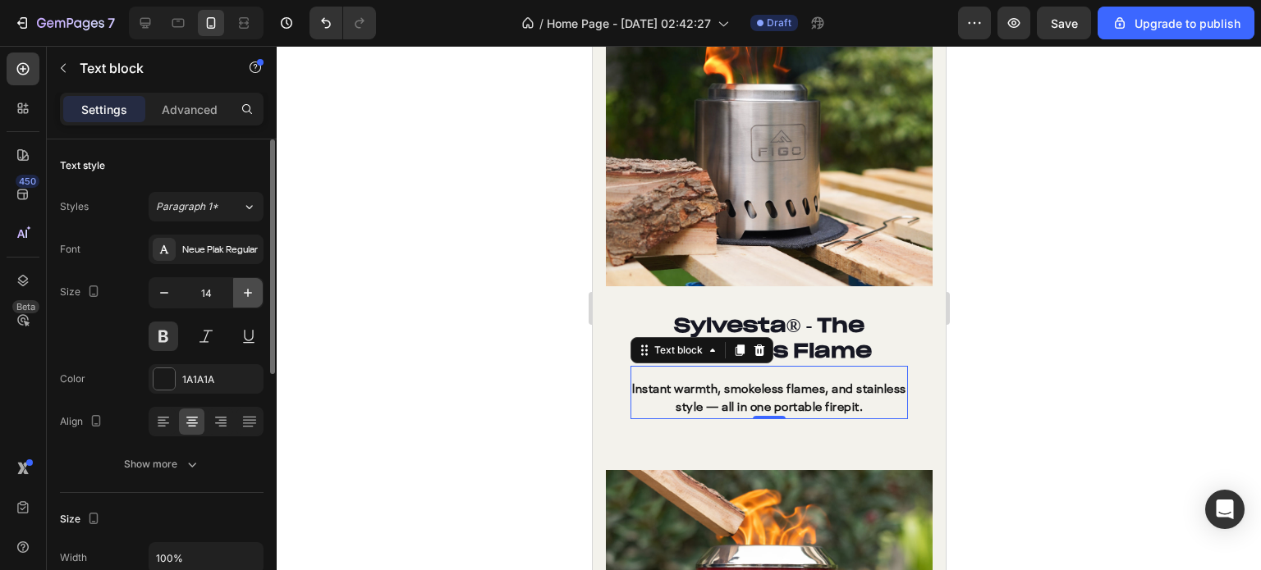
click at [252, 294] on icon "button" at bounding box center [248, 293] width 16 height 16
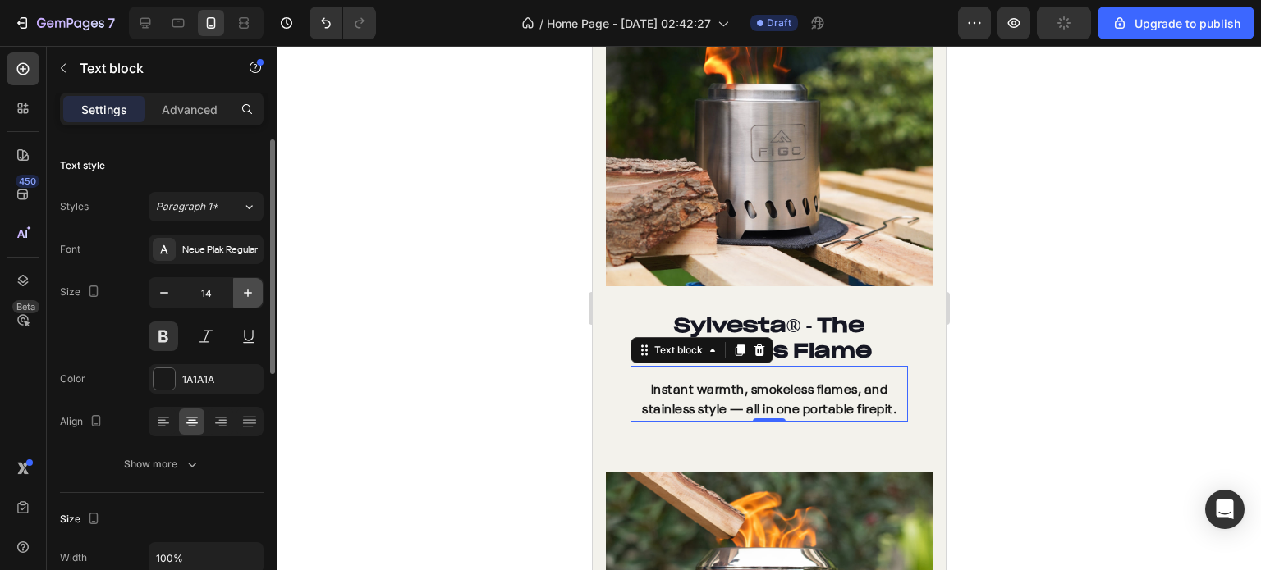
click at [252, 294] on icon "button" at bounding box center [248, 293] width 16 height 16
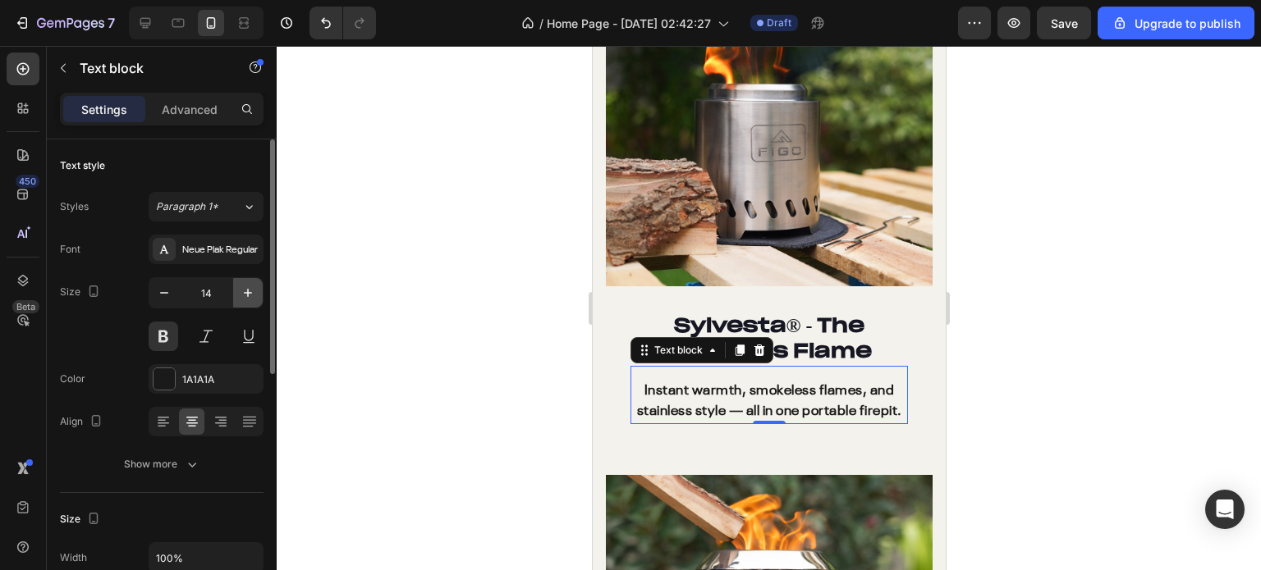
click at [252, 294] on icon "button" at bounding box center [248, 293] width 16 height 16
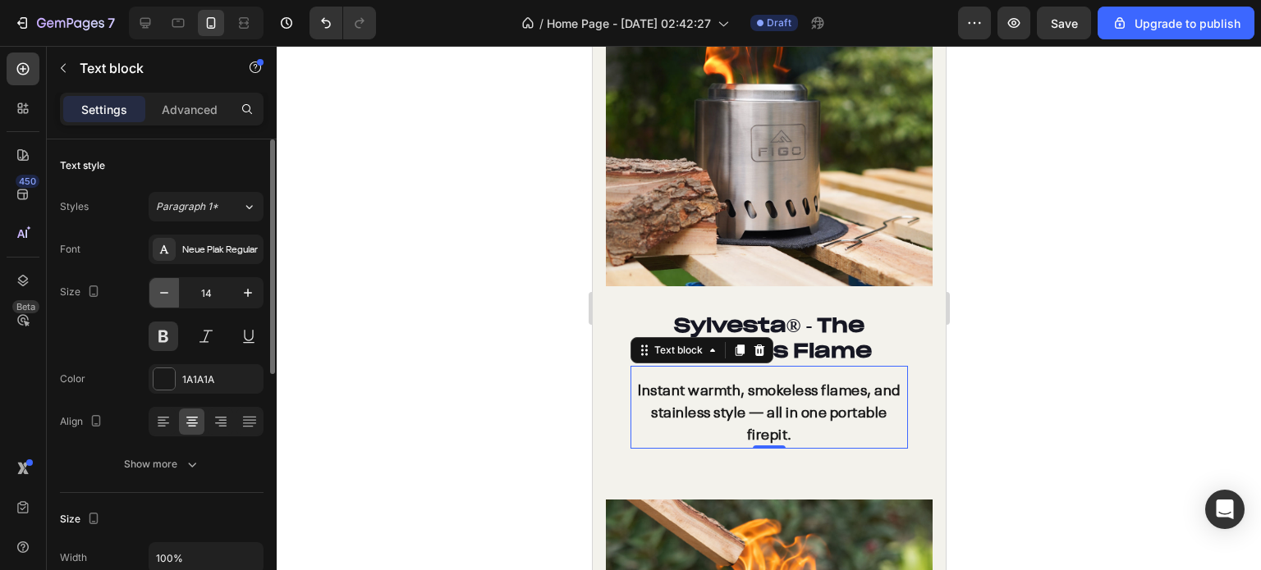
click at [163, 298] on icon "button" at bounding box center [164, 293] width 16 height 16
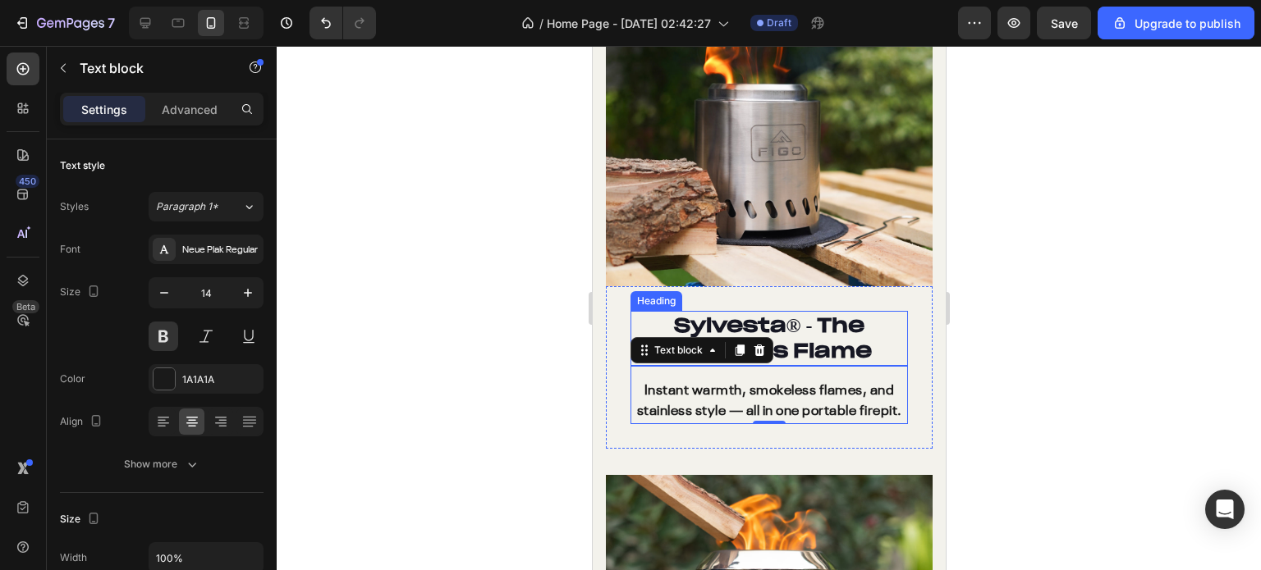
click at [821, 324] on strong "® - The Stainless Flame" at bounding box center [768, 338] width 204 height 51
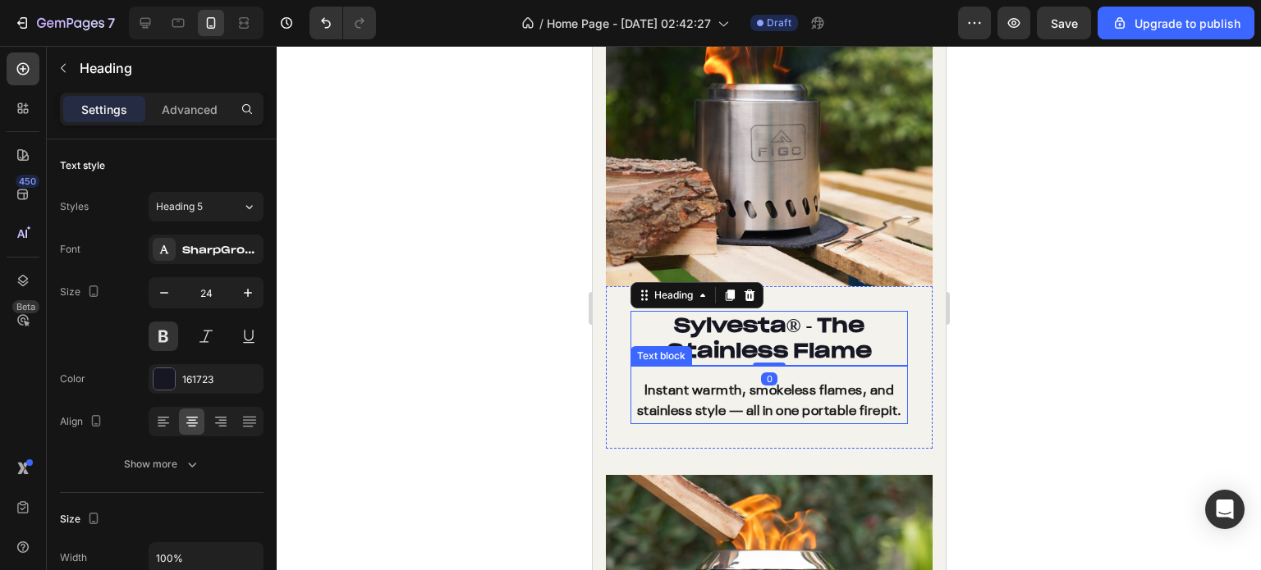
click at [752, 397] on p "Instant warmth, smokeless flames, and stainless style — all in one portable fir…" at bounding box center [768, 402] width 274 height 42
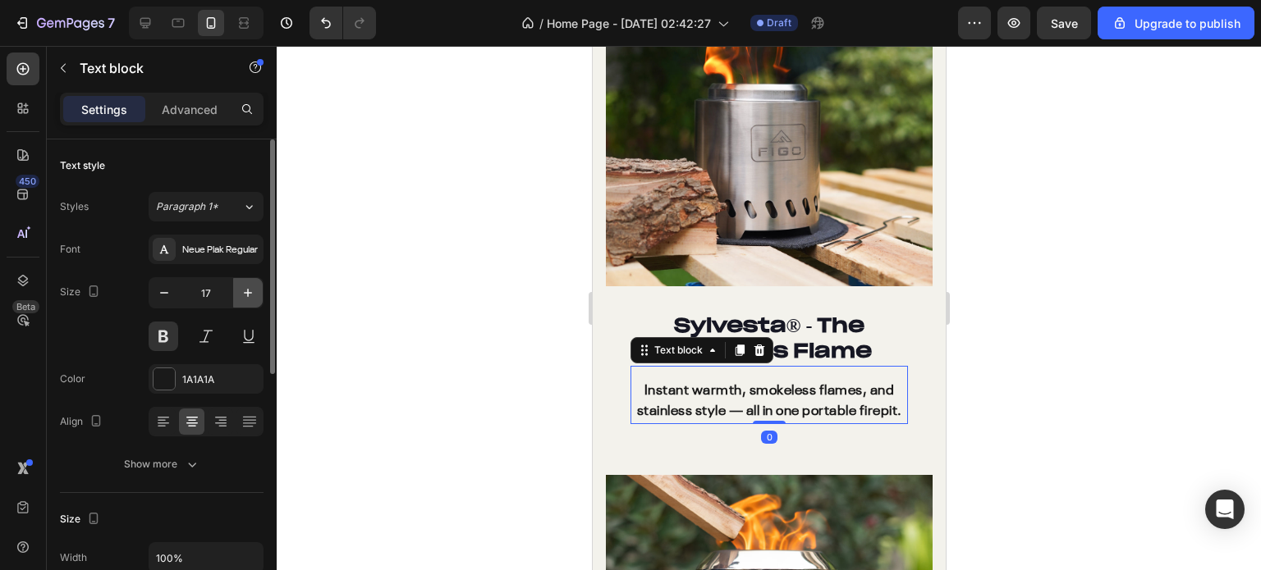
click at [245, 297] on icon "button" at bounding box center [248, 293] width 16 height 16
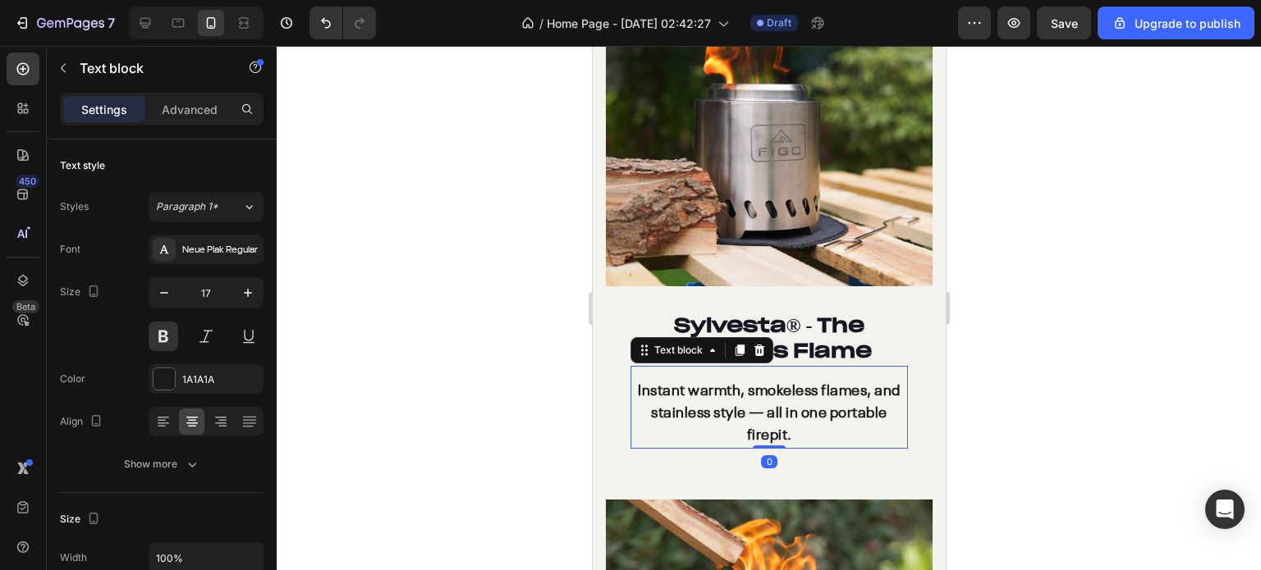
click at [992, 323] on div at bounding box center [769, 308] width 984 height 524
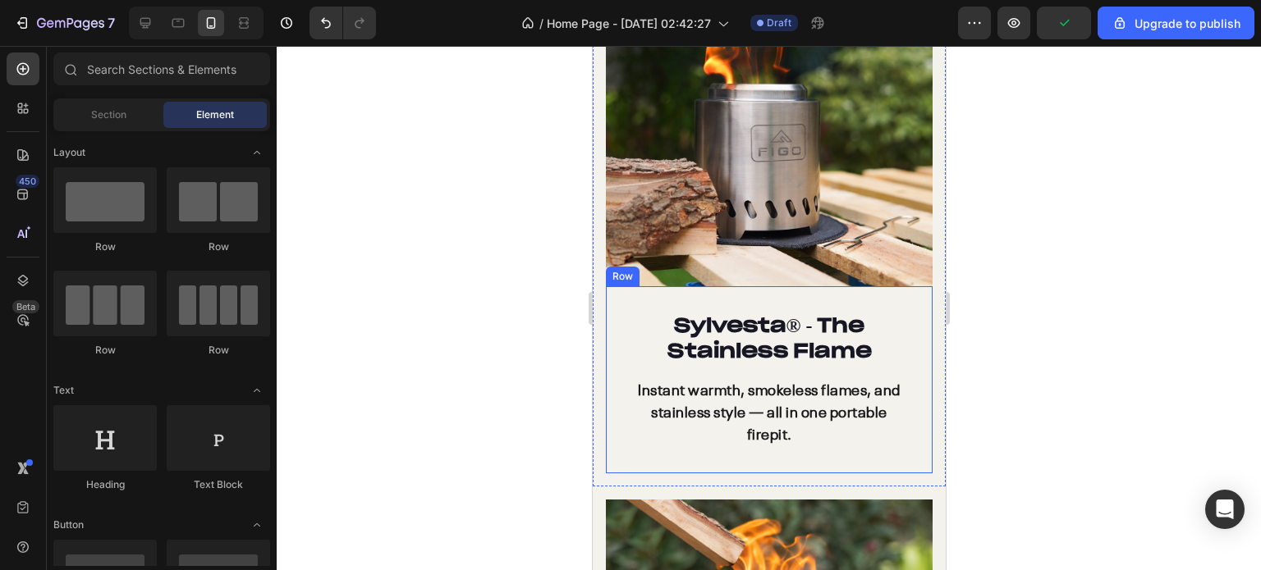
click at [900, 293] on div "Sylvesta ® - The Stainless Flame Heading Instant warmth, smokeless flames, and …" at bounding box center [768, 379] width 327 height 186
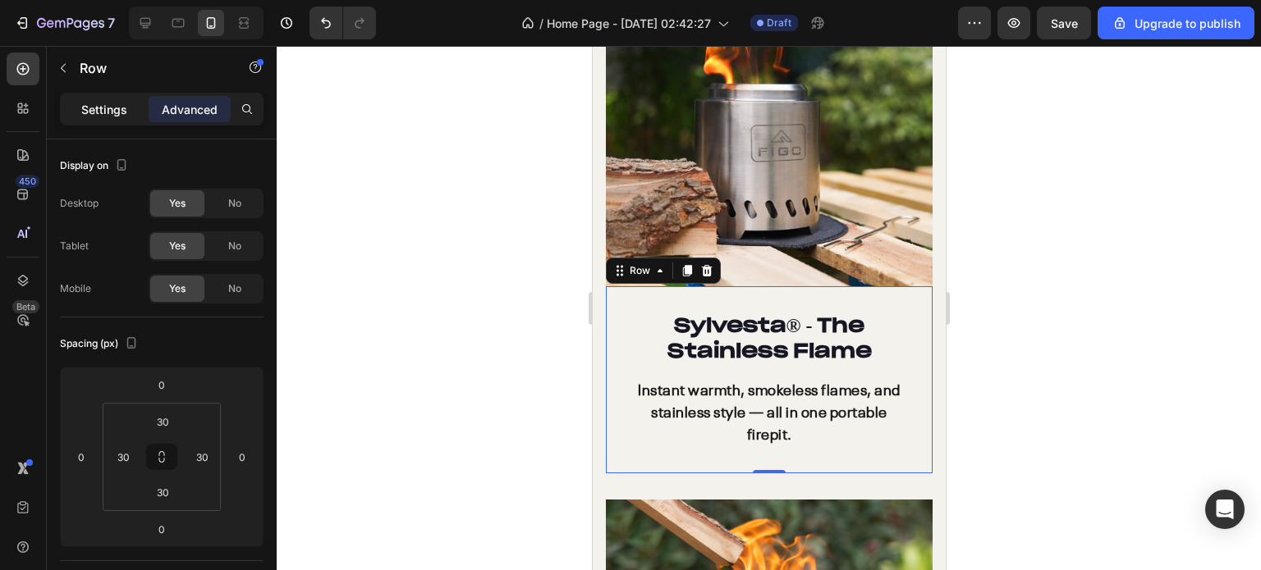
click at [94, 108] on p "Settings" at bounding box center [104, 109] width 46 height 17
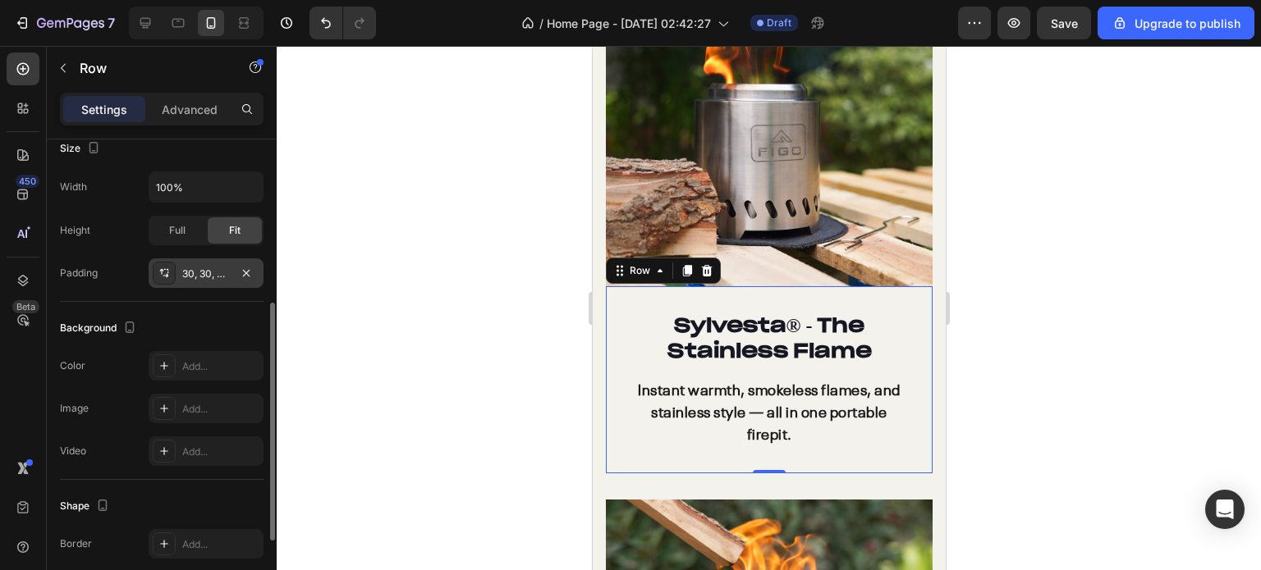
scroll to position [410, 0]
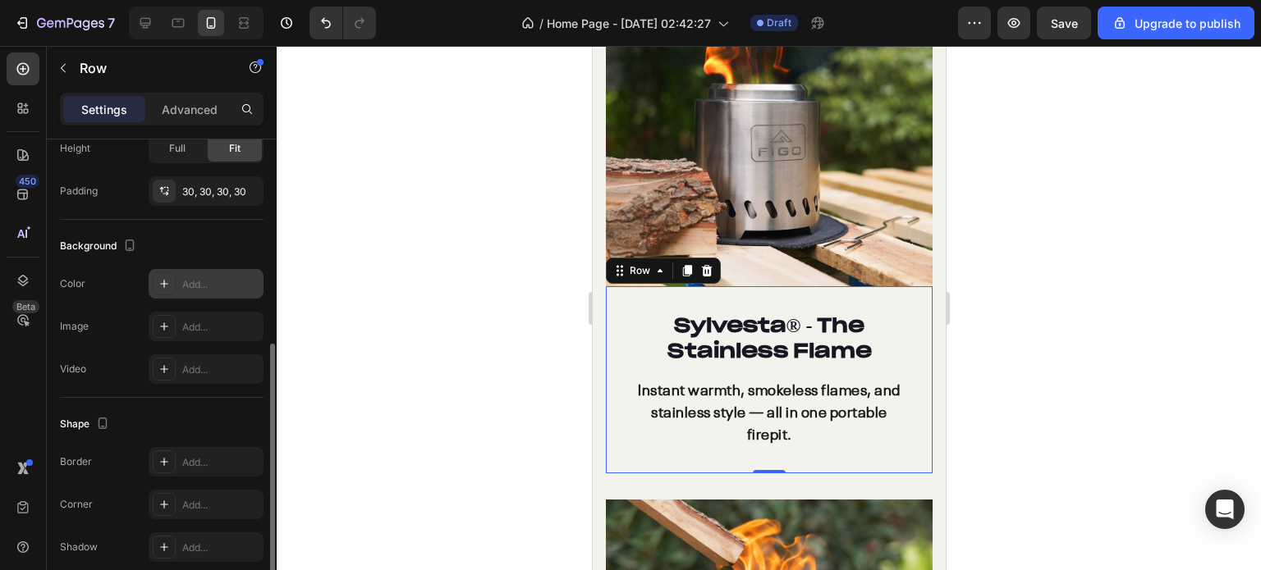
click at [158, 277] on icon at bounding box center [164, 283] width 13 height 13
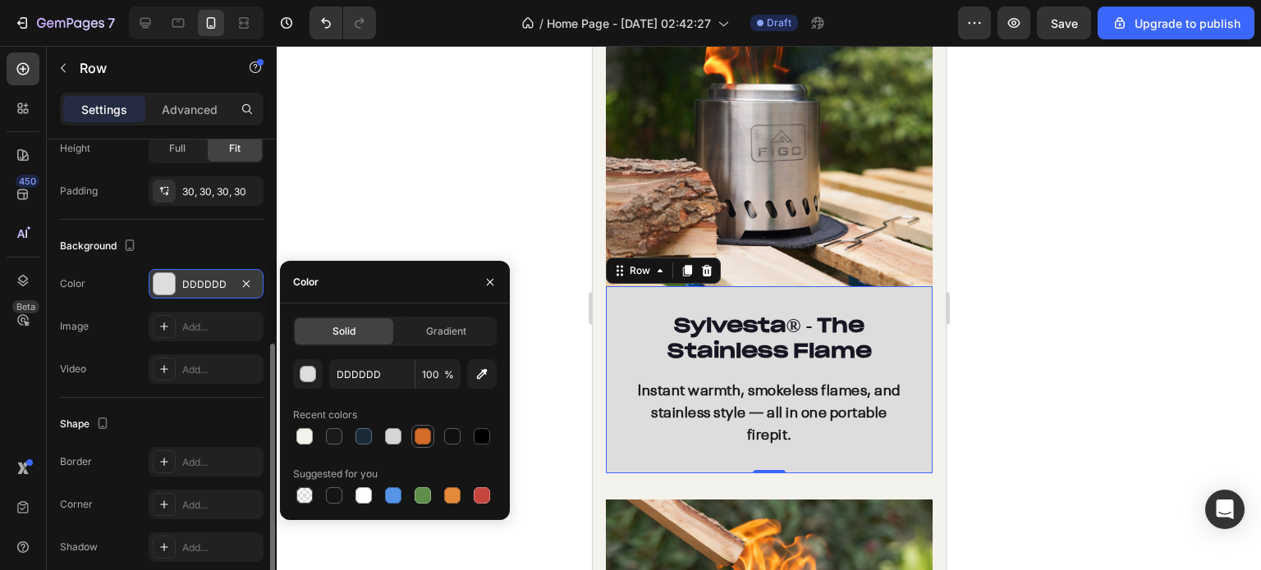
click at [424, 435] on div at bounding box center [422, 436] width 16 height 16
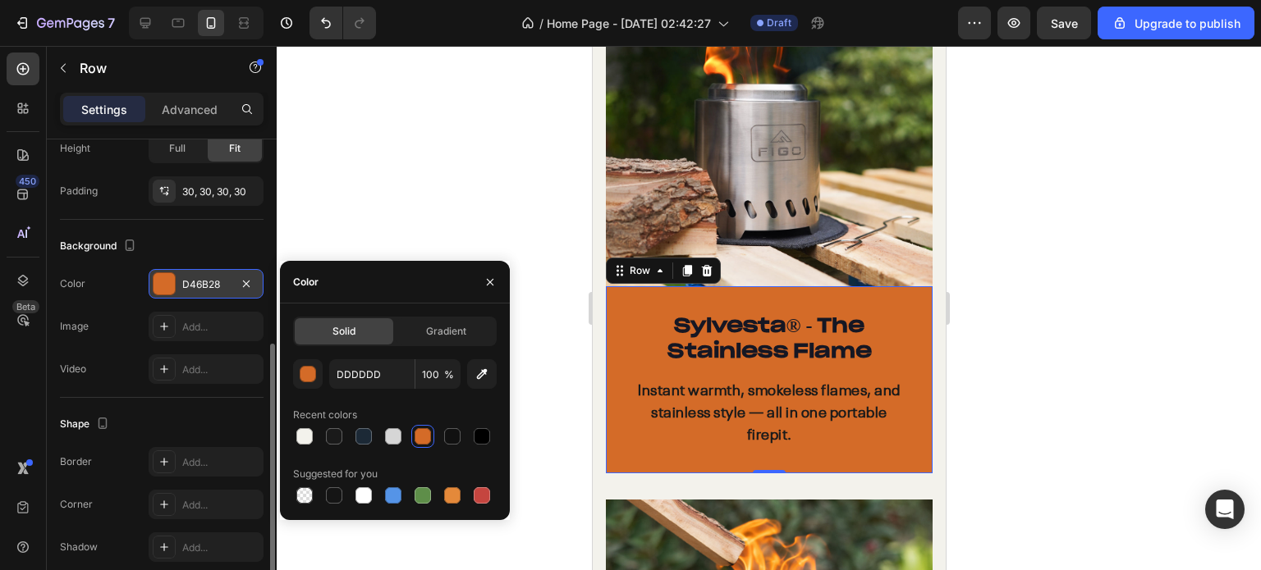
scroll to position [1699, 0]
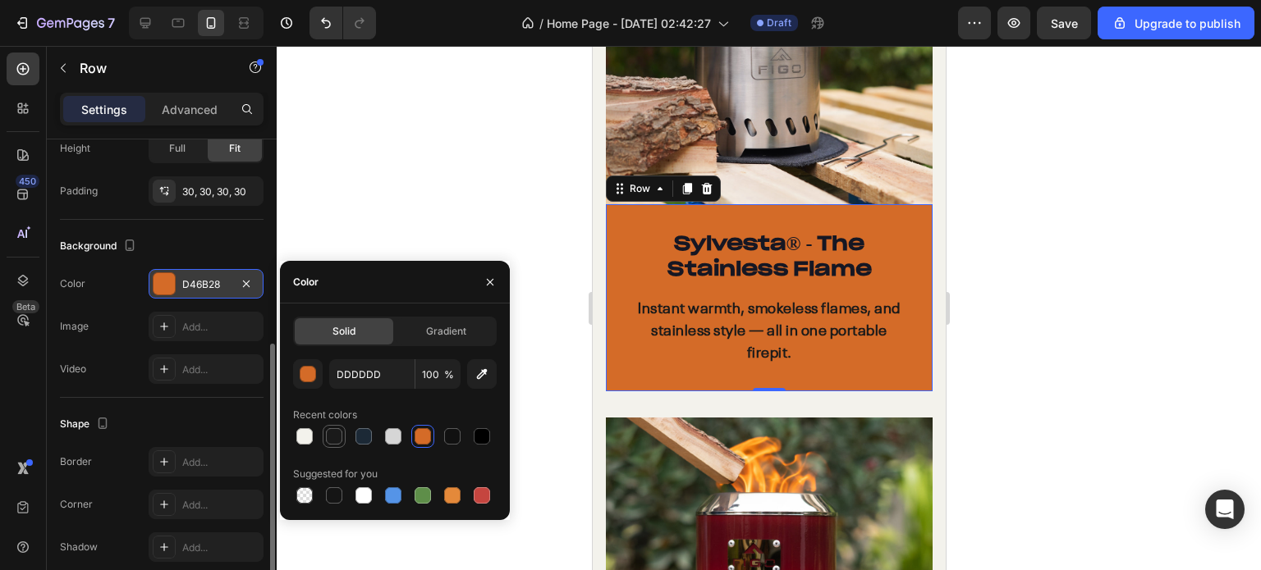
click at [335, 440] on div at bounding box center [334, 436] width 16 height 16
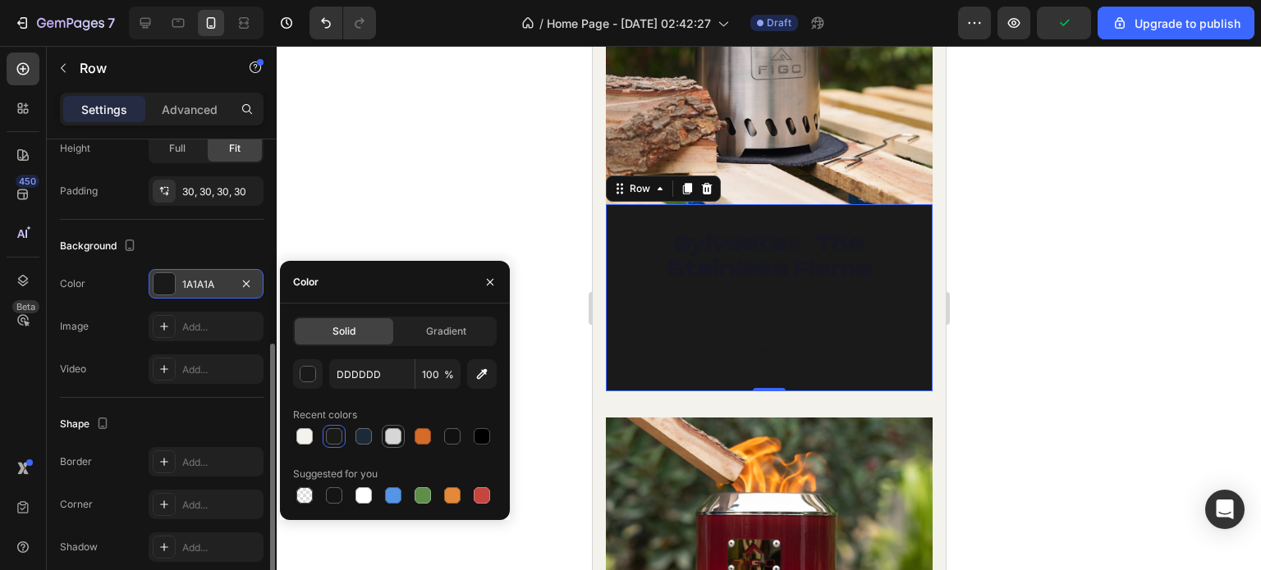
click at [387, 440] on div at bounding box center [393, 436] width 16 height 16
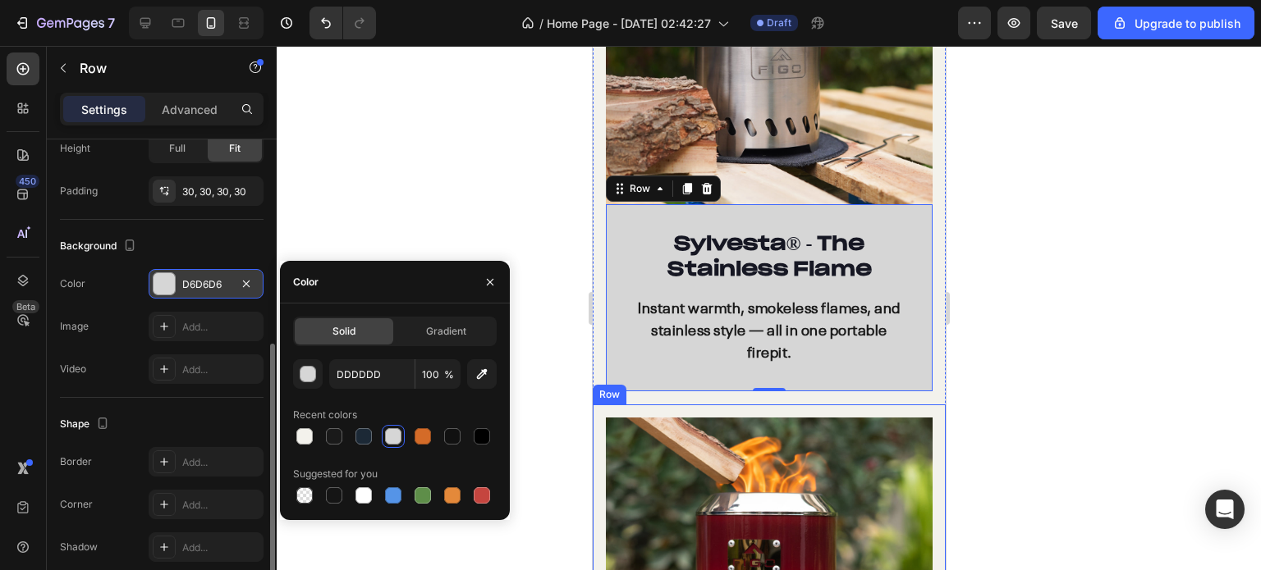
click at [1174, 390] on div at bounding box center [769, 308] width 984 height 524
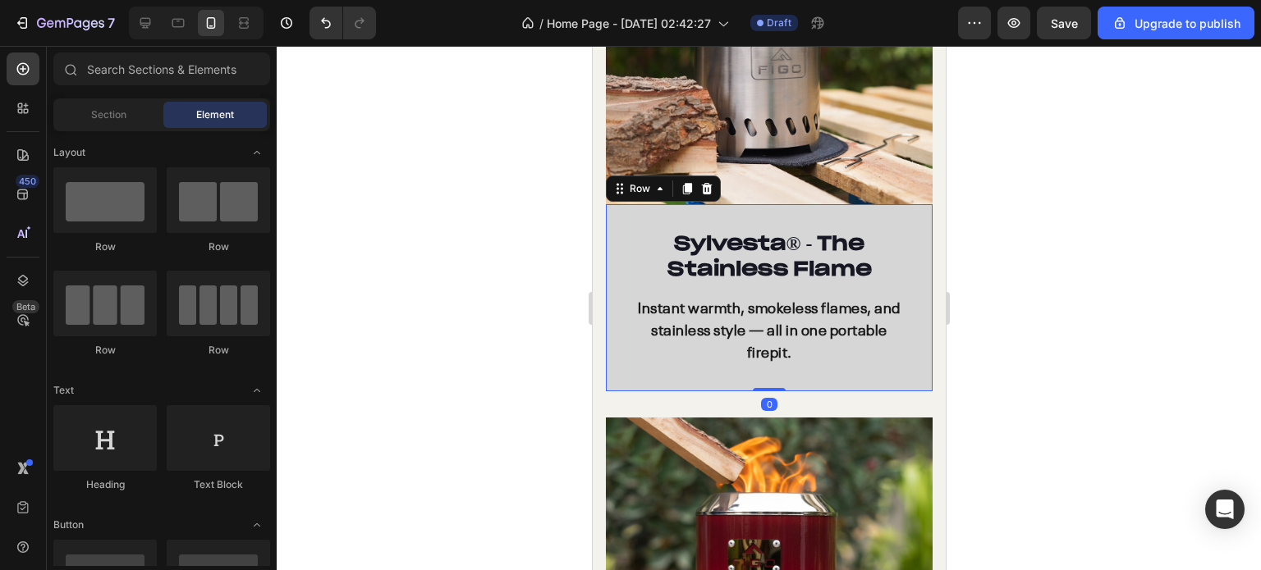
click at [616, 364] on div "Sylvesta ® - The Stainless Flame Heading Instant warmth, smokeless flames, and …" at bounding box center [768, 297] width 327 height 186
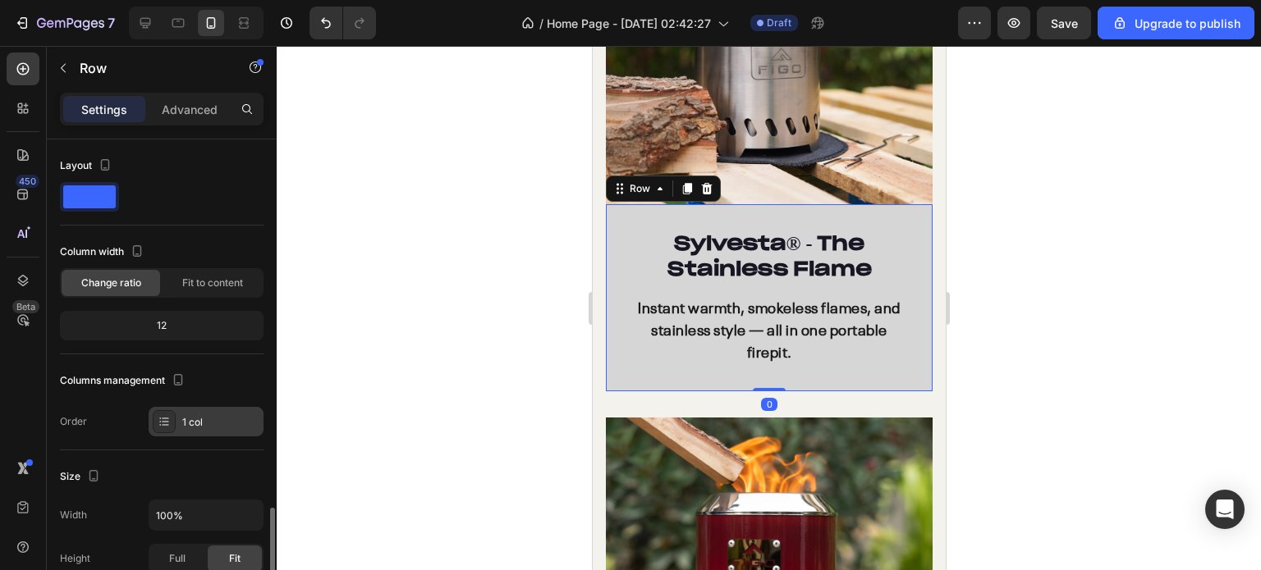
scroll to position [246, 0]
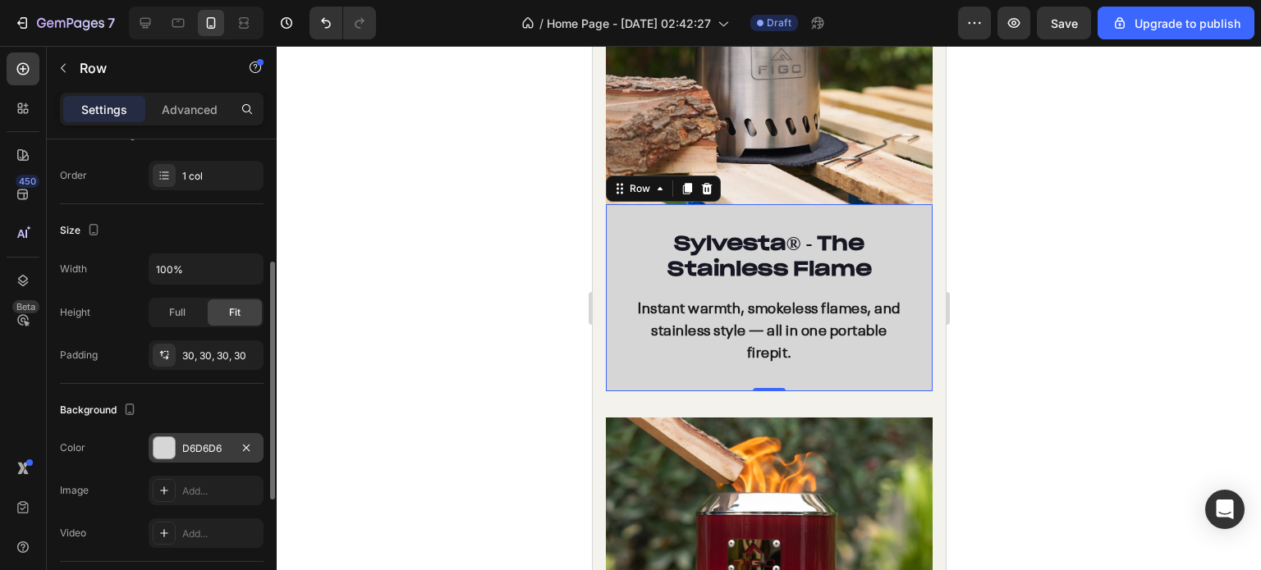
click at [163, 444] on div at bounding box center [163, 447] width 21 height 21
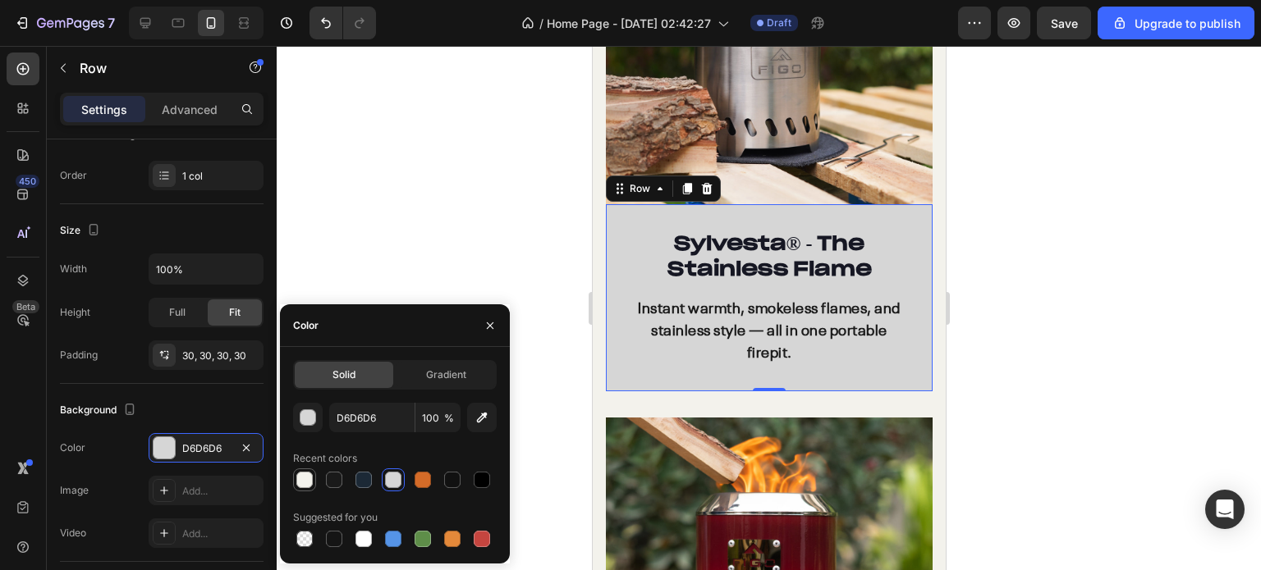
click at [301, 475] on div at bounding box center [304, 480] width 16 height 16
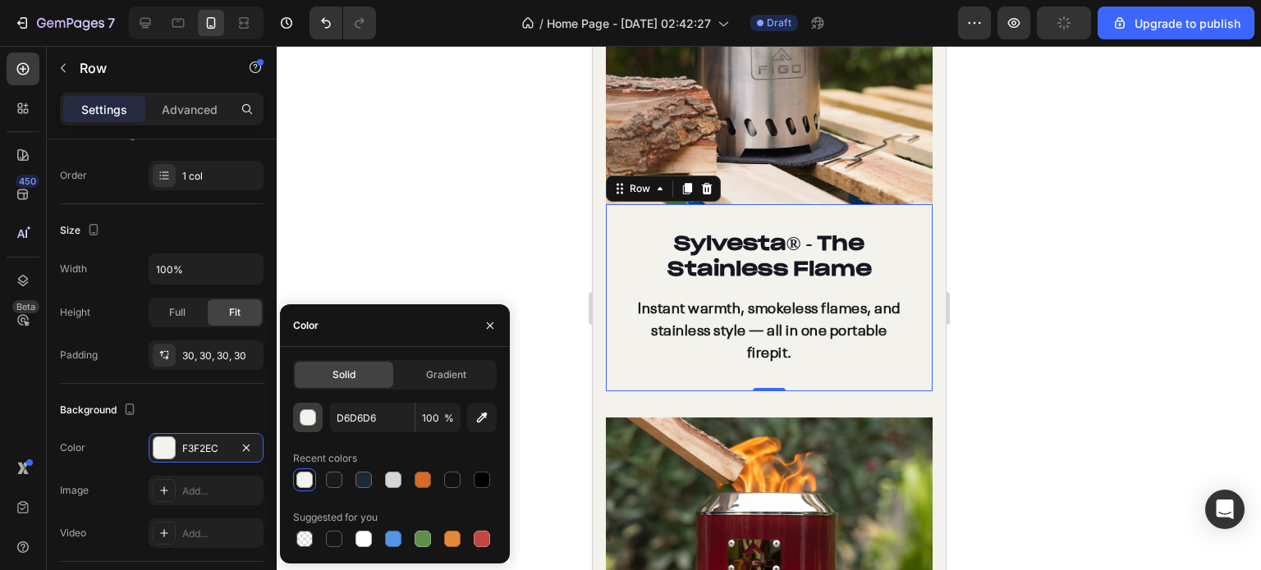
click at [307, 417] on div "button" at bounding box center [308, 418] width 16 height 16
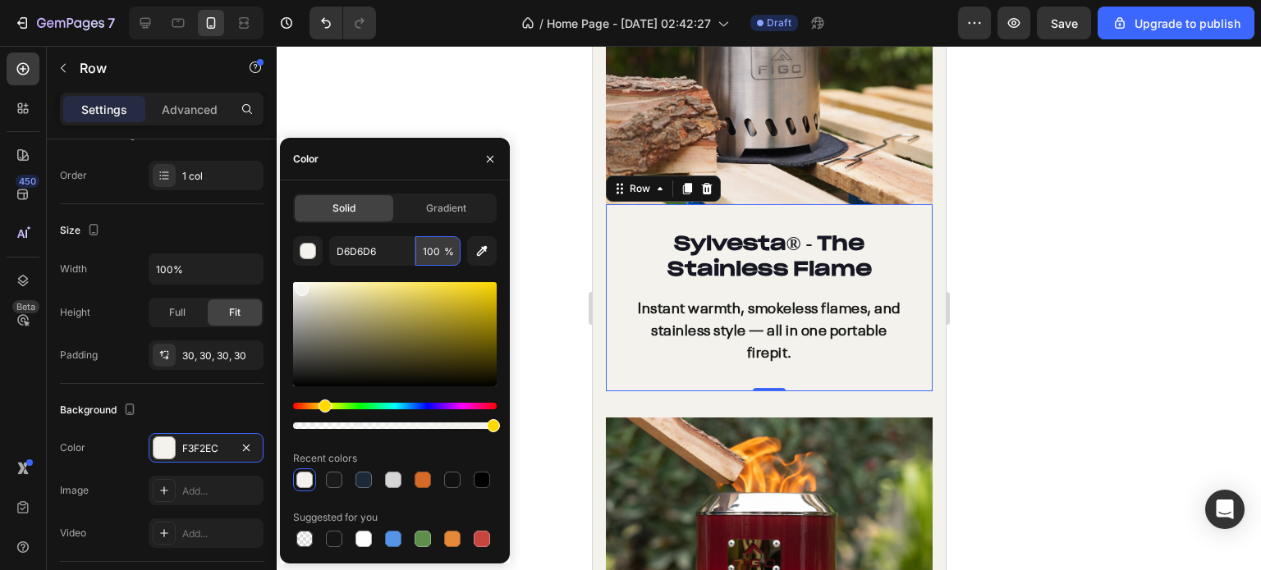
click at [440, 249] on input "100" at bounding box center [437, 251] width 45 height 30
click at [414, 272] on div "D6D6D6 50 % Recent colors Suggested for you" at bounding box center [395, 393] width 204 height 314
click at [427, 250] on input "50" at bounding box center [437, 251] width 45 height 30
type input "100"
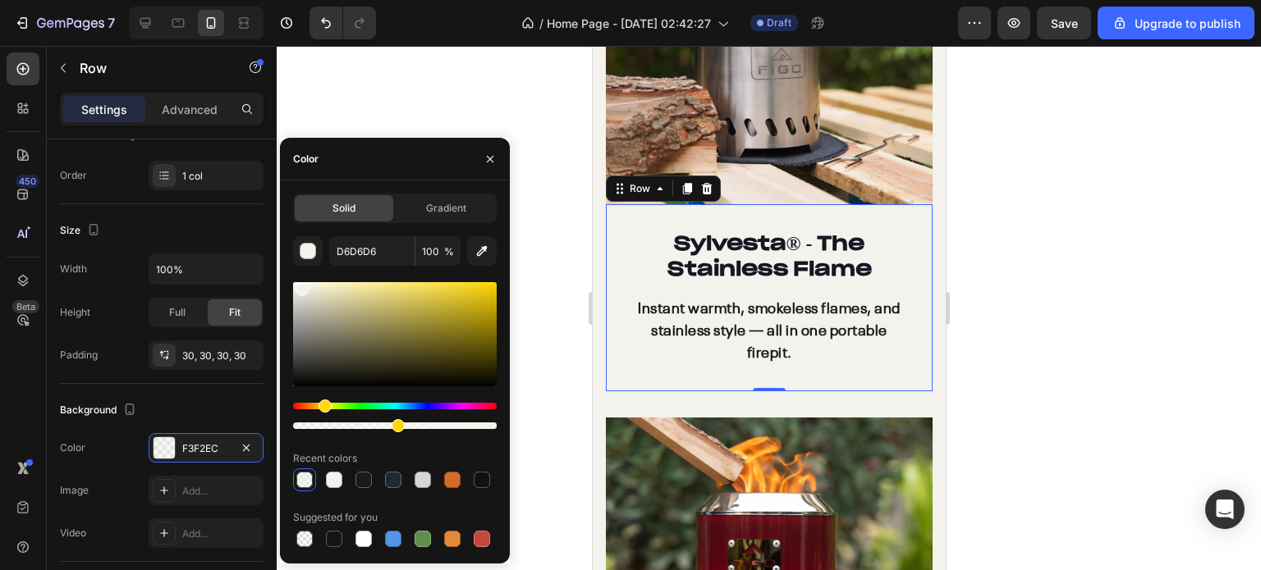
click at [409, 268] on div "D6D6D6 100 % Recent colors Suggested for you" at bounding box center [395, 393] width 204 height 314
drag, startPoint x: 488, startPoint y: 422, endPoint x: 515, endPoint y: 436, distance: 30.5
click at [515, 0] on div "7 / Home Page - [DATE] 02:42:27 Draft Preview Upgrade to publish 450 Beta Secti…" at bounding box center [630, 0] width 1261 height 0
click at [426, 445] on div "D6D6D6 100 % Recent colors Suggested for you" at bounding box center [395, 393] width 204 height 314
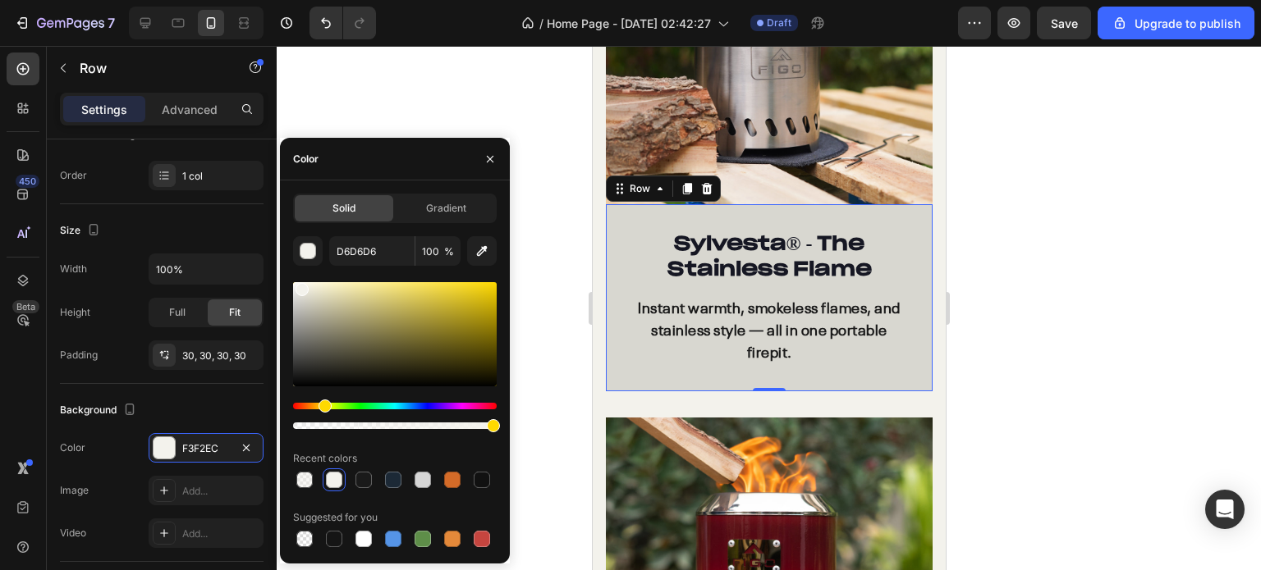
click at [302, 298] on div at bounding box center [395, 334] width 204 height 104
click at [303, 292] on div at bounding box center [395, 334] width 204 height 104
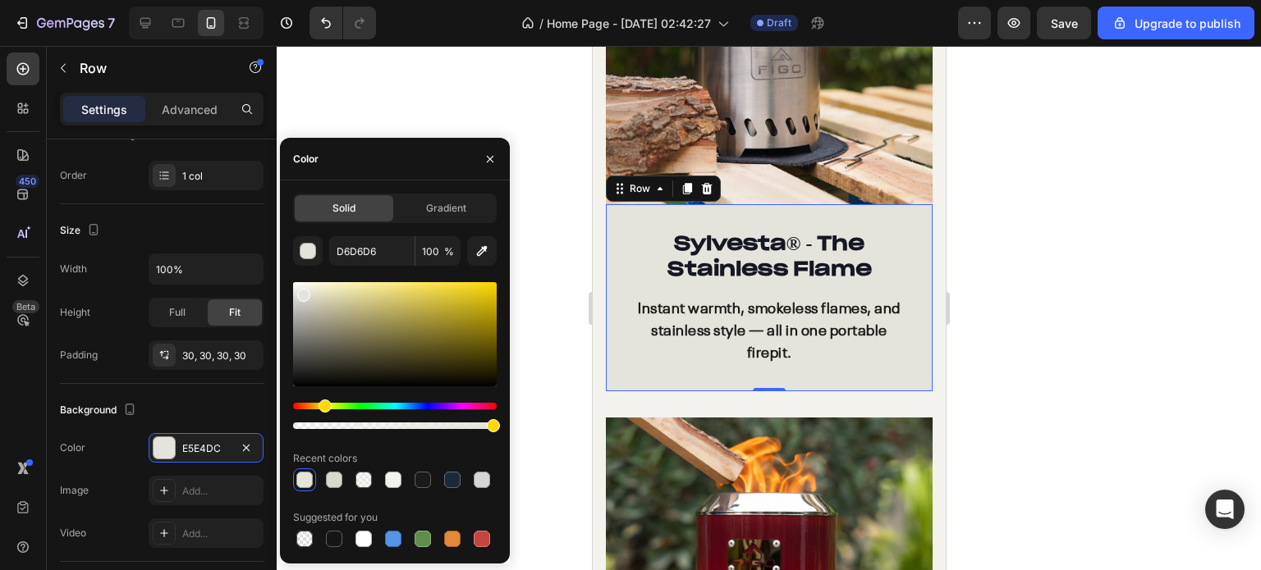
click at [1260, 268] on div at bounding box center [769, 308] width 984 height 524
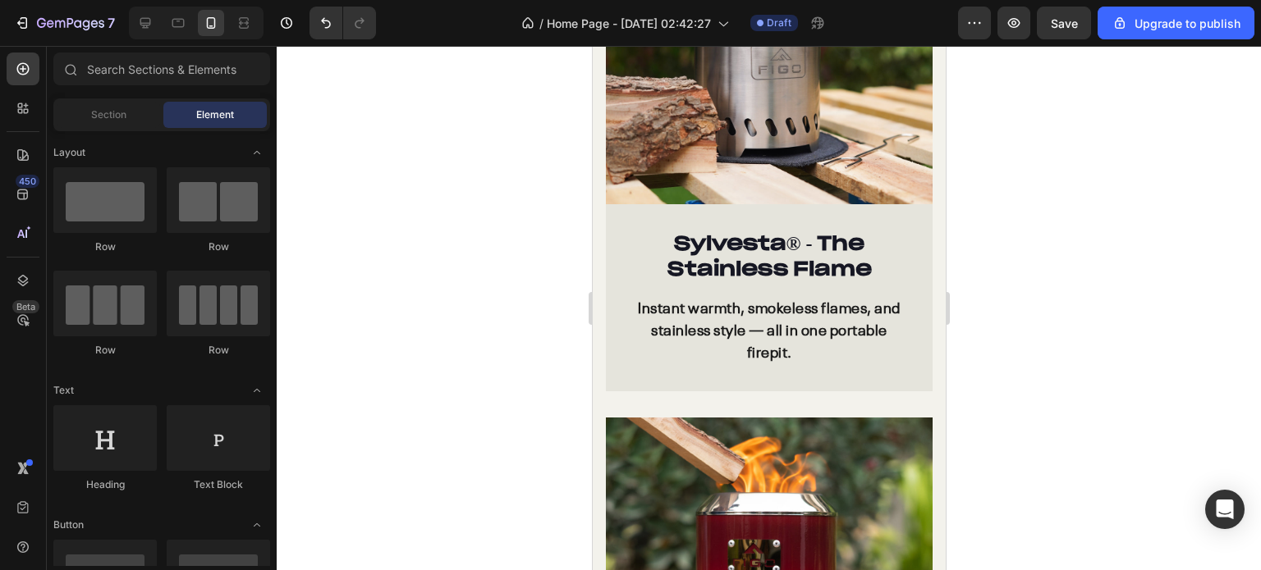
click at [1260, 268] on div at bounding box center [769, 308] width 984 height 524
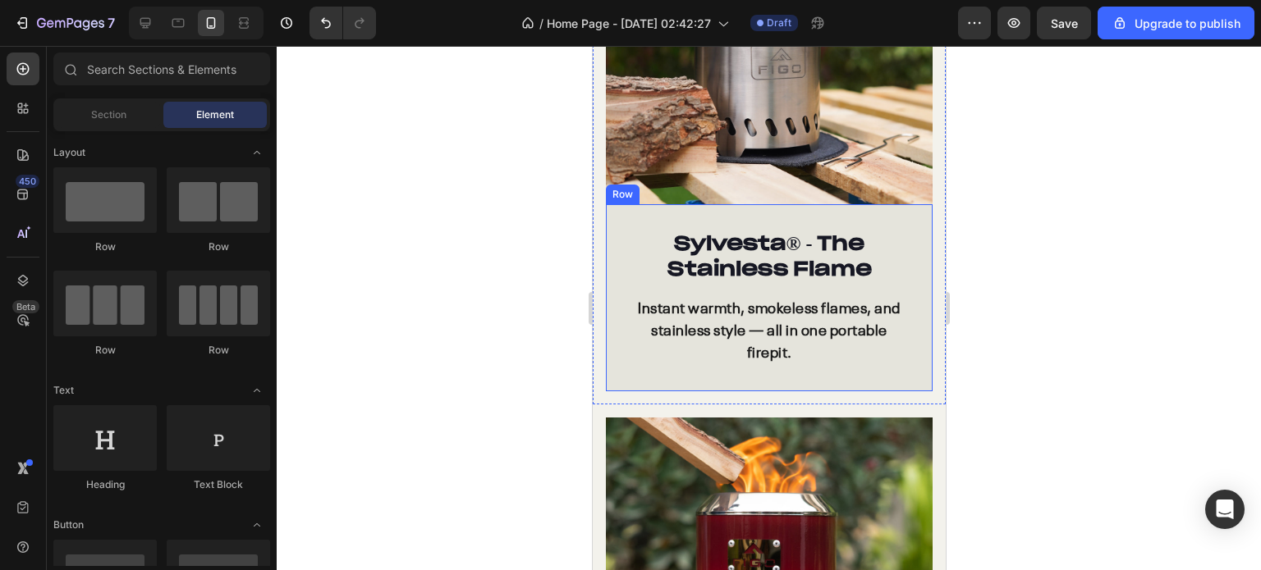
click at [611, 225] on div "Sylvesta ® - The Stainless Flame Heading Instant warmth, smokeless flames, and …" at bounding box center [768, 297] width 327 height 186
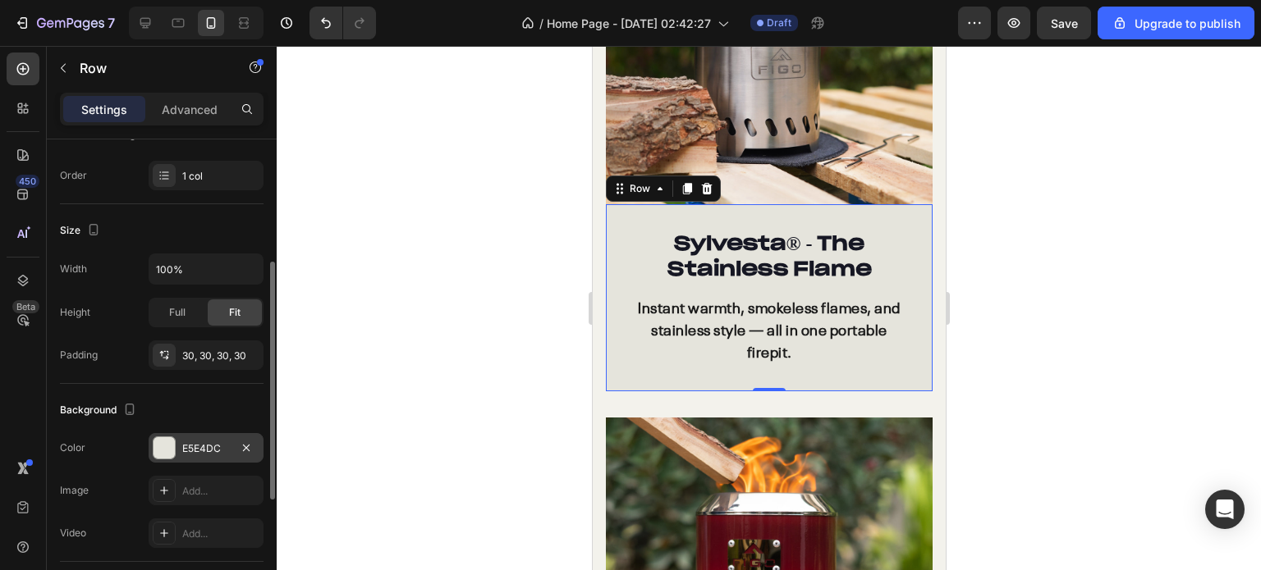
click at [197, 449] on div "E5E4DC" at bounding box center [206, 449] width 48 height 15
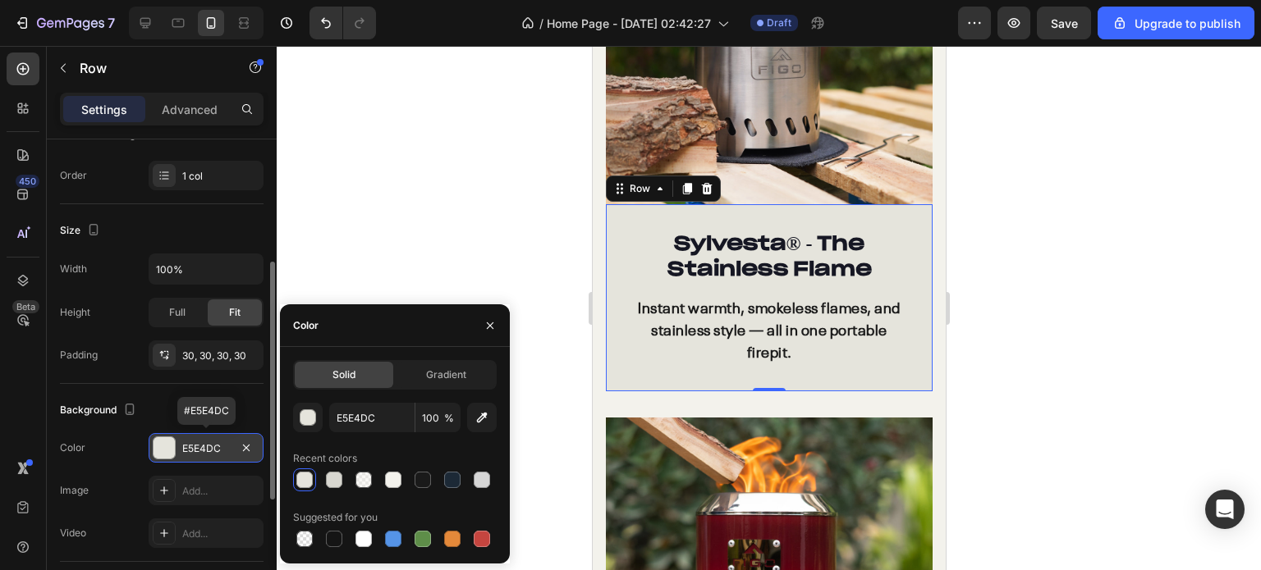
click at [197, 449] on div "E5E4DC" at bounding box center [206, 449] width 48 height 15
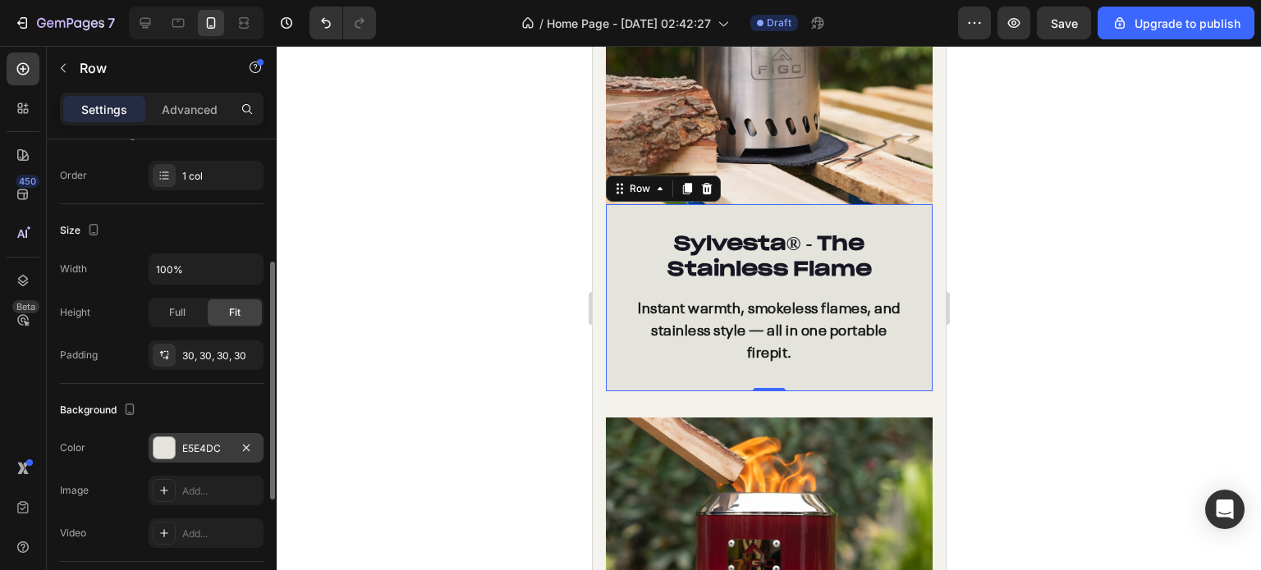
click at [208, 446] on div "E5E4DC" at bounding box center [206, 449] width 48 height 15
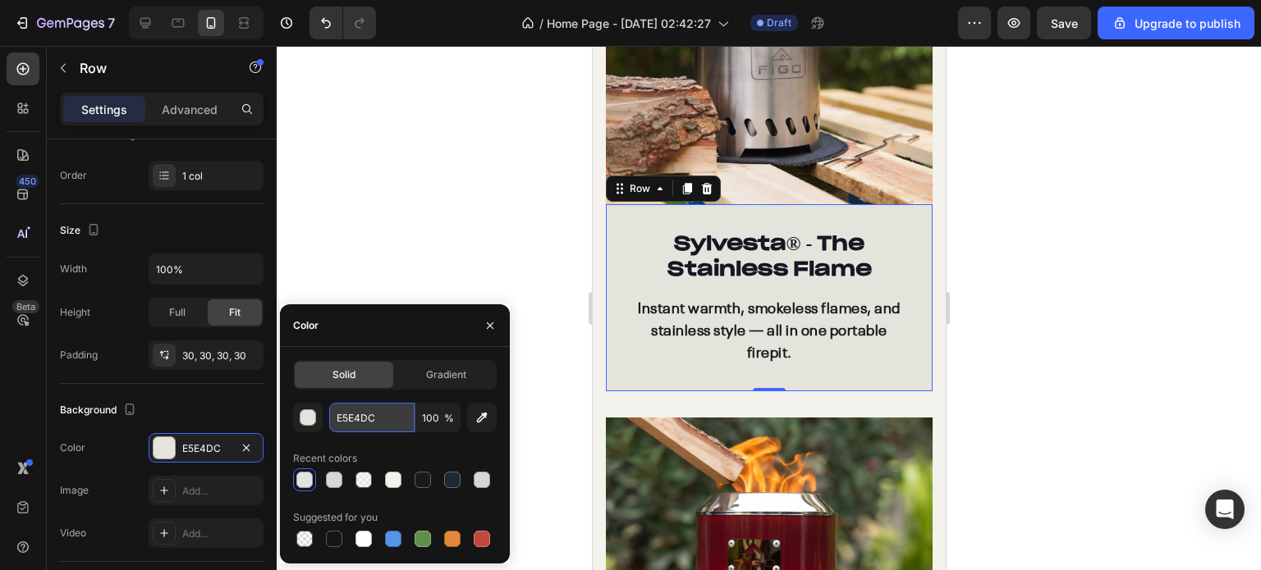
click at [364, 421] on input "E5E4DC" at bounding box center [371, 418] width 85 height 30
click at [541, 186] on div at bounding box center [769, 308] width 984 height 524
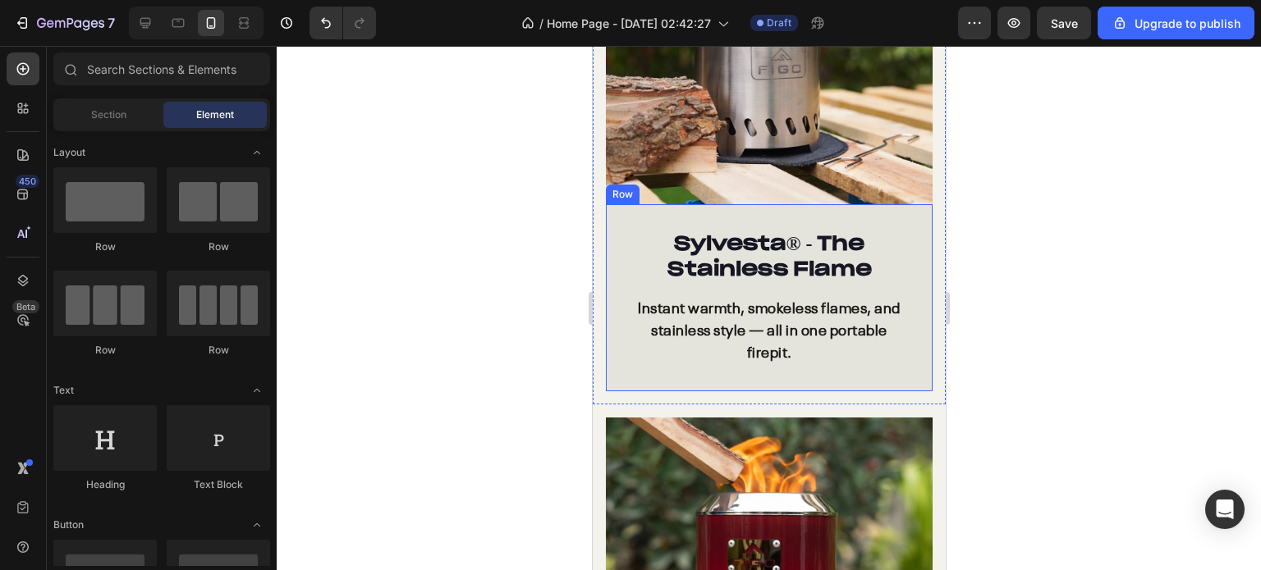
click at [616, 359] on div "Sylvesta ® - The Stainless Flame Heading Instant warmth, smokeless flames, and …" at bounding box center [768, 297] width 327 height 186
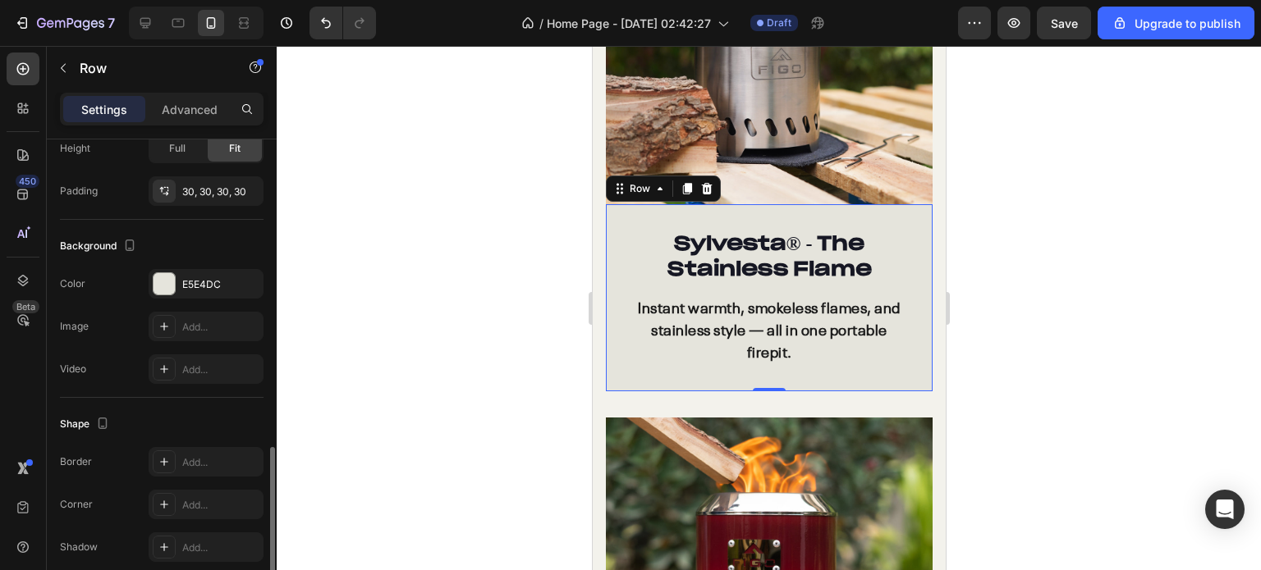
scroll to position [479, 0]
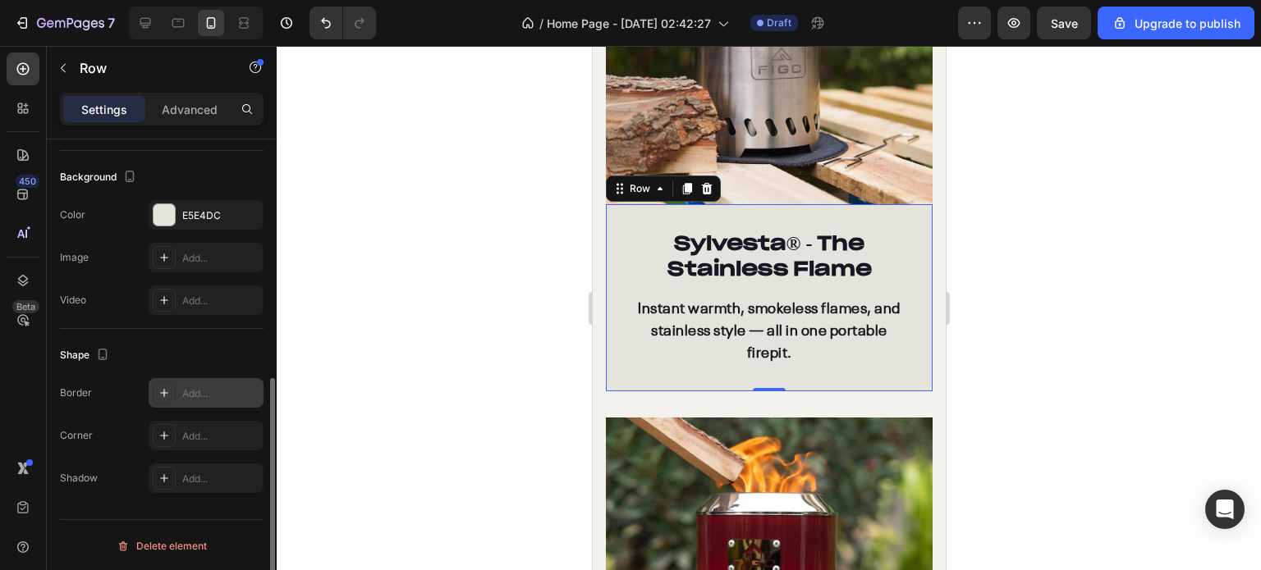
click at [158, 397] on icon at bounding box center [164, 393] width 13 height 13
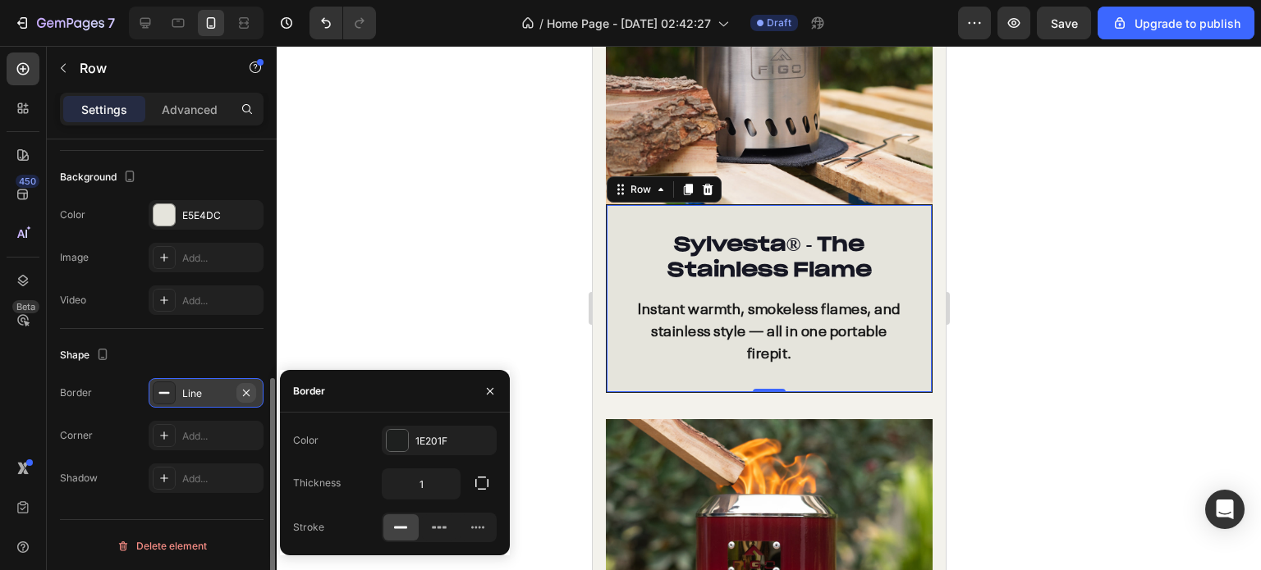
click at [240, 396] on icon "button" at bounding box center [246, 393] width 13 height 13
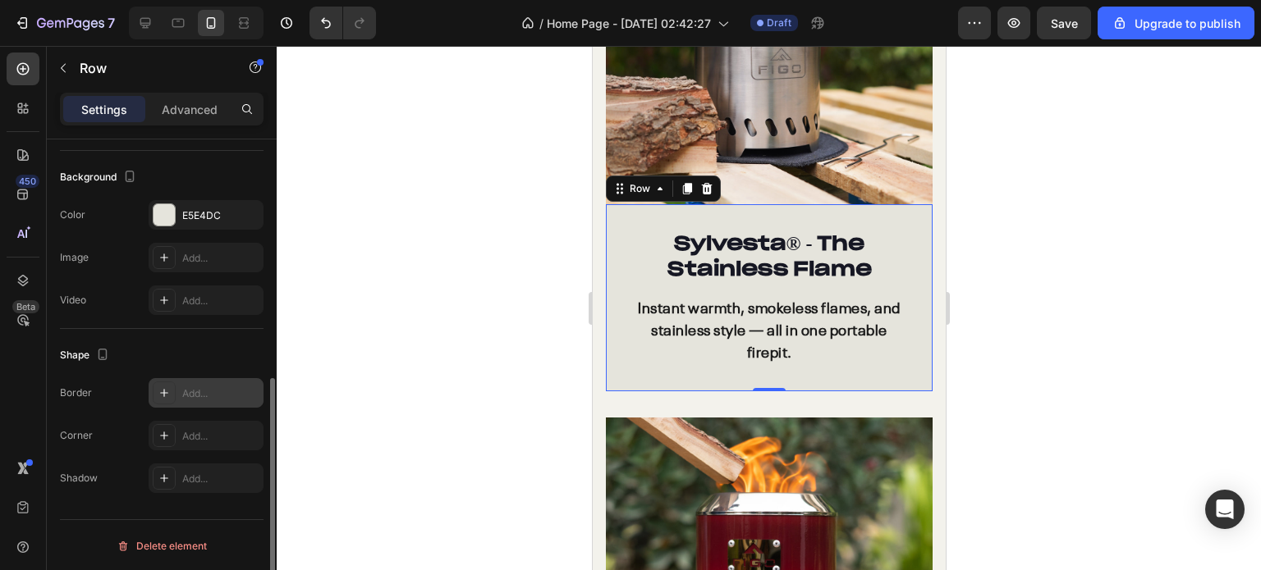
click at [171, 396] on div at bounding box center [164, 393] width 23 height 23
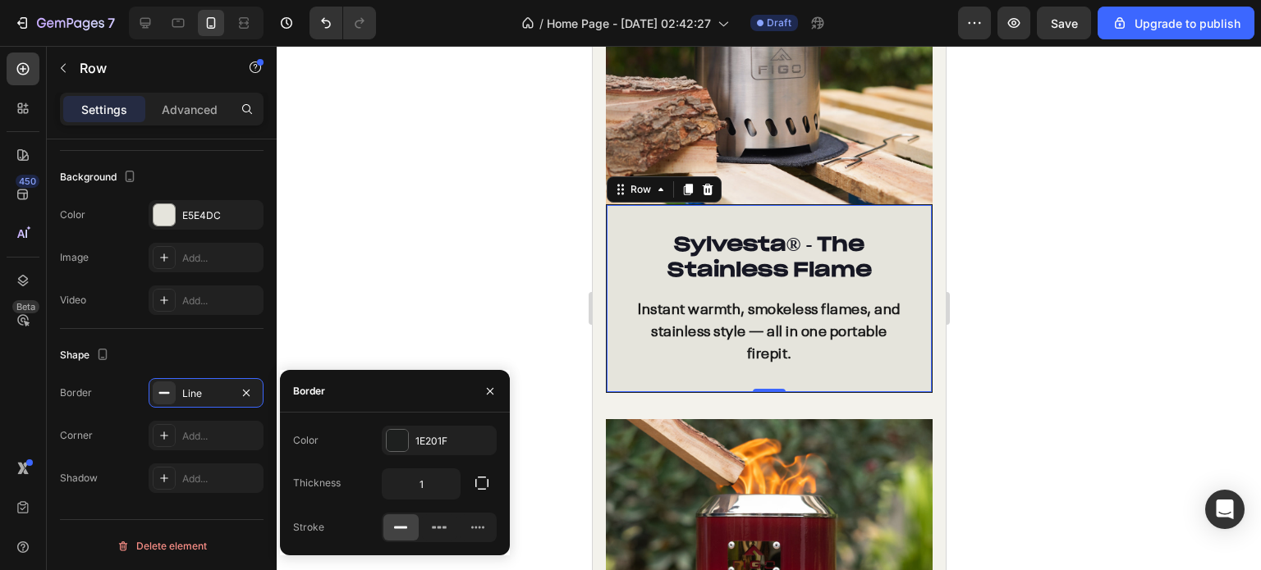
click at [524, 247] on div at bounding box center [769, 308] width 984 height 524
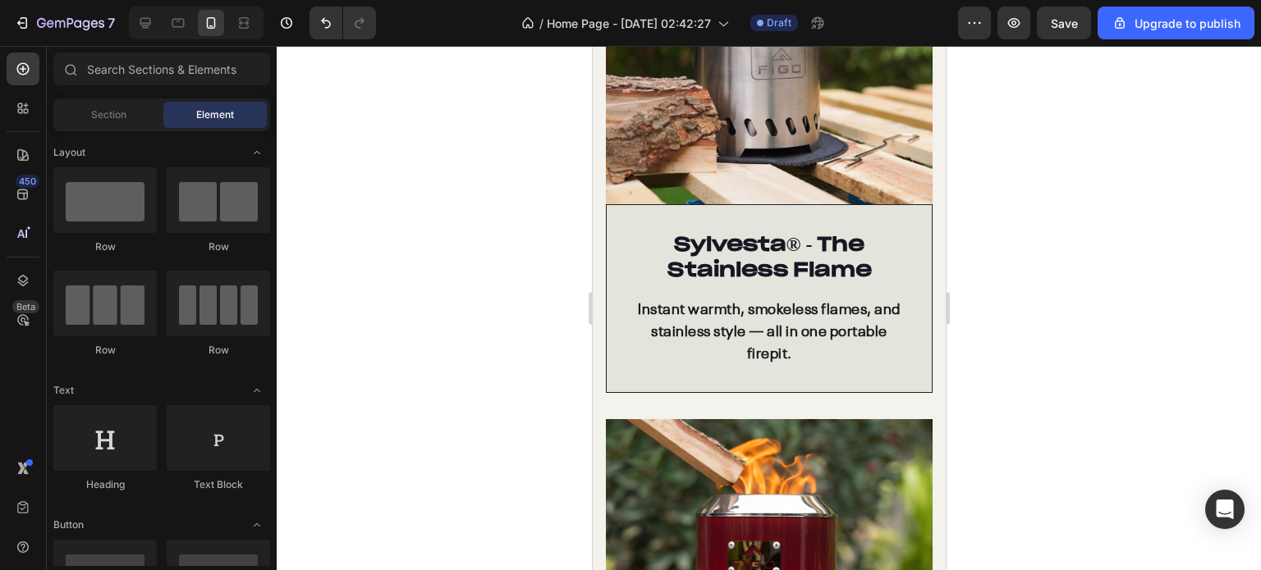
click at [524, 247] on div at bounding box center [769, 308] width 984 height 524
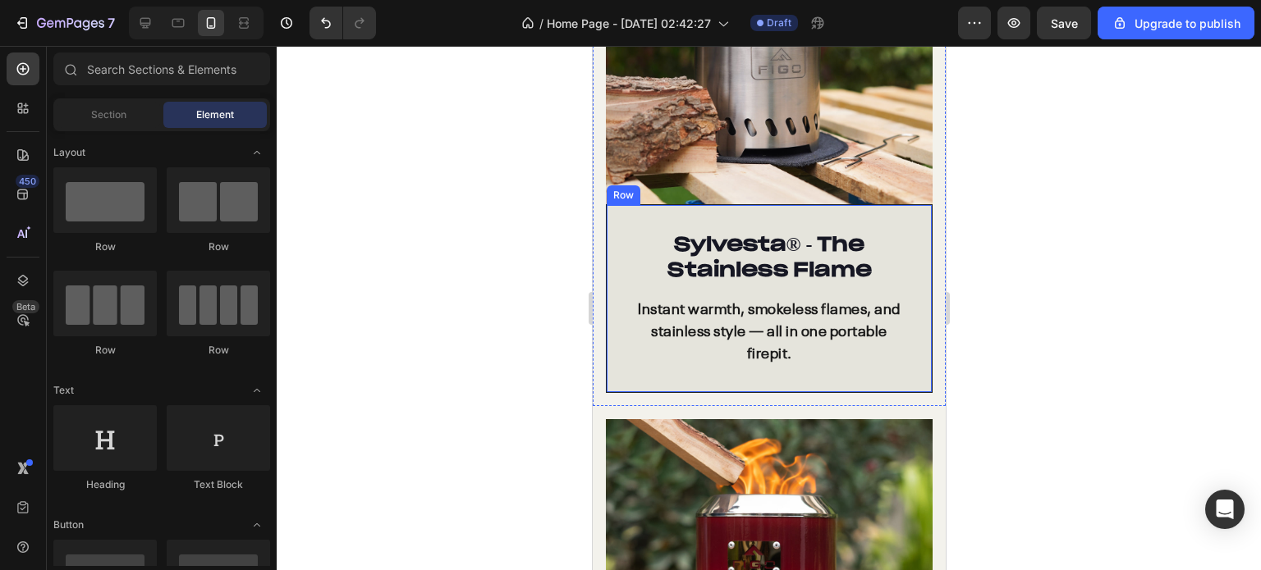
click at [605, 338] on div "Sylvesta ® - The Stainless Flame Heading Instant warmth, smokeless flames, and …" at bounding box center [768, 298] width 327 height 188
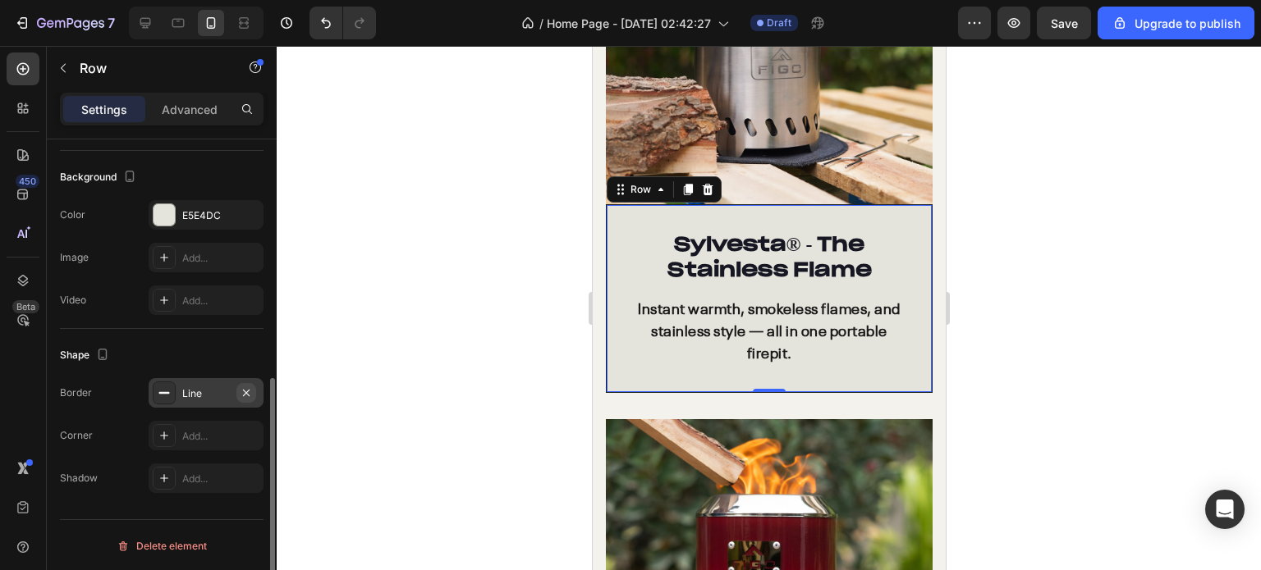
click at [246, 391] on icon "button" at bounding box center [246, 392] width 7 height 7
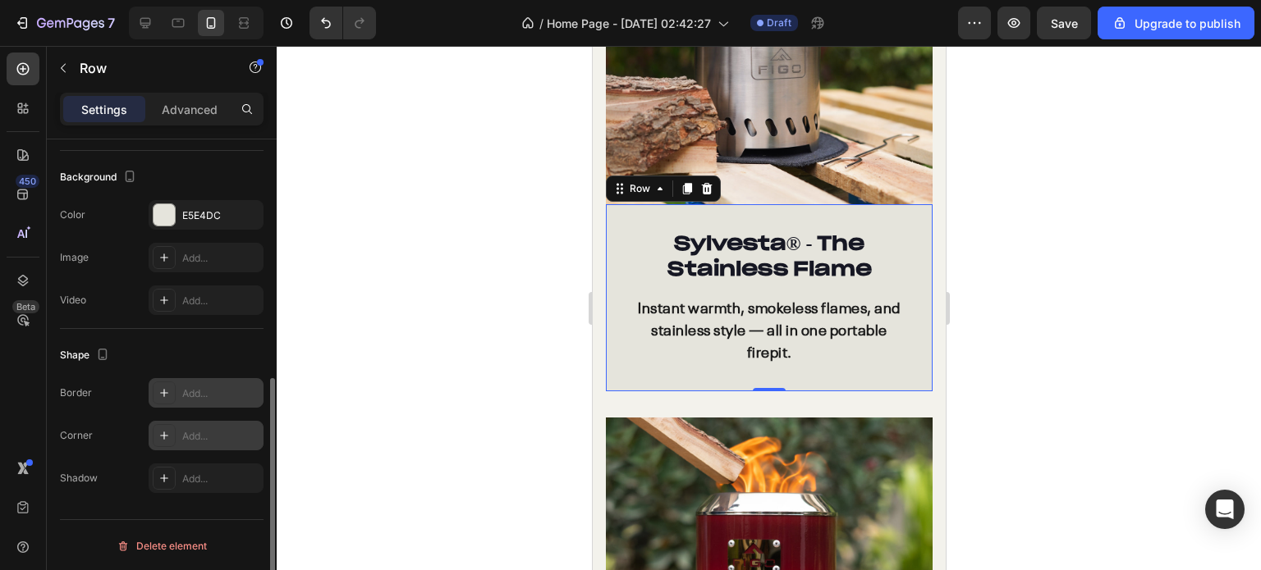
click at [161, 433] on icon at bounding box center [164, 435] width 13 height 13
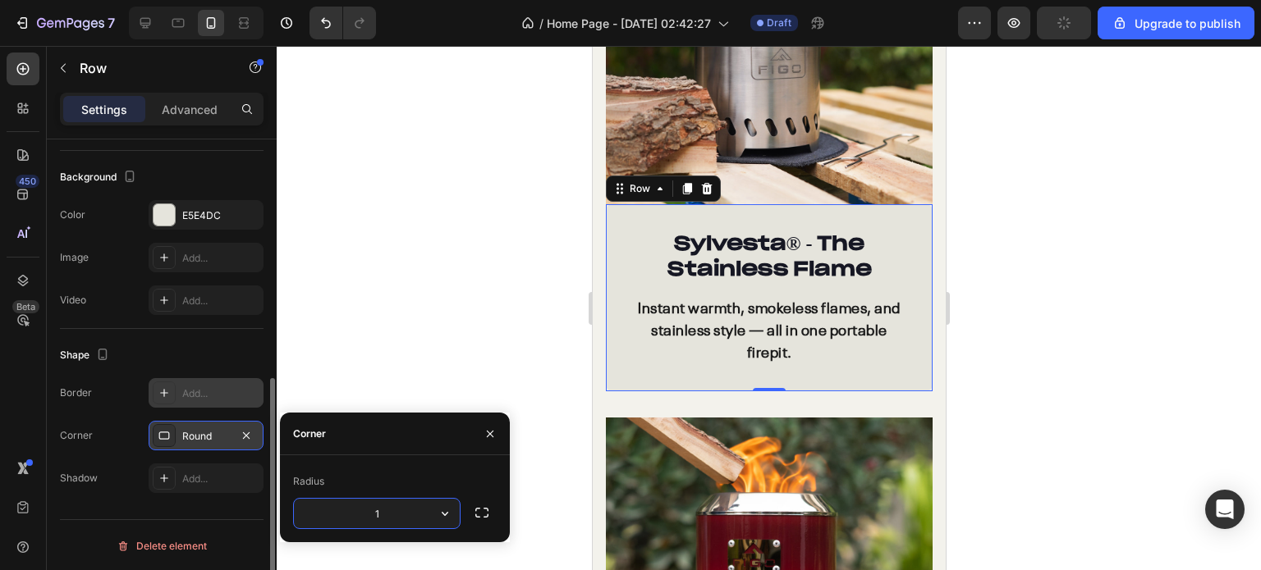
type input "15"
click at [515, 352] on div at bounding box center [769, 308] width 984 height 524
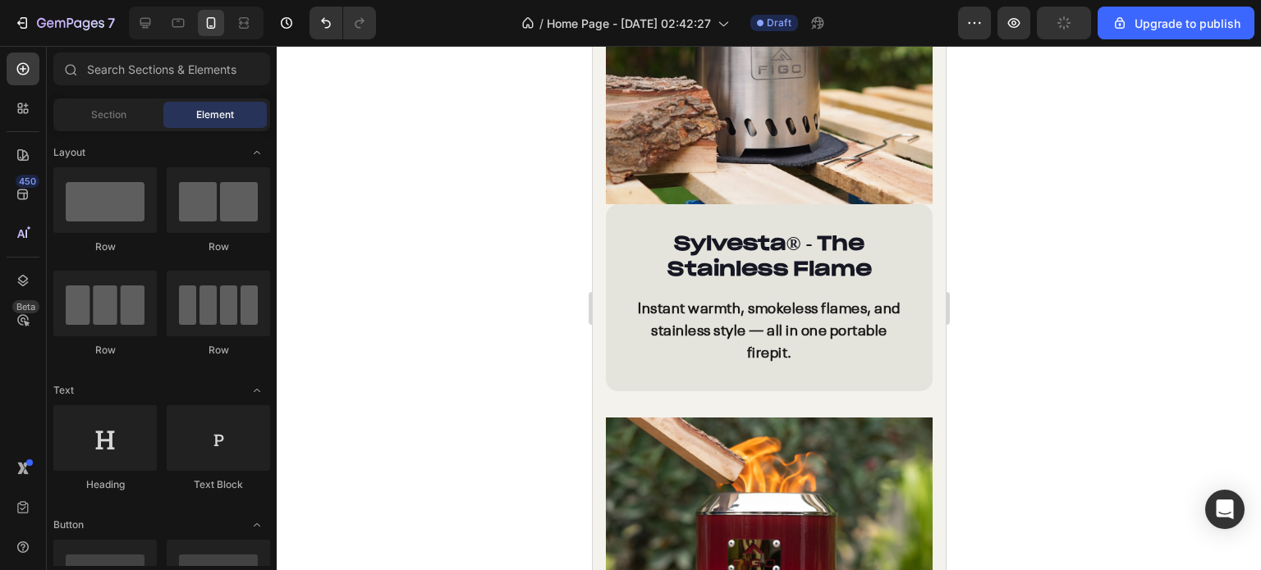
click at [515, 352] on div at bounding box center [769, 308] width 984 height 524
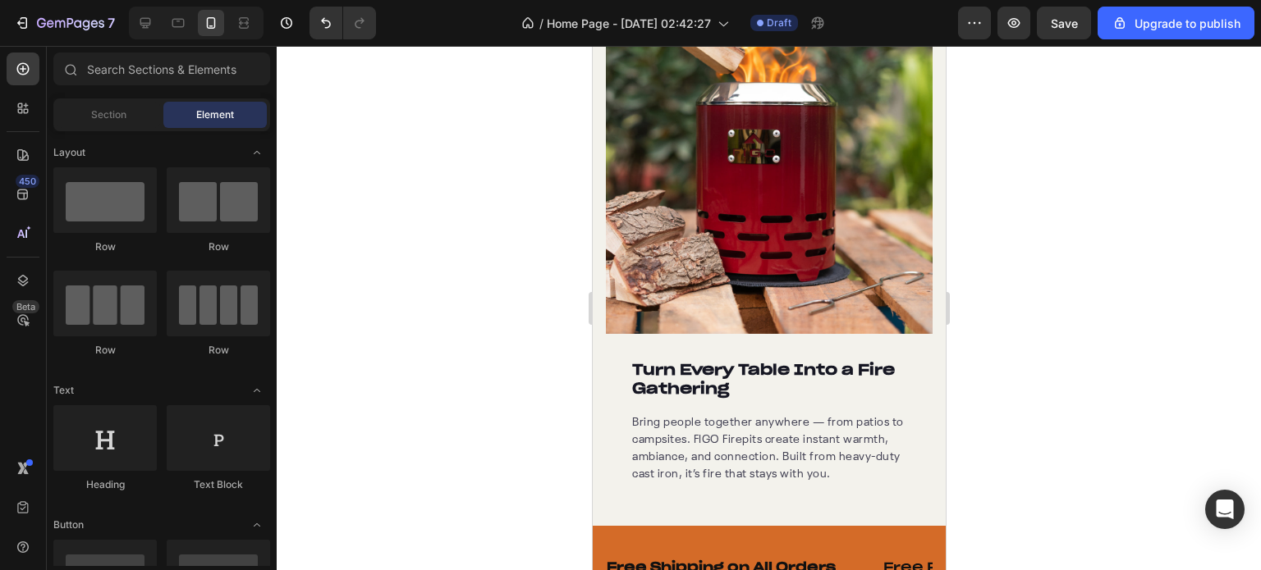
scroll to position [2191, 0]
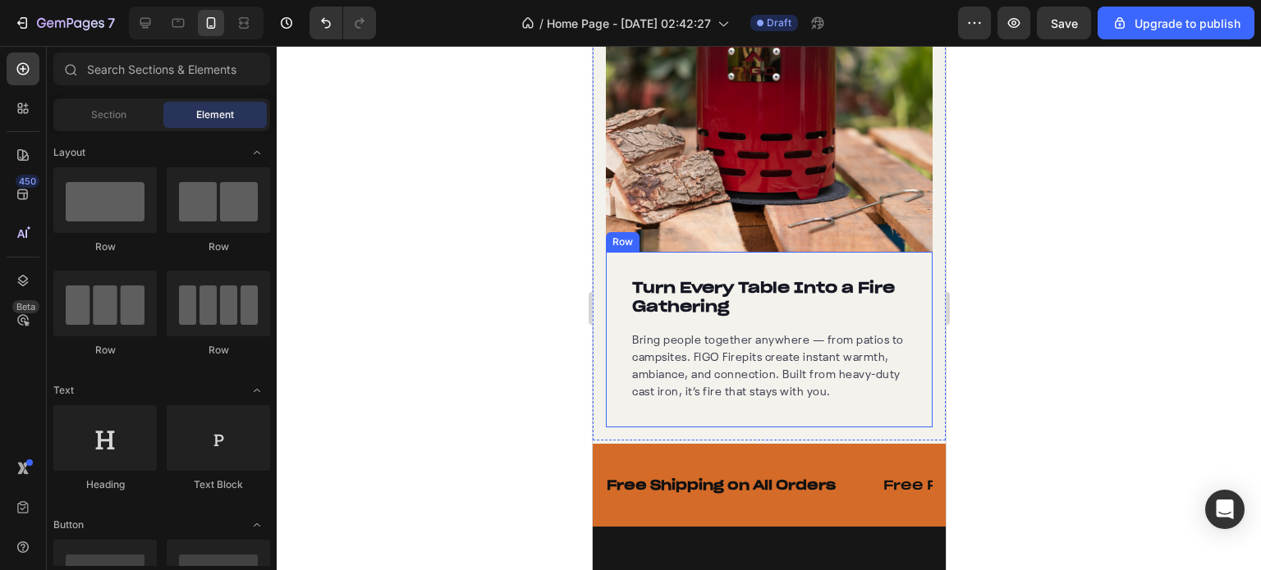
click at [615, 321] on div "Turn Every Table Into a Fire Gathering Heading Bring people together anywhere —…" at bounding box center [768, 340] width 327 height 176
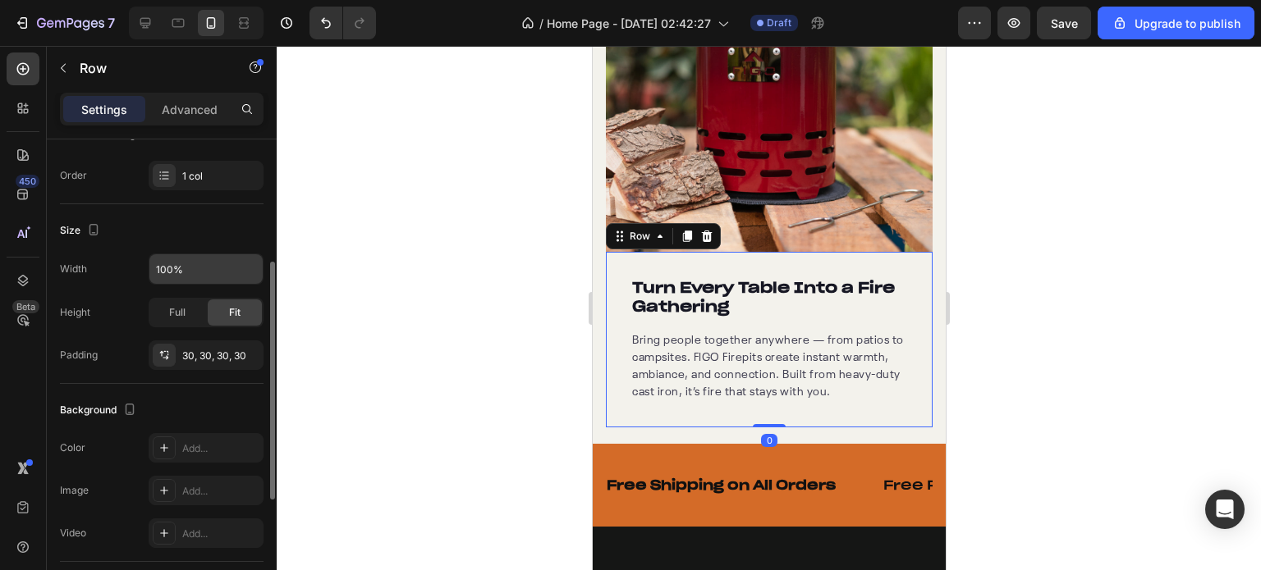
scroll to position [328, 0]
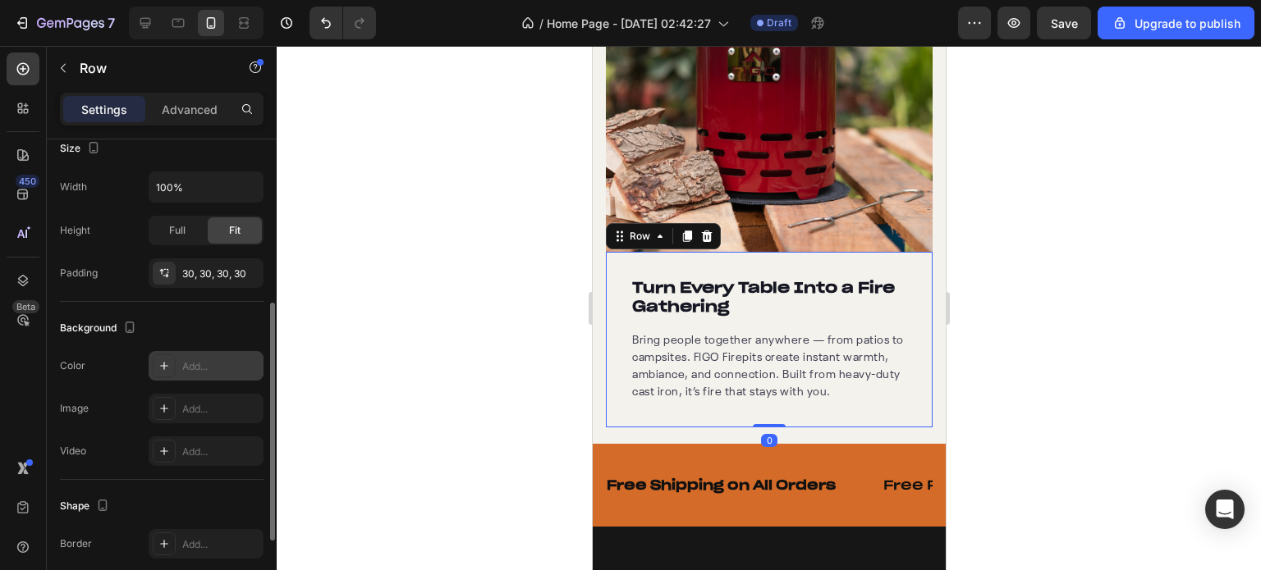
click at [157, 376] on div at bounding box center [164, 366] width 23 height 23
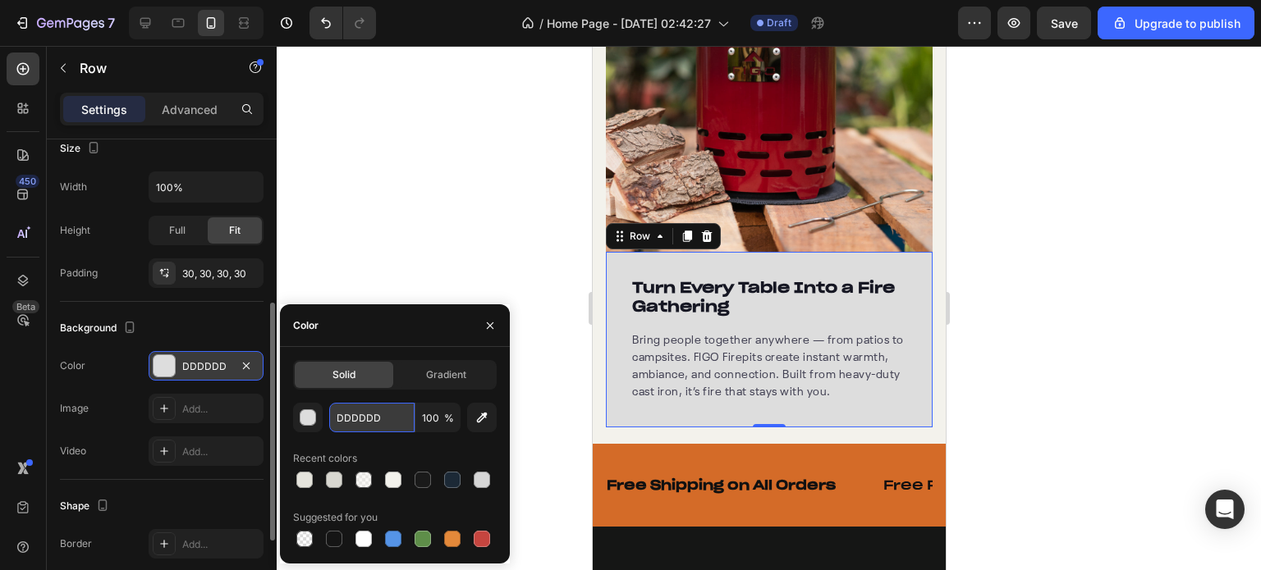
click at [361, 420] on input "DDDDDD" at bounding box center [371, 418] width 85 height 30
paste input "E5E4DC"
type input "E5E4DC"
click at [374, 446] on div "Recent colors" at bounding box center [395, 459] width 204 height 26
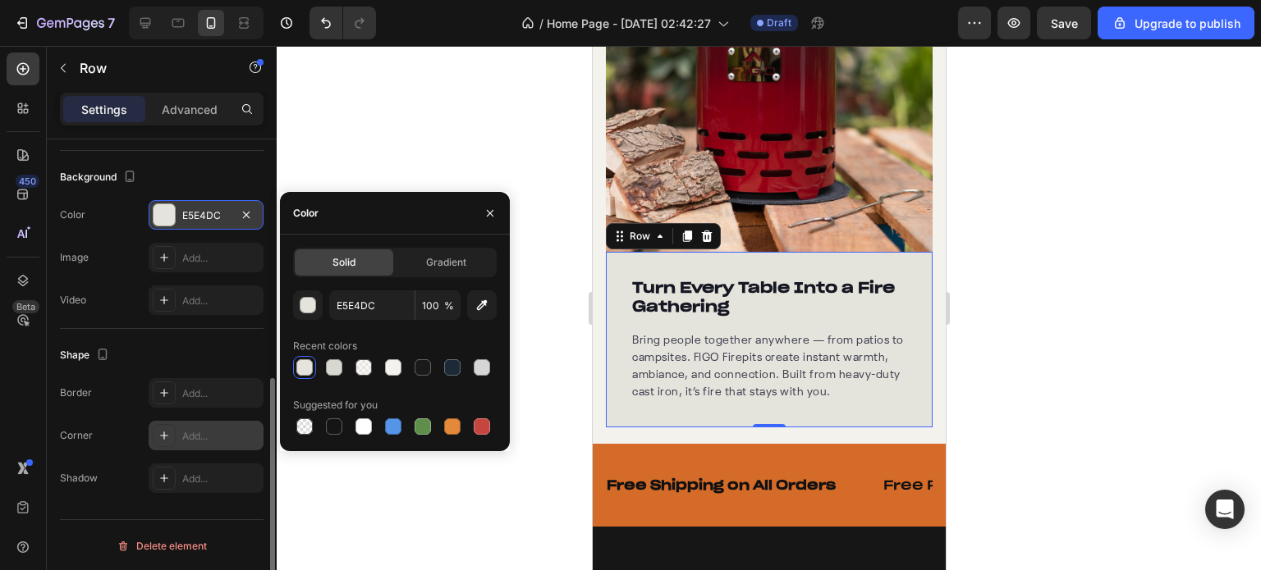
click at [163, 435] on icon at bounding box center [164, 436] width 8 height 8
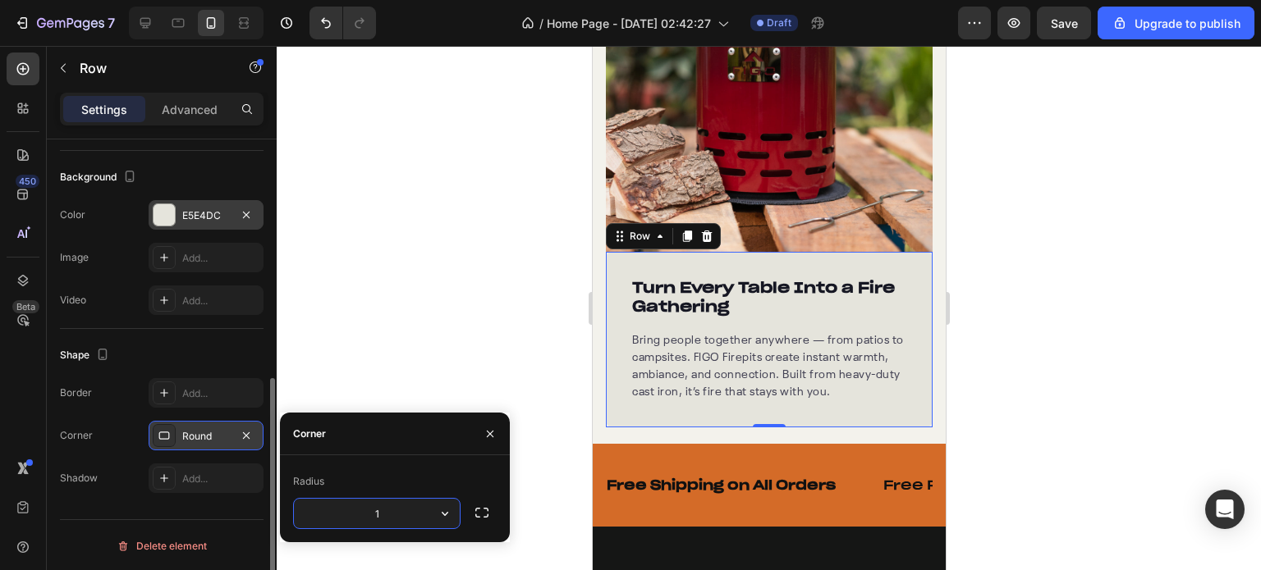
type input "15"
click at [431, 300] on div at bounding box center [769, 308] width 984 height 524
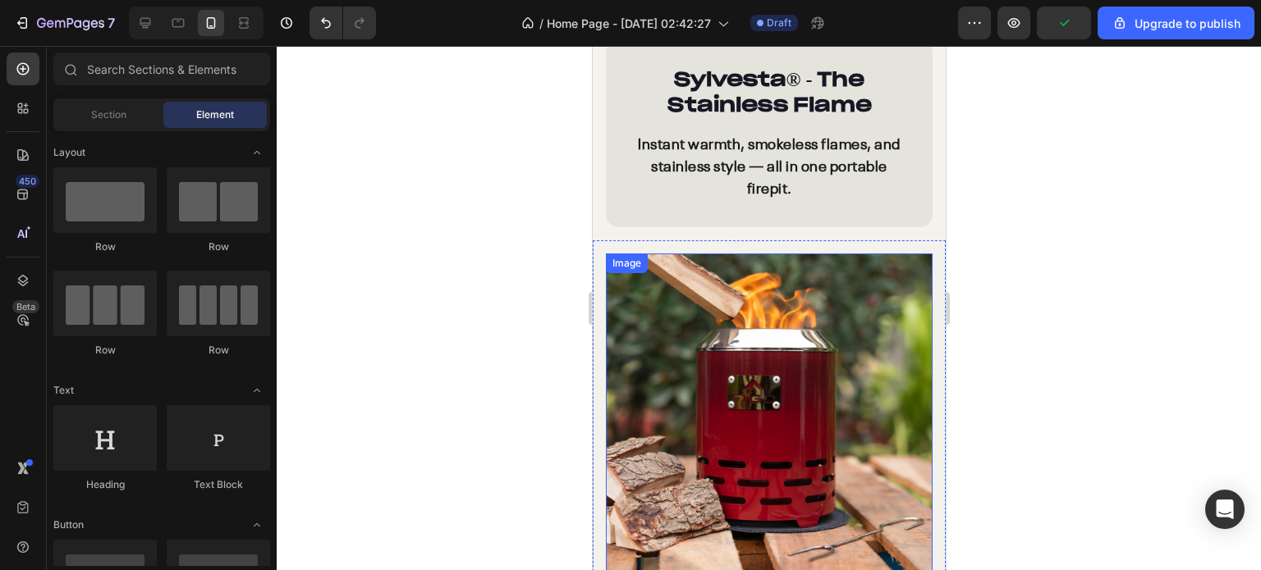
scroll to position [1781, 0]
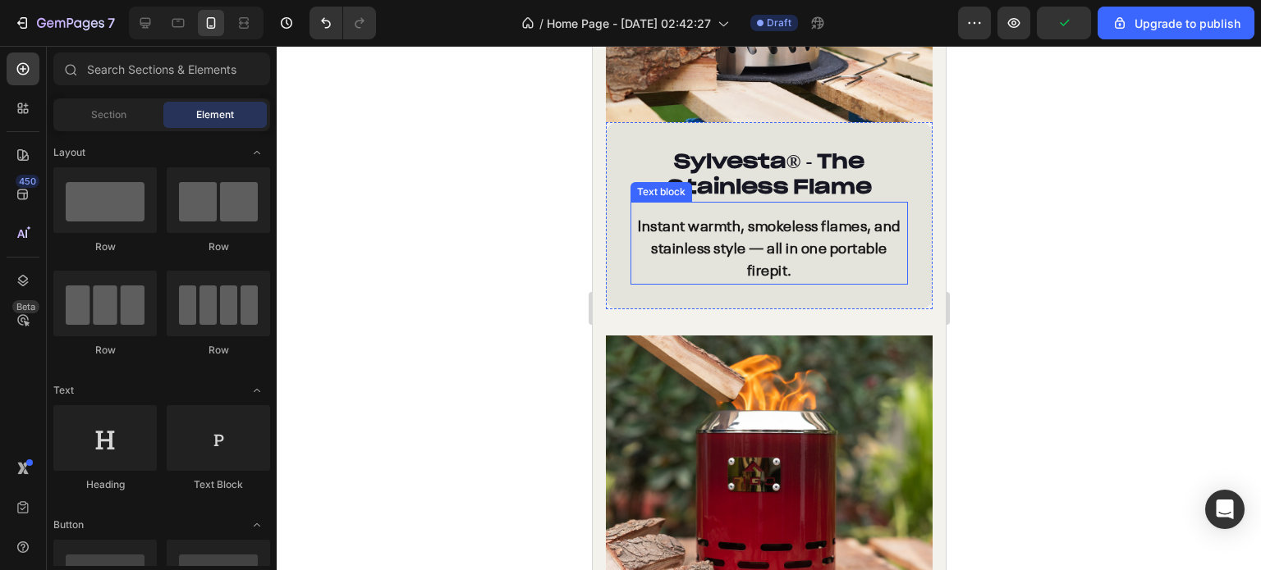
click at [716, 172] on strong "® - The Stainless Flame" at bounding box center [768, 174] width 204 height 51
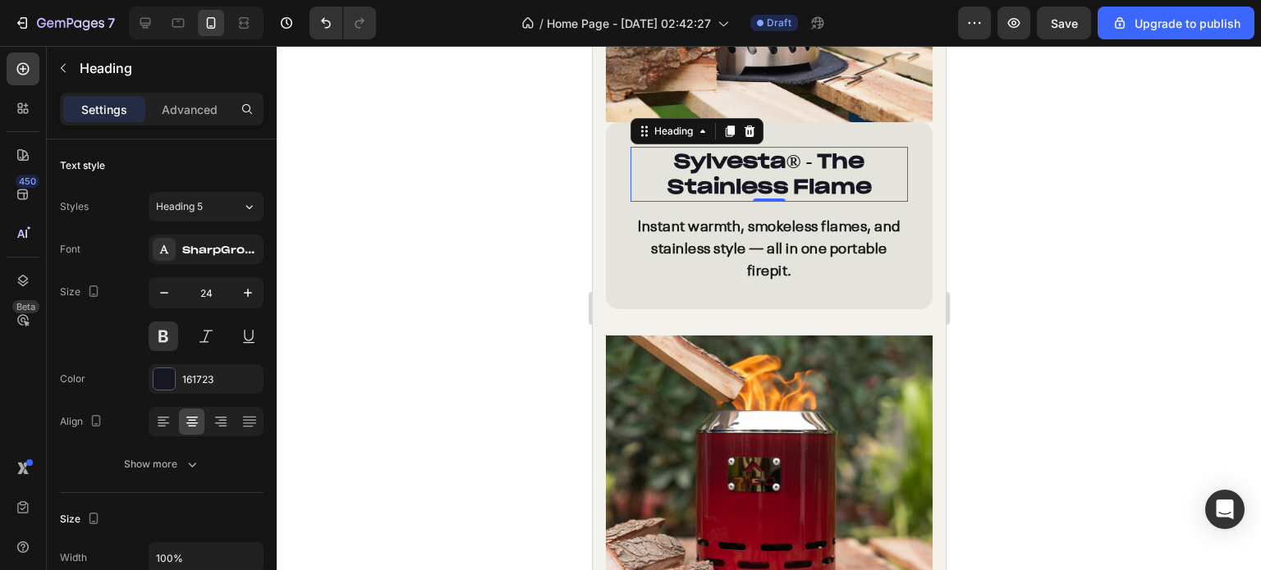
scroll to position [1699, 0]
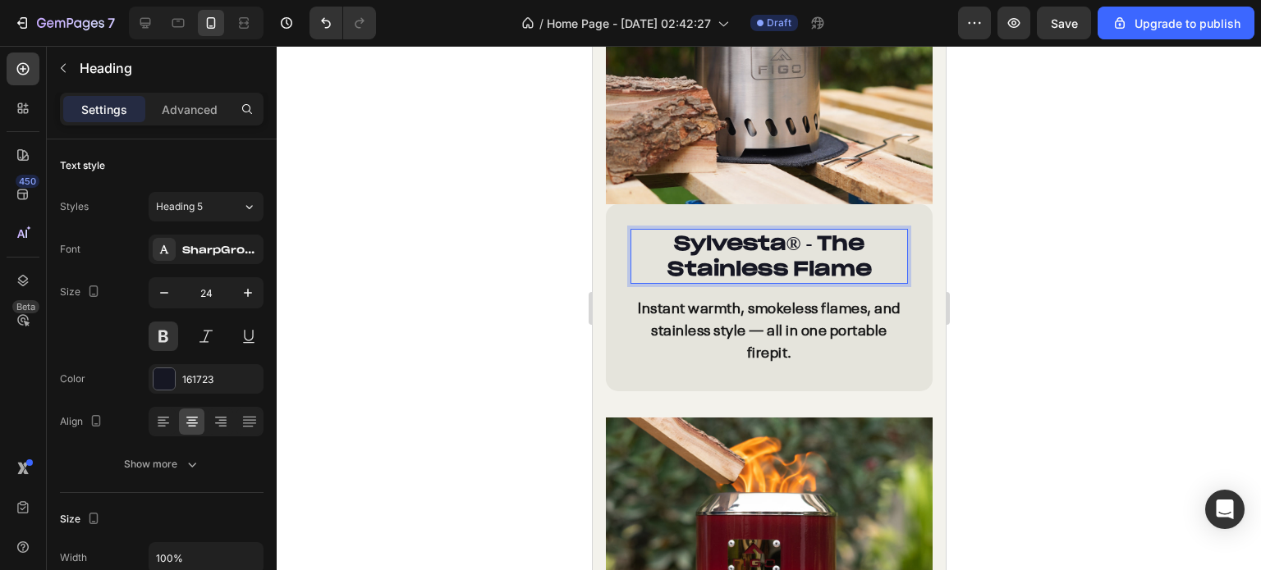
click at [747, 231] on p "Sylvesta ® - The Stainless Flame" at bounding box center [768, 256] width 274 height 51
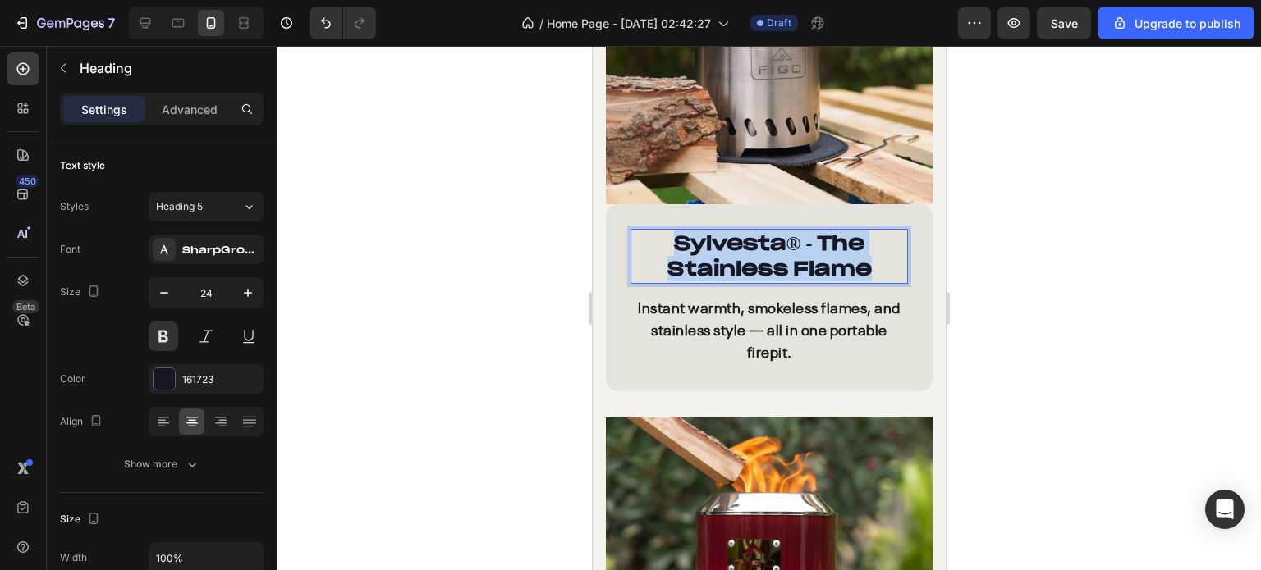
click at [747, 231] on p "Sylvesta ® - The Stainless Flame" at bounding box center [768, 256] width 274 height 51
copy p "Sylvesta ® - The Stainless Flame"
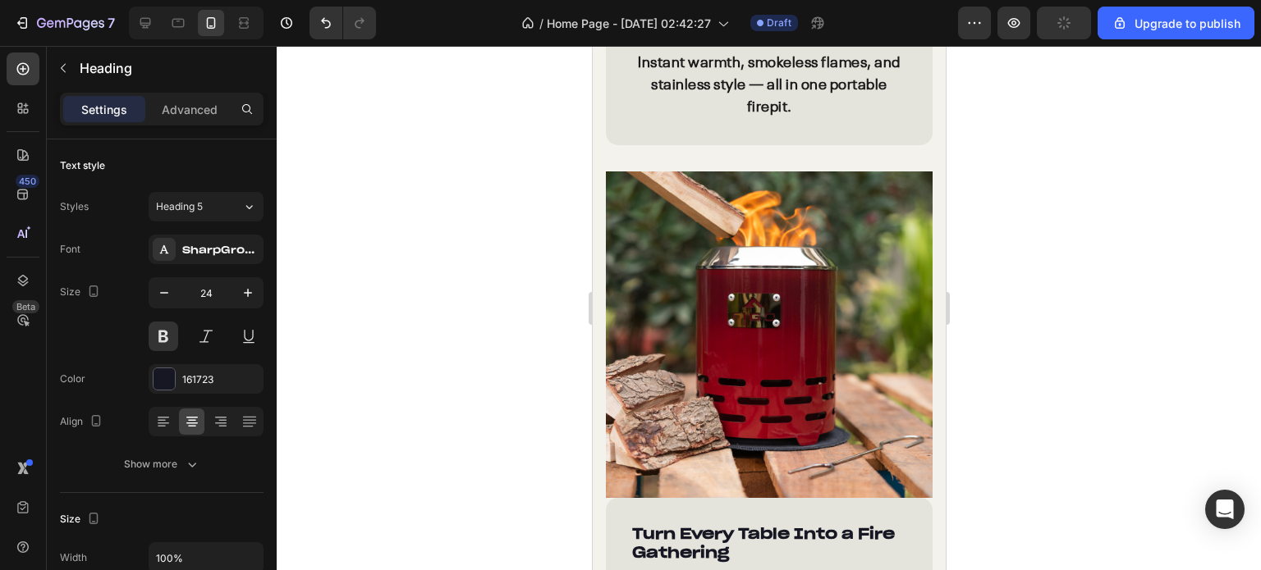
scroll to position [2191, 0]
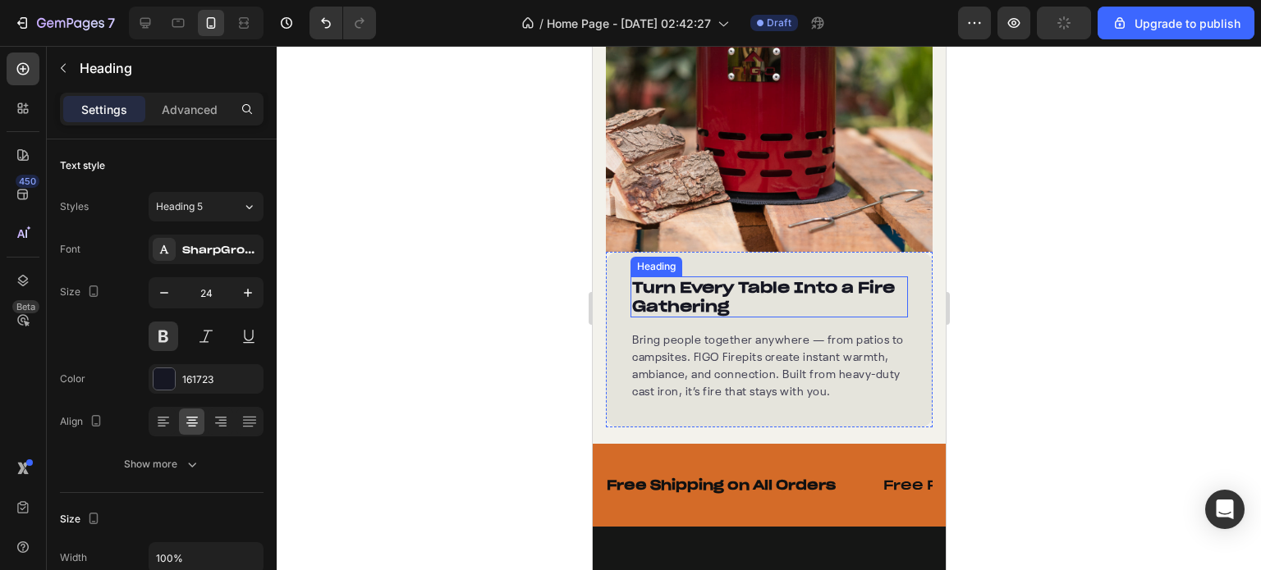
click at [732, 277] on h2 "Turn Every Table Into a Fire Gathering" at bounding box center [767, 298] width 277 height 42
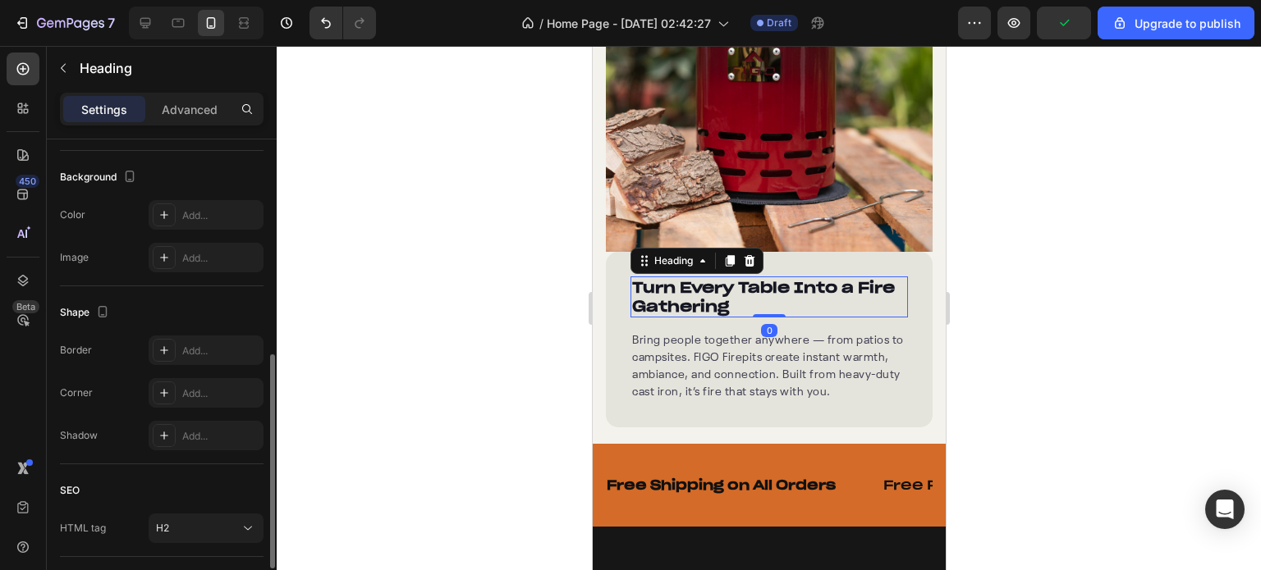
click at [732, 277] on h2 "Turn Every Table Into a Fire Gathering" at bounding box center [767, 298] width 277 height 42
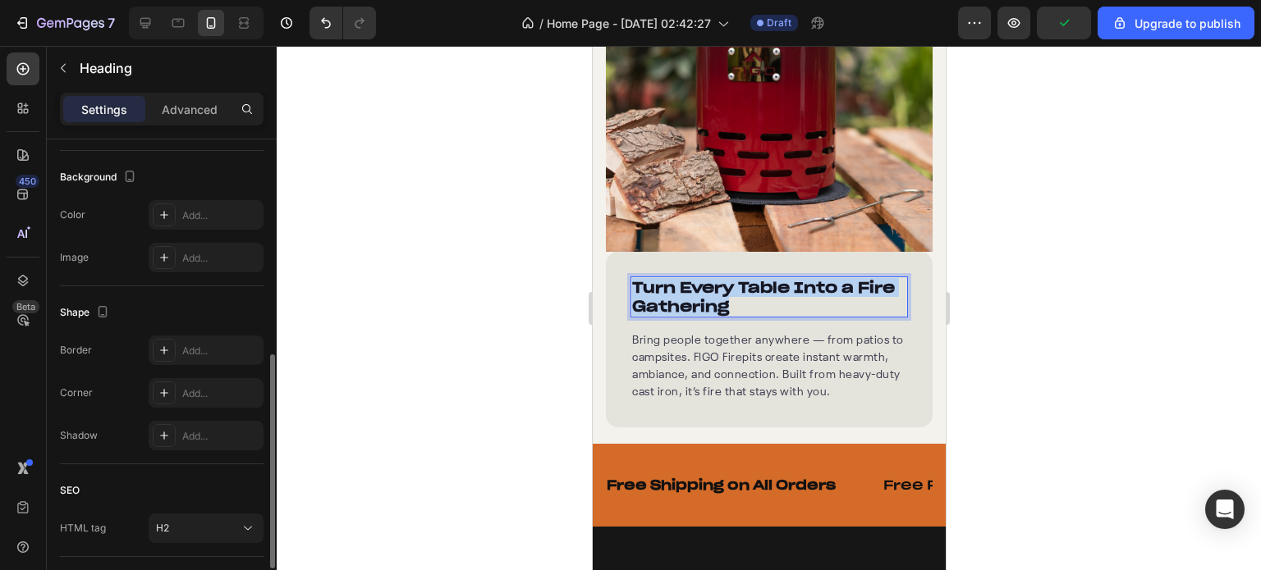
click at [732, 278] on p "Turn Every Table Into a Fire Gathering" at bounding box center [768, 297] width 274 height 39
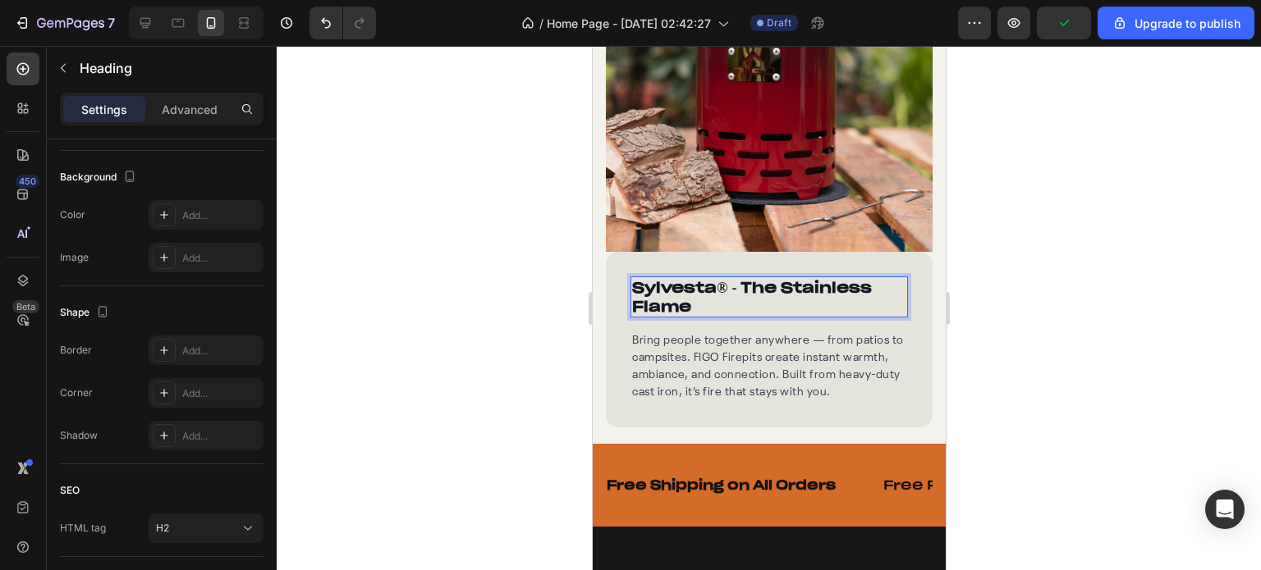
click at [732, 278] on strong "® - The Stainless Flame" at bounding box center [751, 297] width 240 height 38
click at [706, 278] on p "Sylvesta ® - The Stainless Flame" at bounding box center [768, 297] width 274 height 39
drag, startPoint x: 673, startPoint y: 265, endPoint x: 633, endPoint y: 260, distance: 40.5
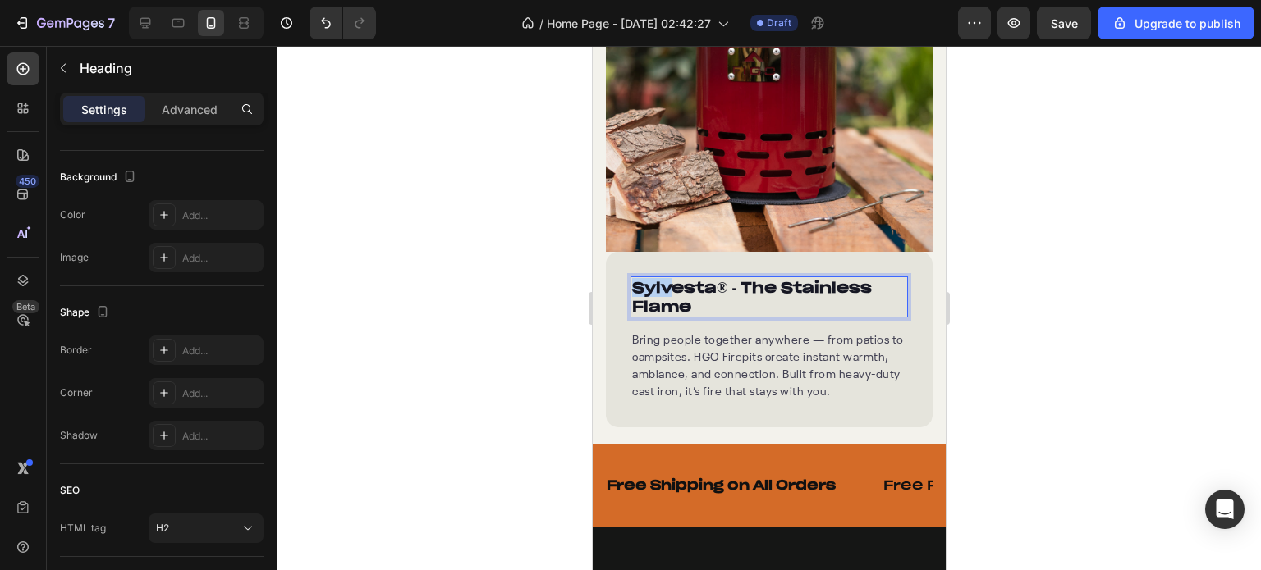
click at [633, 278] on p "Sylvesta ® - The Stainless Flame" at bounding box center [768, 297] width 274 height 39
click at [753, 278] on p "Vesta ® - The Stainless Flame" at bounding box center [768, 297] width 274 height 39
click at [743, 278] on p "Vesta ® - The Stainless Flame" at bounding box center [768, 297] width 274 height 39
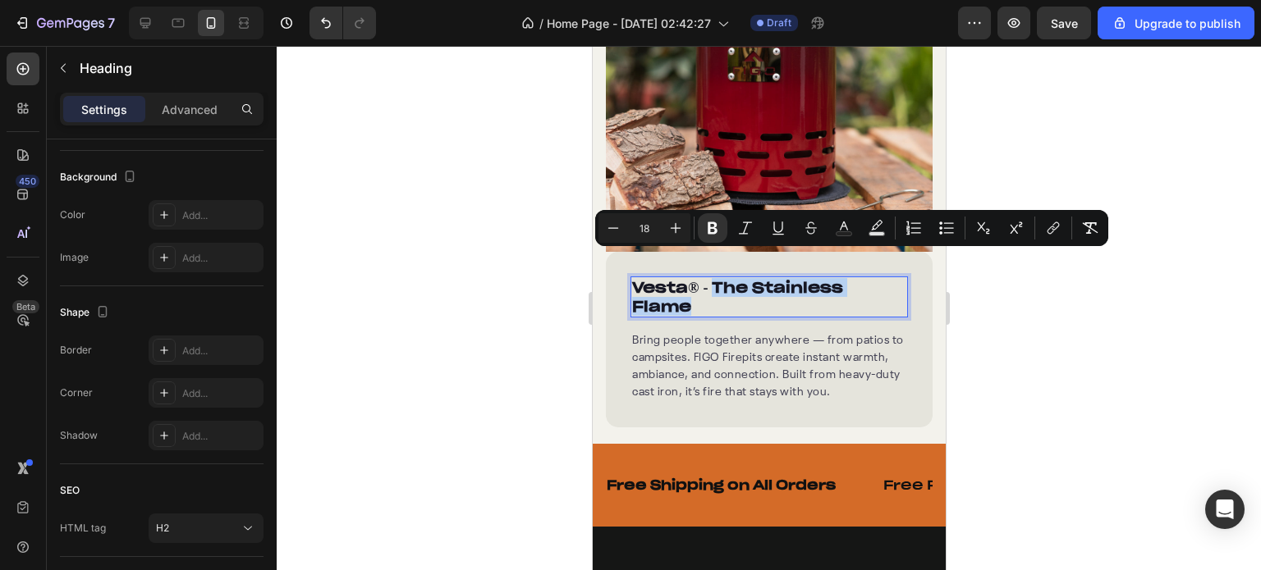
drag, startPoint x: 726, startPoint y: 279, endPoint x: 712, endPoint y: 259, distance: 24.6
click at [712, 278] on p "Vesta ® - The Stainless Flame" at bounding box center [768, 297] width 274 height 39
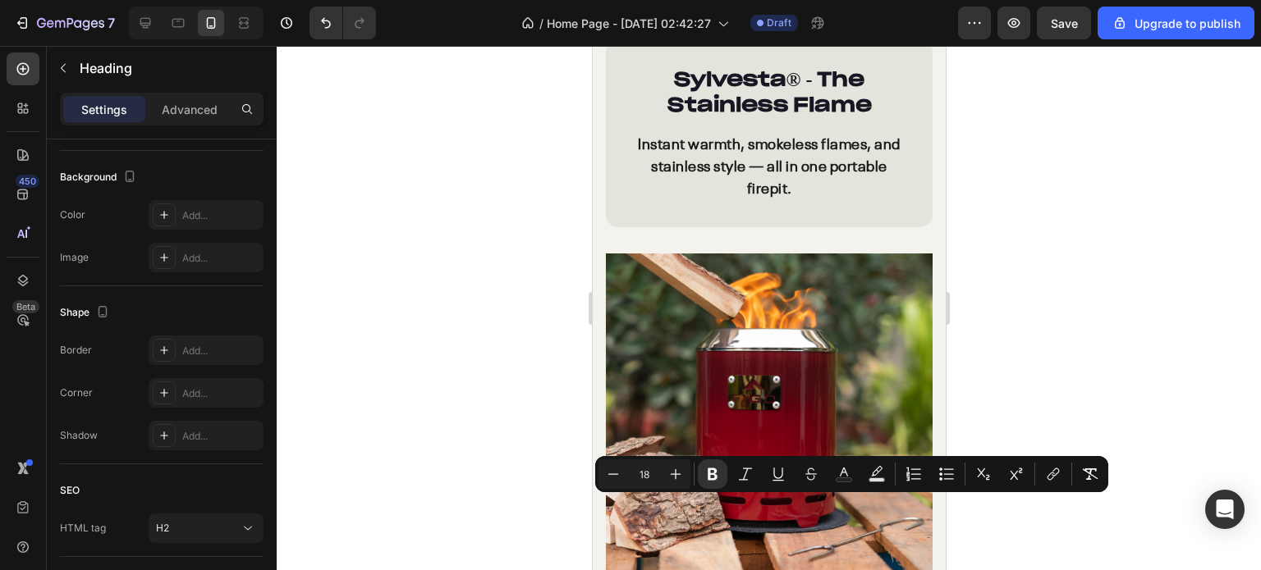
scroll to position [2109, 0]
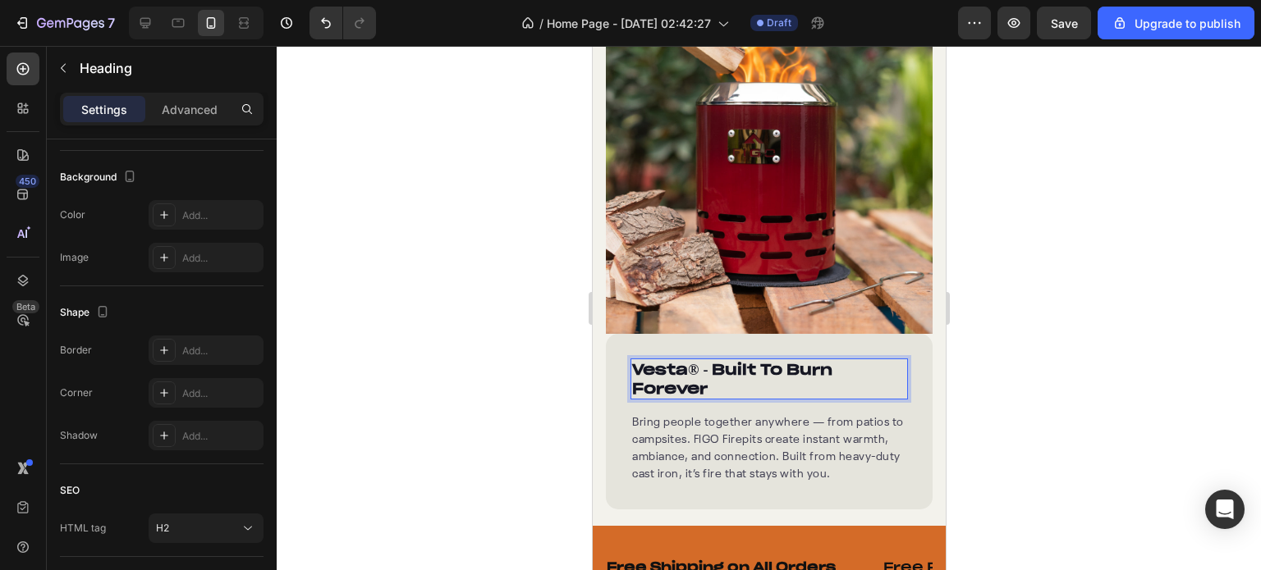
click at [718, 360] on strong "® - Built To Burn Forever" at bounding box center [731, 379] width 200 height 38
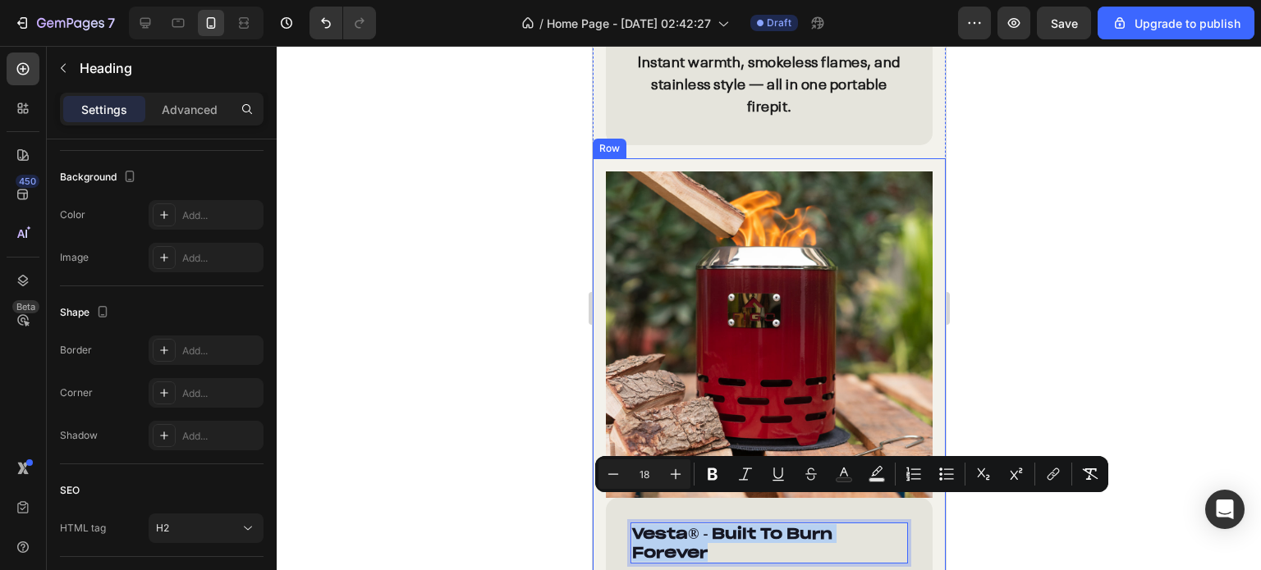
scroll to position [1863, 0]
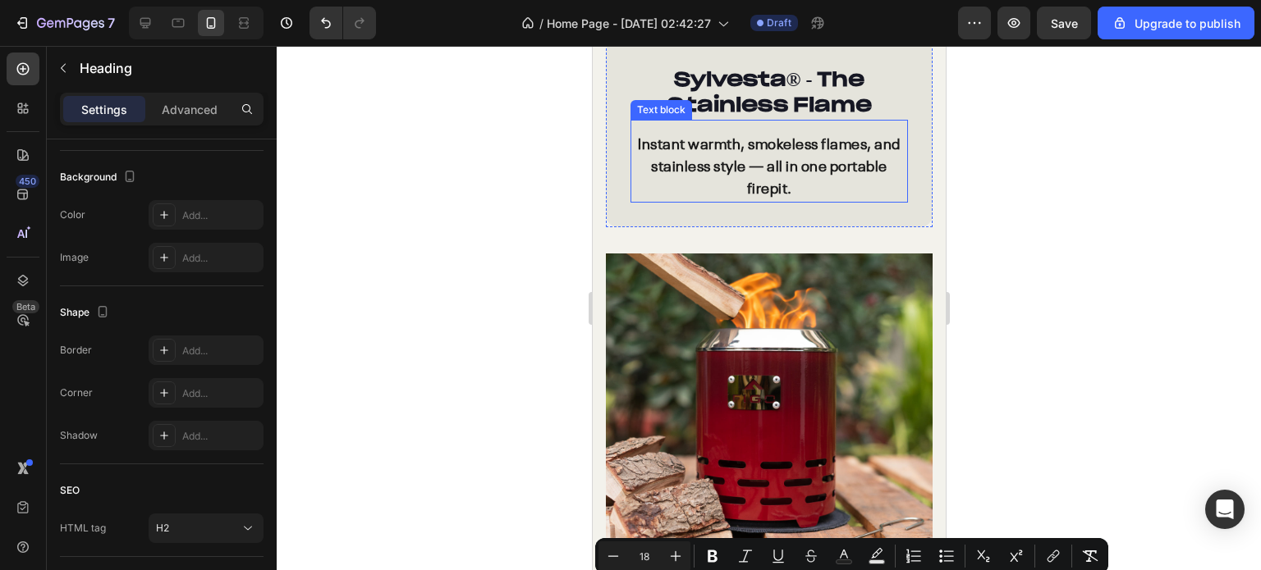
click at [729, 98] on strong "® - The Stainless Flame" at bounding box center [768, 91] width 204 height 51
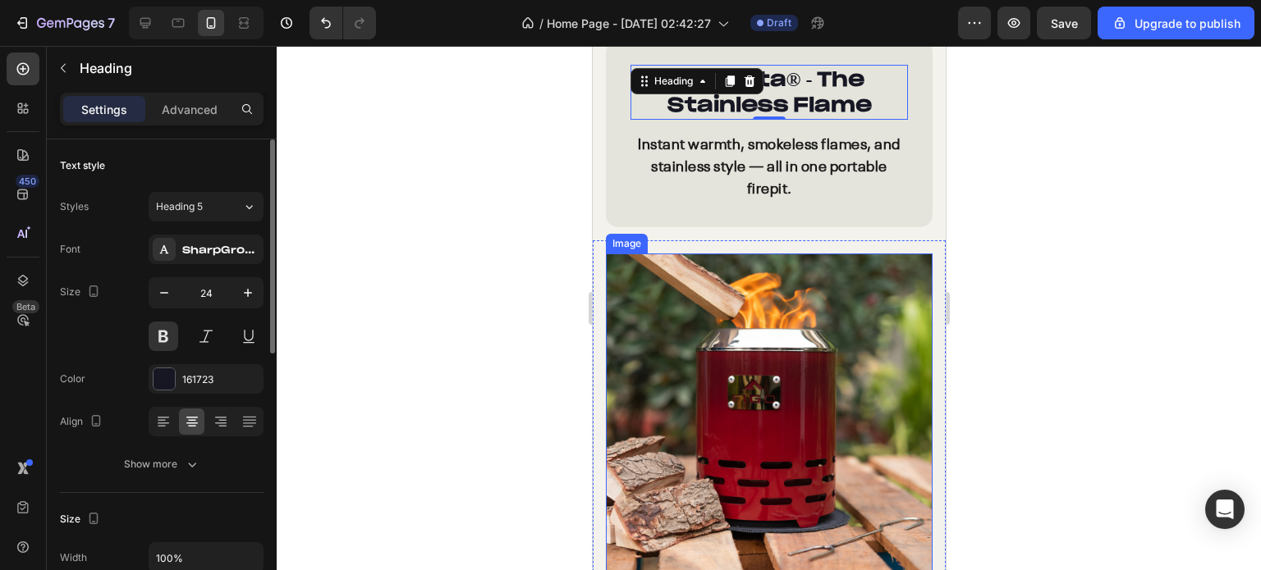
scroll to position [2191, 0]
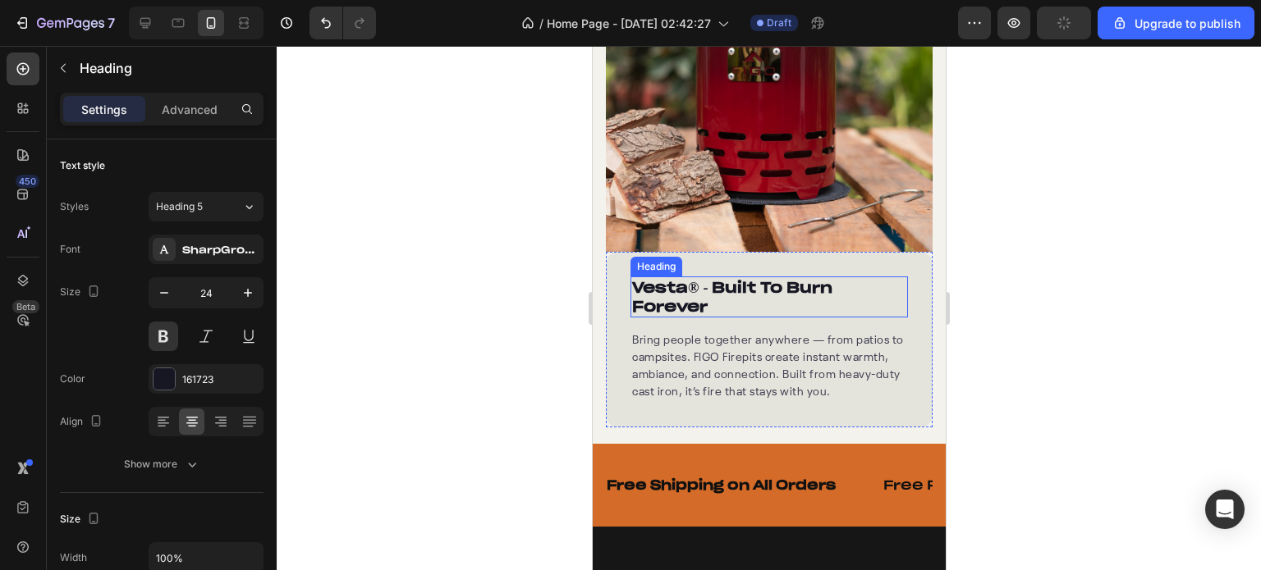
click at [726, 278] on strong "® - Built To Burn Forever" at bounding box center [731, 297] width 200 height 38
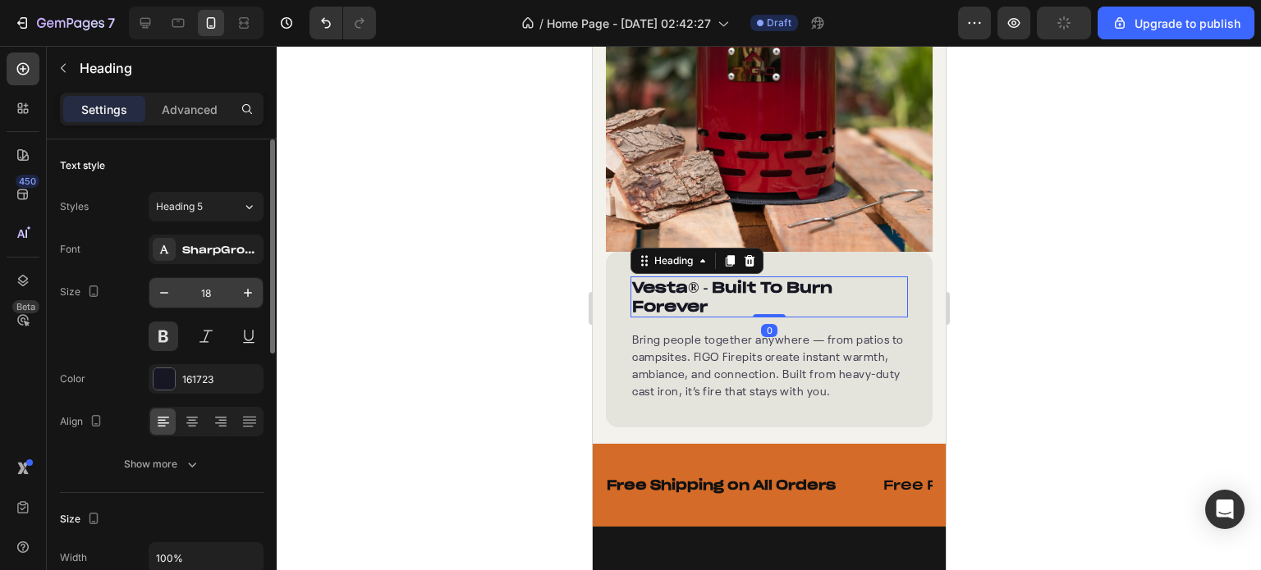
click at [232, 295] on input "18" at bounding box center [206, 293] width 54 height 30
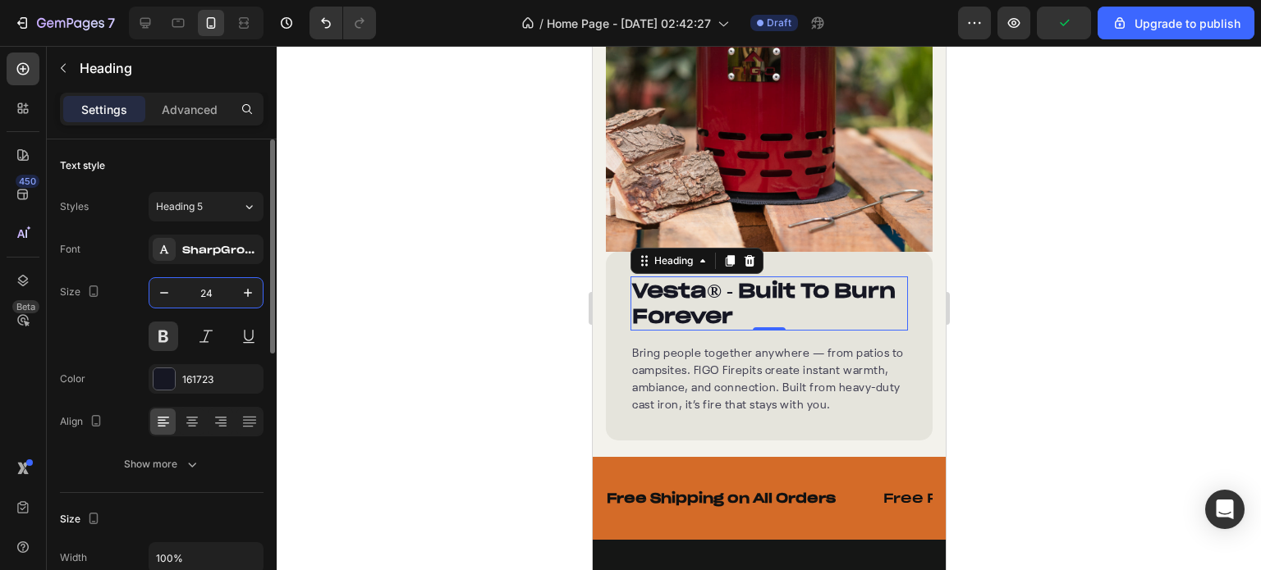
type input "24"
click at [312, 313] on div at bounding box center [769, 308] width 984 height 524
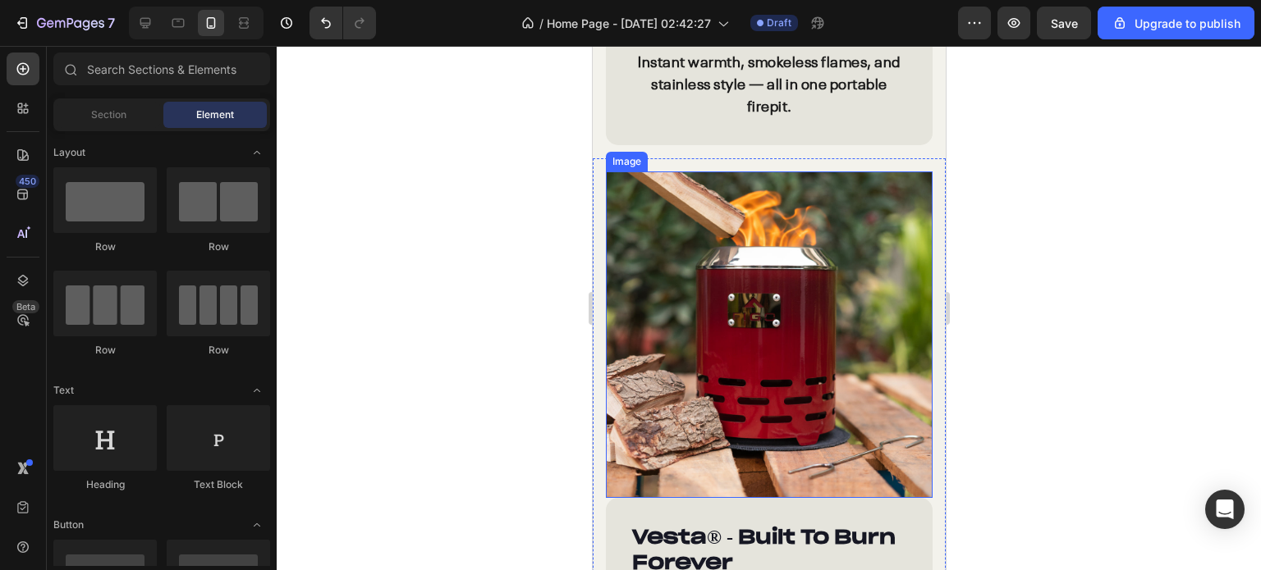
scroll to position [1781, 0]
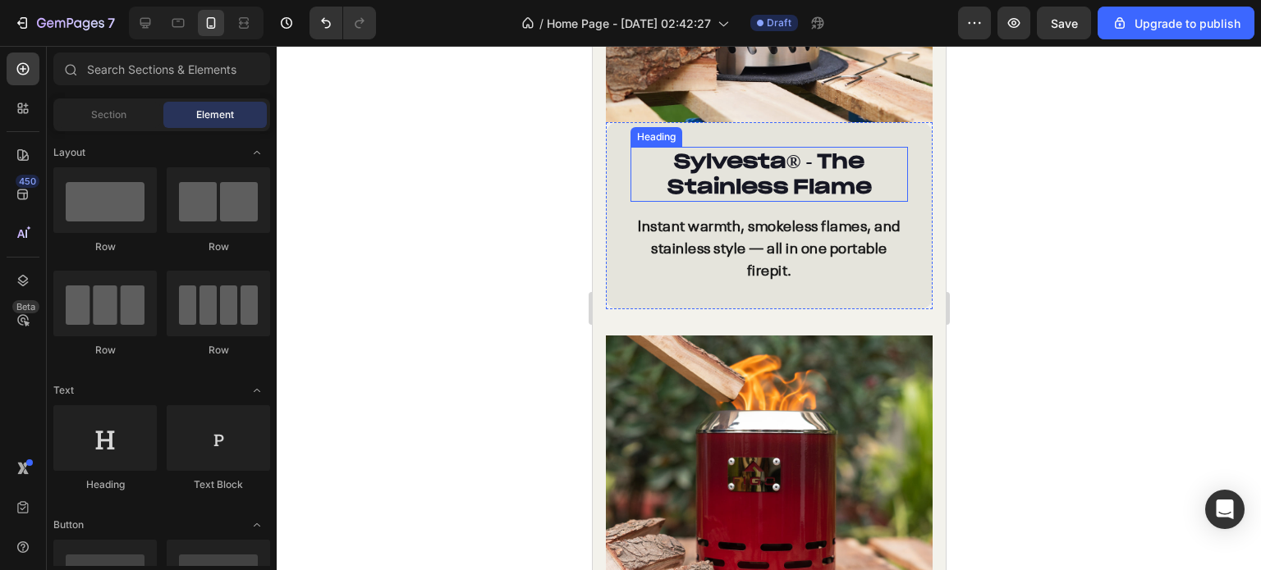
click at [703, 165] on strong "® - The Stainless Flame" at bounding box center [768, 174] width 204 height 51
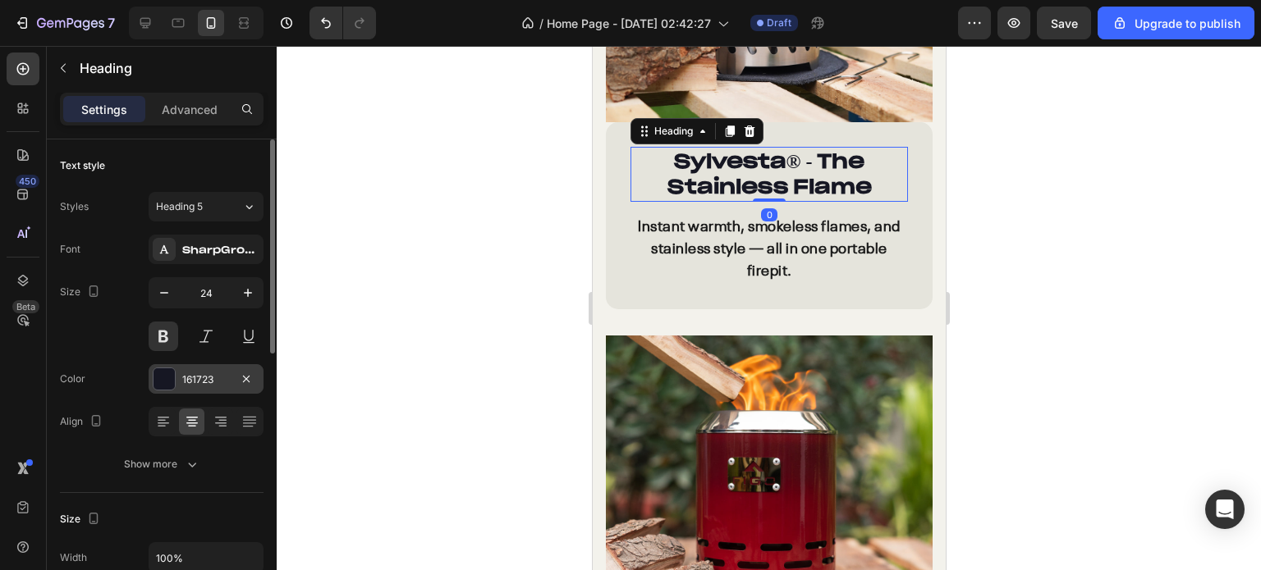
click at [172, 382] on div at bounding box center [163, 379] width 21 height 21
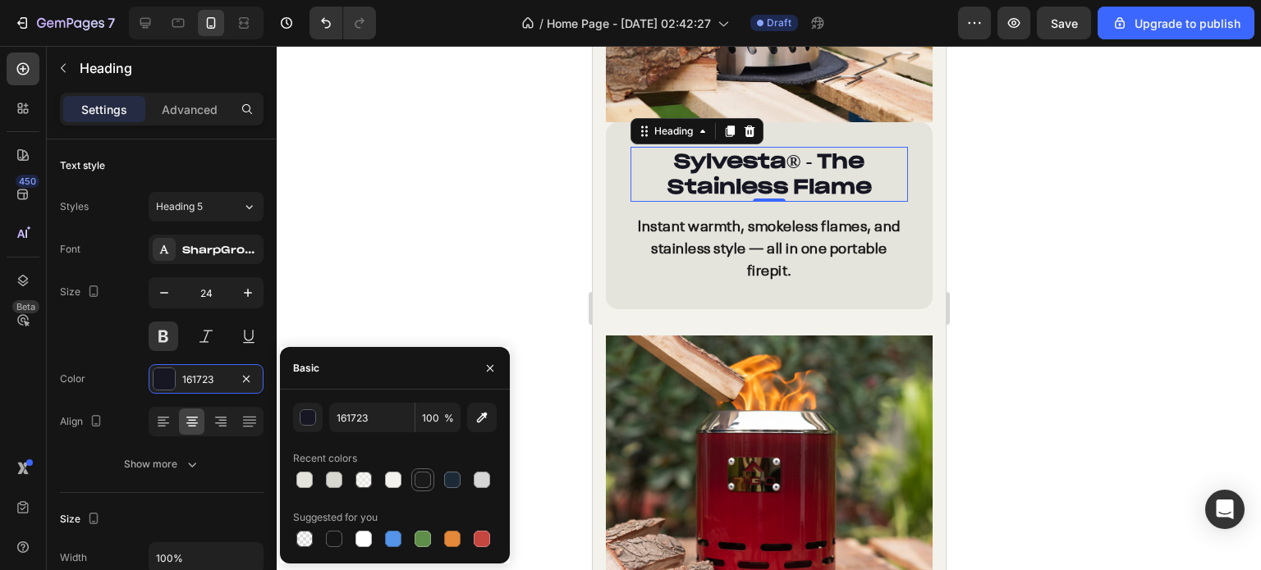
click at [416, 483] on div at bounding box center [422, 480] width 16 height 16
click at [505, 275] on div at bounding box center [769, 308] width 984 height 524
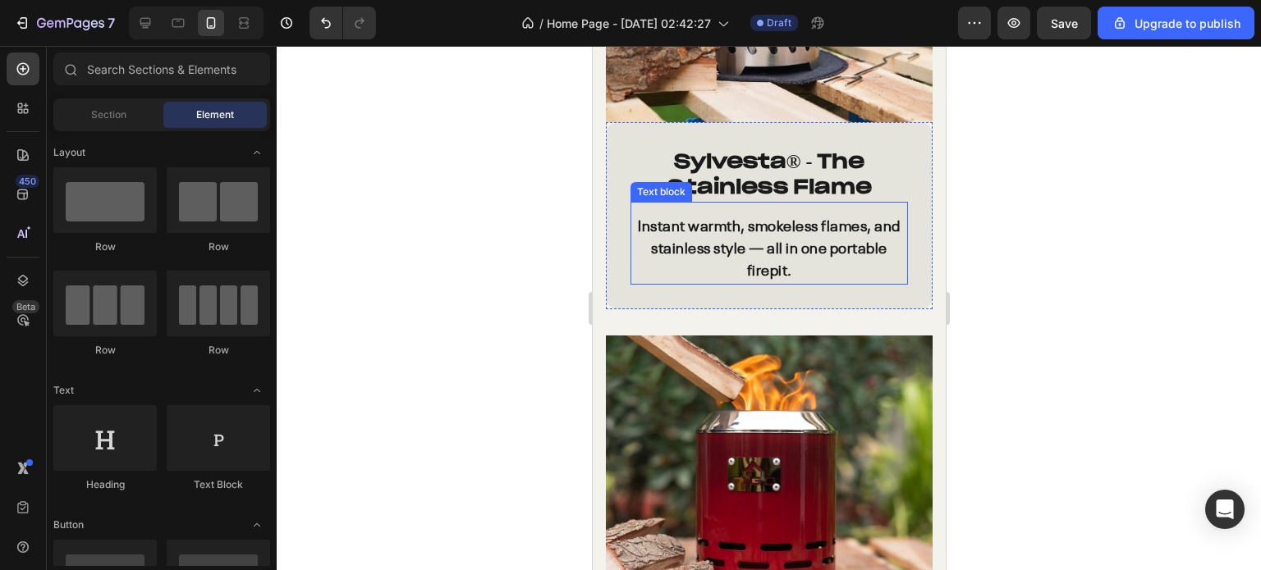
click at [694, 223] on p "Instant warmth, smokeless flames, and stainless style — all in one portable fir…" at bounding box center [768, 250] width 274 height 66
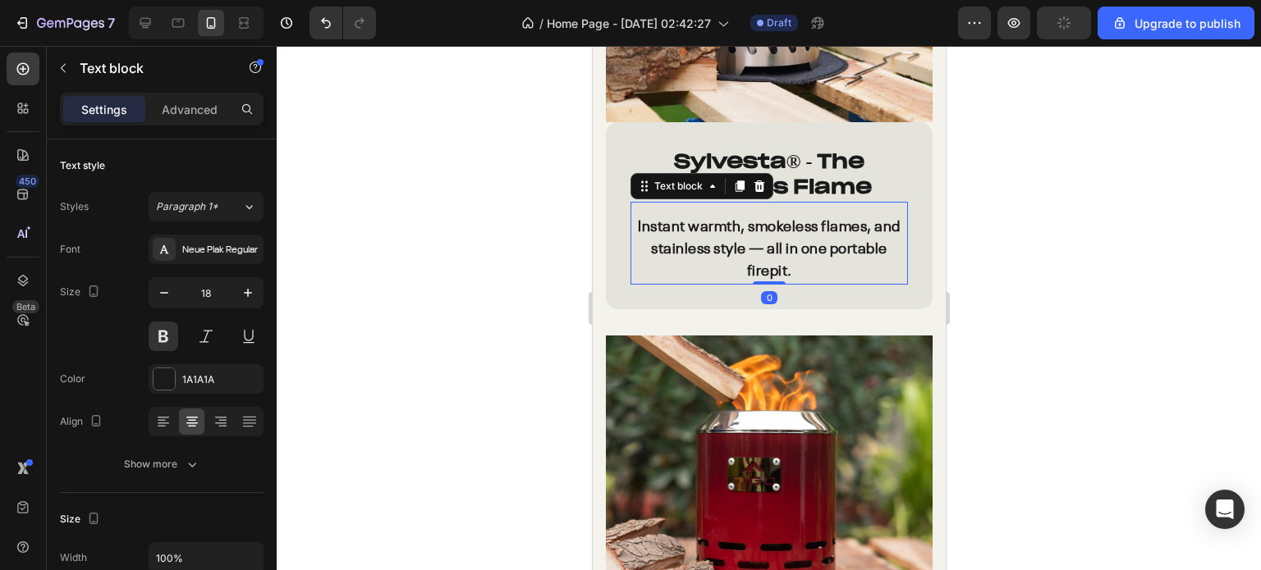
scroll to position [2109, 0]
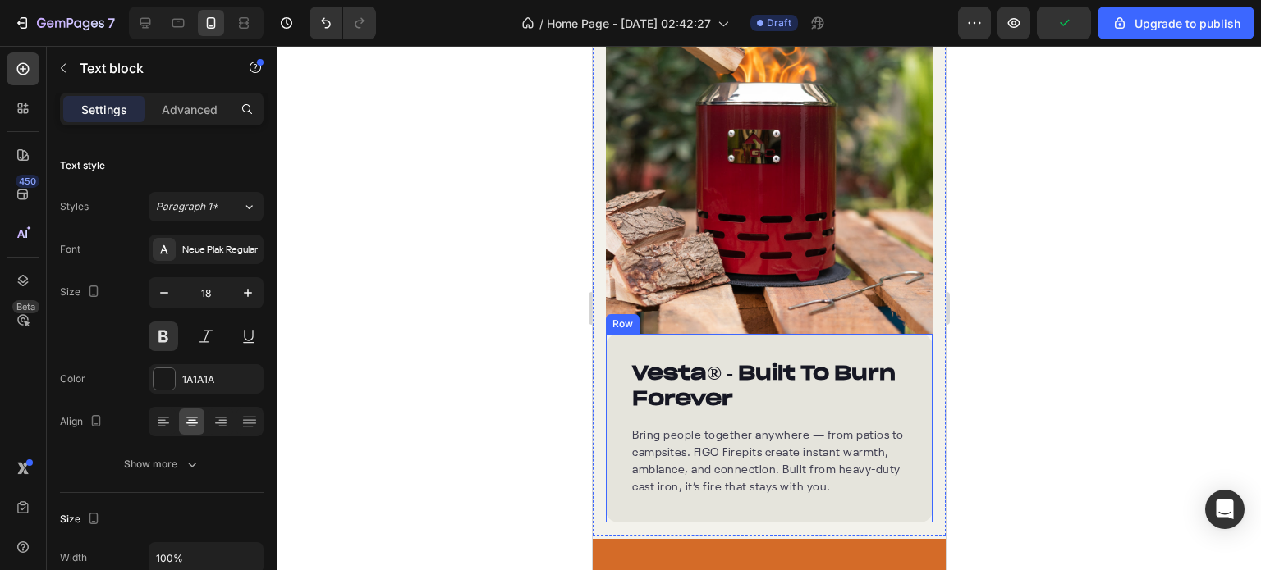
click at [700, 360] on p "Vesta ® - Built To Burn Forever" at bounding box center [768, 385] width 274 height 51
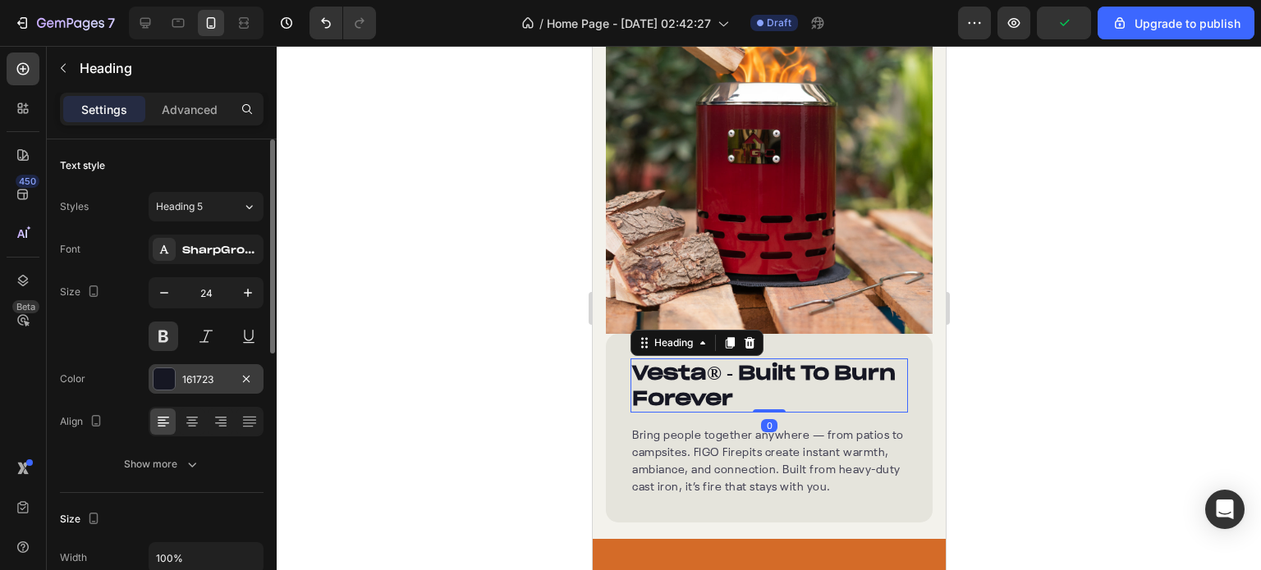
click at [217, 377] on div "161723" at bounding box center [206, 380] width 48 height 15
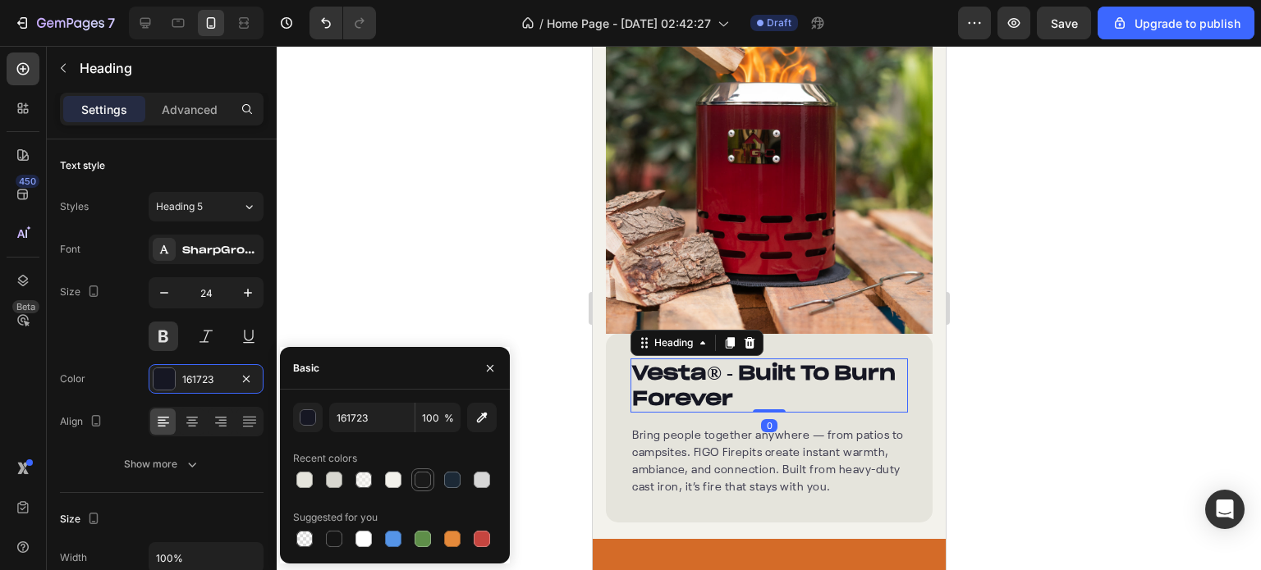
click at [427, 476] on div at bounding box center [422, 480] width 16 height 16
click at [192, 423] on icon at bounding box center [192, 422] width 16 height 16
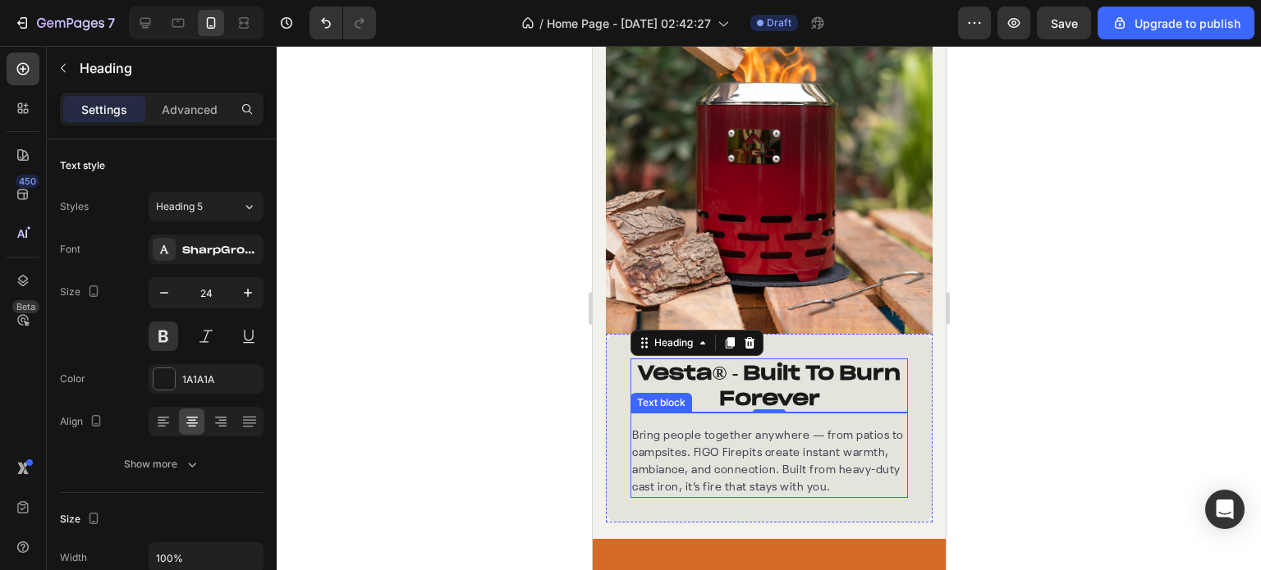
click at [682, 453] on p "Bring people together anywhere — from patios to campsites. FIGO Firepits create…" at bounding box center [768, 462] width 274 height 69
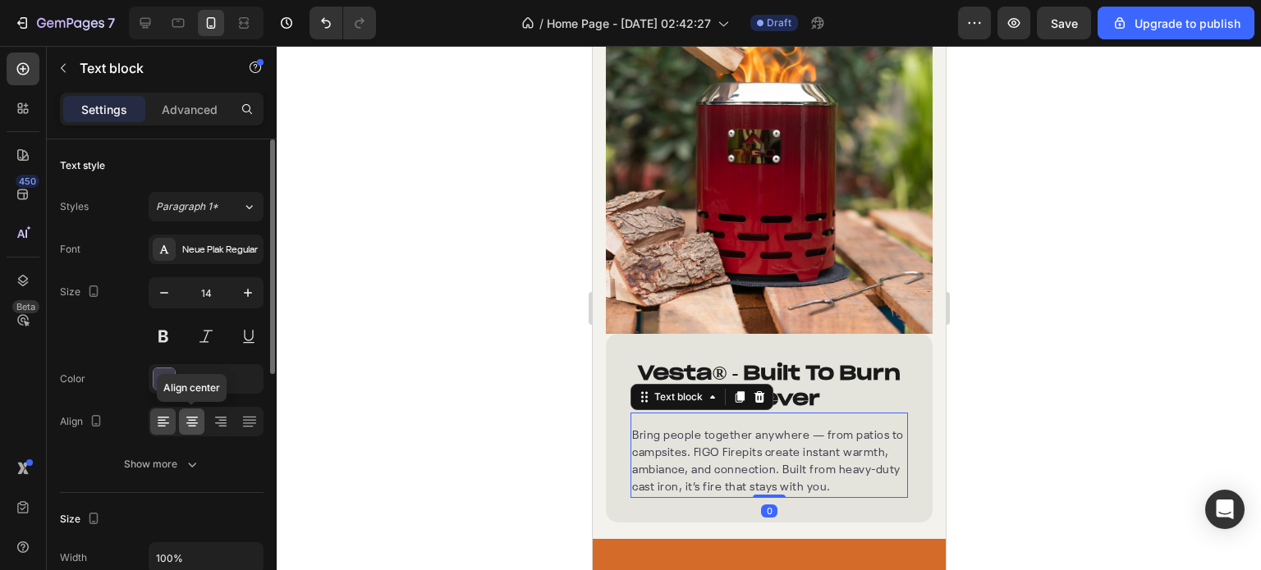
click at [195, 421] on icon at bounding box center [192, 422] width 16 height 16
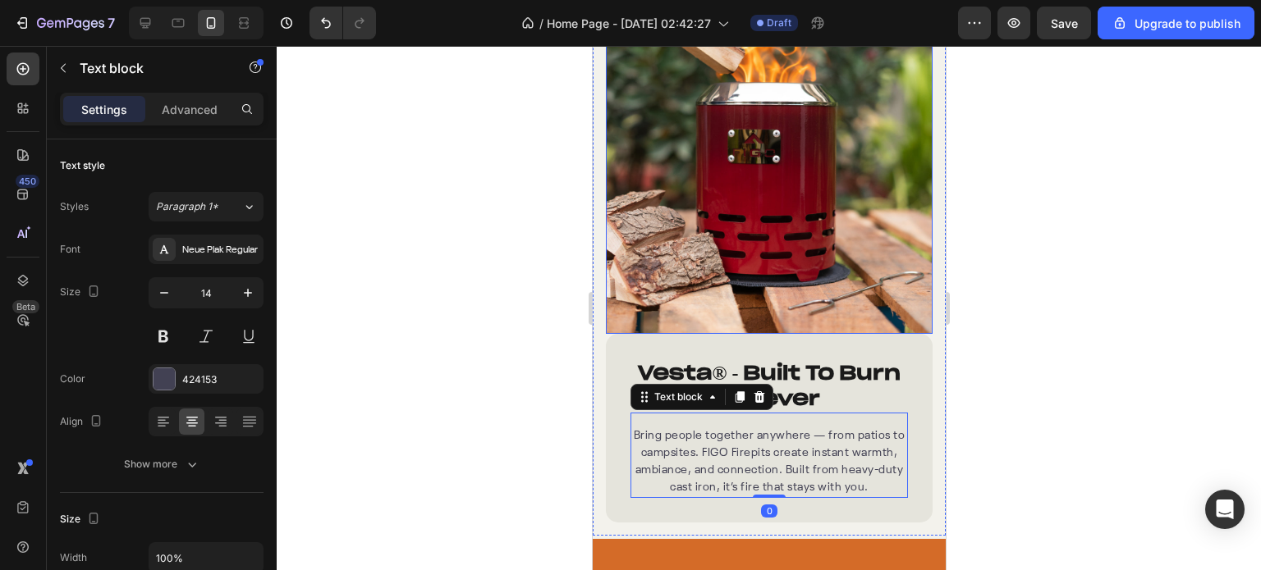
scroll to position [1781, 0]
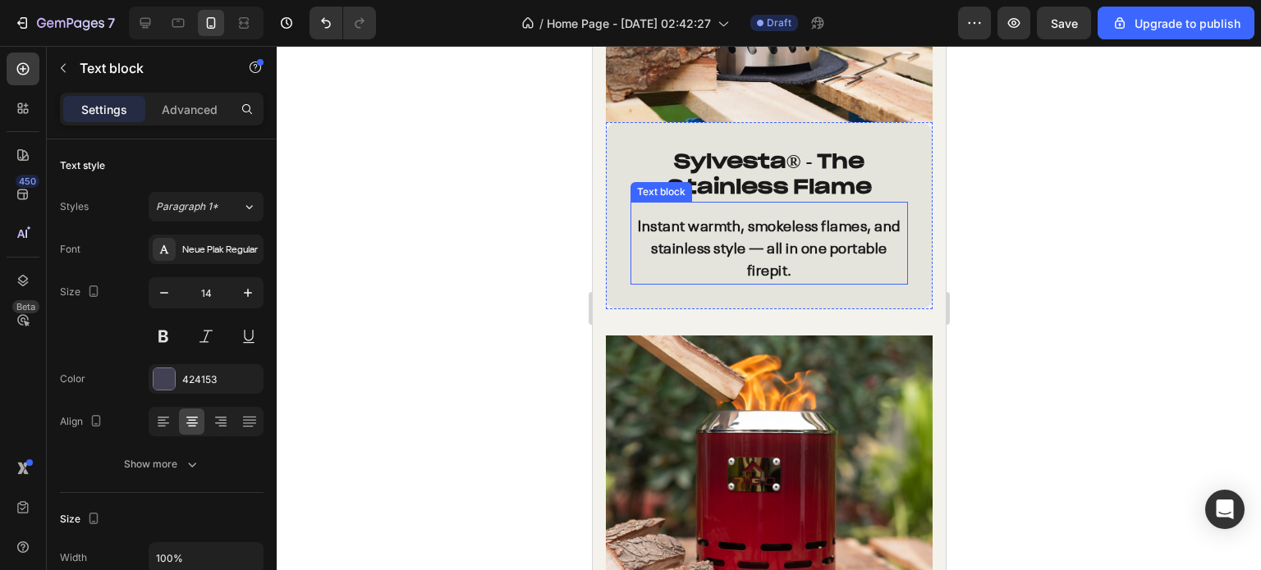
click at [711, 217] on p "Instant warmth, smokeless flames, and stainless style — all in one portable fir…" at bounding box center [768, 250] width 274 height 66
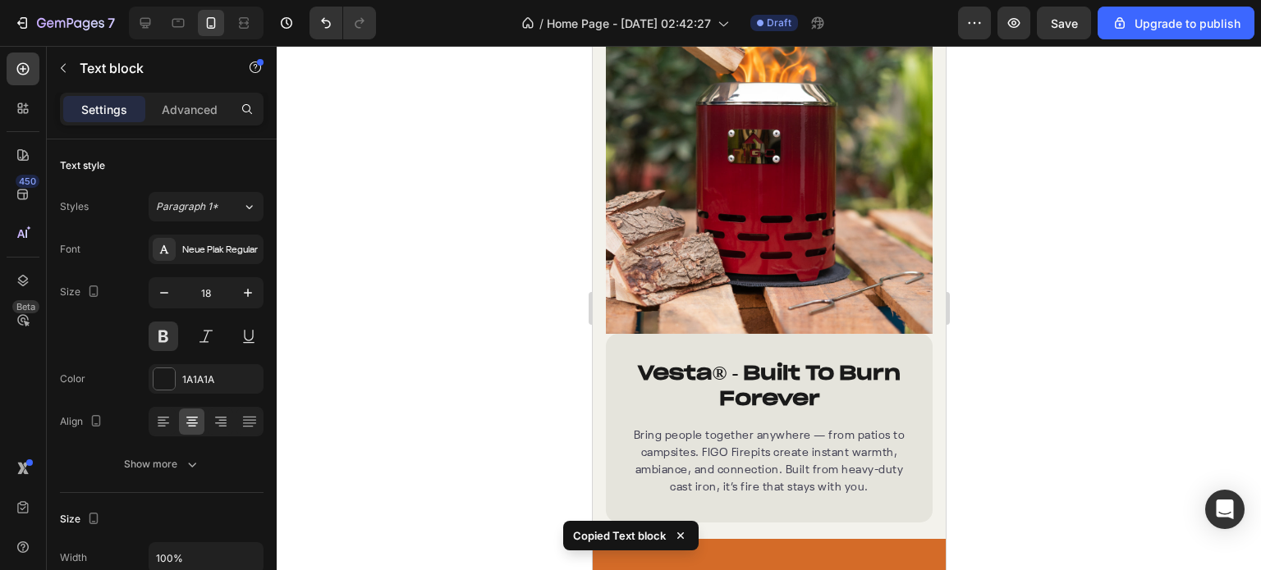
scroll to position [2273, 0]
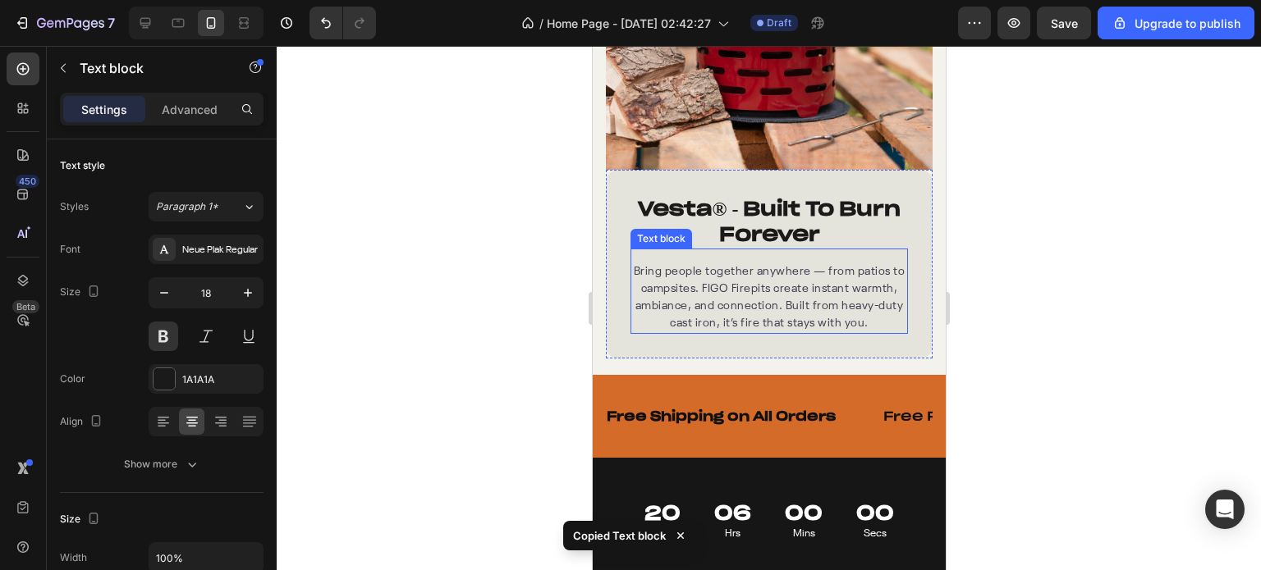
click at [726, 268] on p "Bring people together anywhere — from patios to campsites. FIGO Firepits create…" at bounding box center [768, 297] width 274 height 69
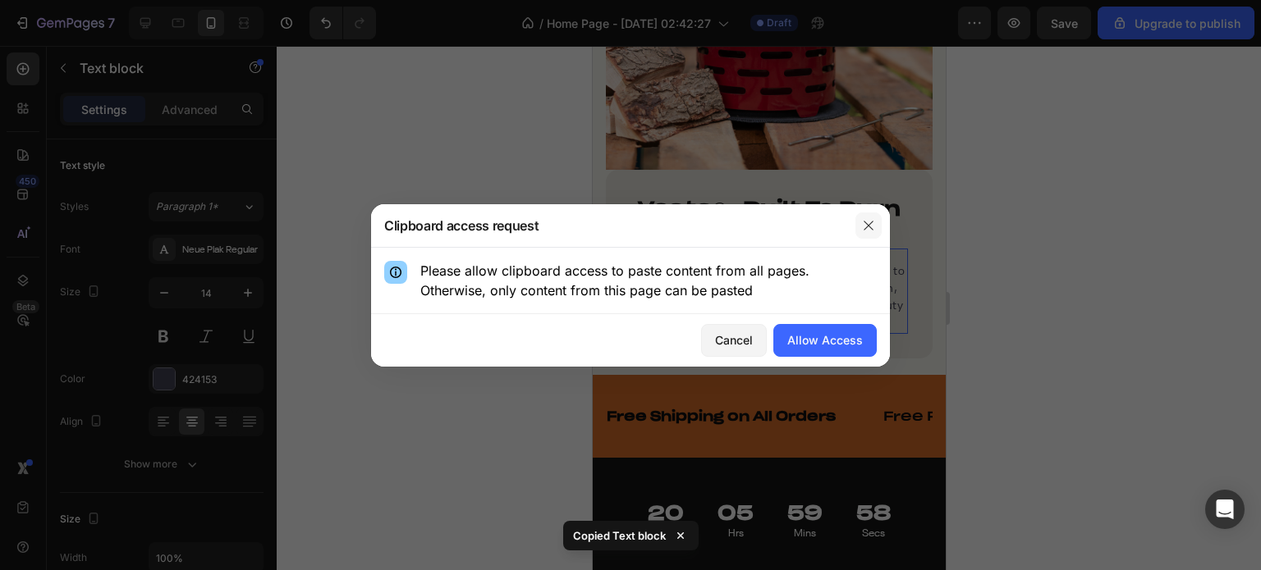
click at [863, 225] on icon "button" at bounding box center [868, 225] width 13 height 13
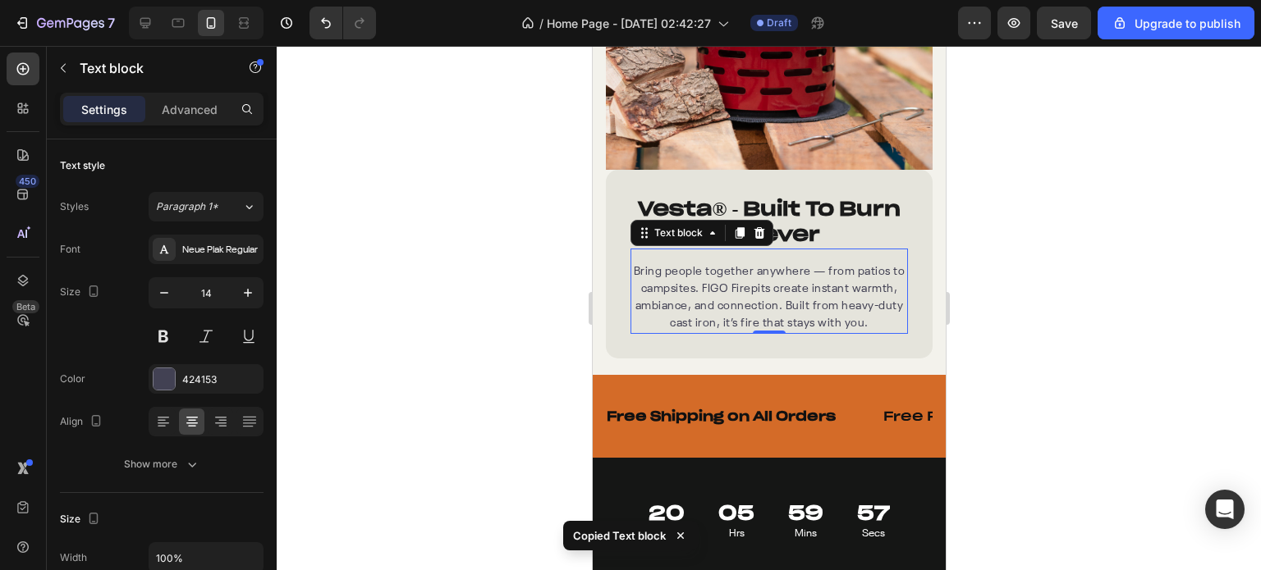
click at [799, 265] on p "Bring people together anywhere — from patios to campsites. FIGO Firepits create…" at bounding box center [768, 297] width 274 height 69
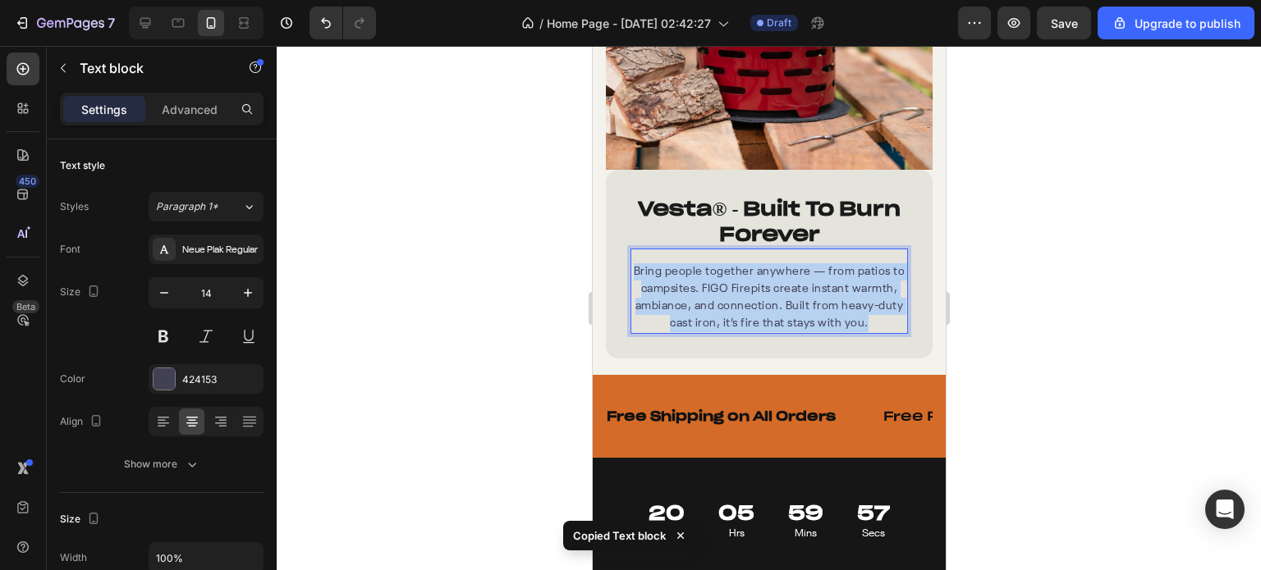
click at [799, 265] on p "Bring people together anywhere — from patios to campsites. FIGO Firepits create…" at bounding box center [768, 297] width 274 height 69
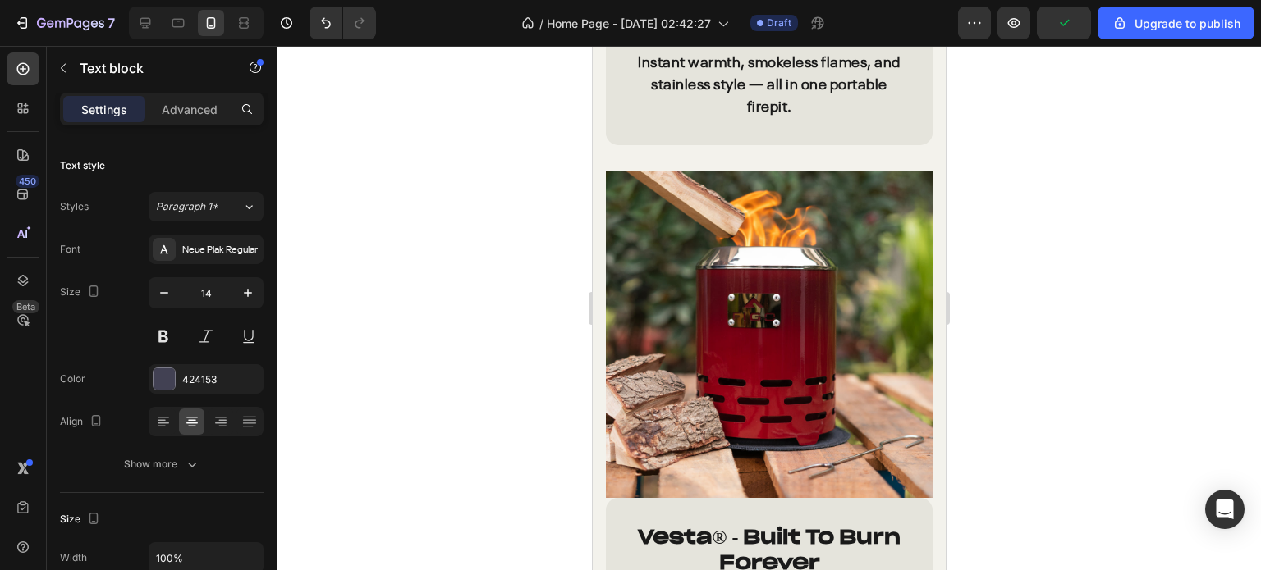
scroll to position [1781, 0]
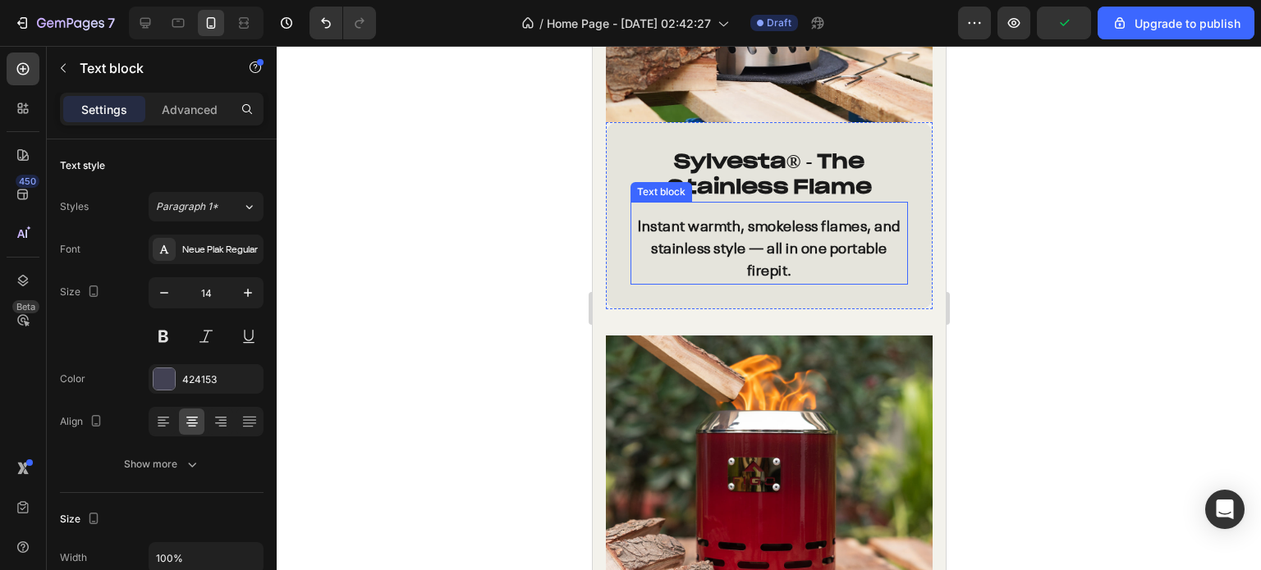
click at [746, 231] on p "Instant warmth, smokeless flames, and stainless style — all in one portable fir…" at bounding box center [768, 250] width 274 height 66
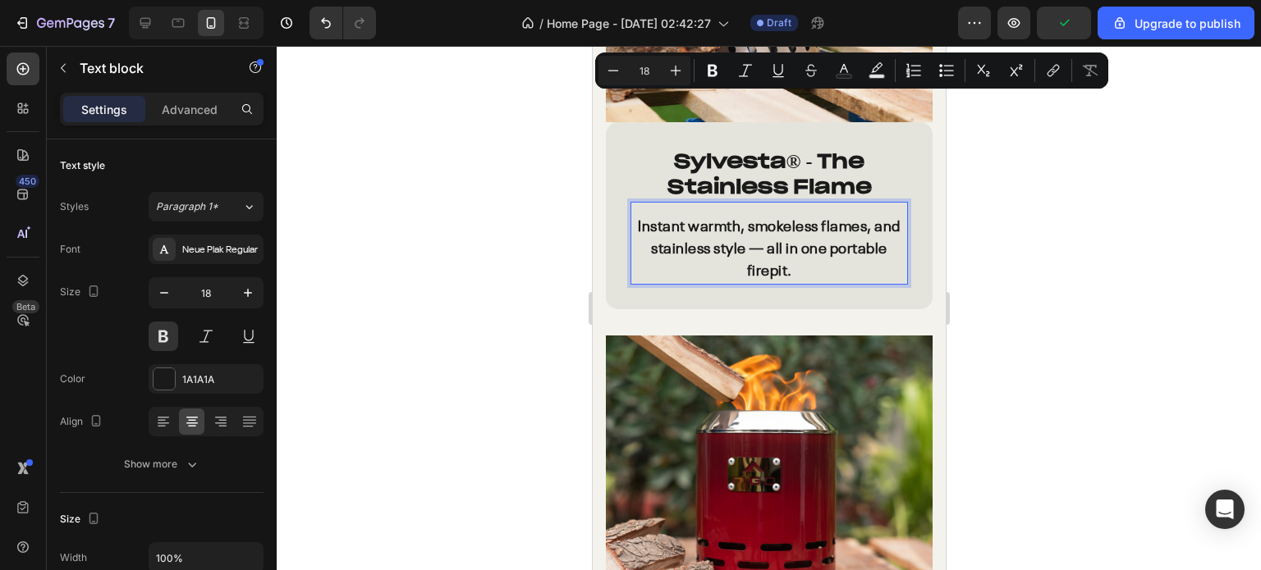
scroll to position [2191, 0]
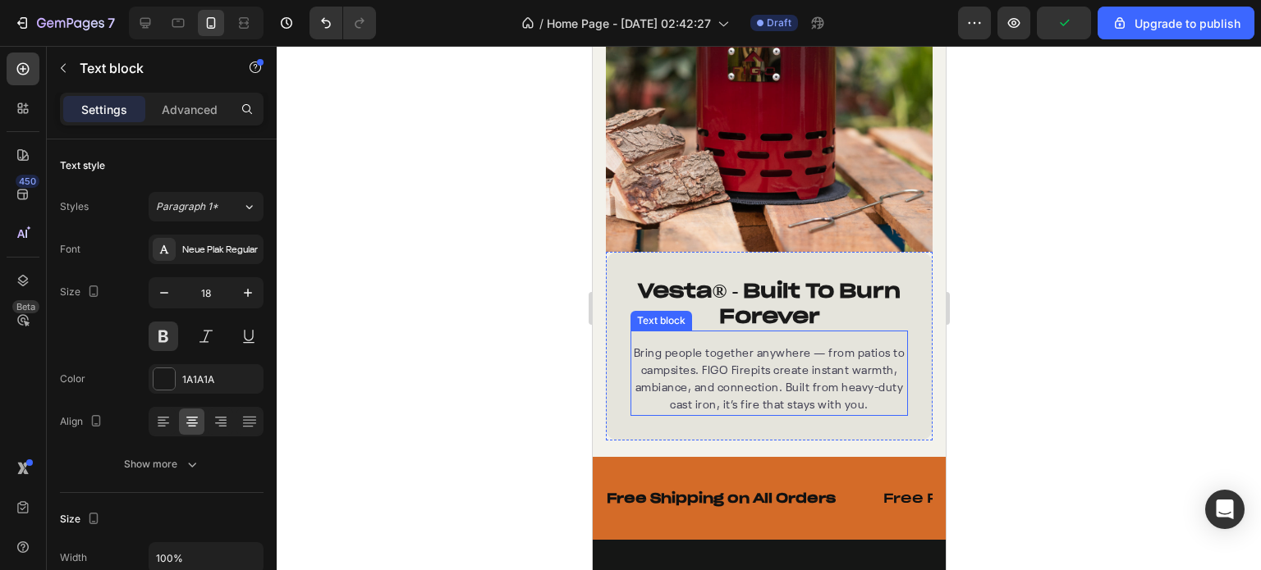
click at [746, 346] on p "Bring people together anywhere — from patios to campsites. FIGO Firepits create…" at bounding box center [768, 380] width 274 height 69
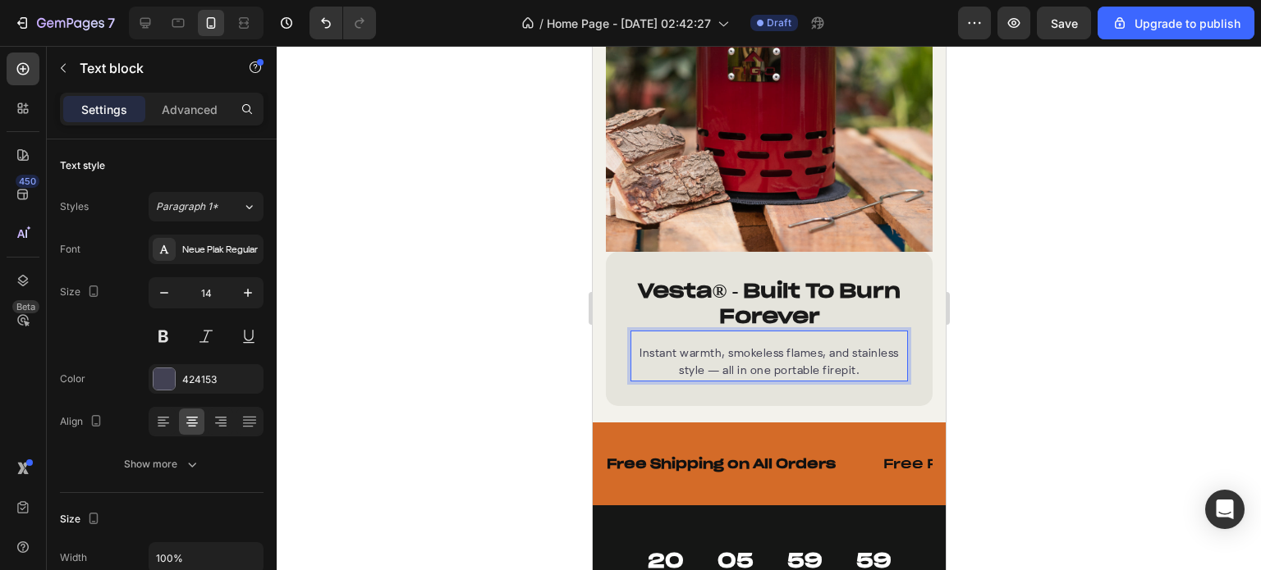
click at [677, 346] on p "Instant warmth, smokeless flames, and stainless style — all in one portable fir…" at bounding box center [768, 363] width 274 height 34
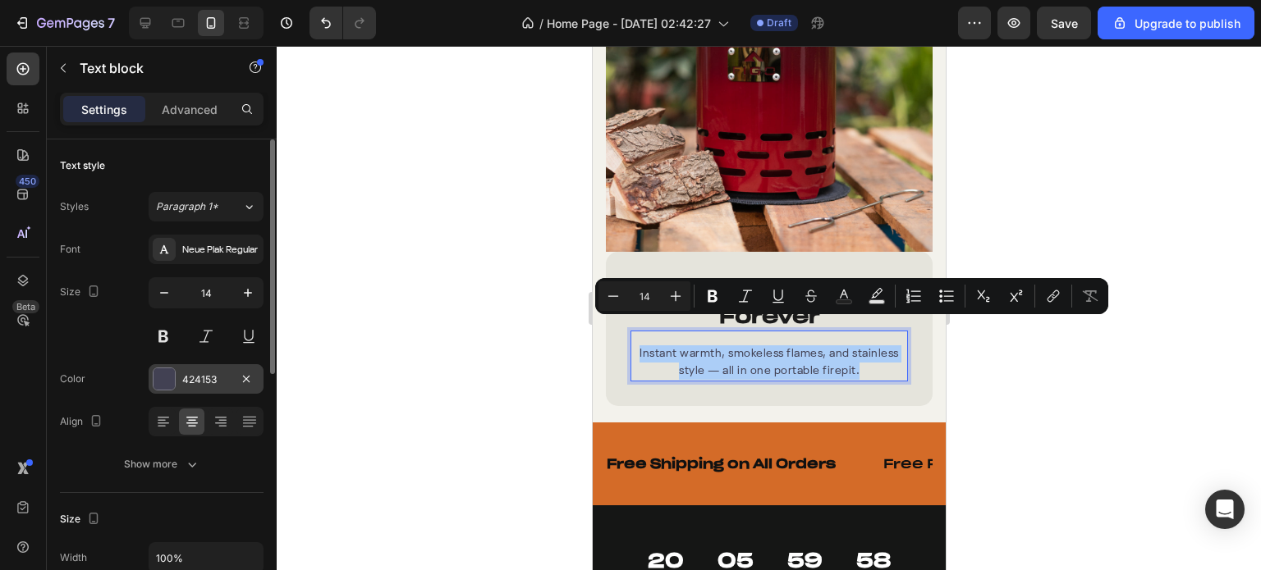
click at [172, 383] on div at bounding box center [163, 379] width 21 height 21
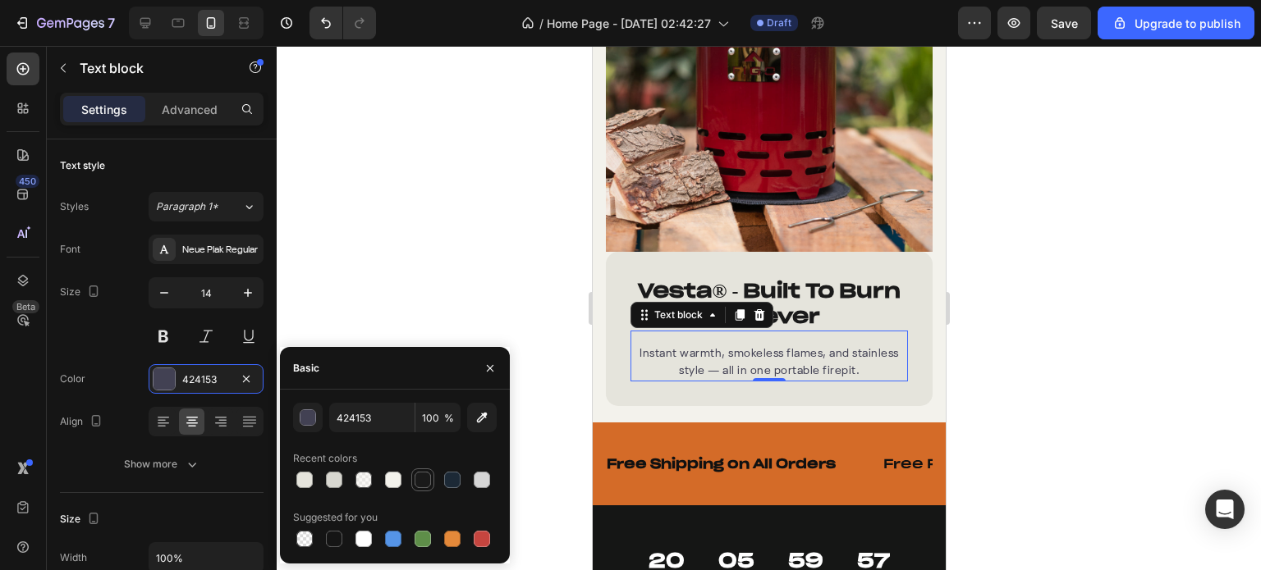
click at [429, 481] on div at bounding box center [422, 480] width 16 height 16
click at [156, 336] on button at bounding box center [164, 337] width 30 height 30
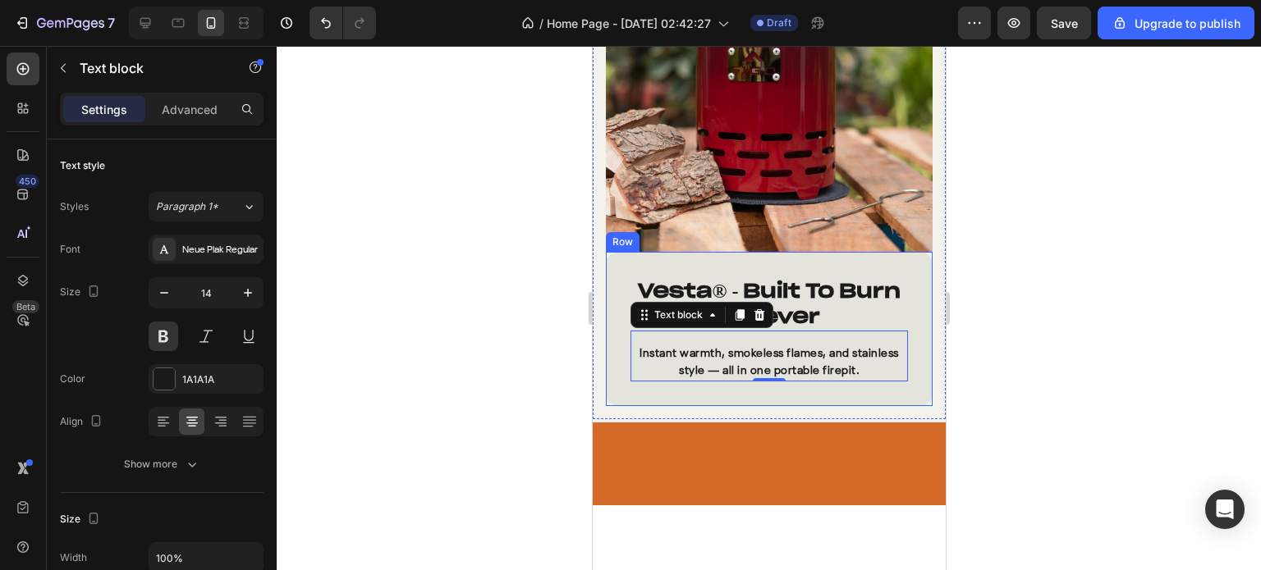
scroll to position [1781, 0]
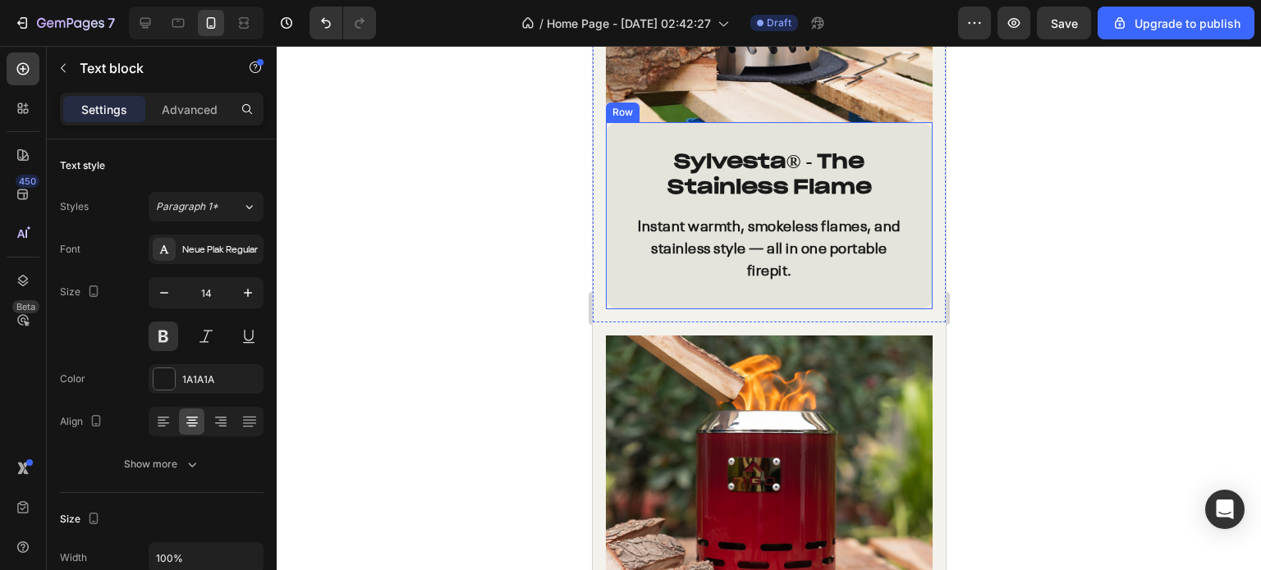
click at [668, 217] on p "Instant warmth, smokeless flames, and stainless style — all in one portable fir…" at bounding box center [768, 250] width 274 height 66
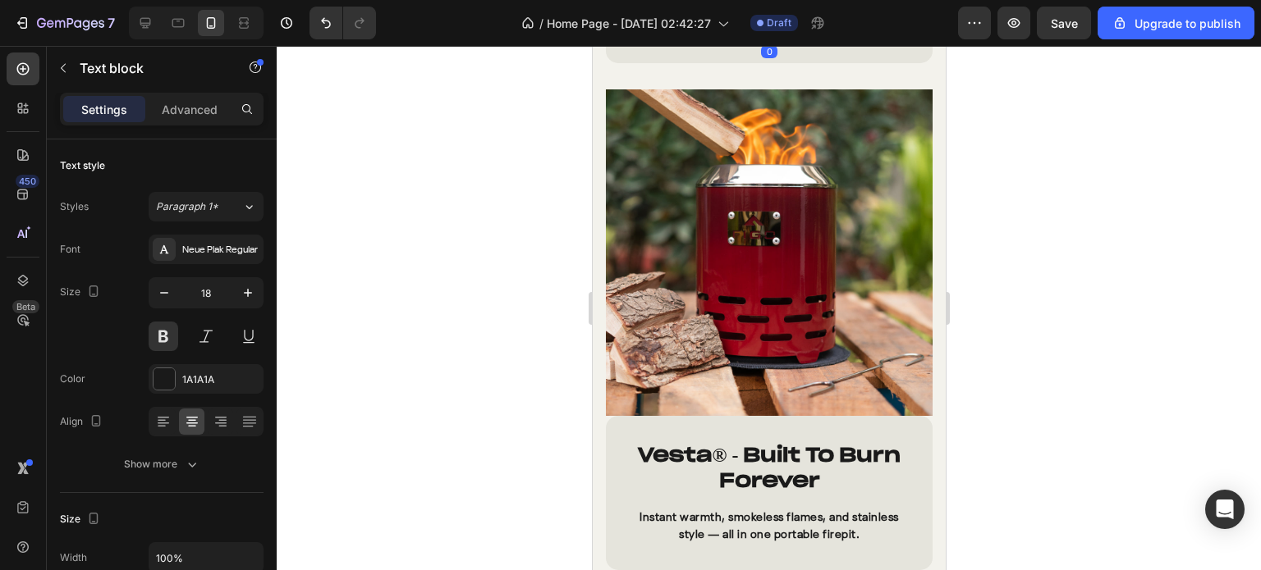
scroll to position [2109, 0]
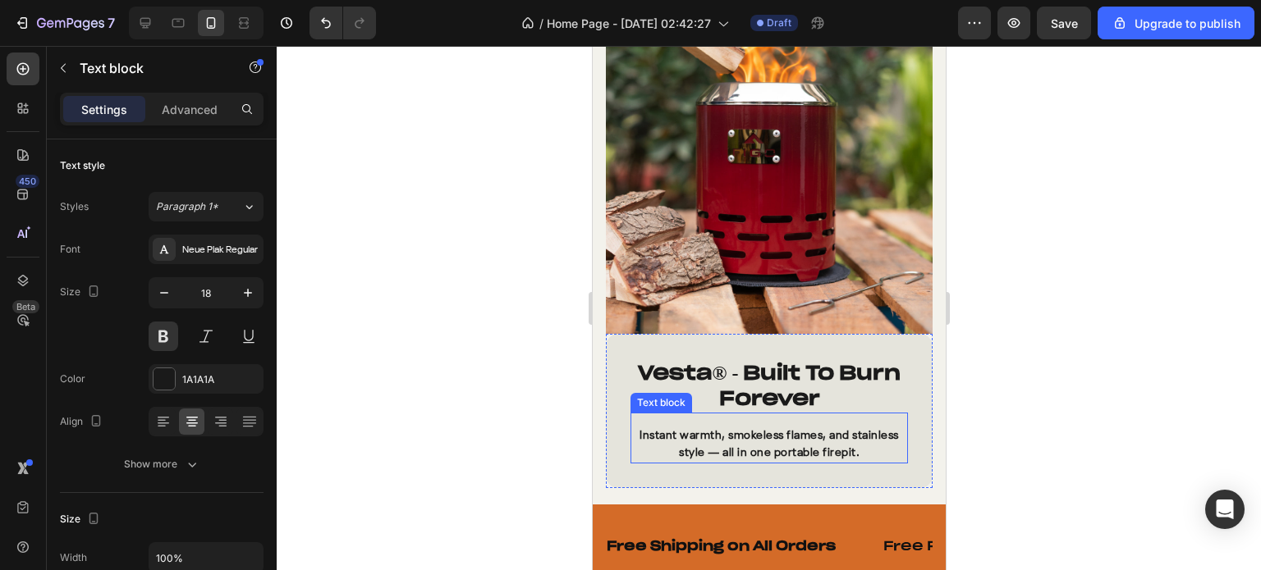
click at [729, 436] on p "Instant warmth, smokeless flames, and stainless style — all in one portable fir…" at bounding box center [768, 445] width 274 height 34
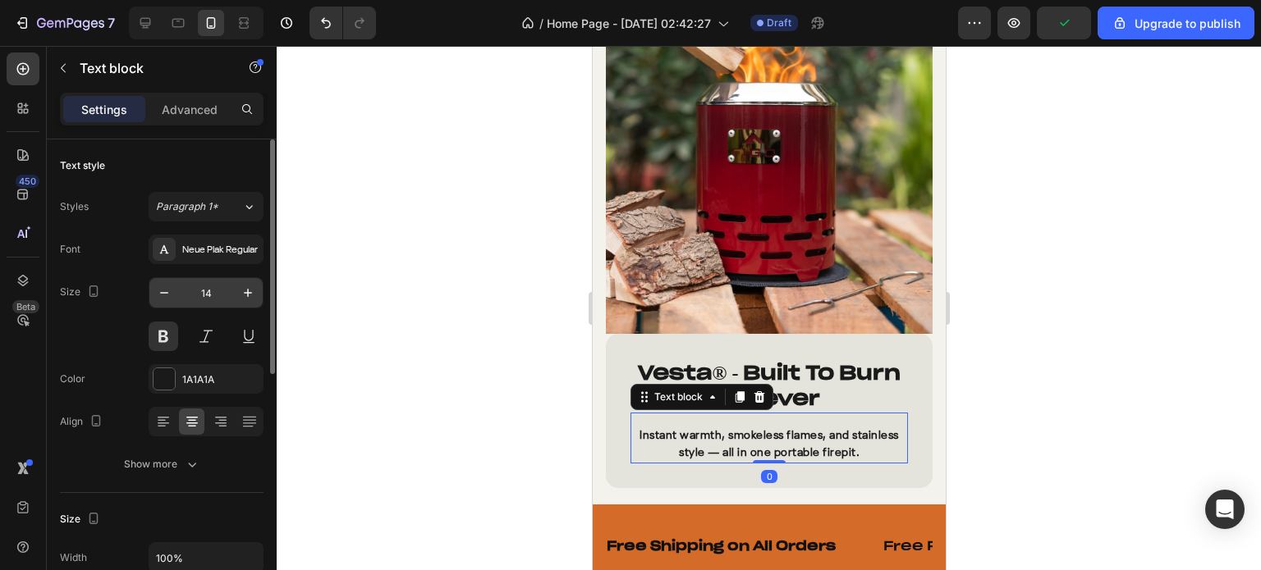
click at [216, 290] on input "14" at bounding box center [206, 293] width 54 height 30
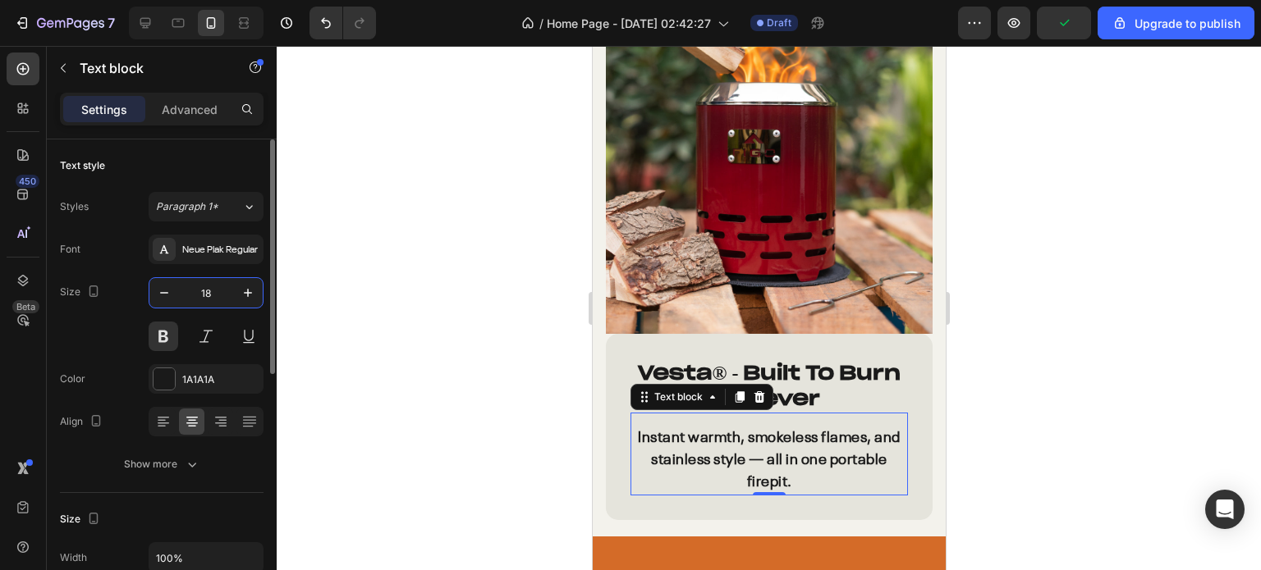
type input "18"
click at [529, 295] on div at bounding box center [769, 308] width 984 height 524
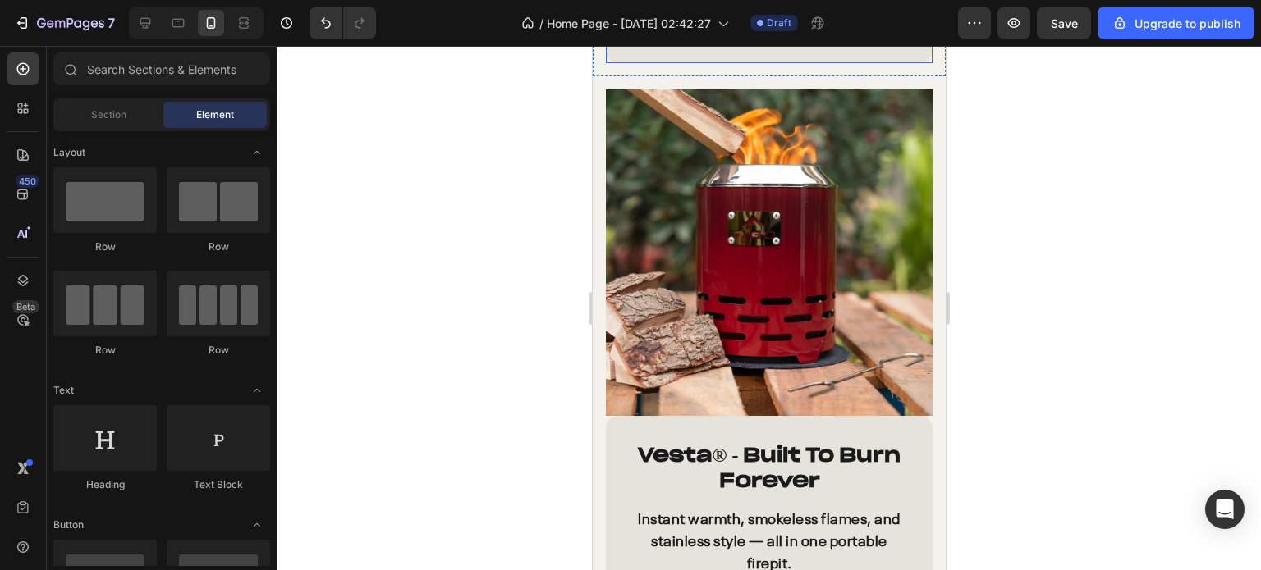
scroll to position [1781, 0]
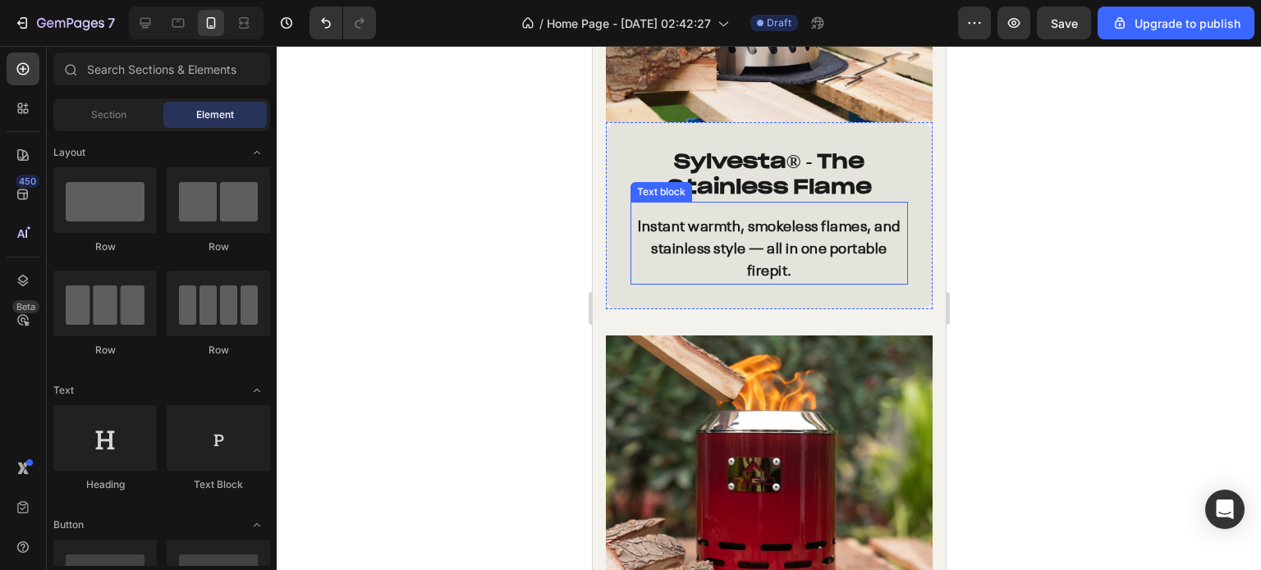
click at [707, 238] on p "Instant warmth, smokeless flames, and stainless style — all in one portable fir…" at bounding box center [768, 250] width 274 height 66
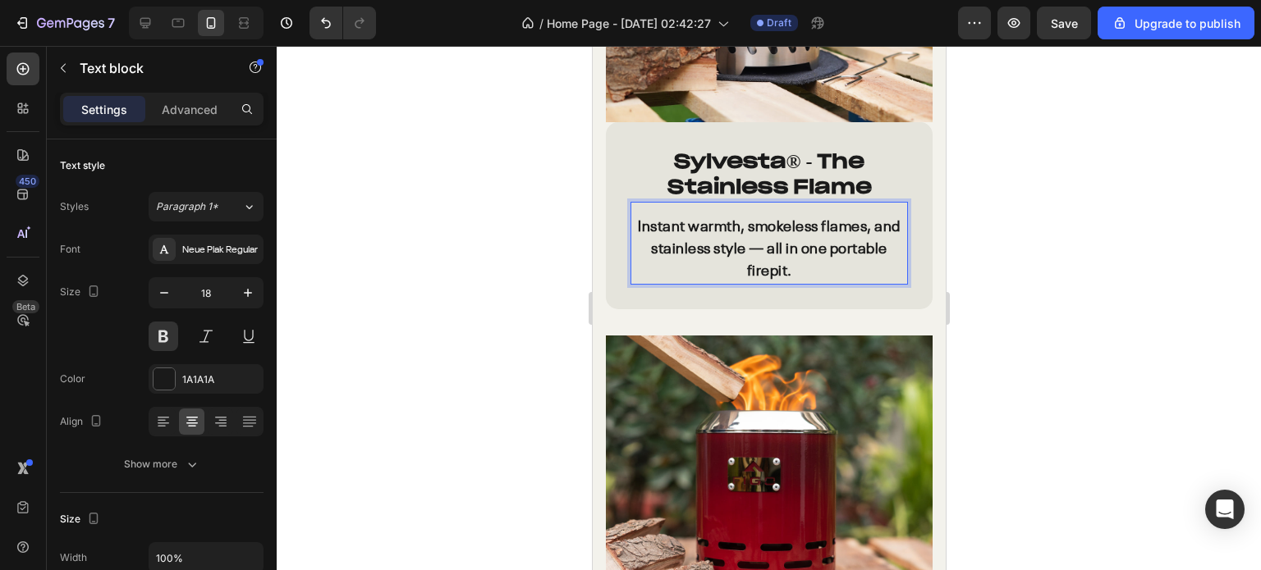
click at [704, 238] on p "Instant warmth, smokeless flames, and stainless style — all in one portable fir…" at bounding box center [768, 250] width 274 height 66
drag, startPoint x: 704, startPoint y: 238, endPoint x: 741, endPoint y: 243, distance: 37.3
click at [741, 243] on p "Instant warmth, smokeless flames, and stainless style — all in one portable fir…" at bounding box center [768, 250] width 274 height 66
click at [1041, 275] on div at bounding box center [769, 308] width 984 height 524
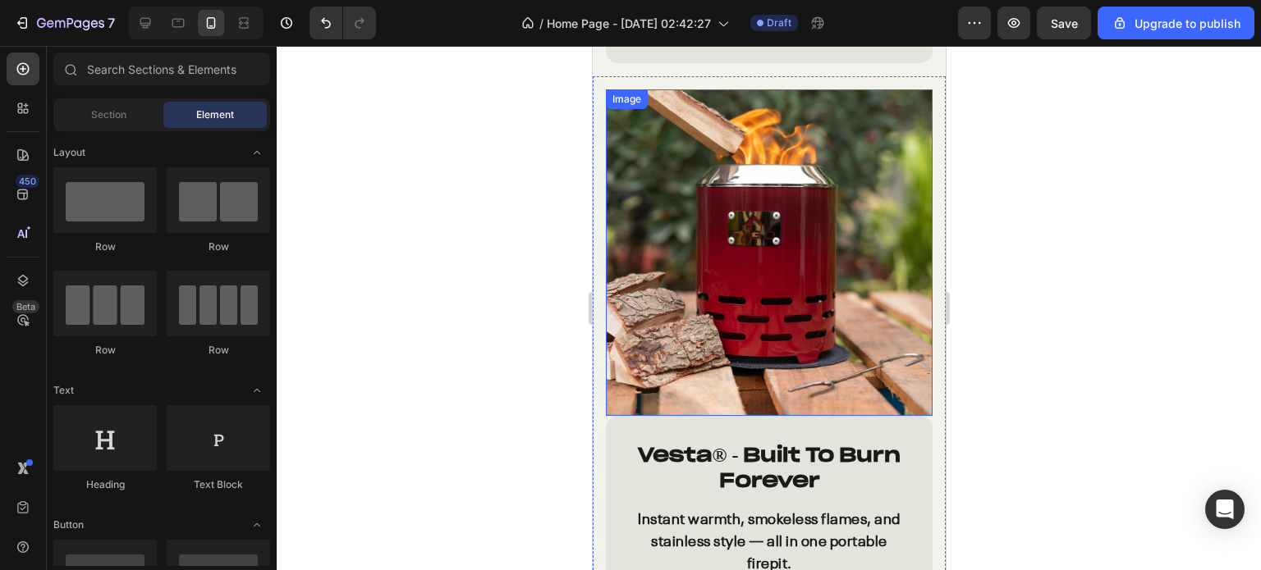
scroll to position [2273, 0]
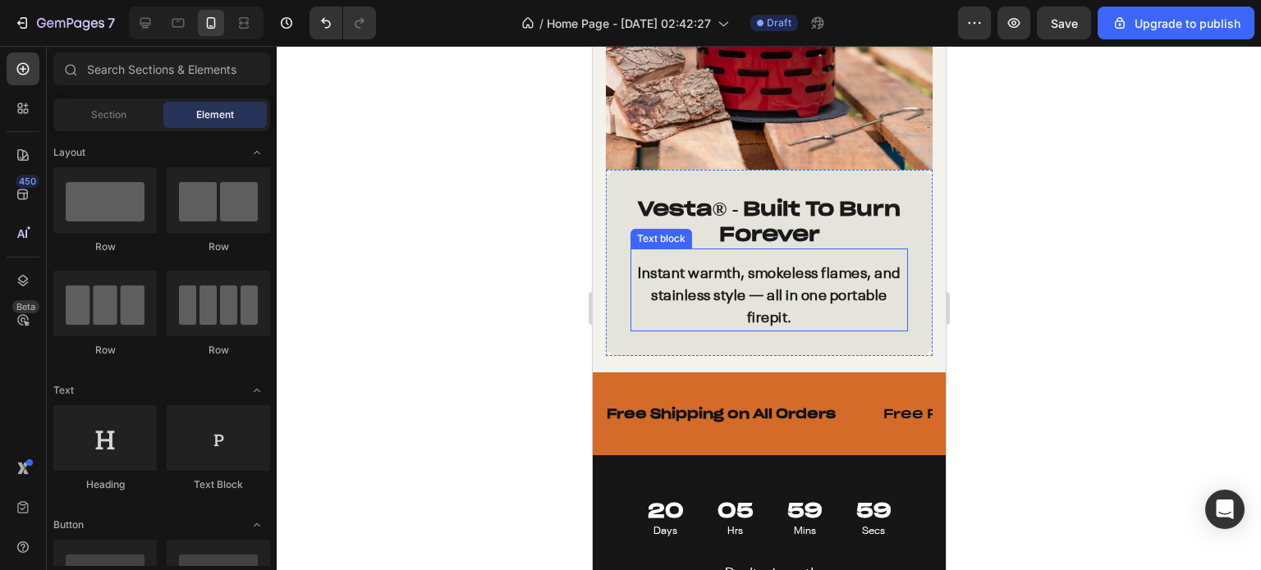
click at [759, 269] on p "Instant warmth, smokeless flames, and stainless style — all in one portable fir…" at bounding box center [768, 296] width 274 height 66
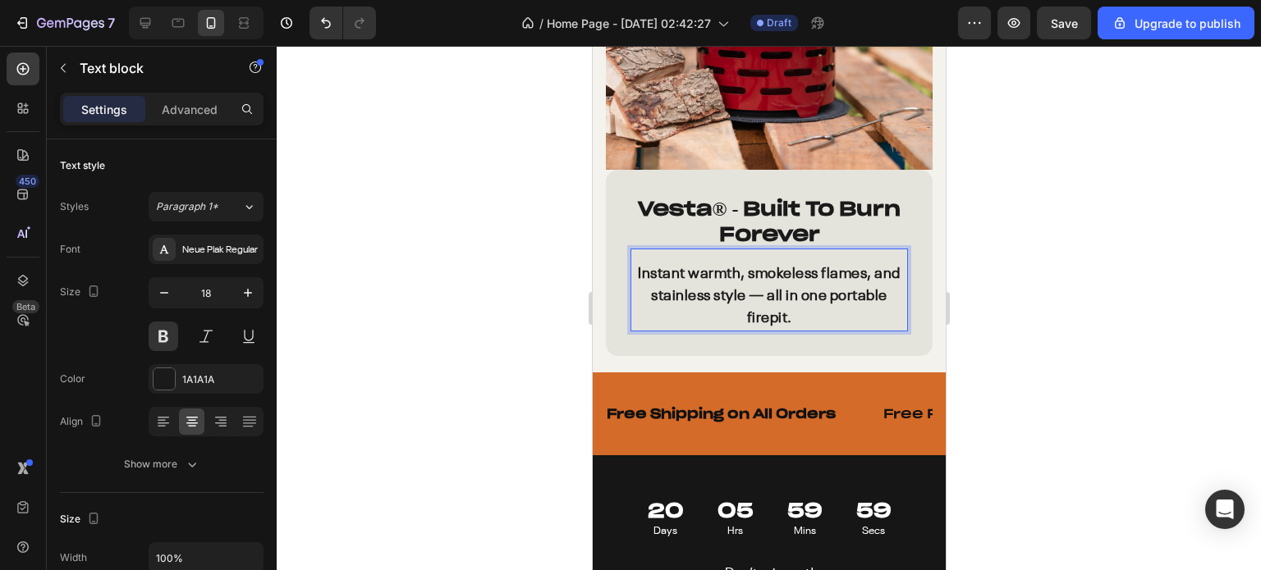
click at [759, 269] on p "Instant warmth, smokeless flames, and stainless style — all in one portable fir…" at bounding box center [768, 296] width 274 height 66
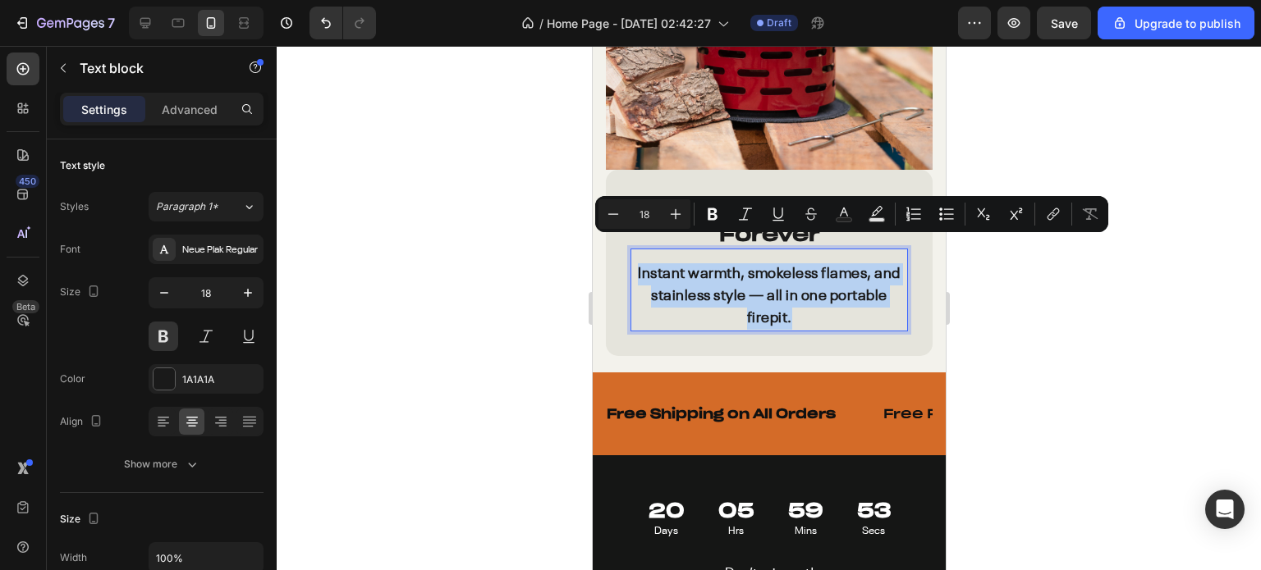
click at [772, 278] on p "Instant warmth, smokeless flames, and stainless style — all in one portable fir…" at bounding box center [768, 296] width 274 height 66
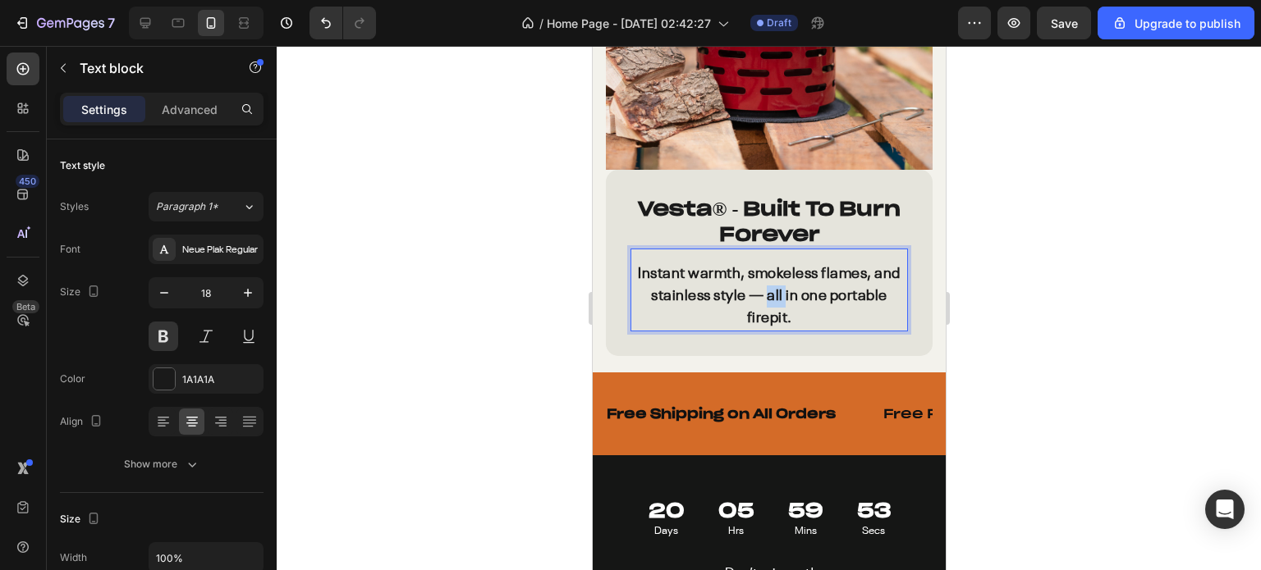
click at [772, 278] on p "Instant warmth, smokeless flames, and stainless style — all in one portable fir…" at bounding box center [768, 296] width 274 height 66
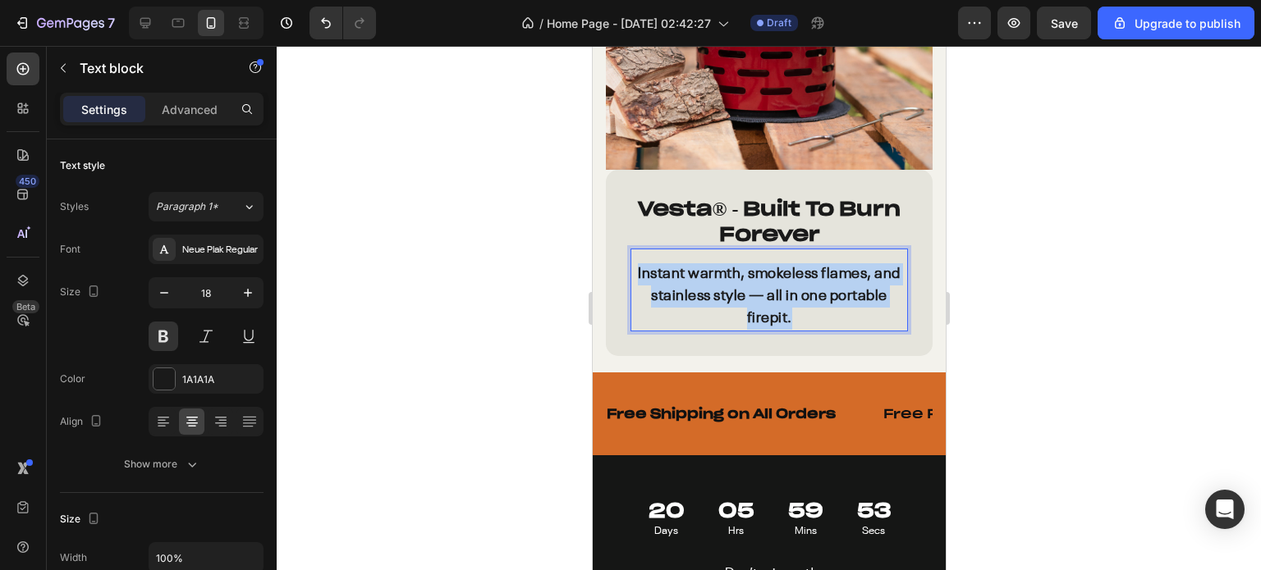
click at [772, 278] on p "Instant warmth, smokeless flames, and stainless style — all in one portable fir…" at bounding box center [768, 296] width 274 height 66
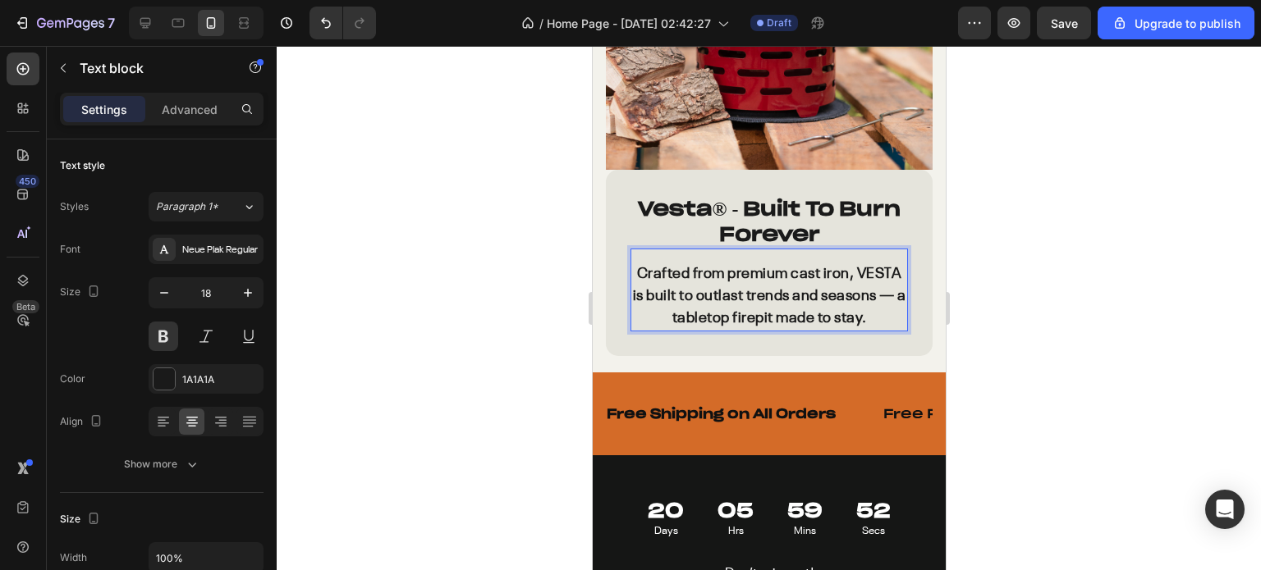
click at [751, 307] on p "Crafted from premium cast iron, VESTA is built to outlast trends and seasons — …" at bounding box center [768, 296] width 274 height 66
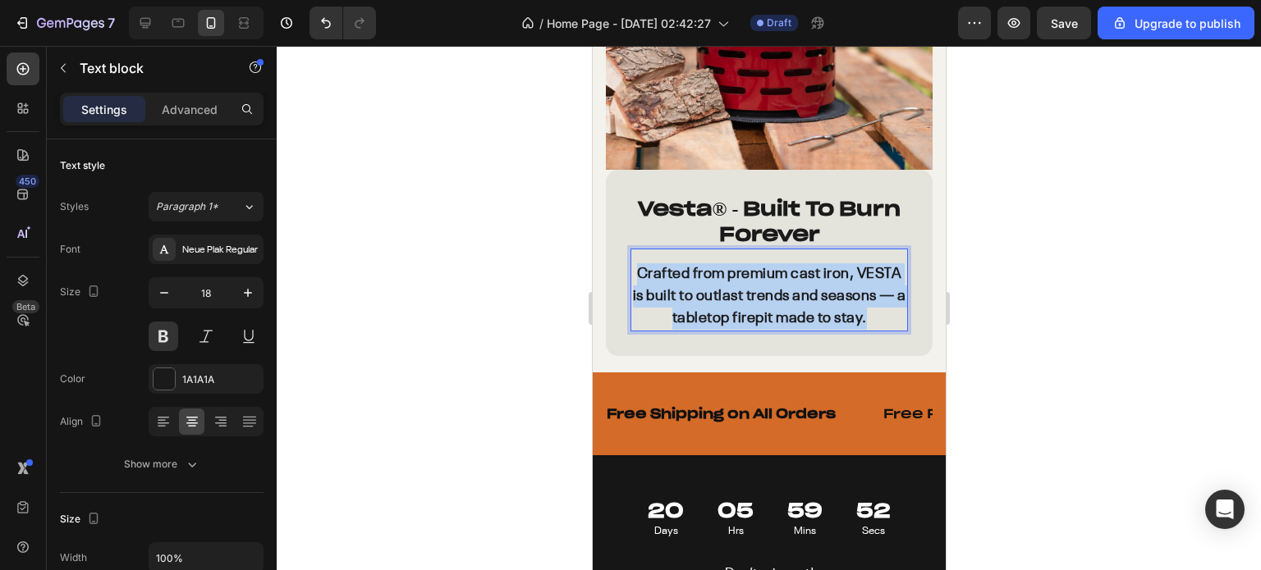
click at [751, 307] on p "Crafted from premium cast iron, VESTA is built to outlast trends and seasons — …" at bounding box center [768, 296] width 274 height 66
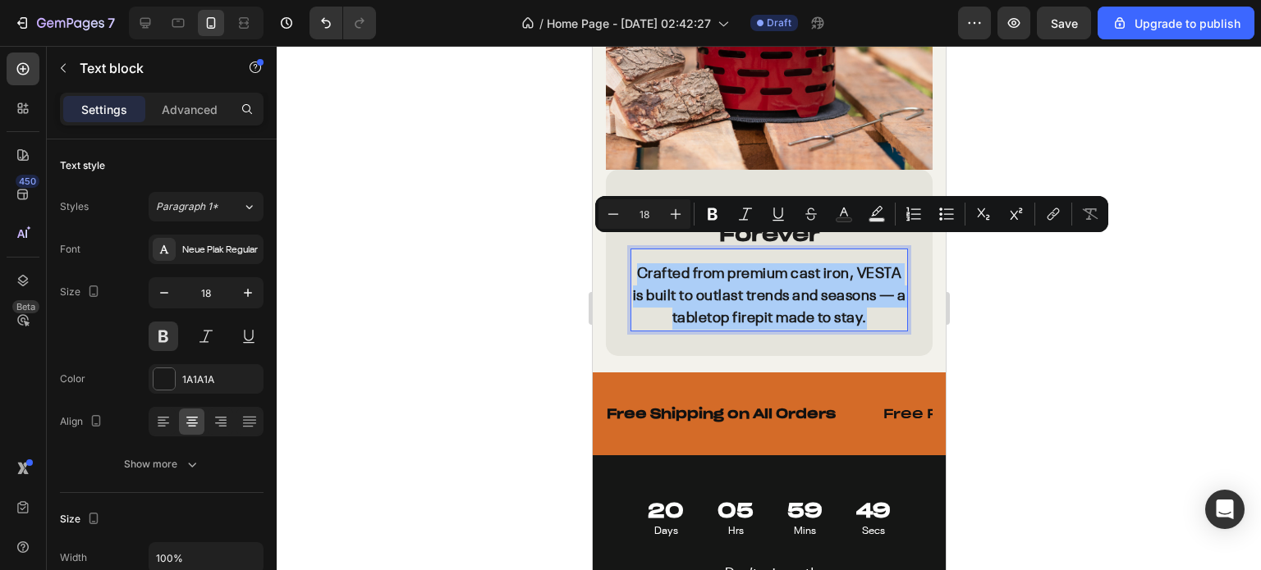
click at [445, 282] on div at bounding box center [769, 308] width 984 height 524
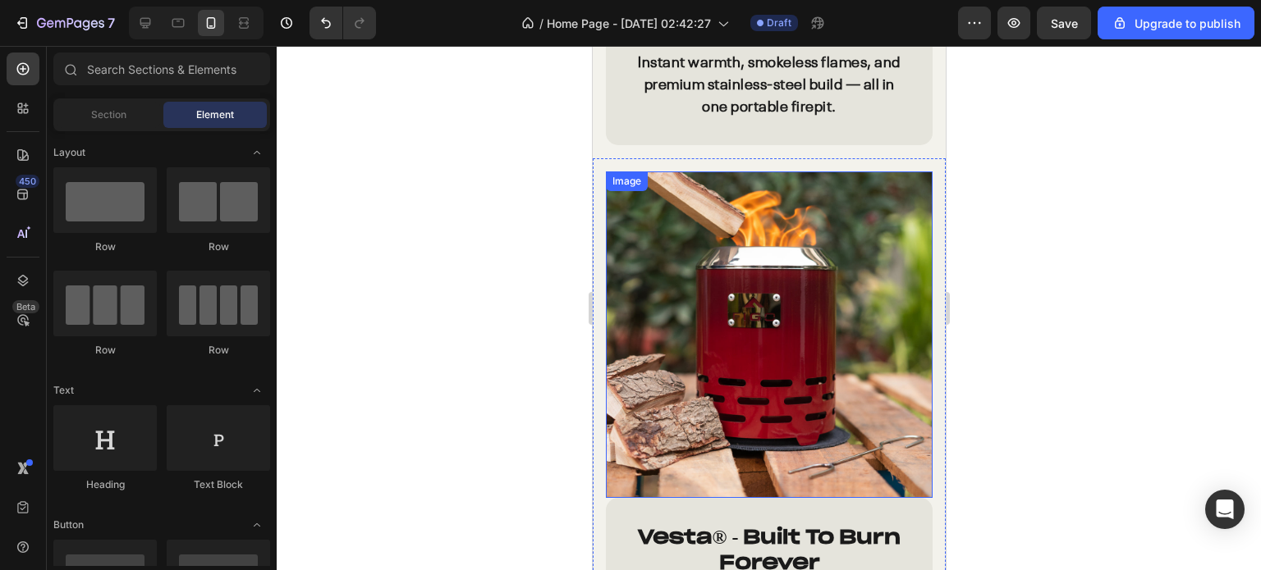
scroll to position [1781, 0]
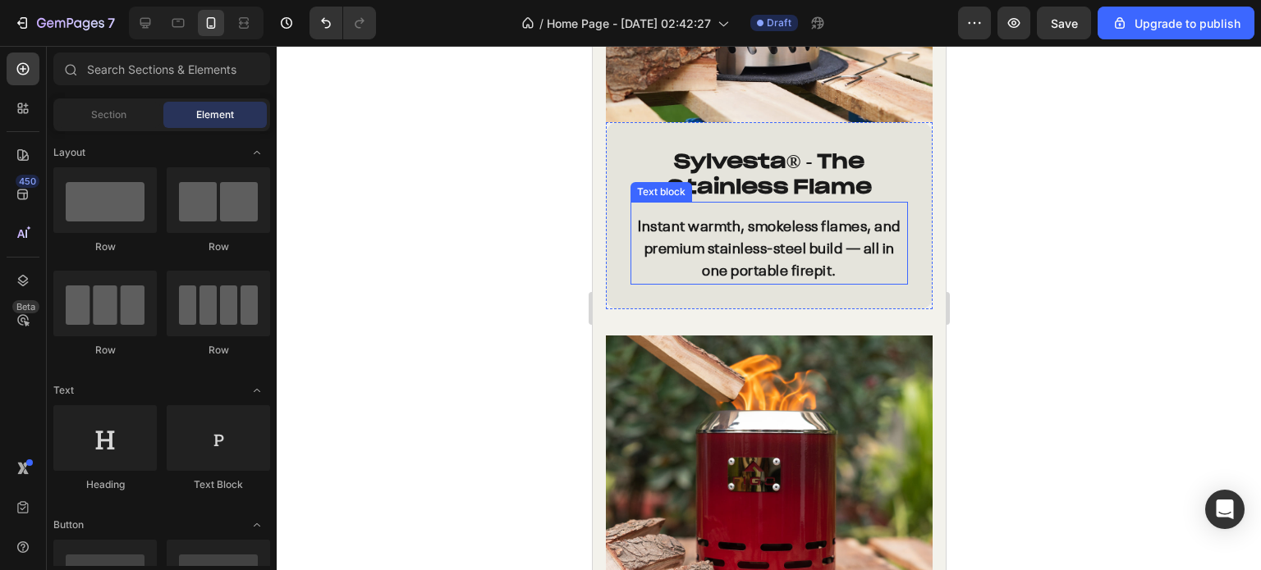
click at [720, 220] on p "Instant warmth, smokeless flames, and premium stainless-steel build — all in on…" at bounding box center [768, 250] width 274 height 66
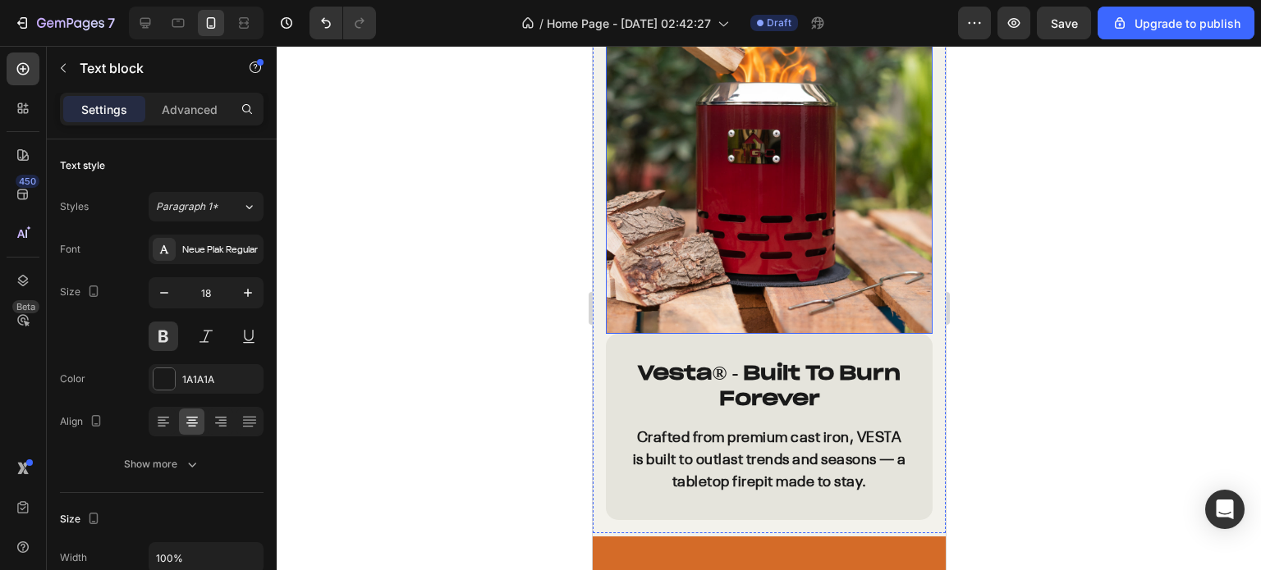
scroll to position [2191, 0]
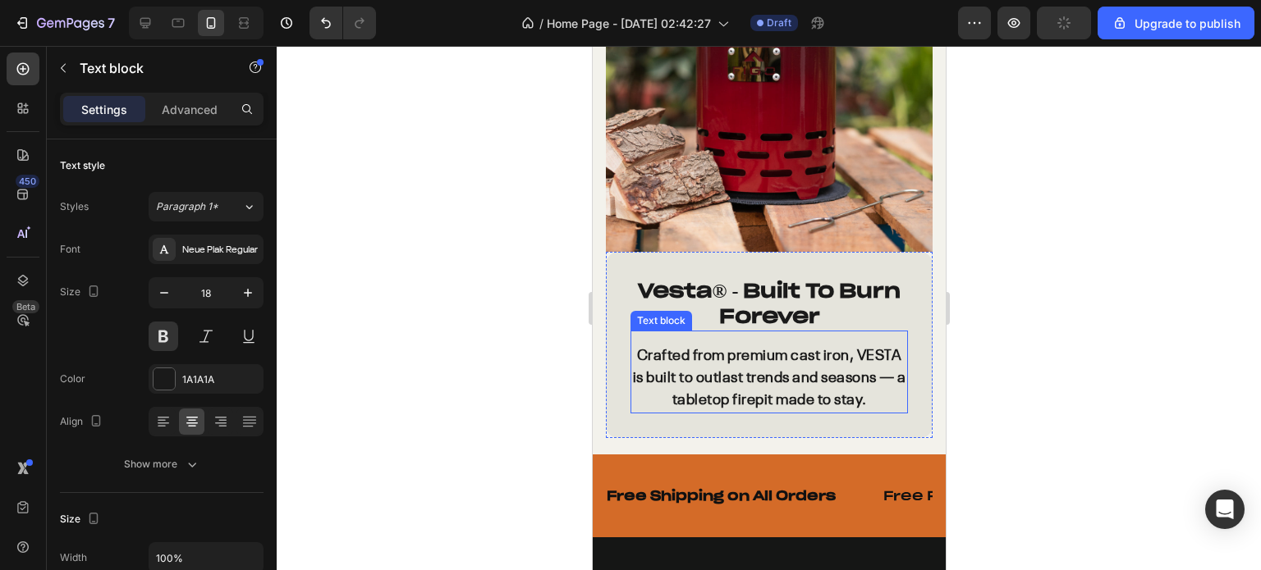
click at [791, 378] on p "Crafted from premium cast iron, VESTA is built to outlast trends and seasons — …" at bounding box center [768, 379] width 274 height 66
click at [752, 373] on p "Crafted from premium cast iron, VESTA is built to outlast trends and seasons — …" at bounding box center [768, 379] width 274 height 66
drag, startPoint x: 713, startPoint y: 355, endPoint x: 648, endPoint y: 346, distance: 65.5
click at [648, 346] on p "Crafted from premium cast iron, VESTA is built to outlast trends and seasons — …" at bounding box center [768, 379] width 274 height 66
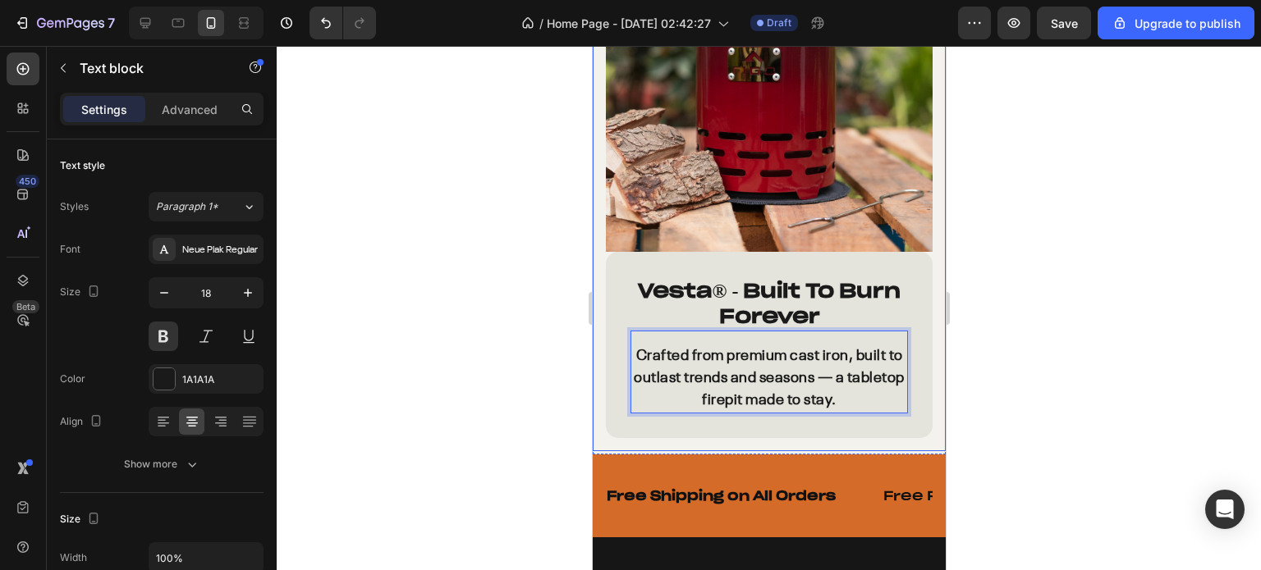
click at [1038, 362] on div at bounding box center [769, 308] width 984 height 524
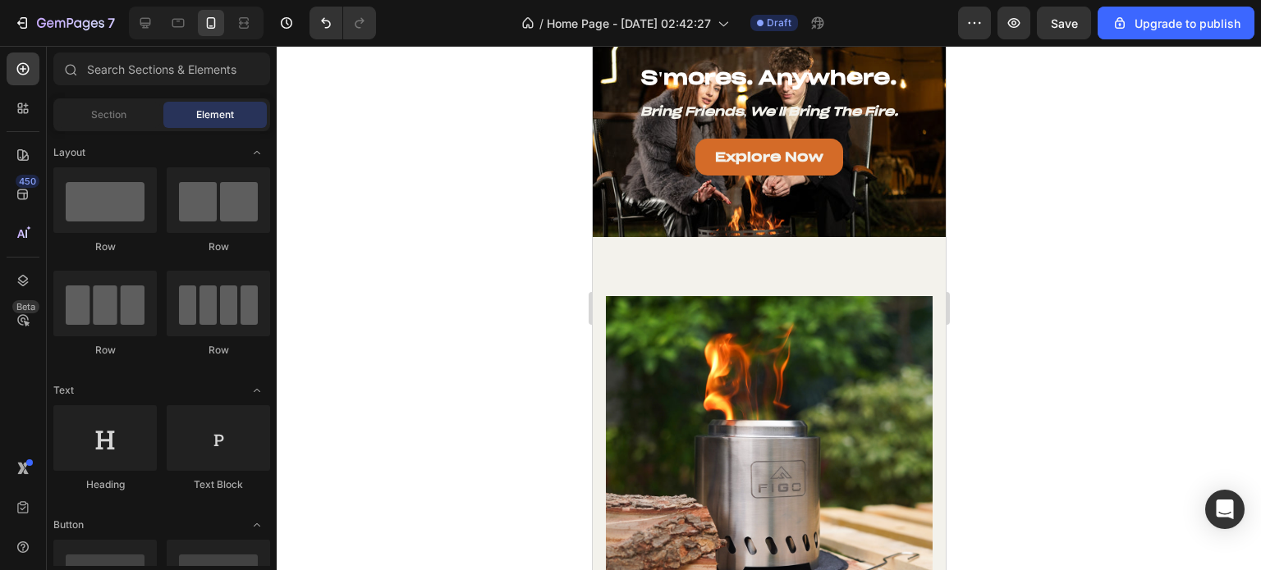
scroll to position [1206, 0]
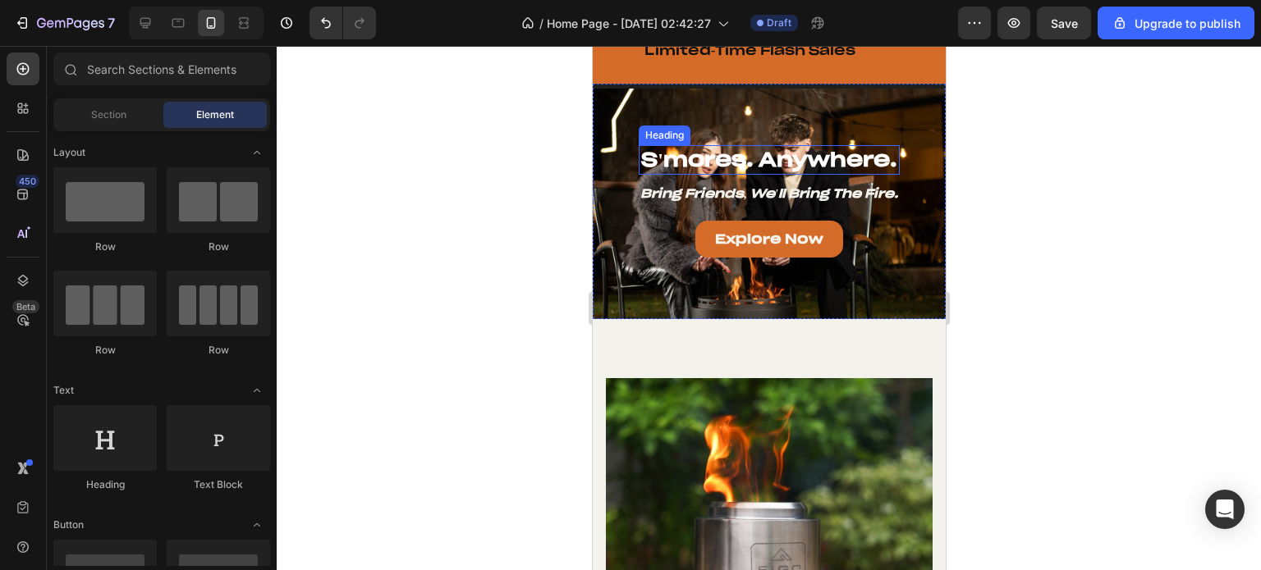
click at [785, 156] on h2 "s'mores. anywhere." at bounding box center [768, 159] width 261 height 29
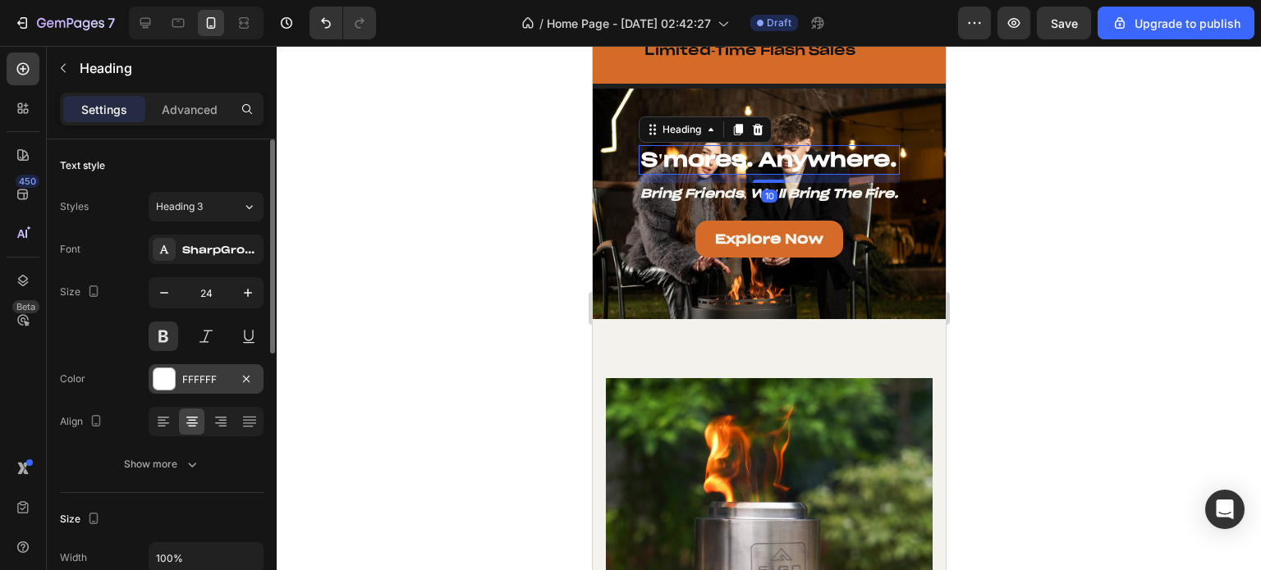
click at [164, 378] on div at bounding box center [163, 379] width 21 height 21
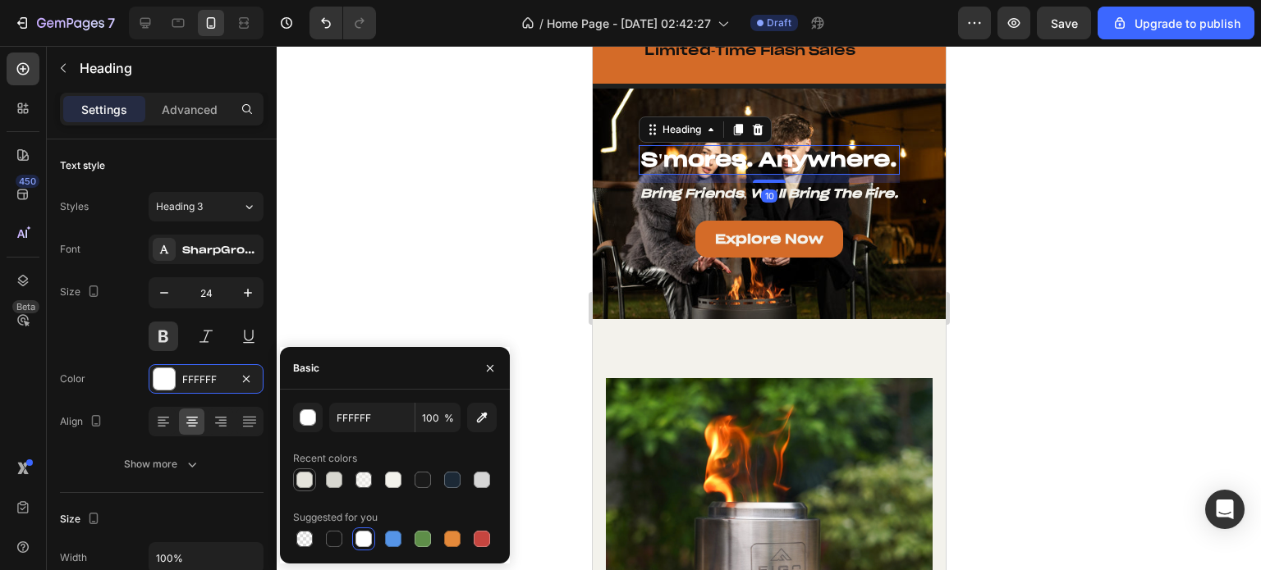
click at [314, 482] on div at bounding box center [305, 480] width 20 height 20
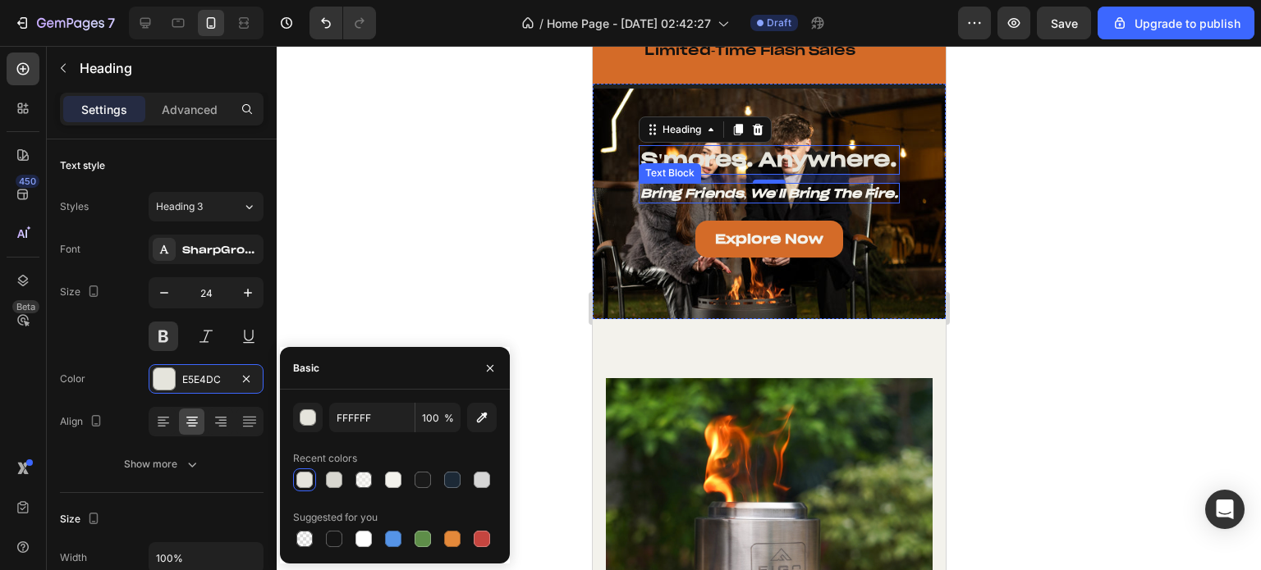
click at [689, 188] on icon "bring friends, we'll bring the fire." at bounding box center [768, 193] width 258 height 16
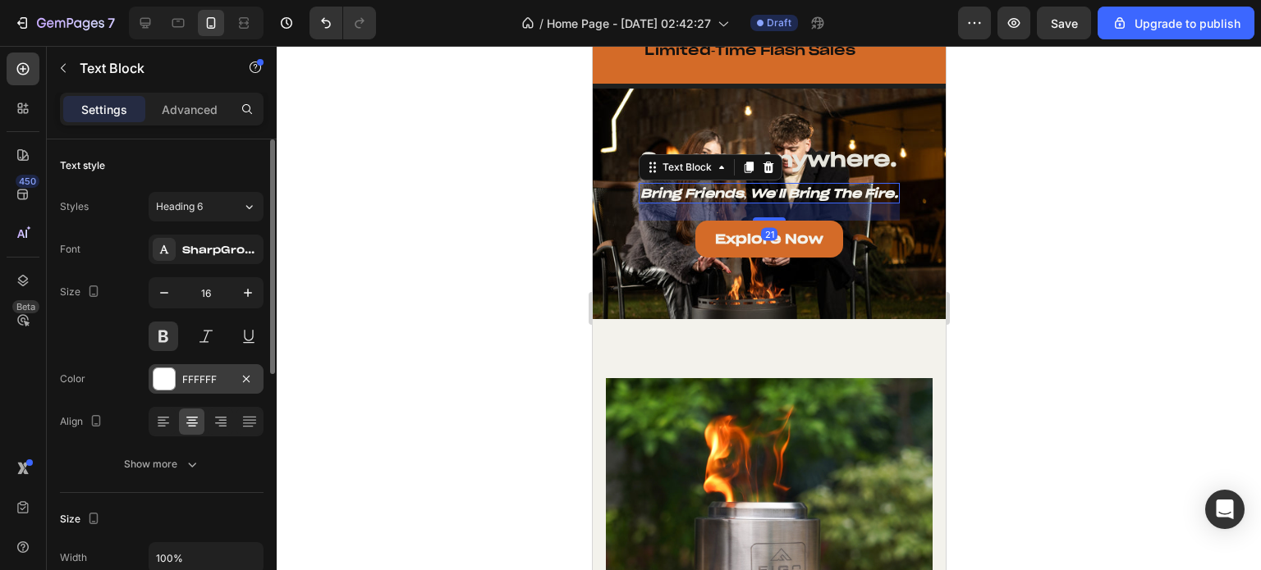
click at [163, 381] on div at bounding box center [163, 379] width 21 height 21
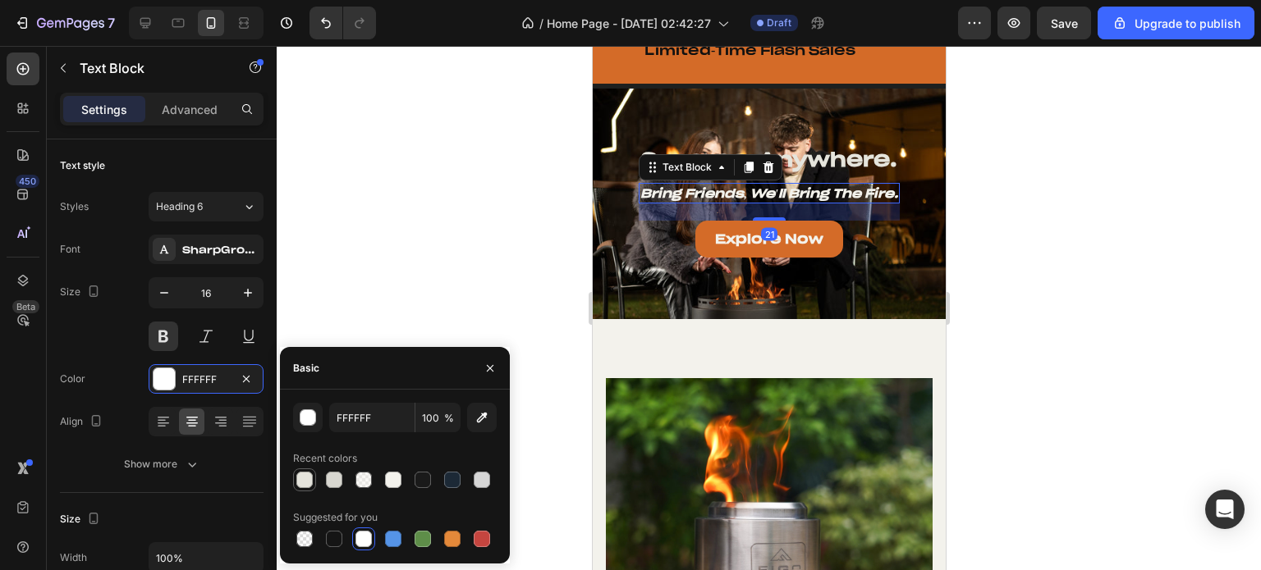
click at [308, 474] on div at bounding box center [304, 480] width 16 height 16
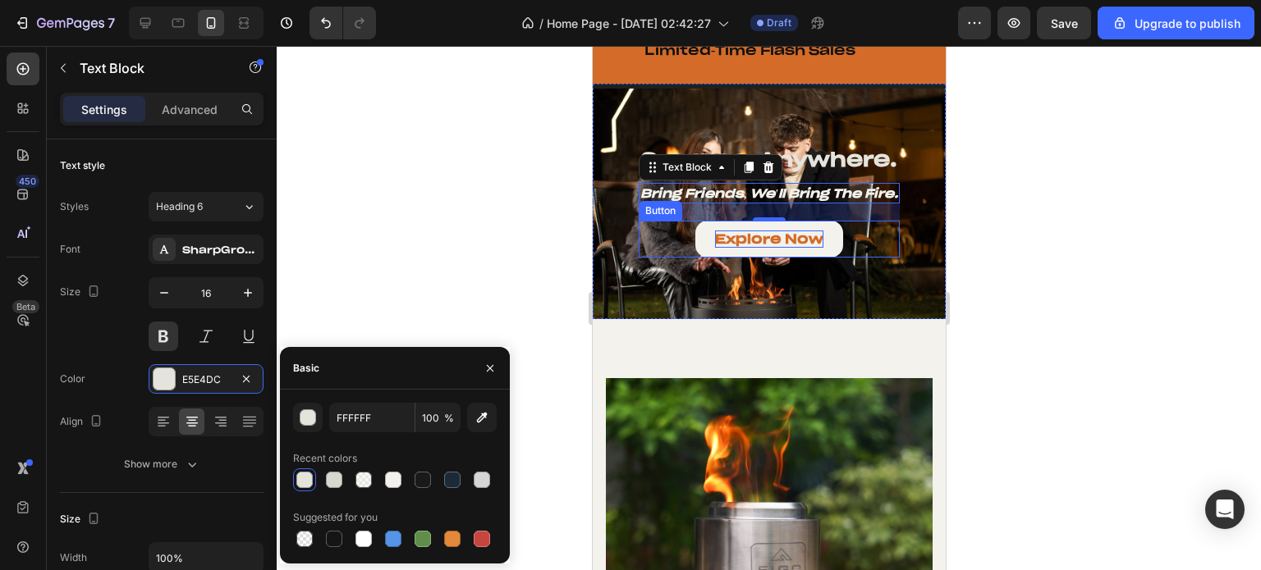
click at [776, 242] on p "Explore Now" at bounding box center [768, 239] width 108 height 17
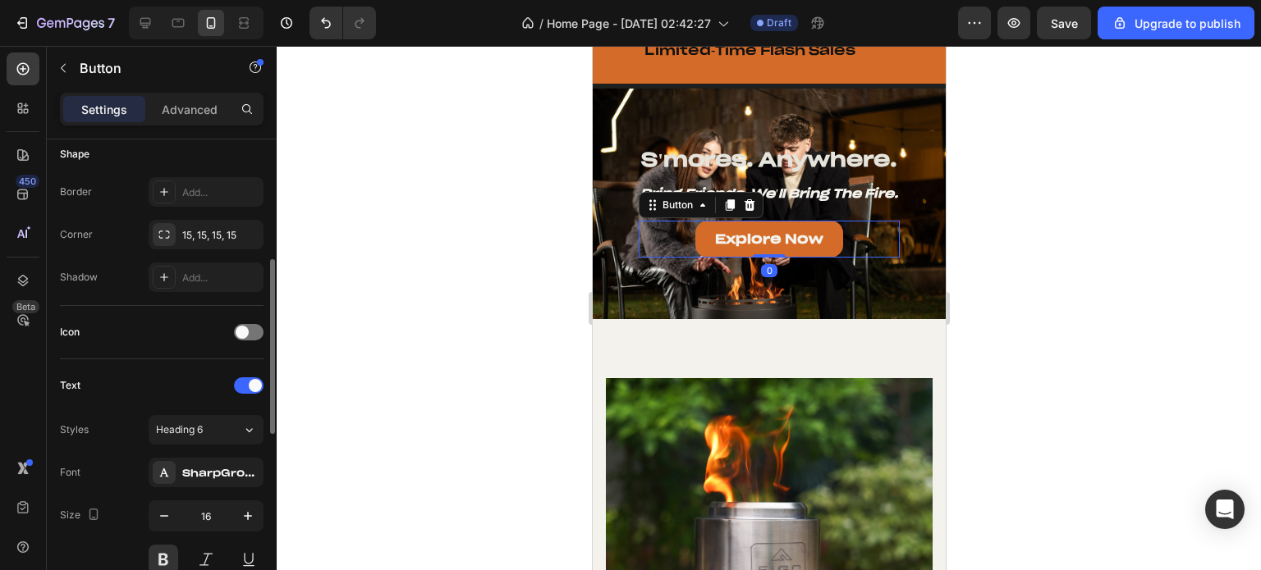
scroll to position [492, 0]
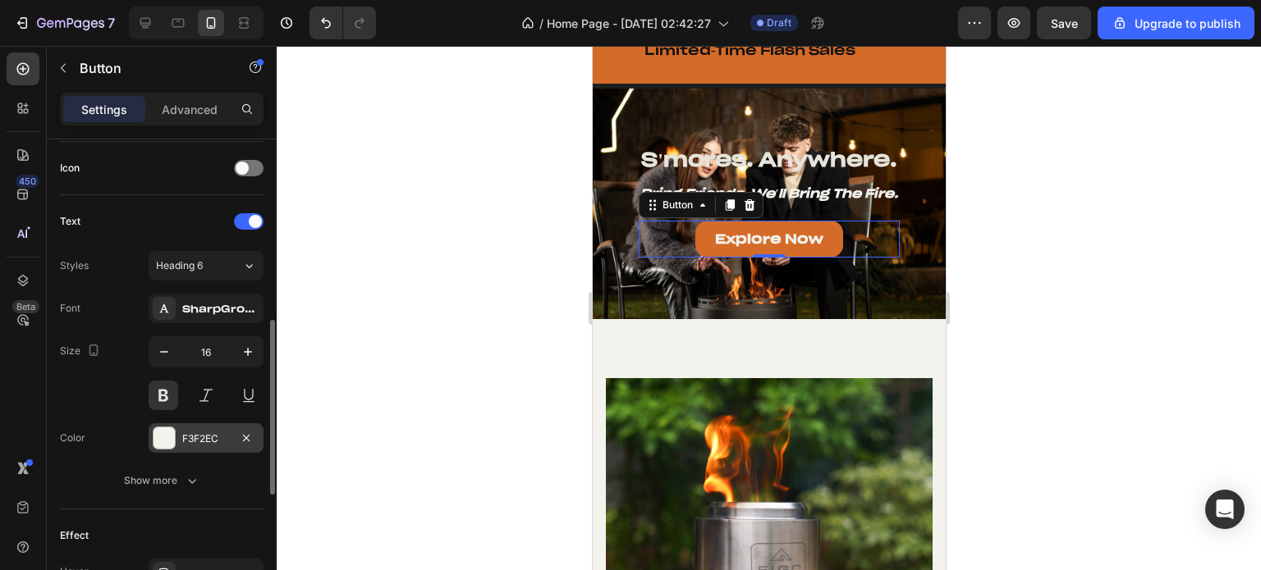
click at [170, 442] on div at bounding box center [163, 438] width 21 height 21
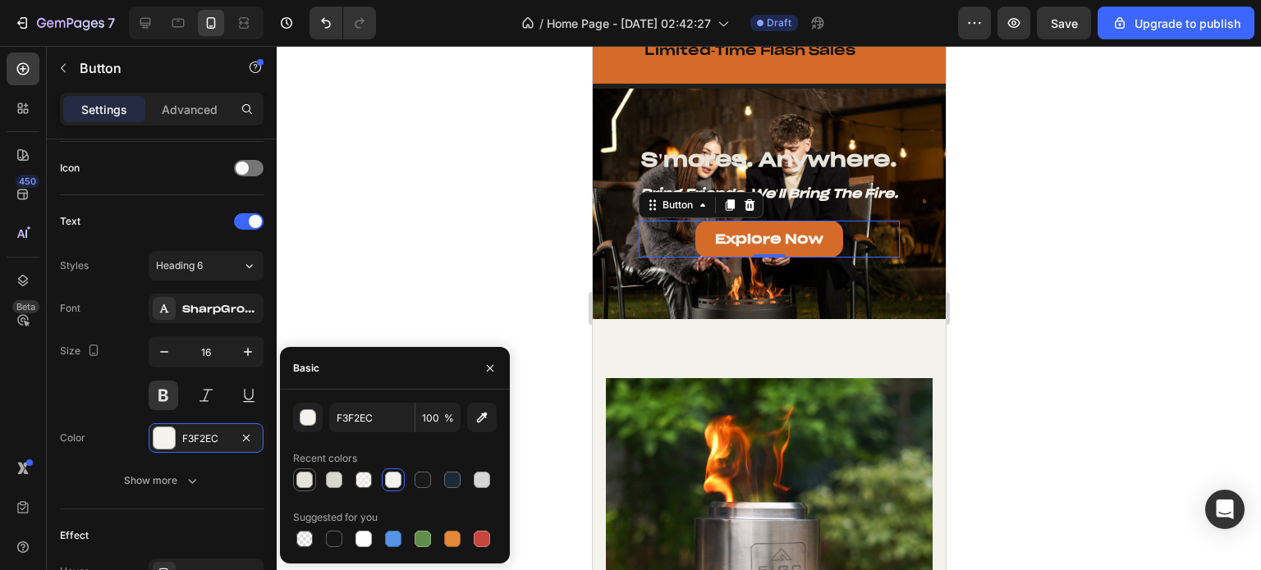
click at [310, 485] on div at bounding box center [304, 480] width 16 height 16
click at [509, 225] on div at bounding box center [769, 308] width 984 height 524
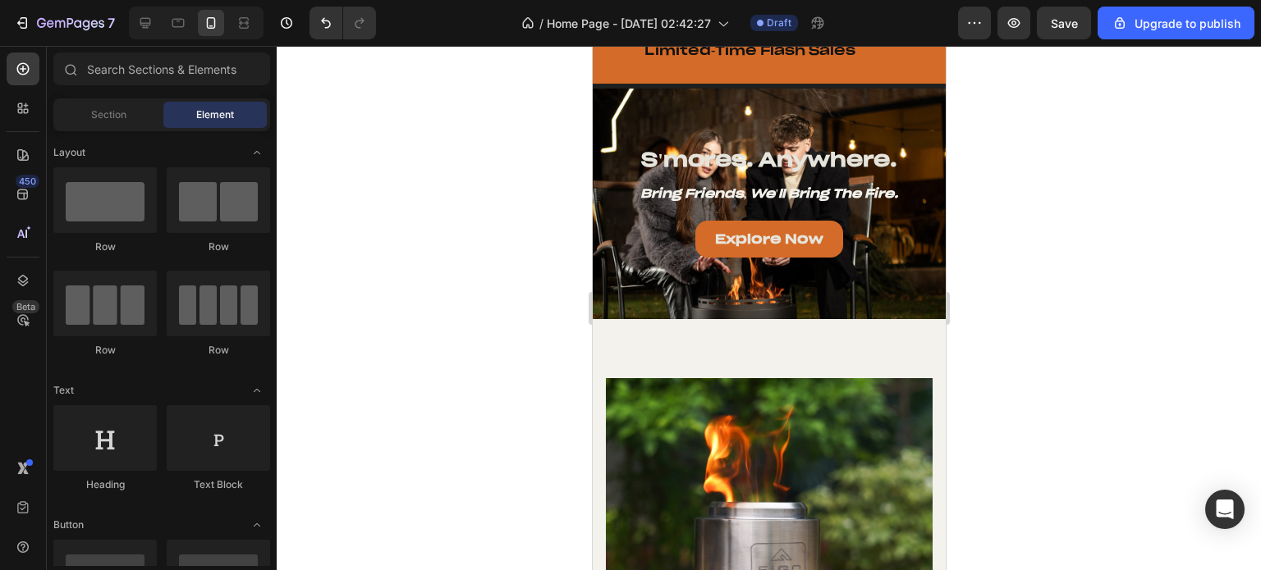
click at [509, 225] on div at bounding box center [769, 308] width 984 height 524
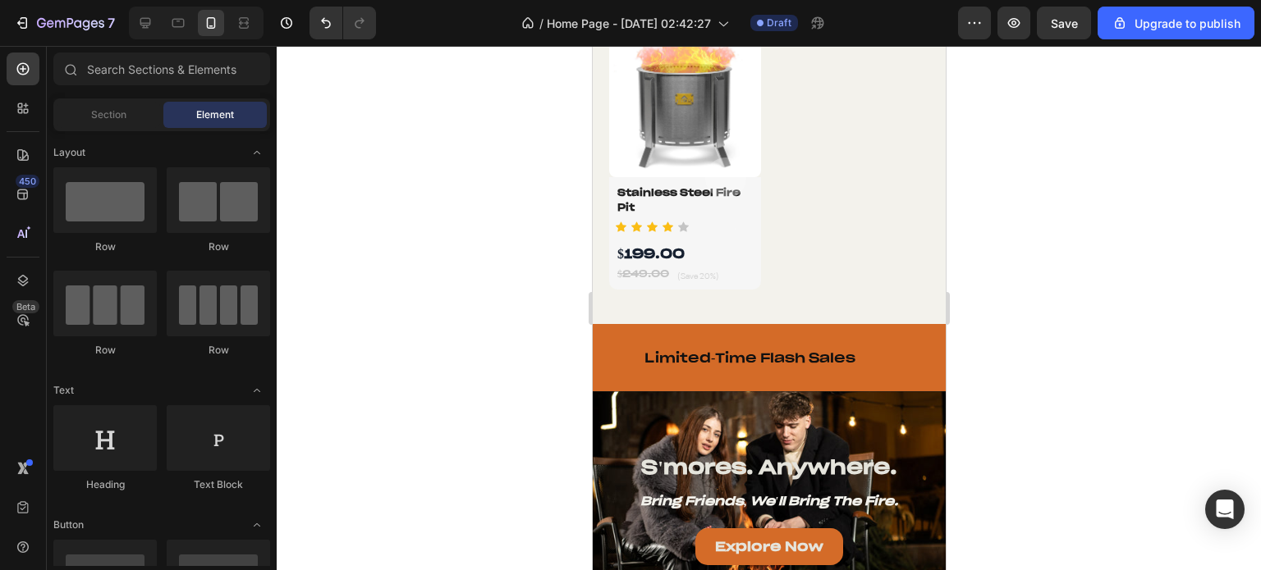
scroll to position [1617, 0]
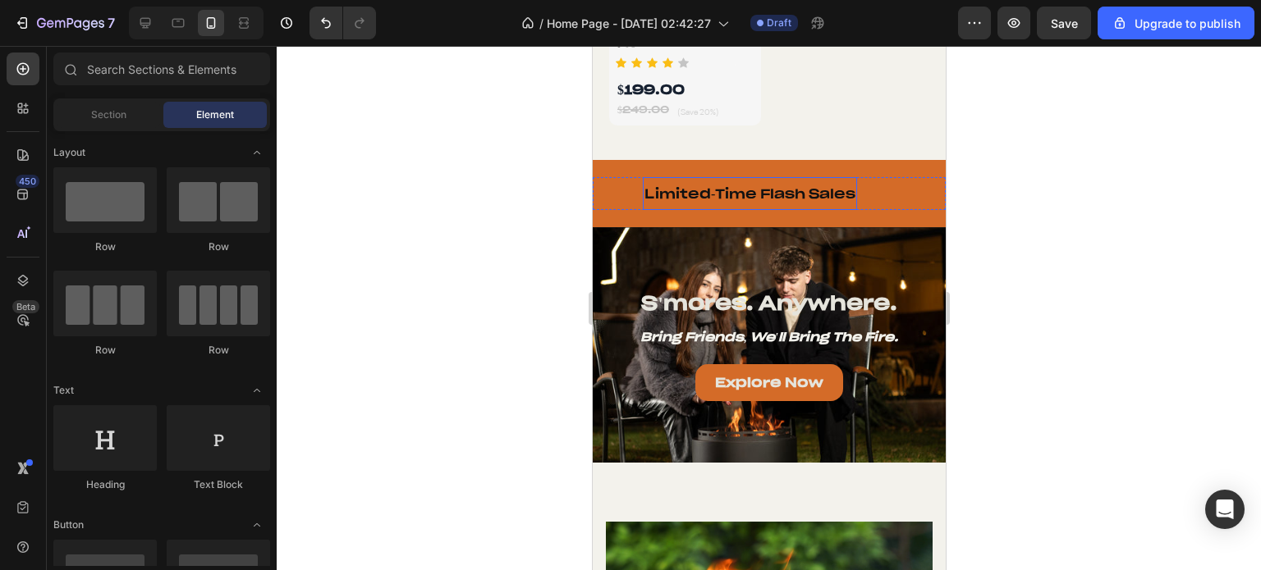
click at [811, 185] on p "Limited-Time Flash Sales" at bounding box center [748, 193] width 211 height 17
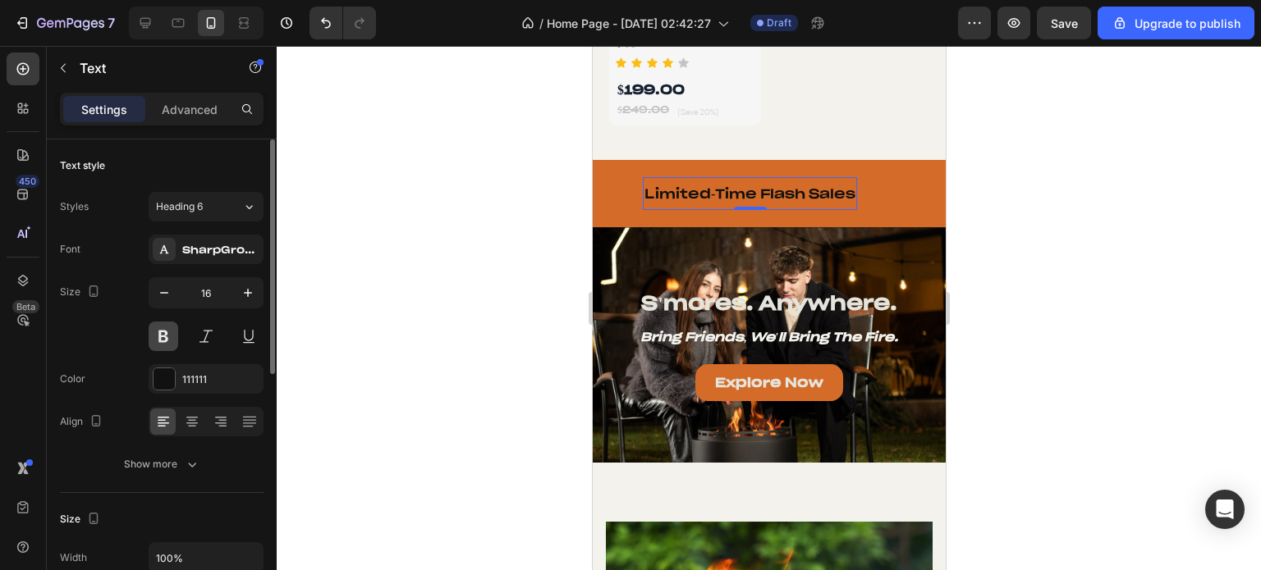
click at [151, 335] on button at bounding box center [164, 337] width 30 height 30
click at [247, 300] on icon "button" at bounding box center [248, 293] width 16 height 16
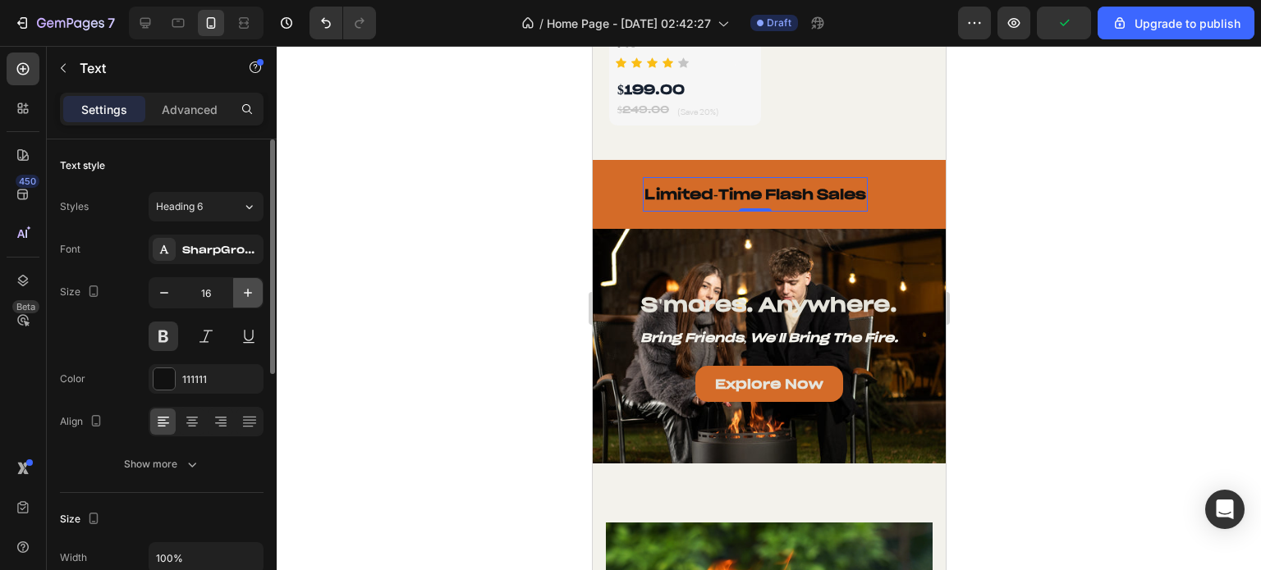
click at [247, 300] on icon "button" at bounding box center [248, 293] width 16 height 16
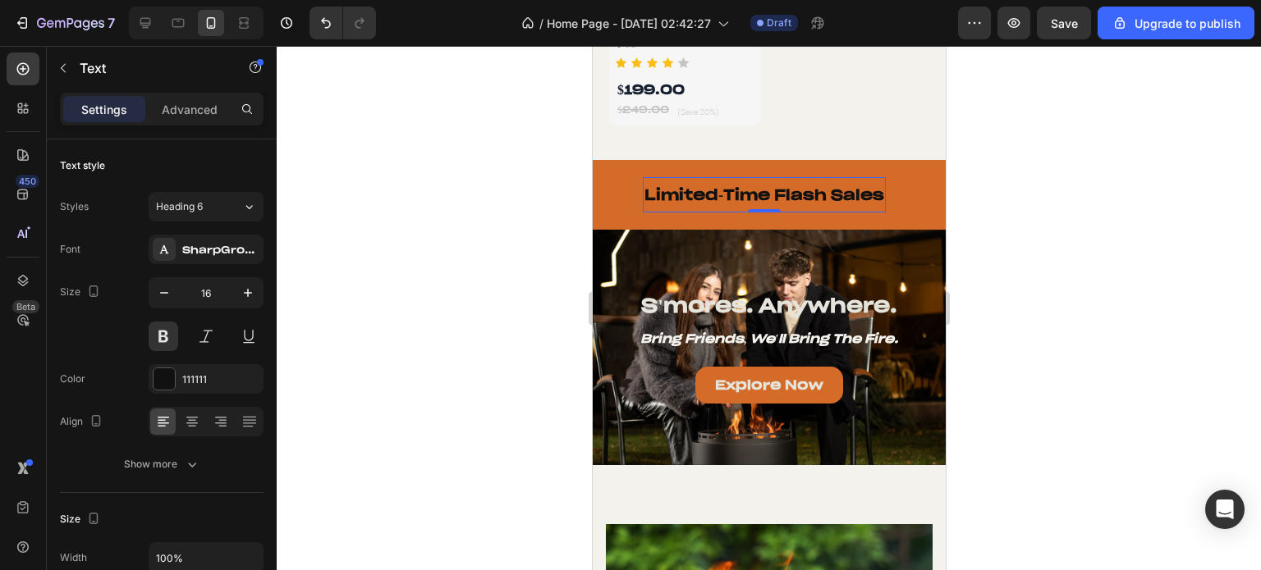
click at [906, 181] on div "Limited-Time Flash Sales Text 0" at bounding box center [786, 194] width 289 height 35
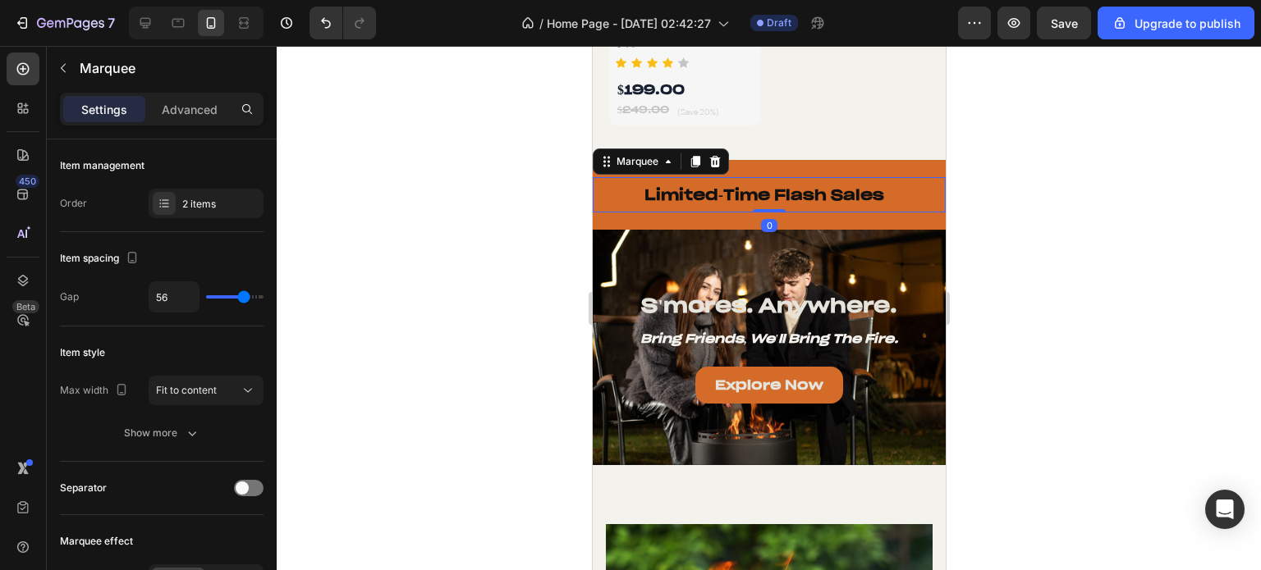
click at [515, 231] on div at bounding box center [769, 308] width 984 height 524
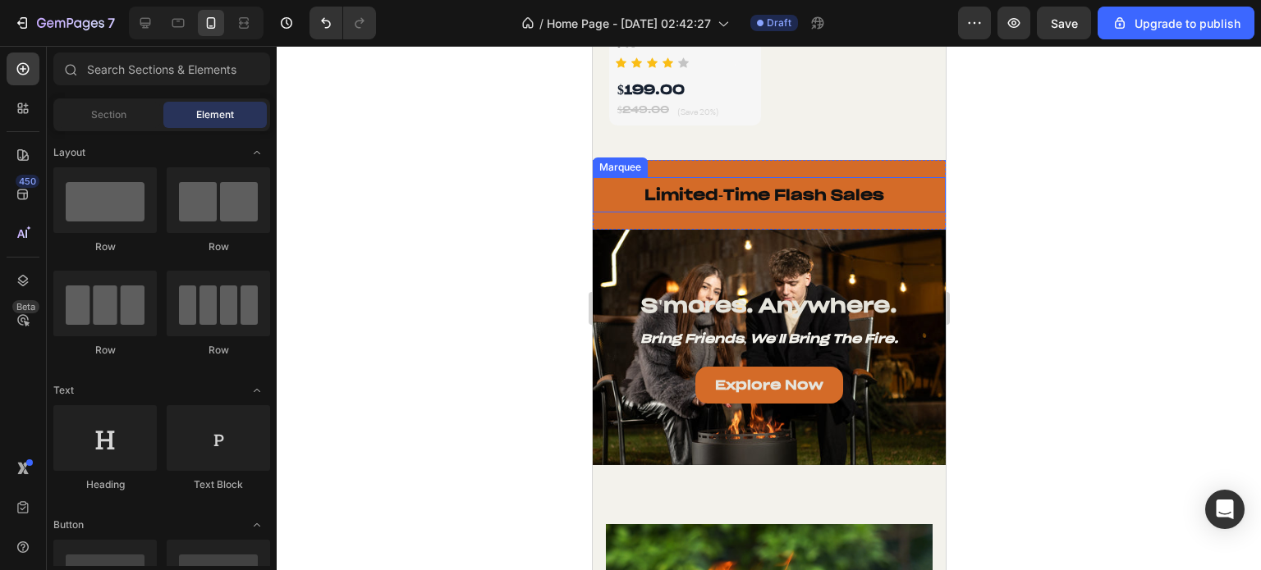
click at [611, 160] on div "Marquee" at bounding box center [619, 167] width 48 height 15
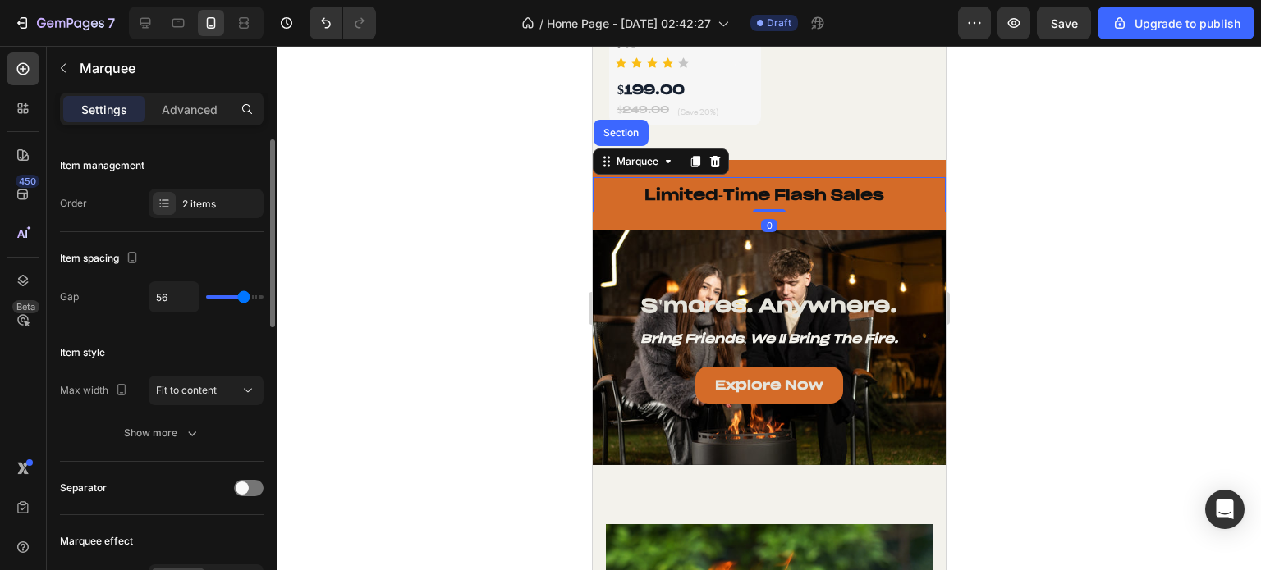
scroll to position [82, 0]
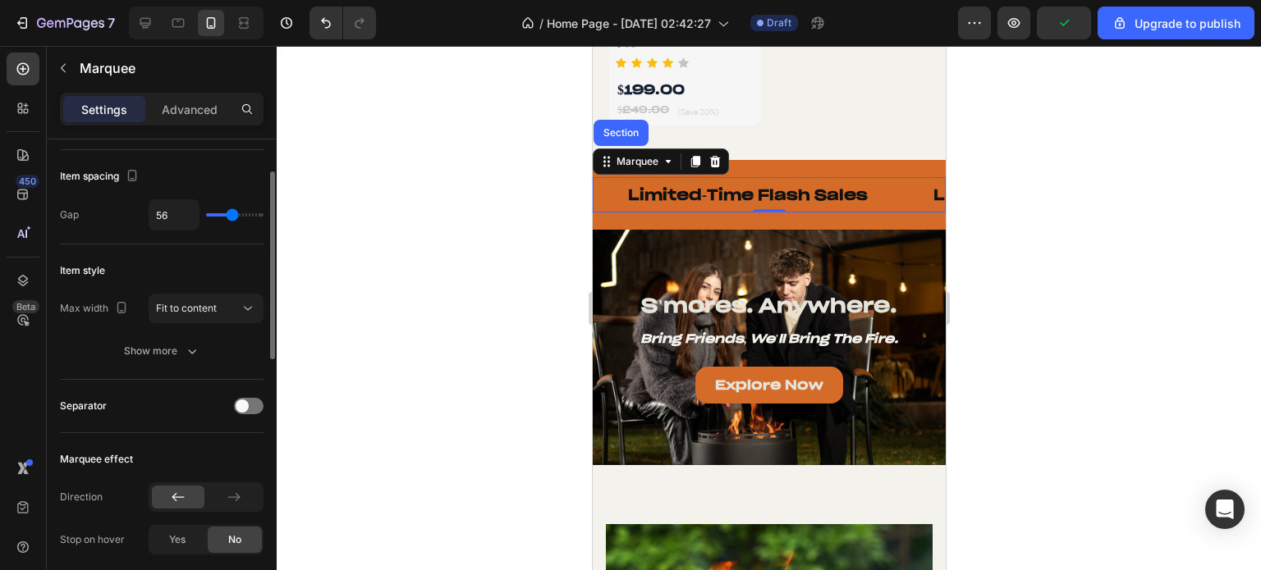
type input "36"
click at [232, 213] on input "range" at bounding box center [234, 214] width 57 height 3
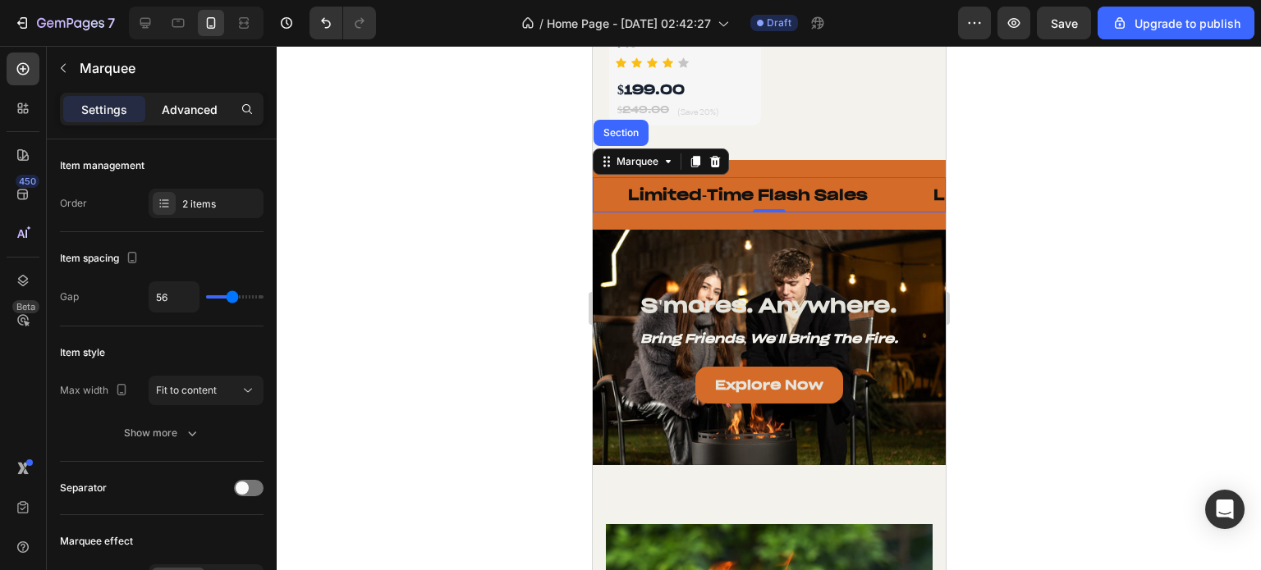
click at [162, 109] on p "Advanced" at bounding box center [190, 109] width 56 height 17
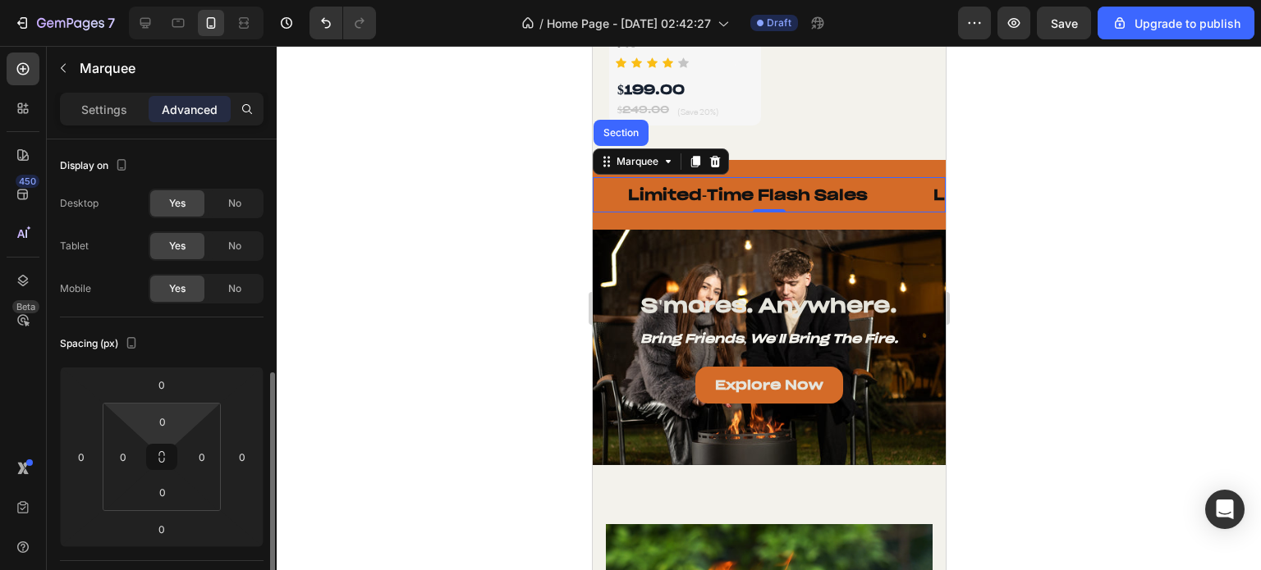
scroll to position [164, 0]
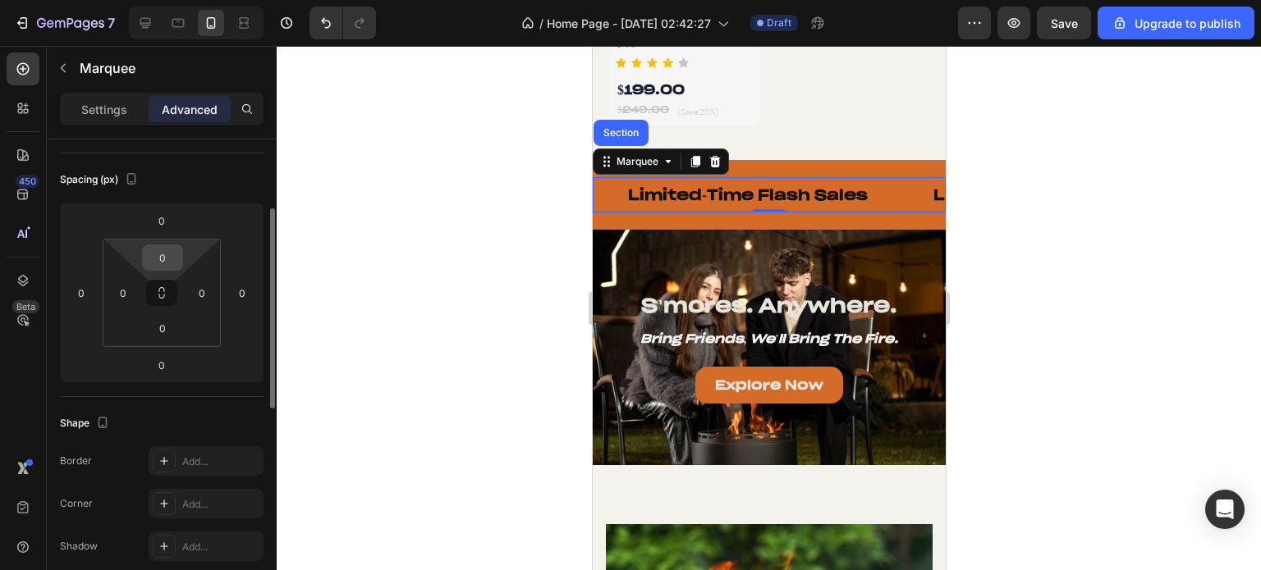
click at [161, 245] on input "0" at bounding box center [162, 257] width 33 height 25
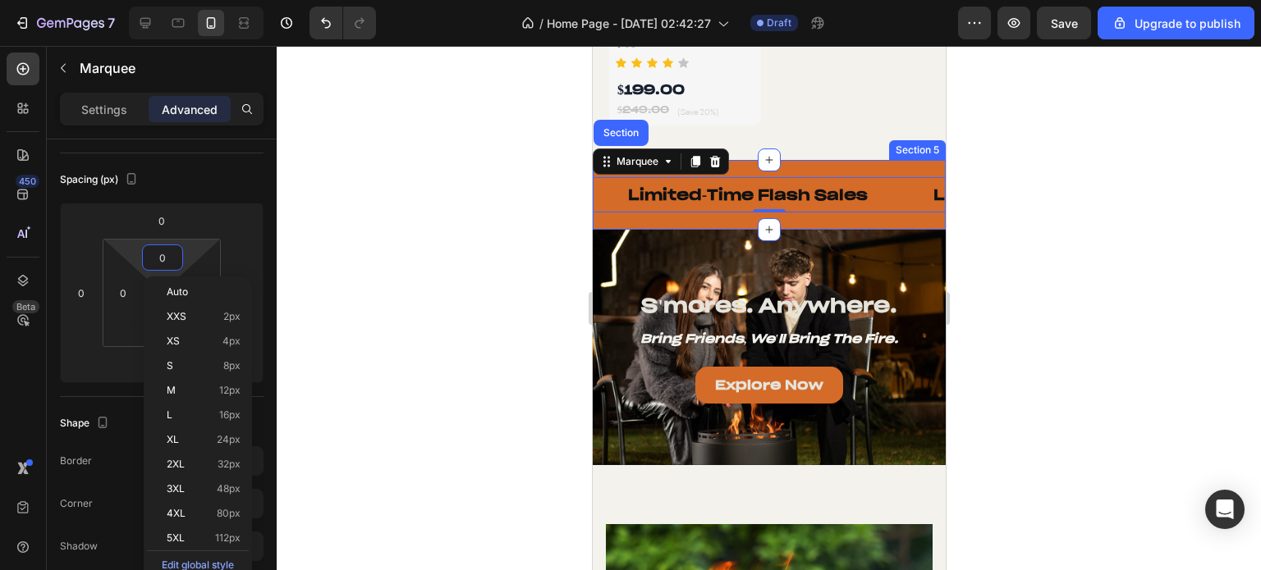
click at [741, 160] on div "Text Limited-Time Flash Sales Text Text Limited-Time Flash Sales Text Text Limi…" at bounding box center [768, 195] width 353 height 70
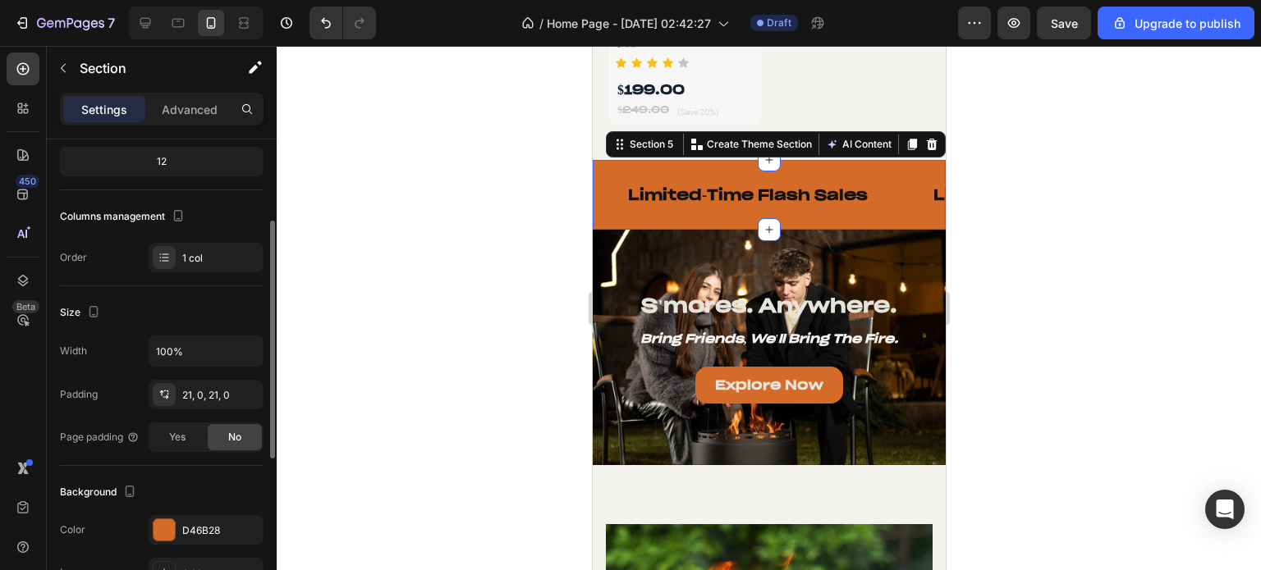
scroll to position [328, 0]
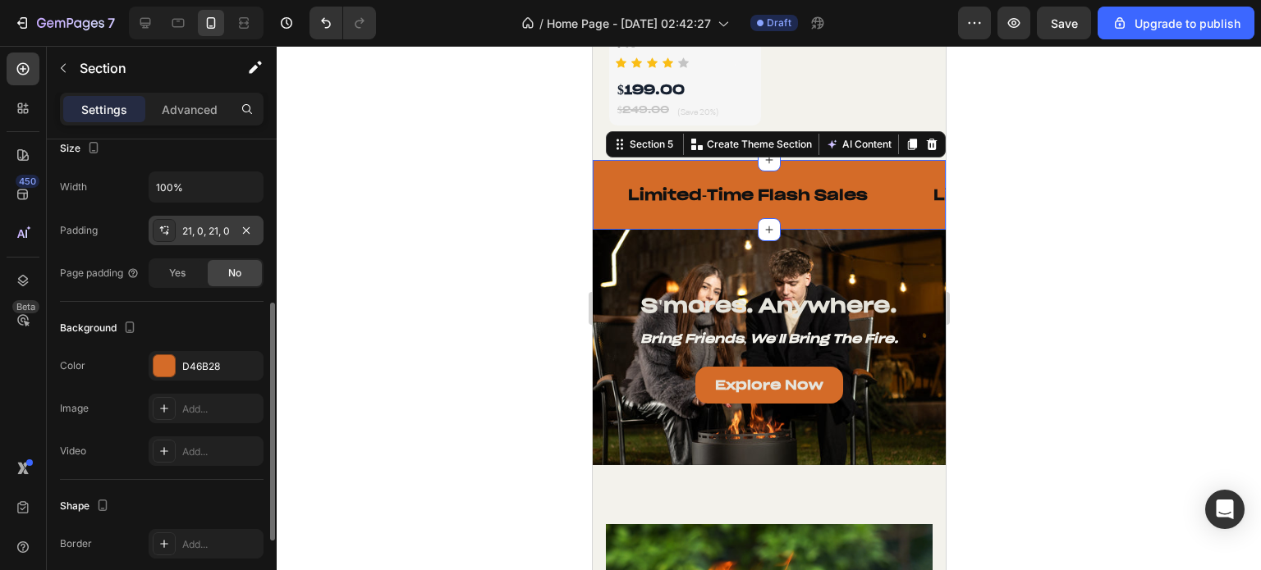
click at [202, 222] on div "21, 0, 21, 0" at bounding box center [206, 231] width 115 height 30
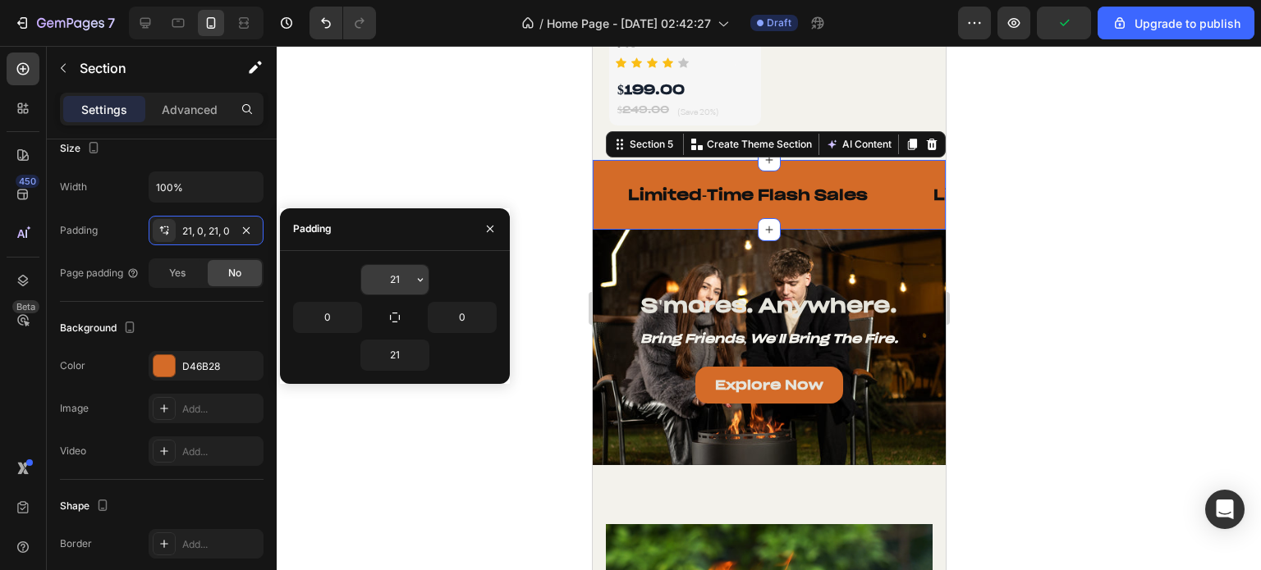
click at [396, 269] on input "21" at bounding box center [394, 280] width 67 height 30
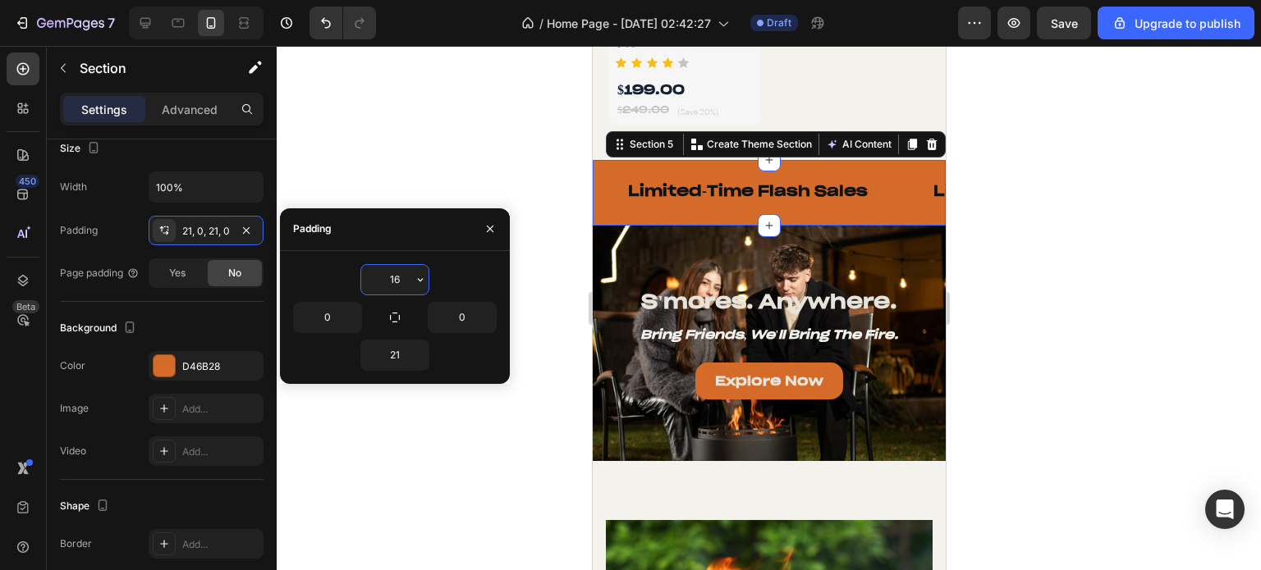
click at [394, 270] on input "16" at bounding box center [394, 280] width 67 height 30
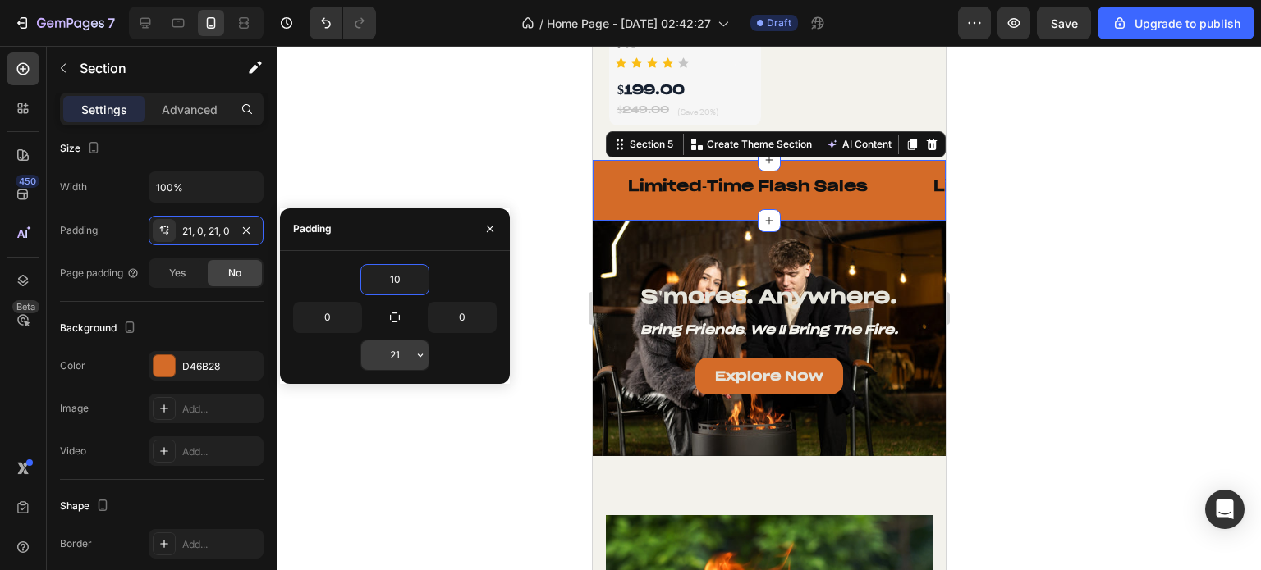
type input "10"
click at [397, 344] on input "21" at bounding box center [394, 356] width 67 height 30
type input "10"
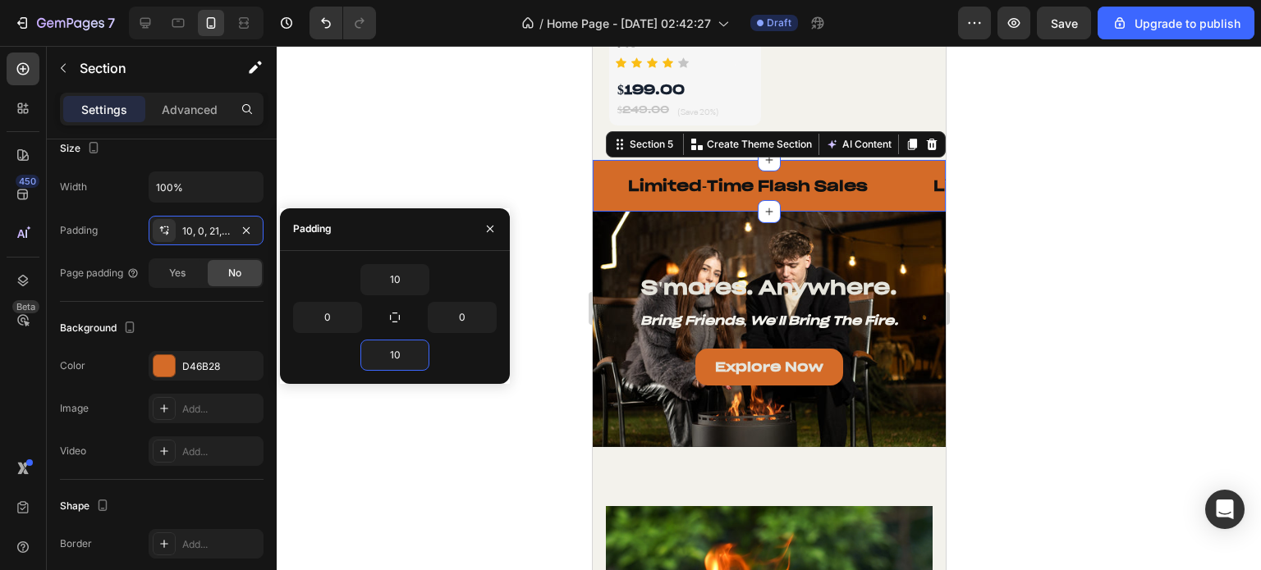
click at [431, 170] on div at bounding box center [769, 308] width 984 height 524
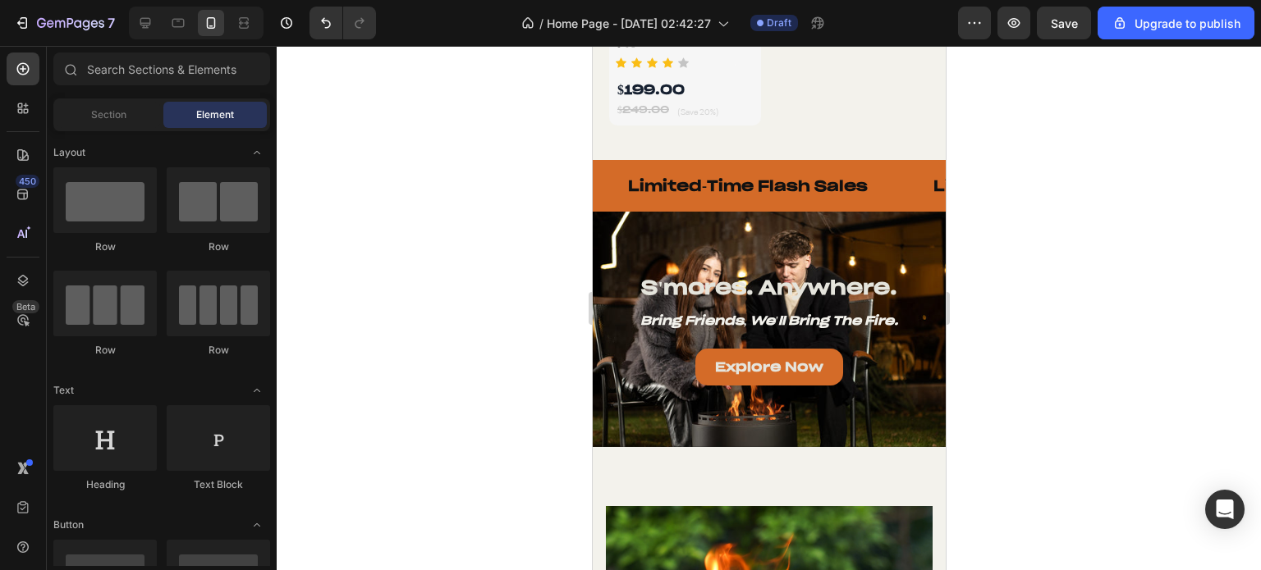
click at [431, 170] on div at bounding box center [769, 308] width 984 height 524
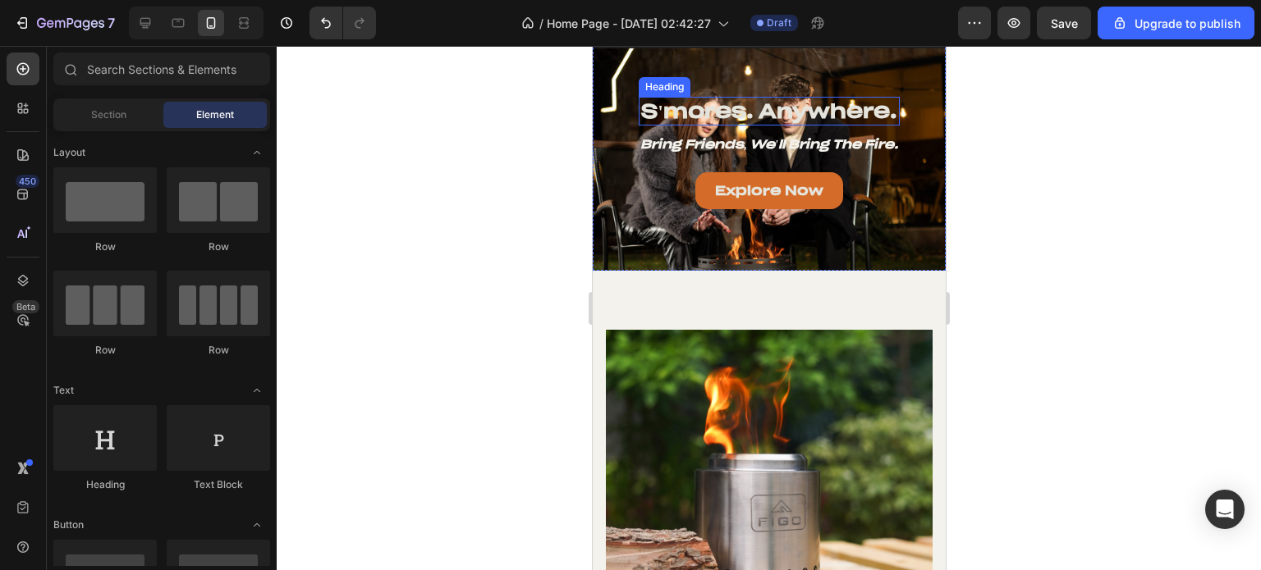
scroll to position [1945, 0]
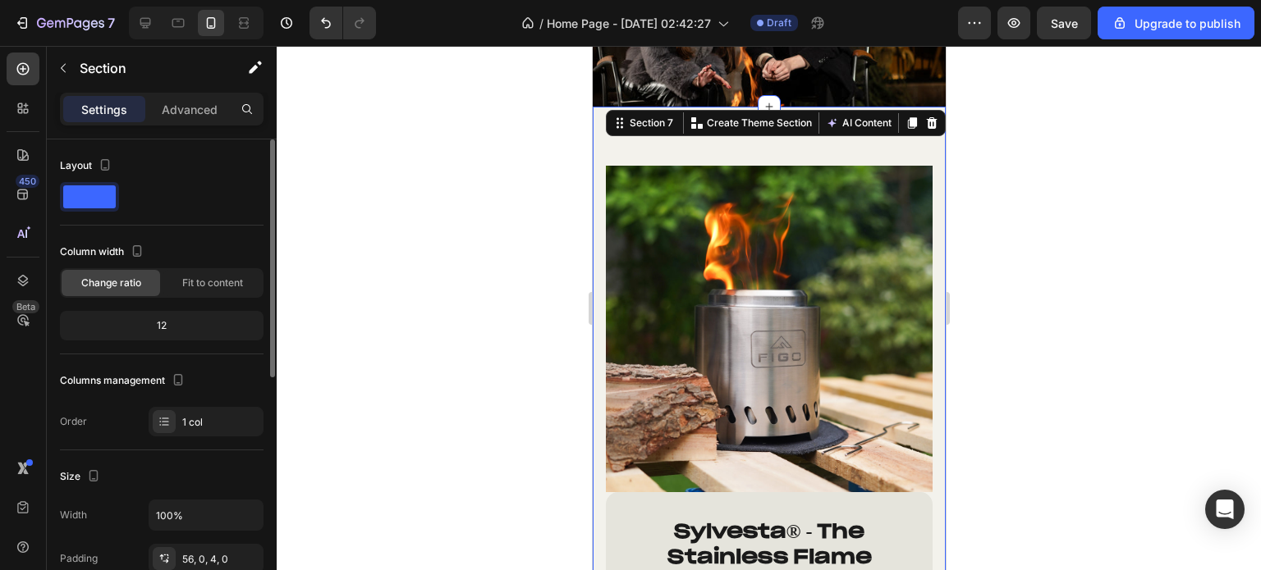
scroll to position [246, 0]
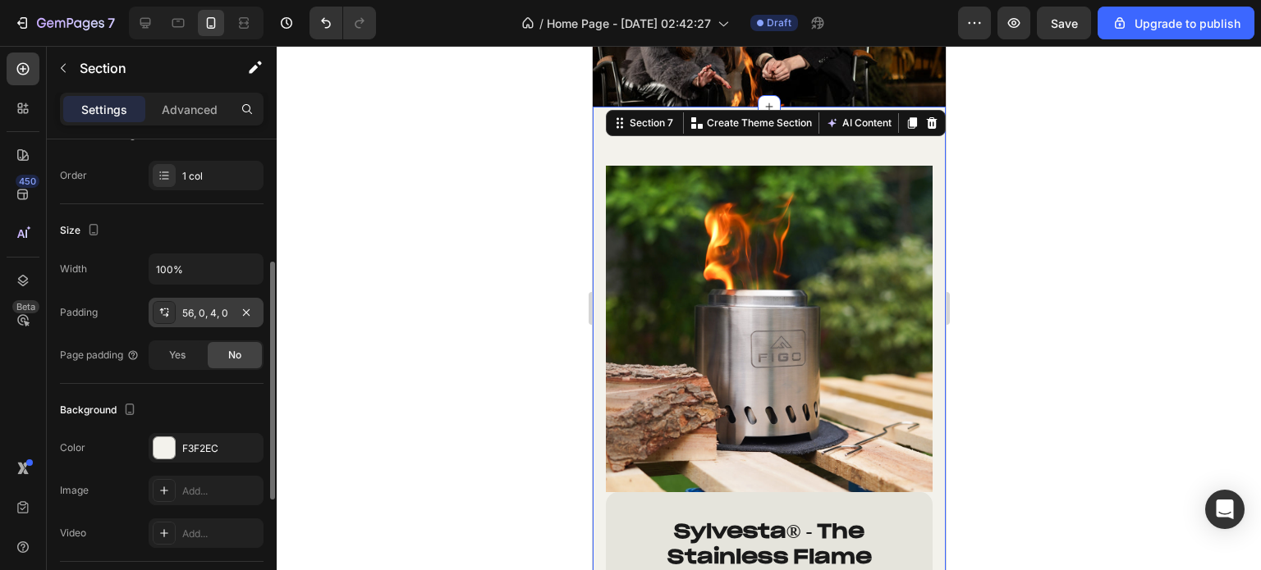
click at [185, 314] on div "56, 0, 4, 0" at bounding box center [206, 313] width 48 height 15
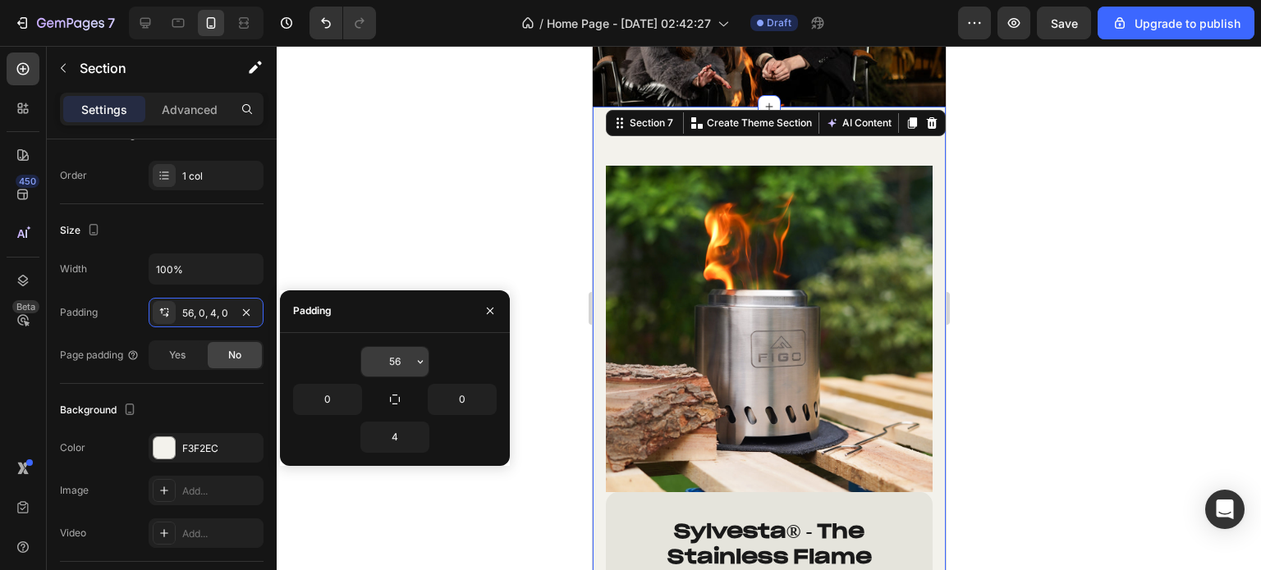
click at [384, 354] on input "56" at bounding box center [394, 362] width 67 height 30
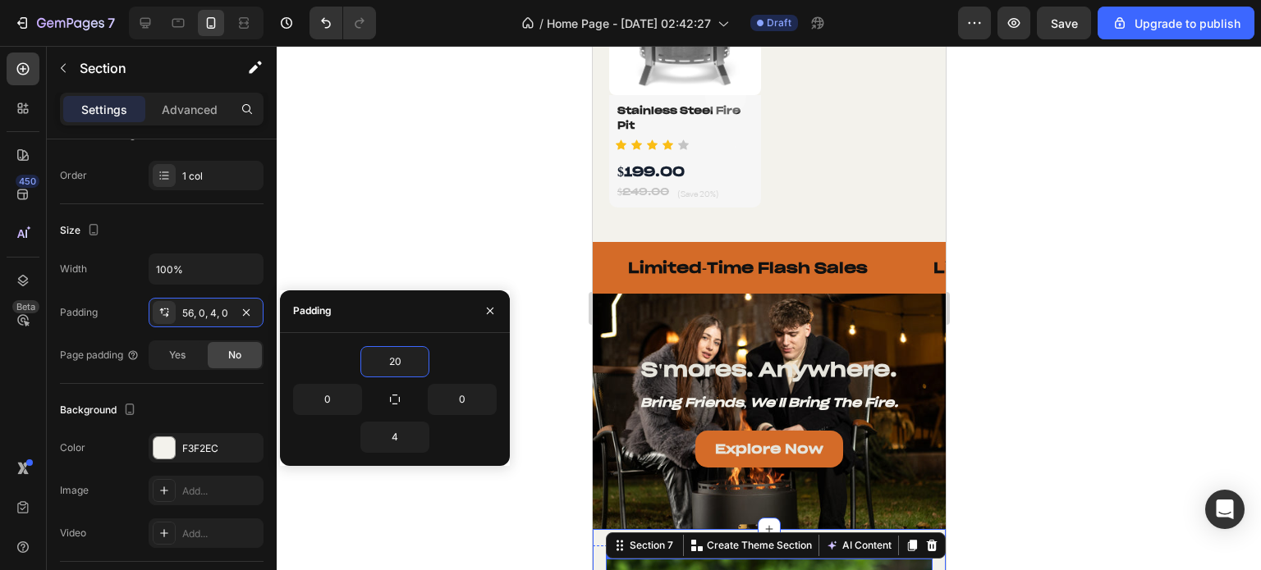
scroll to position [1453, 0]
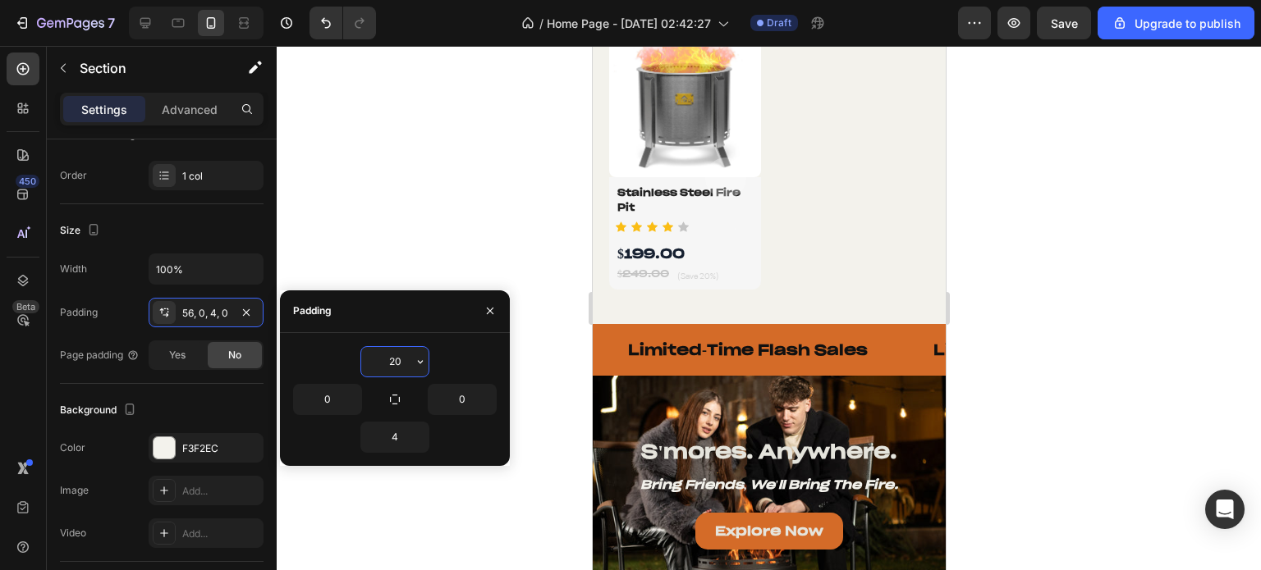
click at [387, 364] on input "20" at bounding box center [394, 362] width 67 height 30
type input "25"
click at [494, 193] on div at bounding box center [769, 308] width 984 height 524
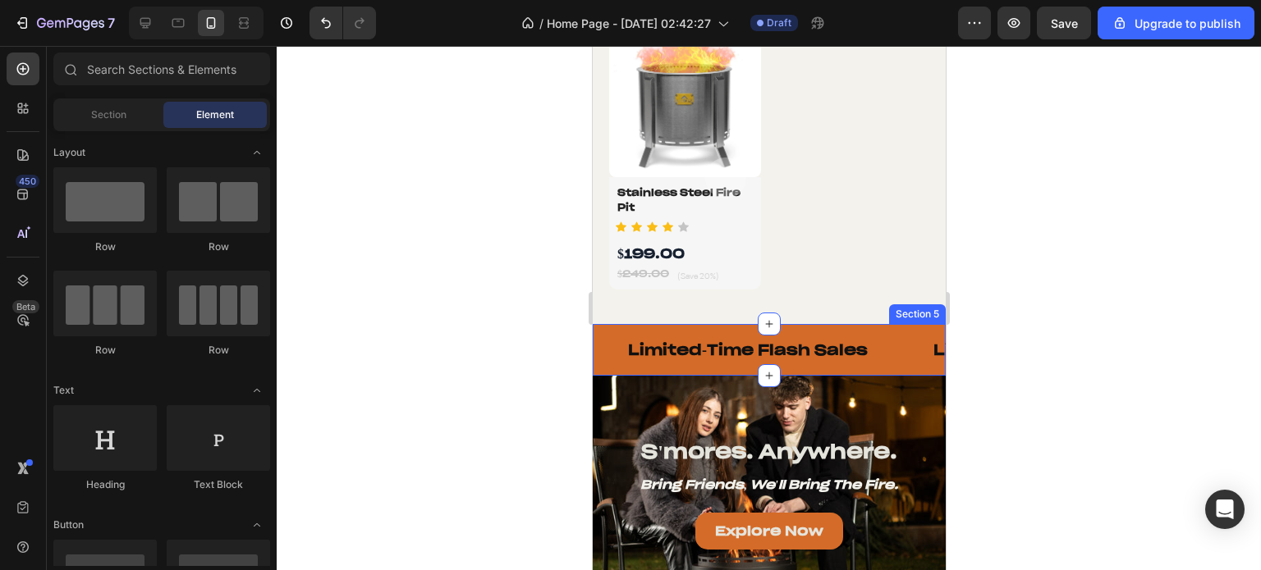
click at [790, 324] on div "Text Limited-Time Flash Sales Text Text Limited-Time Flash Sales Text Text Limi…" at bounding box center [768, 350] width 353 height 52
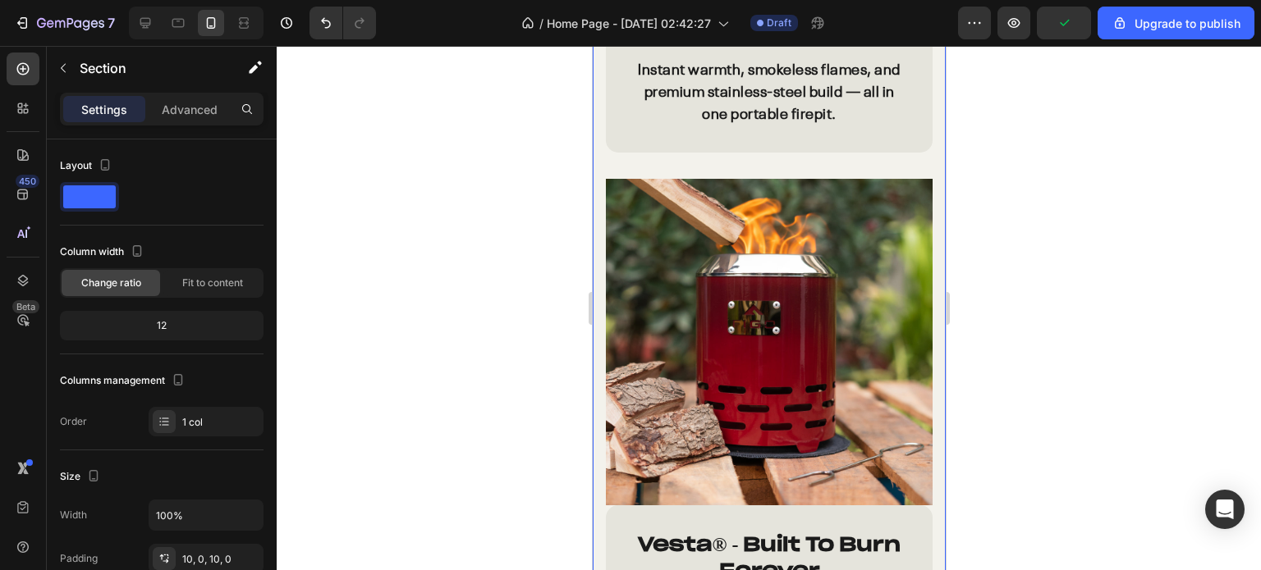
scroll to position [2766, 0]
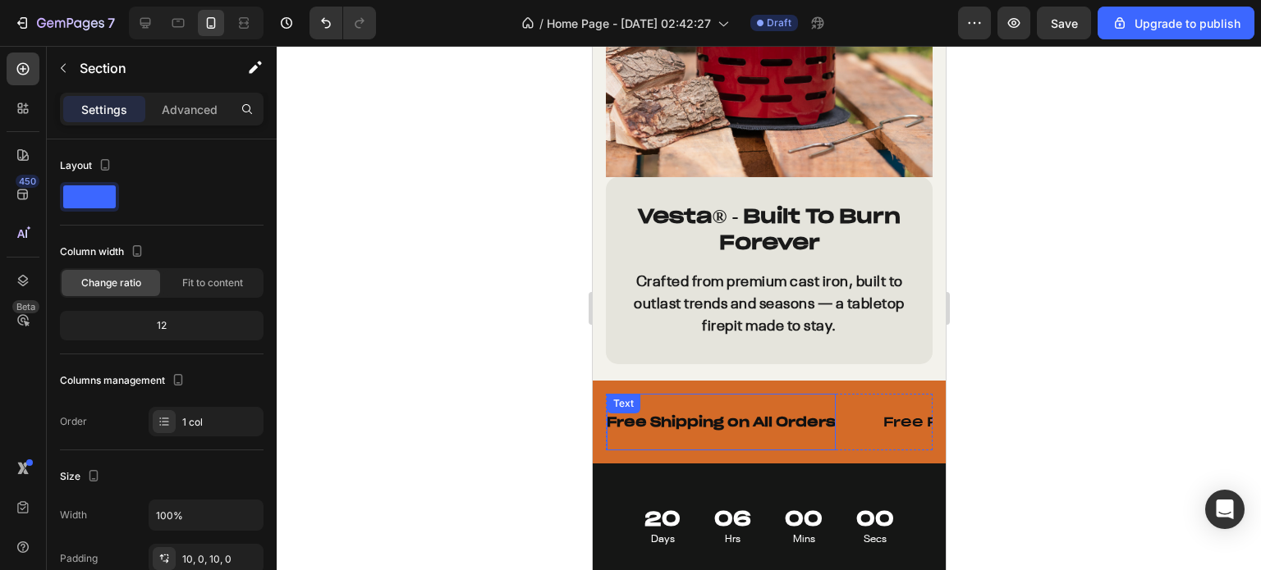
click at [667, 394] on div "Free Shipping on All Orders Text" at bounding box center [720, 422] width 229 height 57
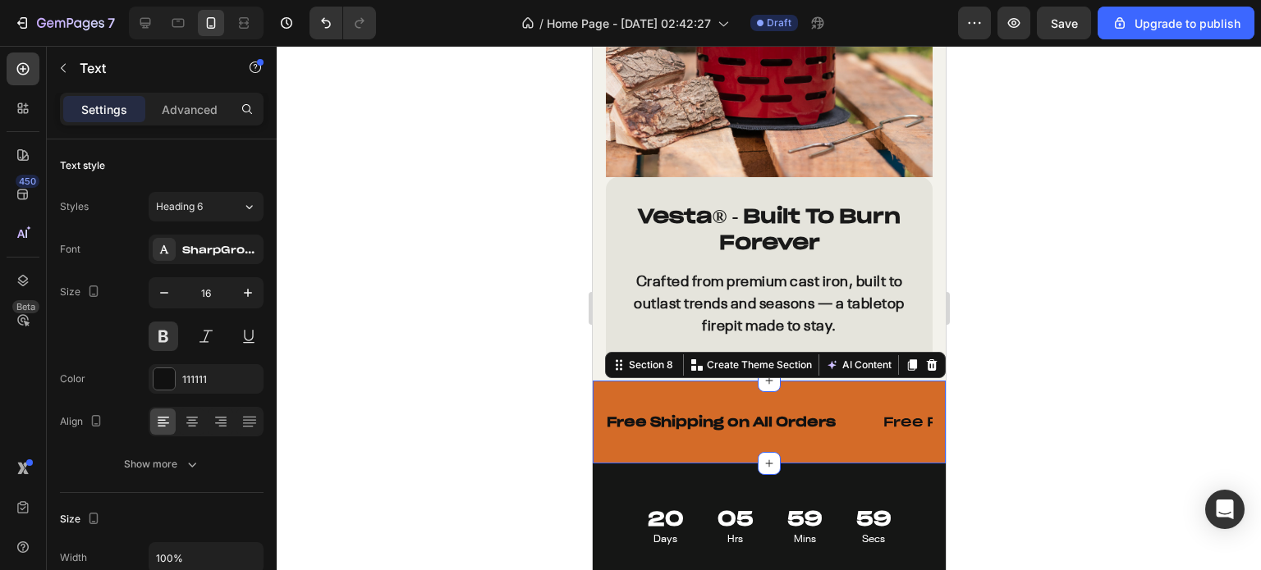
click at [619, 381] on div "Free Shipping on All Orders Text Free Returns for 30 Days Text Limited-Time Fla…" at bounding box center [768, 422] width 353 height 83
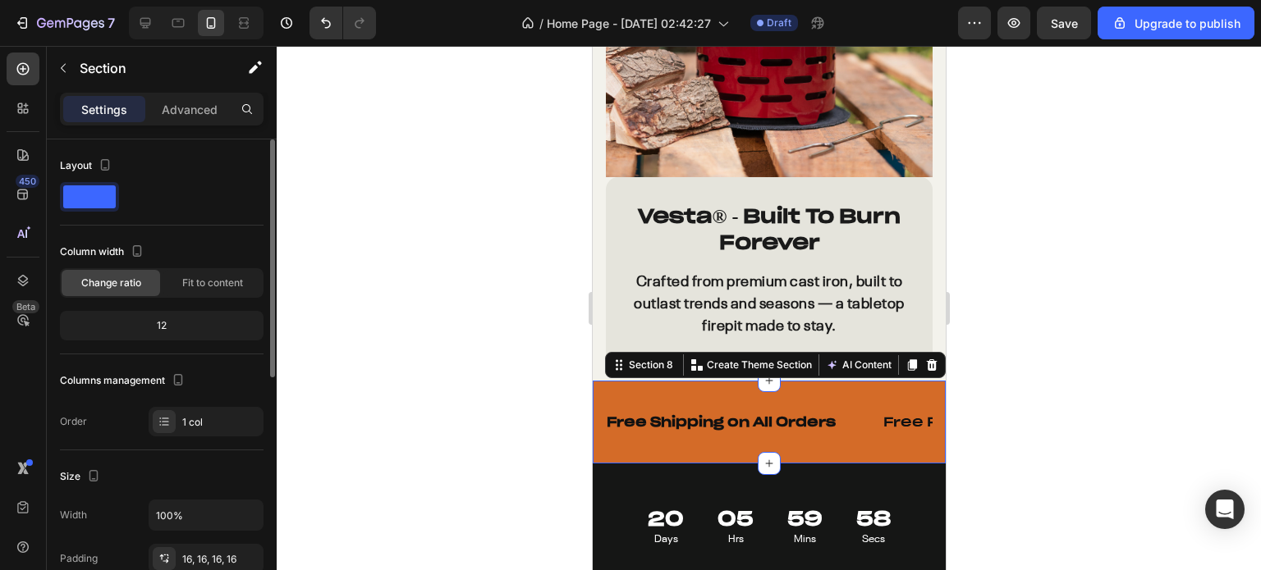
scroll to position [246, 0]
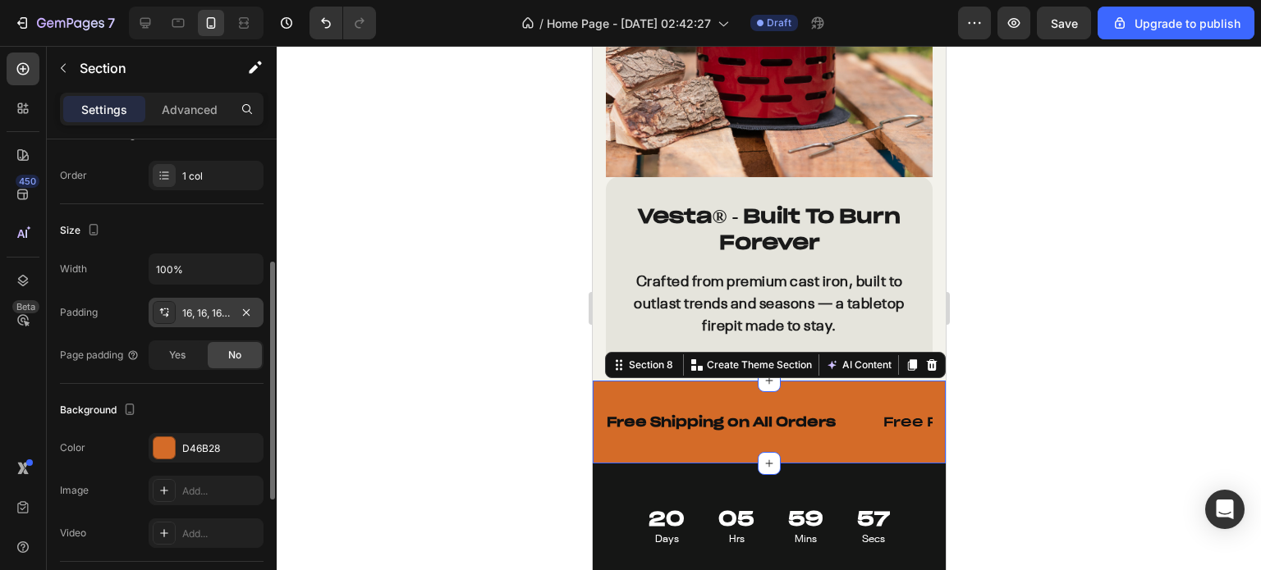
click at [188, 317] on div "16, 16, 16, 16" at bounding box center [206, 313] width 48 height 15
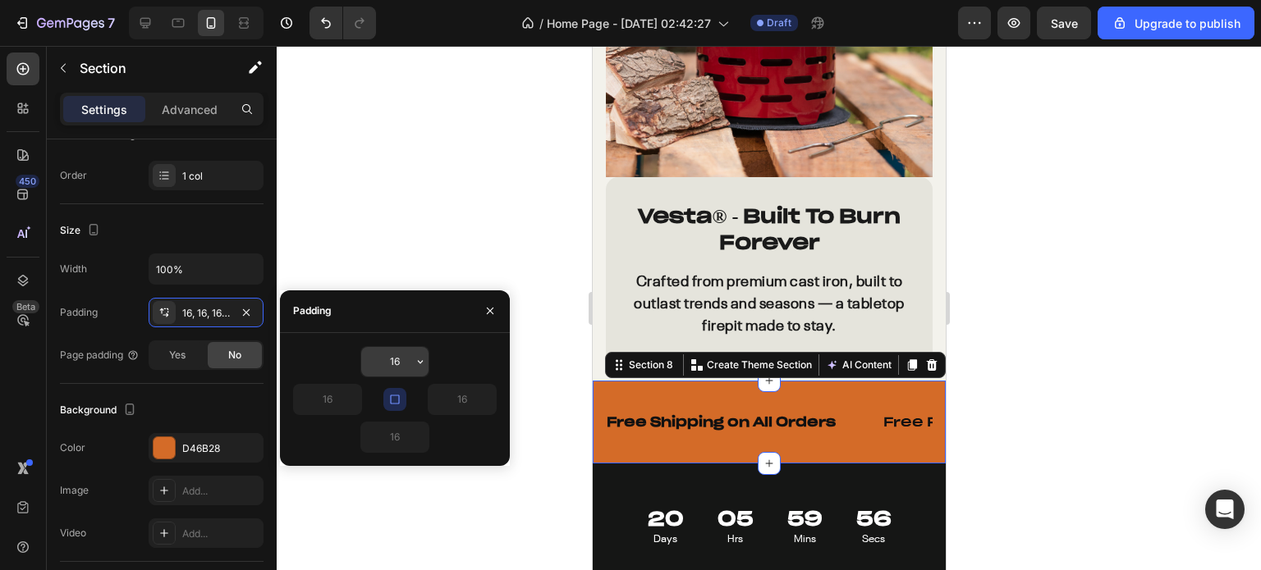
click at [401, 365] on input "16" at bounding box center [394, 362] width 67 height 30
click at [401, 364] on input "16" at bounding box center [394, 362] width 67 height 30
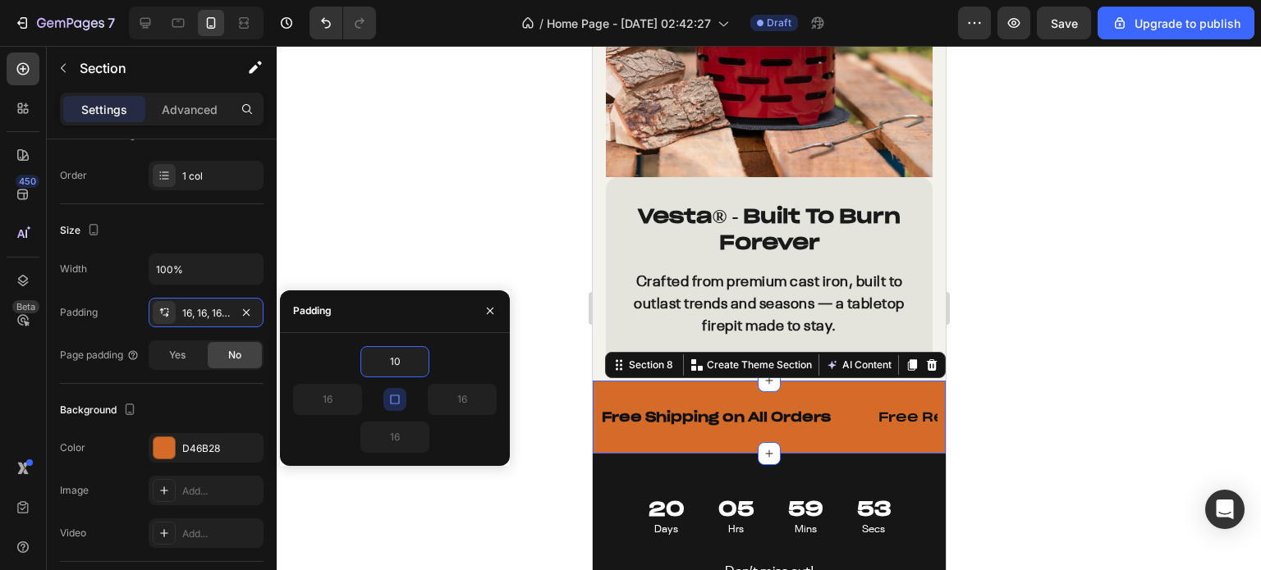
type input "10"
click at [393, 405] on button "button" at bounding box center [394, 399] width 23 height 23
click at [395, 436] on input "16" at bounding box center [394, 438] width 67 height 30
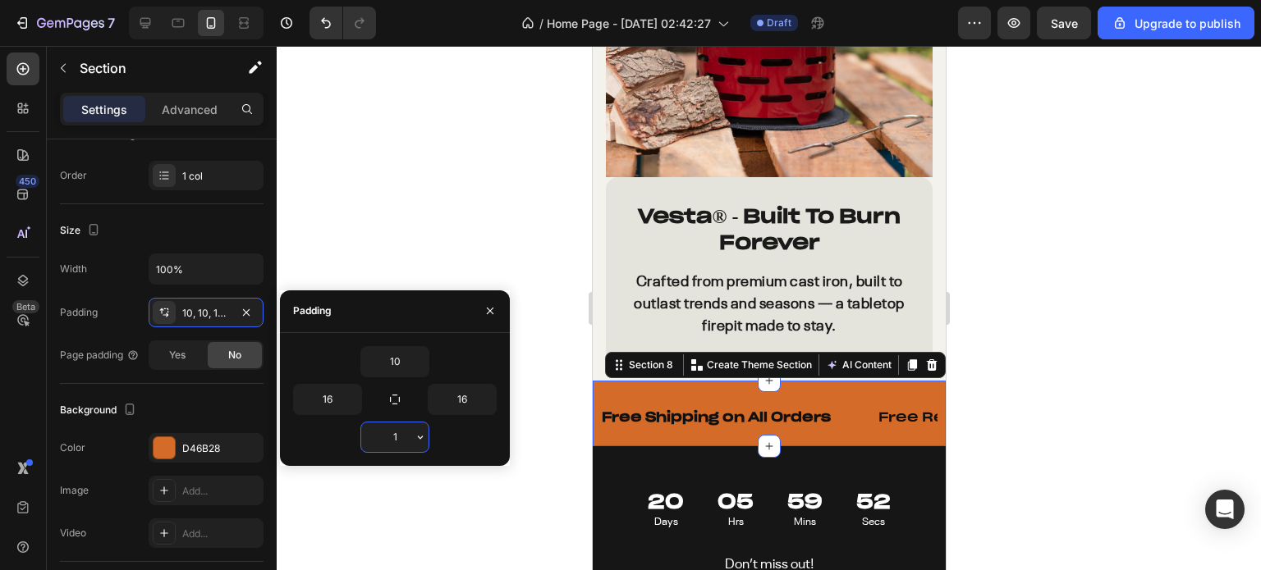
type input "10"
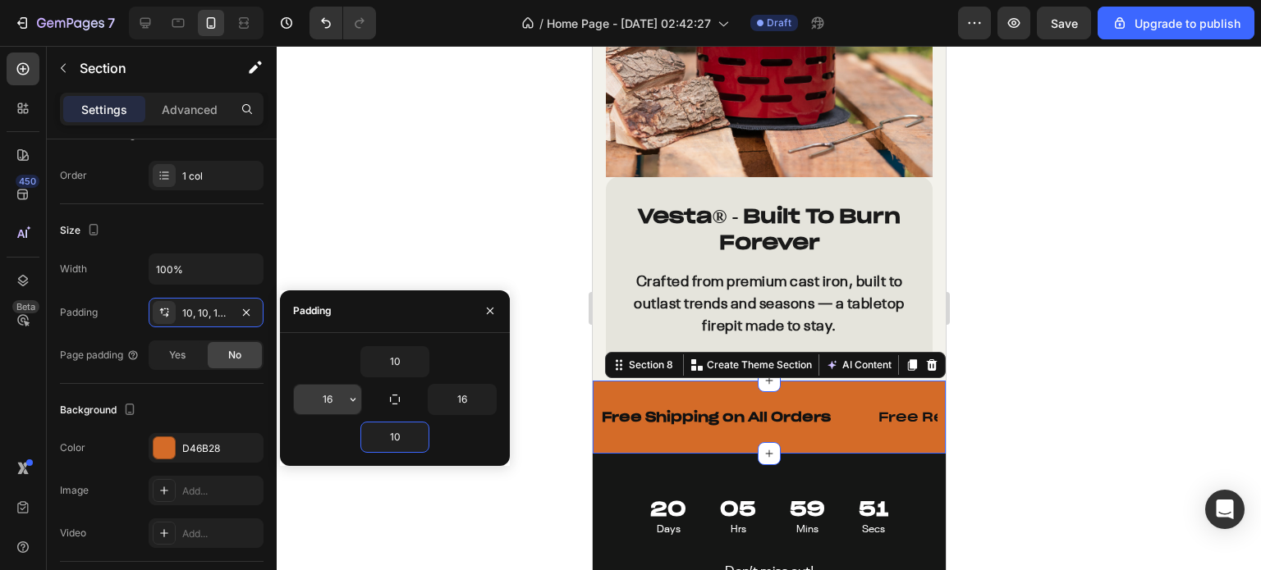
click at [323, 393] on input "16" at bounding box center [327, 400] width 67 height 30
type input "0"
click at [479, 393] on button "button" at bounding box center [487, 400] width 16 height 30
click at [461, 397] on input "16" at bounding box center [461, 400] width 67 height 30
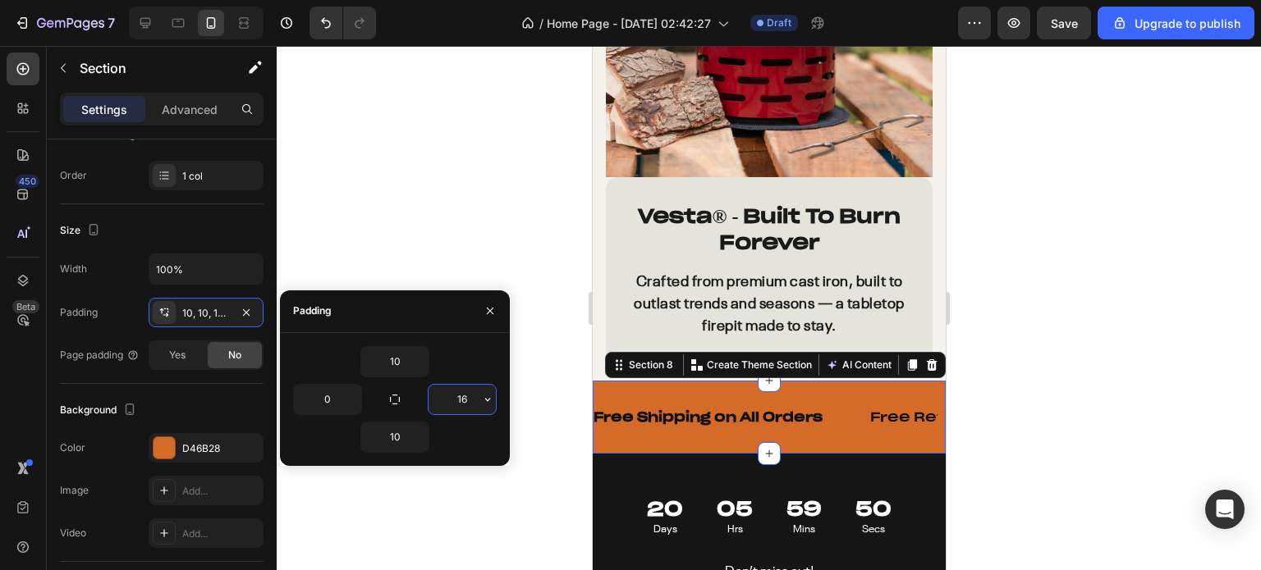
click at [461, 398] on input "16" at bounding box center [461, 400] width 67 height 30
click at [460, 401] on input "00" at bounding box center [461, 400] width 67 height 30
type input "0"
click at [433, 211] on div at bounding box center [769, 308] width 984 height 524
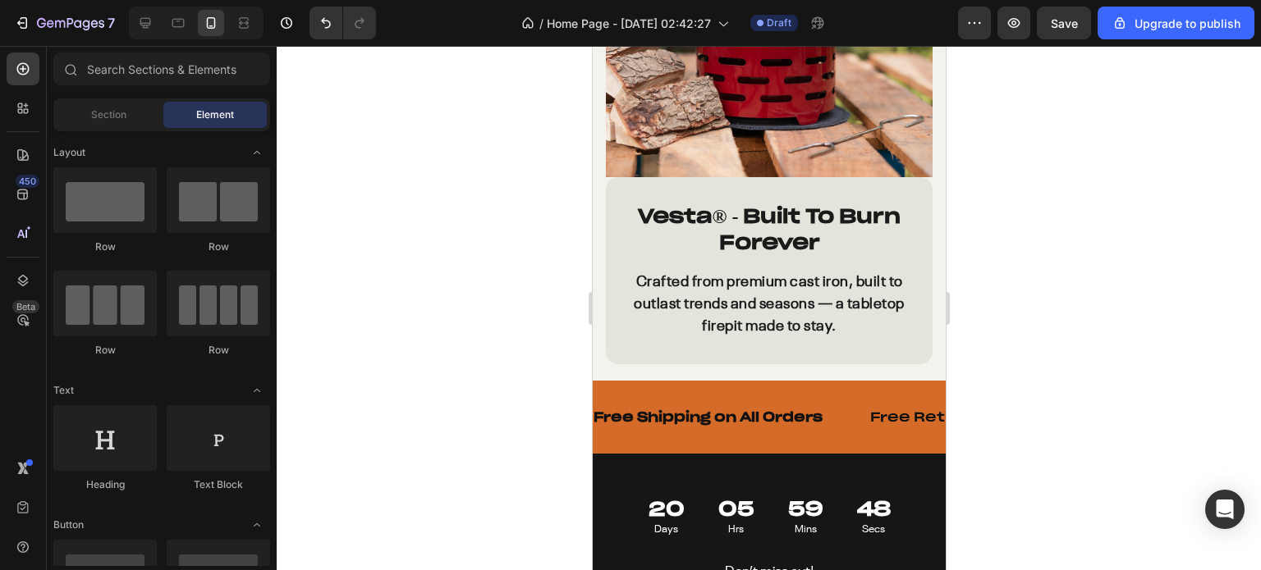
click at [433, 211] on div at bounding box center [769, 308] width 984 height 524
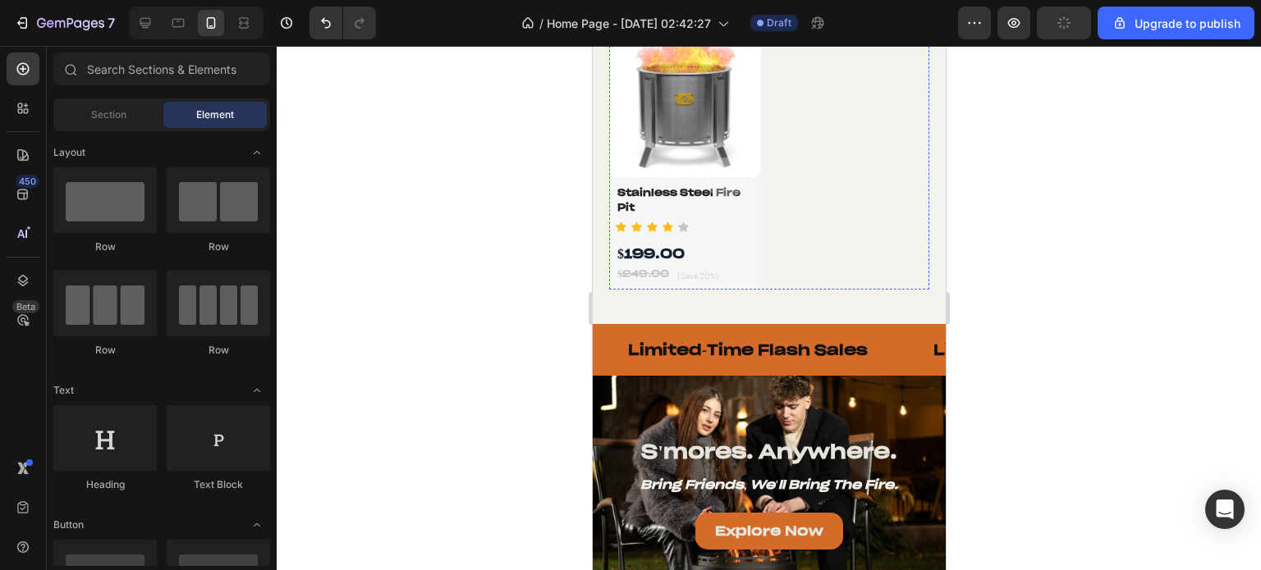
scroll to position [1617, 0]
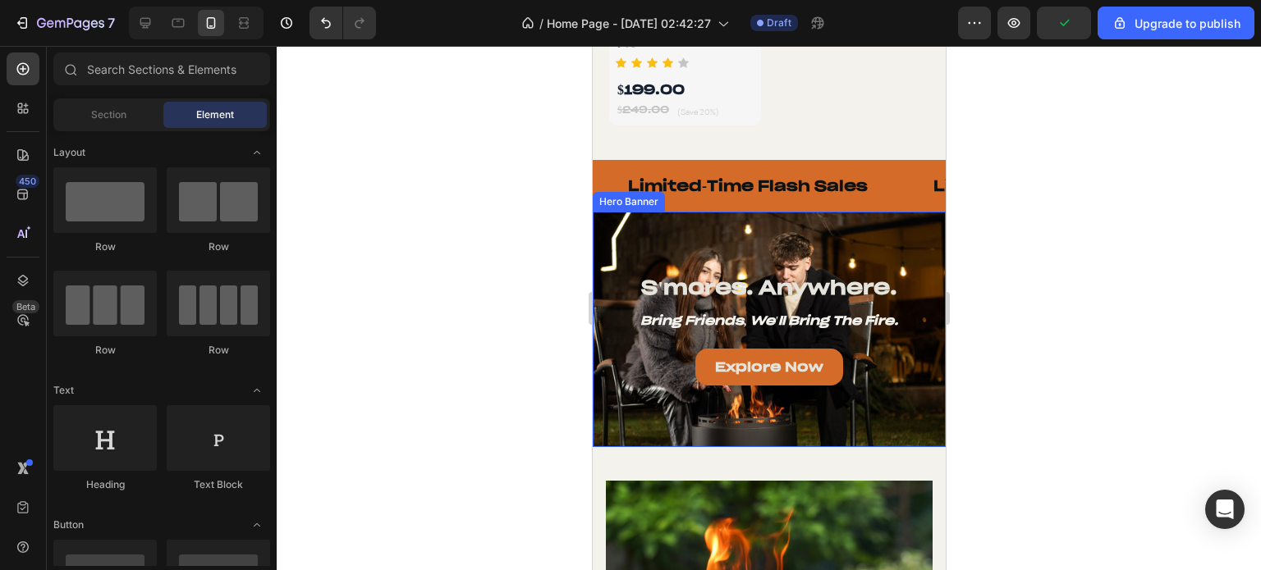
click at [612, 195] on div "Hero Banner" at bounding box center [628, 202] width 66 height 15
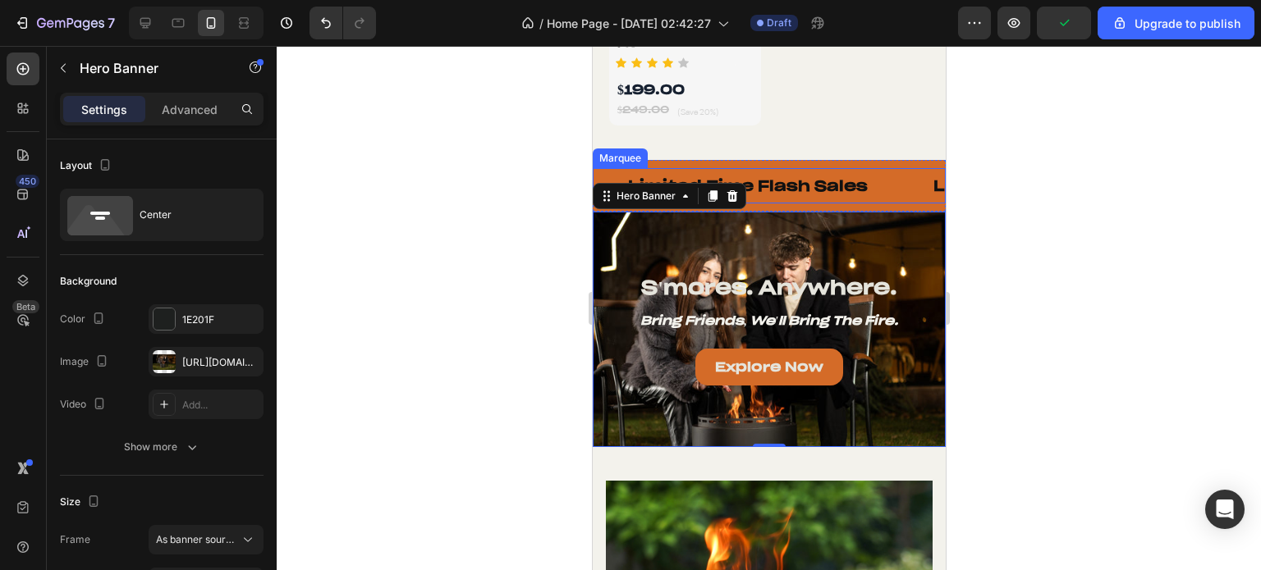
click at [611, 168] on div "Text Limited-Time Flash Sales Text" at bounding box center [745, 185] width 305 height 35
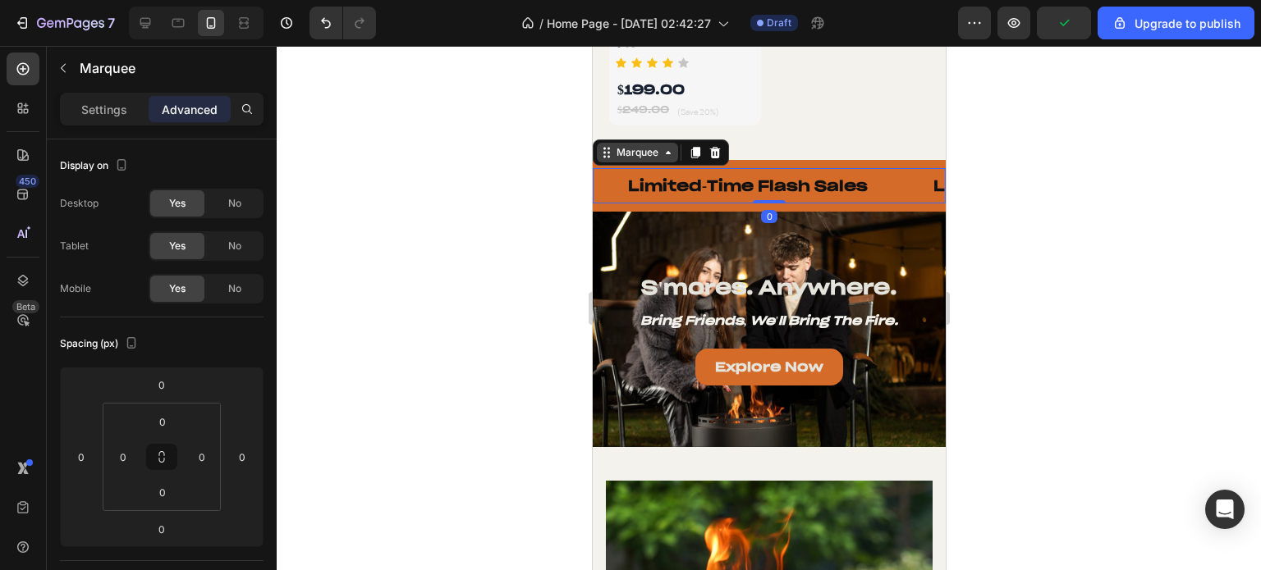
click at [613, 145] on div "Marquee" at bounding box center [636, 152] width 48 height 15
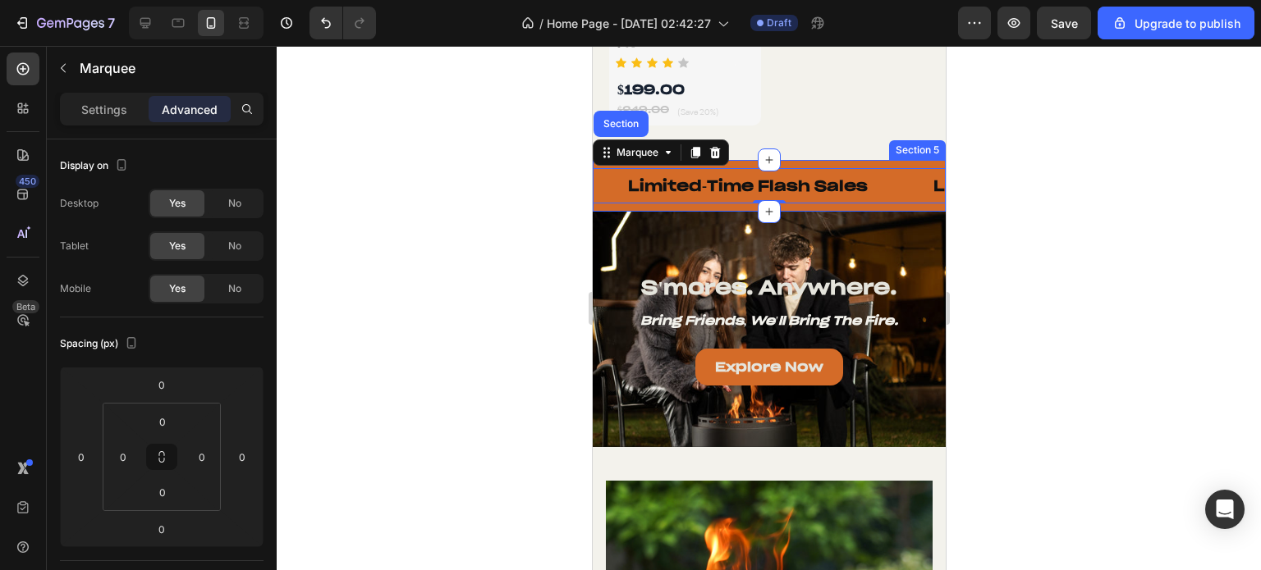
click at [790, 160] on div "Text Limited-Time Flash Sales Text Text Limited-Time Flash Sales Text Text Limi…" at bounding box center [768, 186] width 353 height 52
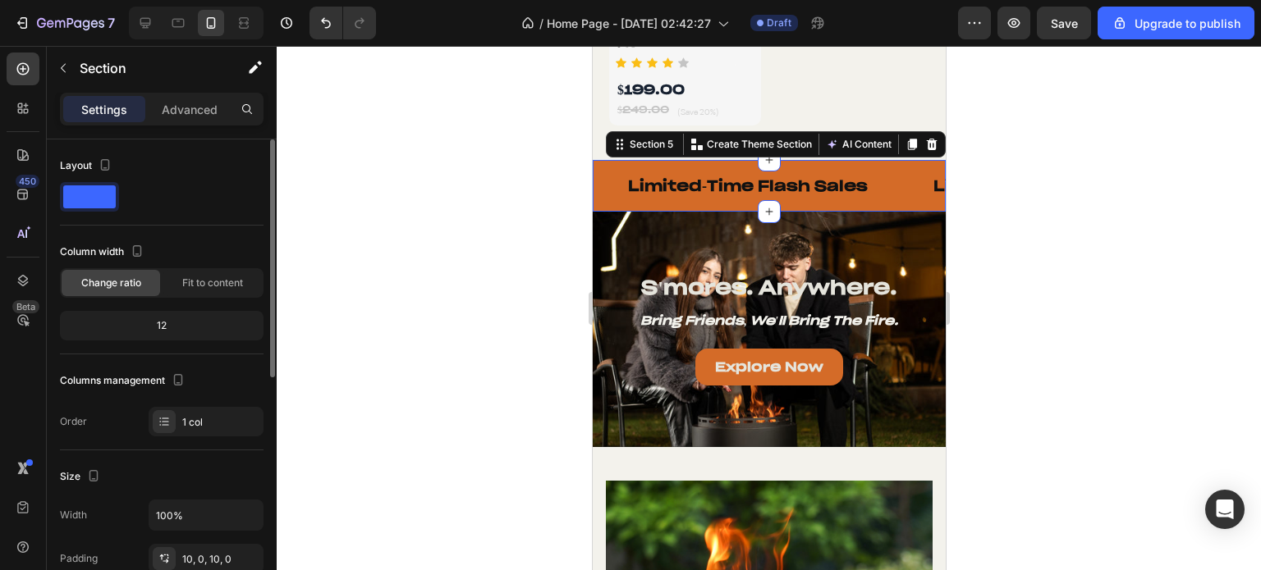
scroll to position [164, 0]
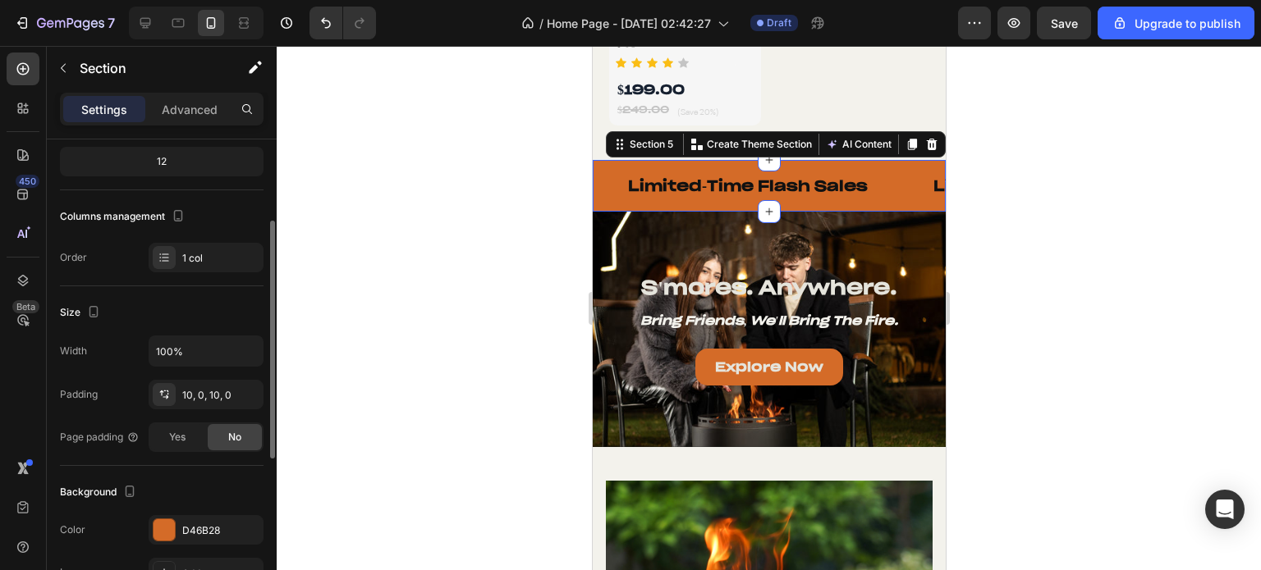
click at [465, 314] on div at bounding box center [769, 308] width 984 height 524
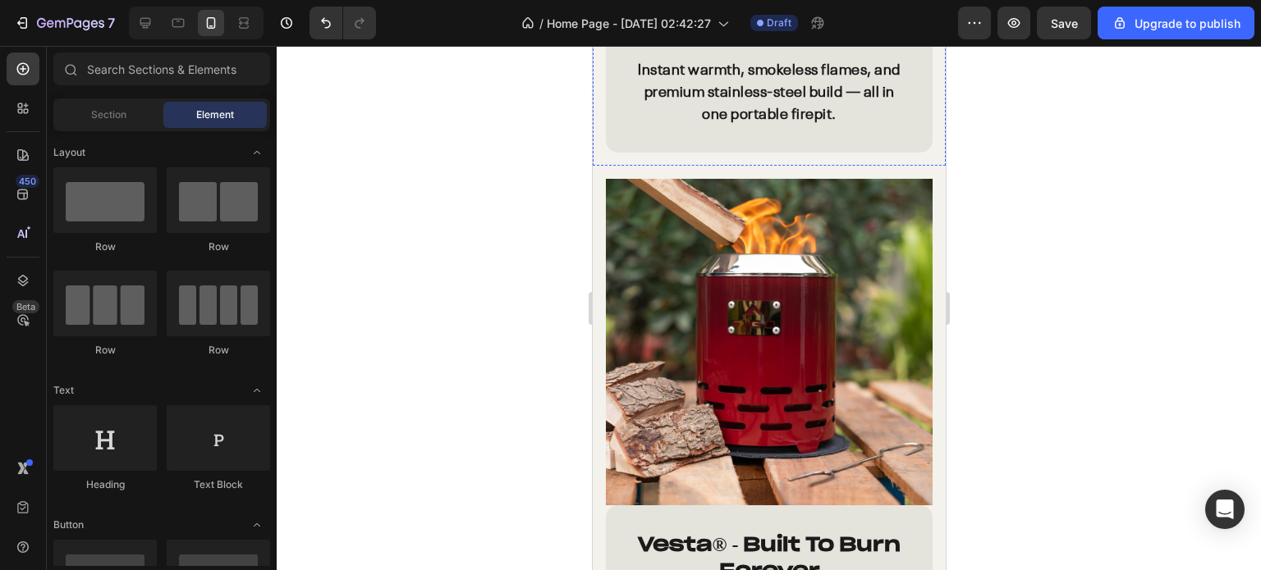
scroll to position [2684, 0]
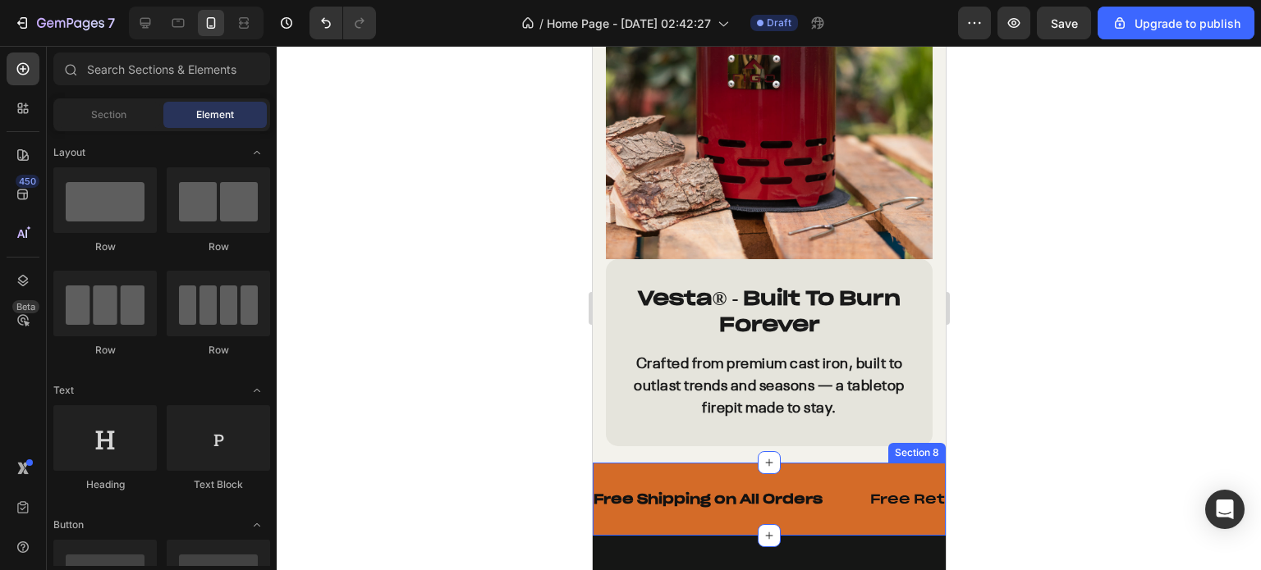
click at [803, 463] on div "Free Shipping on All Orders Text Free Returns for 30 Days Text Limited-Time Fla…" at bounding box center [768, 499] width 353 height 73
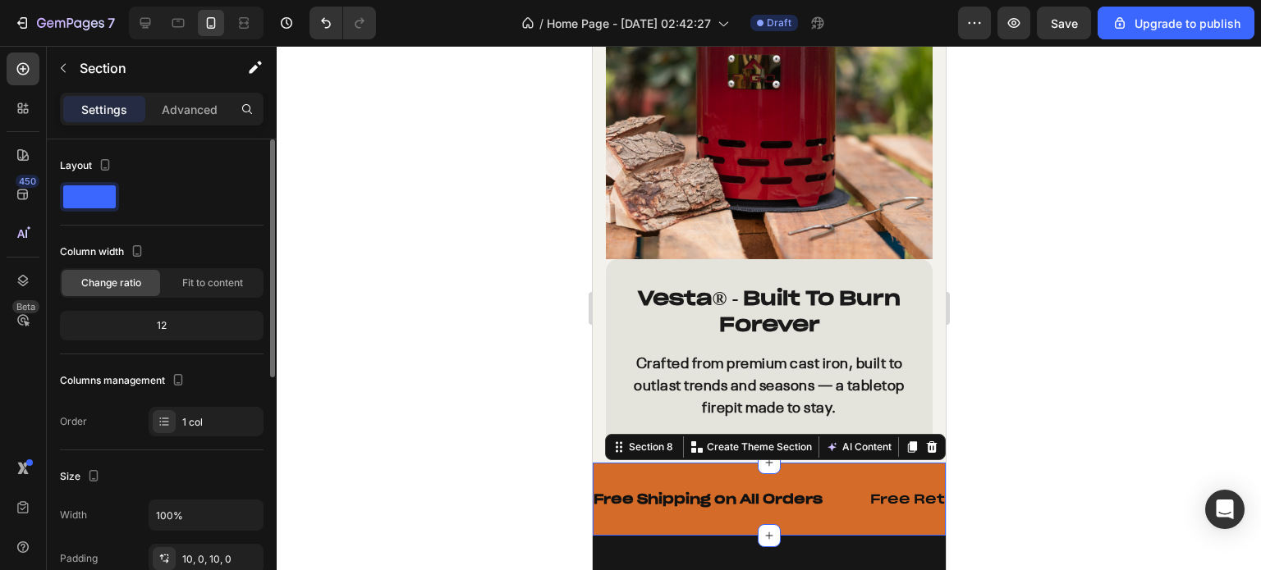
scroll to position [246, 0]
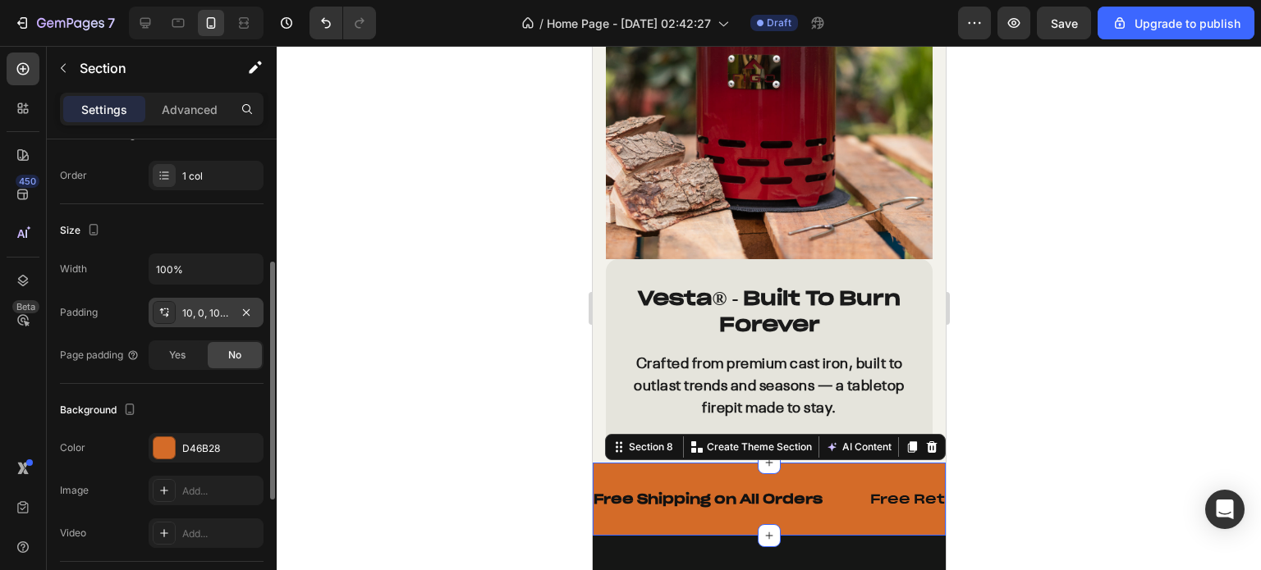
click at [202, 316] on div "10, 0, 10, 0" at bounding box center [206, 313] width 48 height 15
click at [203, 301] on div "10, 0, 10, 0" at bounding box center [206, 313] width 115 height 30
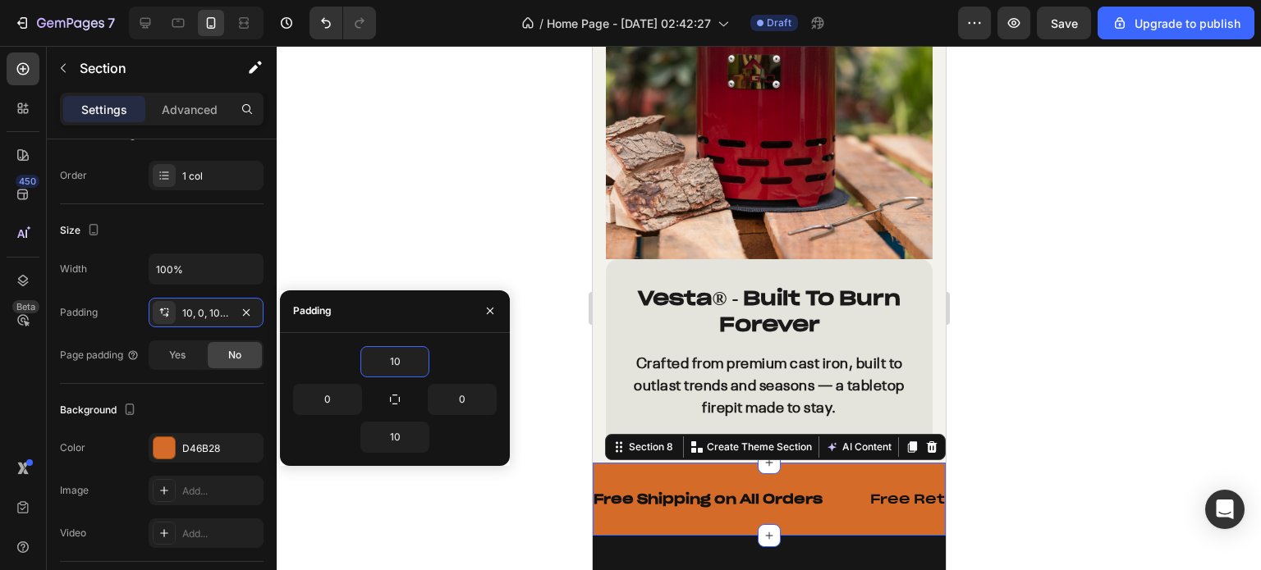
click at [552, 487] on div at bounding box center [769, 308] width 984 height 524
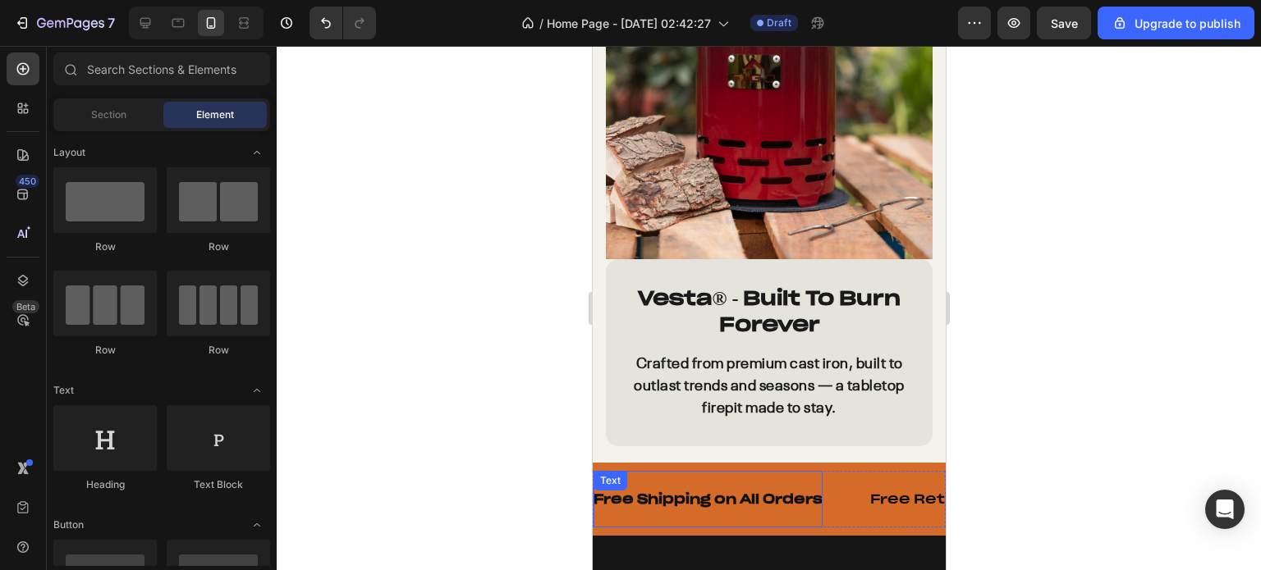
scroll to position [2930, 0]
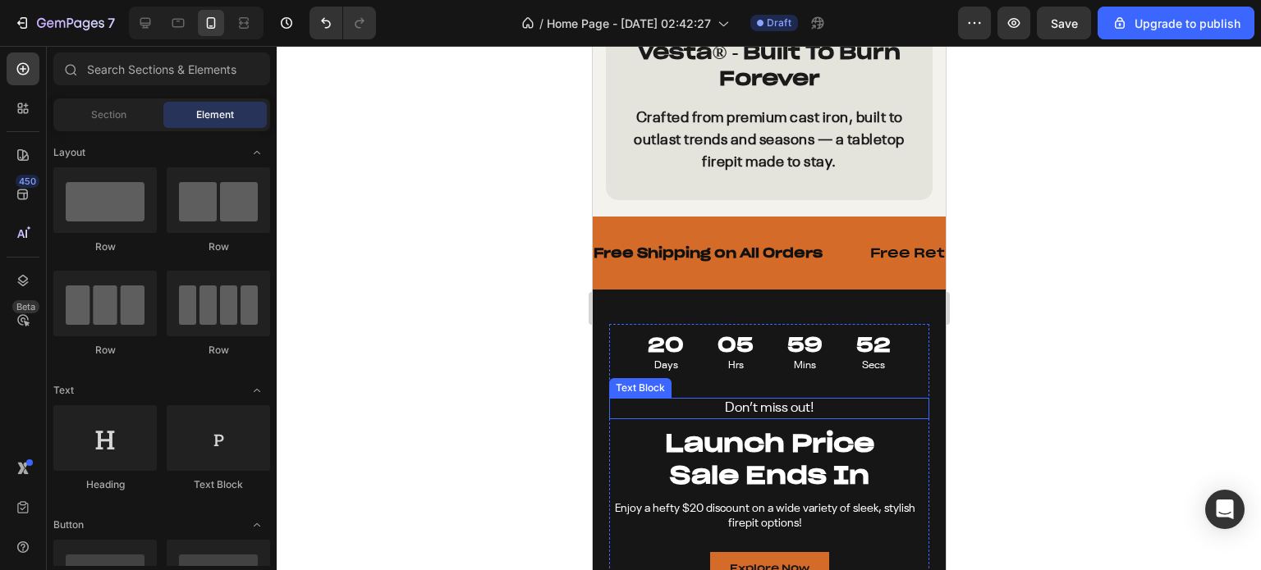
click at [1149, 345] on div at bounding box center [769, 308] width 984 height 524
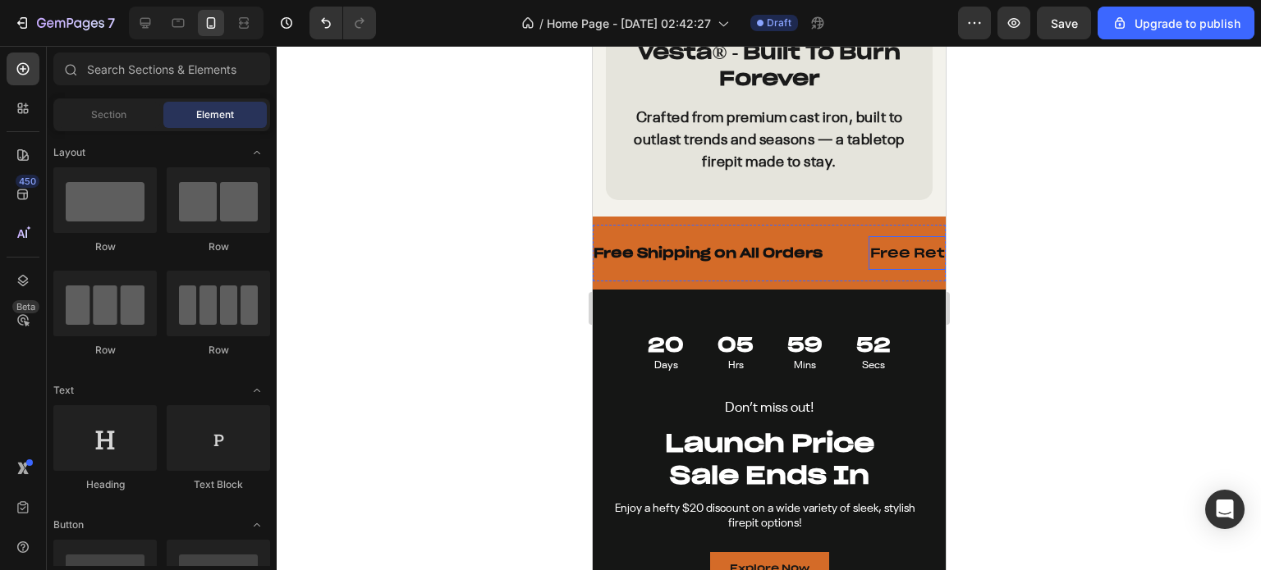
click at [887, 245] on p "Free Returns for 30 Days" at bounding box center [977, 253] width 216 height 17
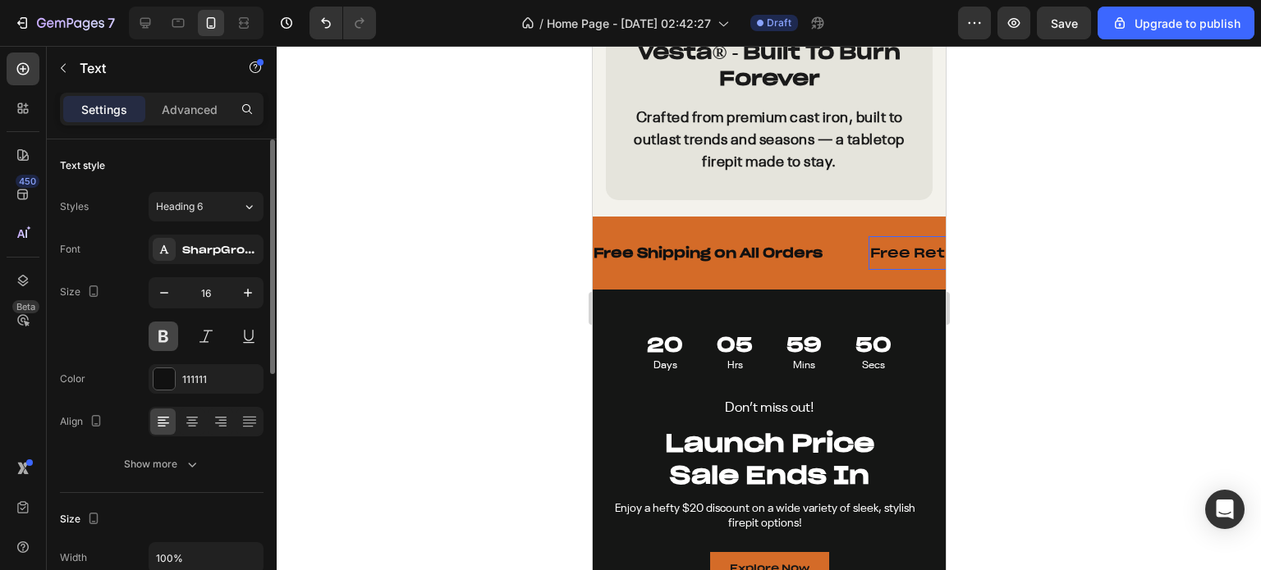
click at [164, 340] on button at bounding box center [164, 337] width 30 height 30
click at [506, 249] on div at bounding box center [769, 308] width 984 height 524
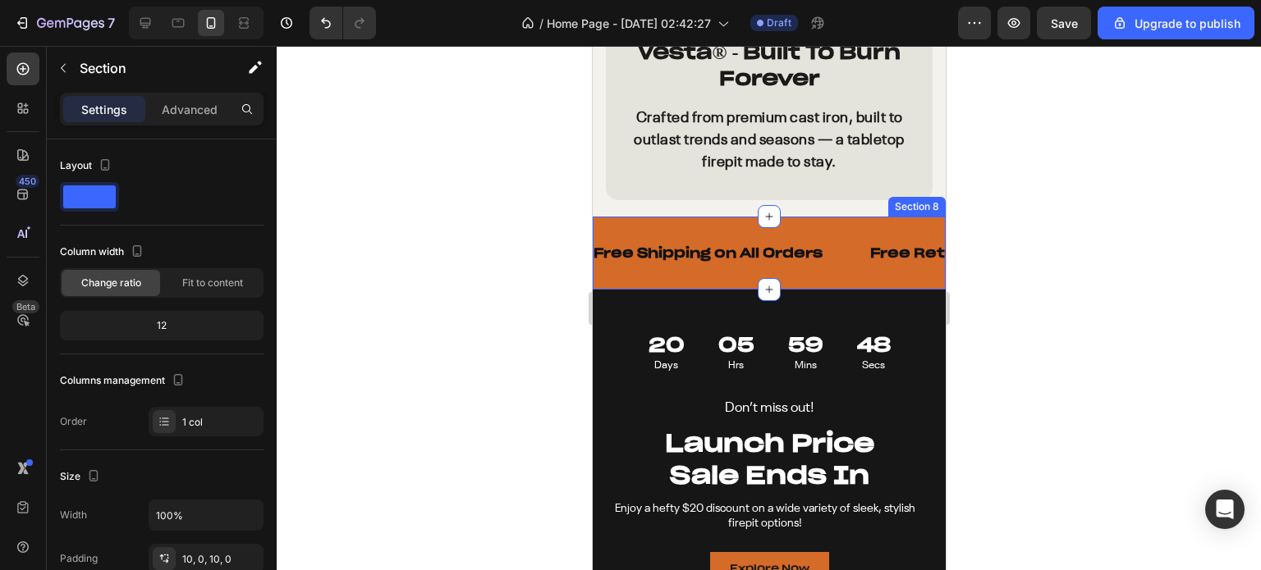
click at [726, 217] on div "Free Shipping on All Orders Text Free Returns for 30 Days Text Limited-Time Fla…" at bounding box center [768, 253] width 353 height 73
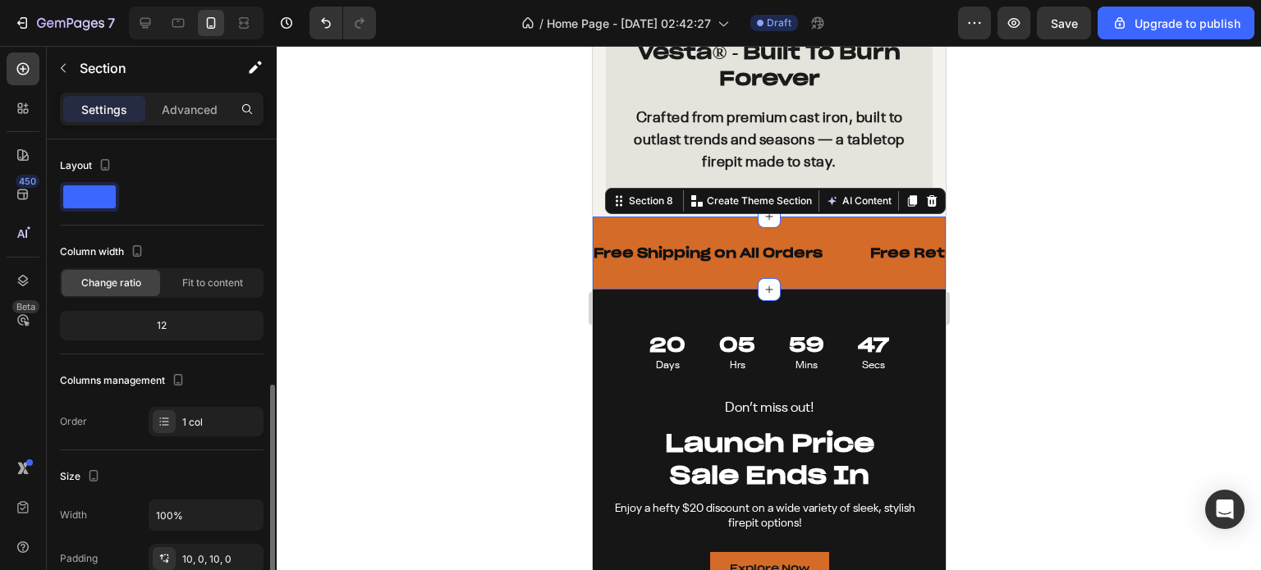
scroll to position [164, 0]
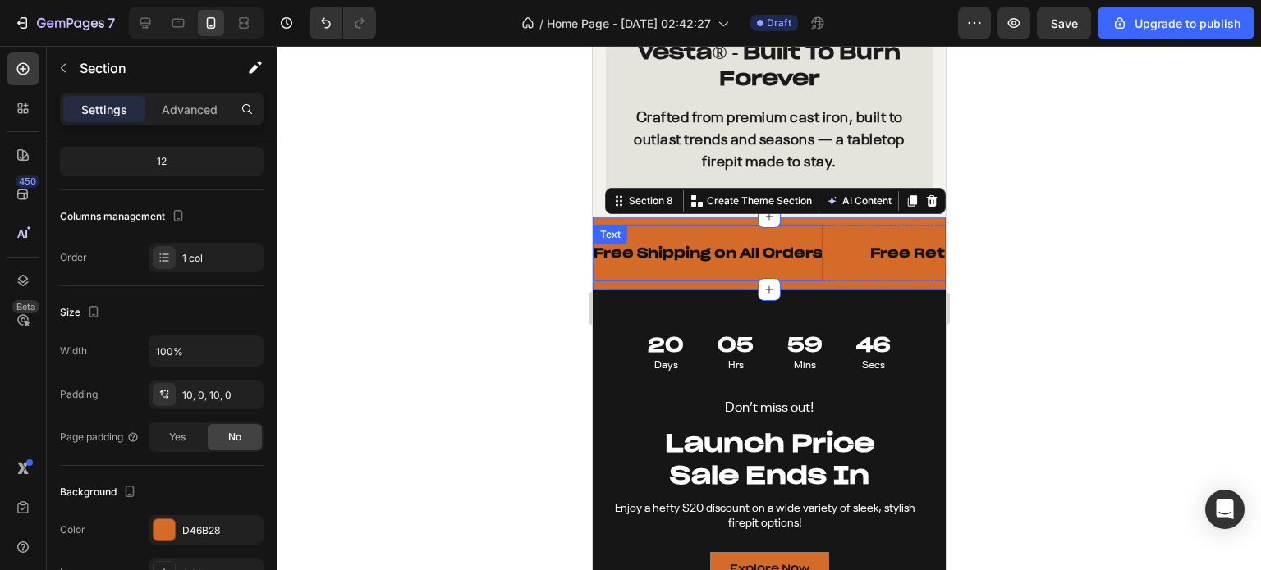
click at [657, 236] on div "Free Shipping on All Orders" at bounding box center [707, 252] width 229 height 43
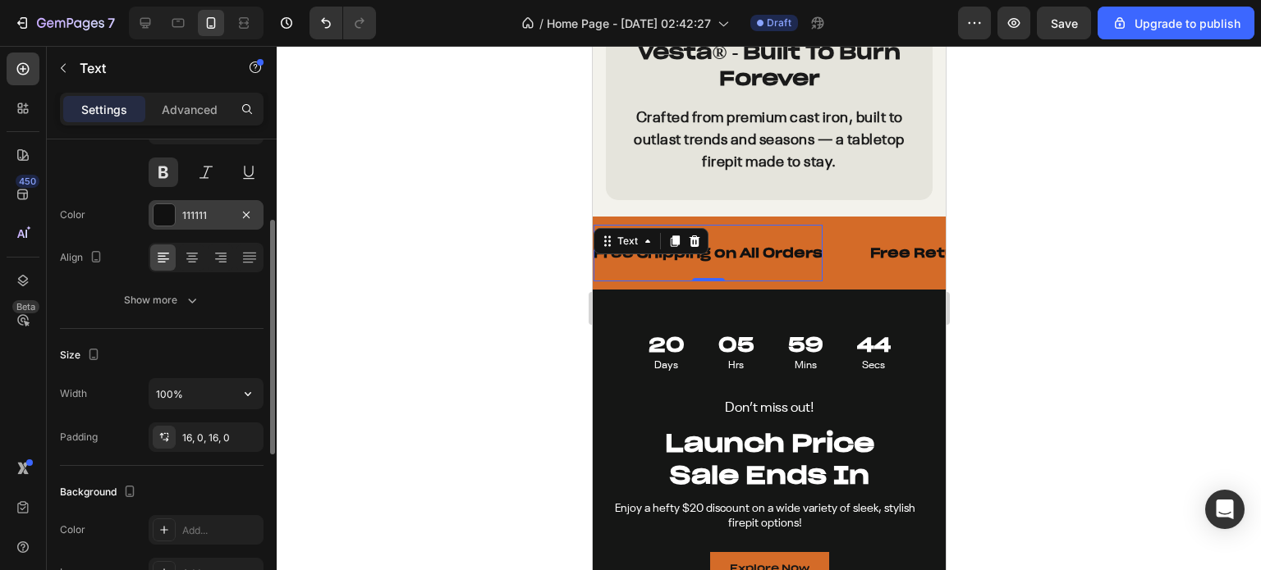
scroll to position [328, 0]
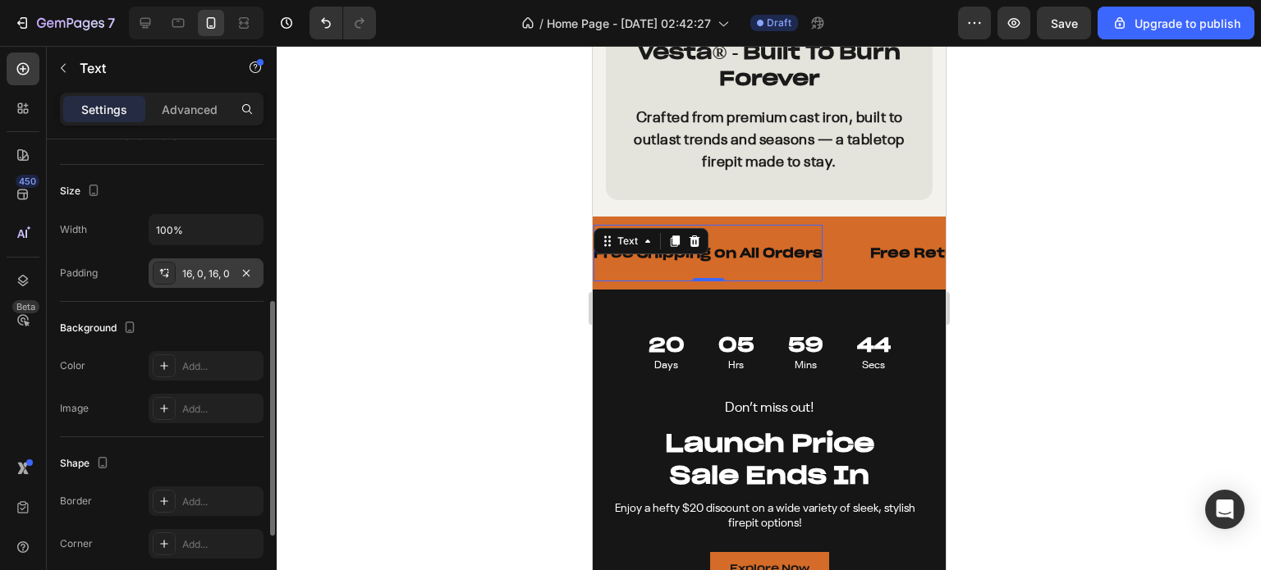
click at [200, 278] on div "16, 0, 16, 0" at bounding box center [206, 274] width 48 height 15
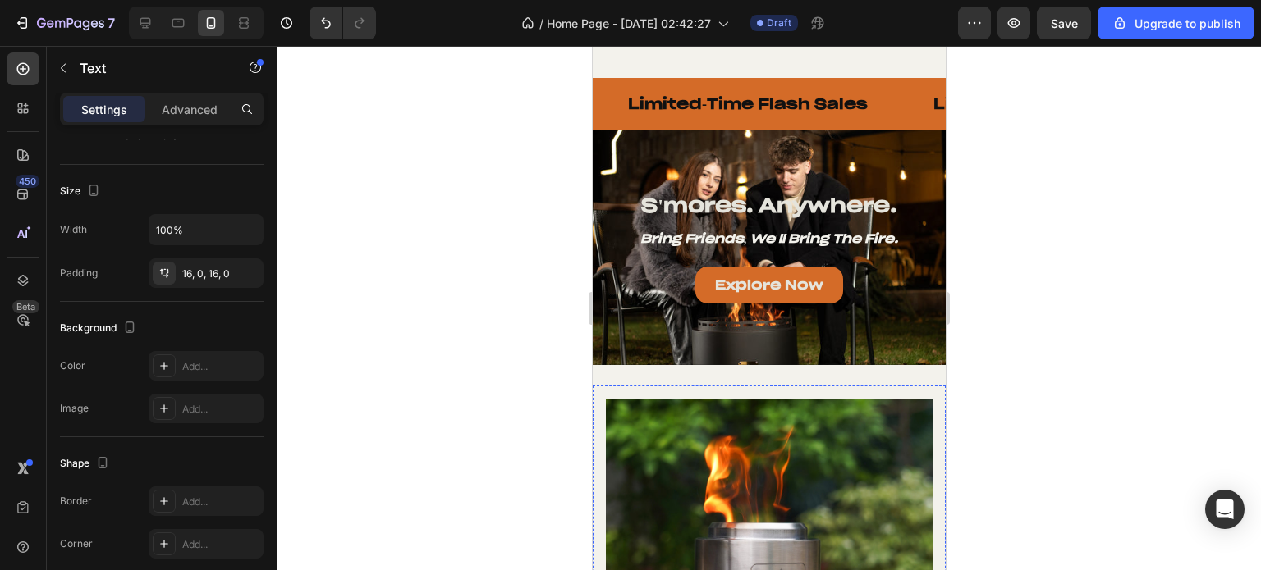
scroll to position [1453, 0]
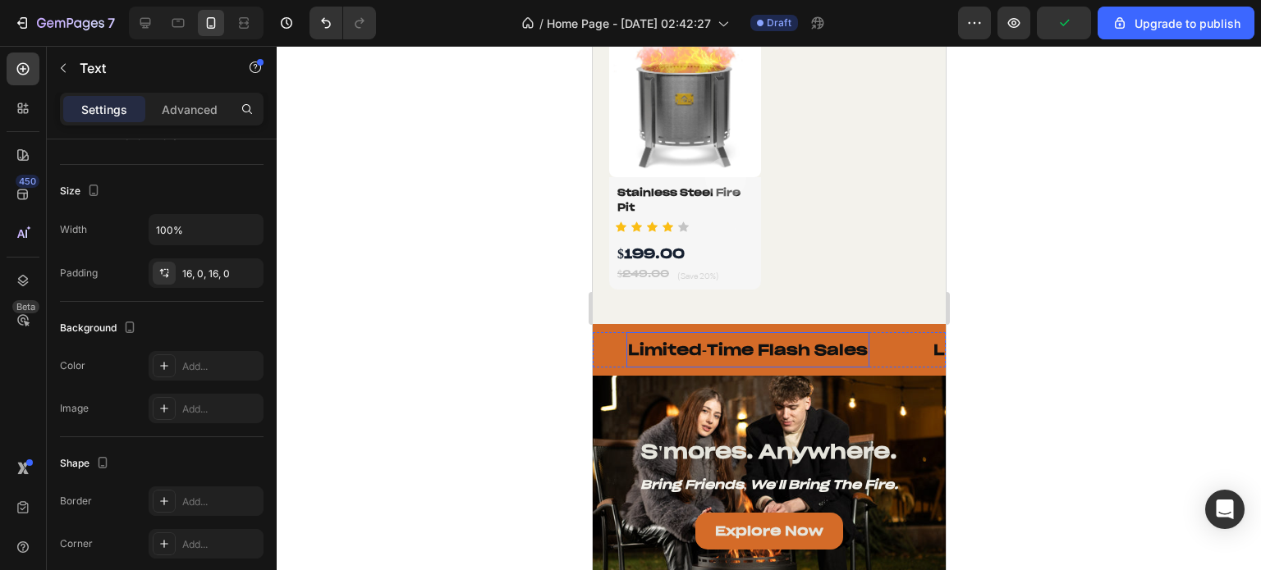
click at [697, 341] on p "Limited-Time Flash Sales" at bounding box center [747, 350] width 240 height 19
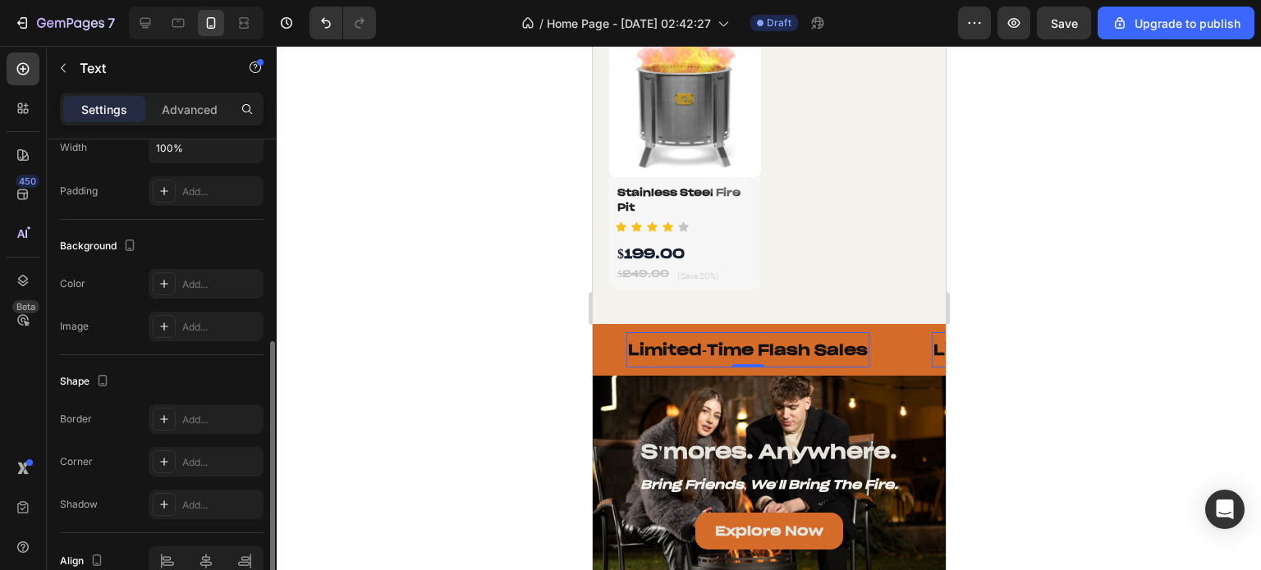
scroll to position [328, 0]
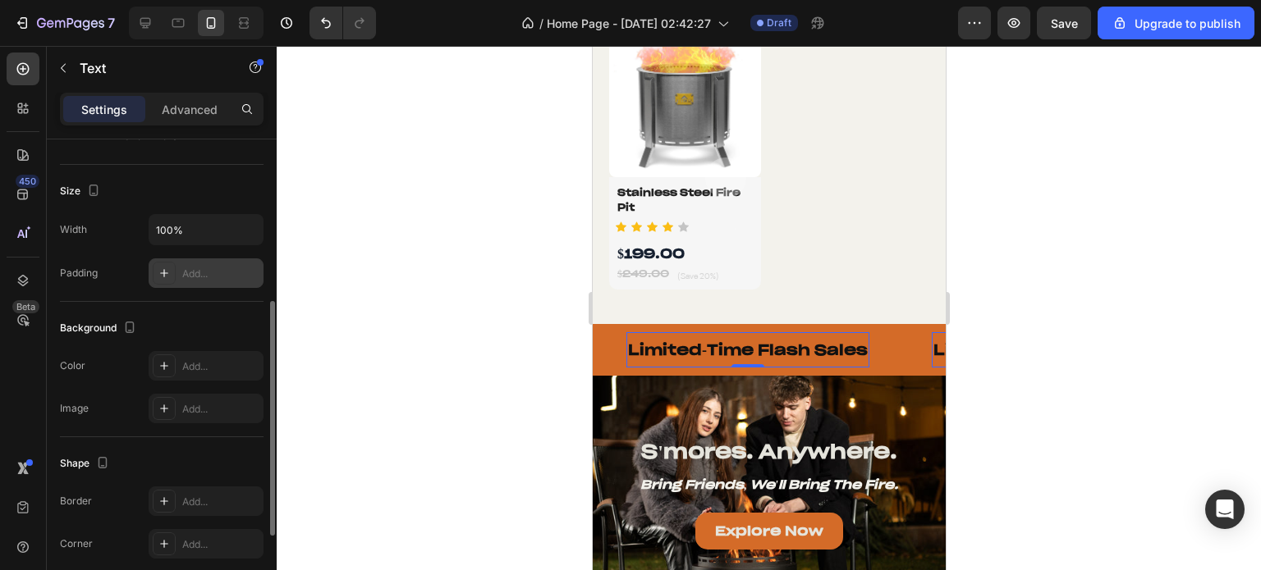
click at [179, 272] on div "Add..." at bounding box center [206, 274] width 115 height 30
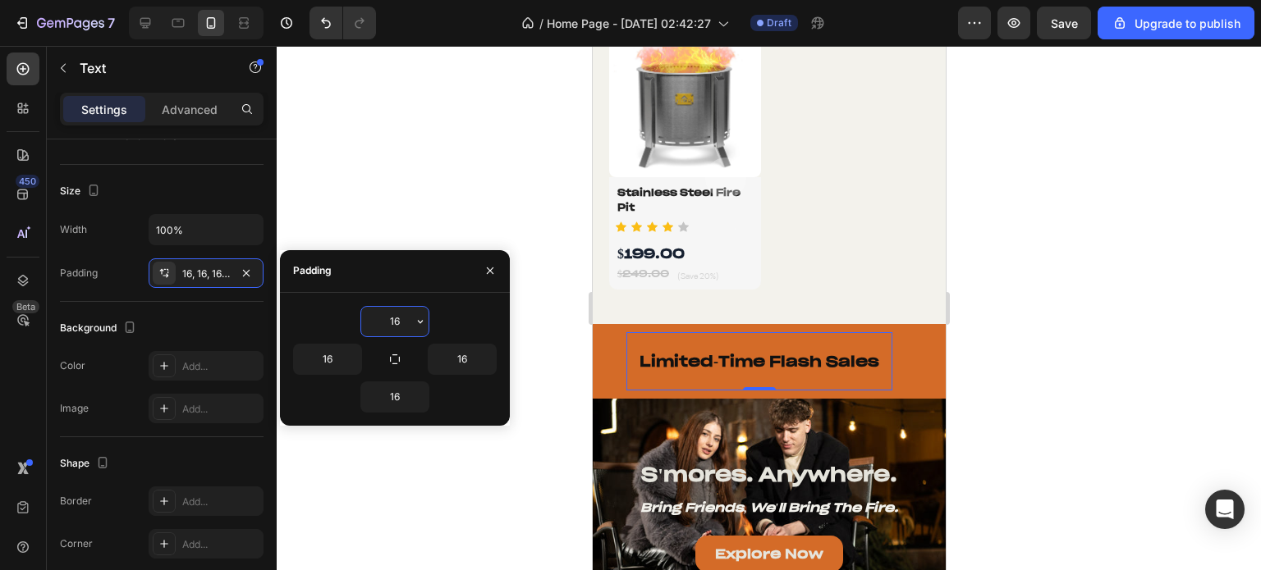
click at [387, 314] on input "16" at bounding box center [394, 322] width 67 height 30
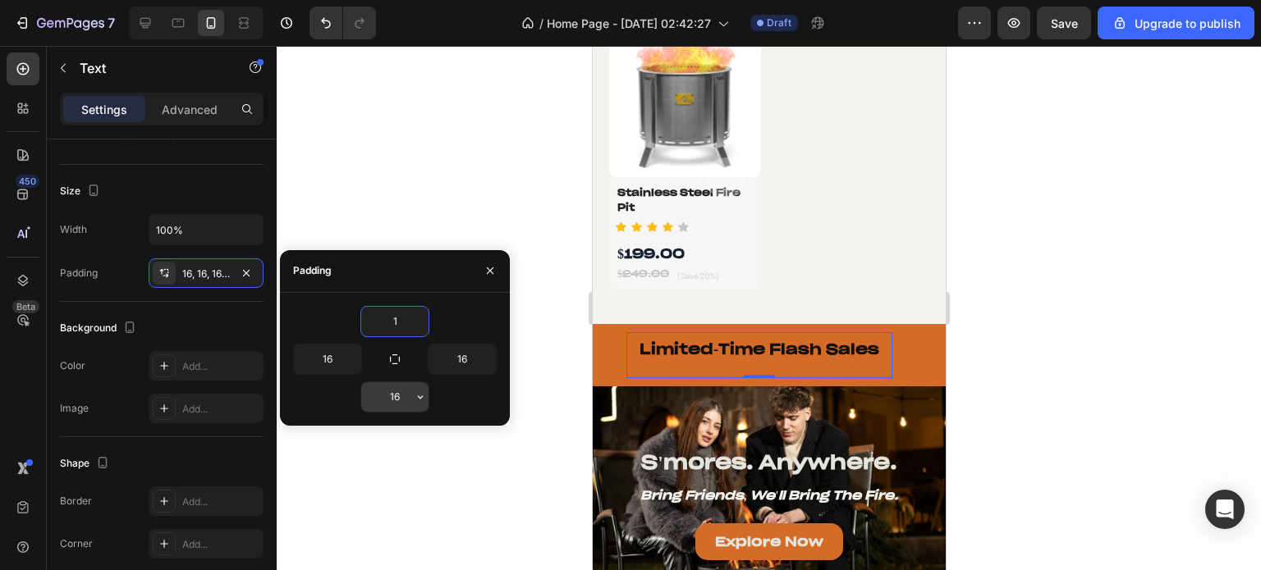
type input "1"
click at [385, 393] on input "16" at bounding box center [394, 397] width 67 height 30
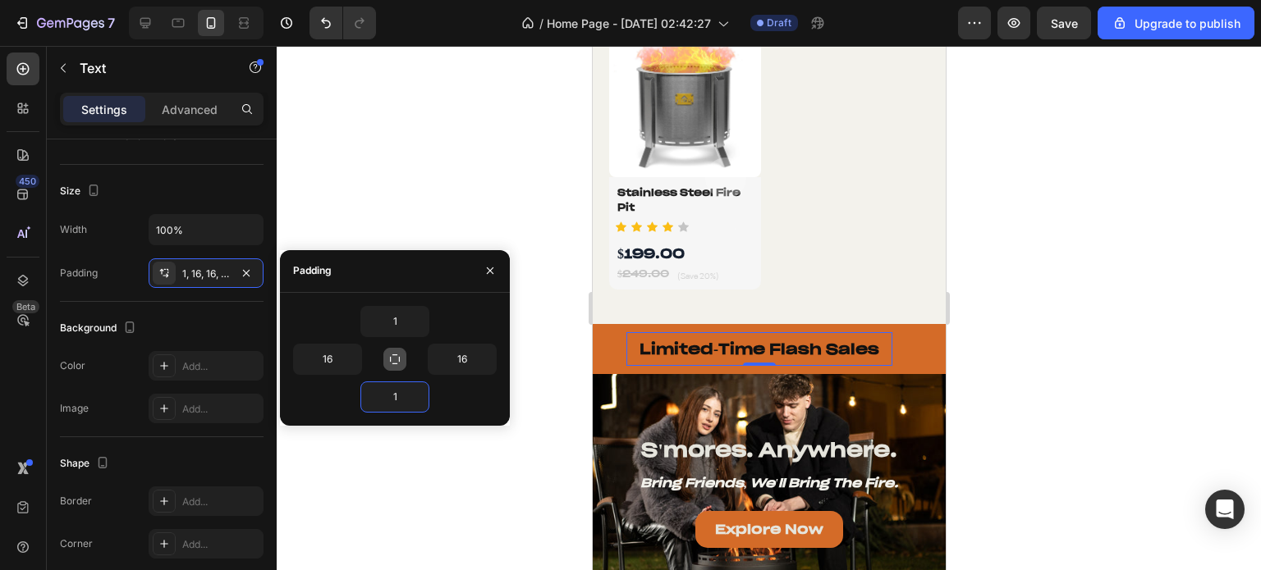
type input "1"
click at [397, 360] on icon "button" at bounding box center [394, 359] width 13 height 13
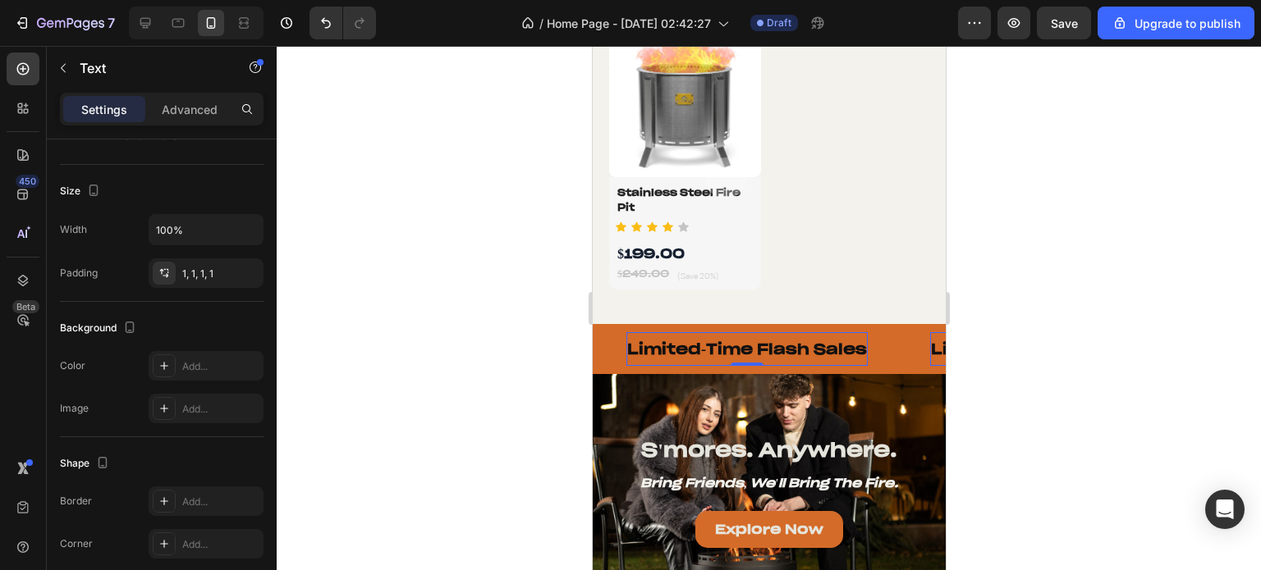
click at [441, 193] on div at bounding box center [769, 308] width 984 height 524
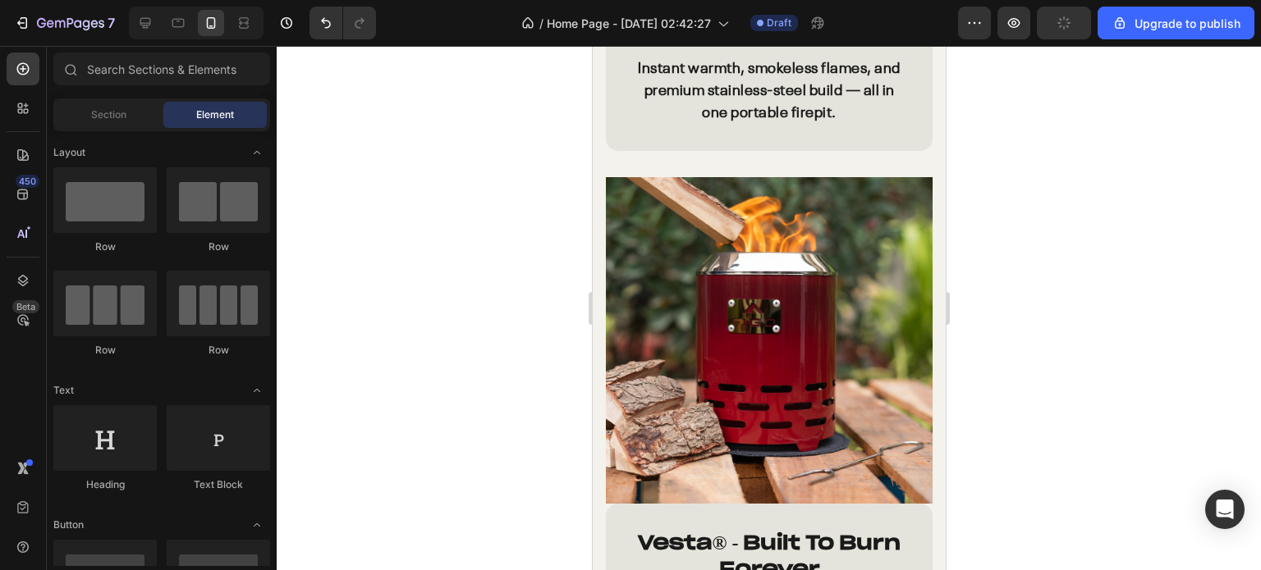
scroll to position [2766, 0]
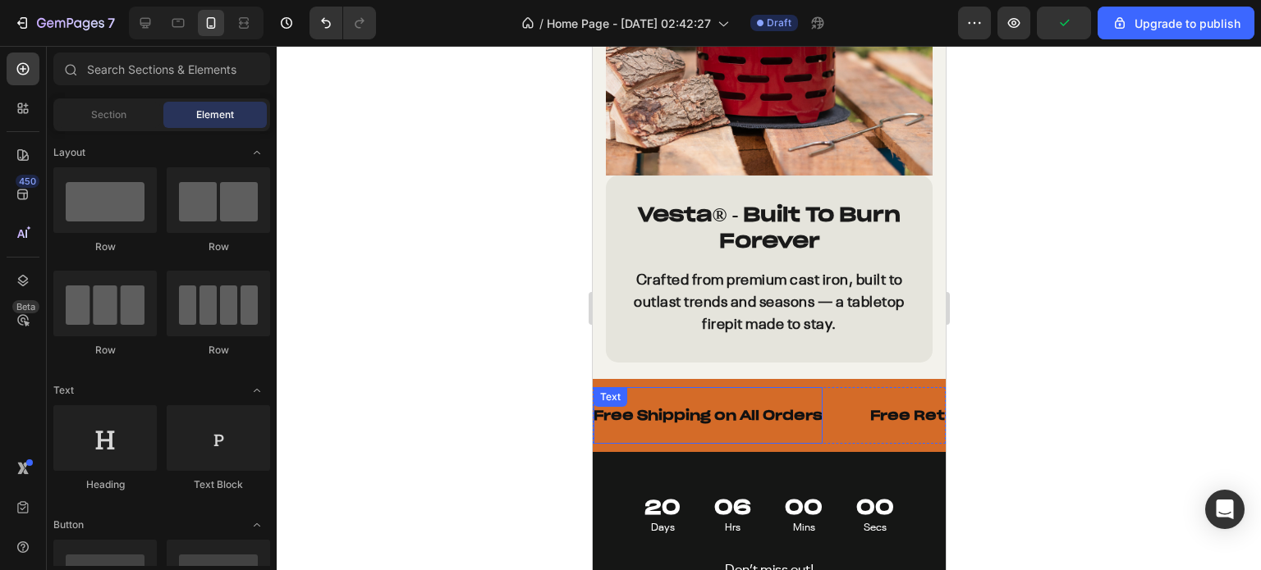
click at [753, 407] on p "Free Shipping on All Orders" at bounding box center [707, 415] width 229 height 17
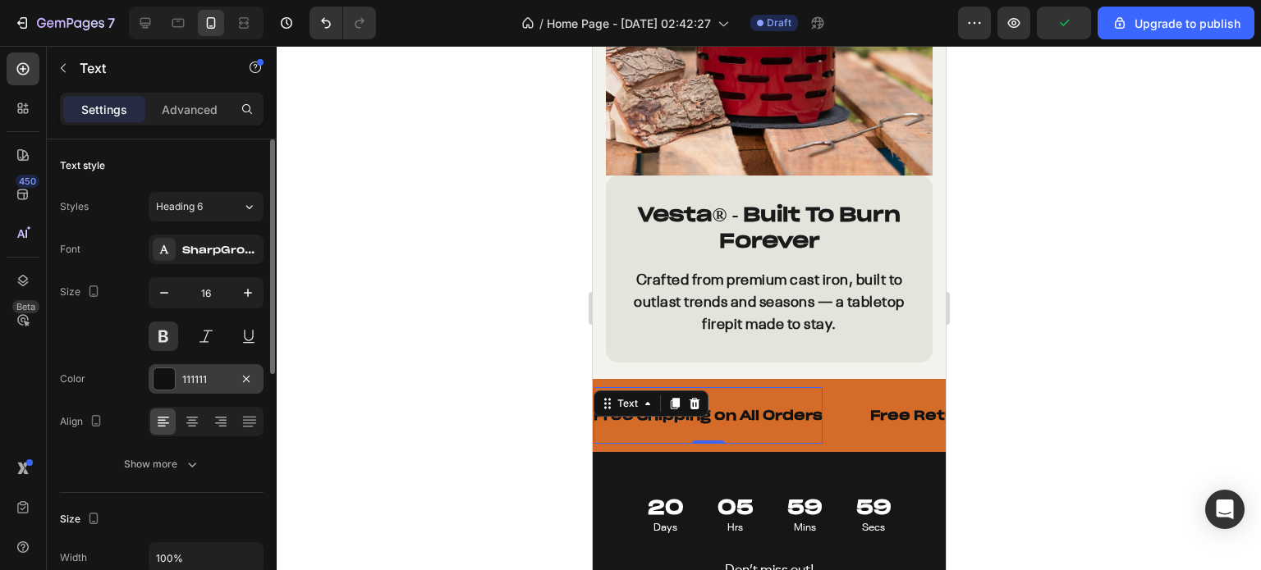
scroll to position [246, 0]
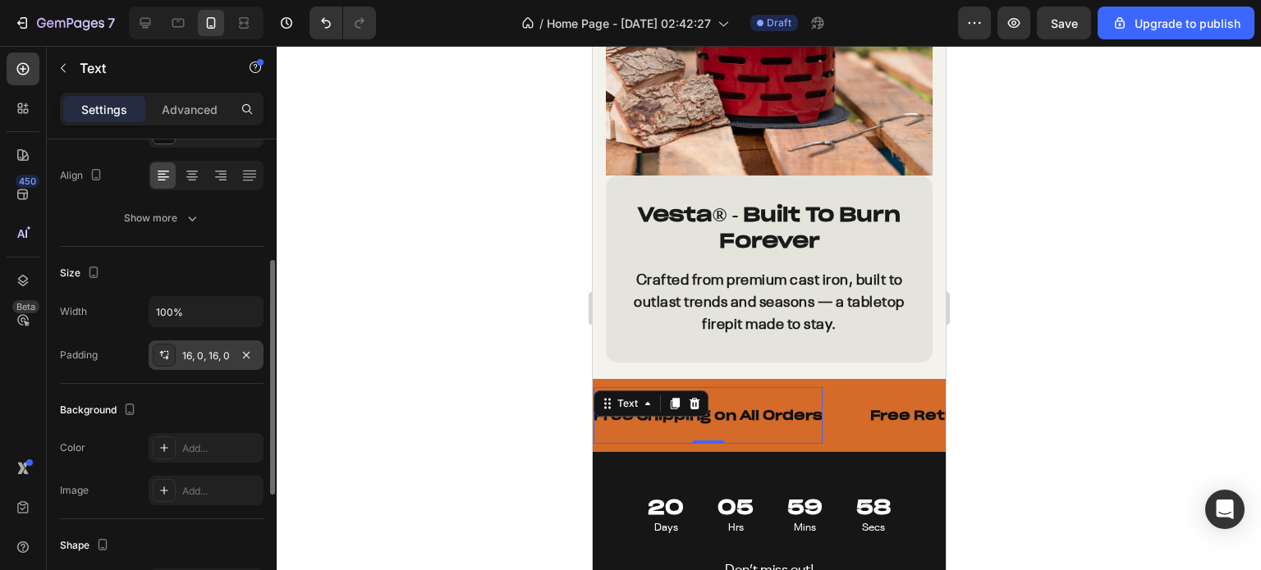
click at [203, 359] on div "16, 0, 16, 0" at bounding box center [206, 356] width 48 height 15
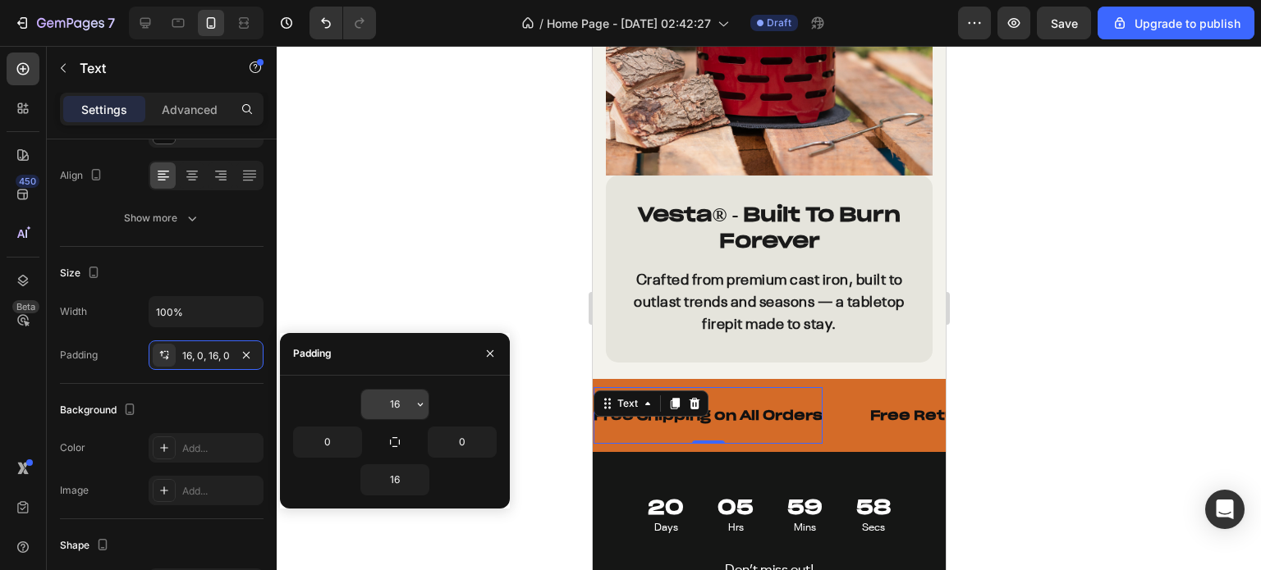
click at [402, 396] on input "16" at bounding box center [394, 405] width 67 height 30
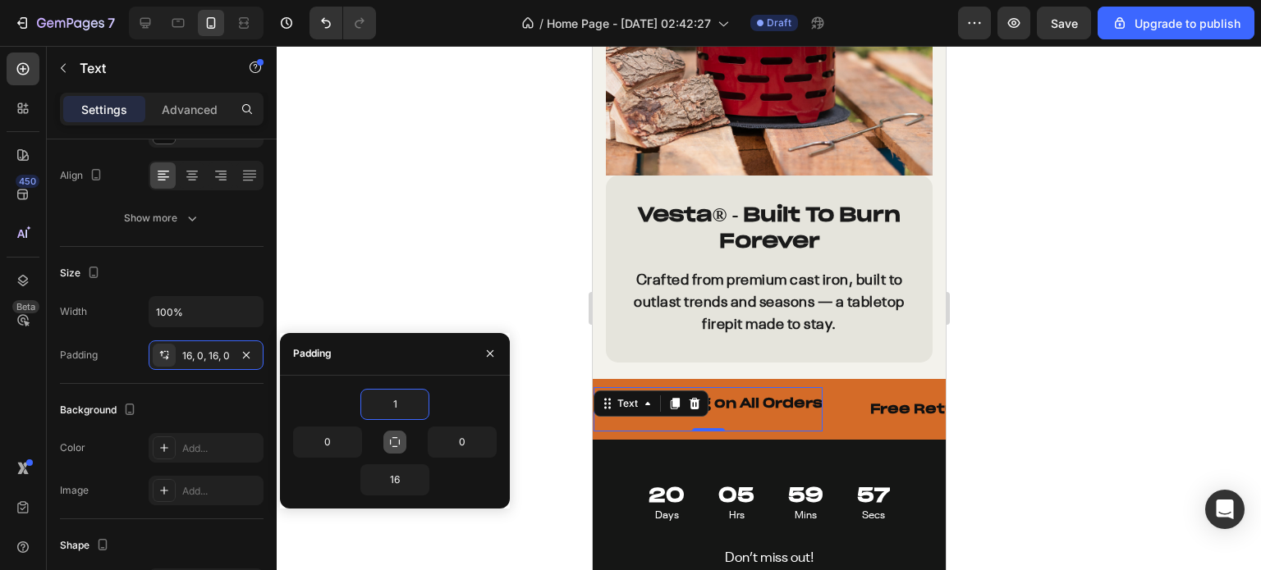
type input "1"
click at [401, 433] on button "button" at bounding box center [394, 442] width 23 height 23
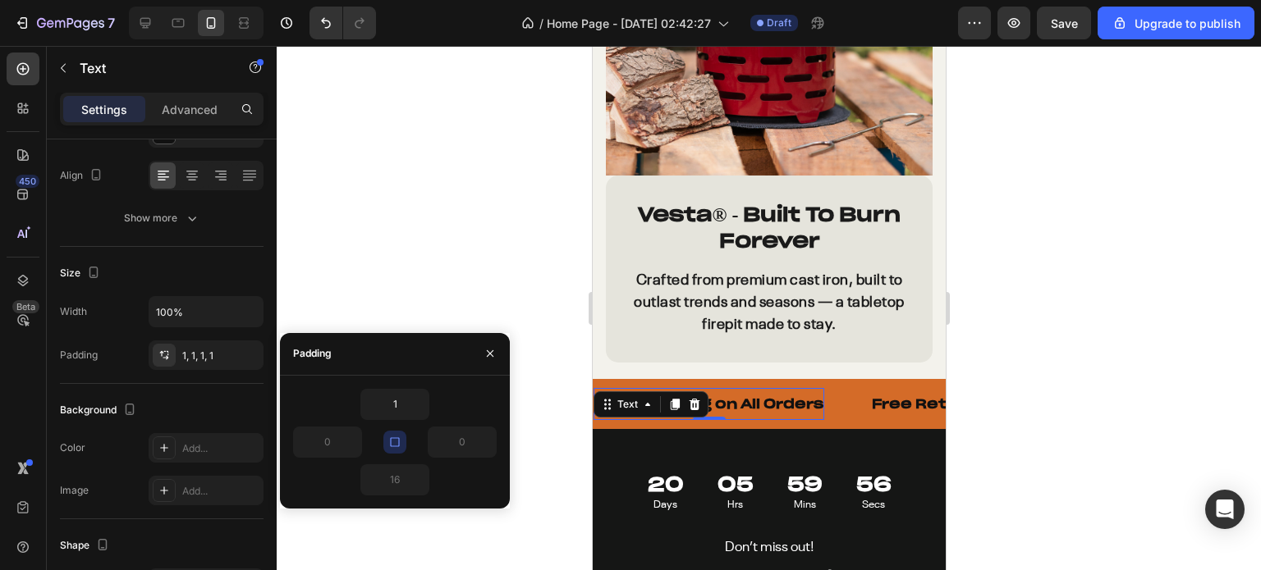
click at [488, 193] on div at bounding box center [769, 308] width 984 height 524
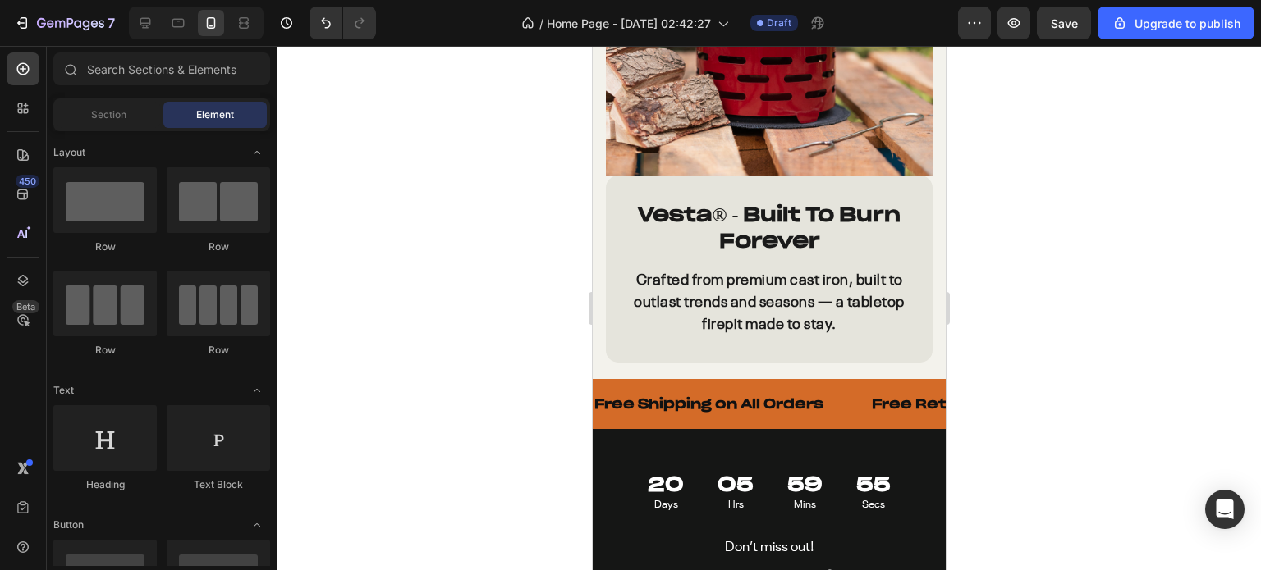
click at [488, 193] on div at bounding box center [769, 308] width 984 height 524
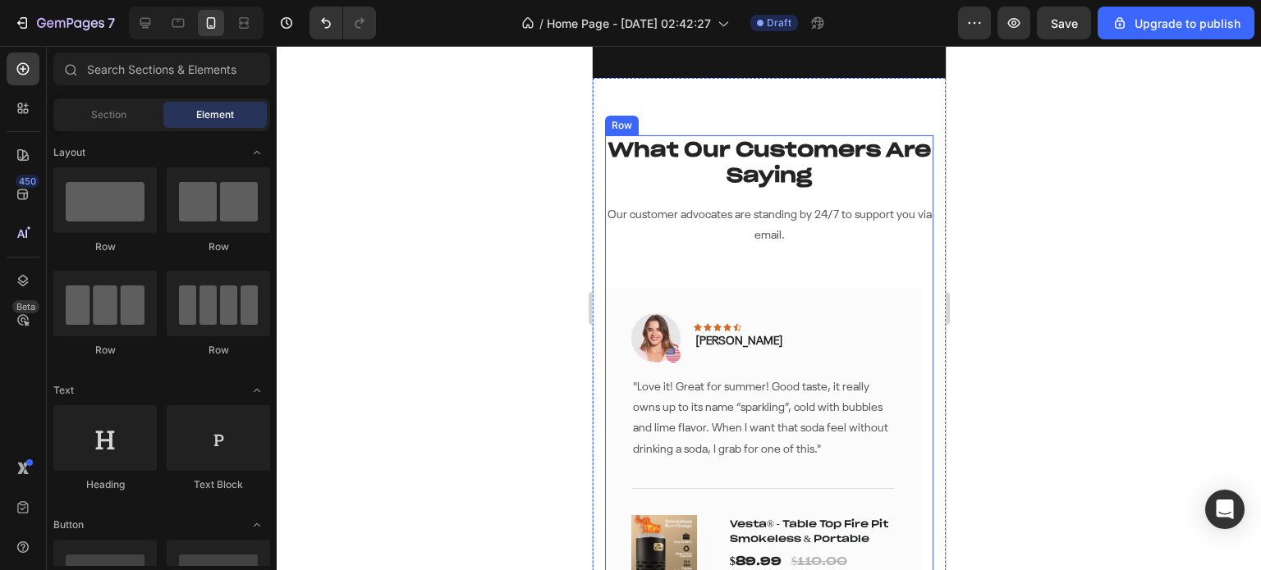
scroll to position [3340, 0]
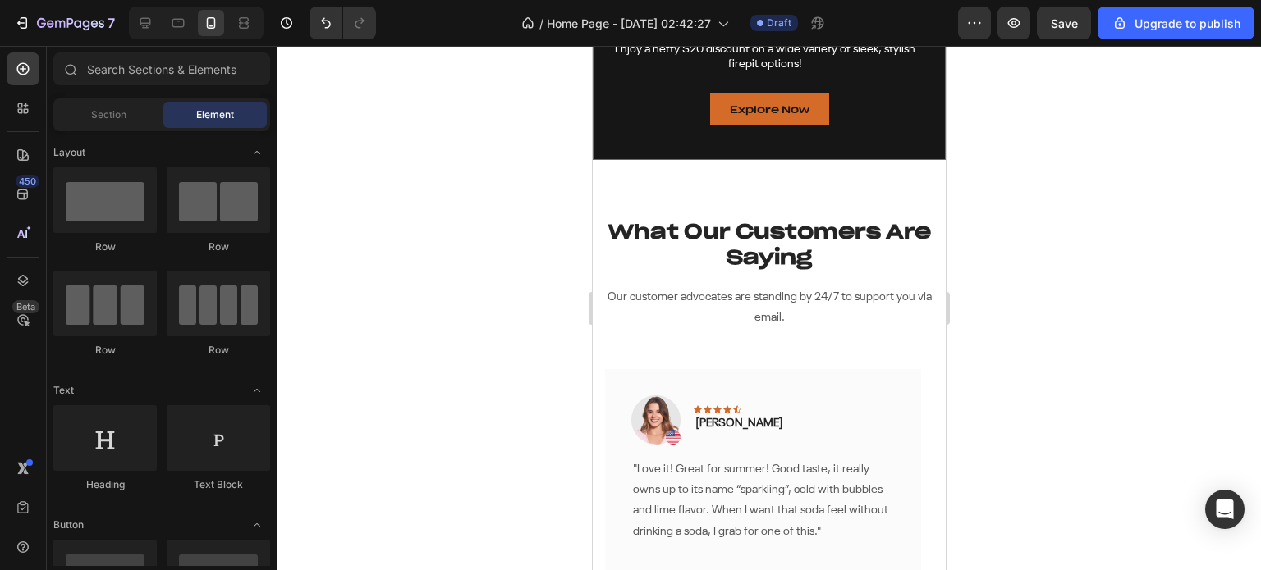
click at [687, 176] on div "What Our Customers Are Saying Heading Our customer advocates are standing by 24…" at bounding box center [768, 478] width 353 height 637
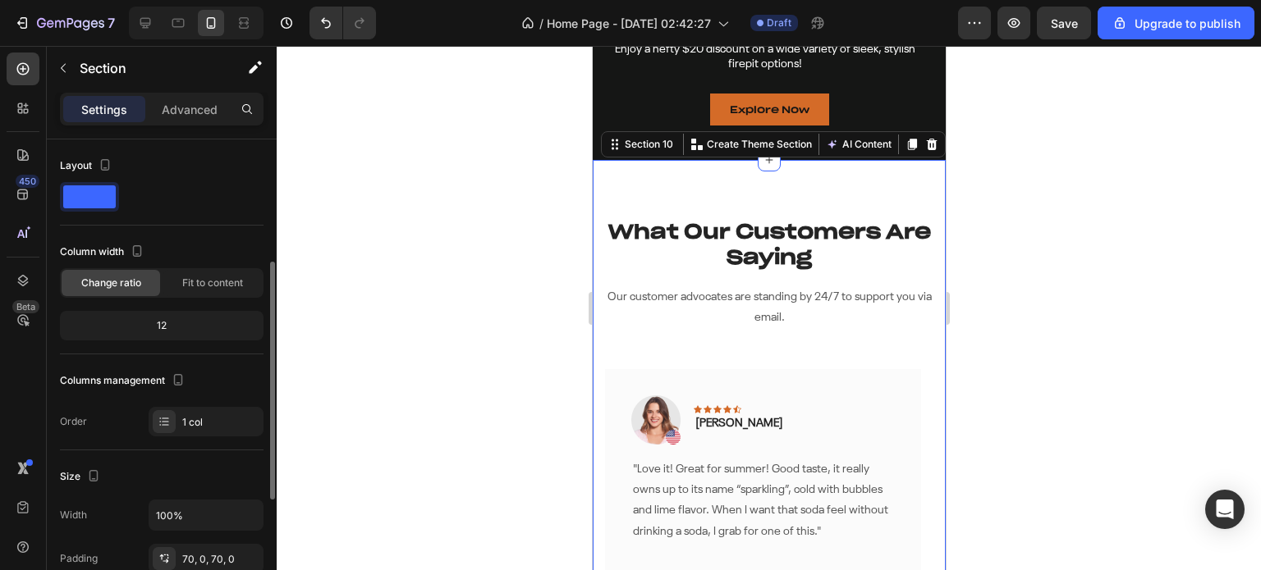
scroll to position [246, 0]
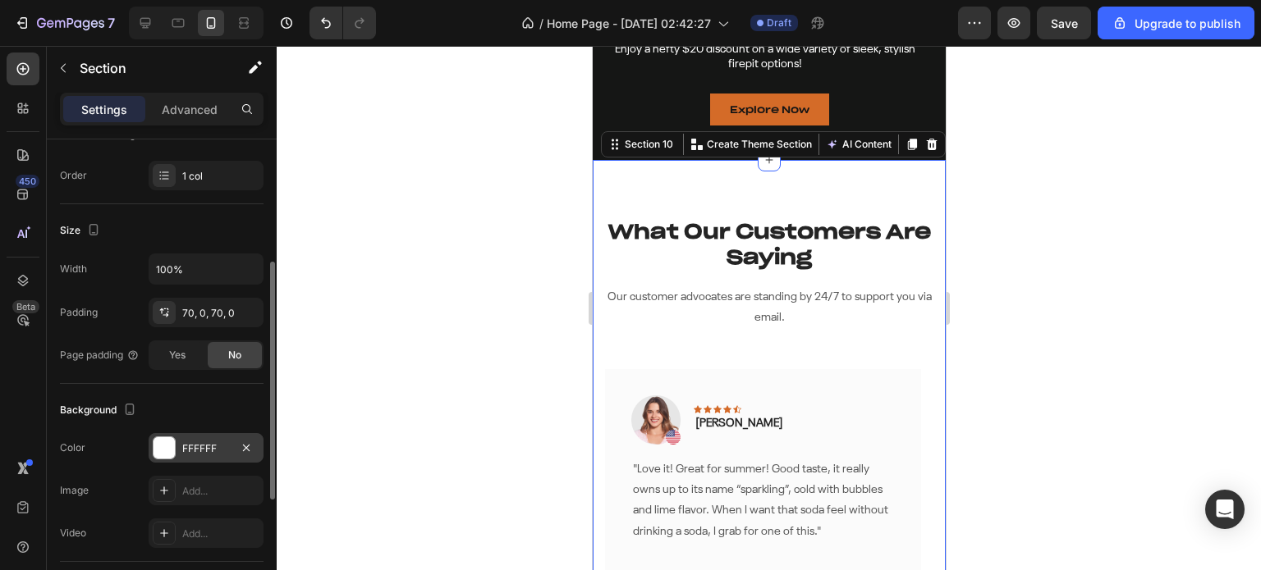
click at [163, 461] on div "FFFFFF" at bounding box center [206, 448] width 115 height 30
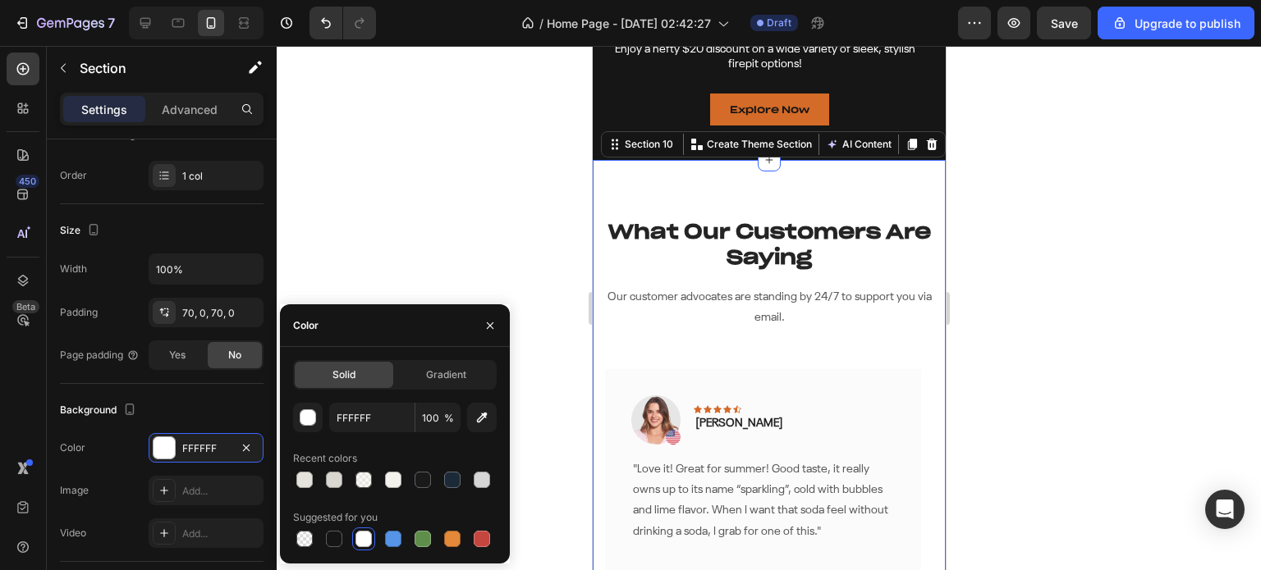
click at [317, 474] on div at bounding box center [395, 480] width 204 height 23
click at [302, 476] on div at bounding box center [304, 480] width 16 height 16
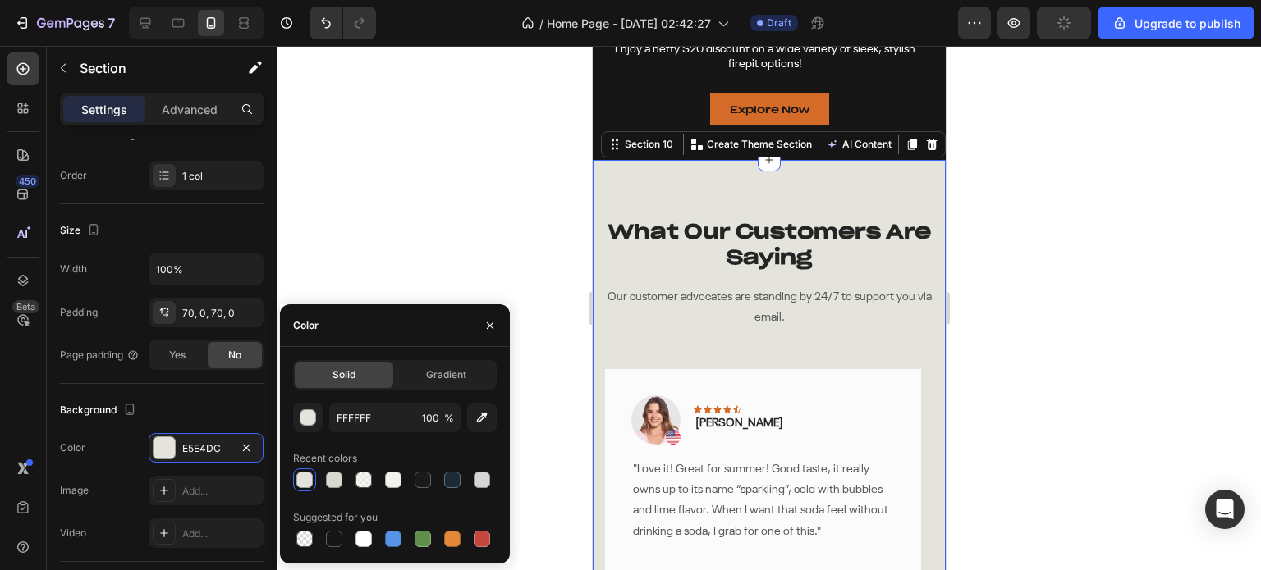
click at [513, 207] on div at bounding box center [769, 308] width 984 height 524
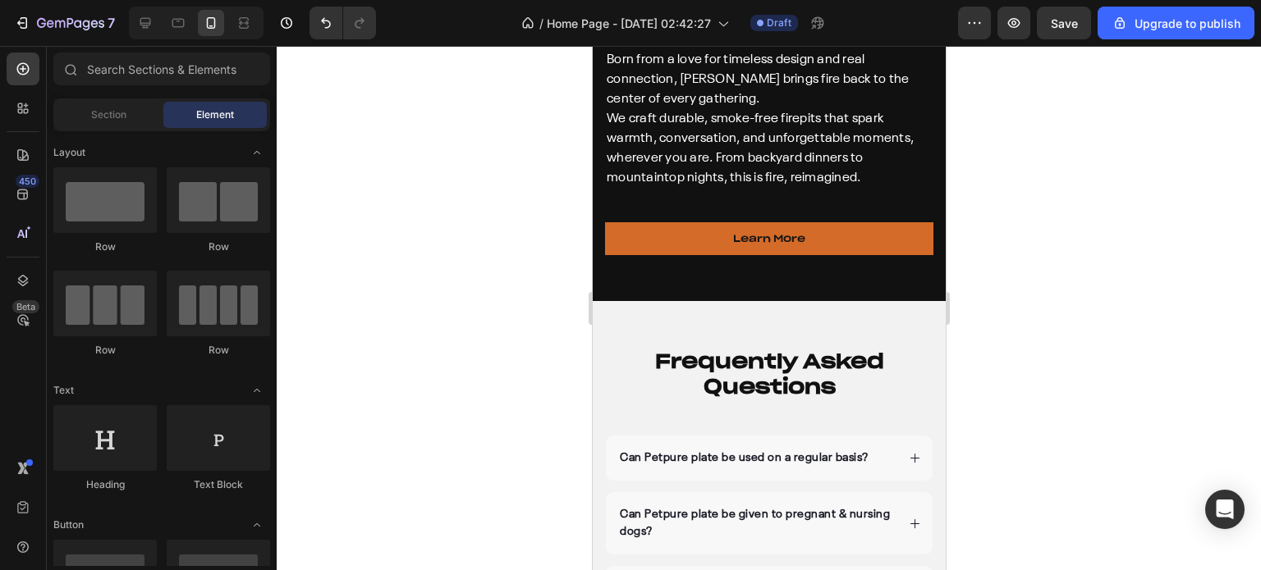
scroll to position [4818, 0]
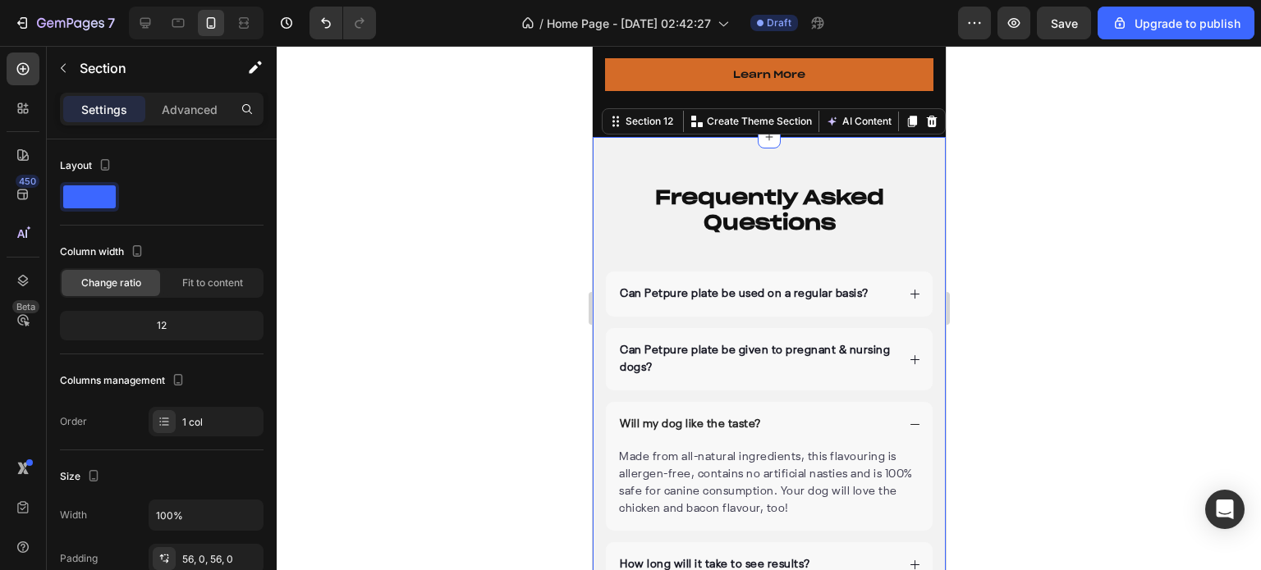
drag, startPoint x: 610, startPoint y: 136, endPoint x: 1182, endPoint y: 190, distance: 574.5
click at [610, 137] on div "Frequently Asked Questions Heading Can Petpure plate be used on a regular basis…" at bounding box center [768, 442] width 353 height 610
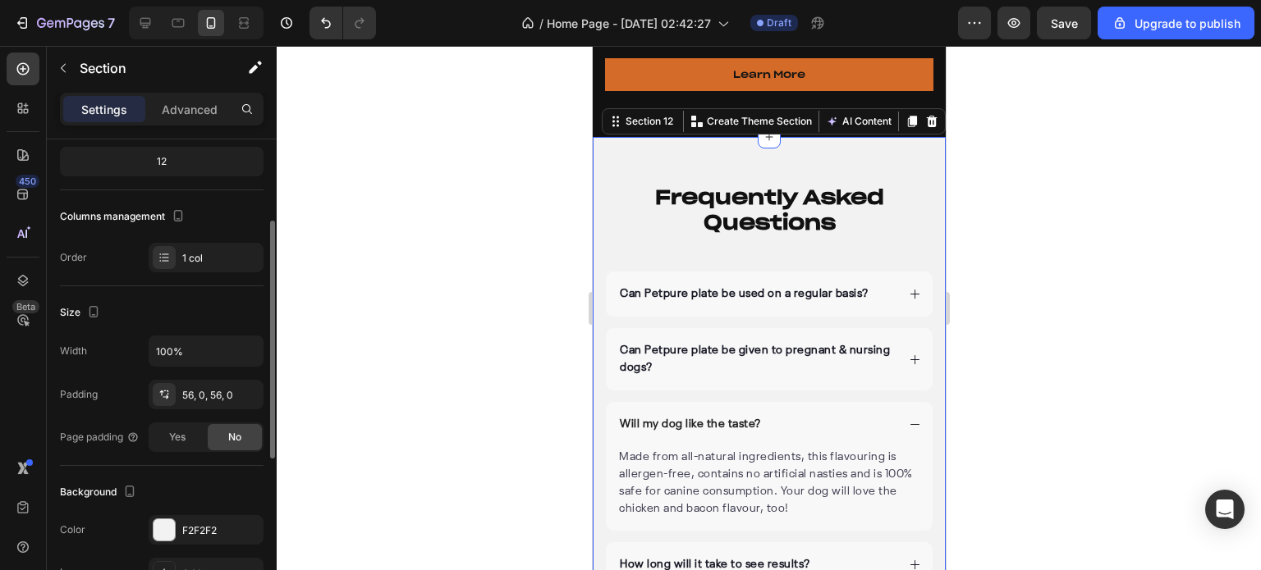
scroll to position [328, 0]
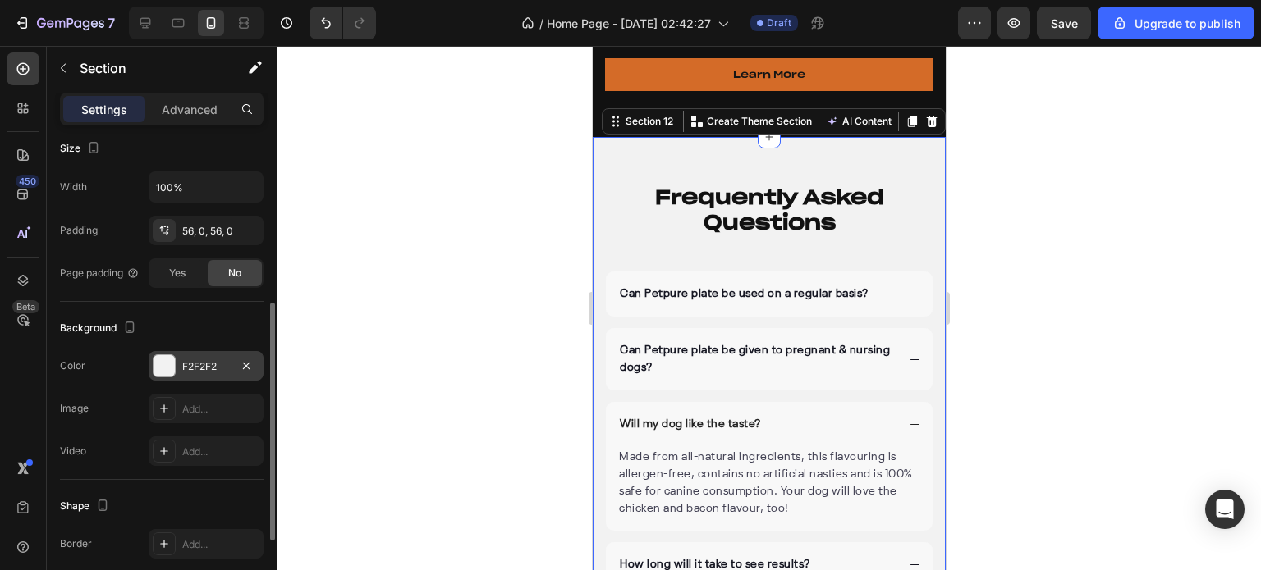
click at [158, 365] on div at bounding box center [163, 365] width 21 height 21
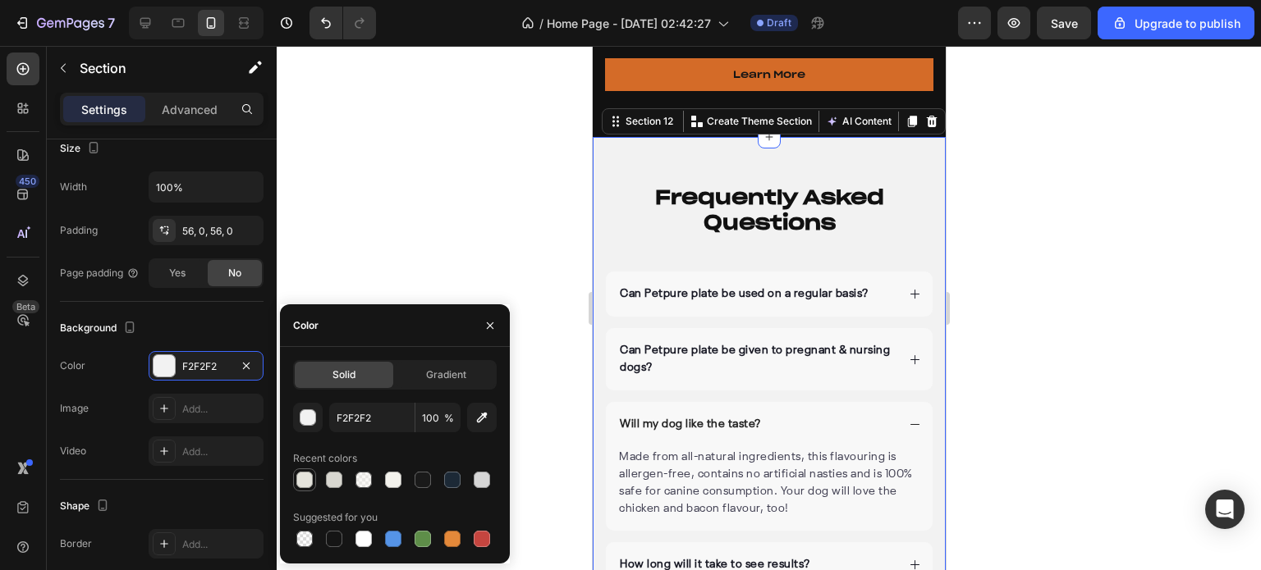
click at [304, 478] on div at bounding box center [304, 480] width 16 height 16
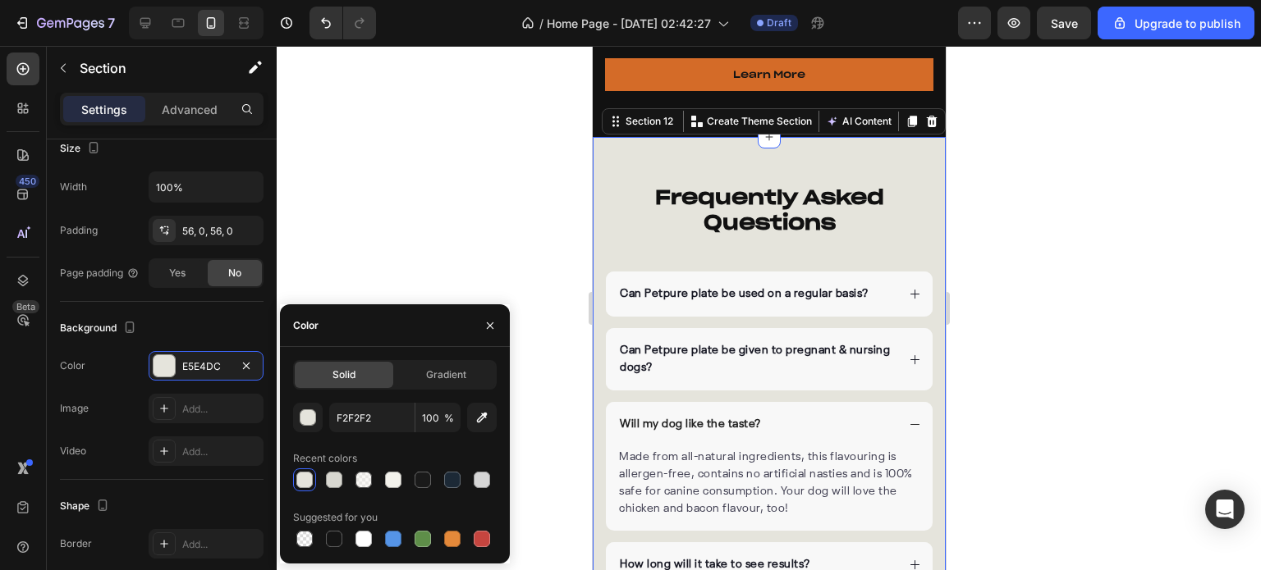
click at [514, 183] on div at bounding box center [769, 308] width 984 height 524
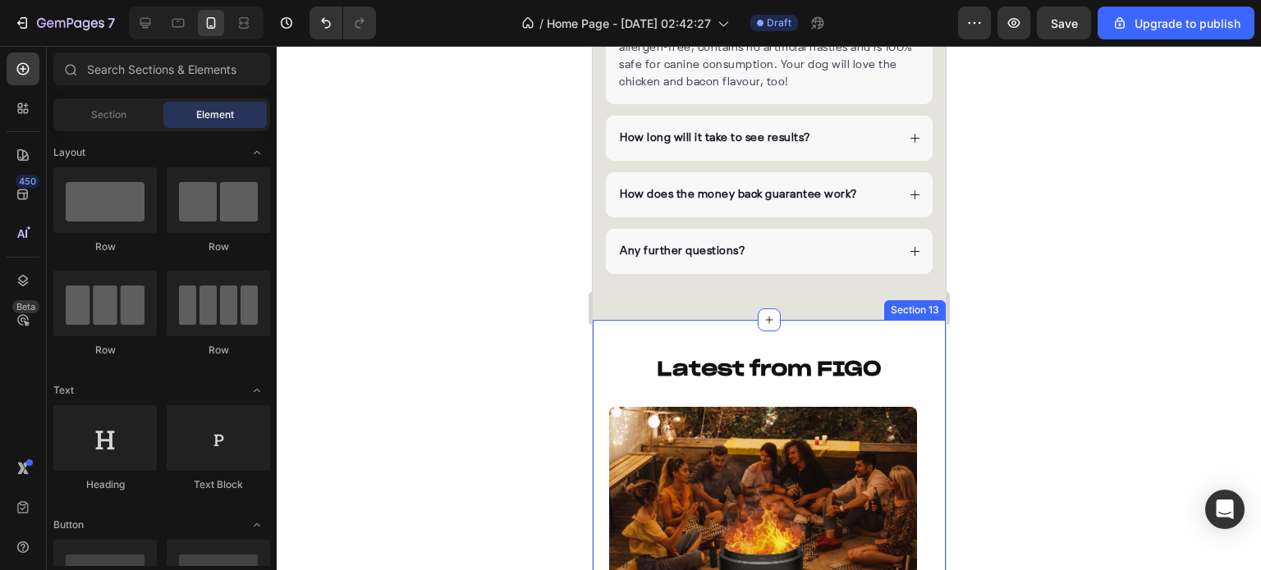
scroll to position [5392, 0]
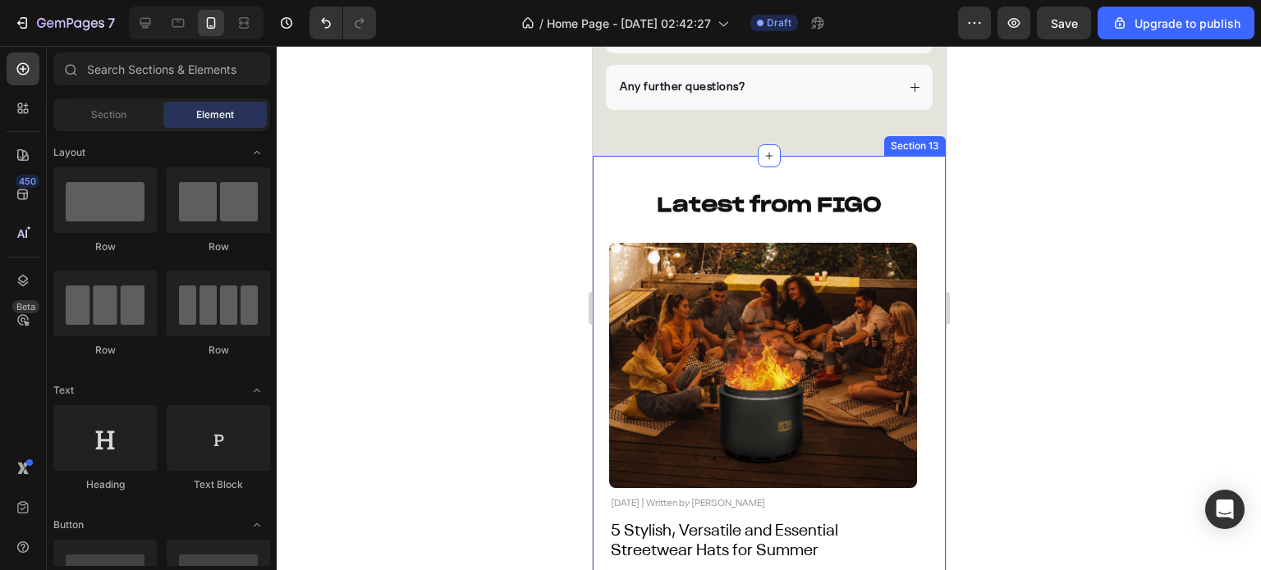
click at [604, 172] on div "Latest from FIGO Heading Image [DATE] | Written by [PERSON_NAME] Text Block 5 S…" at bounding box center [768, 411] width 353 height 511
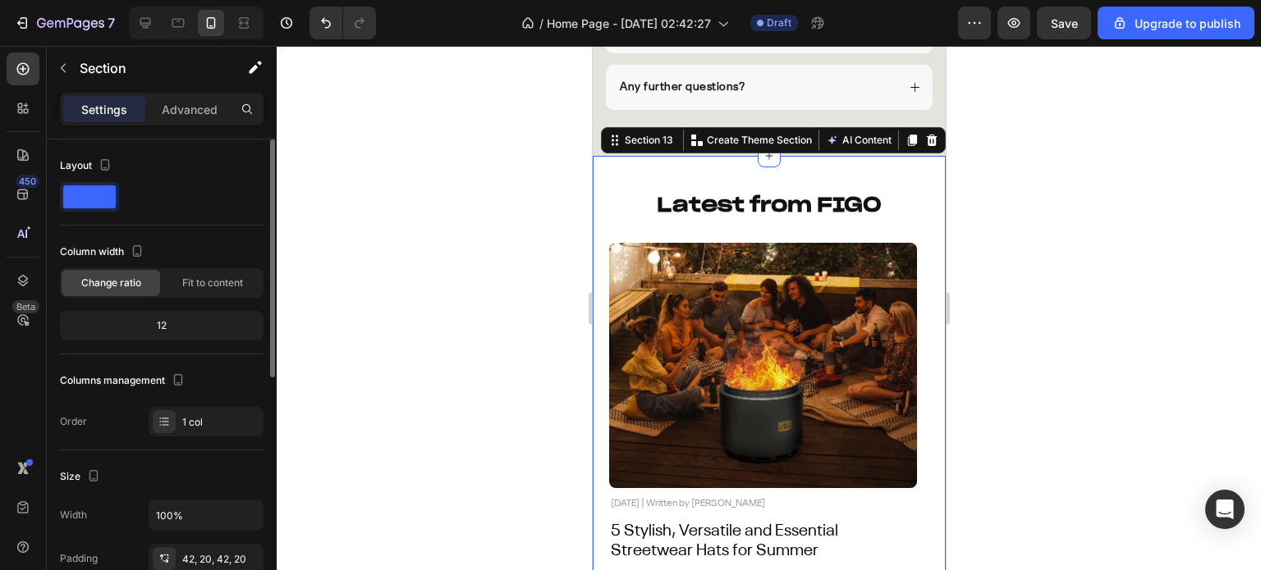
scroll to position [246, 0]
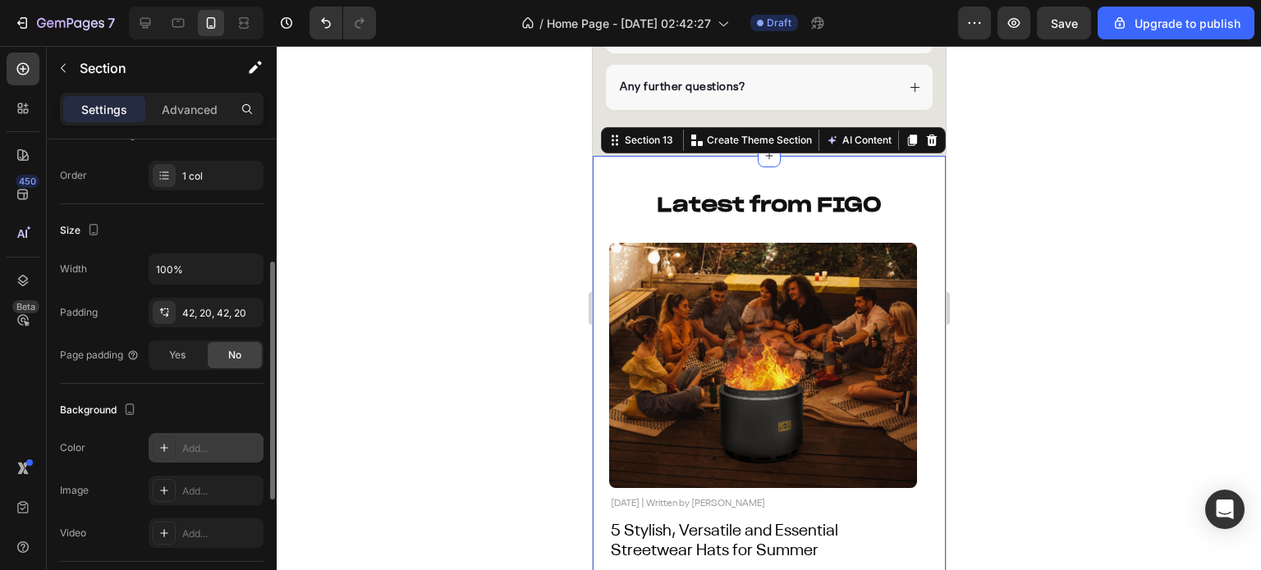
click at [158, 437] on div at bounding box center [164, 448] width 23 height 23
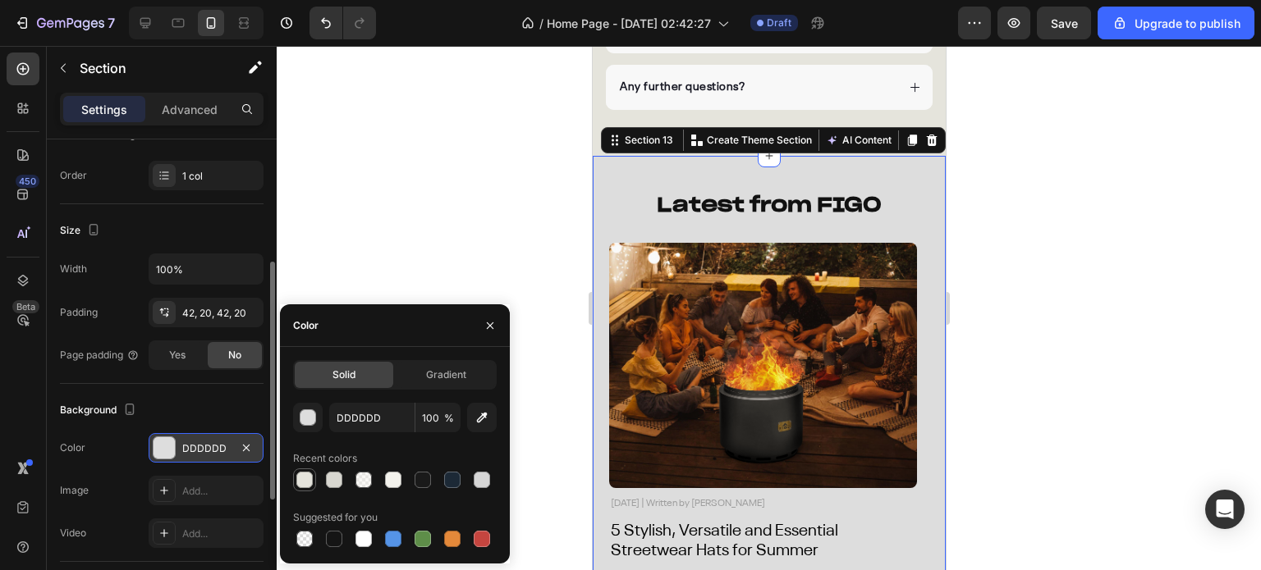
click at [298, 476] on div at bounding box center [304, 480] width 16 height 16
click at [455, 215] on div at bounding box center [769, 308] width 984 height 524
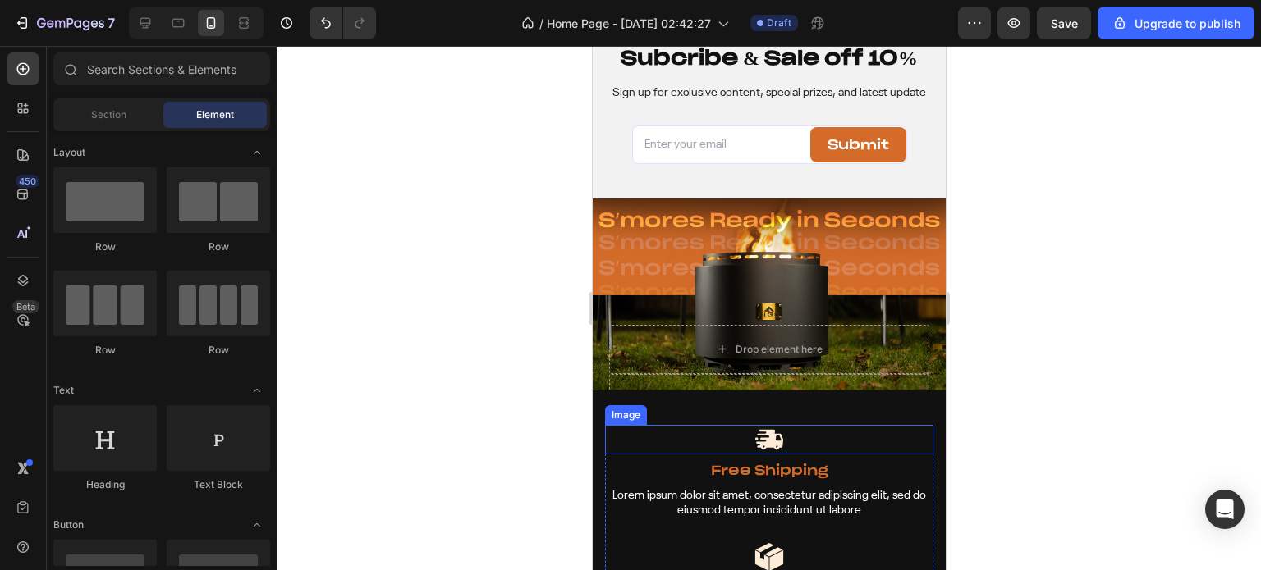
scroll to position [6213, 0]
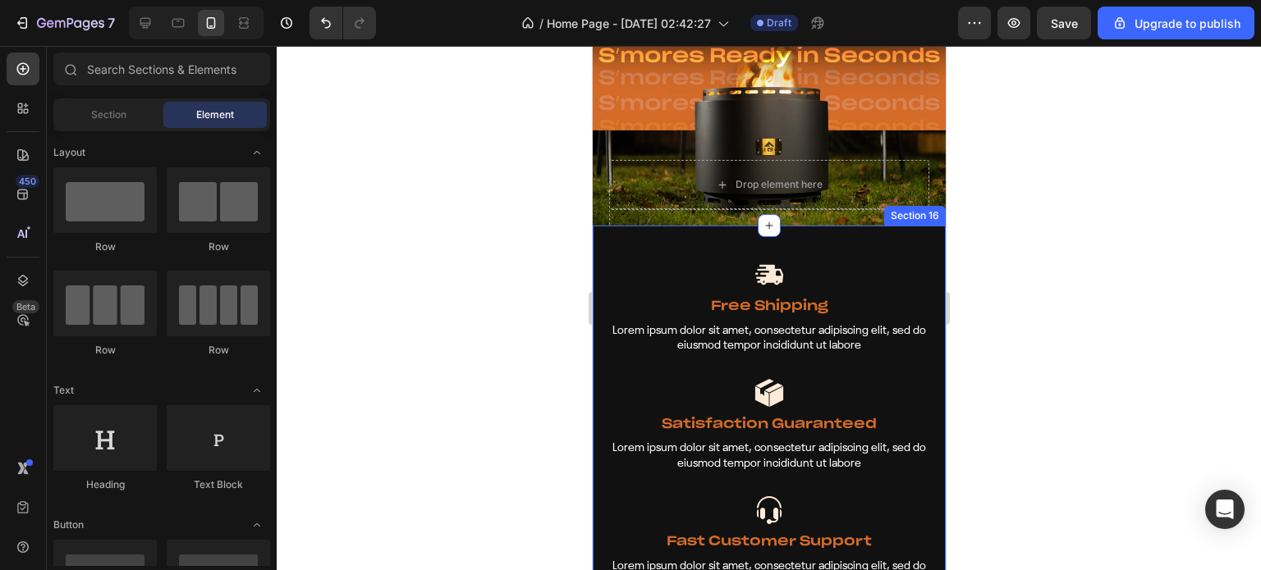
click at [602, 228] on div "Image Free Shipping Text Block Lorem ipsum dolor sit amet, consectetur adipisci…" at bounding box center [768, 425] width 353 height 399
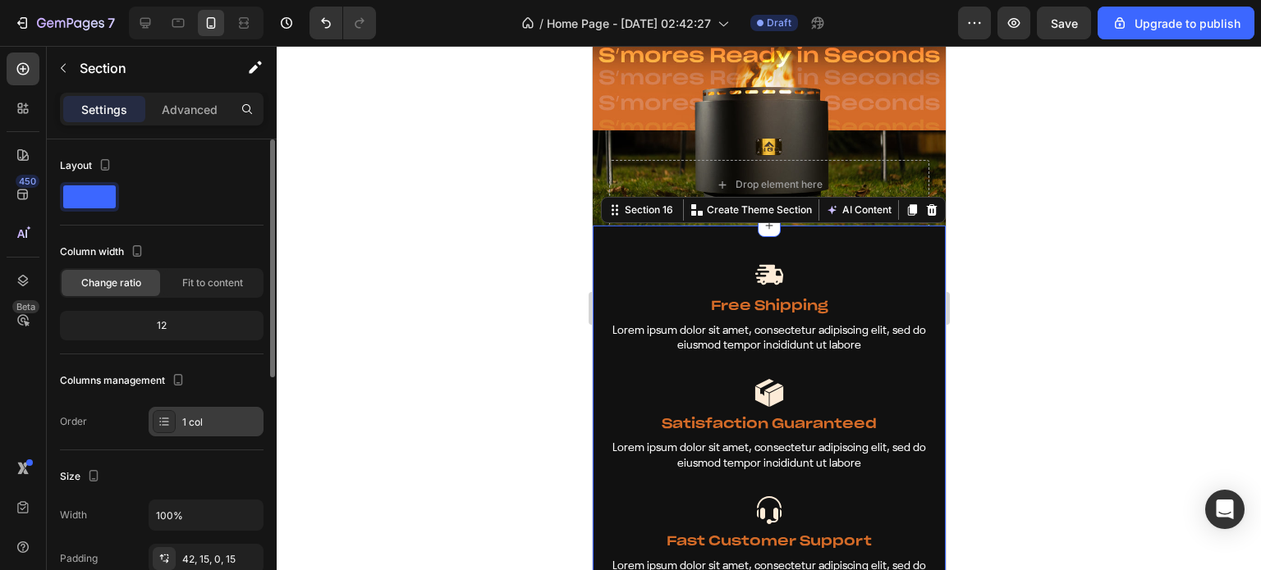
scroll to position [246, 0]
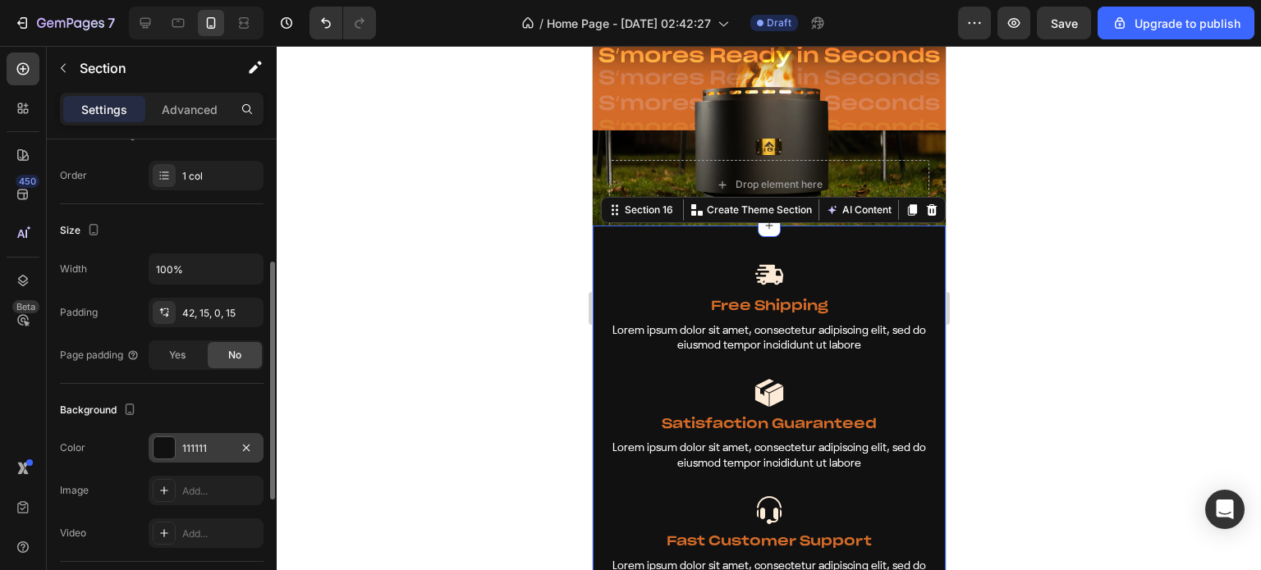
click at [161, 446] on div at bounding box center [163, 447] width 21 height 21
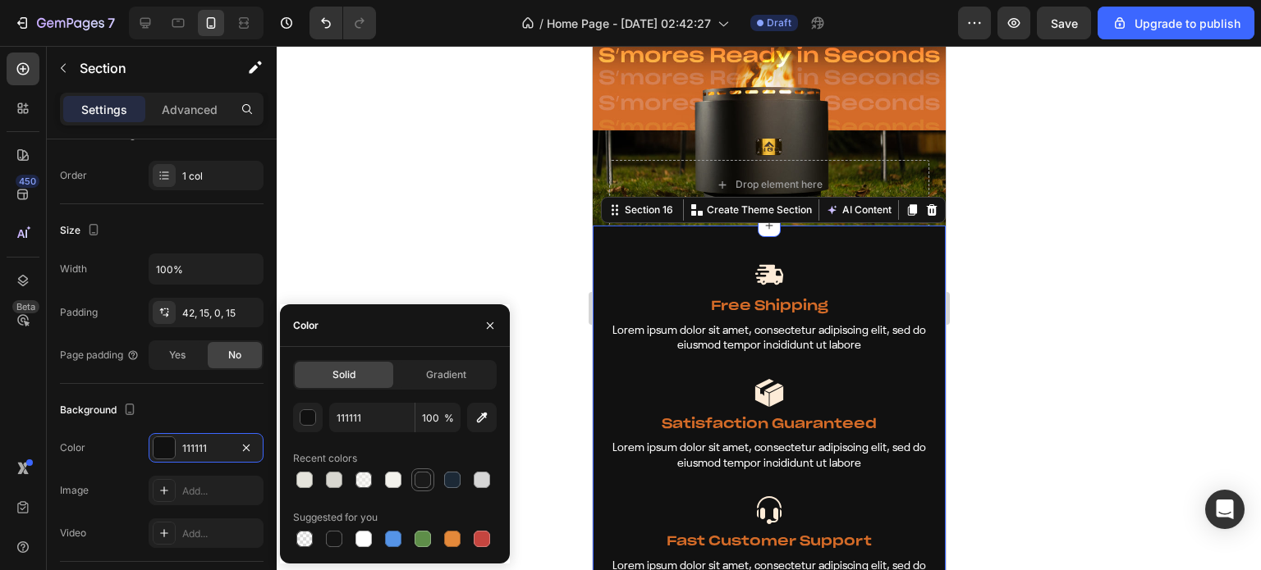
click at [426, 481] on div at bounding box center [422, 480] width 16 height 16
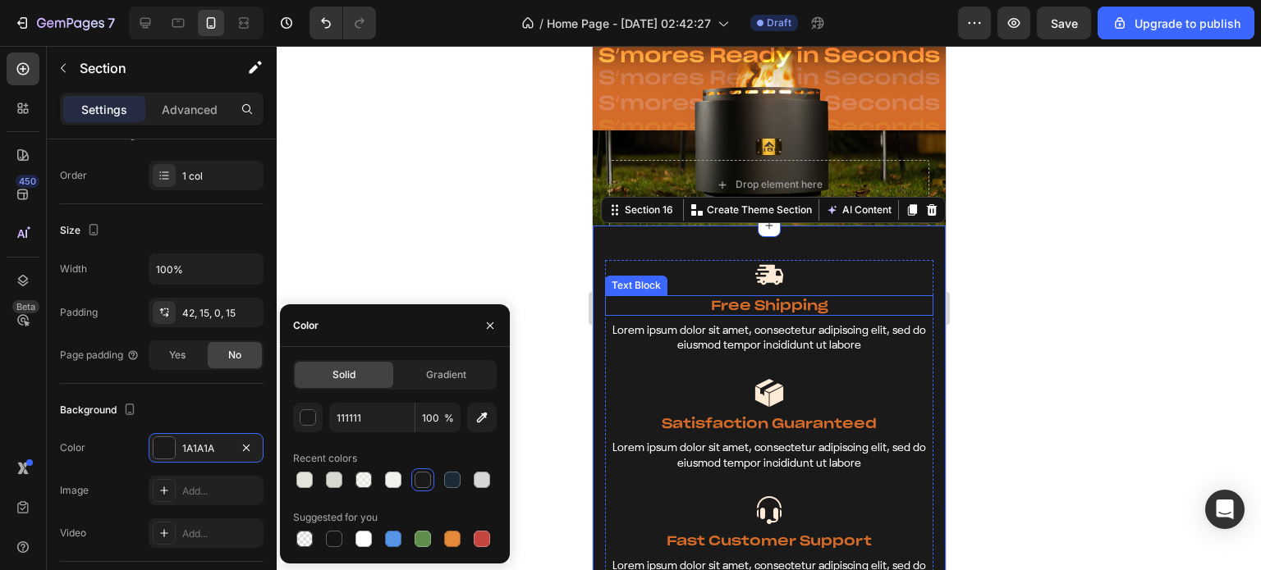
click at [789, 306] on p "Free Shipping" at bounding box center [768, 305] width 325 height 17
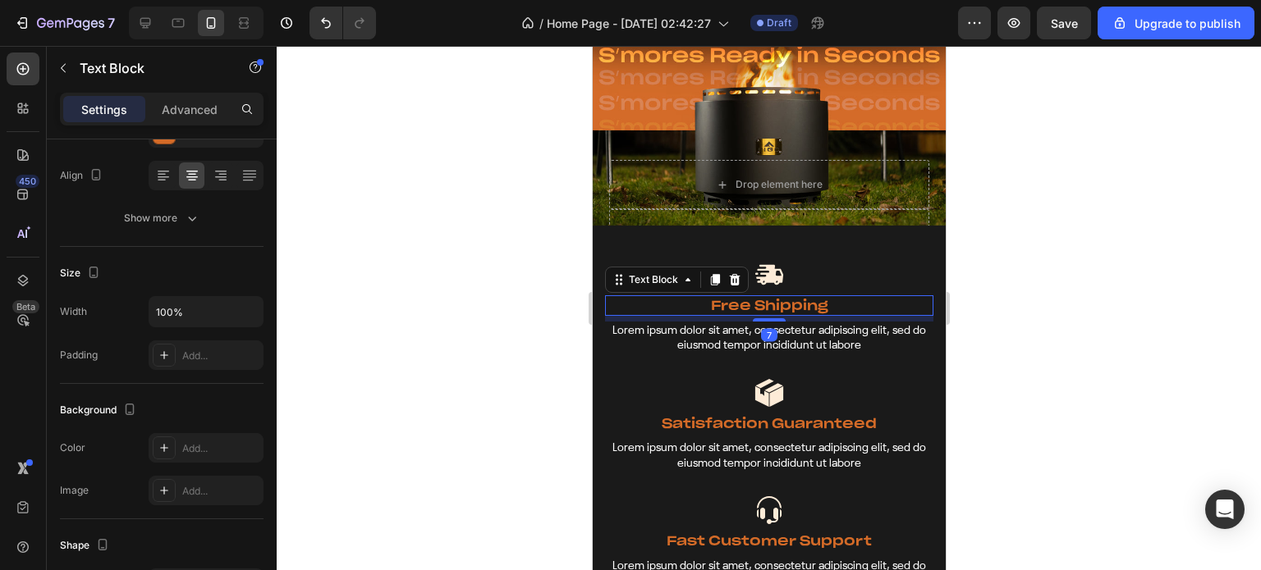
scroll to position [0, 0]
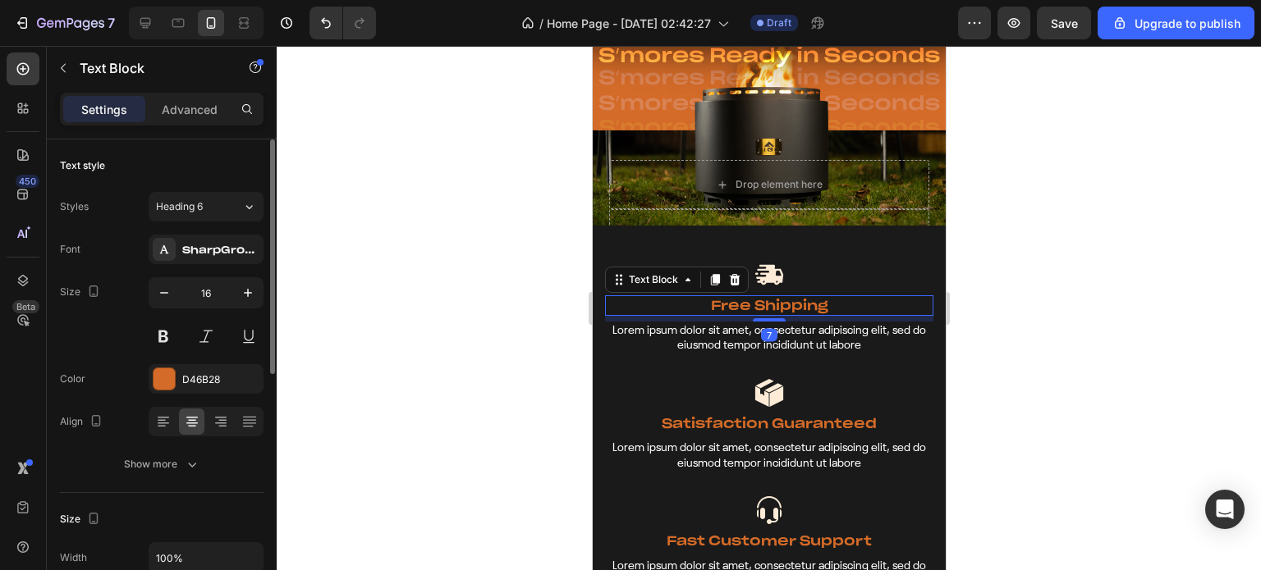
click at [530, 306] on div at bounding box center [769, 308] width 984 height 524
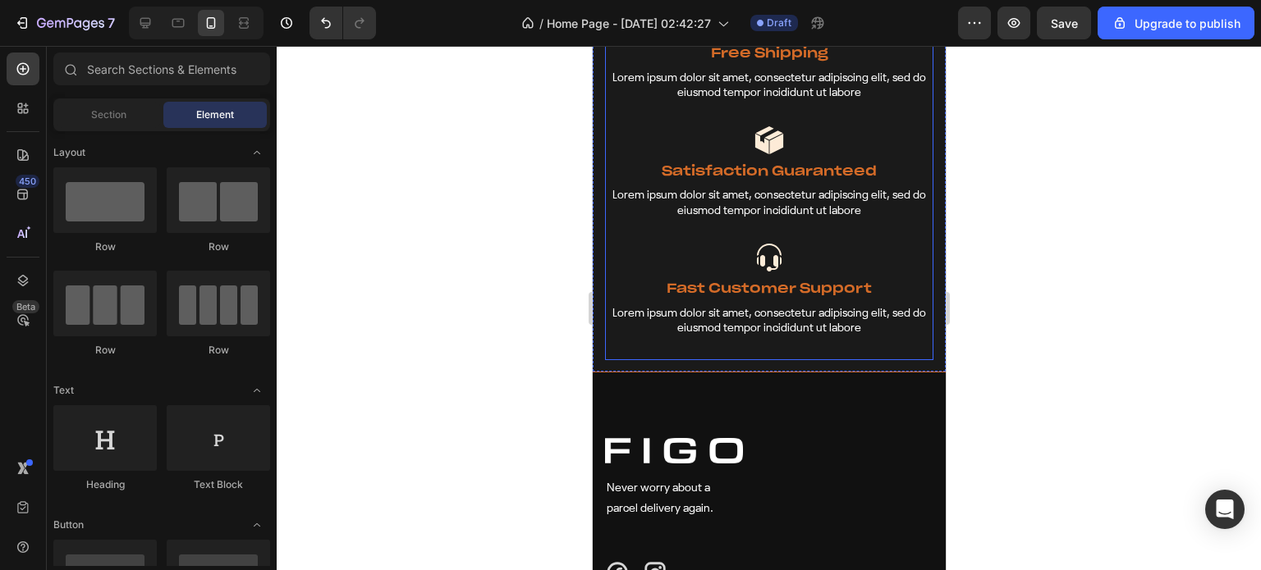
scroll to position [6623, 0]
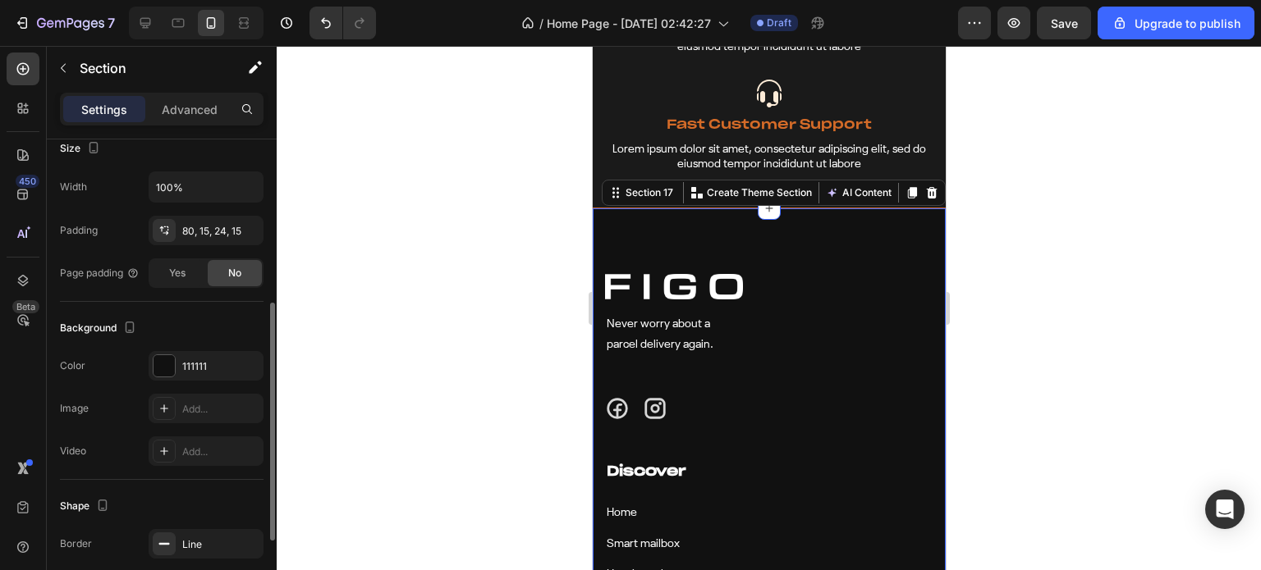
scroll to position [479, 0]
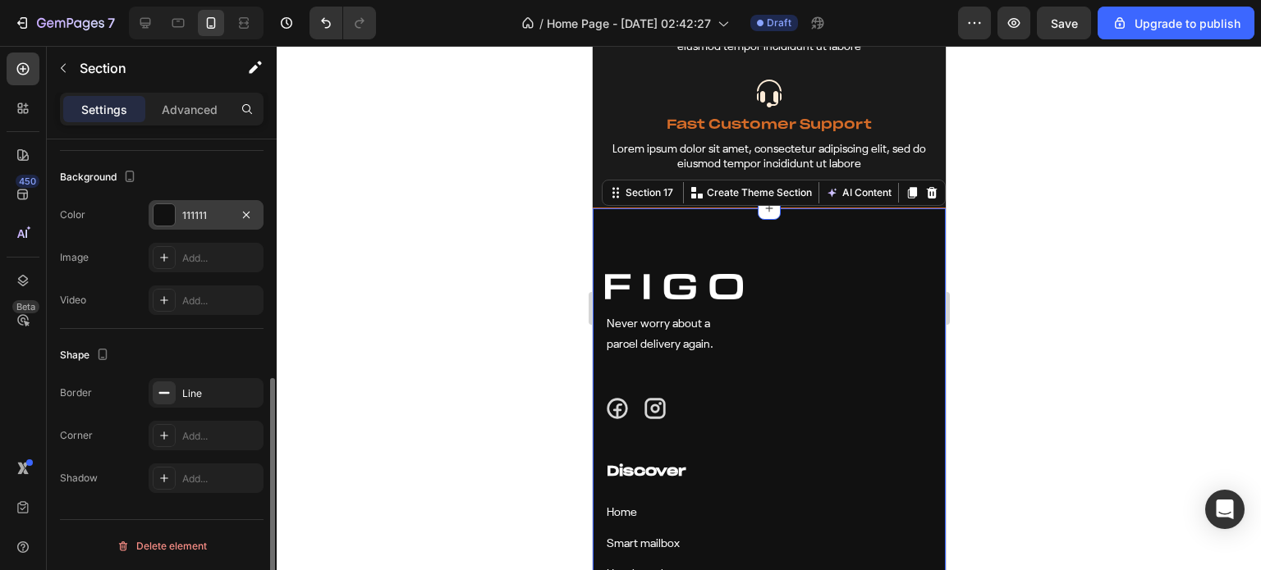
click at [166, 213] on div at bounding box center [163, 214] width 21 height 21
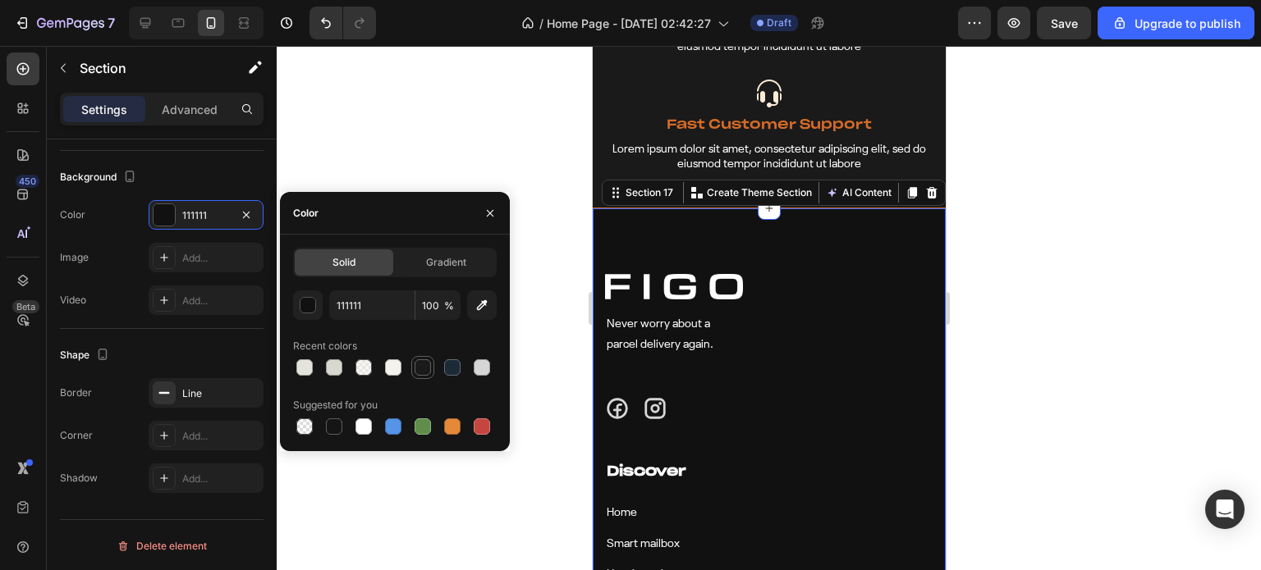
click at [422, 369] on div at bounding box center [422, 367] width 16 height 16
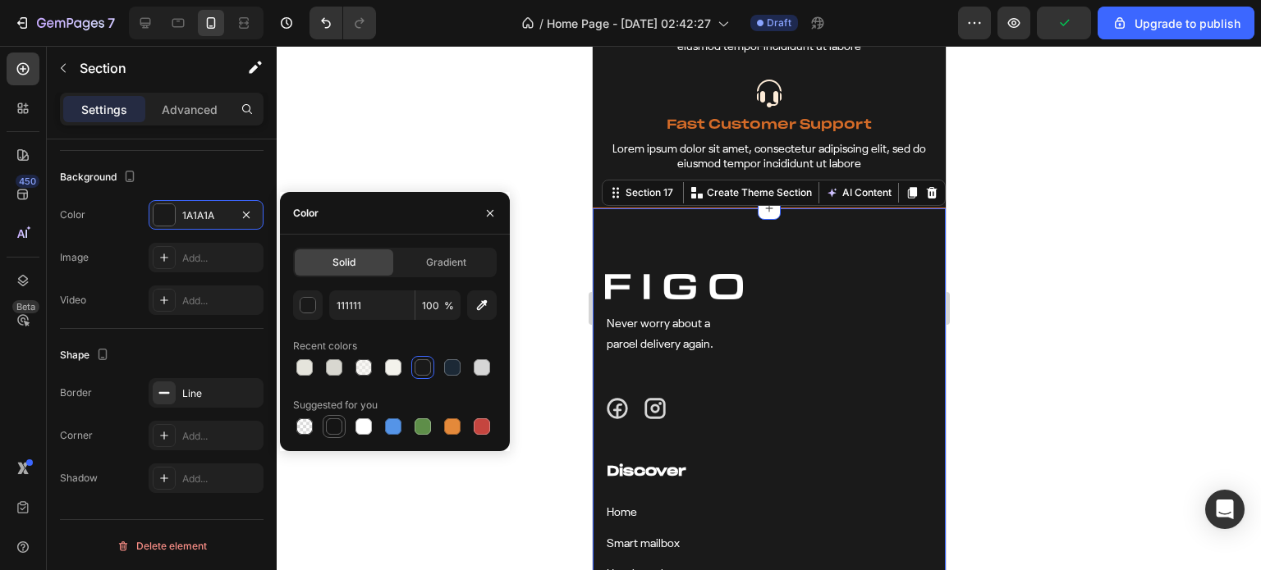
click at [324, 435] on div at bounding box center [334, 426] width 23 height 23
click at [309, 364] on div at bounding box center [304, 367] width 16 height 16
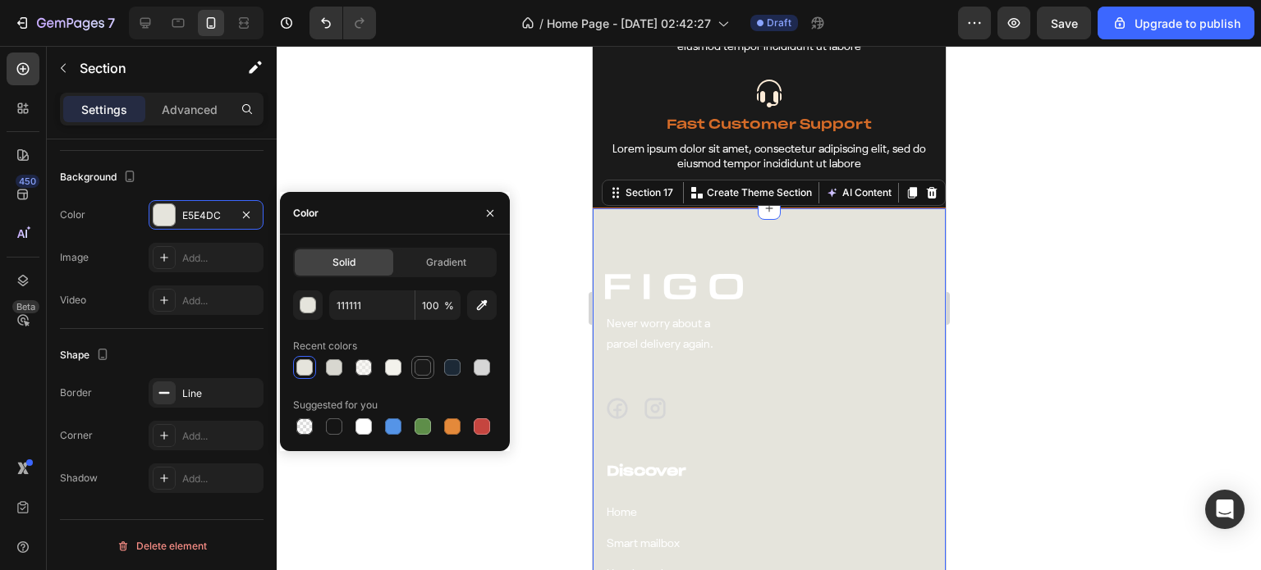
click at [426, 370] on div at bounding box center [422, 367] width 16 height 16
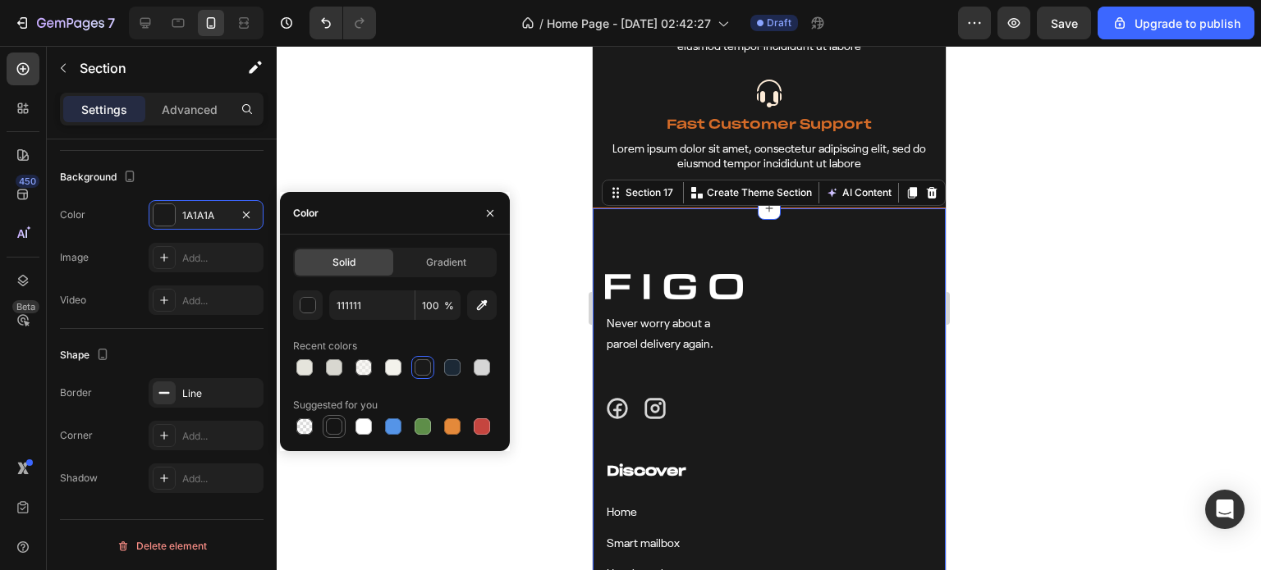
click at [334, 428] on div at bounding box center [334, 427] width 16 height 16
click at [303, 307] on div "button" at bounding box center [308, 306] width 16 height 16
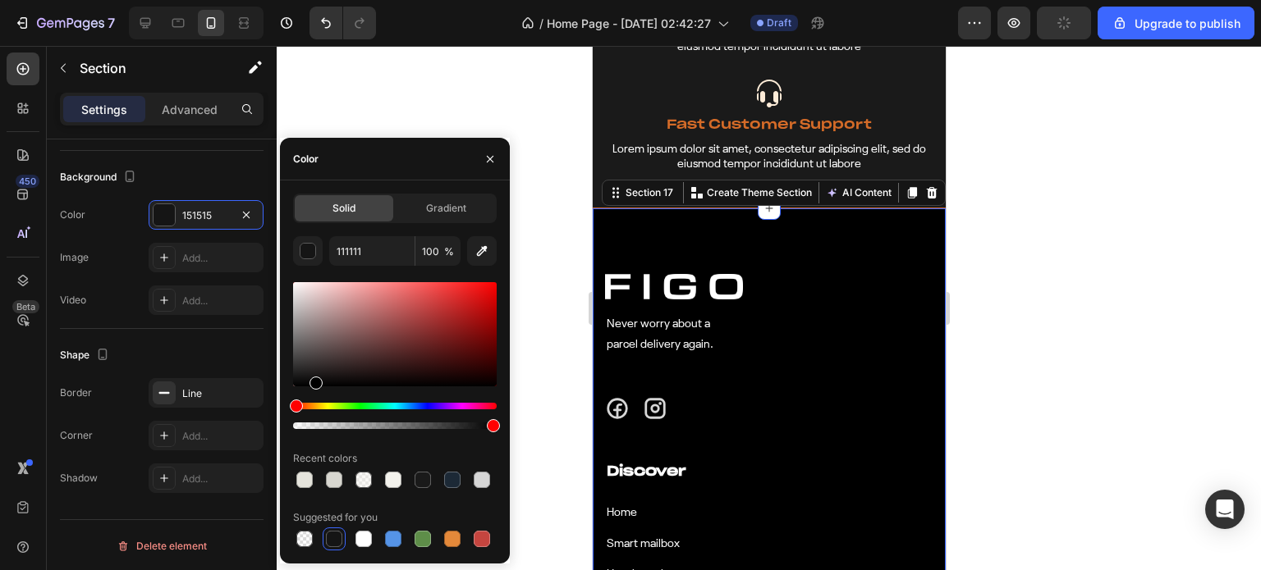
drag, startPoint x: 291, startPoint y: 385, endPoint x: 316, endPoint y: 387, distance: 24.7
click at [316, 387] on div at bounding box center [315, 383] width 13 height 13
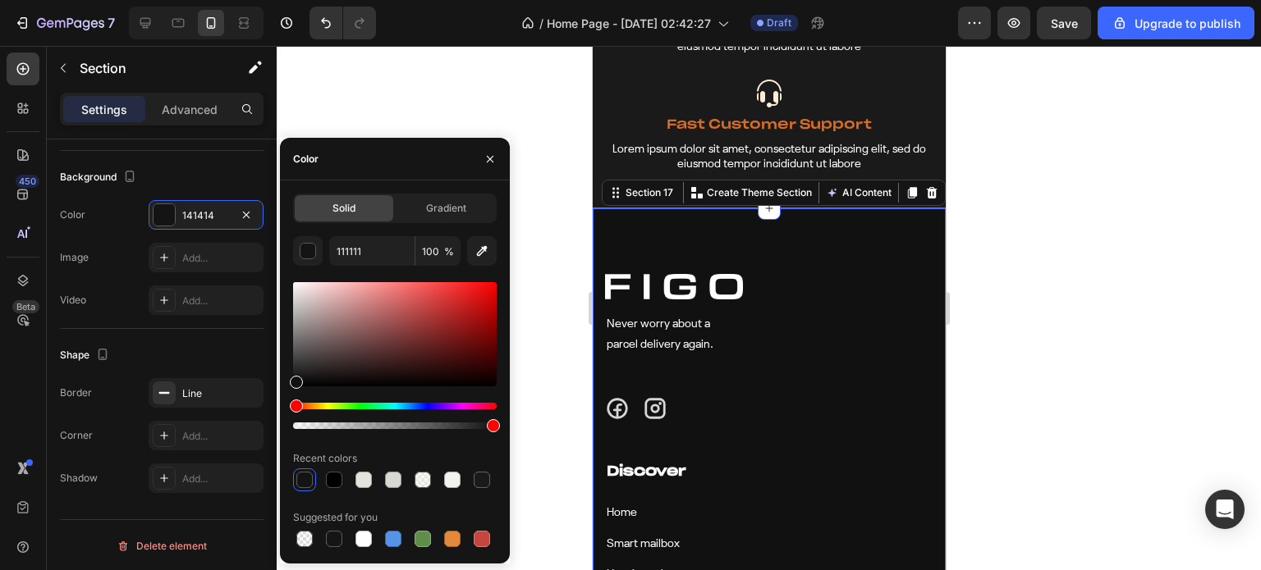
drag, startPoint x: 317, startPoint y: 382, endPoint x: 284, endPoint y: 379, distance: 32.9
click at [284, 379] on div "Solid Gradient 111111 100 % Recent colors Suggested for you" at bounding box center [395, 372] width 230 height 357
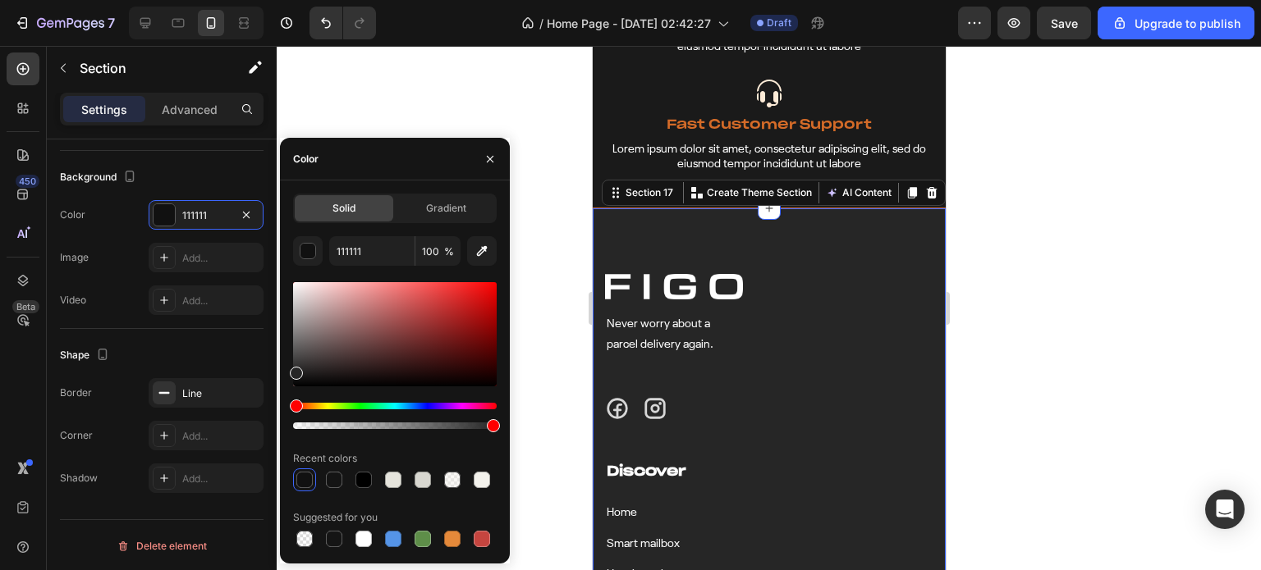
drag, startPoint x: 293, startPoint y: 381, endPoint x: 289, endPoint y: 371, distance: 10.7
click at [290, 371] on div at bounding box center [296, 373] width 13 height 13
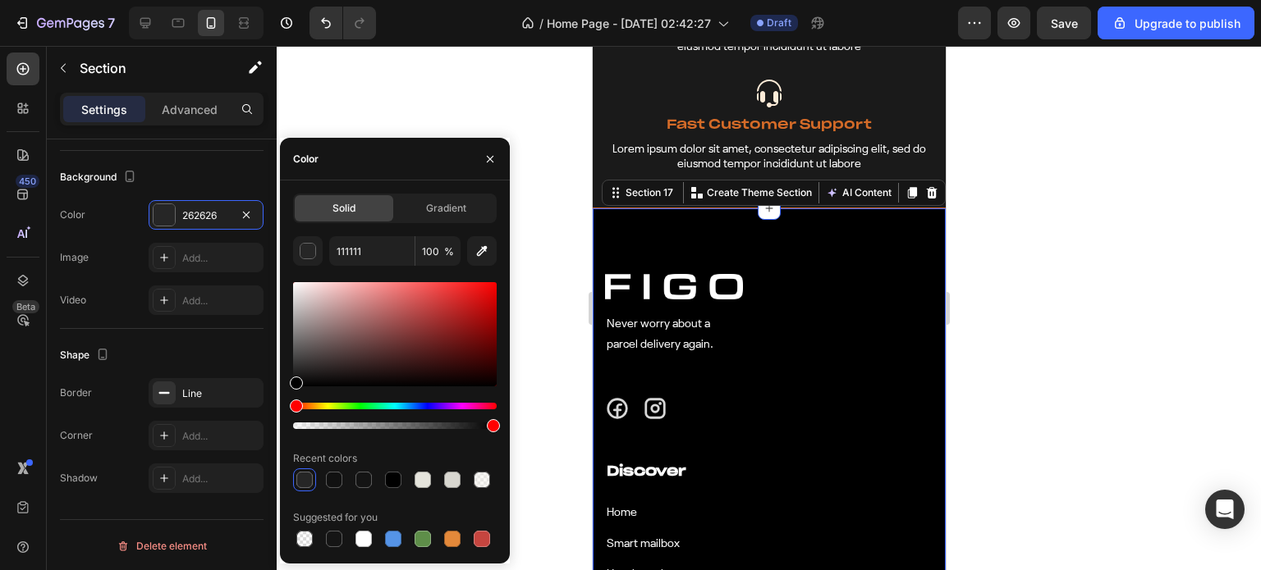
drag, startPoint x: 289, startPoint y: 371, endPoint x: 282, endPoint y: 387, distance: 16.9
click at [282, 387] on div "Solid Gradient 111111 100 % Recent colors Suggested for you" at bounding box center [395, 372] width 230 height 357
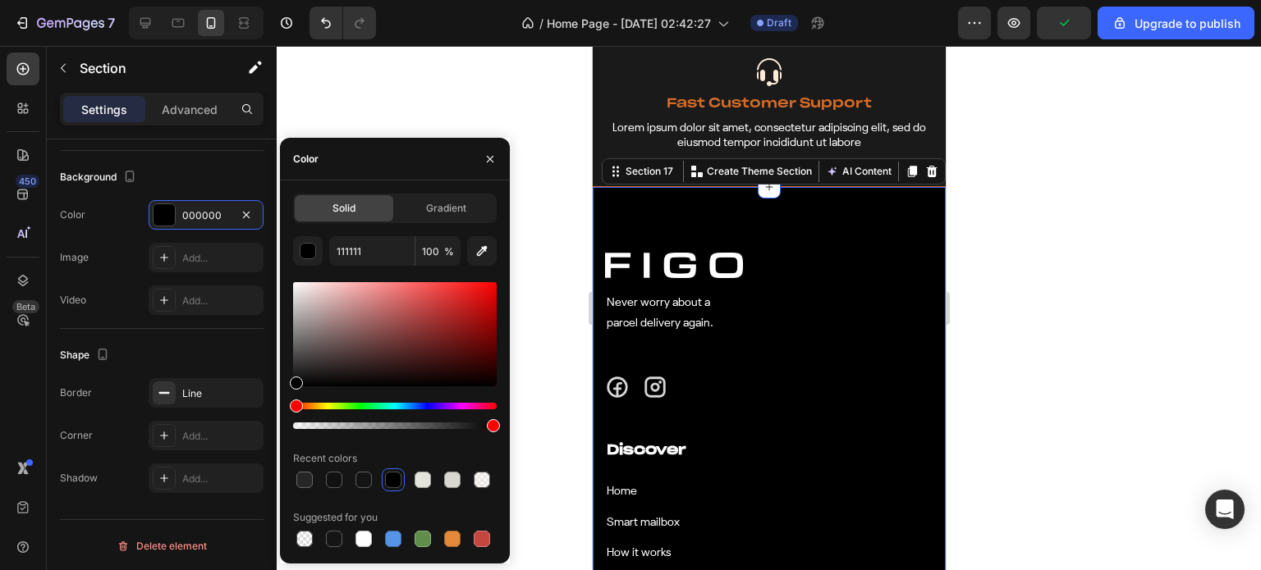
scroll to position [6131, 0]
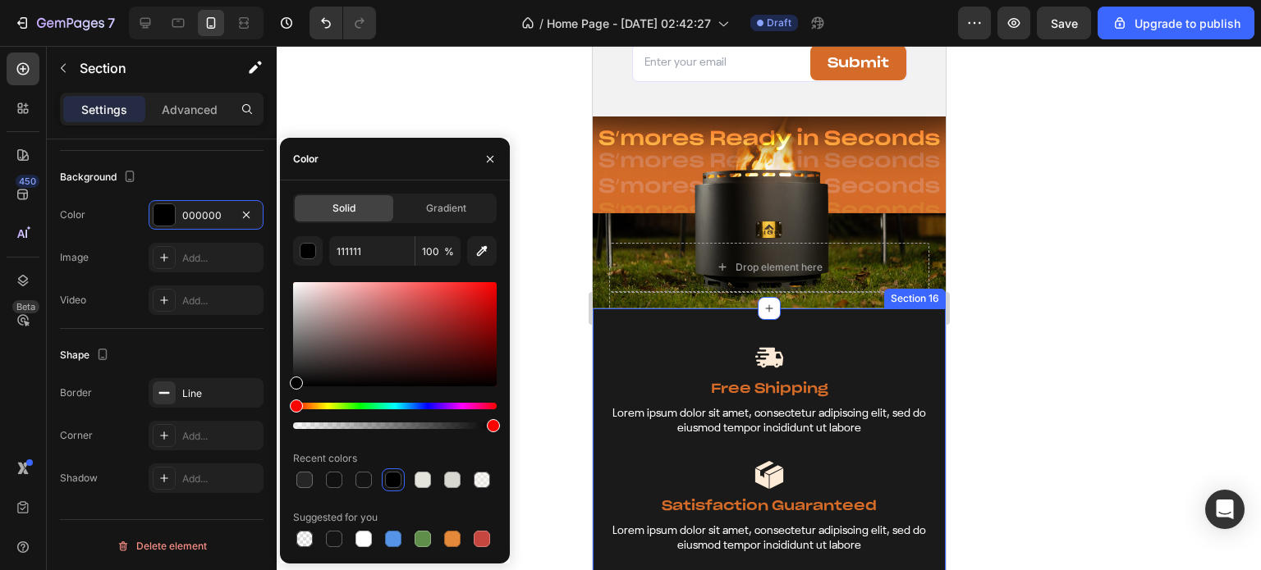
click at [652, 332] on div "Image Free Shipping Text Block Lorem ipsum dolor sit amet, consectetur adipisci…" at bounding box center [768, 508] width 353 height 399
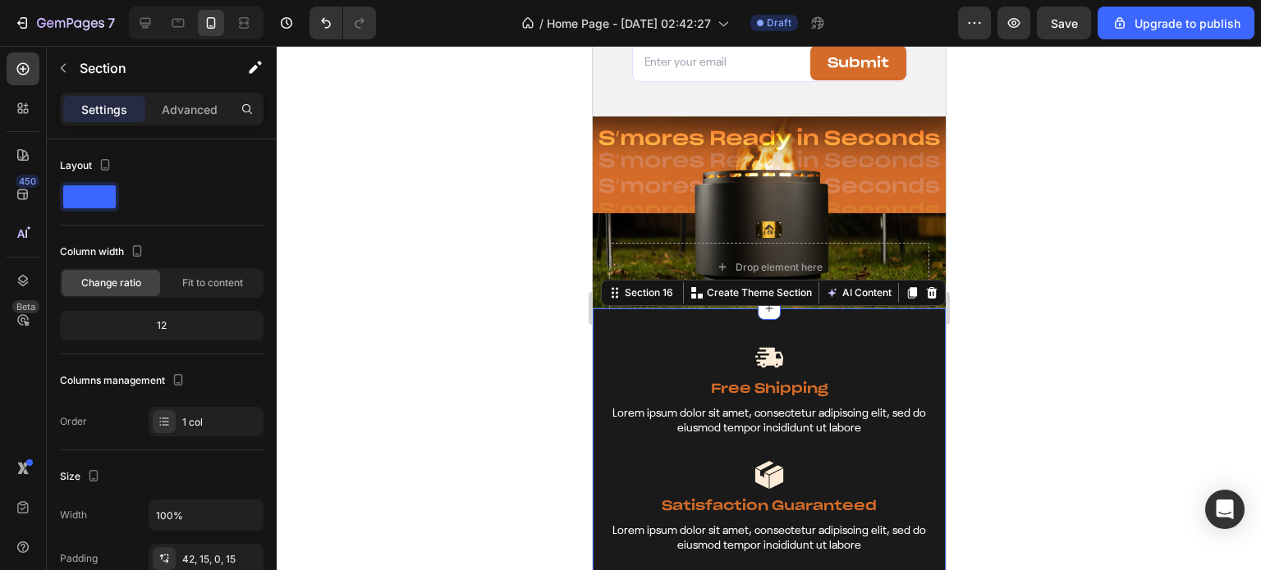
scroll to position [397, 0]
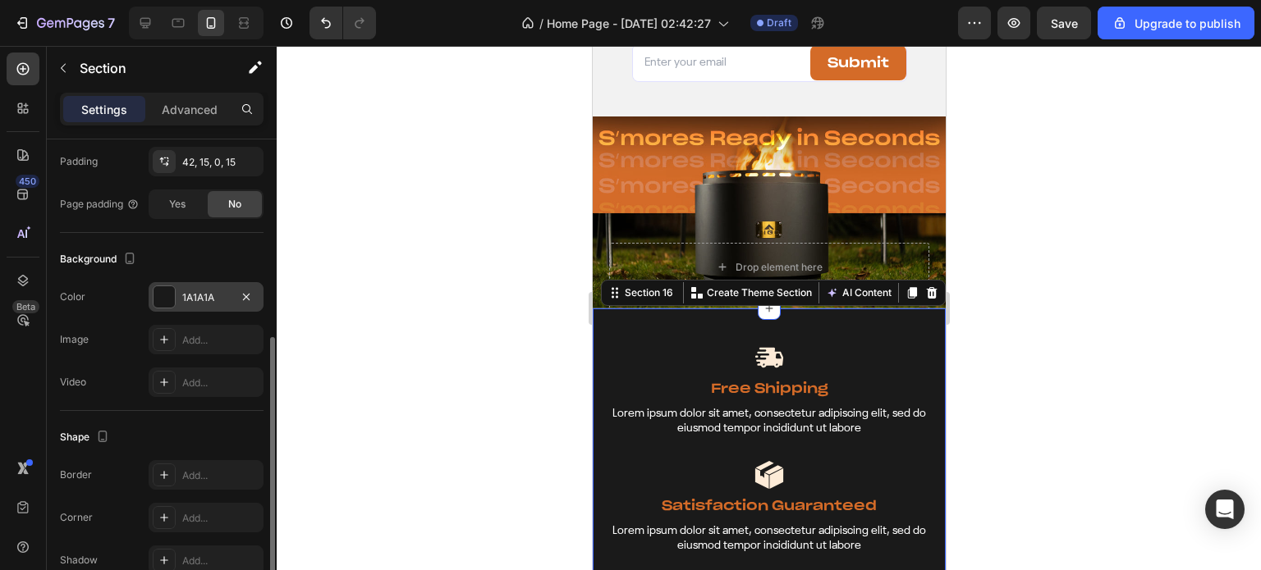
click at [166, 295] on div at bounding box center [163, 296] width 21 height 21
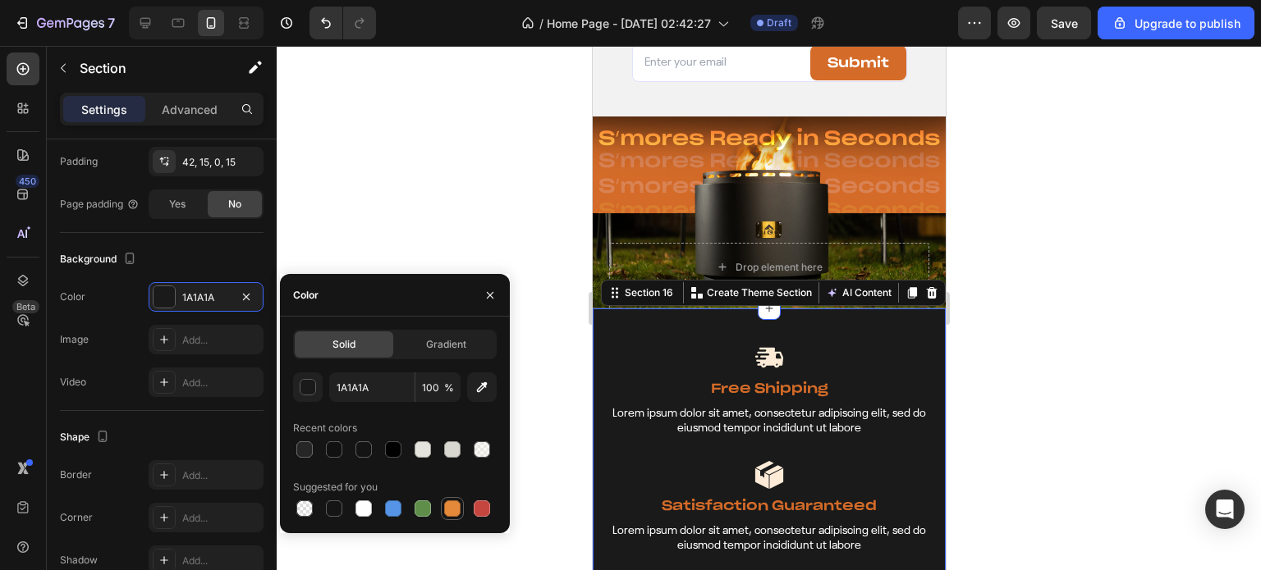
click at [453, 511] on div at bounding box center [452, 509] width 16 height 16
type input "E4893A"
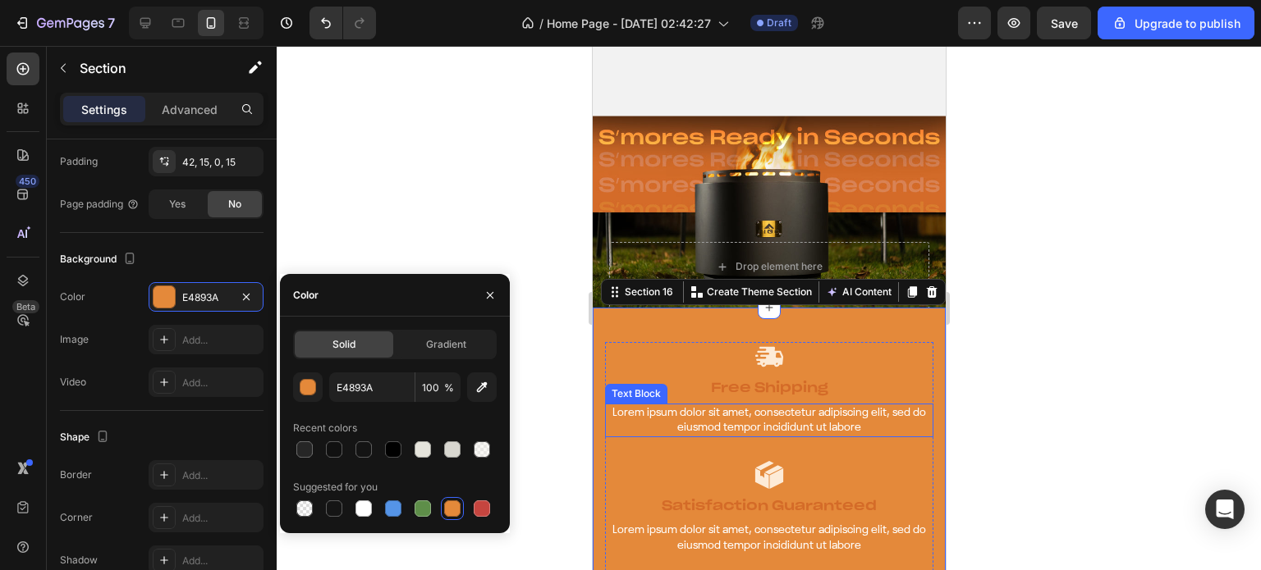
scroll to position [6295, 0]
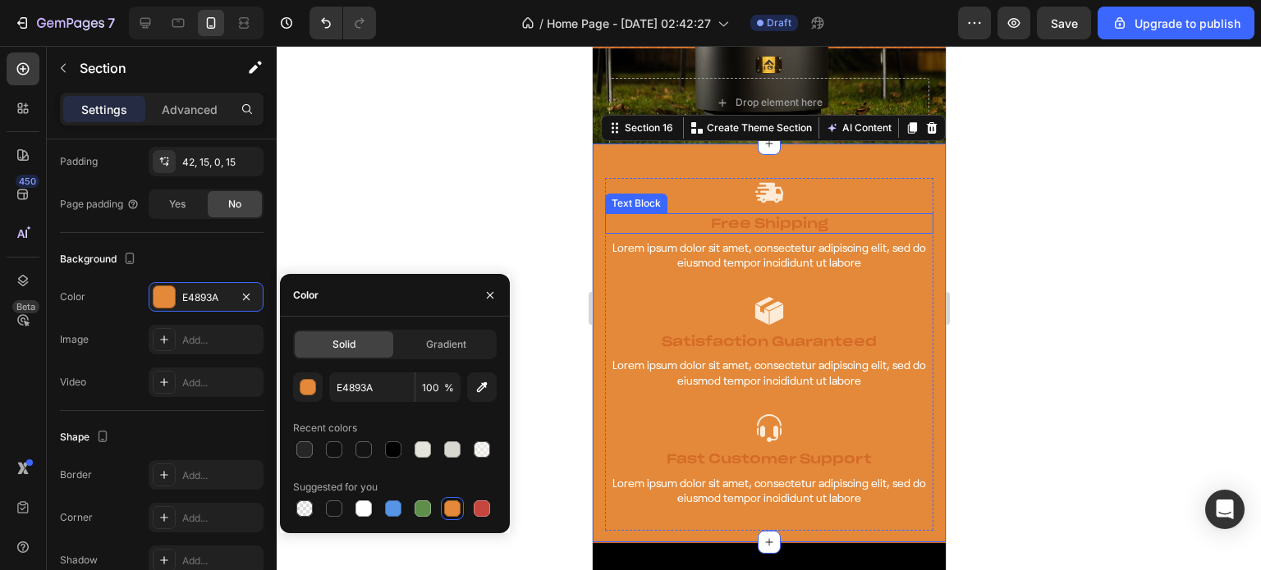
click at [721, 219] on p "Free Shipping" at bounding box center [768, 223] width 325 height 17
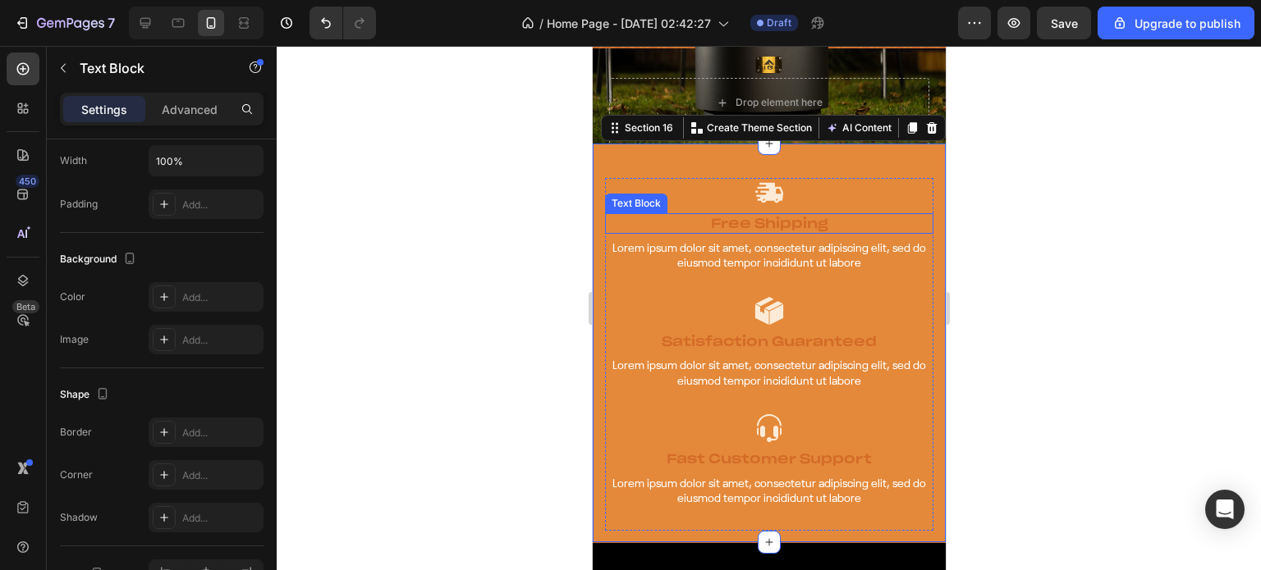
scroll to position [0, 0]
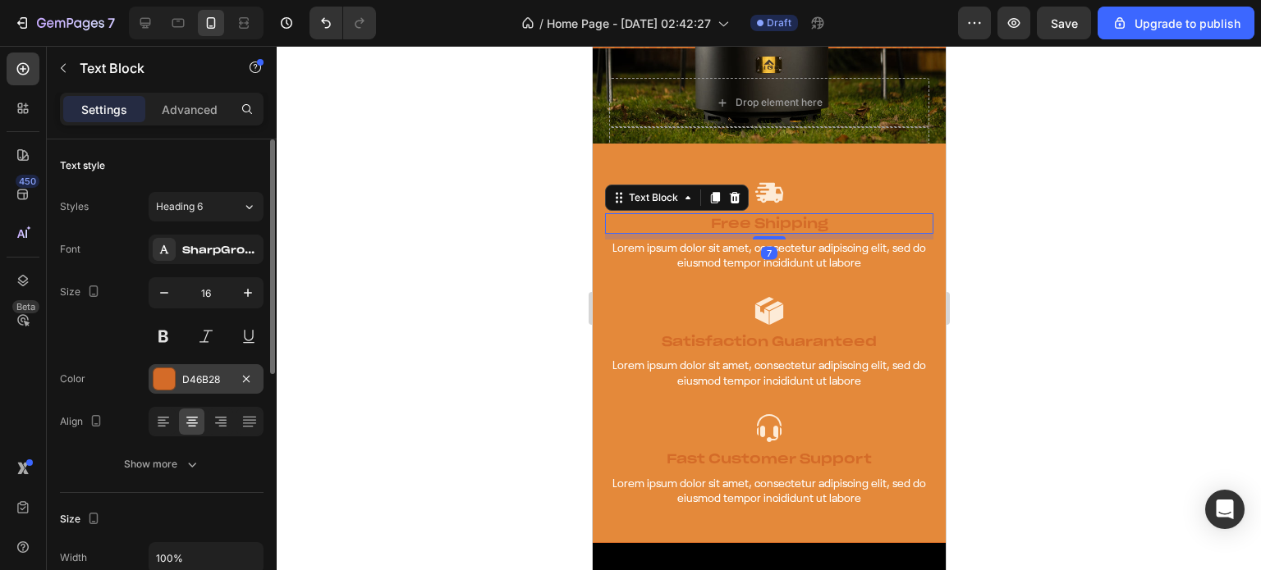
click at [158, 383] on div at bounding box center [163, 379] width 21 height 21
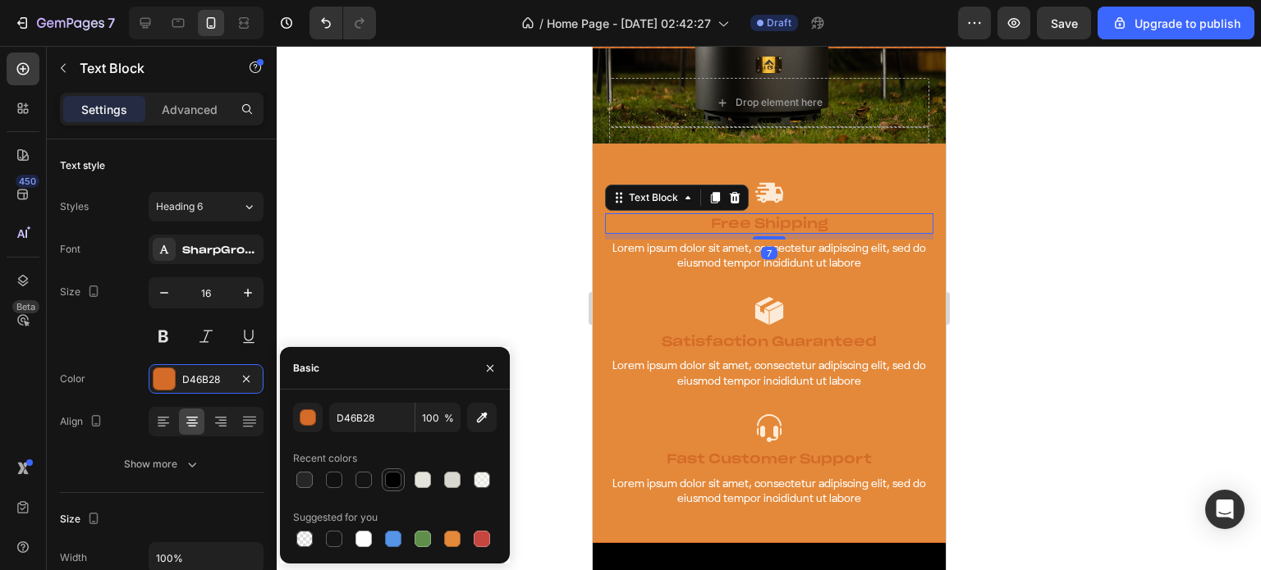
click at [386, 483] on div at bounding box center [393, 480] width 16 height 16
click at [378, 483] on div at bounding box center [395, 480] width 204 height 23
click at [364, 482] on div at bounding box center [363, 480] width 16 height 16
click at [338, 482] on div at bounding box center [334, 480] width 16 height 16
click at [326, 536] on div at bounding box center [334, 539] width 16 height 16
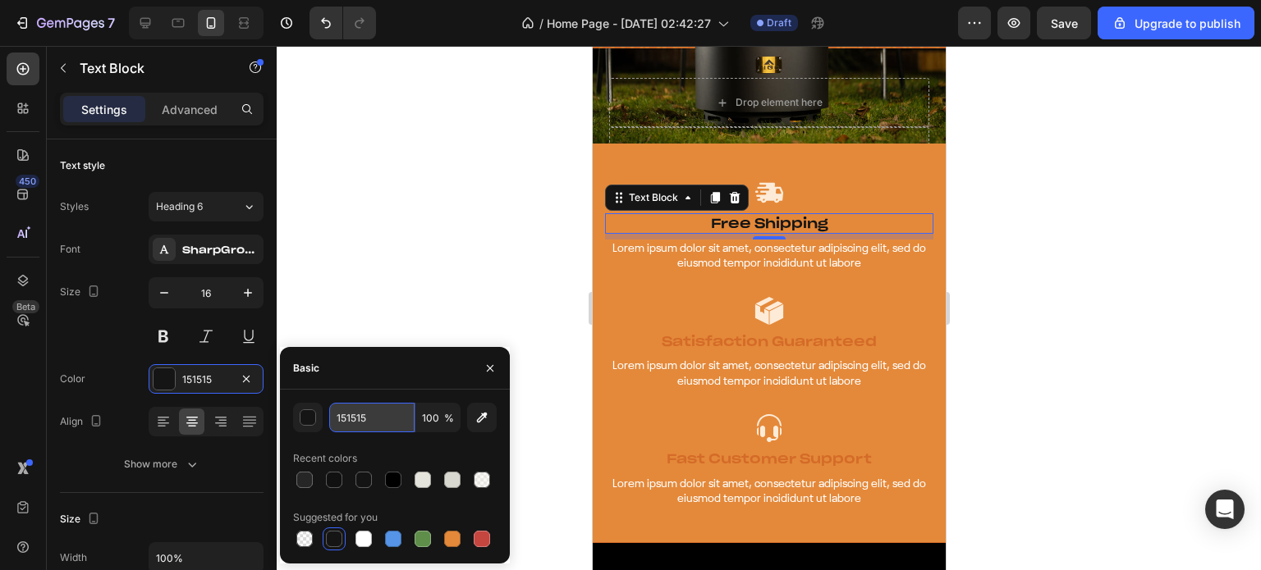
click at [348, 404] on input "151515" at bounding box center [371, 418] width 85 height 30
click at [373, 382] on div "Basic" at bounding box center [395, 368] width 230 height 43
type input "1A1A1A"
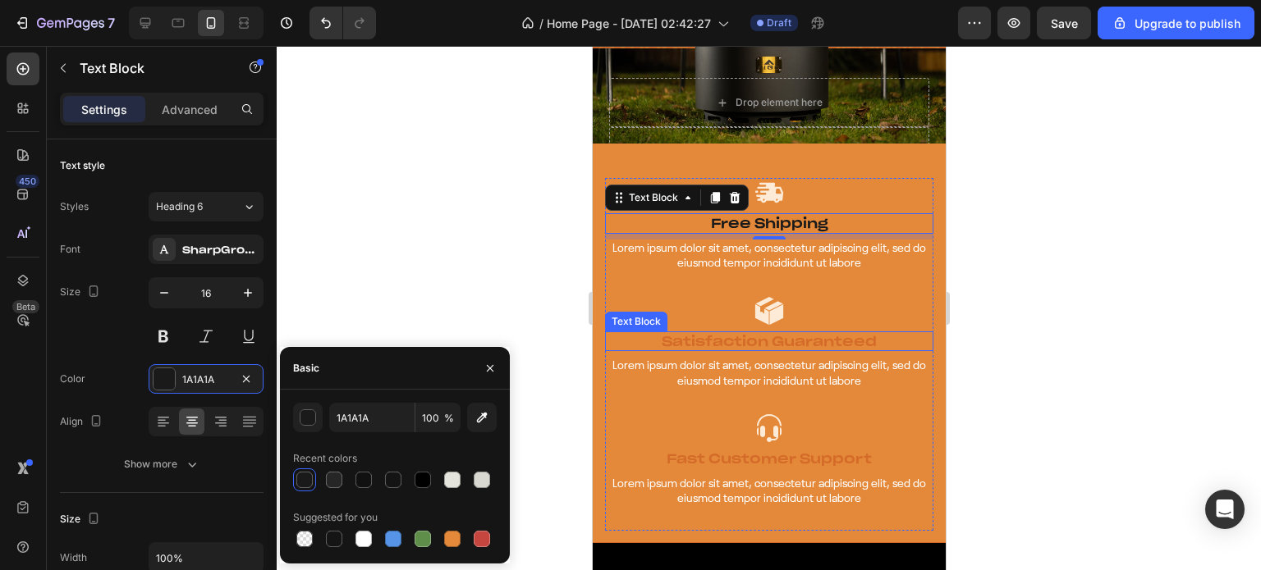
click at [727, 333] on p "Satisfaction Guaranteed" at bounding box center [768, 341] width 325 height 17
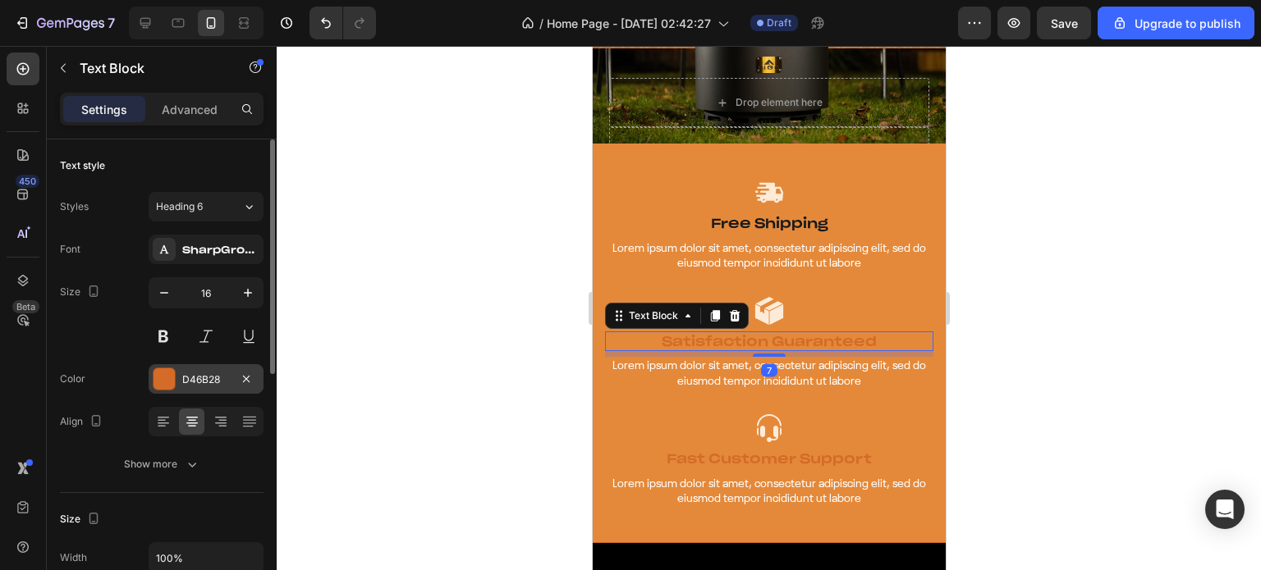
click at [163, 382] on div at bounding box center [163, 379] width 21 height 21
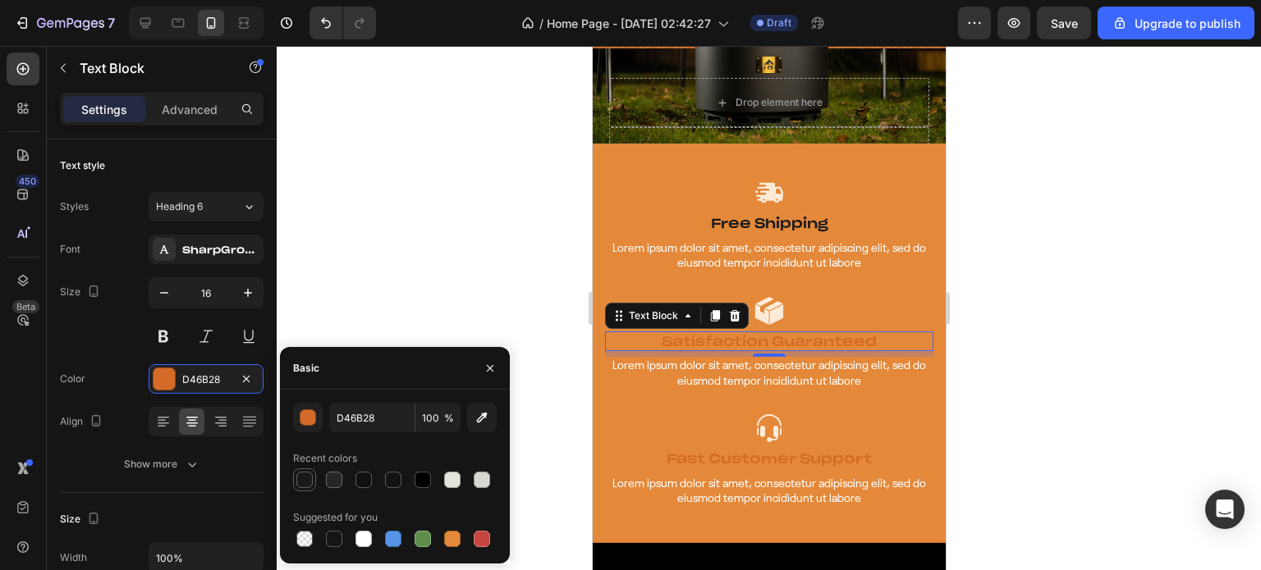
click at [309, 478] on div at bounding box center [304, 480] width 16 height 16
type input "1A1A1A"
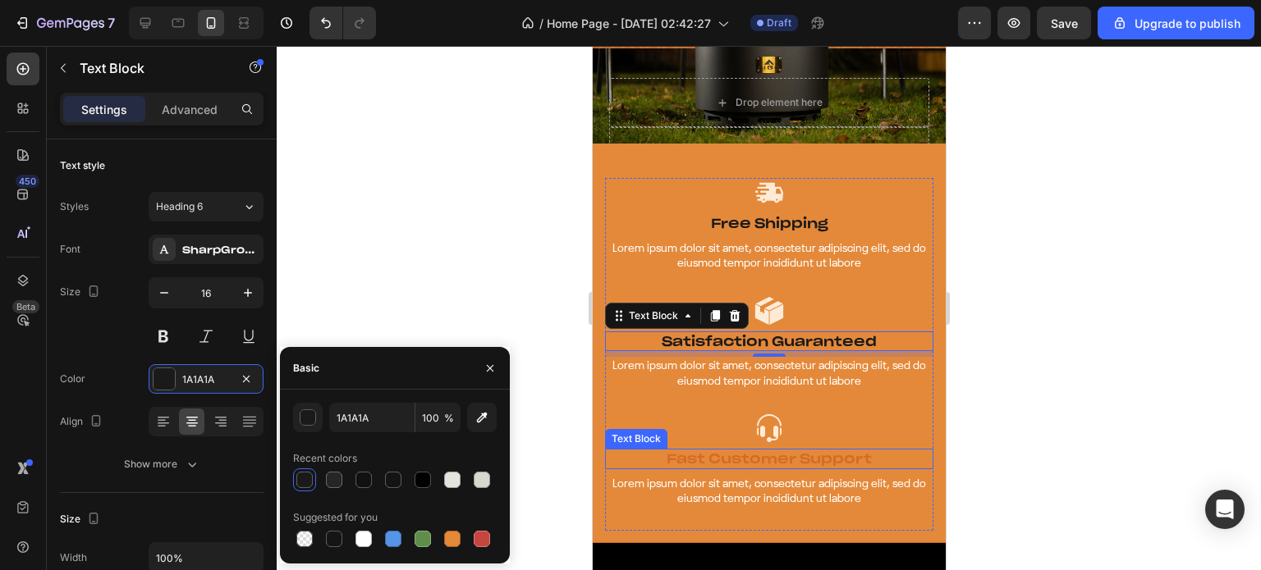
click at [700, 451] on p "Fast Customer Support" at bounding box center [768, 459] width 325 height 17
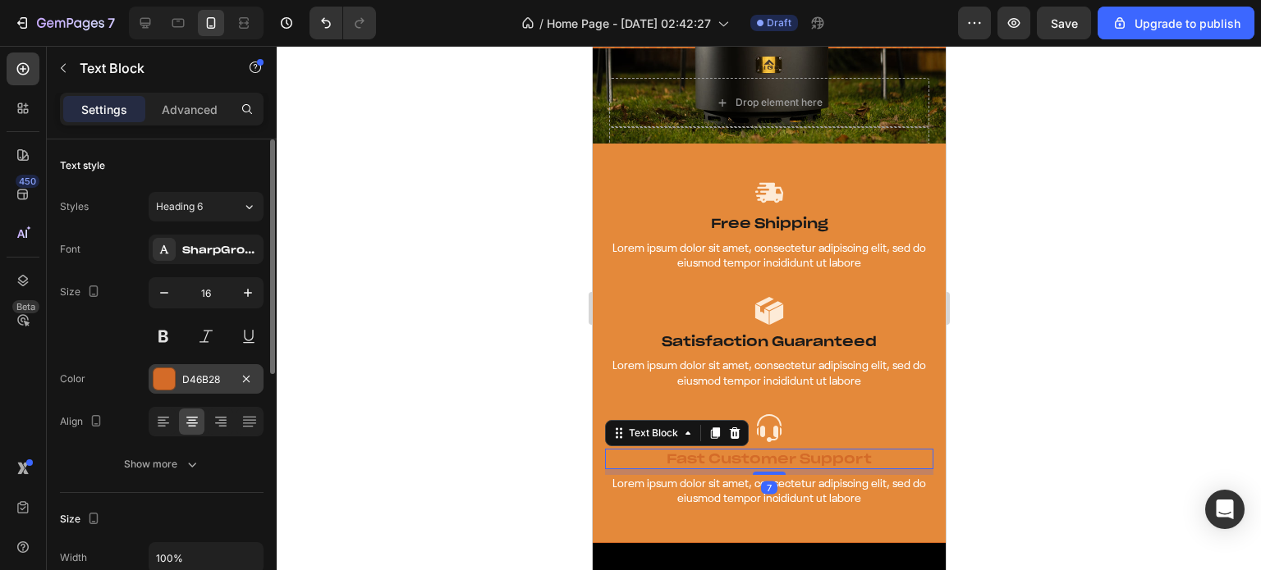
click at [182, 381] on div "D46B28" at bounding box center [206, 380] width 48 height 15
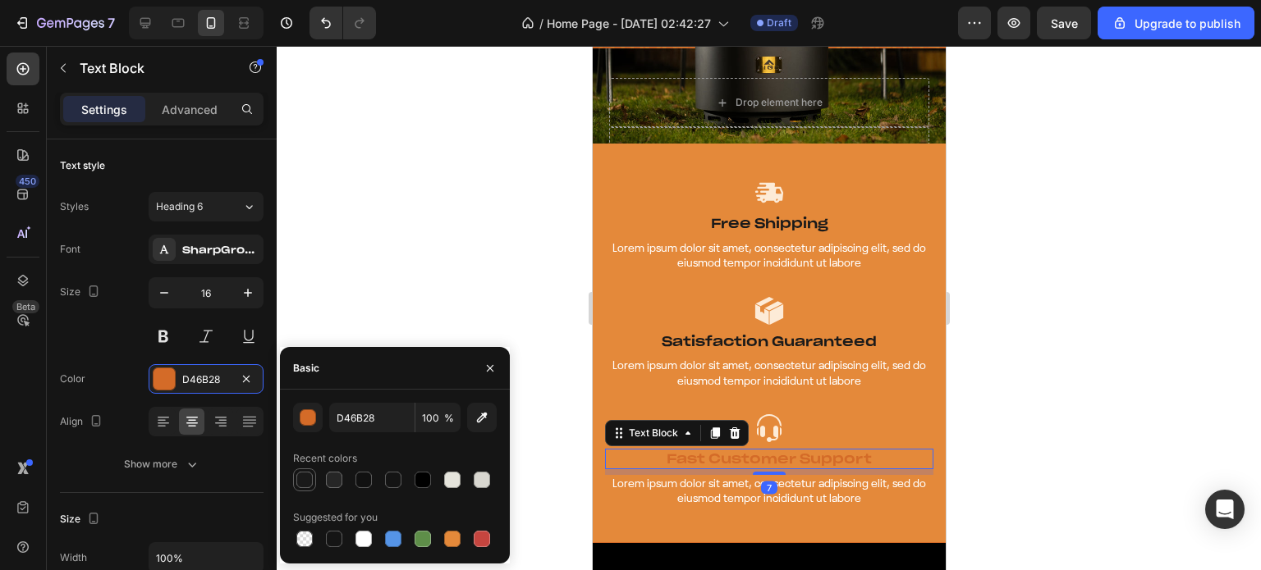
click at [305, 484] on div at bounding box center [304, 480] width 16 height 16
type input "1A1A1A"
click at [498, 262] on div at bounding box center [769, 308] width 984 height 524
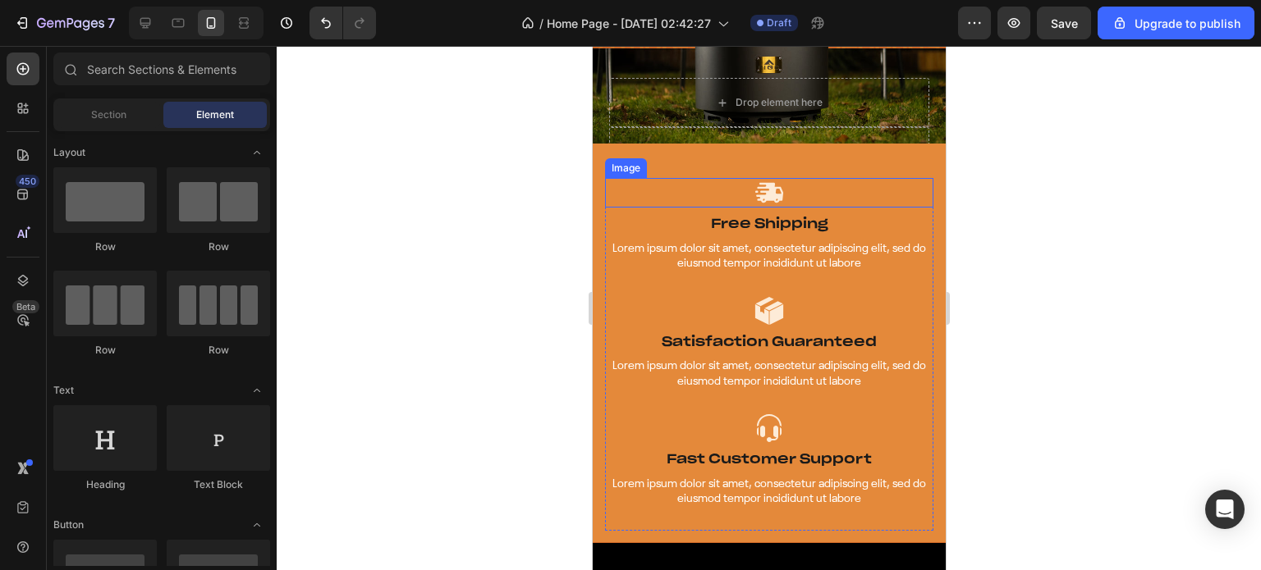
click at [757, 185] on img at bounding box center [768, 193] width 30 height 30
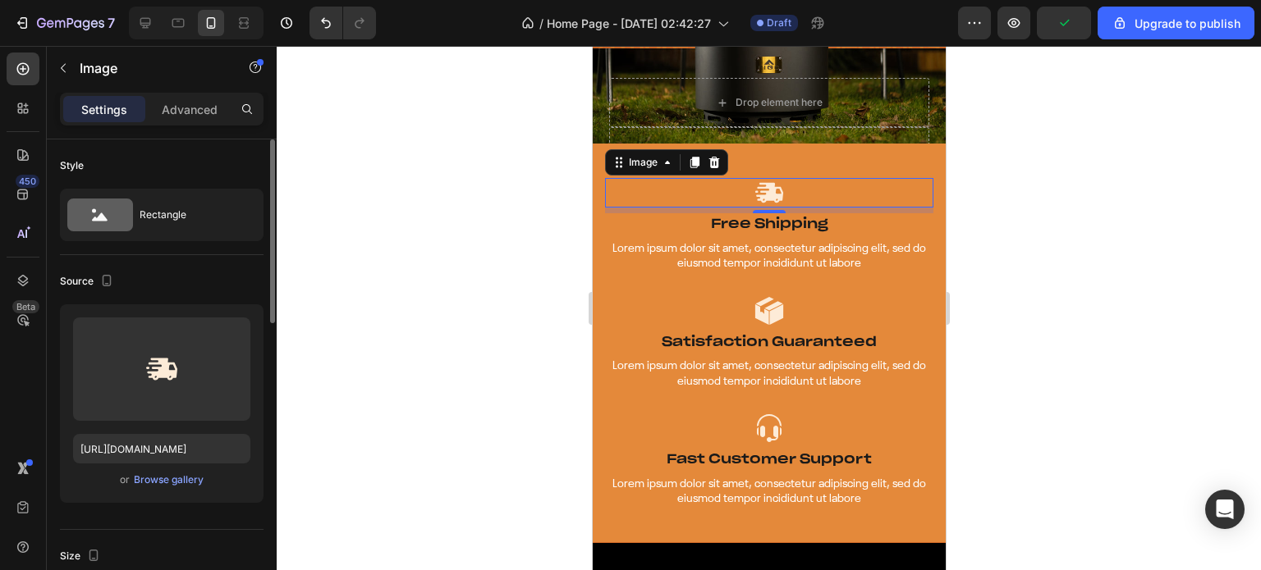
scroll to position [164, 0]
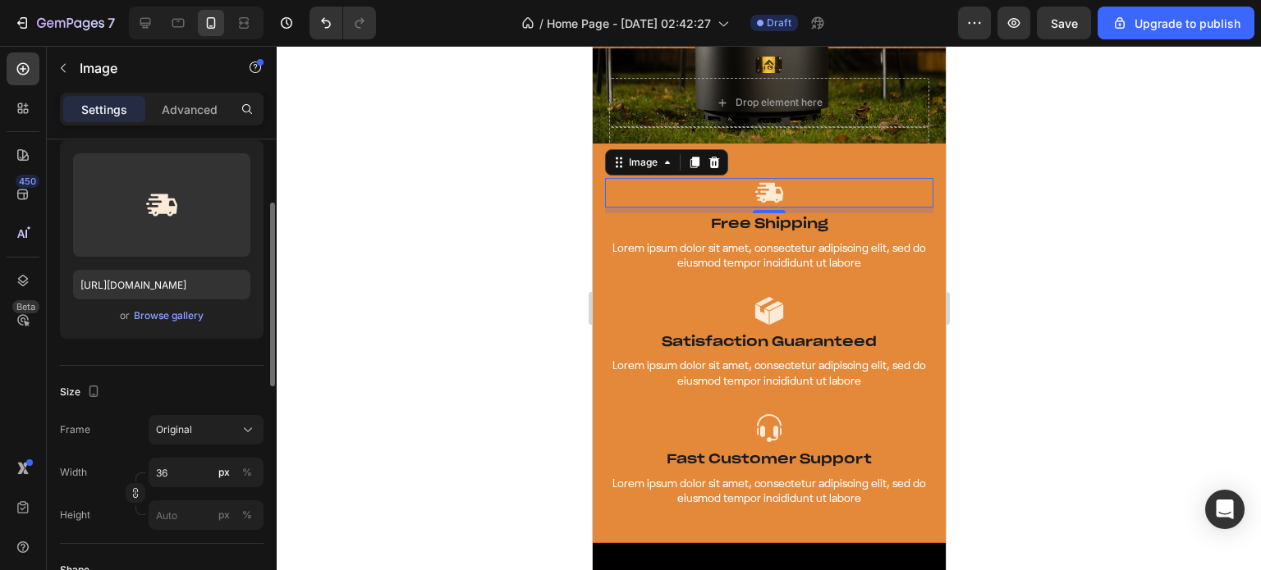
click at [475, 355] on div at bounding box center [769, 308] width 984 height 524
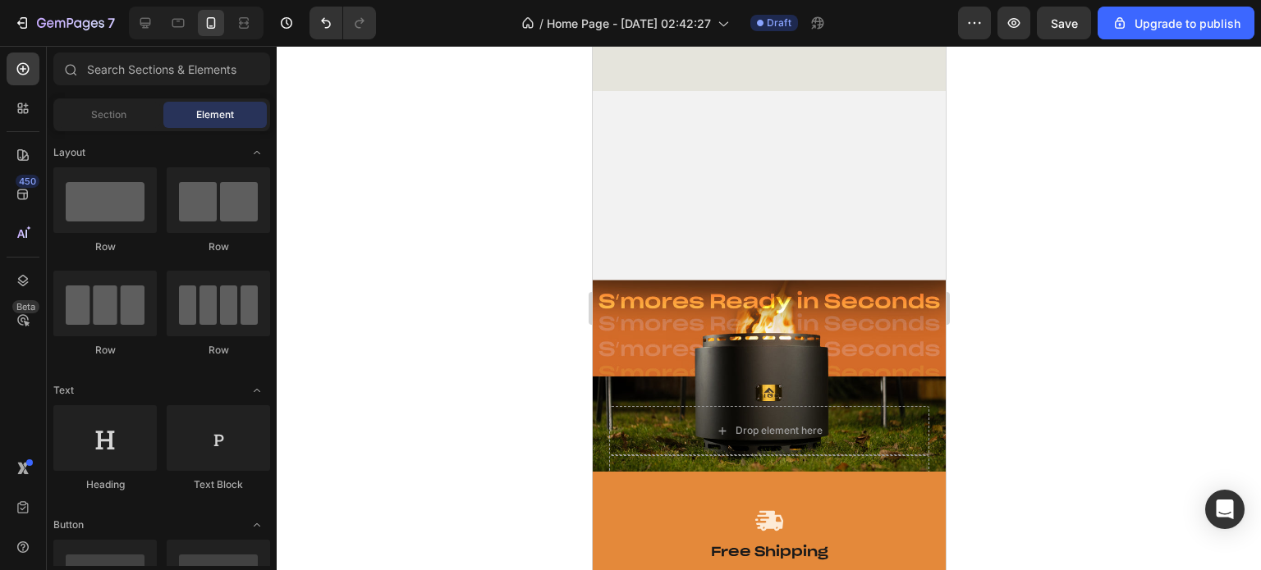
scroll to position [6213, 0]
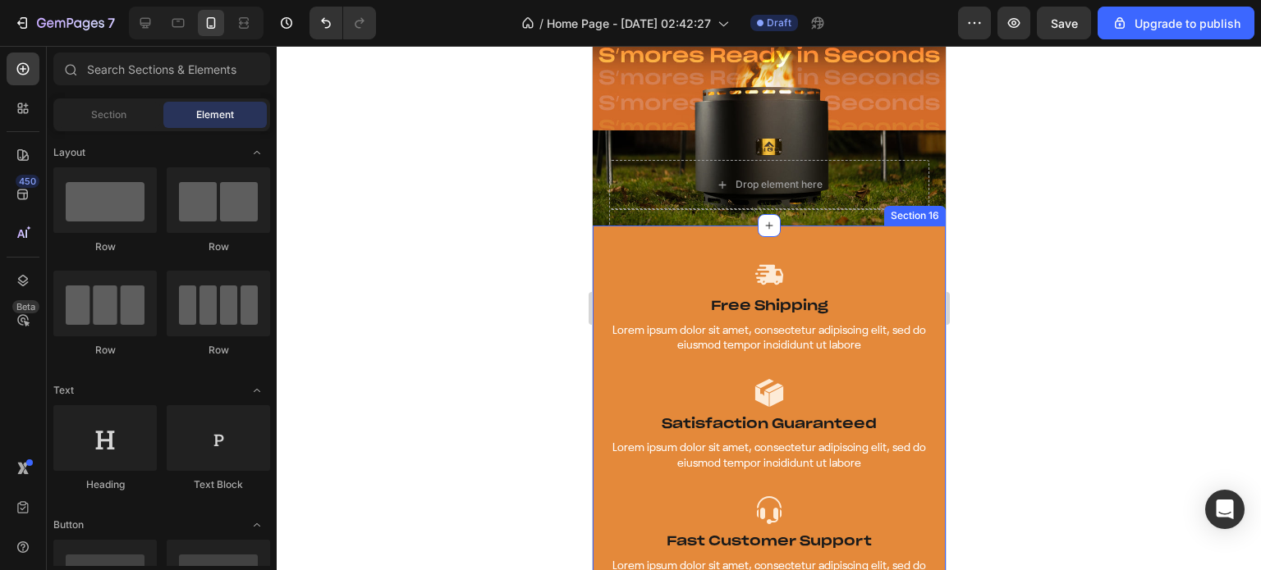
click at [872, 229] on div "Image Free Shipping Text Block Lorem ipsum dolor sit amet, consectetur adipisci…" at bounding box center [768, 425] width 353 height 399
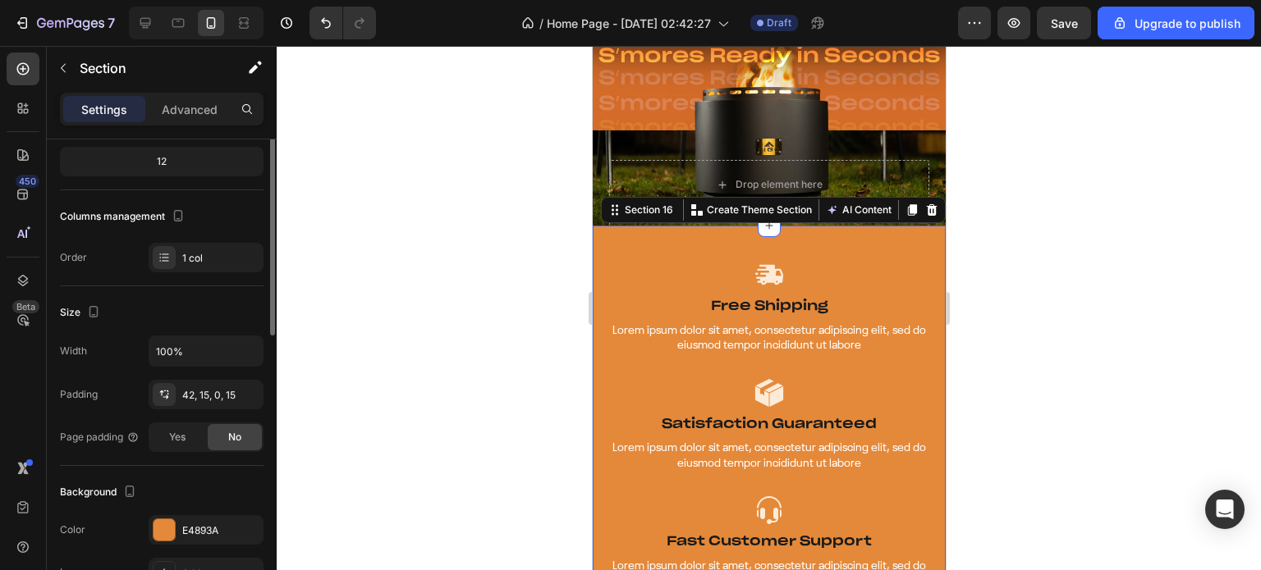
scroll to position [246, 0]
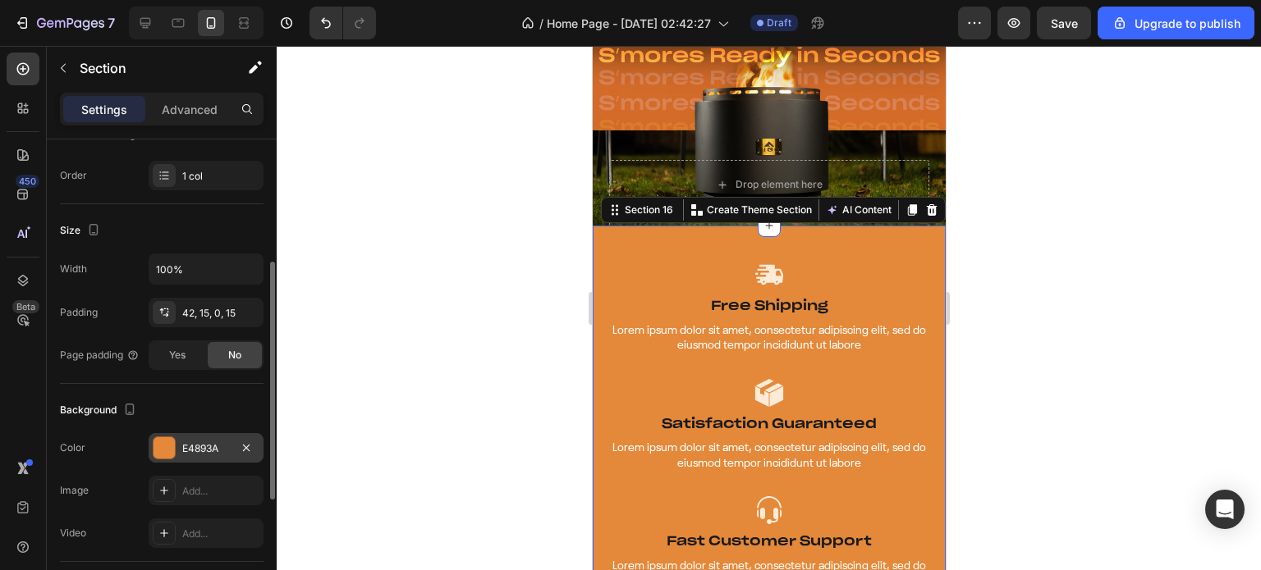
click at [163, 446] on div at bounding box center [163, 447] width 21 height 21
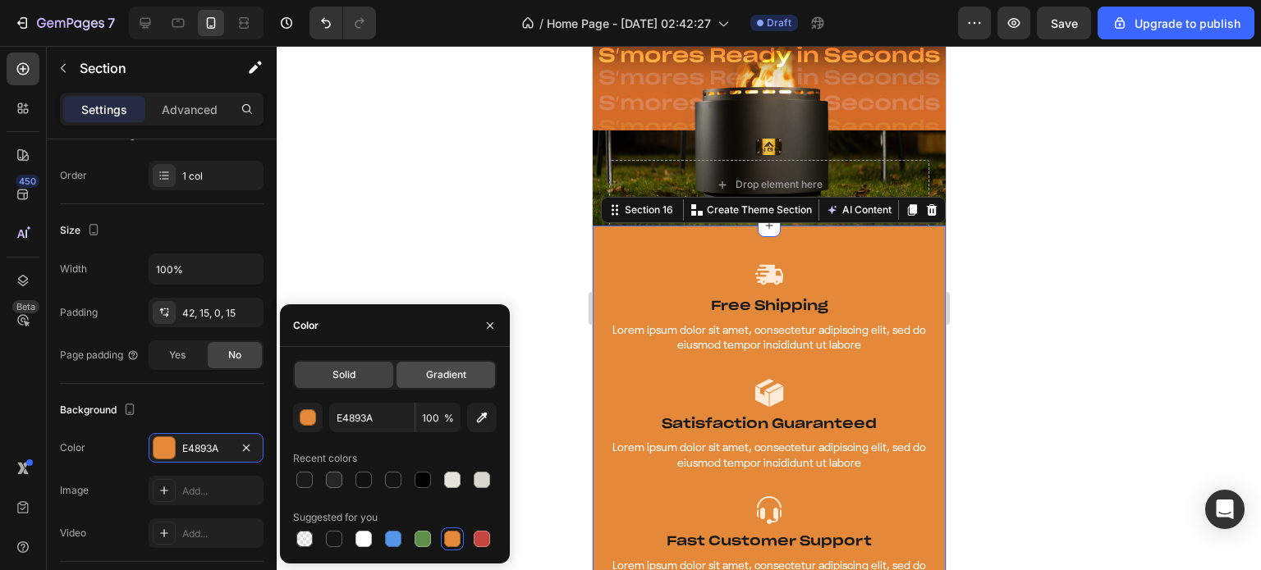
click at [440, 368] on span "Gradient" at bounding box center [446, 375] width 40 height 15
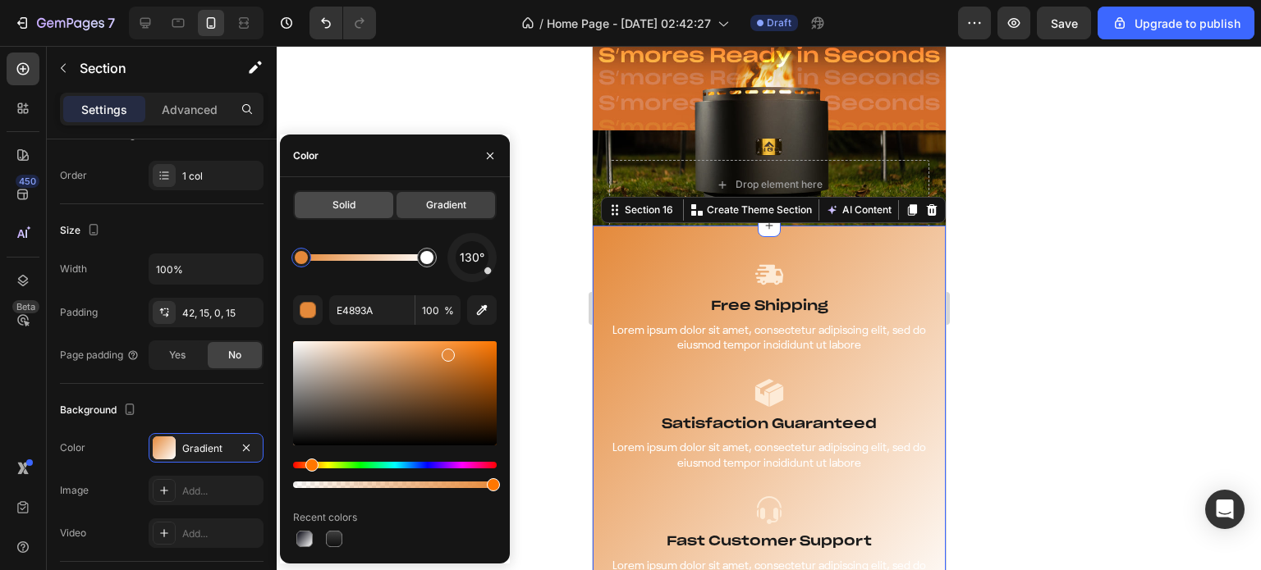
click at [346, 203] on span "Solid" at bounding box center [343, 205] width 23 height 15
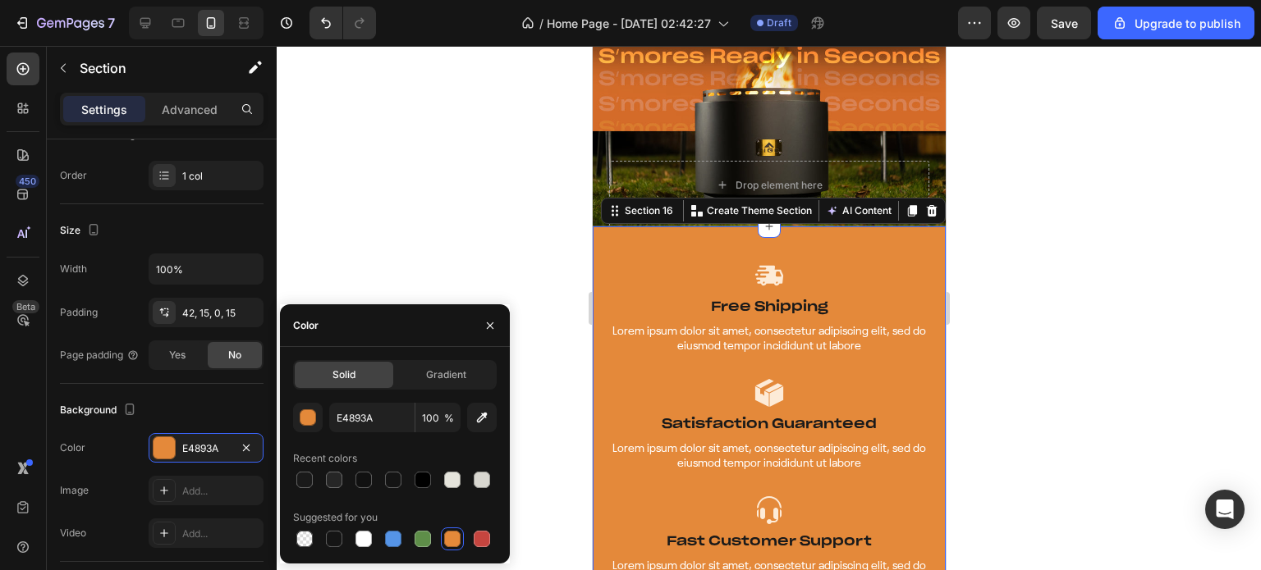
scroll to position [5885, 0]
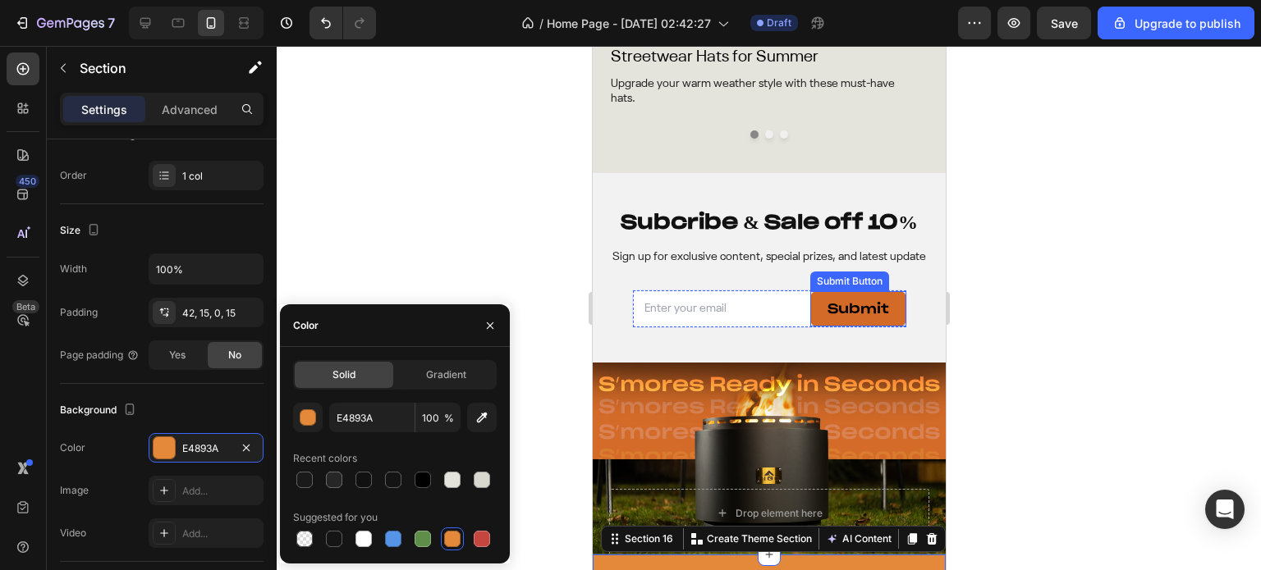
click at [858, 319] on button "Submit" at bounding box center [857, 308] width 96 height 35
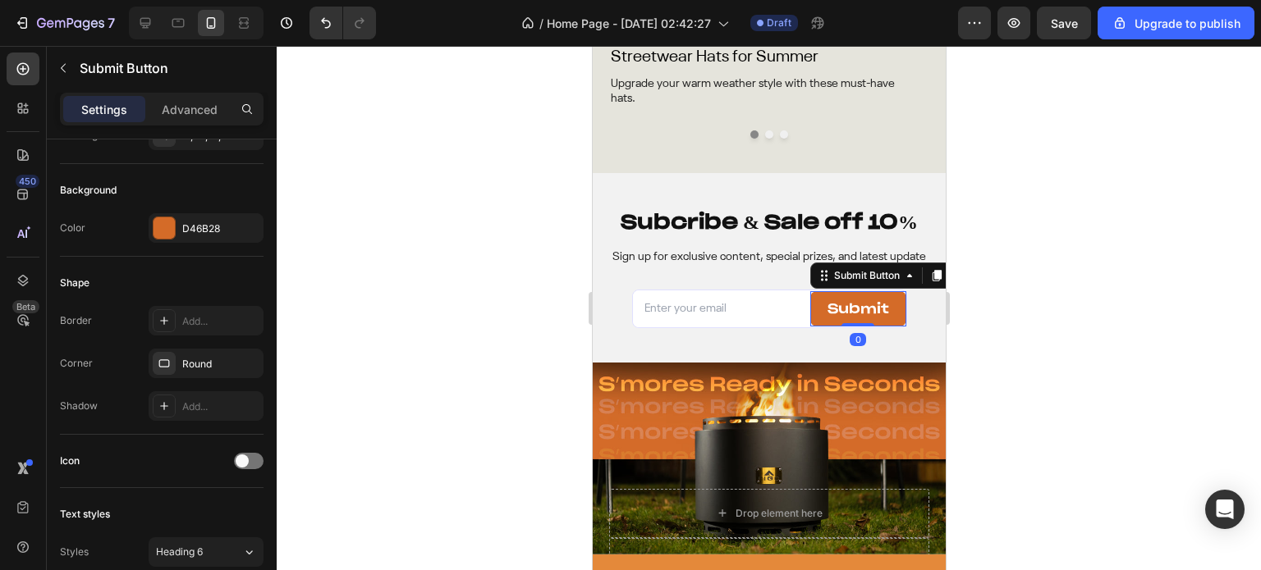
scroll to position [0, 0]
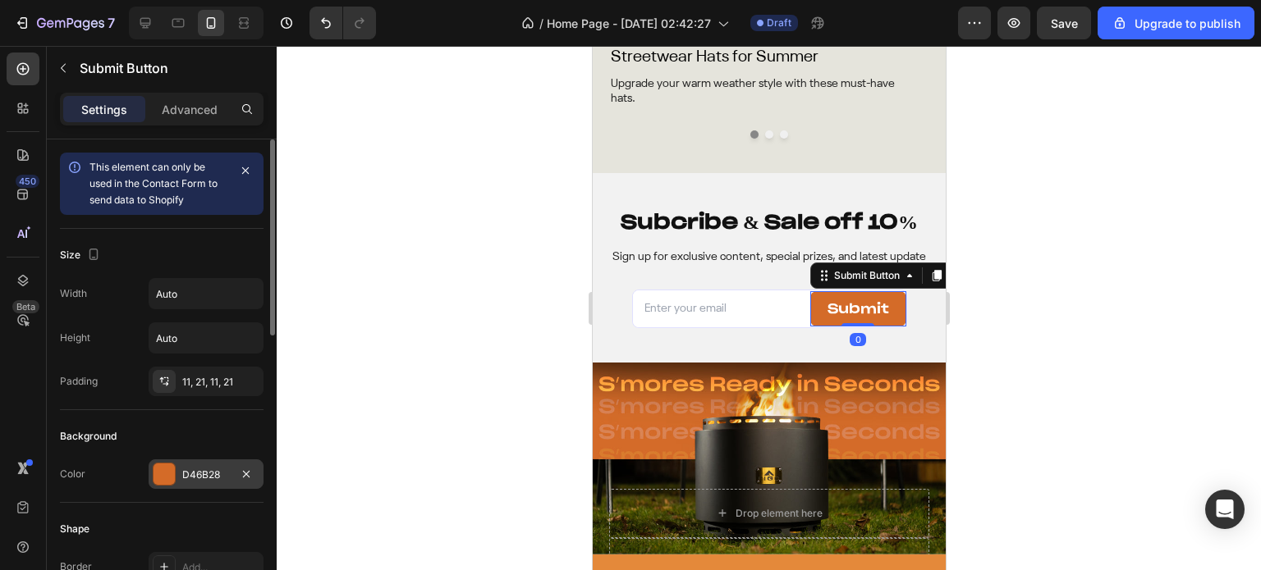
click at [162, 472] on div at bounding box center [163, 474] width 21 height 21
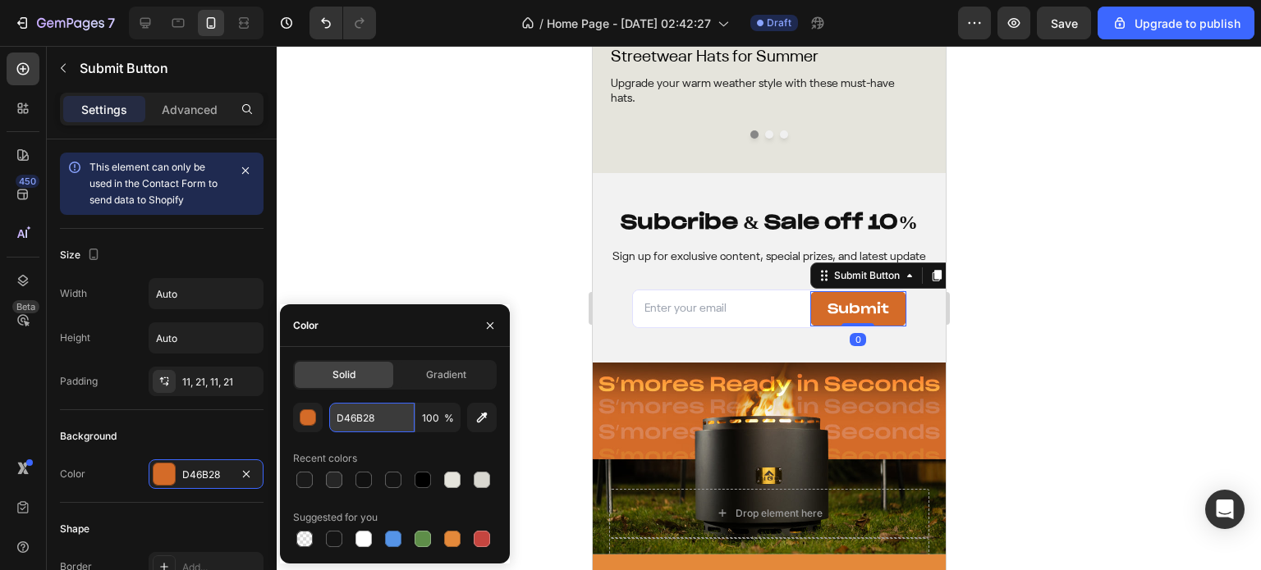
click at [386, 427] on input "D46B28" at bounding box center [371, 418] width 85 height 30
click at [446, 226] on div at bounding box center [769, 308] width 984 height 524
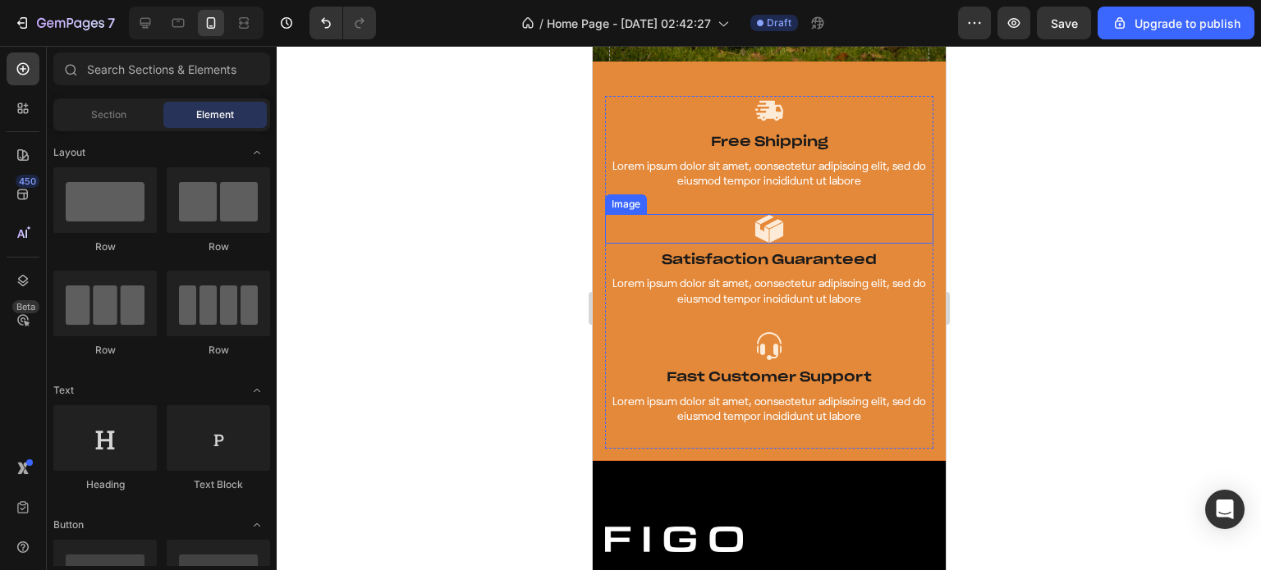
scroll to position [6213, 0]
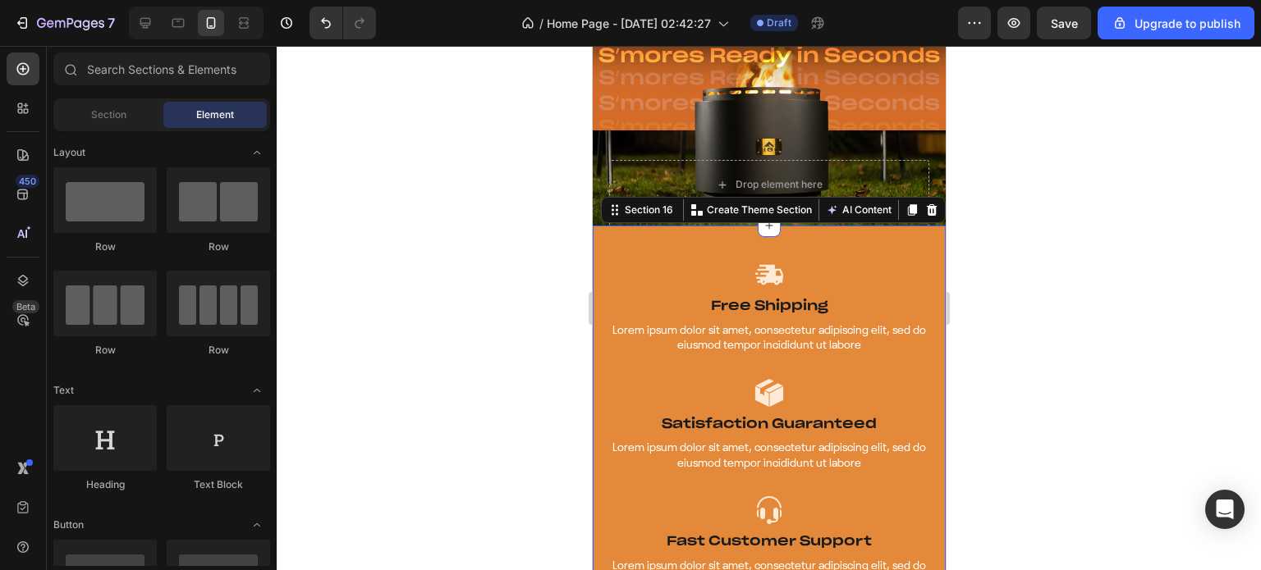
click at [601, 243] on div "Image Free Shipping Text Block Lorem ipsum dolor sit amet, consectetur adipisci…" at bounding box center [768, 425] width 353 height 399
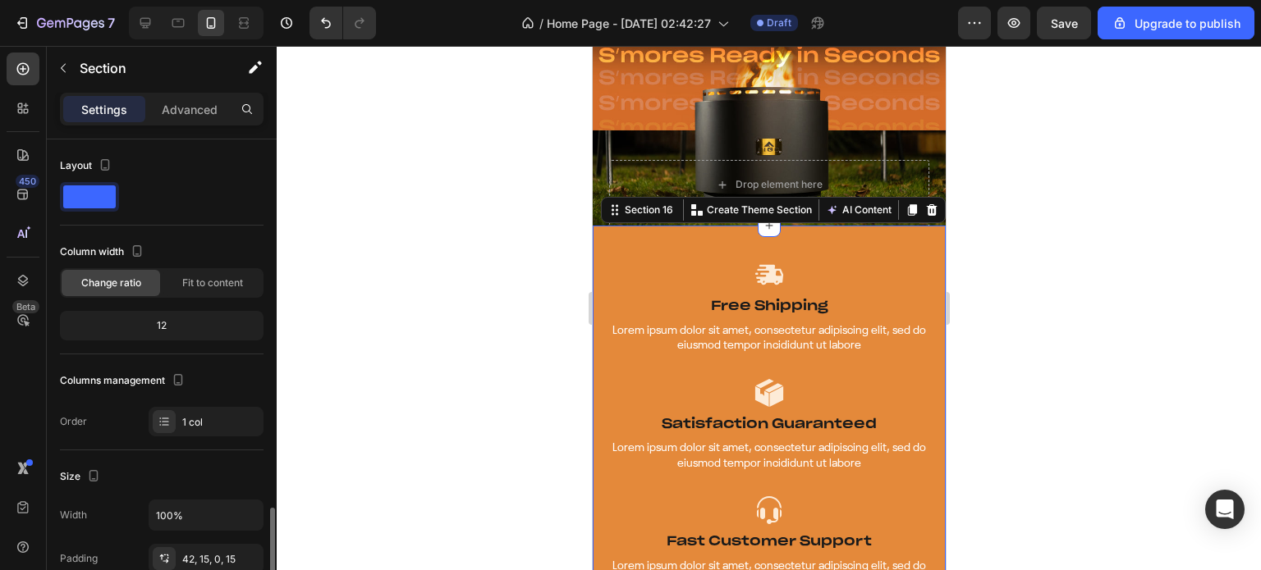
scroll to position [246, 0]
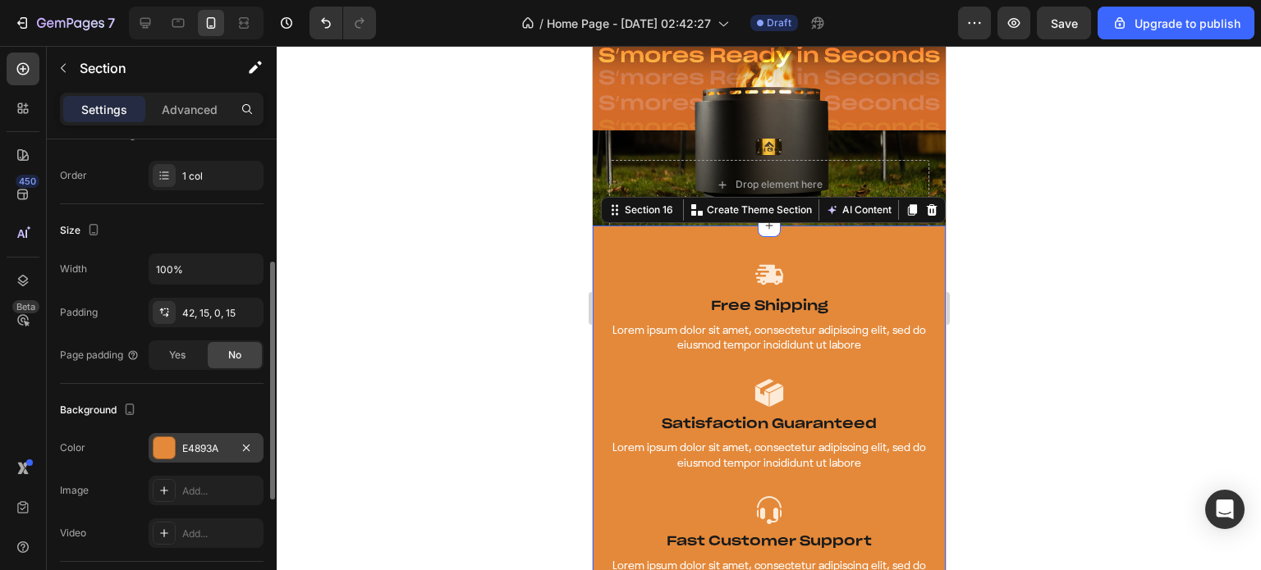
click at [157, 451] on div at bounding box center [163, 447] width 21 height 21
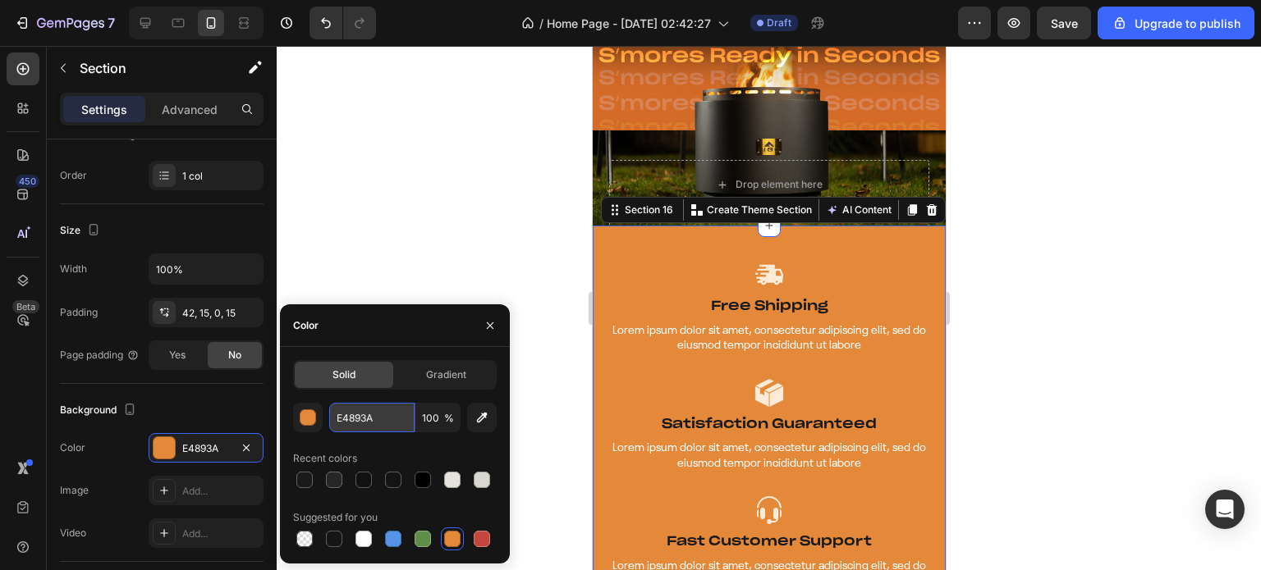
click at [348, 428] on input "E4893A" at bounding box center [371, 418] width 85 height 30
paste input "D46B28"
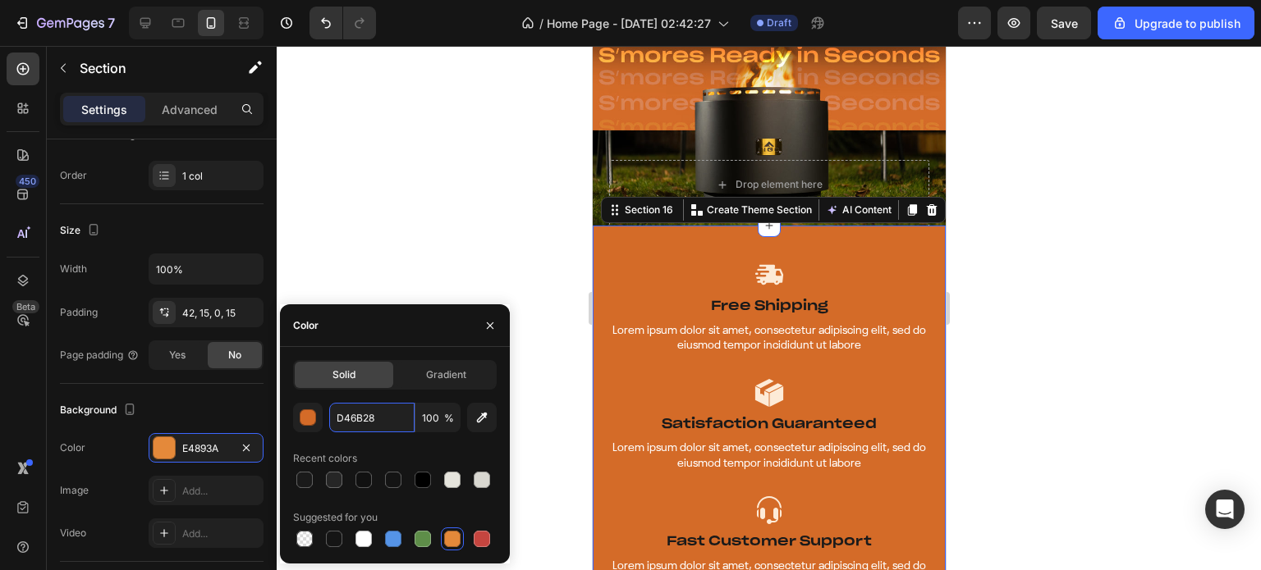
type input "D46B28"
click at [378, 446] on div "Recent colors" at bounding box center [395, 459] width 204 height 26
click at [1114, 254] on div at bounding box center [769, 308] width 984 height 524
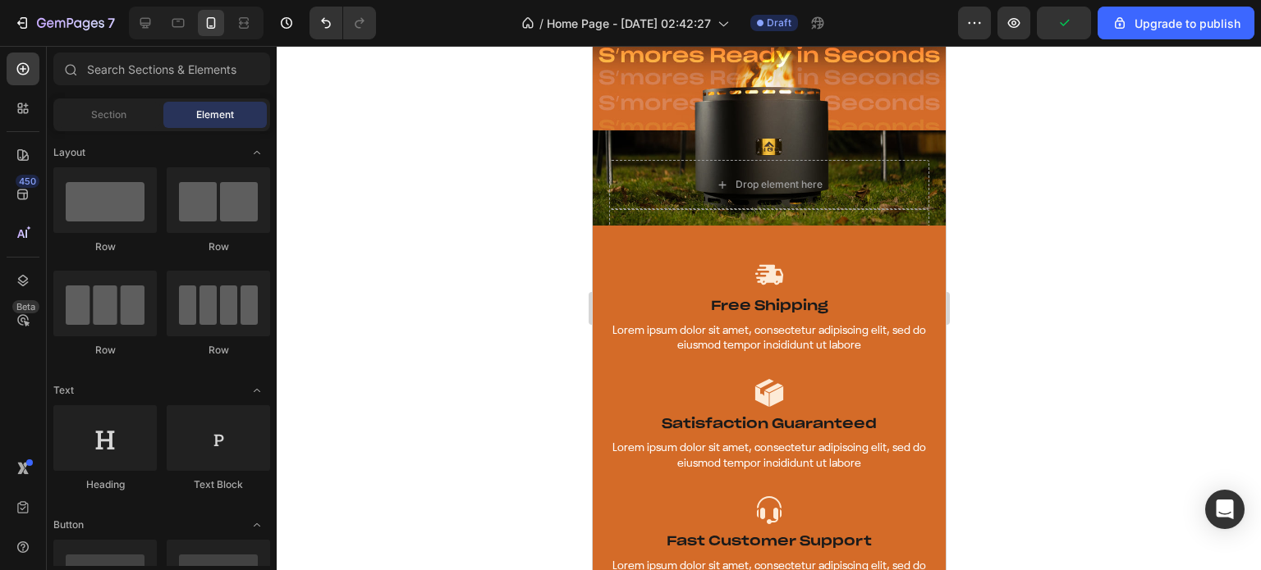
click at [1114, 254] on div at bounding box center [769, 308] width 984 height 524
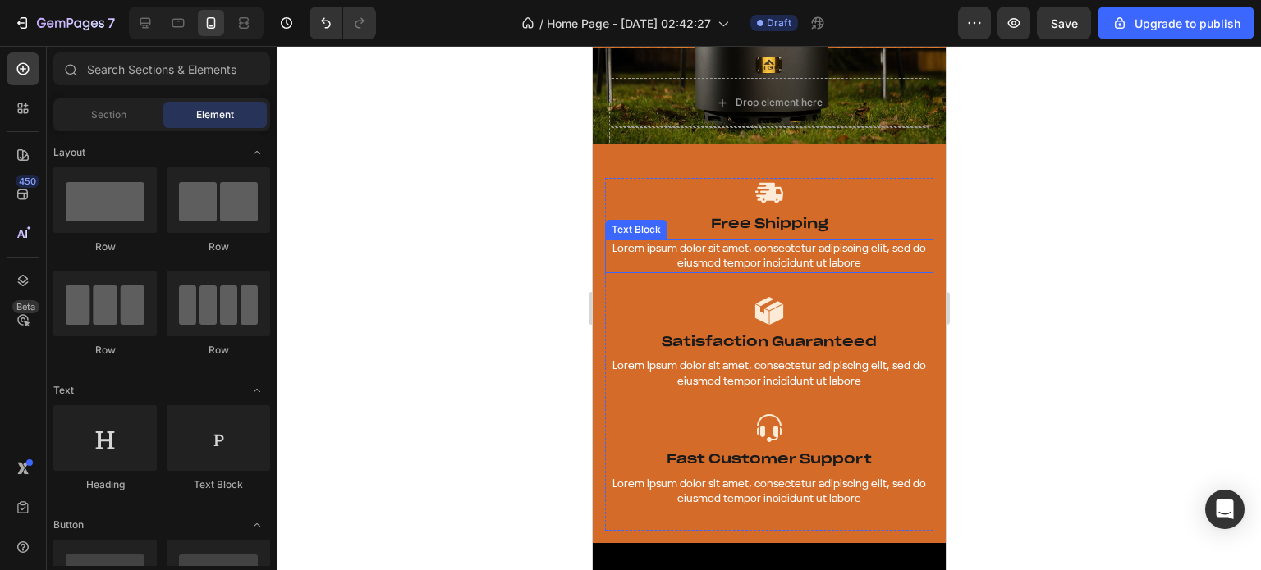
click at [791, 255] on p "Lorem ipsum dolor sit amet, consectetur adipiscing elit, sed do eiusmod tempor …" at bounding box center [768, 256] width 325 height 30
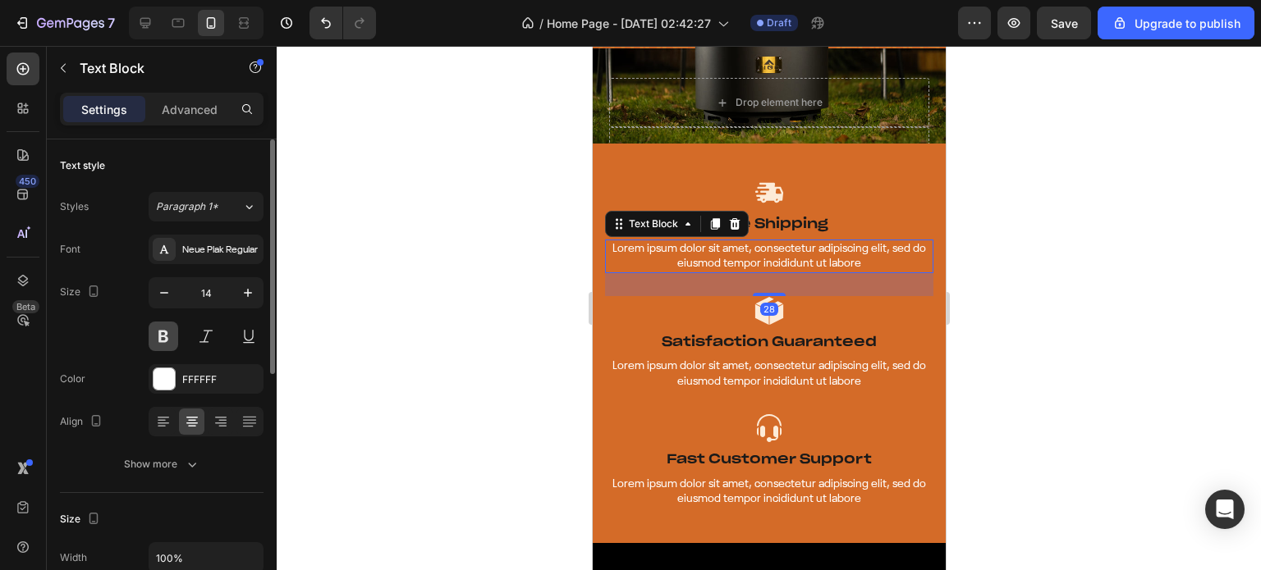
click at [164, 335] on button at bounding box center [164, 337] width 30 height 30
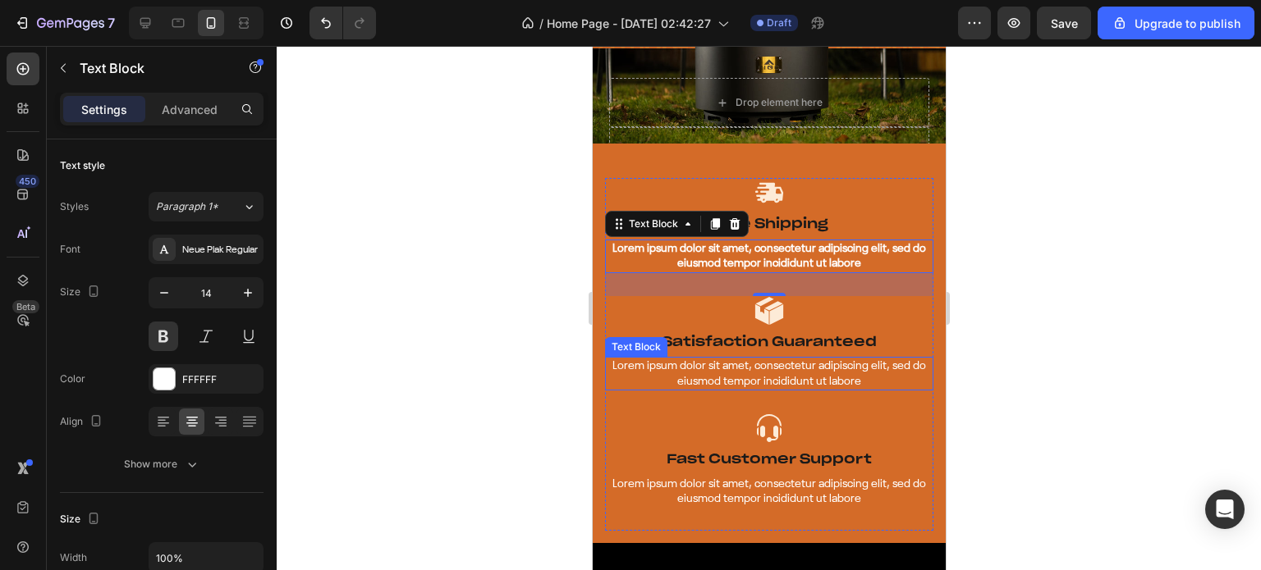
click at [695, 359] on p "Lorem ipsum dolor sit amet, consectetur adipiscing elit, sed do eiusmod tempor …" at bounding box center [768, 374] width 325 height 30
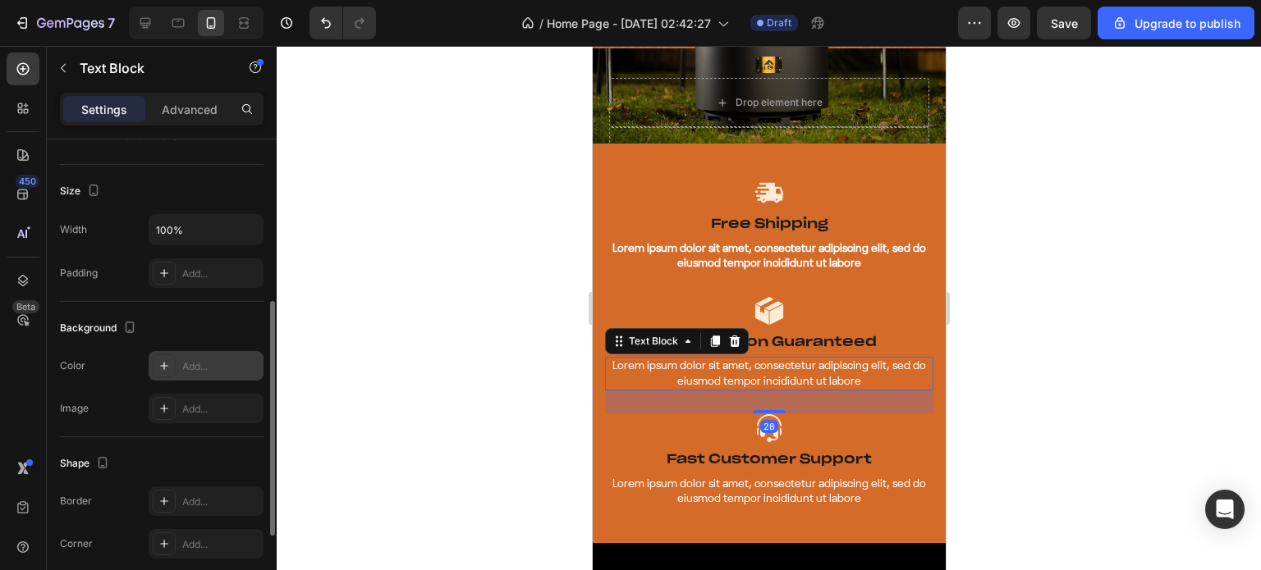
scroll to position [82, 0]
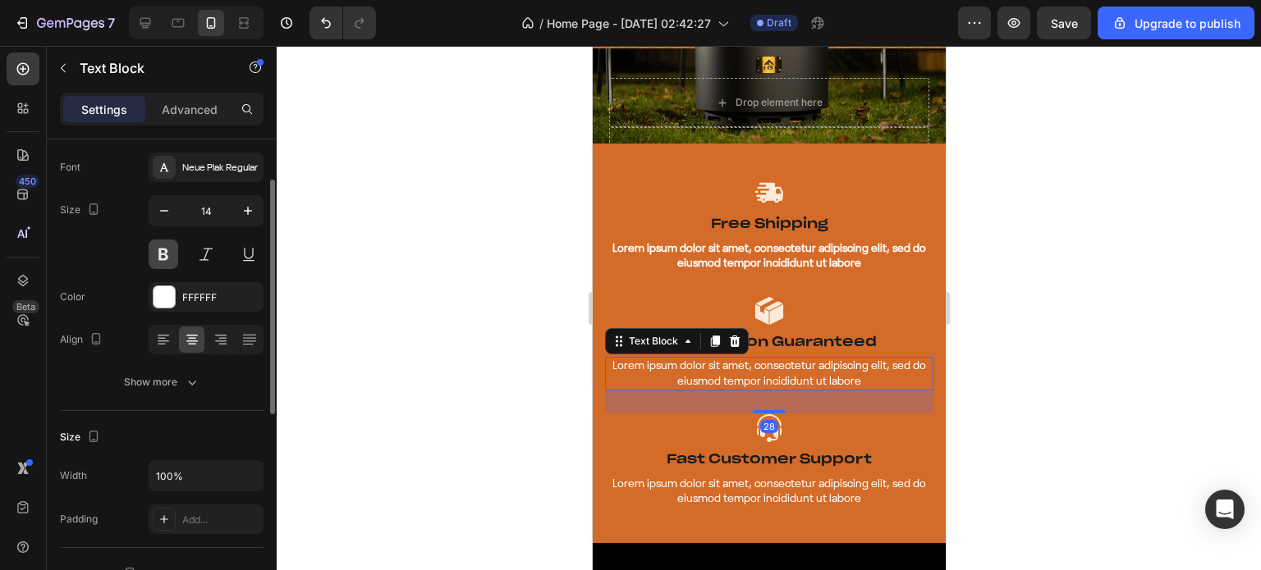
click at [169, 245] on button at bounding box center [164, 255] width 30 height 30
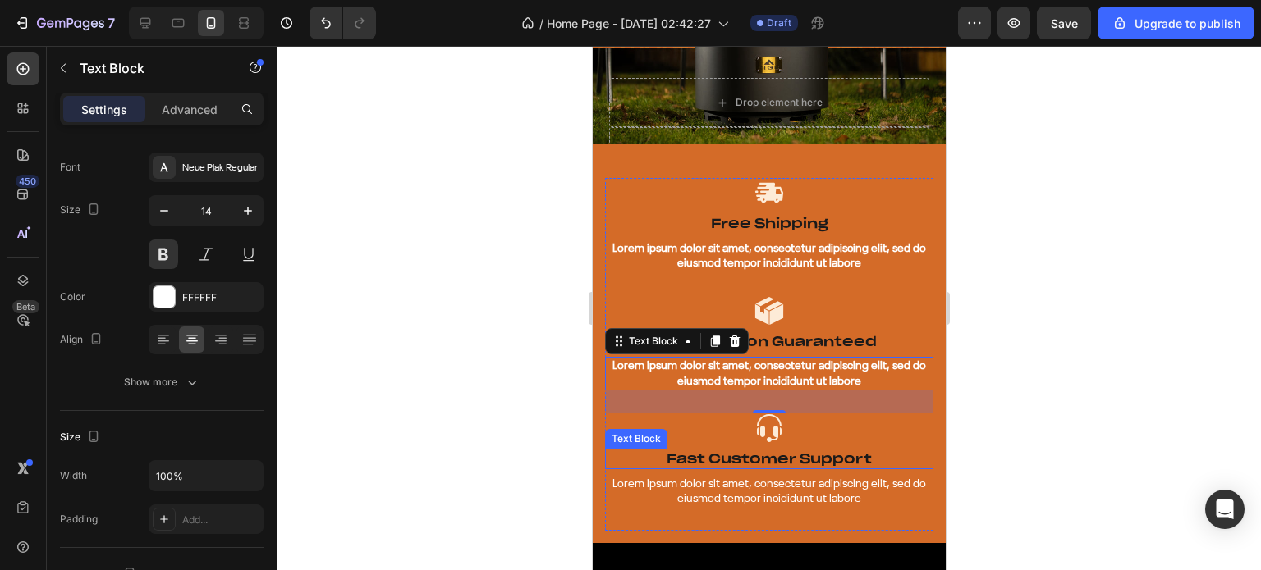
click at [690, 477] on p "Lorem ipsum dolor sit amet, consectetur adipiscing elit, sed do eiusmod tempor …" at bounding box center [768, 492] width 325 height 30
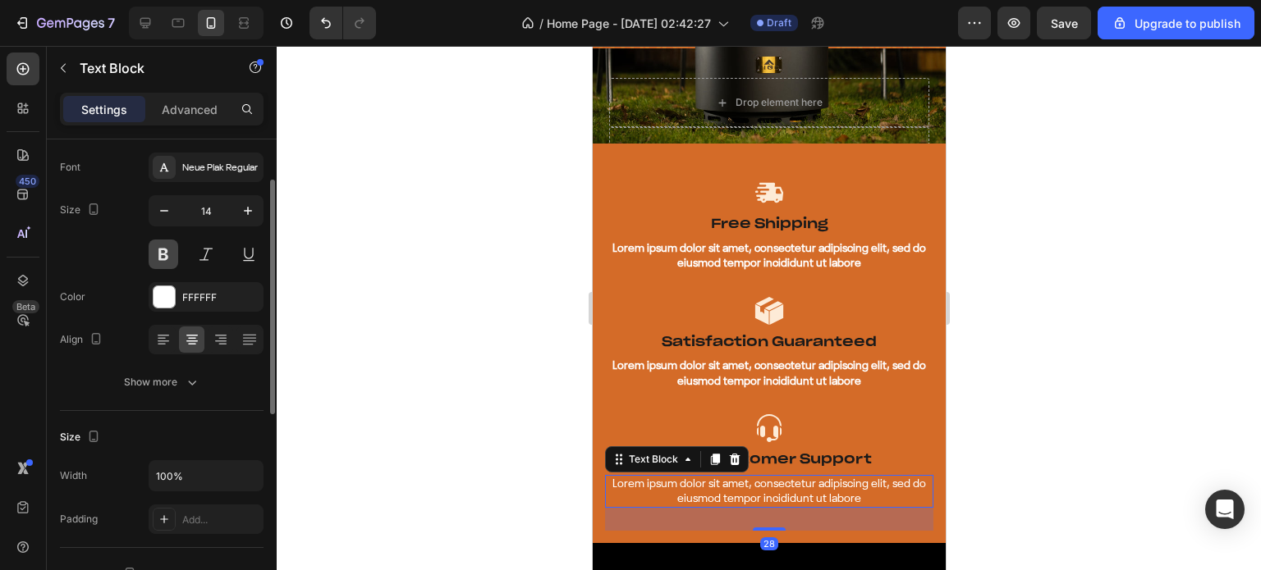
click at [161, 253] on button at bounding box center [164, 255] width 30 height 30
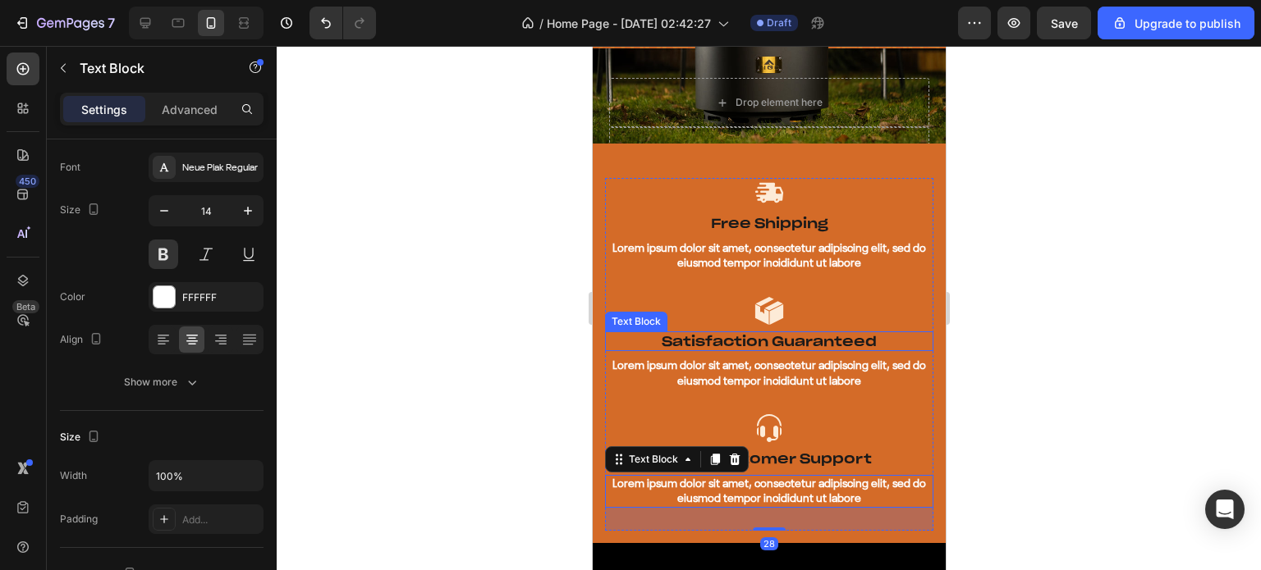
click at [691, 333] on p "Satisfaction Guaranteed" at bounding box center [768, 341] width 325 height 17
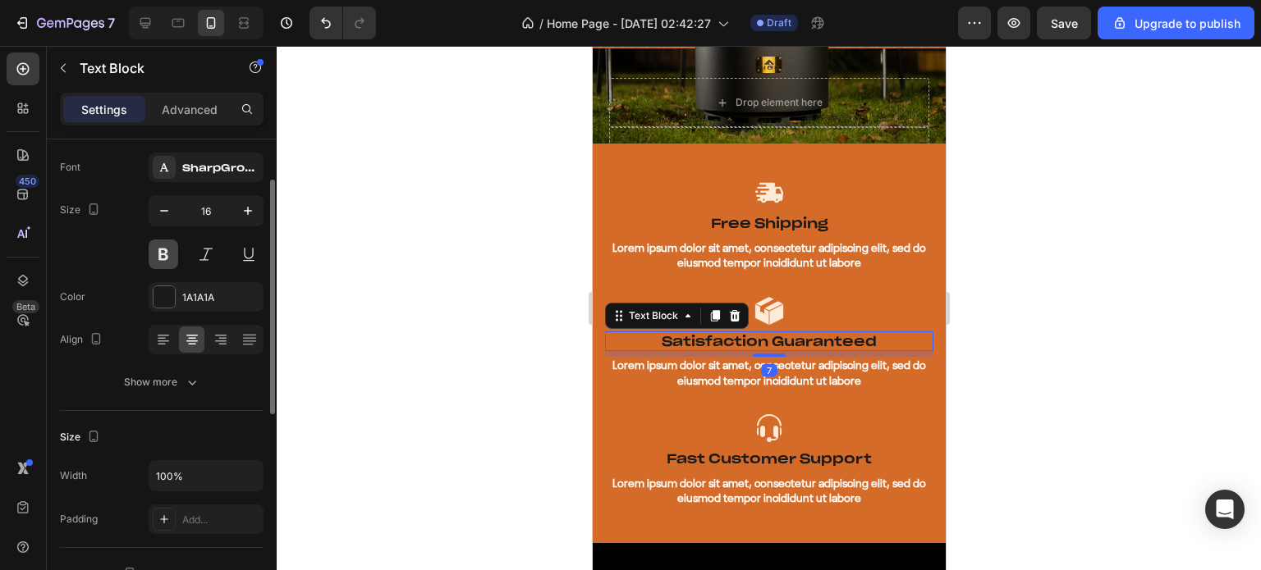
click at [160, 257] on button at bounding box center [164, 255] width 30 height 30
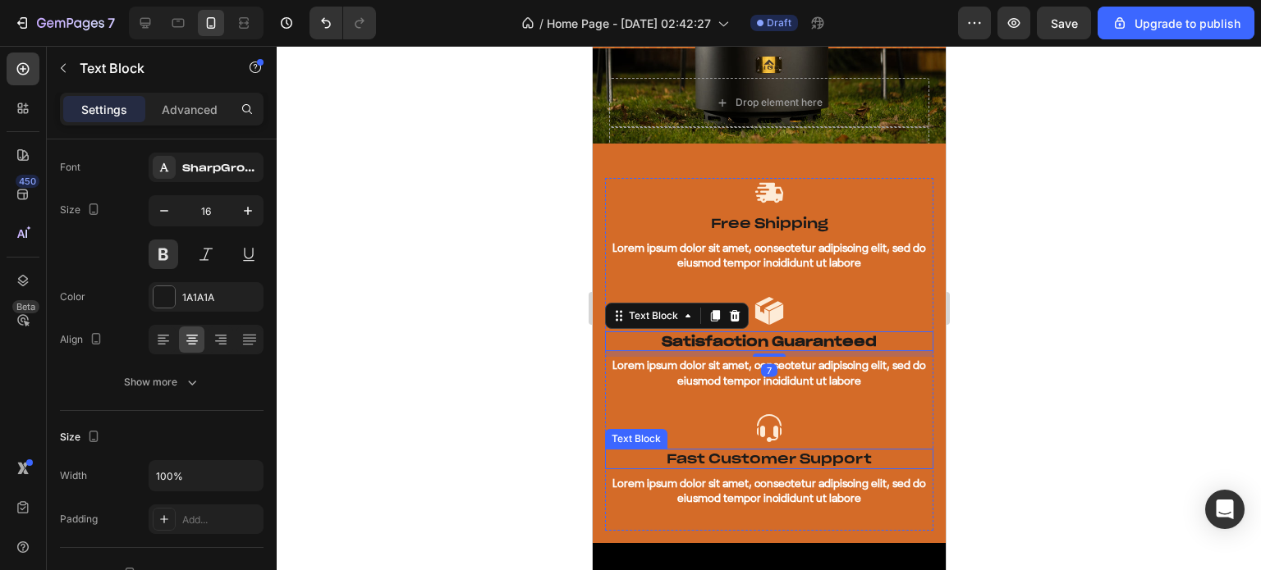
click at [792, 457] on p "Fast Customer Support" at bounding box center [768, 459] width 325 height 17
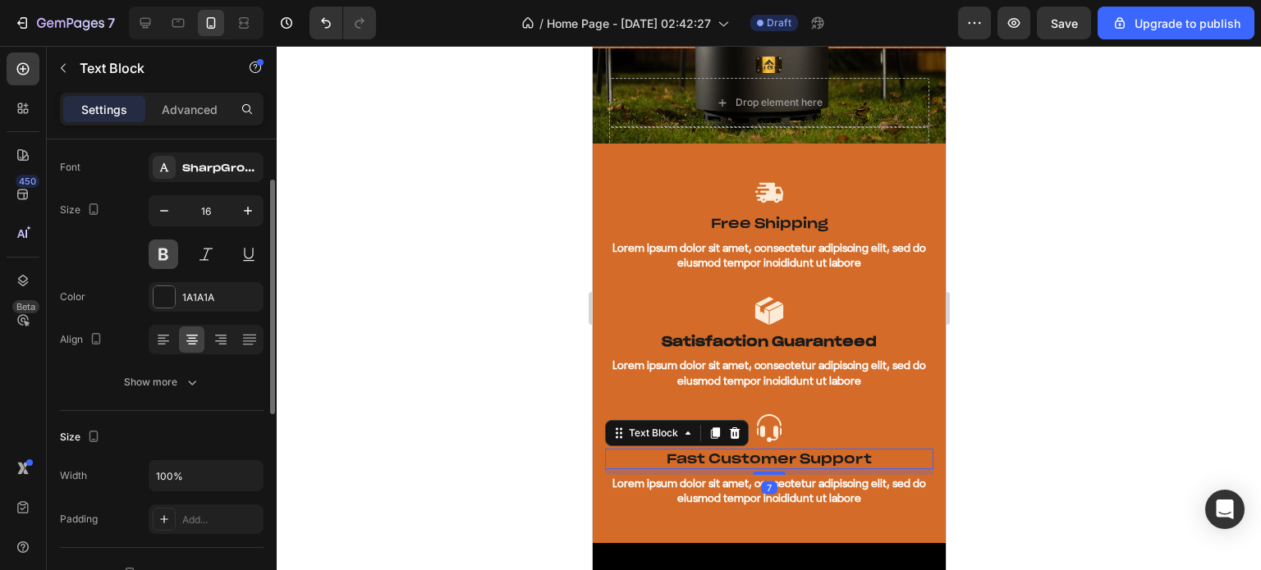
click at [172, 255] on button at bounding box center [164, 255] width 30 height 30
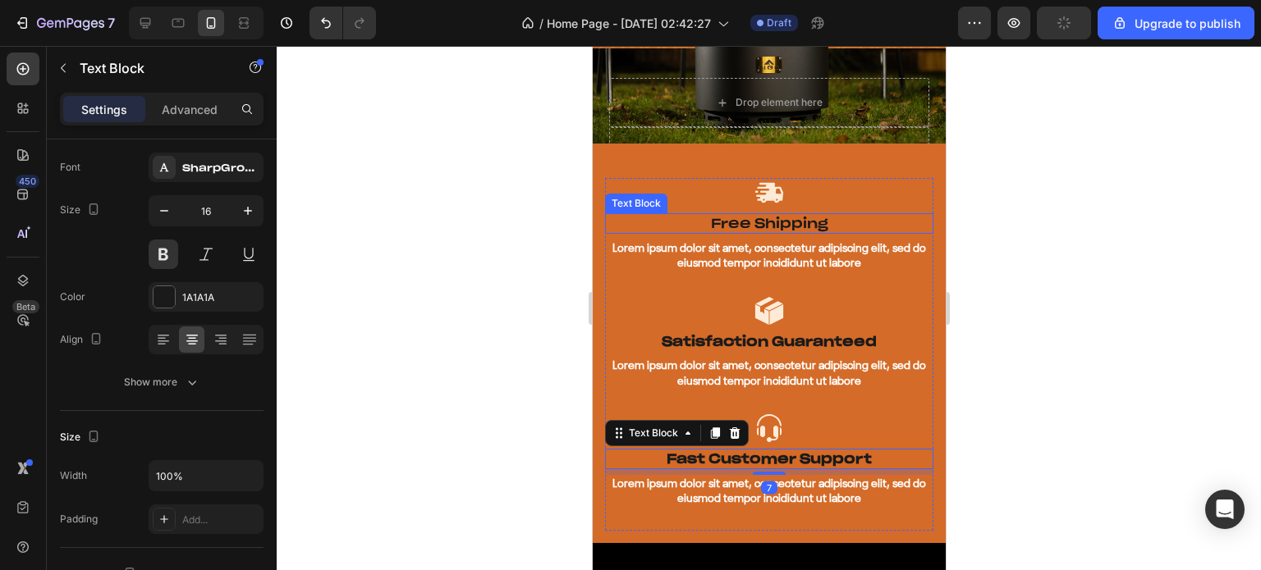
click at [777, 217] on p "Free Shipping" at bounding box center [768, 223] width 325 height 17
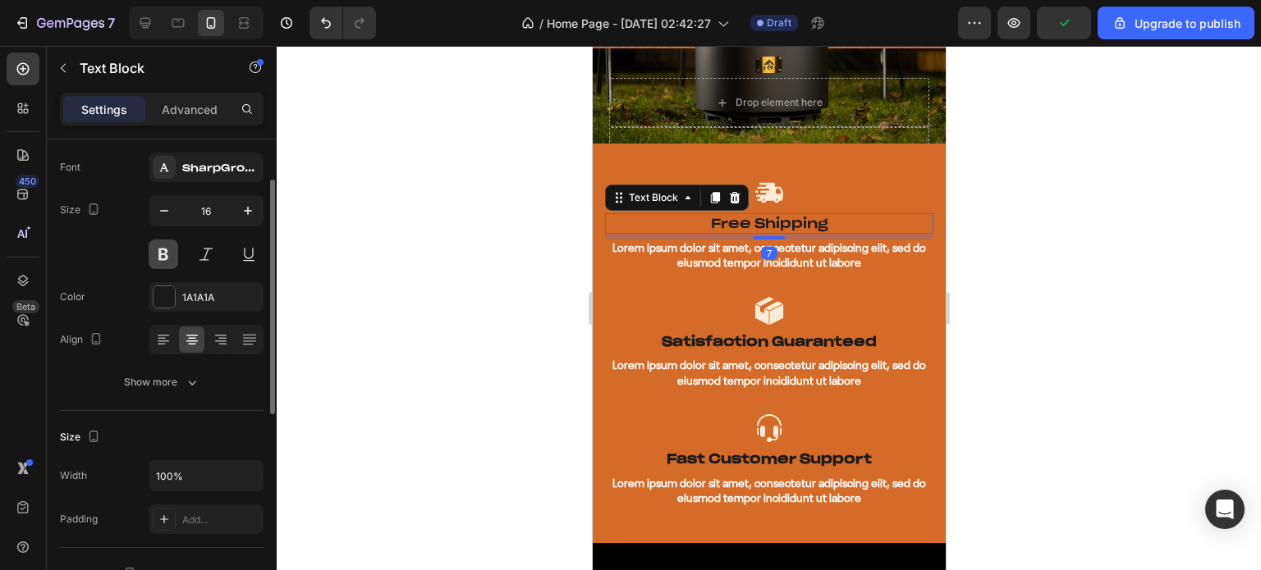
click at [163, 259] on button at bounding box center [164, 255] width 30 height 30
click at [483, 259] on div at bounding box center [769, 308] width 984 height 524
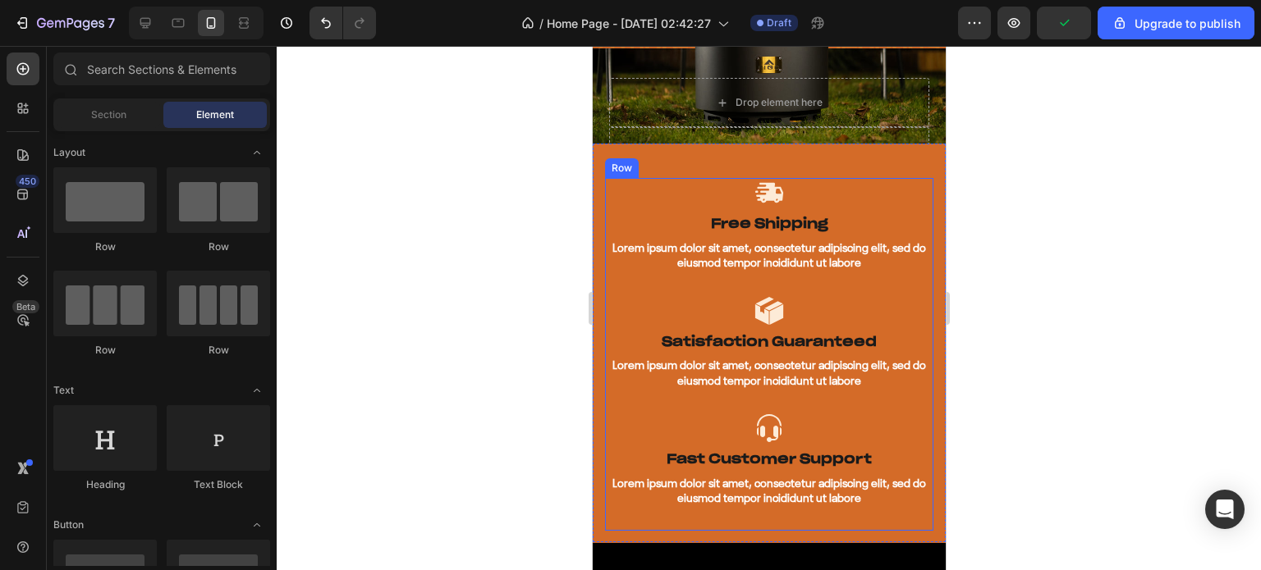
click at [1195, 272] on div at bounding box center [769, 308] width 984 height 524
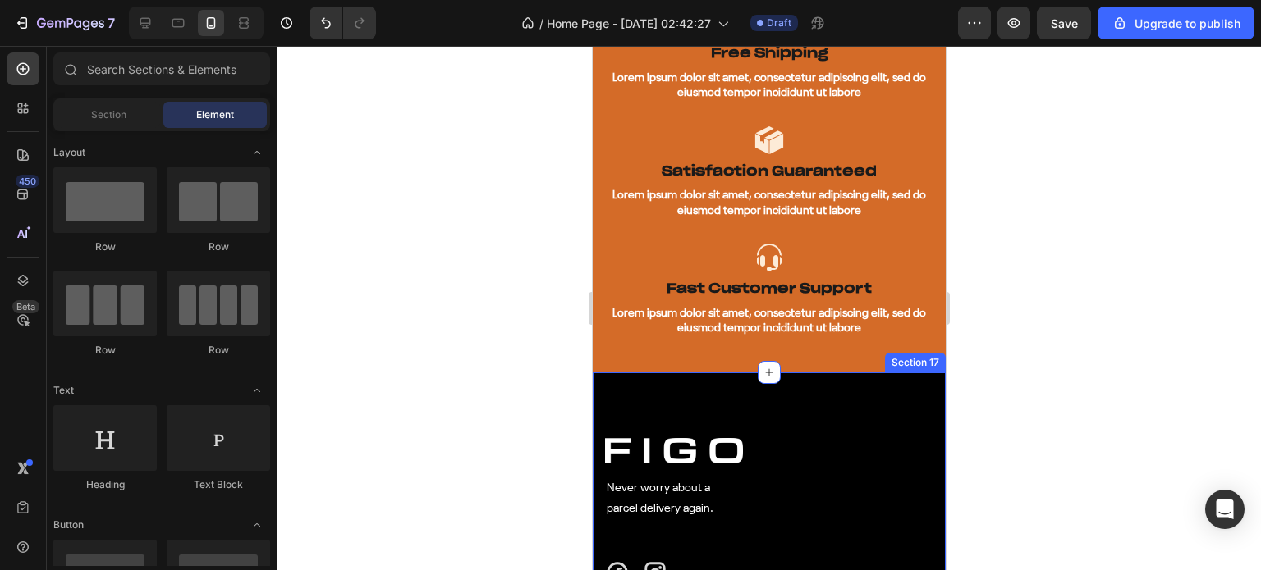
scroll to position [6705, 0]
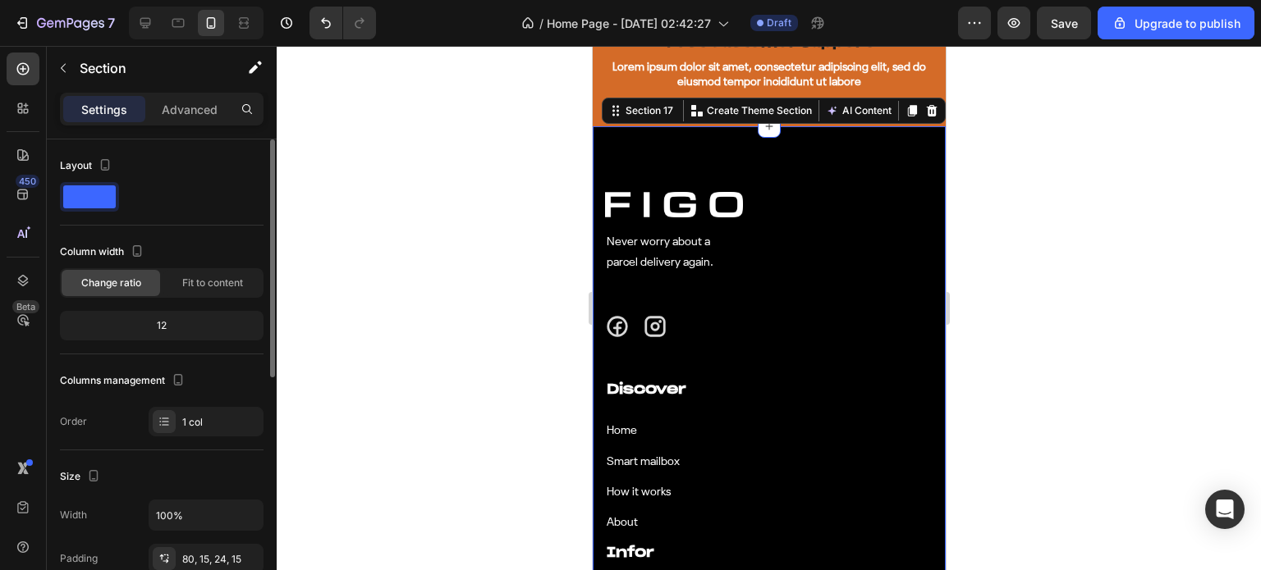
scroll to position [328, 0]
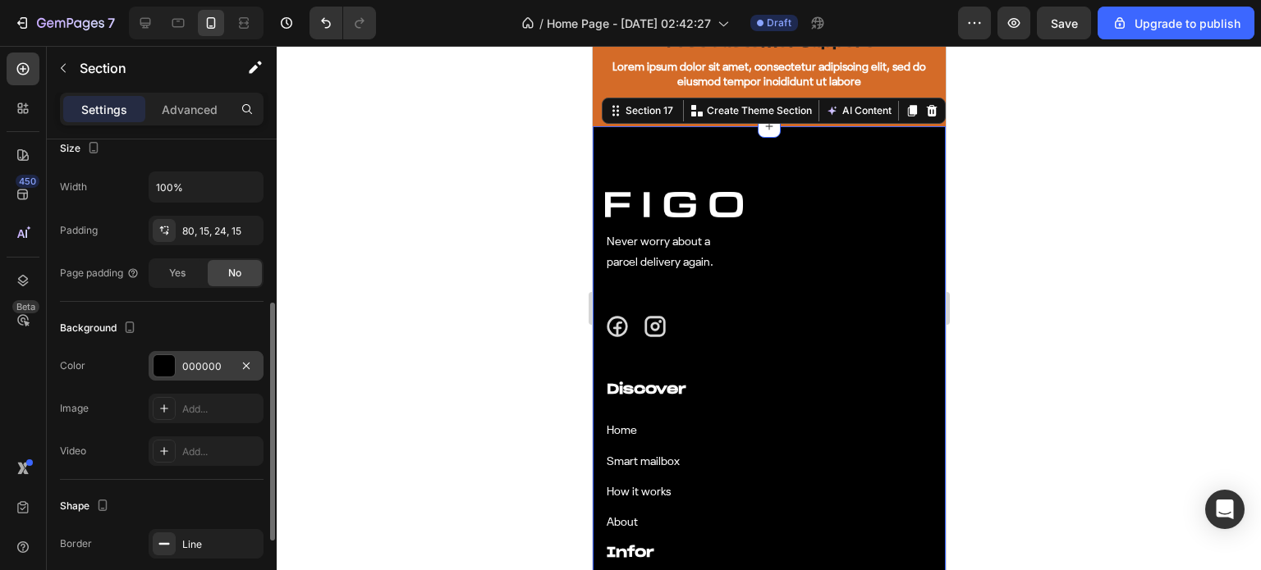
click at [161, 371] on div at bounding box center [163, 365] width 21 height 21
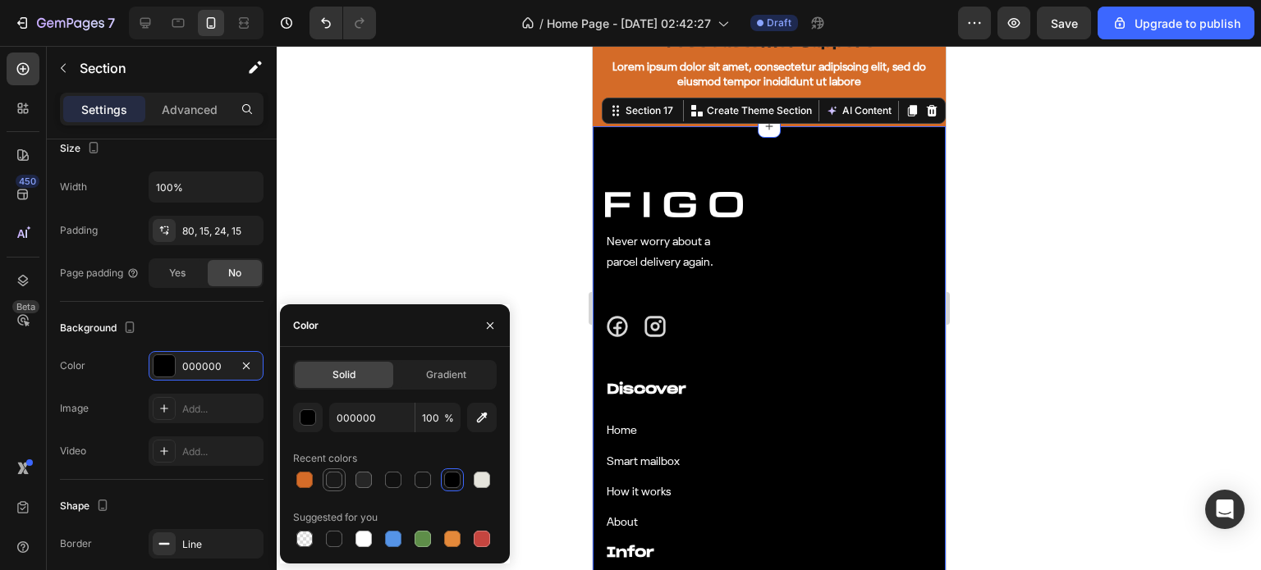
click at [330, 477] on div at bounding box center [334, 480] width 16 height 16
type input "1A1A1A"
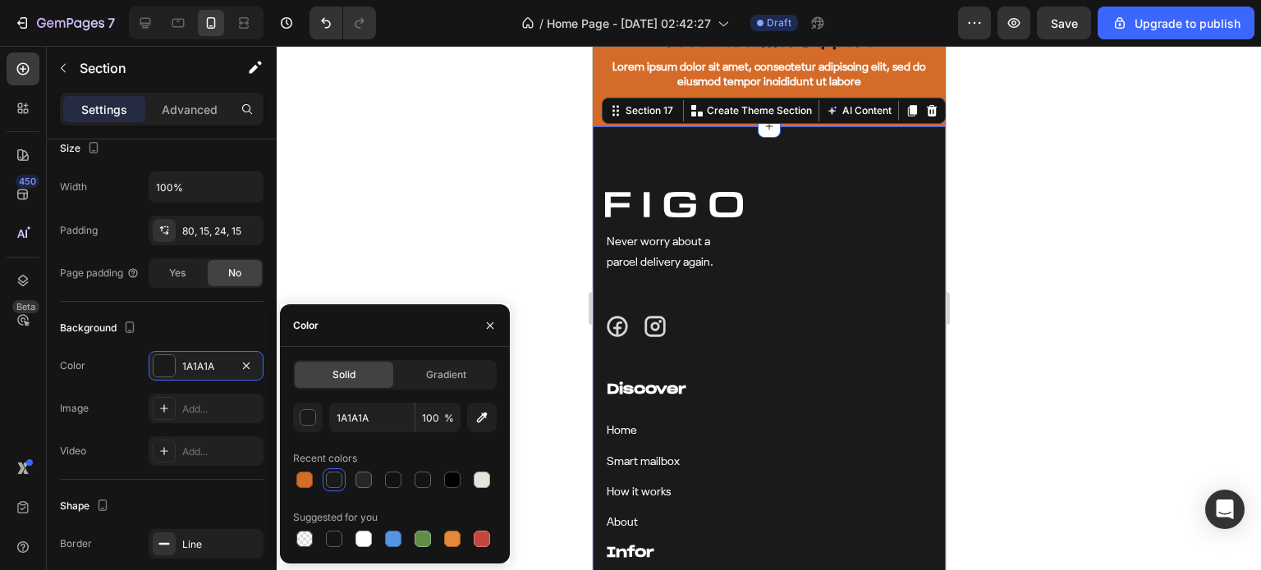
click at [1029, 291] on div at bounding box center [769, 308] width 984 height 524
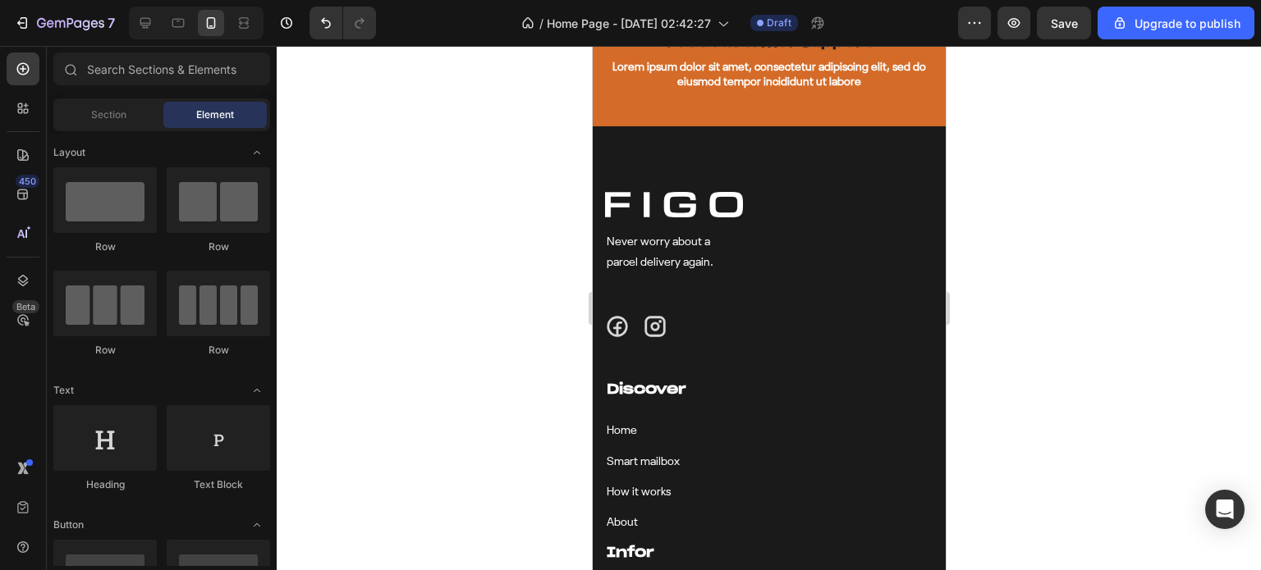
click at [1029, 291] on div at bounding box center [769, 308] width 984 height 524
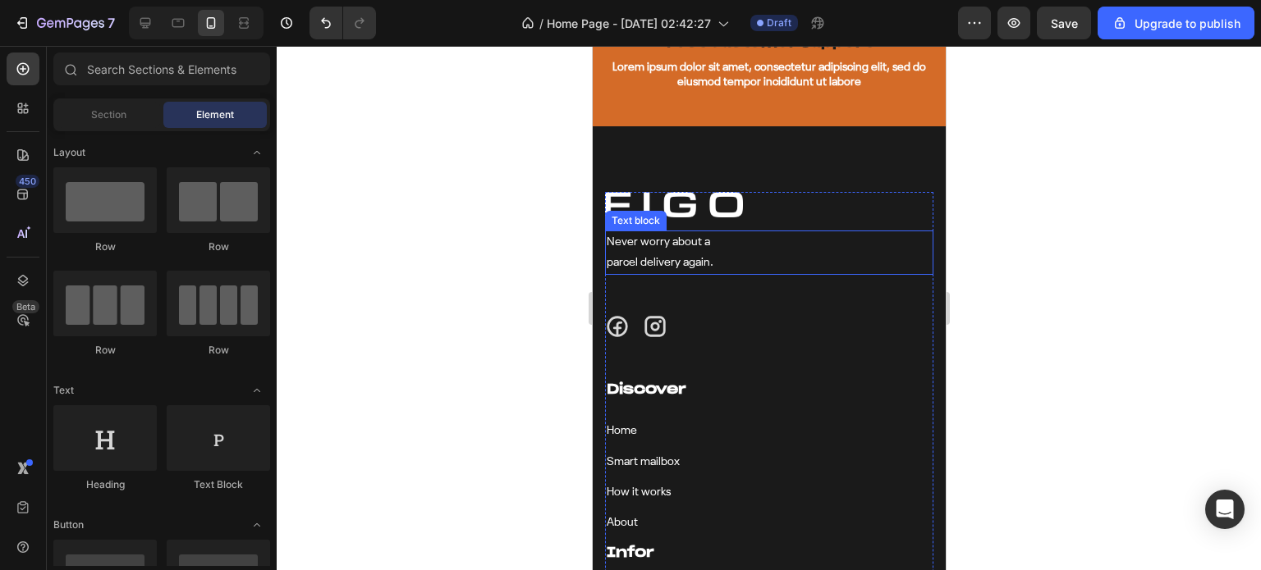
click at [709, 254] on p "parcel delivery again." at bounding box center [768, 263] width 325 height 21
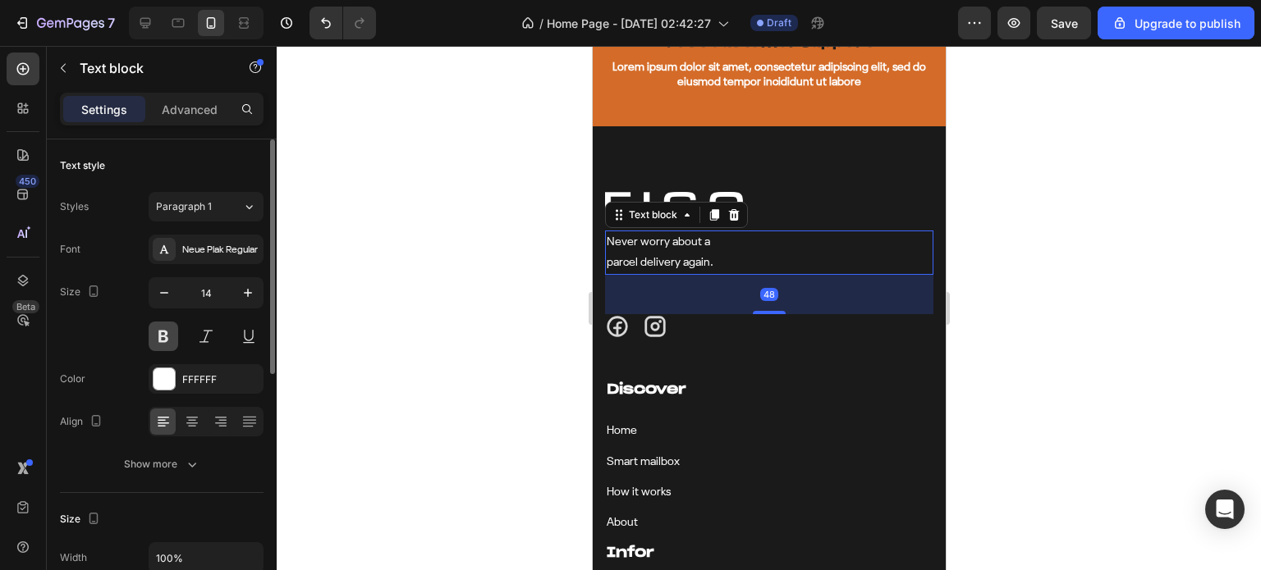
click at [163, 341] on button at bounding box center [164, 337] width 30 height 30
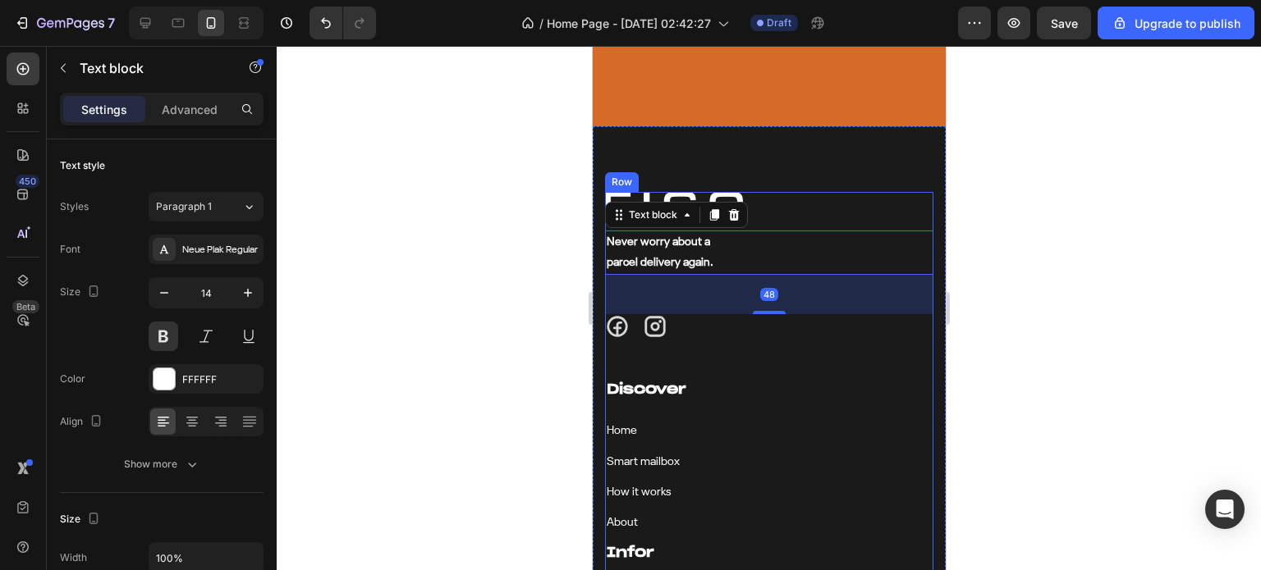
scroll to position [6787, 0]
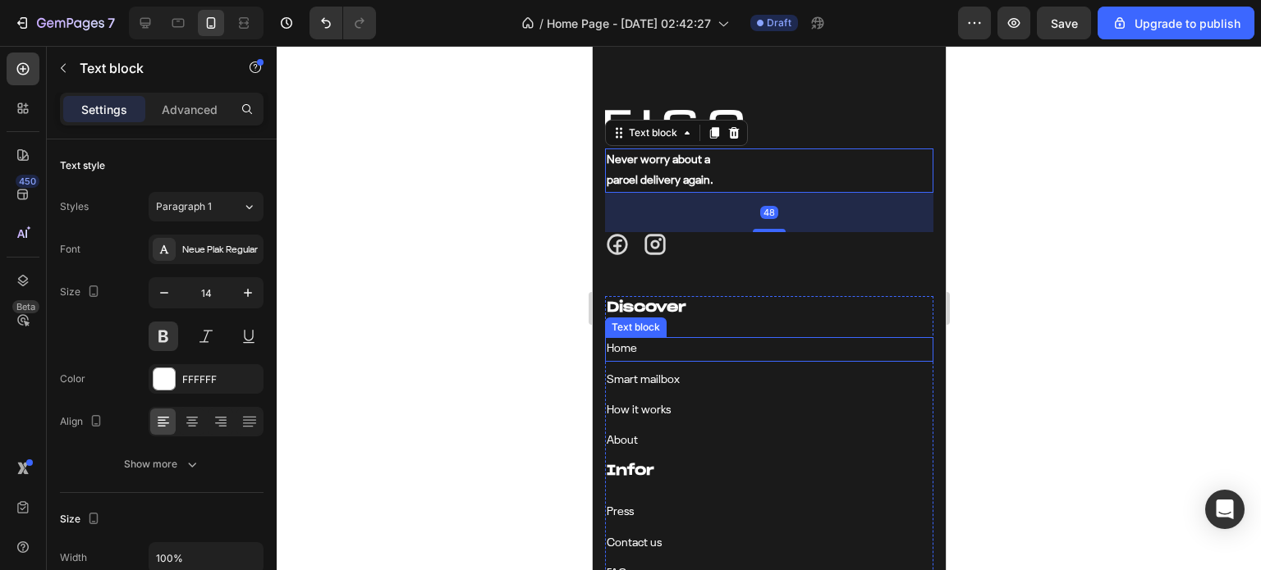
click at [756, 339] on p "Home" at bounding box center [768, 349] width 325 height 21
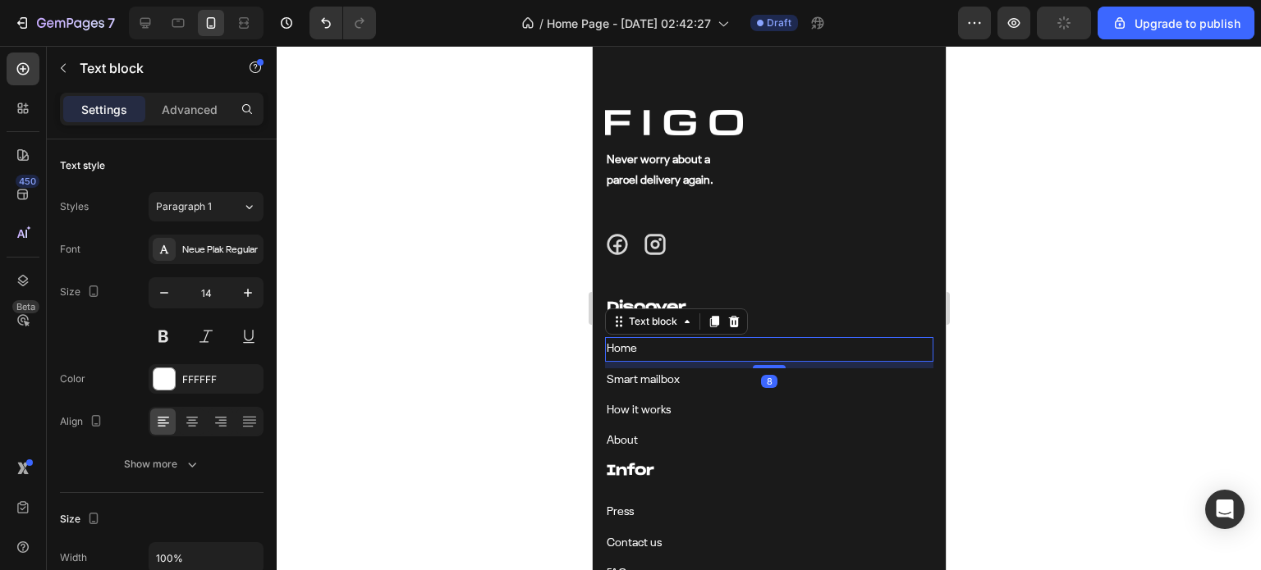
scroll to position [328, 0]
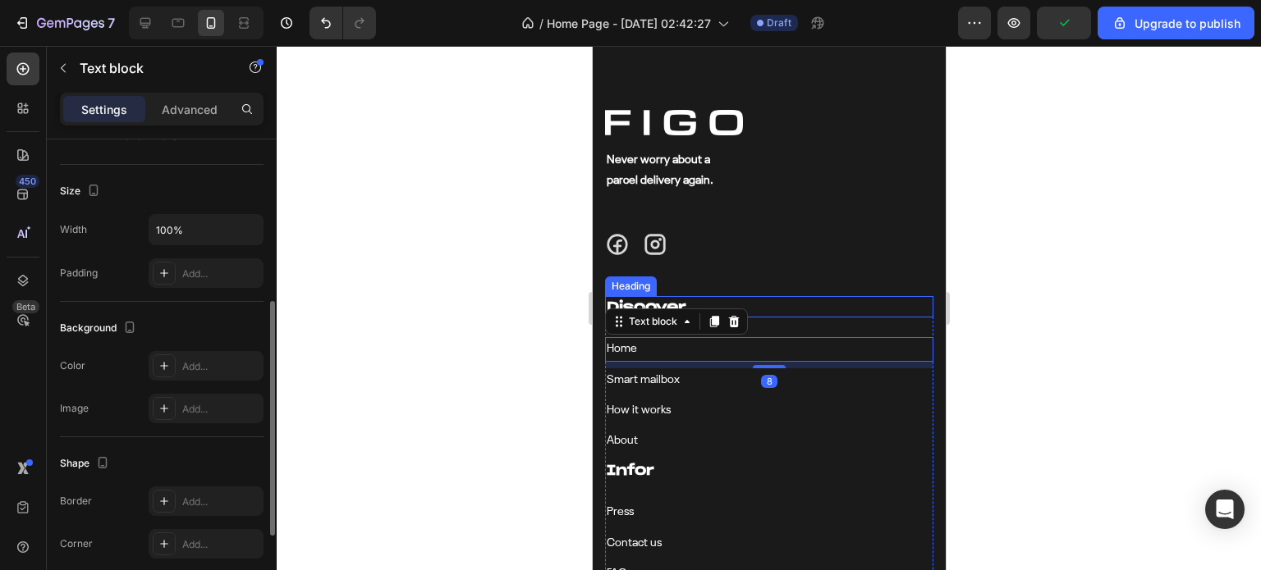
click at [767, 298] on p "Discover" at bounding box center [768, 307] width 325 height 18
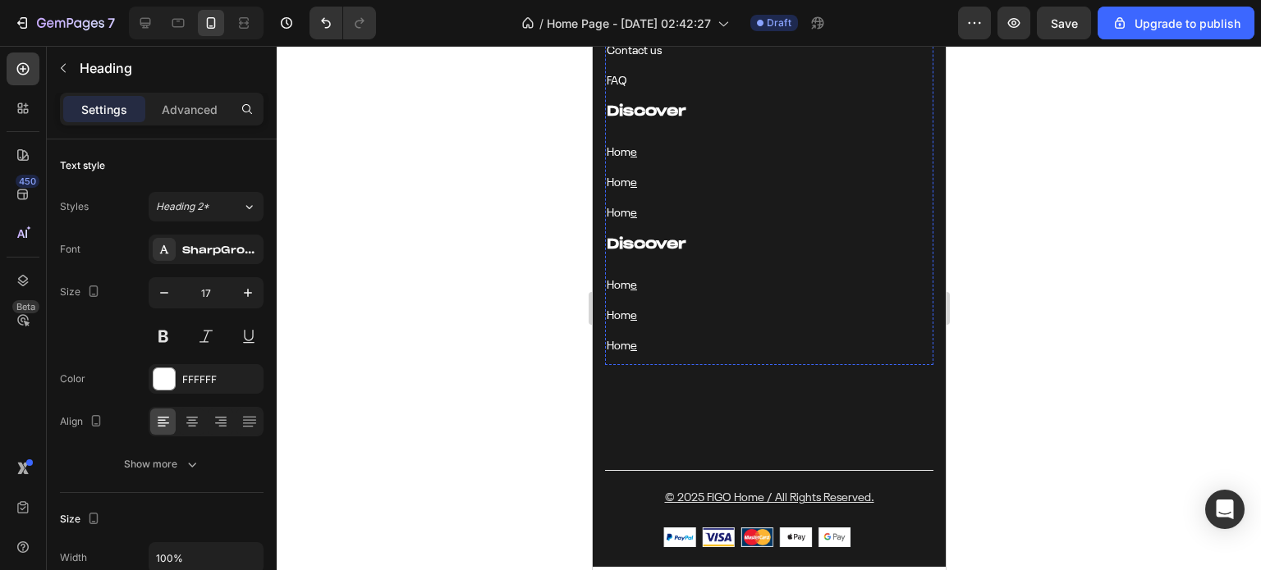
scroll to position [7444, 0]
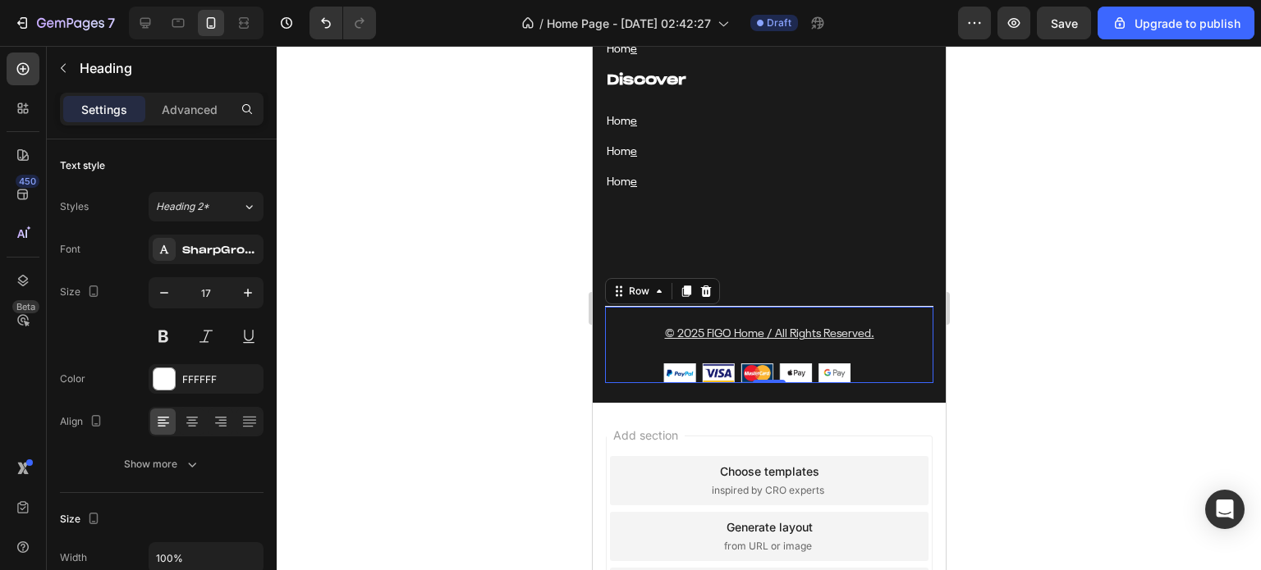
click at [897, 323] on div "© 2025 FIGO Home / All Rights Reserved. Text block Image Image Row 0" at bounding box center [768, 344] width 328 height 77
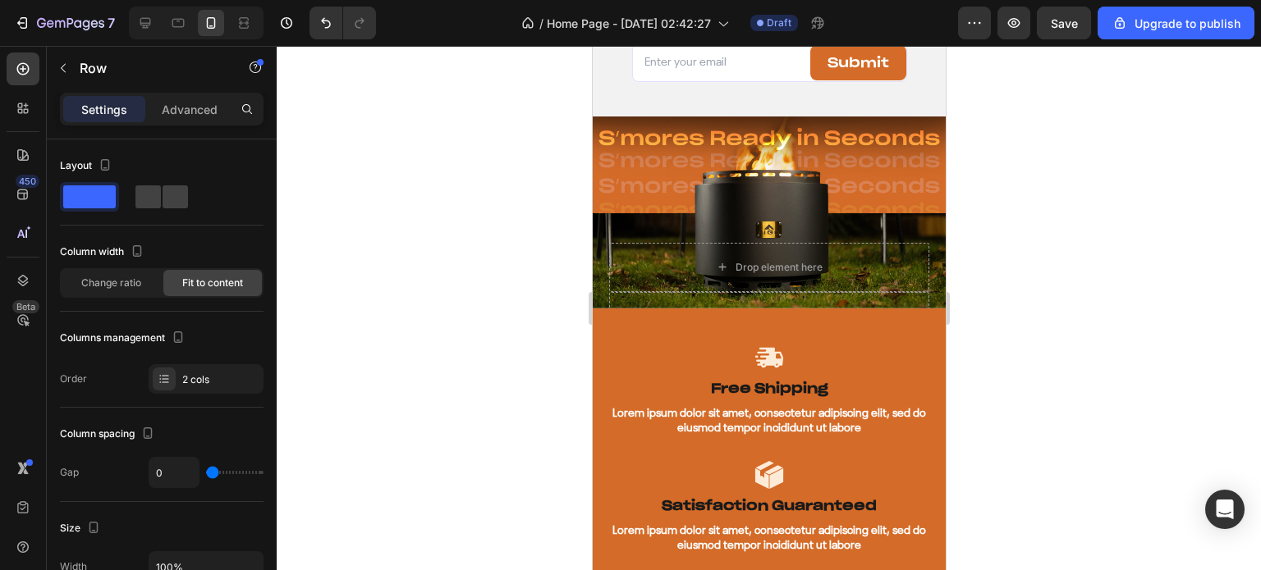
scroll to position [5802, 0]
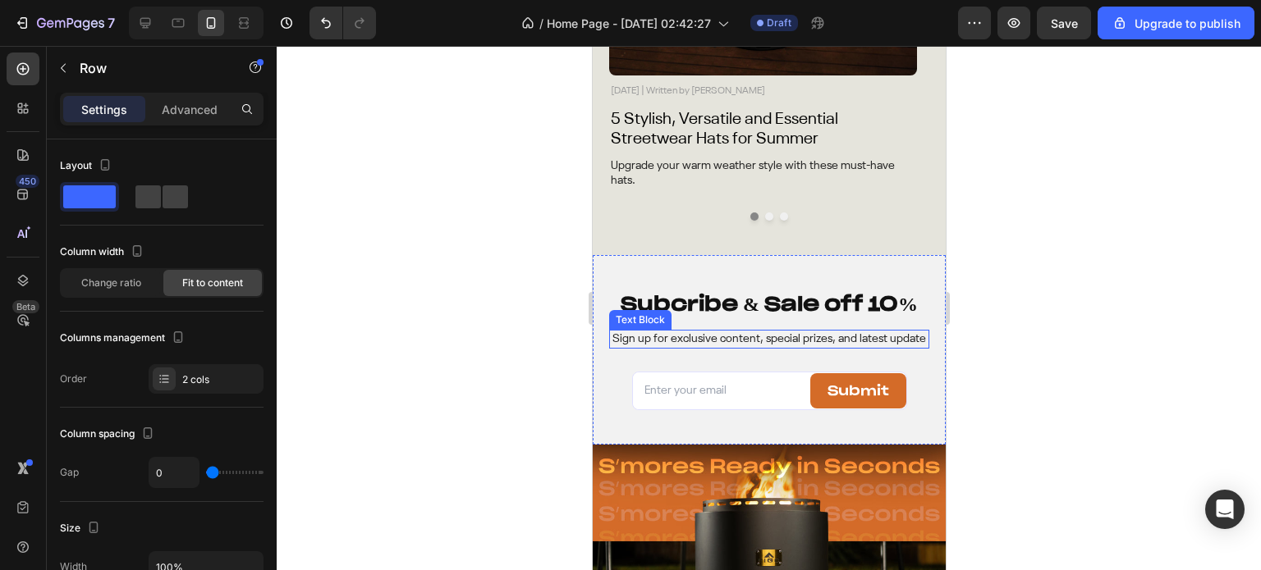
click at [785, 337] on p "Sign up for exclusive content, special prizes, and latest update" at bounding box center [768, 339] width 317 height 15
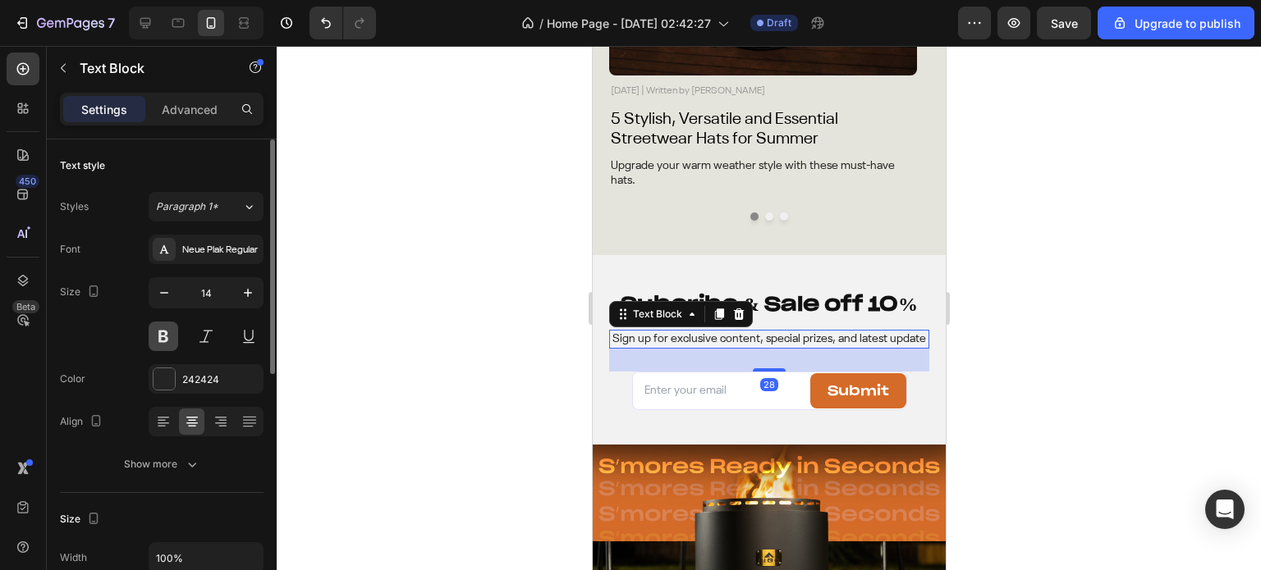
click at [157, 339] on button at bounding box center [164, 337] width 30 height 30
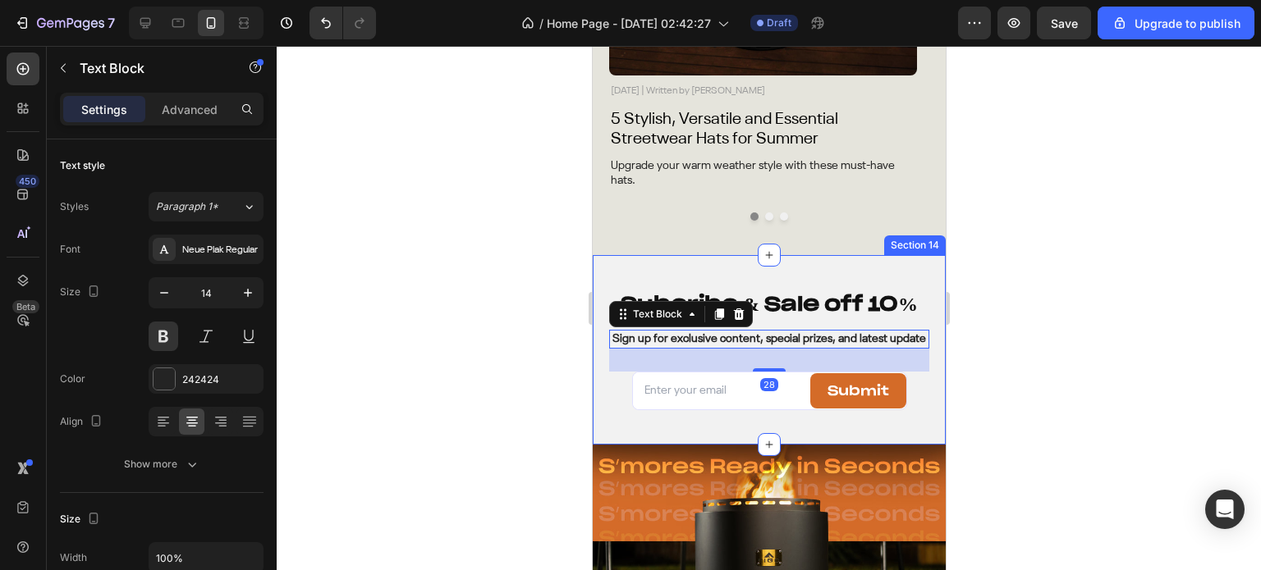
click at [542, 321] on div at bounding box center [769, 308] width 984 height 524
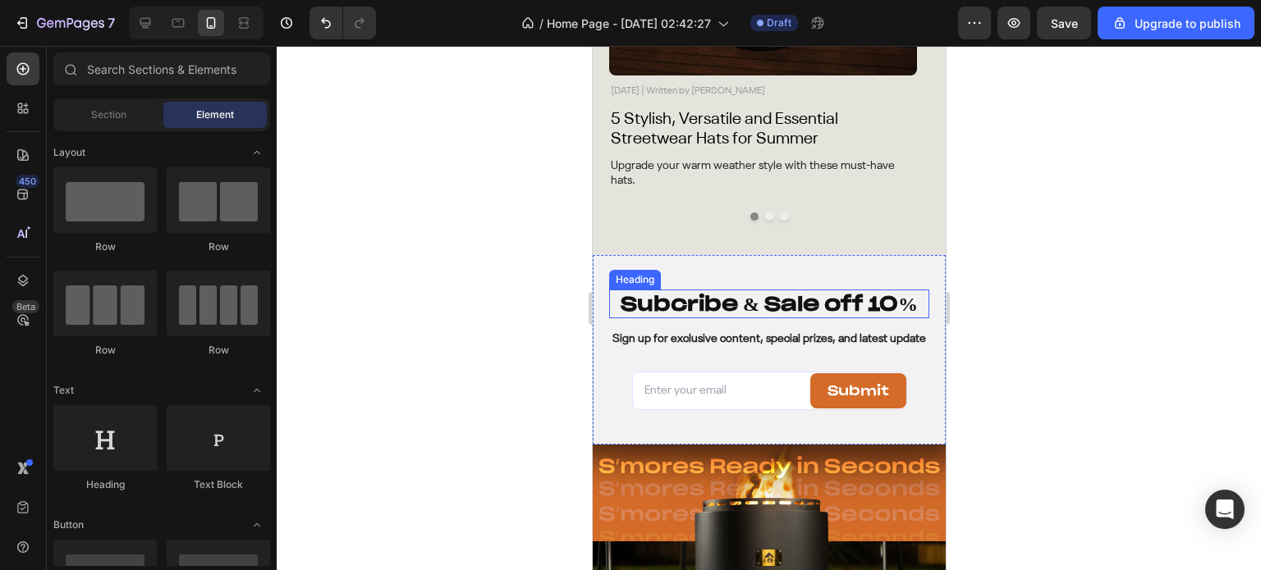
click at [684, 314] on h2 "Subcribe & Sale off 10%" at bounding box center [768, 304] width 320 height 29
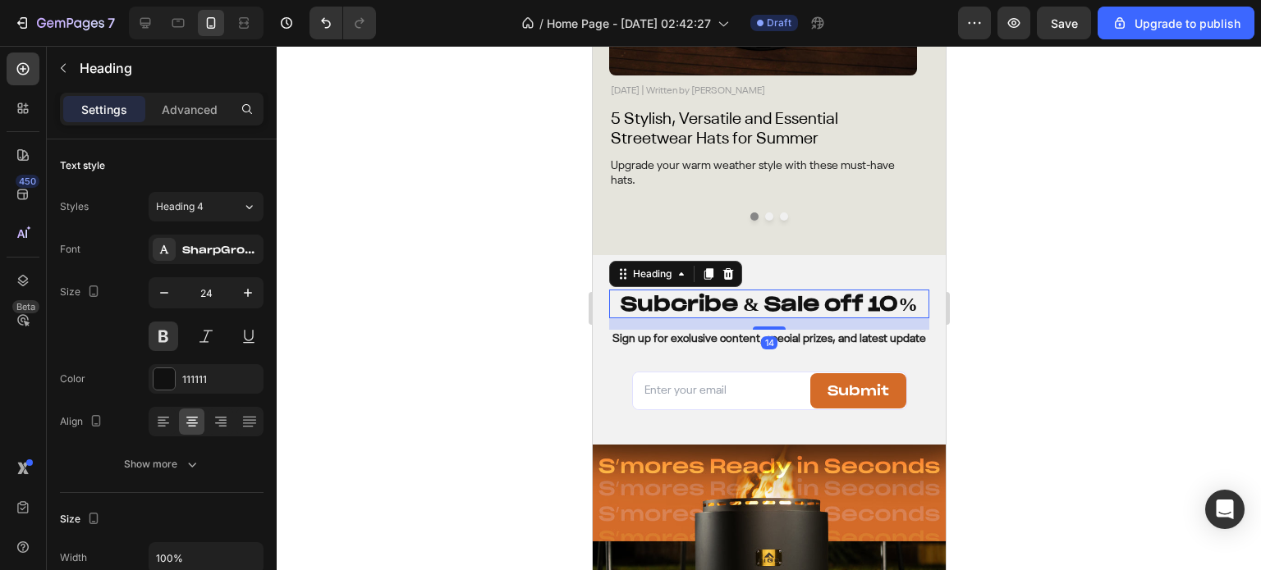
click at [684, 314] on h2 "Subcribe & Sale off 10%" at bounding box center [768, 304] width 320 height 29
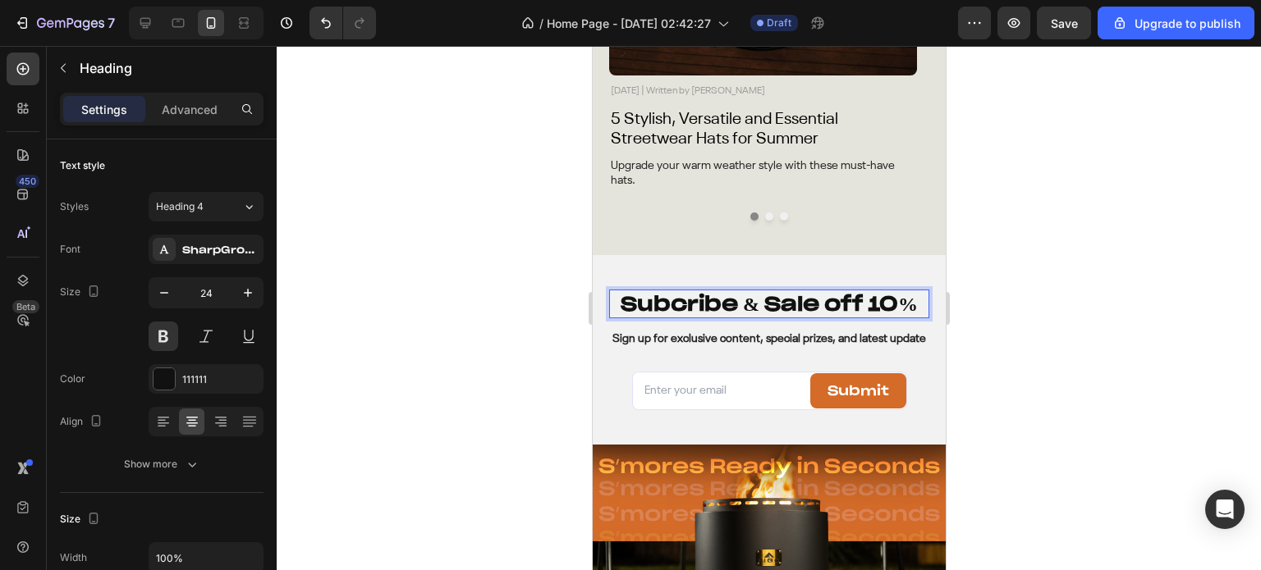
click at [684, 314] on p "Subcribe & Sale off 10%" at bounding box center [768, 303] width 317 height 25
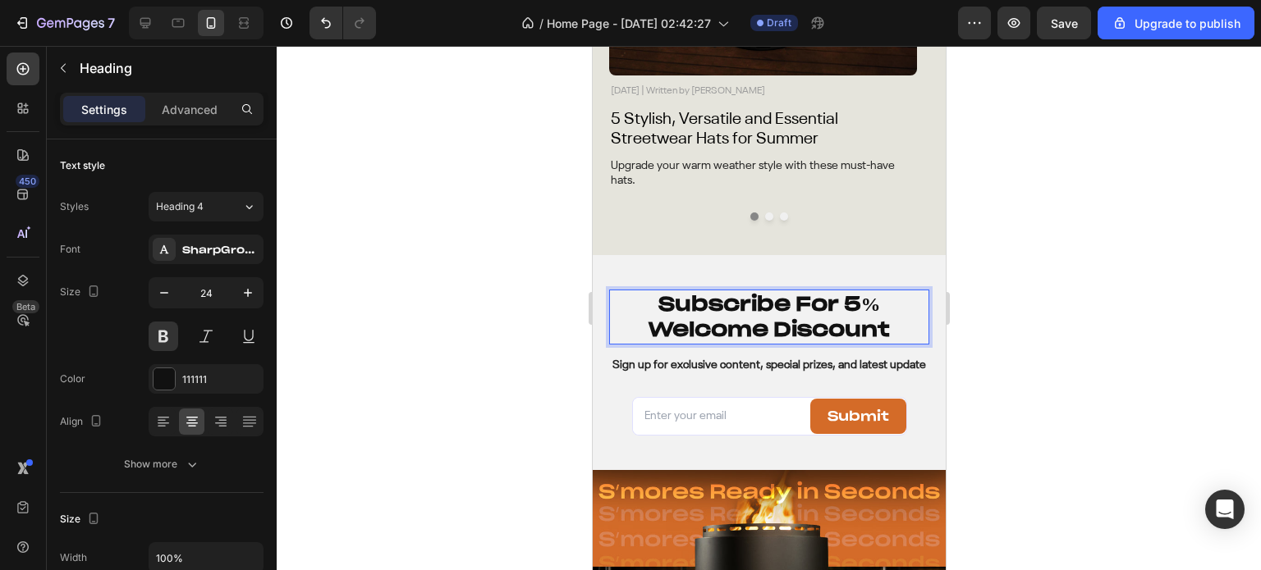
click at [1215, 322] on div at bounding box center [769, 308] width 984 height 524
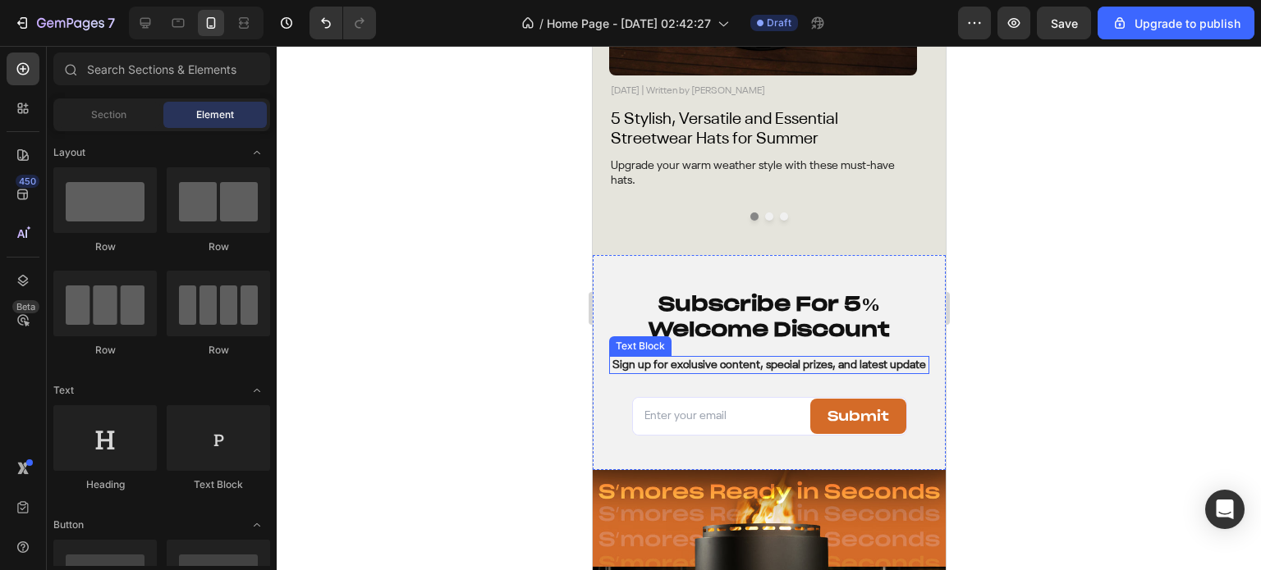
click at [824, 370] on p "Sign up for exclusive content, special prizes, and latest update" at bounding box center [768, 365] width 317 height 15
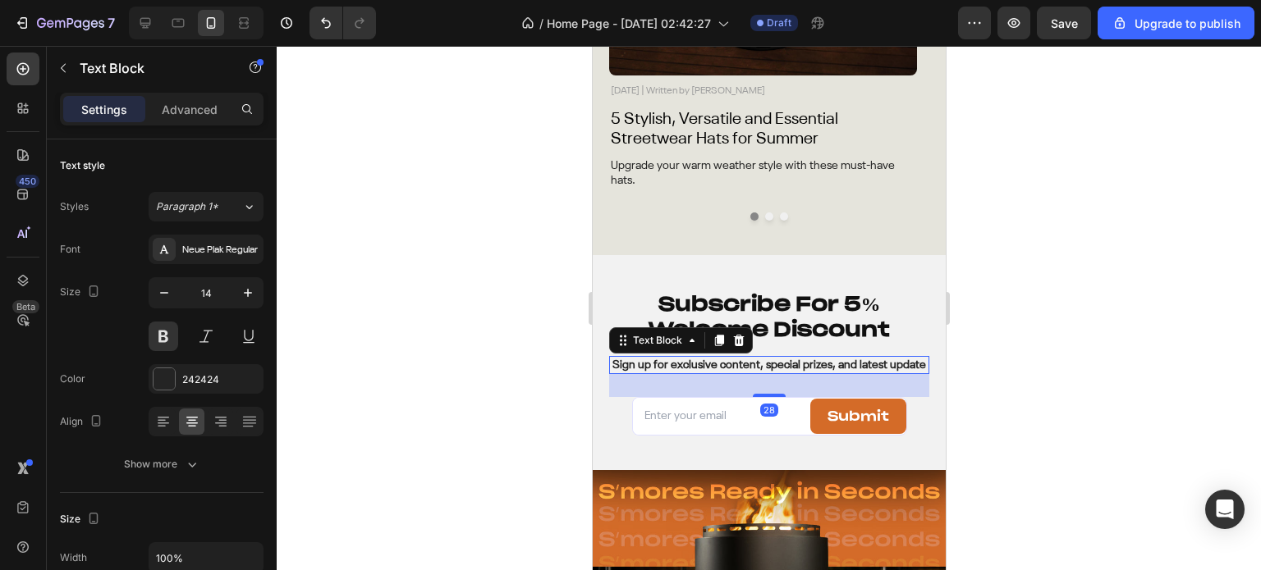
click at [824, 370] on p "Sign up for exclusive content, special prizes, and latest update" at bounding box center [768, 365] width 317 height 15
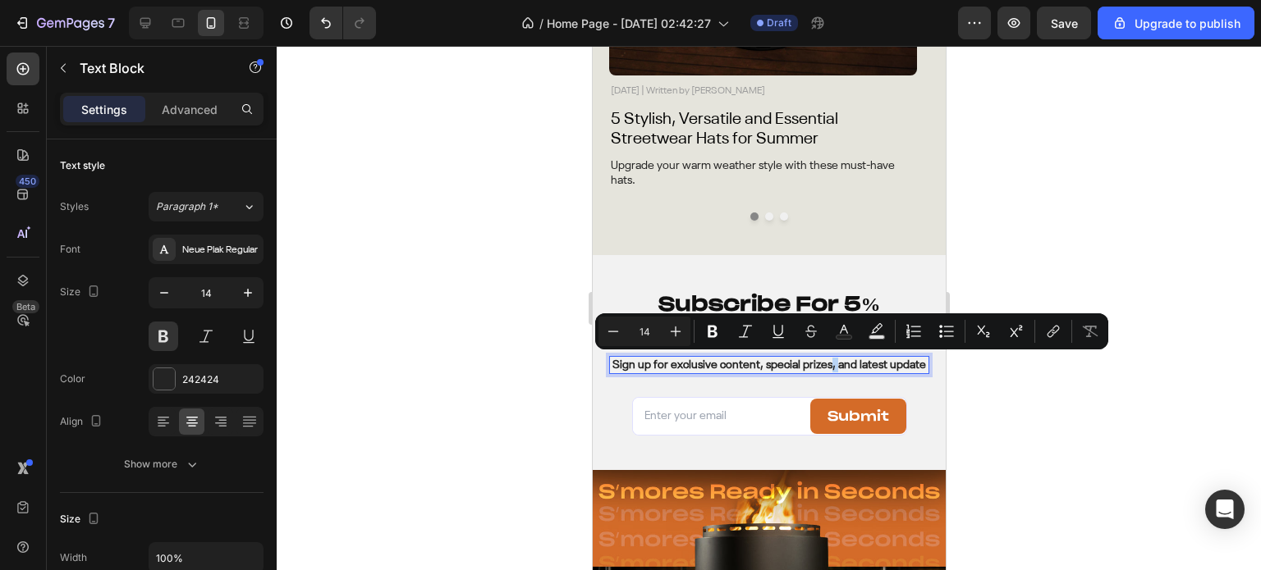
click at [785, 368] on p "Sign up for exclusive content, special prizes, and latest update" at bounding box center [768, 365] width 317 height 15
drag, startPoint x: 822, startPoint y: 364, endPoint x: 794, endPoint y: 364, distance: 27.1
click at [794, 364] on p "Sign up for exclusive content, special prizes, and latest update" at bounding box center [768, 365] width 317 height 15
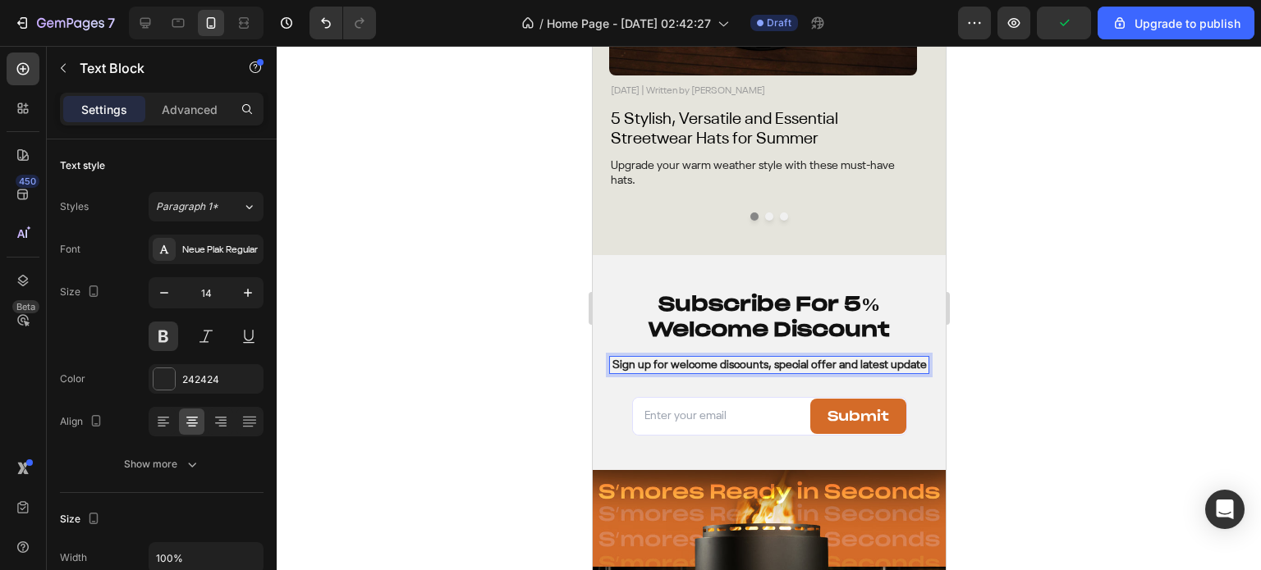
click at [908, 367] on p "Sign up for welcome discounts, special offer and latest update" at bounding box center [768, 365] width 317 height 15
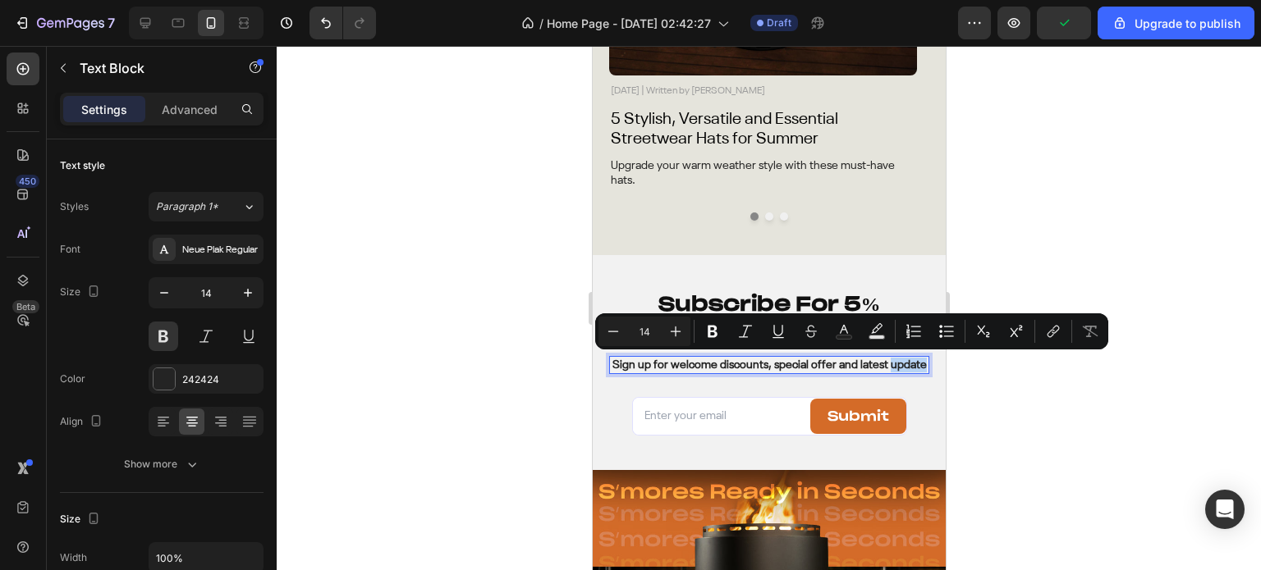
click at [913, 367] on p "Sign up for welcome discounts, special offer and latest update" at bounding box center [768, 365] width 317 height 15
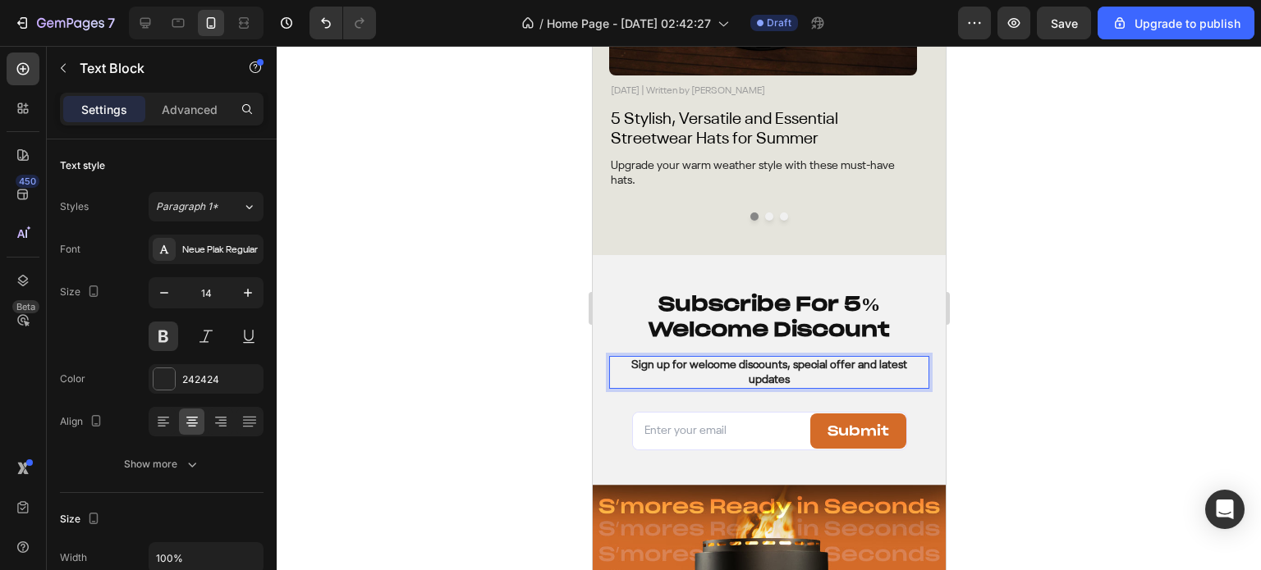
click at [1005, 367] on div at bounding box center [769, 308] width 984 height 524
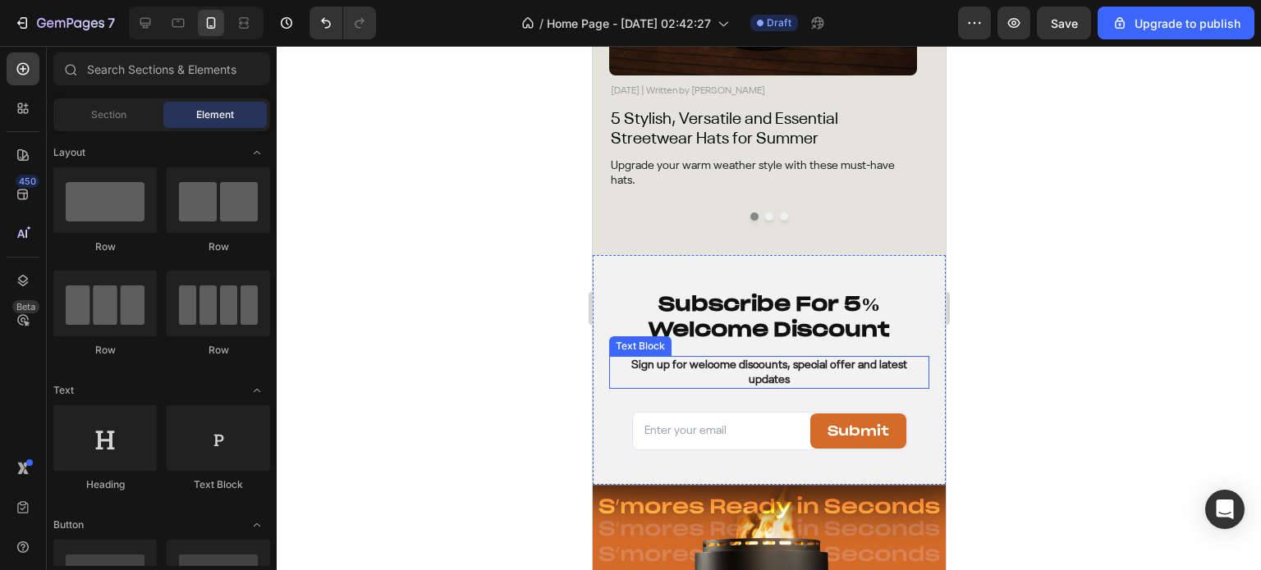
click at [824, 377] on p "Sign up for welcome discounts, special offer and latest updates" at bounding box center [768, 373] width 317 height 30
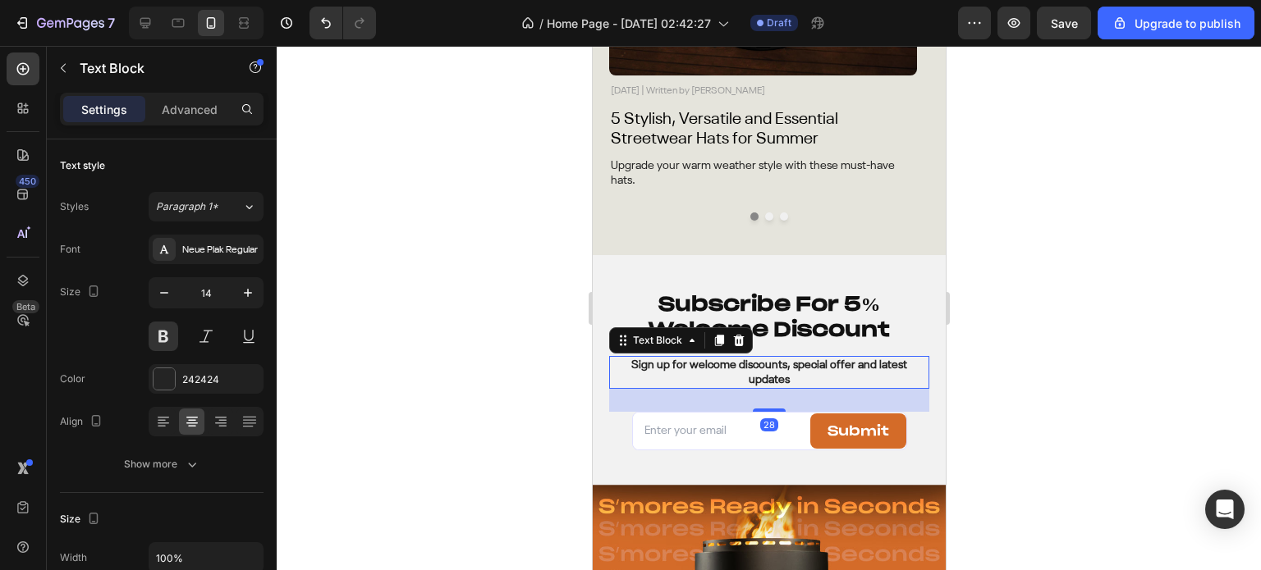
click at [822, 378] on p "Sign up for welcome discounts, special offer and latest updates" at bounding box center [768, 373] width 317 height 30
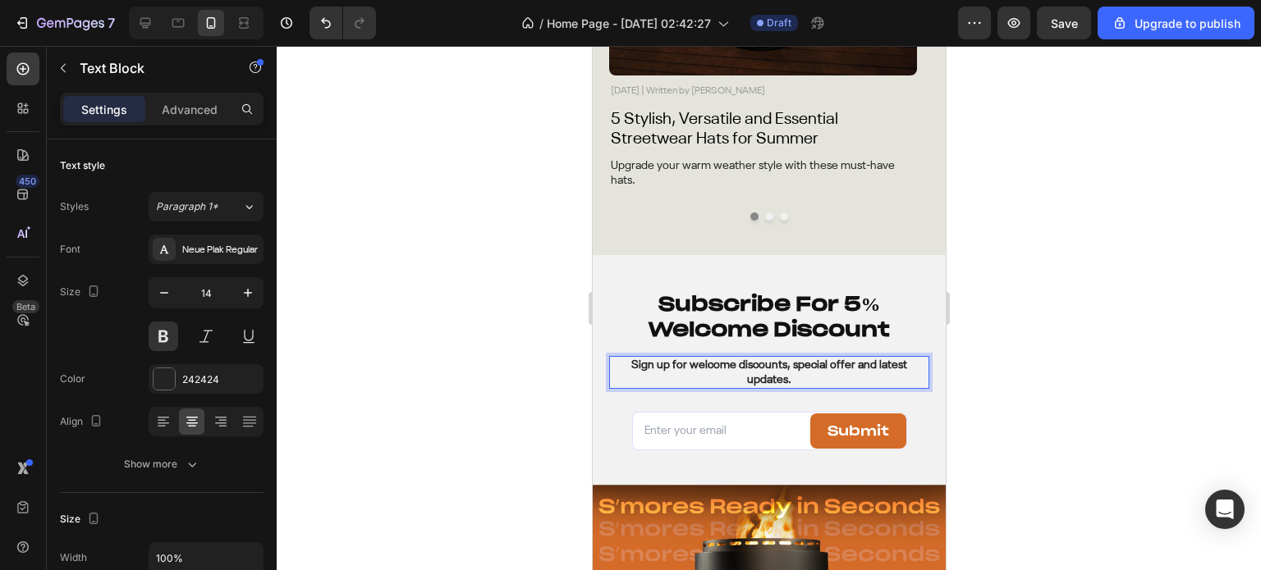
click at [1079, 369] on div at bounding box center [769, 308] width 984 height 524
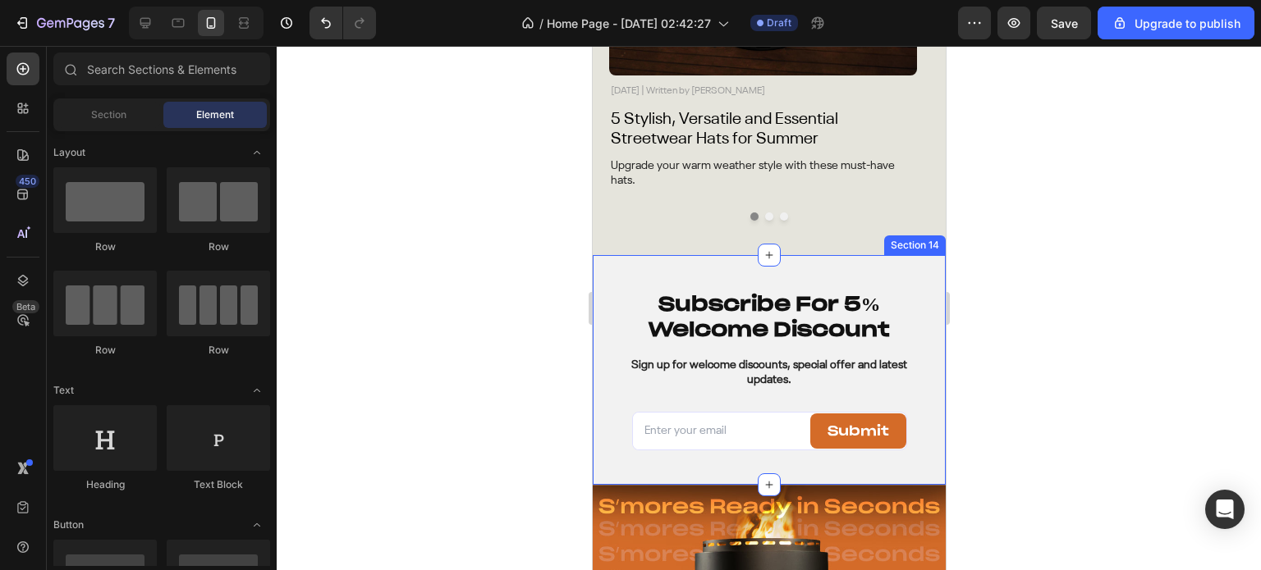
scroll to position [5638, 0]
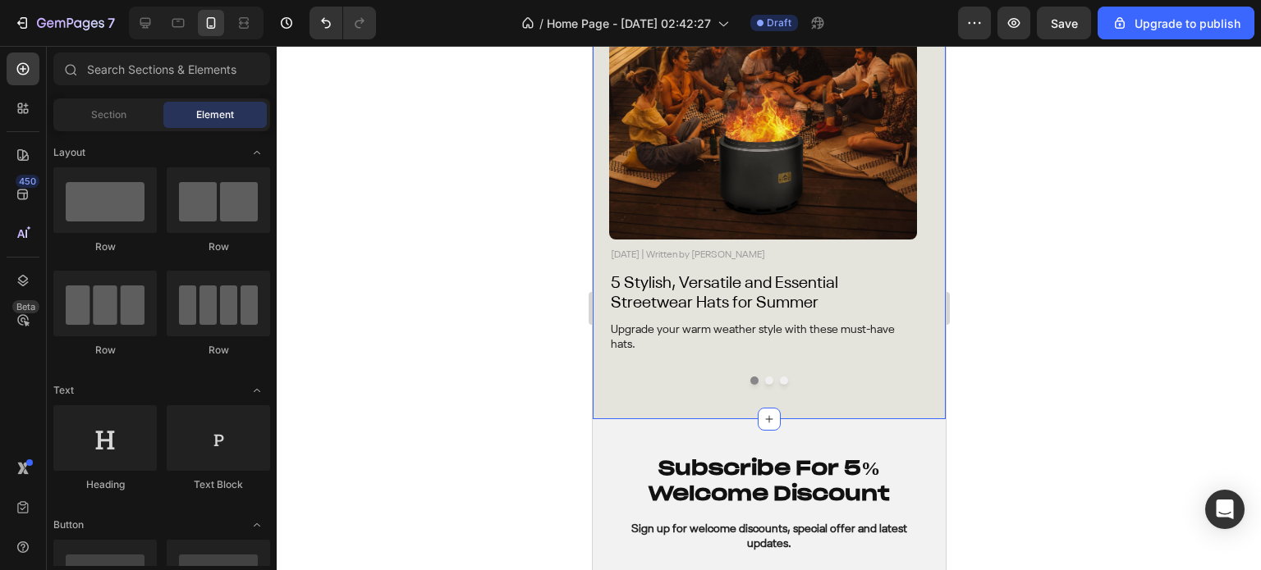
click at [867, 397] on div "Latest from FIGO Heading Image [DATE] | Written by [PERSON_NAME] Text Block 5 S…" at bounding box center [768, 163] width 353 height 511
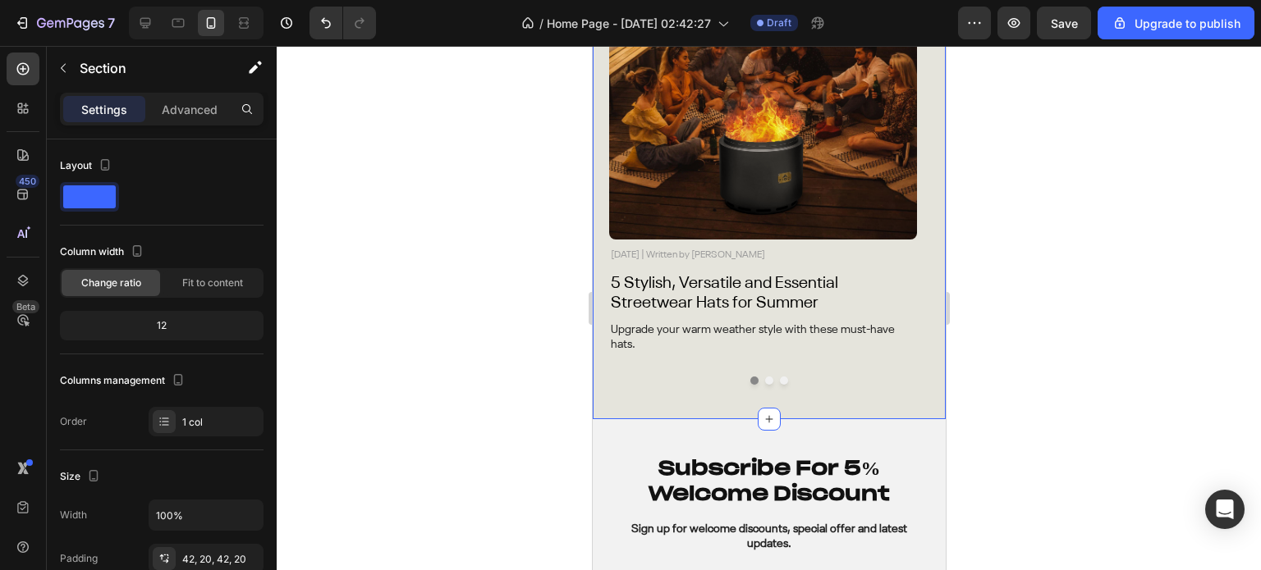
scroll to position [5885, 0]
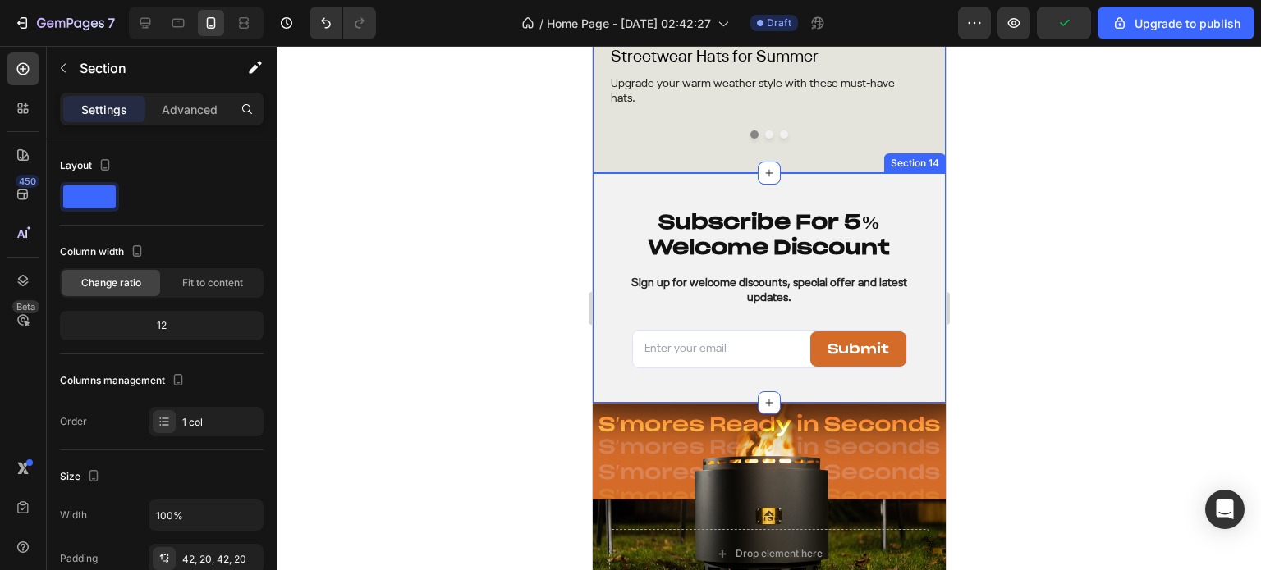
click at [597, 178] on div "Subscribe For 5% Welcome Discount Heading Sign up for welcome discounts, specia…" at bounding box center [768, 288] width 353 height 230
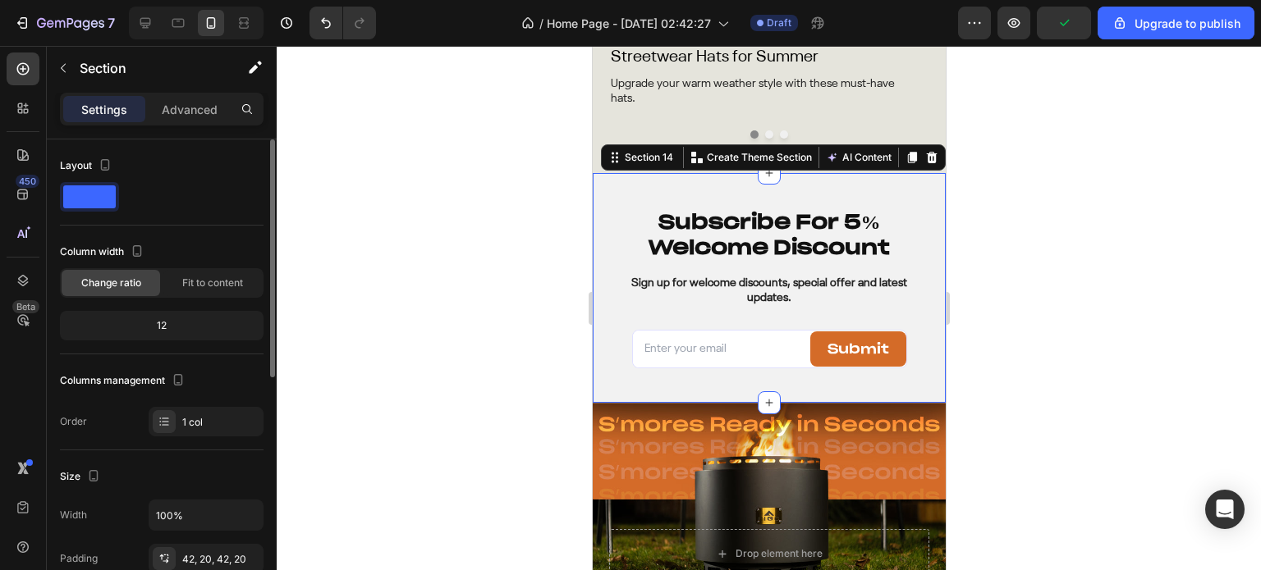
scroll to position [246, 0]
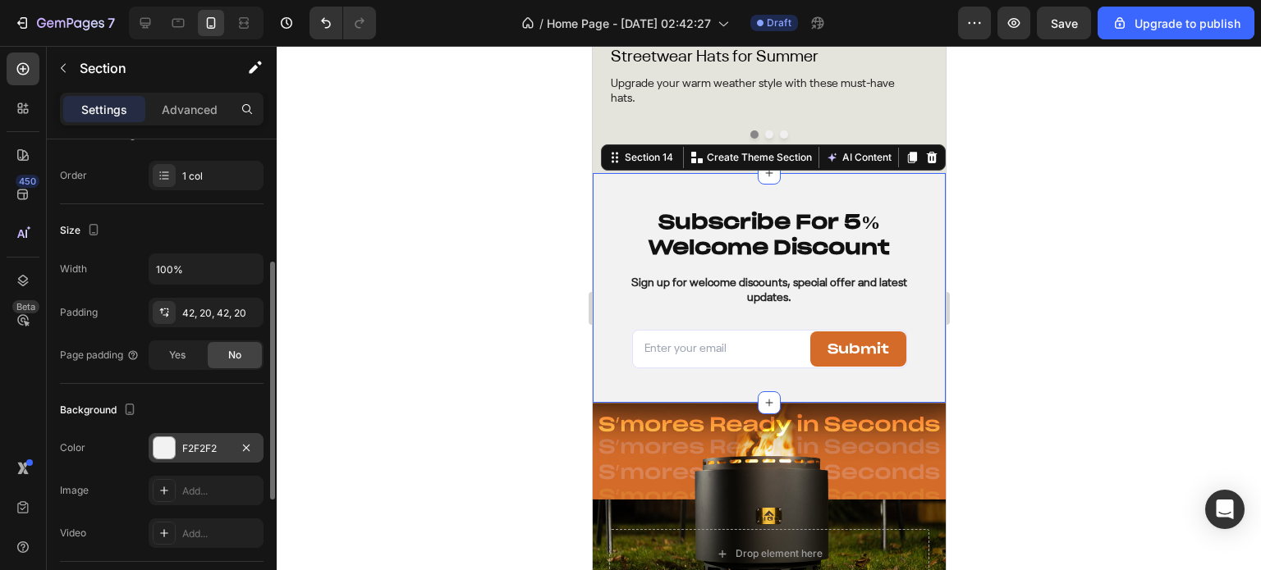
click at [162, 459] on div "F2F2F2" at bounding box center [206, 448] width 115 height 30
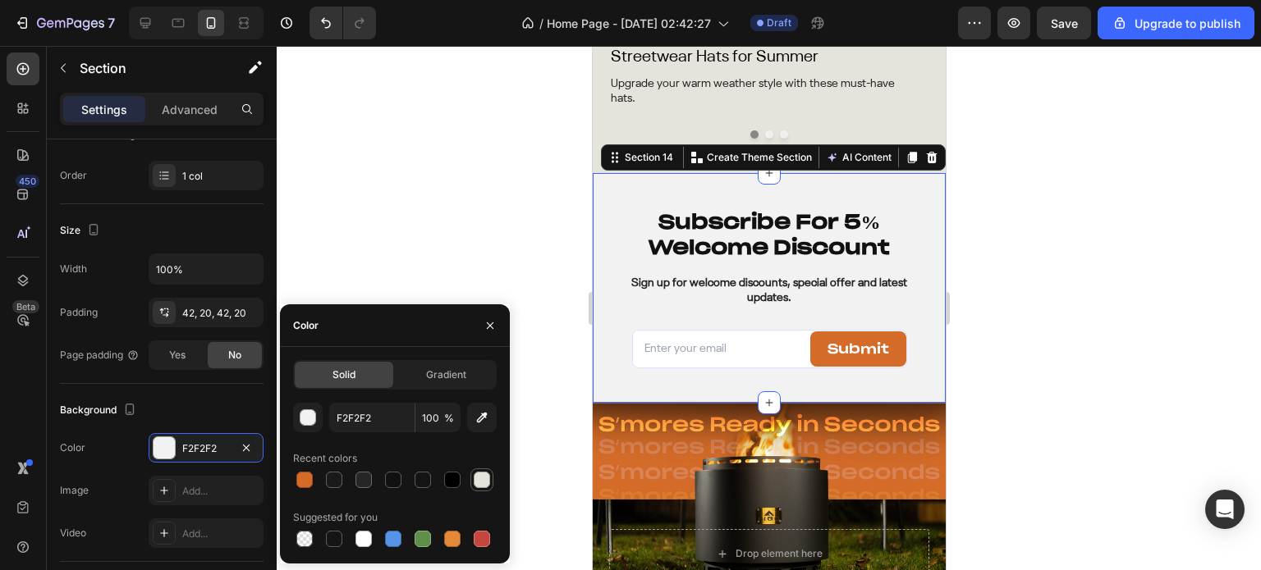
click at [481, 483] on div at bounding box center [482, 480] width 16 height 16
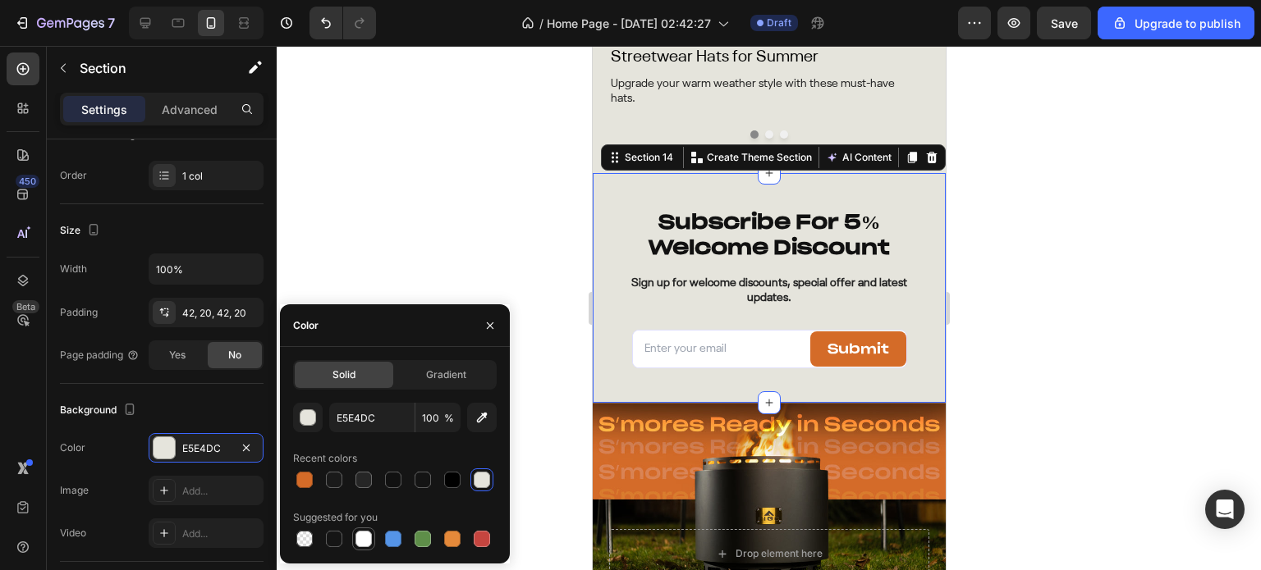
click at [364, 537] on div at bounding box center [363, 539] width 16 height 16
type input "FFFFFF"
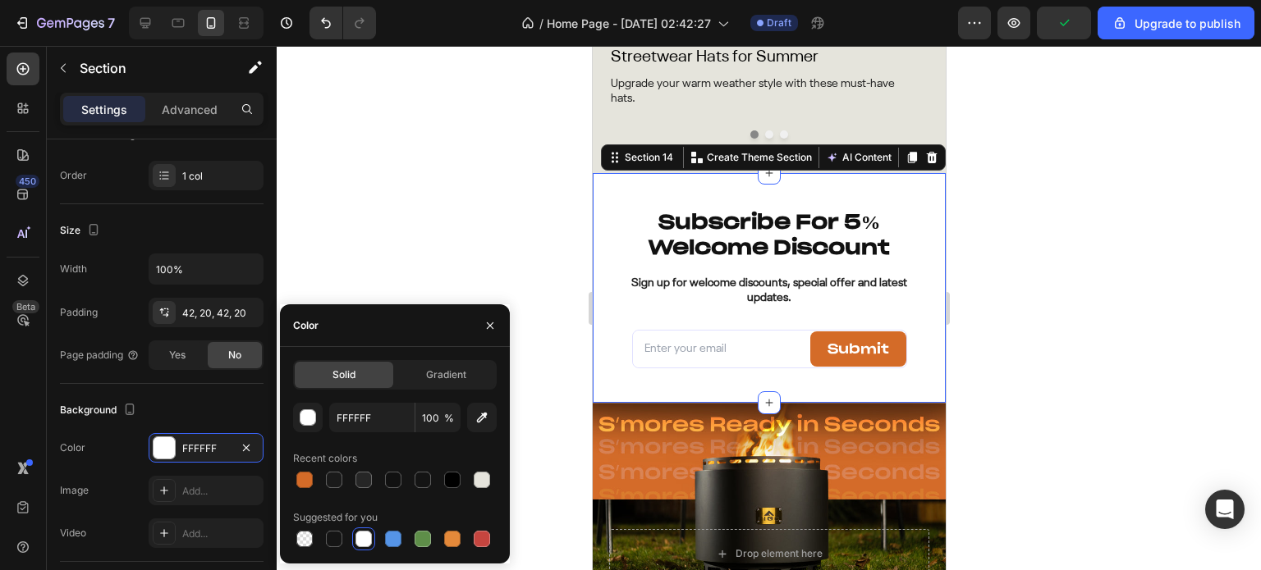
click at [1152, 190] on div at bounding box center [769, 308] width 984 height 524
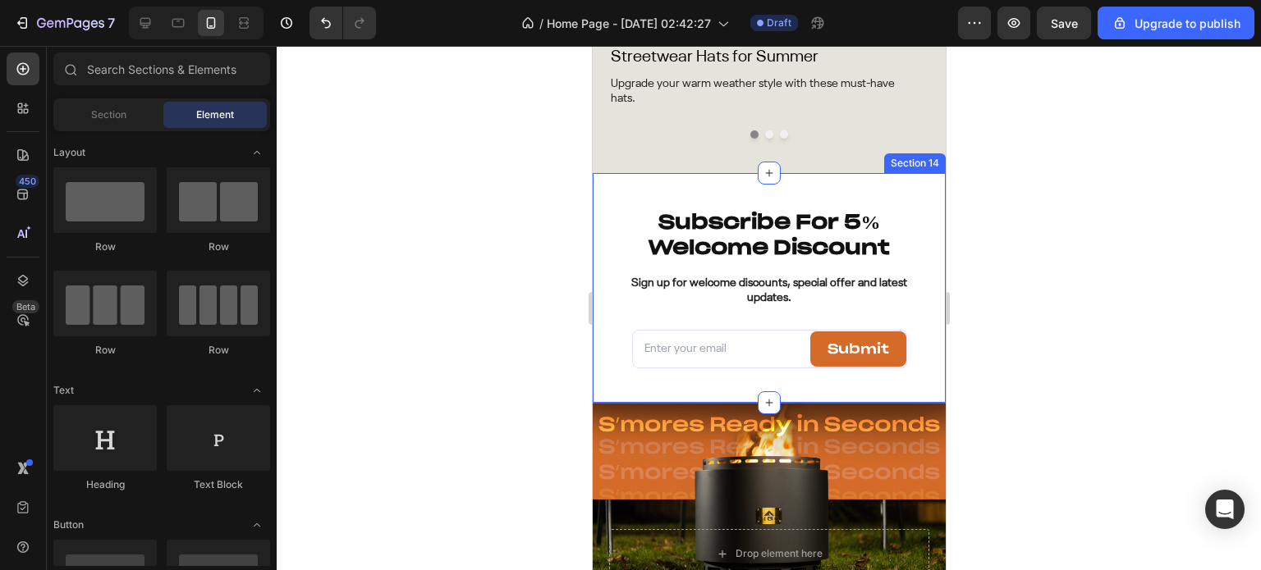
click at [818, 190] on div "Subscribe For 5% Welcome Discount Heading Sign up for welcome discounts, specia…" at bounding box center [768, 288] width 353 height 230
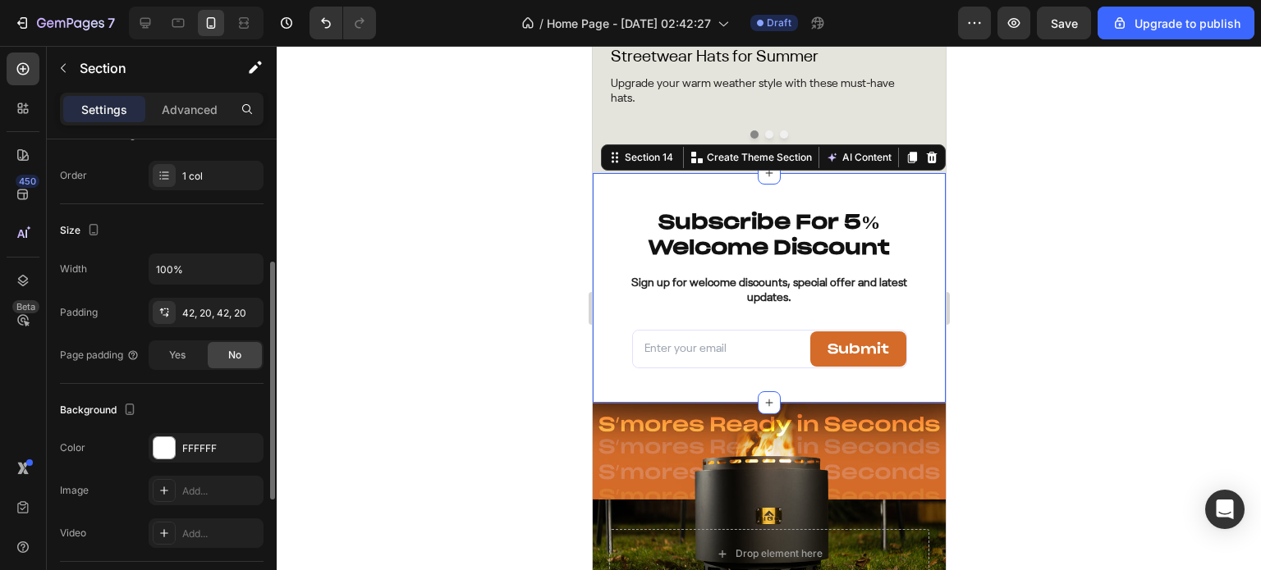
scroll to position [328, 0]
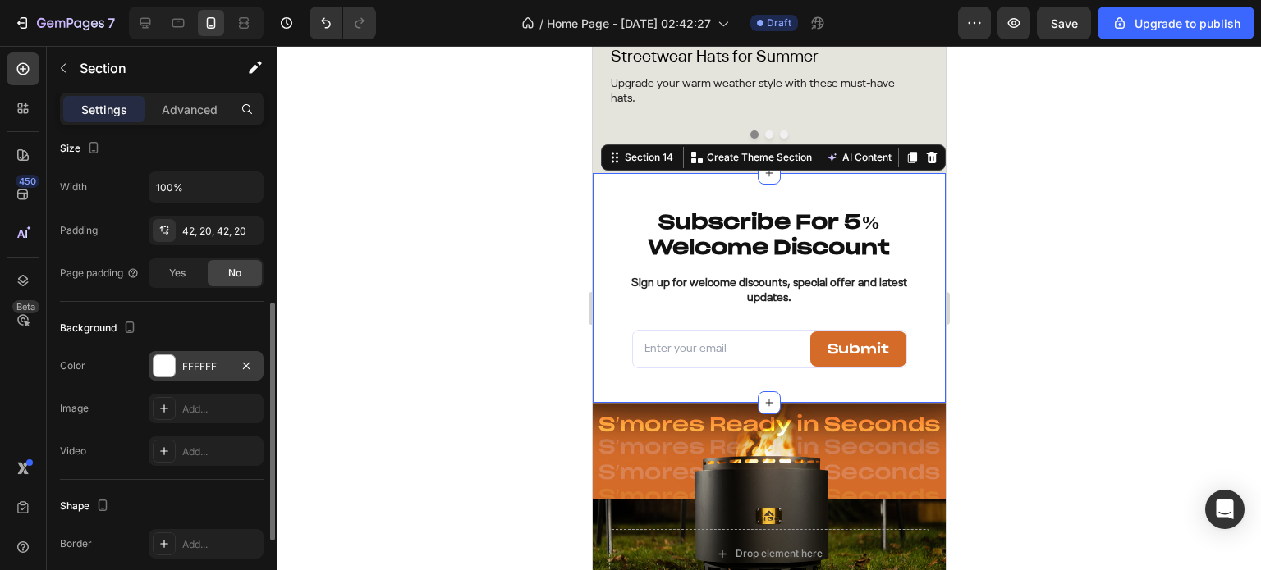
click at [167, 371] on div at bounding box center [163, 365] width 21 height 21
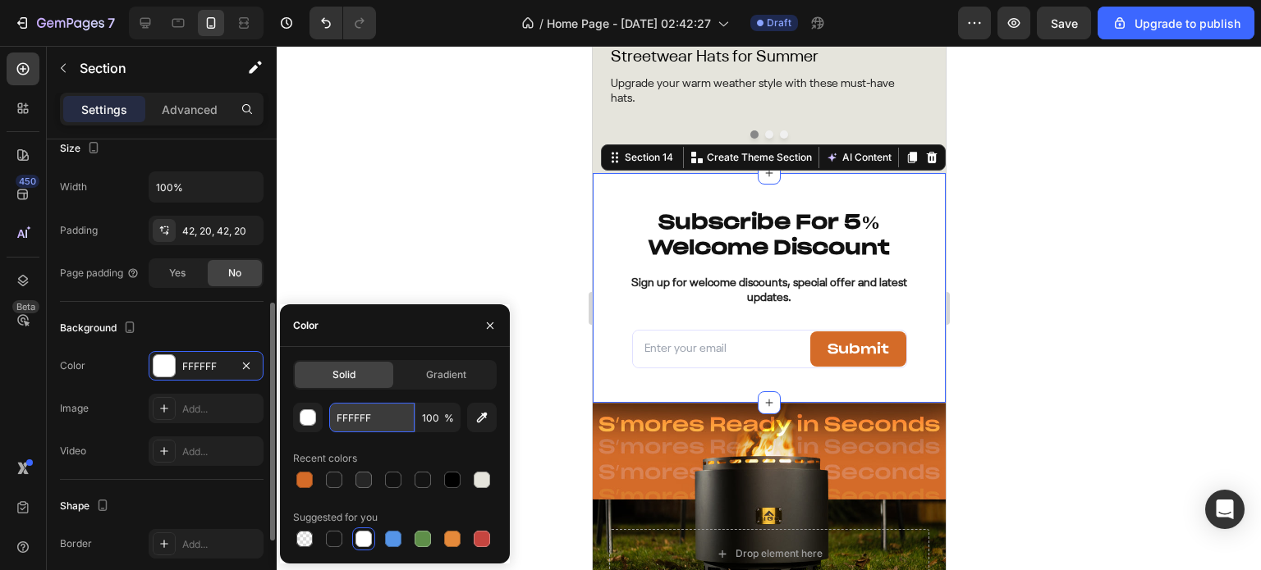
click at [368, 417] on input "FFFFFF" at bounding box center [371, 418] width 85 height 30
paste input "f3f2ec"
type input "f3f2ec"
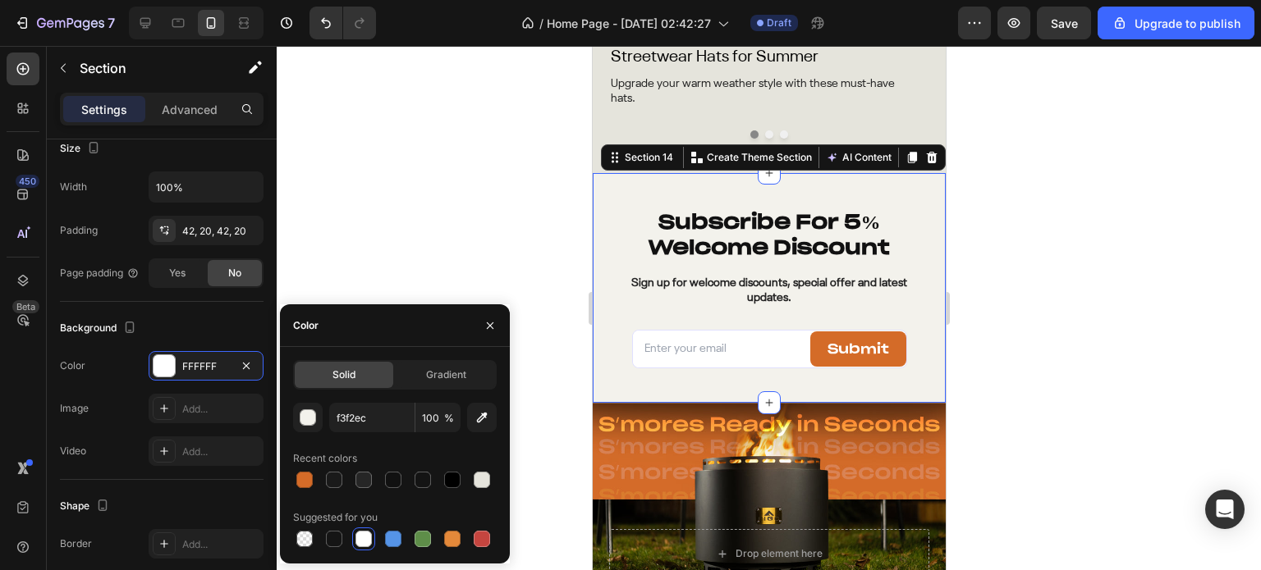
click at [480, 213] on div at bounding box center [769, 308] width 984 height 524
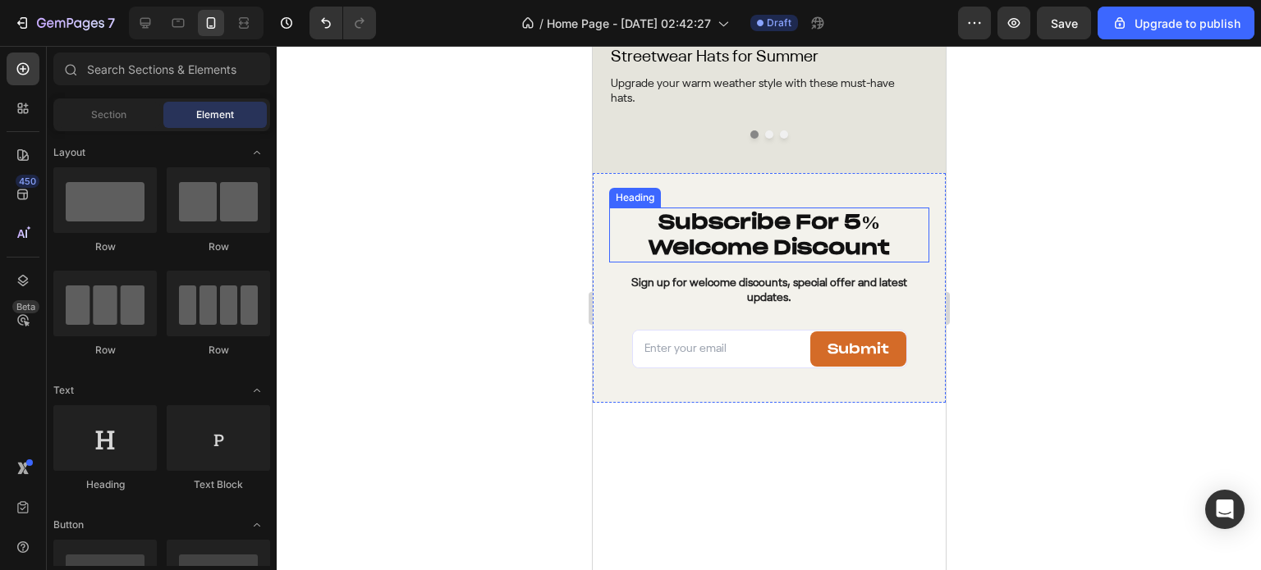
scroll to position [5638, 0]
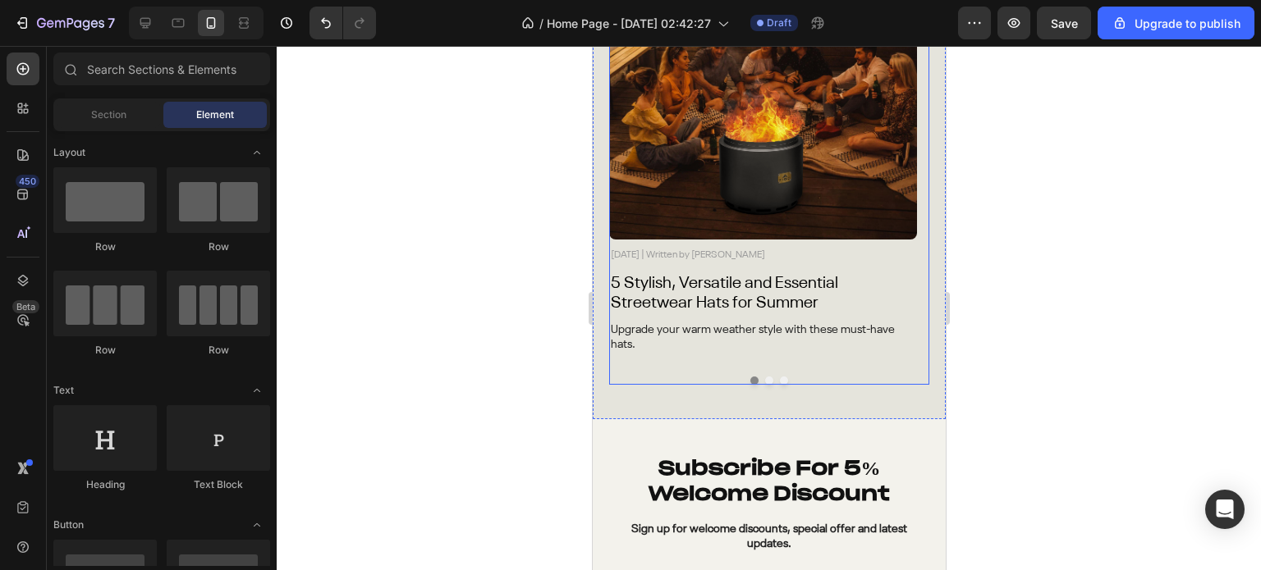
click at [607, 378] on div "Latest from FIGO Heading Image [DATE] | Written by [PERSON_NAME] Text Block 5 S…" at bounding box center [768, 163] width 353 height 511
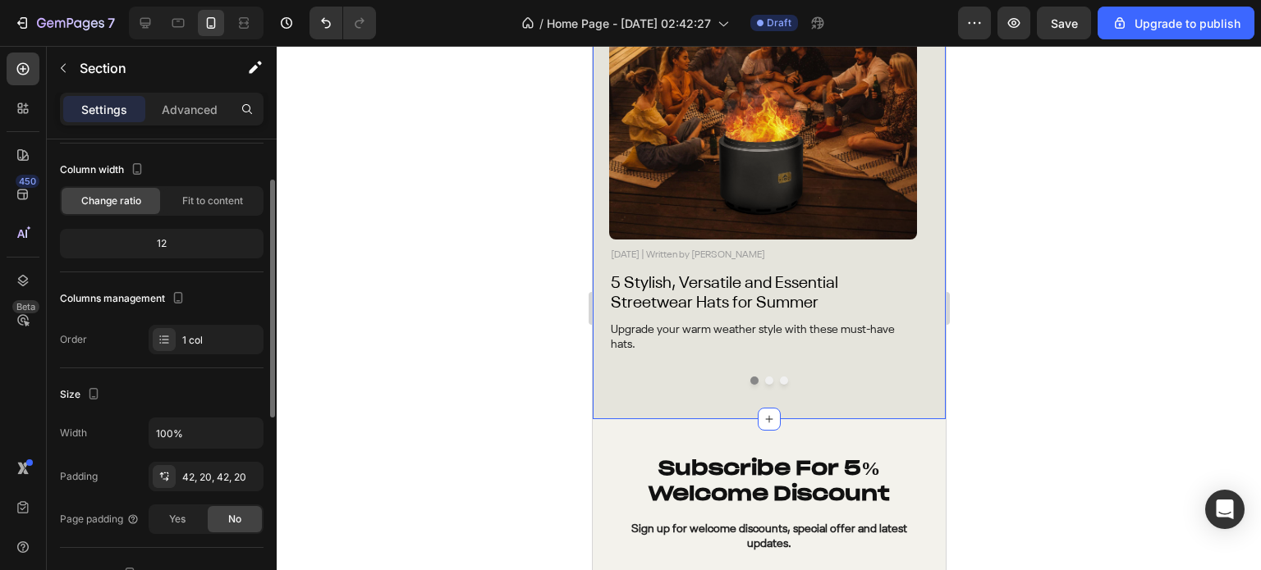
scroll to position [246, 0]
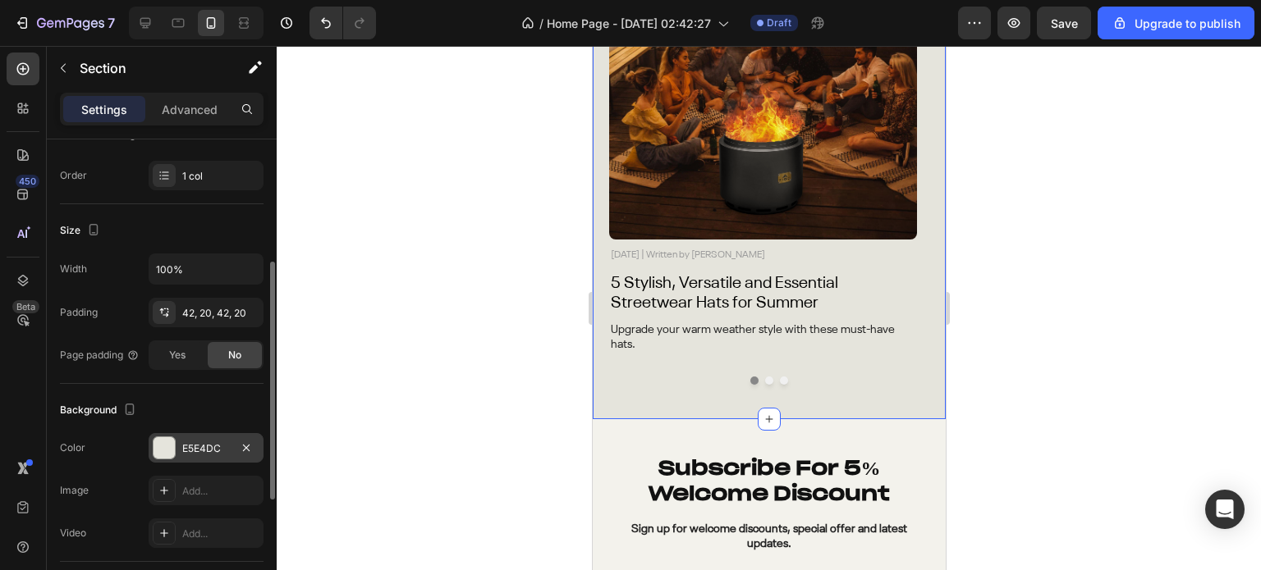
click at [154, 454] on div at bounding box center [163, 447] width 21 height 21
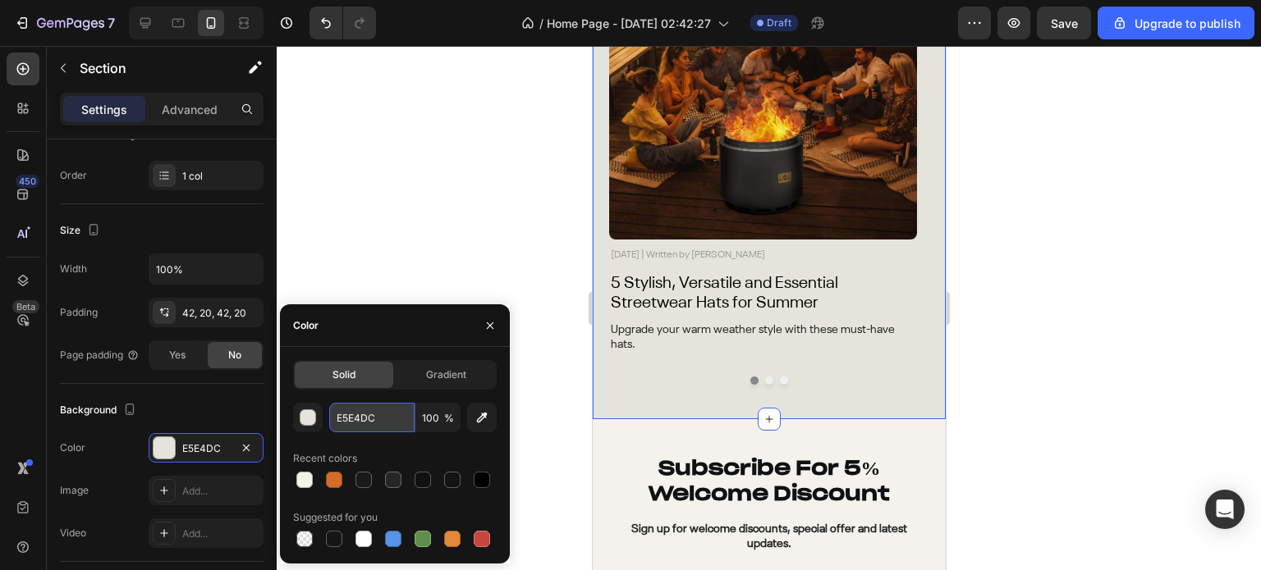
click at [352, 429] on input "E5E4DC" at bounding box center [371, 418] width 85 height 30
paste input "f3f2ec"
type input "f3f2ec"
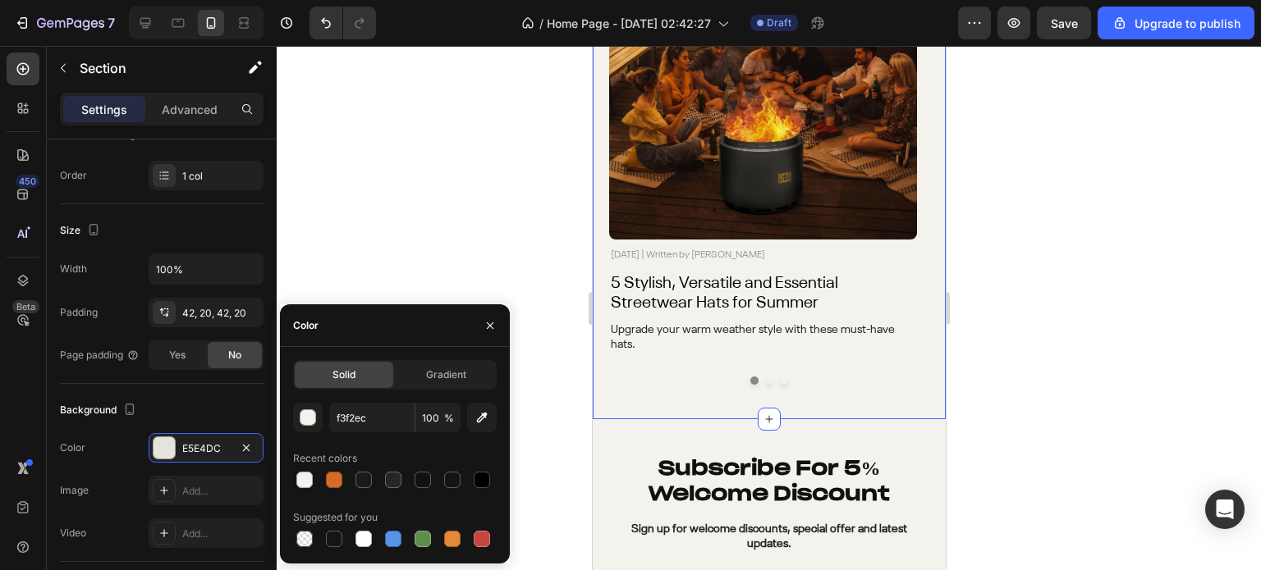
click at [532, 186] on div at bounding box center [769, 308] width 984 height 524
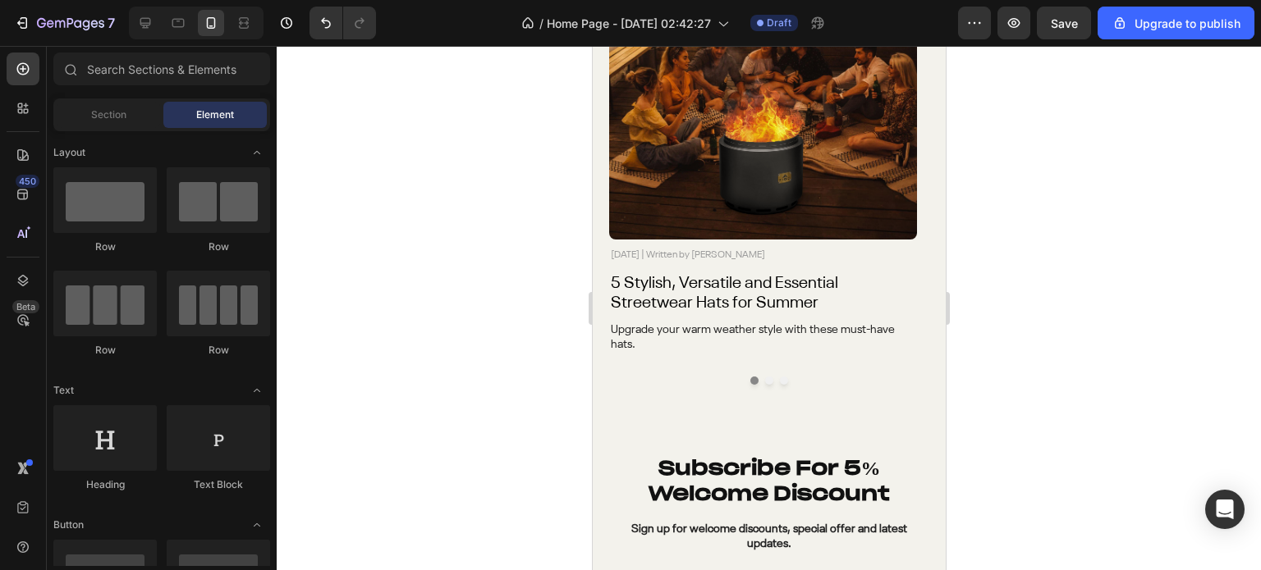
click at [532, 186] on div at bounding box center [769, 308] width 984 height 524
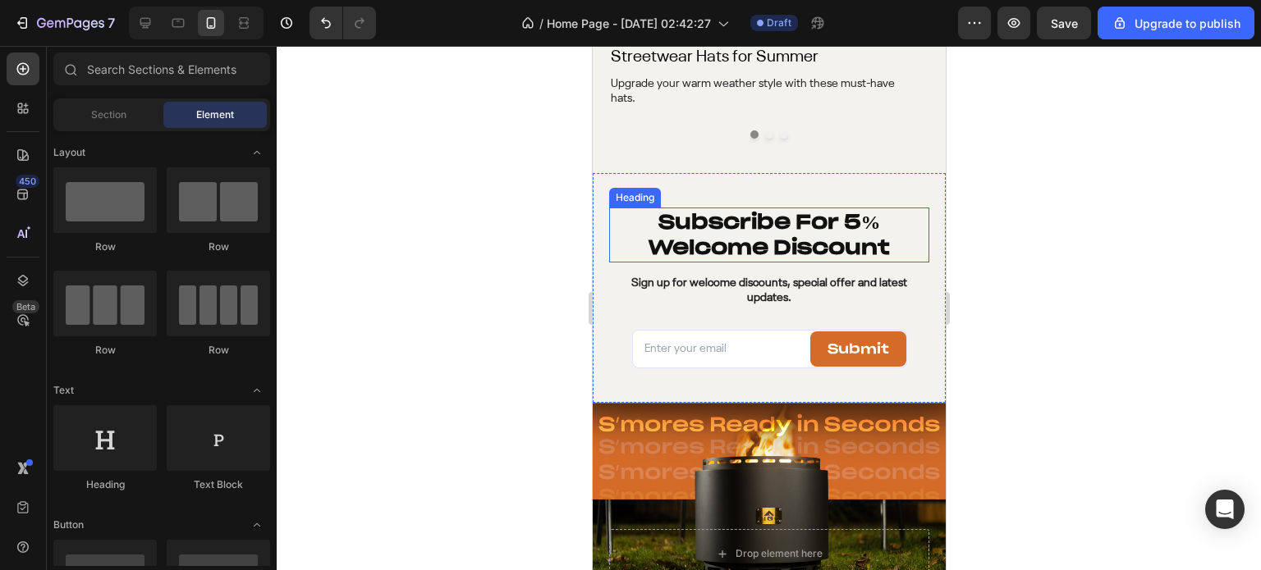
click at [607, 206] on div "Subscribe For 5% Welcome Discount Heading Sign up for welcome discounts, specia…" at bounding box center [768, 288] width 353 height 230
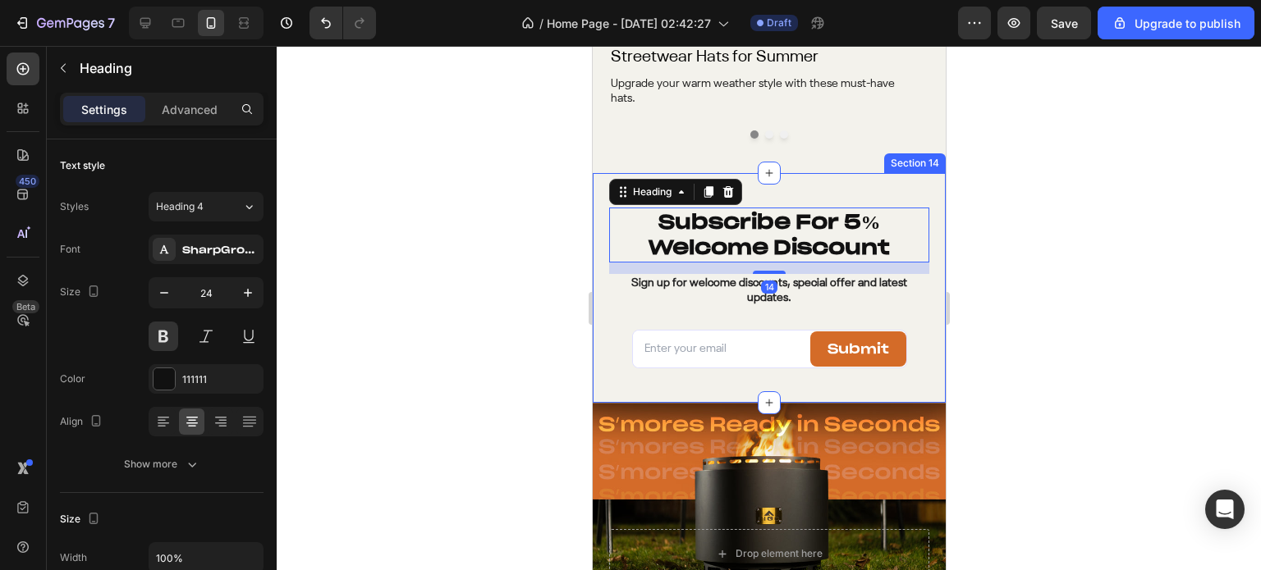
click at [592, 194] on div "Subscribe For 5% Welcome Discount Heading 14 Sign up for welcome discounts, spe…" at bounding box center [768, 288] width 353 height 230
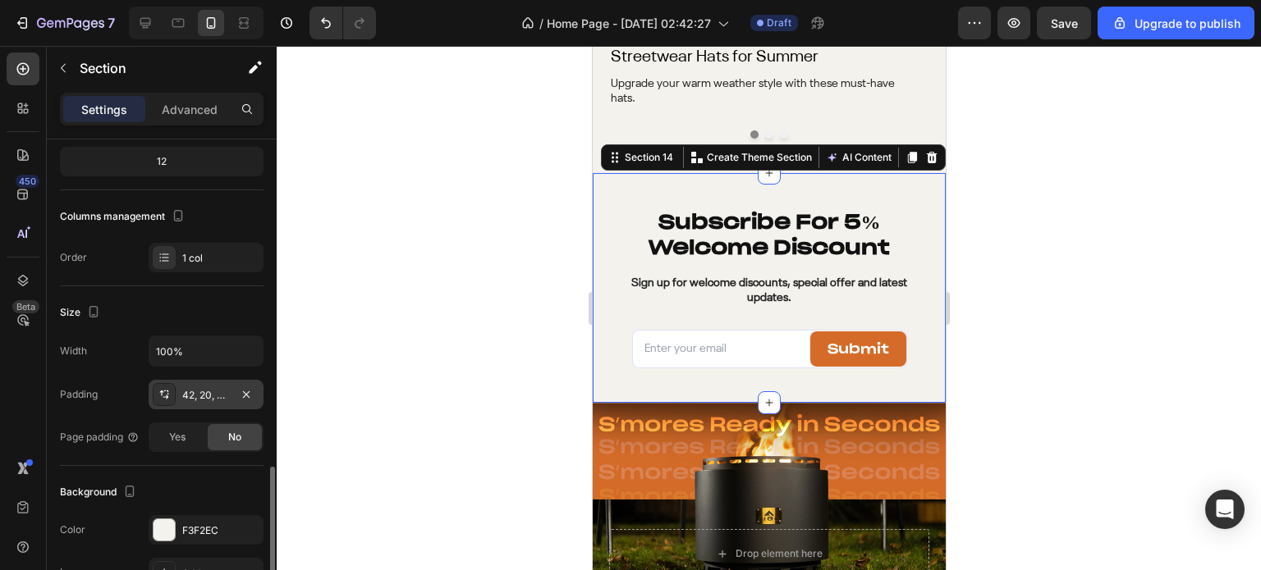
scroll to position [328, 0]
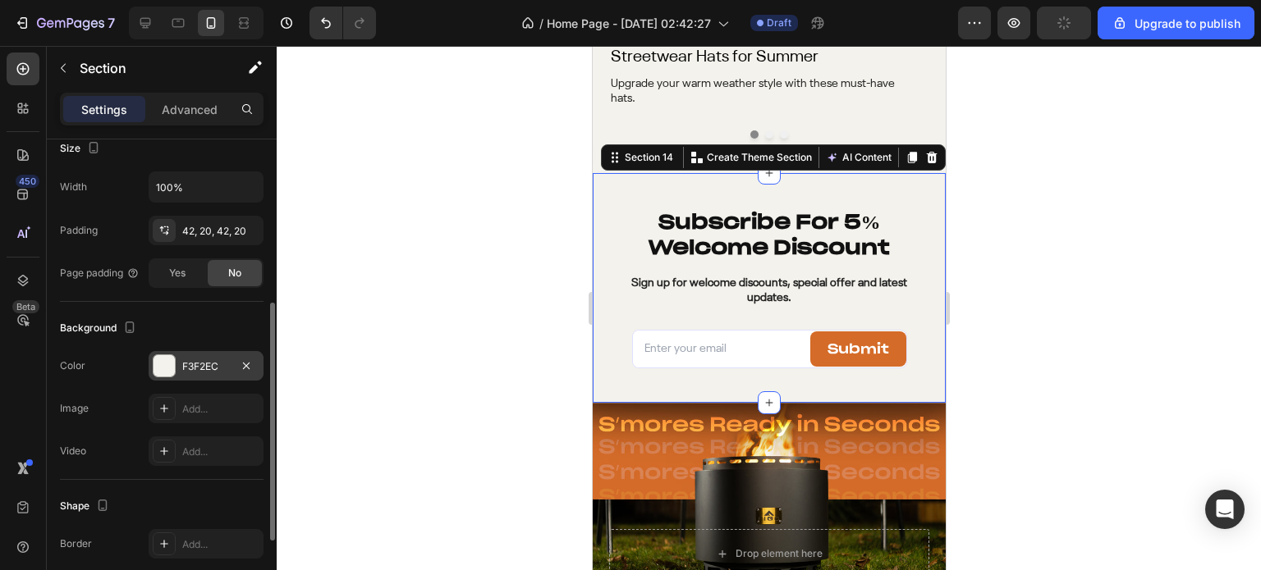
click at [160, 367] on div at bounding box center [163, 365] width 21 height 21
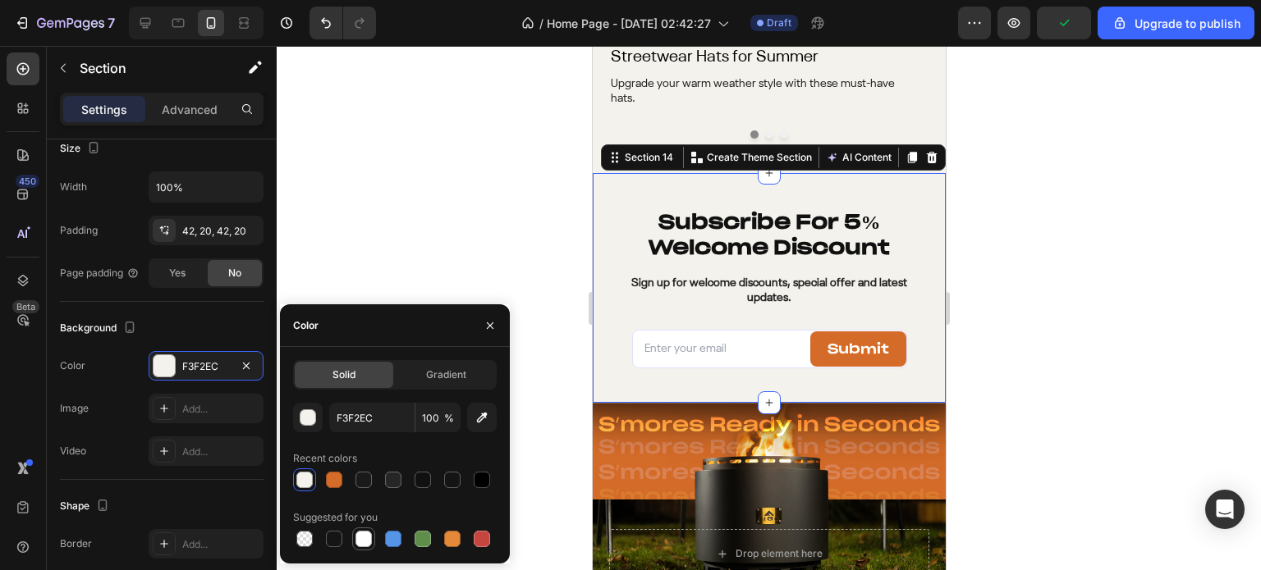
click at [359, 539] on div at bounding box center [363, 539] width 16 height 16
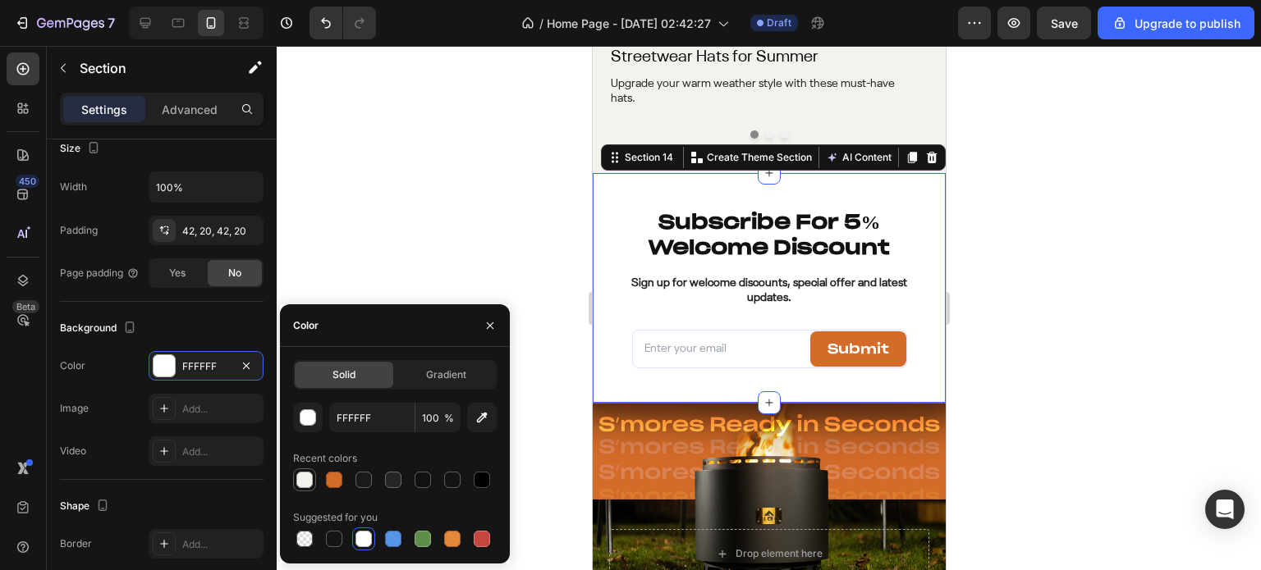
click at [308, 480] on div at bounding box center [304, 480] width 16 height 16
type input "F3F2EC"
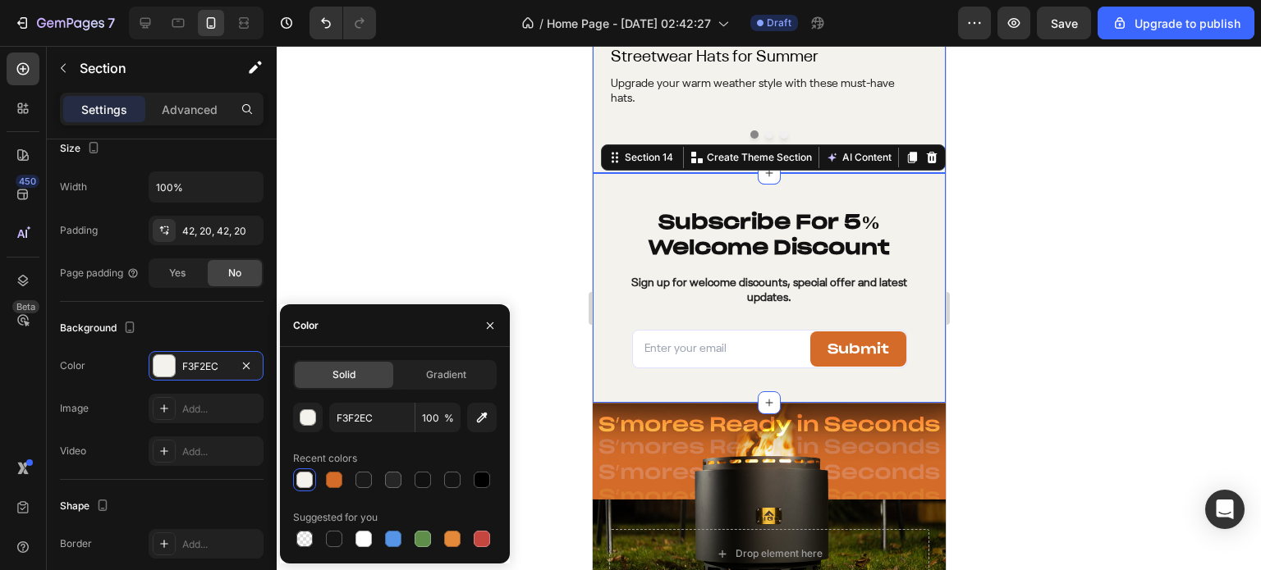
click at [1165, 232] on div at bounding box center [769, 308] width 984 height 524
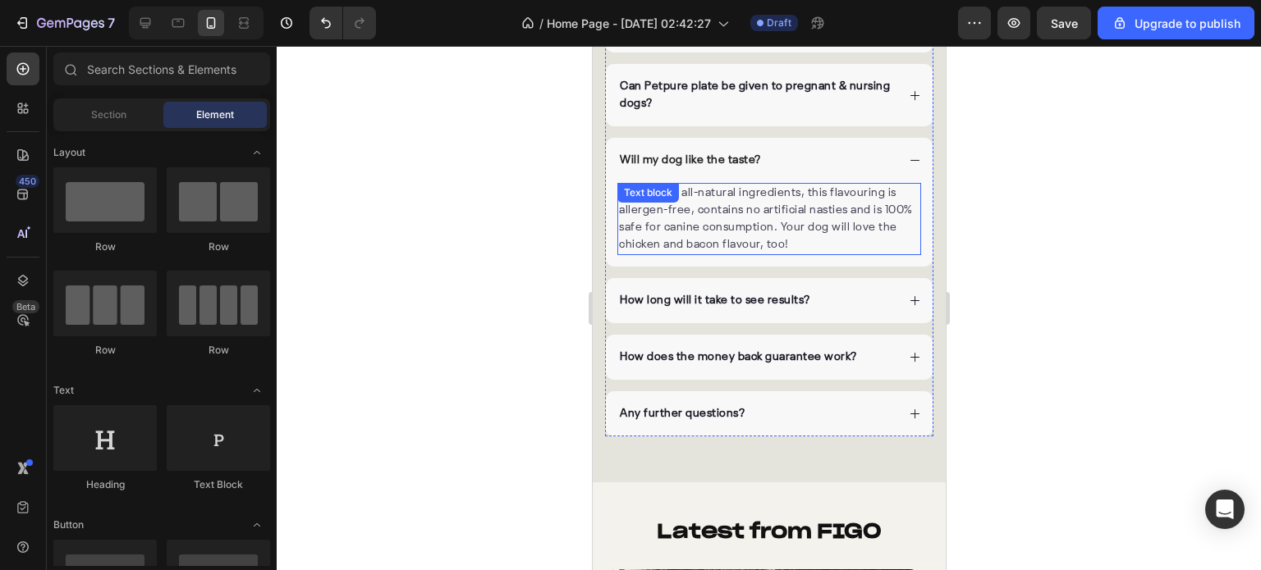
scroll to position [4655, 0]
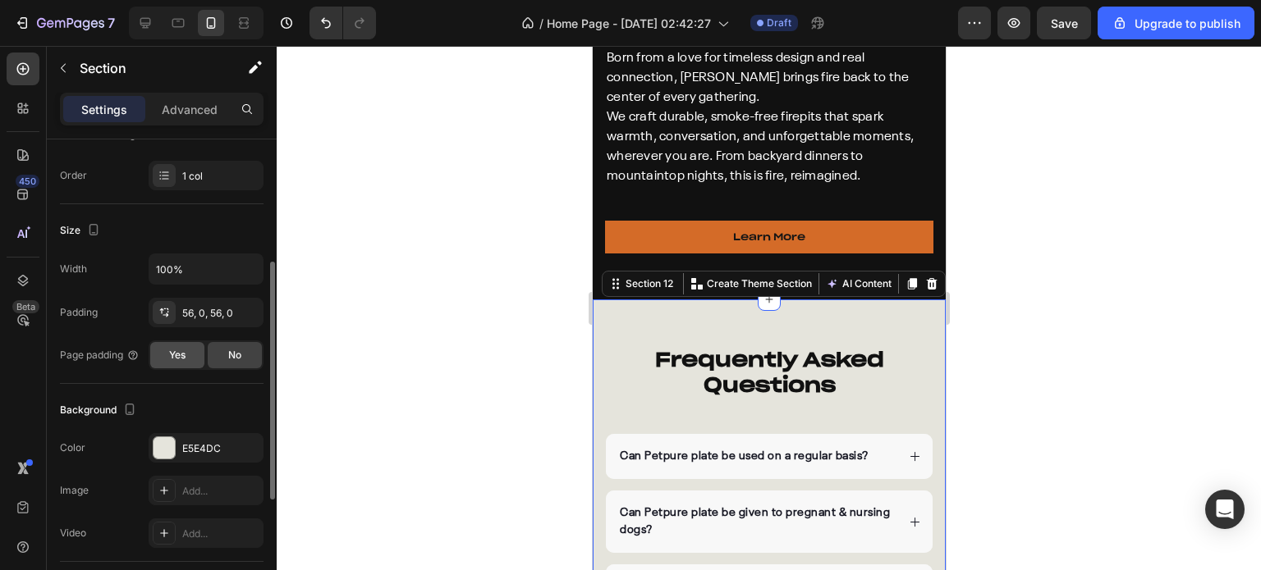
scroll to position [328, 0]
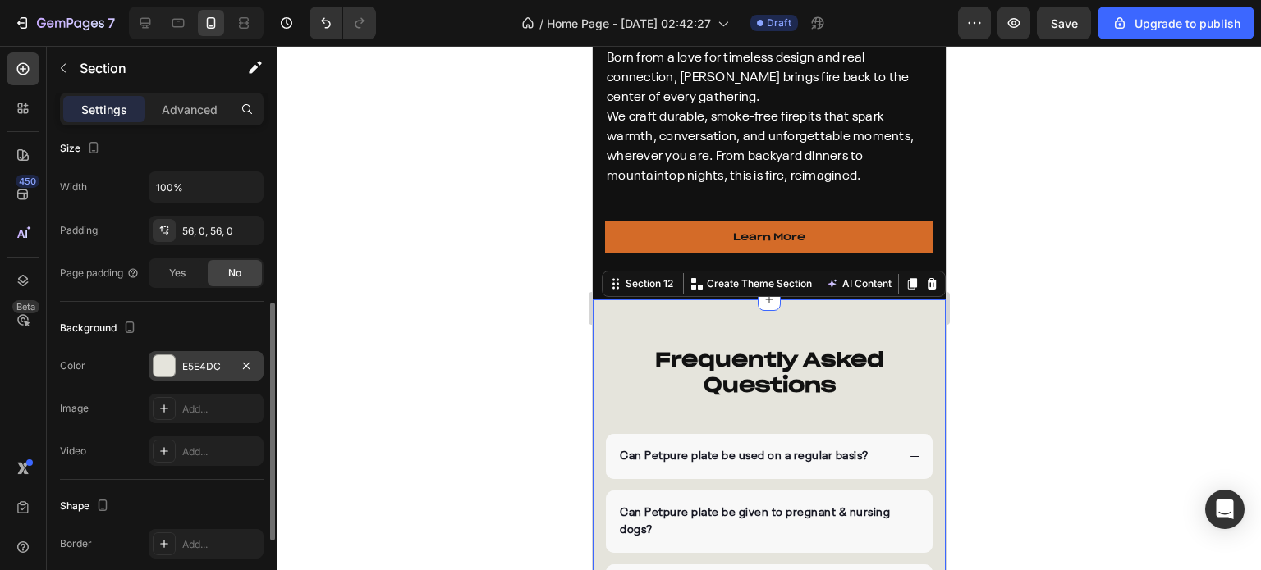
click at [169, 365] on div at bounding box center [163, 365] width 21 height 21
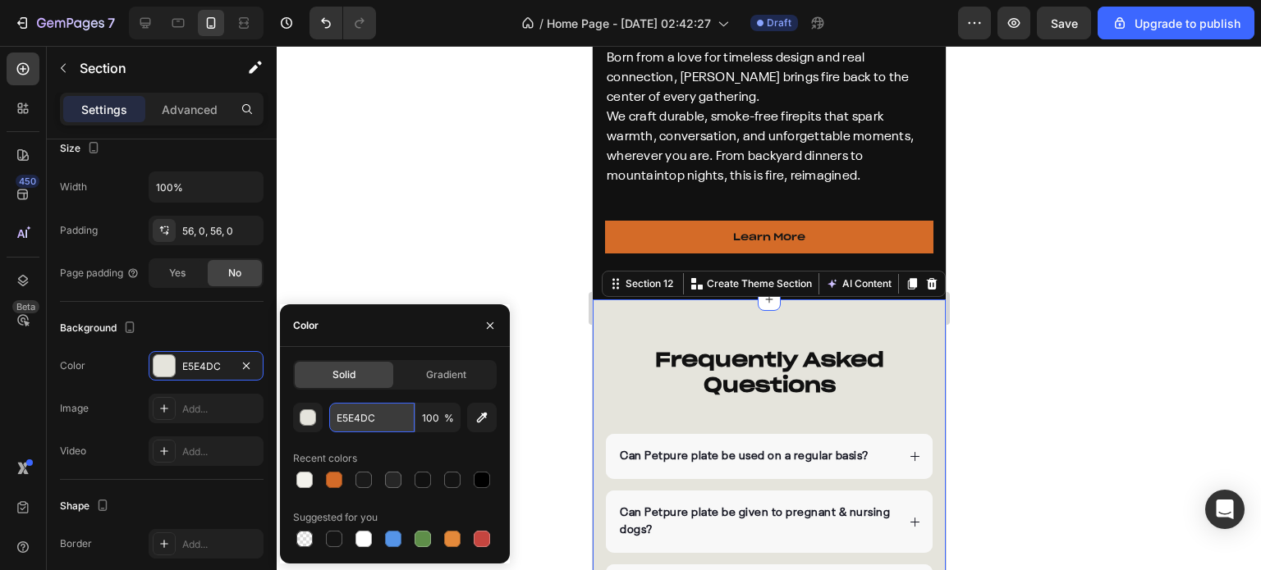
click at [362, 412] on input "E5E4DC" at bounding box center [371, 418] width 85 height 30
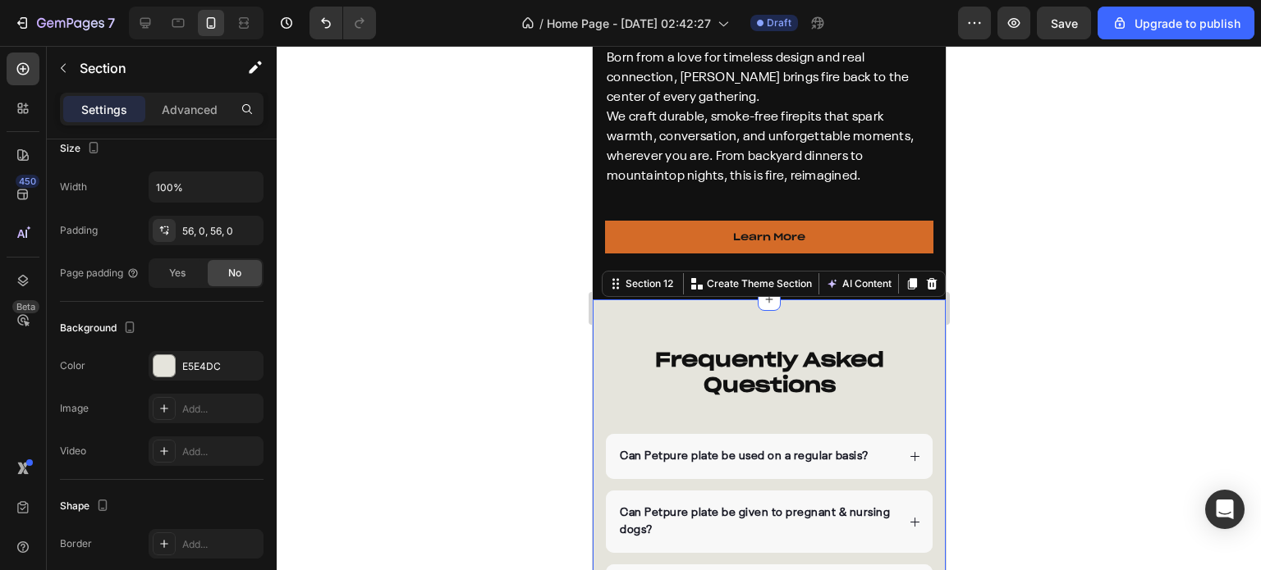
click at [474, 216] on div at bounding box center [769, 308] width 984 height 524
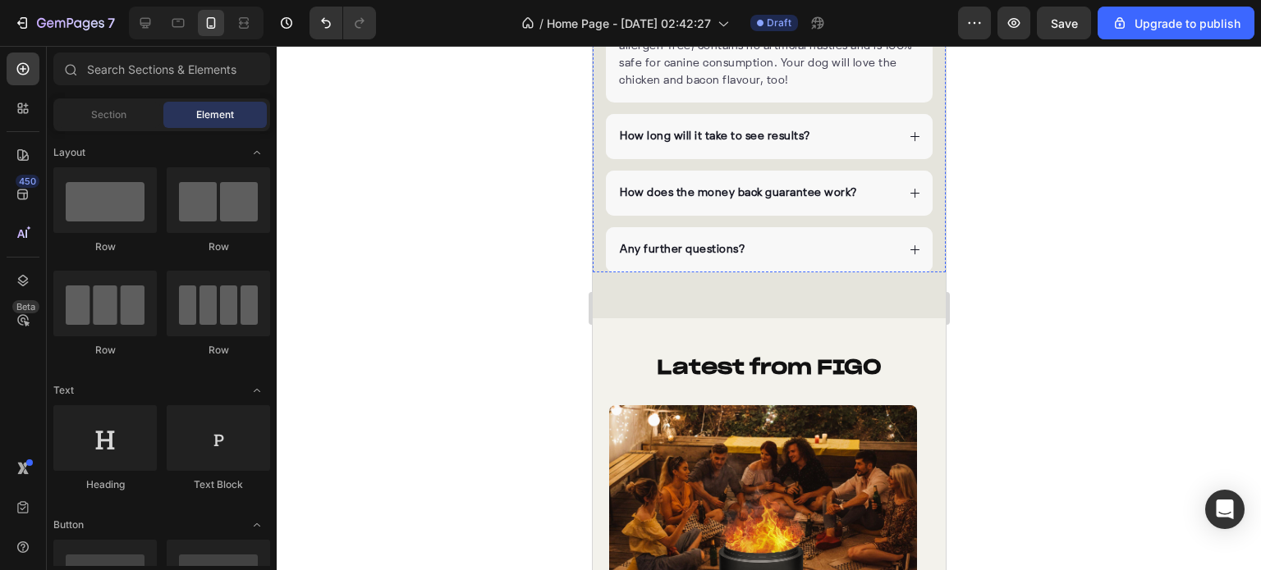
scroll to position [5312, 0]
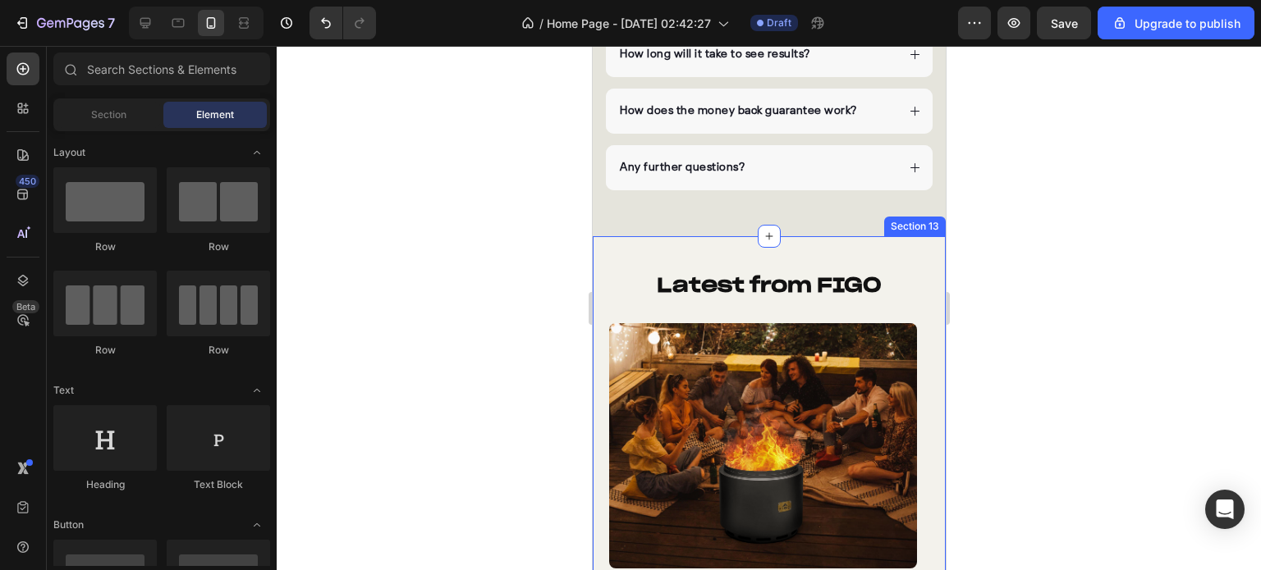
click at [602, 261] on div "Latest from FIGO Heading Image [DATE] | Written by [PERSON_NAME] Text Block 5 S…" at bounding box center [768, 491] width 353 height 511
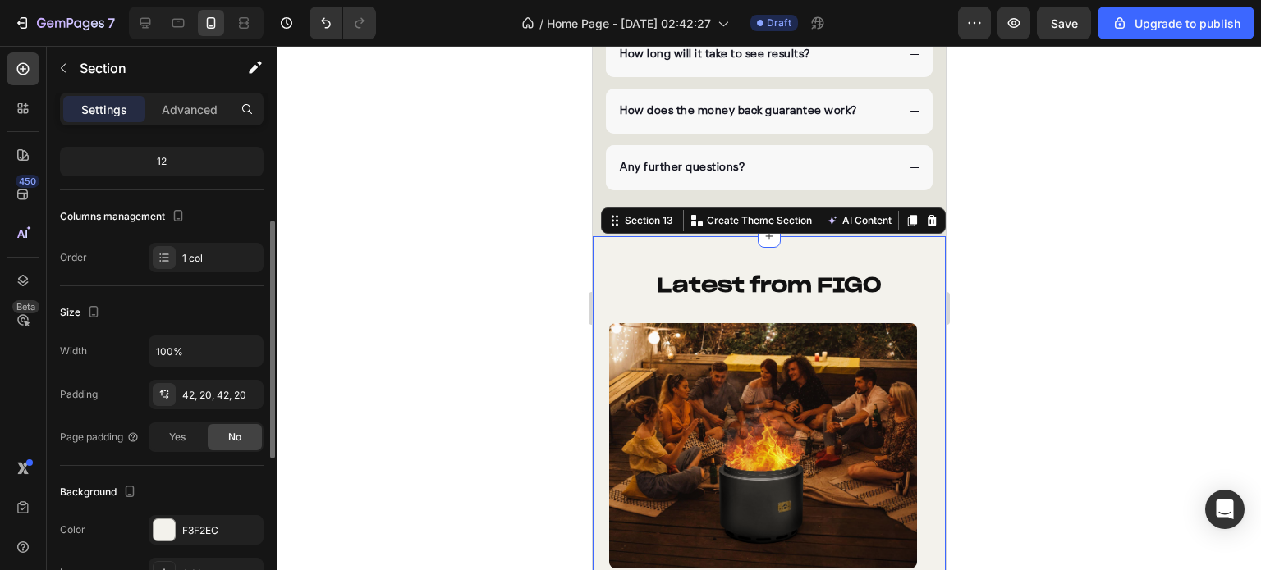
scroll to position [246, 0]
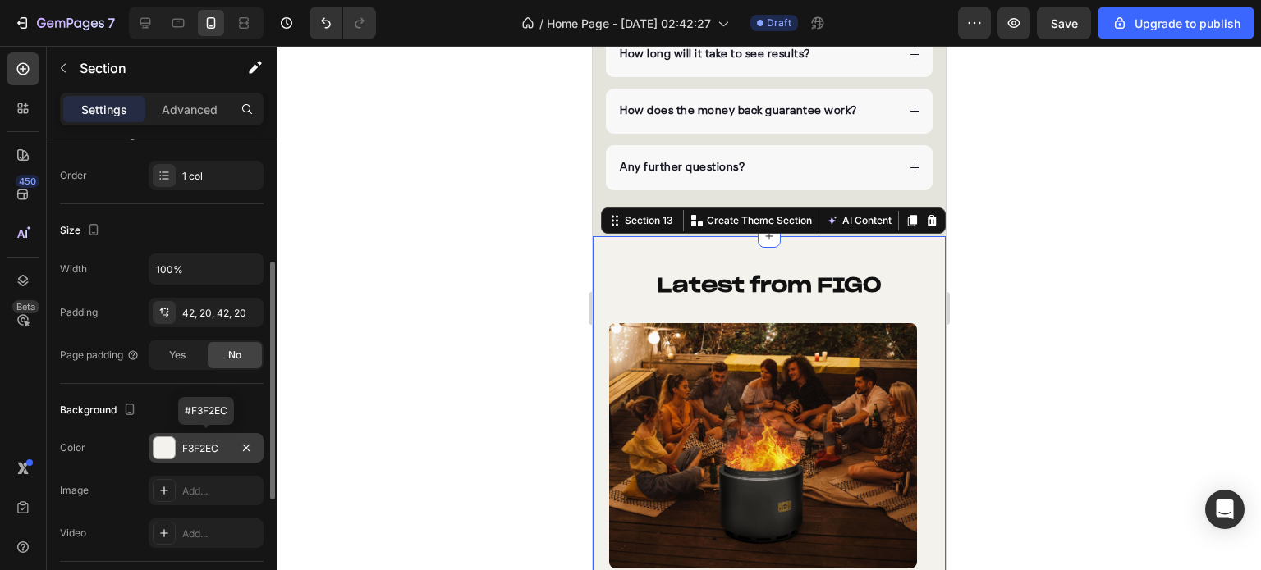
click at [162, 442] on div at bounding box center [163, 447] width 21 height 21
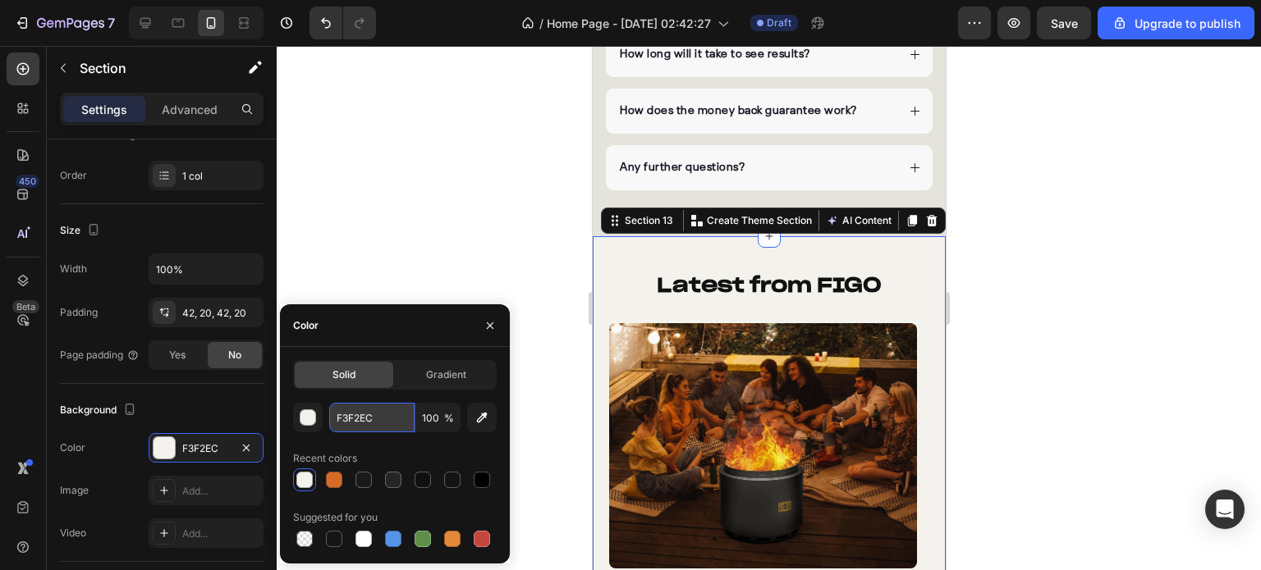
click at [356, 417] on input "F3F2EC" at bounding box center [371, 418] width 85 height 30
paste input "E5E4D"
type input "E5E4DC"
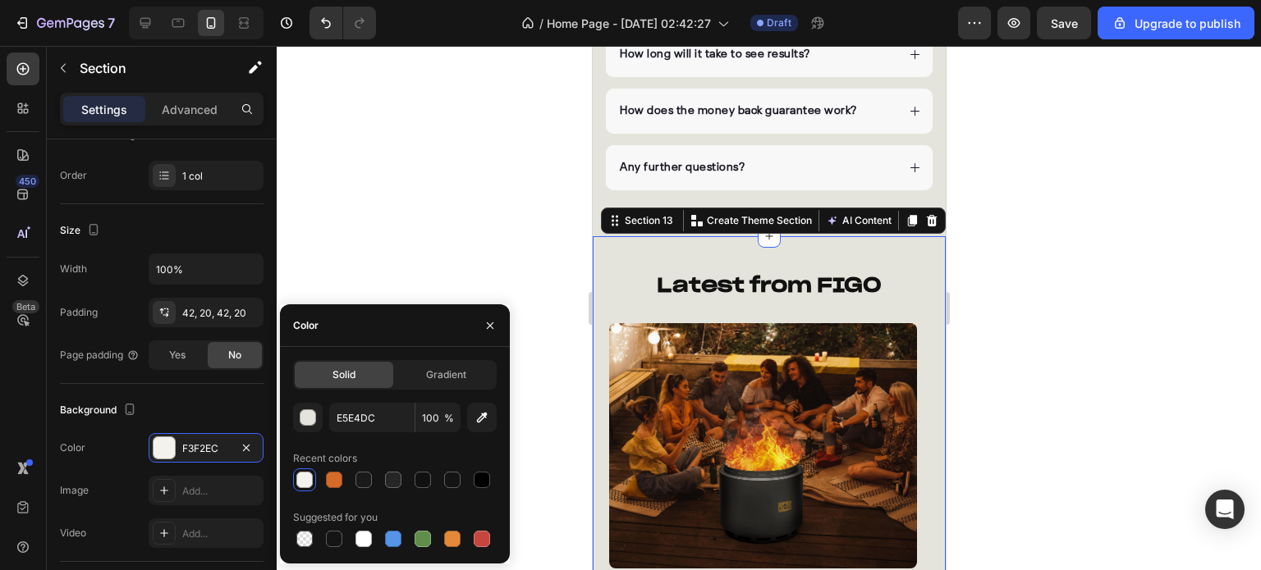
click at [449, 238] on div at bounding box center [769, 308] width 984 height 524
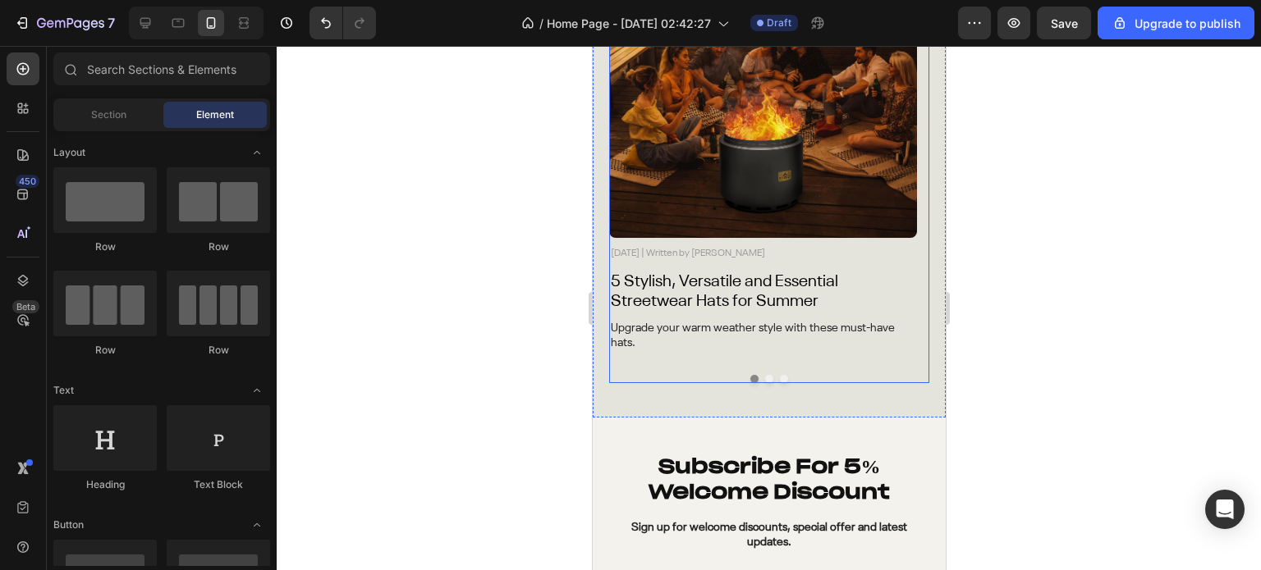
scroll to position [5722, 0]
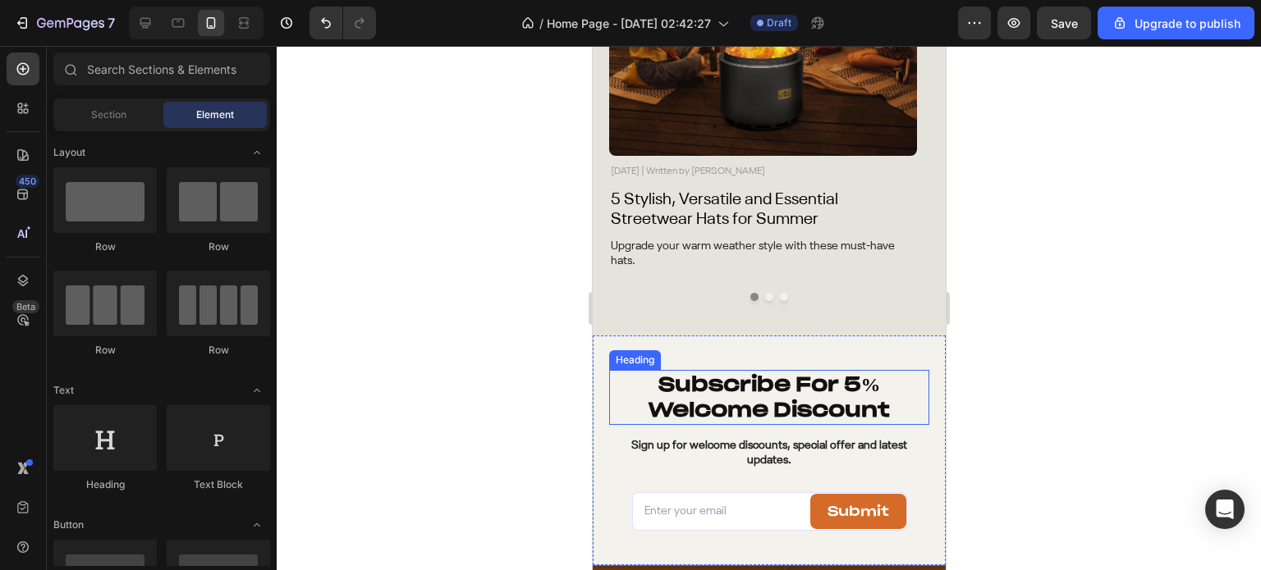
click at [625, 374] on h2 "Subscribe For 5% Welcome Discount" at bounding box center [768, 397] width 320 height 54
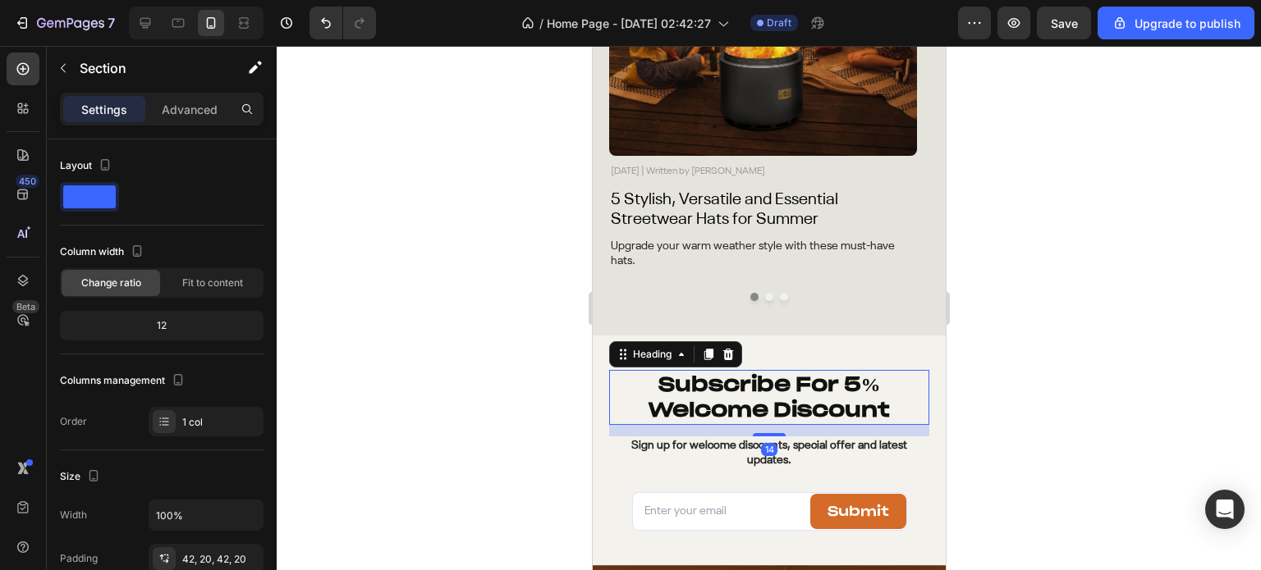
click at [605, 344] on div "Subscribe For 5% Welcome Discount Heading 14 Sign up for welcome discounts, spe…" at bounding box center [768, 451] width 353 height 230
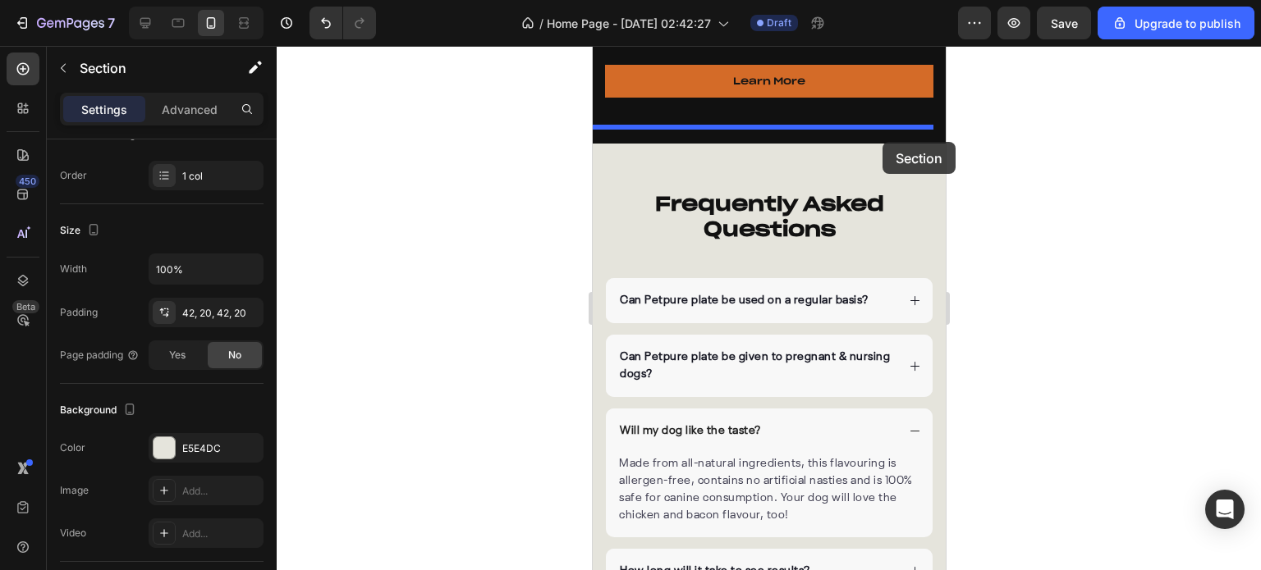
scroll to position [4759, 0]
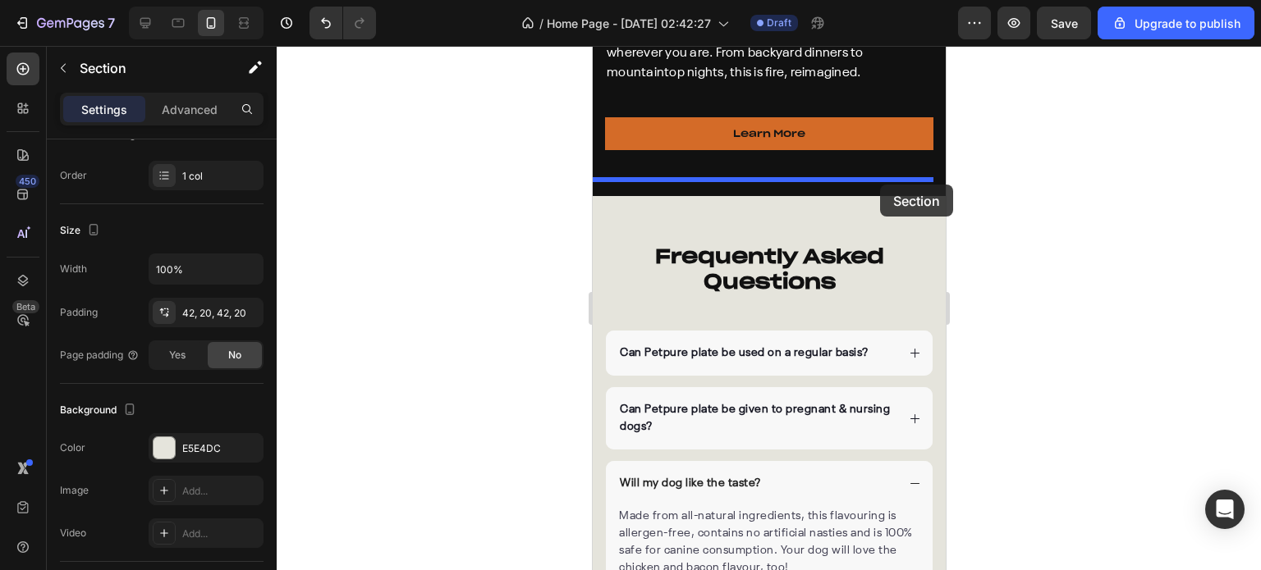
drag, startPoint x: 920, startPoint y: 385, endPoint x: 879, endPoint y: 185, distance: 204.4
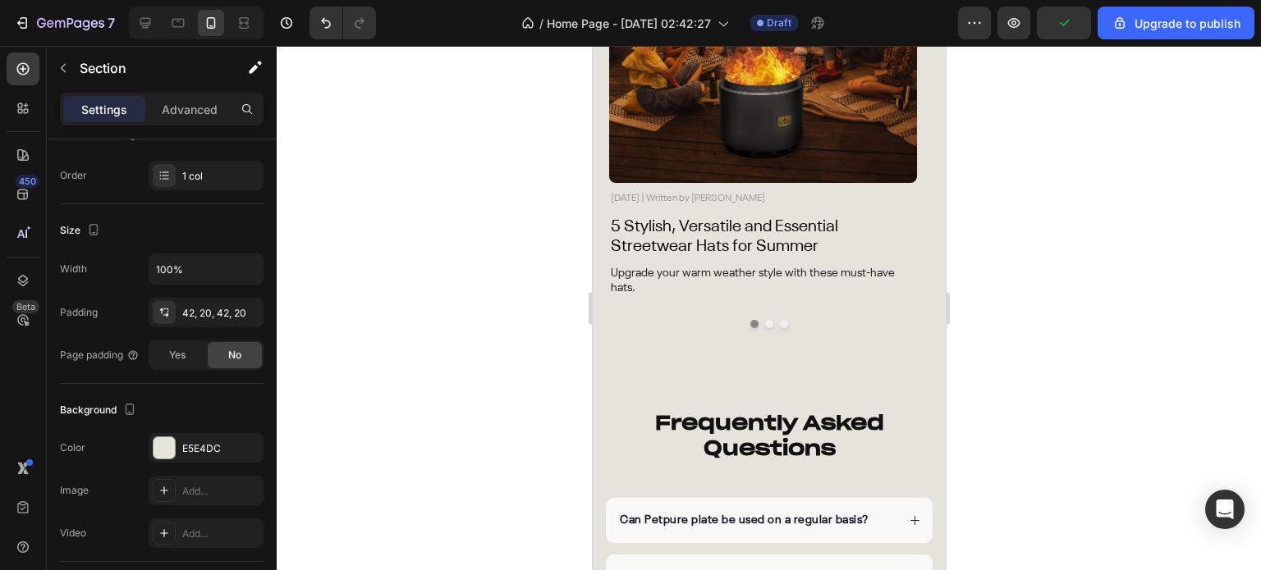
scroll to position [5251, 0]
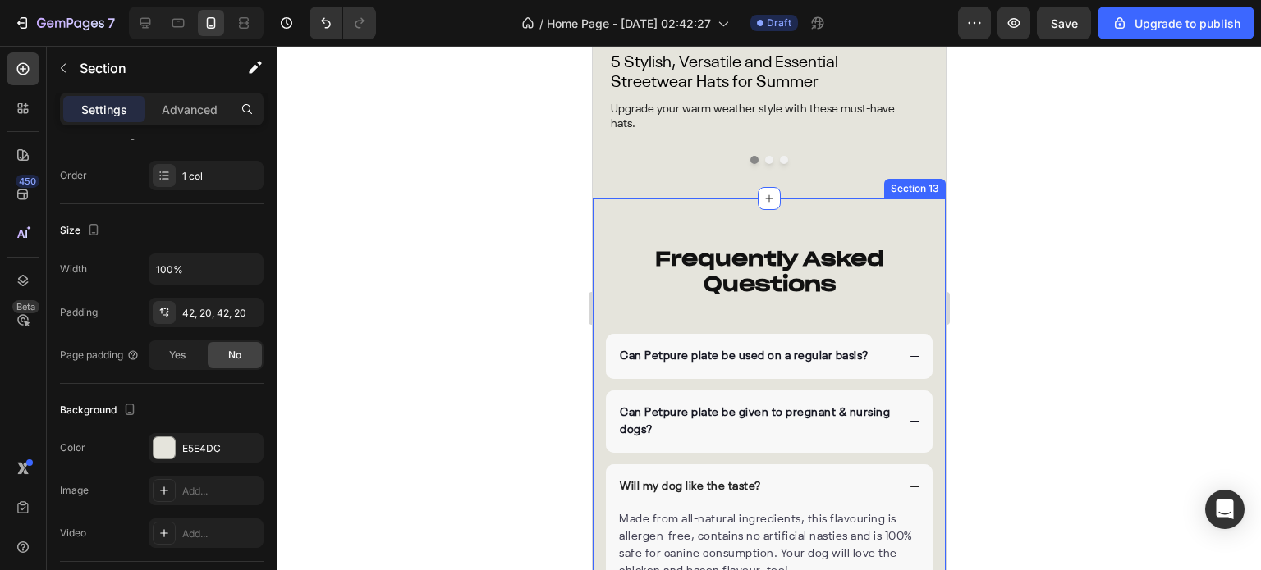
click at [666, 236] on div "Frequently Asked Questions Heading Can Petpure plate be used on a regular basis…" at bounding box center [768, 504] width 353 height 610
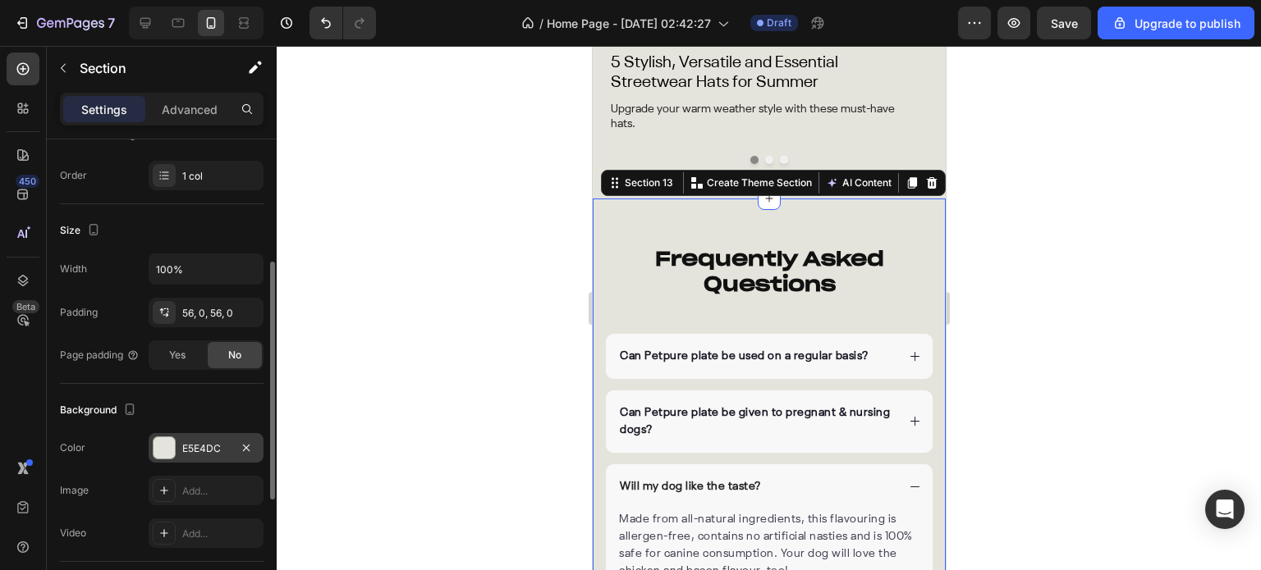
click at [148, 446] on div "Color E5E4DC" at bounding box center [162, 448] width 204 height 30
click at [170, 451] on div at bounding box center [163, 447] width 21 height 21
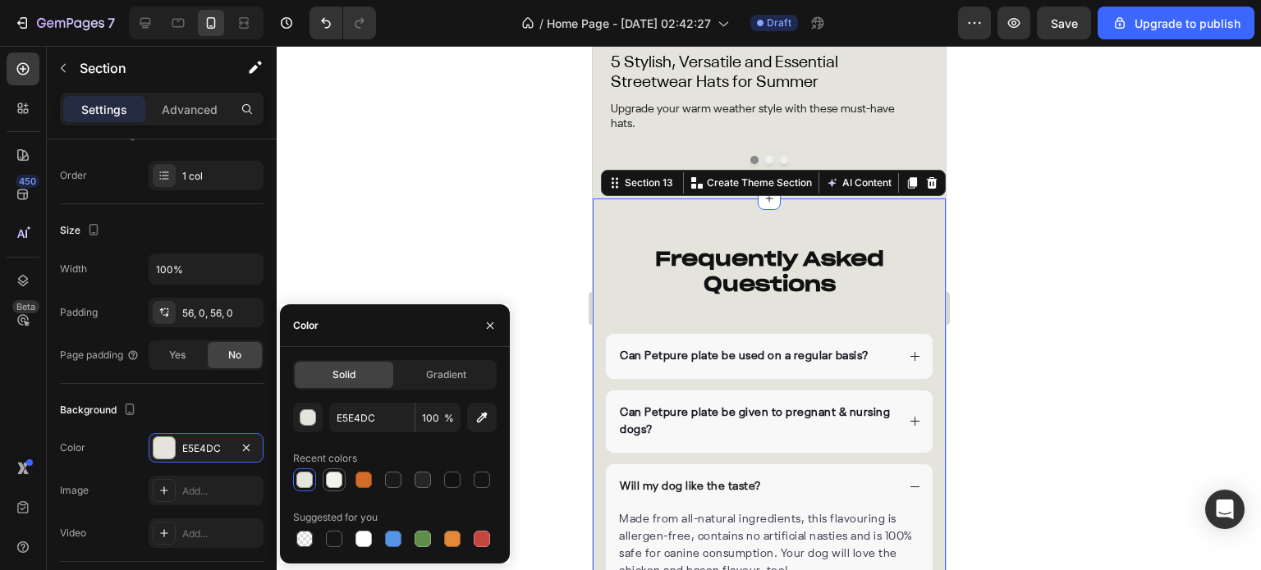
click at [327, 479] on div at bounding box center [334, 480] width 16 height 16
type input "F3F2EC"
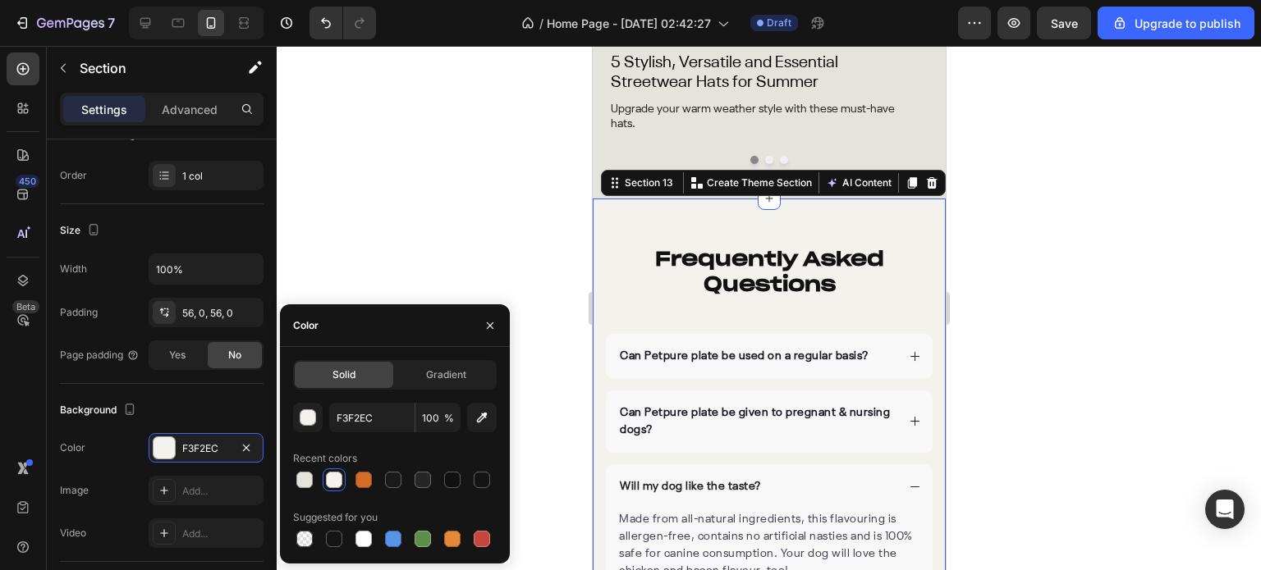
click at [475, 272] on div at bounding box center [769, 308] width 984 height 524
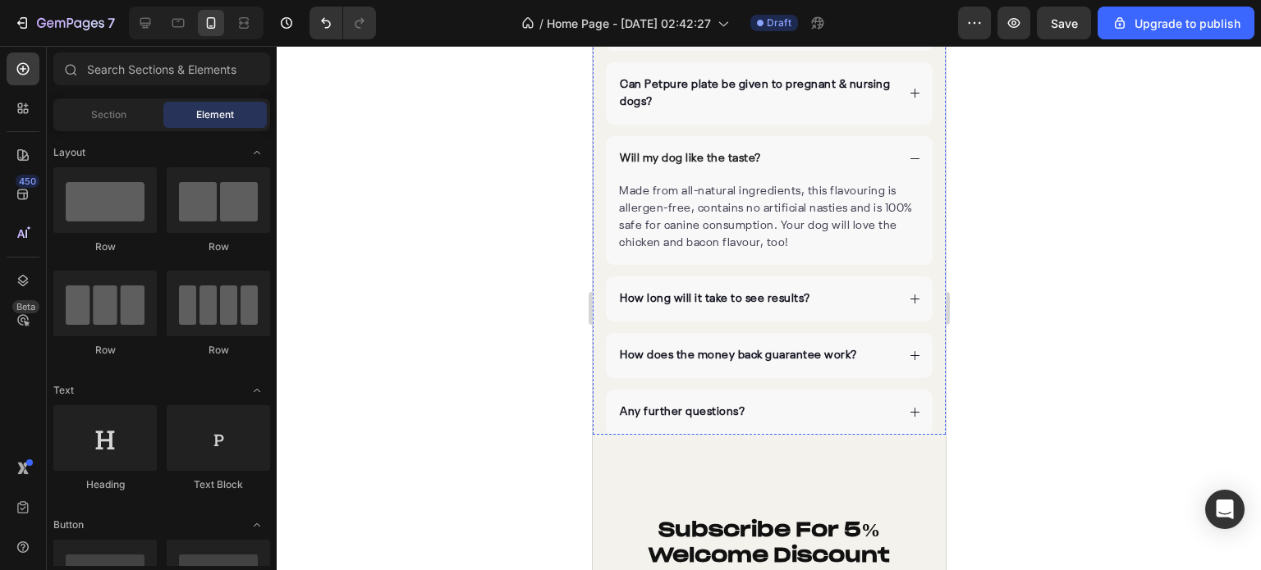
scroll to position [5743, 0]
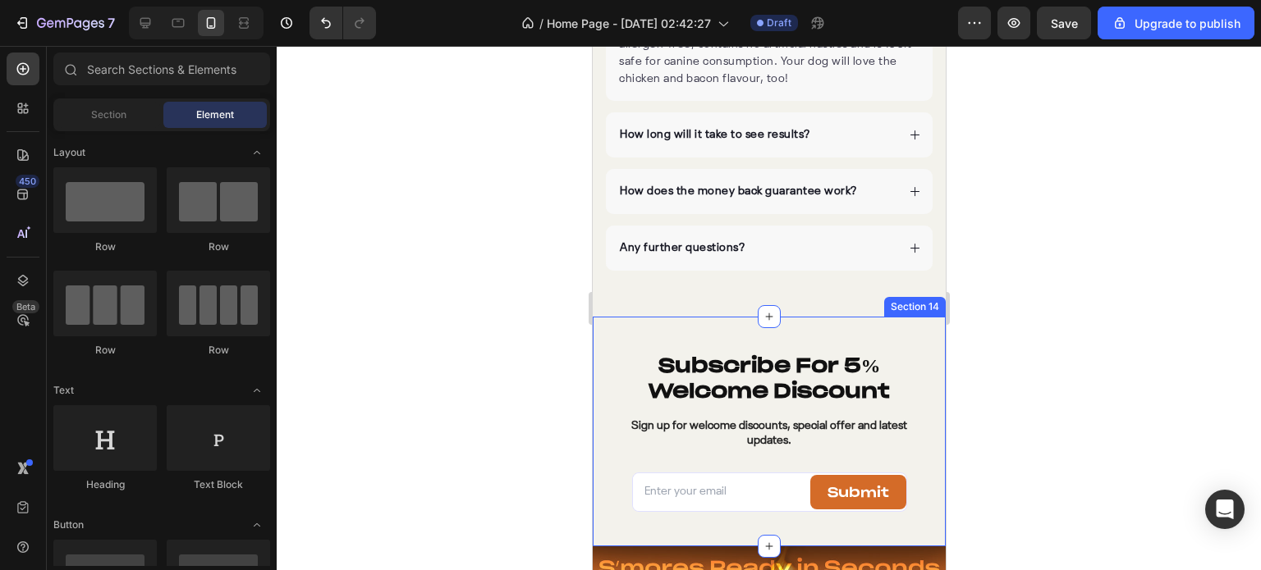
click at [610, 334] on div "Subscribe For 5% Welcome Discount Heading Sign up for welcome discounts, specia…" at bounding box center [768, 432] width 353 height 230
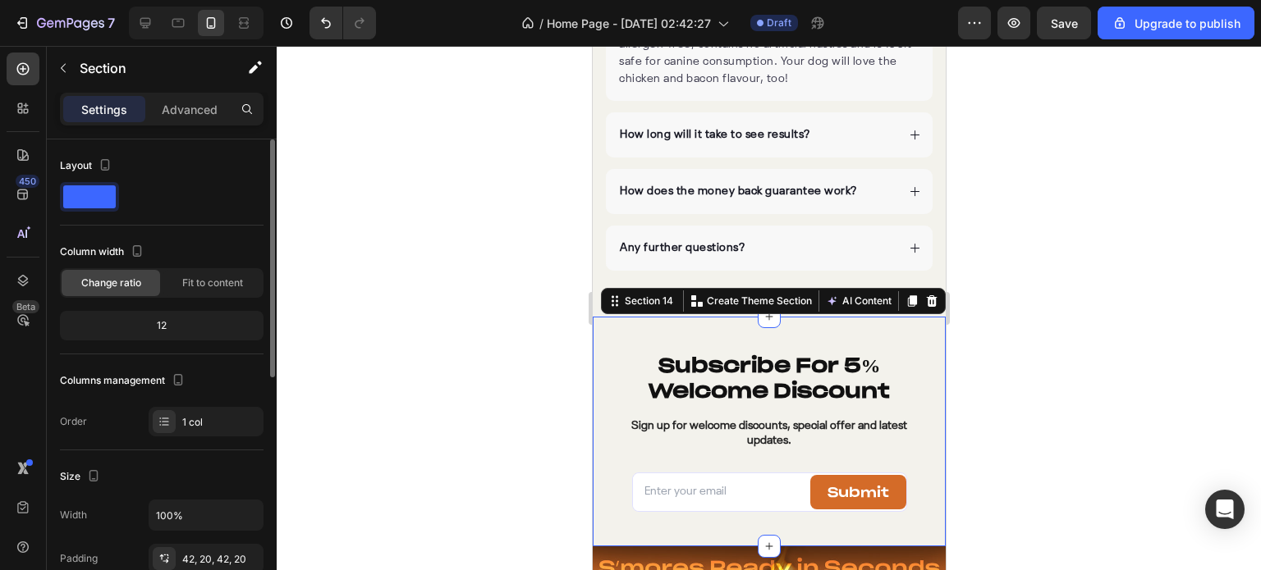
scroll to position [328, 0]
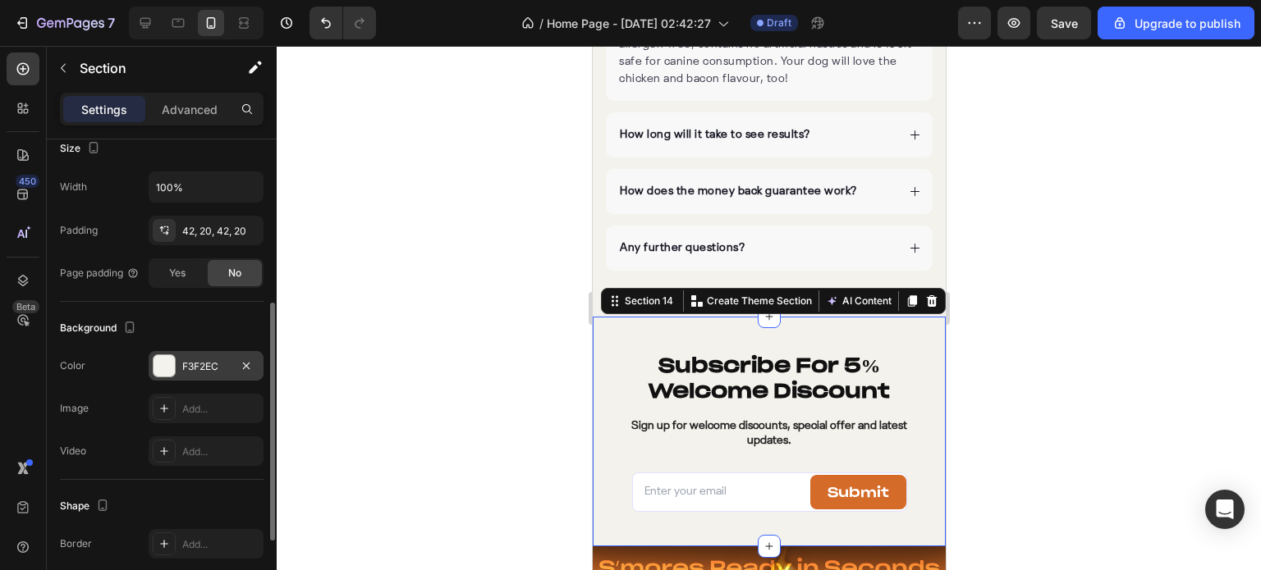
click at [167, 372] on div at bounding box center [163, 365] width 21 height 21
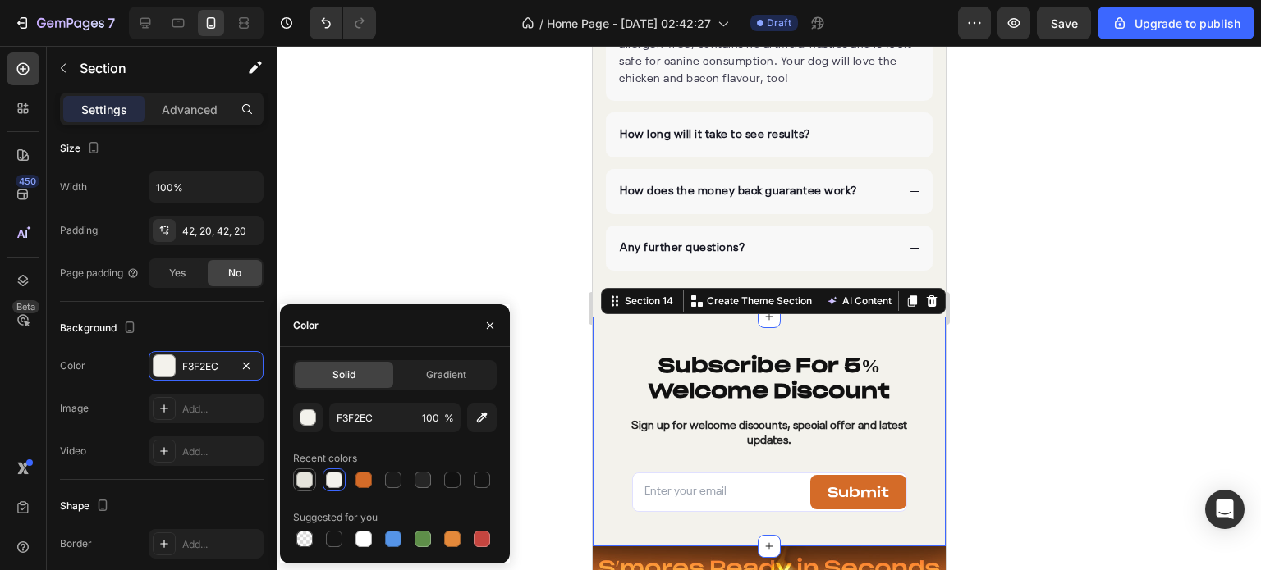
click at [302, 478] on div at bounding box center [304, 480] width 16 height 16
type input "E5E4DC"
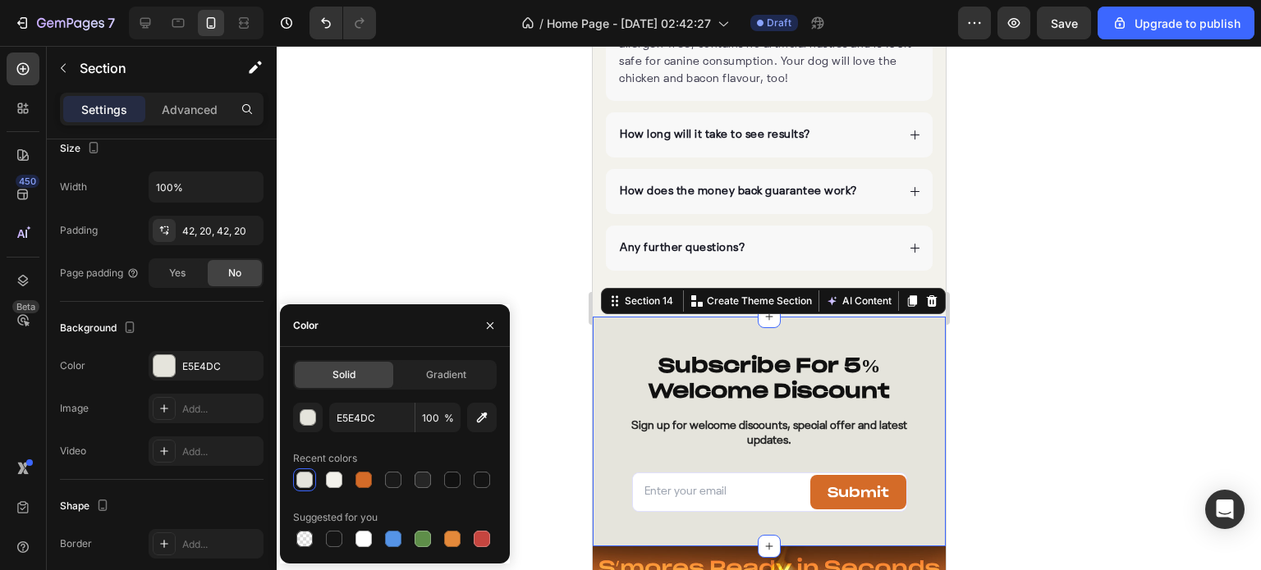
click at [469, 233] on div at bounding box center [769, 308] width 984 height 524
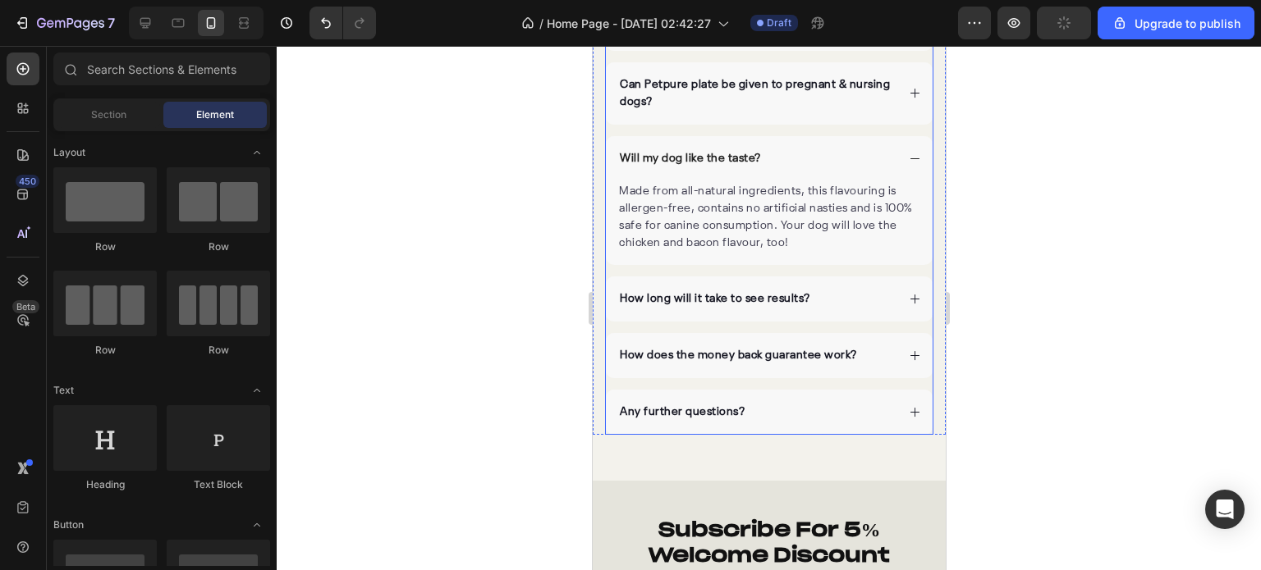
scroll to position [5333, 0]
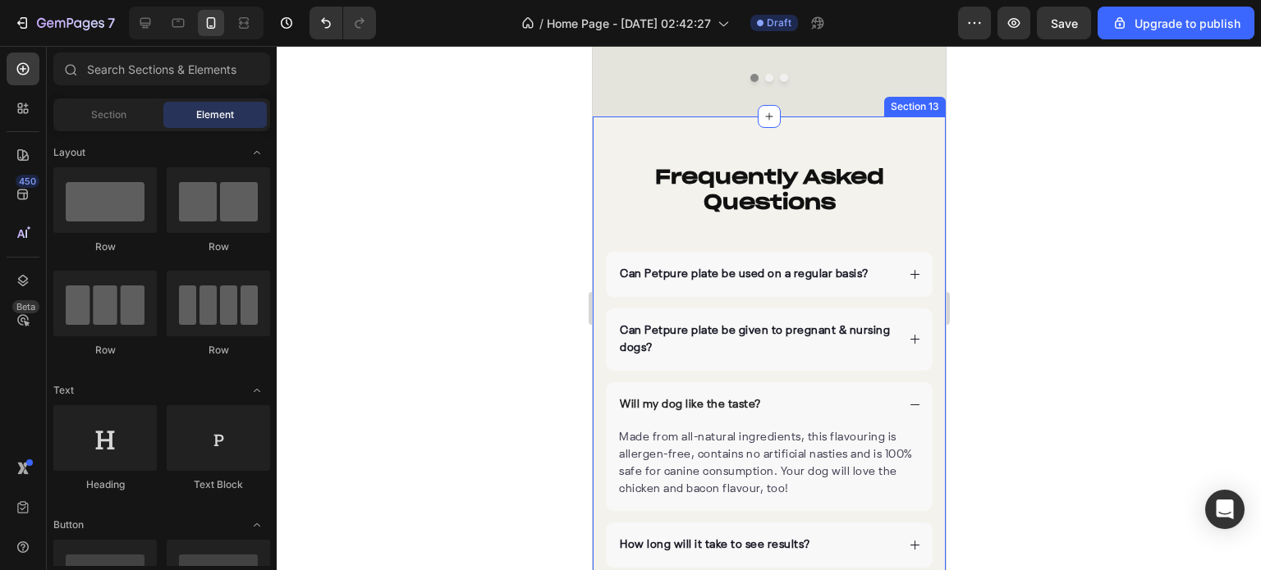
click at [863, 132] on div "Frequently Asked Questions Heading Can Petpure plate be used on a regular basis…" at bounding box center [768, 422] width 353 height 610
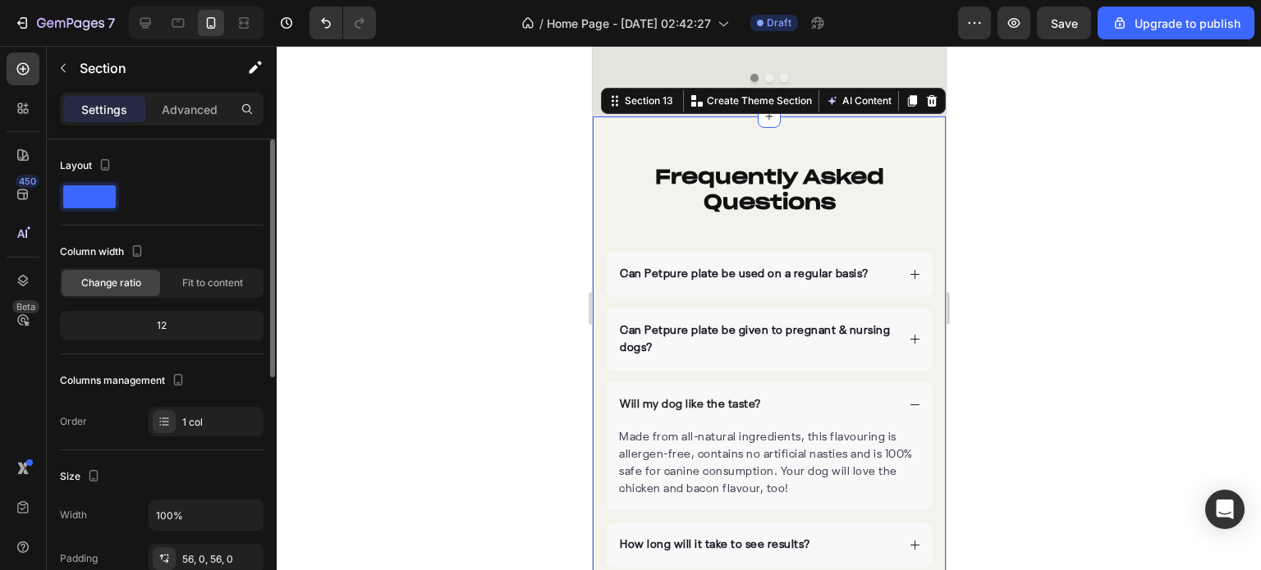
scroll to position [164, 0]
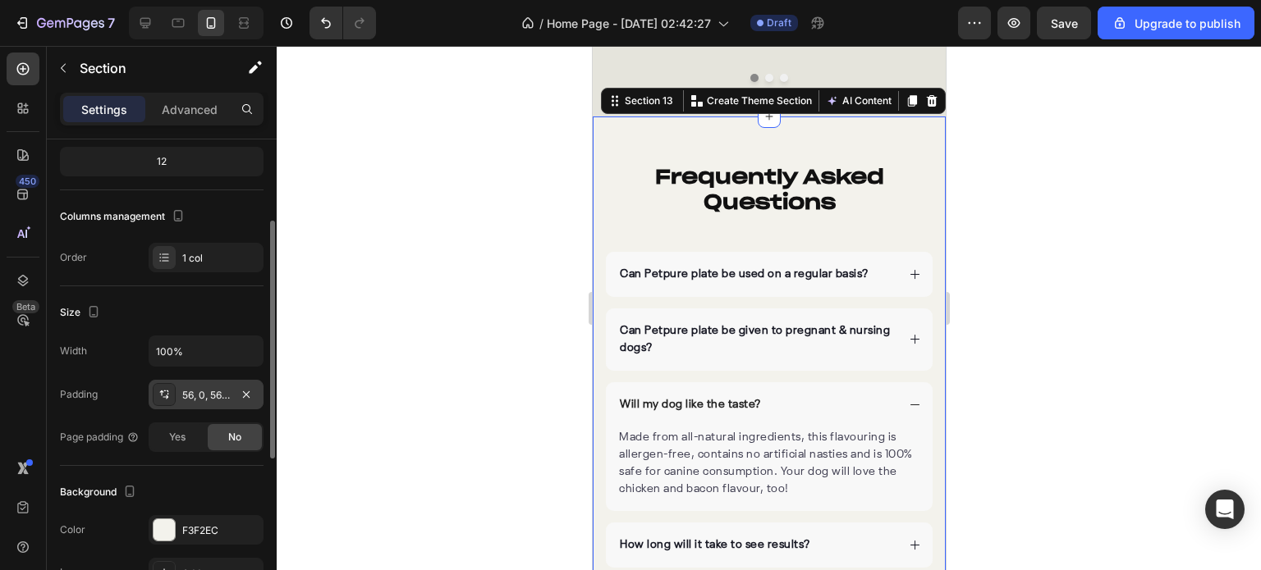
click at [185, 397] on div "56, 0, 56, 0" at bounding box center [206, 395] width 48 height 15
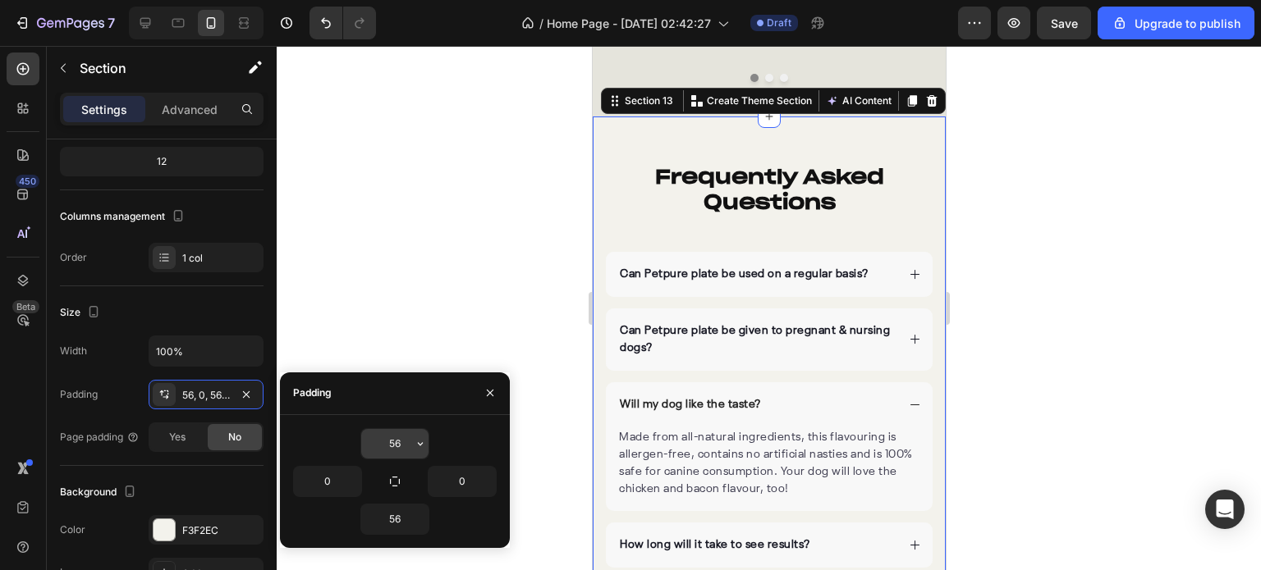
click at [398, 439] on input "56" at bounding box center [394, 444] width 67 height 30
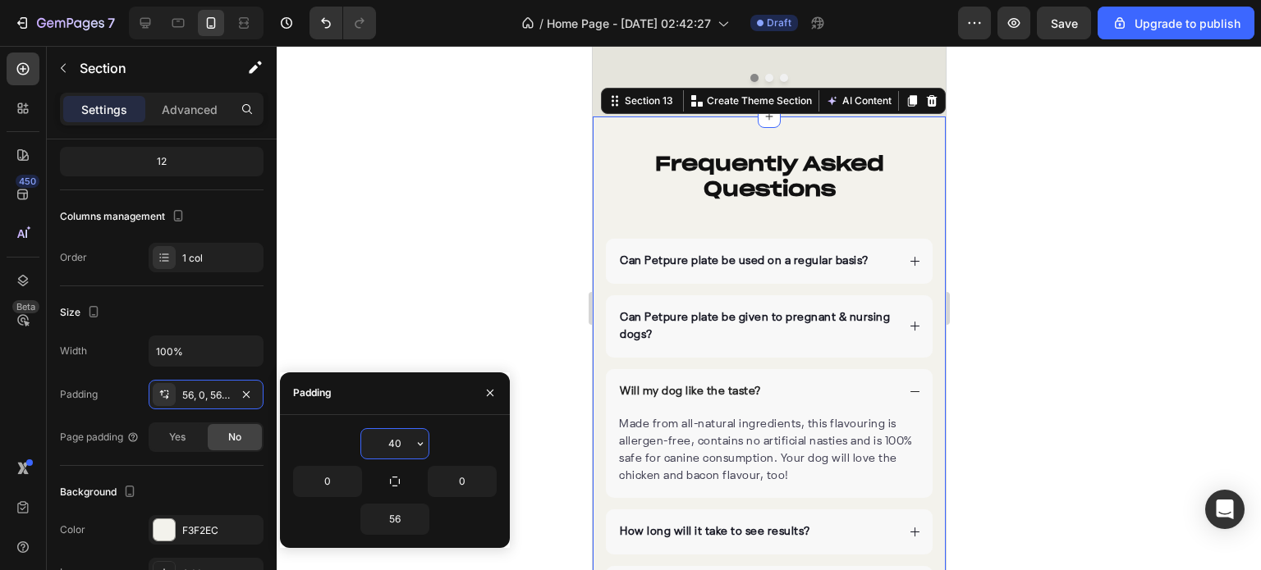
click at [396, 439] on input "40" at bounding box center [394, 444] width 67 height 30
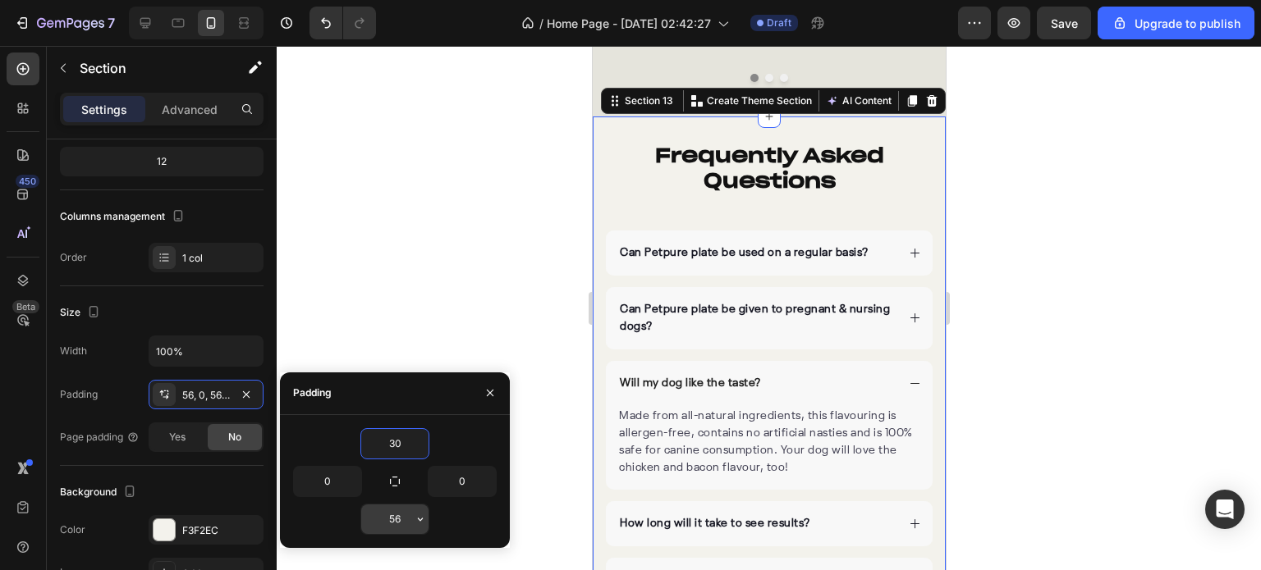
type input "30"
click at [403, 510] on input "56" at bounding box center [394, 520] width 67 height 30
type input "30"
click at [466, 241] on div at bounding box center [769, 308] width 984 height 524
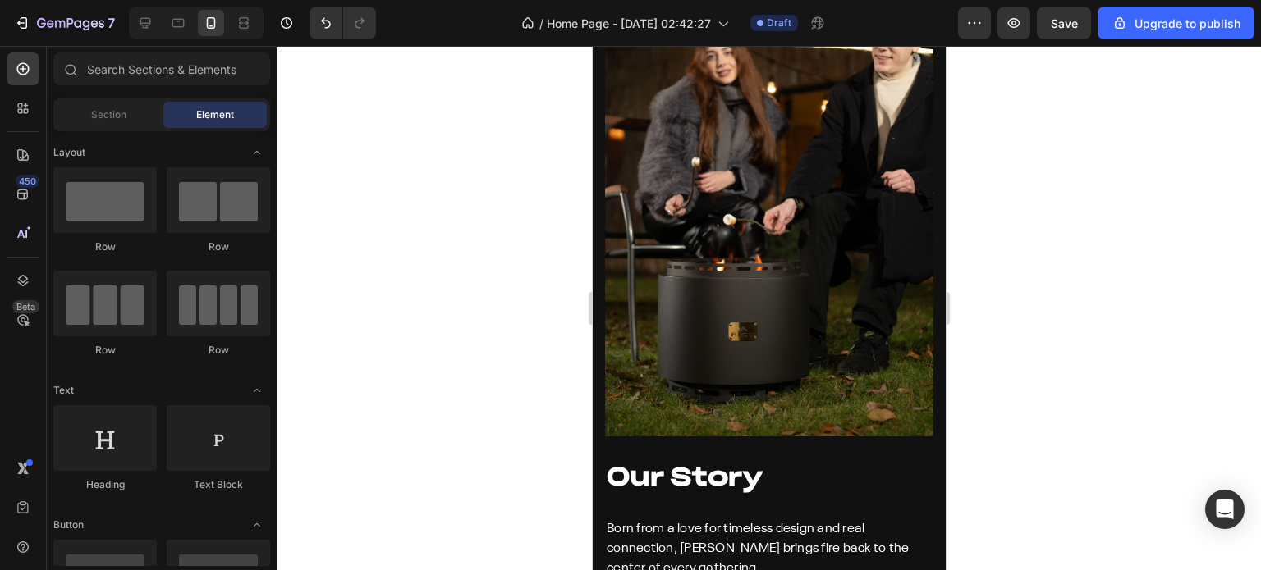
scroll to position [4512, 0]
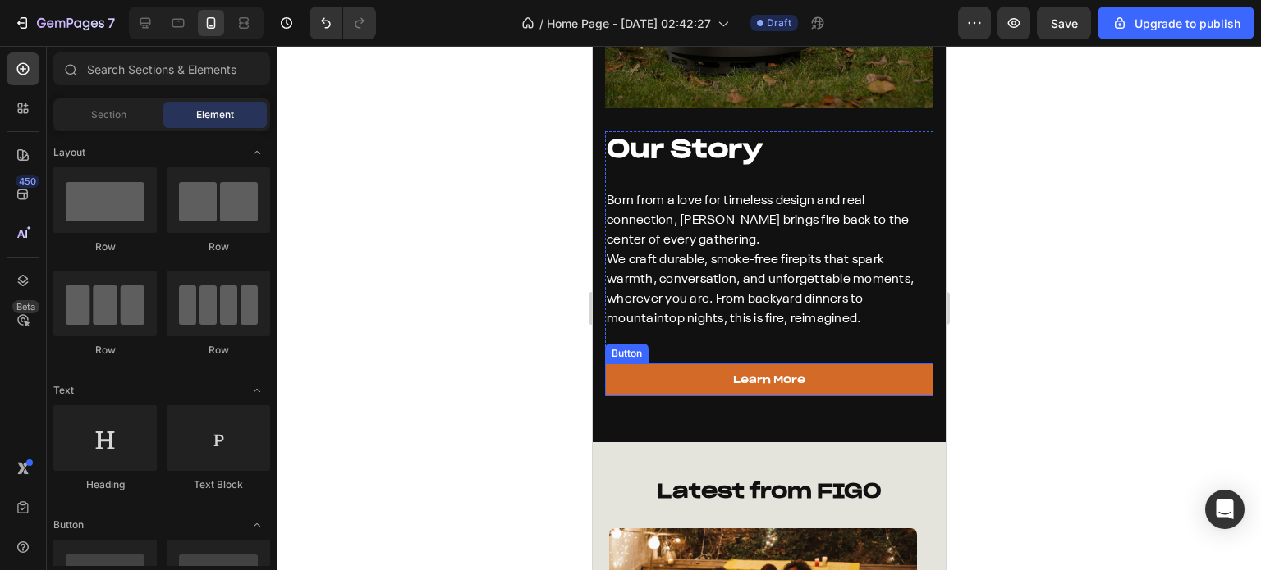
click at [843, 364] on link "Learn More" at bounding box center [768, 380] width 328 height 33
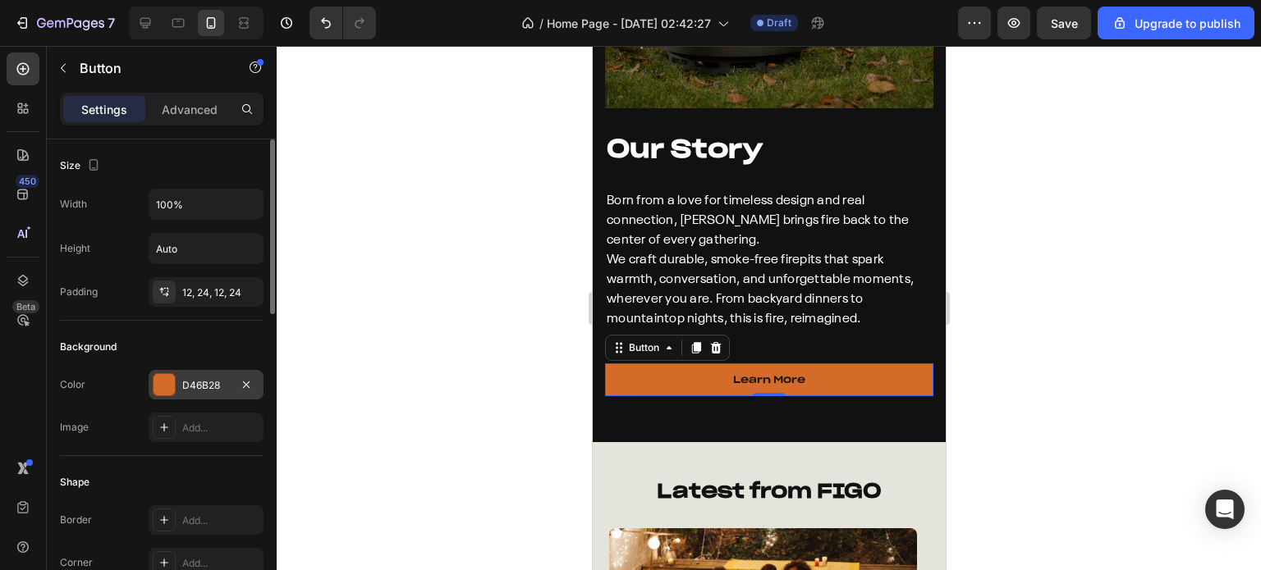
scroll to position [164, 0]
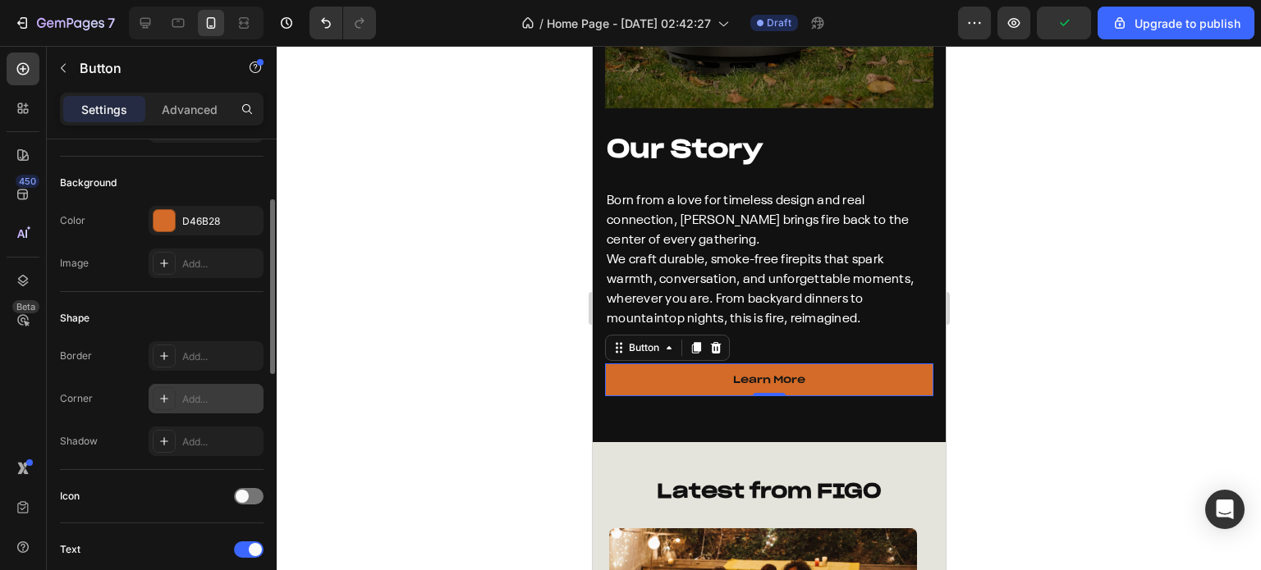
click at [161, 399] on icon at bounding box center [164, 398] width 13 height 13
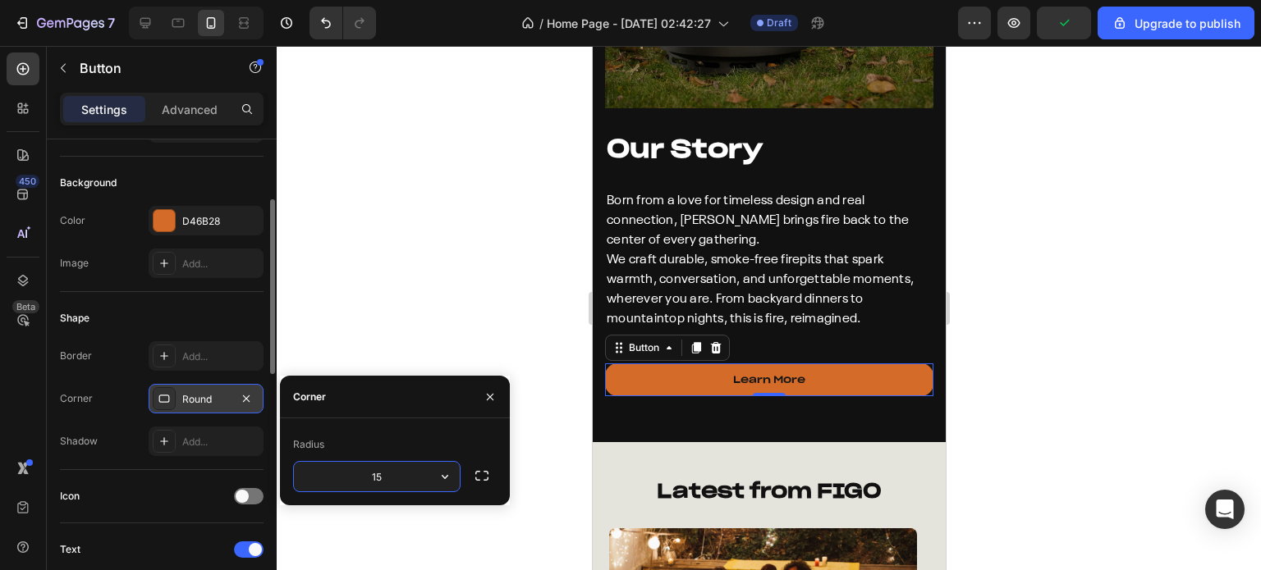
type input "15"
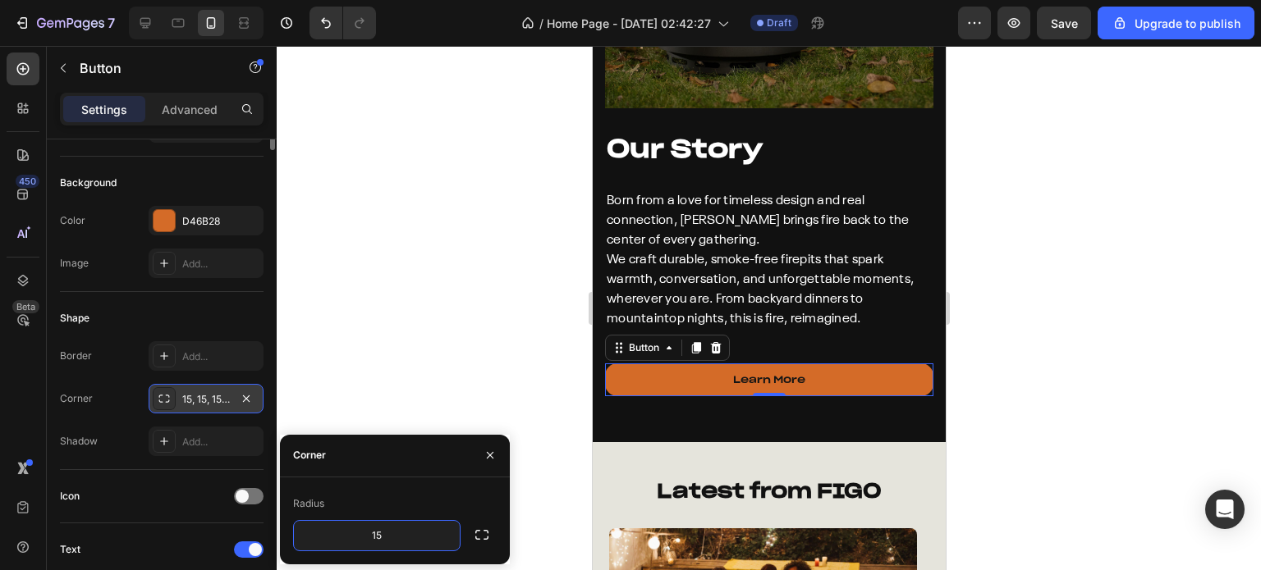
scroll to position [0, 0]
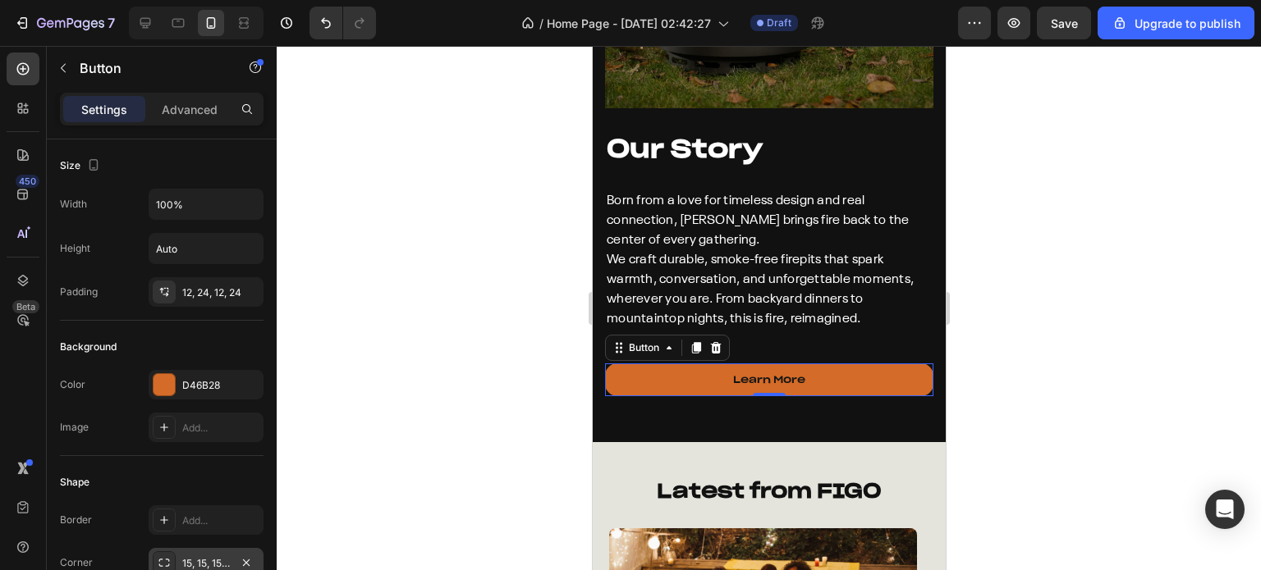
click at [499, 250] on div at bounding box center [769, 308] width 984 height 524
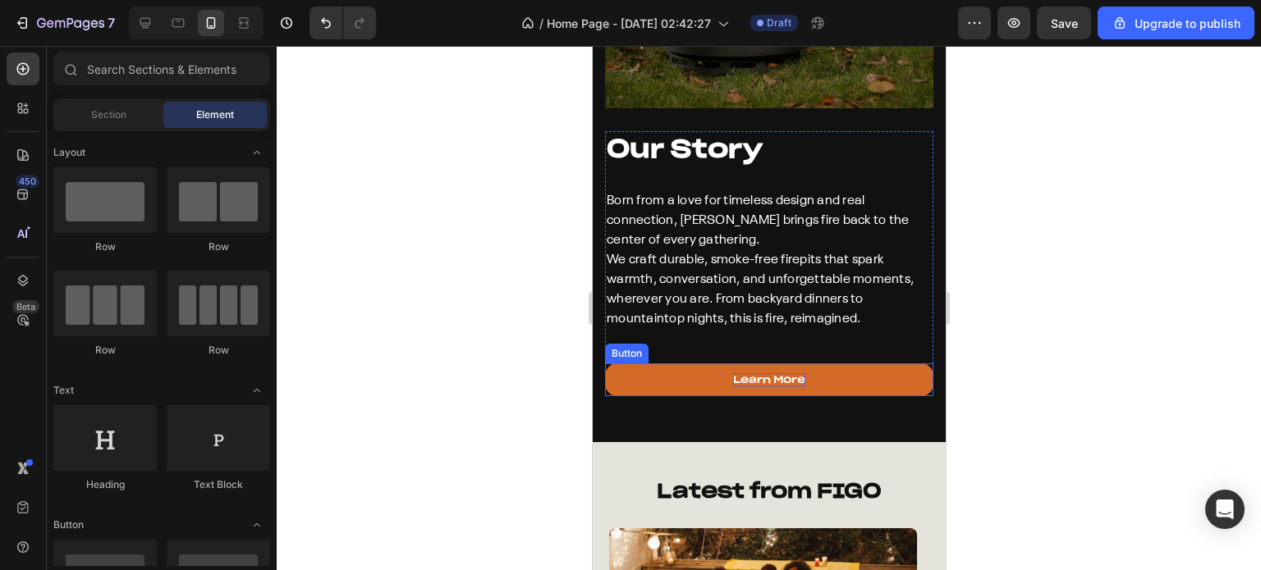
click at [753, 373] on p "Learn More" at bounding box center [768, 379] width 72 height 13
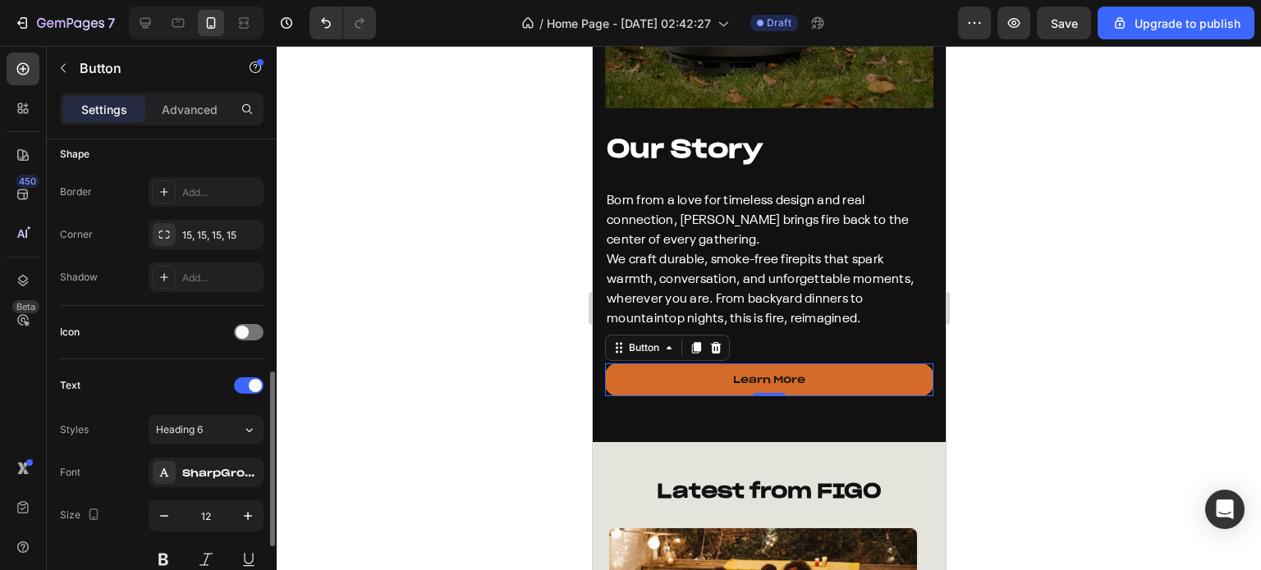
scroll to position [410, 0]
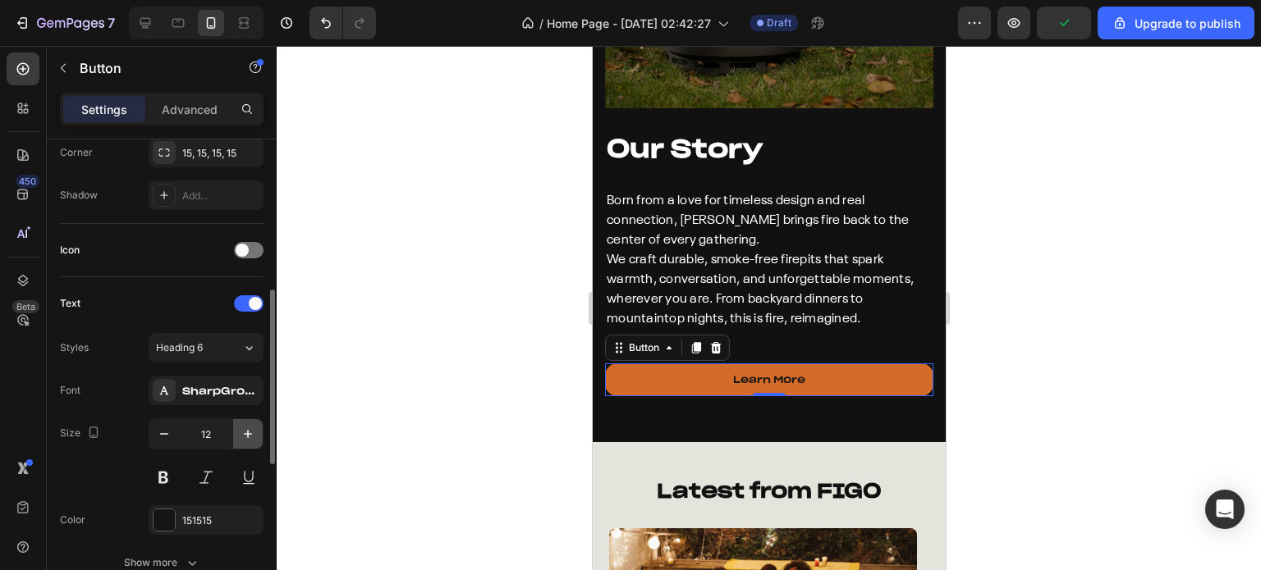
click at [250, 433] on icon "button" at bounding box center [248, 434] width 16 height 16
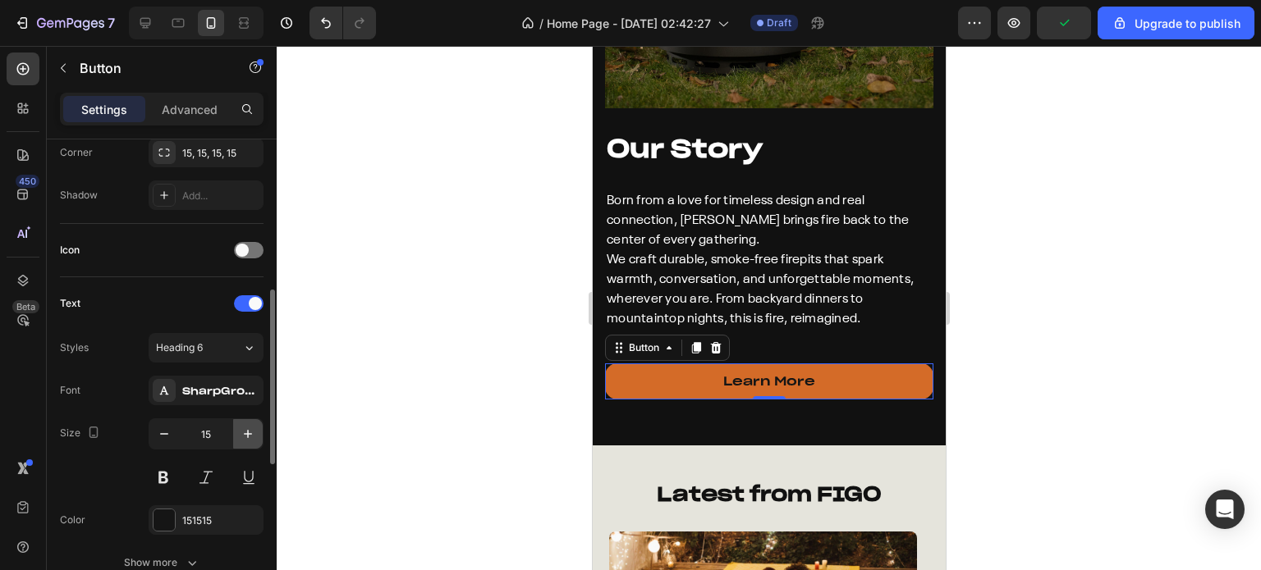
click at [249, 433] on icon "button" at bounding box center [248, 434] width 16 height 16
type input "16"
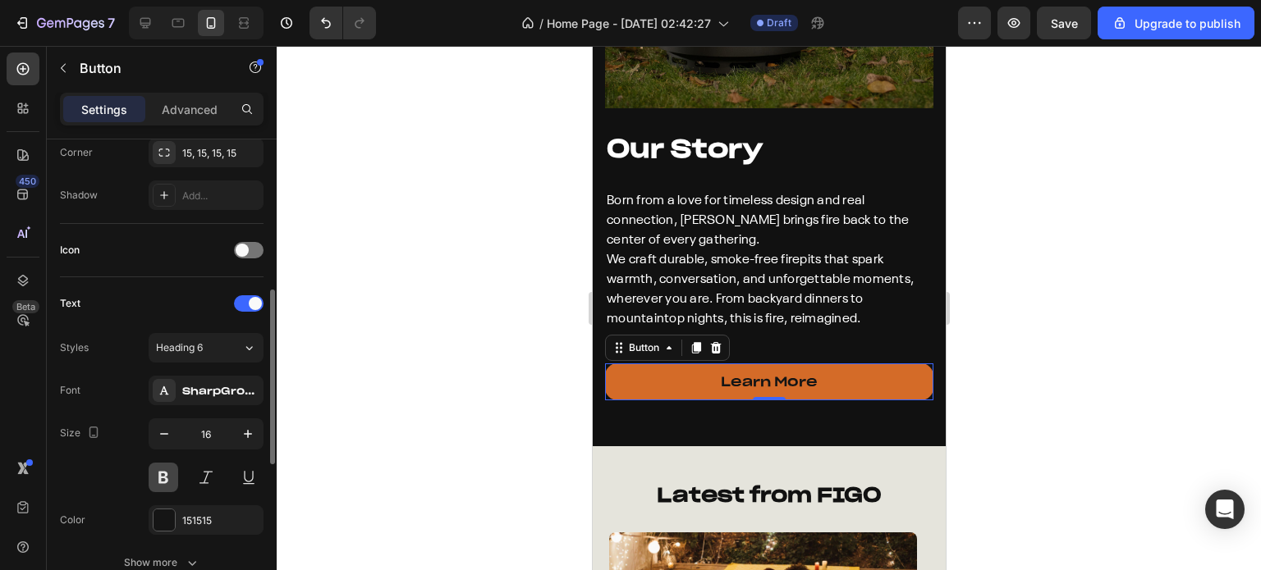
click at [166, 478] on button at bounding box center [164, 478] width 30 height 30
